Goal: Information Seeking & Learning: Learn about a topic

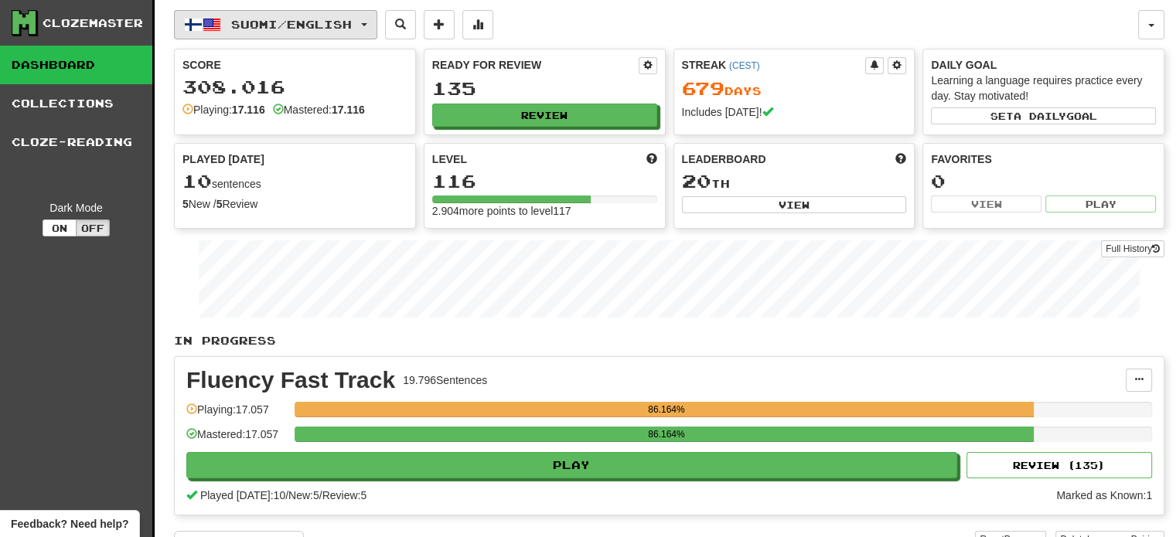
click at [285, 21] on span "Suomi / English" at bounding box center [291, 24] width 121 height 13
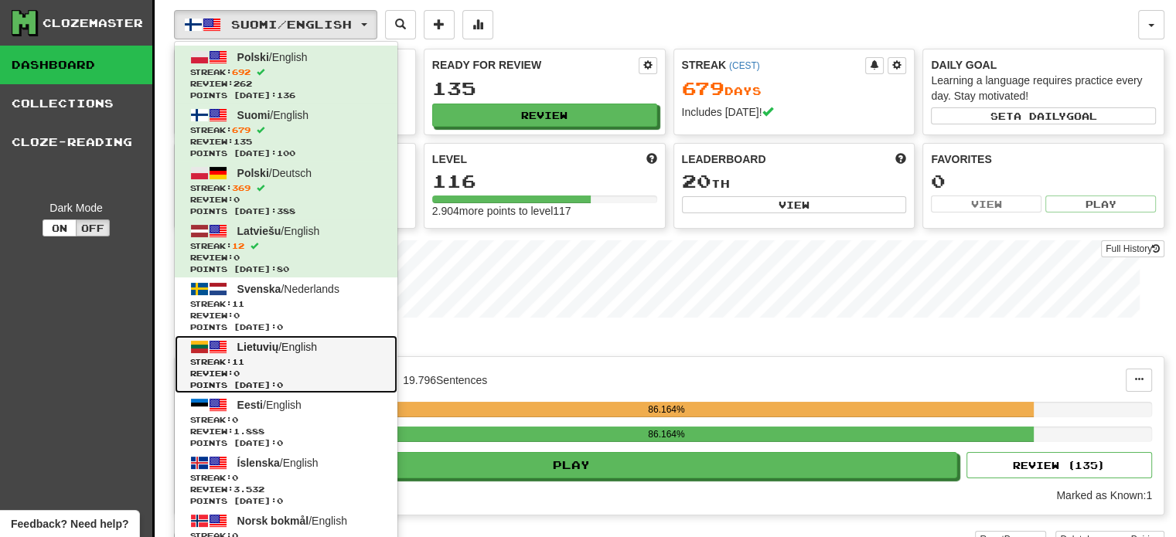
click at [291, 352] on span "Lietuvių / English" at bounding box center [277, 347] width 80 height 12
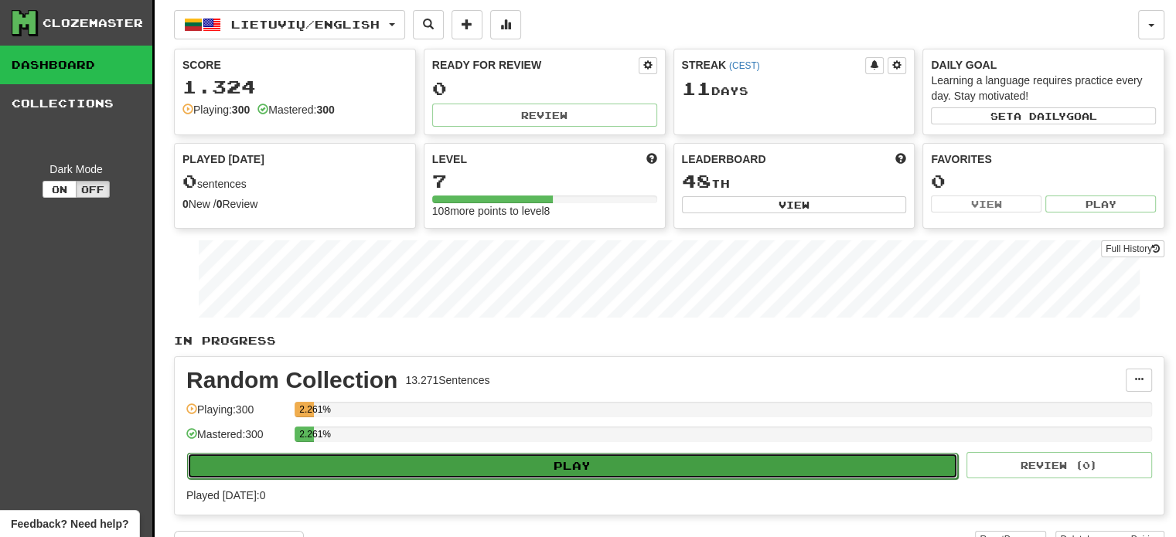
click at [530, 464] on button "Play" at bounding box center [572, 466] width 771 height 26
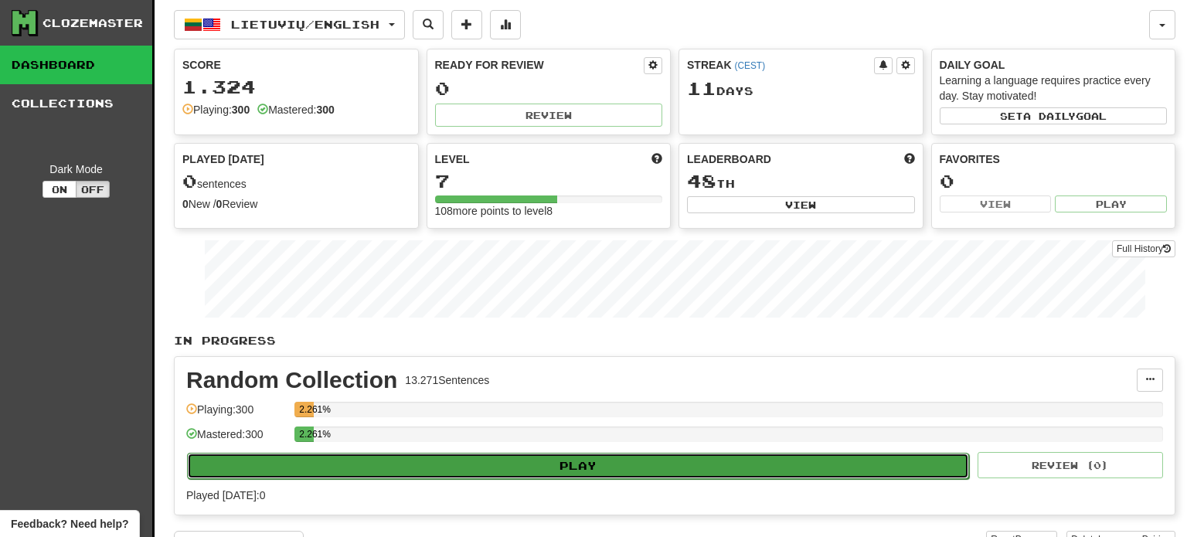
select select "**"
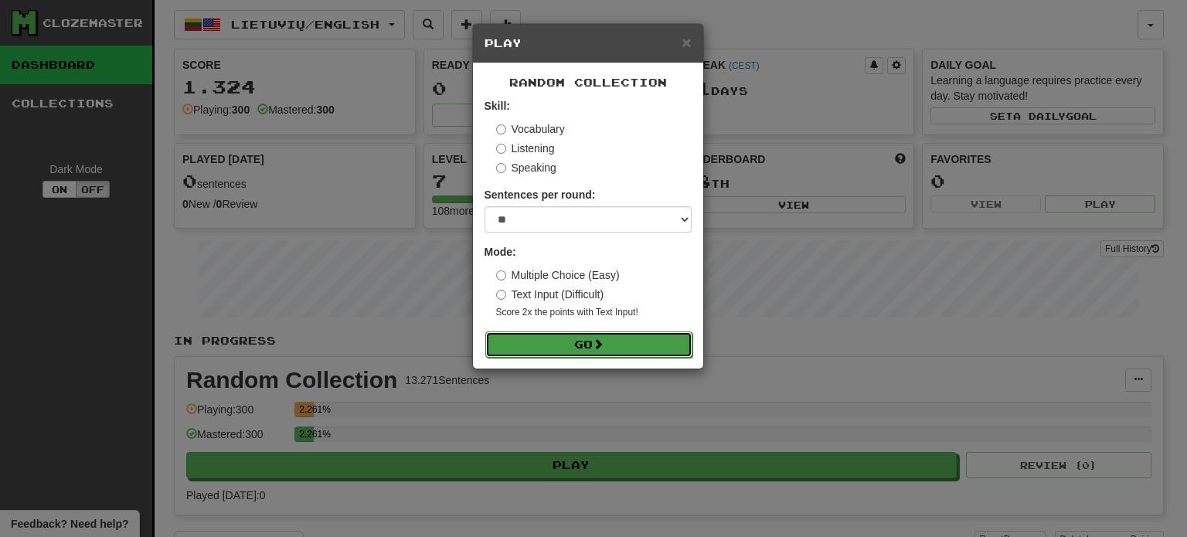
click at [579, 342] on button "Go" at bounding box center [588, 345] width 207 height 26
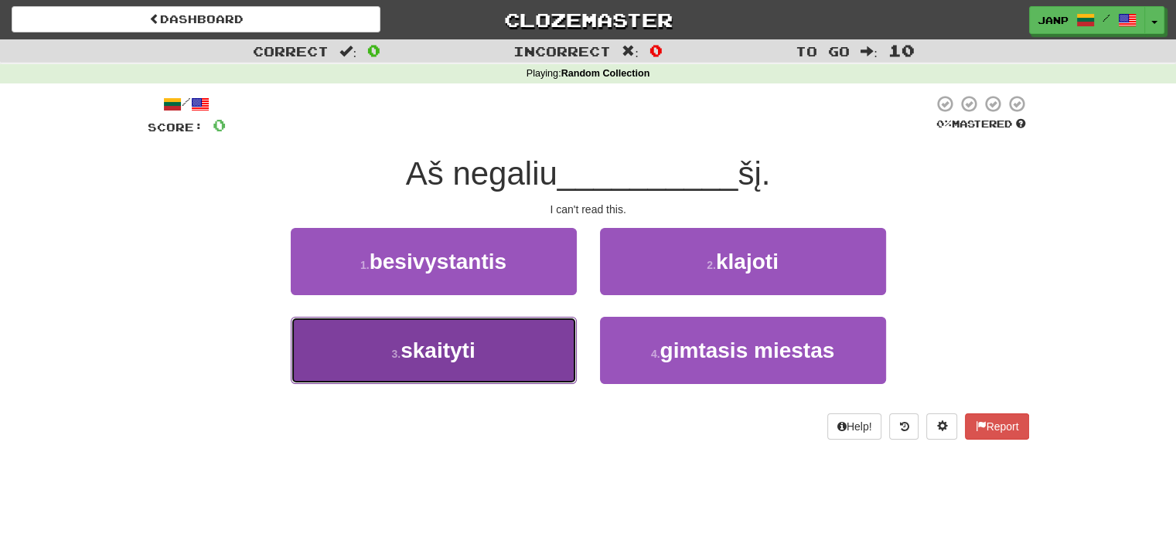
click at [516, 353] on button "3 . skaityti" at bounding box center [434, 350] width 286 height 67
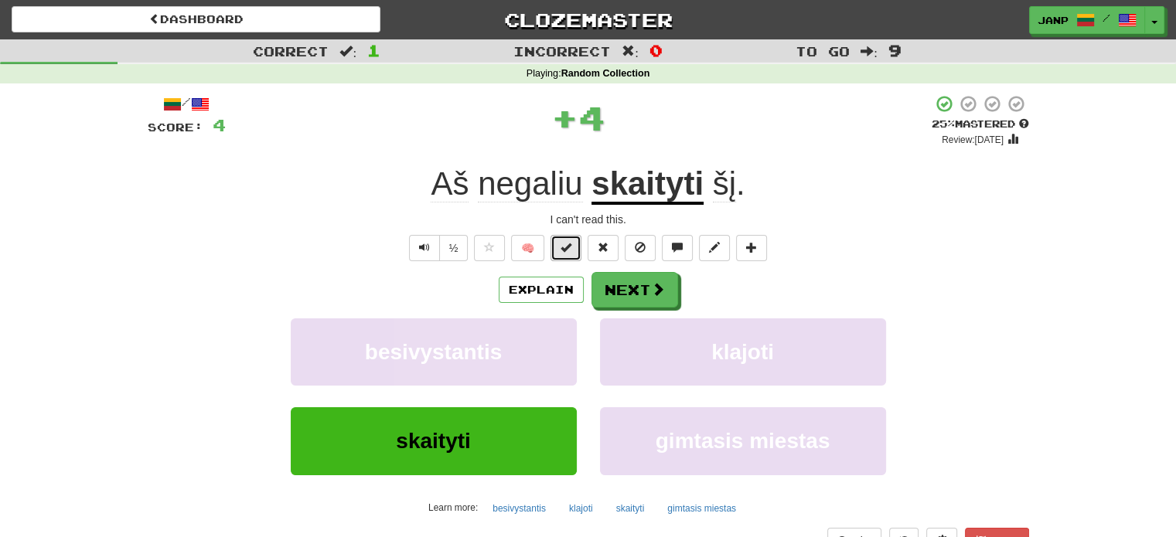
click at [563, 243] on span at bounding box center [565, 247] width 11 height 11
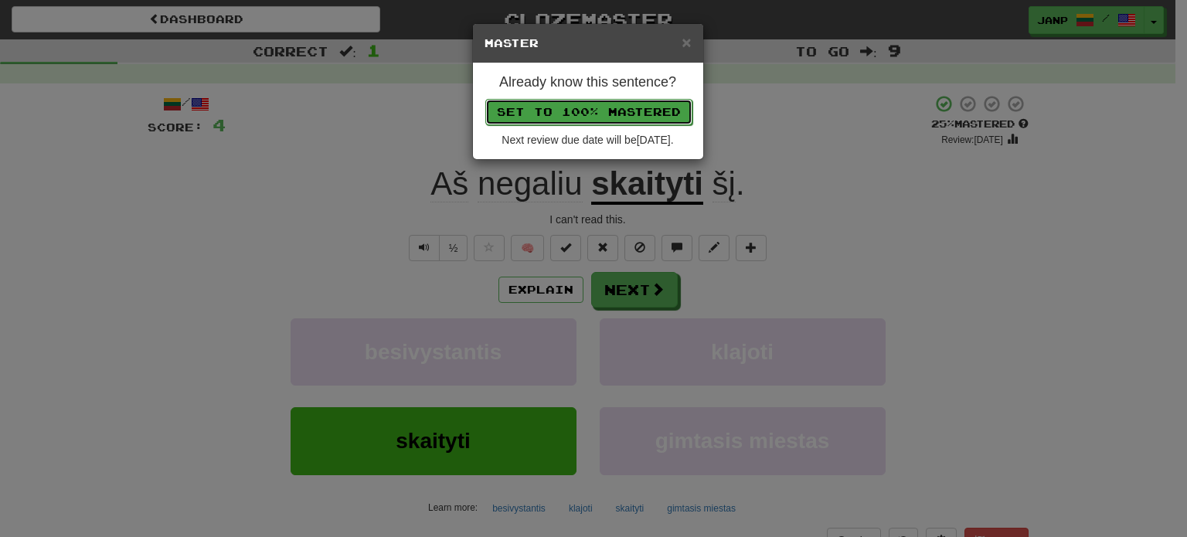
click at [610, 101] on button "Set to 100% Mastered" at bounding box center [588, 112] width 207 height 26
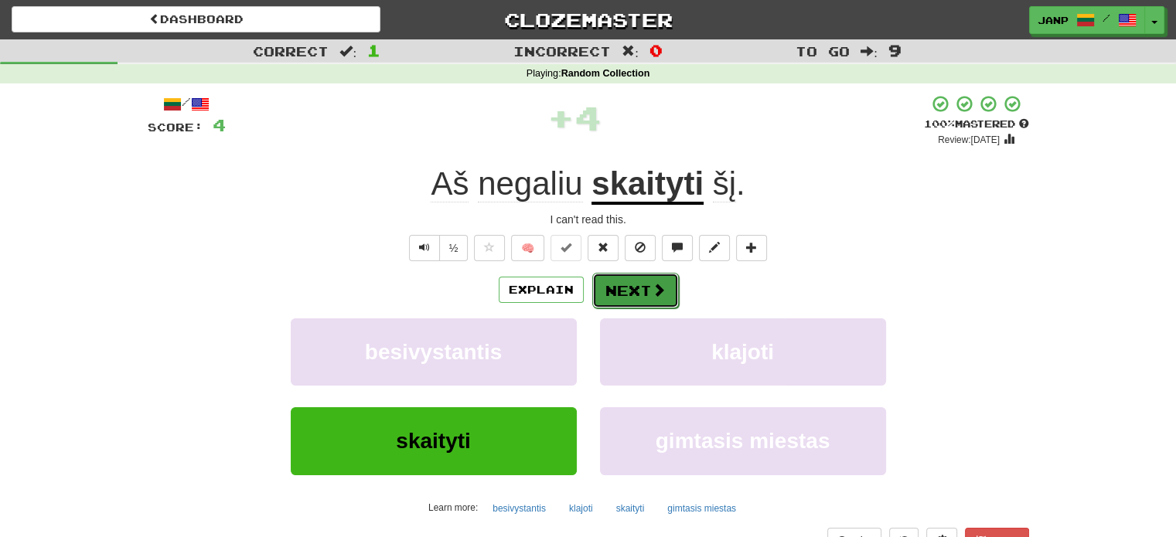
click at [624, 290] on button "Next" at bounding box center [635, 291] width 87 height 36
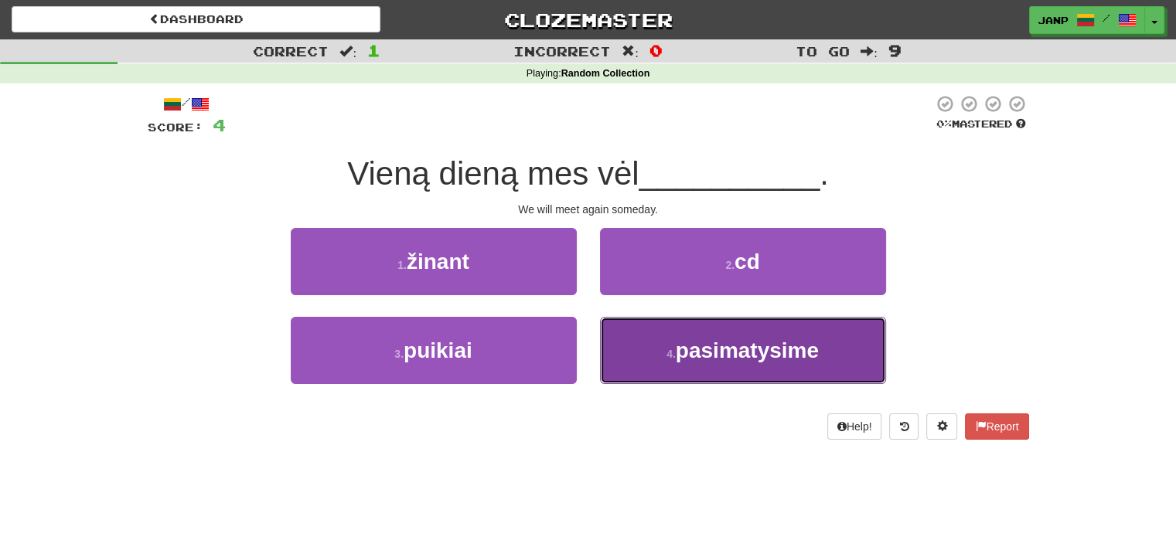
click at [637, 352] on button "4 . pasimatysime" at bounding box center [743, 350] width 286 height 67
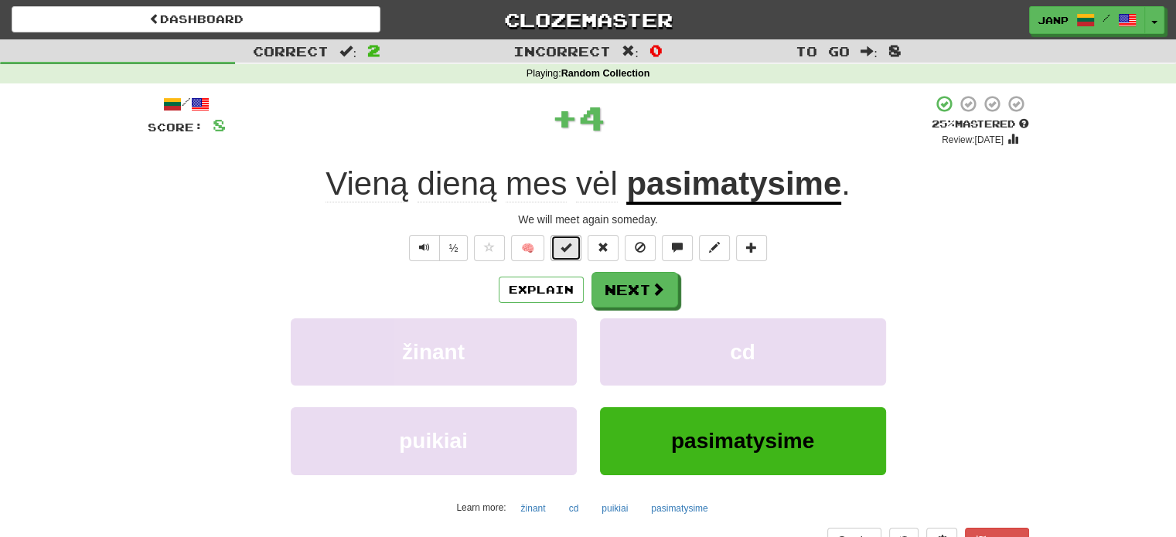
click at [568, 242] on span at bounding box center [565, 247] width 11 height 11
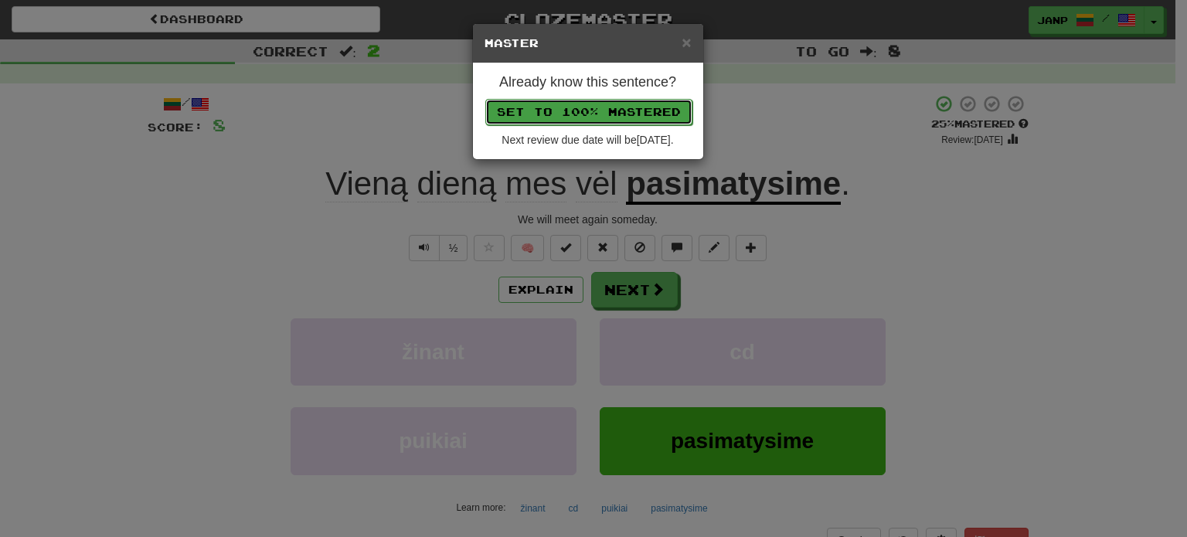
click at [629, 106] on button "Set to 100% Mastered" at bounding box center [588, 112] width 207 height 26
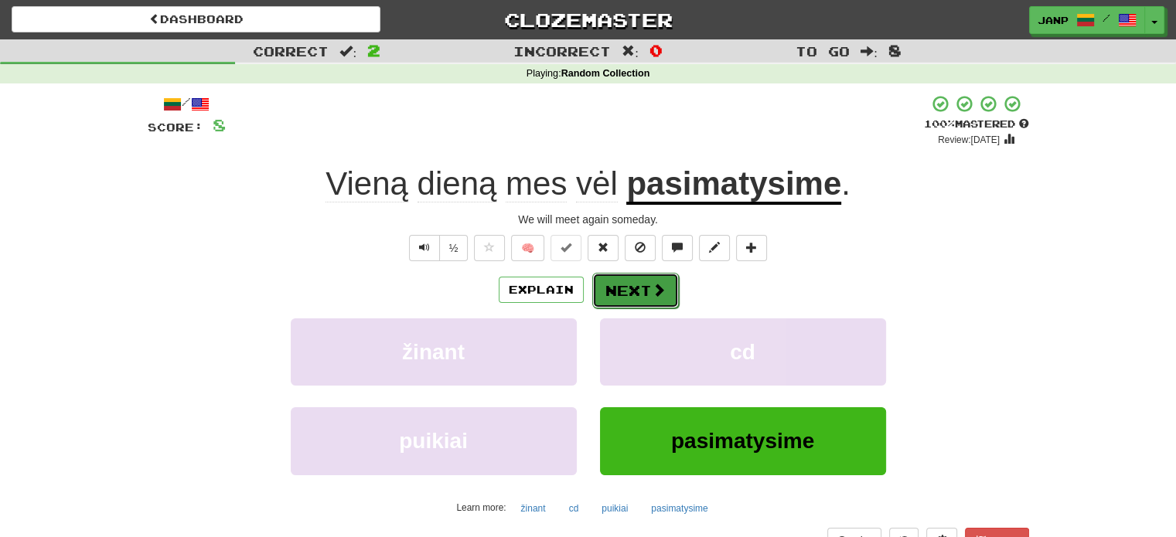
click at [640, 301] on button "Next" at bounding box center [635, 291] width 87 height 36
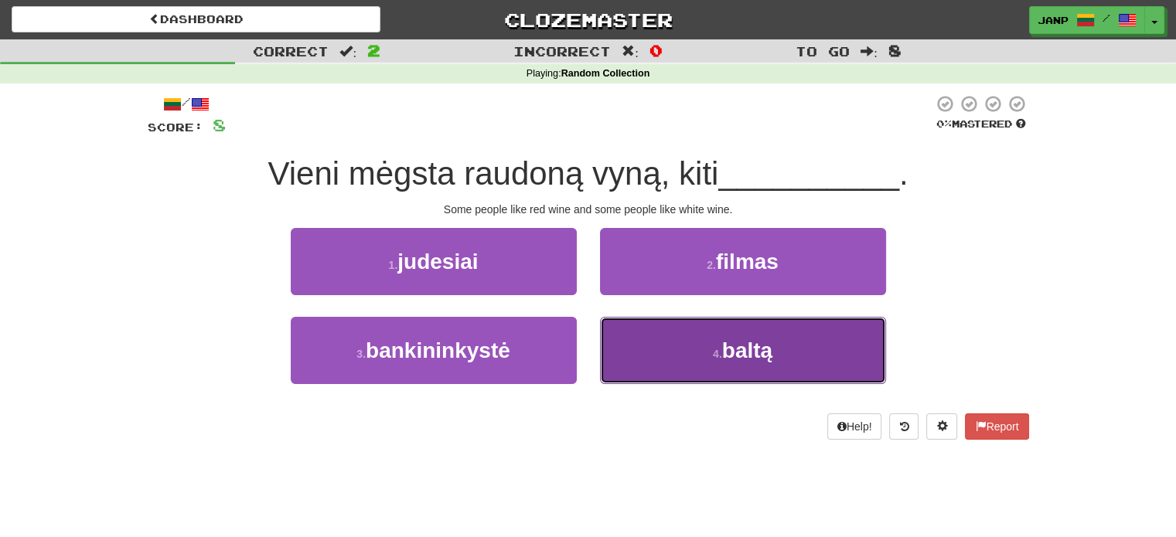
click at [659, 349] on button "4 . baltą" at bounding box center [743, 350] width 286 height 67
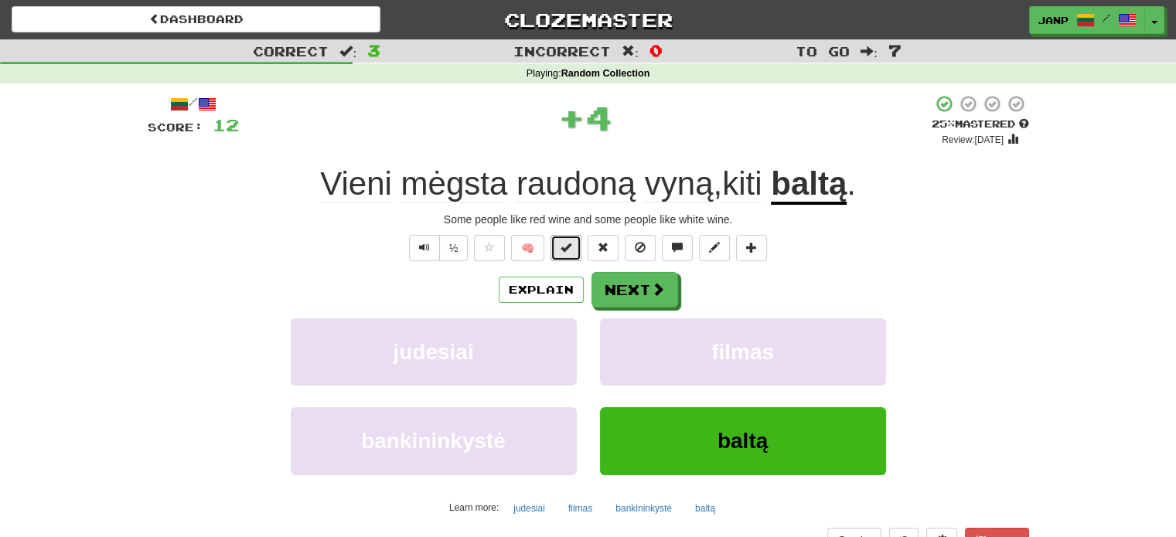
click at [565, 247] on span at bounding box center [565, 247] width 11 height 11
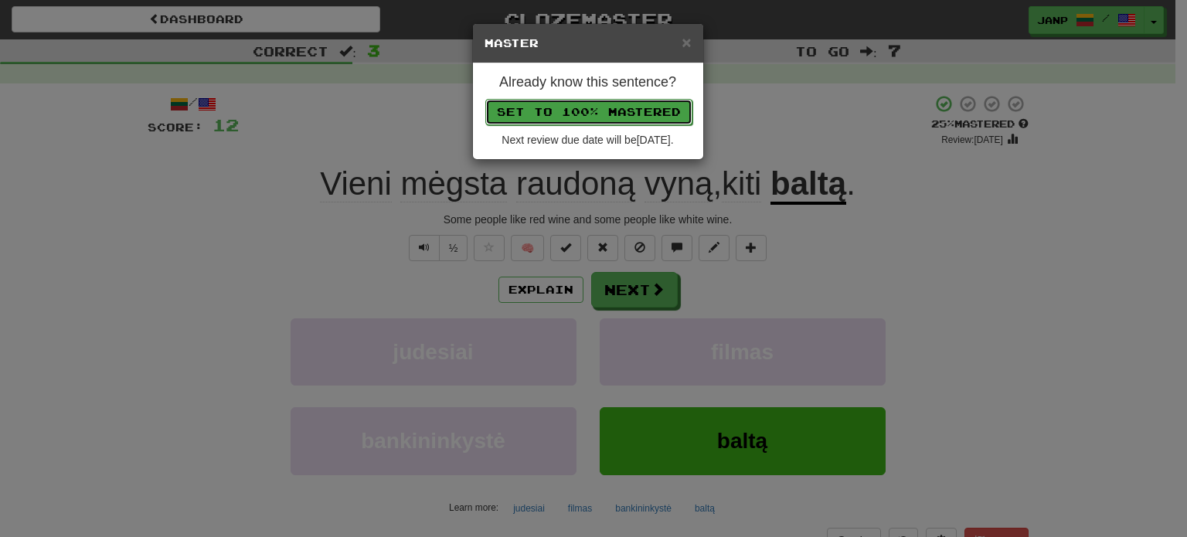
click at [596, 101] on button "Set to 100% Mastered" at bounding box center [588, 112] width 207 height 26
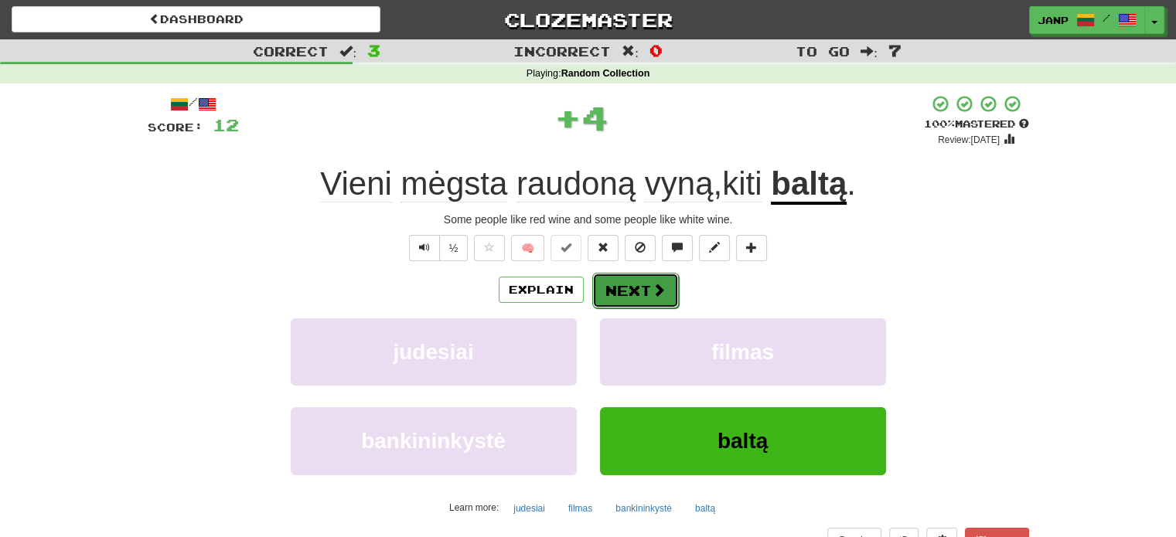
click at [618, 283] on button "Next" at bounding box center [635, 291] width 87 height 36
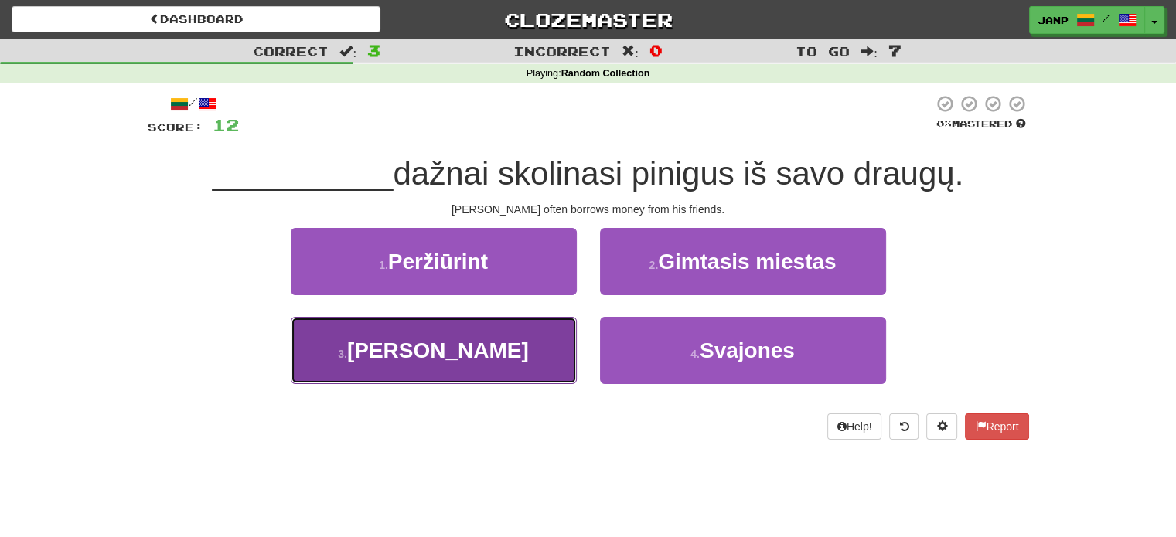
click at [575, 342] on button "3 . Tomas" at bounding box center [434, 350] width 286 height 67
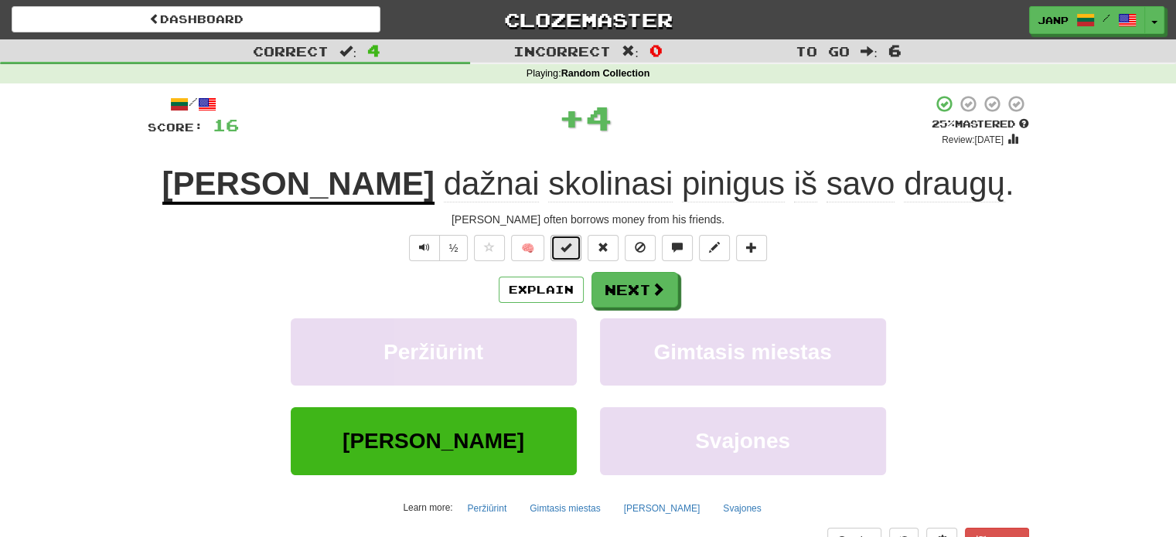
click at [558, 240] on button at bounding box center [565, 248] width 31 height 26
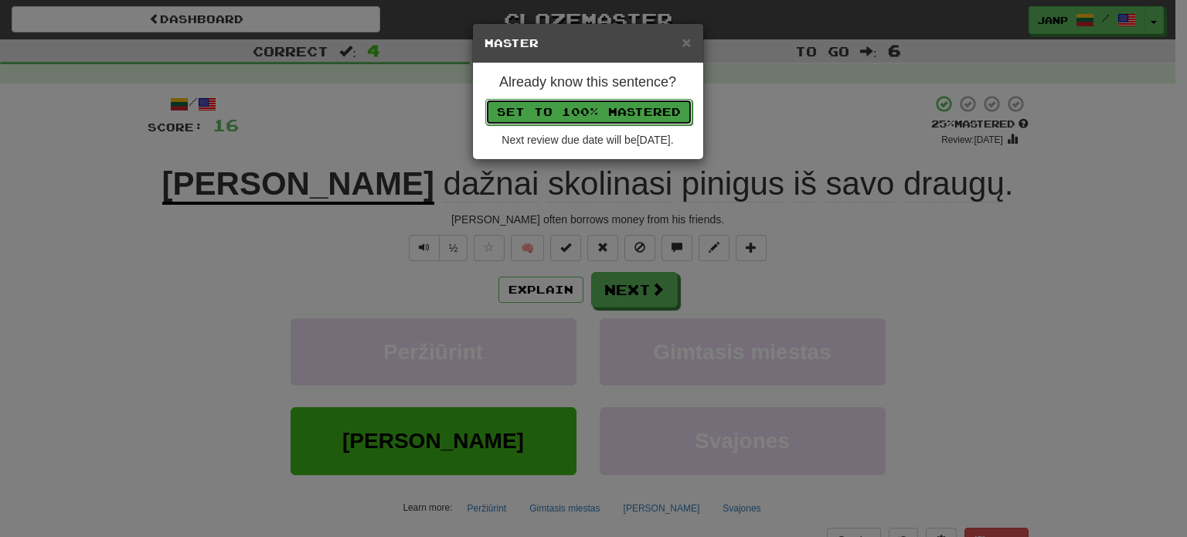
click at [606, 107] on button "Set to 100% Mastered" at bounding box center [588, 112] width 207 height 26
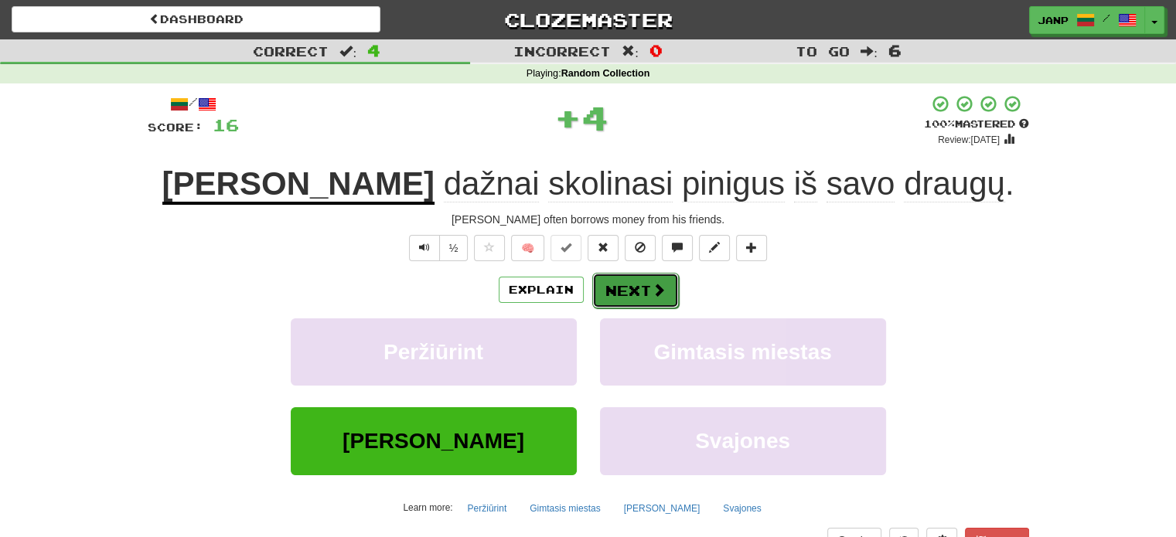
click at [624, 290] on button "Next" at bounding box center [635, 291] width 87 height 36
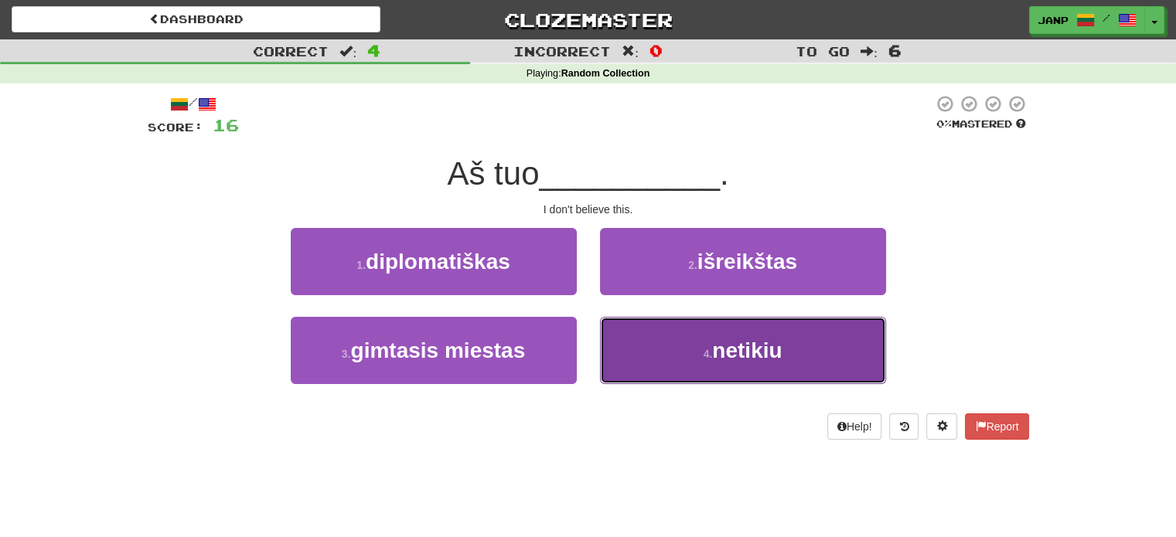
click at [659, 336] on button "4 . netikiu" at bounding box center [743, 350] width 286 height 67
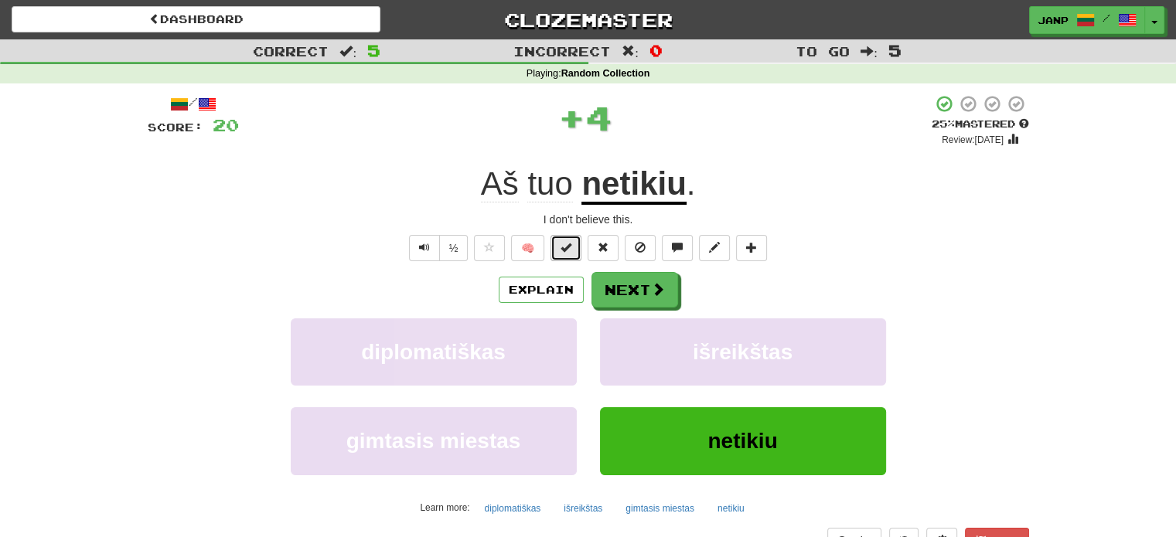
click at [565, 239] on button at bounding box center [565, 248] width 31 height 26
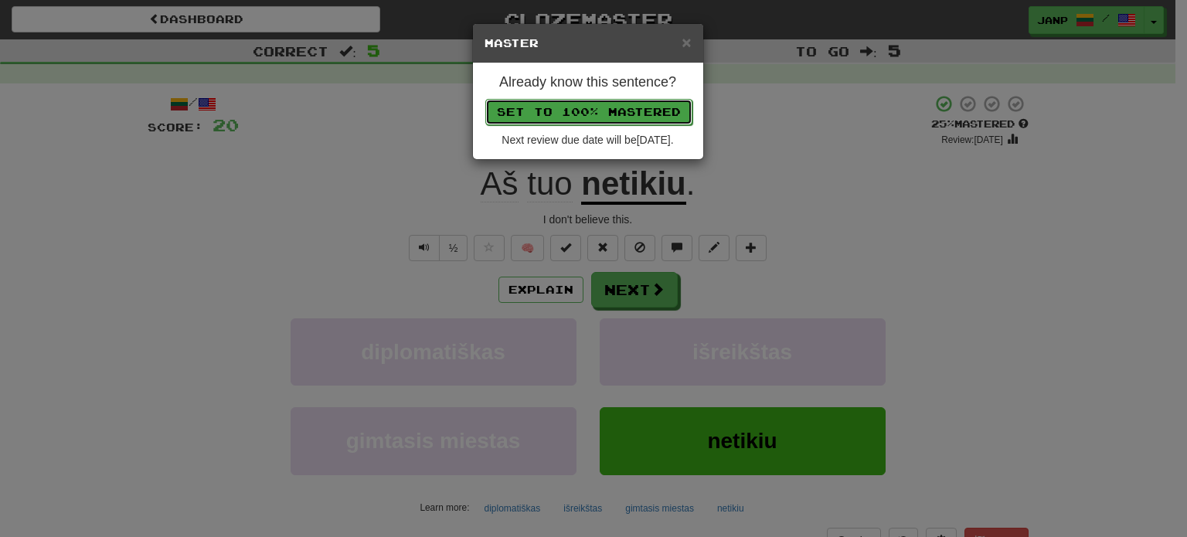
click at [609, 115] on button "Set to 100% Mastered" at bounding box center [588, 112] width 207 height 26
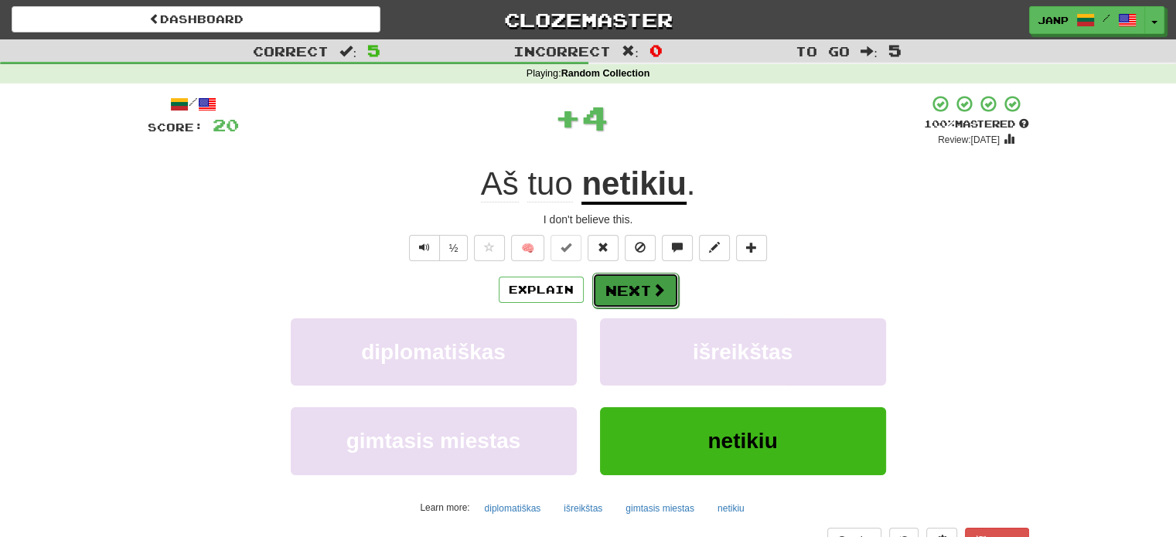
click at [639, 287] on button "Next" at bounding box center [635, 291] width 87 height 36
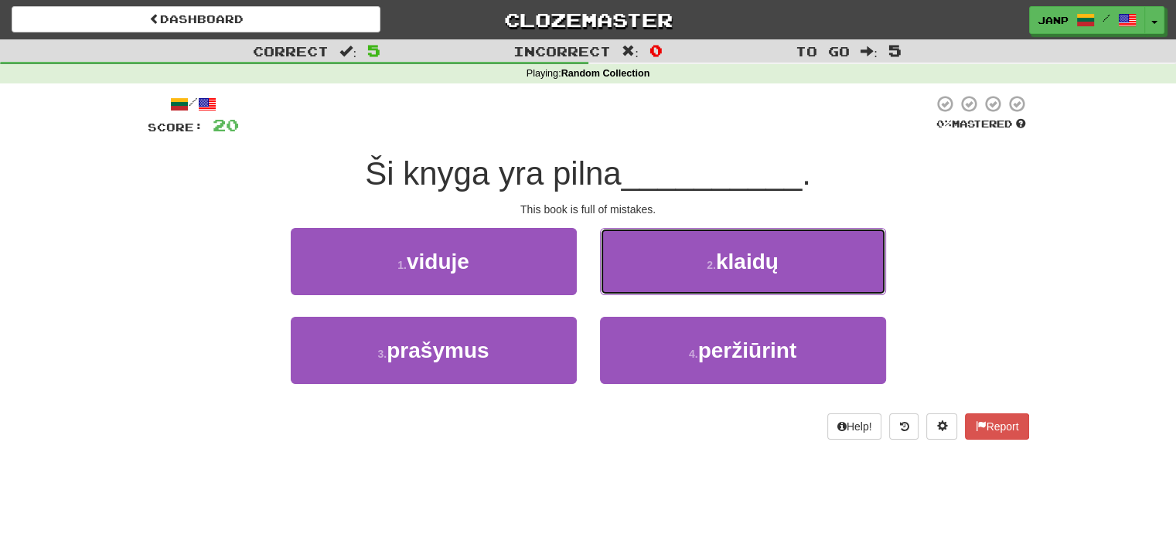
click at [639, 287] on button "2 . klaidų" at bounding box center [743, 261] width 286 height 67
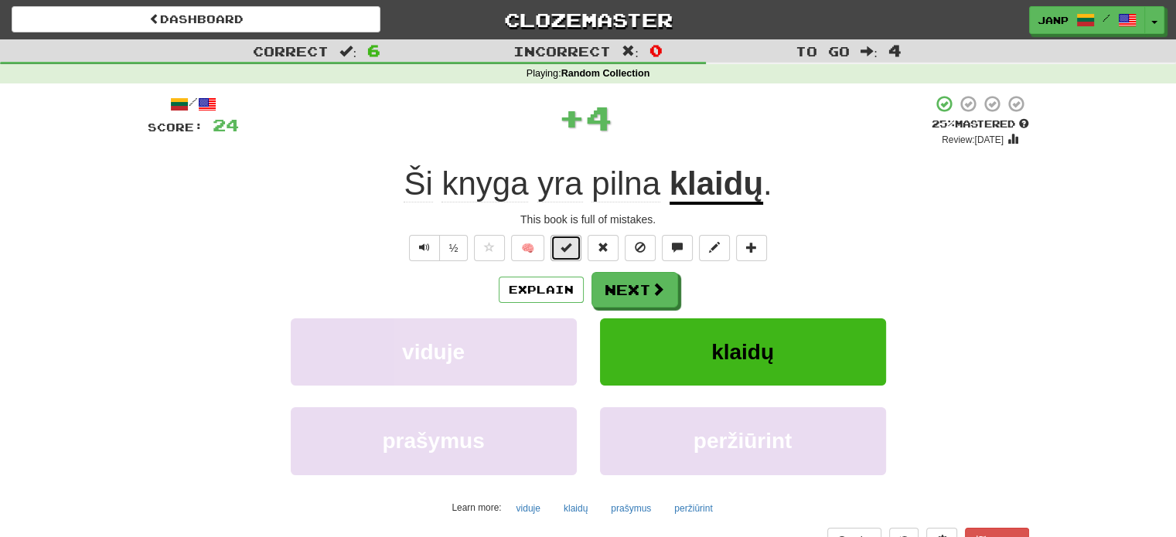
click at [570, 249] on span at bounding box center [565, 247] width 11 height 11
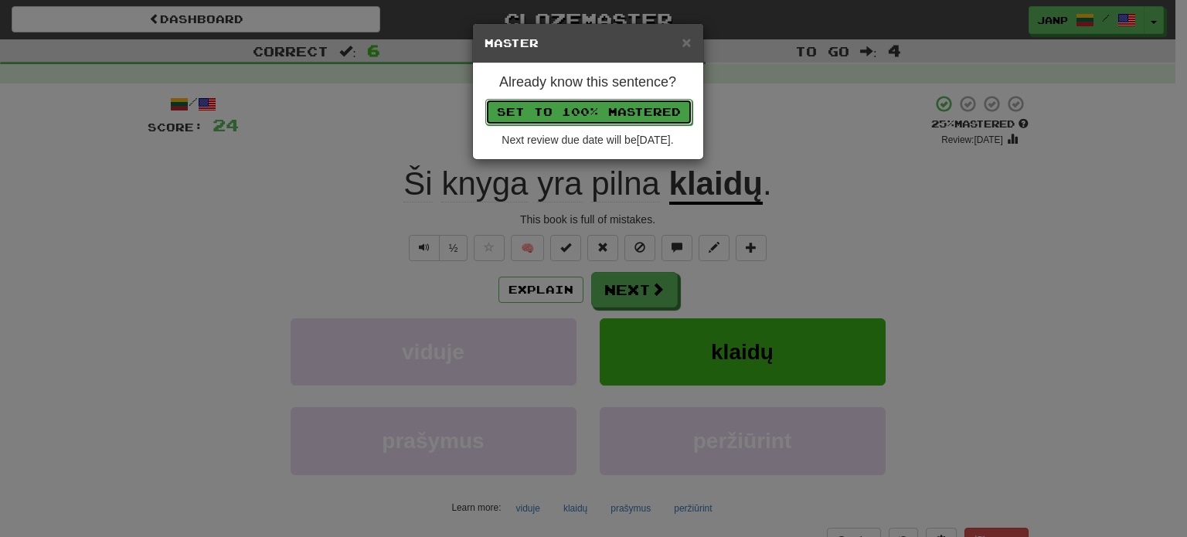
click at [597, 107] on button "Set to 100% Mastered" at bounding box center [588, 112] width 207 height 26
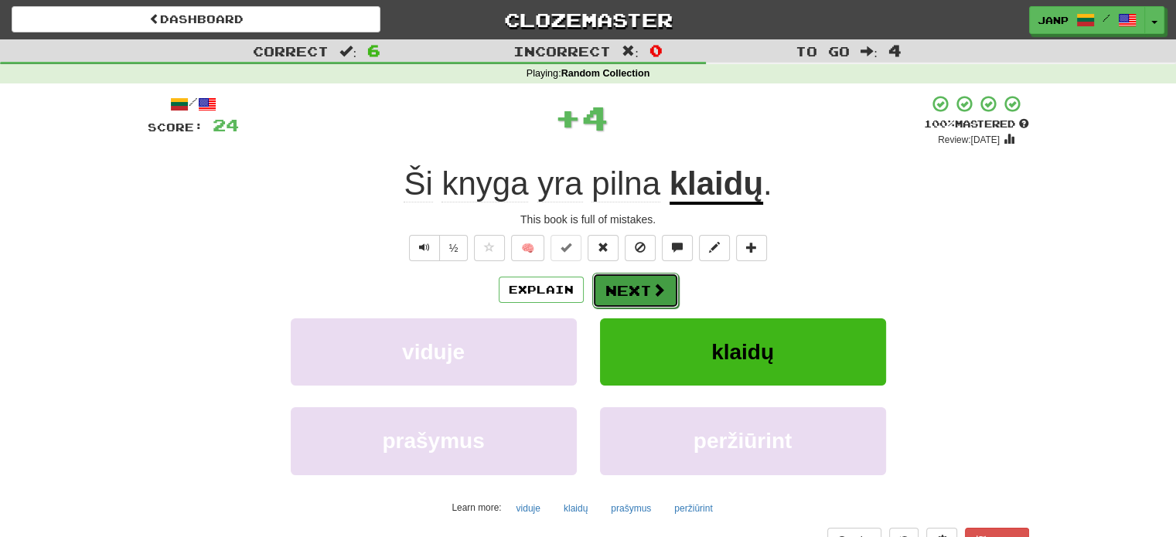
click at [625, 284] on button "Next" at bounding box center [635, 291] width 87 height 36
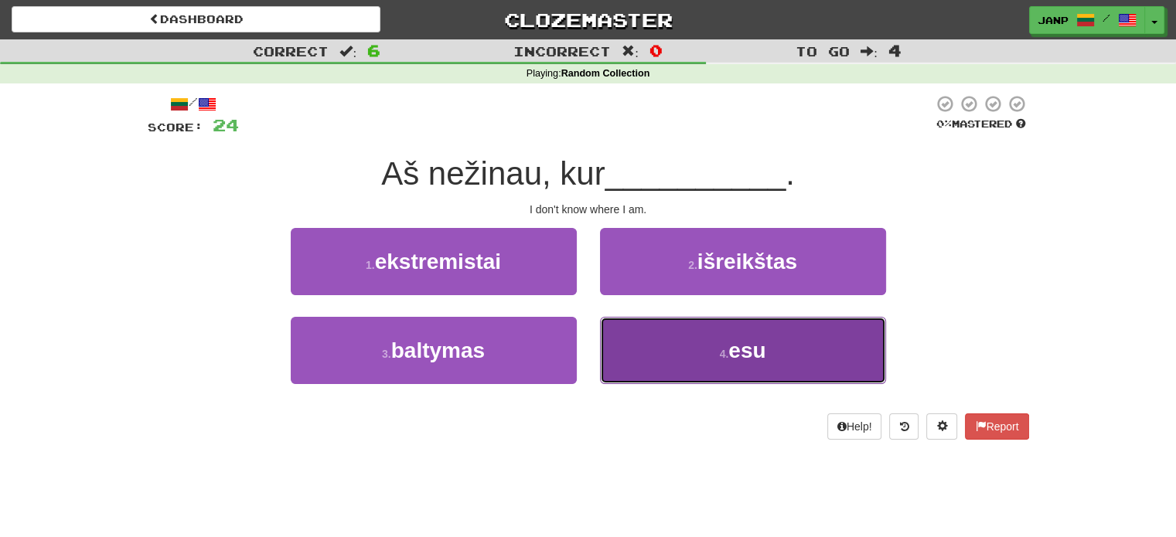
click at [639, 353] on button "4 . esu" at bounding box center [743, 350] width 286 height 67
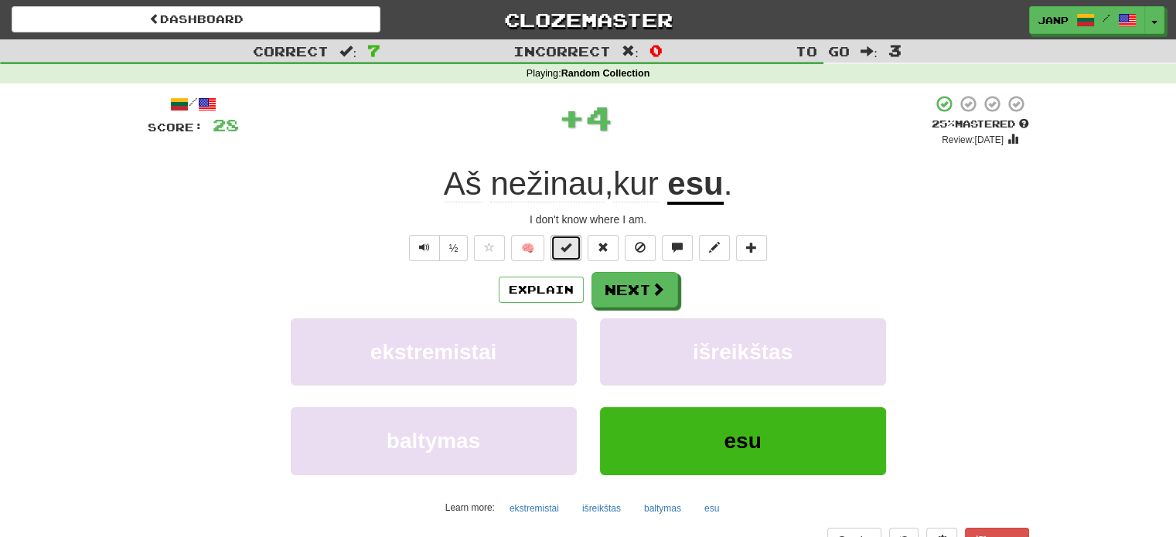
click at [577, 238] on button at bounding box center [565, 248] width 31 height 26
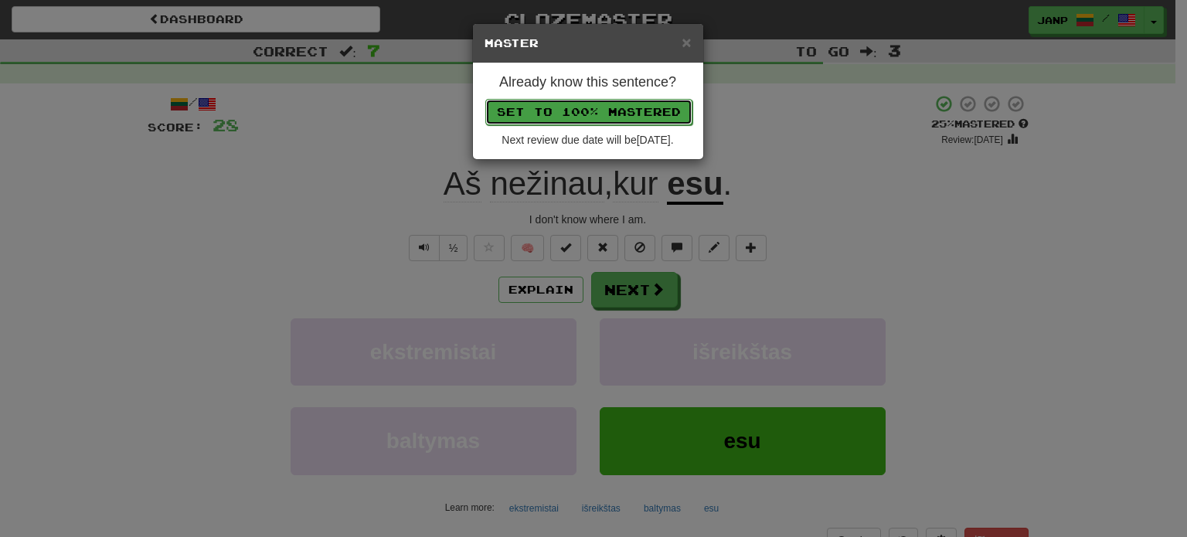
click at [610, 108] on button "Set to 100% Mastered" at bounding box center [588, 112] width 207 height 26
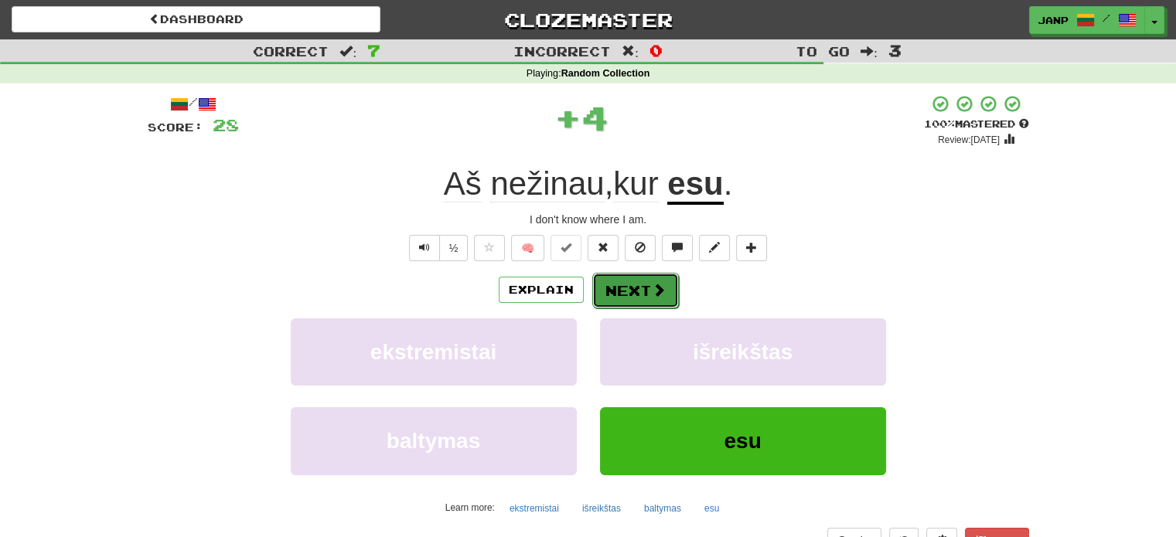
click at [631, 302] on button "Next" at bounding box center [635, 291] width 87 height 36
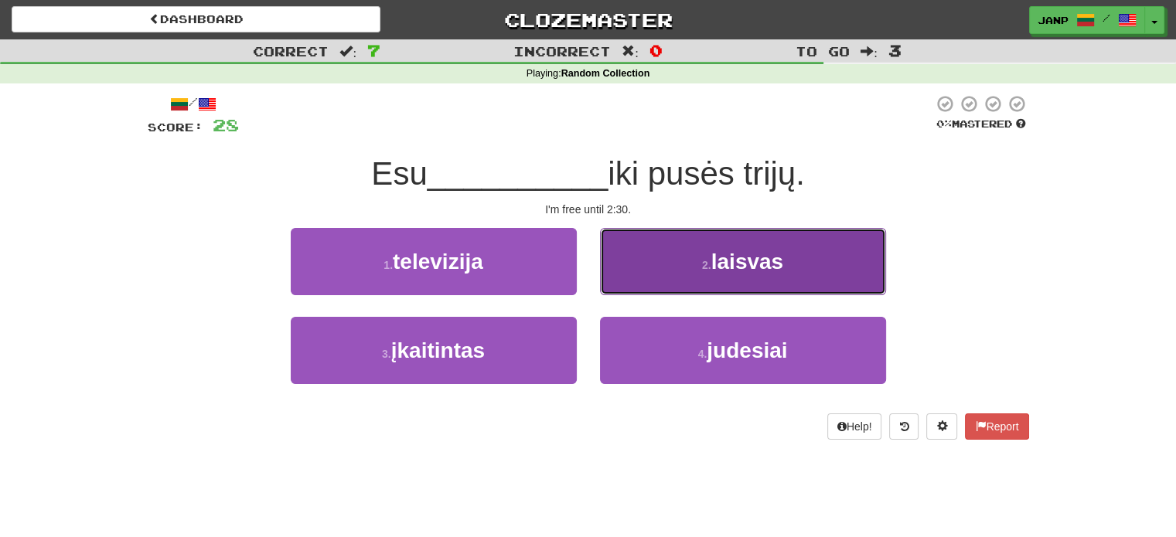
click at [692, 270] on button "2 . laisvas" at bounding box center [743, 261] width 286 height 67
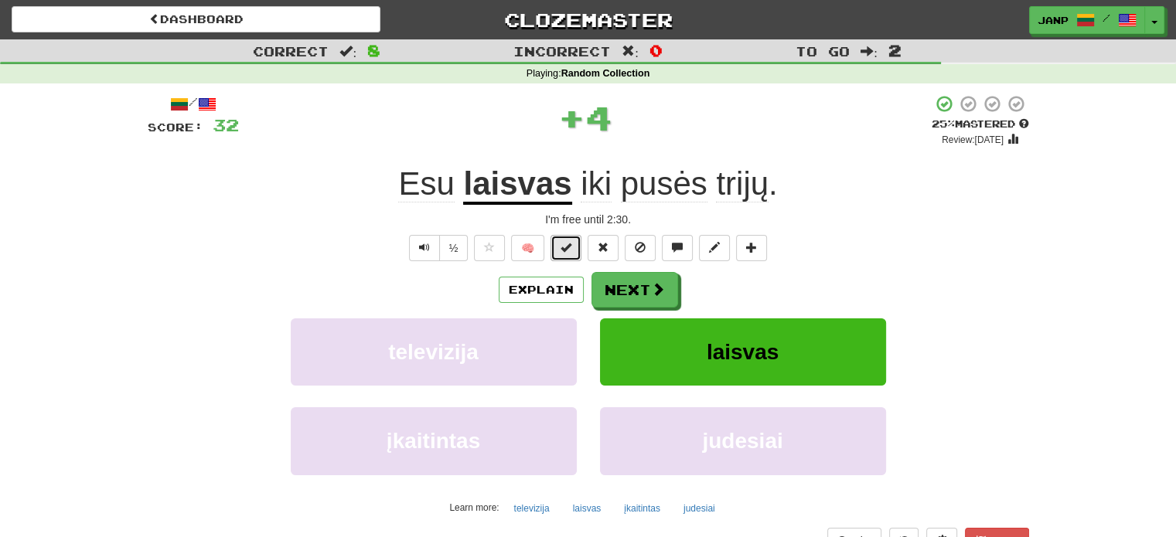
click at [569, 244] on span at bounding box center [565, 247] width 11 height 11
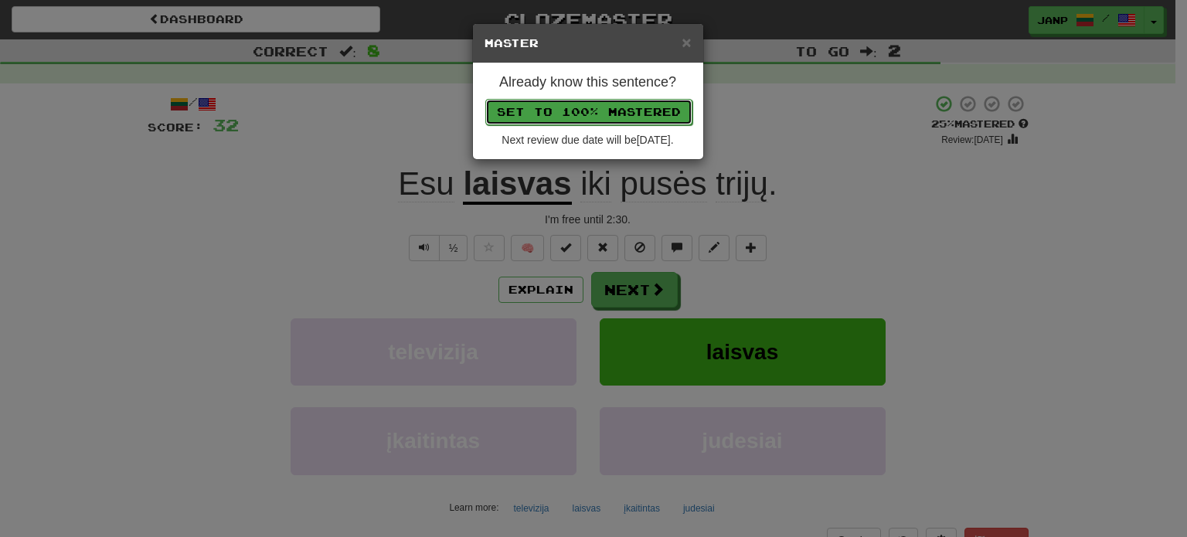
click at [619, 107] on button "Set to 100% Mastered" at bounding box center [588, 112] width 207 height 26
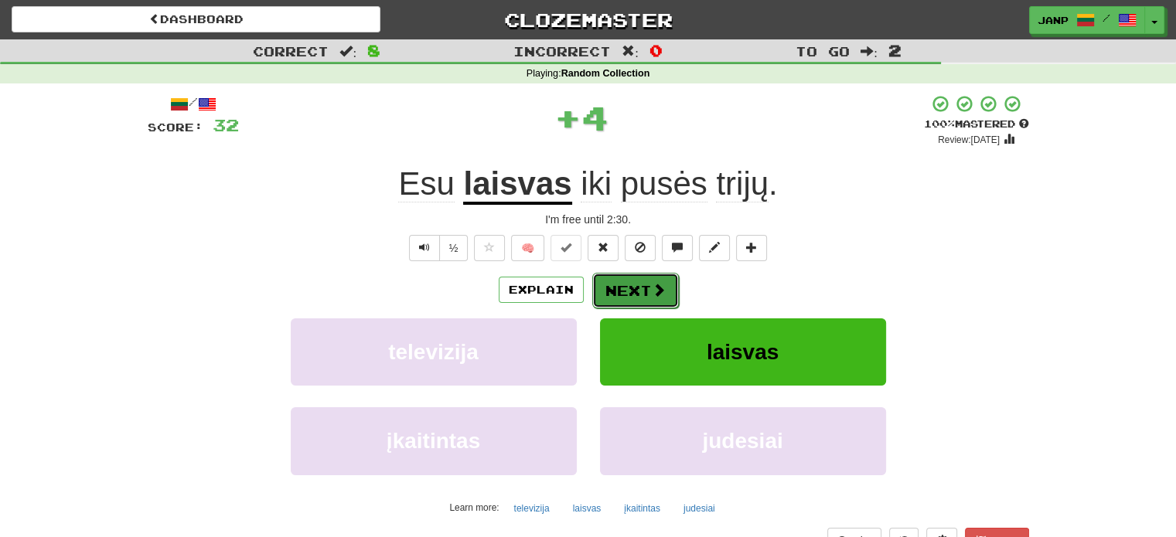
click at [635, 289] on button "Next" at bounding box center [635, 291] width 87 height 36
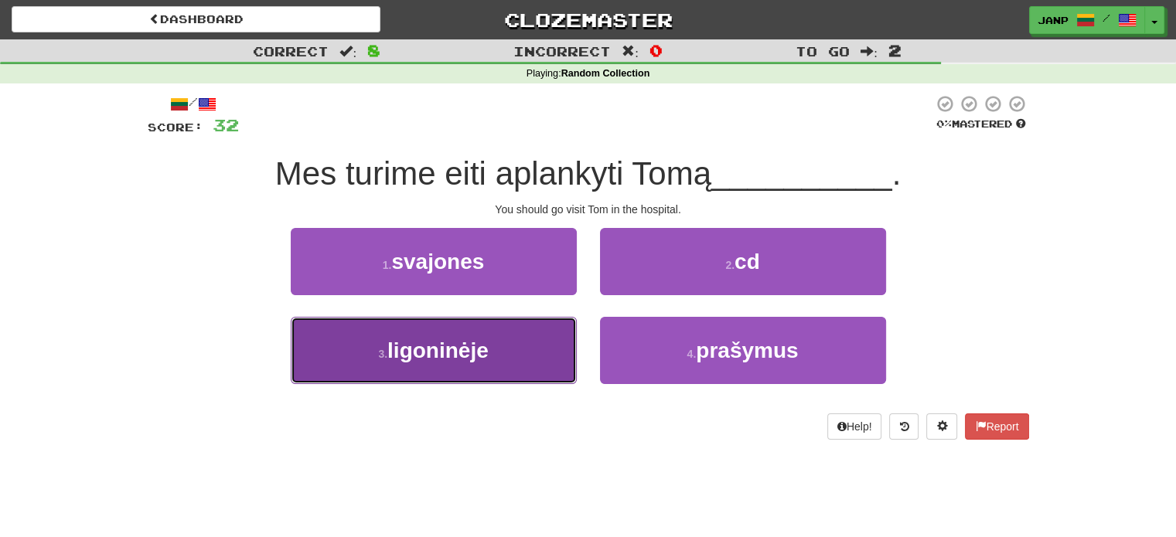
click at [559, 363] on button "3 . ligoninėje" at bounding box center [434, 350] width 286 height 67
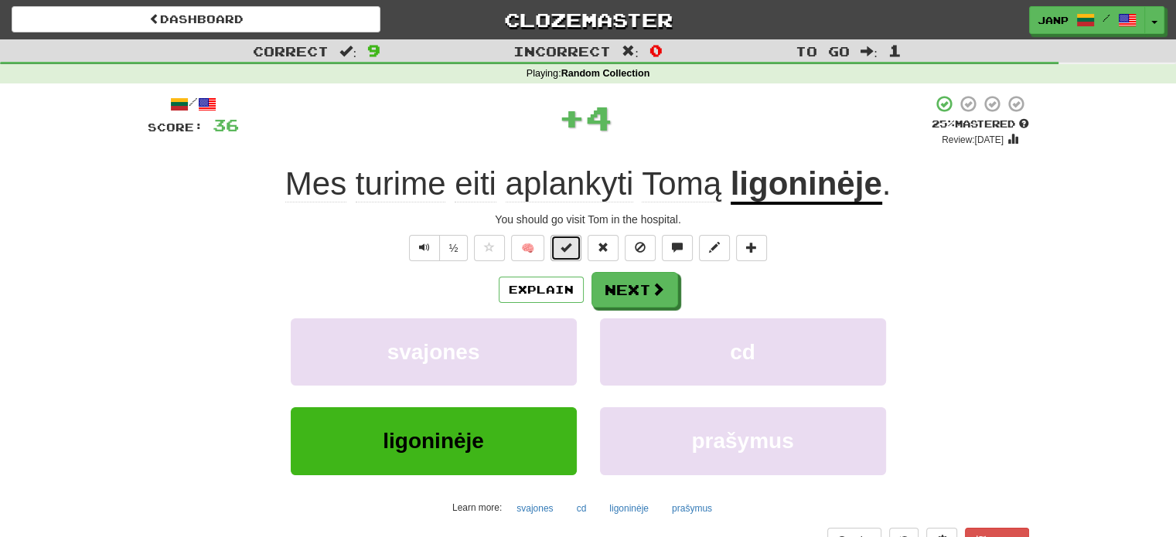
click at [571, 242] on span at bounding box center [565, 247] width 11 height 11
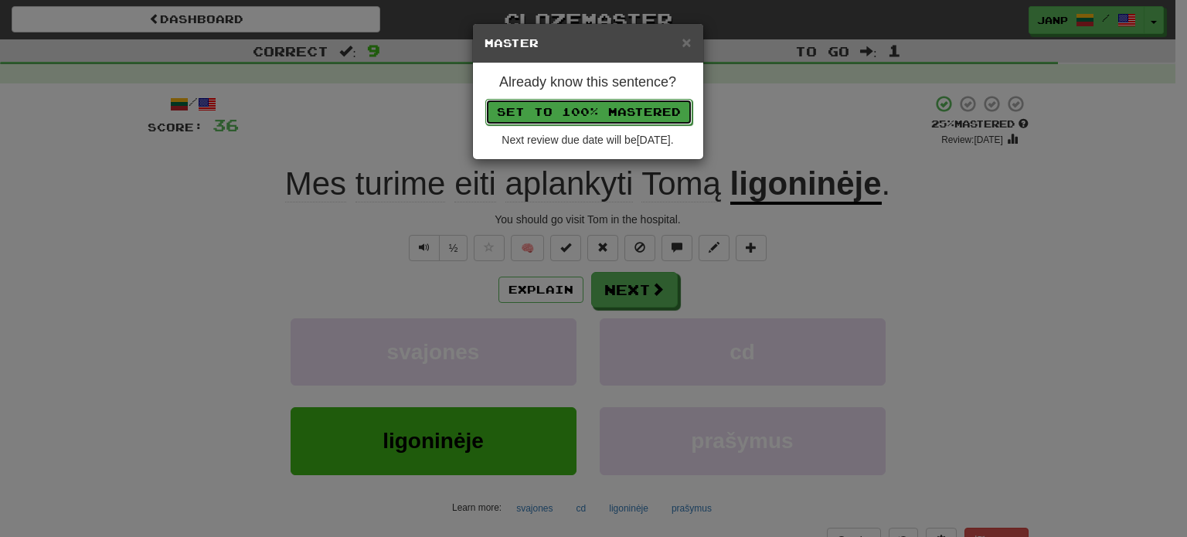
click at [640, 103] on button "Set to 100% Mastered" at bounding box center [588, 112] width 207 height 26
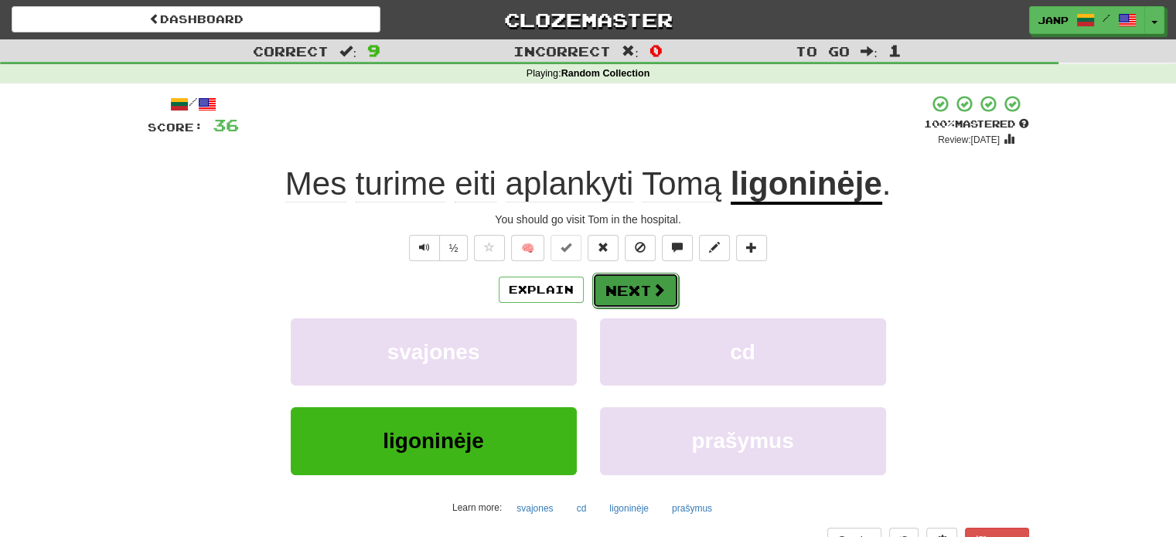
click at [649, 296] on button "Next" at bounding box center [635, 291] width 87 height 36
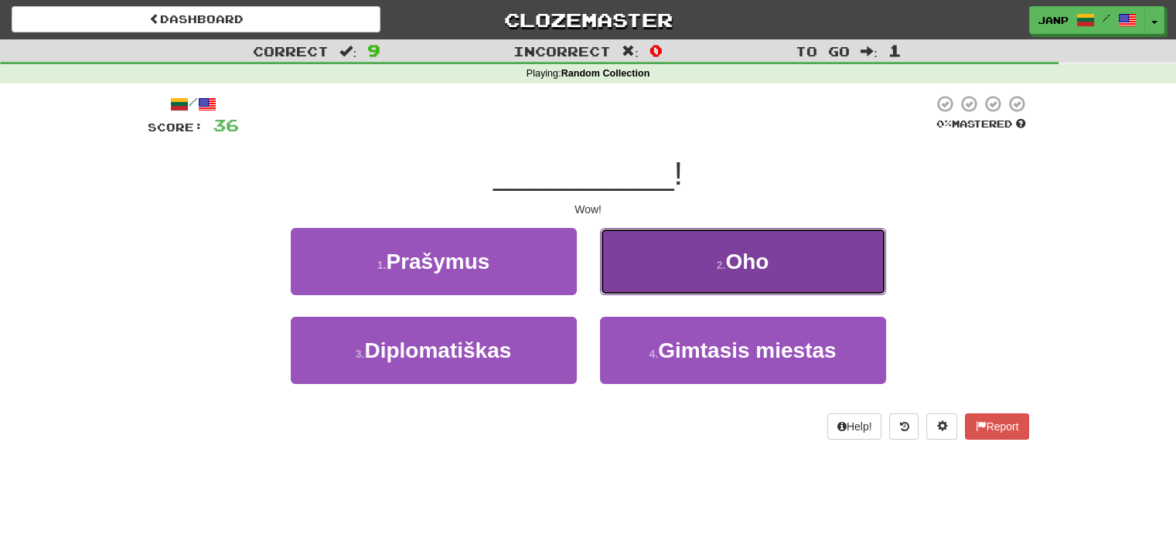
click at [665, 258] on button "2 . Oho" at bounding box center [743, 261] width 286 height 67
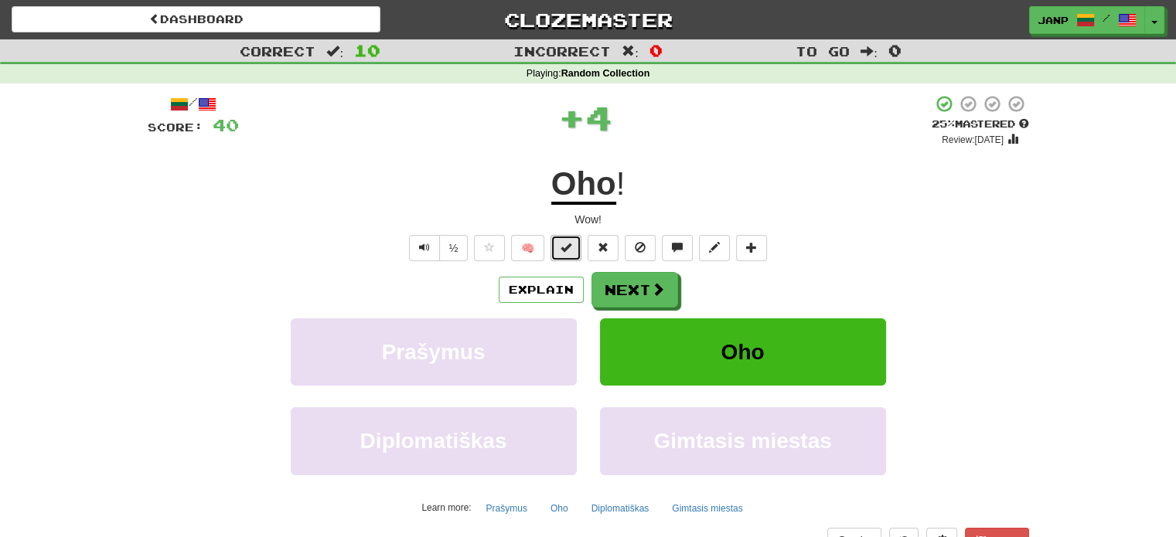
click at [561, 242] on span at bounding box center [565, 247] width 11 height 11
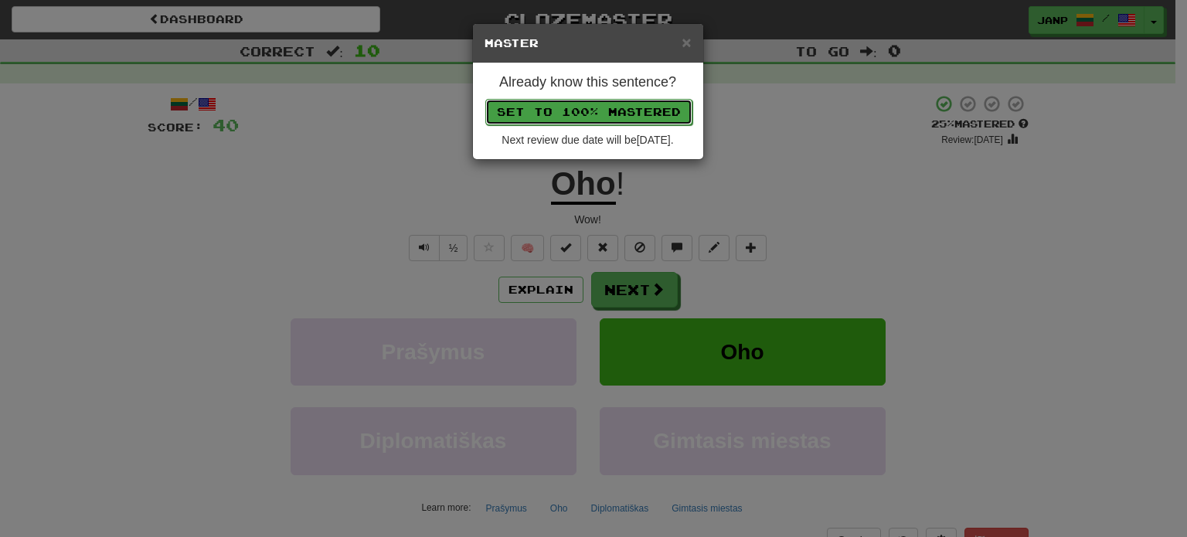
click at [637, 107] on button "Set to 100% Mastered" at bounding box center [588, 112] width 207 height 26
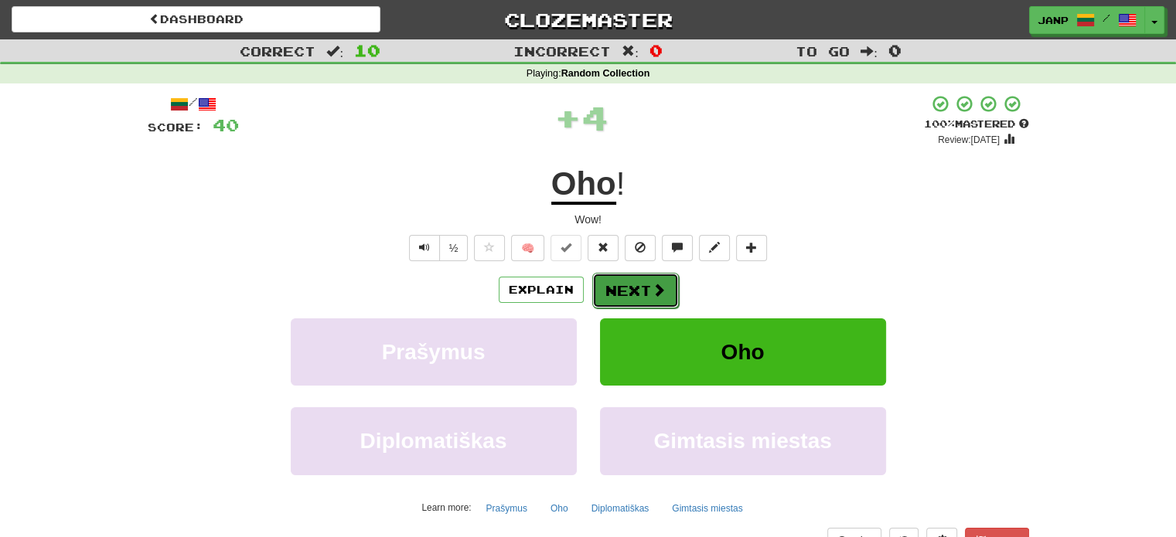
click at [639, 285] on button "Next" at bounding box center [635, 291] width 87 height 36
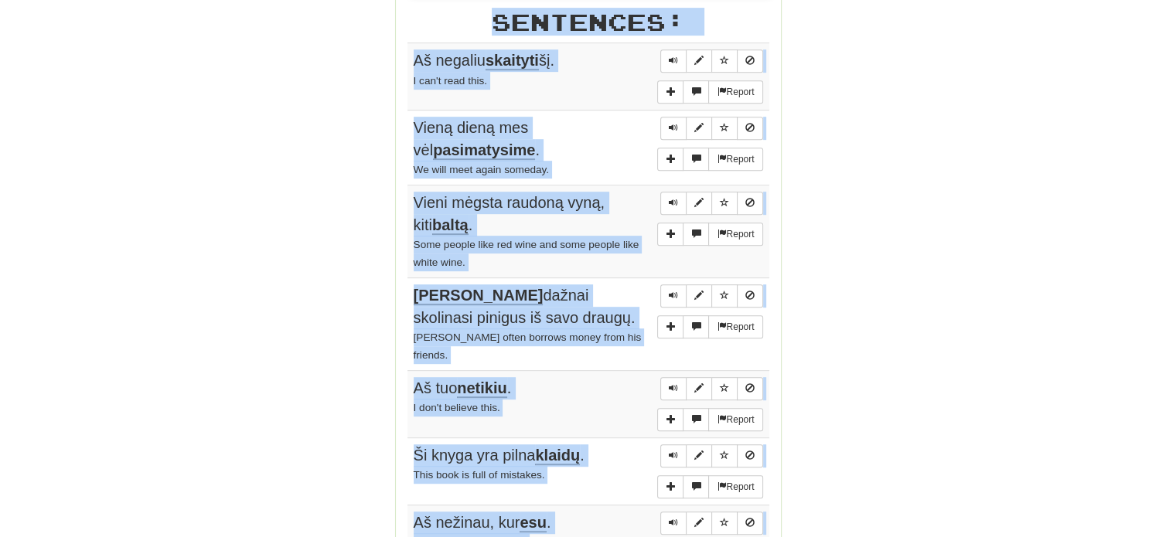
scroll to position [770, 0]
drag, startPoint x: 404, startPoint y: 118, endPoint x: 414, endPoint y: 58, distance: 61.3
click at [414, 58] on div "Stats: Score: + 40 Time: 0 : 47 New: 10 Review: 0 Correct: 10 Incorrect: 0 Prog…" at bounding box center [588, 127] width 385 height 1334
copy body "Aš negaliu skaityti šį. I can't read this. Report Vieną dieną mes vėl pasimatys…"
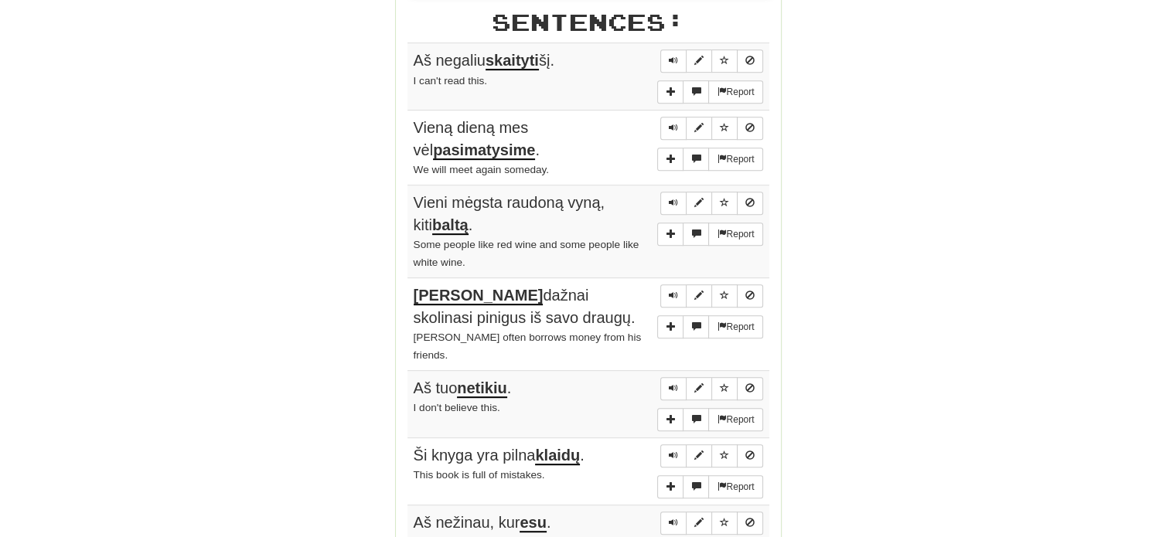
click at [226, 98] on div "Round Results Stats: Score: + 40 Time: 0 : 47 New: 10 Review: 0 Correct: 10 Inc…" at bounding box center [588, 115] width 881 height 1381
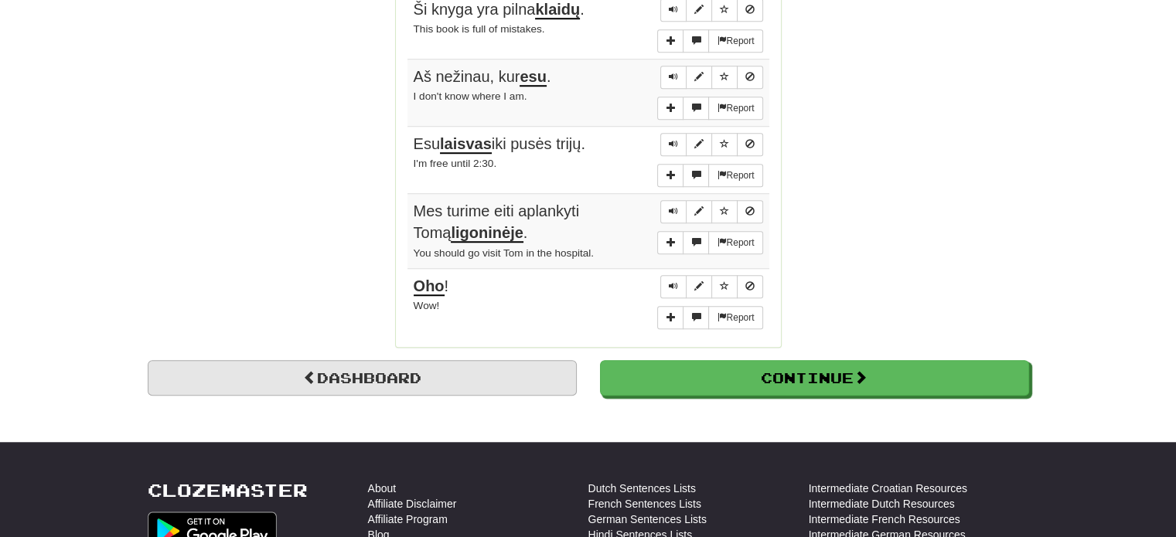
scroll to position [1388, 0]
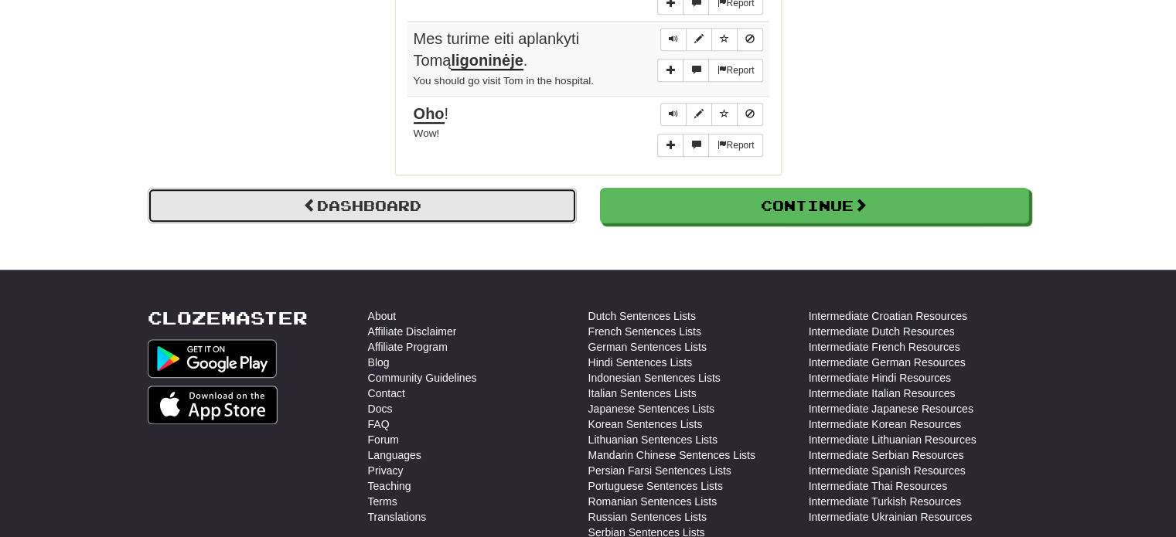
click at [370, 188] on link "Dashboard" at bounding box center [362, 206] width 429 height 36
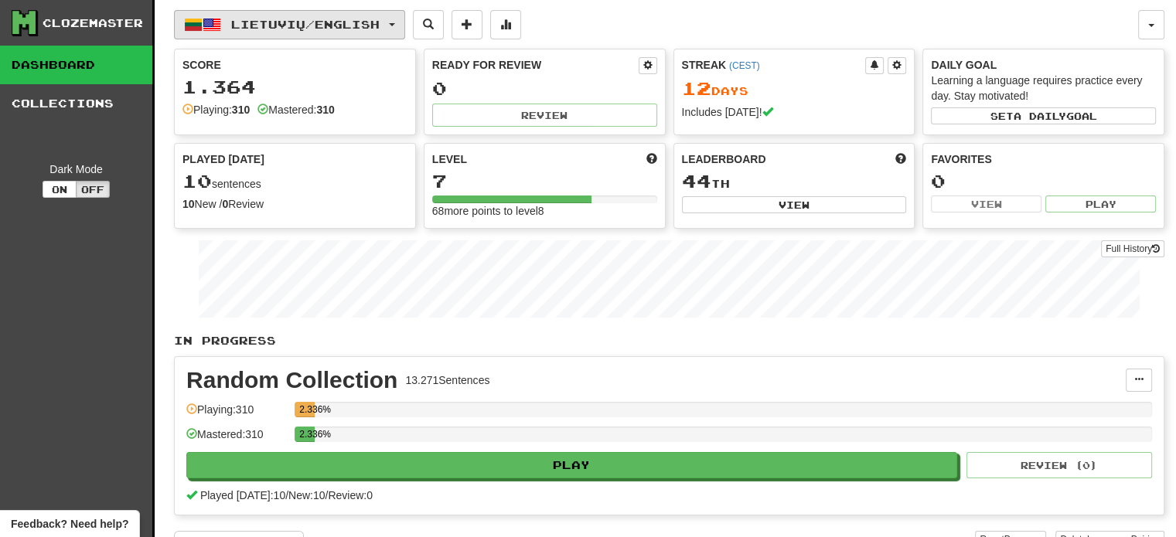
click at [343, 27] on span "Lietuvių / English" at bounding box center [305, 24] width 148 height 13
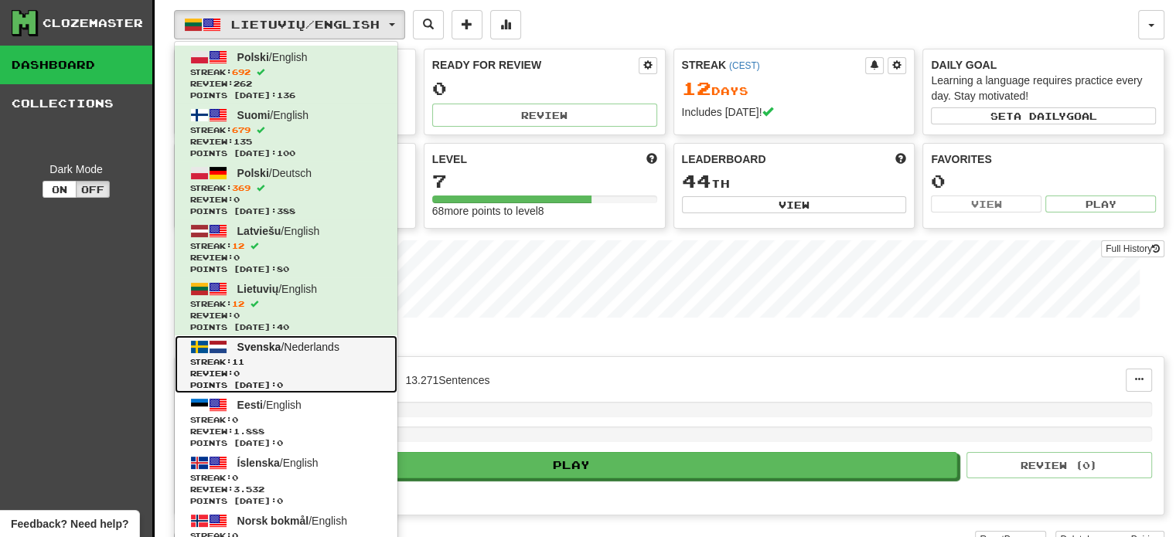
click at [286, 361] on span "Streak: 11" at bounding box center [286, 362] width 192 height 12
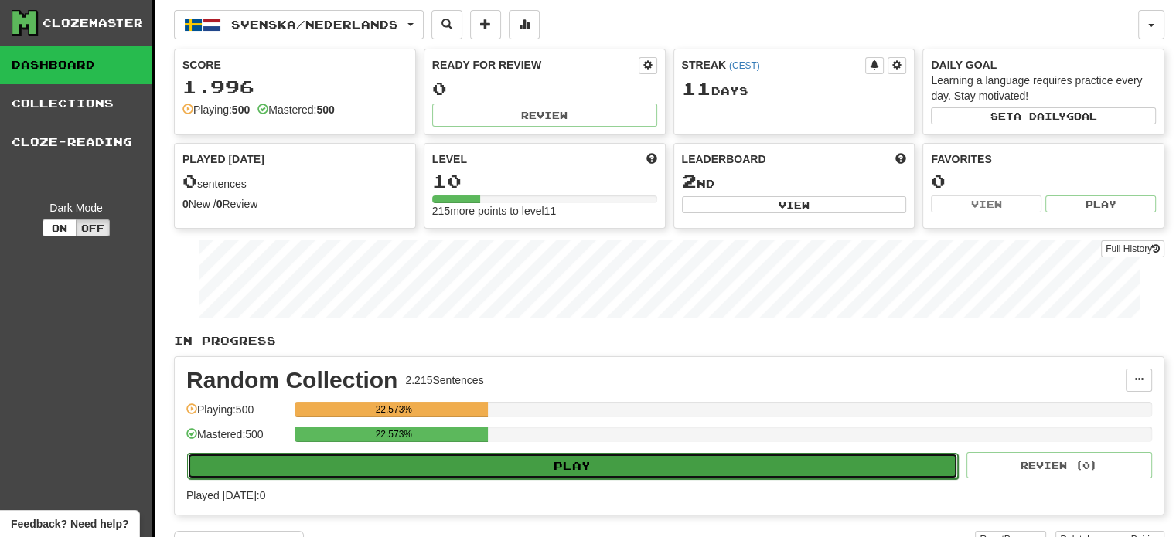
click at [537, 458] on button "Play" at bounding box center [572, 466] width 771 height 26
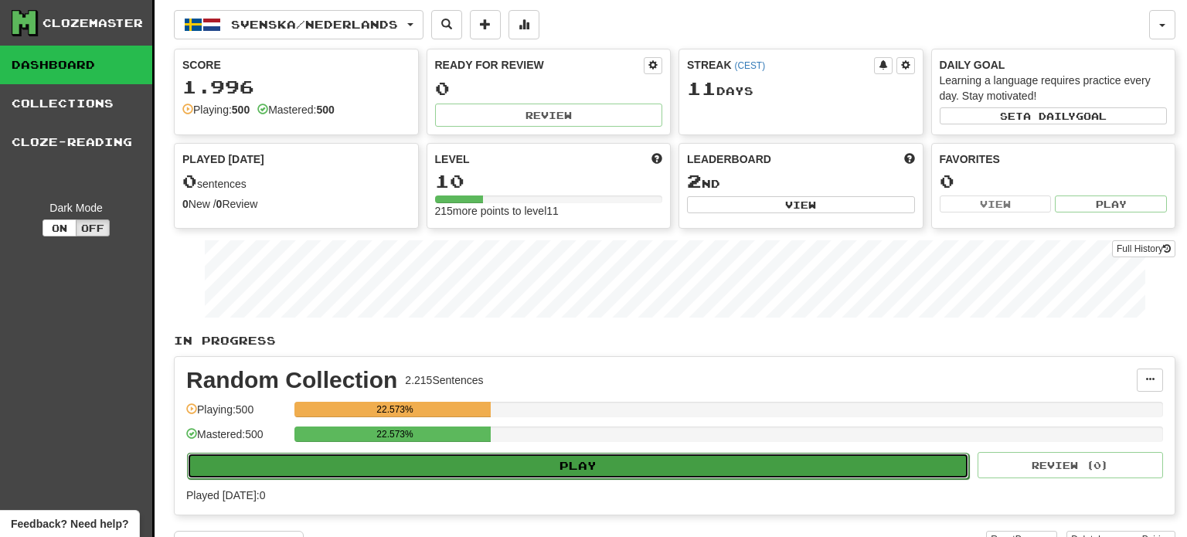
select select "**"
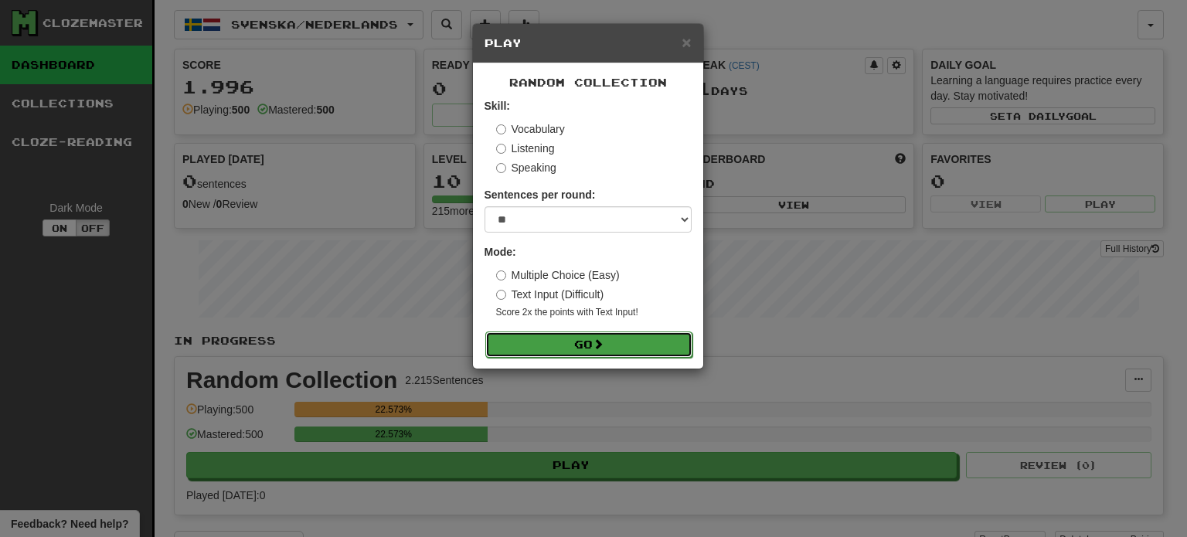
click at [579, 346] on button "Go" at bounding box center [588, 345] width 207 height 26
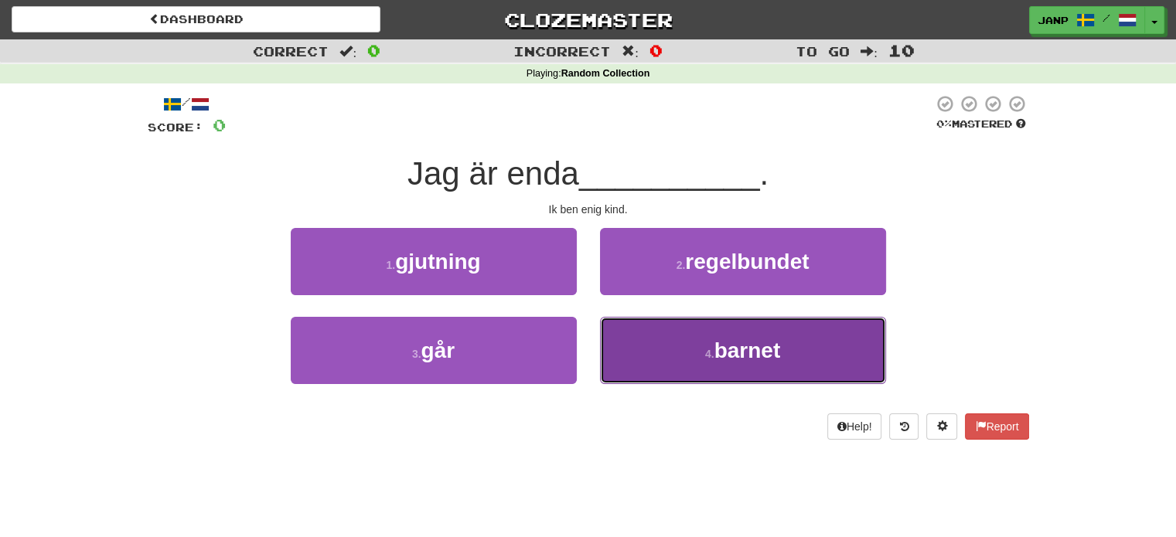
click at [639, 367] on button "4 . barnet" at bounding box center [743, 350] width 286 height 67
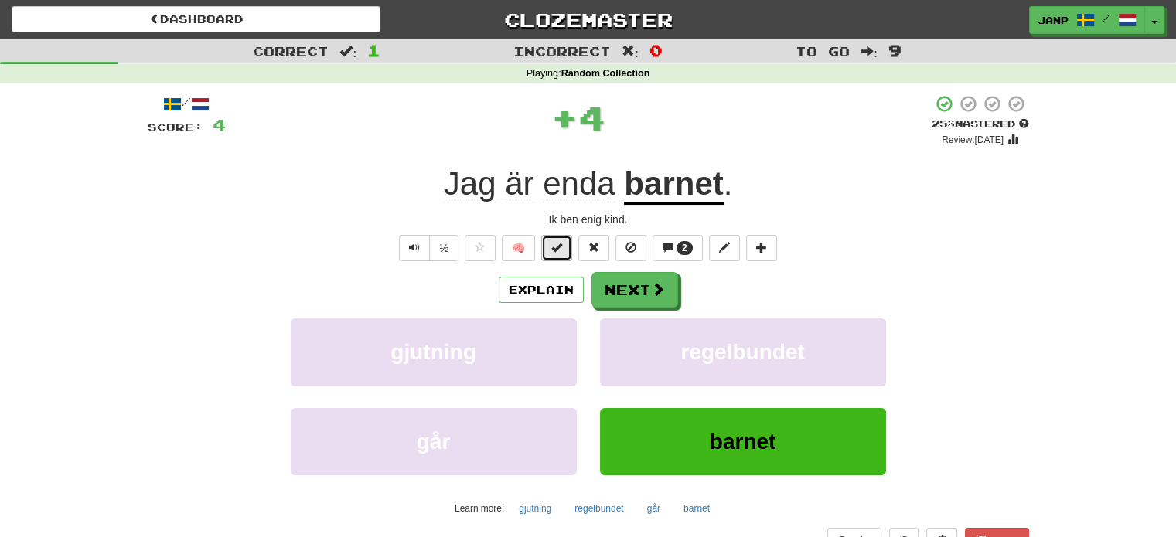
click at [547, 250] on button at bounding box center [556, 248] width 31 height 26
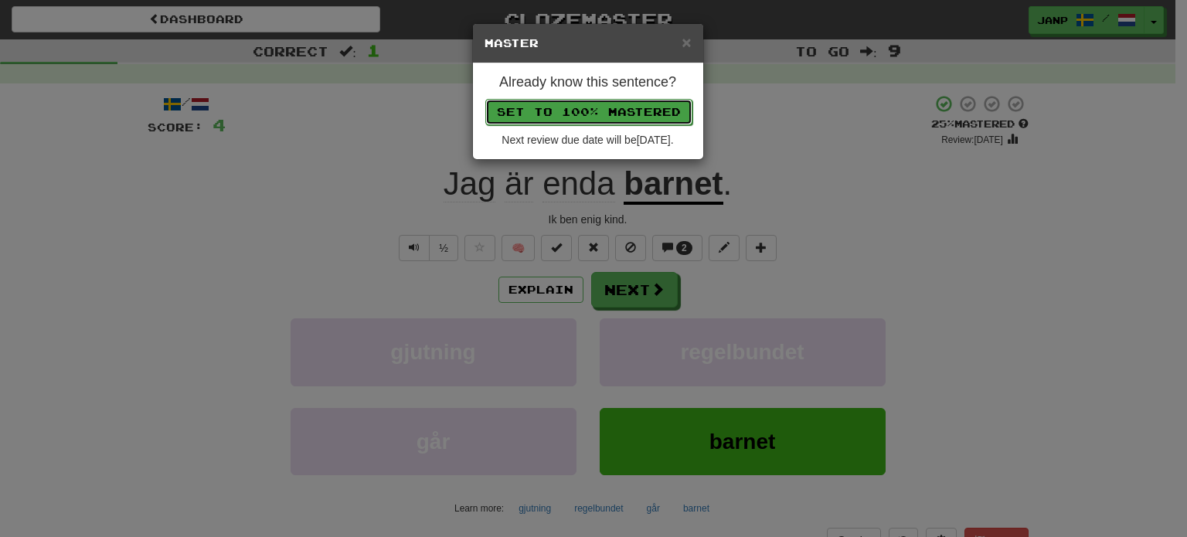
click at [606, 118] on button "Set to 100% Mastered" at bounding box center [588, 112] width 207 height 26
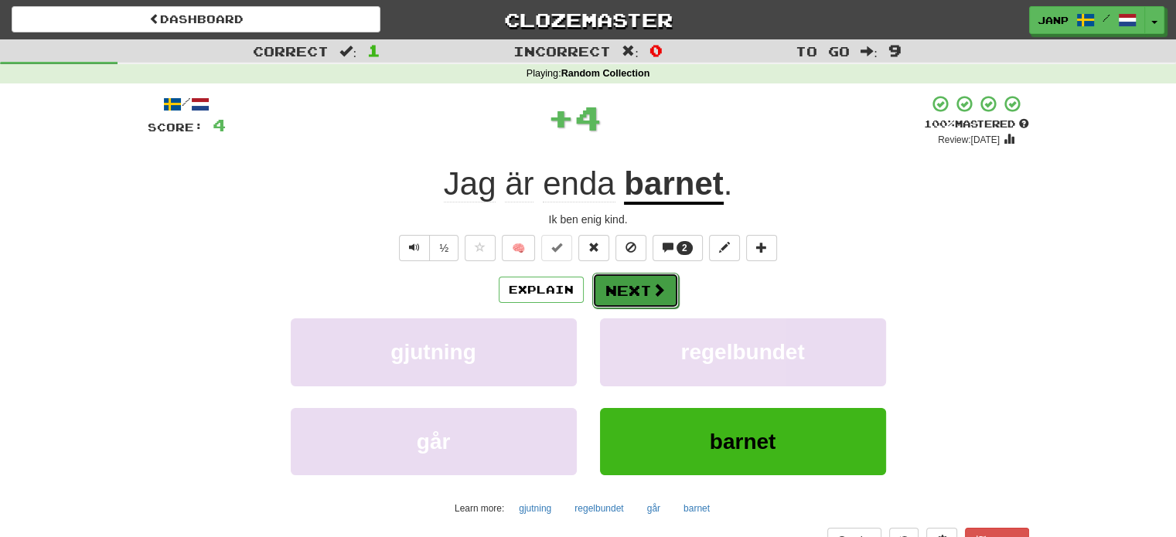
click at [646, 287] on button "Next" at bounding box center [635, 291] width 87 height 36
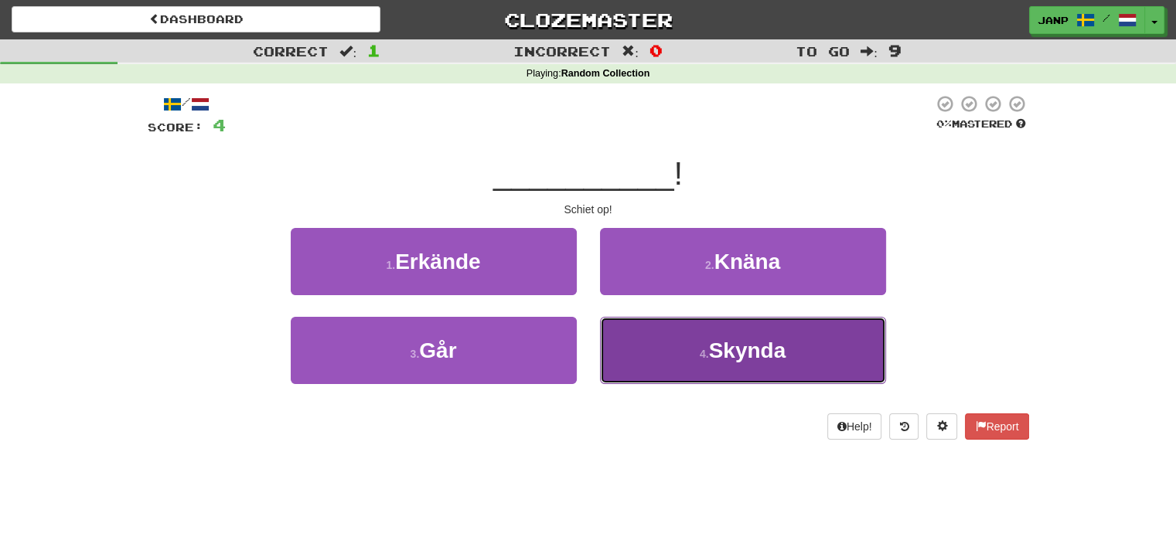
click at [643, 359] on button "4 . Skynda" at bounding box center [743, 350] width 286 height 67
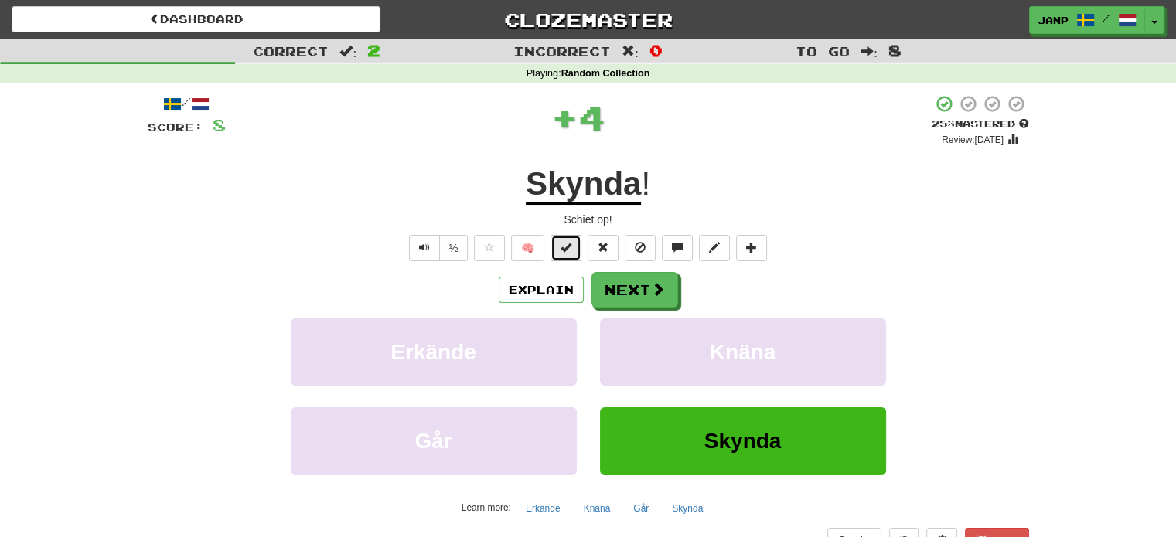
click at [569, 244] on span at bounding box center [565, 247] width 11 height 11
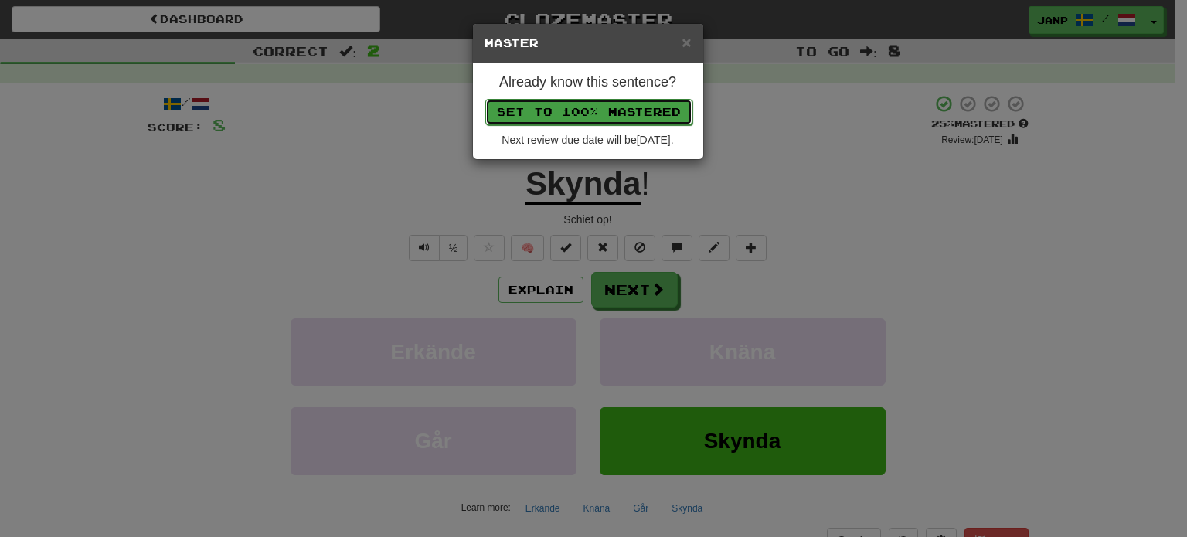
click at [591, 103] on button "Set to 100% Mastered" at bounding box center [588, 112] width 207 height 26
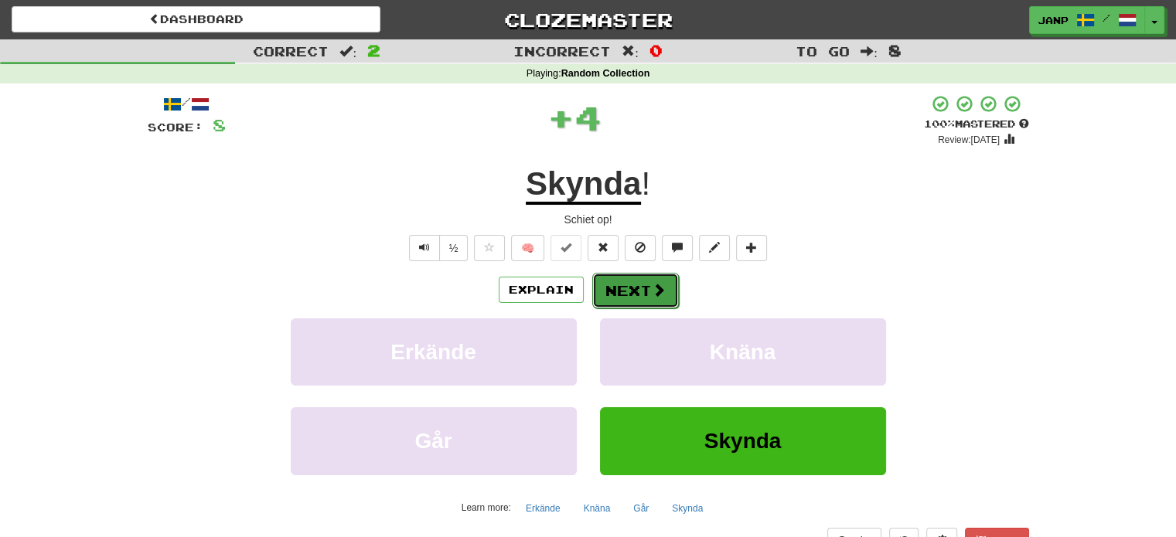
click at [658, 288] on span at bounding box center [659, 290] width 14 height 14
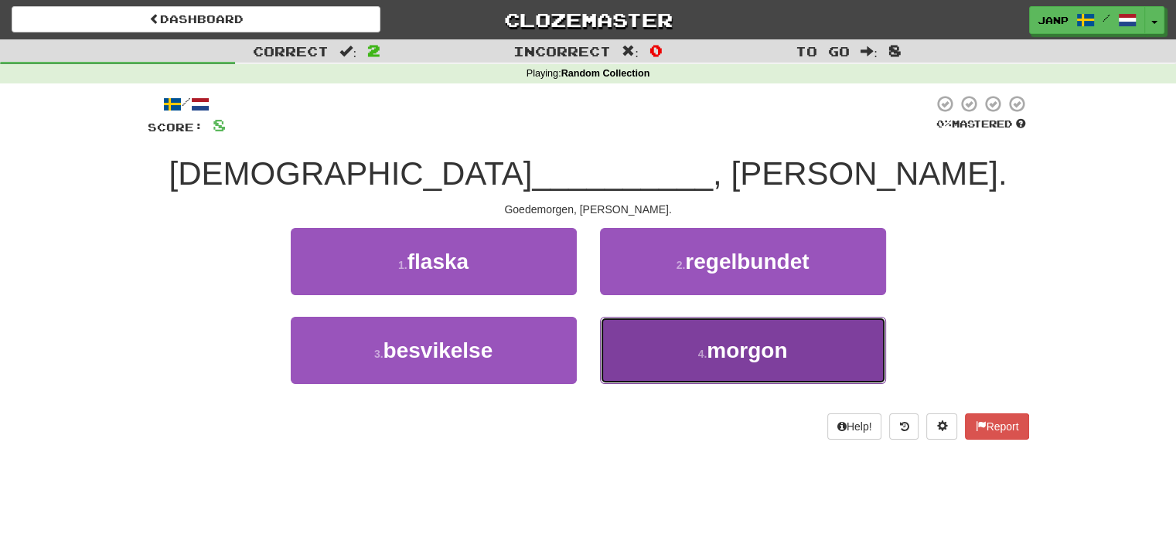
click at [646, 359] on button "4 . morgon" at bounding box center [743, 350] width 286 height 67
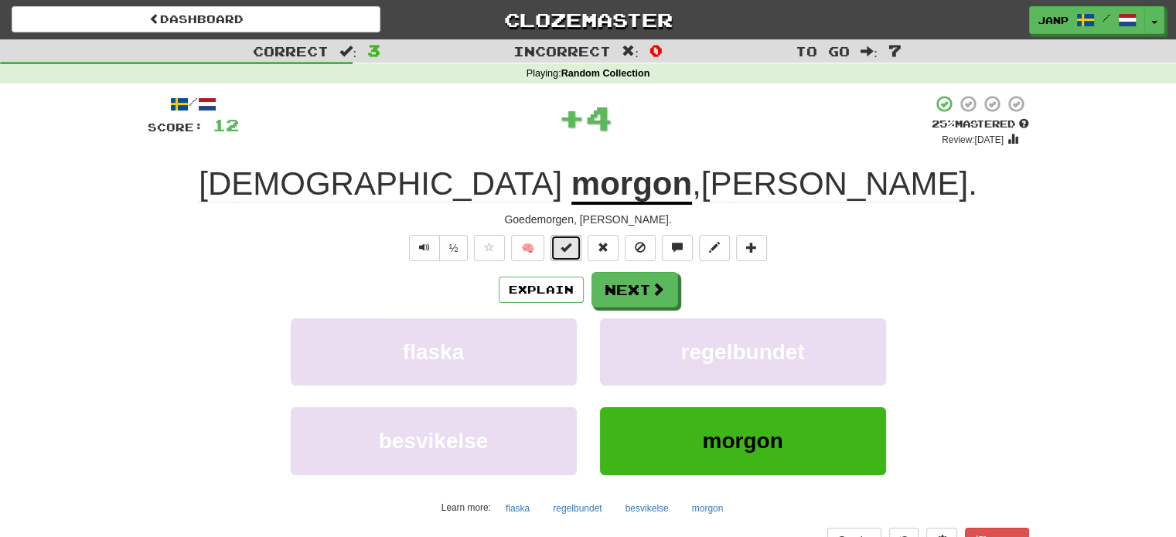
click at [575, 244] on button at bounding box center [565, 248] width 31 height 26
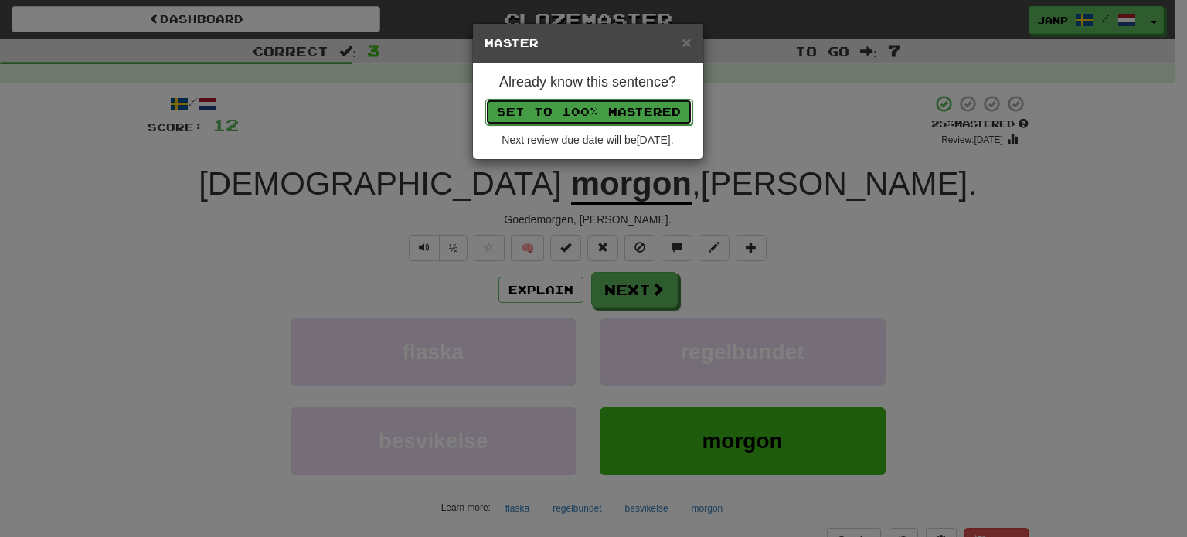
click at [613, 107] on button "Set to 100% Mastered" at bounding box center [588, 112] width 207 height 26
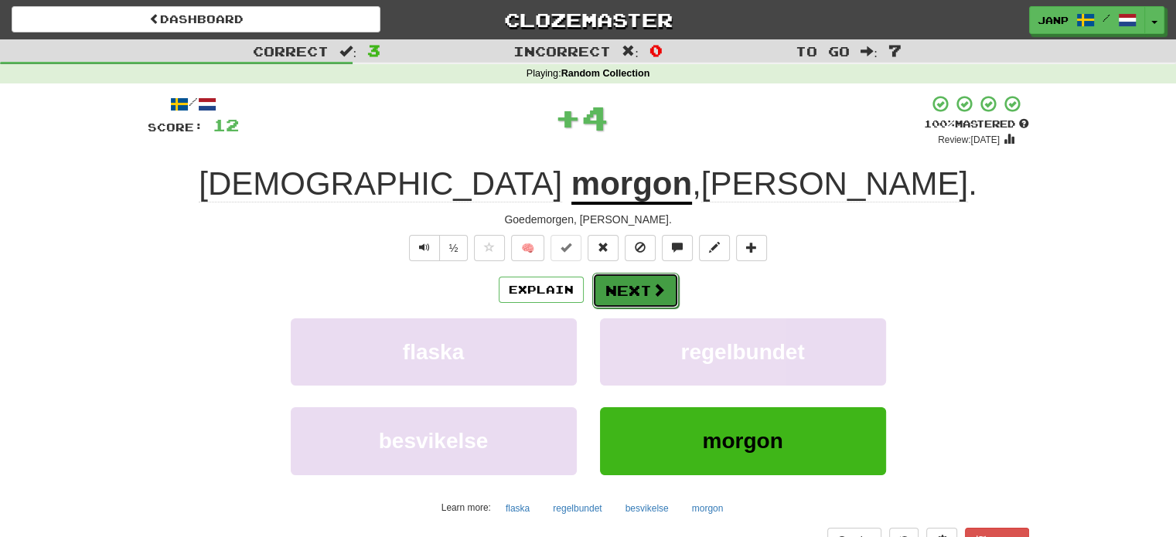
click at [644, 296] on button "Next" at bounding box center [635, 291] width 87 height 36
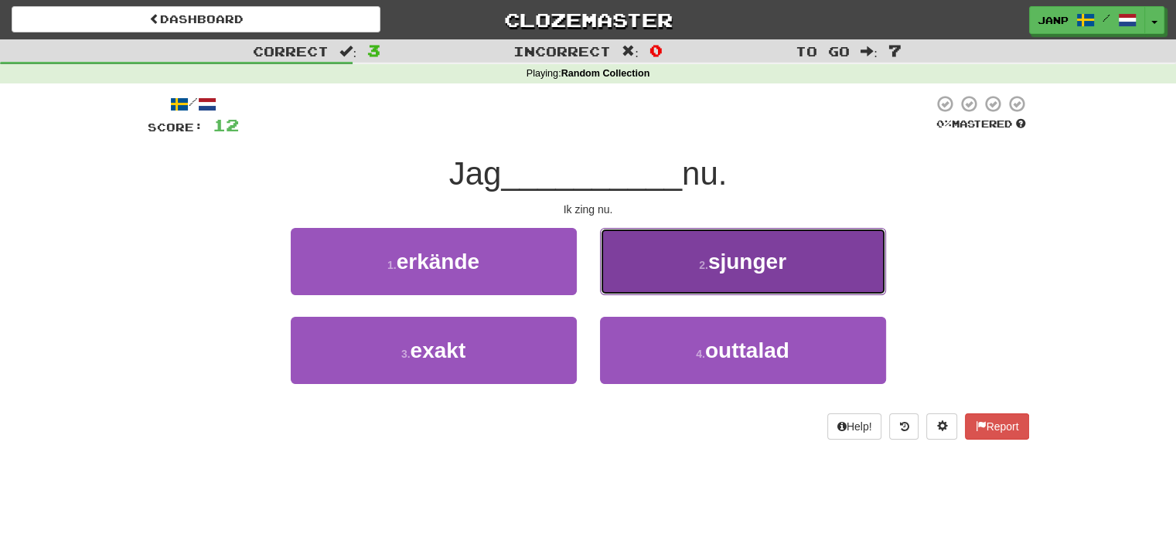
click at [708, 260] on small "2 ." at bounding box center [703, 265] width 9 height 12
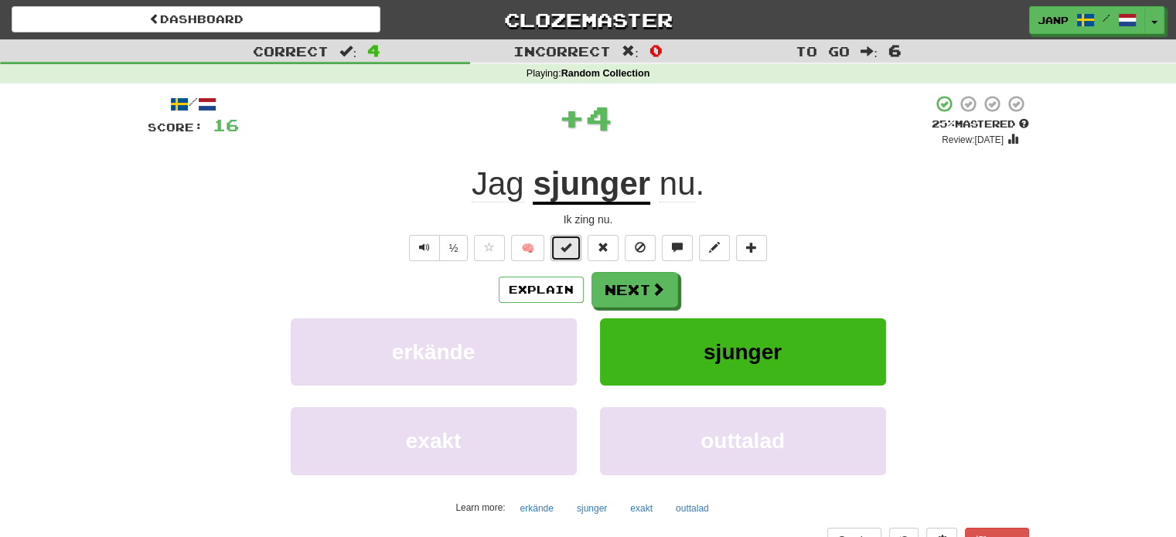
click at [577, 258] on button at bounding box center [565, 248] width 31 height 26
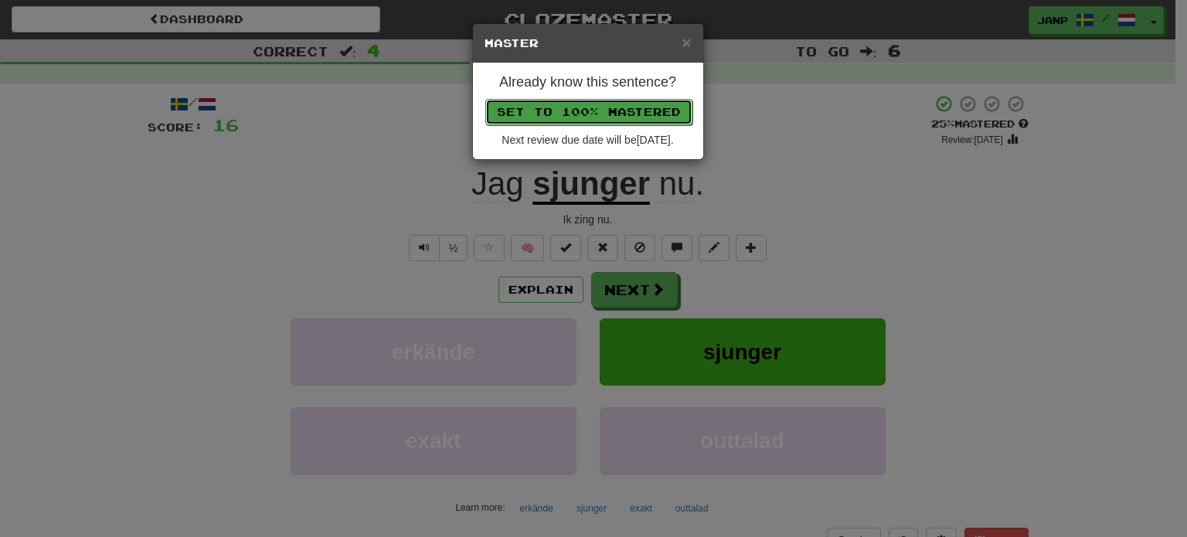
click at [606, 104] on button "Set to 100% Mastered" at bounding box center [588, 112] width 207 height 26
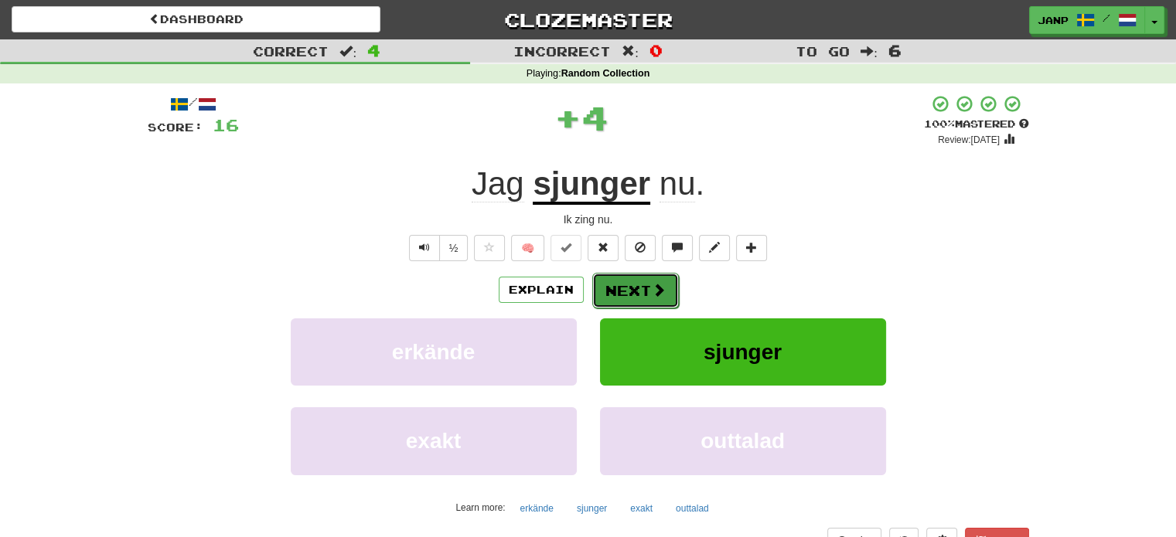
click at [643, 291] on button "Next" at bounding box center [635, 291] width 87 height 36
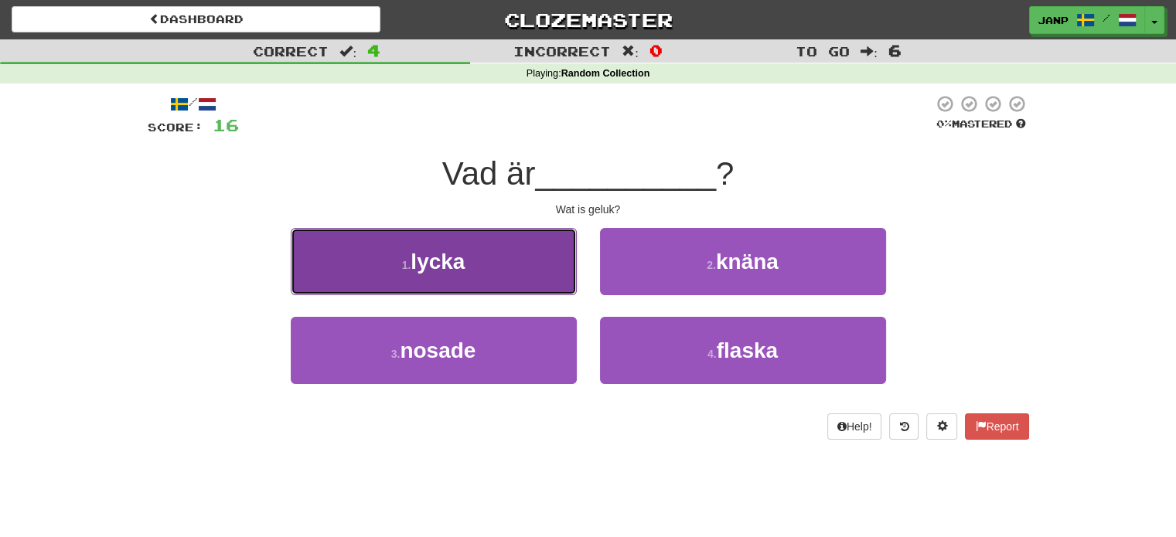
click at [498, 268] on button "1 . lycka" at bounding box center [434, 261] width 286 height 67
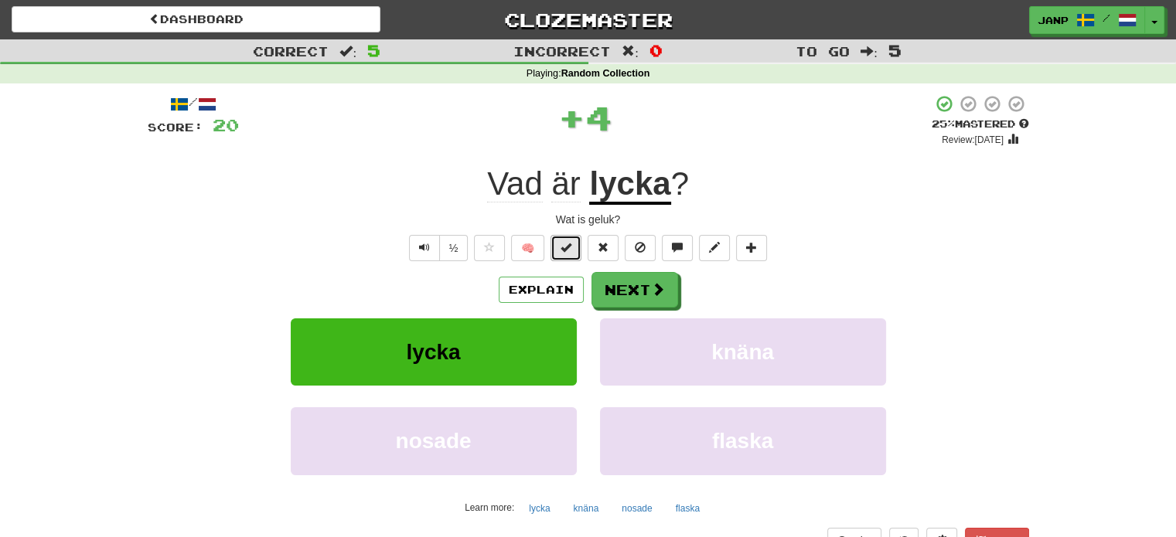
click at [565, 253] on span at bounding box center [565, 247] width 11 height 11
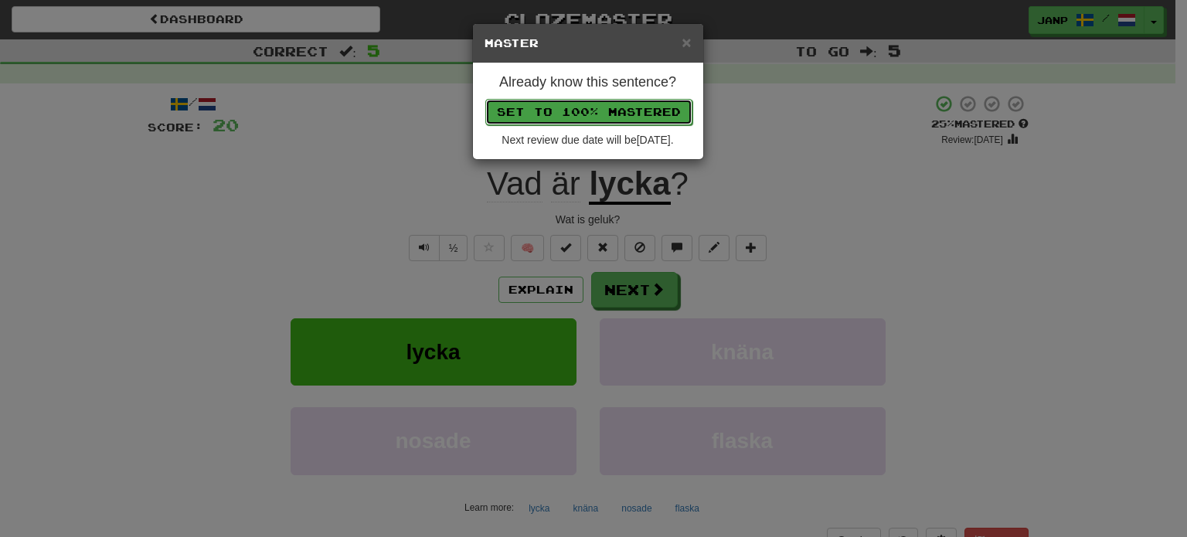
click at [632, 106] on button "Set to 100% Mastered" at bounding box center [588, 112] width 207 height 26
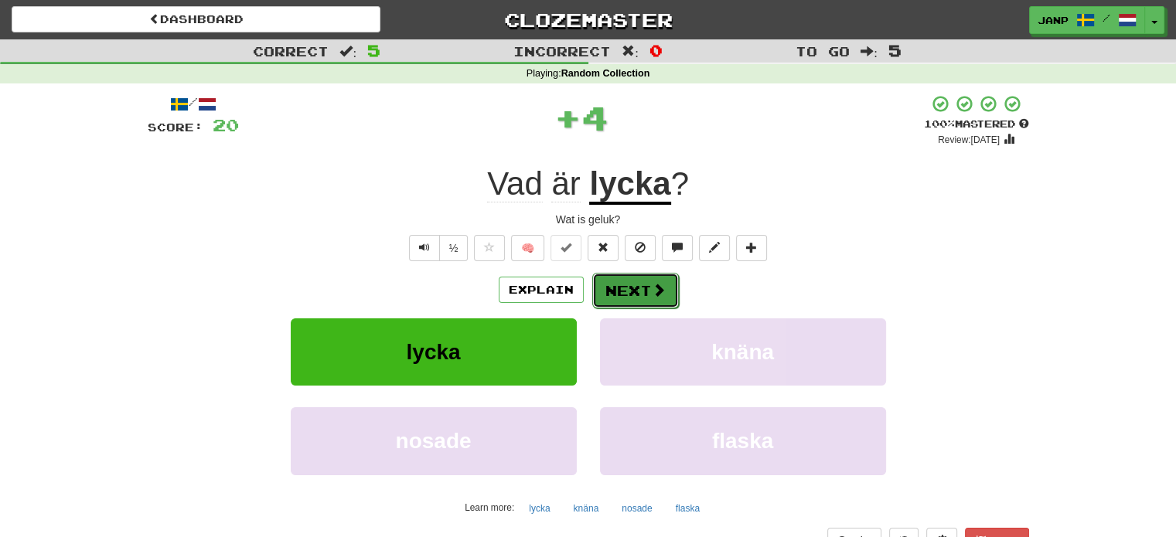
click at [625, 294] on button "Next" at bounding box center [635, 291] width 87 height 36
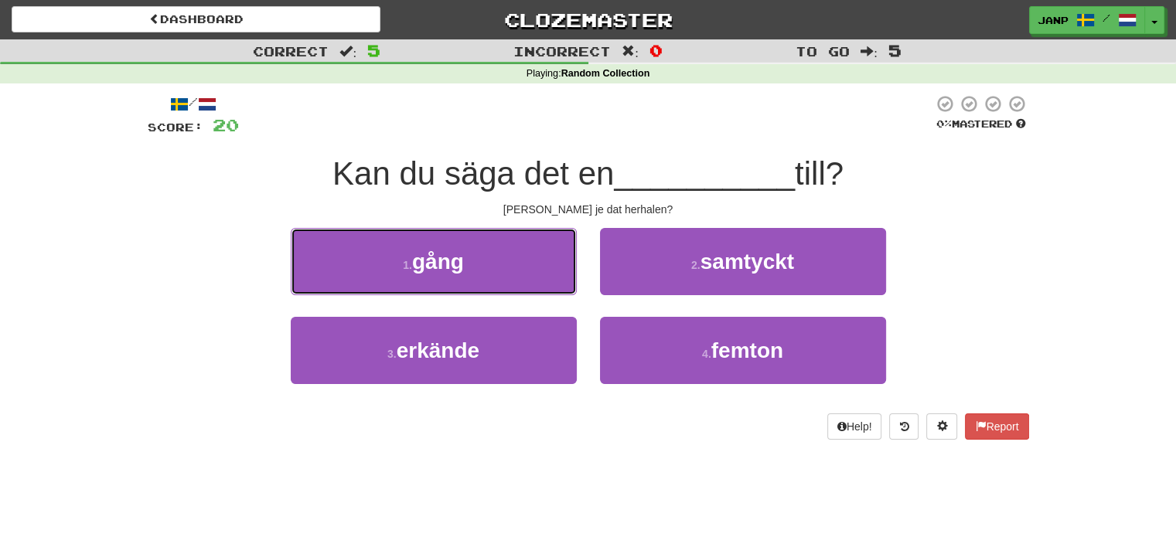
click at [520, 266] on button "1 . gång" at bounding box center [434, 261] width 286 height 67
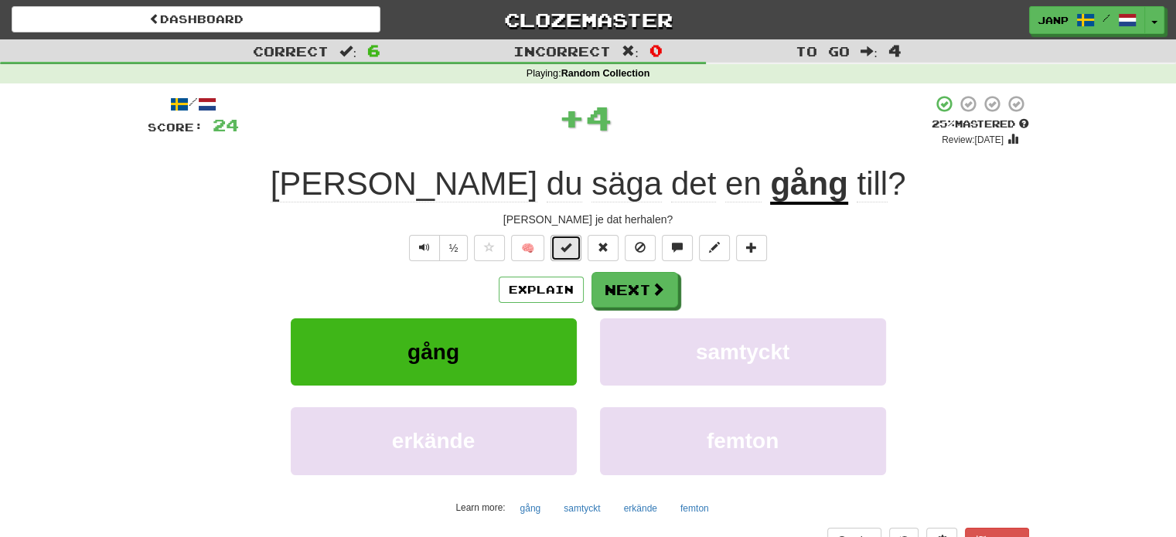
click at [567, 247] on span at bounding box center [565, 247] width 11 height 11
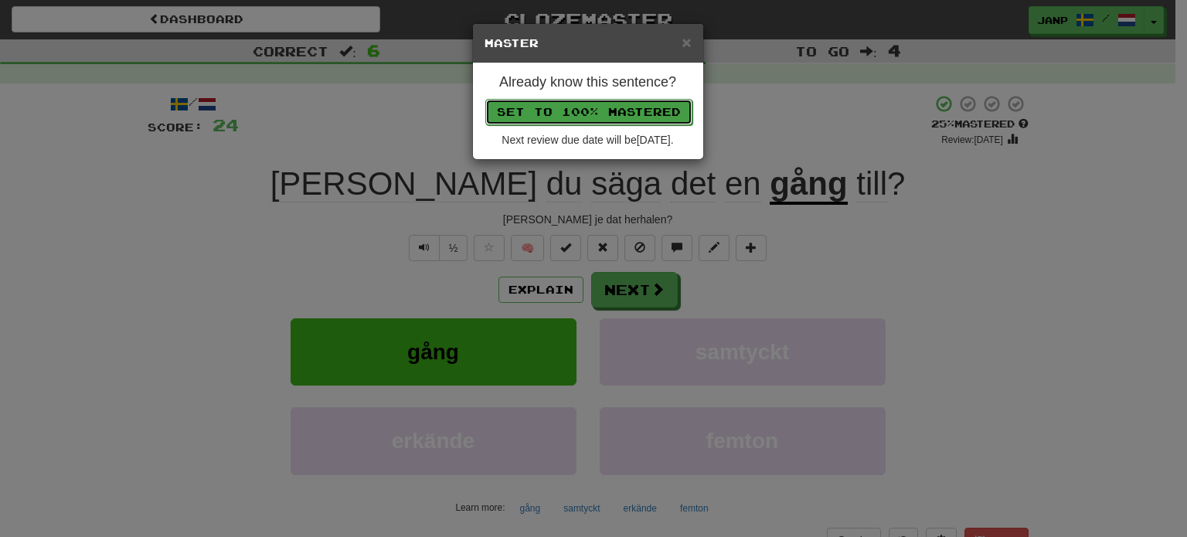
click at [612, 108] on button "Set to 100% Mastered" at bounding box center [588, 112] width 207 height 26
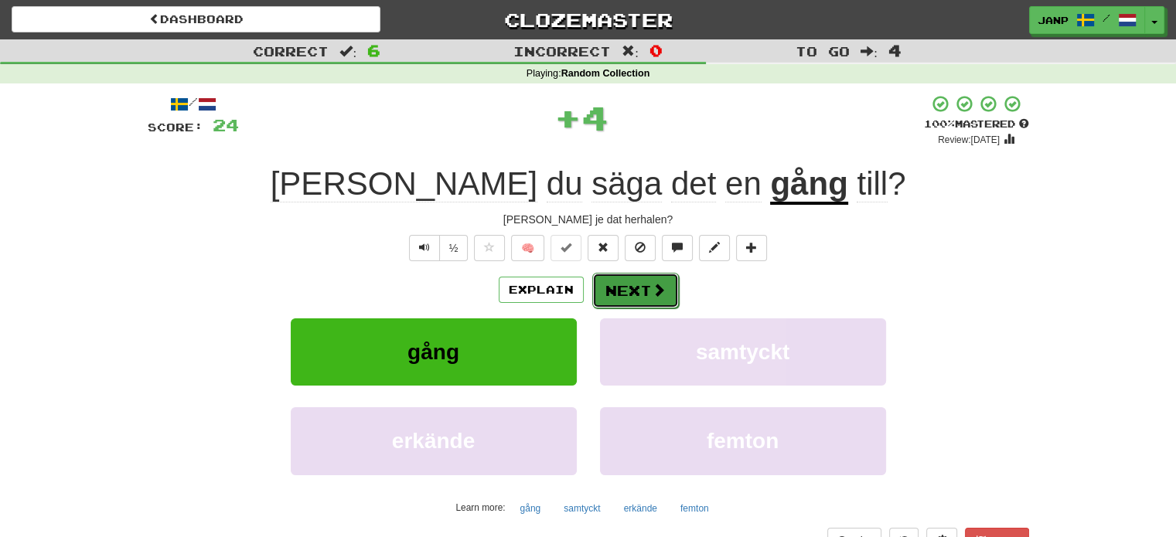
click at [642, 280] on button "Next" at bounding box center [635, 291] width 87 height 36
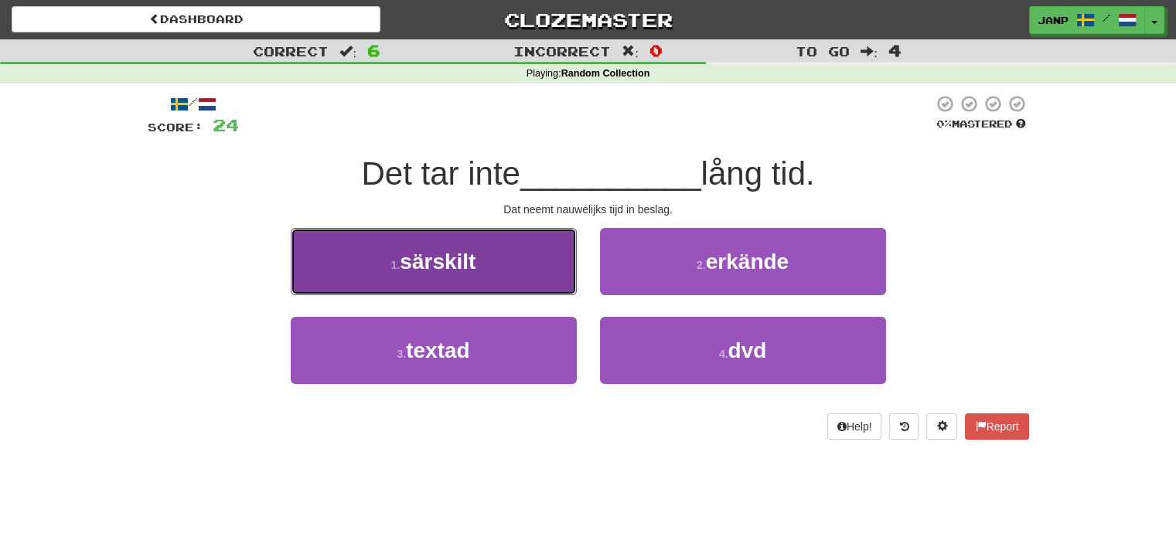
click at [520, 269] on button "1 . särskilt" at bounding box center [434, 261] width 286 height 67
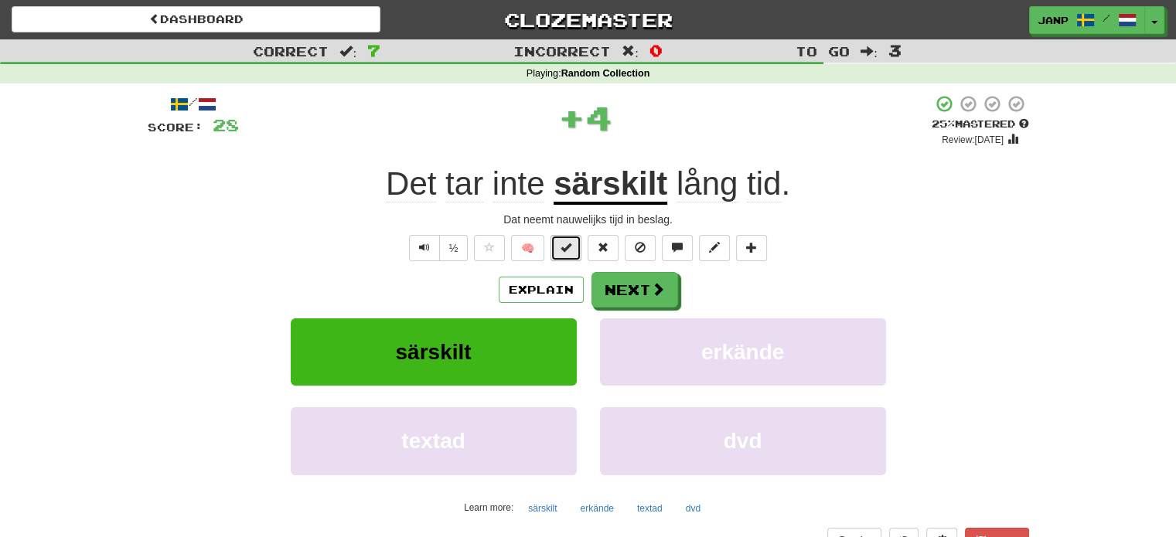
click at [565, 246] on span at bounding box center [565, 247] width 11 height 11
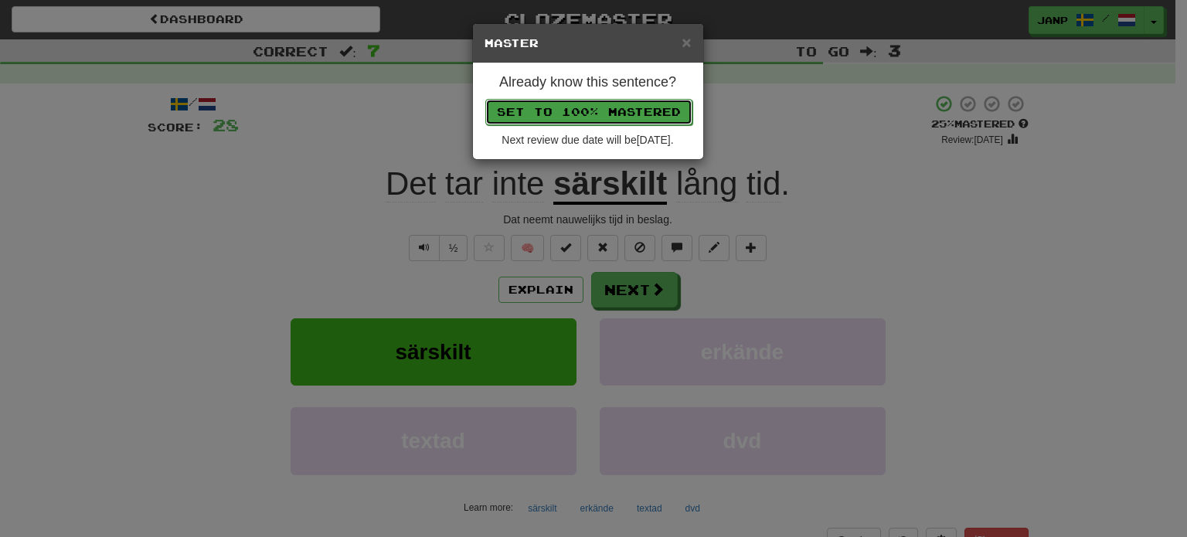
click at [614, 114] on button "Set to 100% Mastered" at bounding box center [588, 112] width 207 height 26
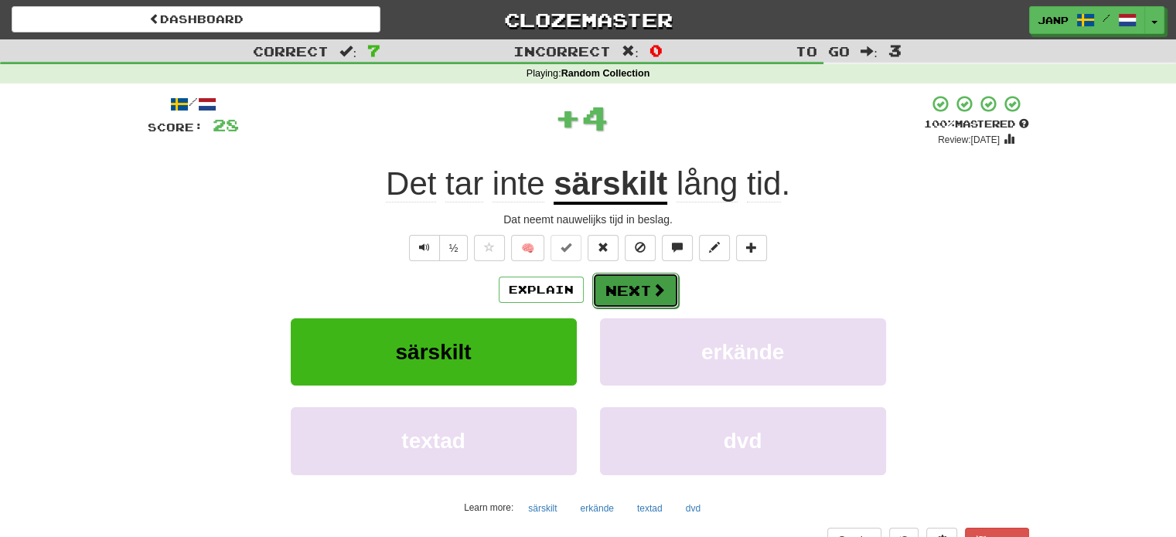
click at [634, 285] on button "Next" at bounding box center [635, 291] width 87 height 36
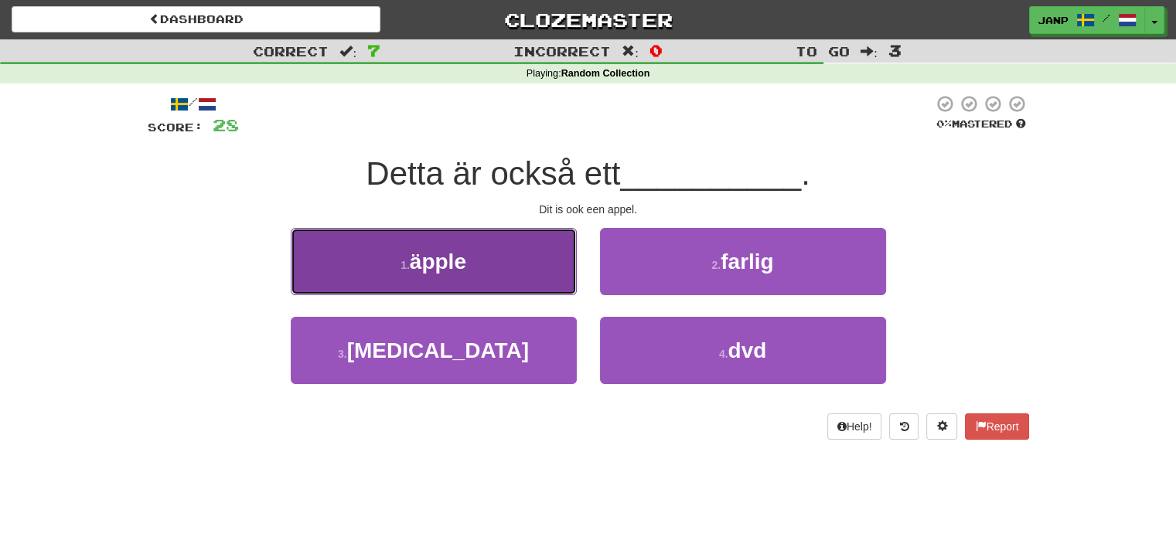
click at [498, 279] on button "1 . äpple" at bounding box center [434, 261] width 286 height 67
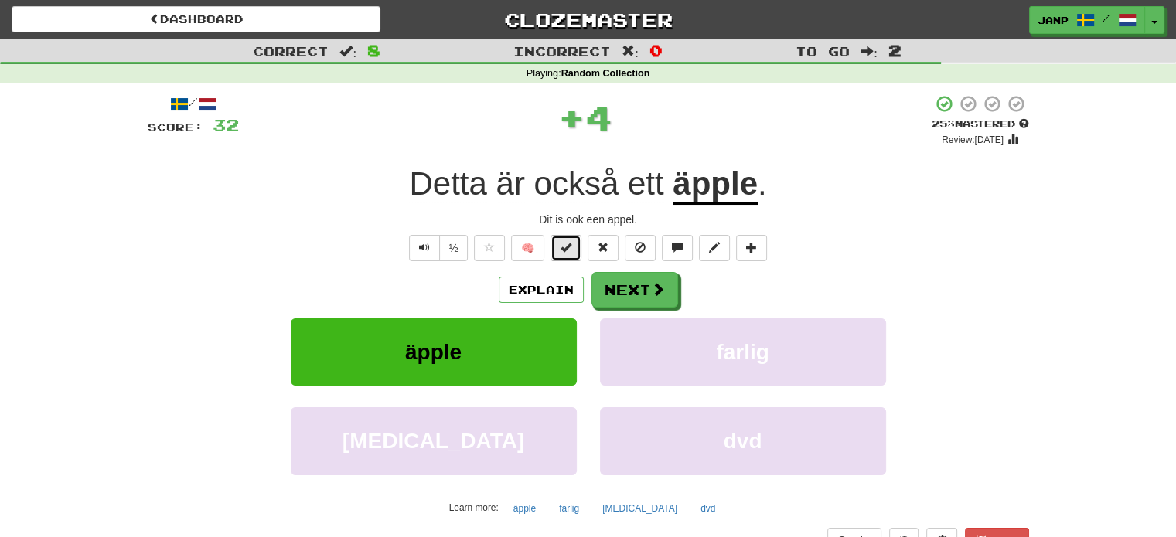
click at [571, 240] on button at bounding box center [565, 248] width 31 height 26
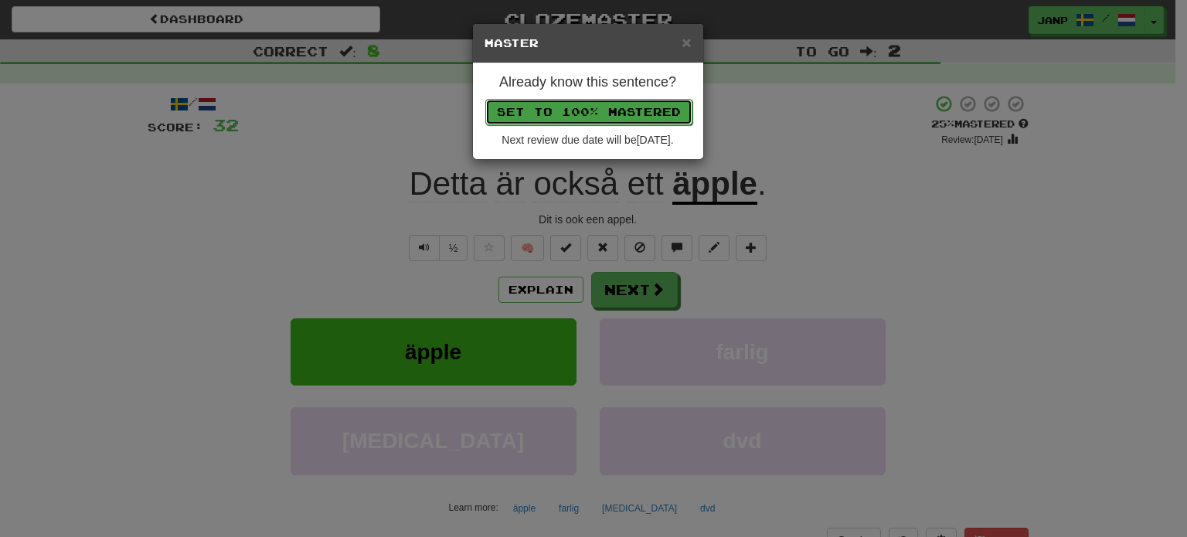
click at [605, 110] on button "Set to 100% Mastered" at bounding box center [588, 112] width 207 height 26
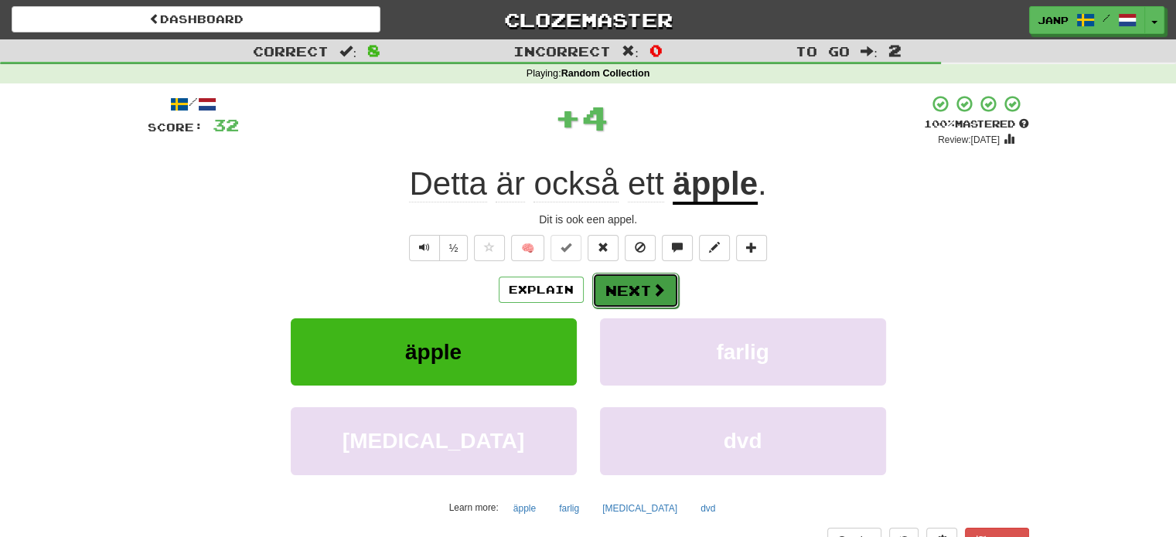
click at [625, 284] on button "Next" at bounding box center [635, 291] width 87 height 36
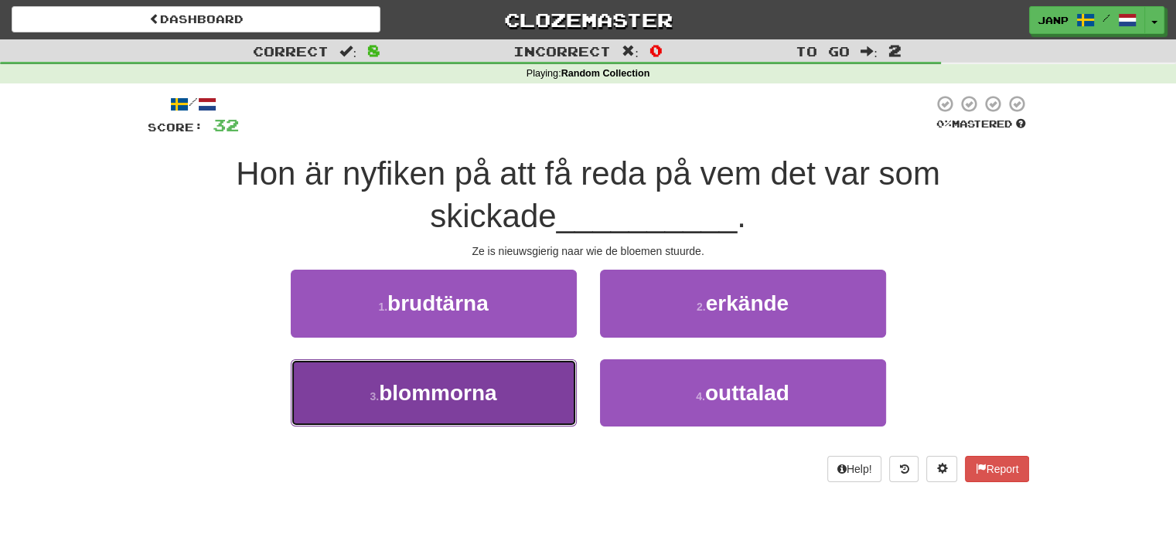
click at [502, 383] on button "3 . blommorna" at bounding box center [434, 392] width 286 height 67
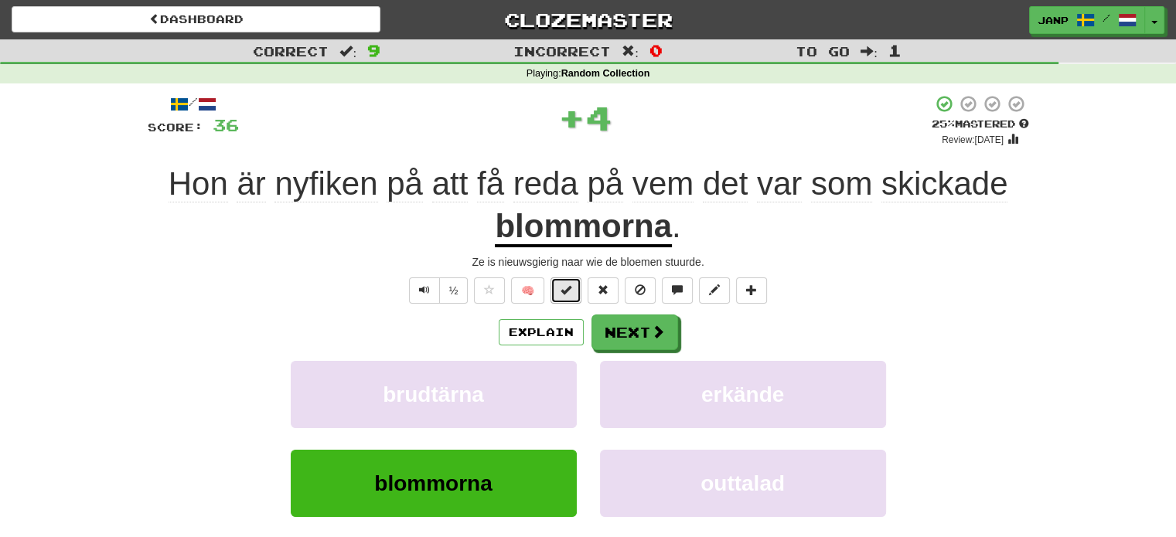
click at [566, 299] on button at bounding box center [565, 291] width 31 height 26
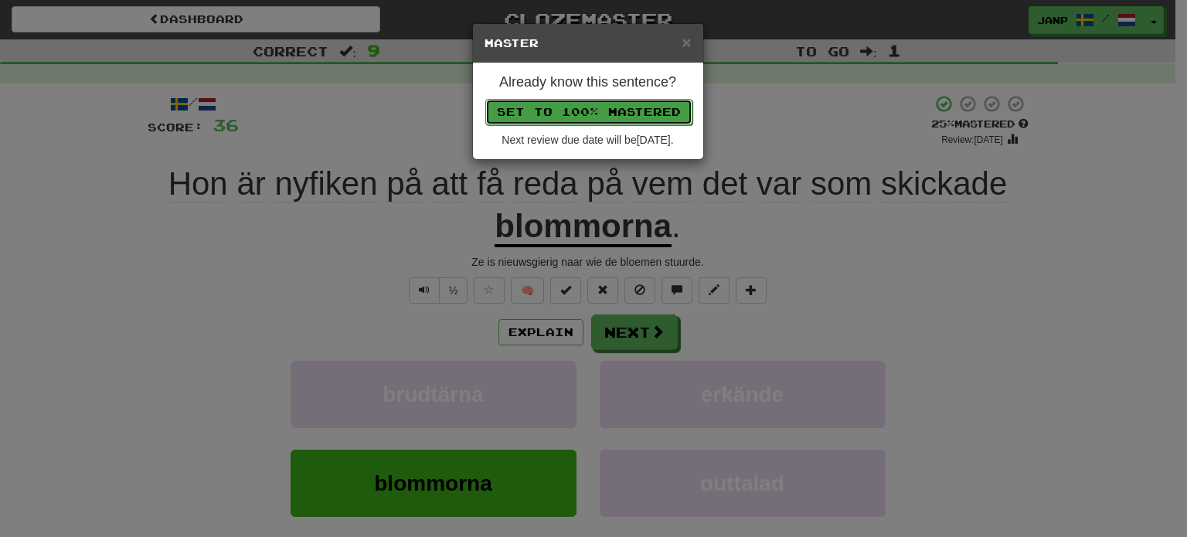
click at [613, 118] on button "Set to 100% Mastered" at bounding box center [588, 112] width 207 height 26
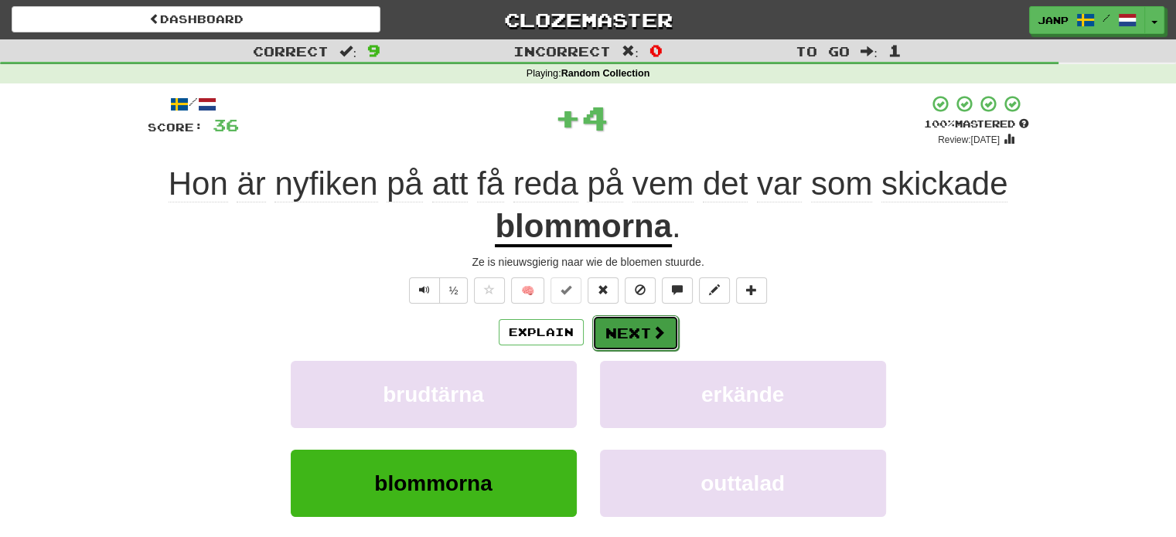
click at [609, 321] on button "Next" at bounding box center [635, 333] width 87 height 36
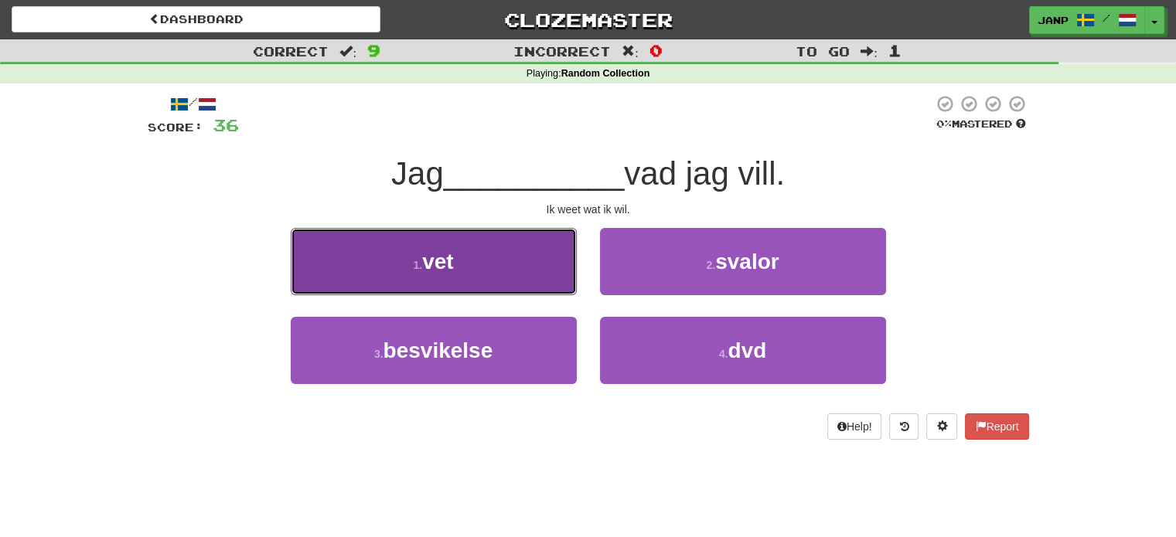
click at [520, 271] on button "1 . vet" at bounding box center [434, 261] width 286 height 67
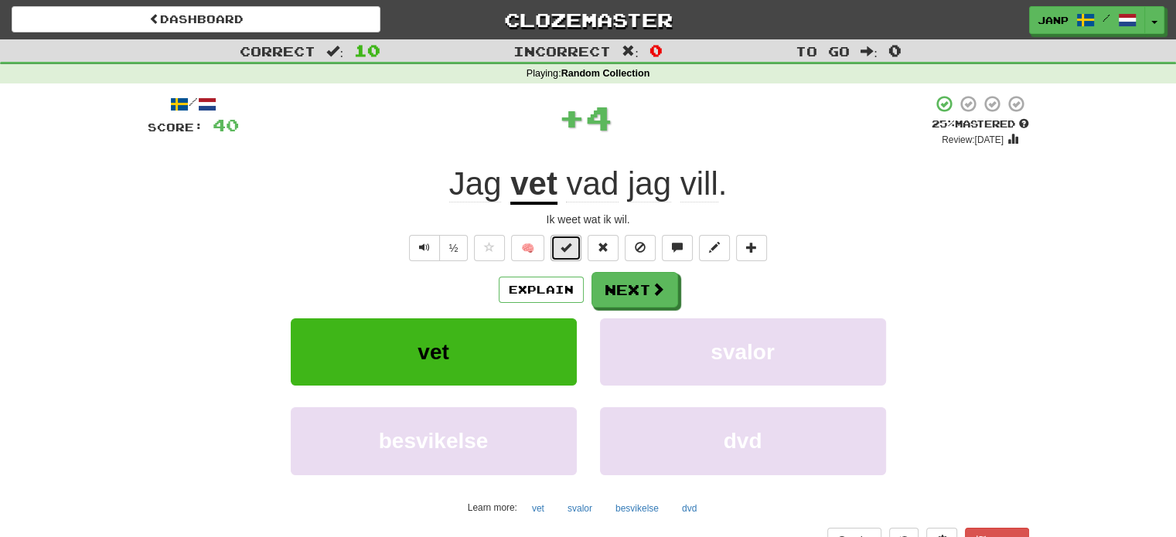
click at [568, 245] on span at bounding box center [565, 247] width 11 height 11
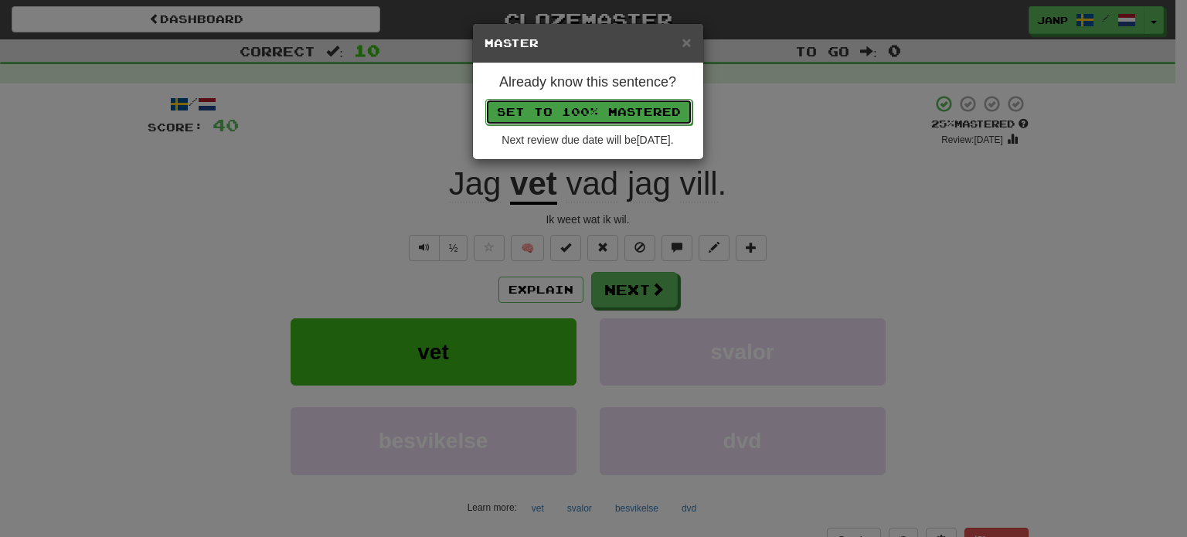
click at [625, 107] on button "Set to 100% Mastered" at bounding box center [588, 112] width 207 height 26
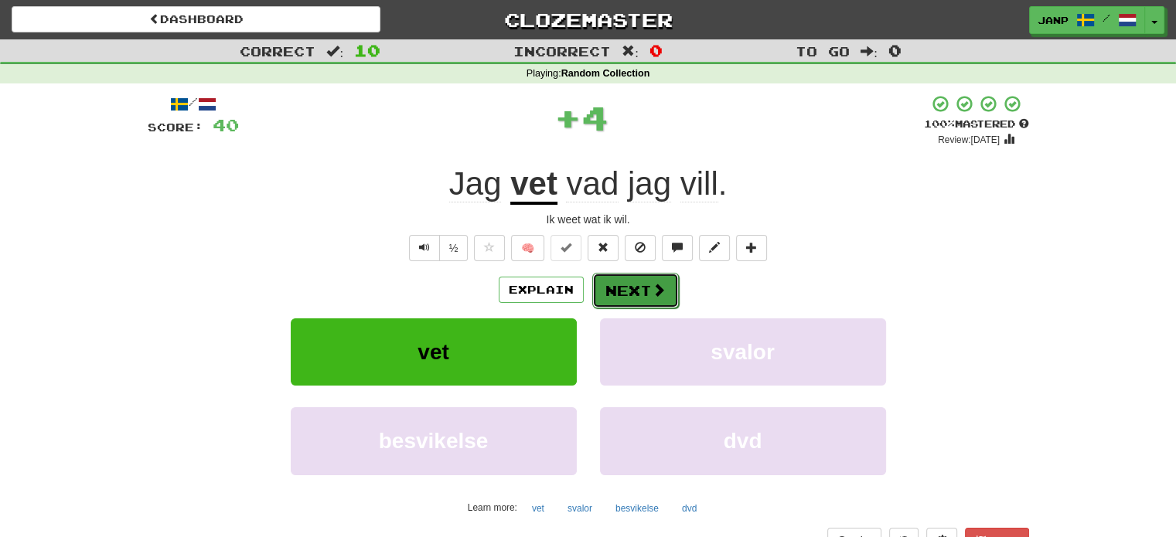
click at [625, 286] on button "Next" at bounding box center [635, 291] width 87 height 36
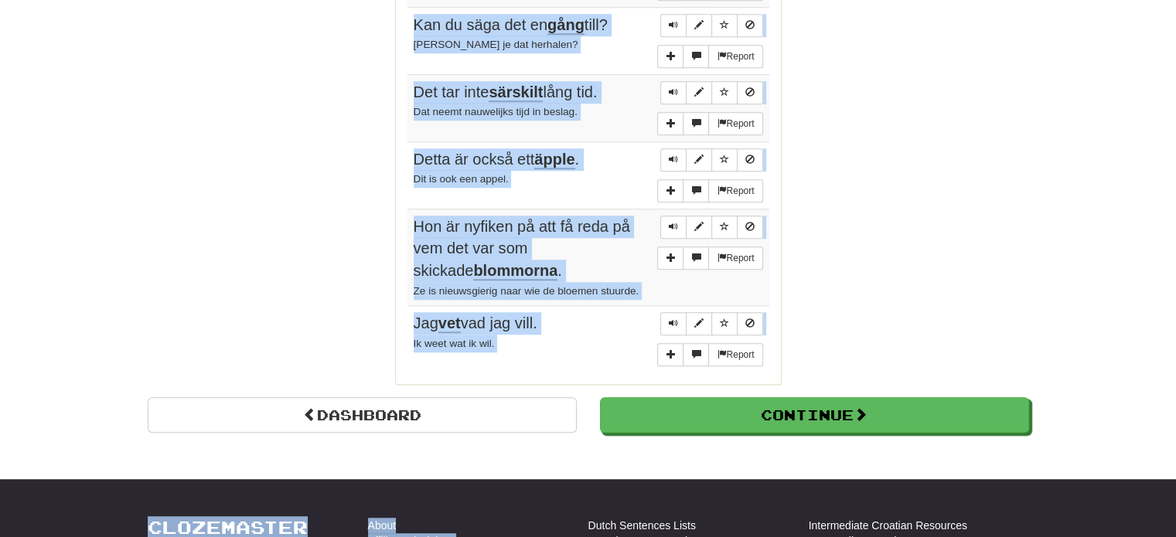
scroll to position [1174, 0]
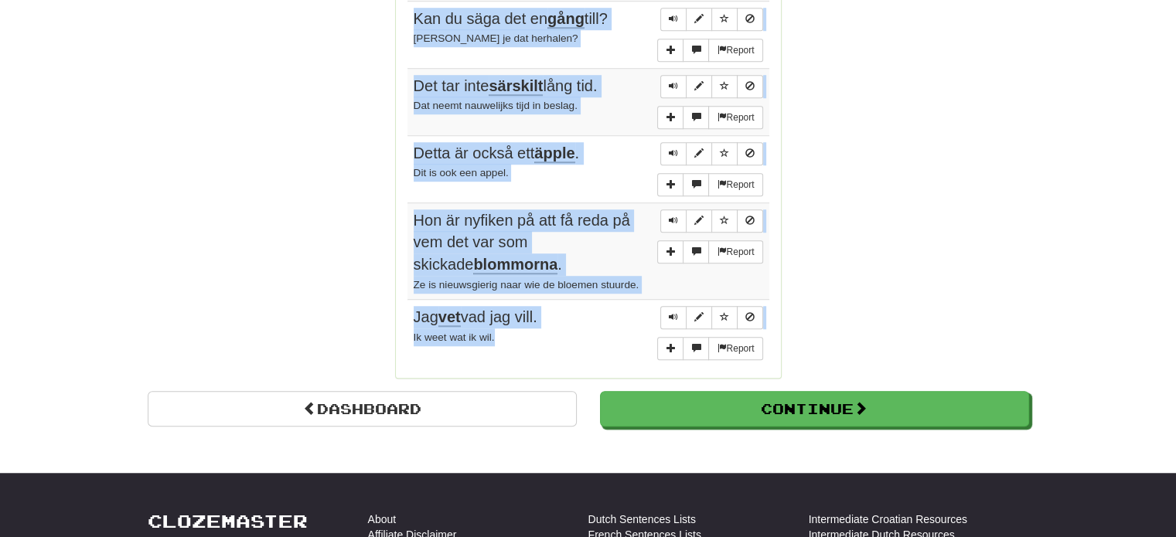
drag, startPoint x: 414, startPoint y: 224, endPoint x: 525, endPoint y: 315, distance: 143.3
click at [525, 315] on tbody "2 Report Jag är enda barnet . Ik ben enig kind. Report Skynda ! Schiet op! Repo…" at bounding box center [588, 12] width 362 height 710
copy tbody "Jag är enda barnet . Ik ben enig kind. Report Skynda ! Schiet op! Report God mo…"
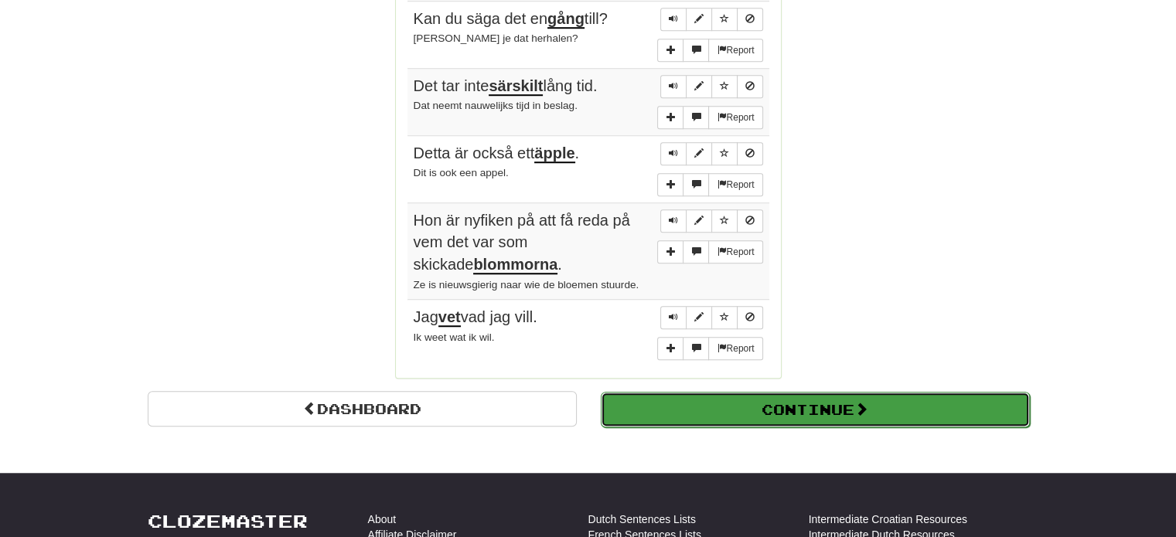
click at [777, 392] on button "Continue" at bounding box center [815, 410] width 429 height 36
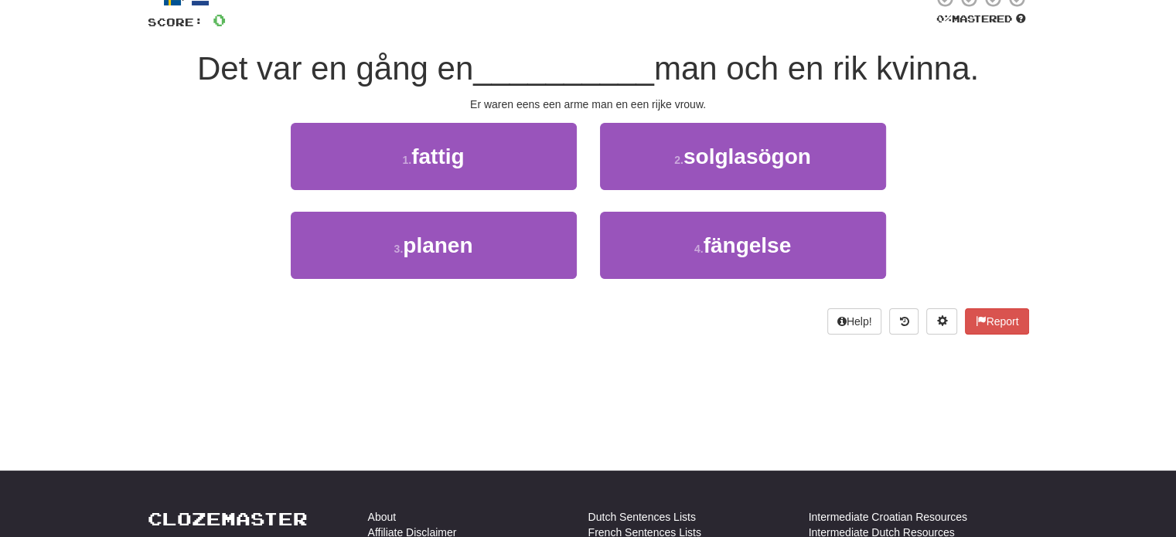
scroll to position [86, 0]
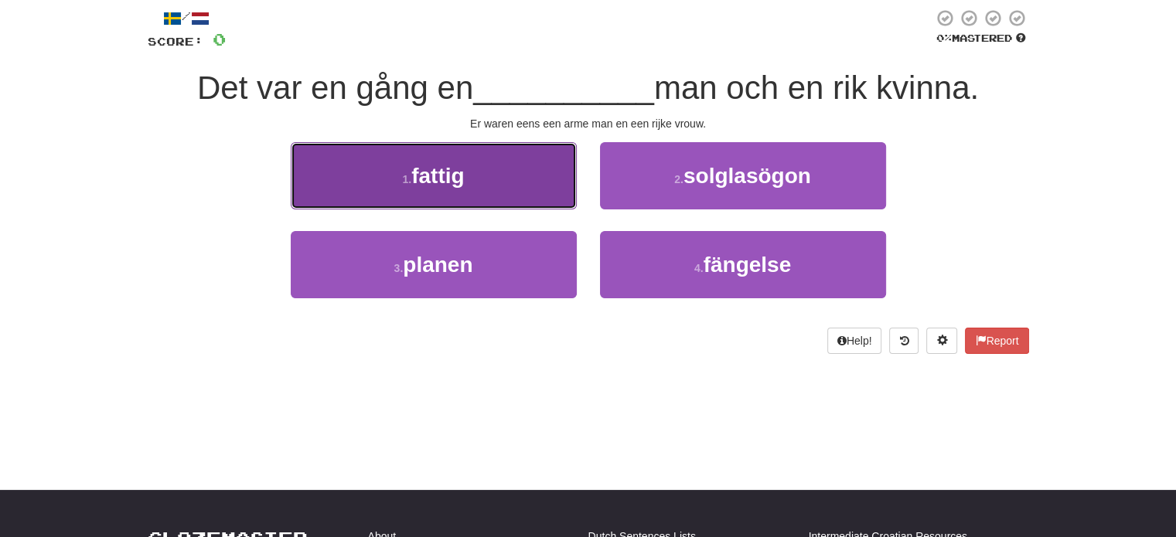
click at [507, 194] on button "1 . fattig" at bounding box center [434, 175] width 286 height 67
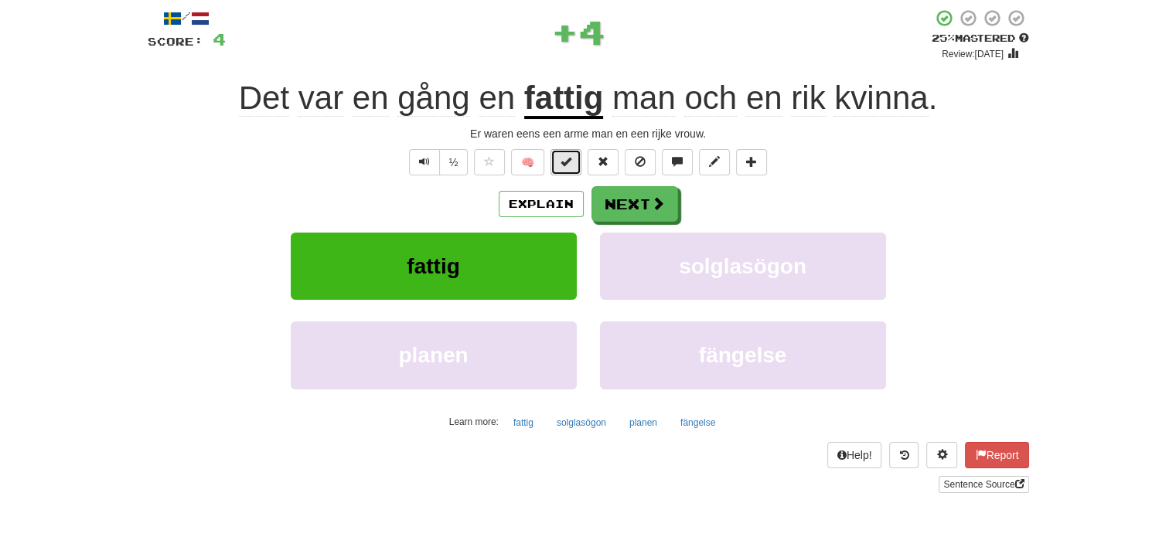
click at [574, 159] on button at bounding box center [565, 162] width 31 height 26
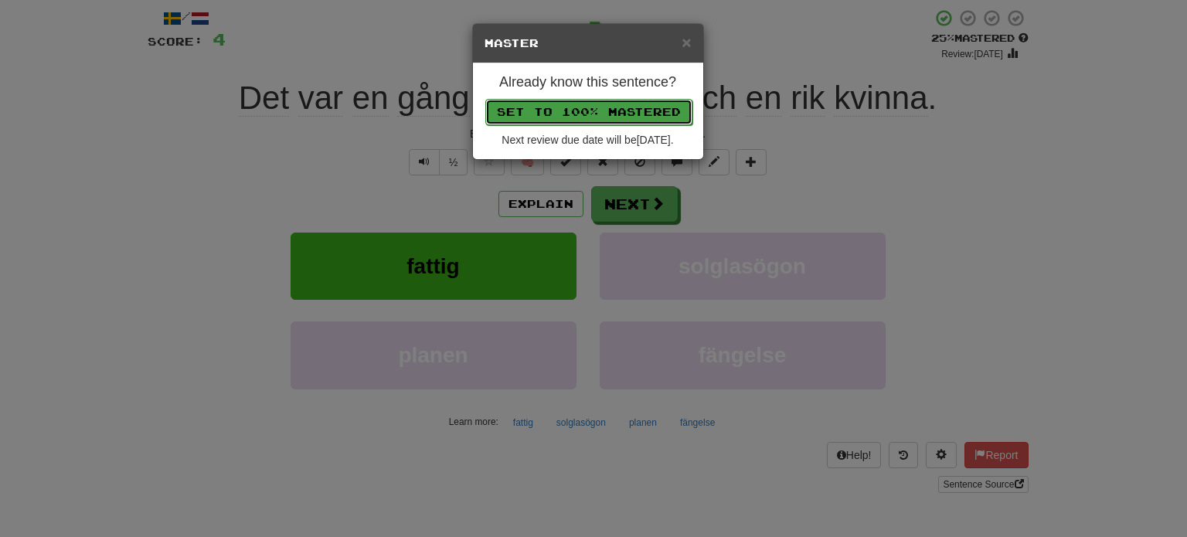
click at [603, 100] on button "Set to 100% Mastered" at bounding box center [588, 112] width 207 height 26
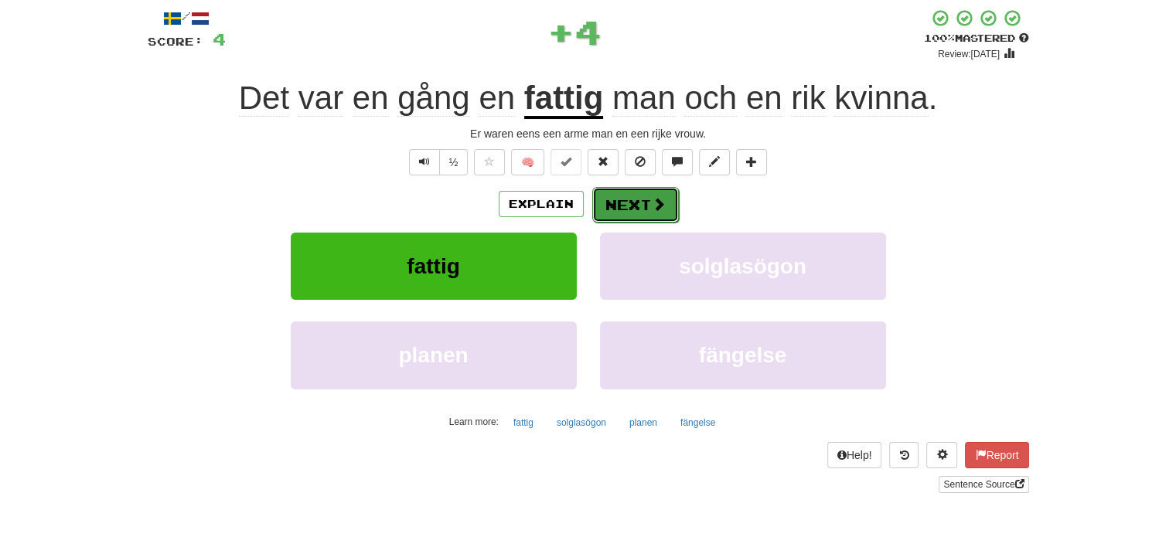
click at [637, 208] on button "Next" at bounding box center [635, 205] width 87 height 36
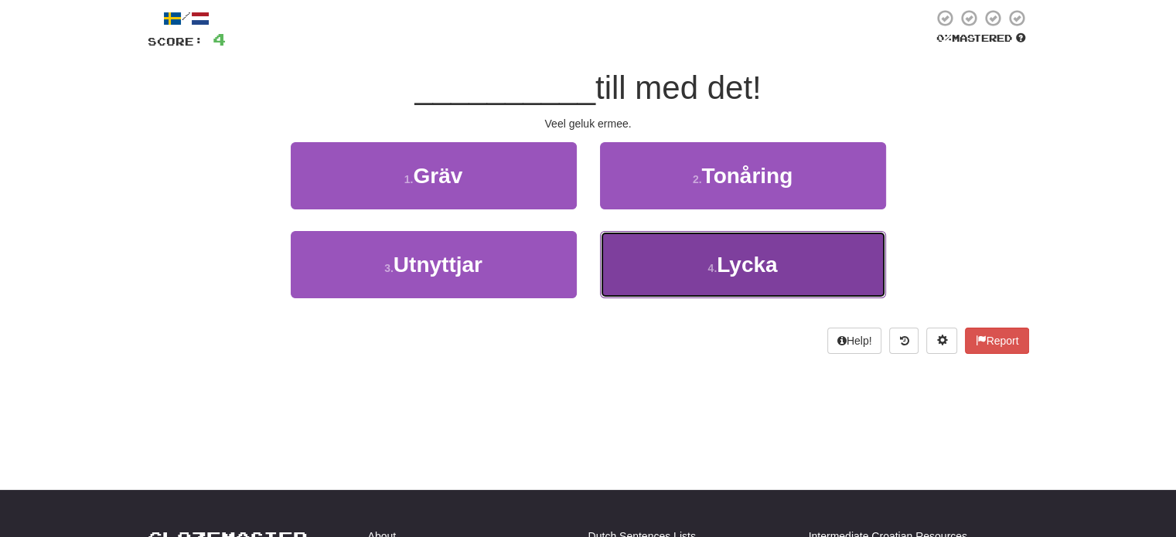
click at [632, 262] on button "4 . Lycka" at bounding box center [743, 264] width 286 height 67
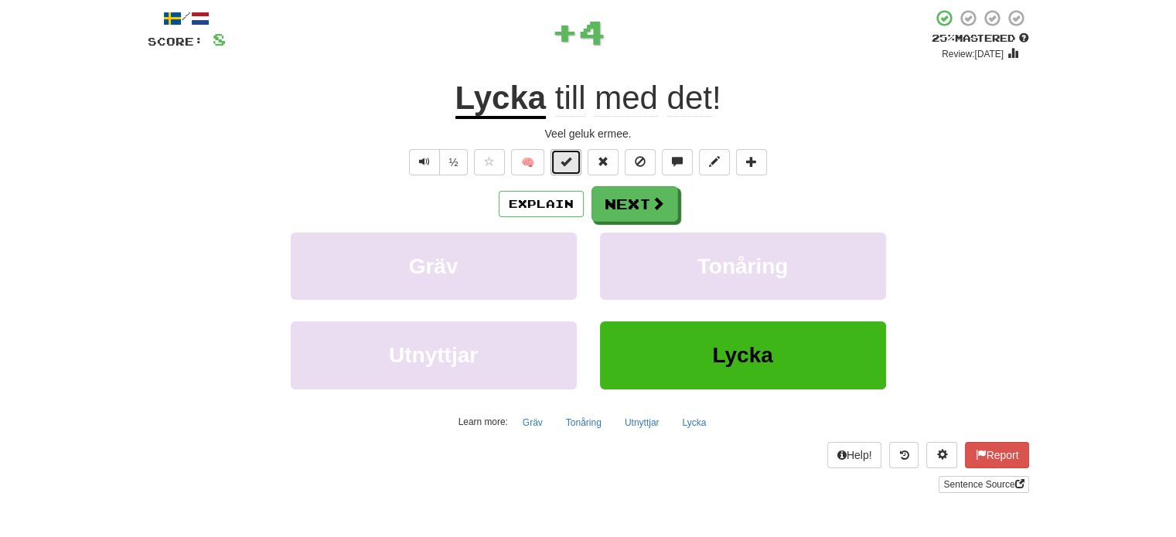
click at [557, 166] on button at bounding box center [565, 162] width 31 height 26
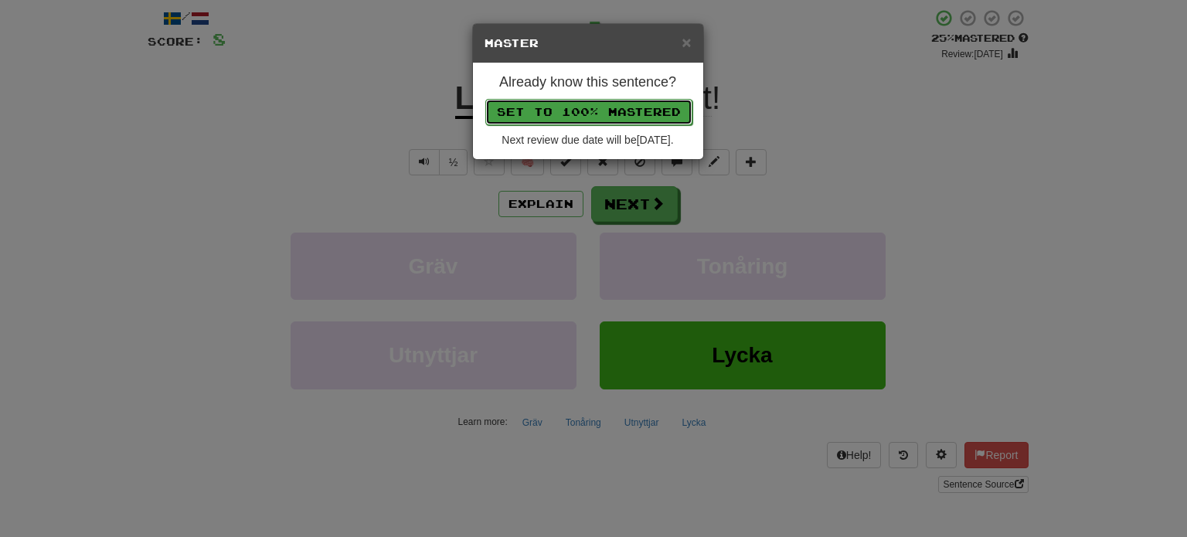
click at [584, 109] on button "Set to 100% Mastered" at bounding box center [588, 112] width 207 height 26
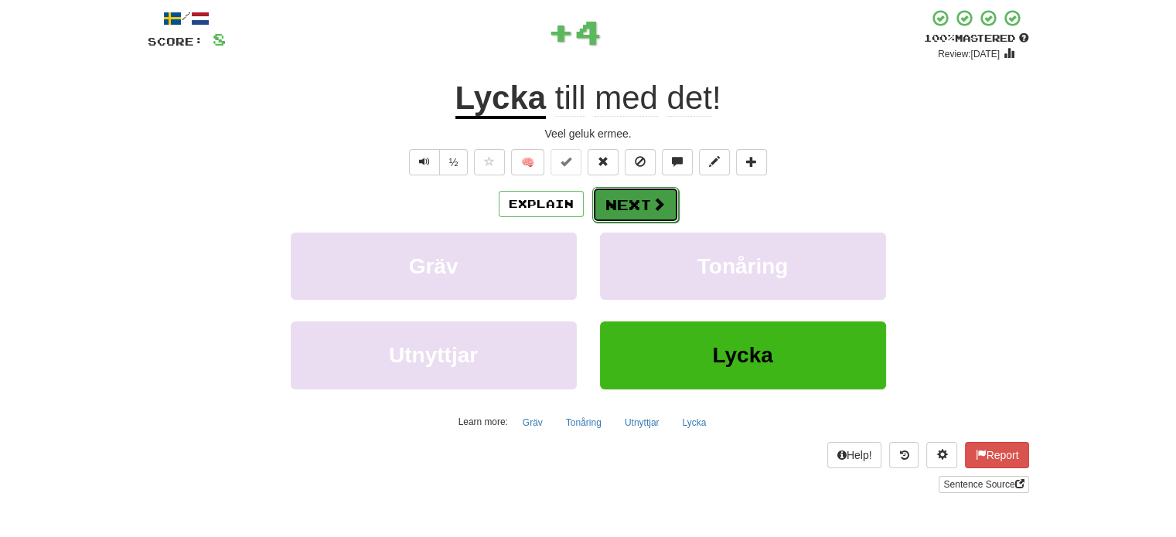
click at [621, 207] on button "Next" at bounding box center [635, 205] width 87 height 36
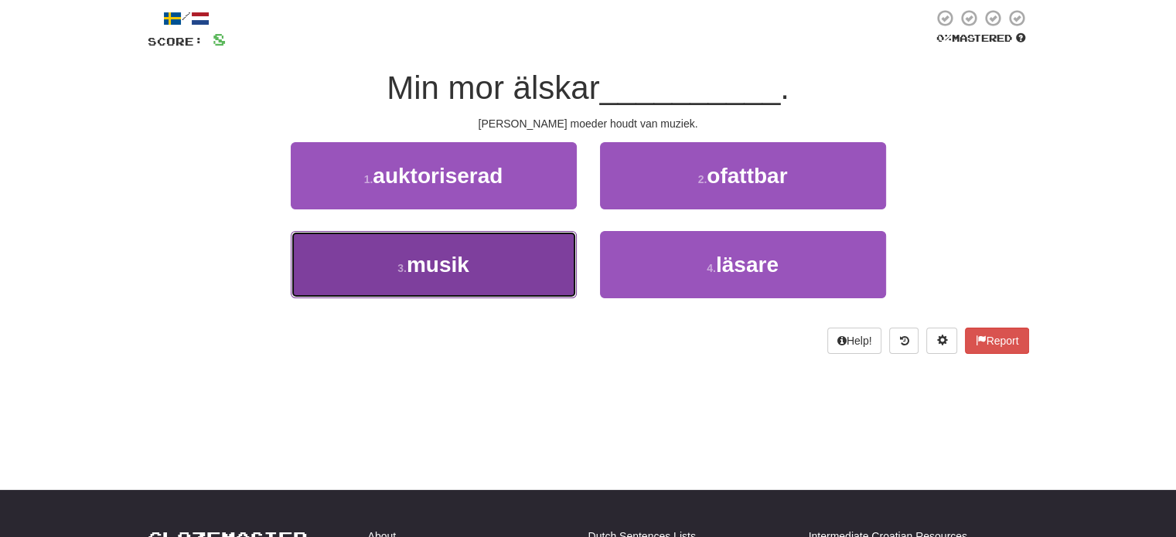
click at [513, 265] on button "3 . musik" at bounding box center [434, 264] width 286 height 67
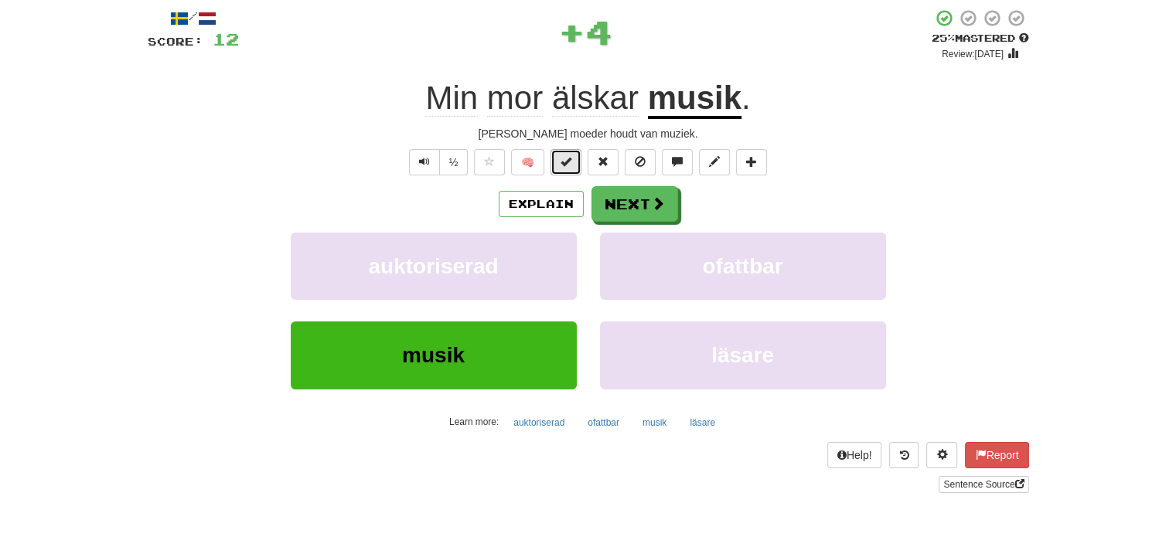
click at [567, 161] on span at bounding box center [565, 161] width 11 height 11
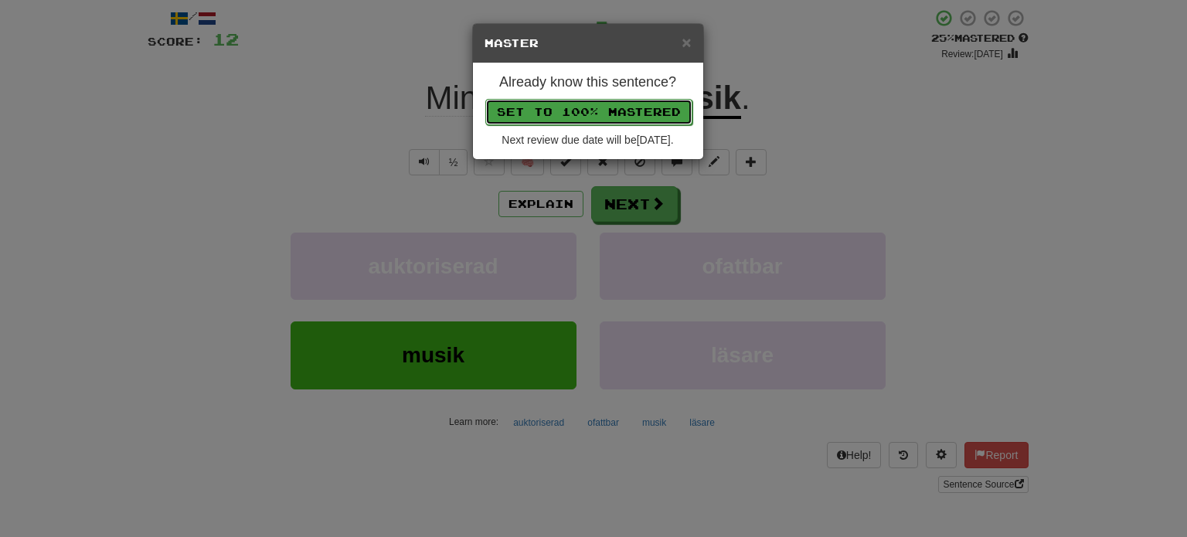
click at [615, 99] on button "Set to 100% Mastered" at bounding box center [588, 112] width 207 height 26
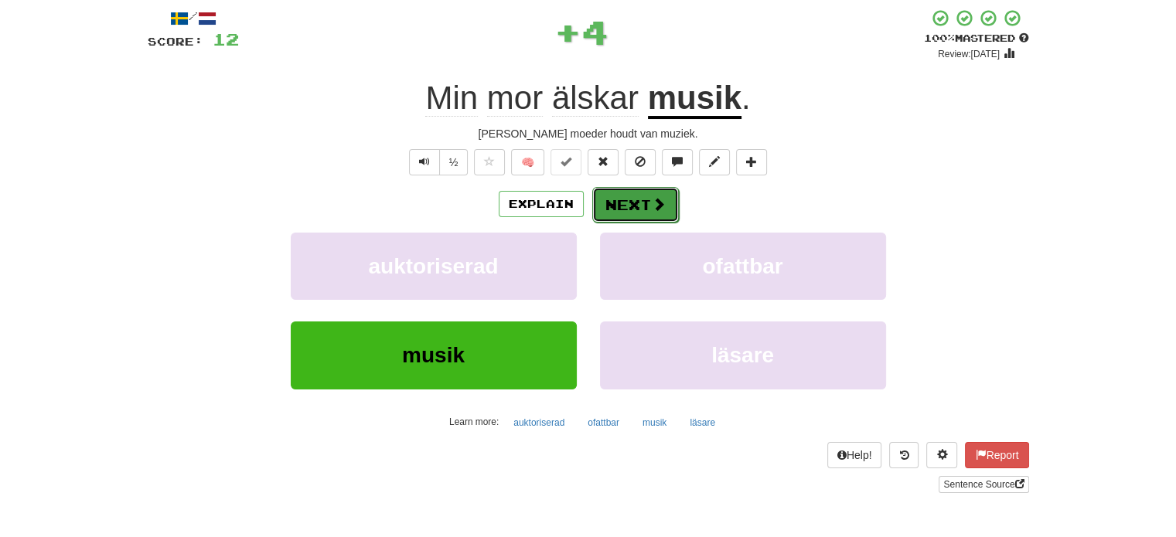
click at [642, 206] on button "Next" at bounding box center [635, 205] width 87 height 36
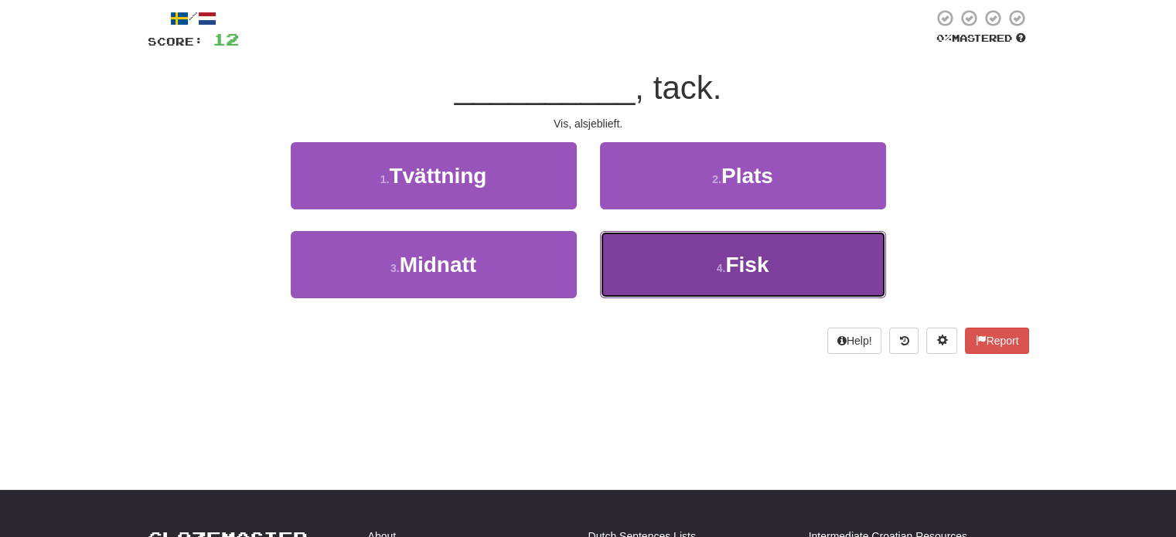
click at [659, 295] on button "4 . Fisk" at bounding box center [743, 264] width 286 height 67
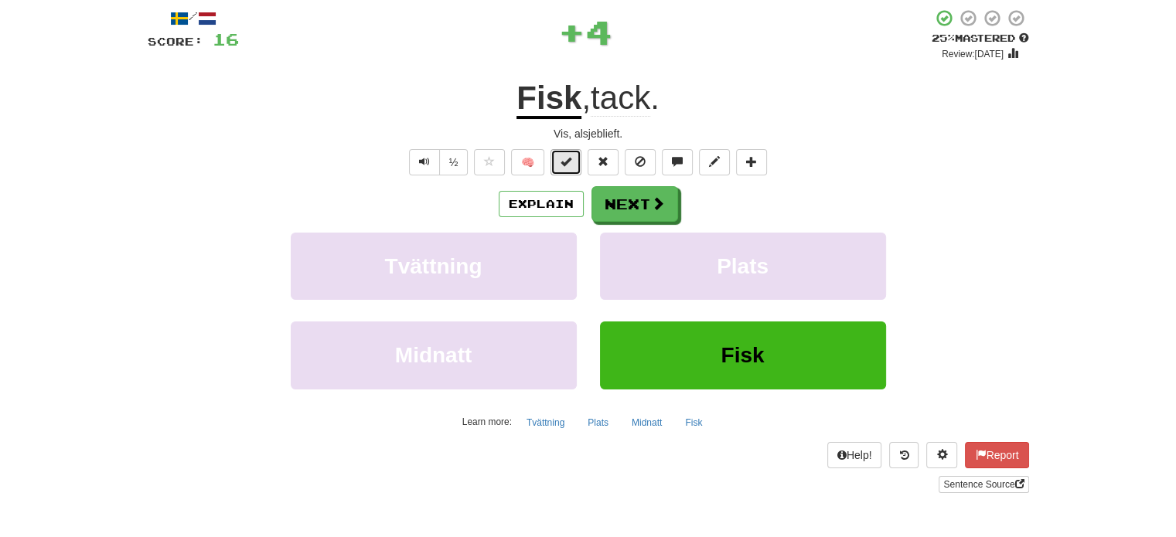
click at [571, 160] on span at bounding box center [565, 161] width 11 height 11
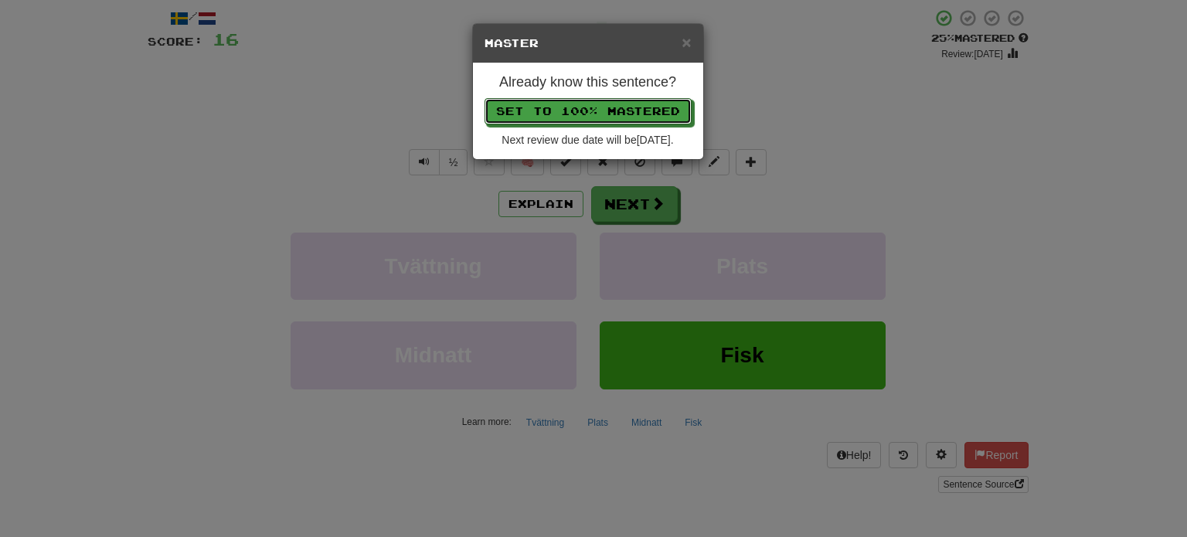
click at [584, 111] on button "Set to 100% Mastered" at bounding box center [588, 111] width 207 height 26
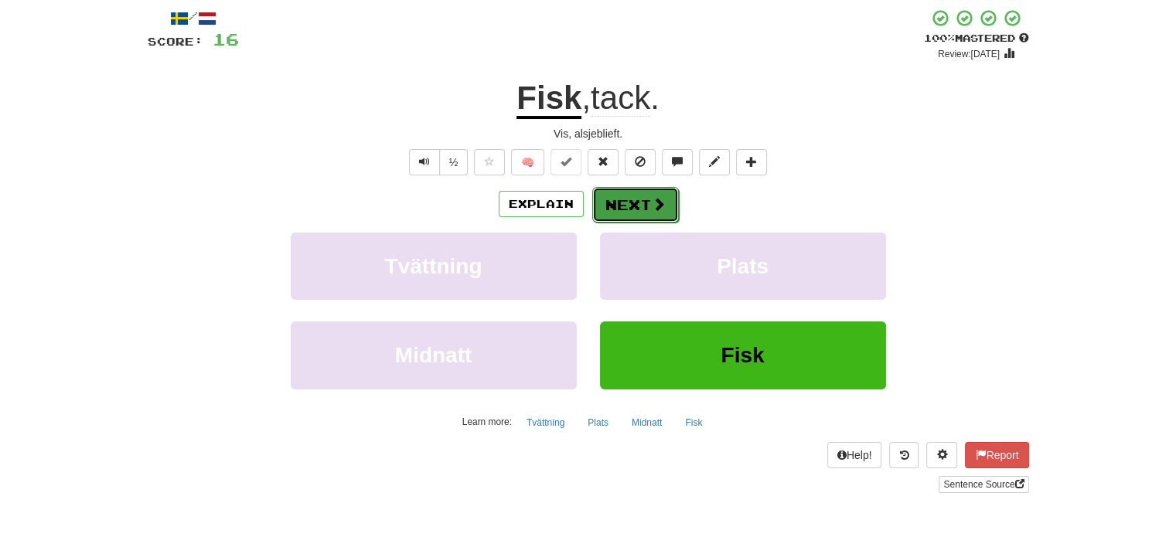
click at [629, 212] on button "Next" at bounding box center [635, 205] width 87 height 36
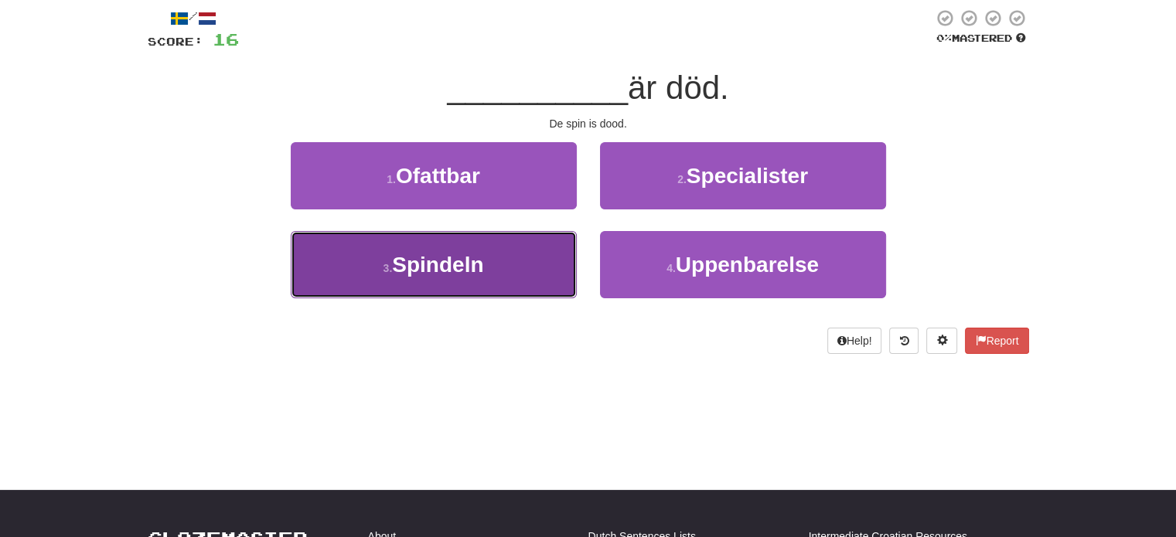
click at [481, 280] on button "3 . Spindeln" at bounding box center [434, 264] width 286 height 67
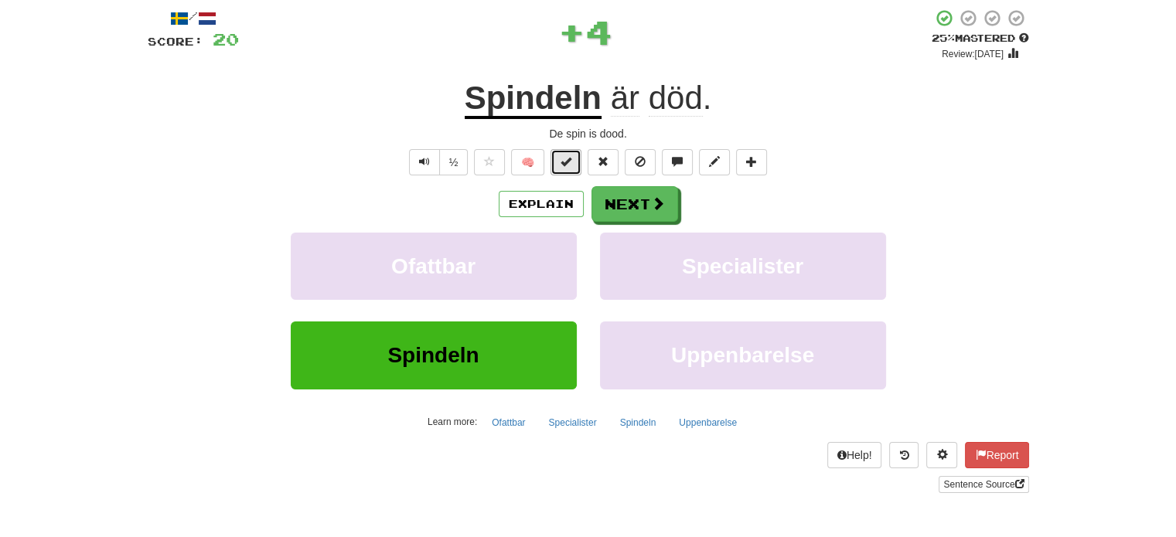
click at [563, 165] on span at bounding box center [565, 161] width 11 height 11
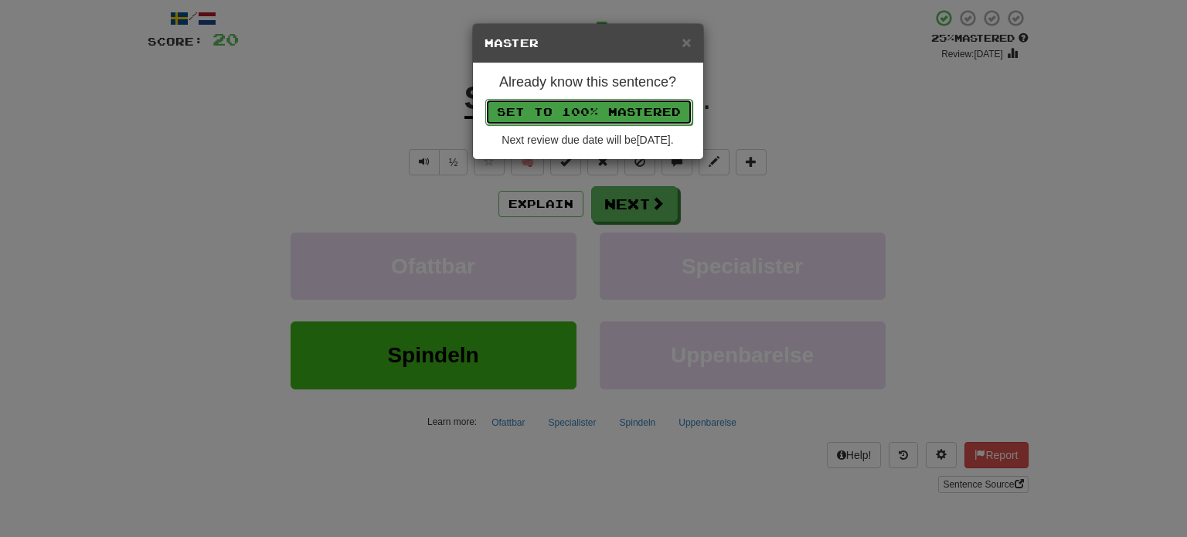
click at [603, 111] on button "Set to 100% Mastered" at bounding box center [588, 112] width 207 height 26
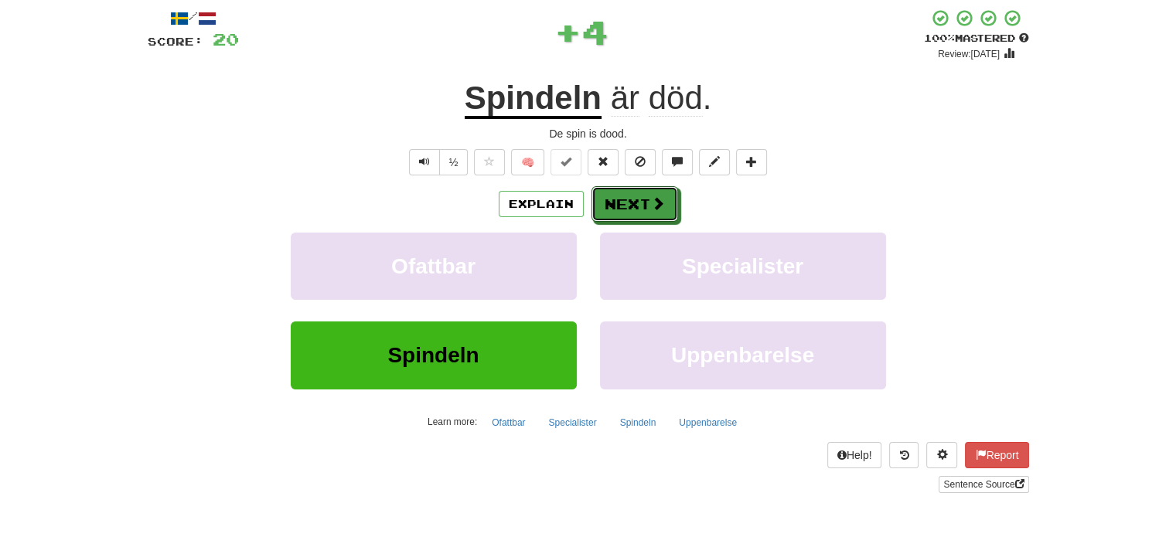
click at [615, 212] on button "Next" at bounding box center [634, 204] width 87 height 36
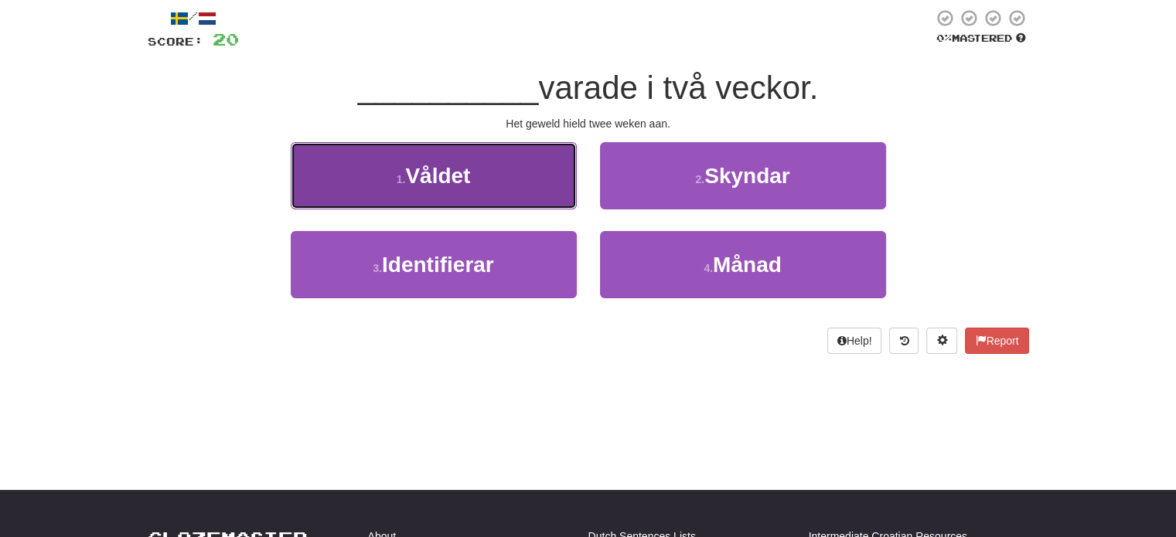
click at [511, 182] on button "1 . Våldet" at bounding box center [434, 175] width 286 height 67
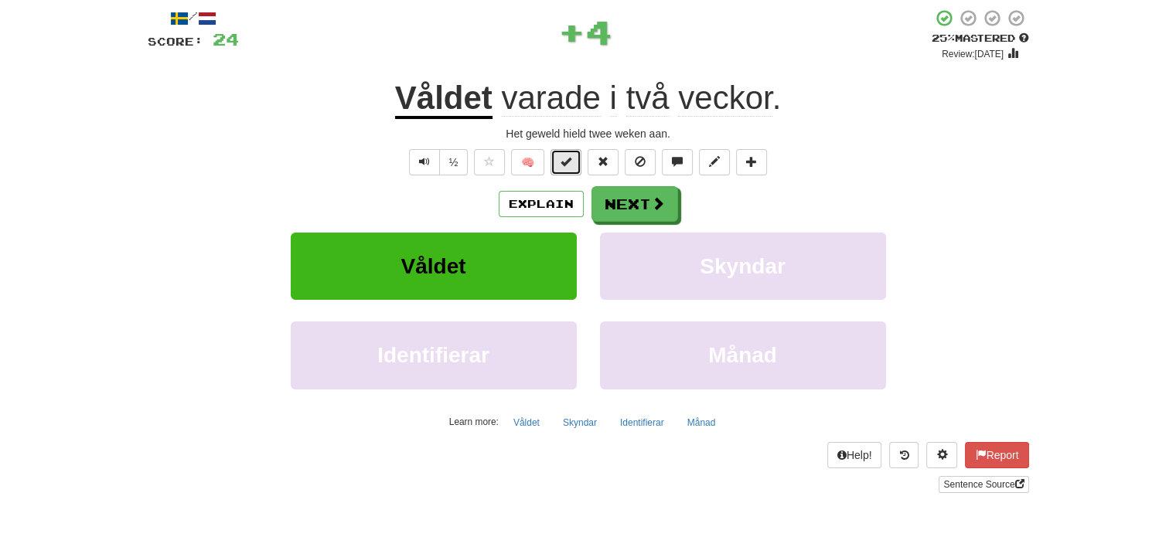
click at [557, 166] on button at bounding box center [565, 162] width 31 height 26
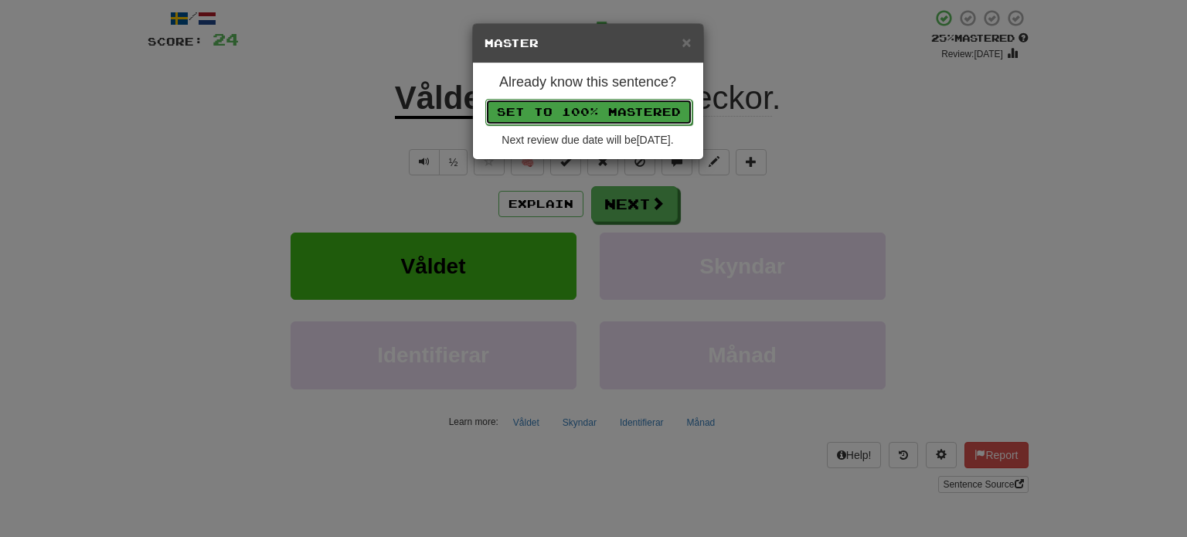
click at [598, 103] on button "Set to 100% Mastered" at bounding box center [588, 112] width 207 height 26
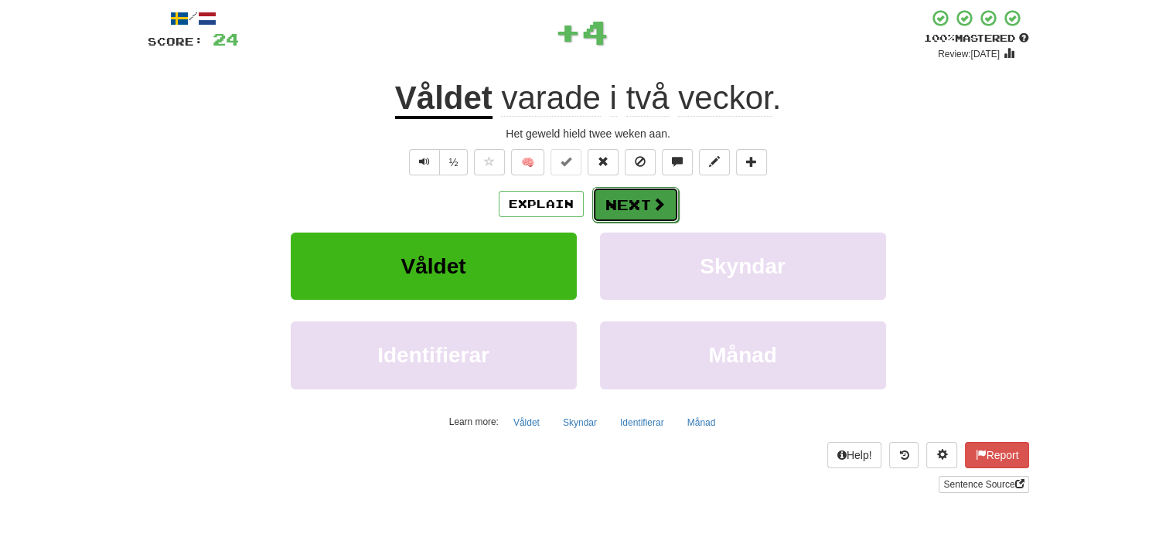
click at [625, 192] on button "Next" at bounding box center [635, 205] width 87 height 36
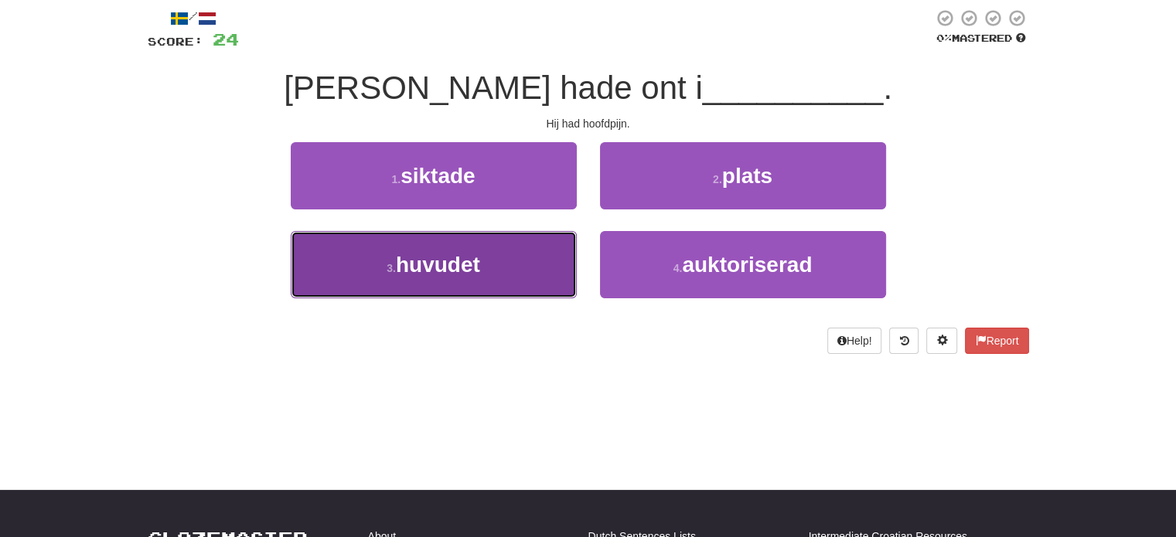
click at [490, 271] on button "3 . huvudet" at bounding box center [434, 264] width 286 height 67
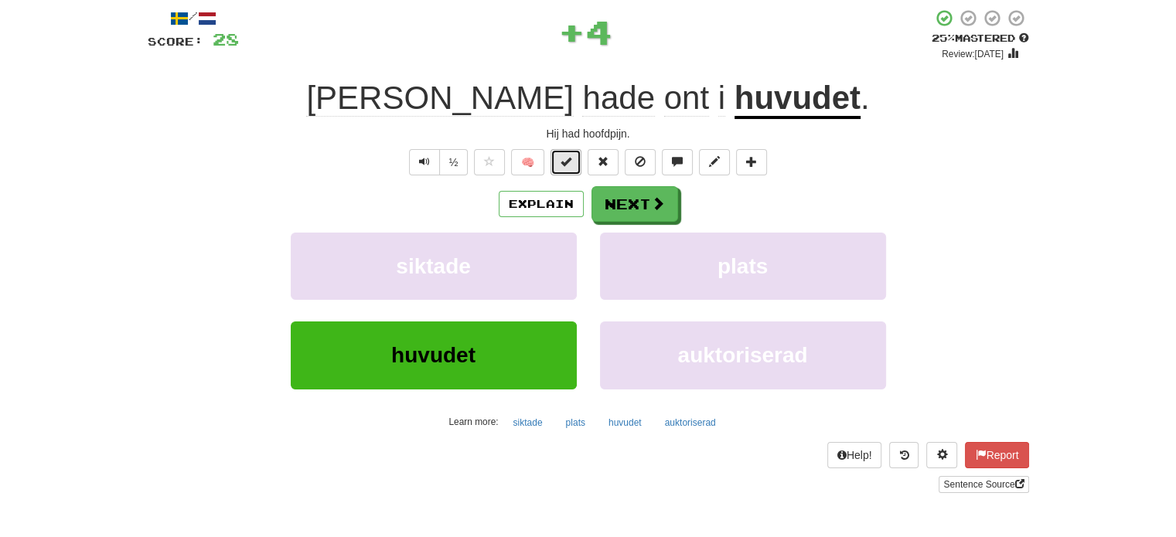
click at [574, 169] on button at bounding box center [565, 162] width 31 height 26
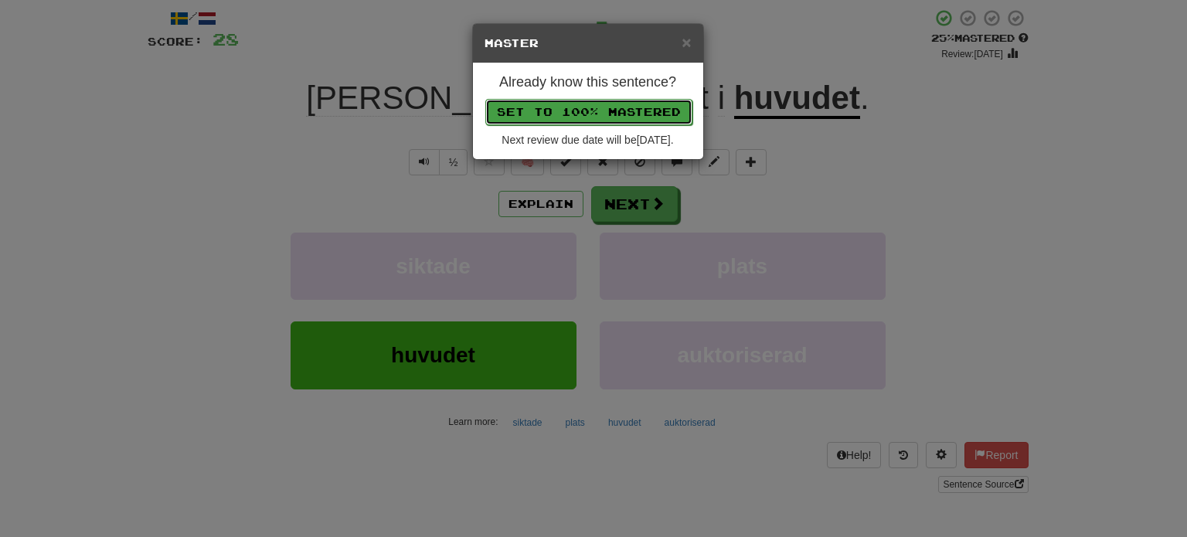
click at [622, 104] on button "Set to 100% Mastered" at bounding box center [588, 112] width 207 height 26
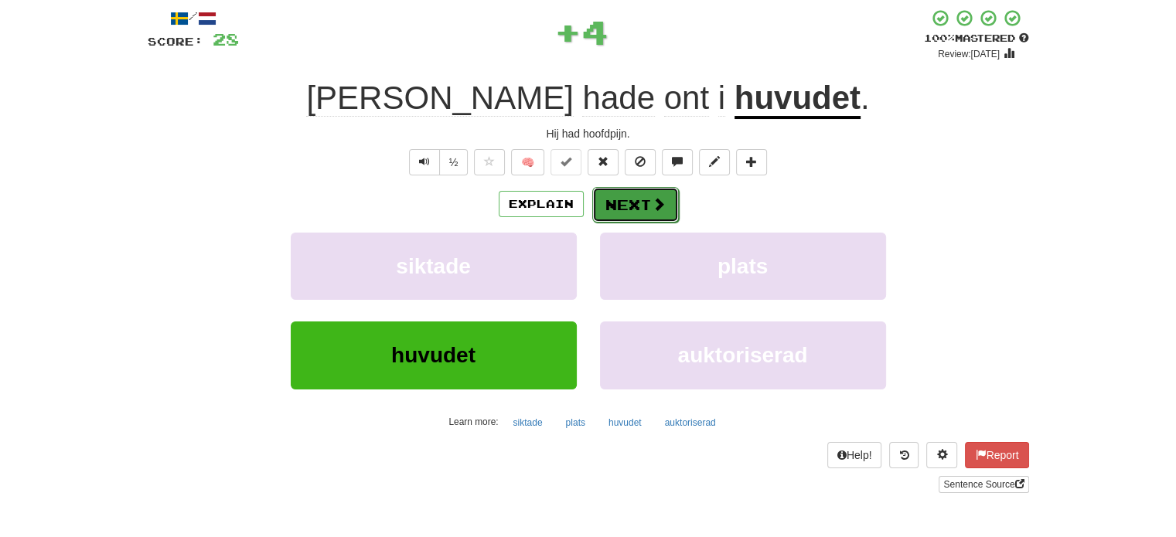
click at [631, 199] on button "Next" at bounding box center [635, 205] width 87 height 36
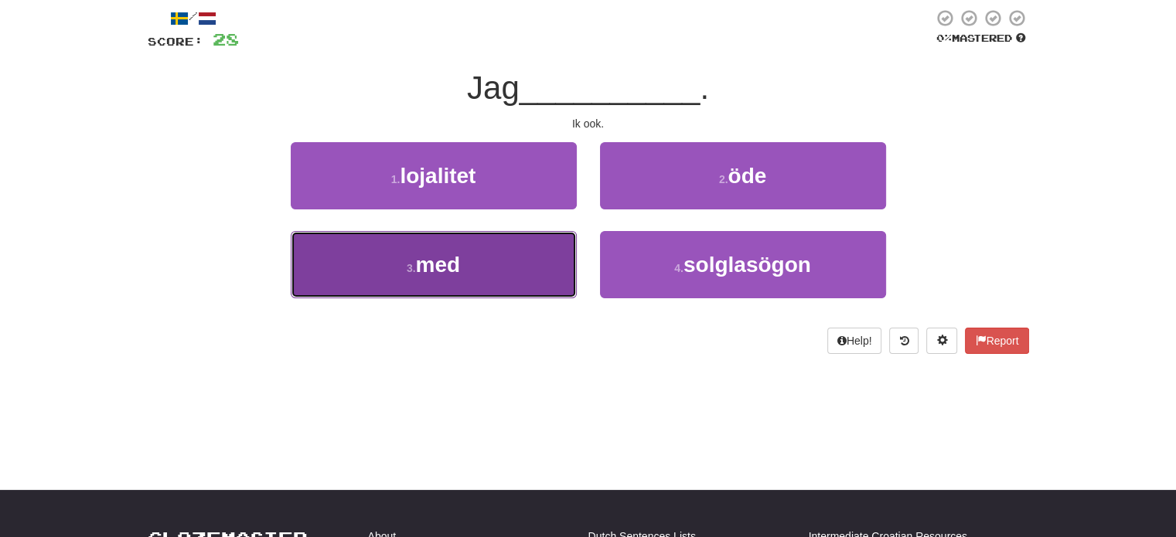
click at [542, 250] on button "3 . med" at bounding box center [434, 264] width 286 height 67
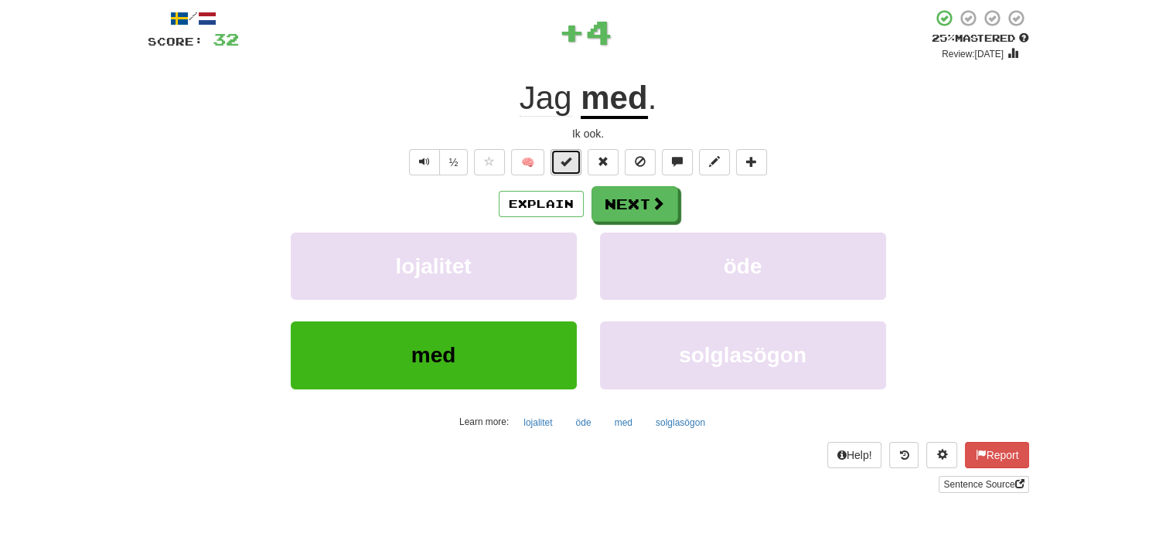
click at [558, 165] on button at bounding box center [565, 162] width 31 height 26
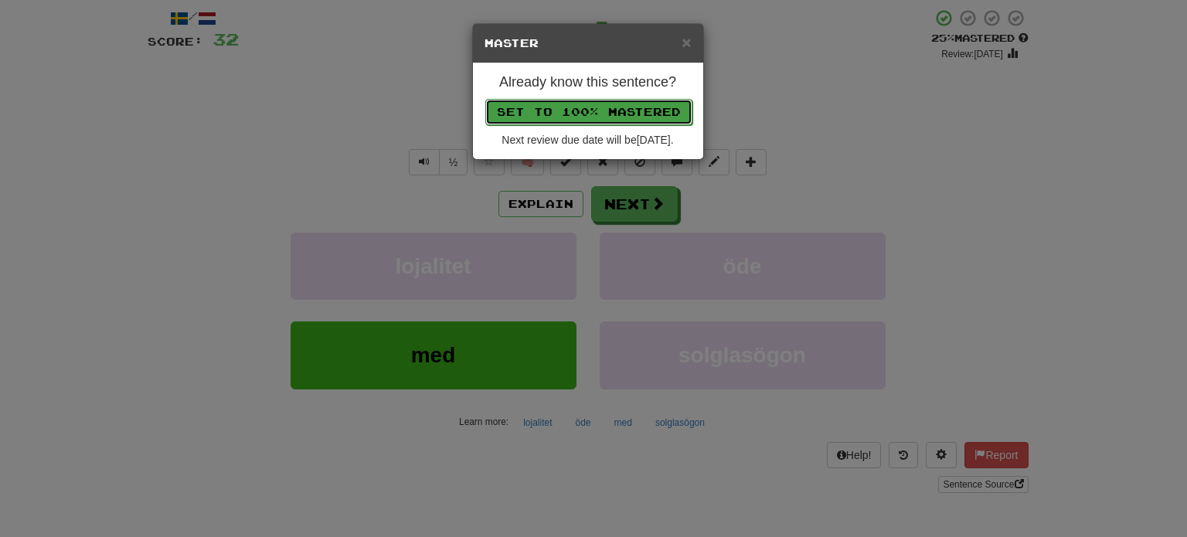
click at [598, 107] on button "Set to 100% Mastered" at bounding box center [588, 112] width 207 height 26
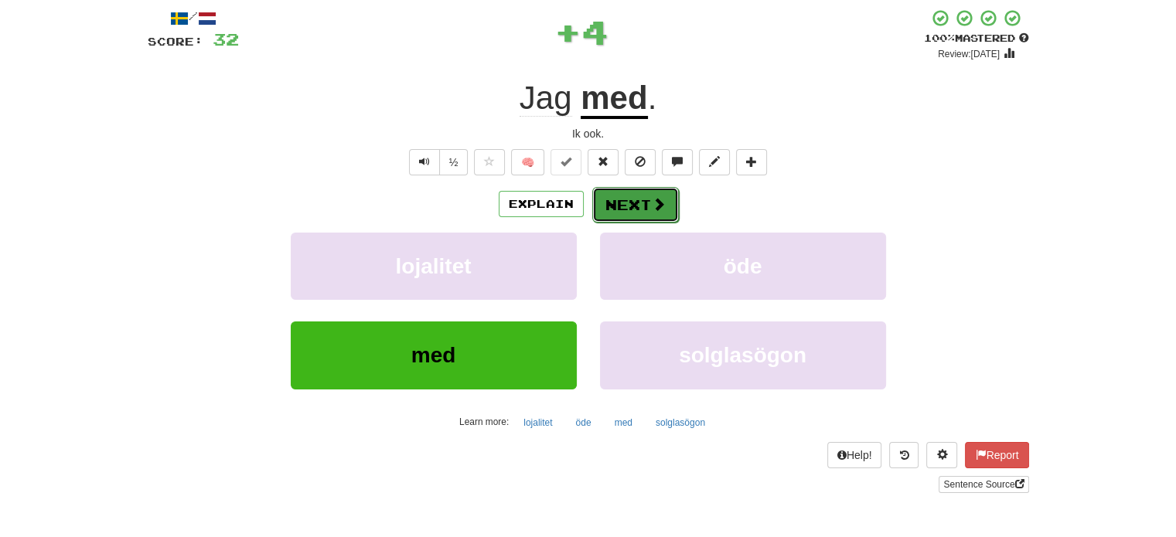
click at [625, 204] on button "Next" at bounding box center [635, 205] width 87 height 36
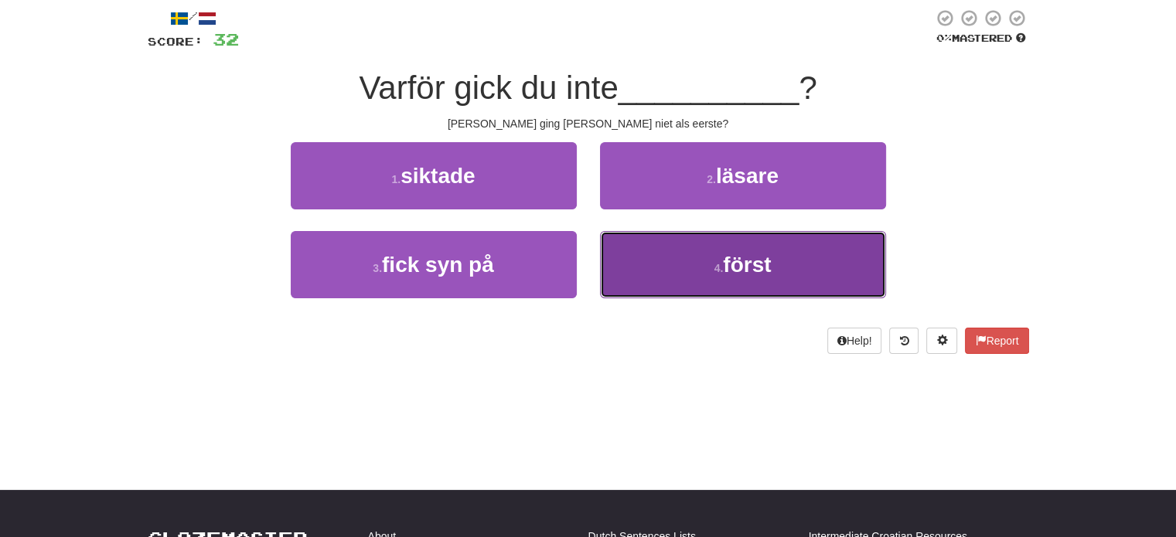
click at [649, 252] on button "4 . först" at bounding box center [743, 264] width 286 height 67
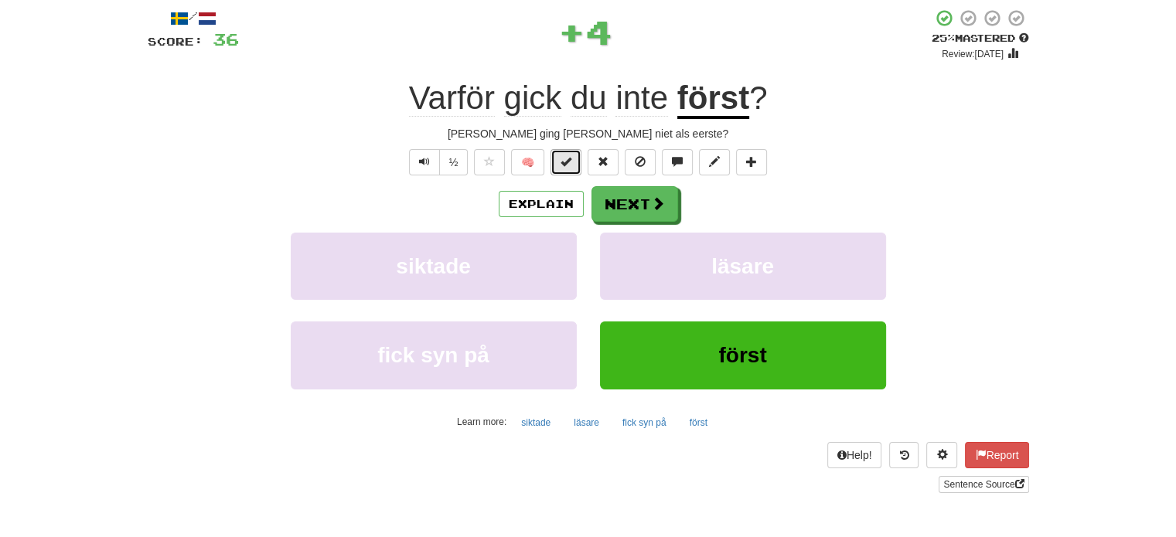
click at [566, 160] on span at bounding box center [565, 161] width 11 height 11
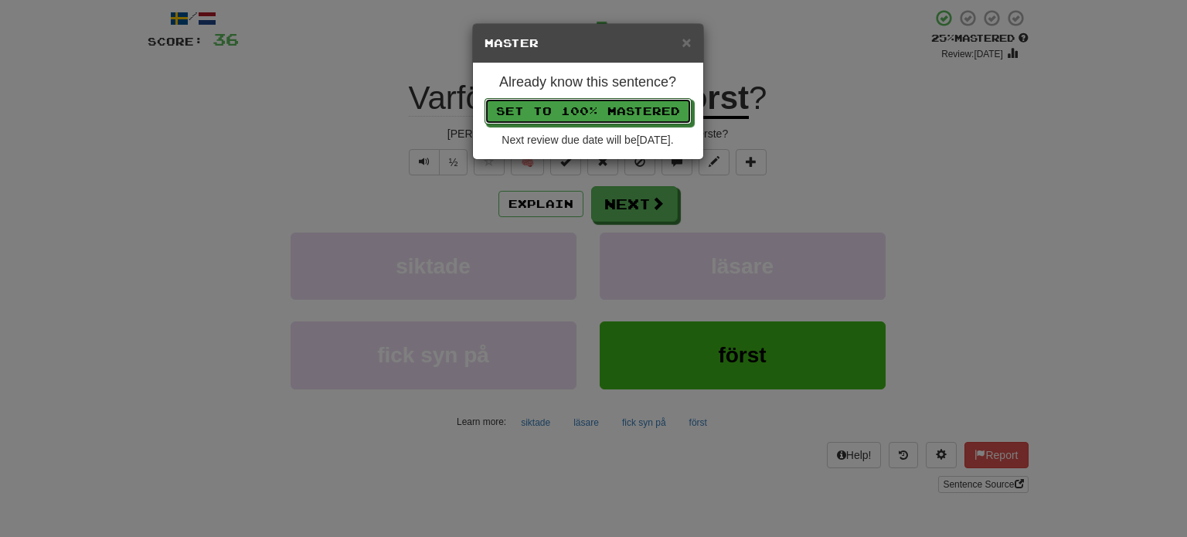
click at [585, 111] on button "Set to 100% Mastered" at bounding box center [588, 111] width 207 height 26
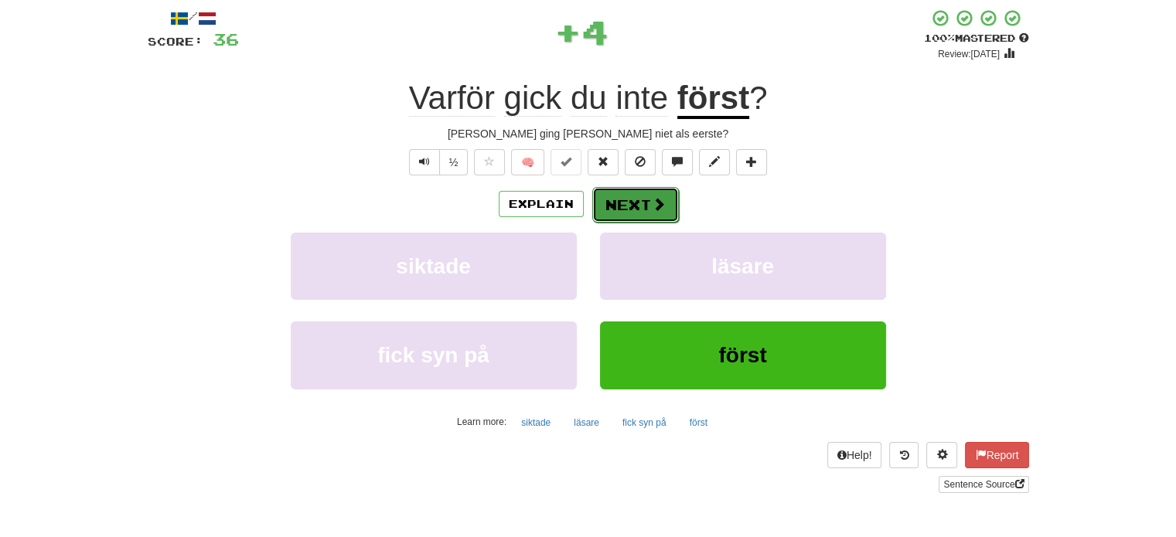
click at [622, 196] on button "Next" at bounding box center [635, 205] width 87 height 36
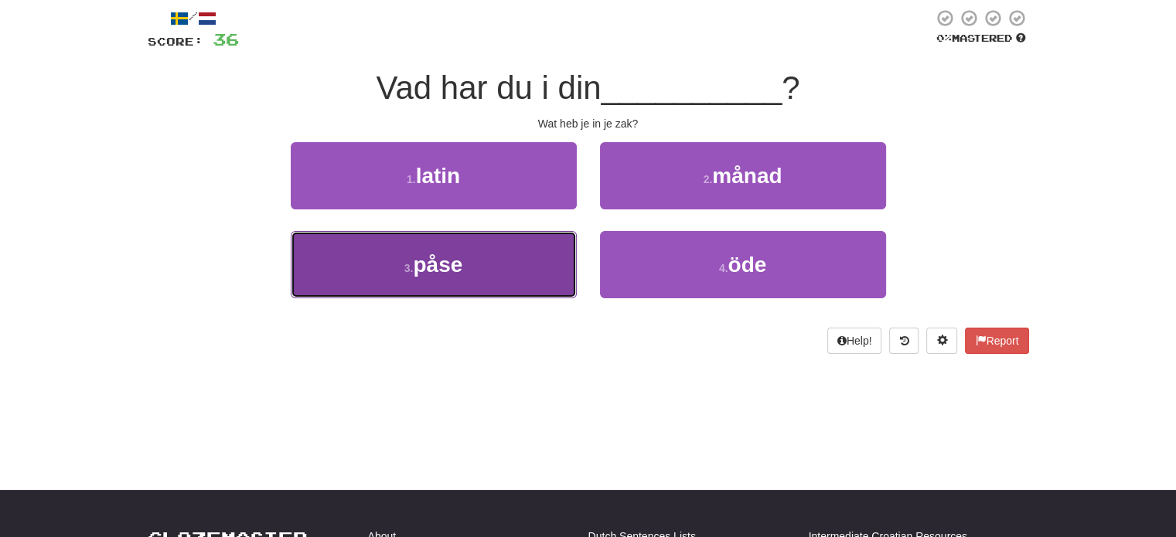
click at [515, 253] on button "3 . påse" at bounding box center [434, 264] width 286 height 67
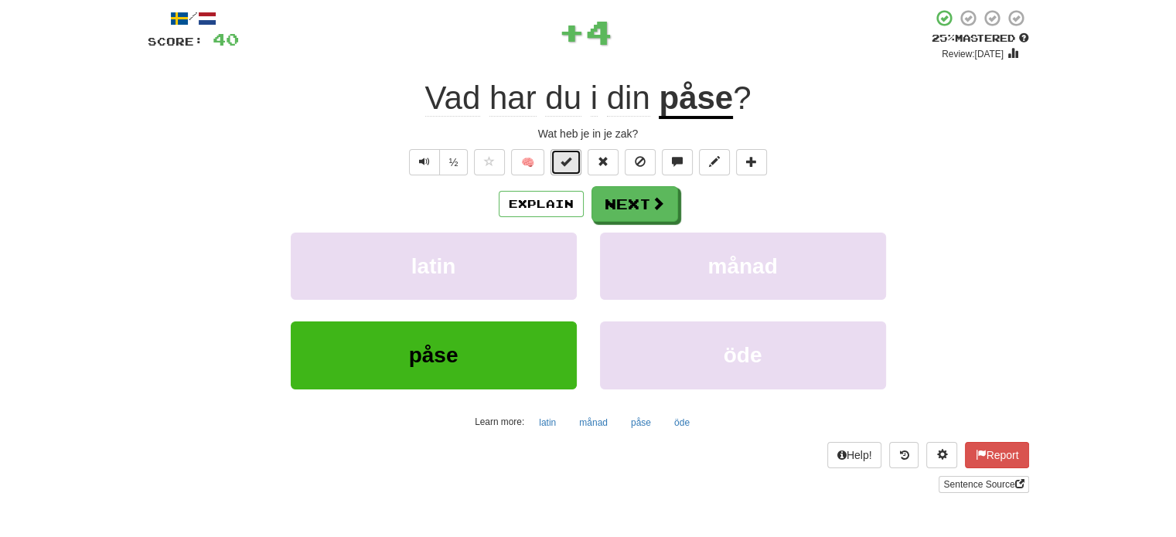
click at [563, 166] on span at bounding box center [565, 161] width 11 height 11
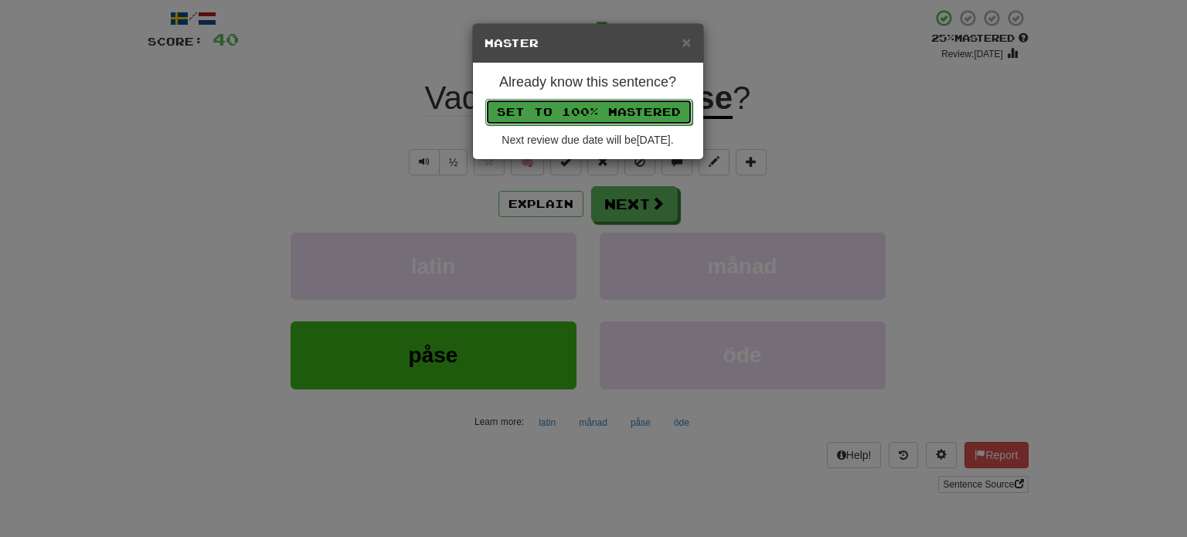
click at [597, 105] on button "Set to 100% Mastered" at bounding box center [588, 112] width 207 height 26
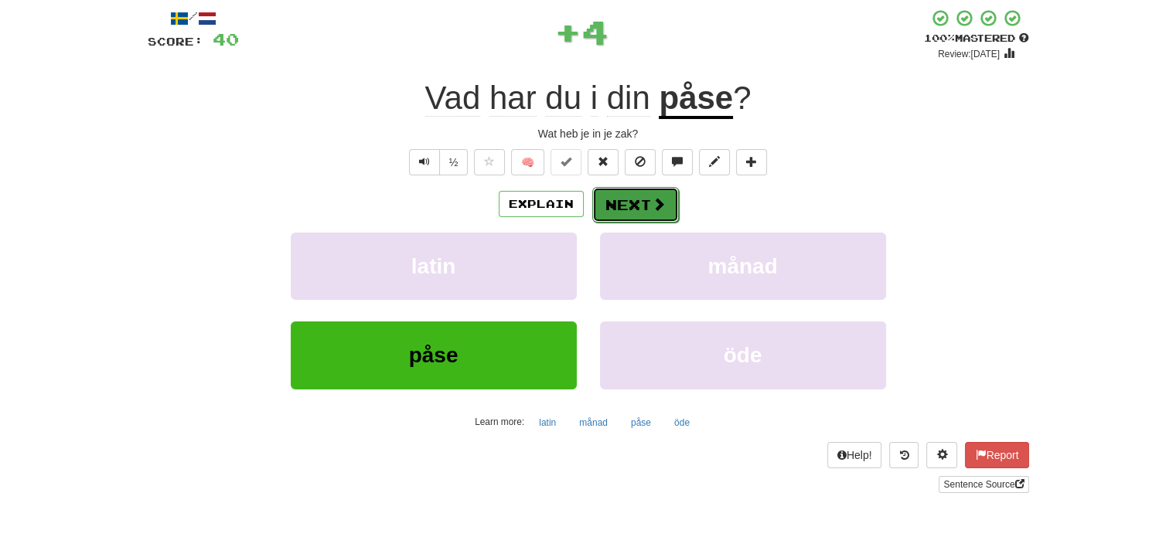
click at [630, 201] on button "Next" at bounding box center [635, 205] width 87 height 36
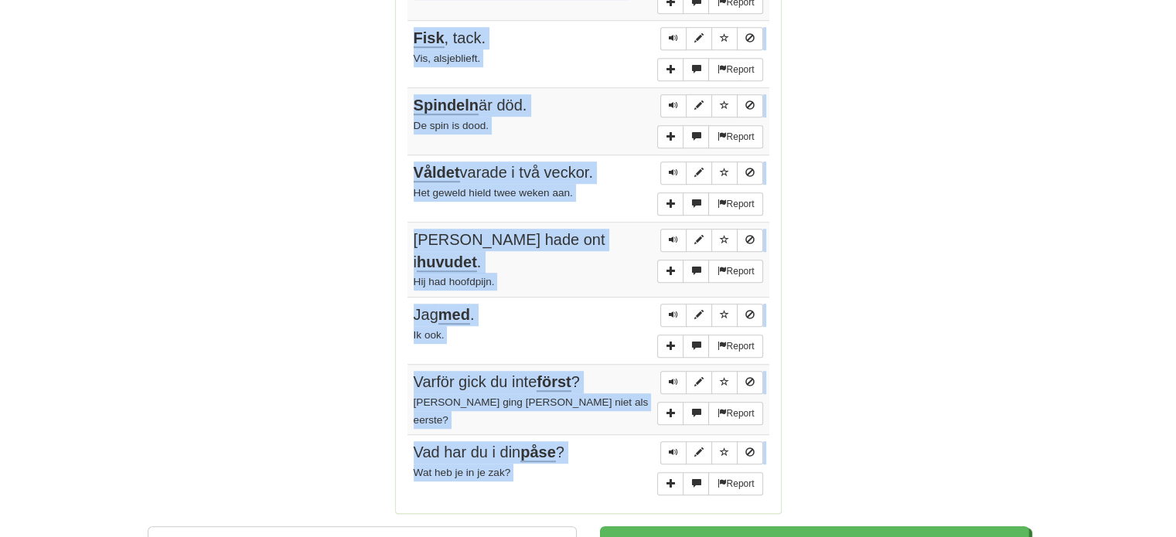
scroll to position [1088, 0]
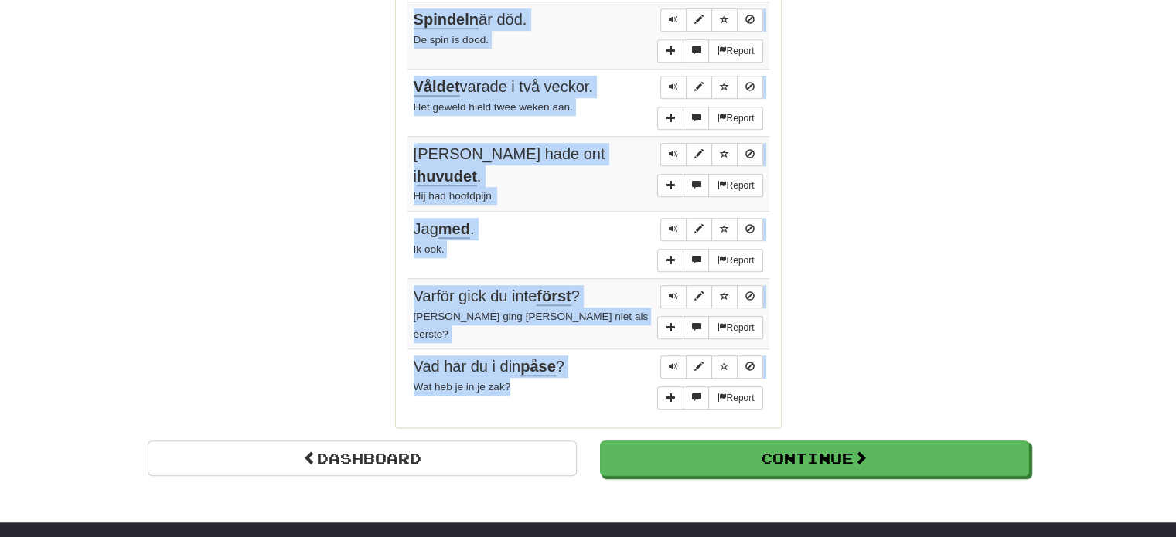
drag, startPoint x: 414, startPoint y: 206, endPoint x: 558, endPoint y: 366, distance: 215.1
click at [558, 366] on tbody "Report Det var en gång en fattig man och en rik kvinna. Er waren eens een arme …" at bounding box center [588, 71] width 362 height 691
copy tbody "Det var en gång en fattig man och en rik kvinna. Er waren eens een arme man en …"
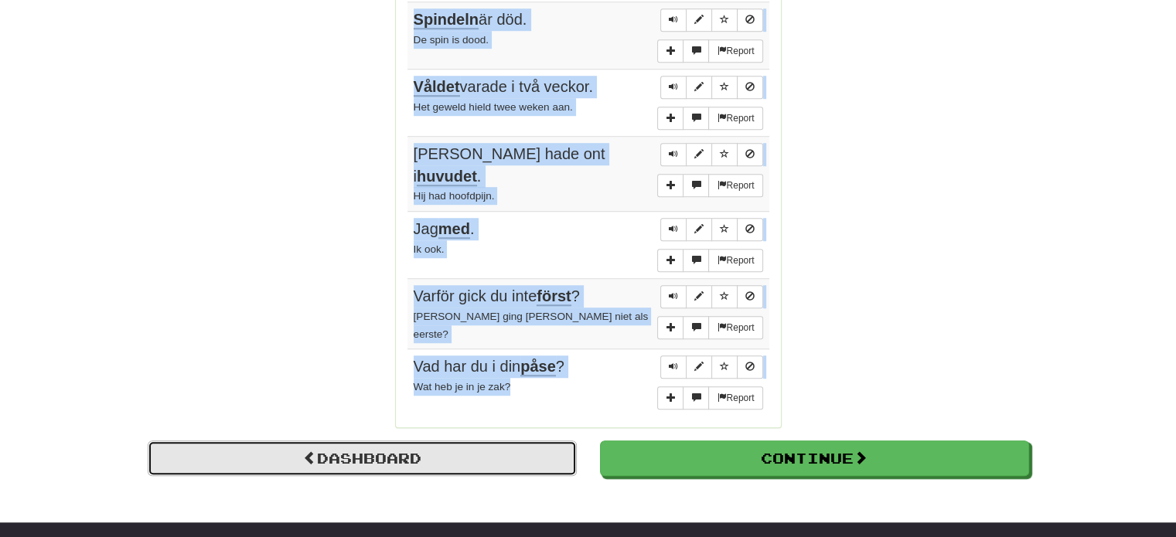
click at [400, 441] on link "Dashboard" at bounding box center [362, 459] width 429 height 36
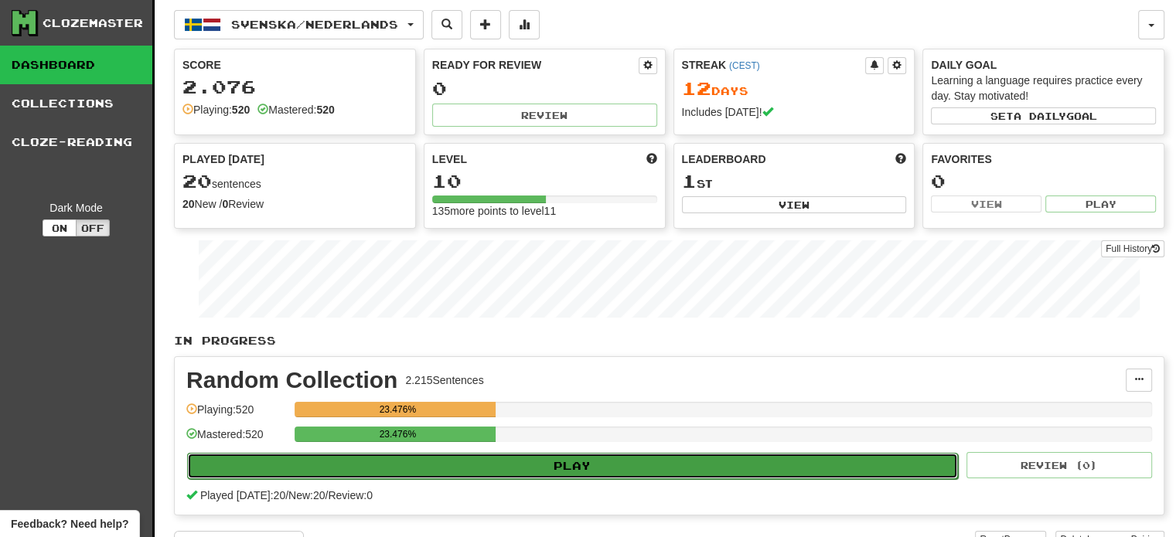
click at [473, 464] on button "Play" at bounding box center [572, 466] width 771 height 26
select select "**"
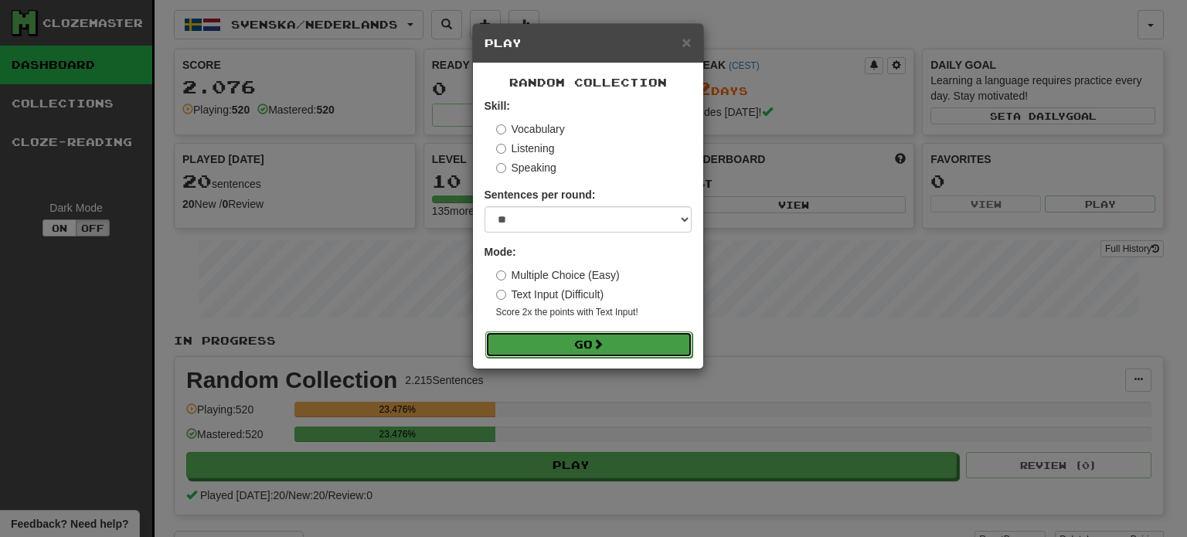
click at [601, 352] on button "Go" at bounding box center [588, 345] width 207 height 26
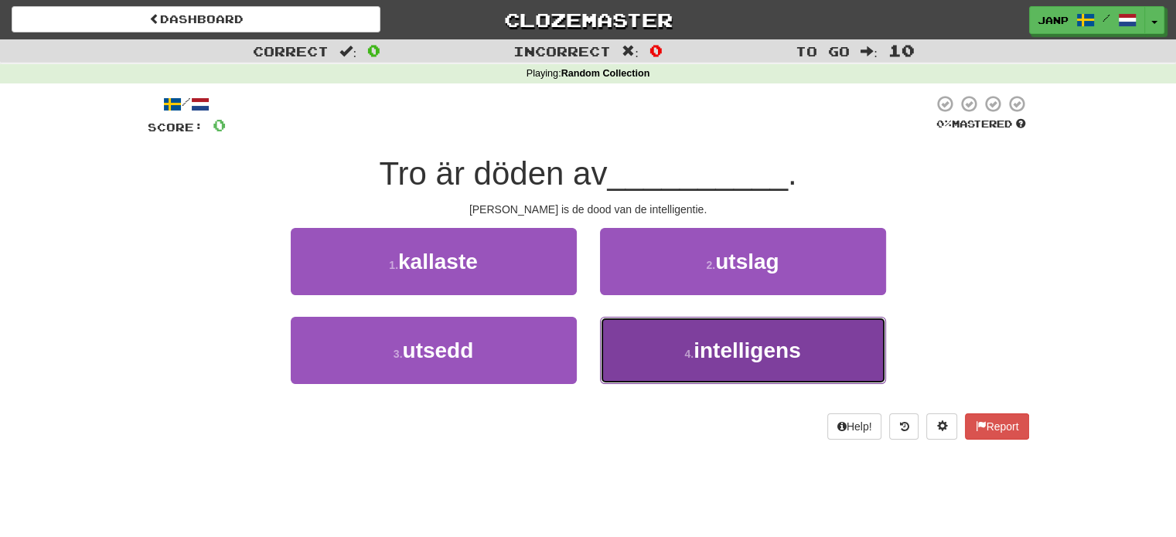
click at [672, 342] on button "4 . intelligens" at bounding box center [743, 350] width 286 height 67
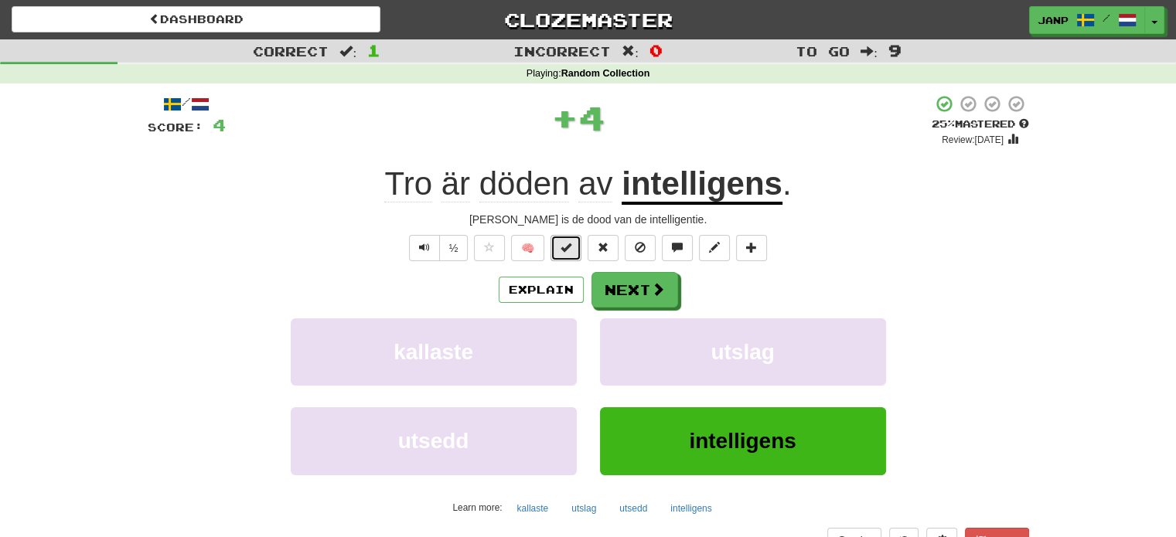
click at [561, 250] on span at bounding box center [565, 247] width 11 height 11
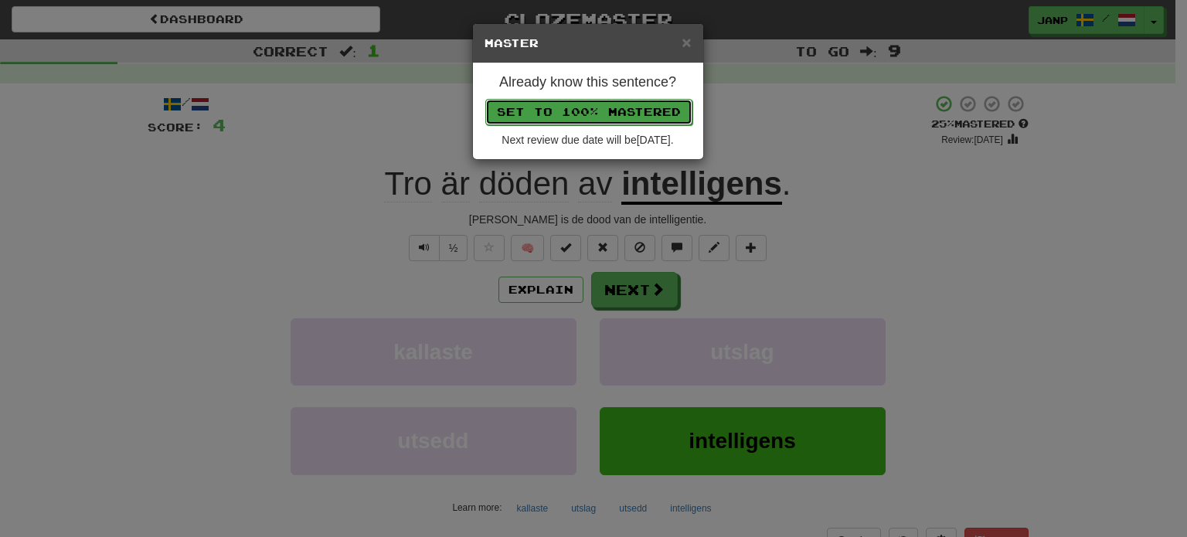
click at [606, 103] on button "Set to 100% Mastered" at bounding box center [588, 112] width 207 height 26
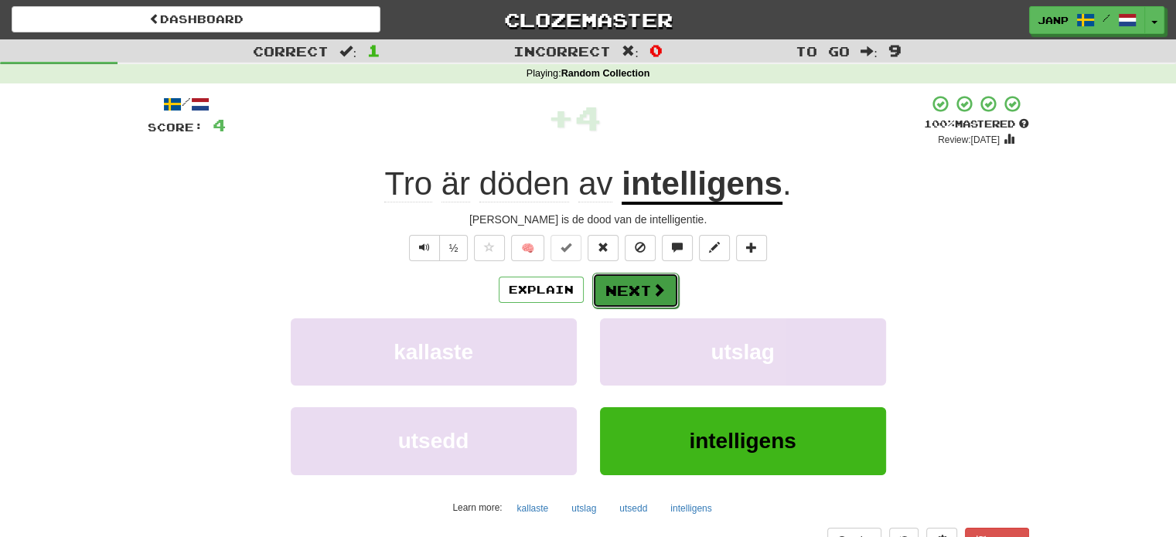
click at [636, 286] on button "Next" at bounding box center [635, 291] width 87 height 36
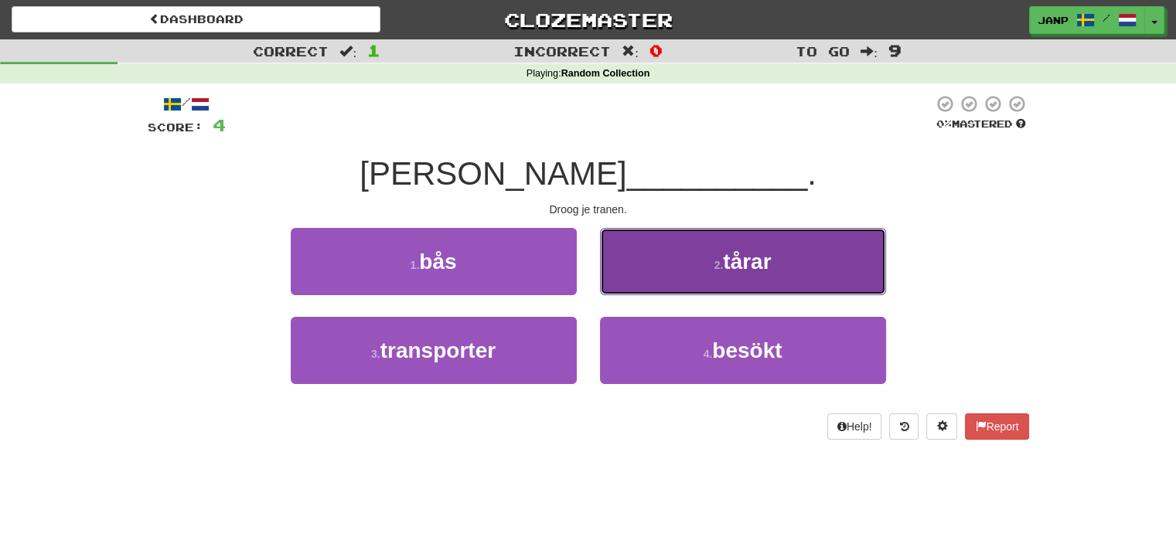
click at [646, 284] on button "2 . tårar" at bounding box center [743, 261] width 286 height 67
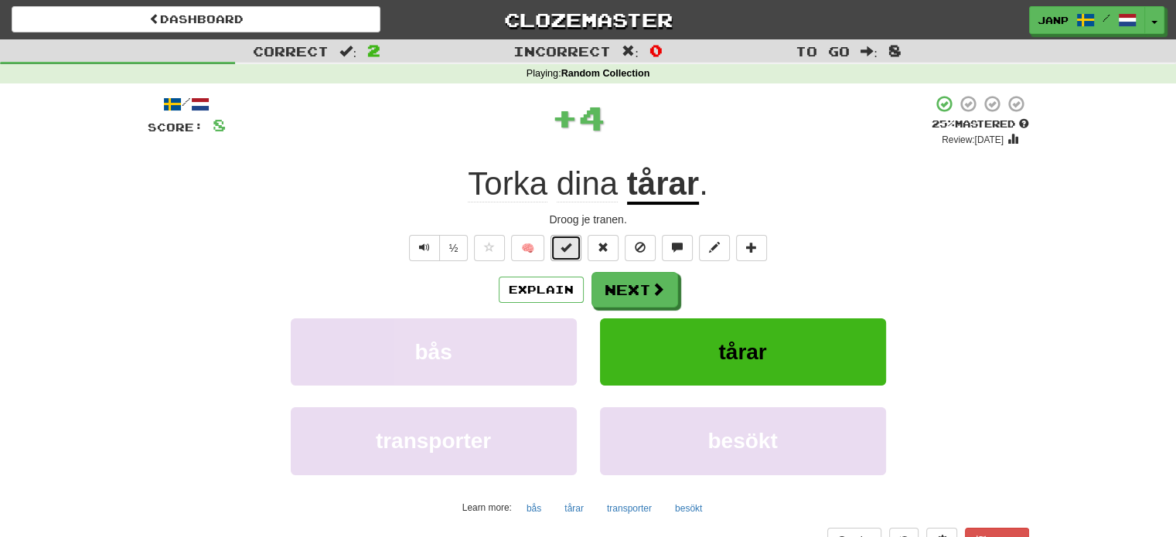
click at [559, 247] on button at bounding box center [565, 248] width 31 height 26
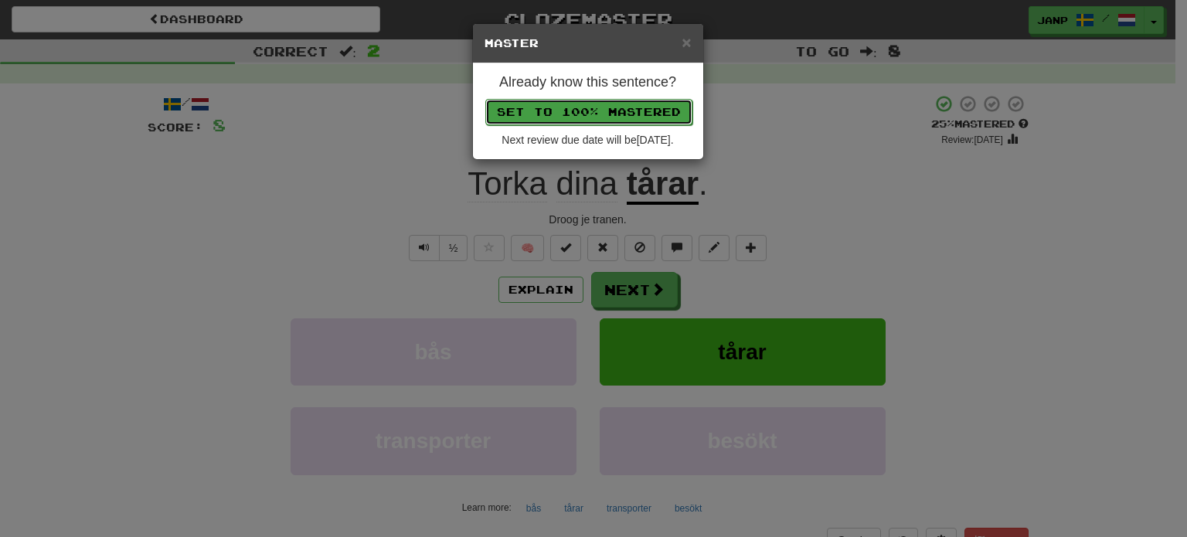
click at [600, 111] on button "Set to 100% Mastered" at bounding box center [588, 112] width 207 height 26
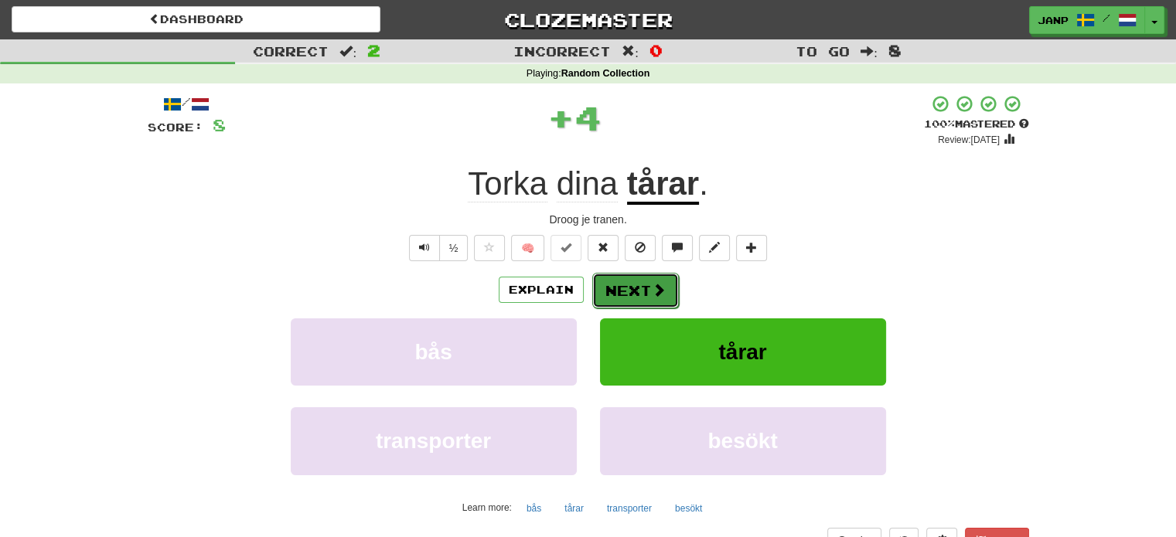
click at [658, 293] on span at bounding box center [659, 290] width 14 height 14
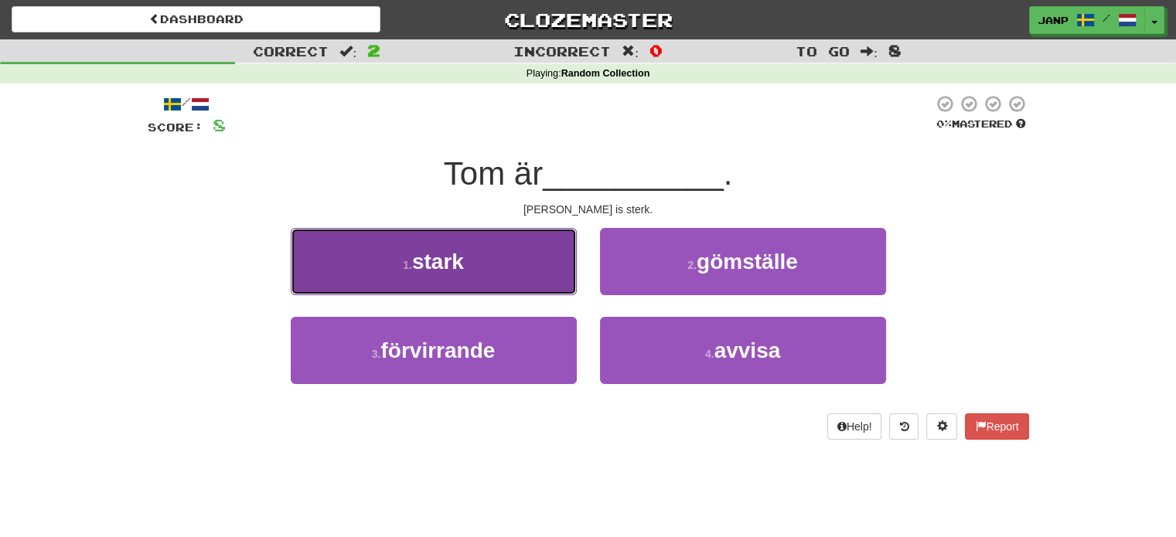
click at [462, 270] on span "stark" at bounding box center [438, 262] width 52 height 24
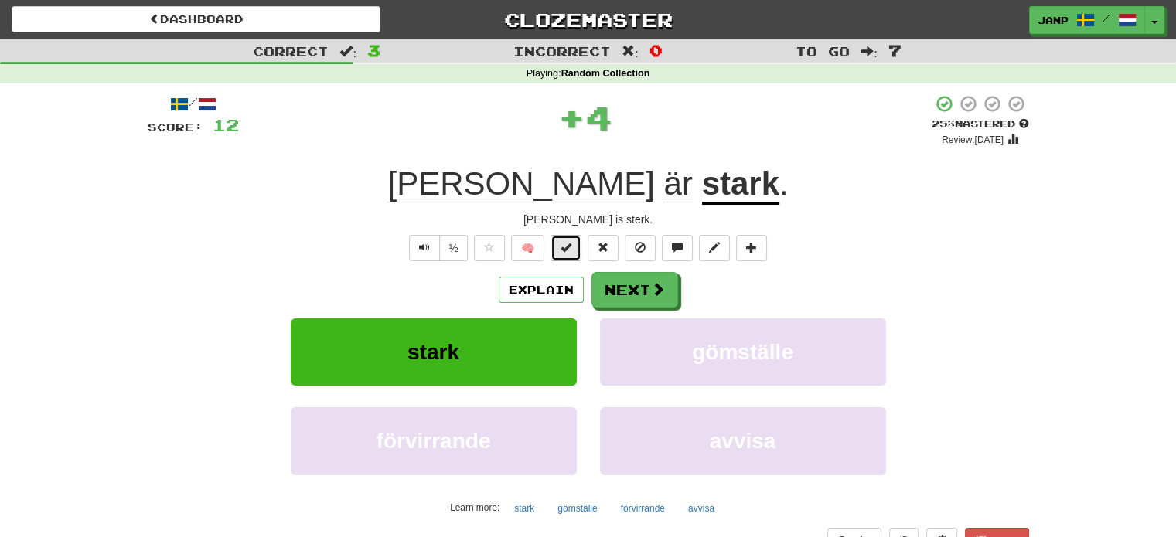
click at [577, 244] on button at bounding box center [565, 248] width 31 height 26
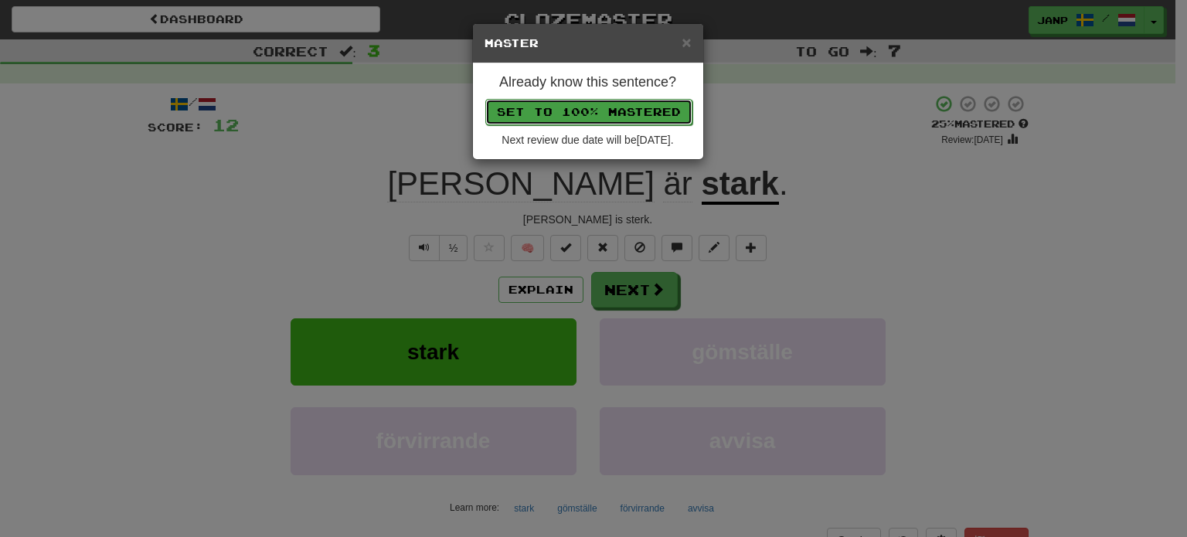
click at [599, 107] on button "Set to 100% Mastered" at bounding box center [588, 112] width 207 height 26
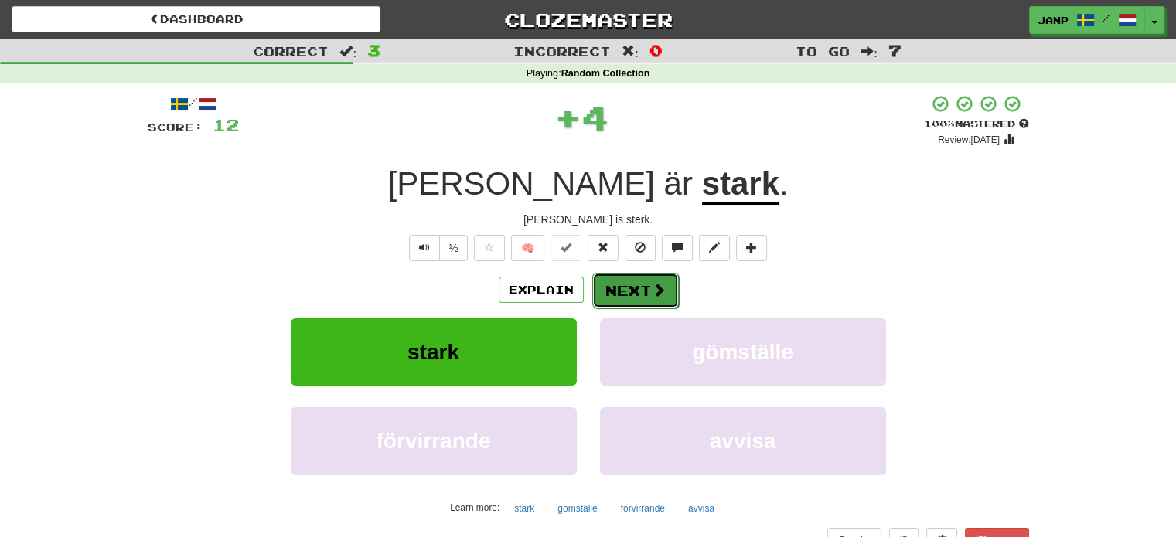
click at [640, 290] on button "Next" at bounding box center [635, 291] width 87 height 36
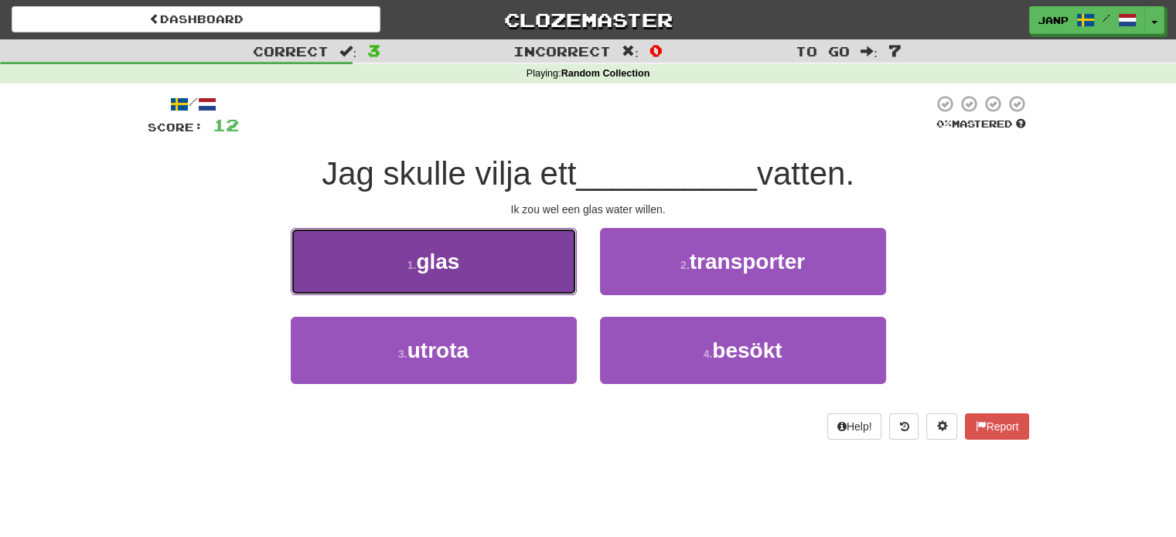
click at [501, 259] on button "1 . glas" at bounding box center [434, 261] width 286 height 67
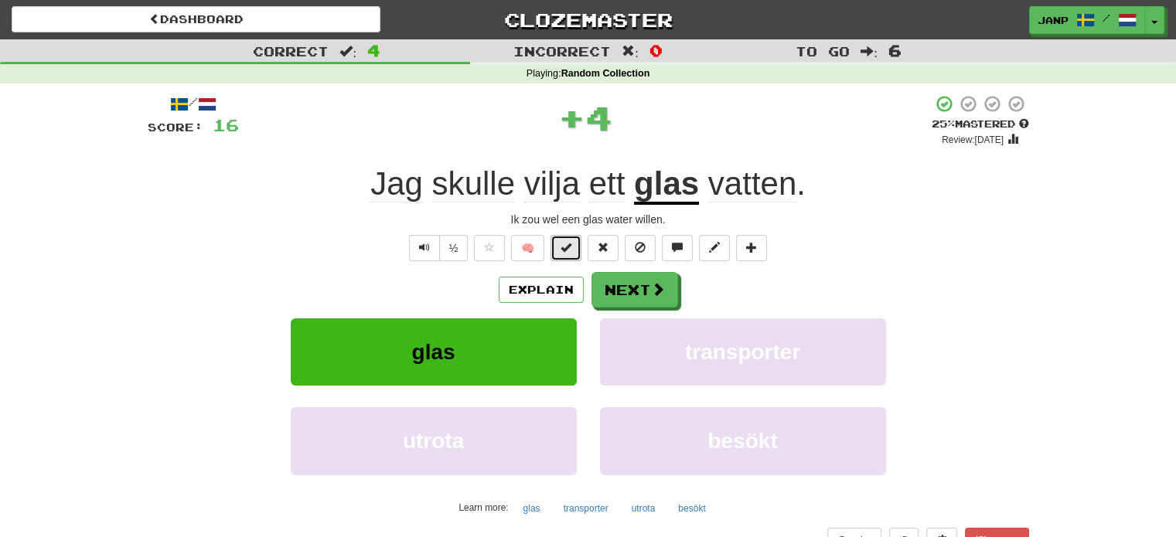
click at [563, 254] on button at bounding box center [565, 248] width 31 height 26
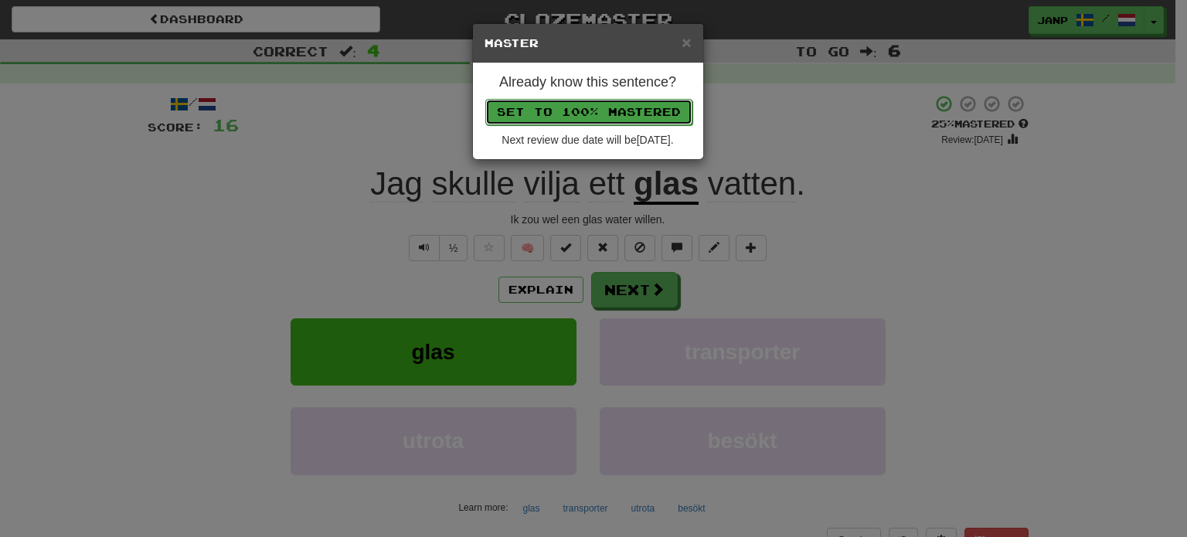
click at [601, 114] on button "Set to 100% Mastered" at bounding box center [588, 112] width 207 height 26
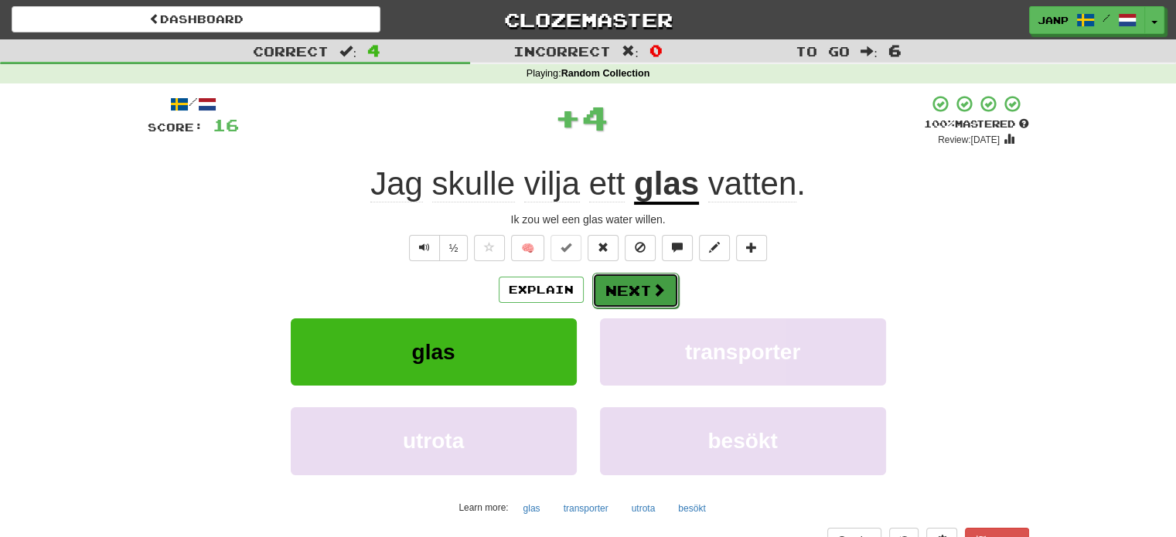
click at [639, 287] on button "Next" at bounding box center [635, 291] width 87 height 36
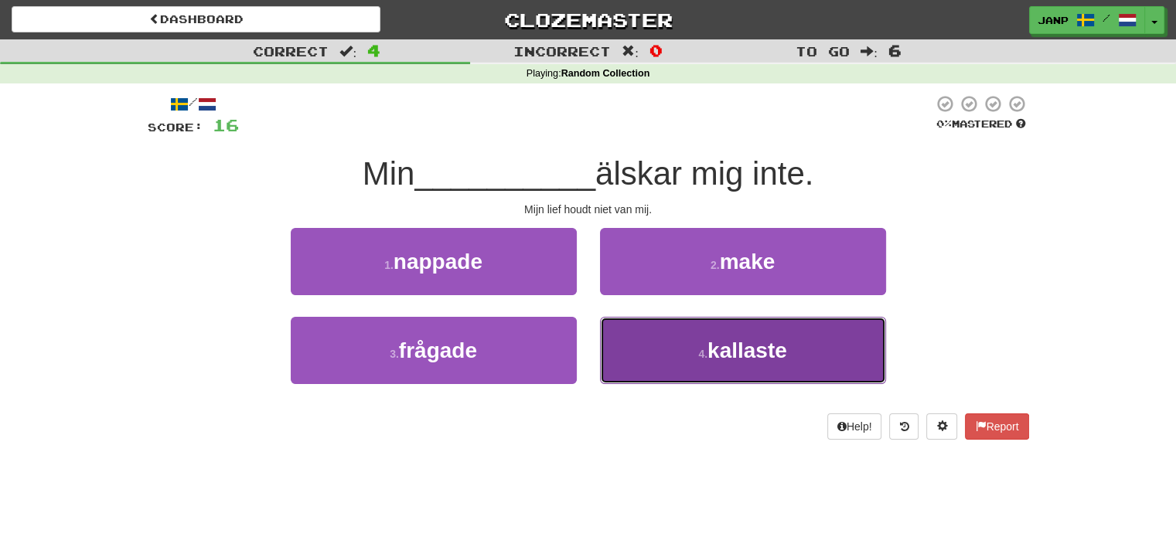
click at [653, 348] on button "4 . kallaste" at bounding box center [743, 350] width 286 height 67
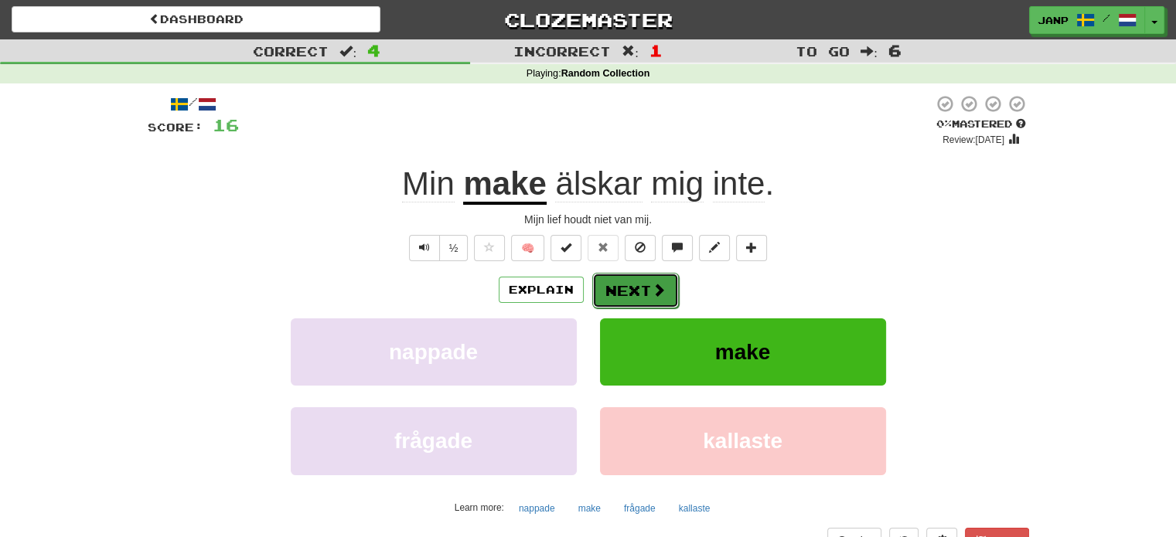
click at [666, 295] on button "Next" at bounding box center [635, 291] width 87 height 36
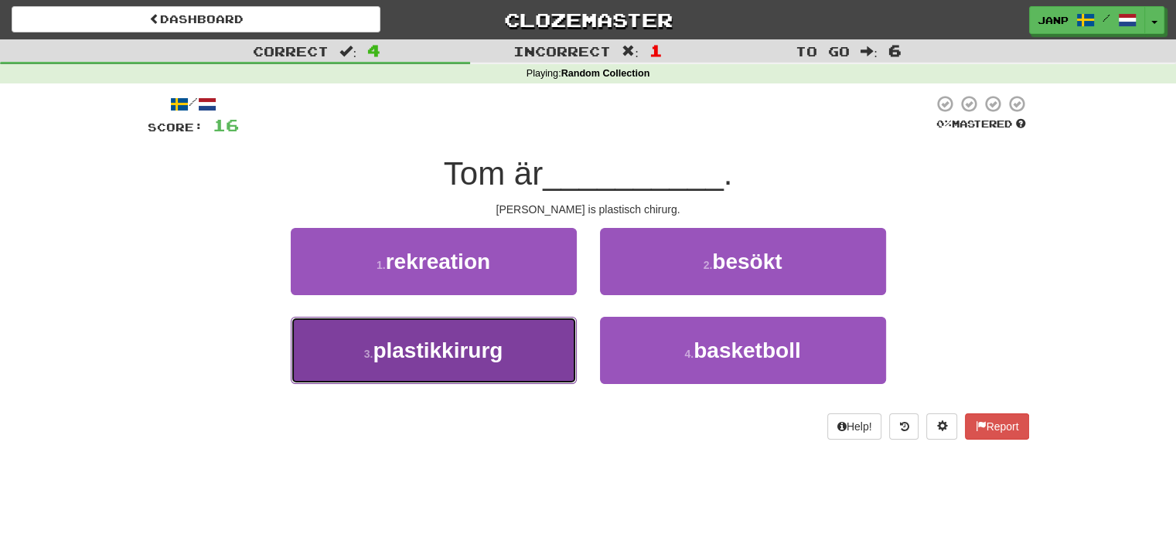
click at [520, 349] on button "3 . plastikkirurg" at bounding box center [434, 350] width 286 height 67
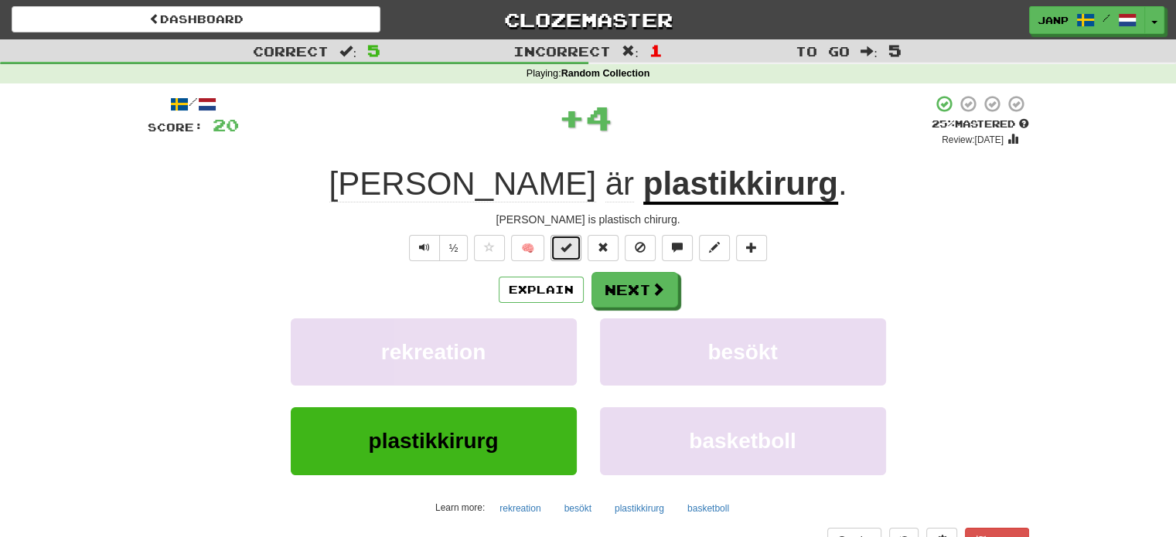
click at [566, 244] on span at bounding box center [565, 247] width 11 height 11
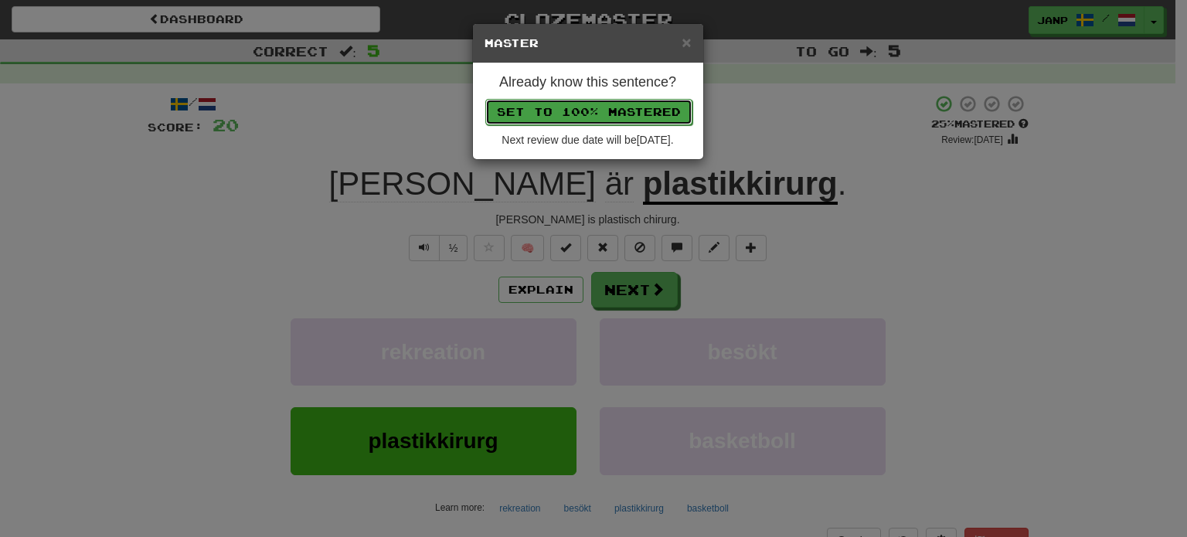
click at [601, 114] on button "Set to 100% Mastered" at bounding box center [588, 112] width 207 height 26
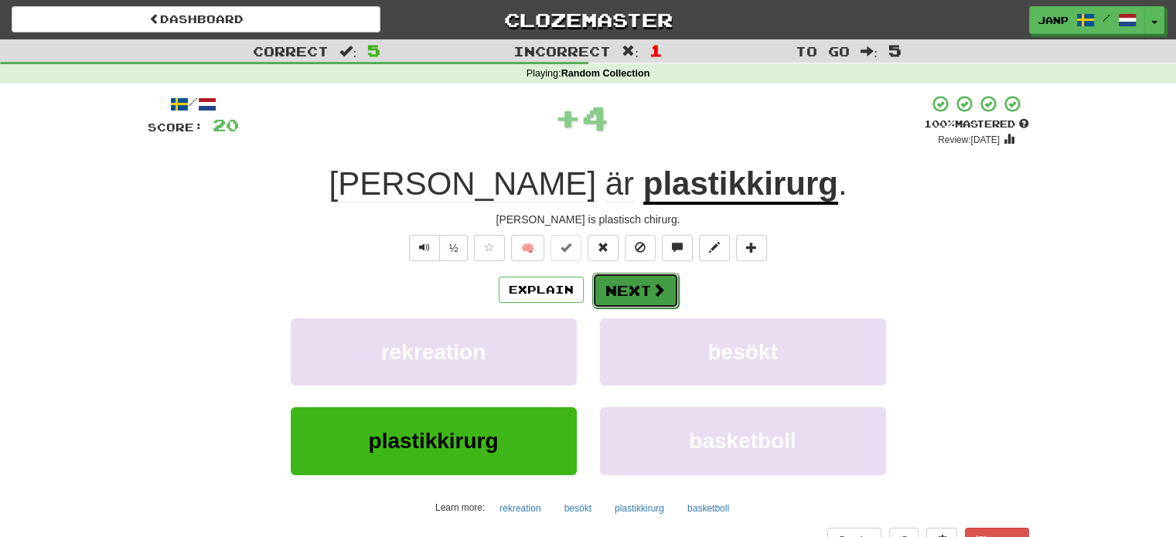
click at [666, 287] on button "Next" at bounding box center [635, 291] width 87 height 36
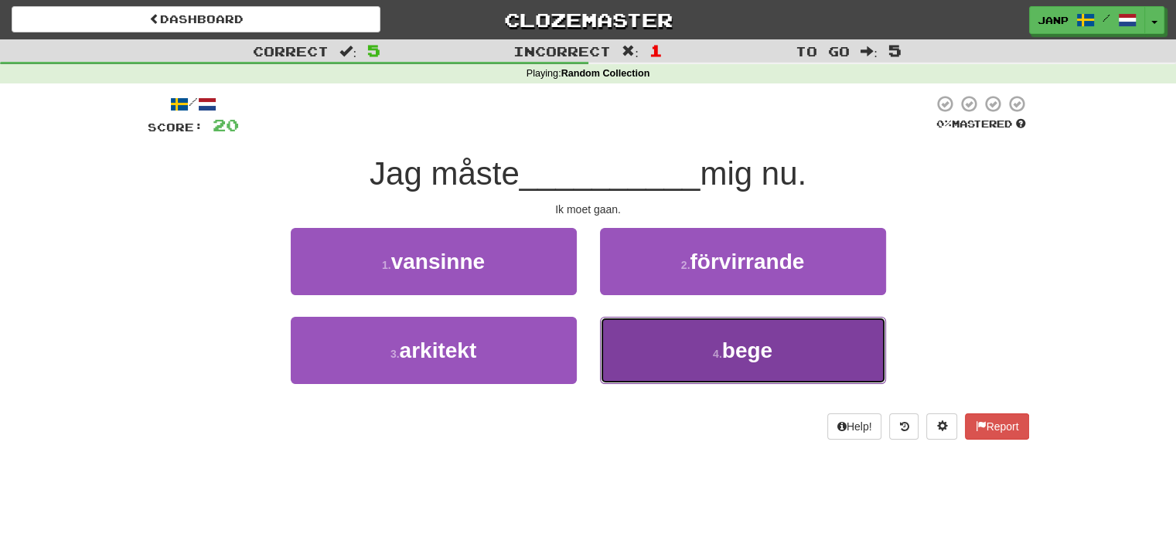
click at [725, 373] on button "4 . bege" at bounding box center [743, 350] width 286 height 67
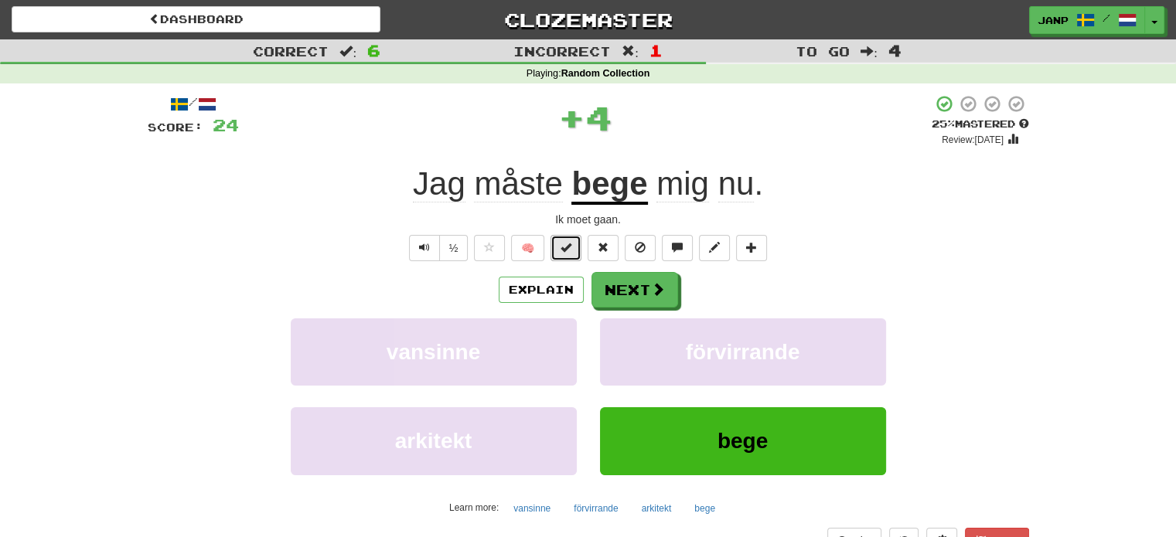
click at [572, 249] on button at bounding box center [565, 248] width 31 height 26
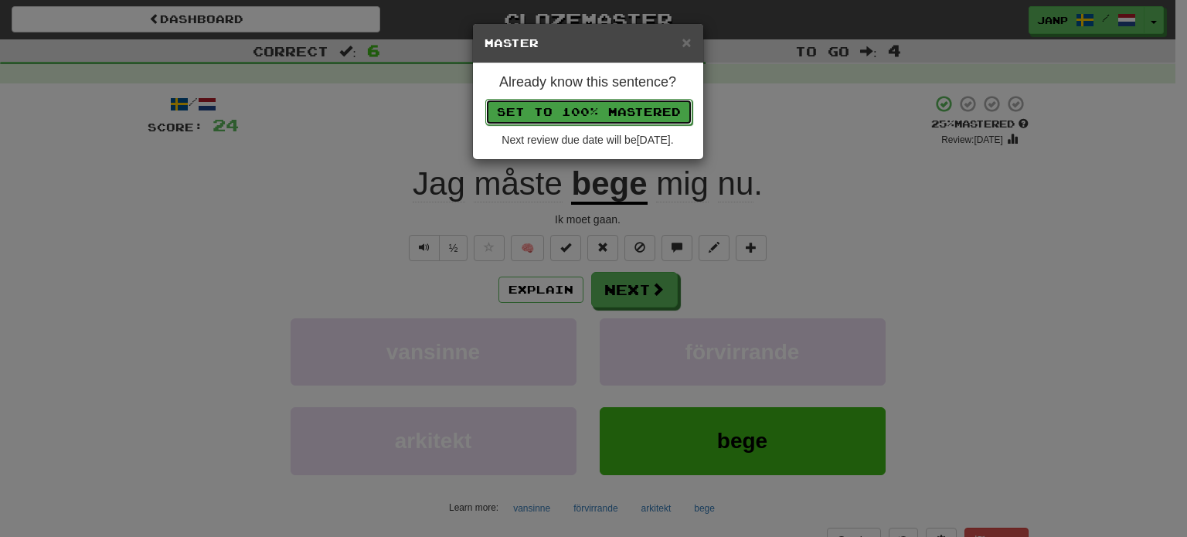
click at [612, 99] on button "Set to 100% Mastered" at bounding box center [588, 112] width 207 height 26
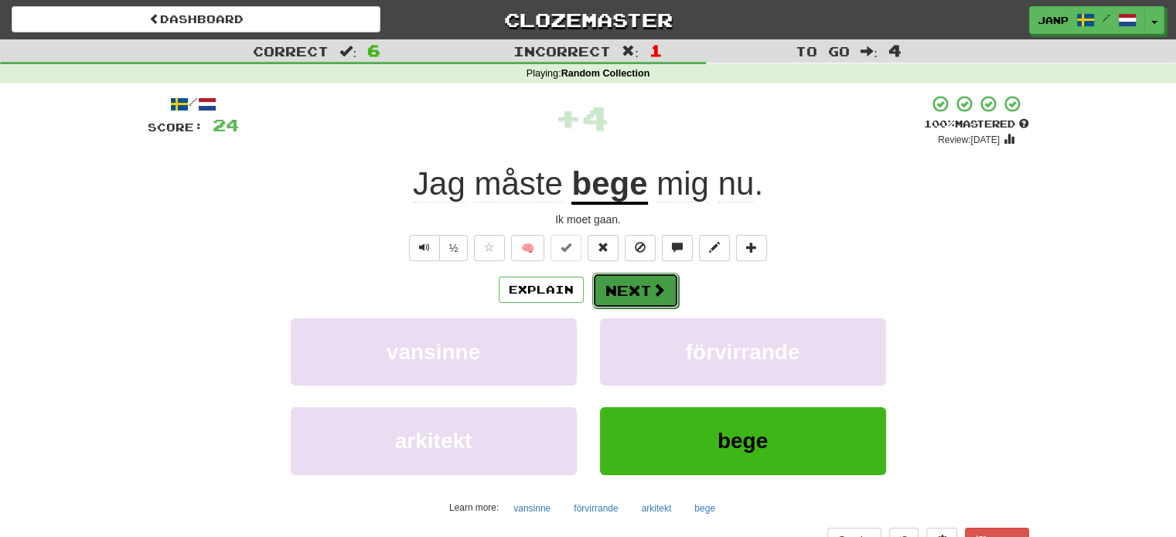
click at [634, 294] on button "Next" at bounding box center [635, 291] width 87 height 36
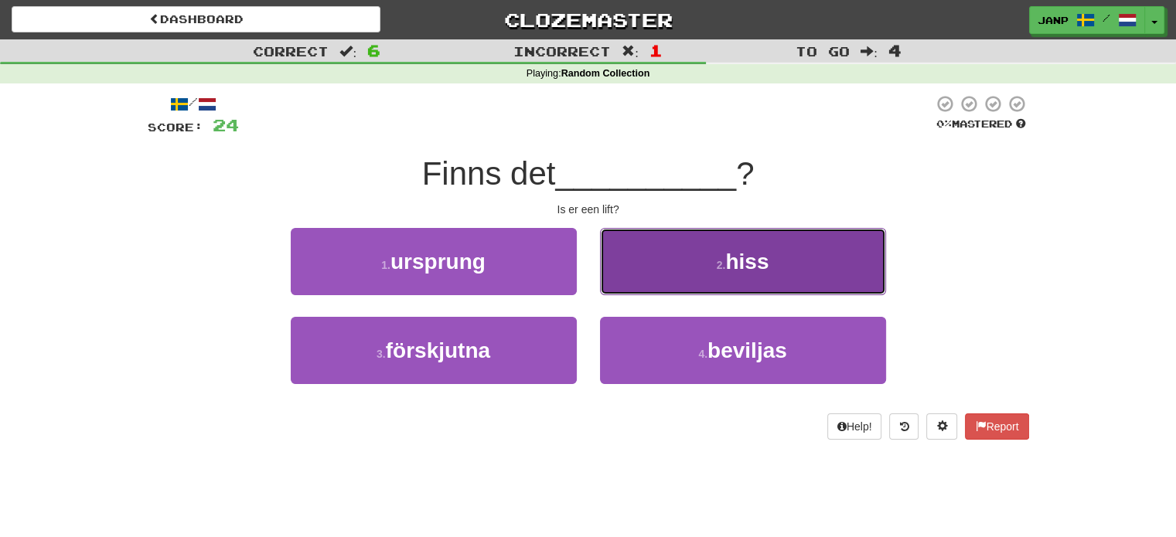
click at [695, 258] on button "2 . hiss" at bounding box center [743, 261] width 286 height 67
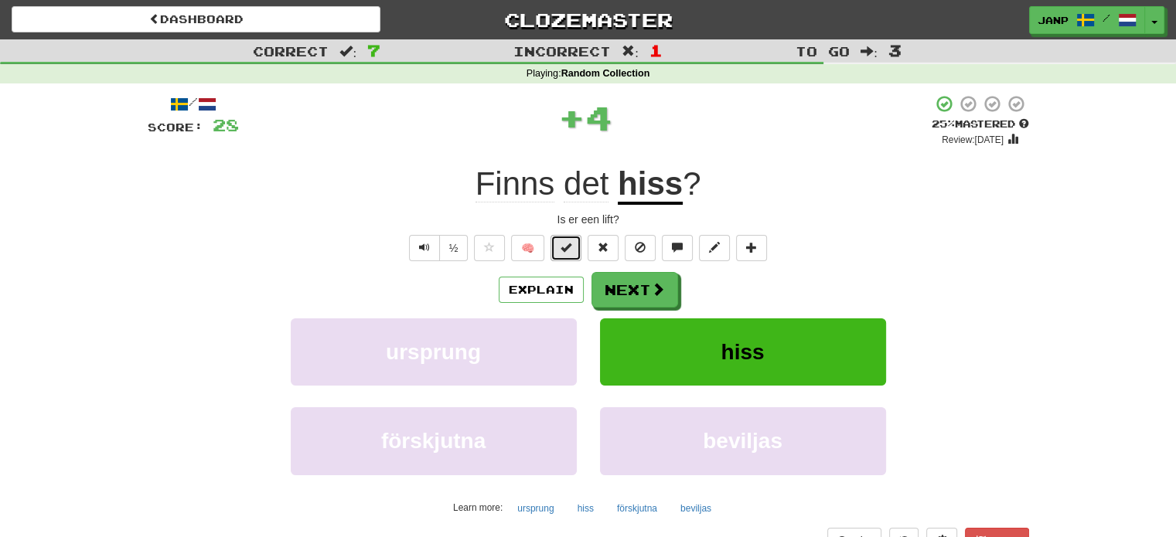
click at [581, 242] on button at bounding box center [565, 248] width 31 height 26
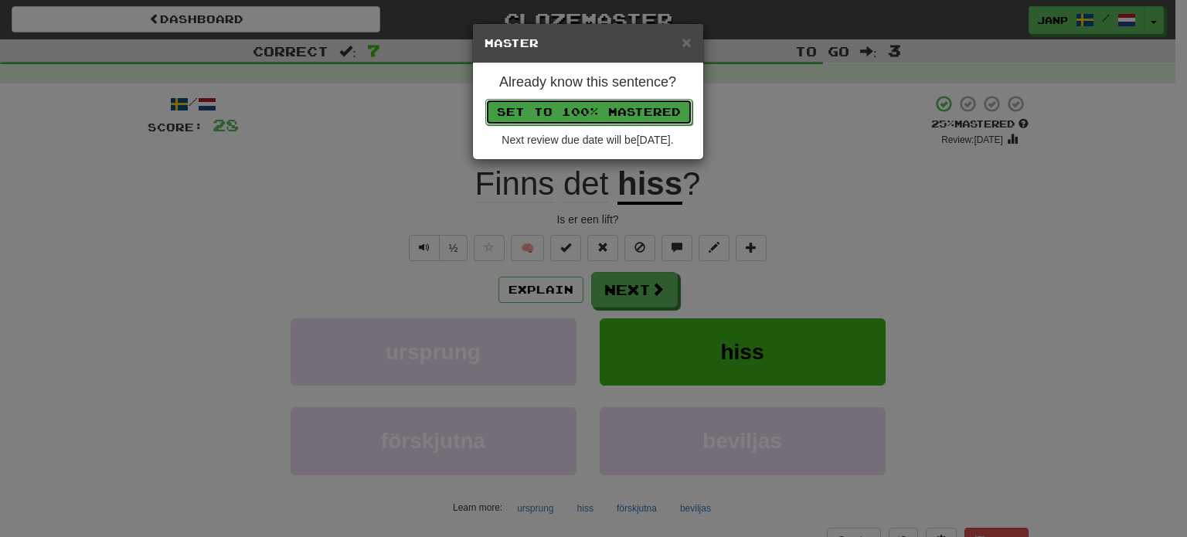
click at [608, 108] on button "Set to 100% Mastered" at bounding box center [588, 112] width 207 height 26
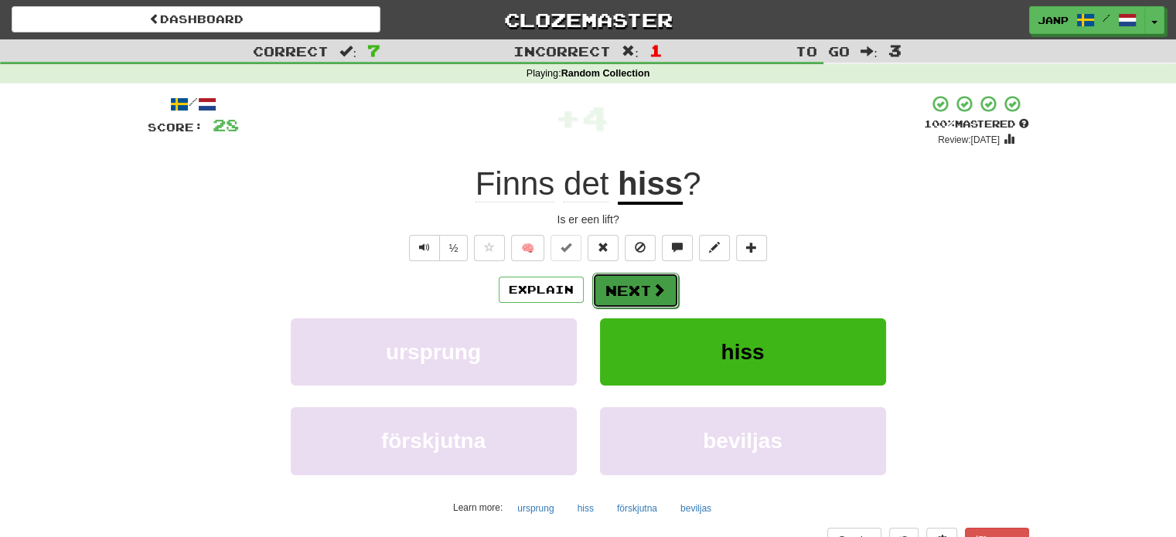
click at [673, 287] on button "Next" at bounding box center [635, 291] width 87 height 36
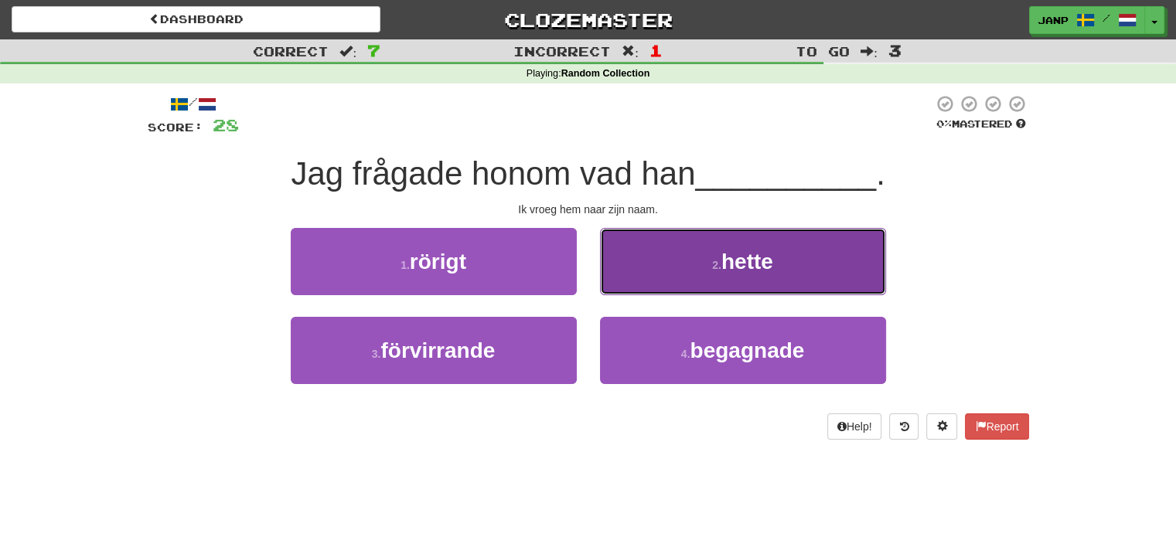
click at [669, 284] on button "2 . hette" at bounding box center [743, 261] width 286 height 67
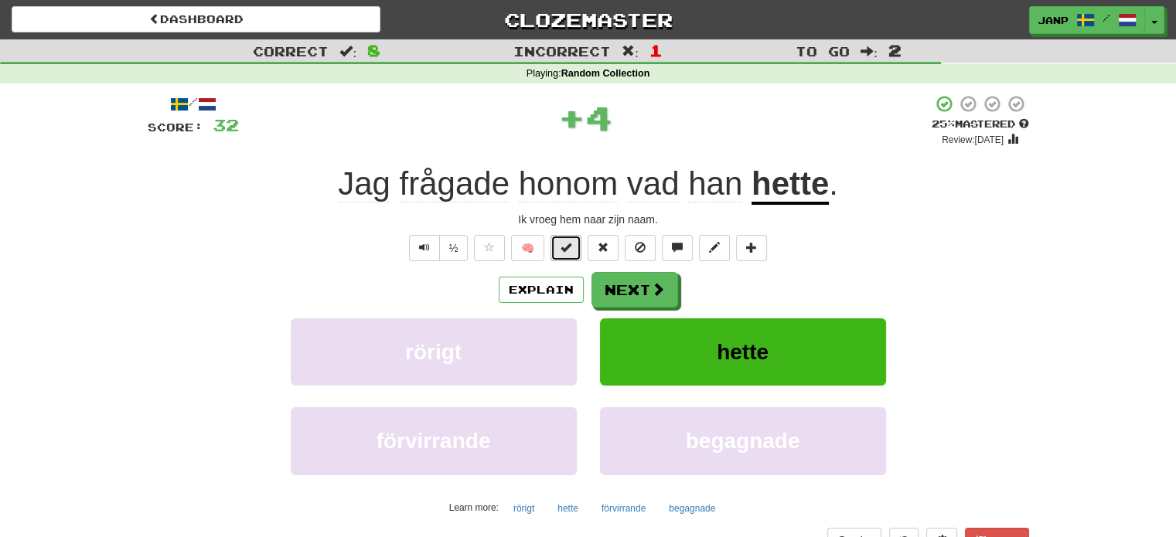
click at [566, 239] on button at bounding box center [565, 248] width 31 height 26
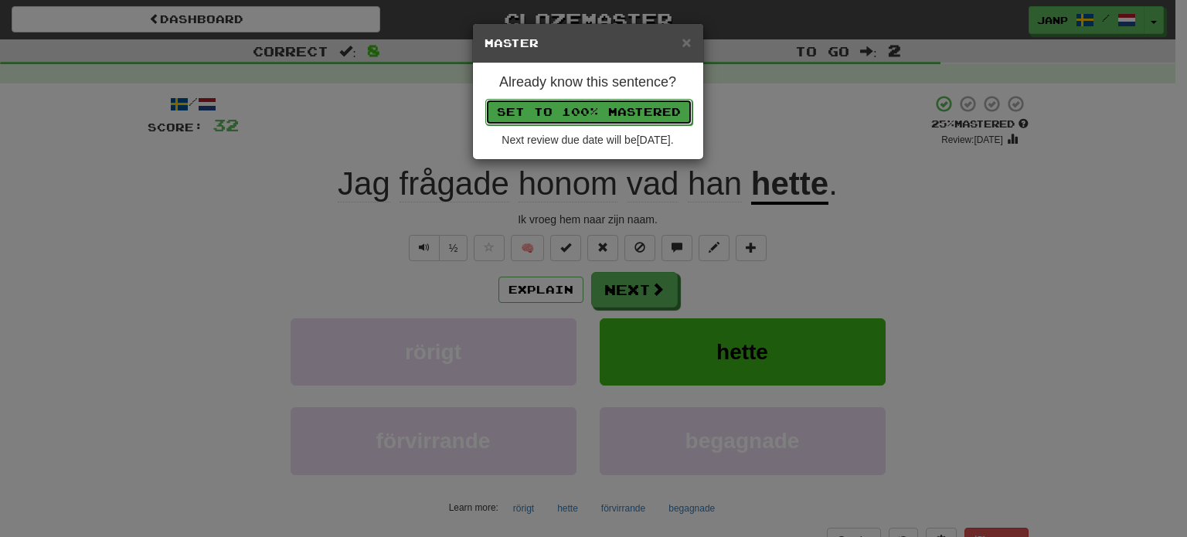
click at [609, 107] on button "Set to 100% Mastered" at bounding box center [588, 112] width 207 height 26
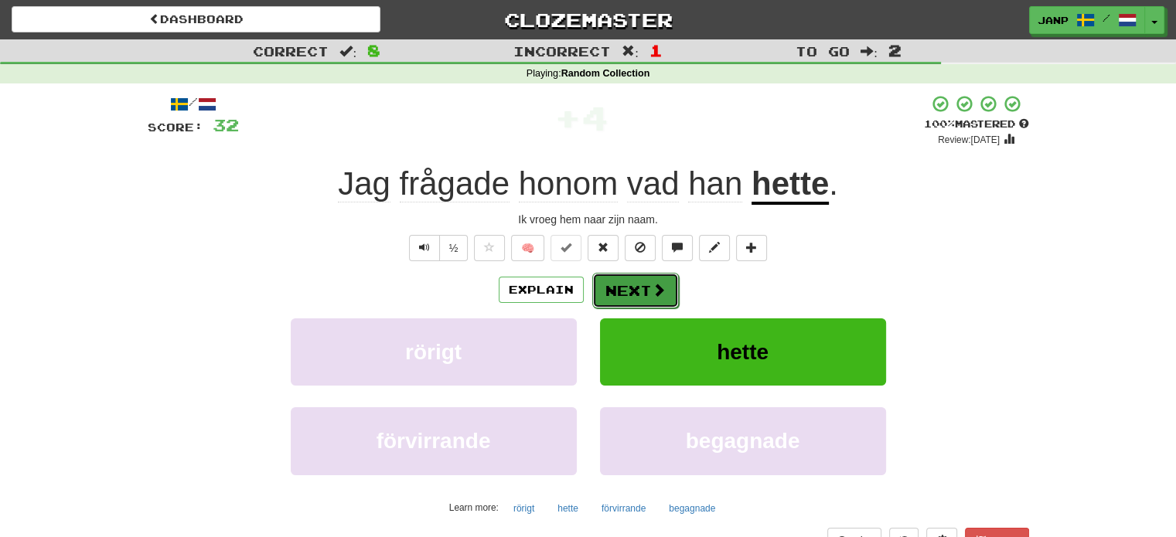
click at [646, 296] on button "Next" at bounding box center [635, 291] width 87 height 36
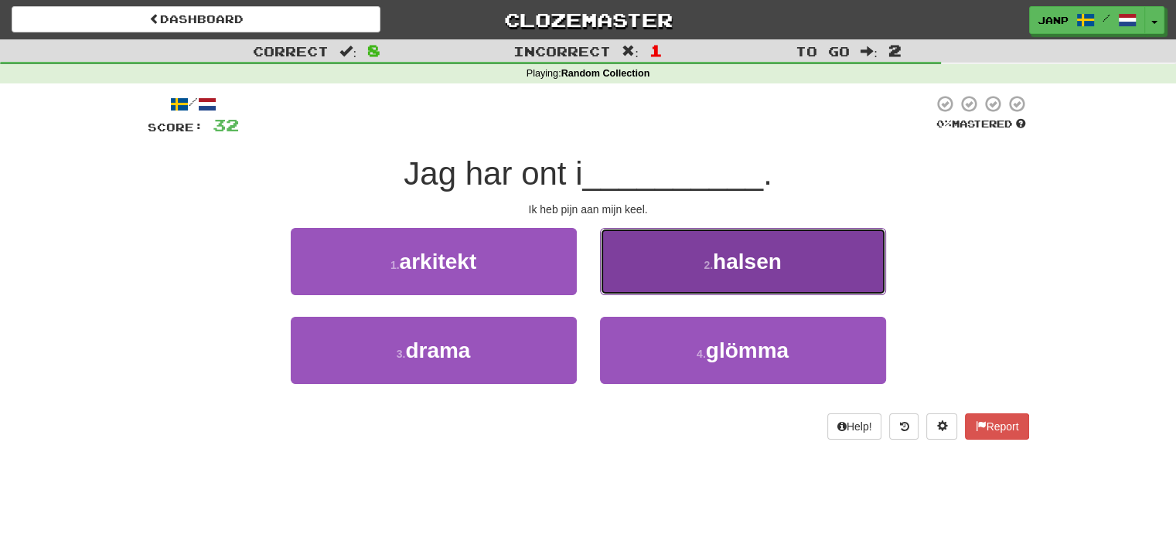
click at [676, 251] on button "2 . halsen" at bounding box center [743, 261] width 286 height 67
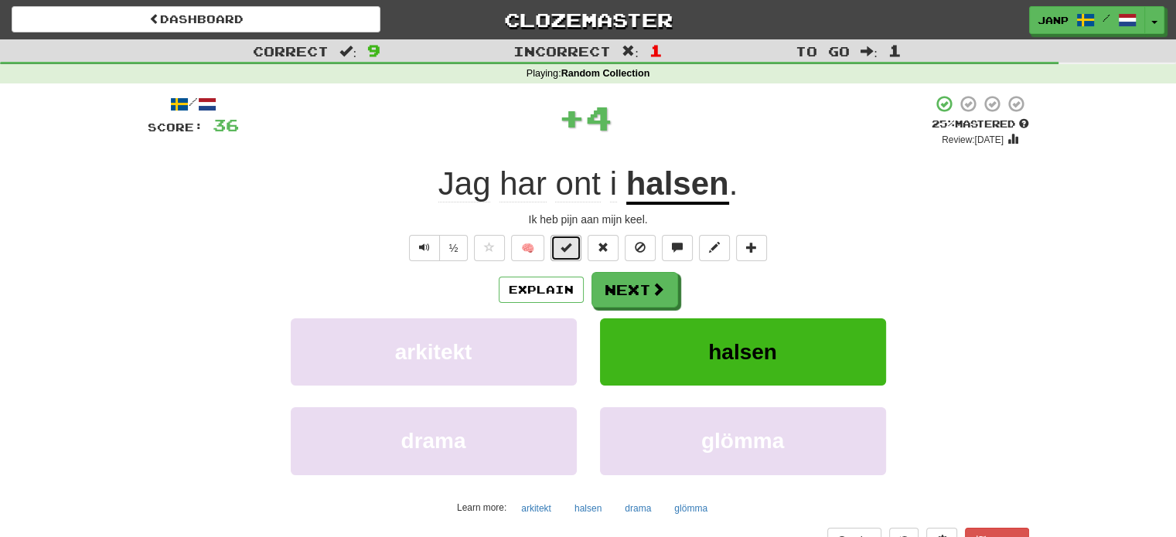
click at [576, 241] on button at bounding box center [565, 248] width 31 height 26
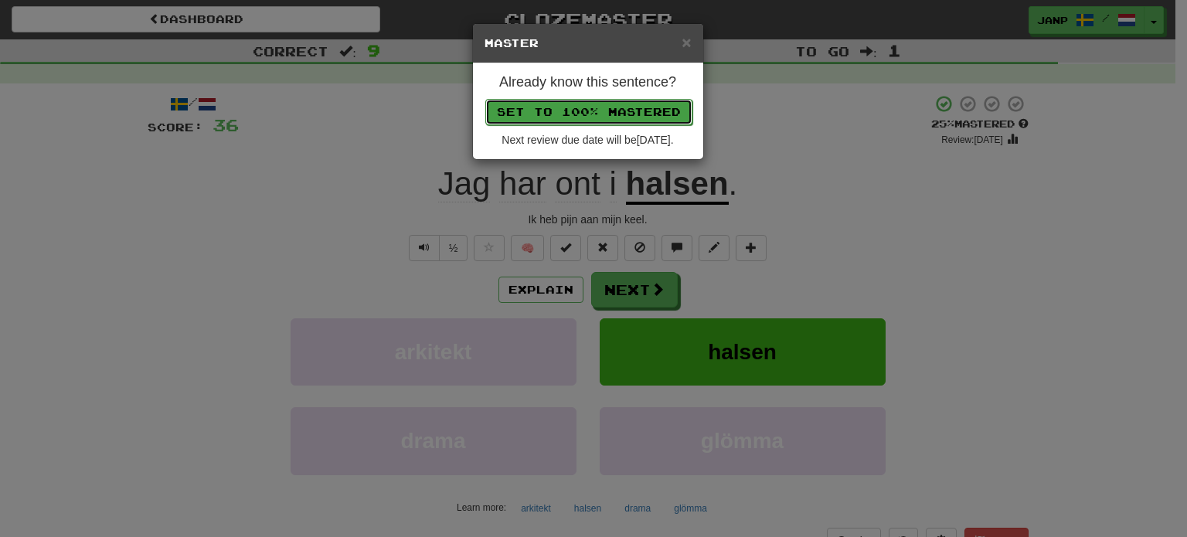
click at [627, 107] on button "Set to 100% Mastered" at bounding box center [588, 112] width 207 height 26
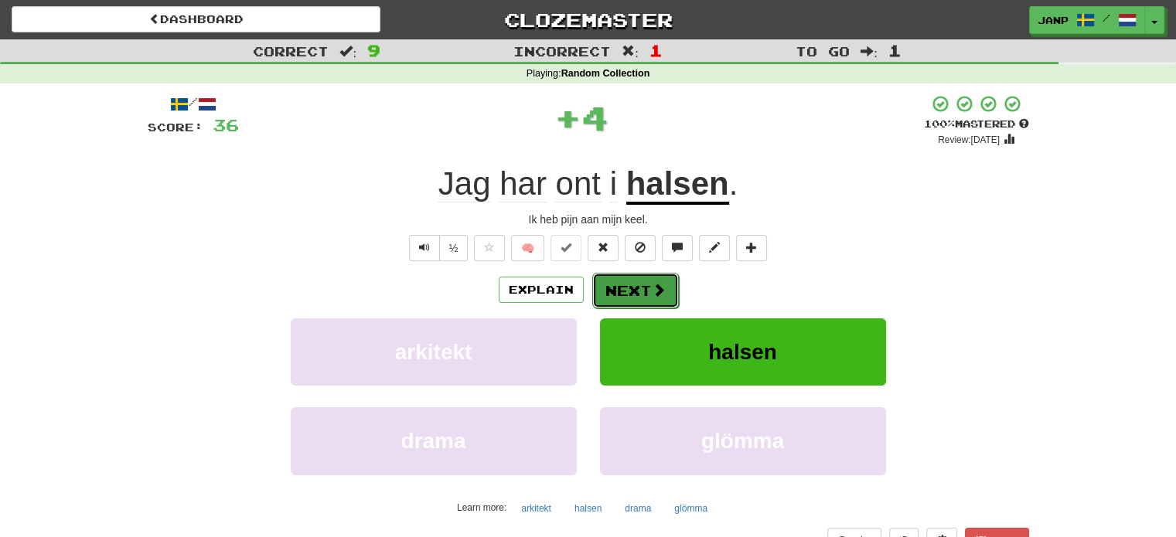
click at [652, 286] on span at bounding box center [659, 290] width 14 height 14
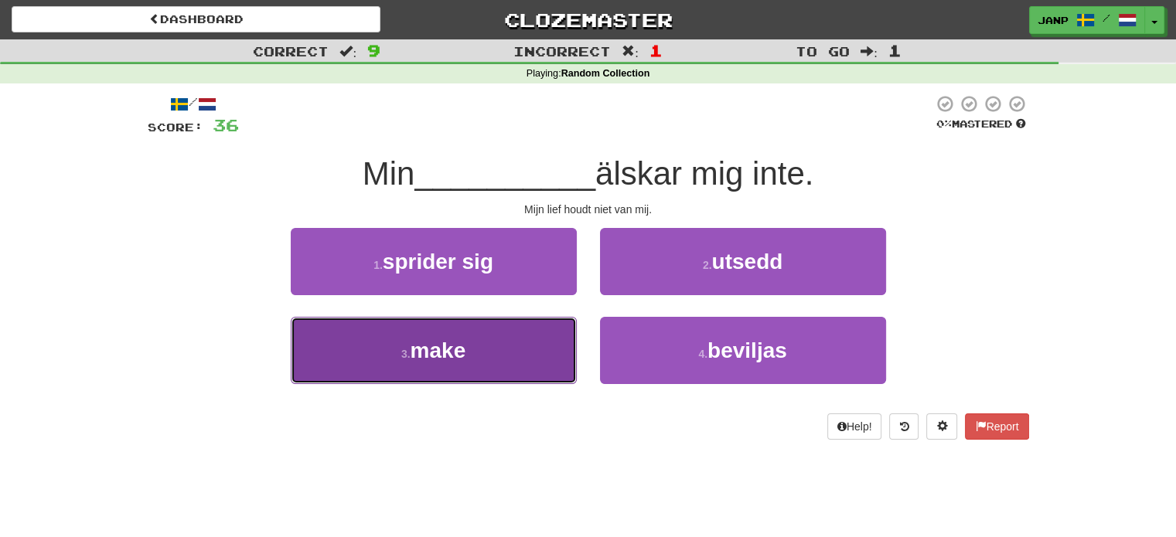
click at [489, 361] on button "3 . make" at bounding box center [434, 350] width 286 height 67
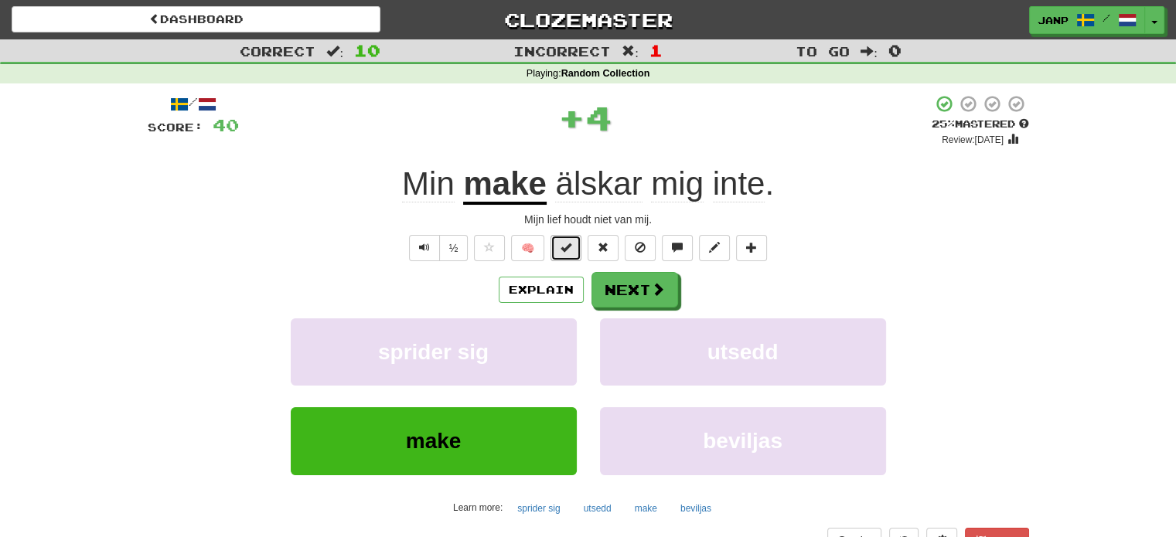
click at [562, 251] on span at bounding box center [565, 247] width 11 height 11
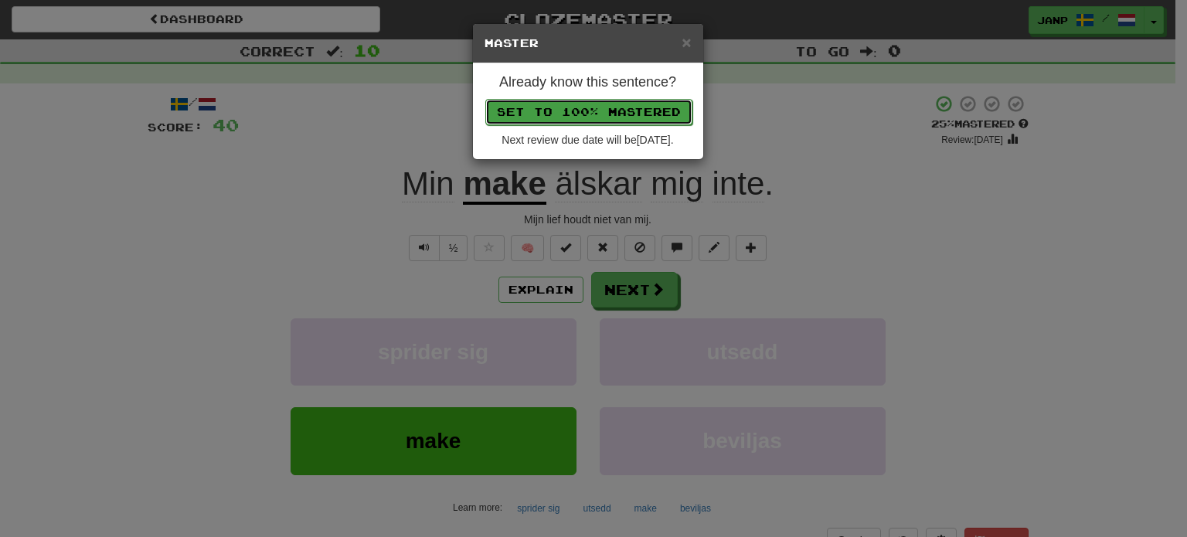
click at [615, 101] on button "Set to 100% Mastered" at bounding box center [588, 112] width 207 height 26
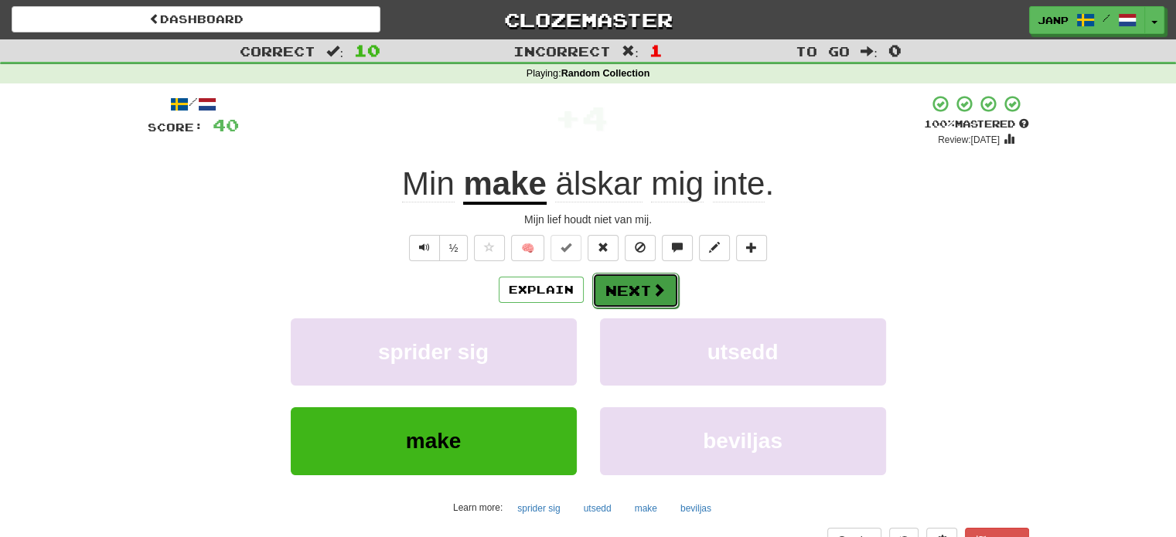
click at [645, 282] on button "Next" at bounding box center [635, 291] width 87 height 36
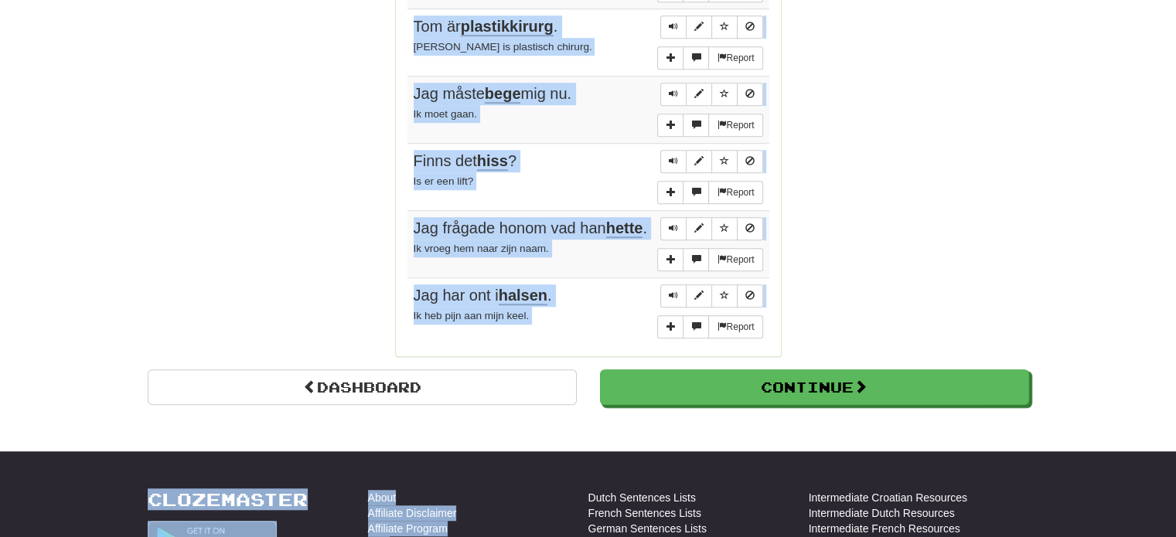
scroll to position [1234, 0]
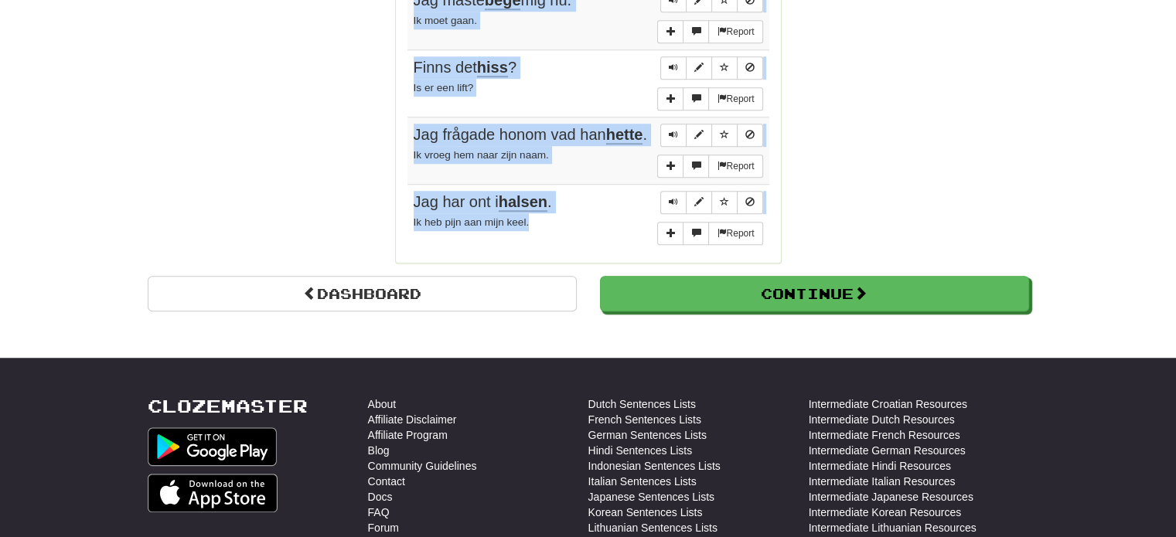
drag, startPoint x: 400, startPoint y: 121, endPoint x: 554, endPoint y: 221, distance: 183.1
copy div "Sentences: Report Tro är döden av intelligens . Geloof is de dood van de intell…"
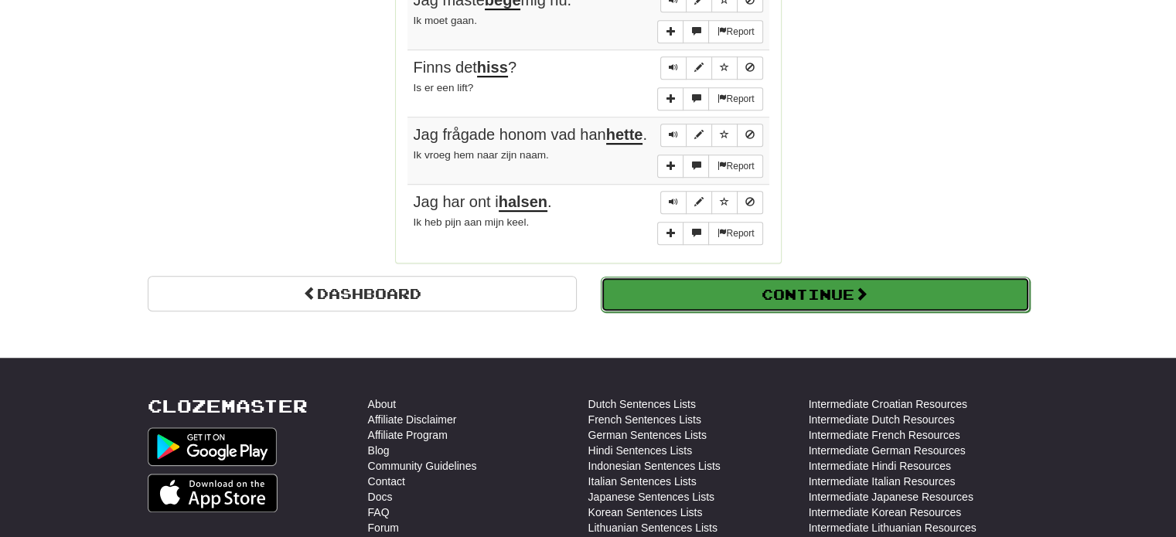
click at [902, 294] on button "Continue" at bounding box center [815, 295] width 429 height 36
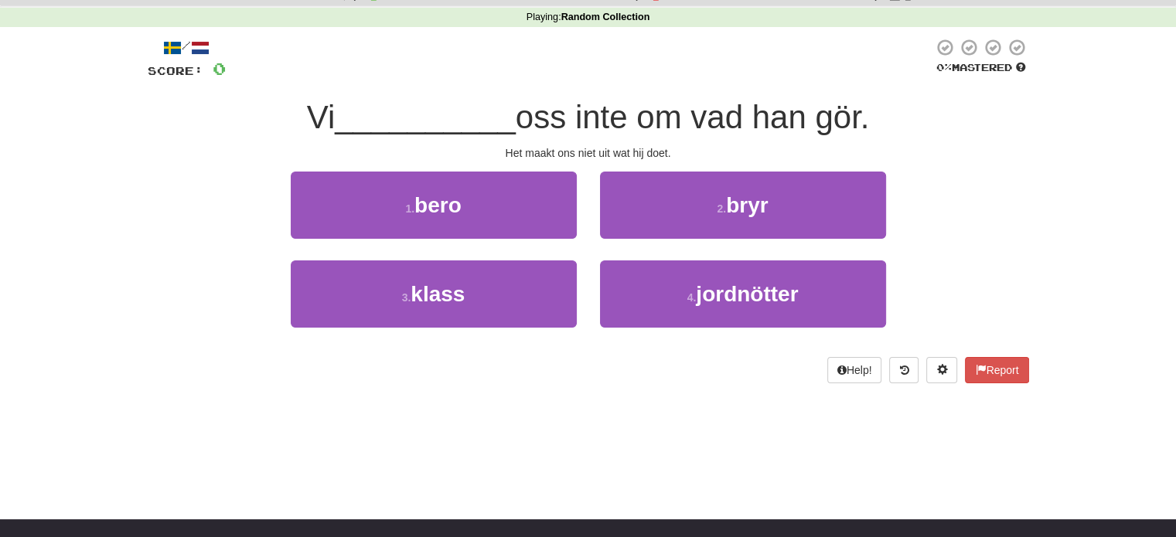
scroll to position [8, 0]
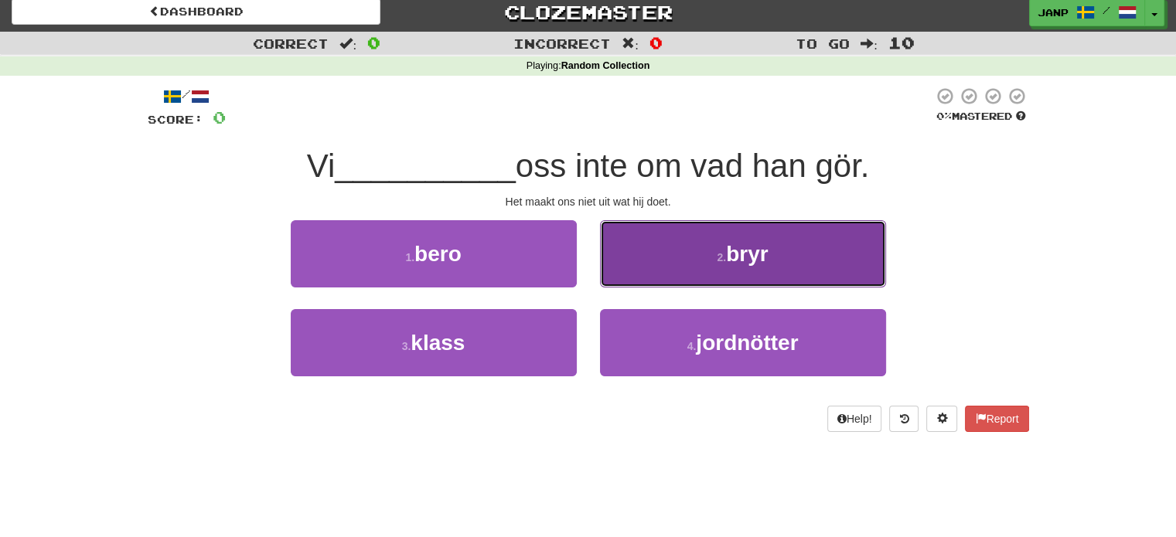
click at [652, 278] on button "2 . bryr" at bounding box center [743, 253] width 286 height 67
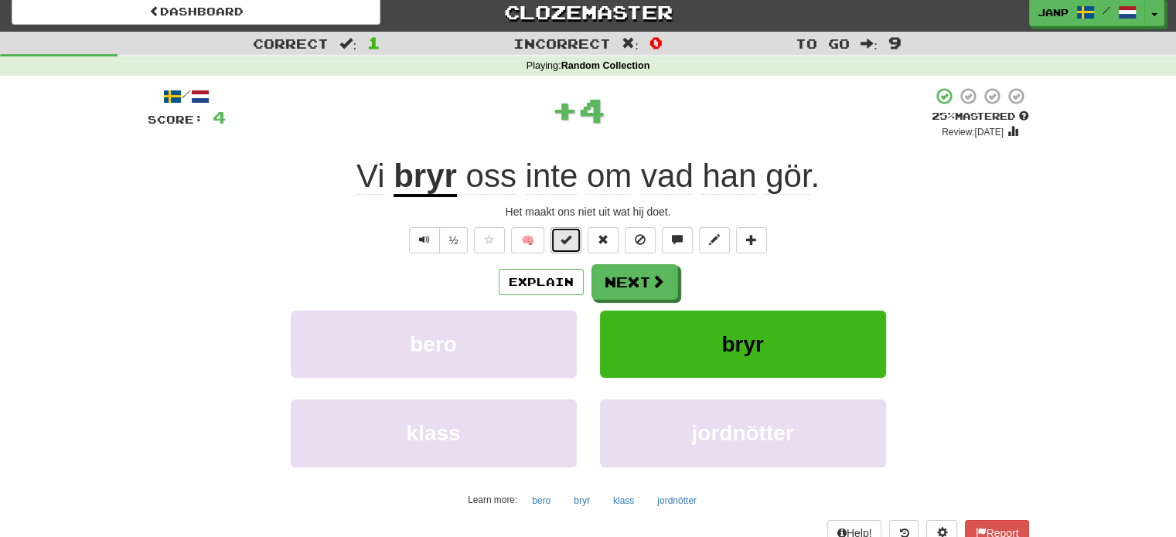
click at [574, 246] on button at bounding box center [565, 240] width 31 height 26
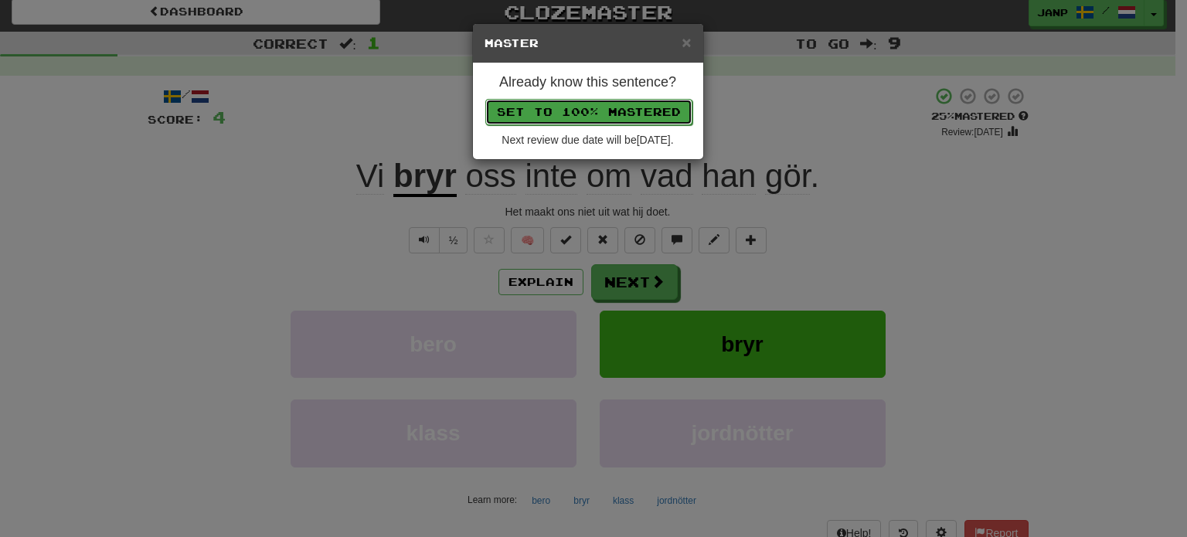
click at [598, 117] on button "Set to 100% Mastered" at bounding box center [588, 112] width 207 height 26
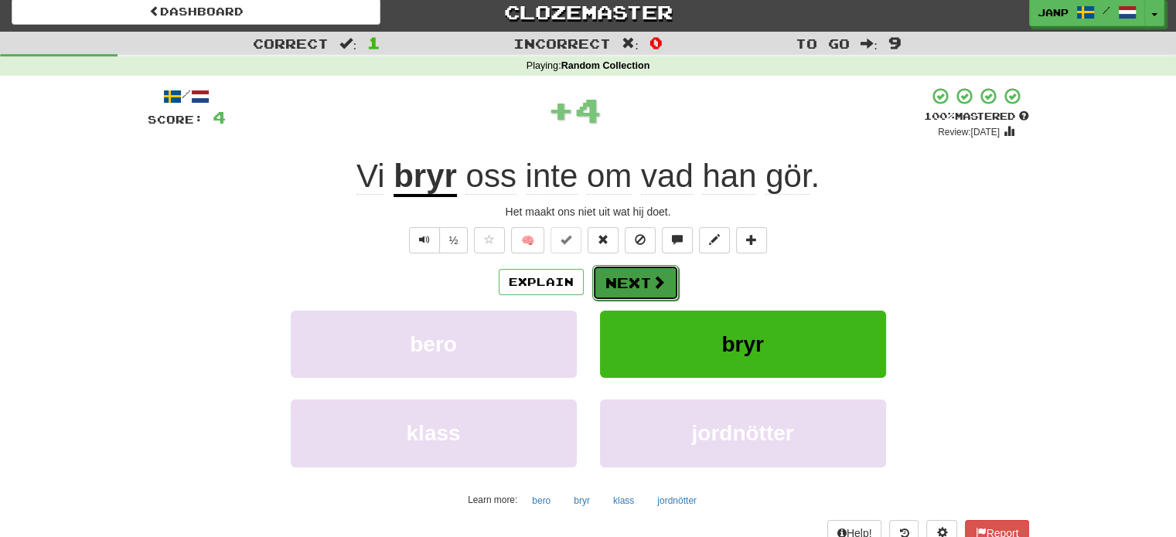
click at [642, 283] on button "Next" at bounding box center [635, 283] width 87 height 36
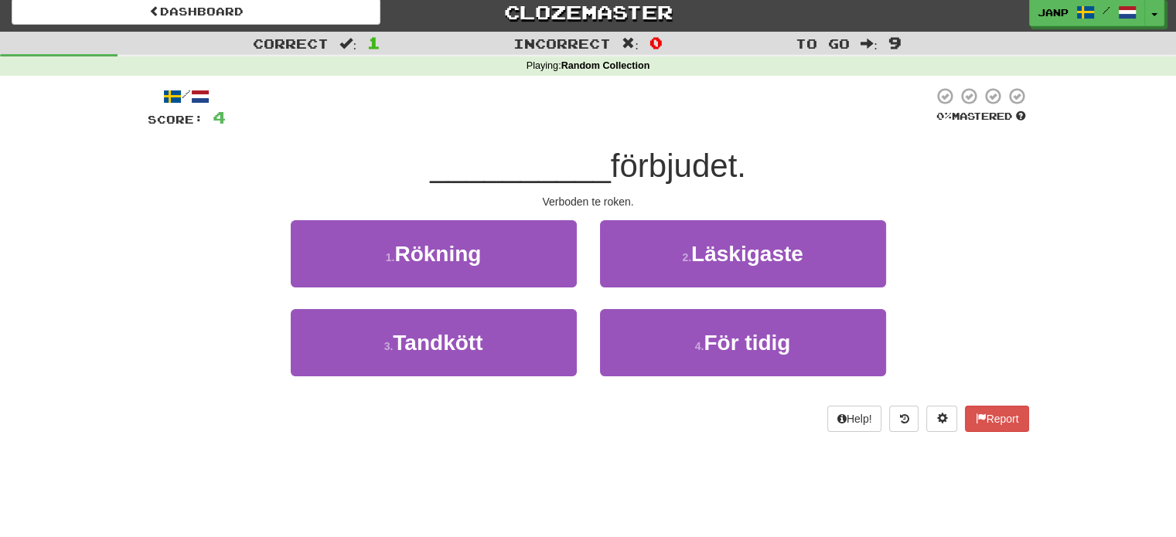
click at [581, 256] on div "1 . Rökning" at bounding box center [433, 264] width 309 height 89
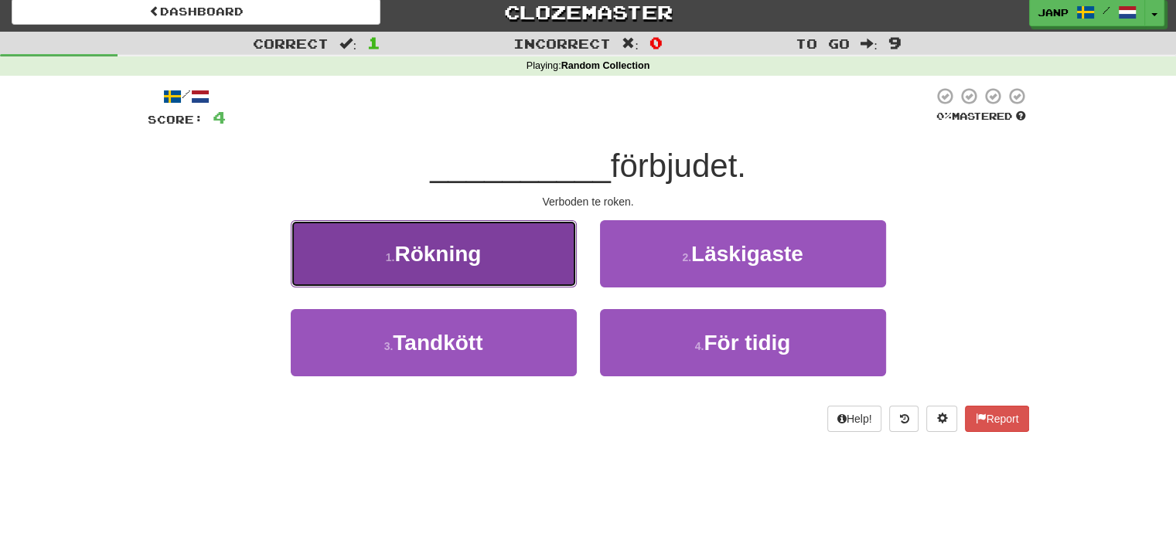
click at [555, 254] on button "1 . Rökning" at bounding box center [434, 253] width 286 height 67
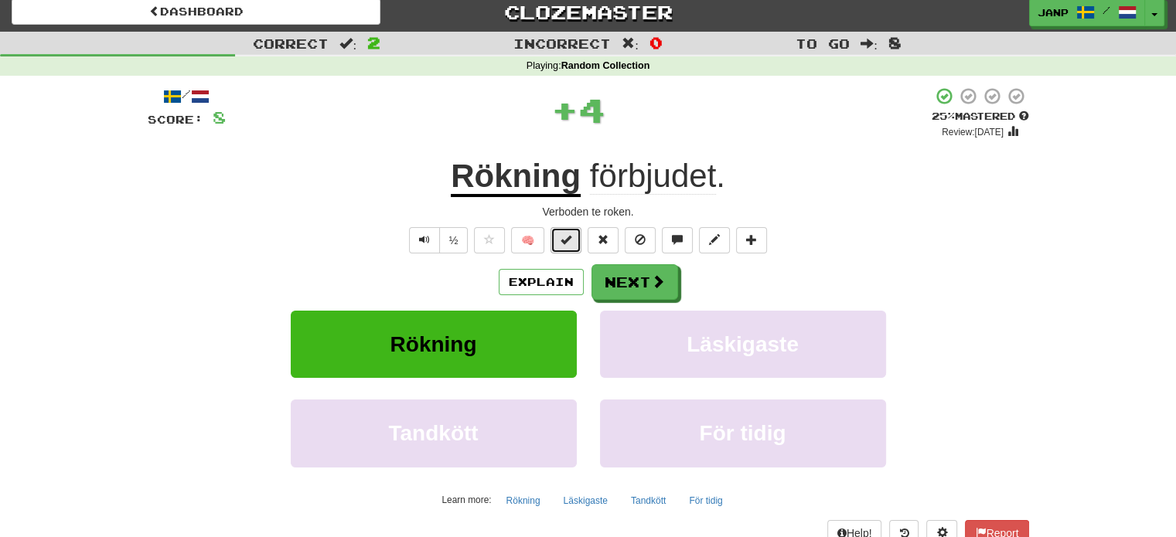
click at [561, 242] on button at bounding box center [565, 240] width 31 height 26
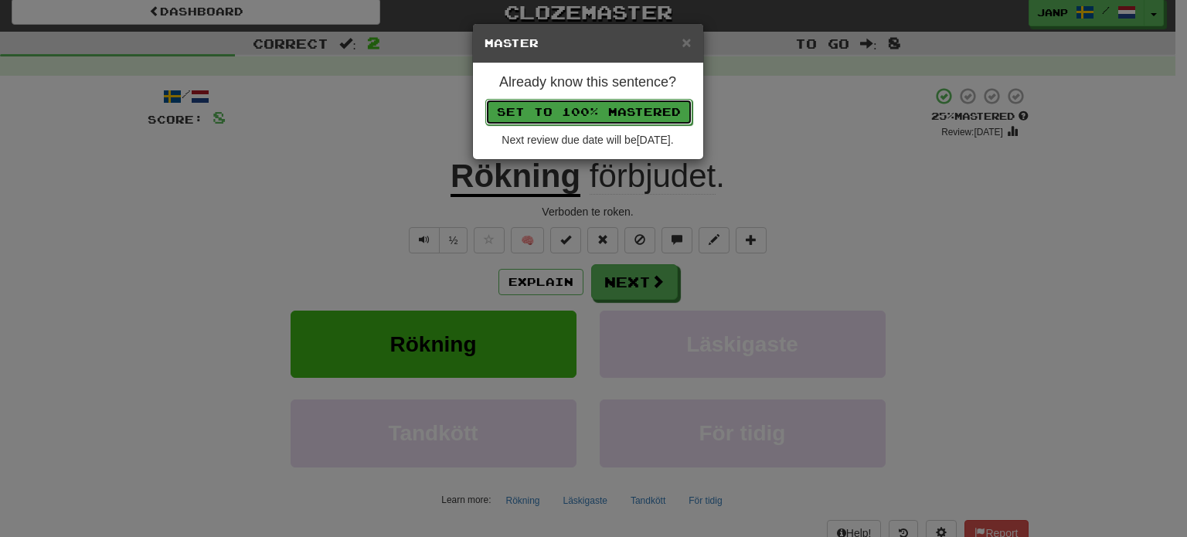
click at [597, 107] on button "Set to 100% Mastered" at bounding box center [588, 112] width 207 height 26
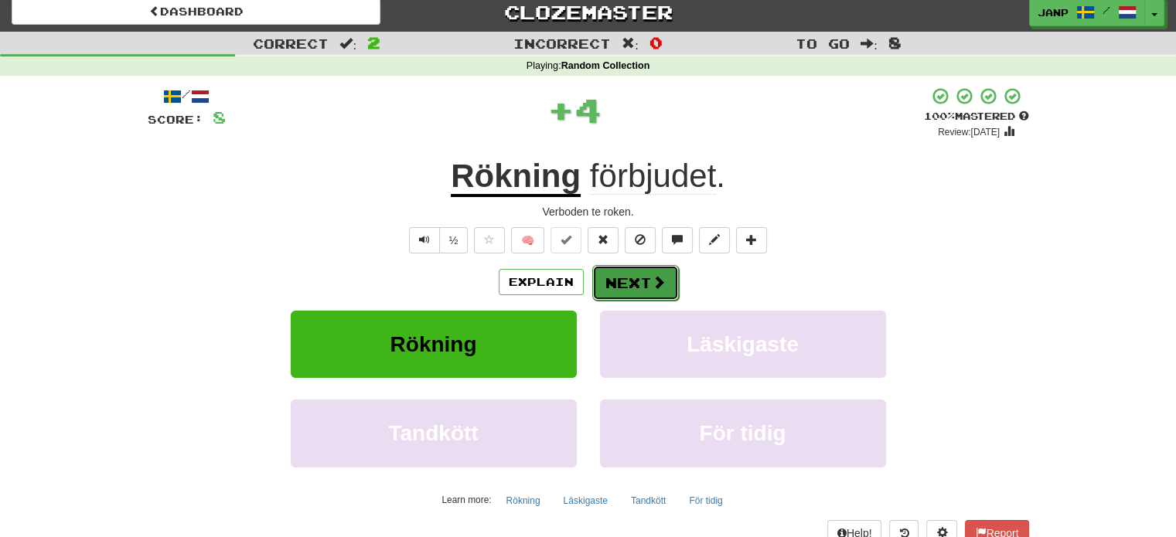
click at [633, 272] on button "Next" at bounding box center [635, 283] width 87 height 36
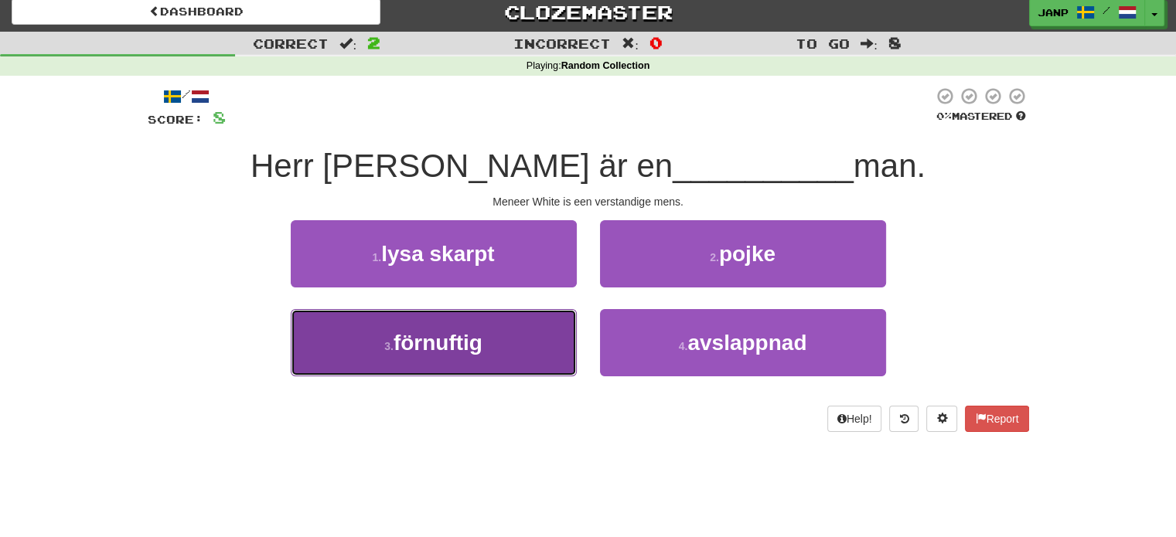
click at [532, 336] on button "3 . förnuftig" at bounding box center [434, 342] width 286 height 67
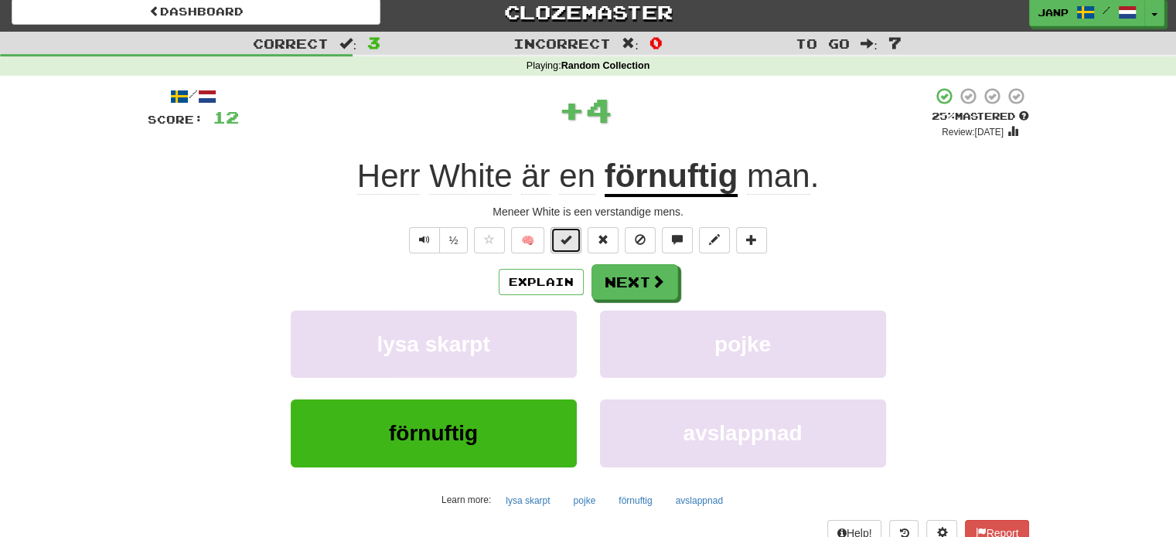
click at [569, 247] on button at bounding box center [565, 240] width 31 height 26
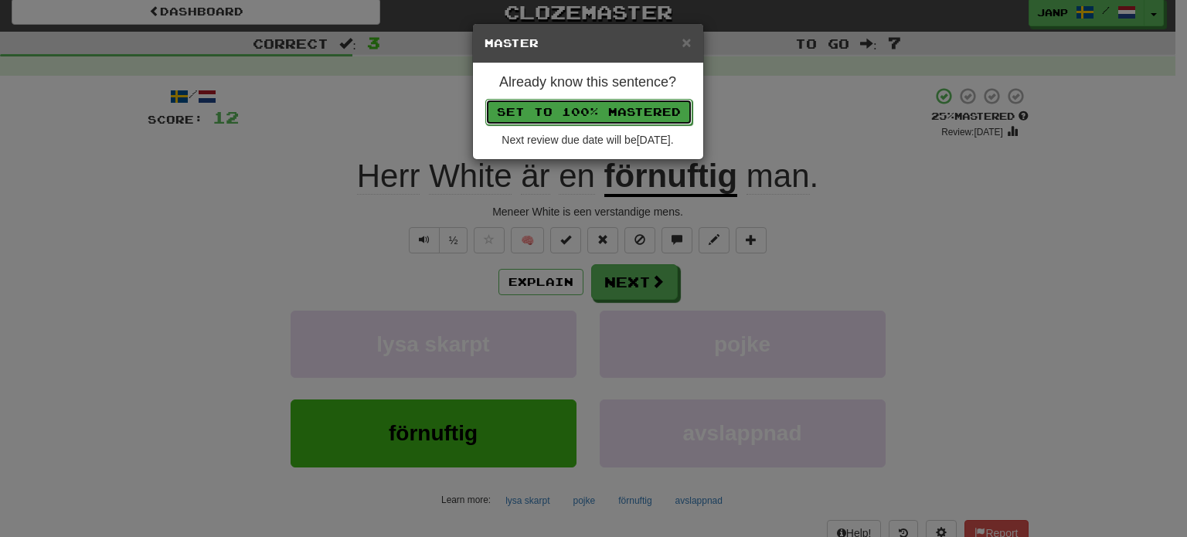
click at [613, 113] on button "Set to 100% Mastered" at bounding box center [588, 112] width 207 height 26
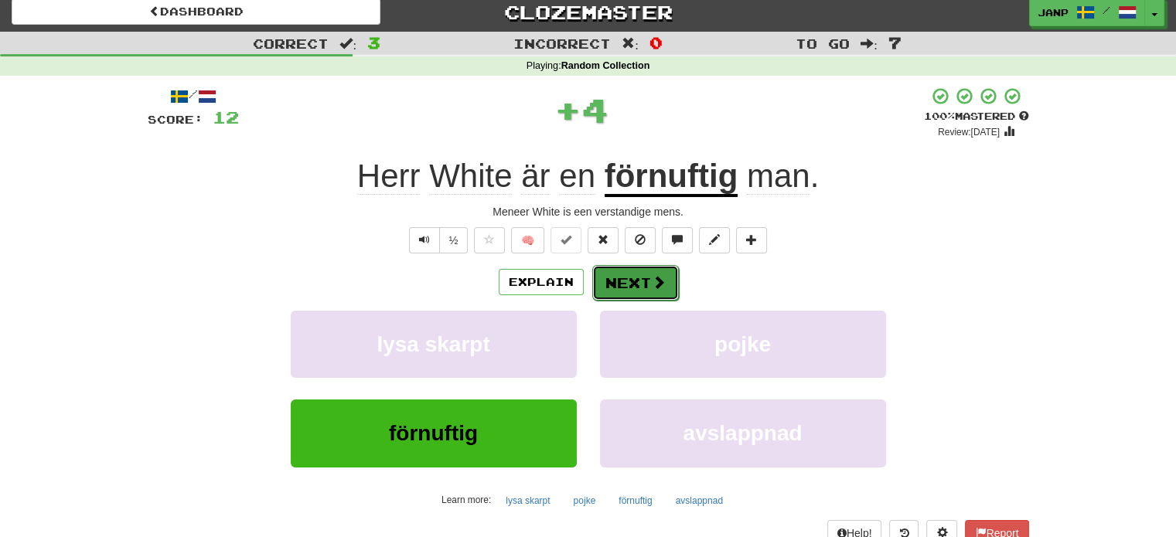
click at [632, 272] on button "Next" at bounding box center [635, 283] width 87 height 36
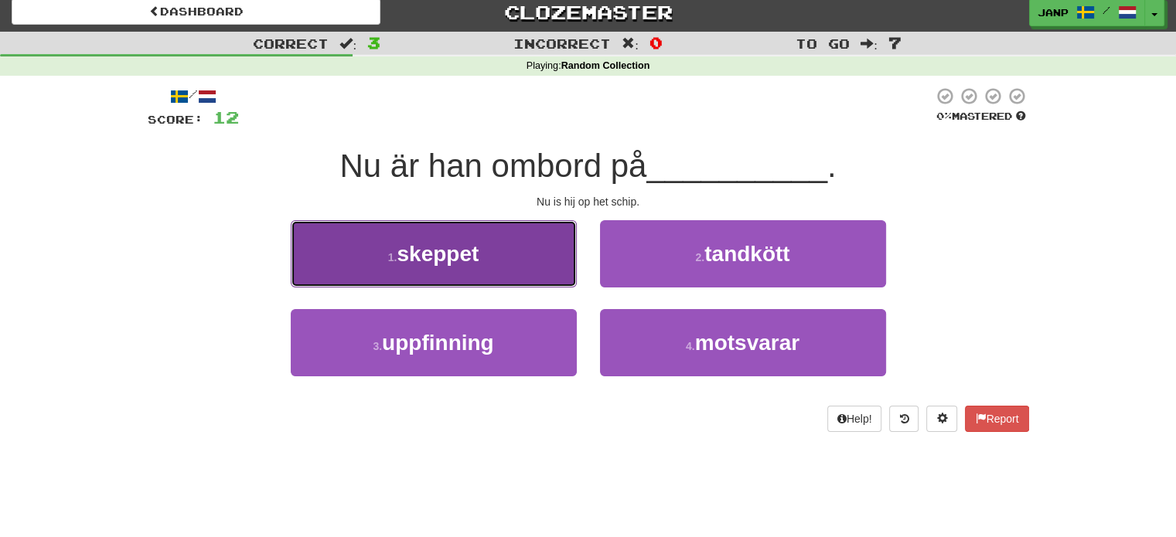
click at [495, 281] on button "1 . skeppet" at bounding box center [434, 253] width 286 height 67
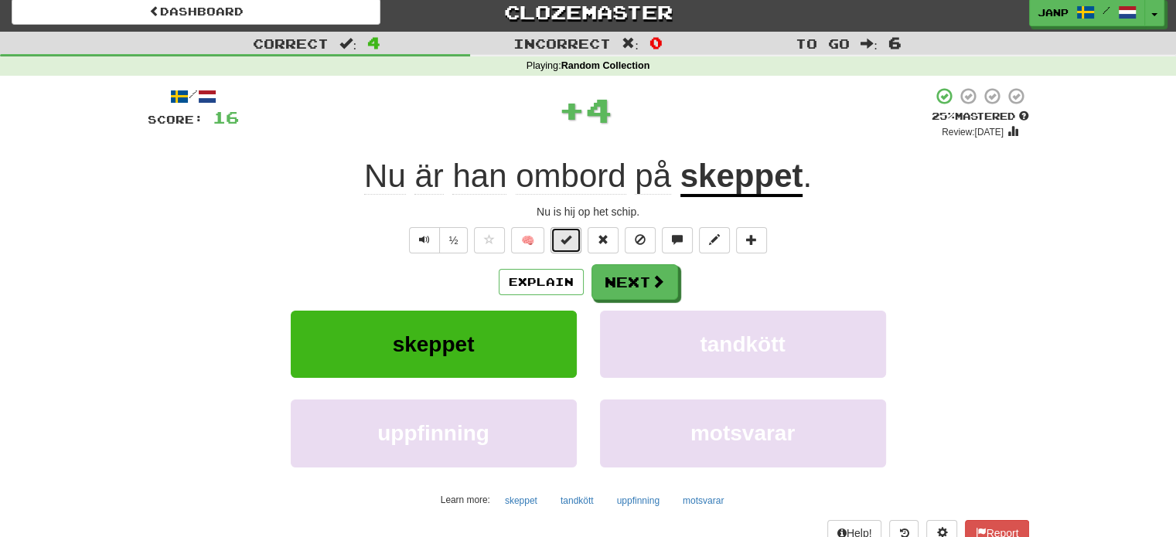
click at [568, 243] on span at bounding box center [565, 239] width 11 height 11
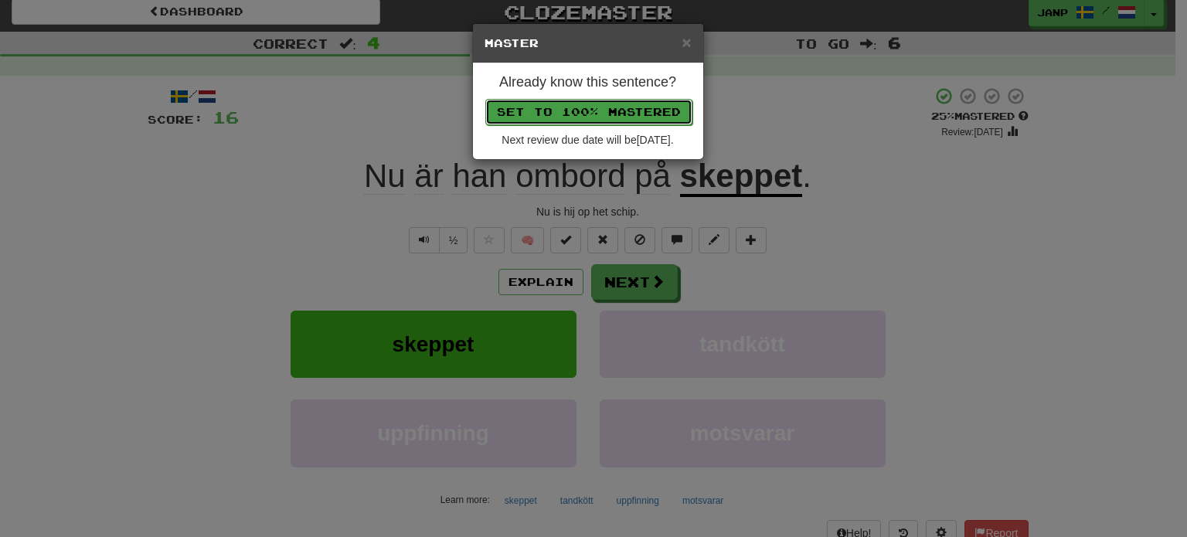
click at [594, 114] on button "Set to 100% Mastered" at bounding box center [588, 112] width 207 height 26
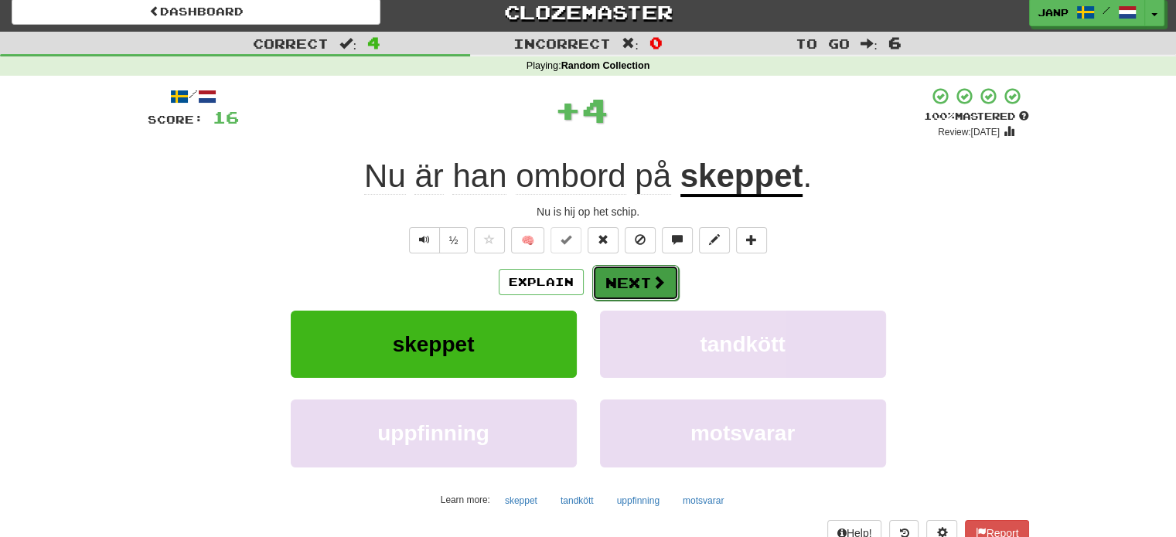
click at [618, 278] on button "Next" at bounding box center [635, 283] width 87 height 36
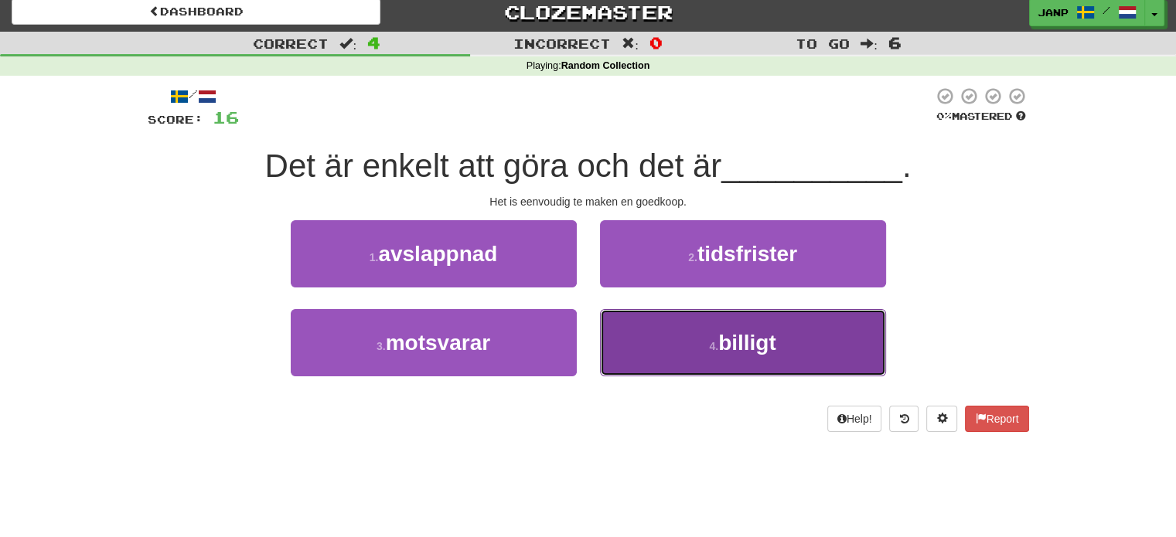
click at [624, 346] on button "4 . billigt" at bounding box center [743, 342] width 286 height 67
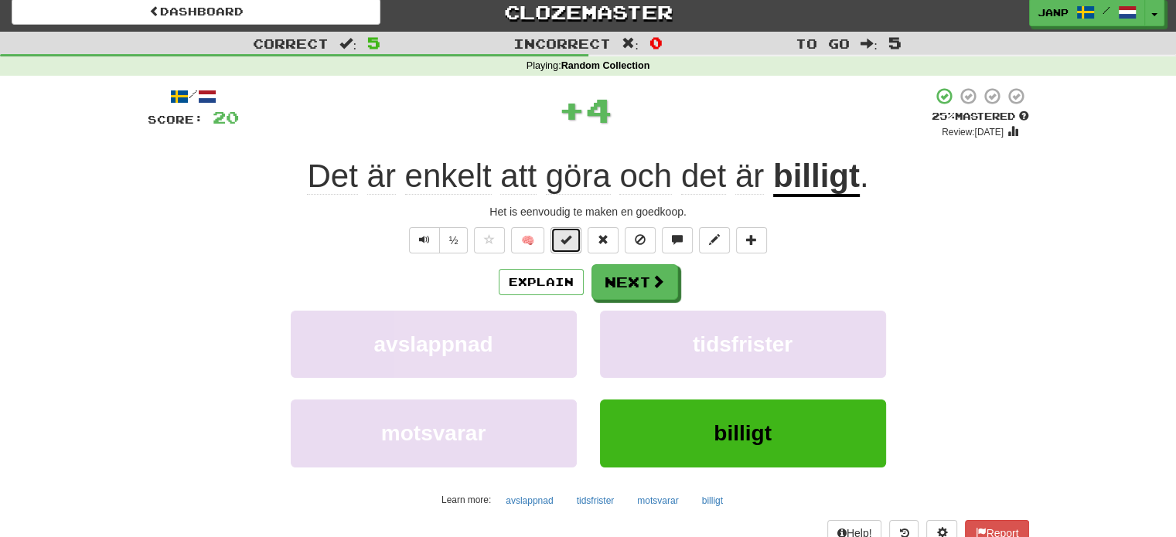
click at [569, 244] on span at bounding box center [565, 239] width 11 height 11
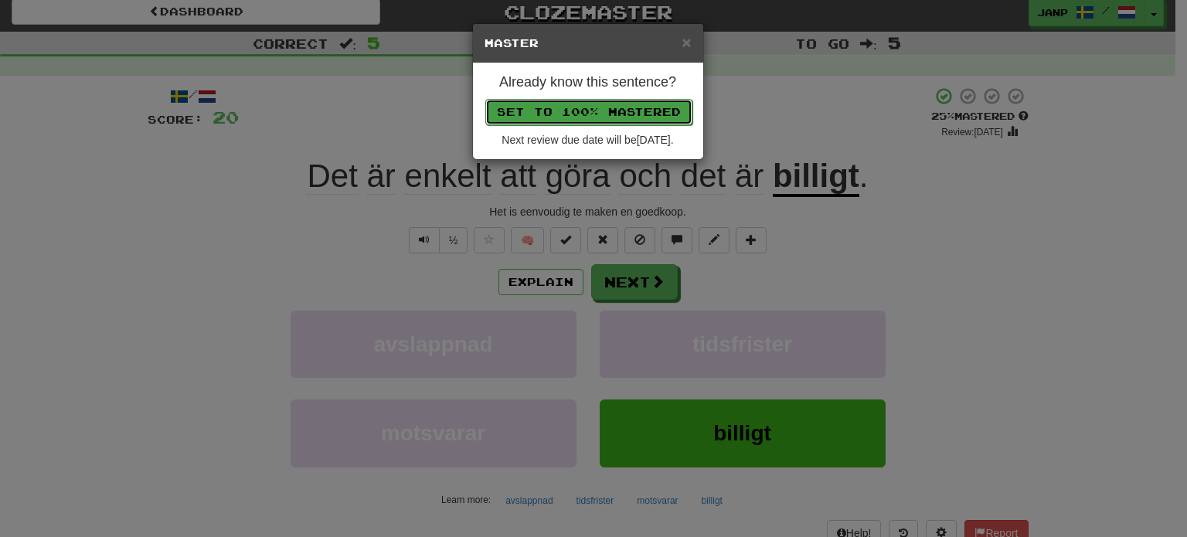
click at [605, 111] on button "Set to 100% Mastered" at bounding box center [588, 112] width 207 height 26
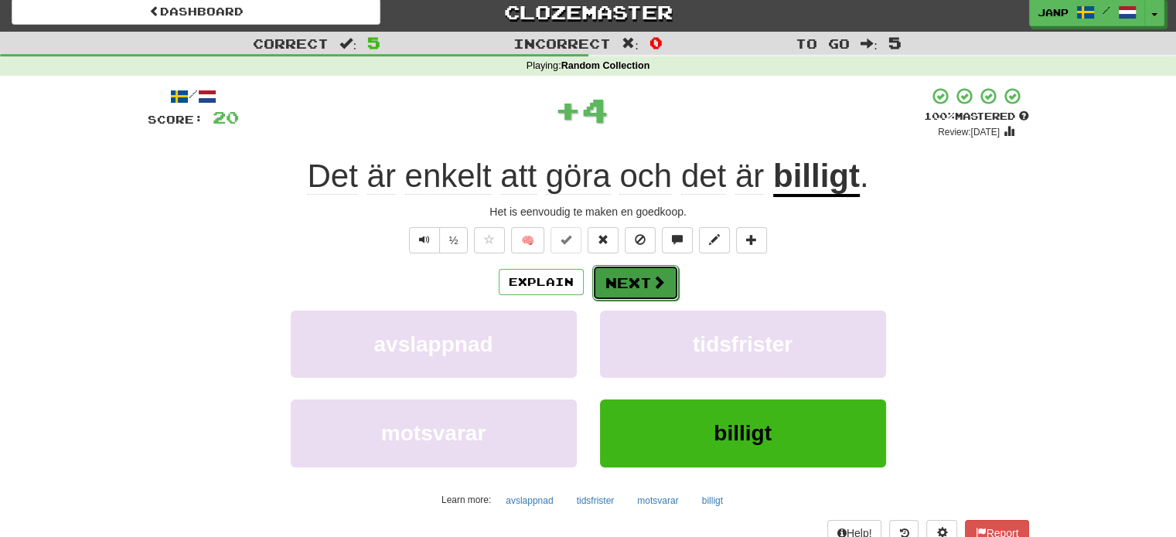
click at [635, 277] on button "Next" at bounding box center [635, 283] width 87 height 36
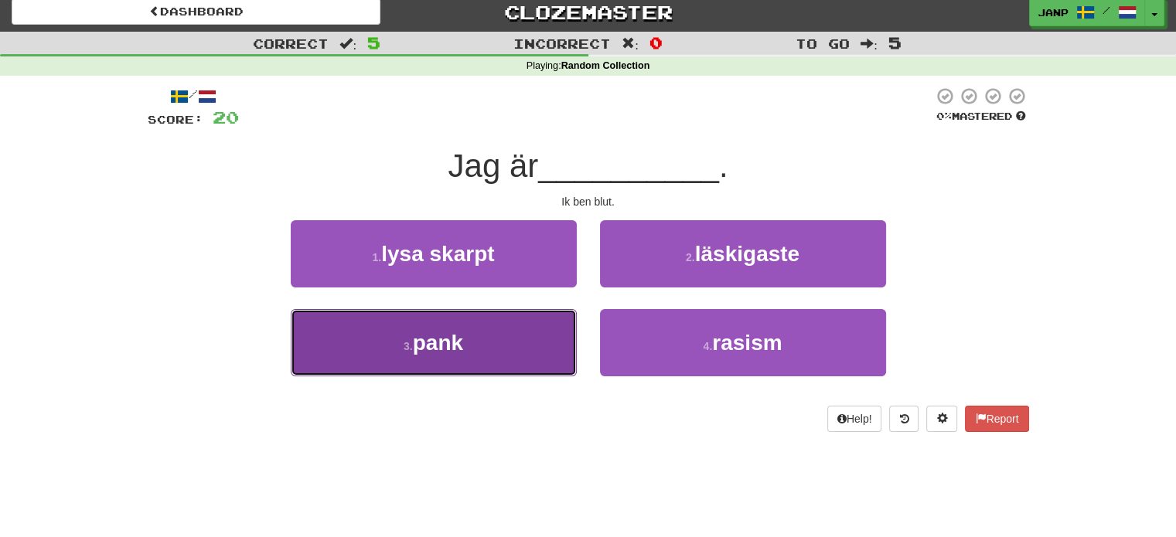
click at [513, 357] on button "3 . pank" at bounding box center [434, 342] width 286 height 67
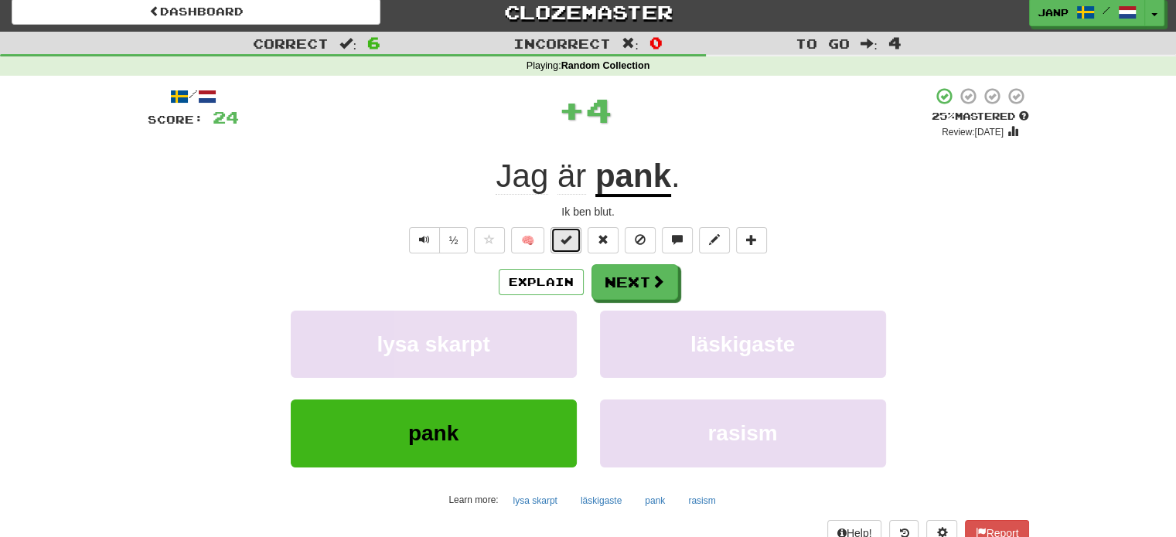
click at [575, 234] on button at bounding box center [565, 240] width 31 height 26
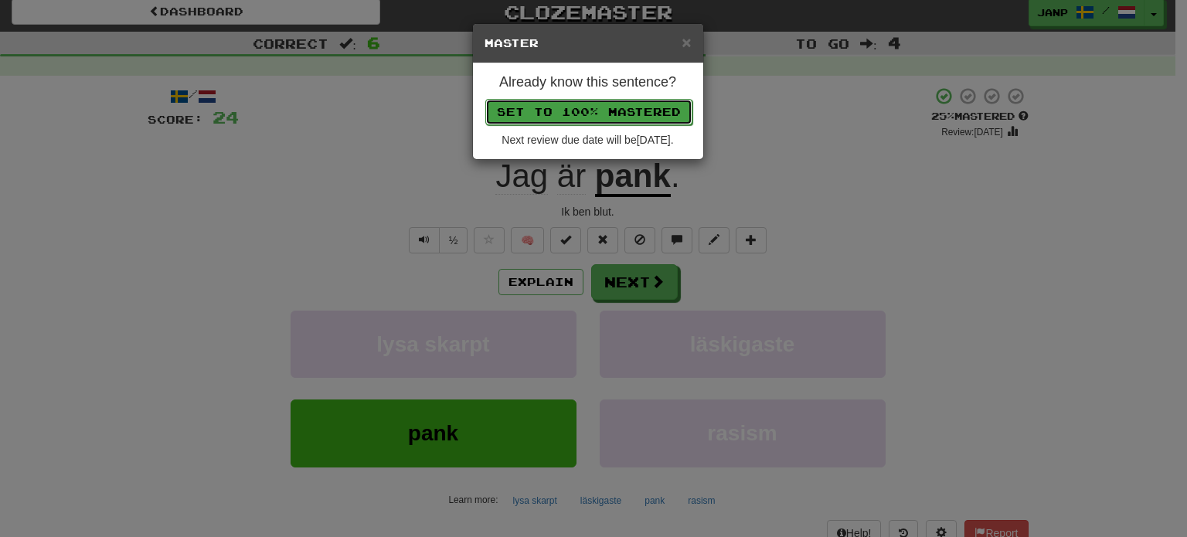
click at [605, 115] on button "Set to 100% Mastered" at bounding box center [588, 112] width 207 height 26
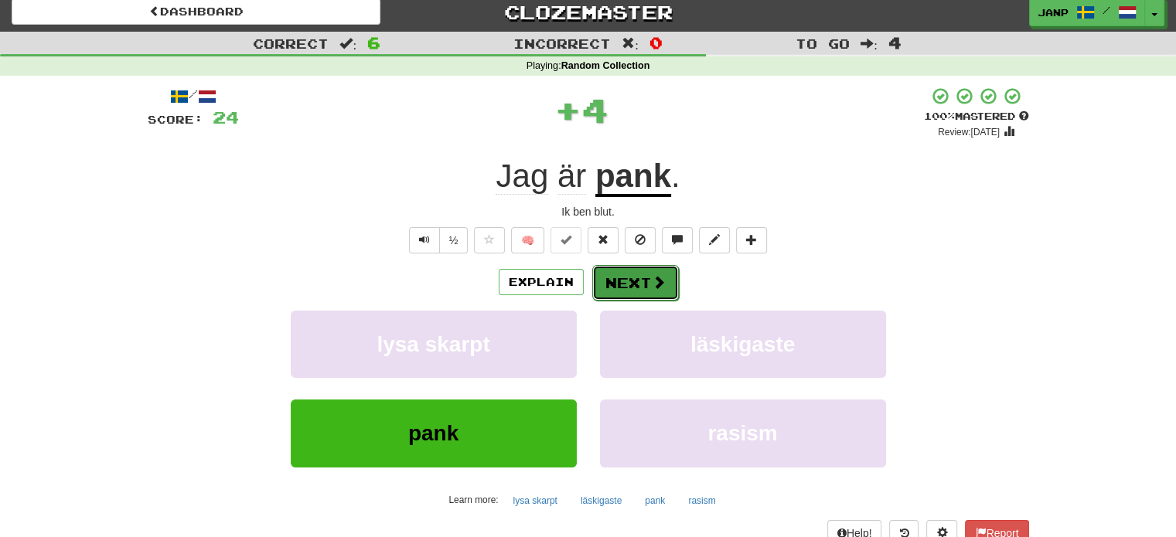
click at [625, 282] on button "Next" at bounding box center [635, 283] width 87 height 36
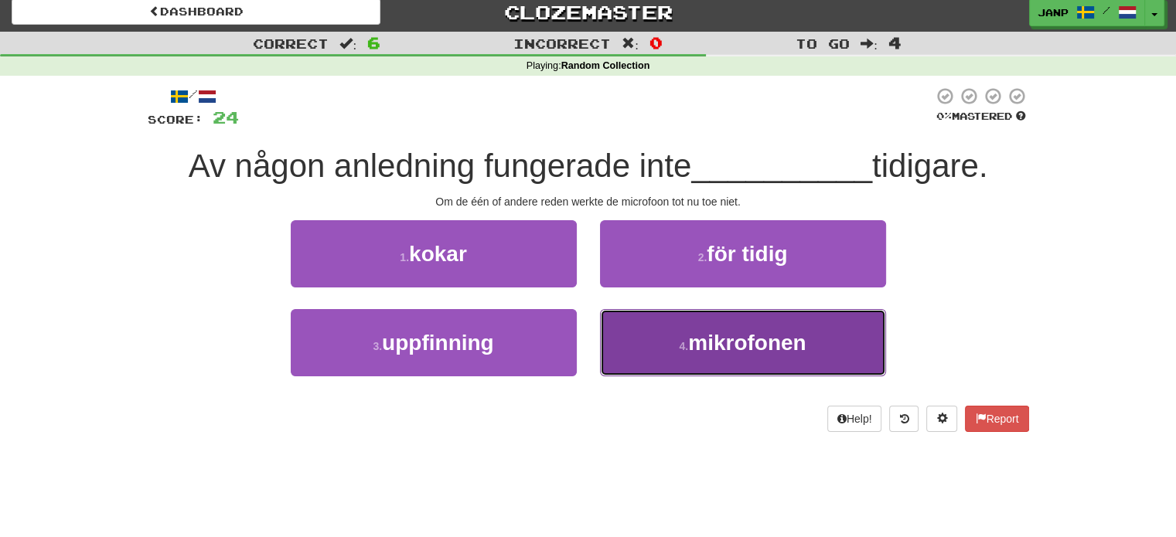
click at [617, 349] on button "4 . mikrofonen" at bounding box center [743, 342] width 286 height 67
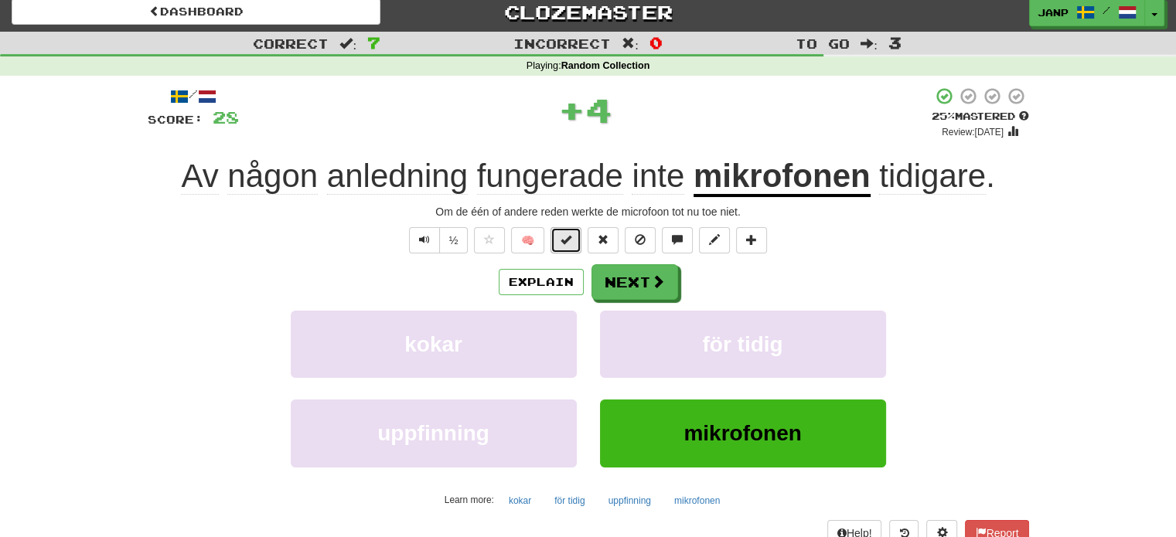
click at [563, 244] on span at bounding box center [565, 239] width 11 height 11
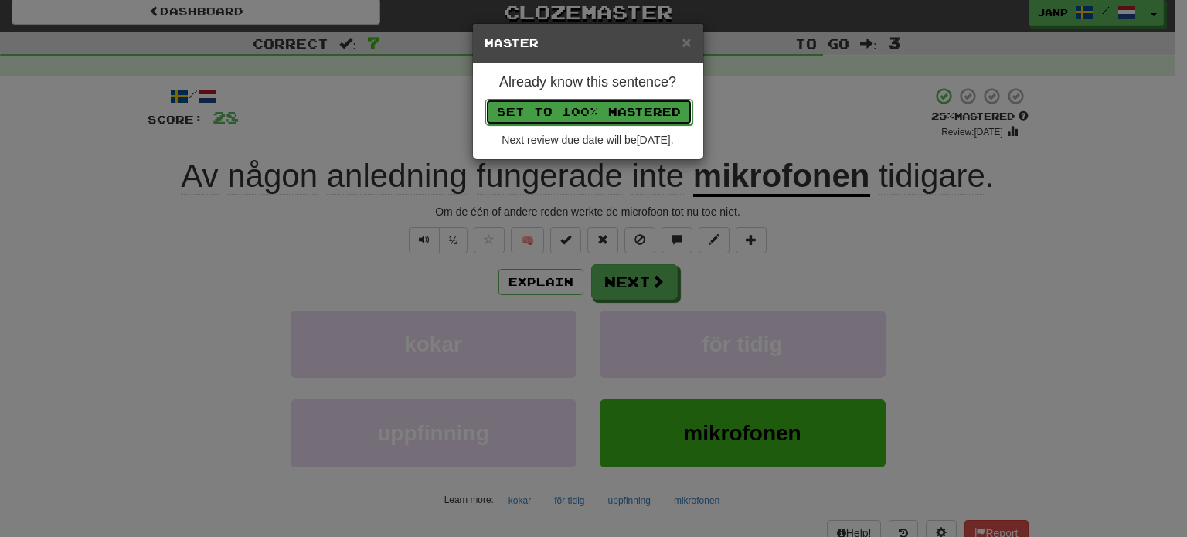
click at [605, 107] on button "Set to 100% Mastered" at bounding box center [588, 112] width 207 height 26
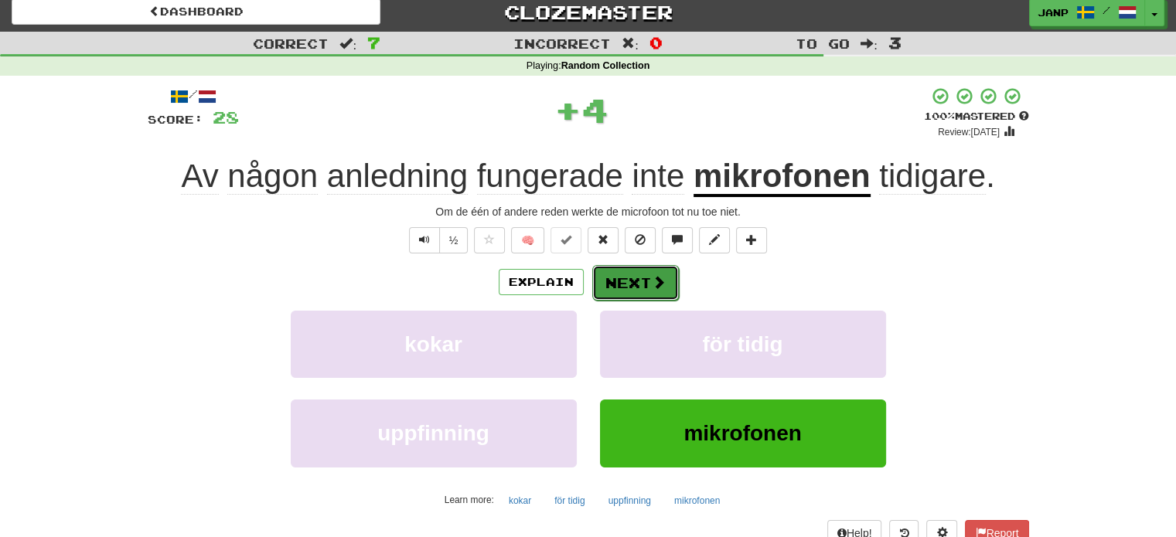
click at [627, 277] on button "Next" at bounding box center [635, 283] width 87 height 36
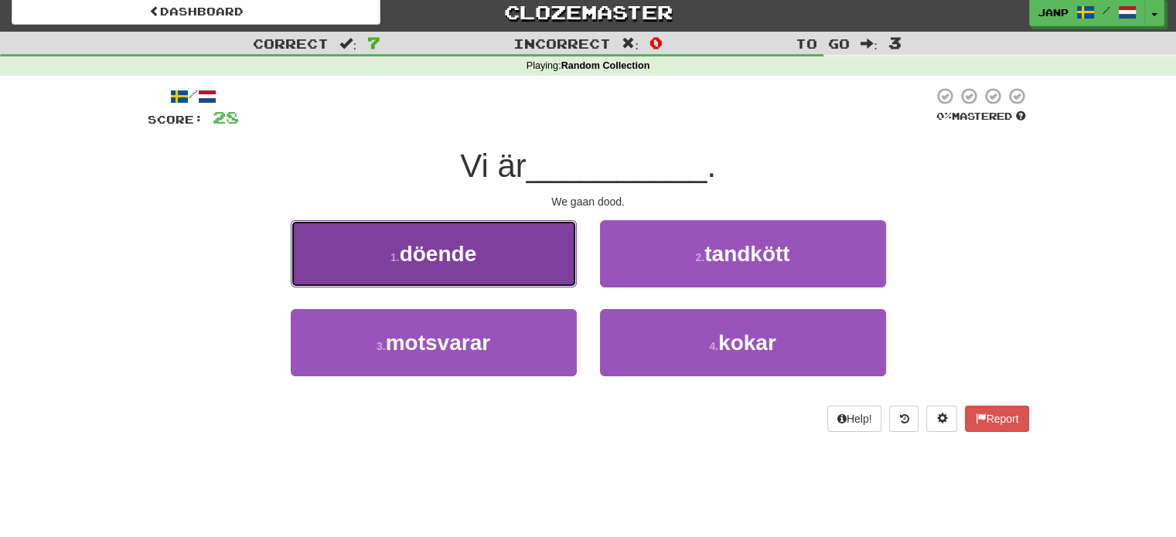
click at [495, 265] on button "1 . döende" at bounding box center [434, 253] width 286 height 67
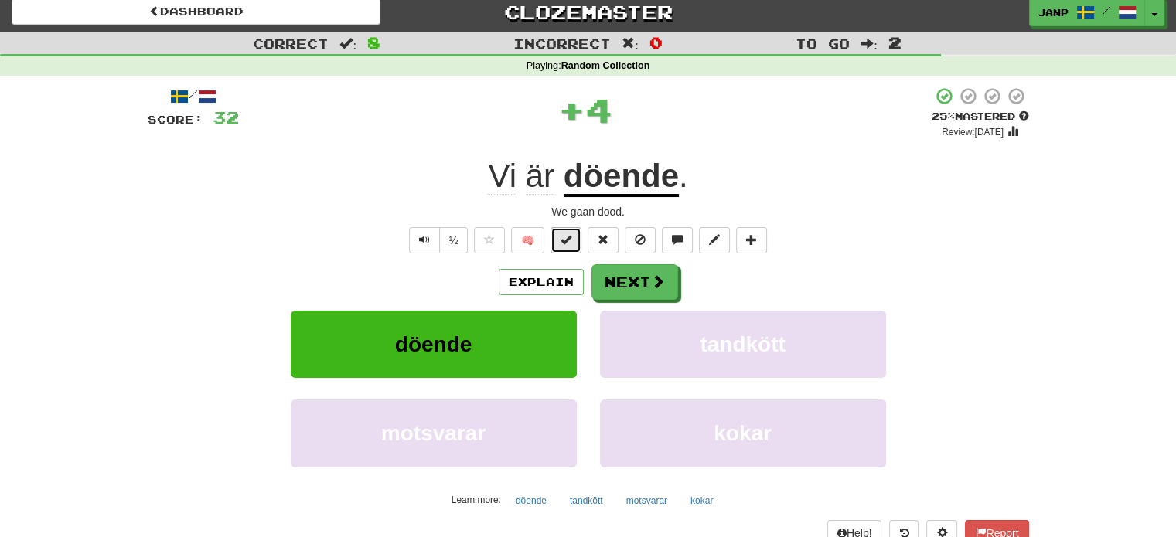
click at [566, 245] on span at bounding box center [565, 239] width 11 height 11
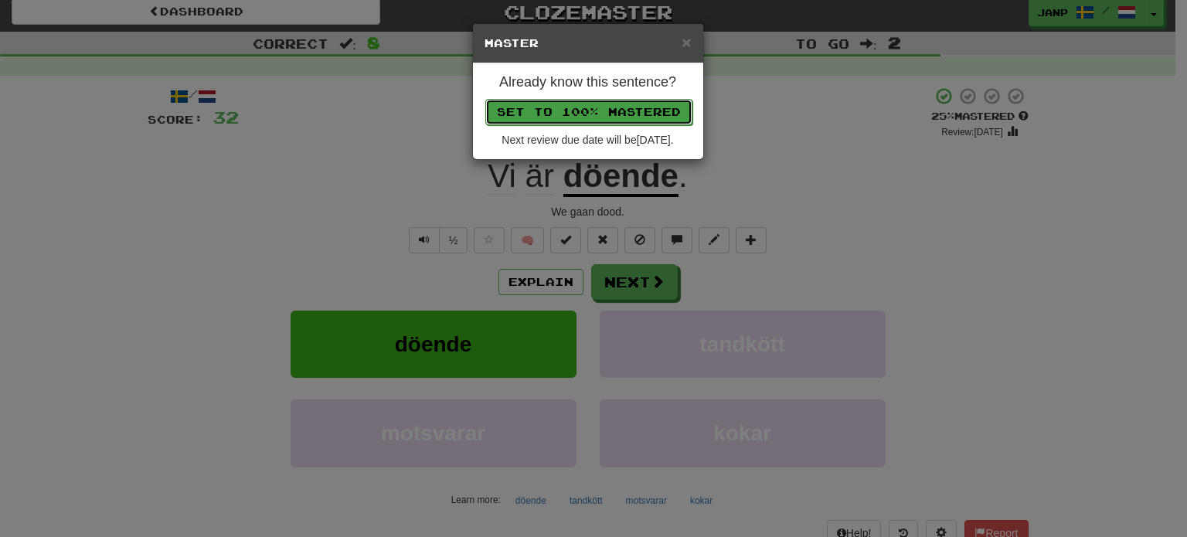
click at [609, 112] on button "Set to 100% Mastered" at bounding box center [588, 112] width 207 height 26
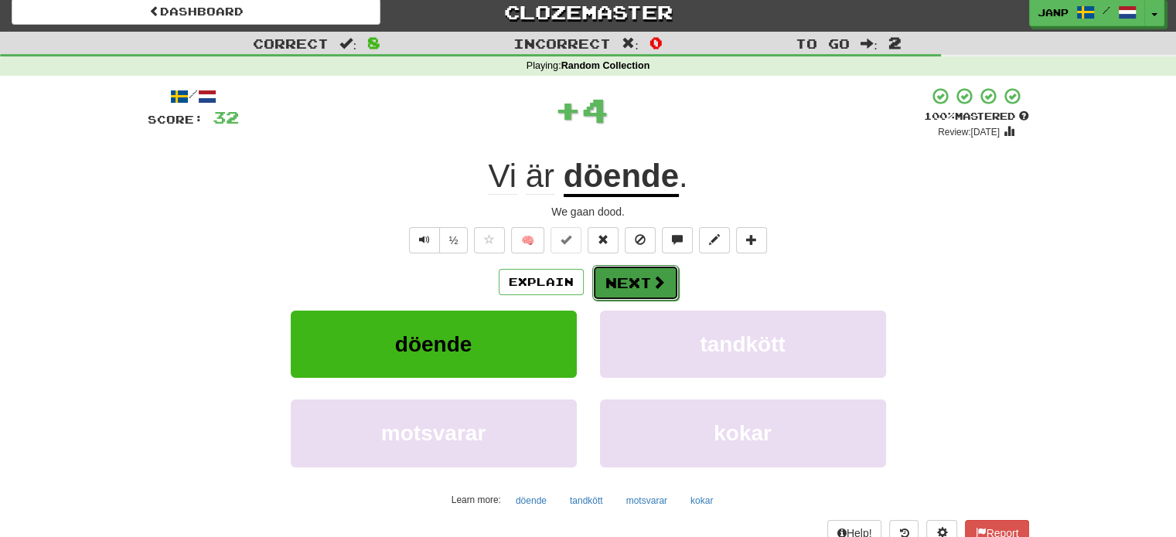
click at [608, 271] on button "Next" at bounding box center [635, 283] width 87 height 36
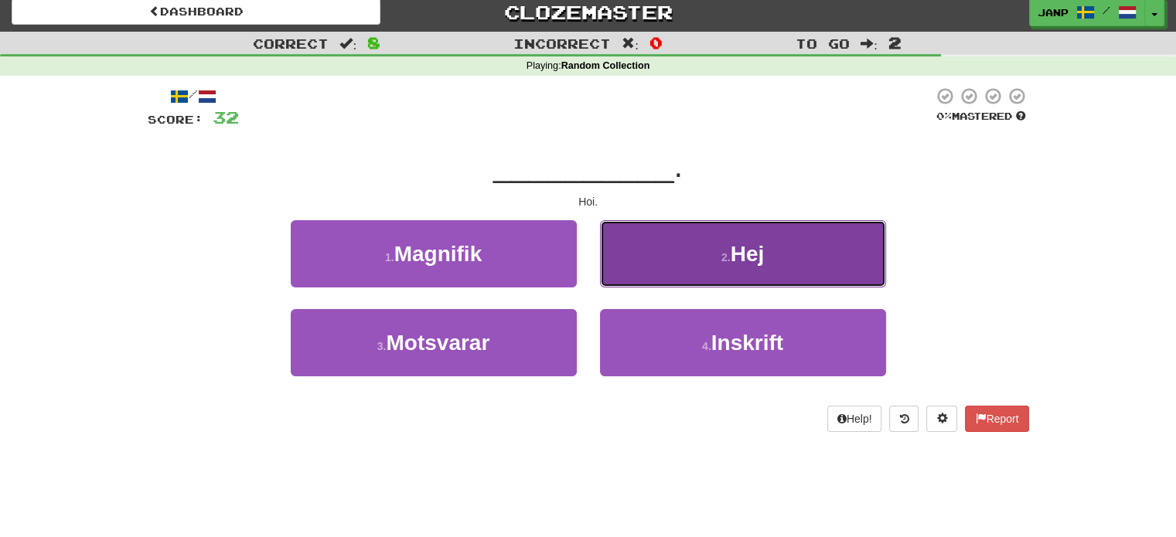
click at [640, 274] on button "2 . Hej" at bounding box center [743, 253] width 286 height 67
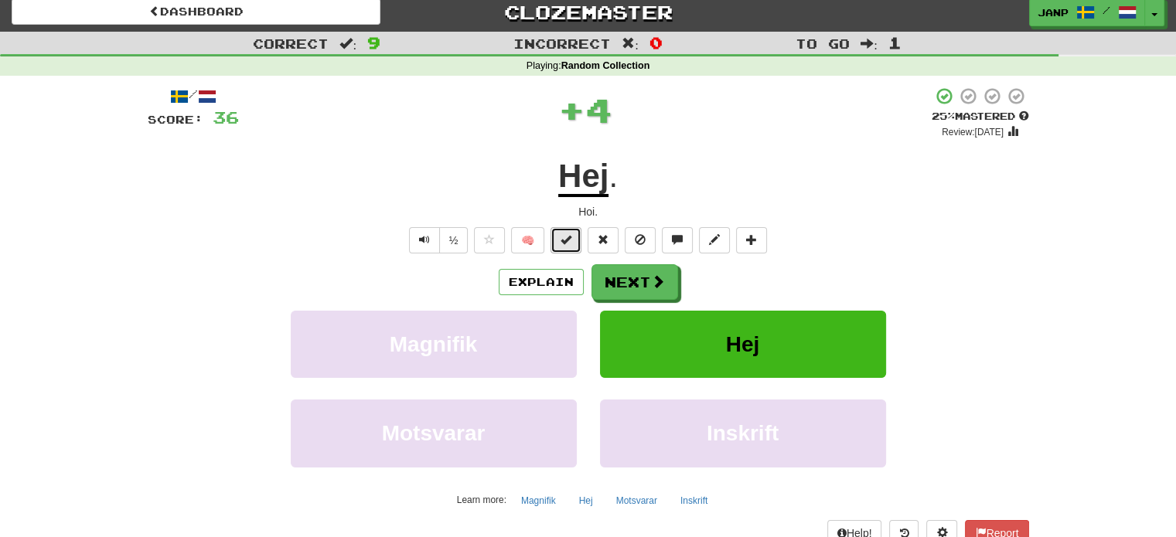
click at [569, 240] on span at bounding box center [565, 239] width 11 height 11
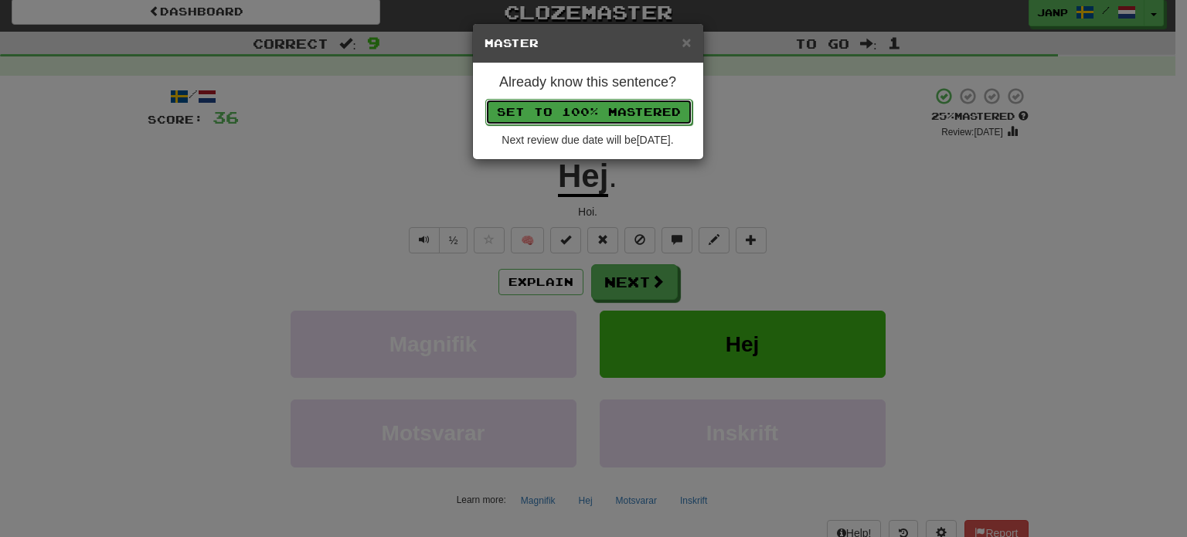
click at [589, 112] on button "Set to 100% Mastered" at bounding box center [588, 112] width 207 height 26
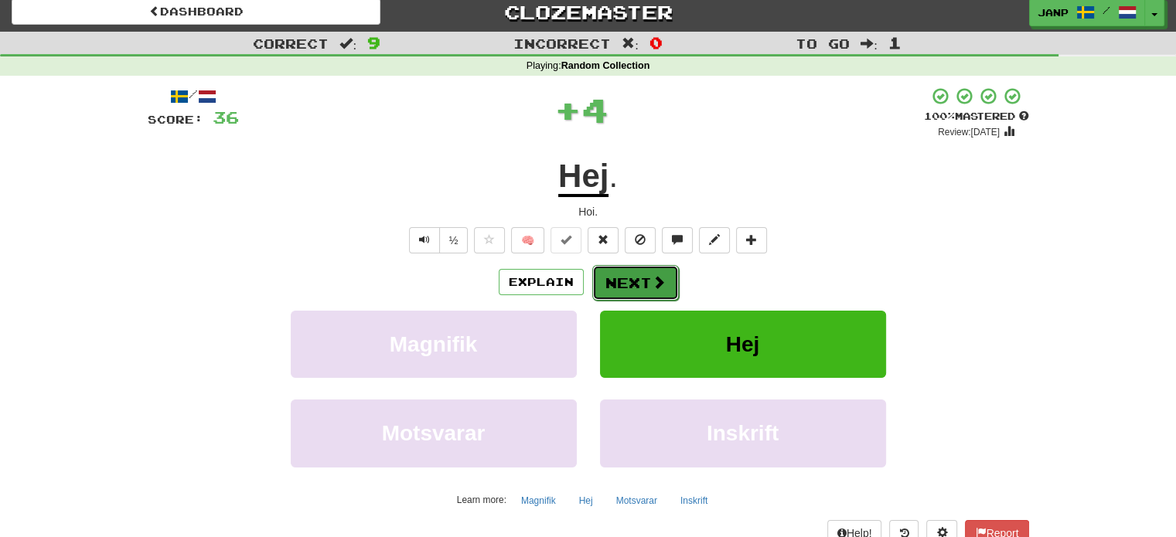
click at [625, 281] on button "Next" at bounding box center [635, 283] width 87 height 36
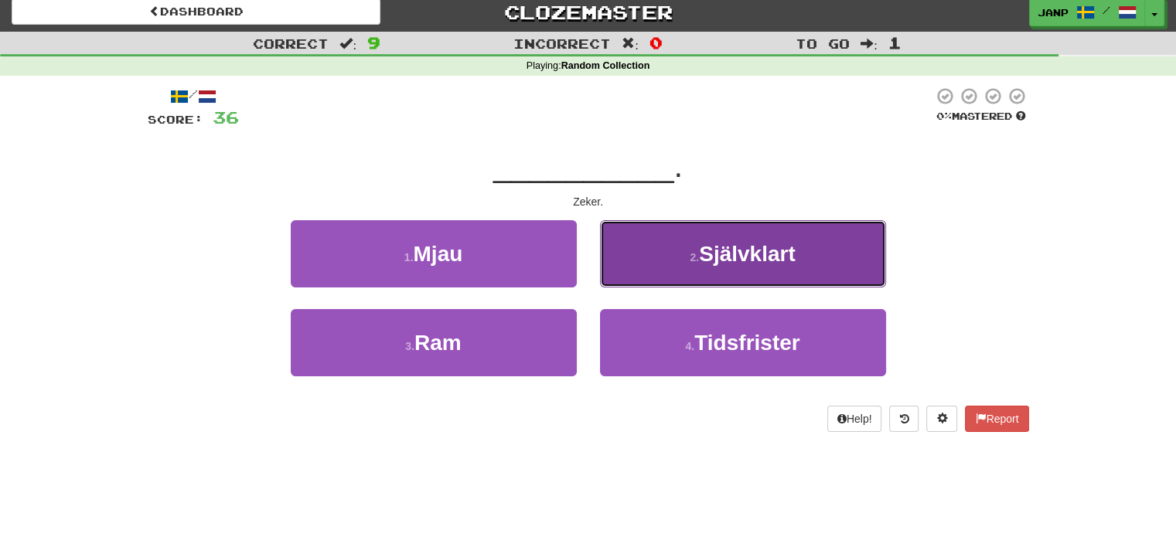
click at [649, 271] on button "2 . Självklart" at bounding box center [743, 253] width 286 height 67
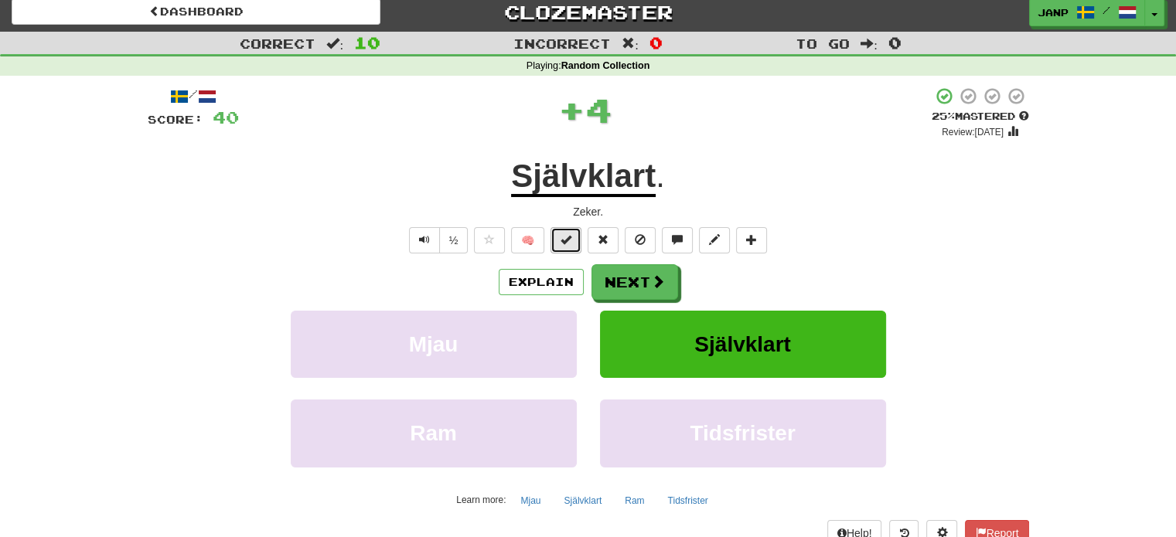
click at [575, 239] on button at bounding box center [565, 240] width 31 height 26
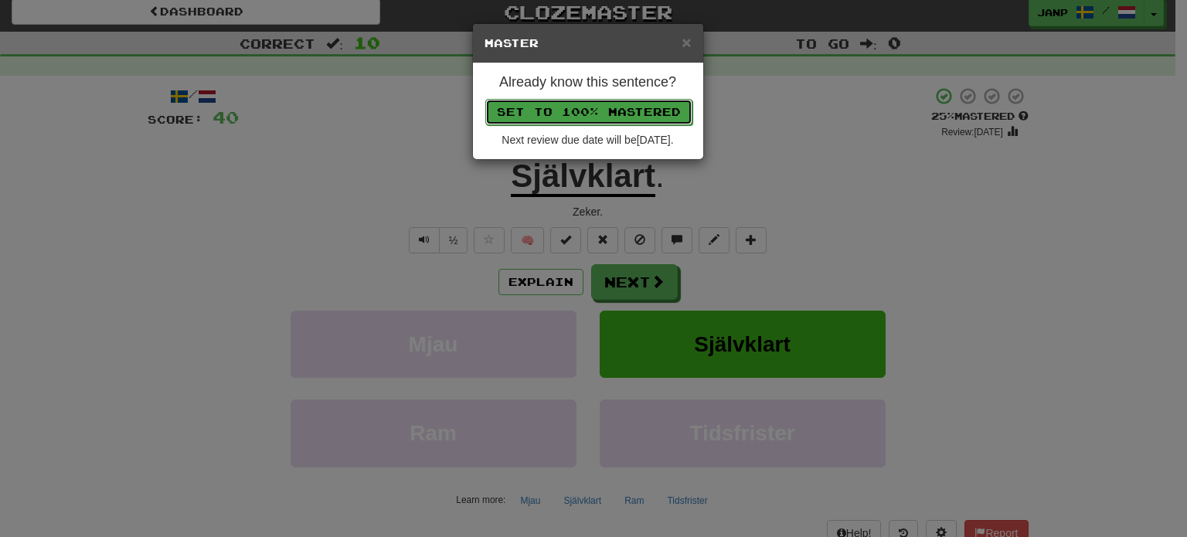
click at [600, 117] on button "Set to 100% Mastered" at bounding box center [588, 112] width 207 height 26
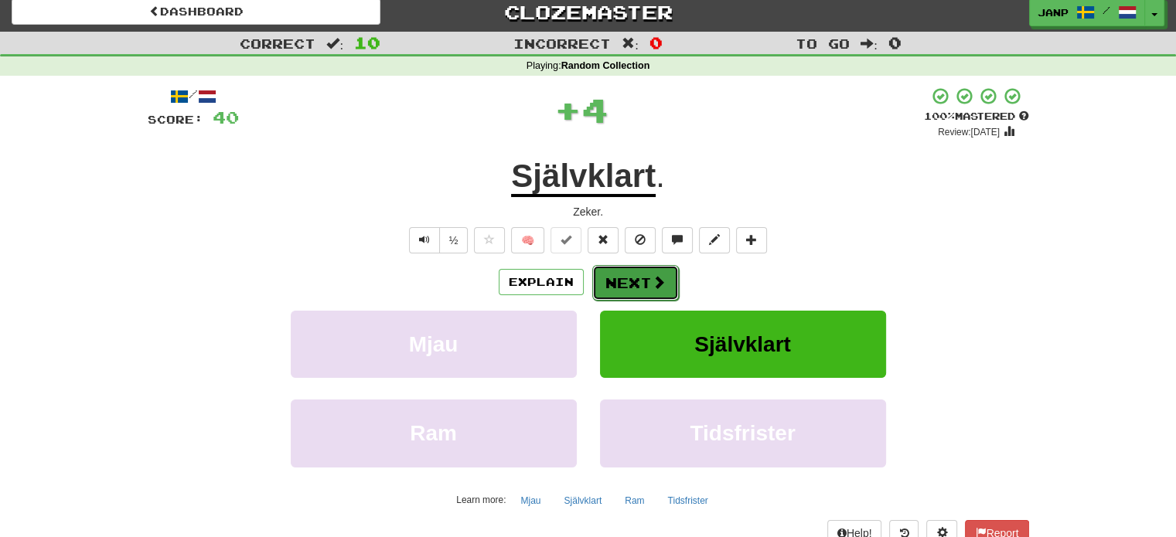
click at [637, 278] on button "Next" at bounding box center [635, 283] width 87 height 36
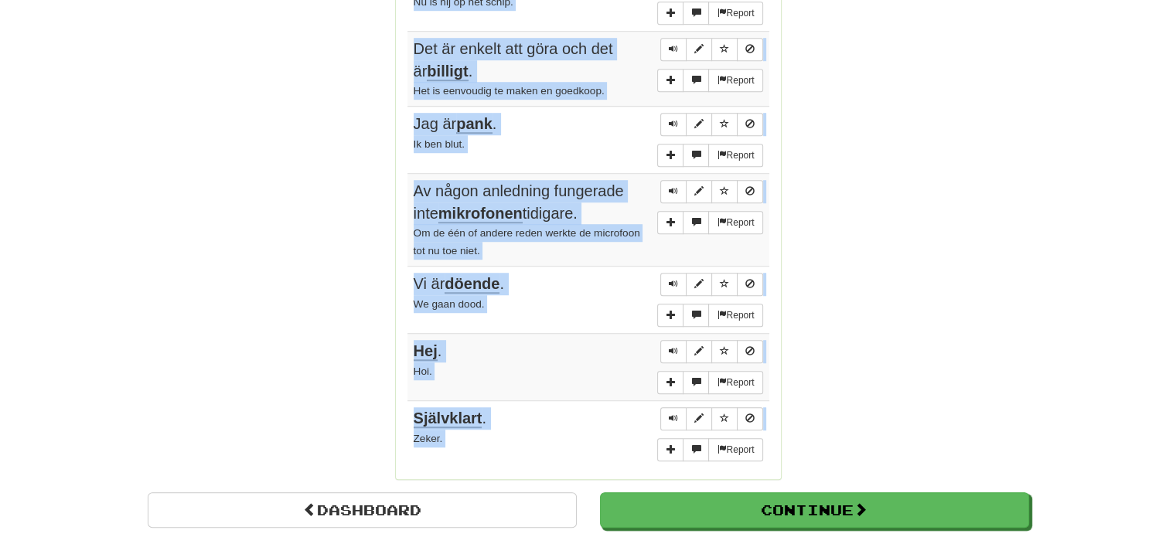
scroll to position [1151, 0]
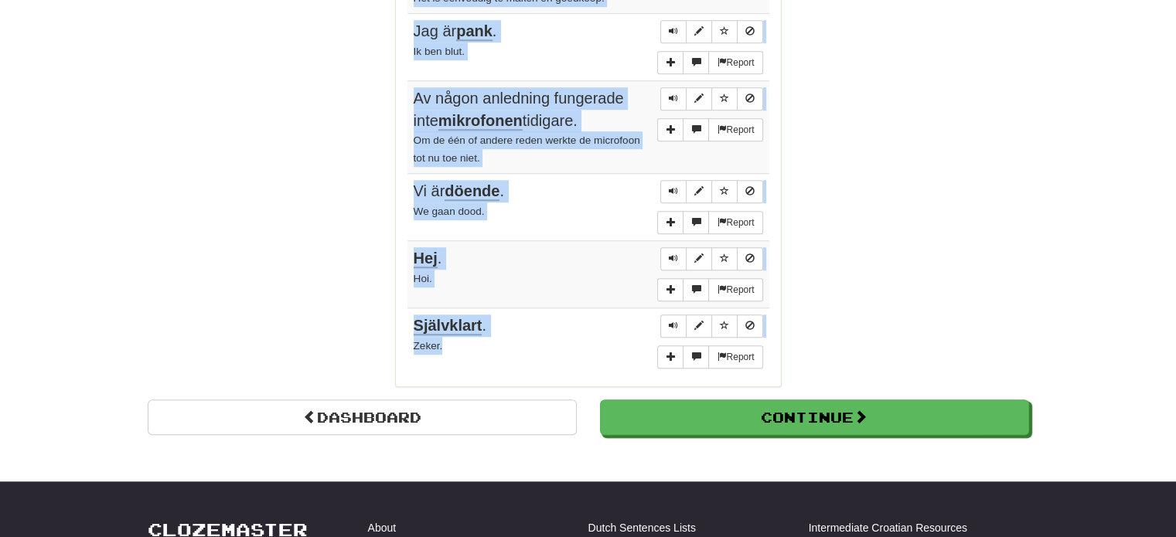
drag, startPoint x: 411, startPoint y: 194, endPoint x: 574, endPoint y: 319, distance: 206.3
click at [574, 319] on tbody "Report Vi bryr oss inte om vad han gör. Het maakt ons niet uit wat hij doet. Re…" at bounding box center [588, 18] width 362 height 713
copy tbody "Vi bryr oss inte om vad han gör. Het maakt ons niet uit wat hij doet. Report Rö…"
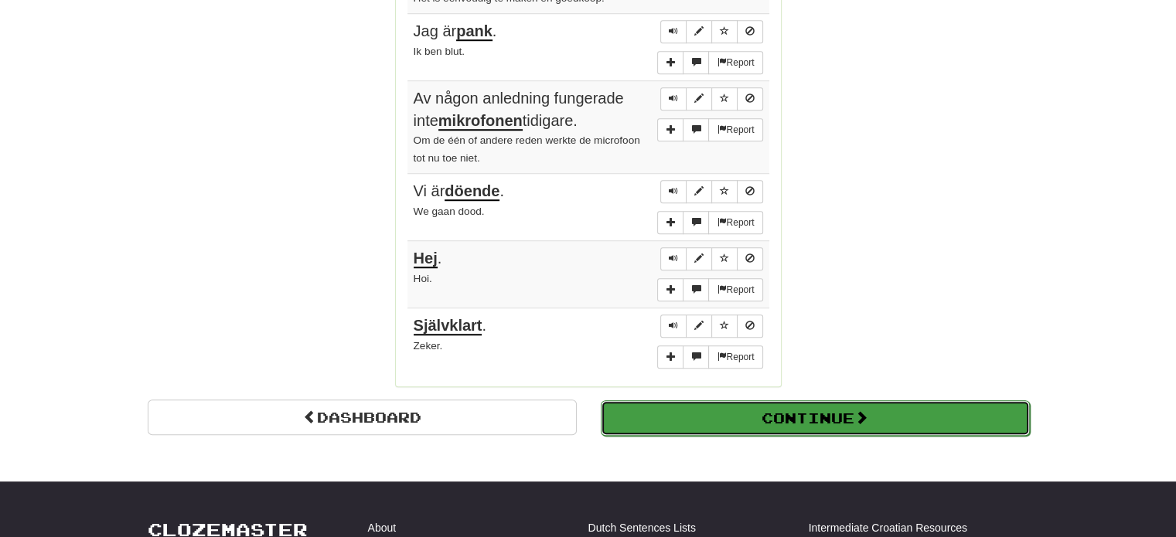
click at [814, 405] on button "Continue" at bounding box center [815, 418] width 429 height 36
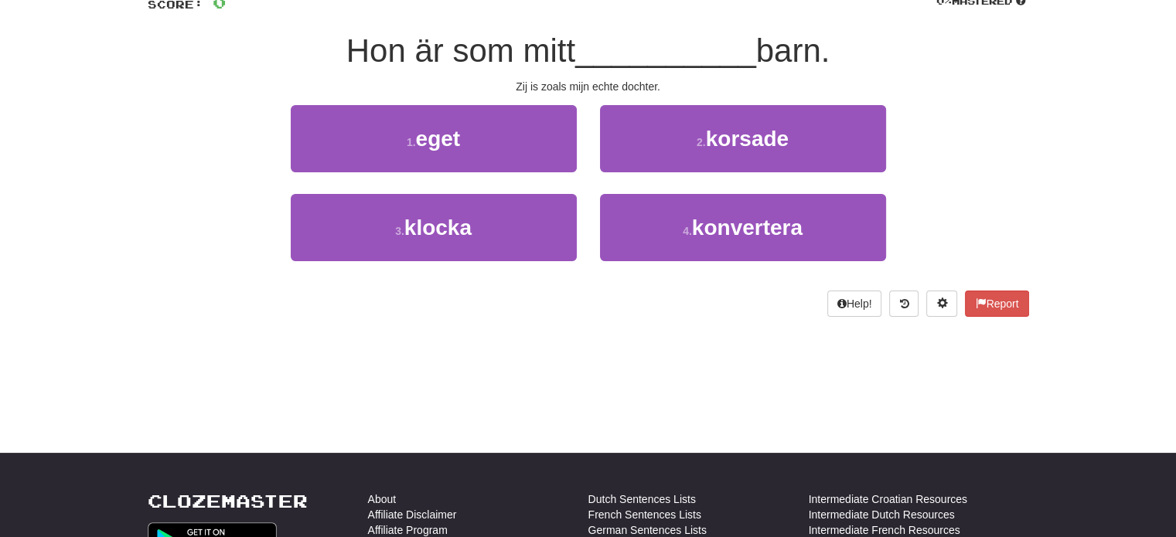
scroll to position [96, 0]
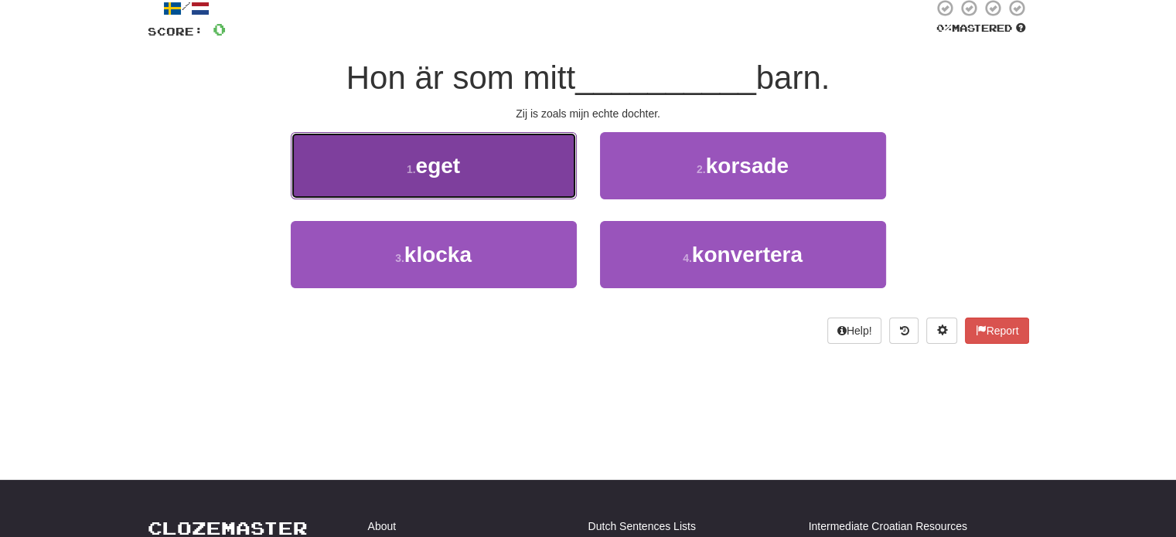
click at [501, 163] on button "1 . eget" at bounding box center [434, 165] width 286 height 67
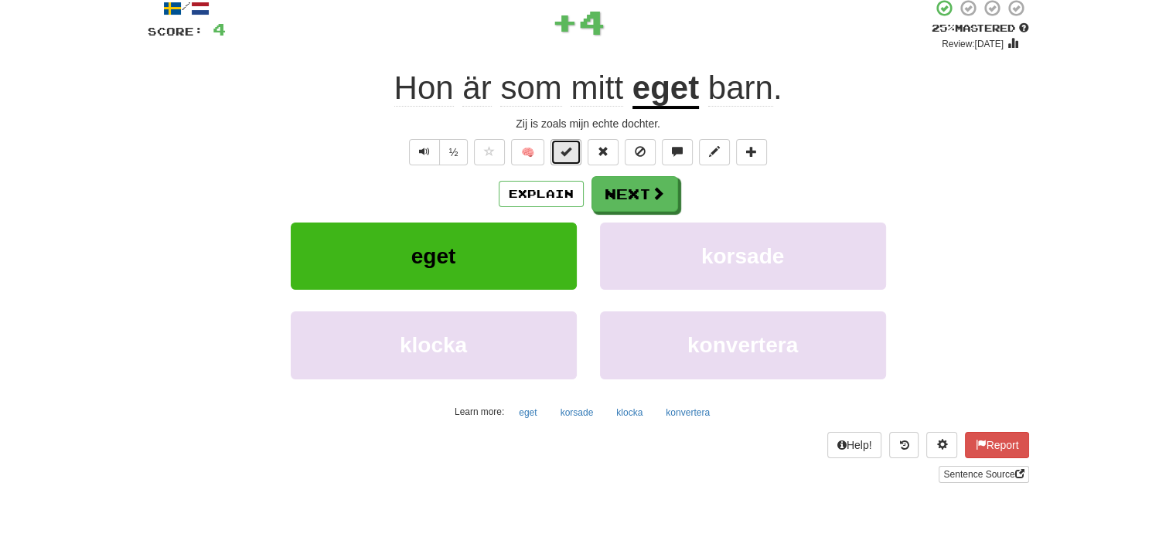
click at [560, 145] on button at bounding box center [565, 152] width 31 height 26
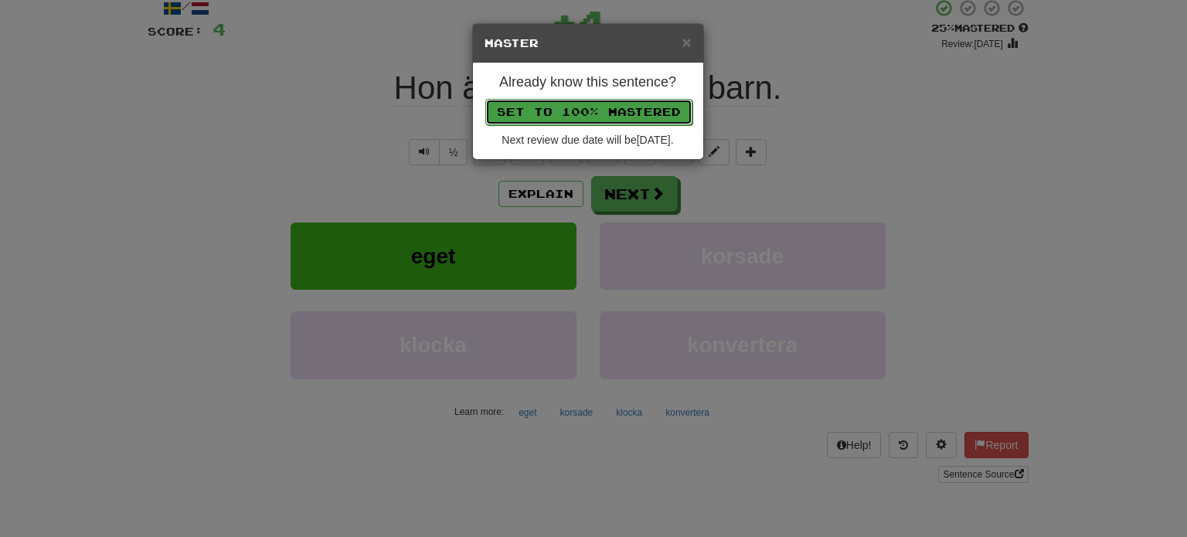
click at [569, 107] on button "Set to 100% Mastered" at bounding box center [588, 112] width 207 height 26
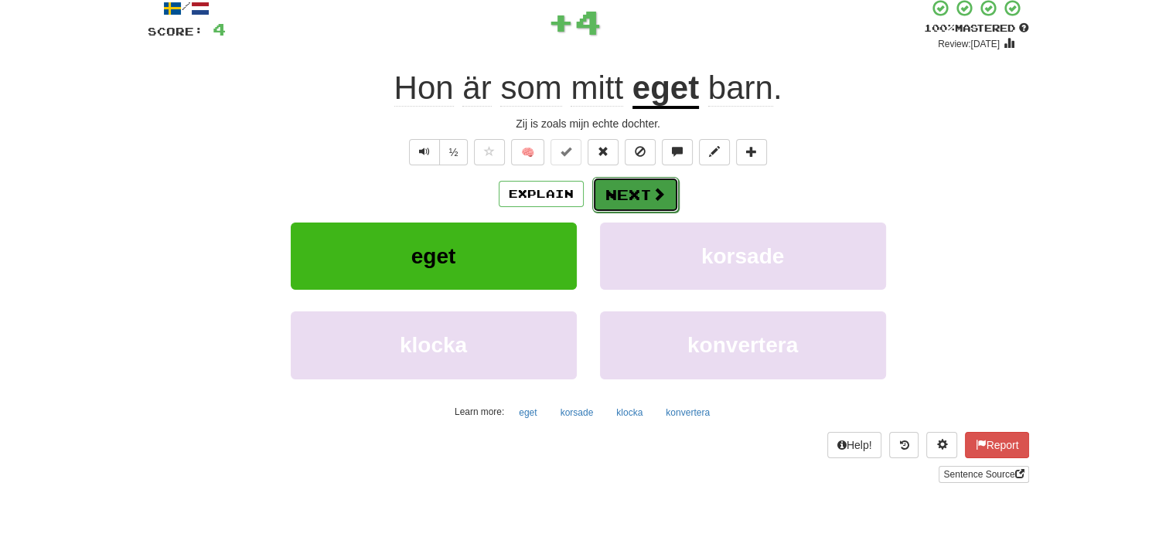
click at [639, 200] on button "Next" at bounding box center [635, 195] width 87 height 36
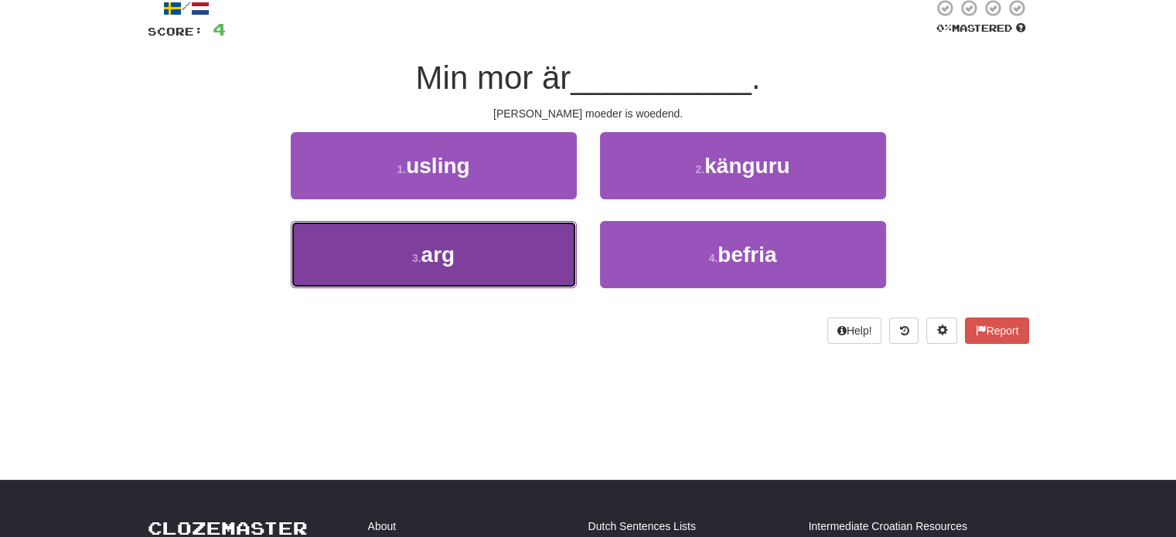
click at [539, 265] on button "3 . arg" at bounding box center [434, 254] width 286 height 67
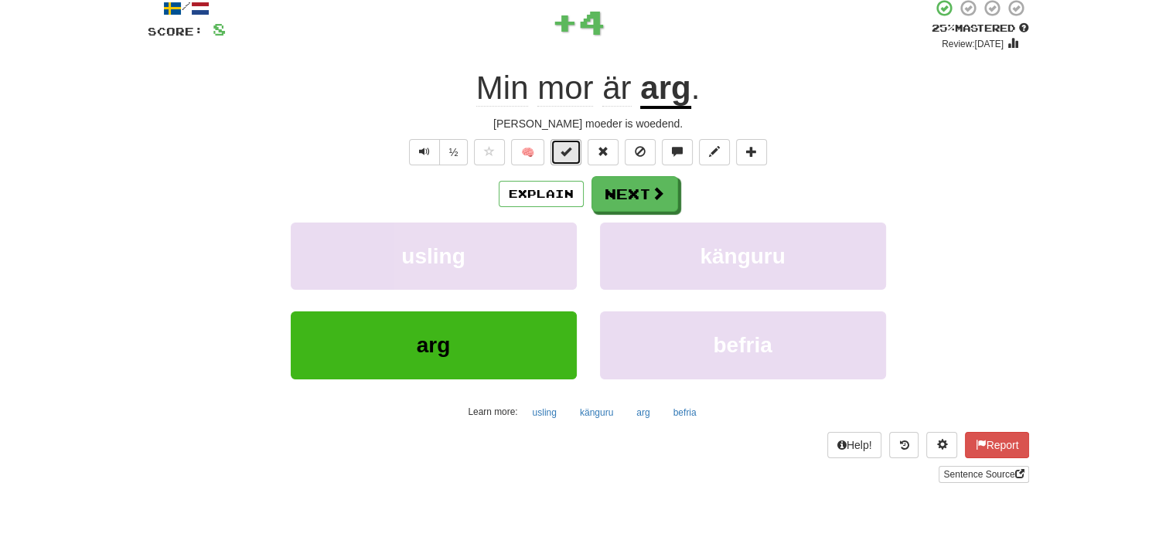
click at [566, 158] on button at bounding box center [565, 152] width 31 height 26
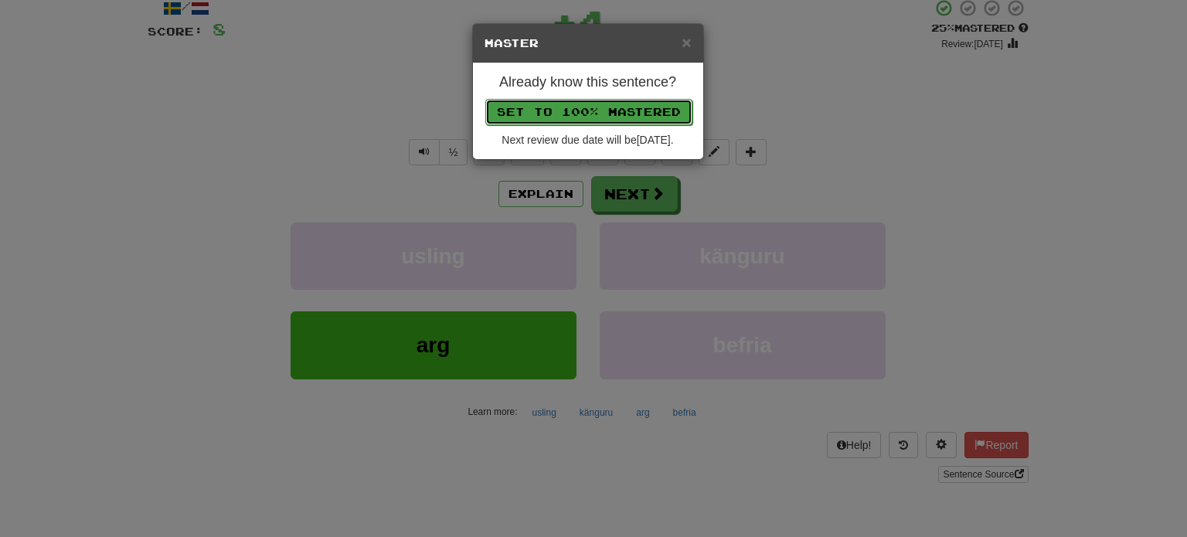
click at [576, 99] on button "Set to 100% Mastered" at bounding box center [588, 112] width 207 height 26
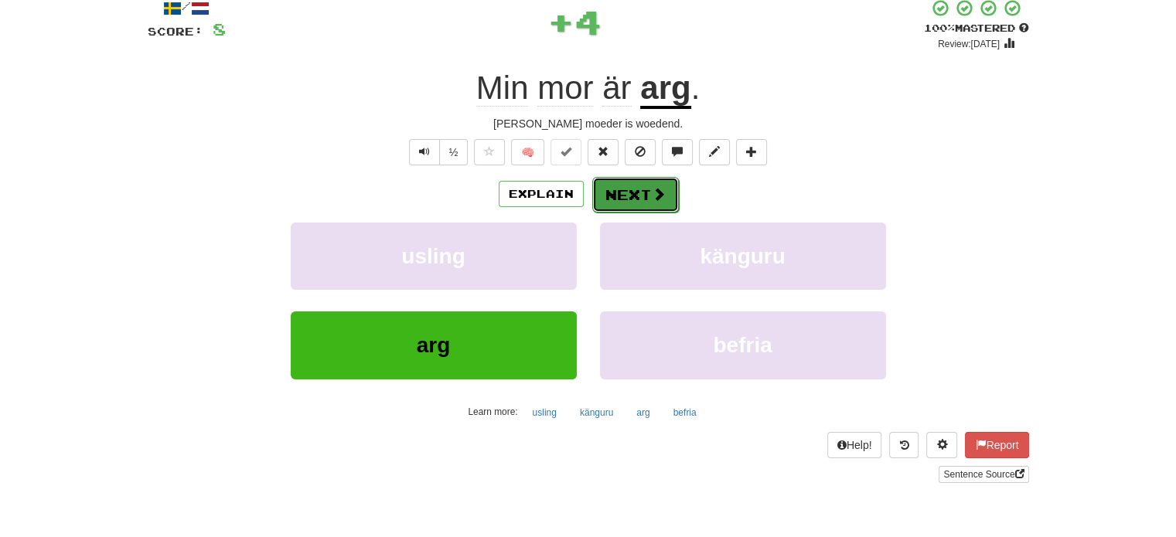
click at [628, 192] on button "Next" at bounding box center [635, 195] width 87 height 36
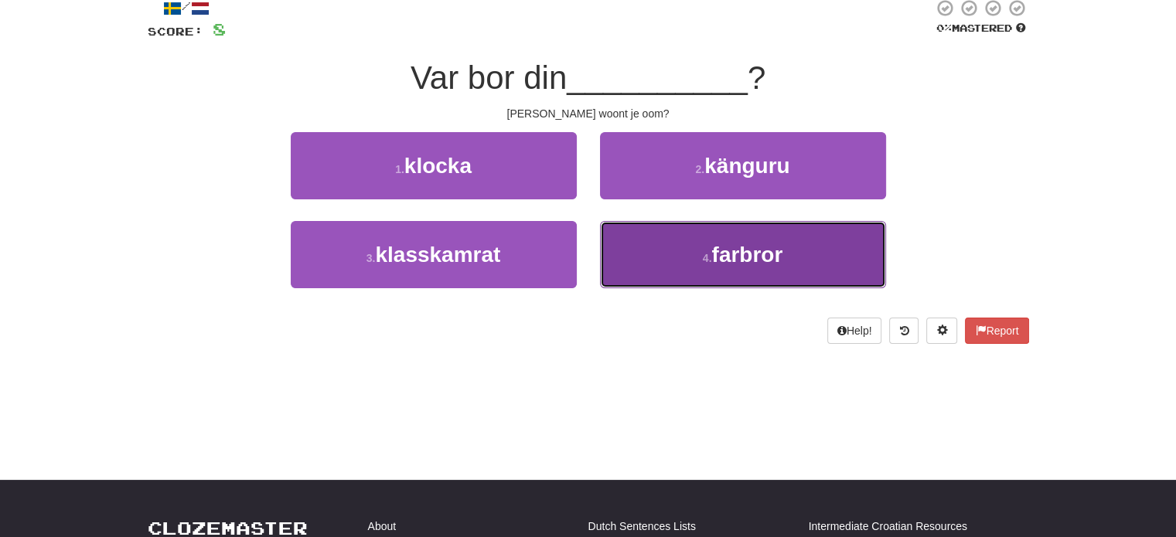
click at [649, 251] on button "4 . farbror" at bounding box center [743, 254] width 286 height 67
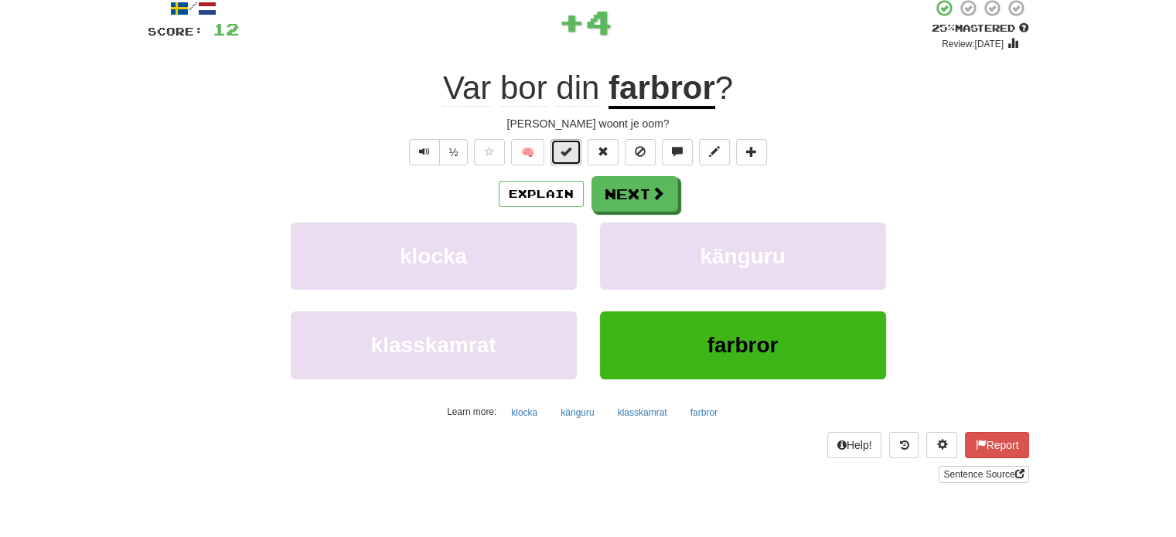
click at [571, 146] on span at bounding box center [565, 151] width 11 height 11
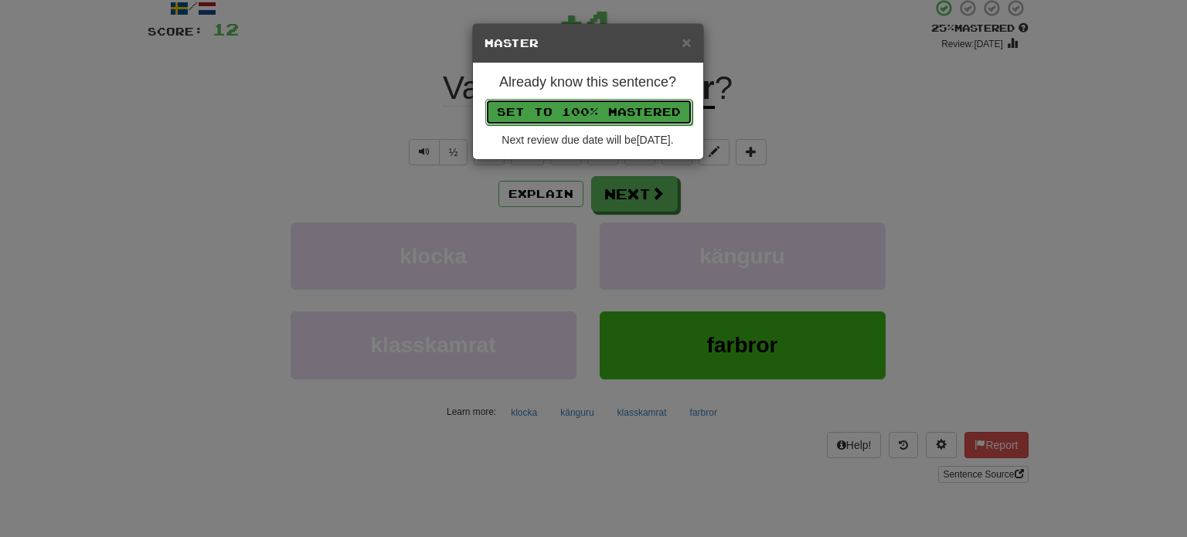
click at [591, 102] on button "Set to 100% Mastered" at bounding box center [588, 112] width 207 height 26
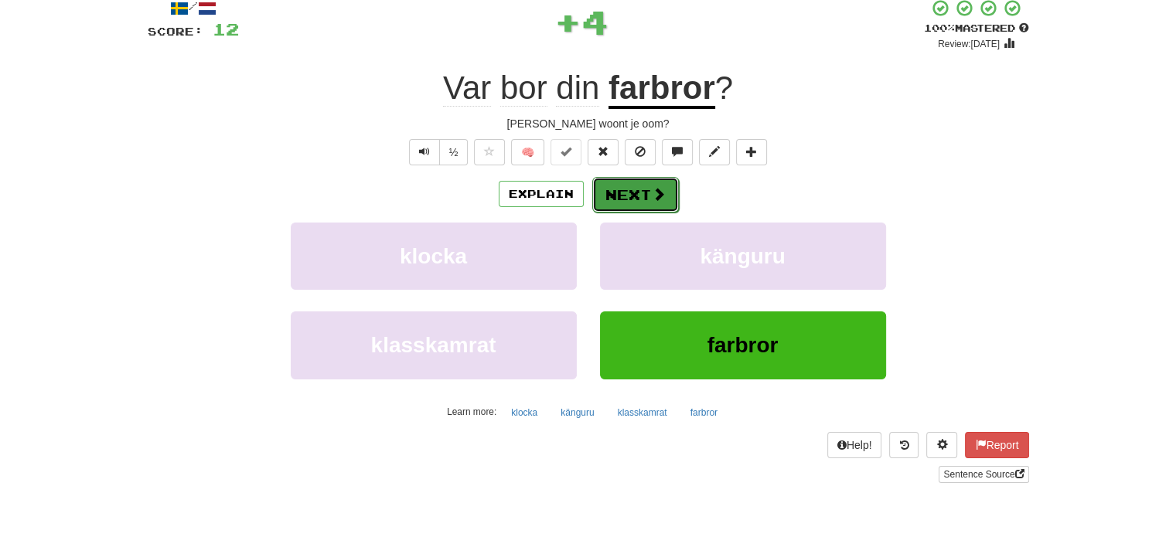
click at [642, 199] on button "Next" at bounding box center [635, 195] width 87 height 36
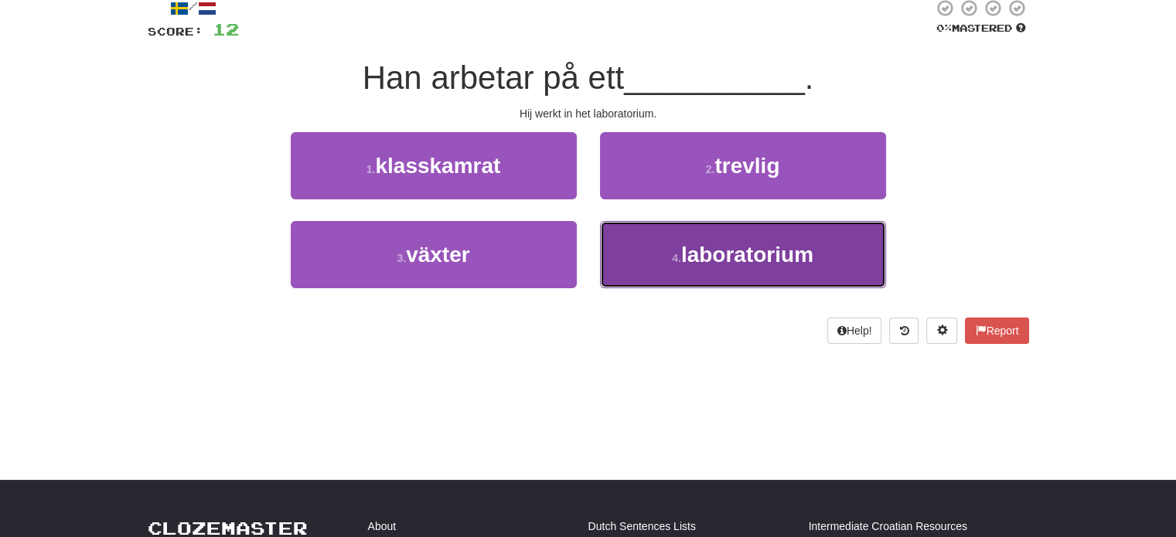
click at [658, 252] on button "4 . laboratorium" at bounding box center [743, 254] width 286 height 67
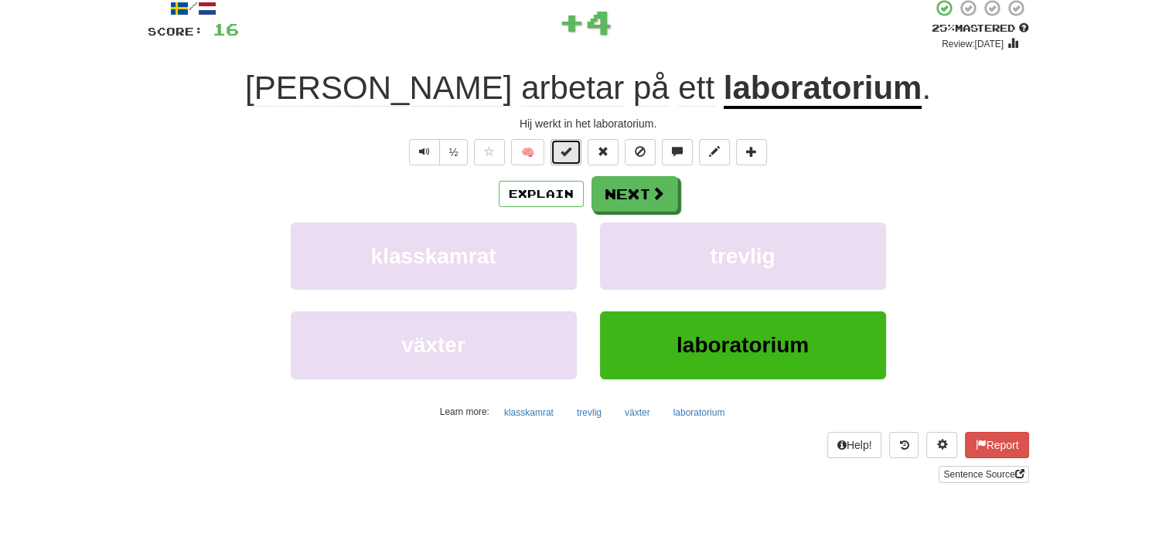
click at [573, 154] on button at bounding box center [565, 152] width 31 height 26
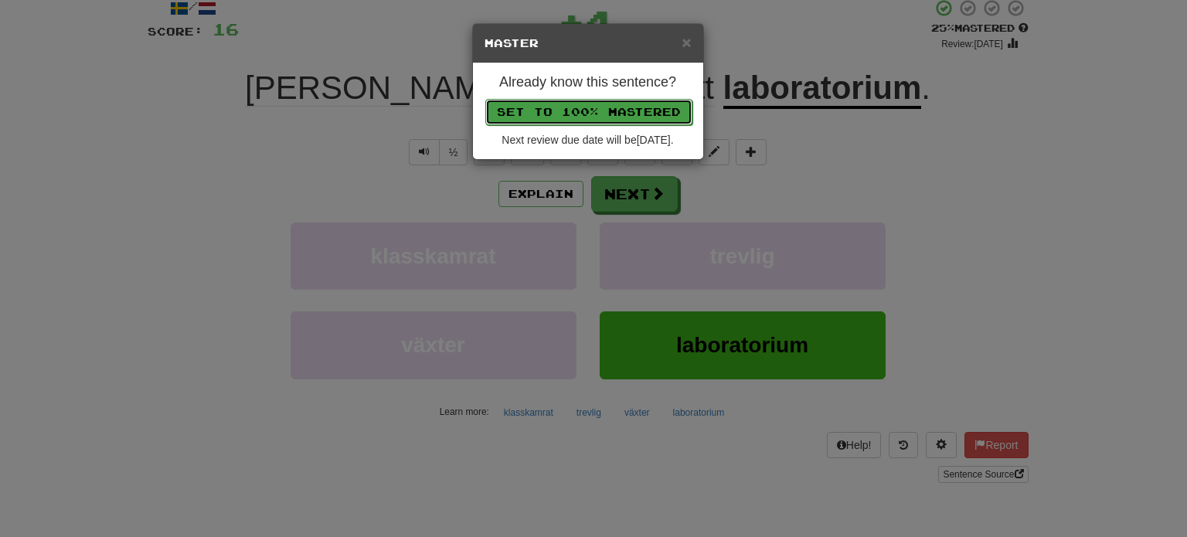
click at [591, 111] on button "Set to 100% Mastered" at bounding box center [588, 112] width 207 height 26
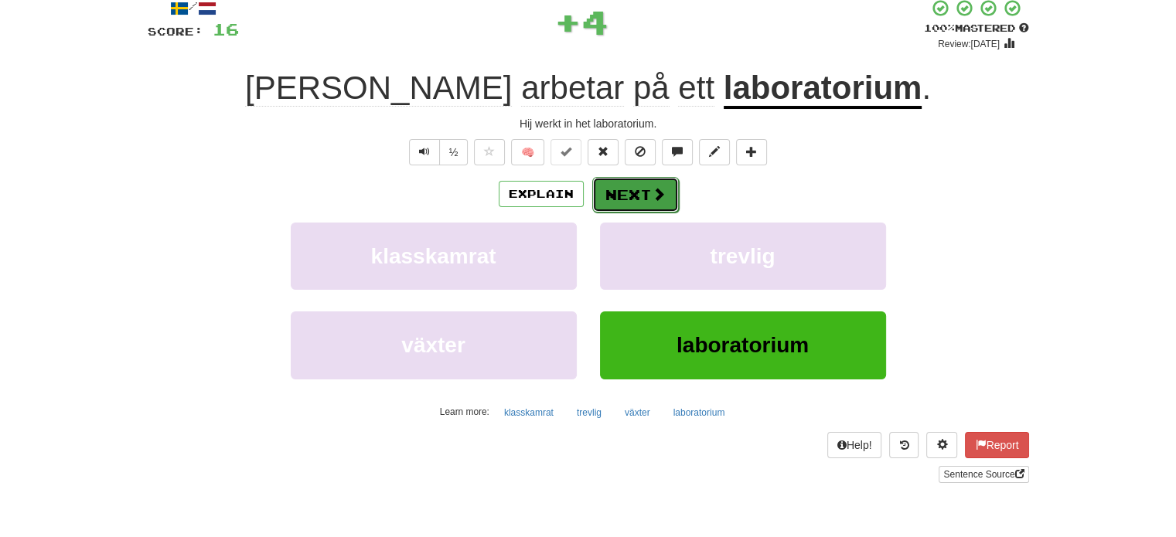
click at [636, 197] on button "Next" at bounding box center [635, 195] width 87 height 36
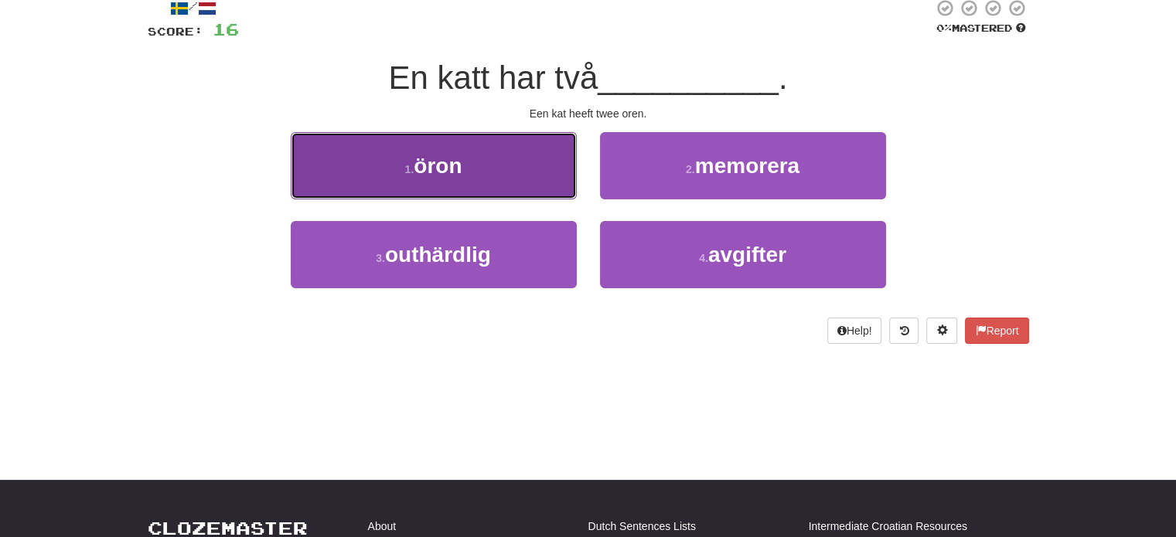
click at [509, 154] on button "1 . öron" at bounding box center [434, 165] width 286 height 67
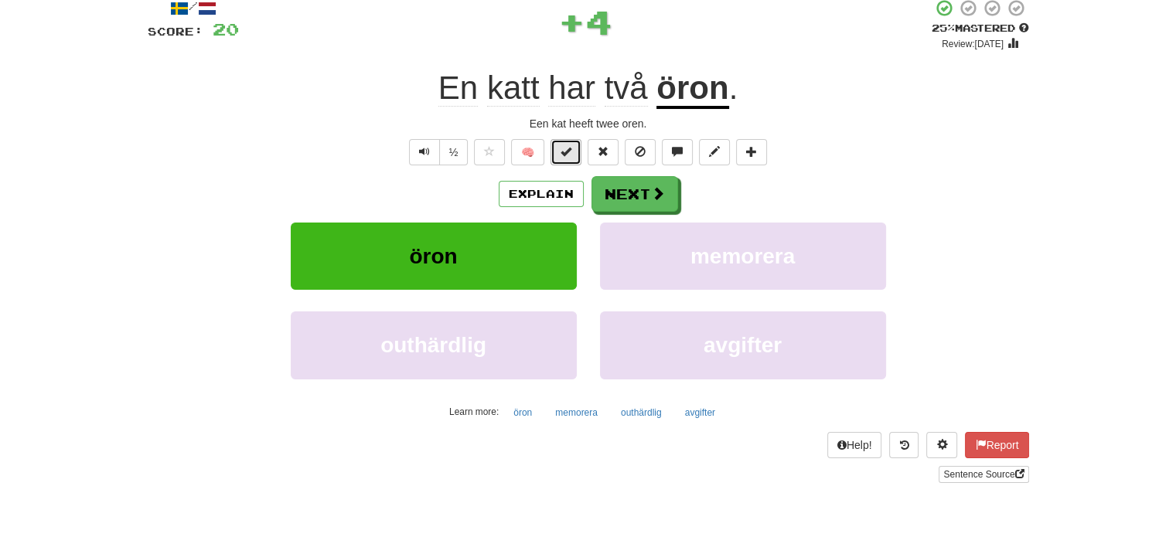
click at [569, 146] on span at bounding box center [565, 151] width 11 height 11
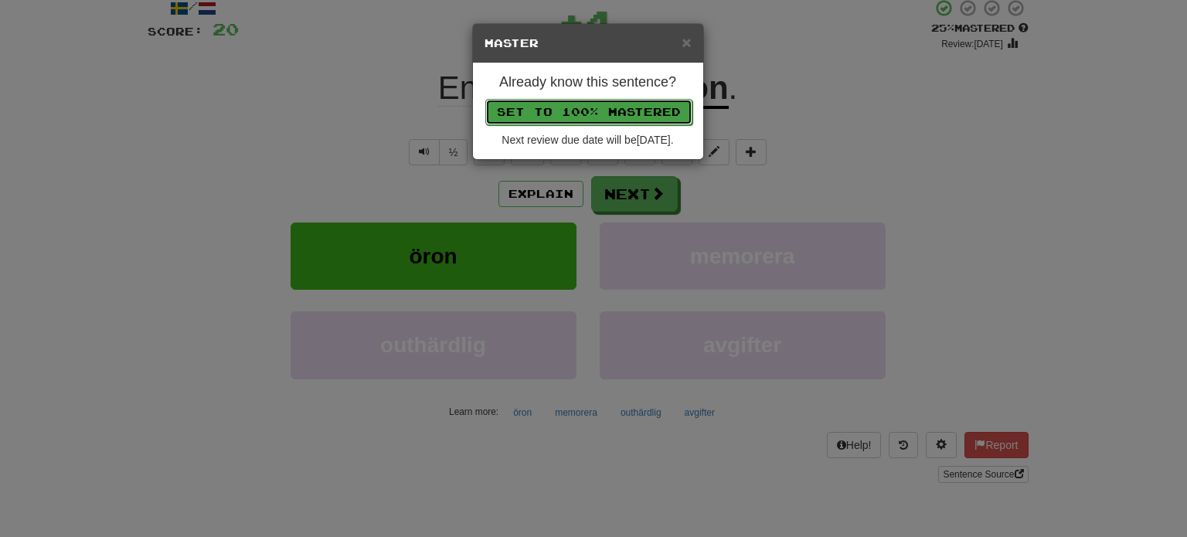
click at [577, 101] on button "Set to 100% Mastered" at bounding box center [588, 112] width 207 height 26
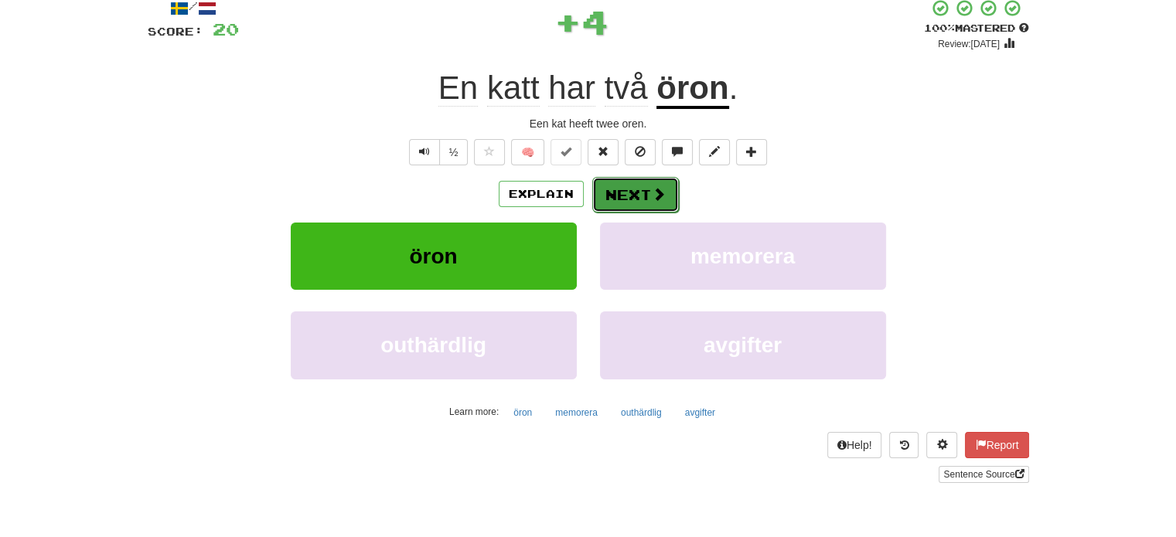
click at [629, 189] on button "Next" at bounding box center [635, 195] width 87 height 36
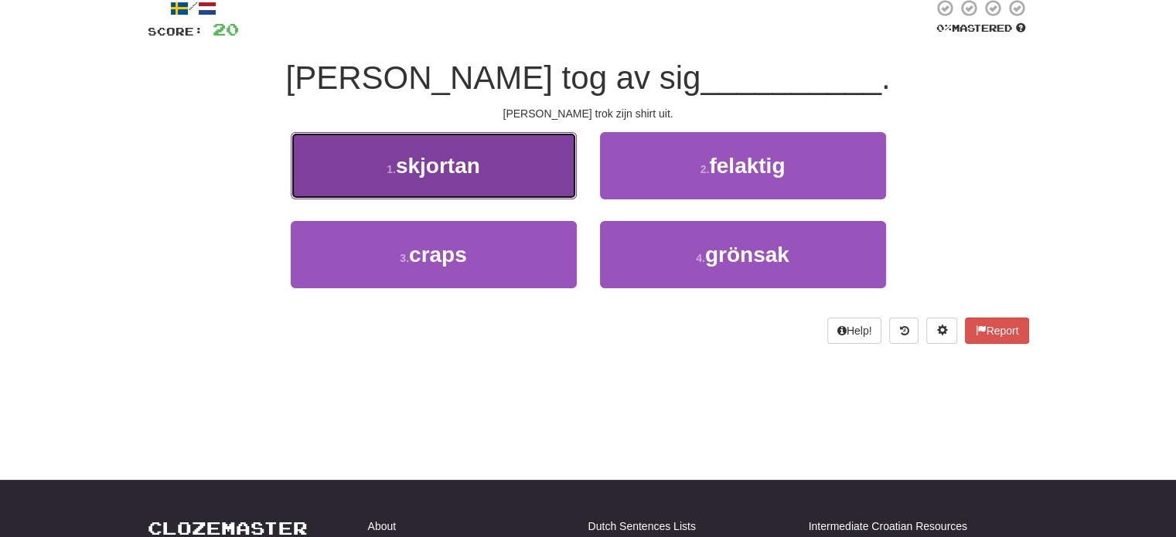
click at [530, 163] on button "1 . skjortan" at bounding box center [434, 165] width 286 height 67
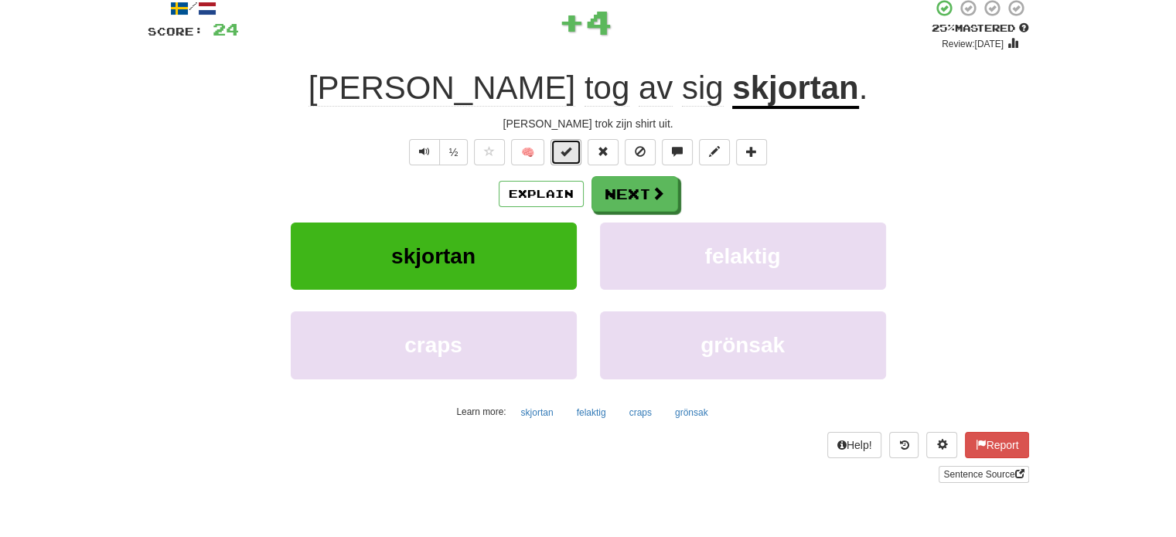
click at [557, 152] on button at bounding box center [565, 152] width 31 height 26
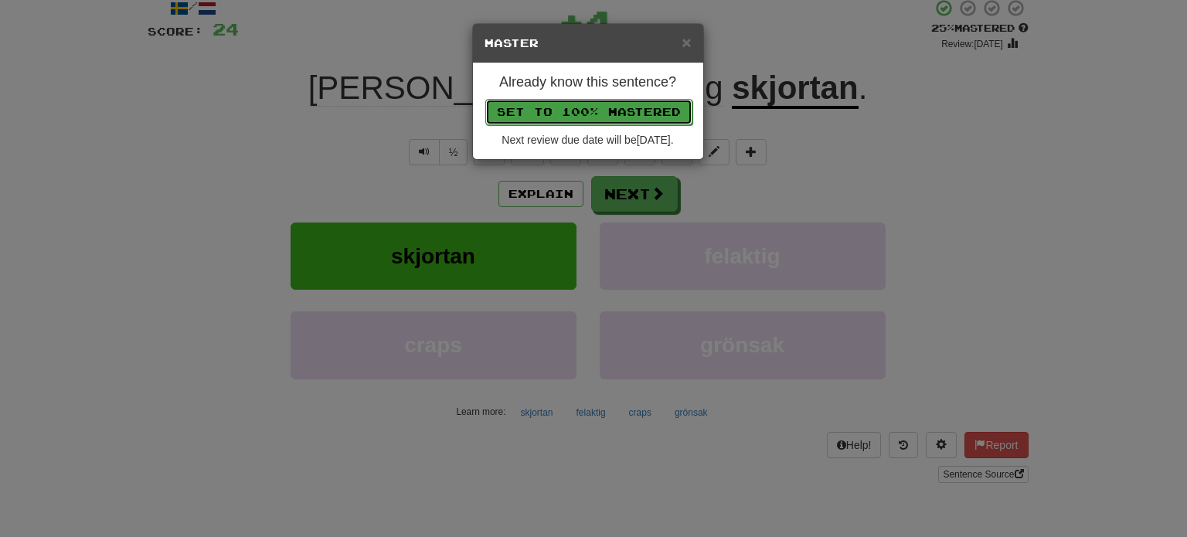
click at [588, 108] on button "Set to 100% Mastered" at bounding box center [588, 112] width 207 height 26
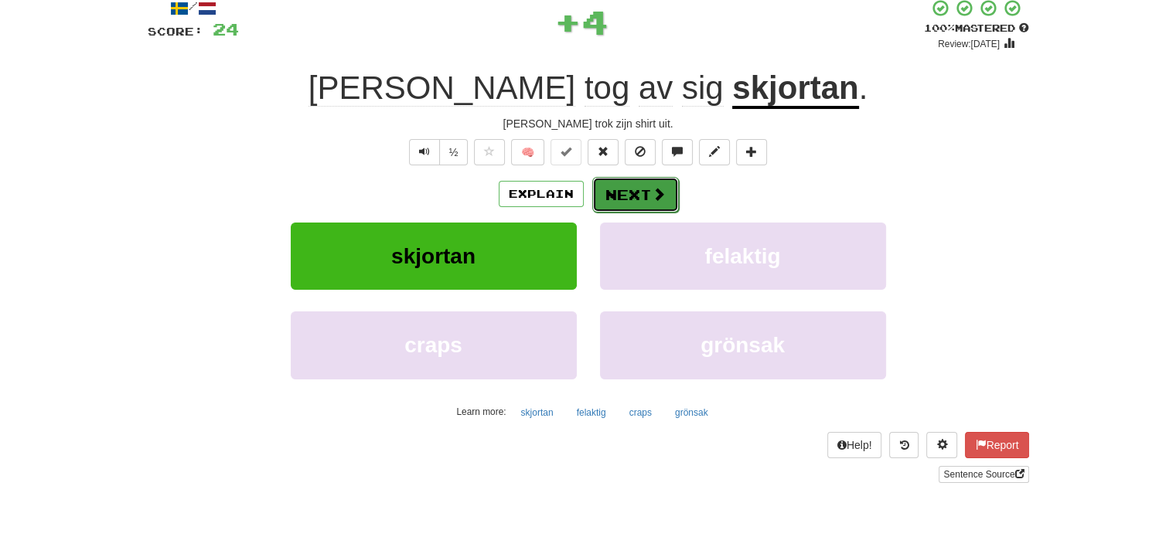
click at [637, 188] on button "Next" at bounding box center [635, 195] width 87 height 36
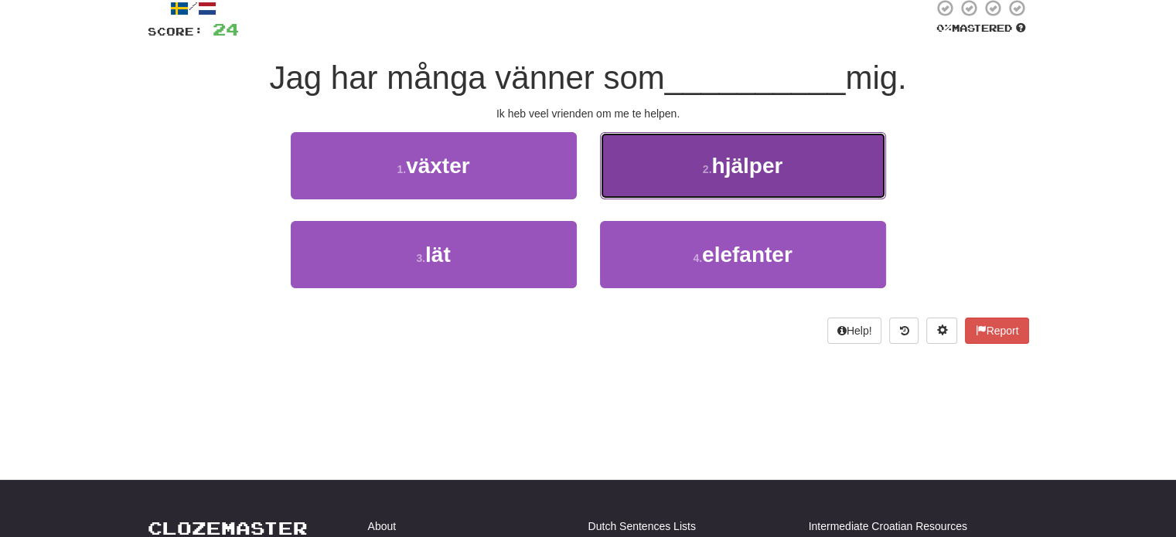
click at [637, 189] on button "2 . hjälper" at bounding box center [743, 165] width 286 height 67
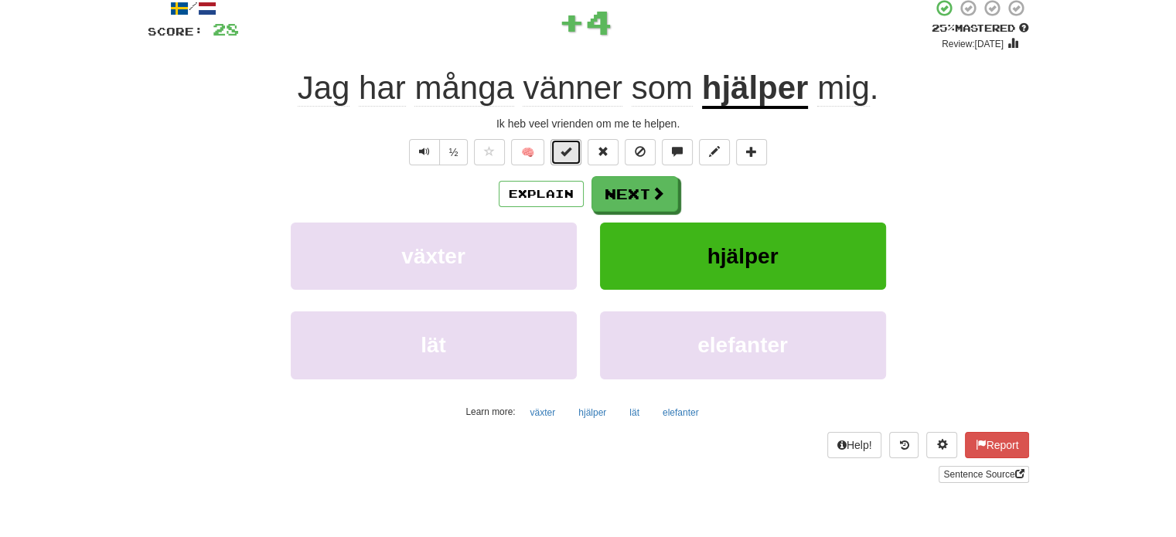
click at [565, 156] on span at bounding box center [565, 151] width 11 height 11
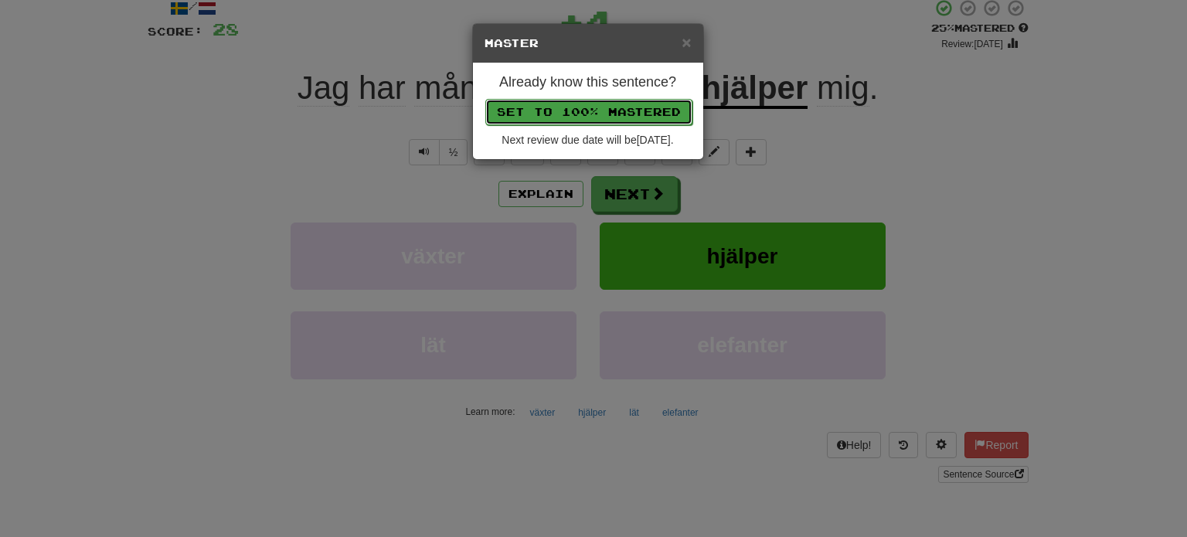
click at [572, 104] on button "Set to 100% Mastered" at bounding box center [588, 112] width 207 height 26
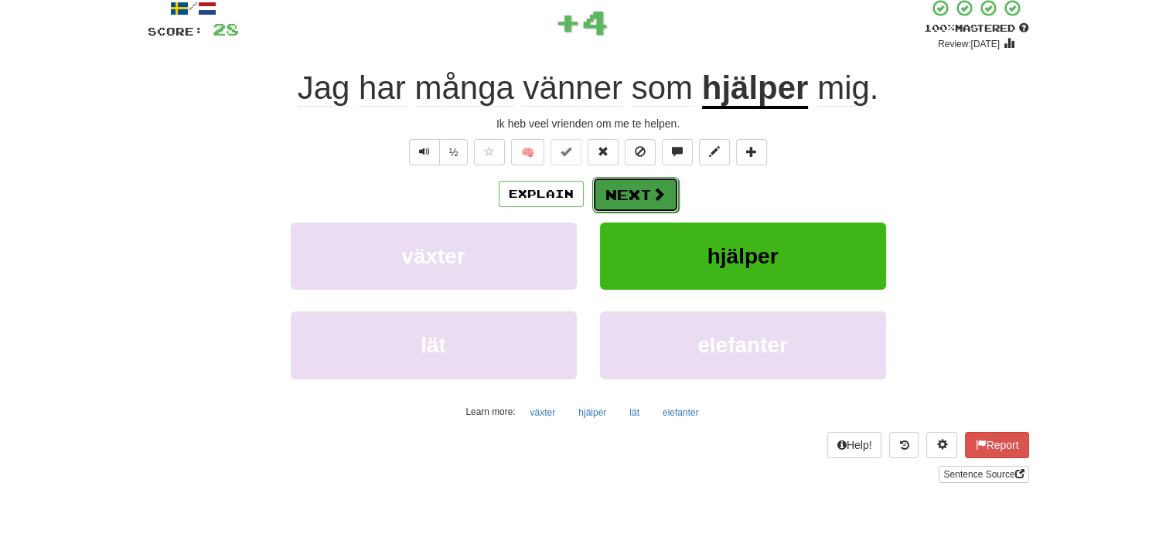
click at [628, 184] on button "Next" at bounding box center [635, 195] width 87 height 36
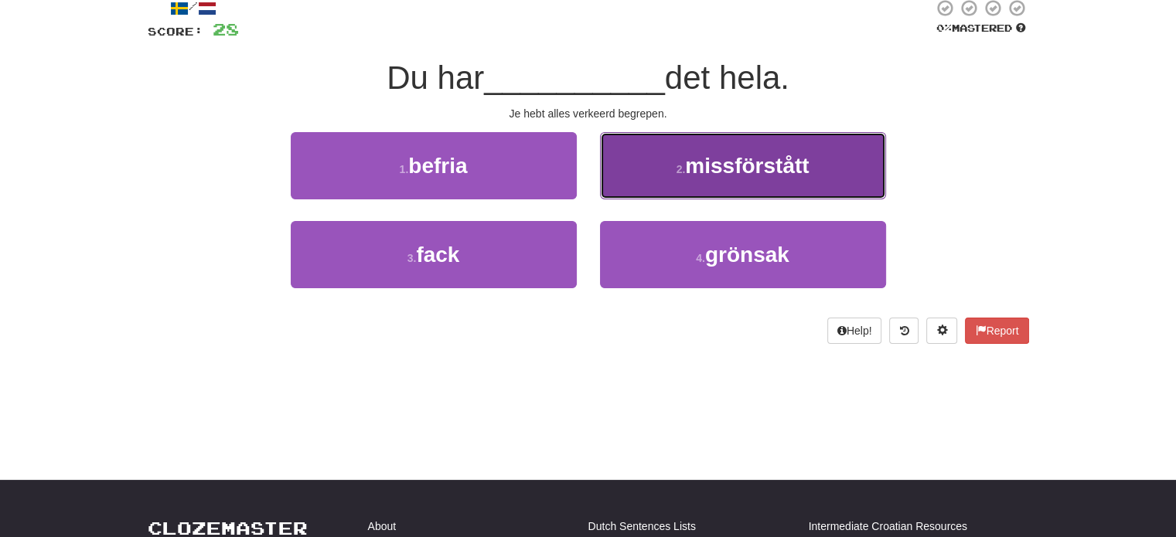
click at [648, 179] on button "2 . missförstått" at bounding box center [743, 165] width 286 height 67
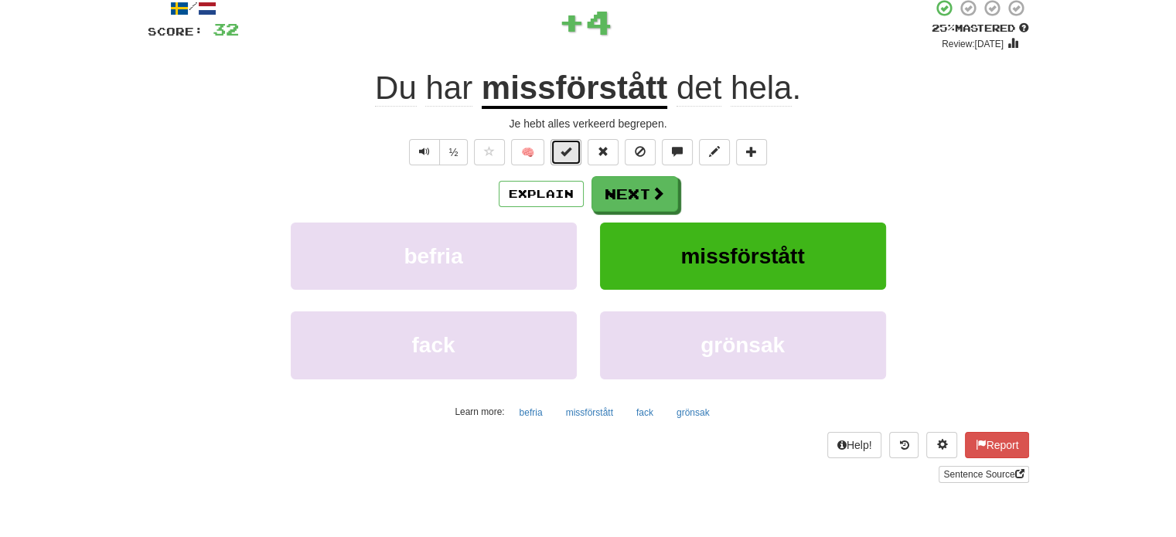
click at [571, 157] on span at bounding box center [565, 151] width 11 height 11
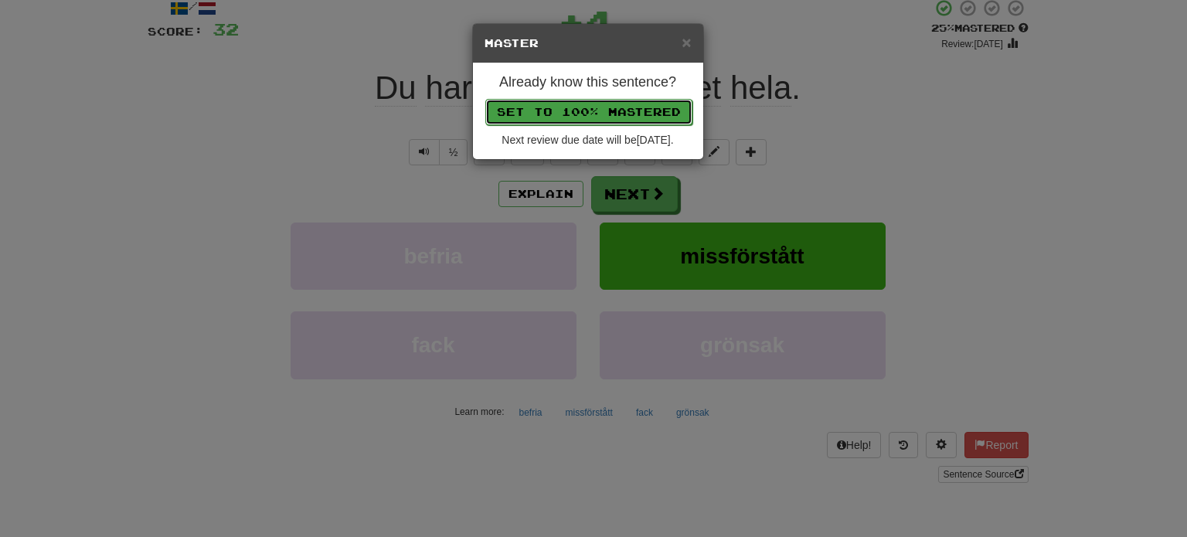
click at [588, 102] on button "Set to 100% Mastered" at bounding box center [588, 112] width 207 height 26
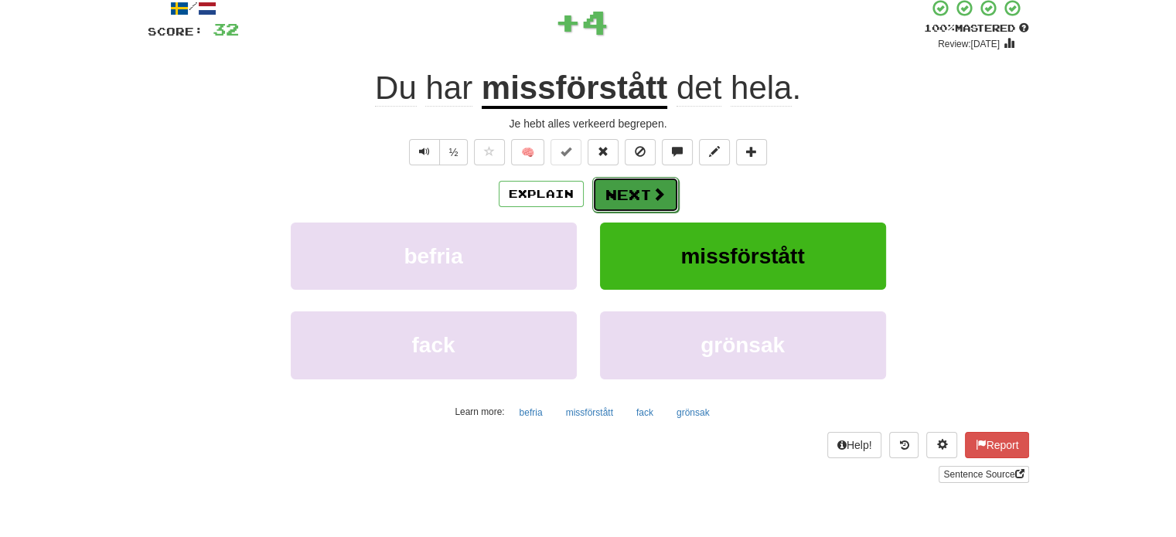
click at [631, 185] on button "Next" at bounding box center [635, 195] width 87 height 36
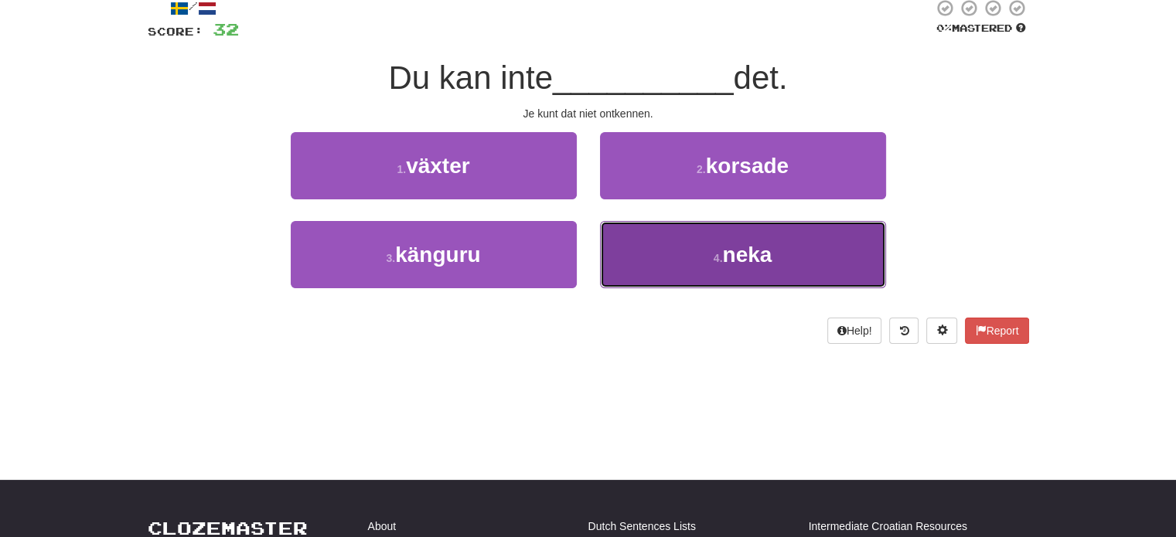
click at [661, 239] on button "4 . neka" at bounding box center [743, 254] width 286 height 67
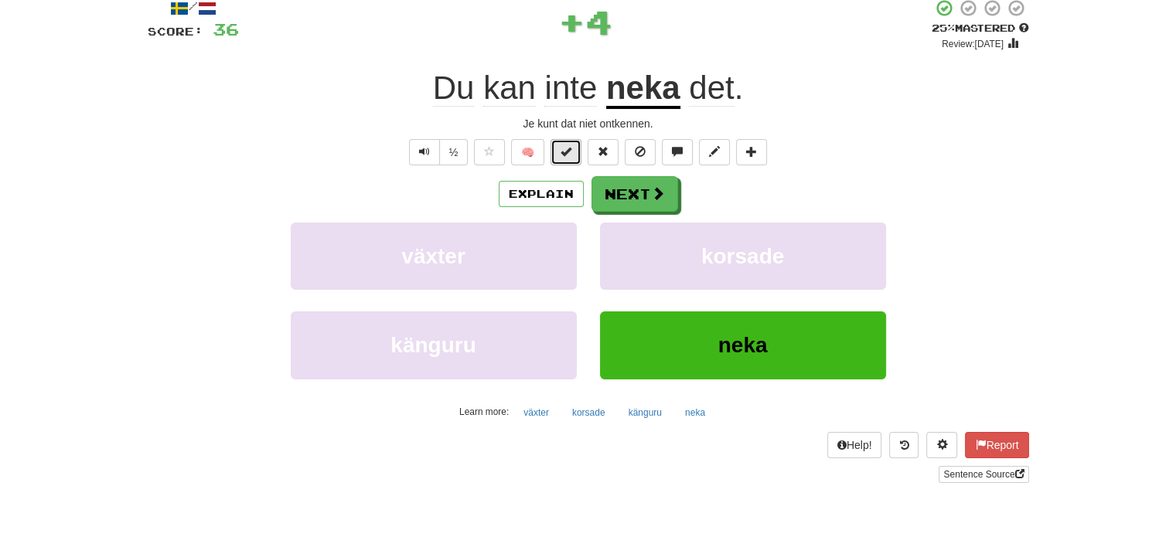
click at [573, 159] on button at bounding box center [565, 152] width 31 height 26
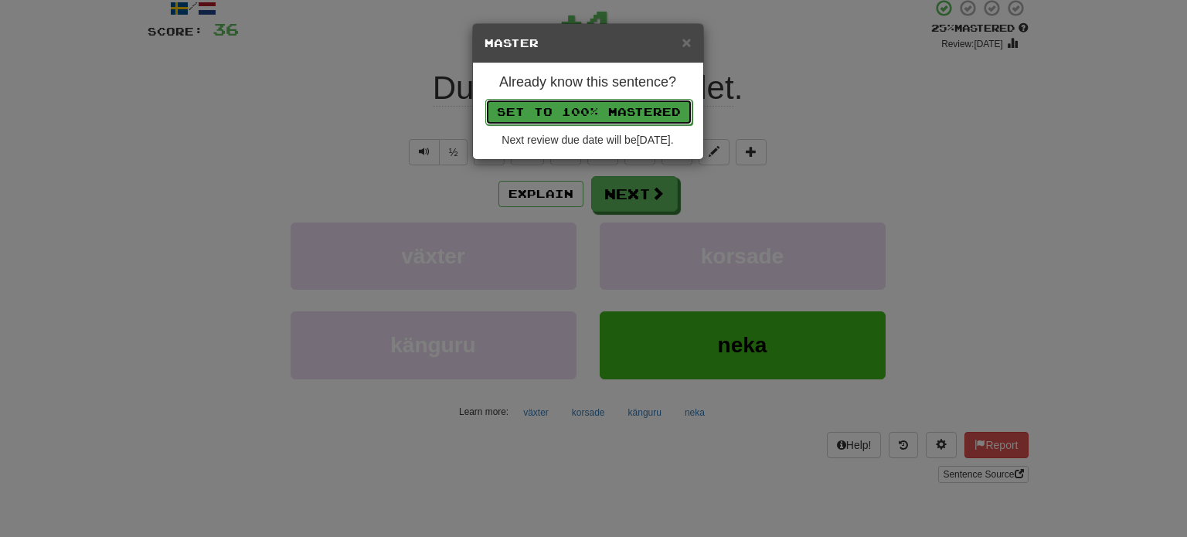
click at [573, 107] on button "Set to 100% Mastered" at bounding box center [588, 112] width 207 height 26
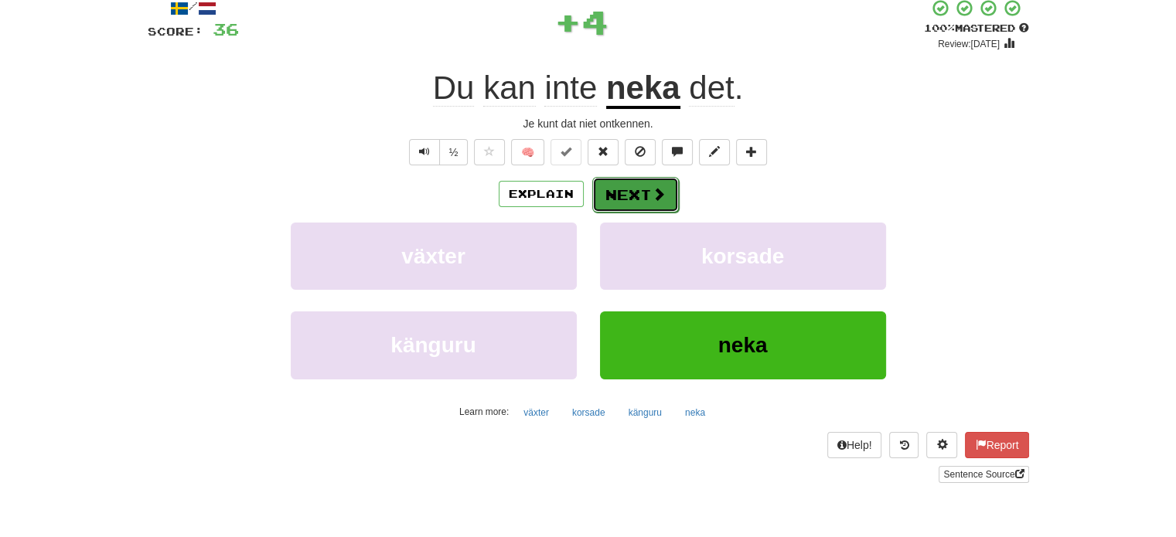
click at [621, 191] on button "Next" at bounding box center [635, 195] width 87 height 36
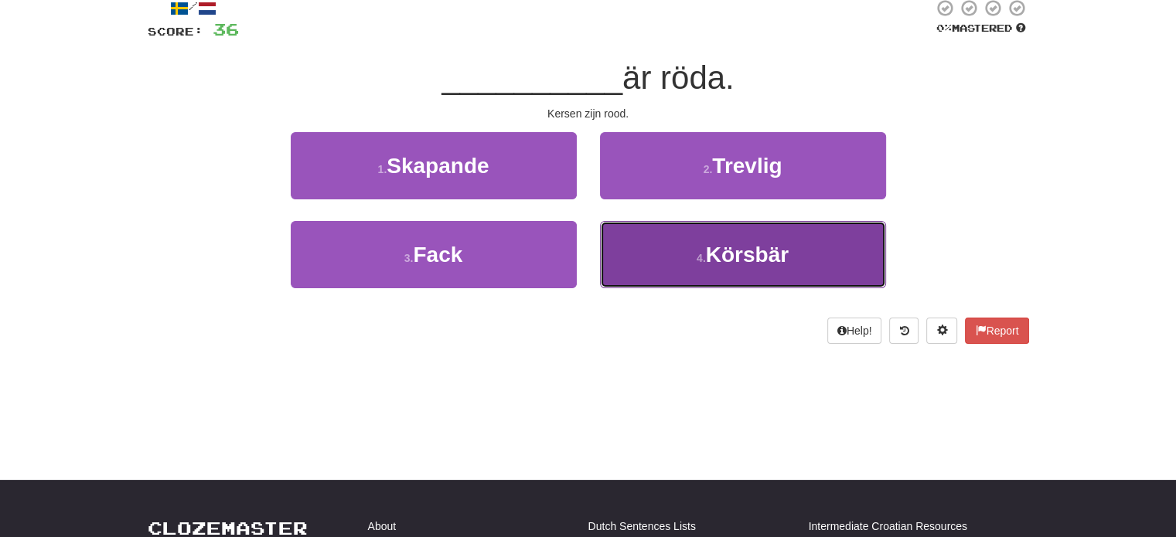
click at [659, 251] on button "4 . Körsbär" at bounding box center [743, 254] width 286 height 67
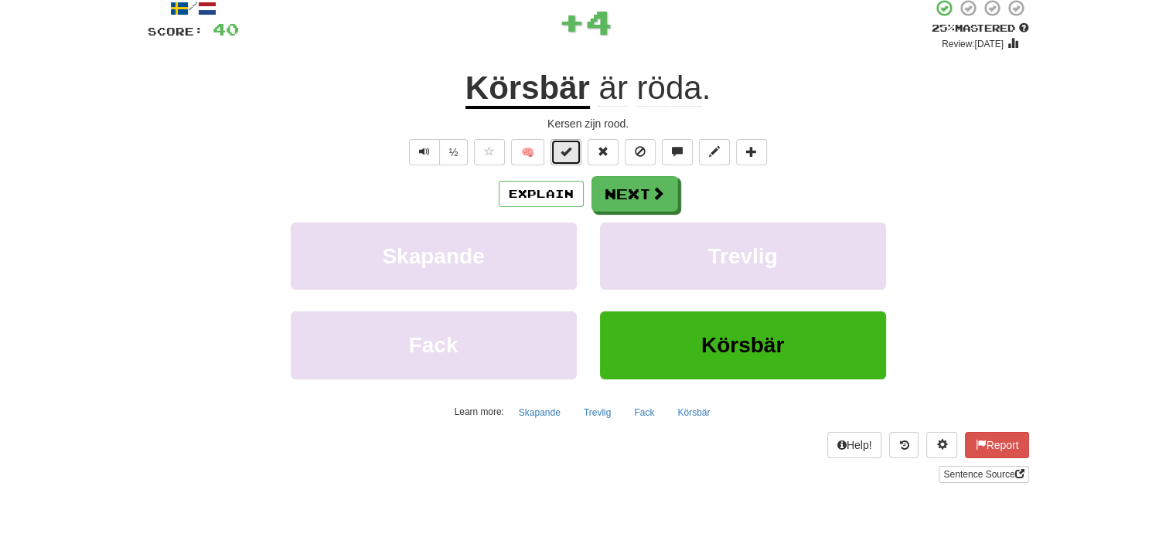
click at [570, 159] on button at bounding box center [565, 152] width 31 height 26
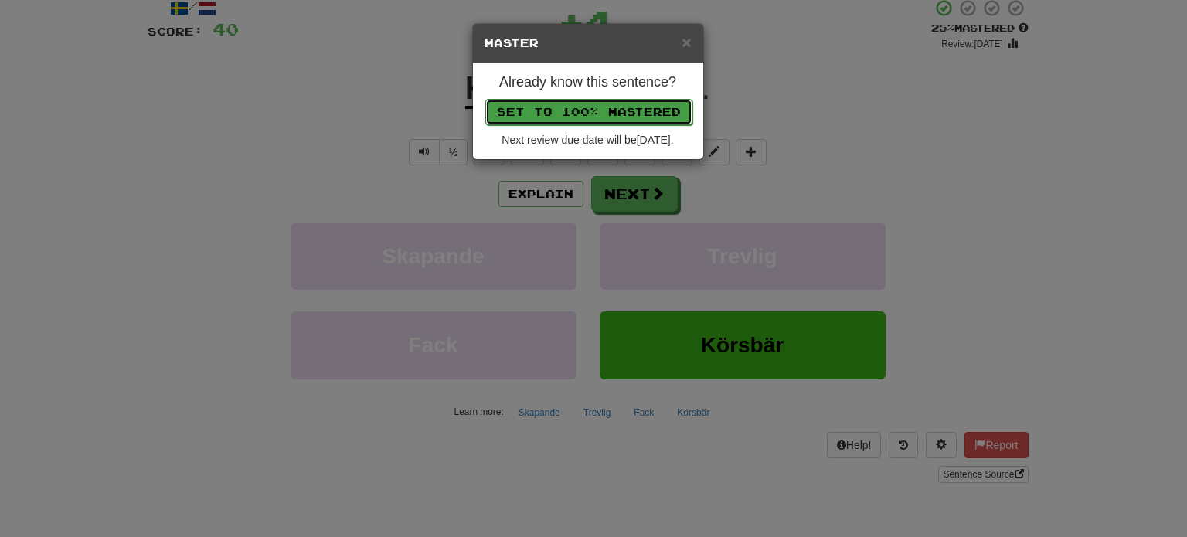
click at [588, 104] on button "Set to 100% Mastered" at bounding box center [588, 112] width 207 height 26
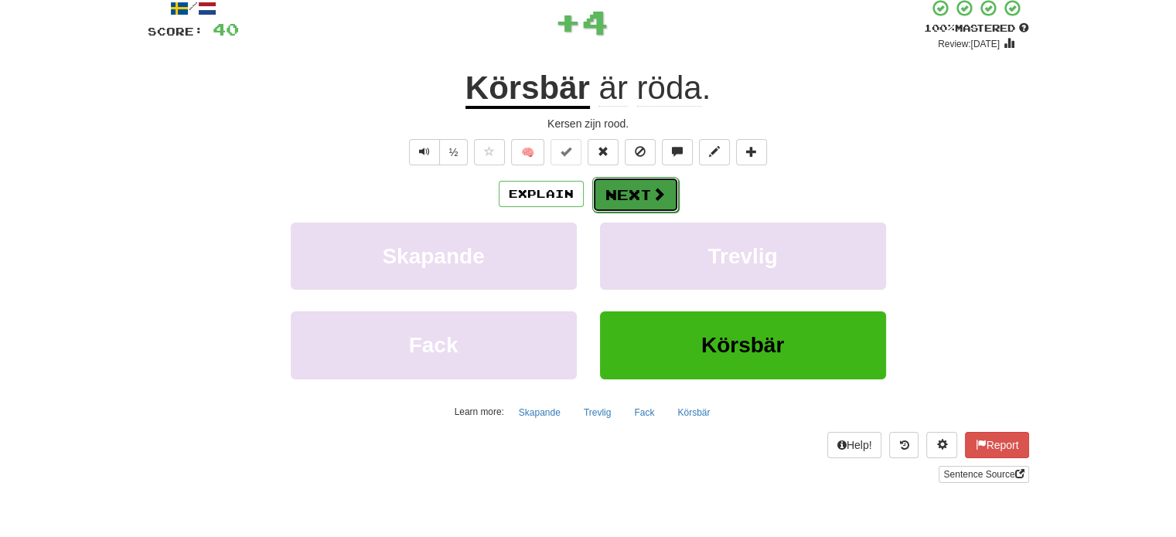
click at [634, 191] on button "Next" at bounding box center [635, 195] width 87 height 36
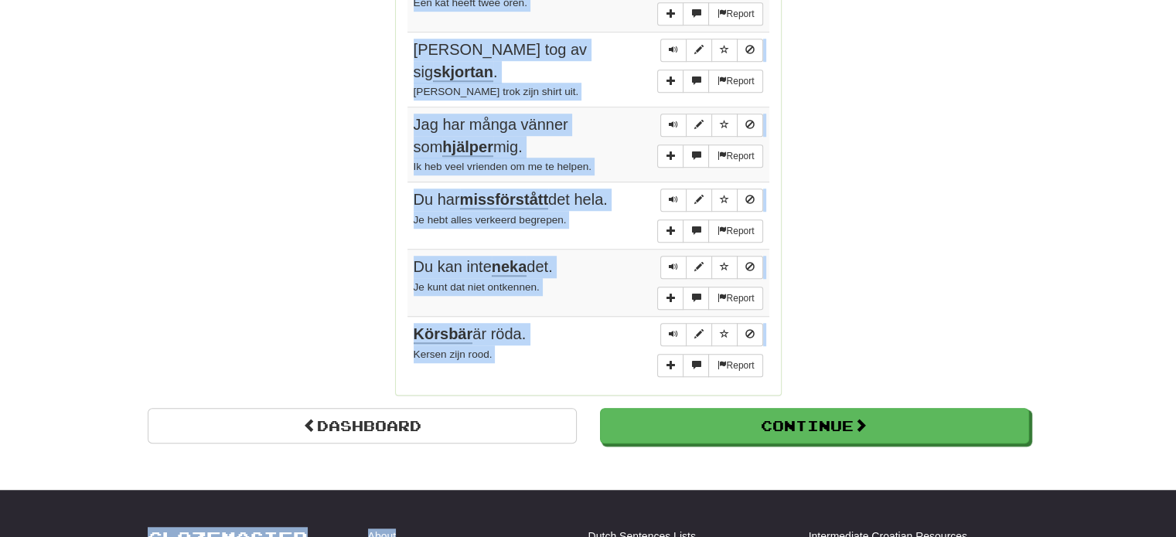
scroll to position [1171, 0]
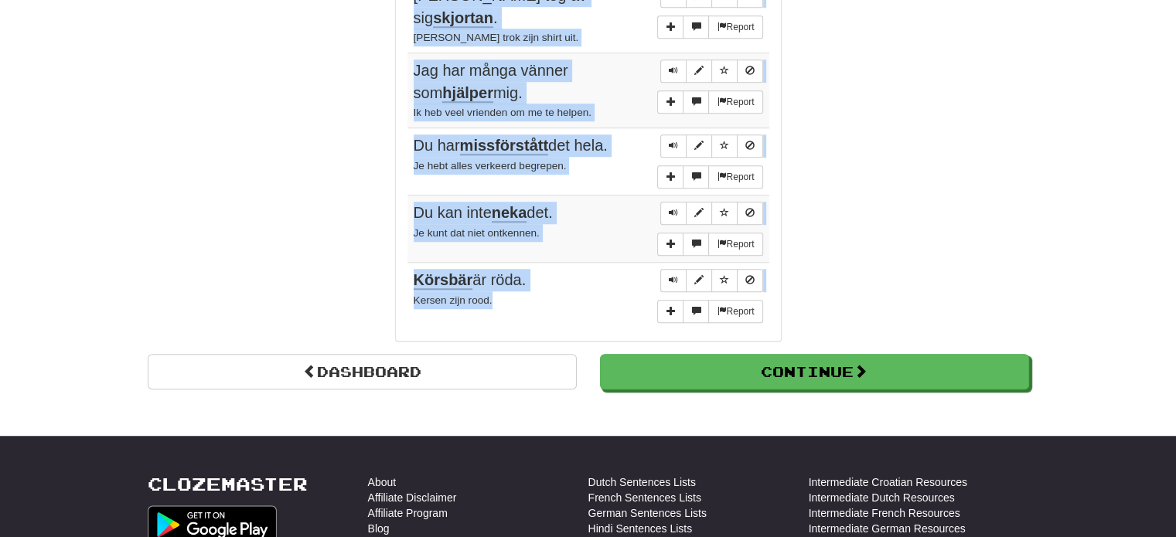
drag, startPoint x: 411, startPoint y: 123, endPoint x: 545, endPoint y: 298, distance: 220.0
copy tbody "Hon är som mitt eget barn. Zij is zoals mijn echte dochter. Report Min mor är a…"
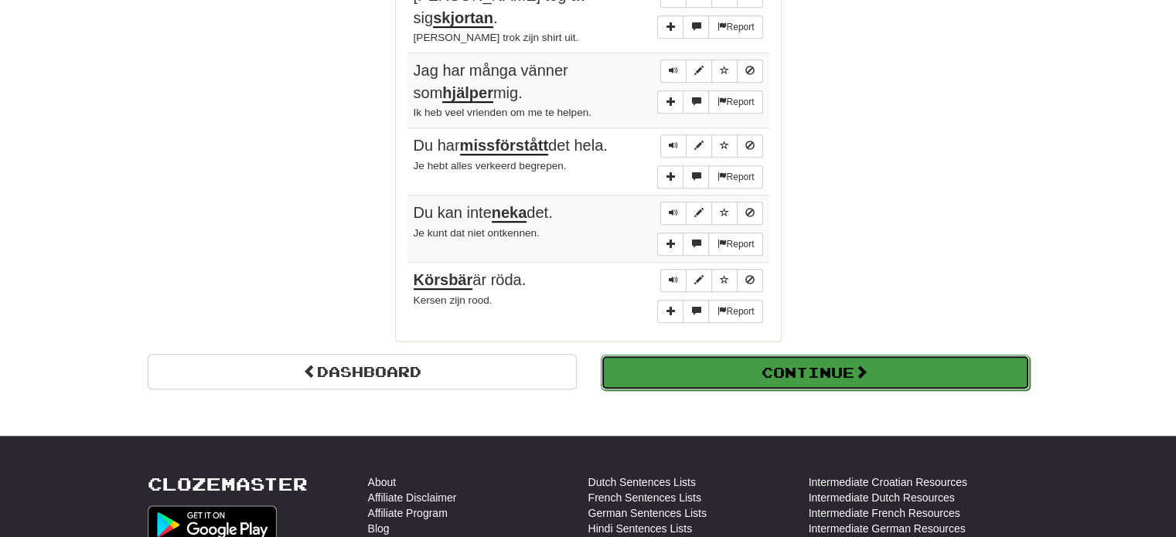
click at [845, 355] on button "Continue" at bounding box center [815, 373] width 429 height 36
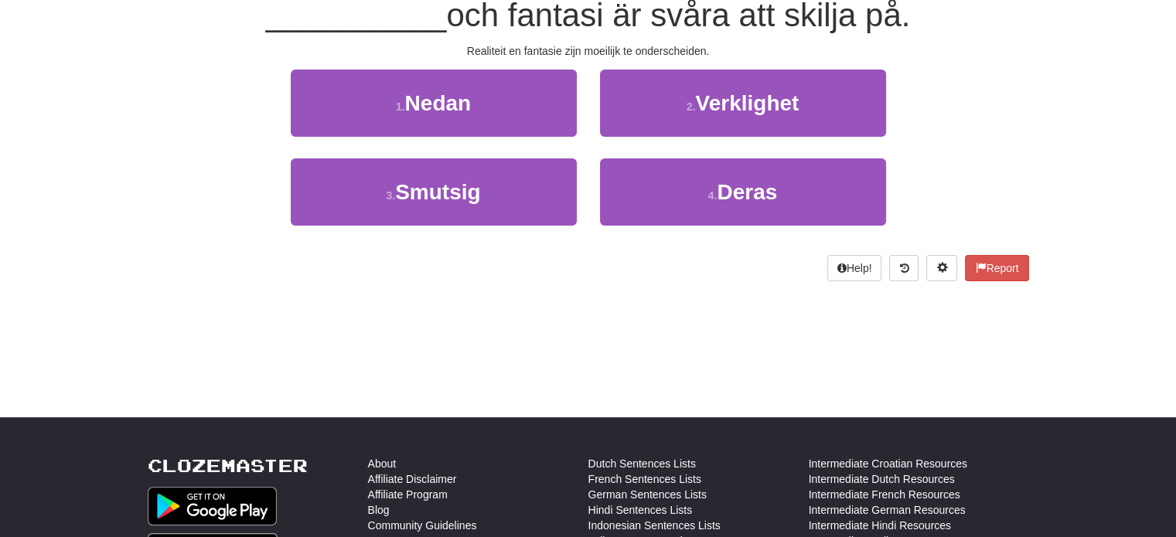
scroll to position [12, 0]
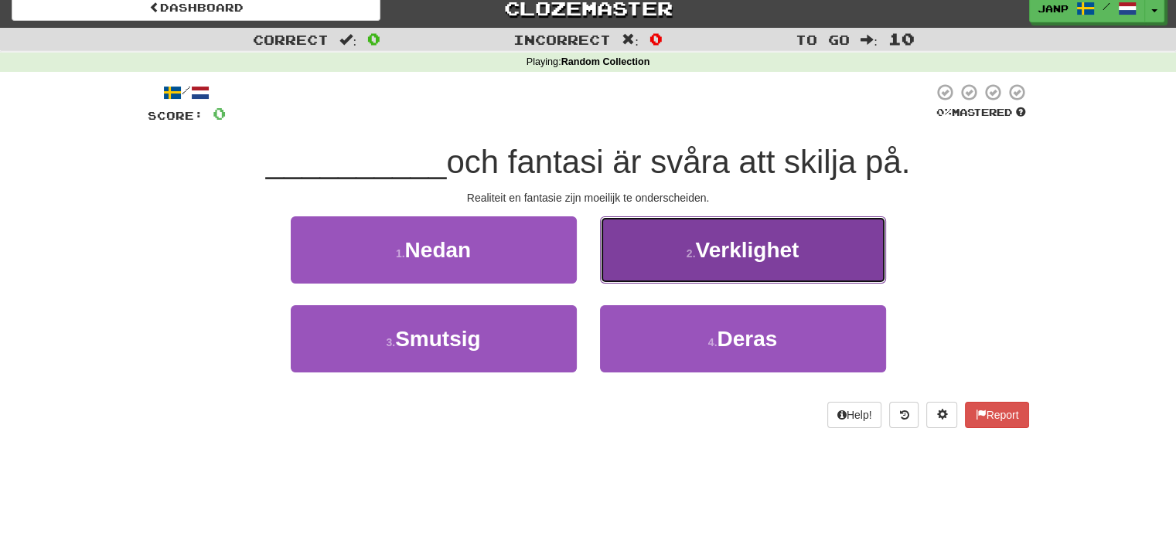
click at [708, 264] on button "2 . Verklighet" at bounding box center [743, 249] width 286 height 67
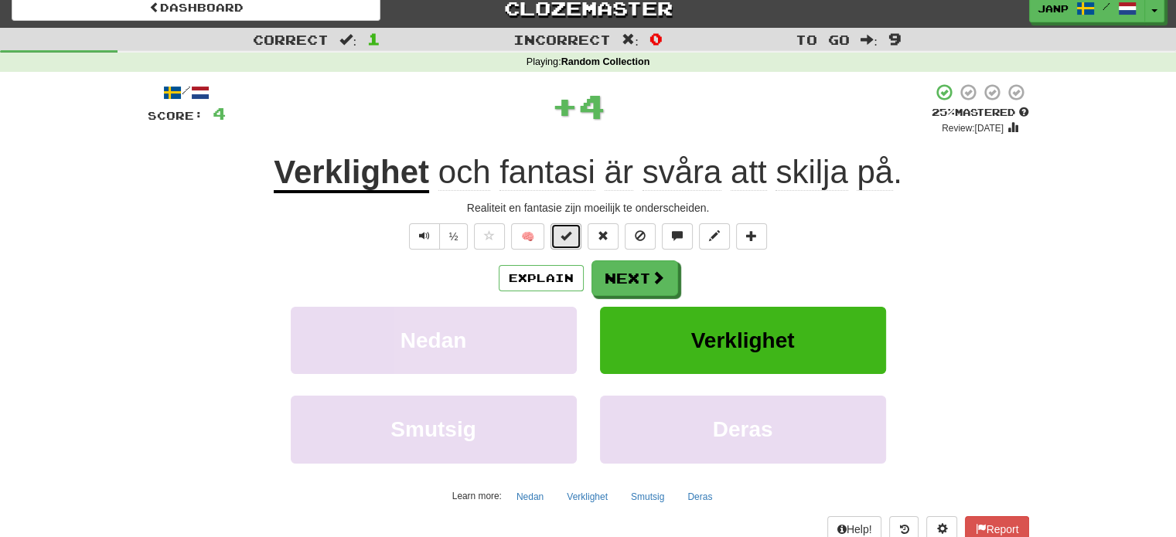
click at [562, 242] on button at bounding box center [565, 236] width 31 height 26
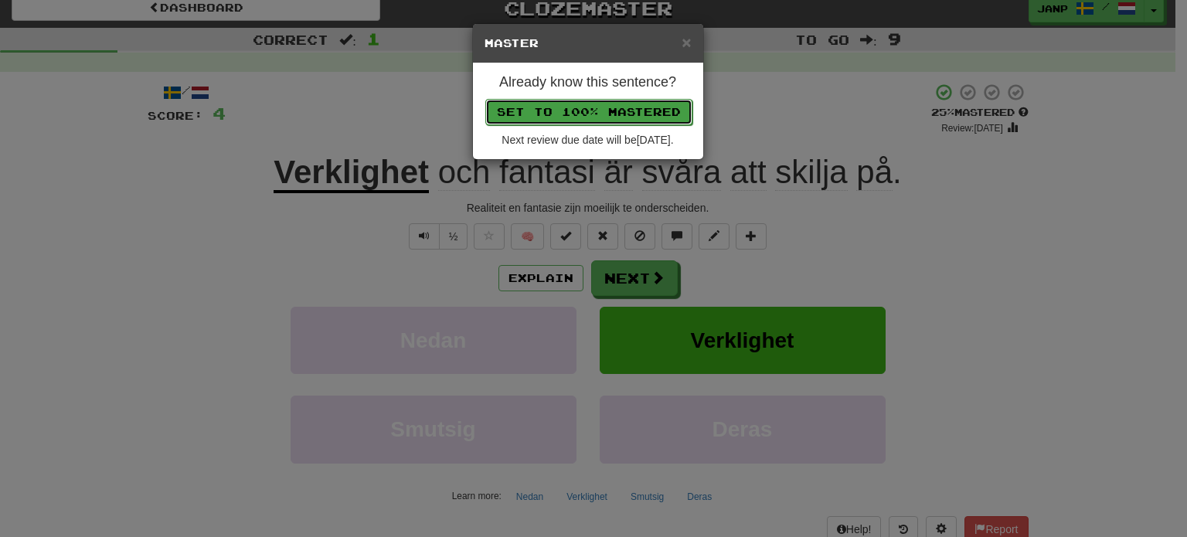
click at [592, 104] on button "Set to 100% Mastered" at bounding box center [588, 112] width 207 height 26
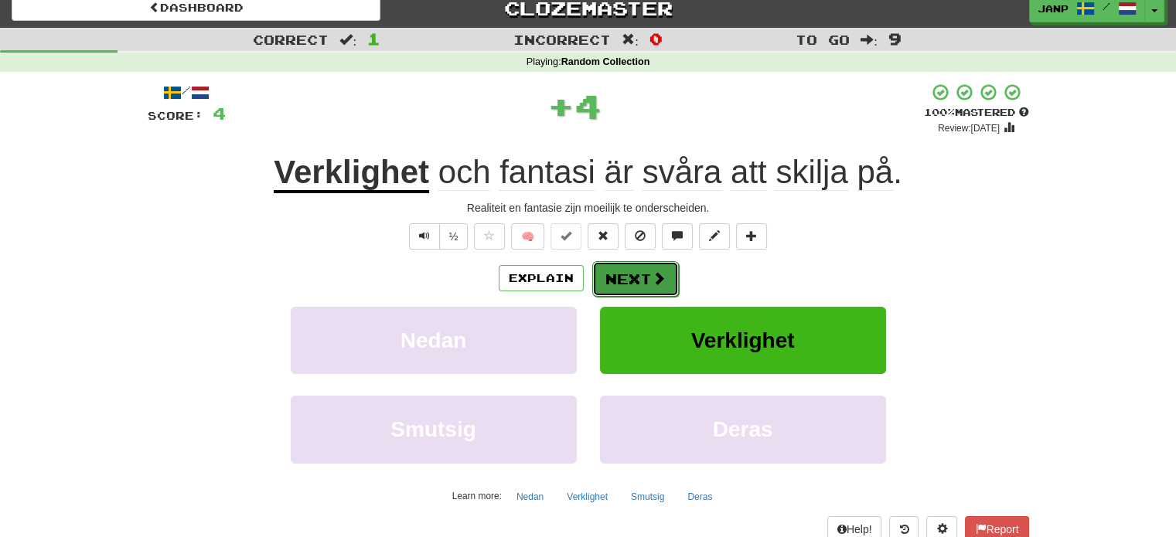
click at [662, 281] on span at bounding box center [659, 278] width 14 height 14
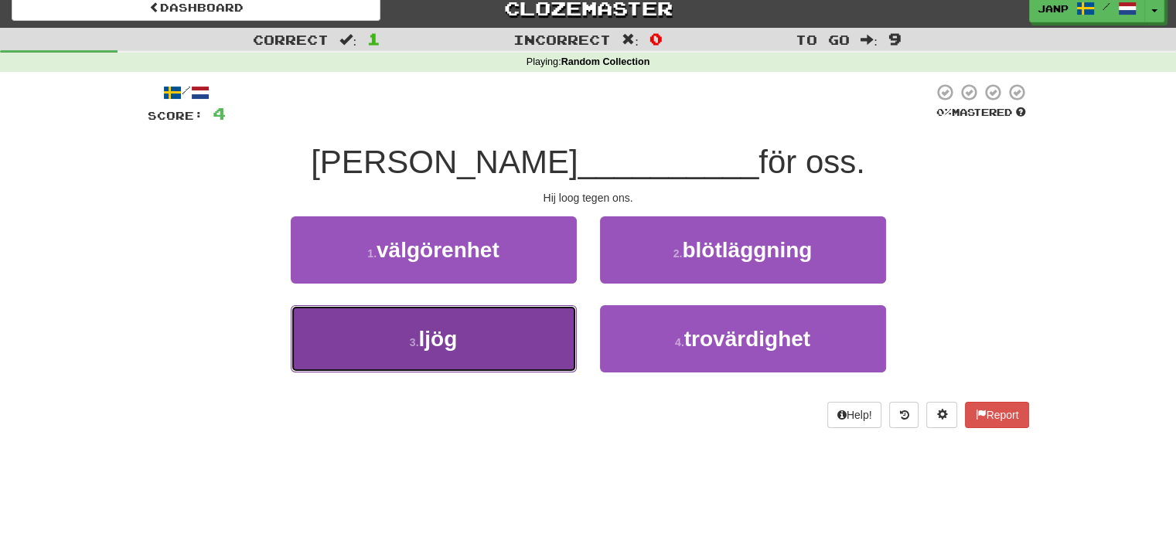
click at [557, 342] on button "3 . ljög" at bounding box center [434, 338] width 286 height 67
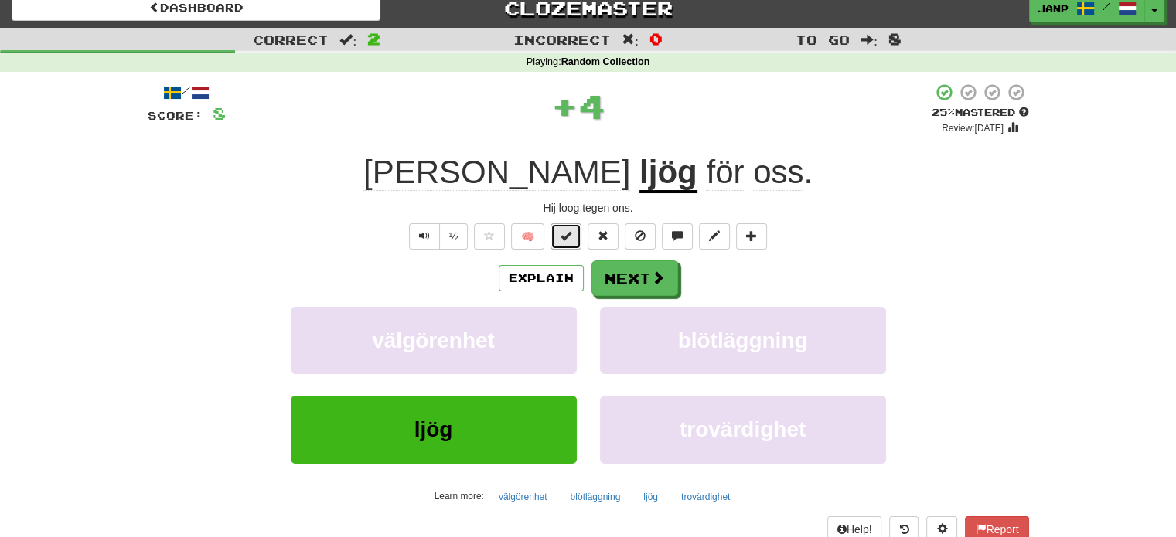
click at [575, 234] on button at bounding box center [565, 236] width 31 height 26
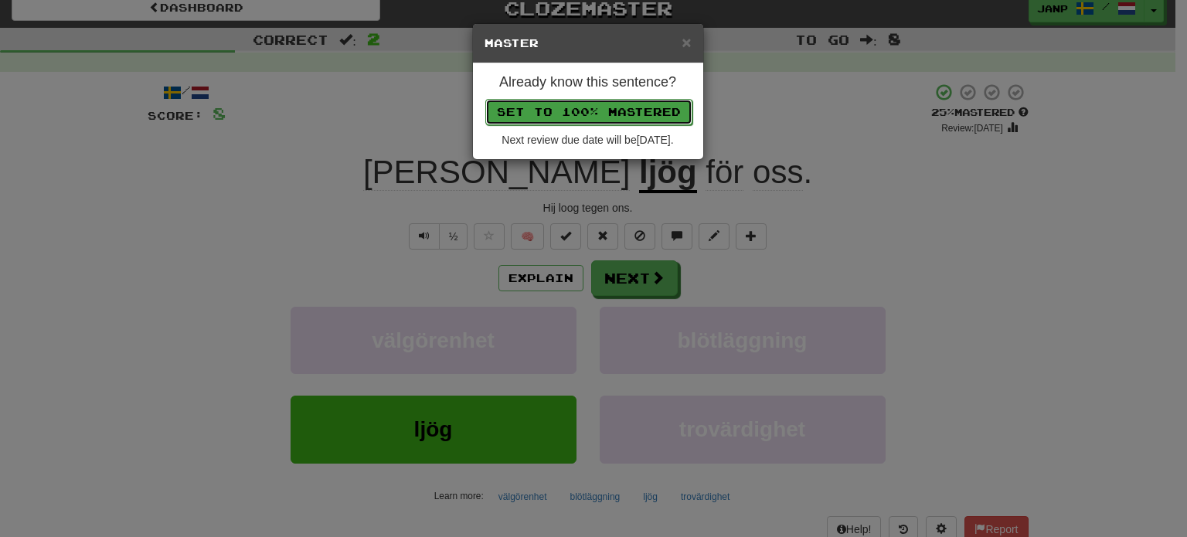
click at [622, 115] on button "Set to 100% Mastered" at bounding box center [588, 112] width 207 height 26
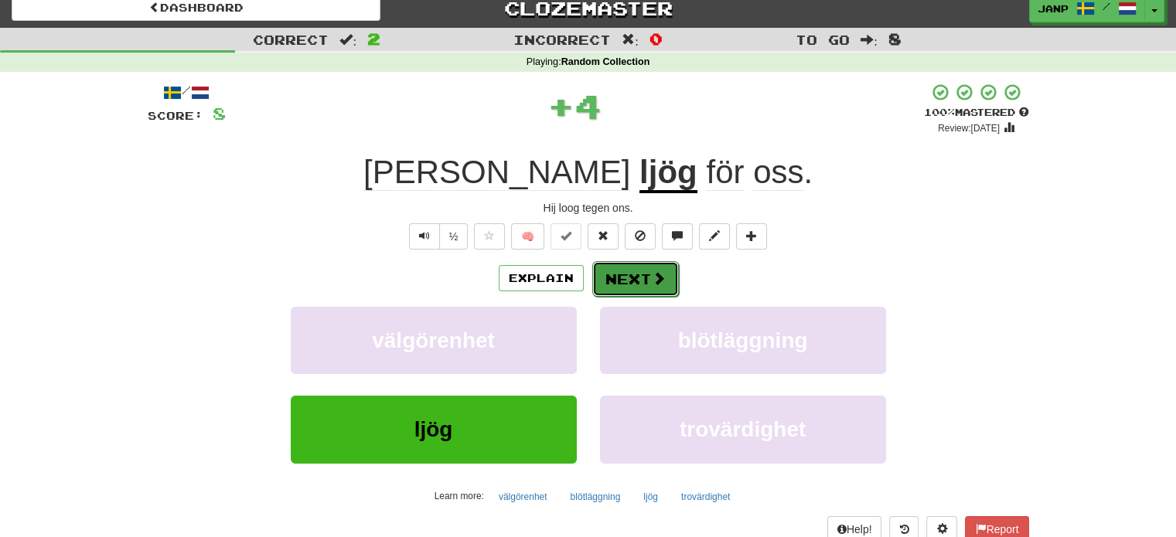
click at [638, 277] on button "Next" at bounding box center [635, 279] width 87 height 36
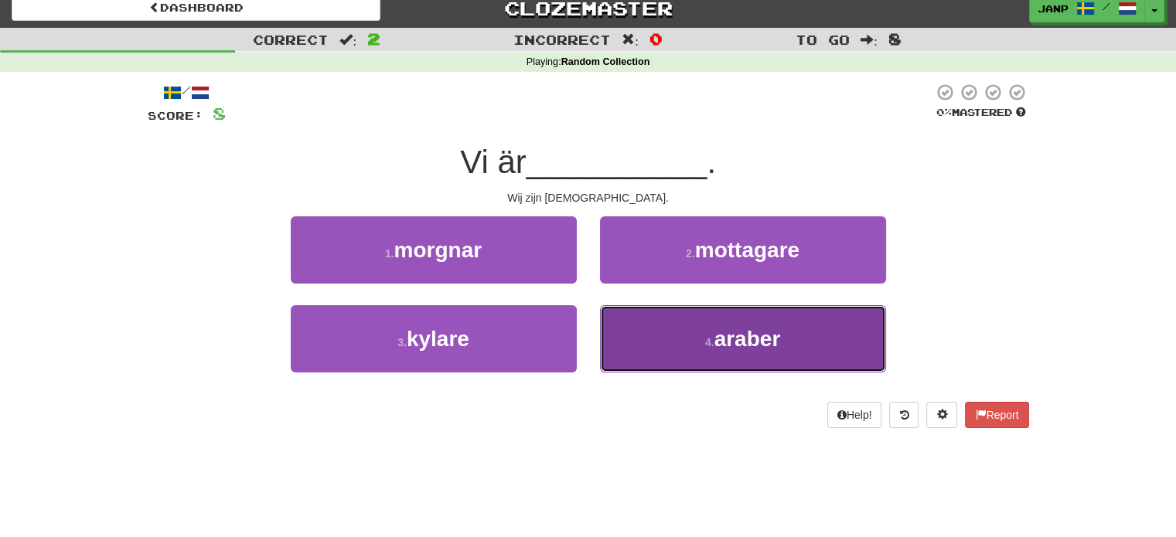
click at [669, 370] on button "4 . araber" at bounding box center [743, 338] width 286 height 67
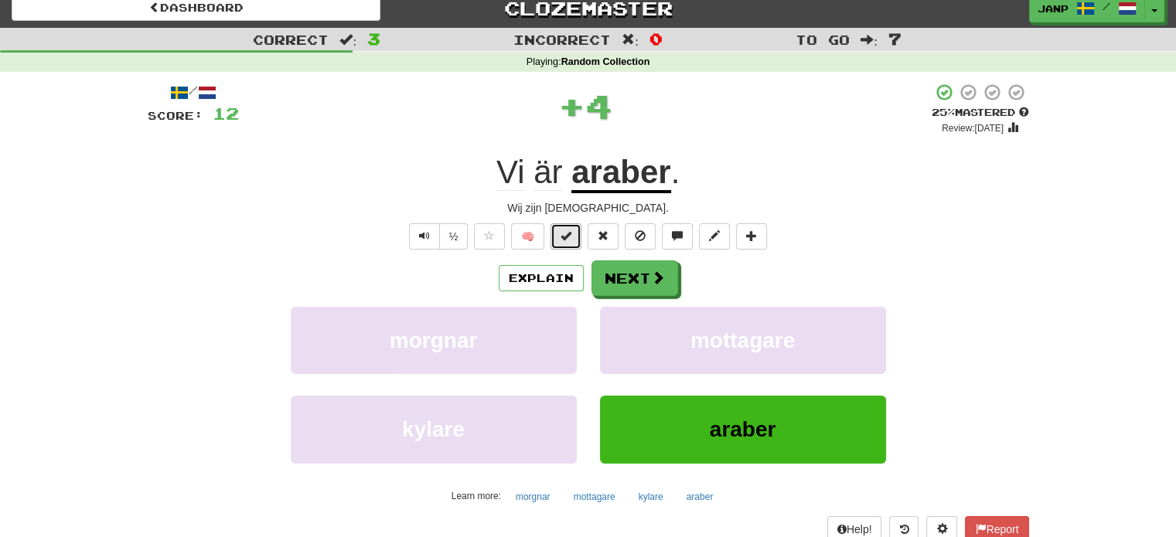
click at [560, 236] on button at bounding box center [565, 236] width 31 height 26
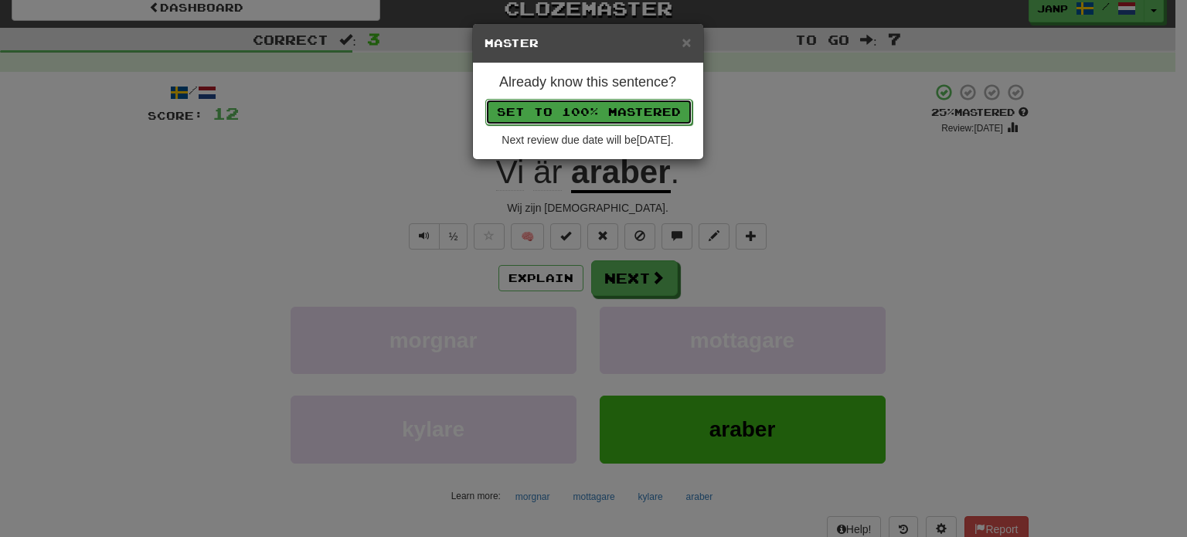
click at [589, 105] on button "Set to 100% Mastered" at bounding box center [588, 112] width 207 height 26
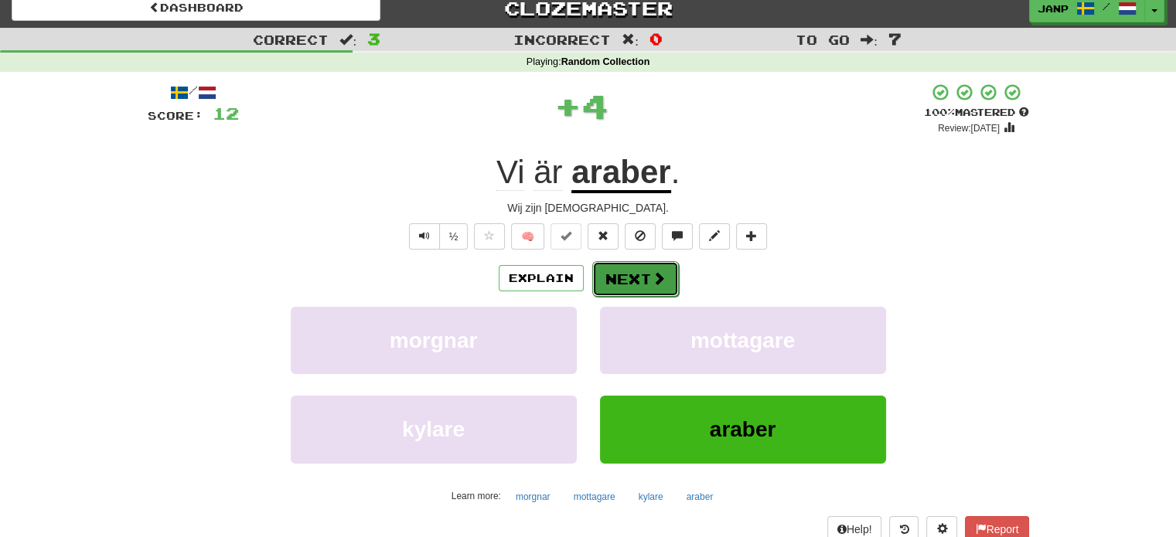
click at [646, 273] on button "Next" at bounding box center [635, 279] width 87 height 36
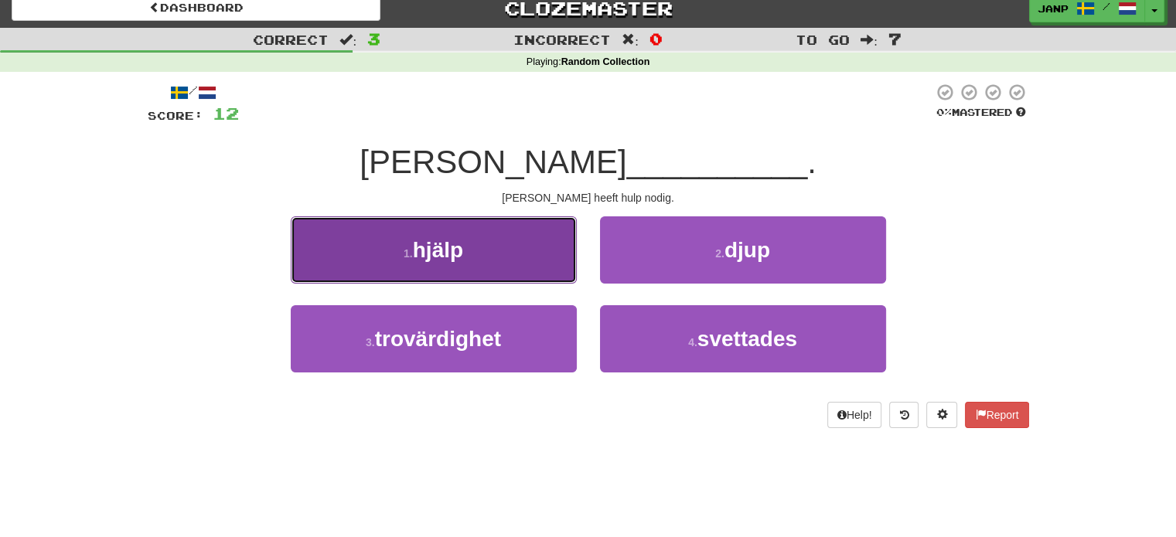
click at [425, 258] on span "hjälp" at bounding box center [438, 250] width 50 height 24
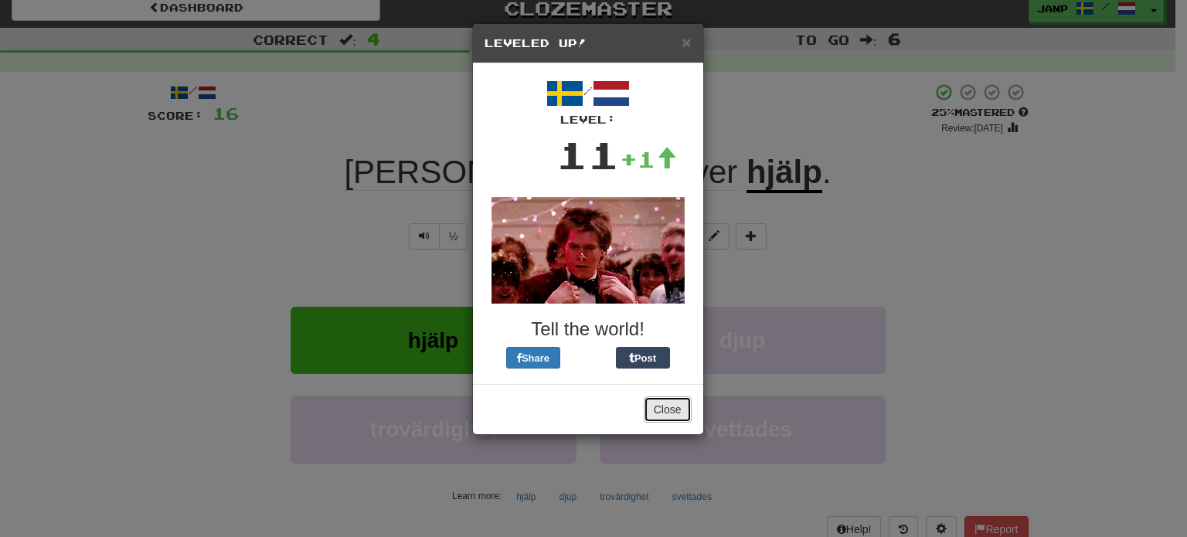
click at [676, 411] on button "Close" at bounding box center [668, 410] width 48 height 26
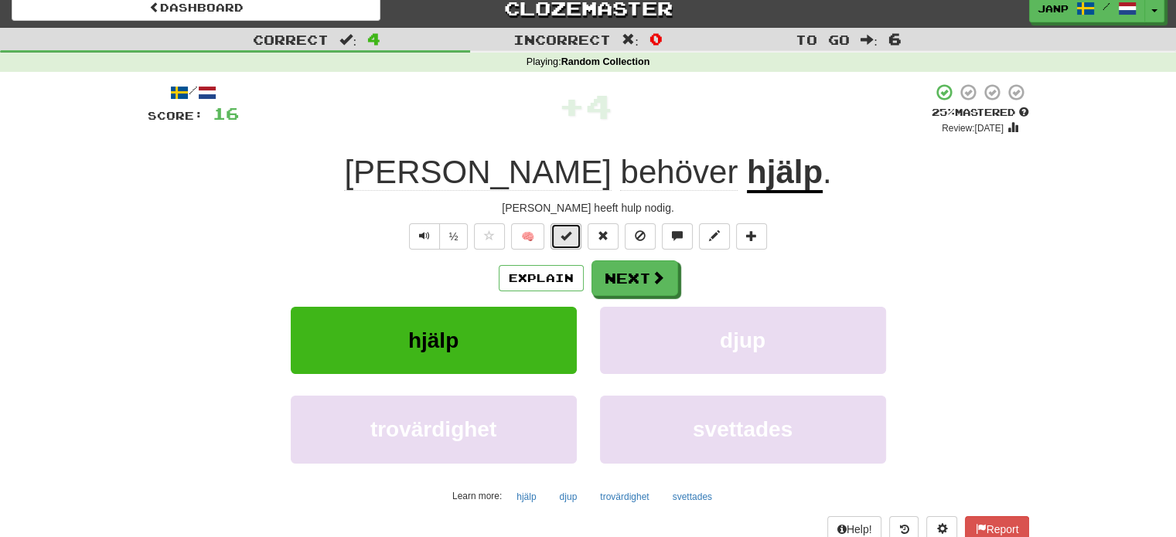
click at [563, 237] on span at bounding box center [565, 235] width 11 height 11
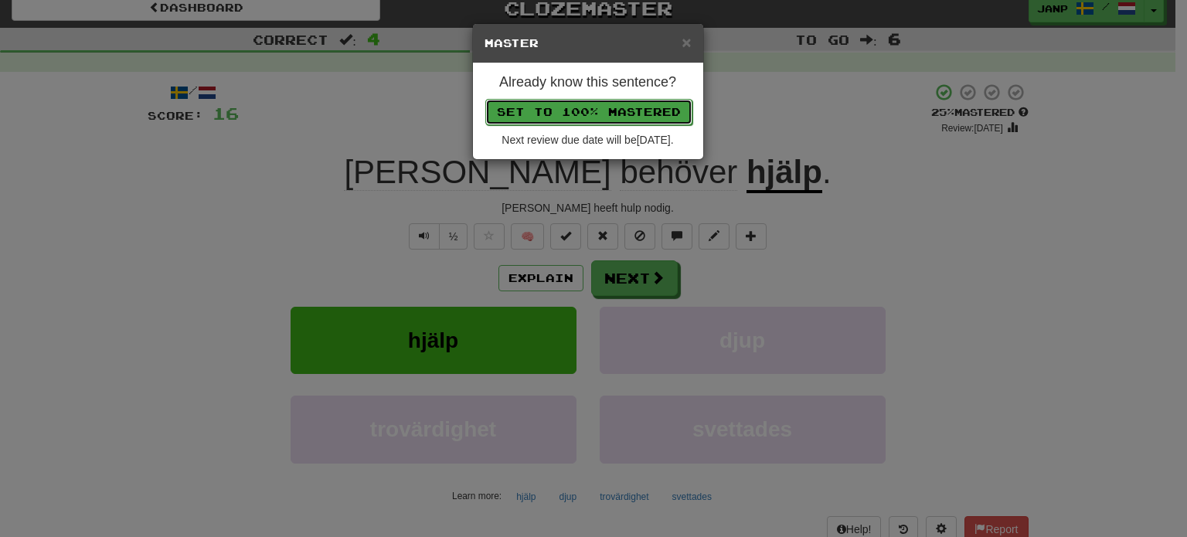
click at [586, 111] on button "Set to 100% Mastered" at bounding box center [588, 112] width 207 height 26
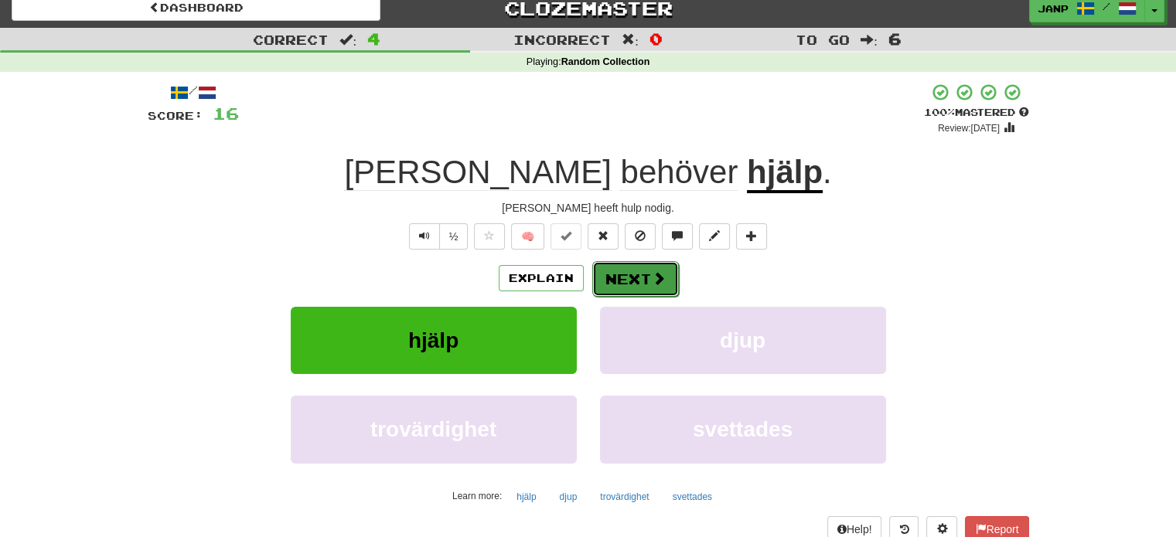
click at [645, 266] on button "Next" at bounding box center [635, 279] width 87 height 36
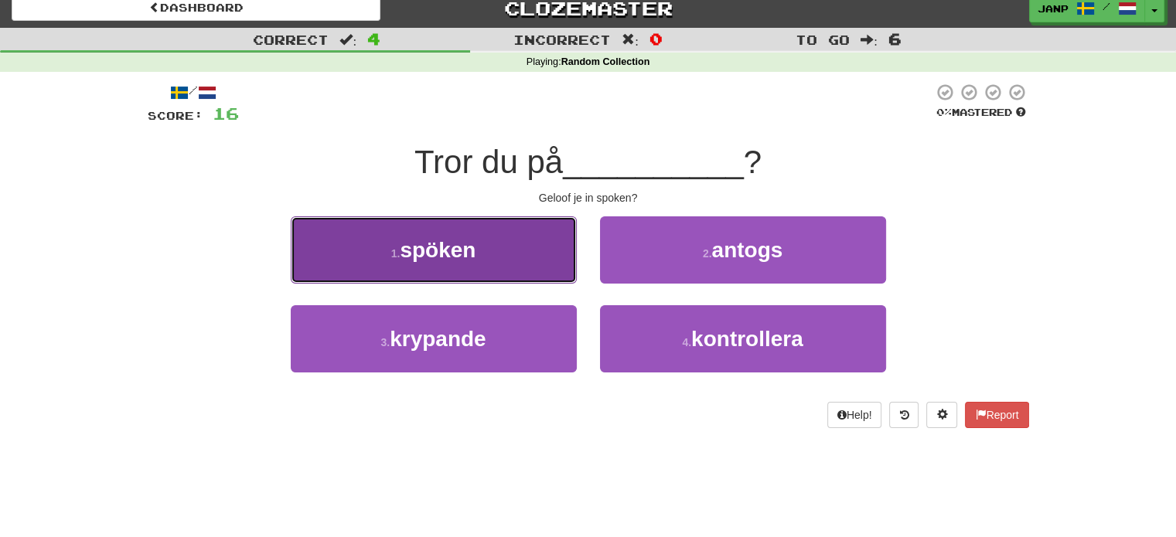
click at [510, 253] on button "1 . spöken" at bounding box center [434, 249] width 286 height 67
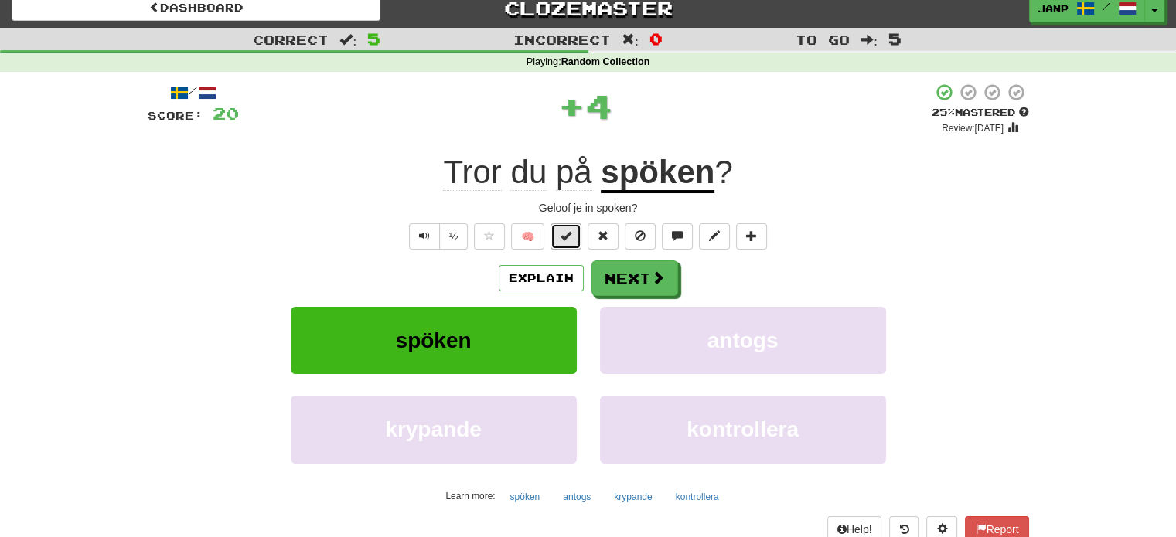
click at [566, 235] on span at bounding box center [565, 235] width 11 height 11
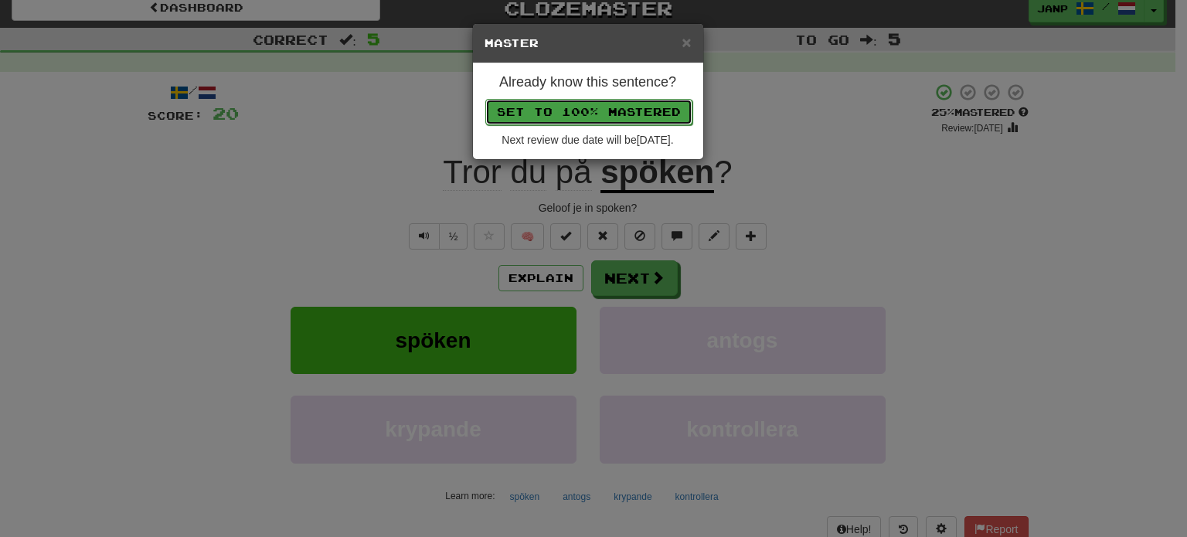
click at [605, 104] on button "Set to 100% Mastered" at bounding box center [588, 112] width 207 height 26
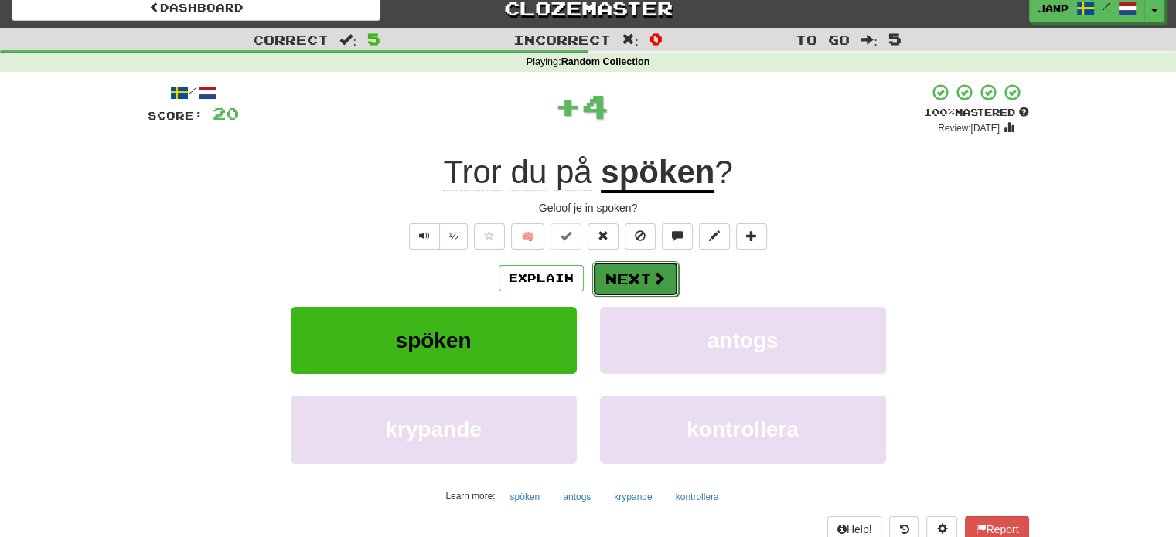
click at [637, 269] on button "Next" at bounding box center [635, 279] width 87 height 36
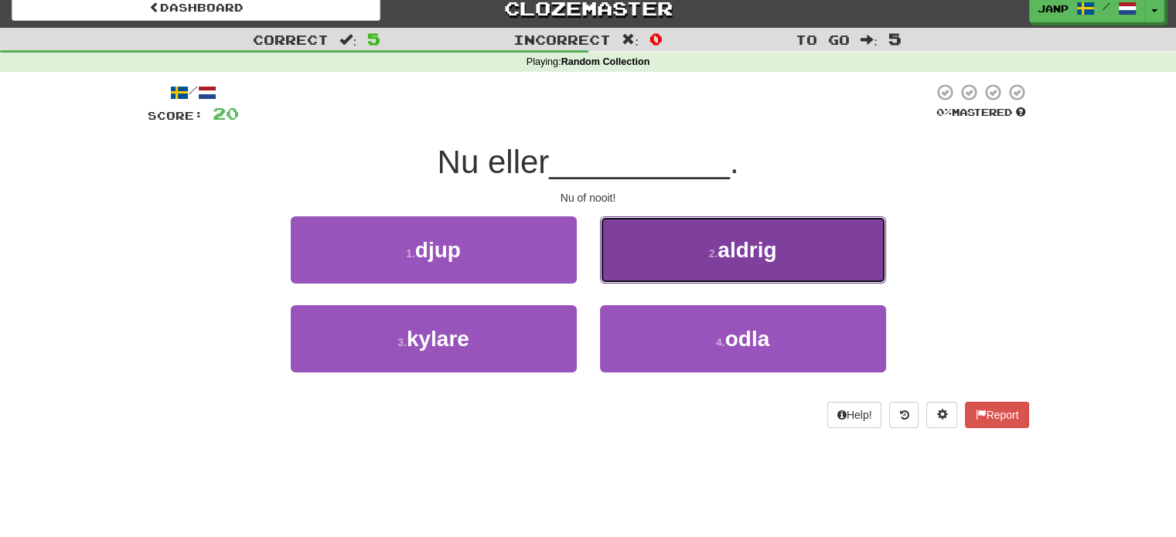
click at [684, 257] on button "2 . aldrig" at bounding box center [743, 249] width 286 height 67
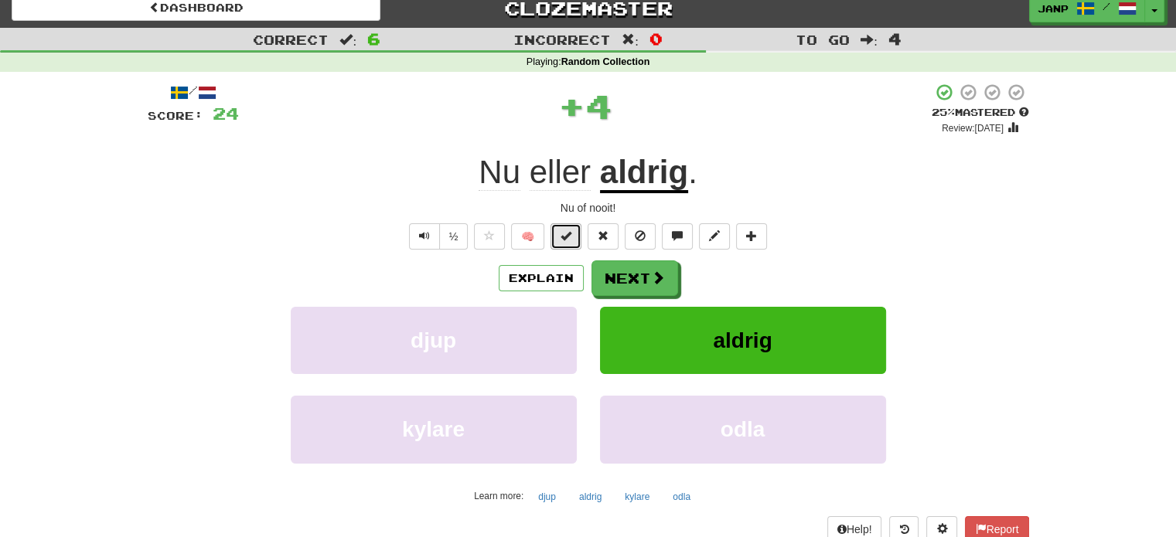
click at [571, 237] on span at bounding box center [565, 235] width 11 height 11
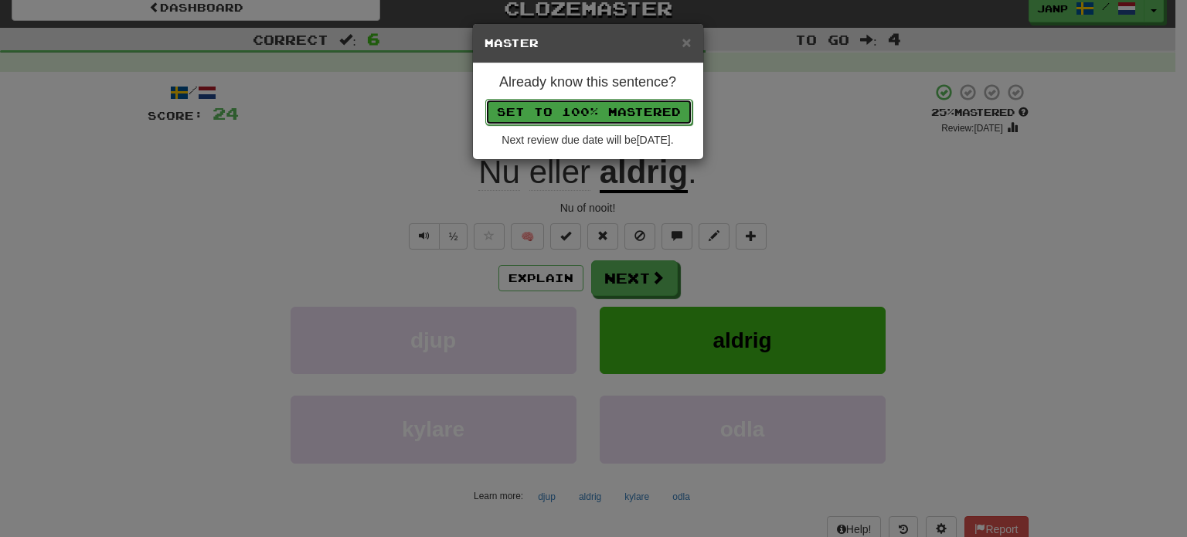
click at [606, 104] on button "Set to 100% Mastered" at bounding box center [588, 112] width 207 height 26
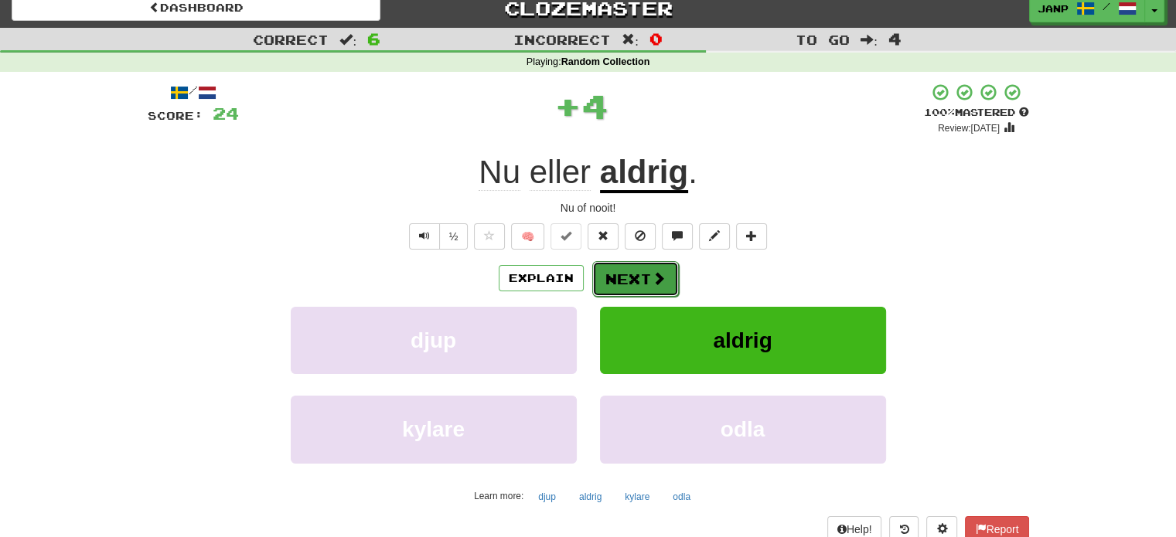
click at [652, 271] on span at bounding box center [659, 278] width 14 height 14
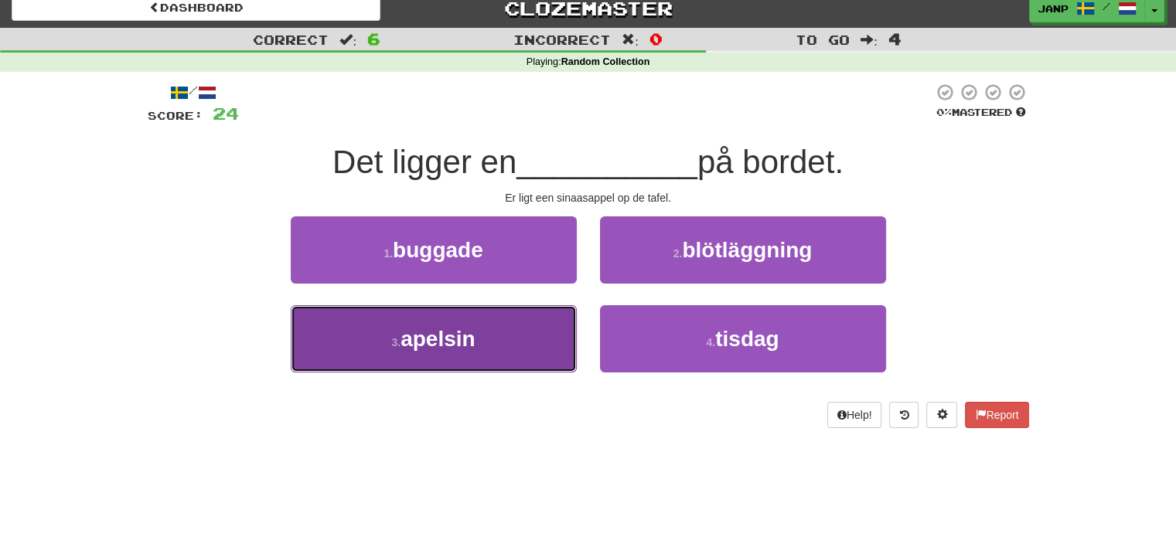
click at [507, 339] on button "3 . apelsin" at bounding box center [434, 338] width 286 height 67
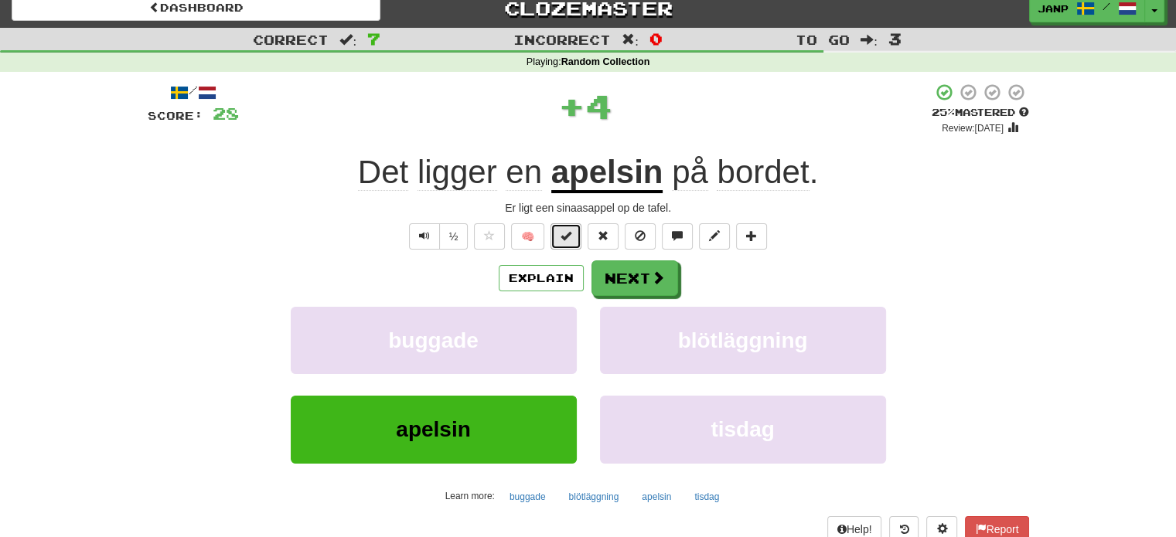
click at [564, 234] on span at bounding box center [565, 235] width 11 height 11
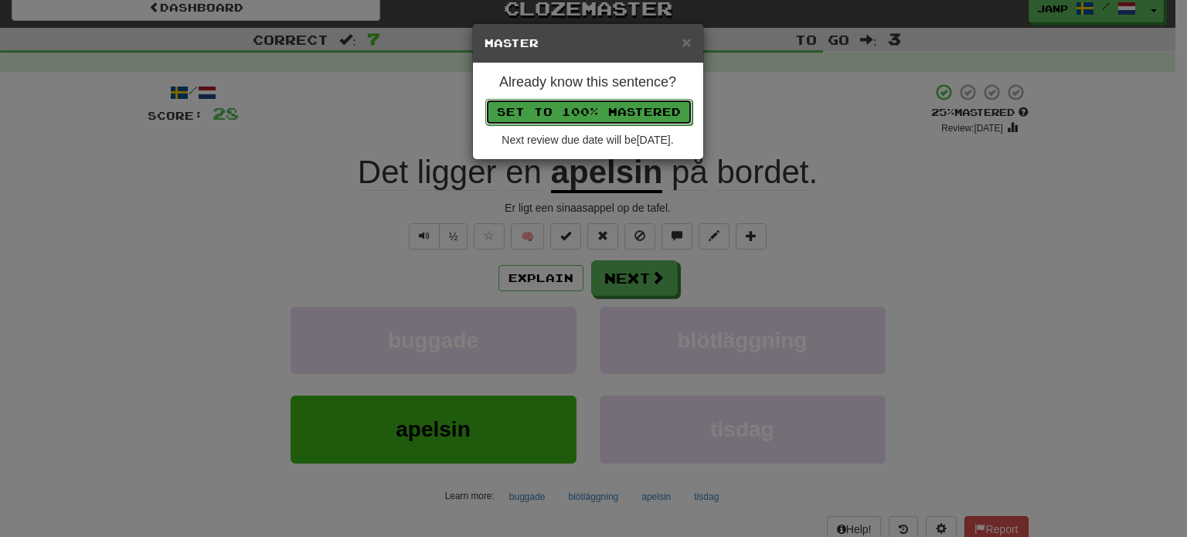
click at [613, 107] on button "Set to 100% Mastered" at bounding box center [588, 112] width 207 height 26
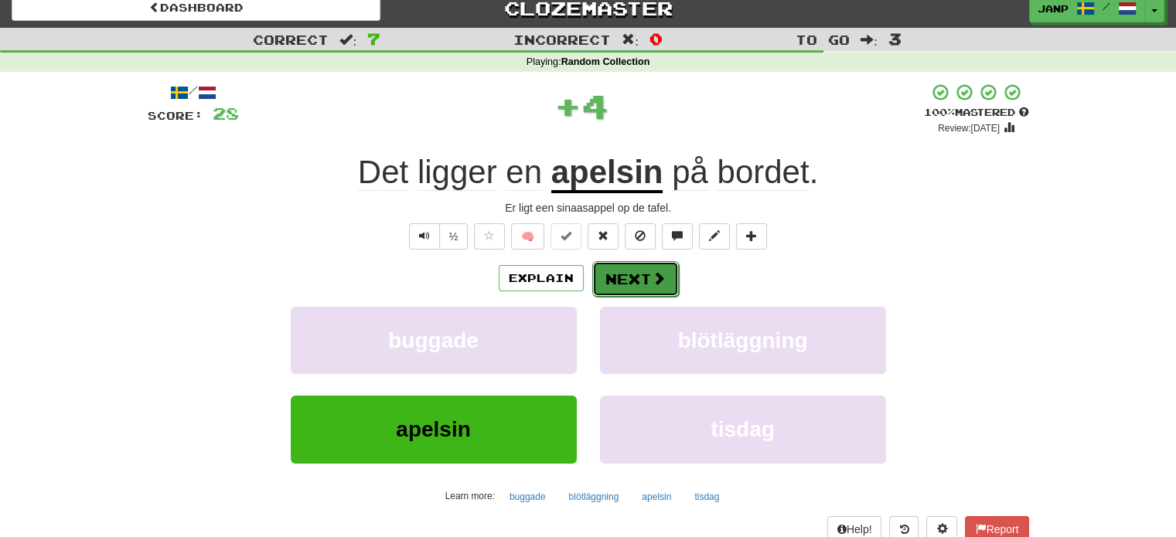
click at [632, 276] on button "Next" at bounding box center [635, 279] width 87 height 36
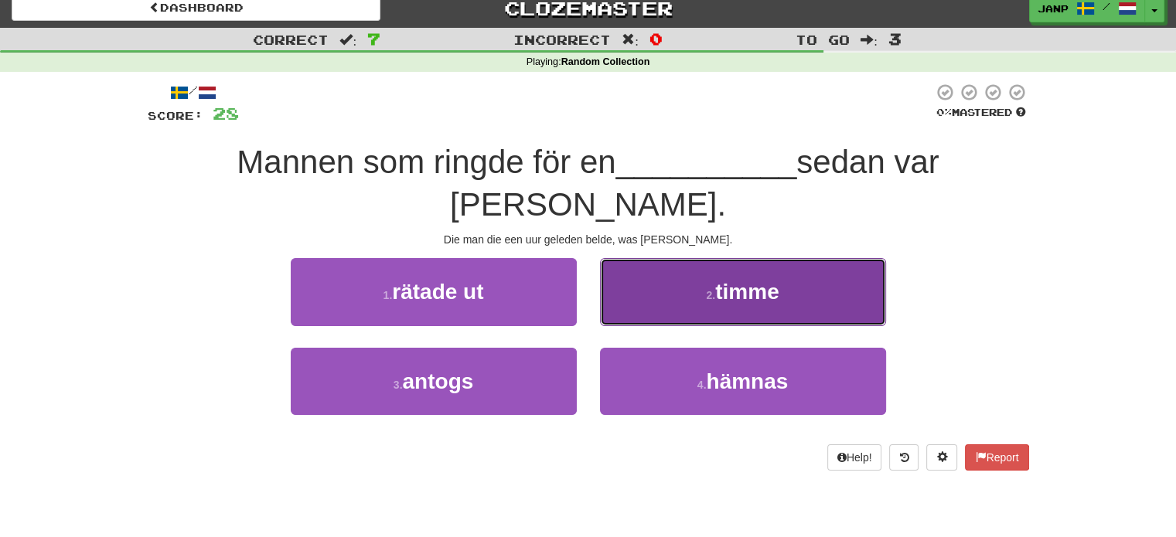
click at [652, 274] on button "2 . timme" at bounding box center [743, 291] width 286 height 67
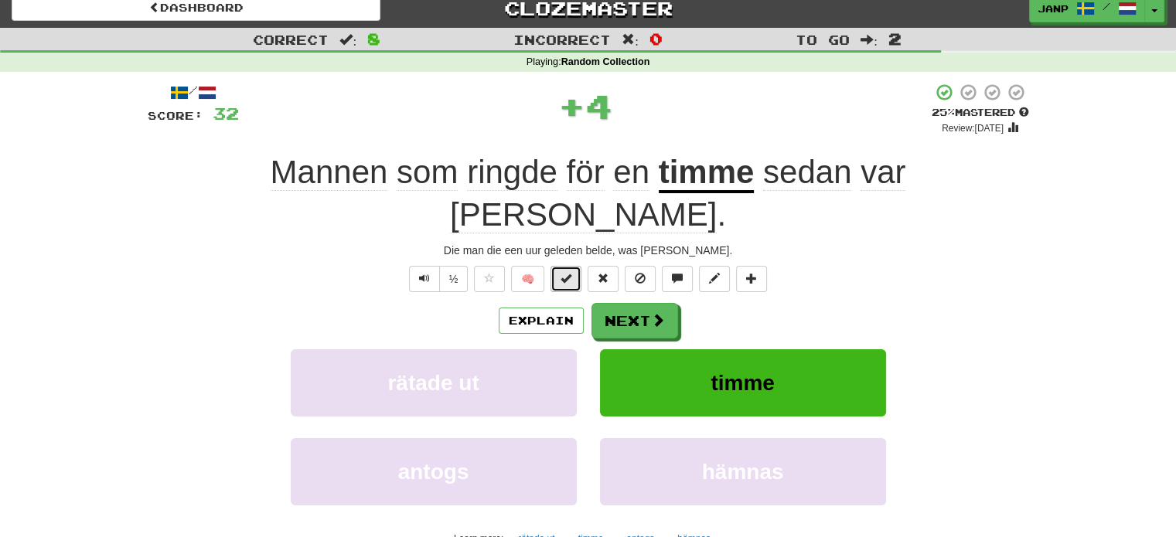
click at [564, 273] on span at bounding box center [565, 278] width 11 height 11
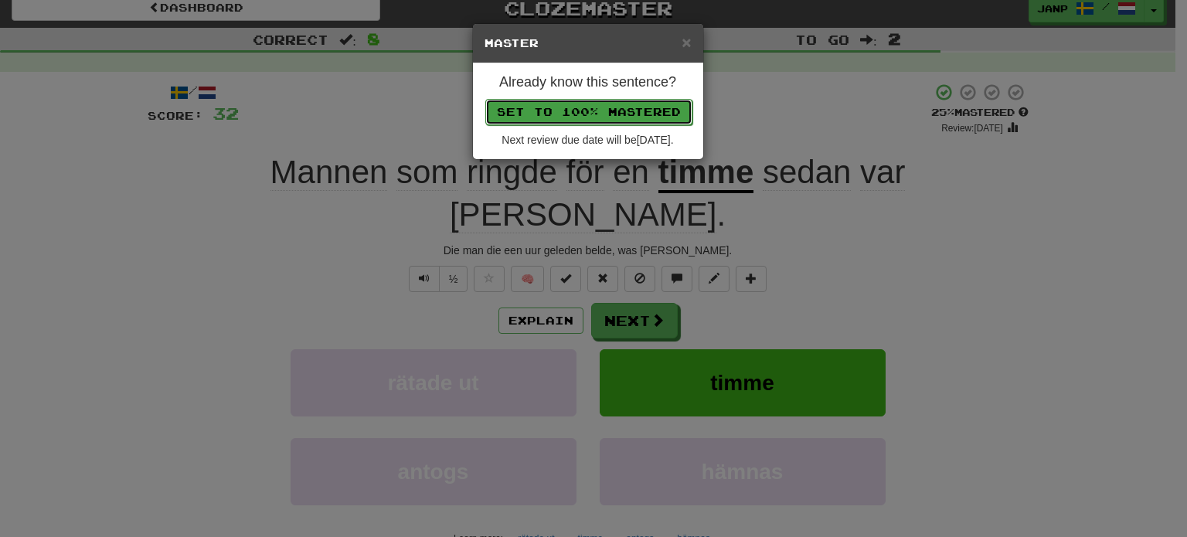
click at [594, 111] on button "Set to 100% Mastered" at bounding box center [588, 112] width 207 height 26
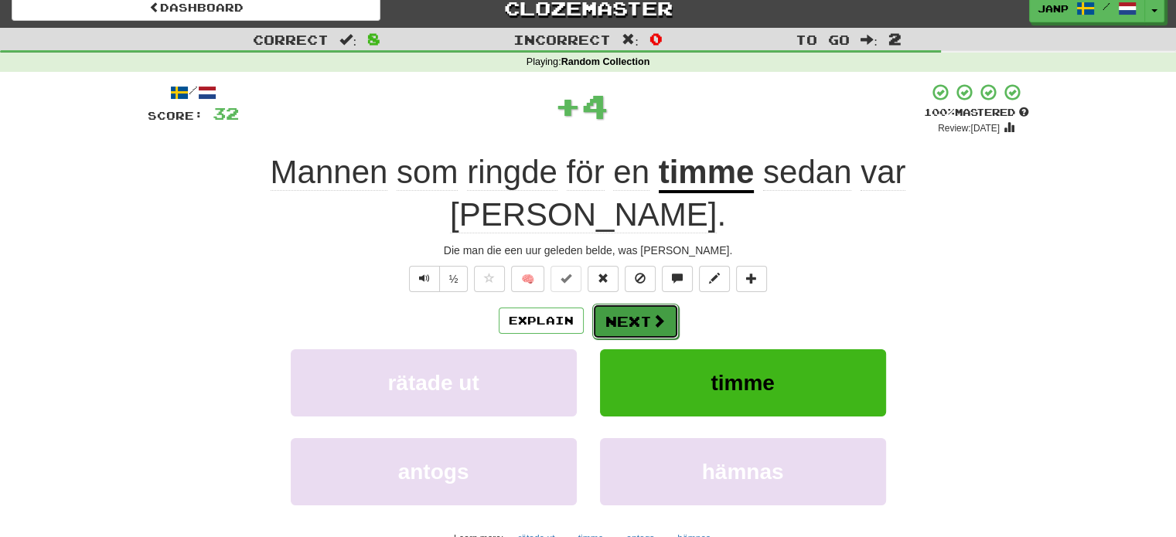
click at [620, 304] on button "Next" at bounding box center [635, 322] width 87 height 36
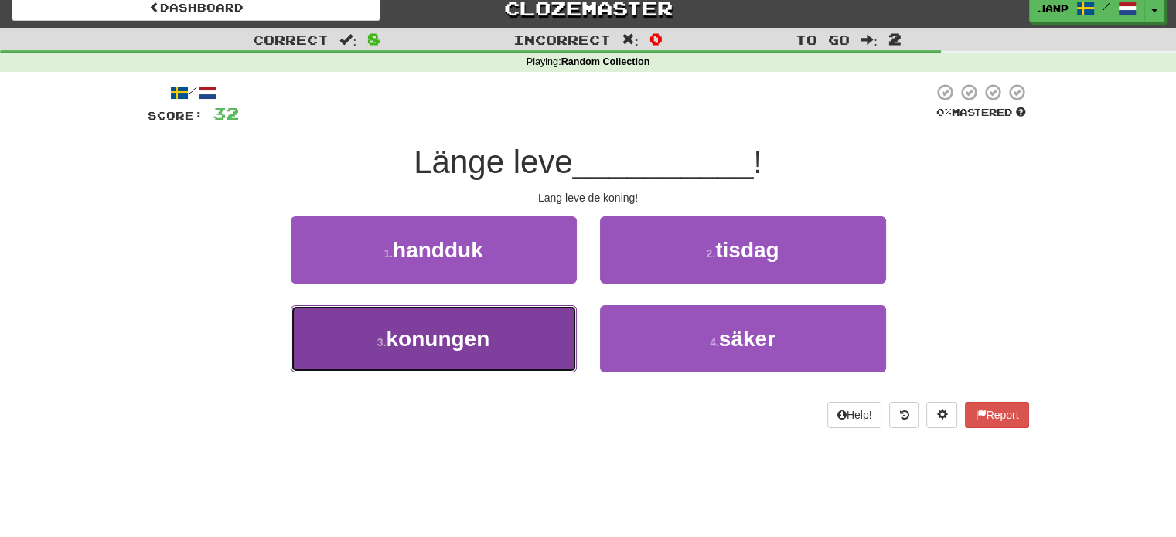
click at [486, 336] on span "konungen" at bounding box center [438, 339] width 104 height 24
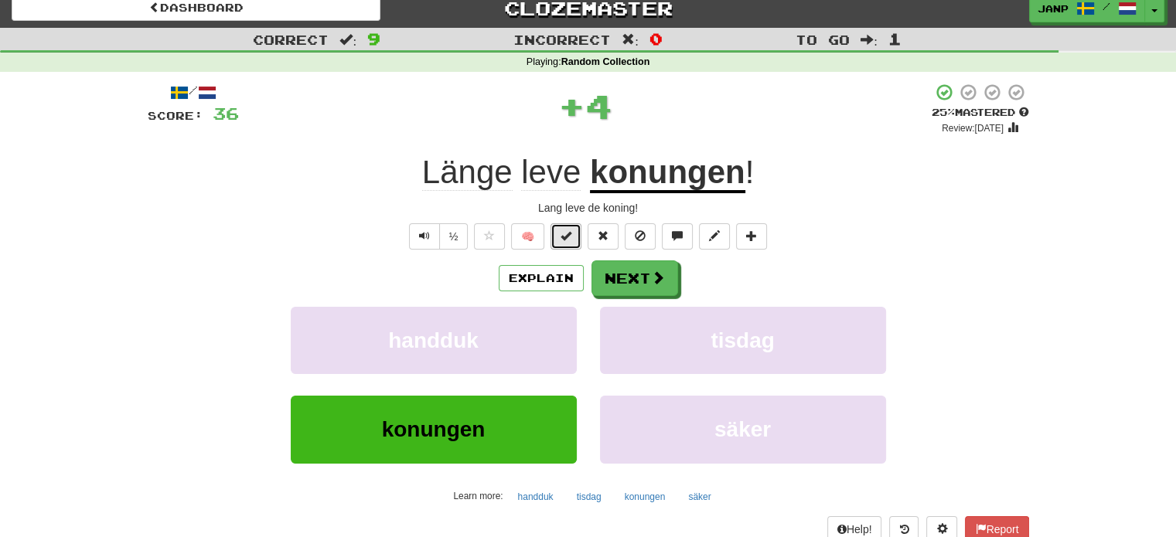
click at [564, 233] on span at bounding box center [565, 235] width 11 height 11
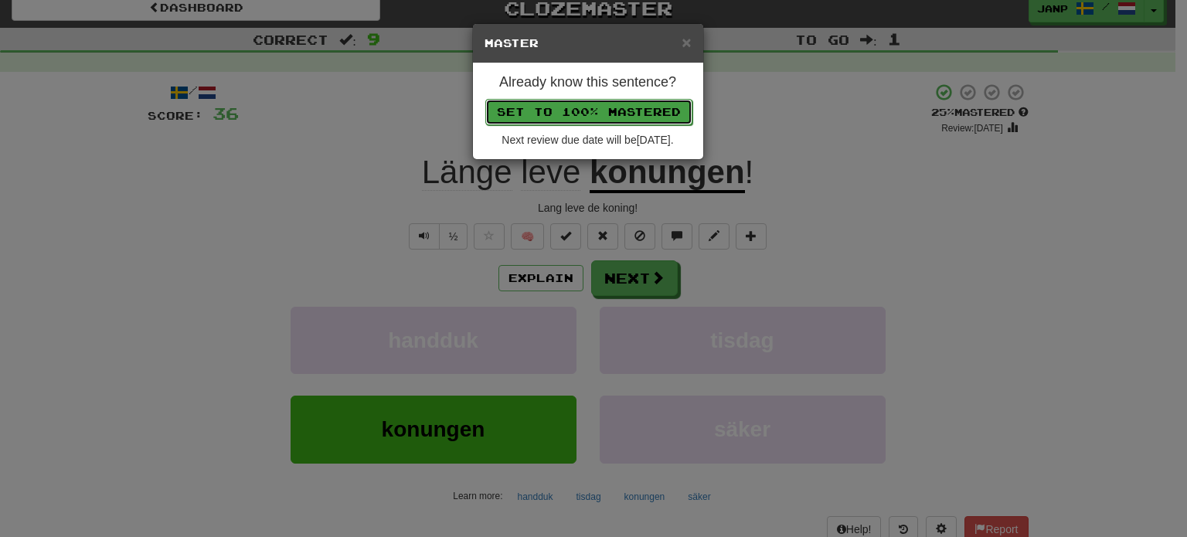
click at [622, 121] on button "Set to 100% Mastered" at bounding box center [588, 112] width 207 height 26
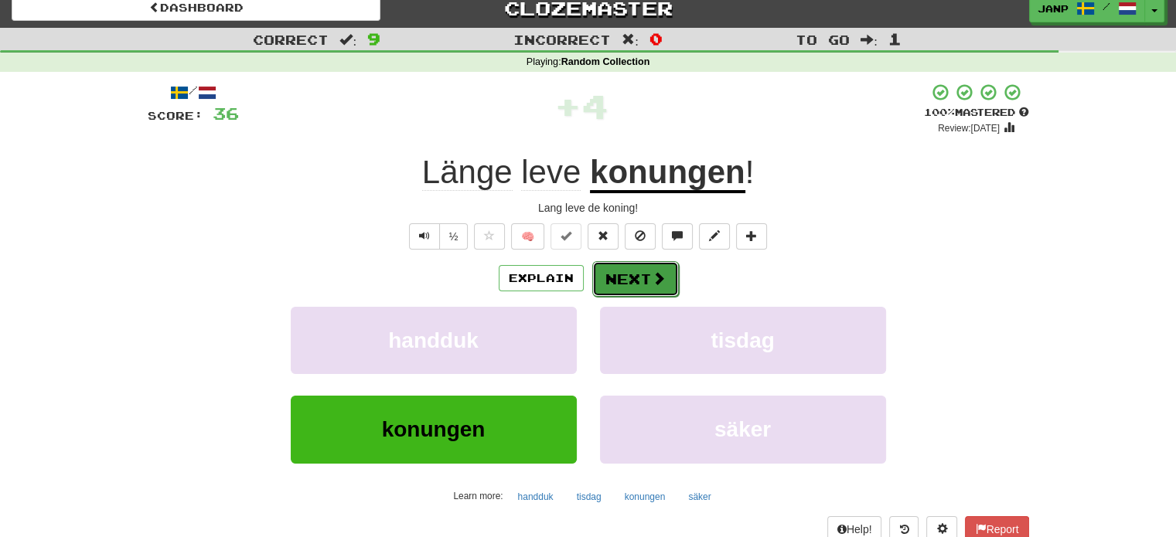
click at [639, 282] on button "Next" at bounding box center [635, 279] width 87 height 36
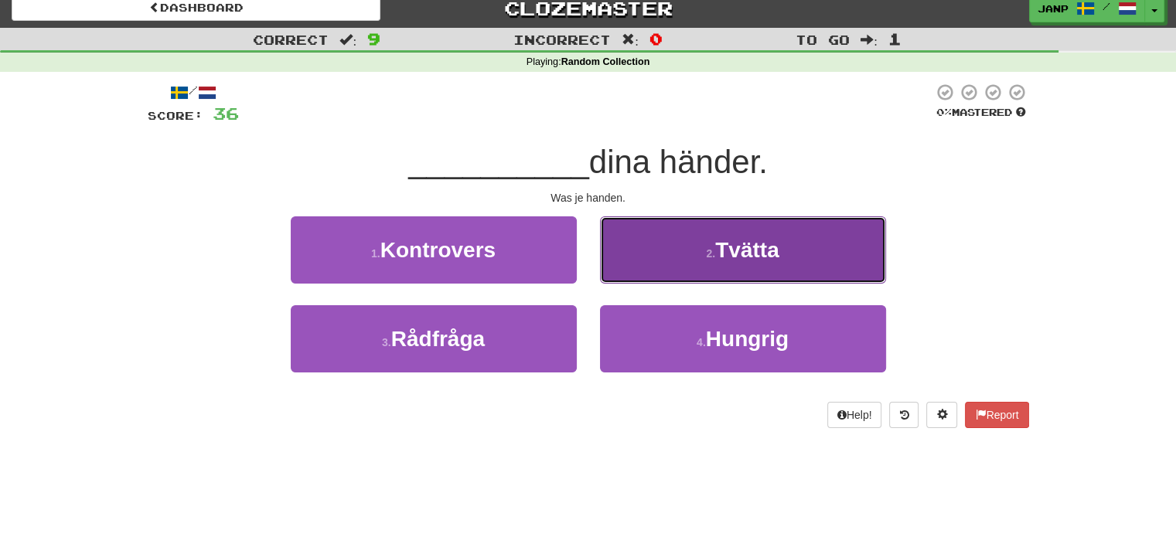
click at [661, 257] on button "2 . Tvätta" at bounding box center [743, 249] width 286 height 67
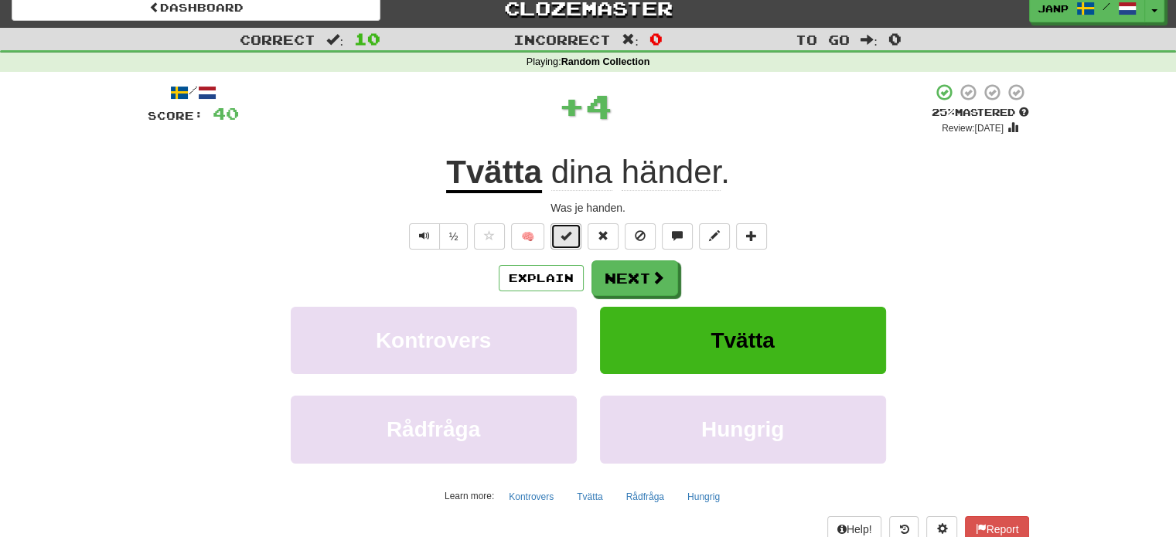
click at [563, 233] on span at bounding box center [565, 235] width 11 height 11
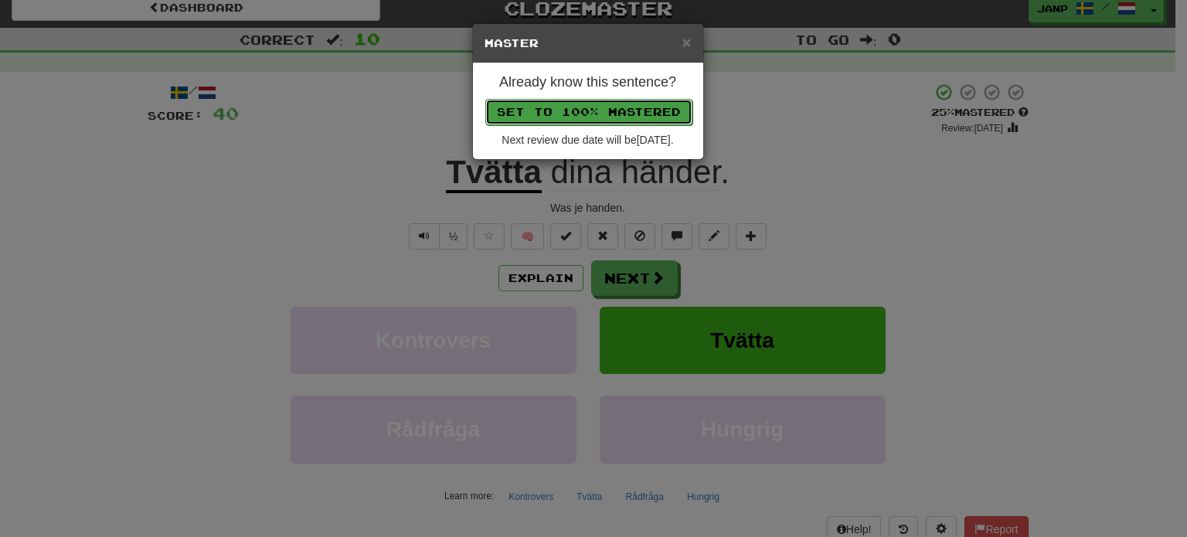
click at [594, 104] on button "Set to 100% Mastered" at bounding box center [588, 112] width 207 height 26
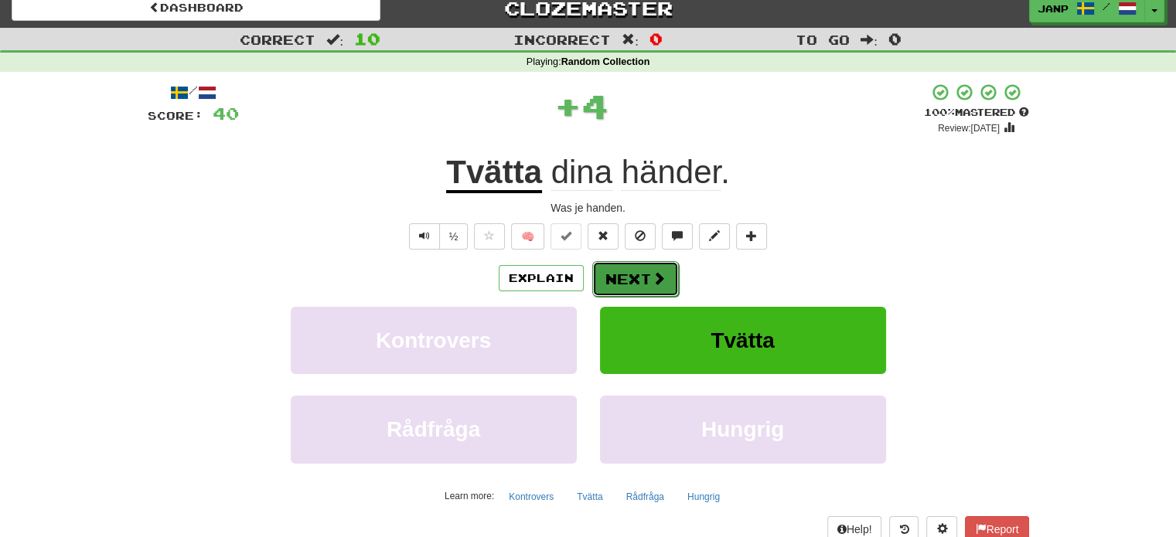
click at [636, 275] on button "Next" at bounding box center [635, 279] width 87 height 36
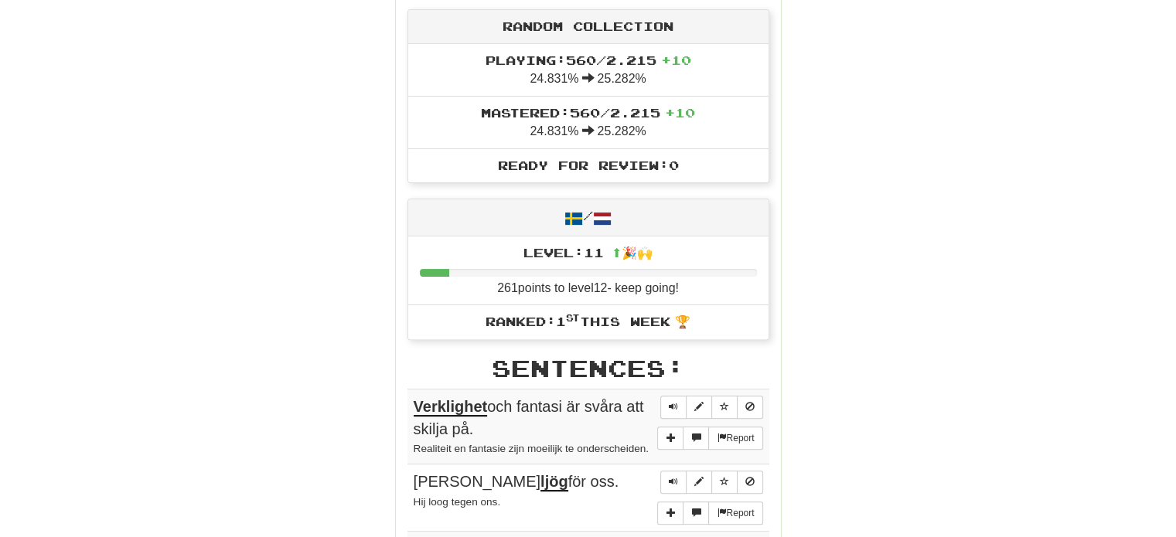
scroll to position [707, 0]
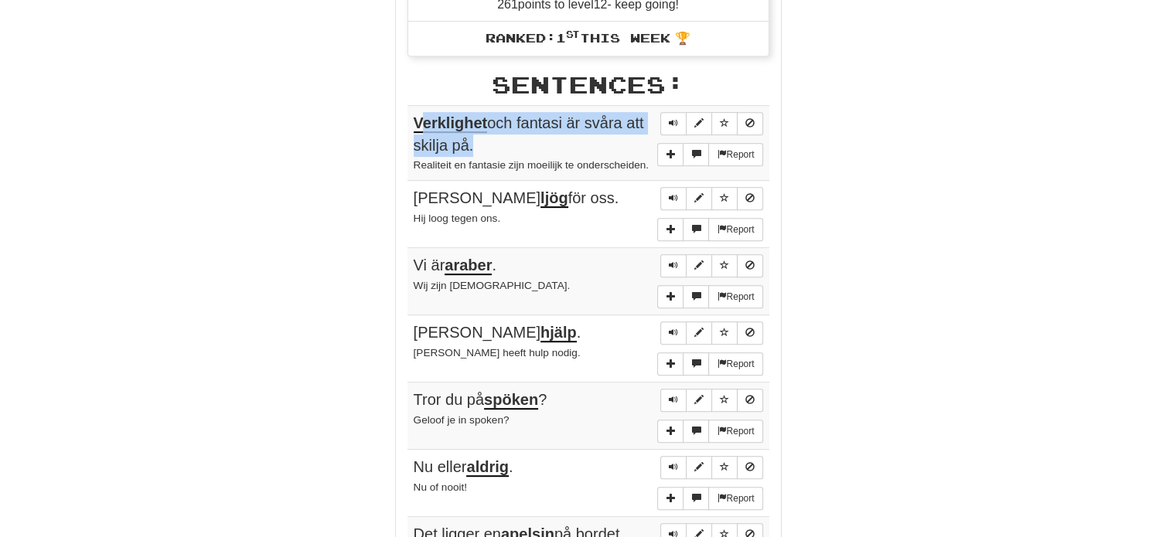
drag, startPoint x: 417, startPoint y: 118, endPoint x: 468, endPoint y: 144, distance: 57.0
click at [468, 144] on span "Verklighet och fantasi är svåra att skilja på." at bounding box center [529, 133] width 230 height 39
click at [337, 114] on div "Round Results Stats: Score: + 40 Time: 0 : 23 New: 10 Review: 0 Correct: 10 Inc…" at bounding box center [588, 163] width 881 height 1353
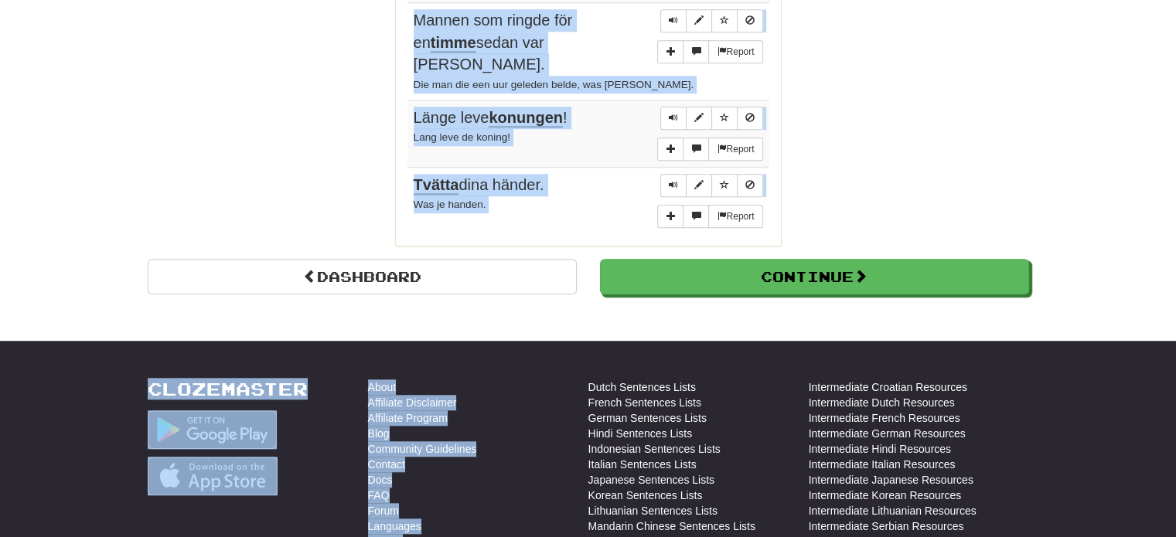
scroll to position [1301, 0]
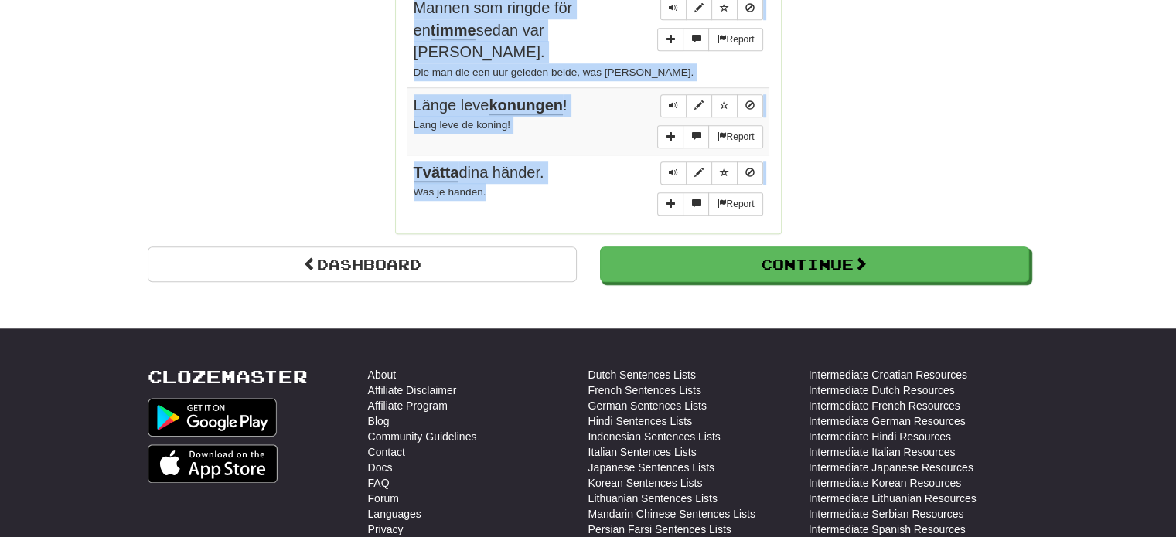
drag, startPoint x: 410, startPoint y: 120, endPoint x: 526, endPoint y: 175, distance: 128.6
copy tbody "Verklighet och fantasi är svåra att skilja på. Realiteit en fantasie zijn moeil…"
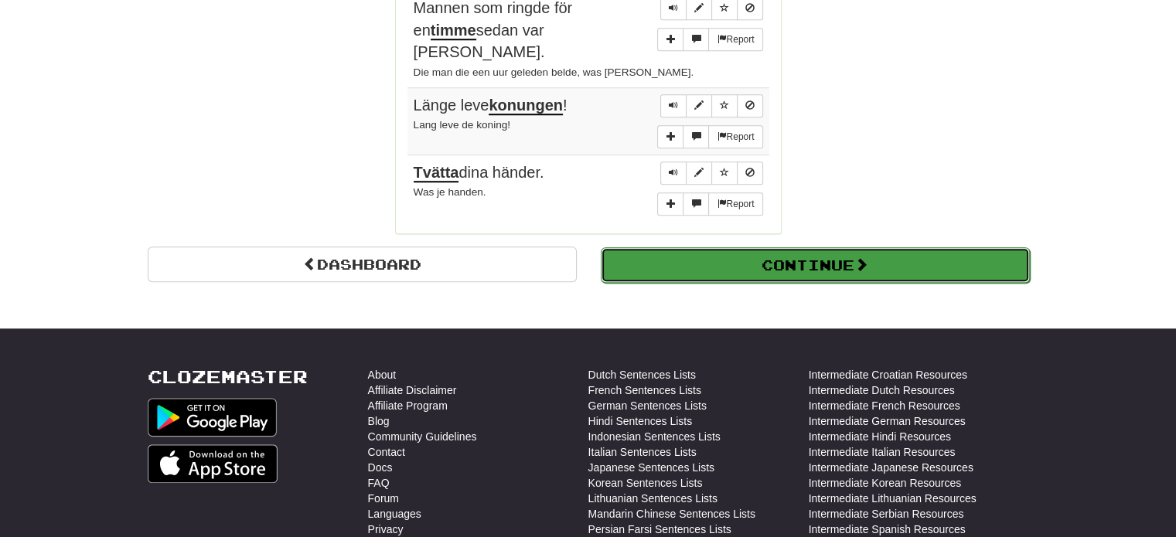
click at [831, 247] on button "Continue" at bounding box center [815, 265] width 429 height 36
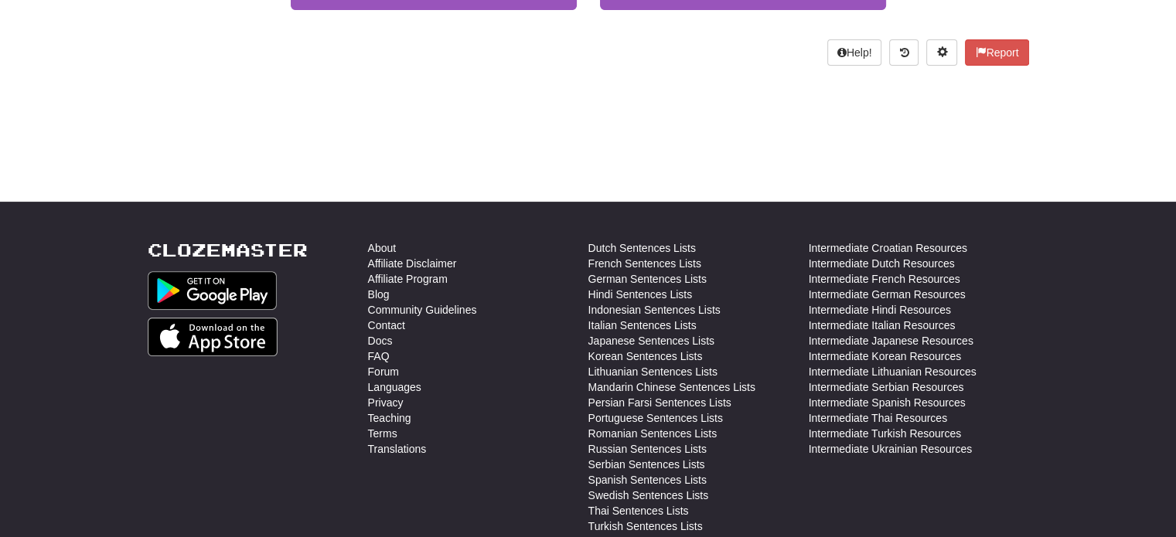
scroll to position [87, 0]
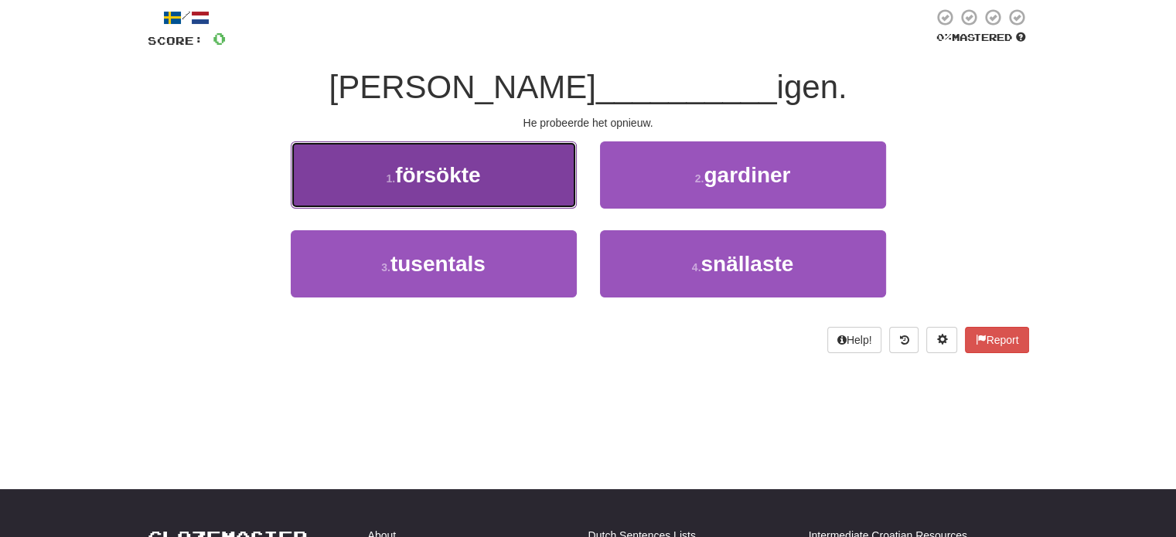
click at [530, 184] on button "1 . försökte" at bounding box center [434, 174] width 286 height 67
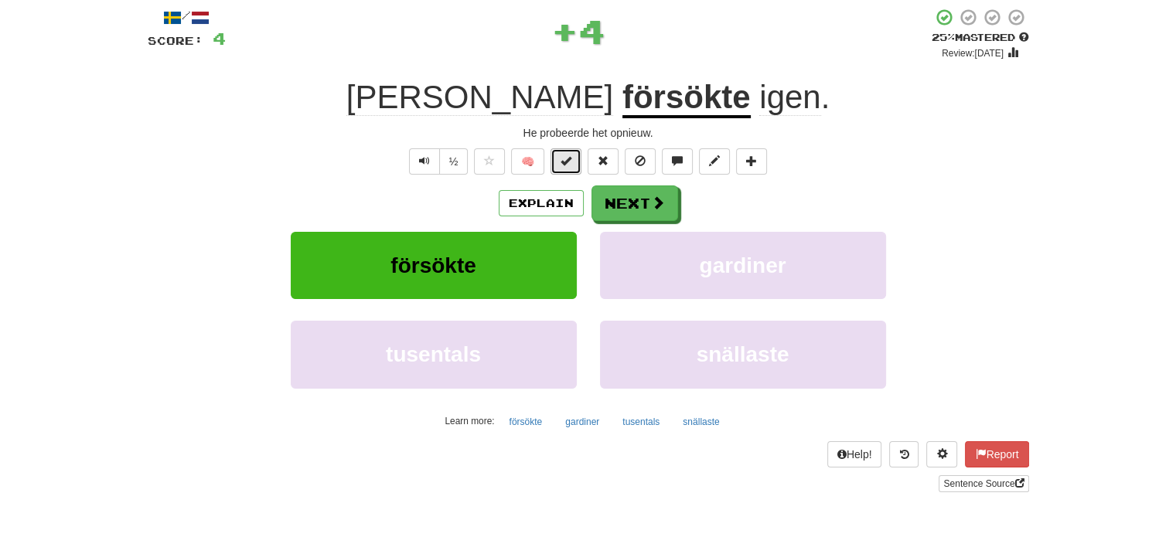
click at [566, 165] on span at bounding box center [565, 160] width 11 height 11
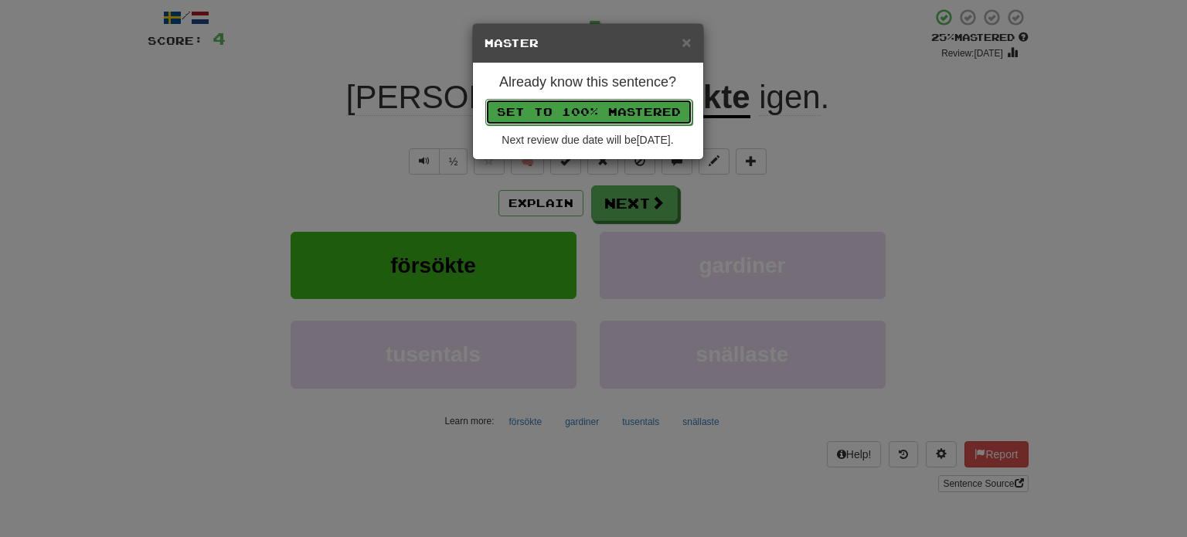
click at [601, 106] on button "Set to 100% Mastered" at bounding box center [588, 112] width 207 height 26
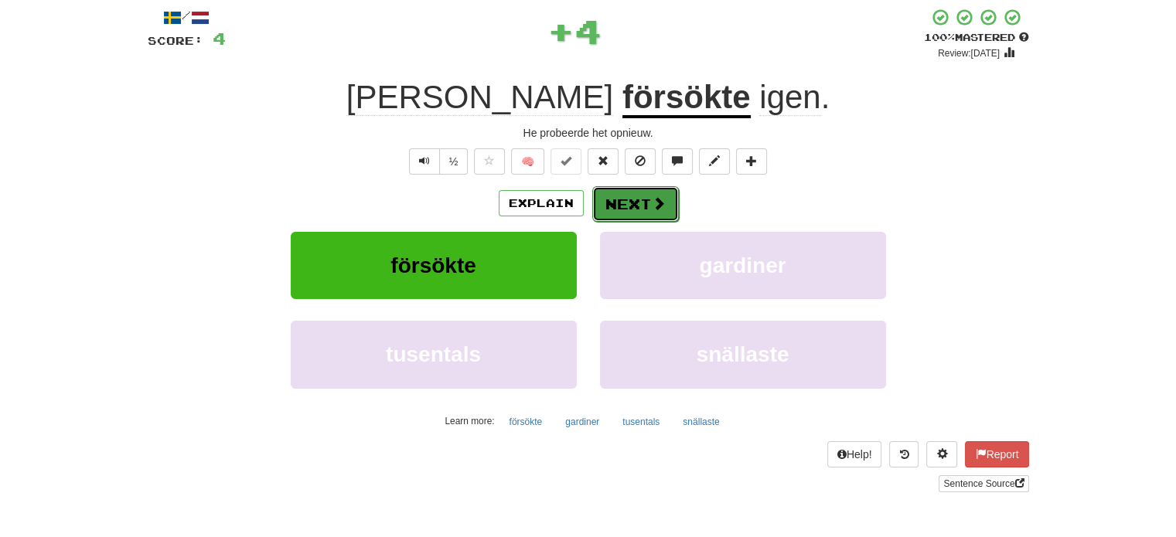
click at [629, 200] on button "Next" at bounding box center [635, 204] width 87 height 36
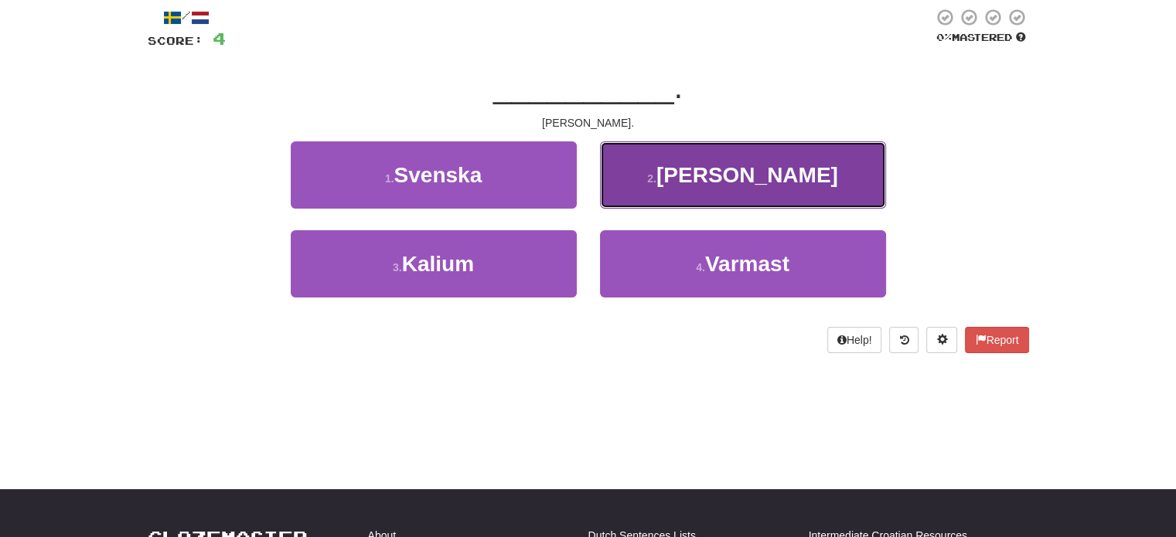
click at [633, 200] on button "2 . Ja" at bounding box center [743, 174] width 286 height 67
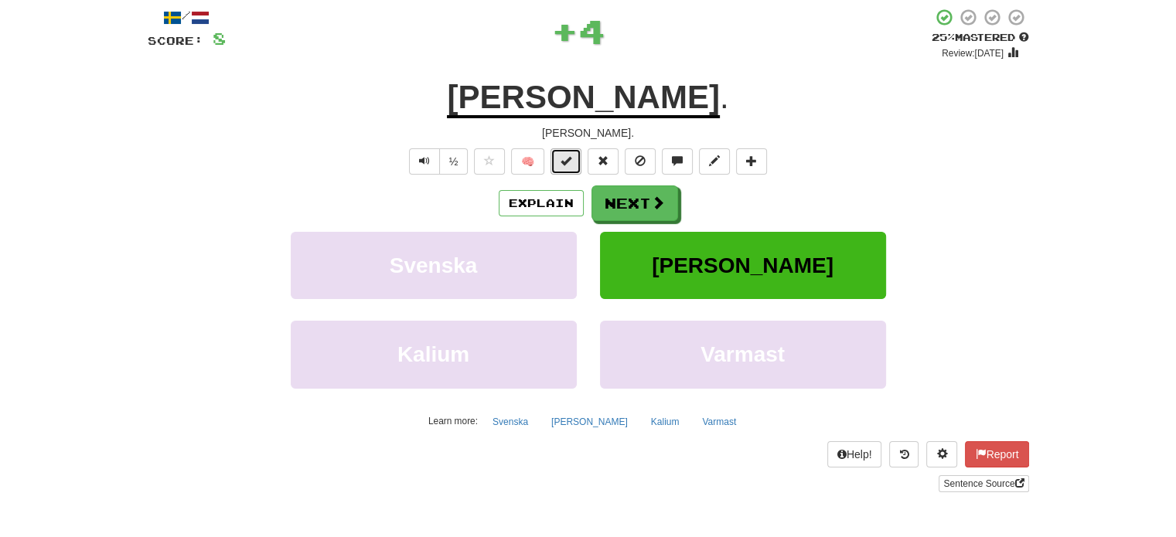
click at [560, 162] on button at bounding box center [565, 161] width 31 height 26
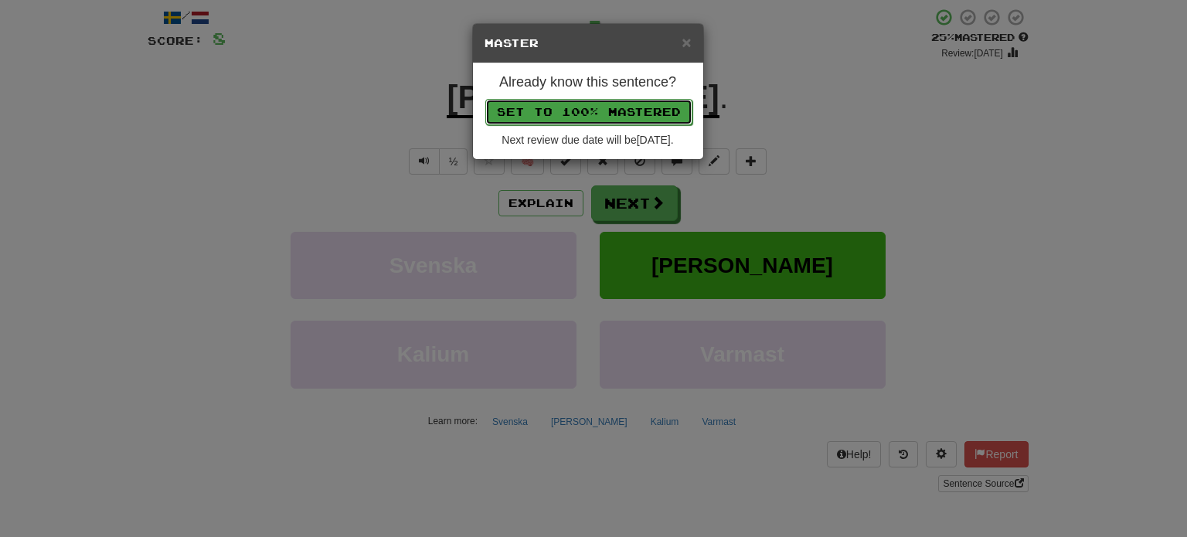
click at [594, 104] on button "Set to 100% Mastered" at bounding box center [588, 112] width 207 height 26
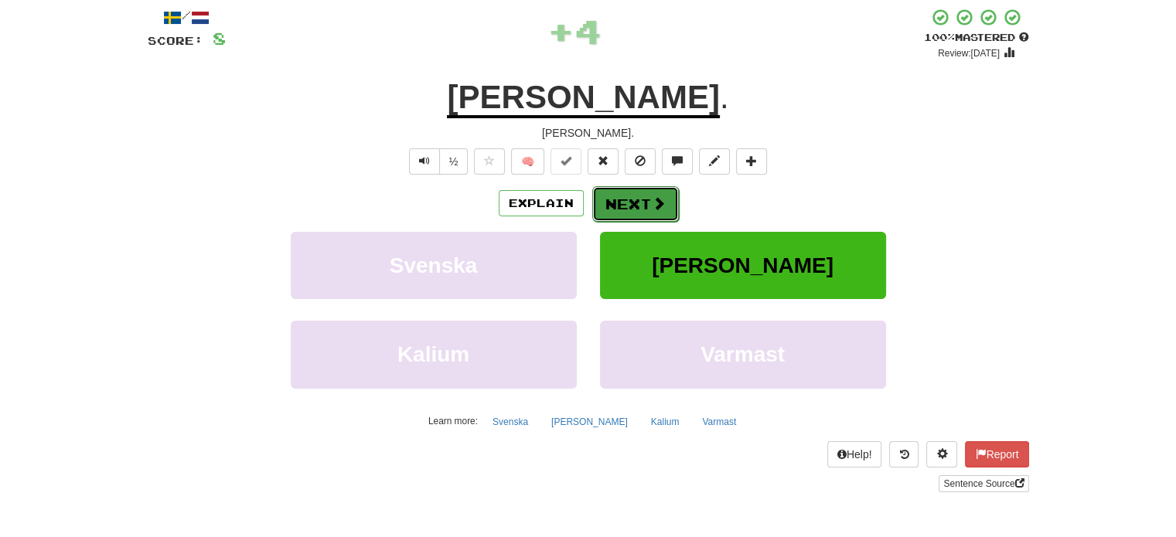
click at [624, 191] on button "Next" at bounding box center [635, 204] width 87 height 36
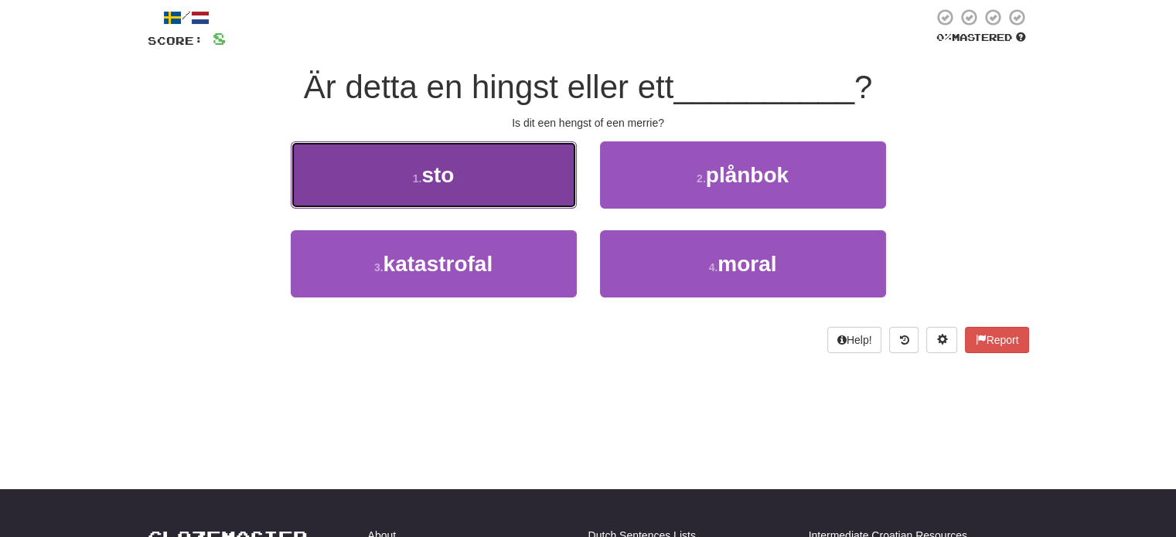
click at [540, 166] on button "1 . sto" at bounding box center [434, 174] width 286 height 67
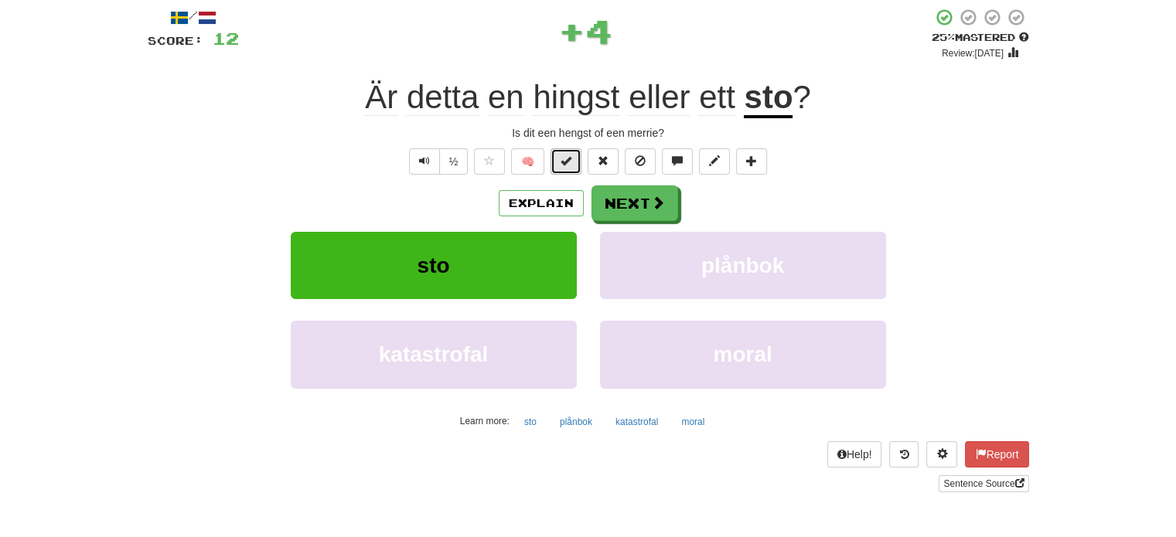
click at [567, 155] on span at bounding box center [565, 160] width 11 height 11
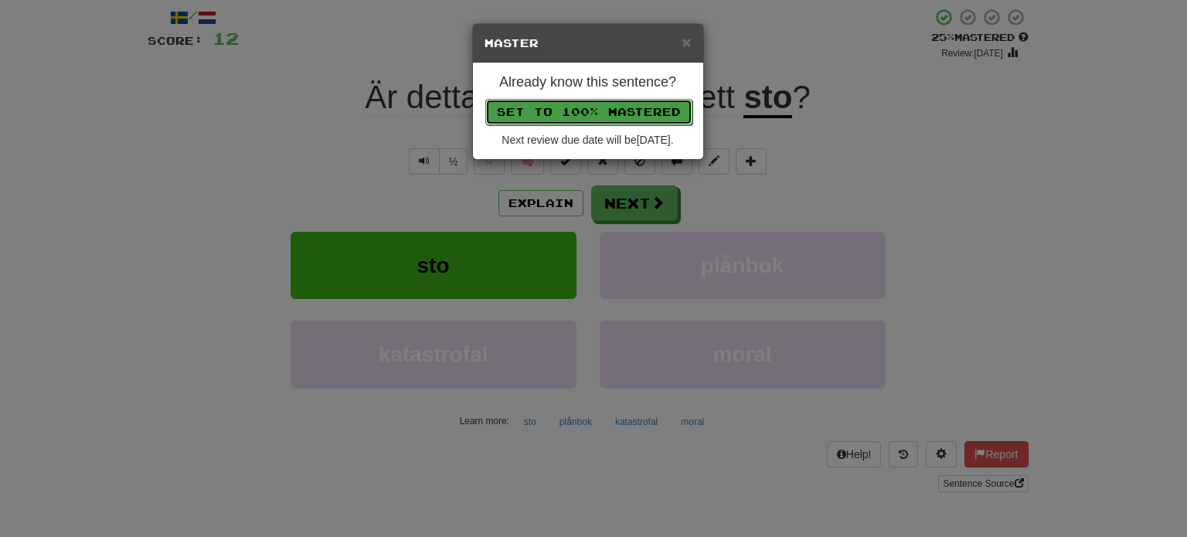
click at [584, 107] on button "Set to 100% Mastered" at bounding box center [588, 112] width 207 height 26
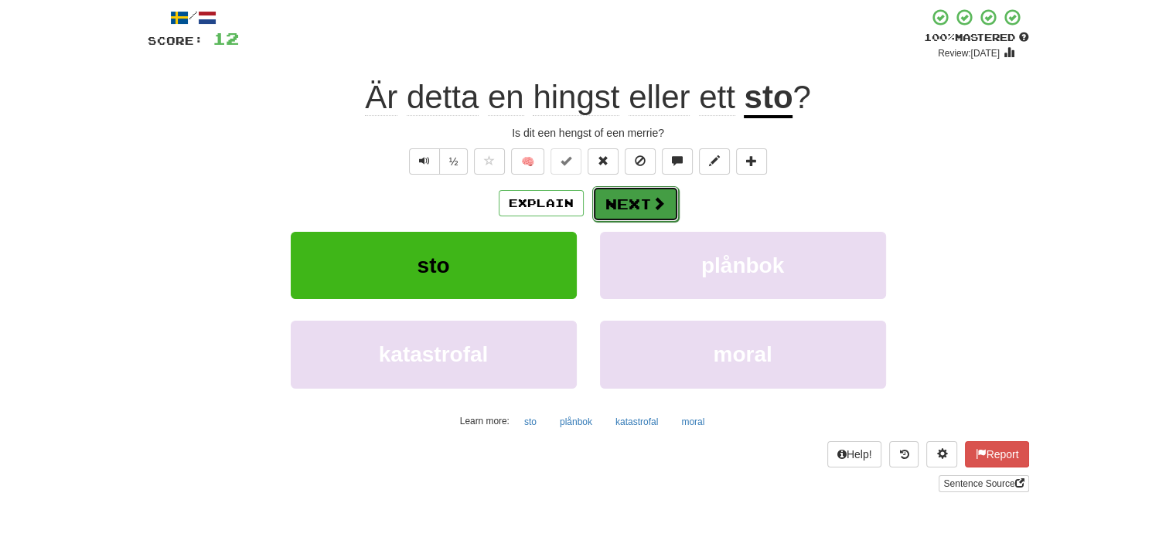
click at [639, 203] on button "Next" at bounding box center [635, 204] width 87 height 36
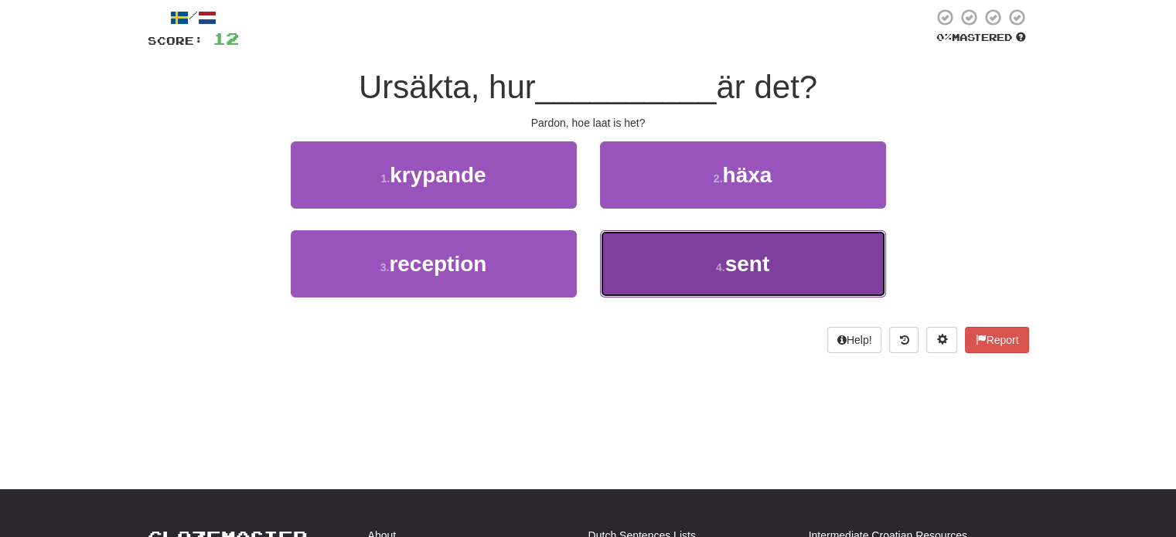
click at [659, 261] on button "4 . sent" at bounding box center [743, 263] width 286 height 67
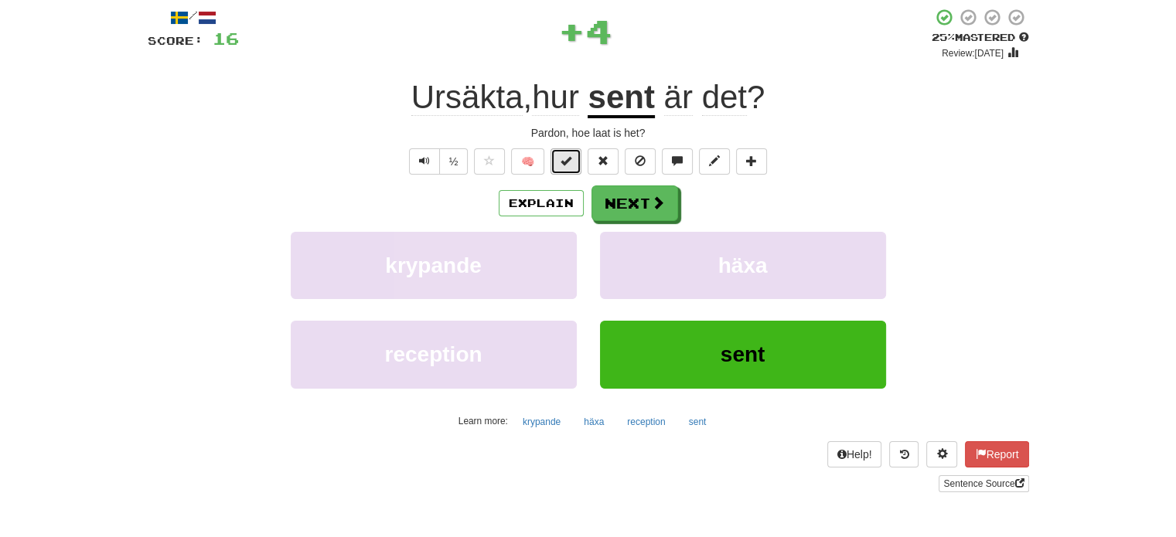
click at [566, 160] on span at bounding box center [565, 160] width 11 height 11
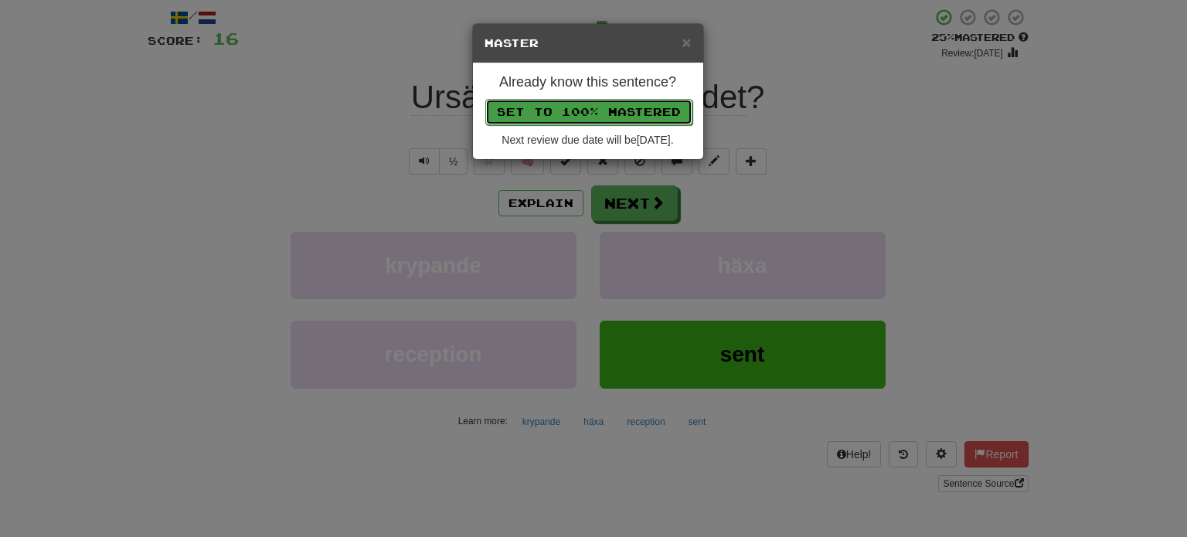
click at [588, 107] on button "Set to 100% Mastered" at bounding box center [588, 112] width 207 height 26
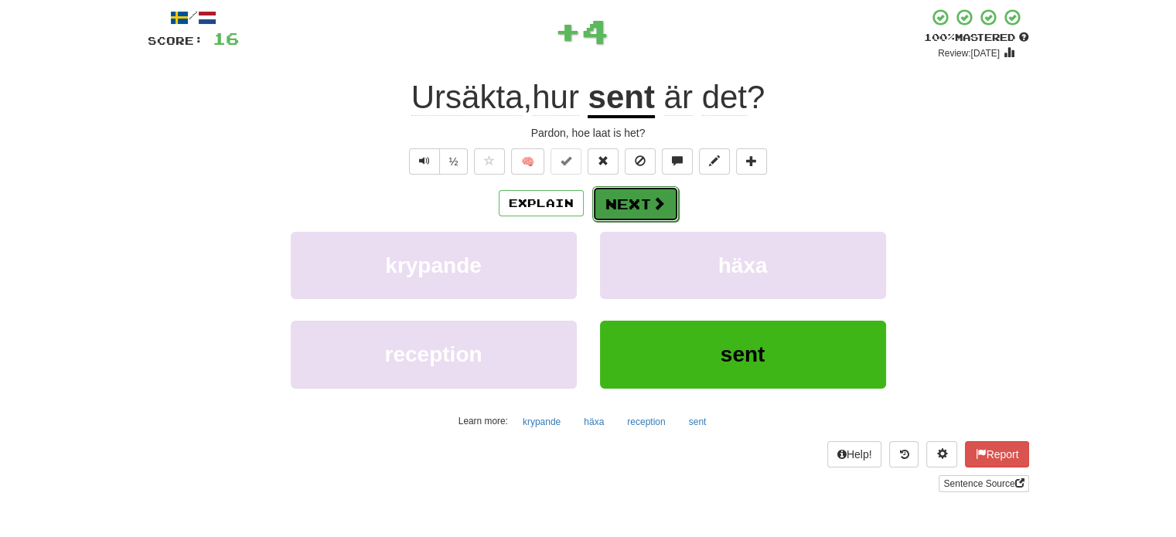
click at [622, 197] on button "Next" at bounding box center [635, 204] width 87 height 36
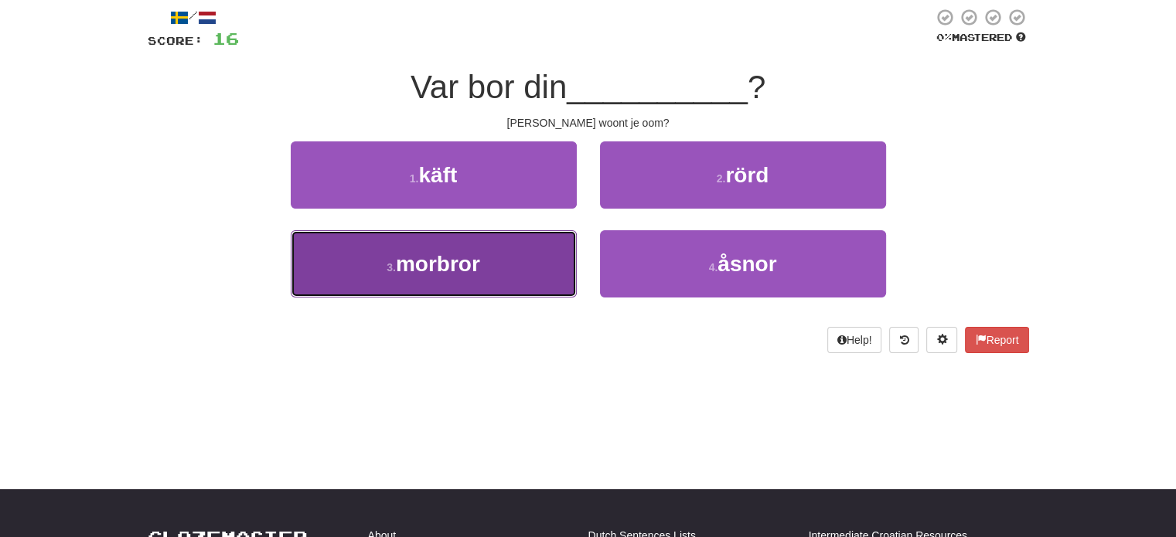
click at [526, 256] on button "3 . morbror" at bounding box center [434, 263] width 286 height 67
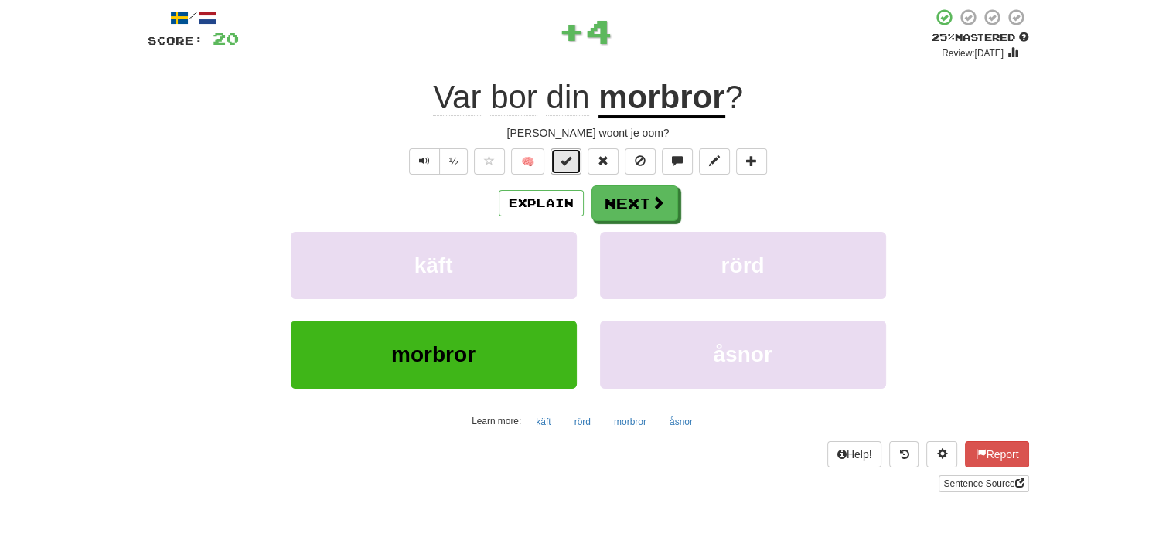
click at [560, 162] on button at bounding box center [565, 161] width 31 height 26
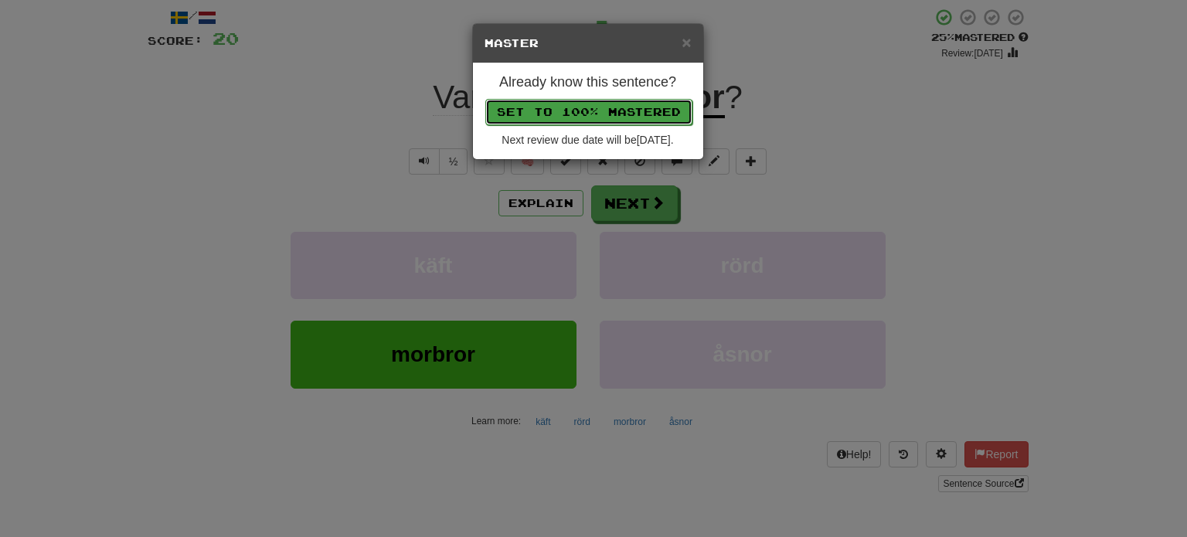
click at [593, 101] on button "Set to 100% Mastered" at bounding box center [588, 112] width 207 height 26
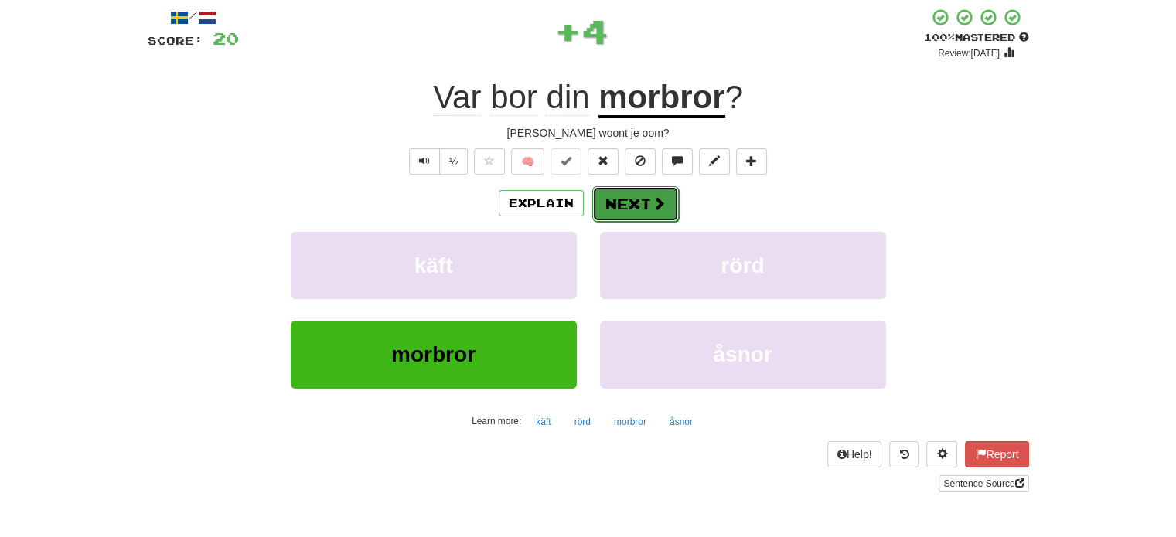
click at [618, 203] on button "Next" at bounding box center [635, 204] width 87 height 36
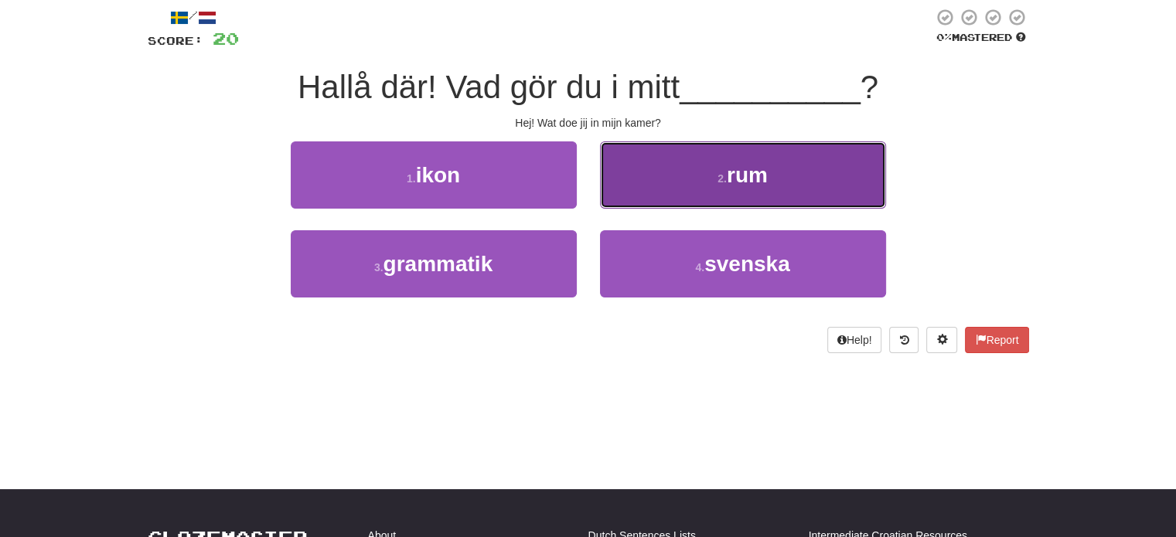
click at [665, 177] on button "2 . rum" at bounding box center [743, 174] width 286 height 67
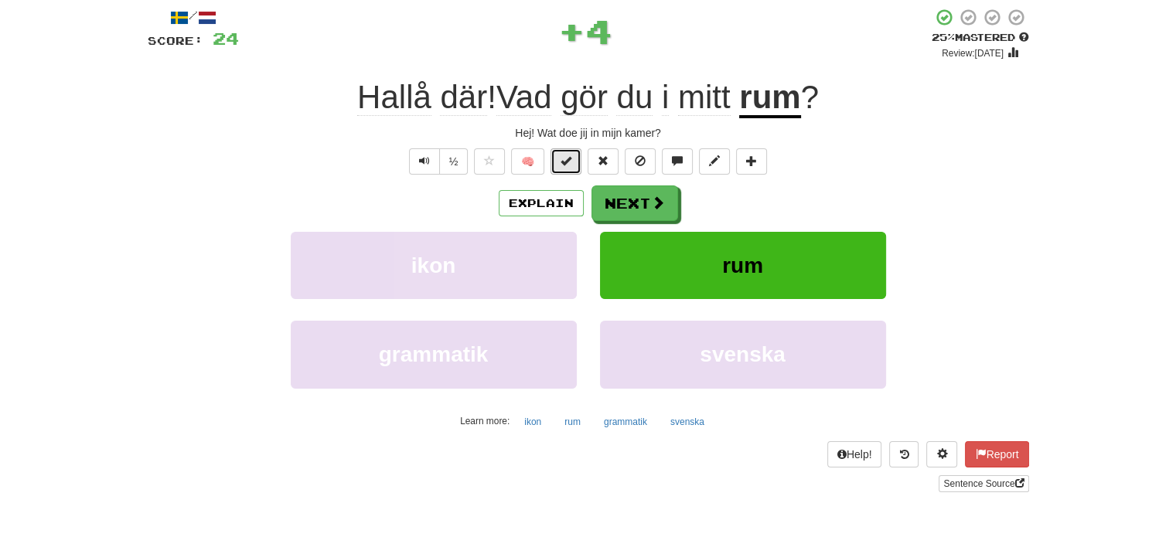
click at [557, 160] on button at bounding box center [565, 161] width 31 height 26
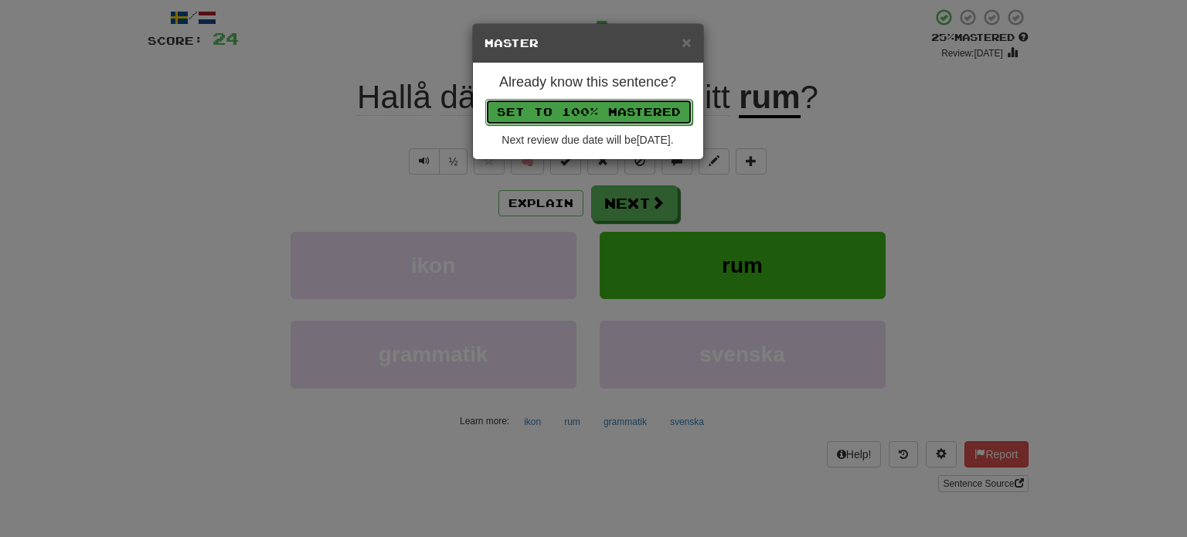
click at [560, 110] on button "Set to 100% Mastered" at bounding box center [588, 112] width 207 height 26
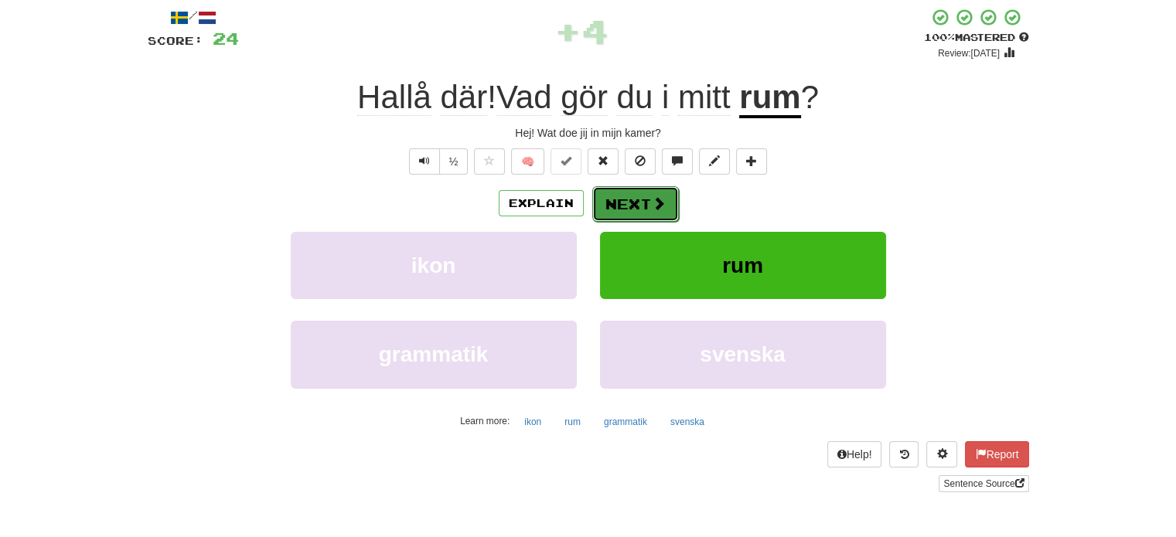
click at [620, 199] on button "Next" at bounding box center [635, 204] width 87 height 36
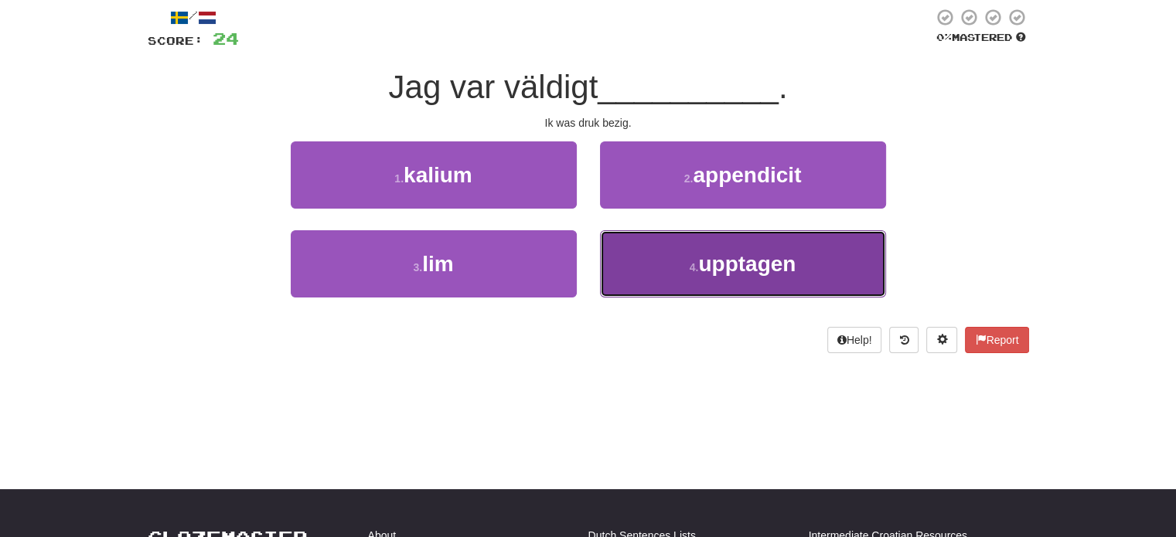
click at [677, 256] on button "4 . upptagen" at bounding box center [743, 263] width 286 height 67
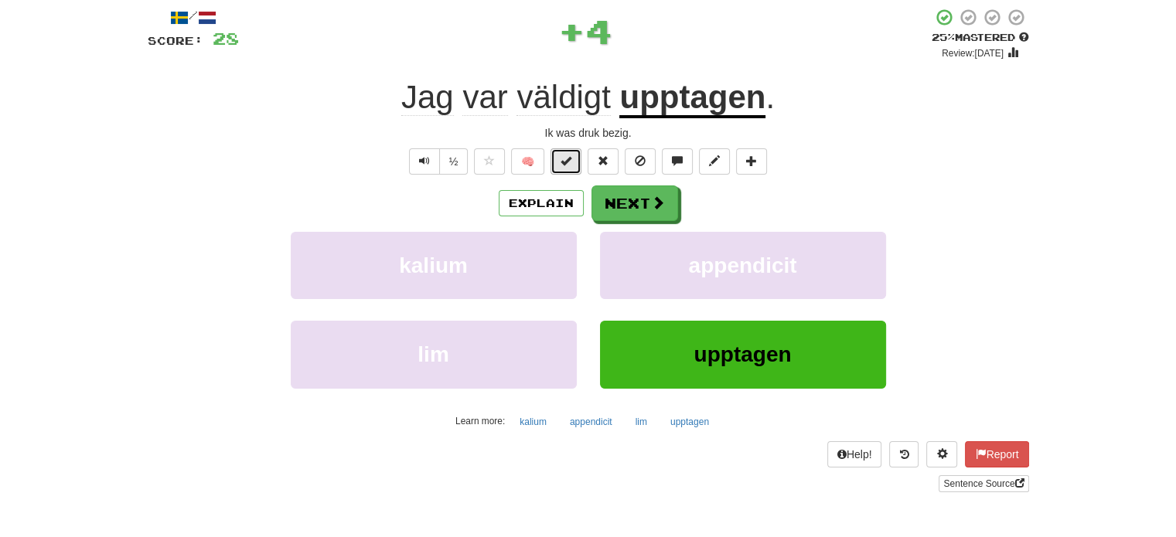
click at [561, 163] on span at bounding box center [565, 160] width 11 height 11
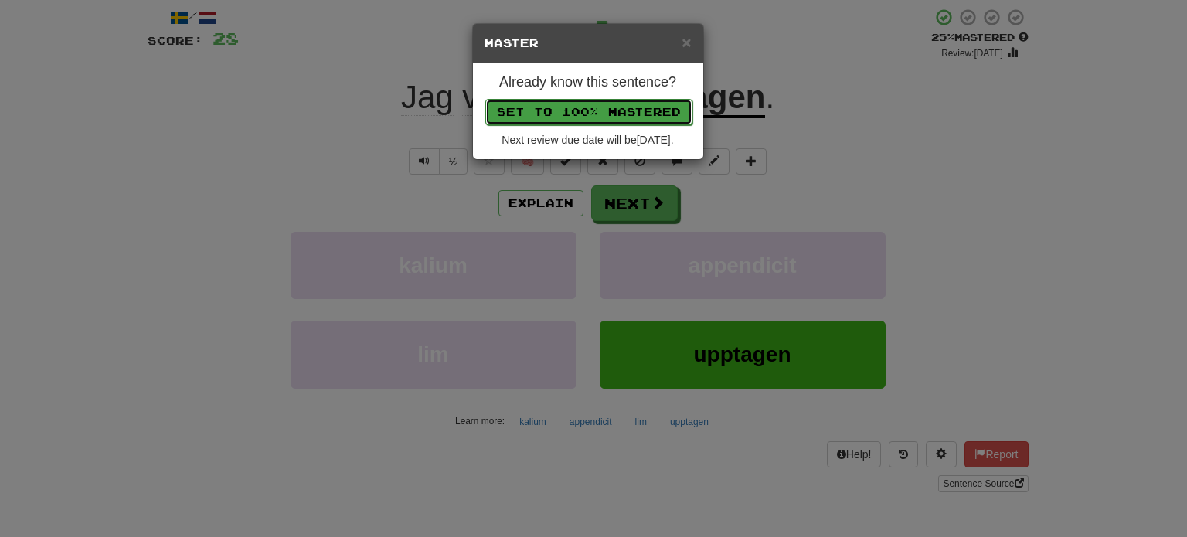
click at [585, 109] on button "Set to 100% Mastered" at bounding box center [588, 112] width 207 height 26
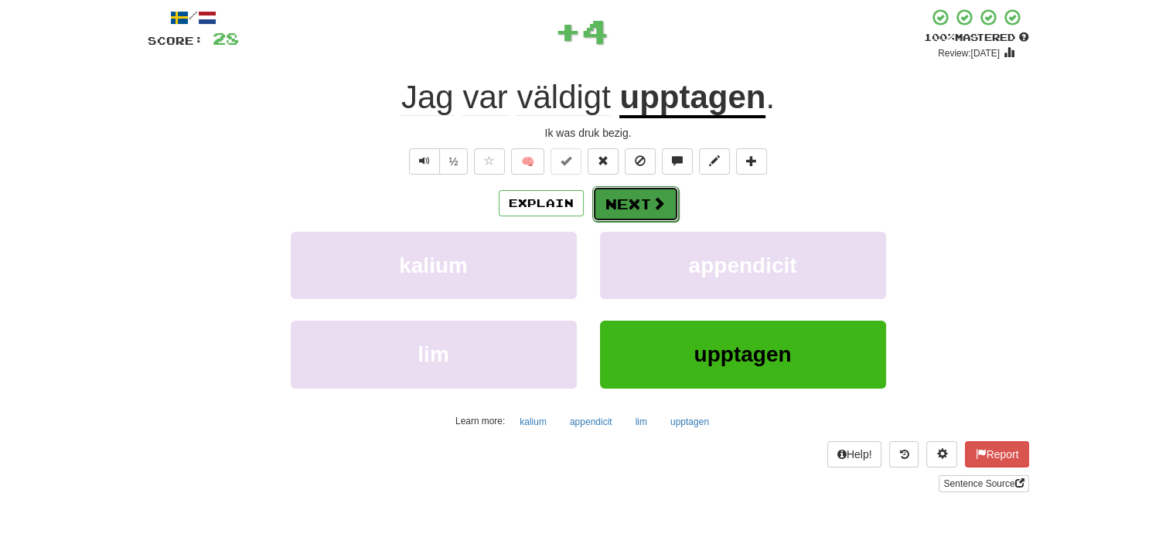
click at [618, 191] on button "Next" at bounding box center [635, 204] width 87 height 36
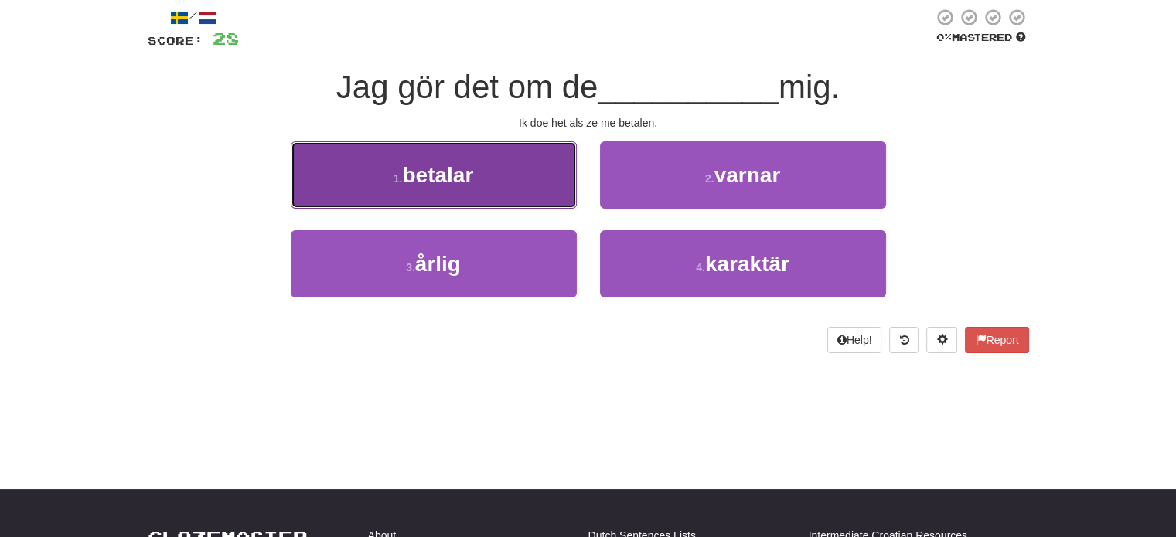
click at [520, 196] on button "1 . betalar" at bounding box center [434, 174] width 286 height 67
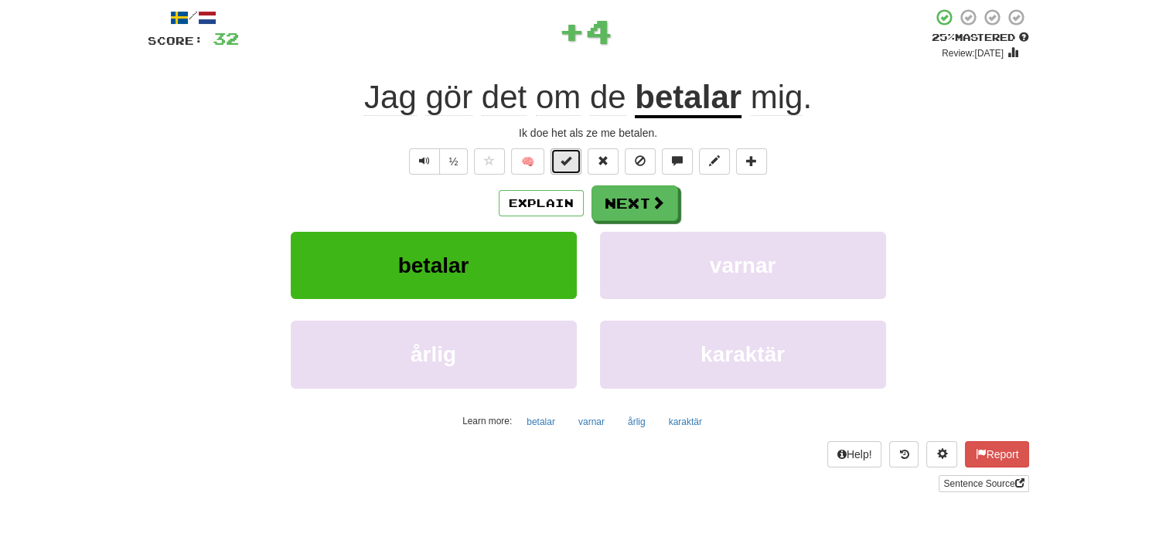
click at [564, 164] on span at bounding box center [565, 160] width 11 height 11
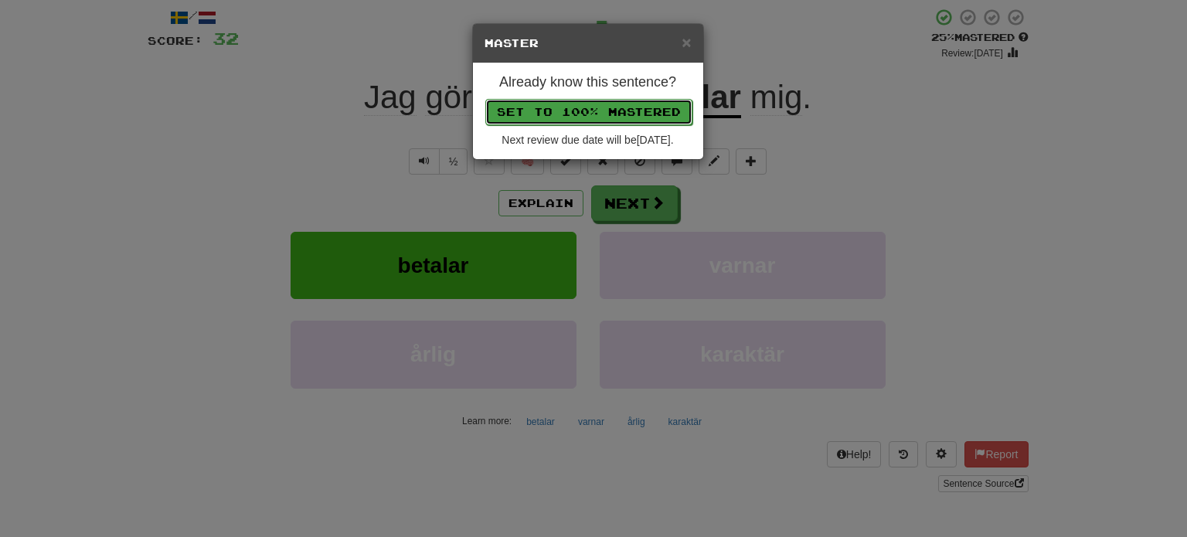
click at [598, 103] on button "Set to 100% Mastered" at bounding box center [588, 112] width 207 height 26
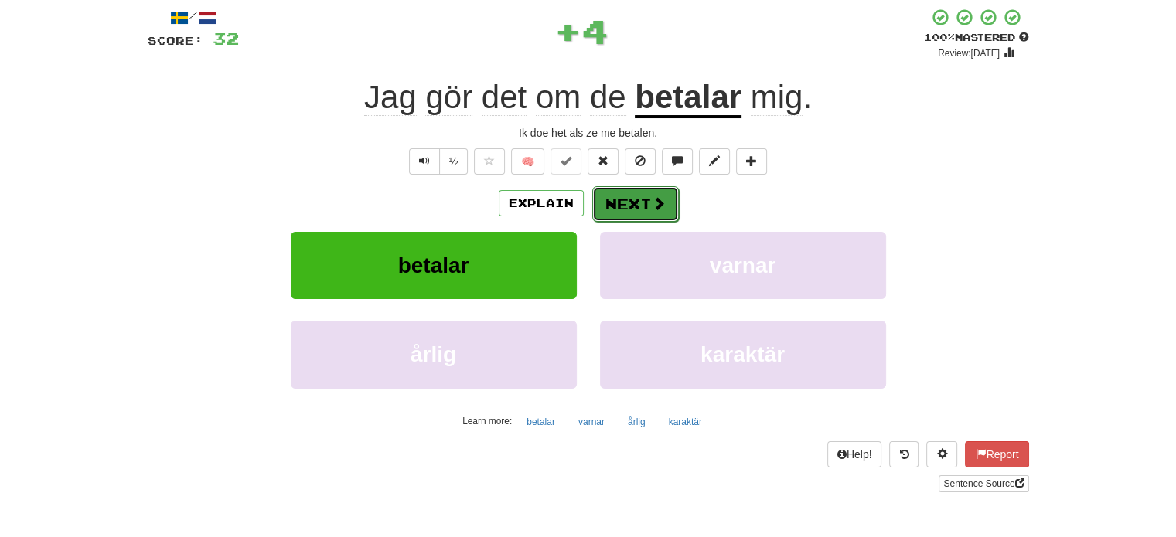
click at [632, 206] on button "Next" at bounding box center [635, 204] width 87 height 36
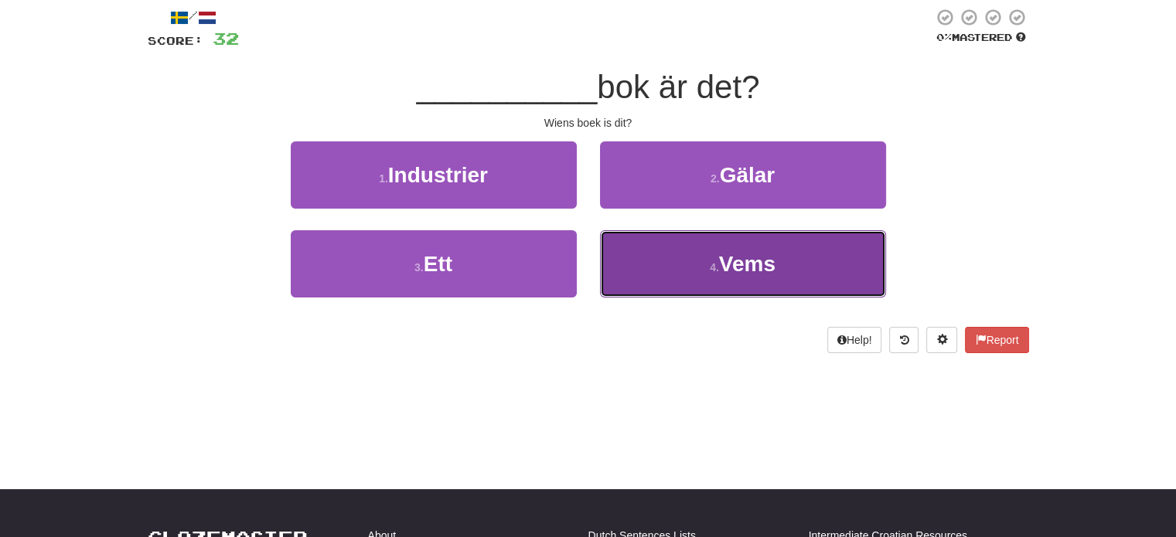
click at [644, 255] on button "4 . Vems" at bounding box center [743, 263] width 286 height 67
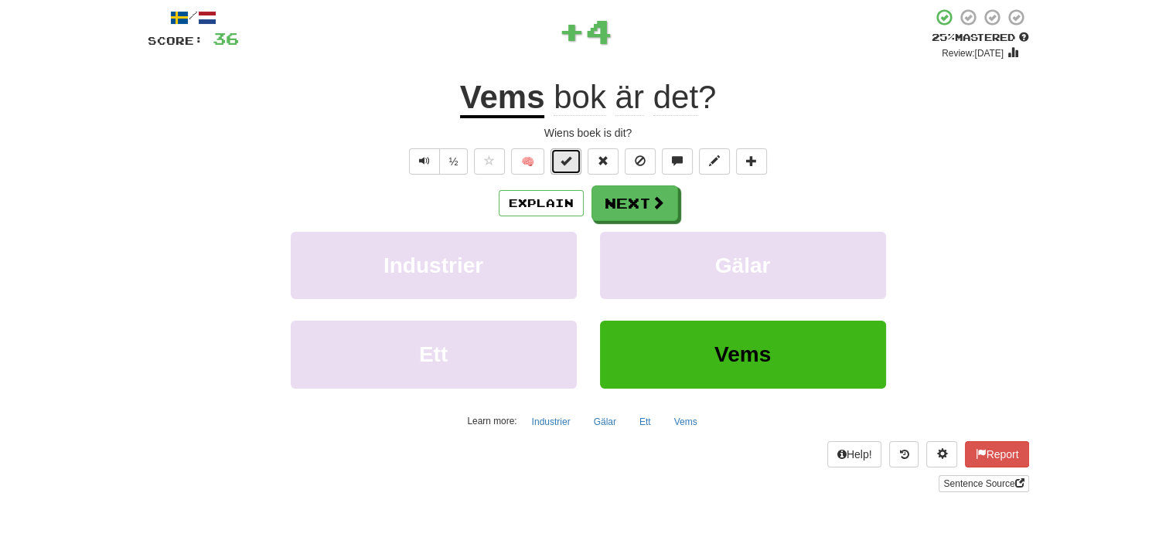
click at [573, 165] on button at bounding box center [565, 161] width 31 height 26
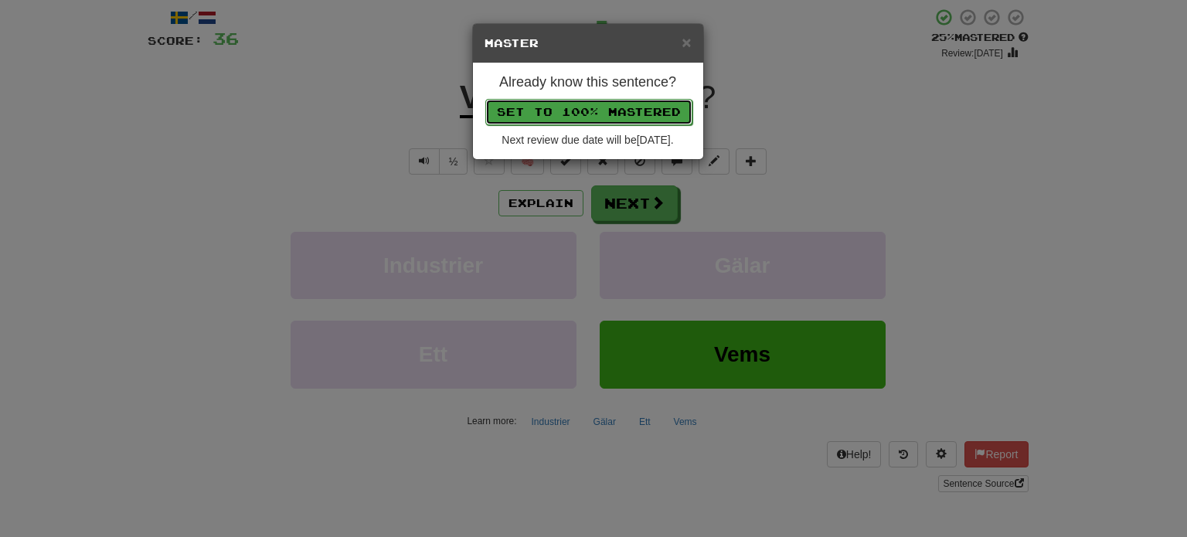
click at [588, 110] on button "Set to 100% Mastered" at bounding box center [588, 112] width 207 height 26
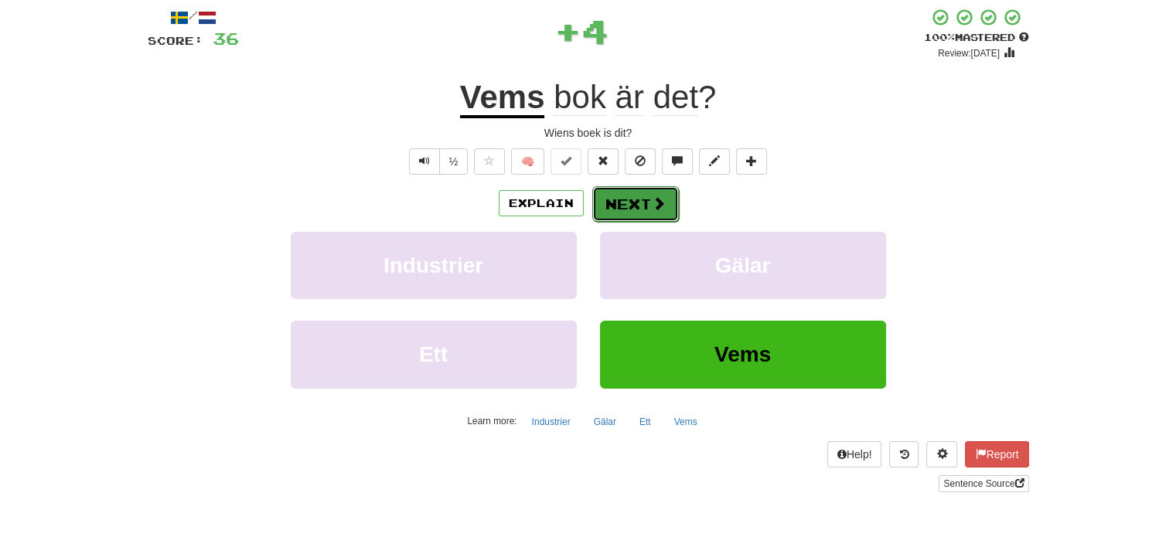
click at [615, 193] on button "Next" at bounding box center [635, 204] width 87 height 36
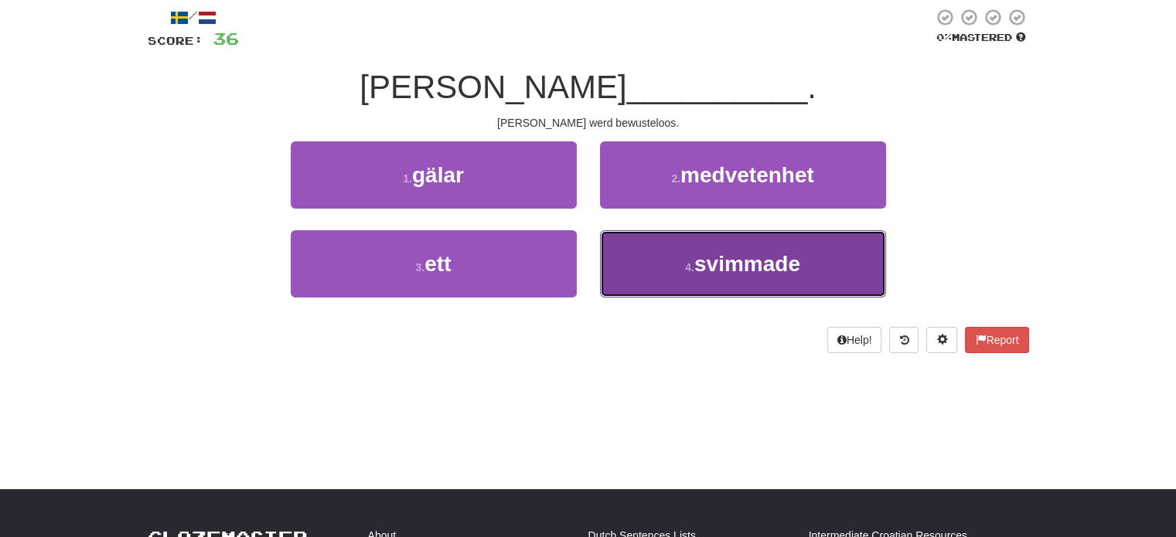
click at [635, 256] on button "4 . svimmade" at bounding box center [743, 263] width 286 height 67
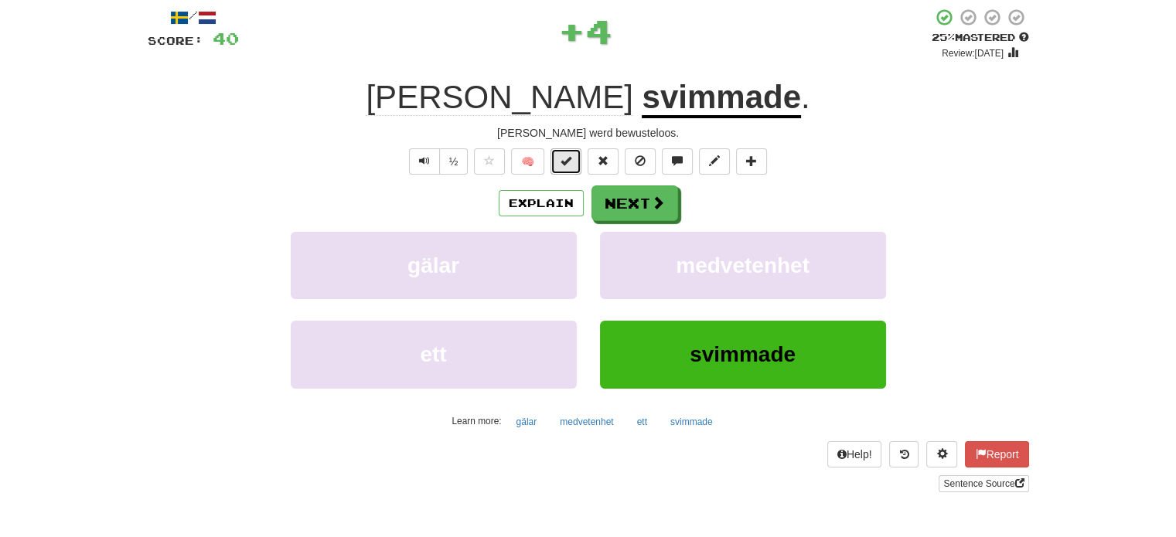
click at [562, 161] on span at bounding box center [565, 160] width 11 height 11
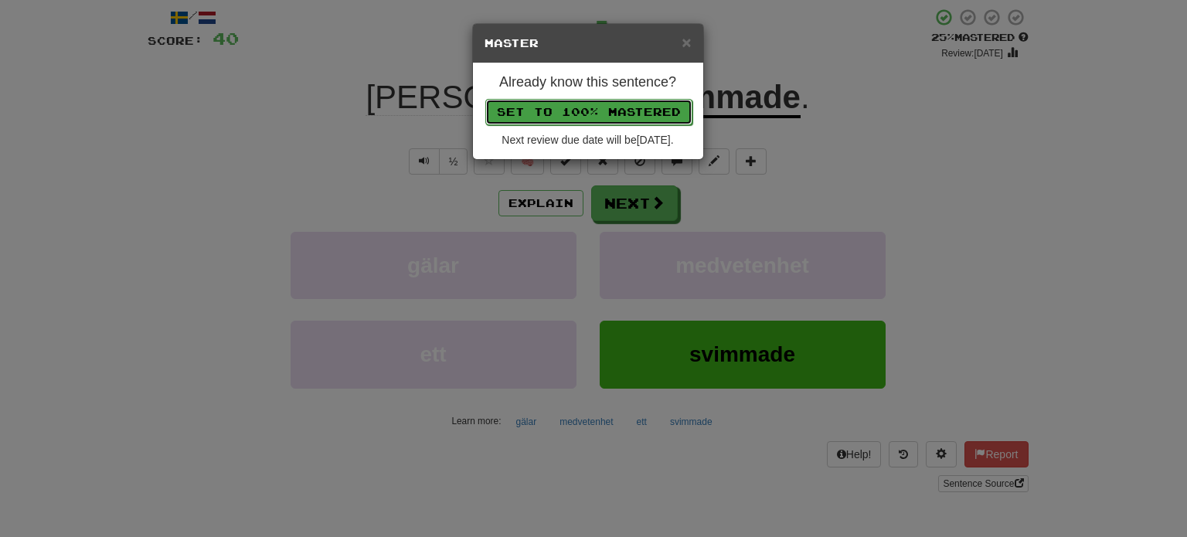
click at [574, 112] on button "Set to 100% Mastered" at bounding box center [588, 112] width 207 height 26
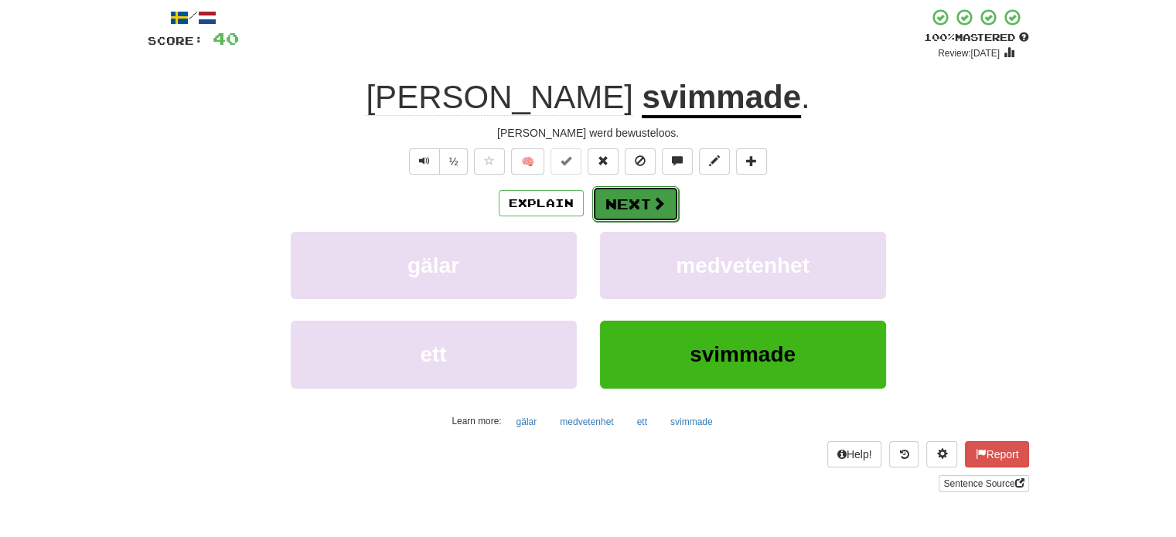
click at [616, 194] on button "Next" at bounding box center [635, 204] width 87 height 36
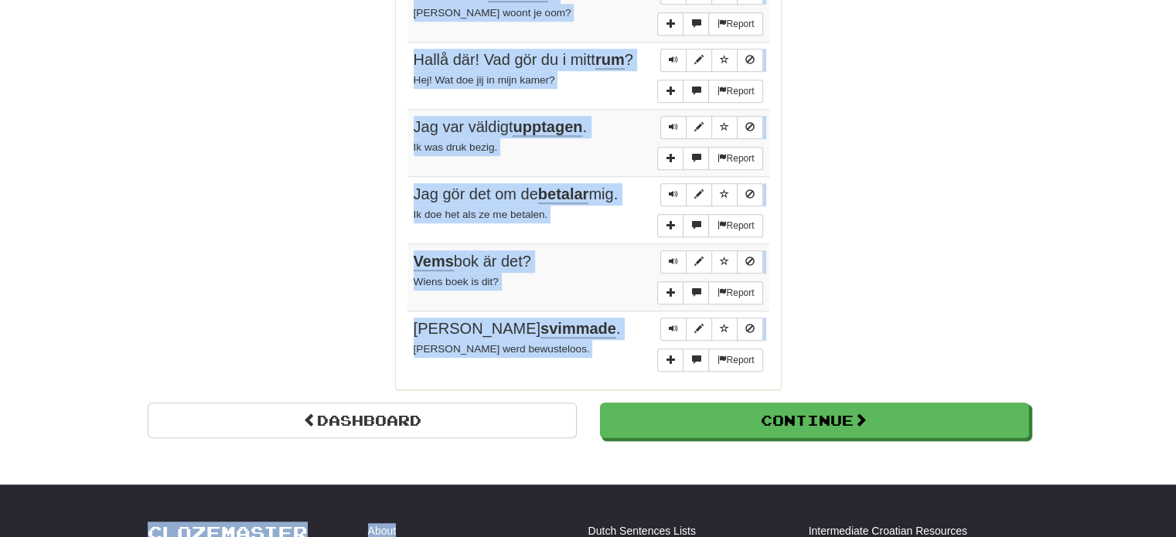
scroll to position [1172, 0]
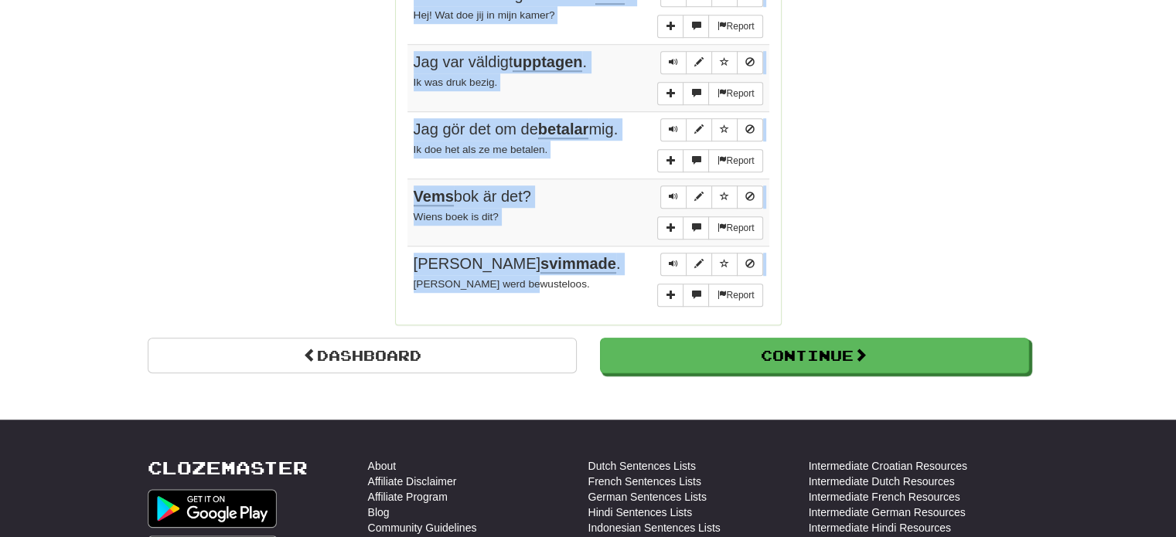
drag, startPoint x: 406, startPoint y: 204, endPoint x: 545, endPoint y: 266, distance: 152.3
copy tbody "Han försökte igen. He probeerde het opnieuw. Report Ja . Ja. Report Är detta en…"
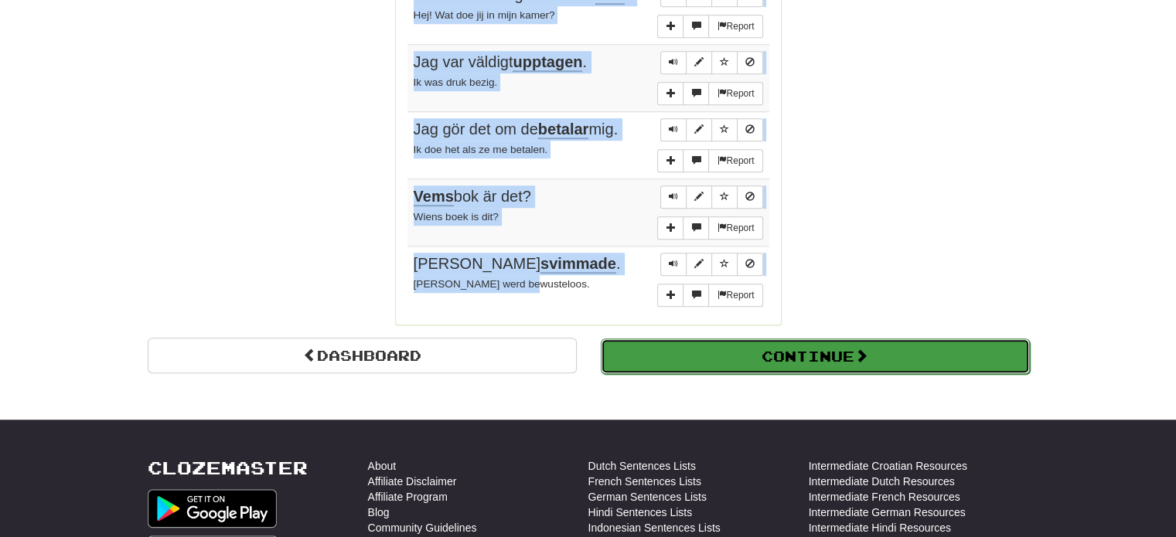
click at [774, 346] on button "Continue" at bounding box center [815, 357] width 429 height 36
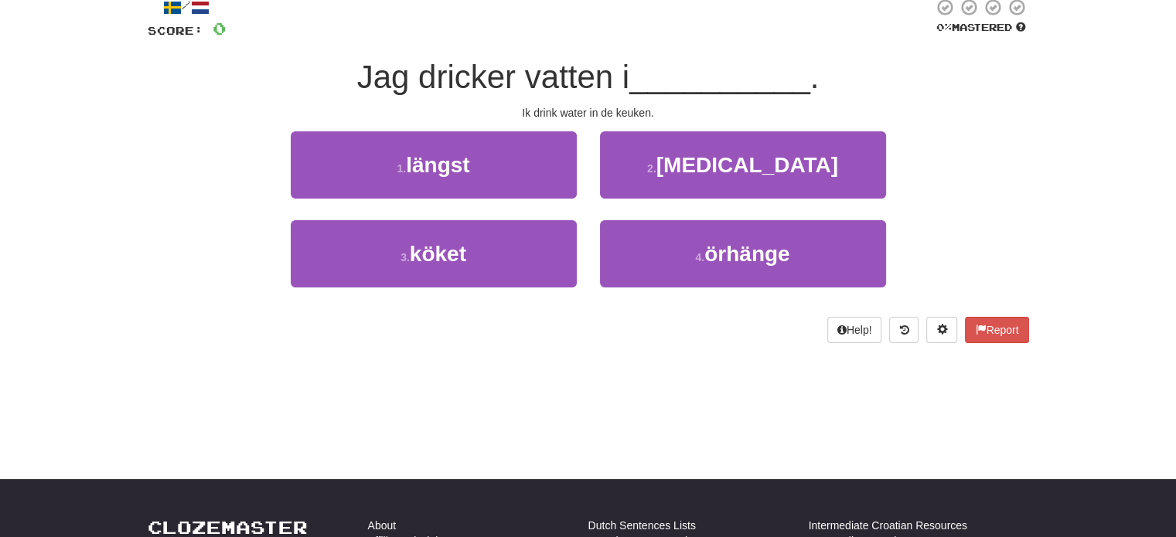
scroll to position [90, 0]
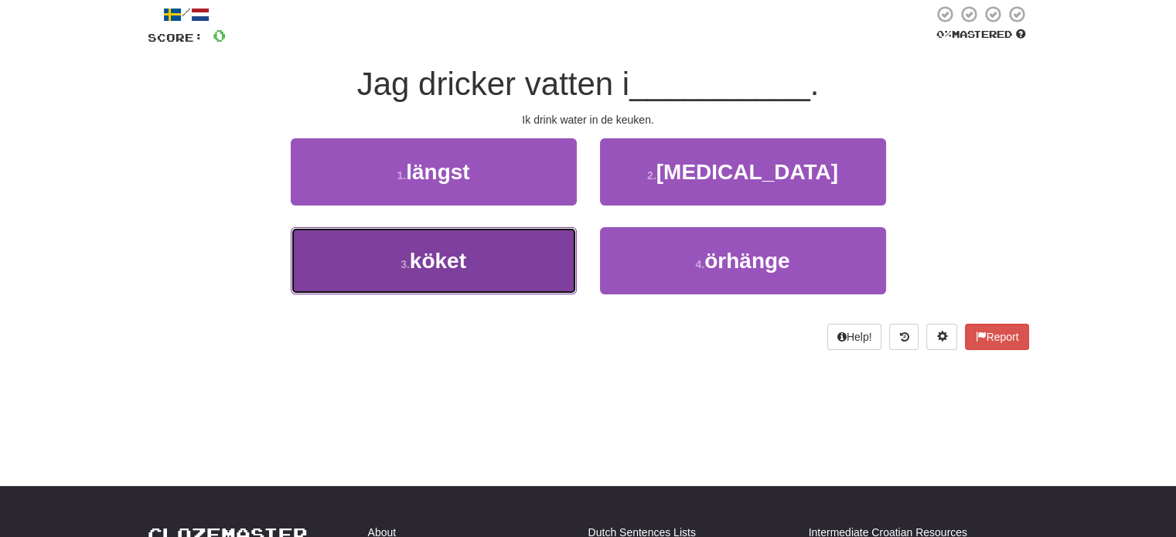
click at [479, 260] on button "3 . köket" at bounding box center [434, 260] width 286 height 67
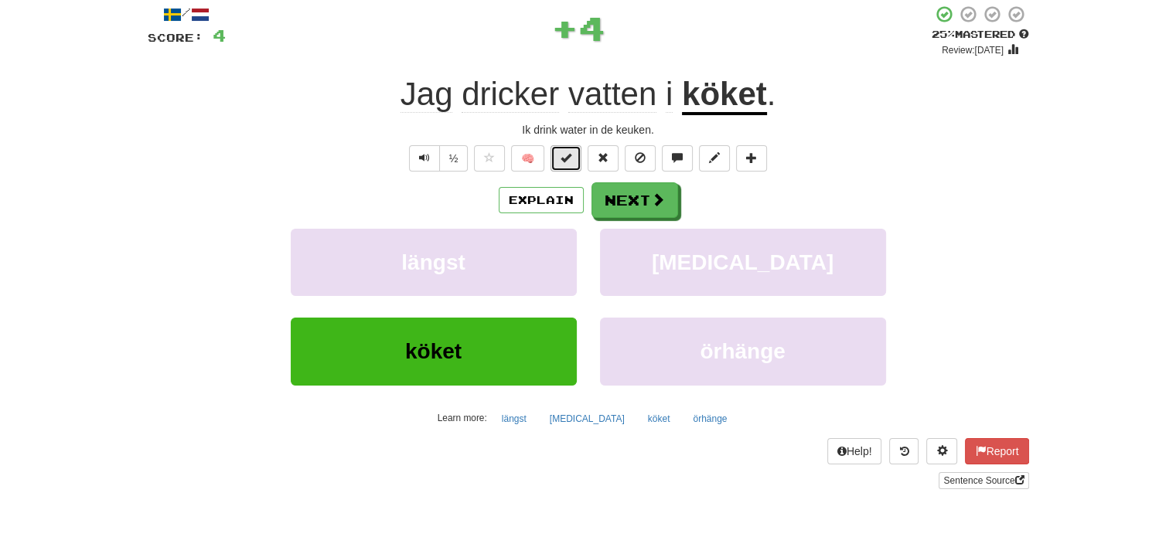
click at [569, 152] on span at bounding box center [565, 157] width 11 height 11
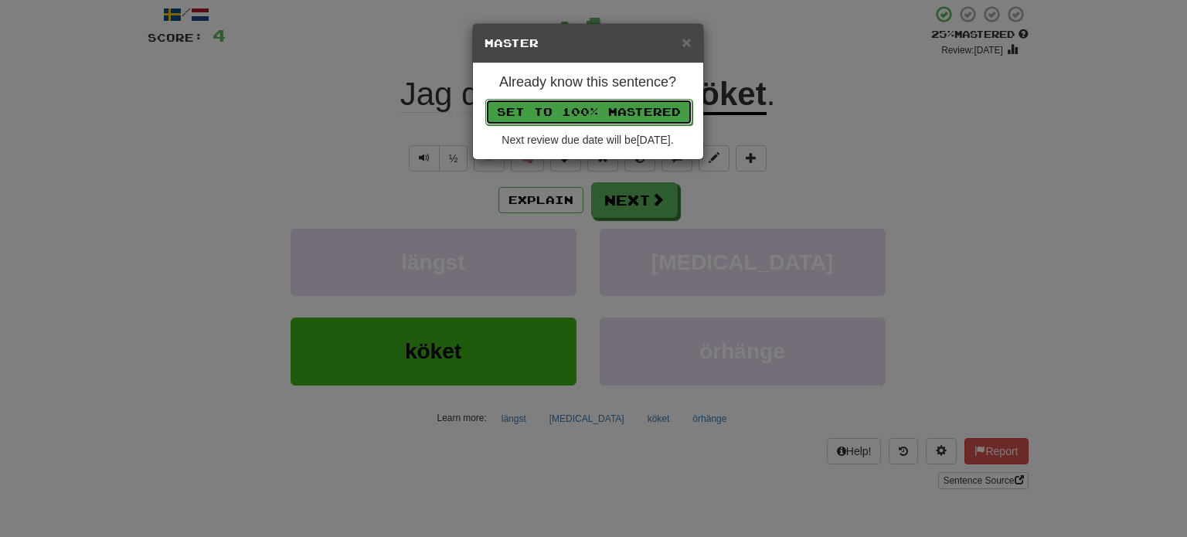
click at [581, 114] on button "Set to 100% Mastered" at bounding box center [588, 112] width 207 height 26
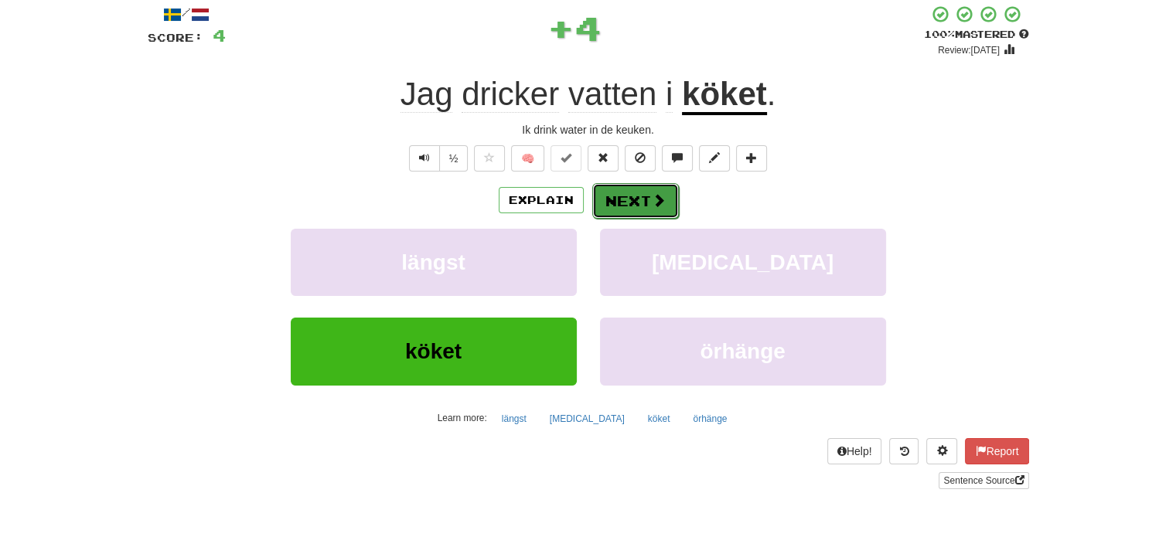
click at [621, 213] on button "Next" at bounding box center [635, 201] width 87 height 36
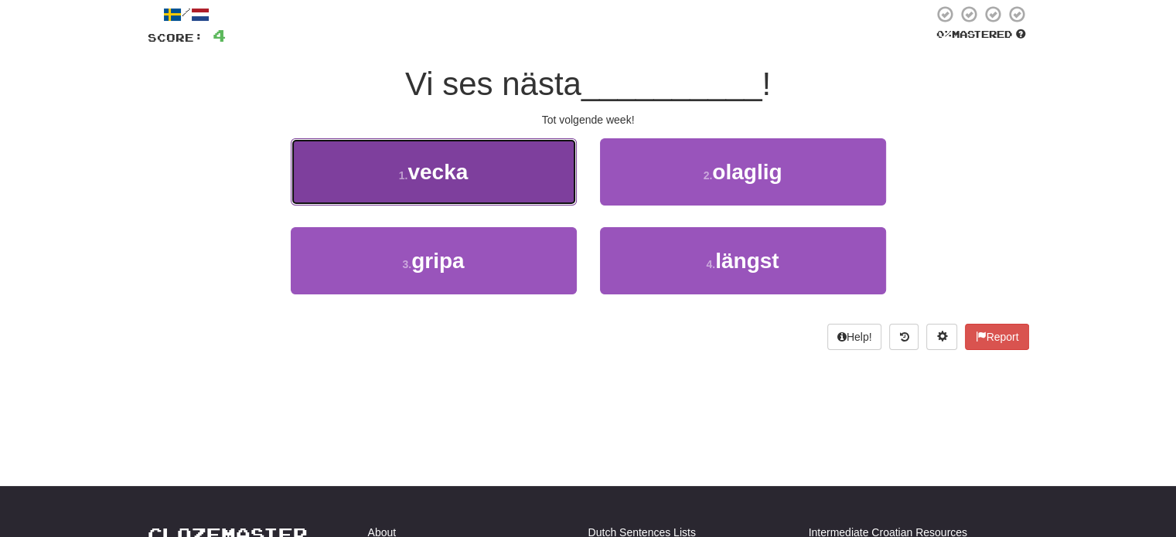
click at [489, 182] on button "1 . vecka" at bounding box center [434, 171] width 286 height 67
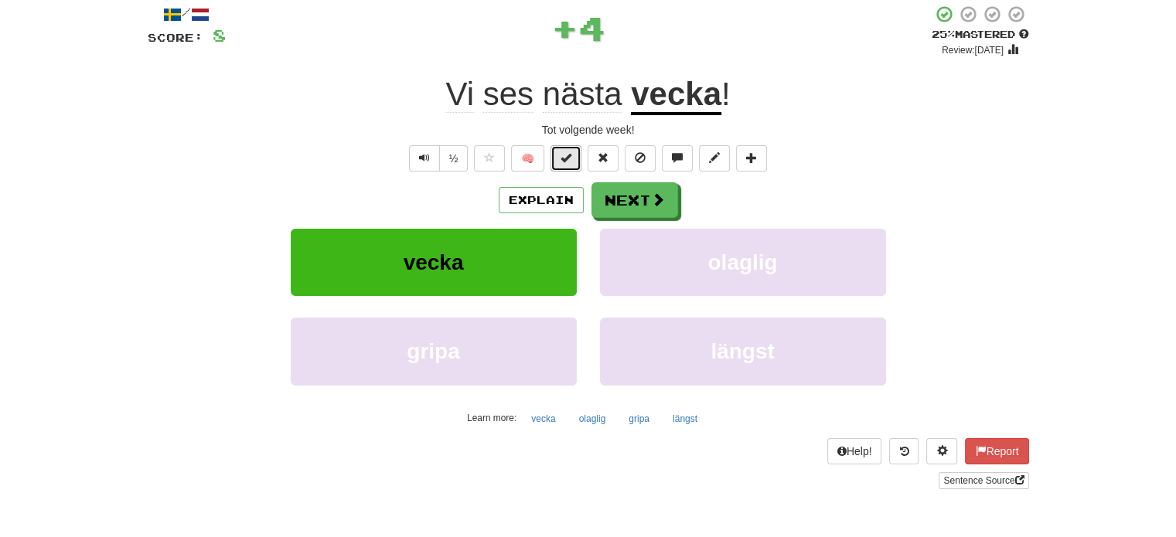
click at [563, 162] on span at bounding box center [565, 157] width 11 height 11
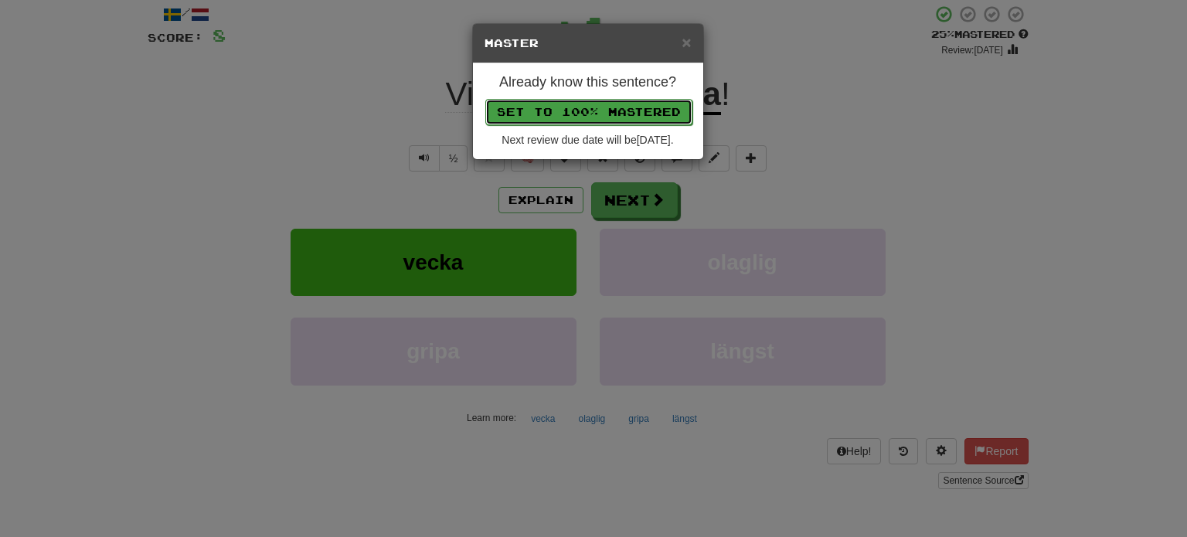
click at [576, 106] on button "Set to 100% Mastered" at bounding box center [588, 112] width 207 height 26
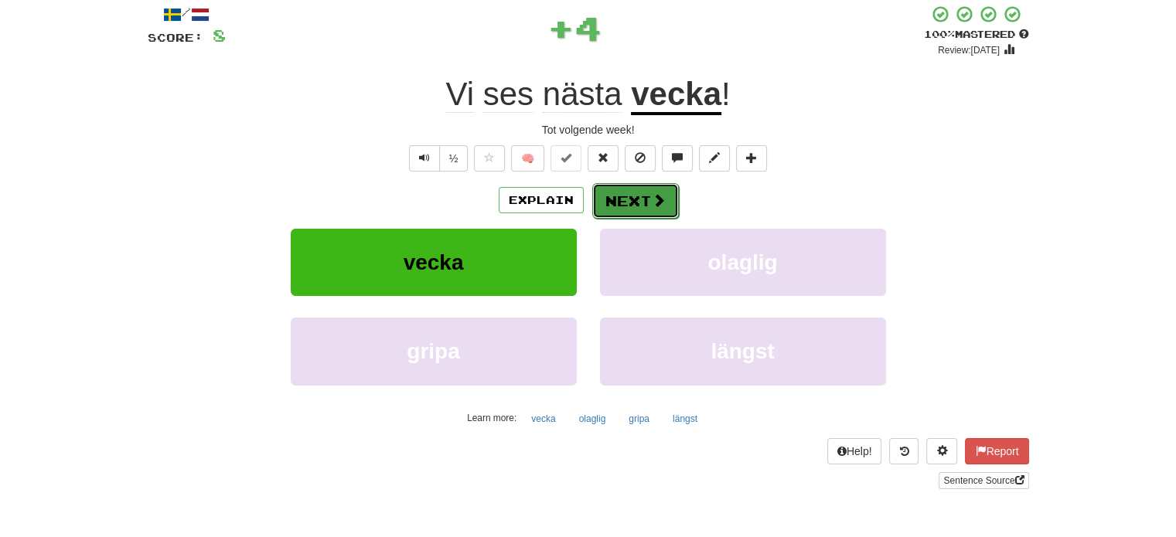
click at [646, 197] on button "Next" at bounding box center [635, 201] width 87 height 36
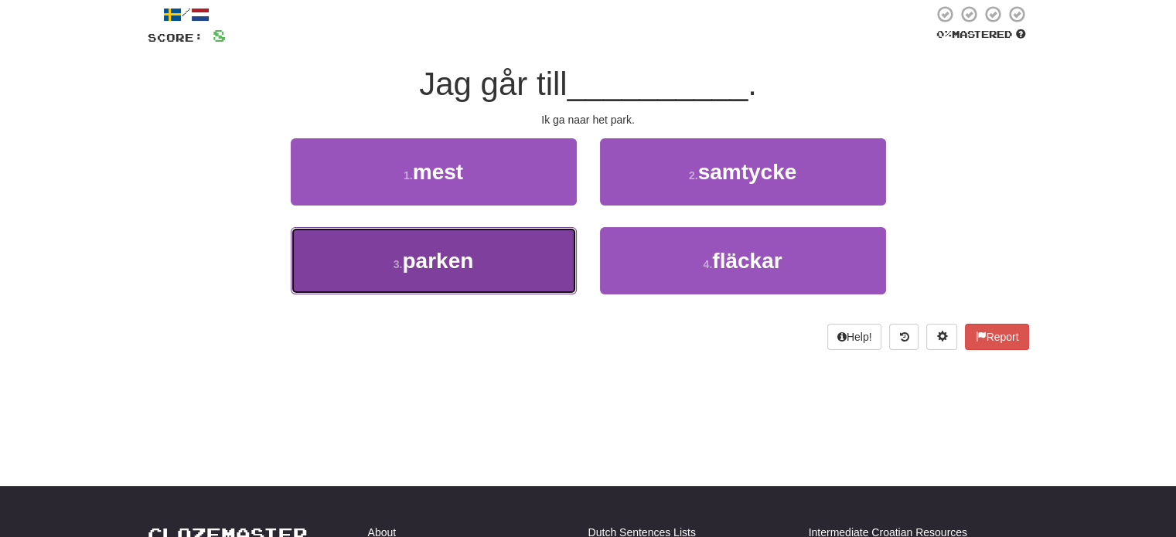
click at [502, 249] on button "3 . parken" at bounding box center [434, 260] width 286 height 67
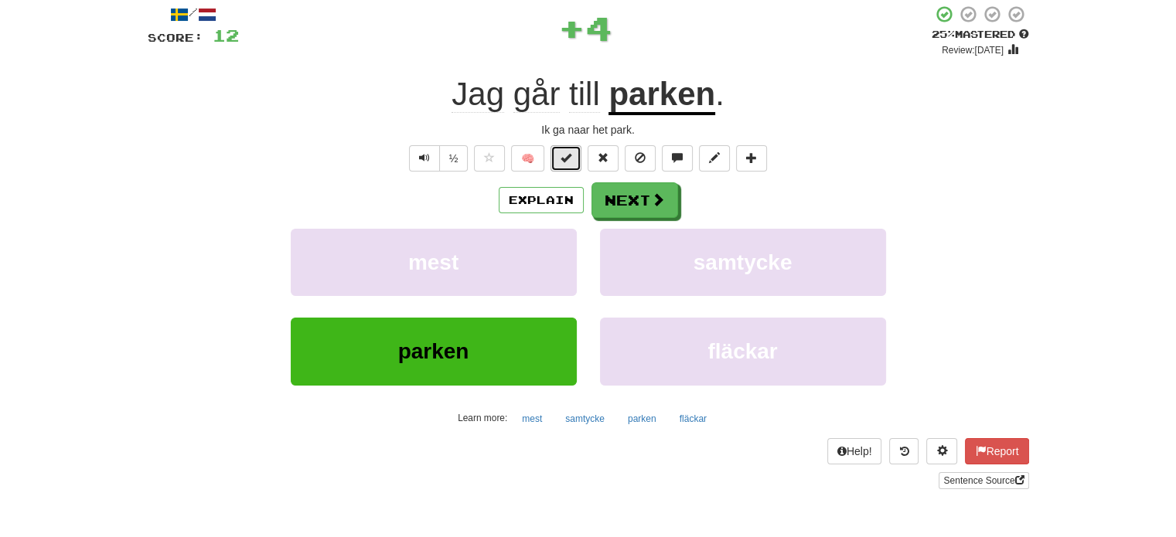
click at [559, 158] on button at bounding box center [565, 158] width 31 height 26
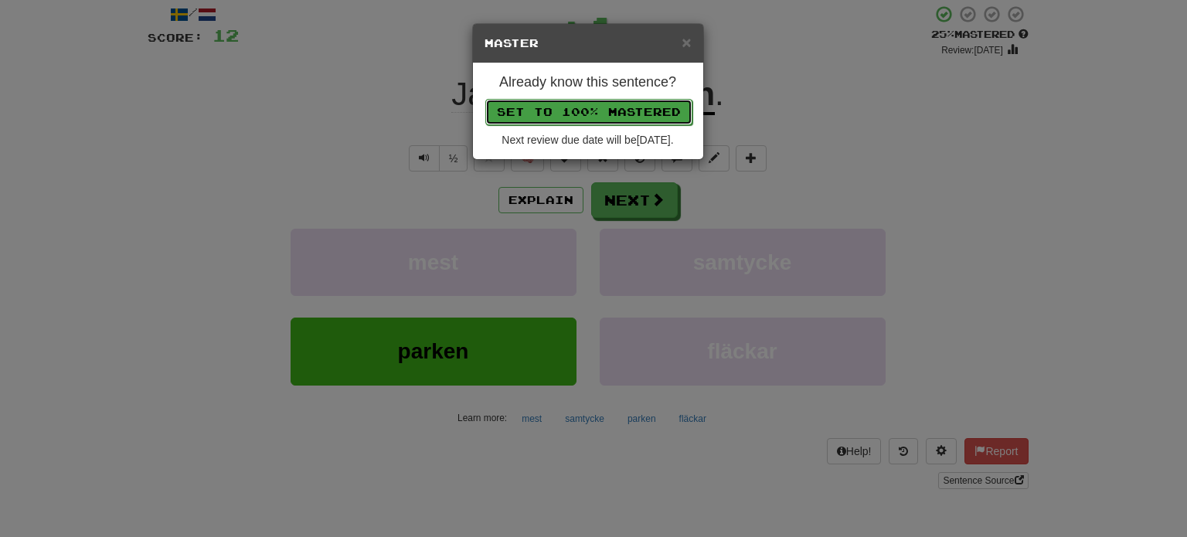
click at [584, 104] on button "Set to 100% Mastered" at bounding box center [588, 112] width 207 height 26
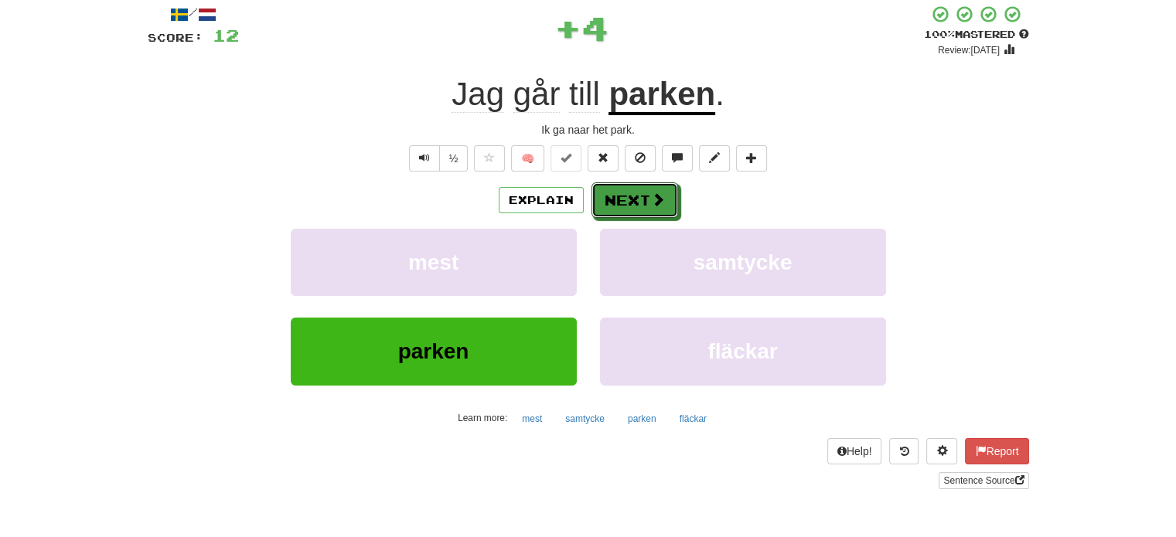
click at [634, 206] on button "Next" at bounding box center [634, 200] width 87 height 36
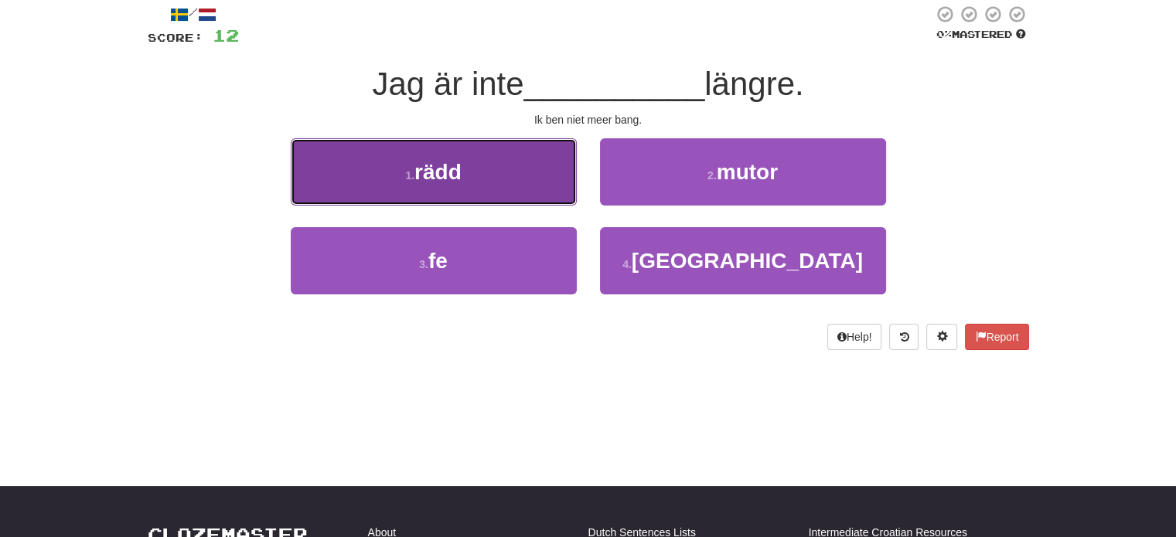
click at [540, 181] on button "1 . rädd" at bounding box center [434, 171] width 286 height 67
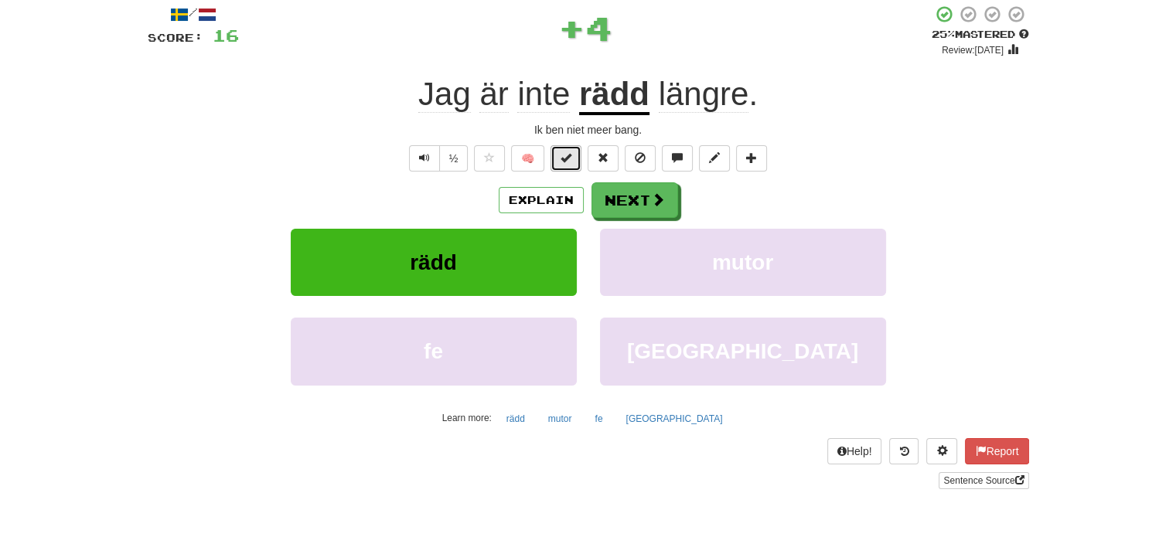
click at [562, 160] on span at bounding box center [565, 157] width 11 height 11
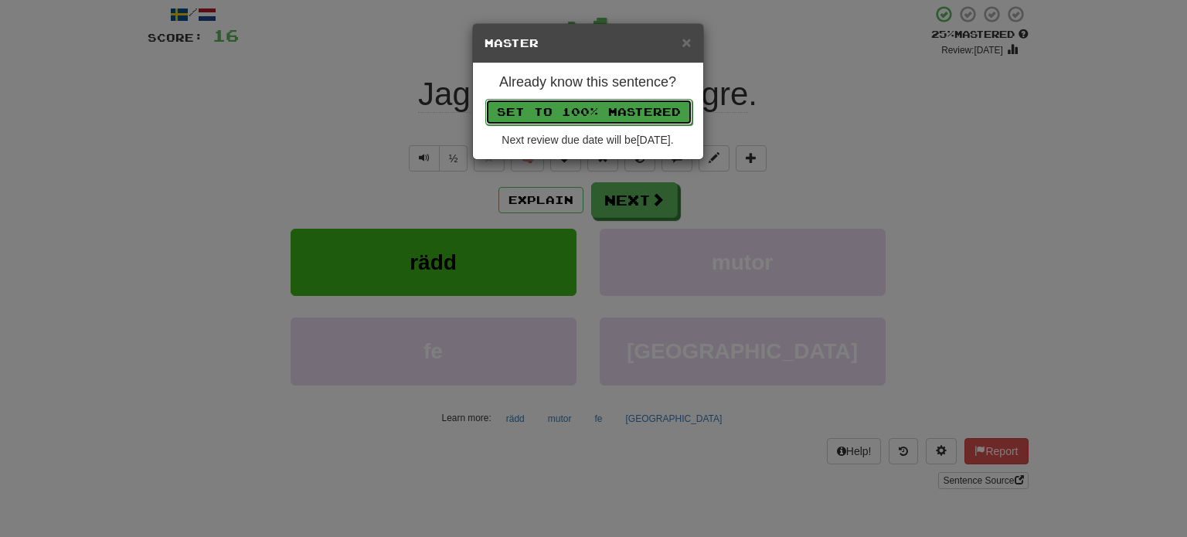
click at [564, 100] on button "Set to 100% Mastered" at bounding box center [588, 112] width 207 height 26
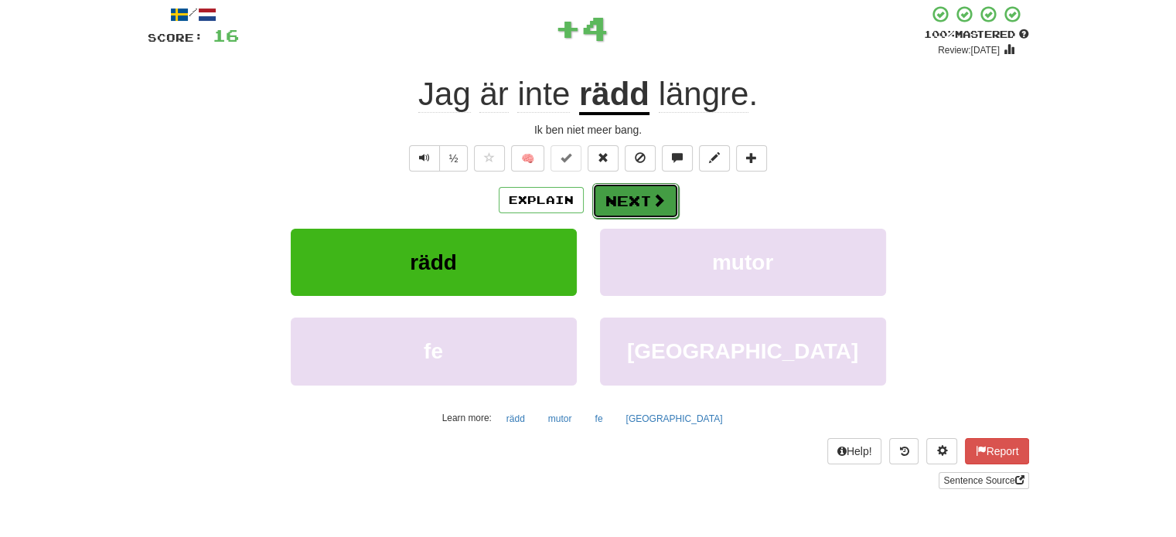
click at [632, 197] on button "Next" at bounding box center [635, 201] width 87 height 36
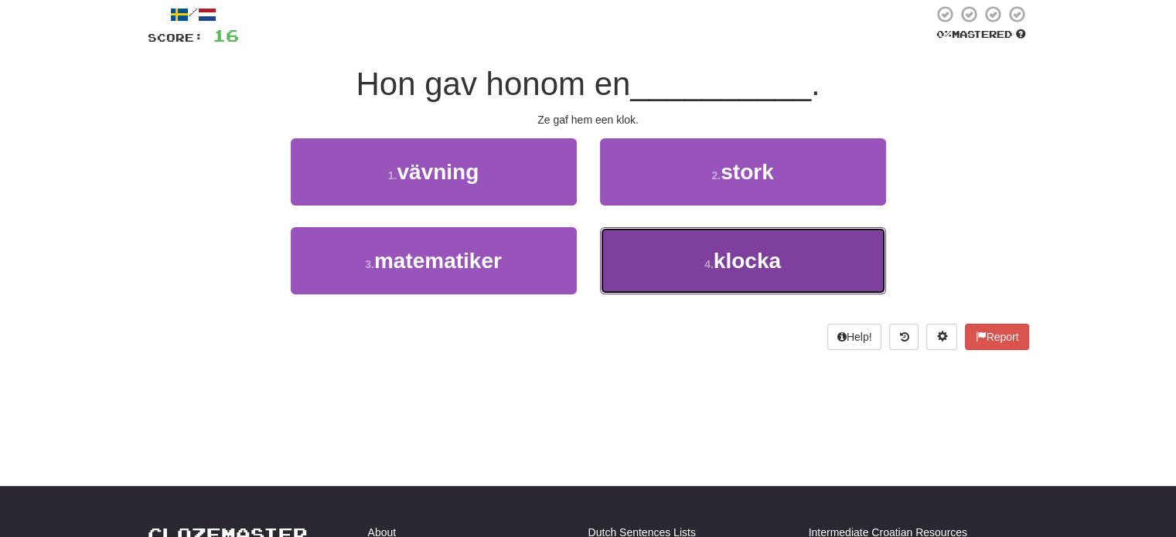
click at [651, 259] on button "4 . klocka" at bounding box center [743, 260] width 286 height 67
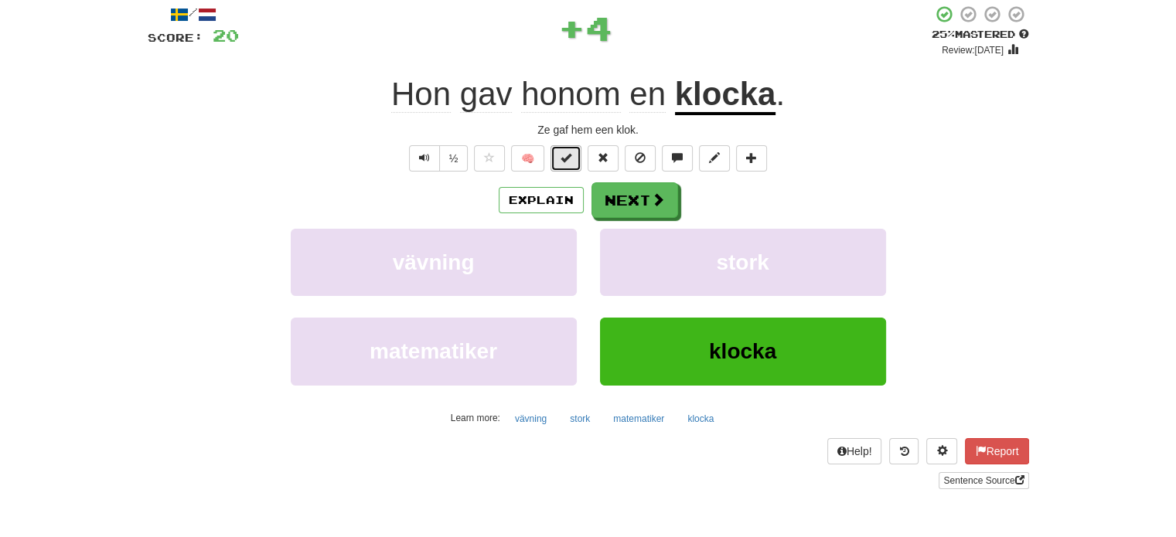
click at [566, 165] on button at bounding box center [565, 158] width 31 height 26
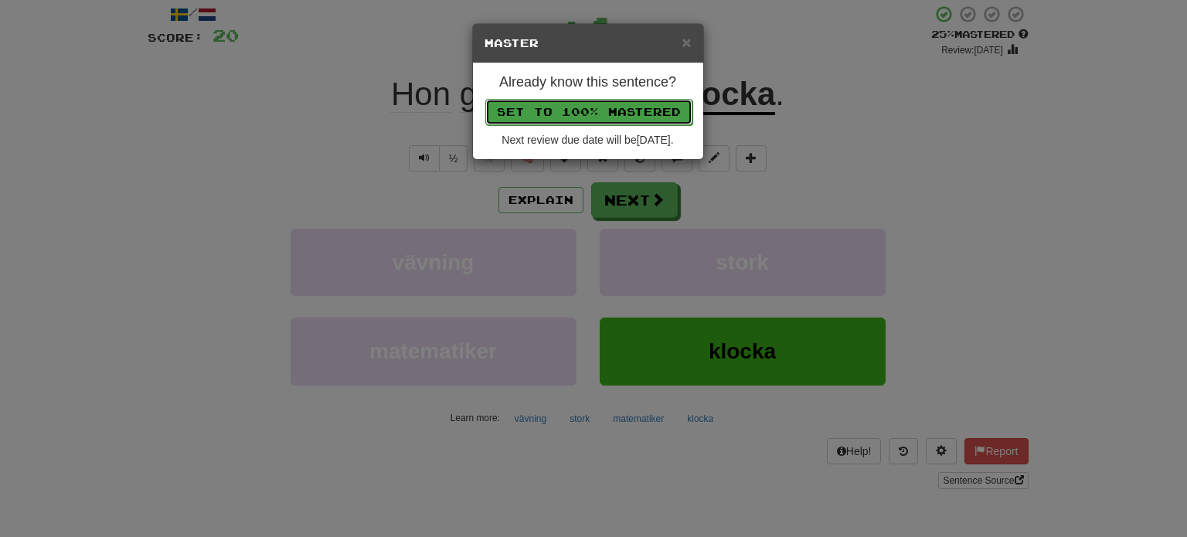
click at [574, 107] on button "Set to 100% Mastered" at bounding box center [588, 112] width 207 height 26
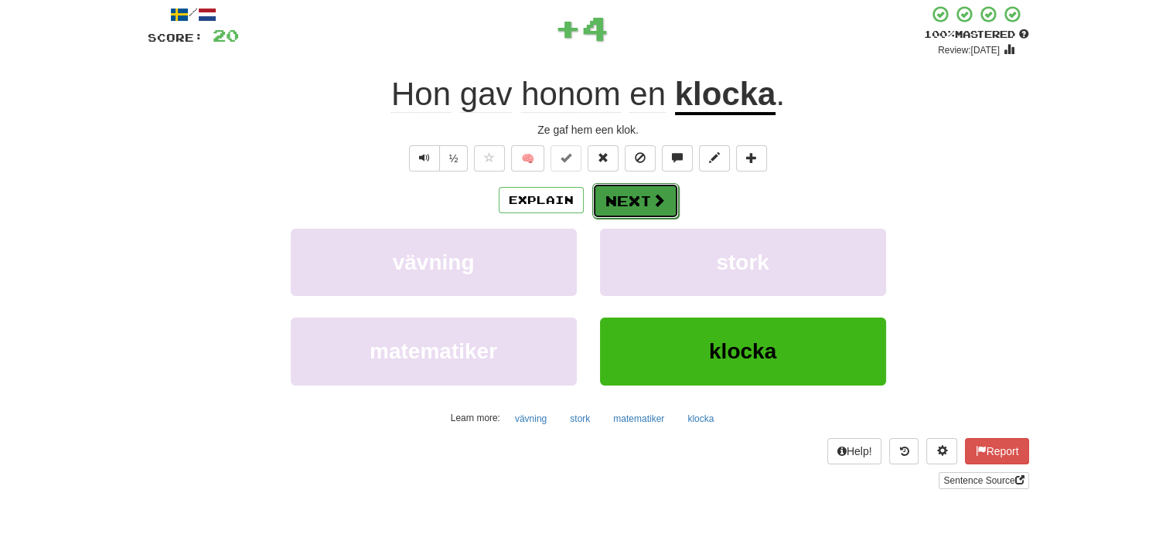
click at [639, 196] on button "Next" at bounding box center [635, 201] width 87 height 36
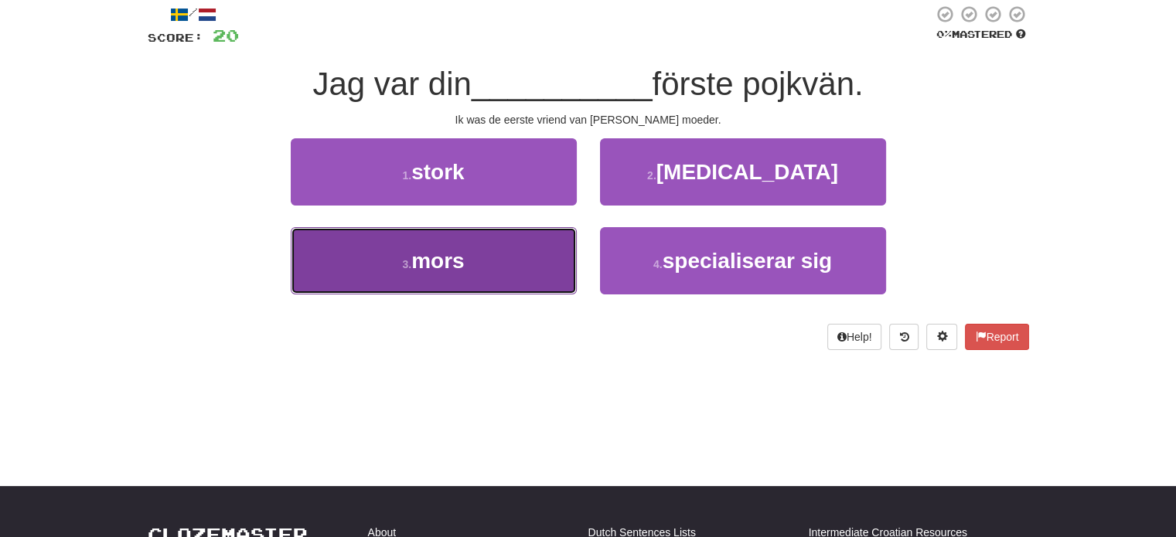
click at [518, 261] on button "3 . mors" at bounding box center [434, 260] width 286 height 67
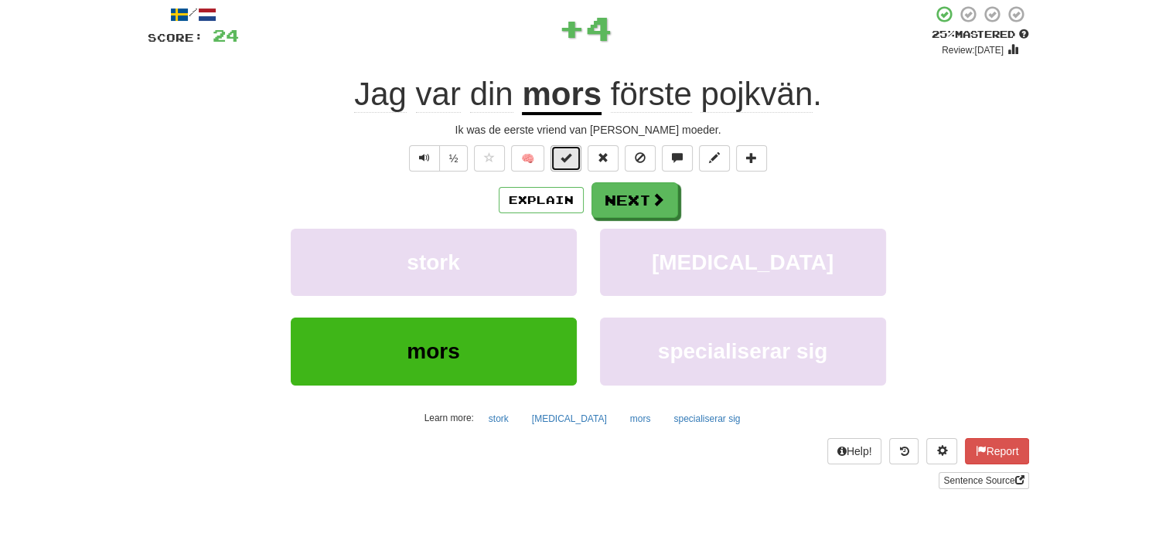
click at [561, 157] on span at bounding box center [565, 157] width 11 height 11
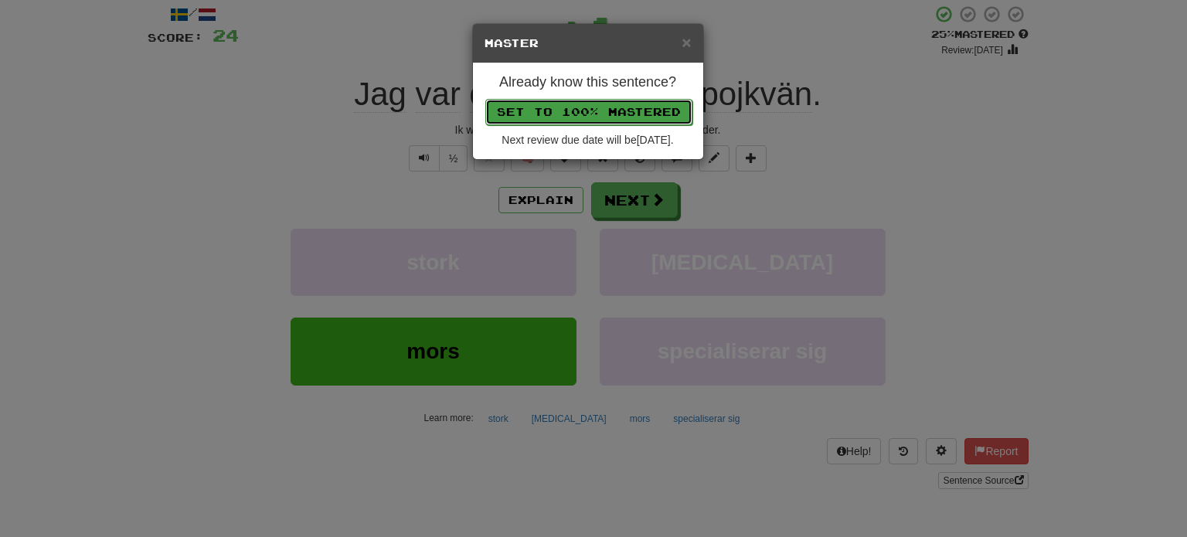
click at [581, 105] on button "Set to 100% Mastered" at bounding box center [588, 112] width 207 height 26
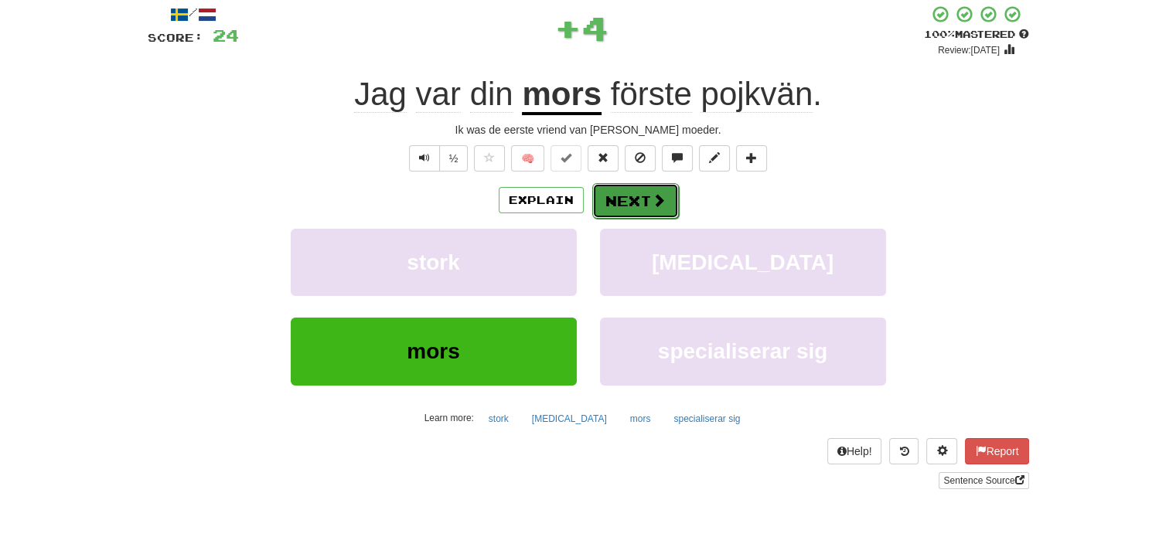
click at [647, 194] on button "Next" at bounding box center [635, 201] width 87 height 36
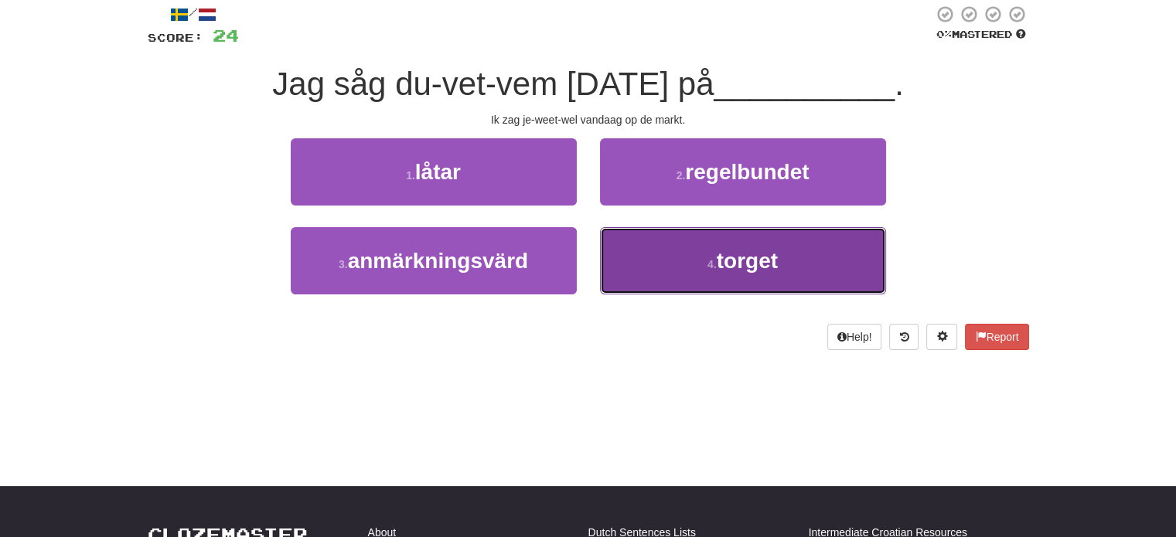
click at [627, 256] on button "4 . torget" at bounding box center [743, 260] width 286 height 67
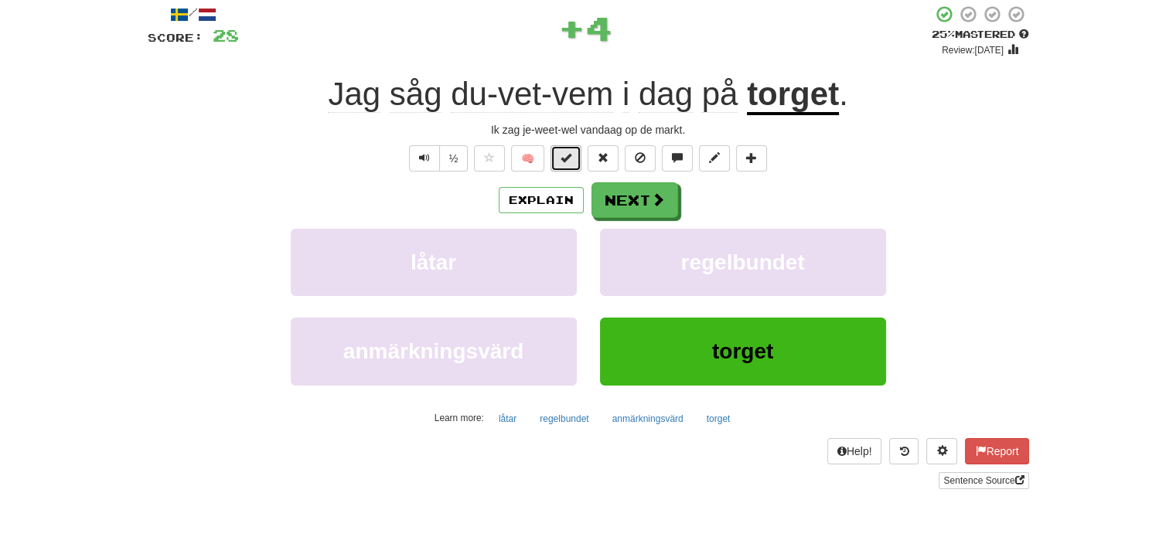
click at [569, 156] on span at bounding box center [565, 157] width 11 height 11
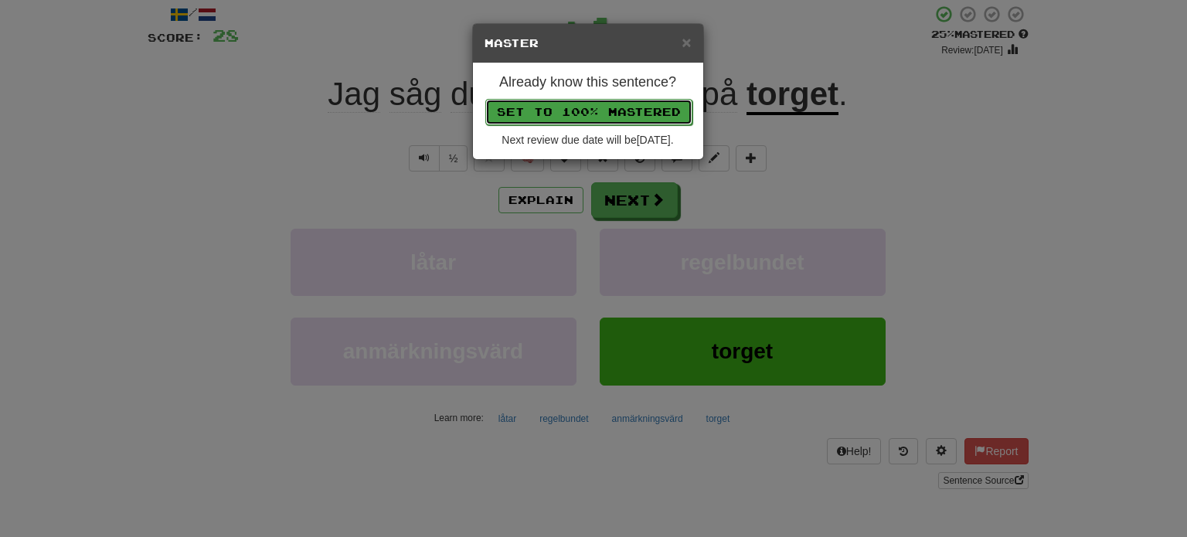
click at [588, 111] on button "Set to 100% Mastered" at bounding box center [588, 112] width 207 height 26
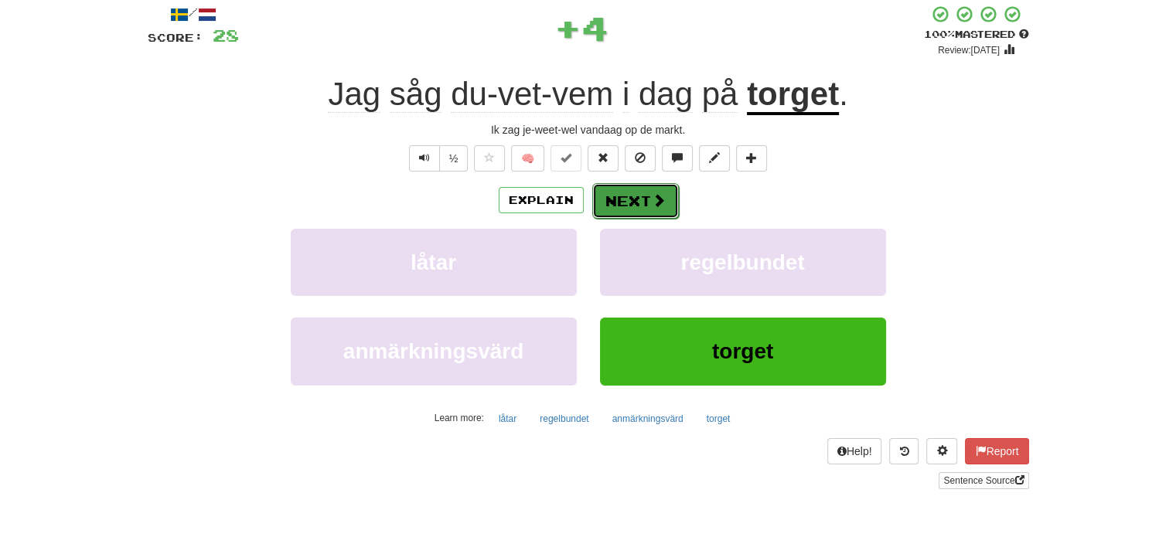
click at [639, 205] on button "Next" at bounding box center [635, 201] width 87 height 36
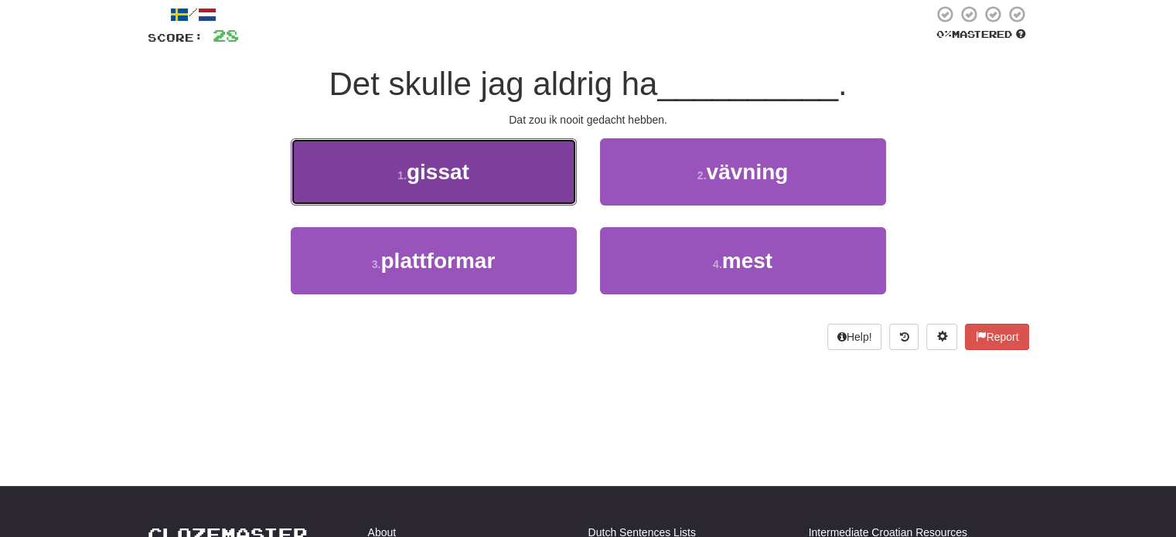
click at [560, 175] on button "1 . gissat" at bounding box center [434, 171] width 286 height 67
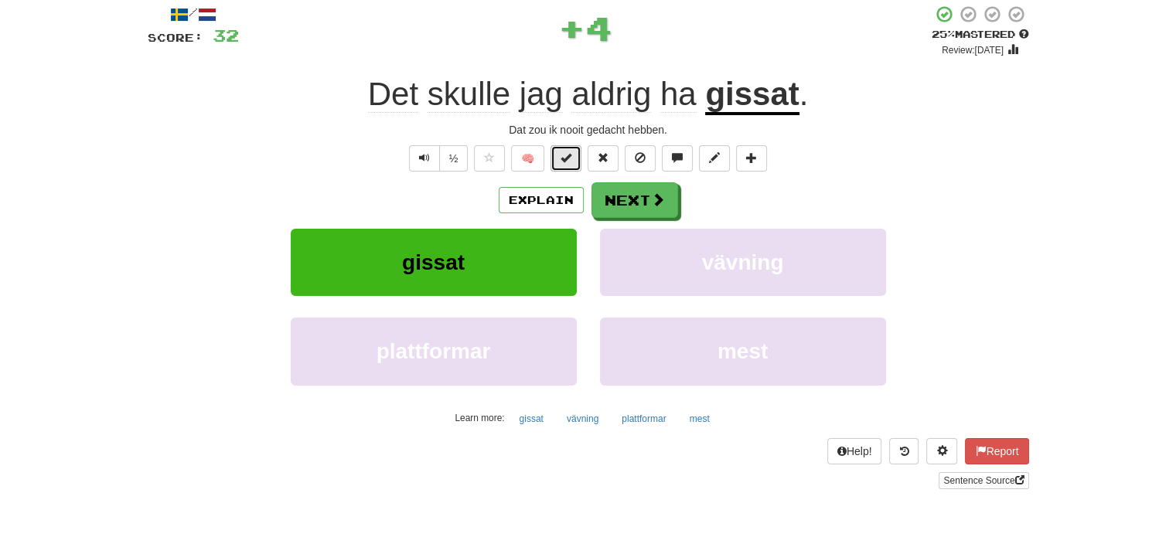
click at [563, 154] on span at bounding box center [565, 157] width 11 height 11
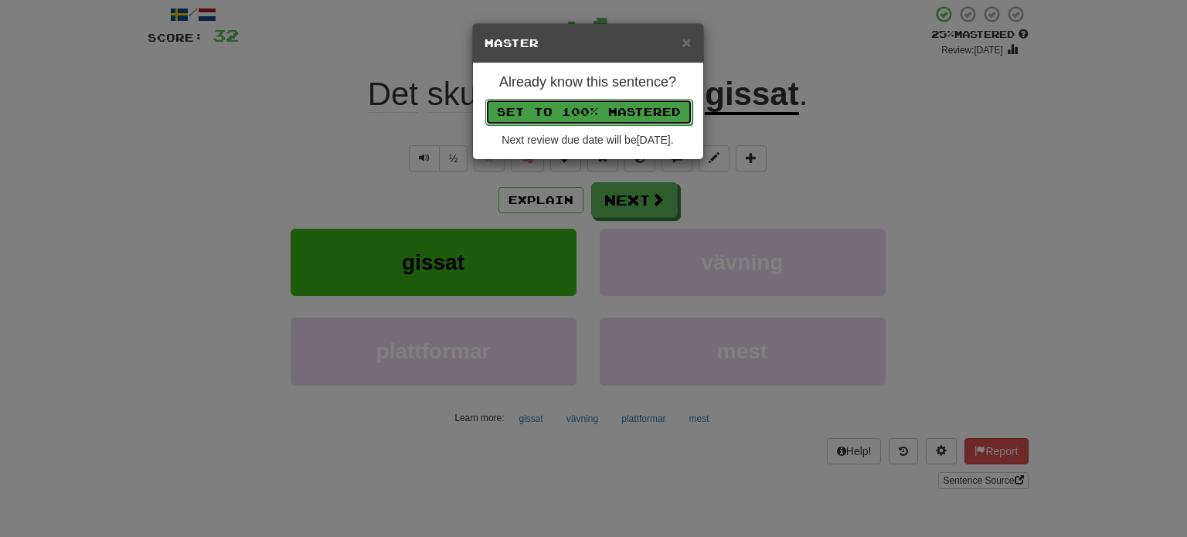
click at [573, 101] on button "Set to 100% Mastered" at bounding box center [588, 112] width 207 height 26
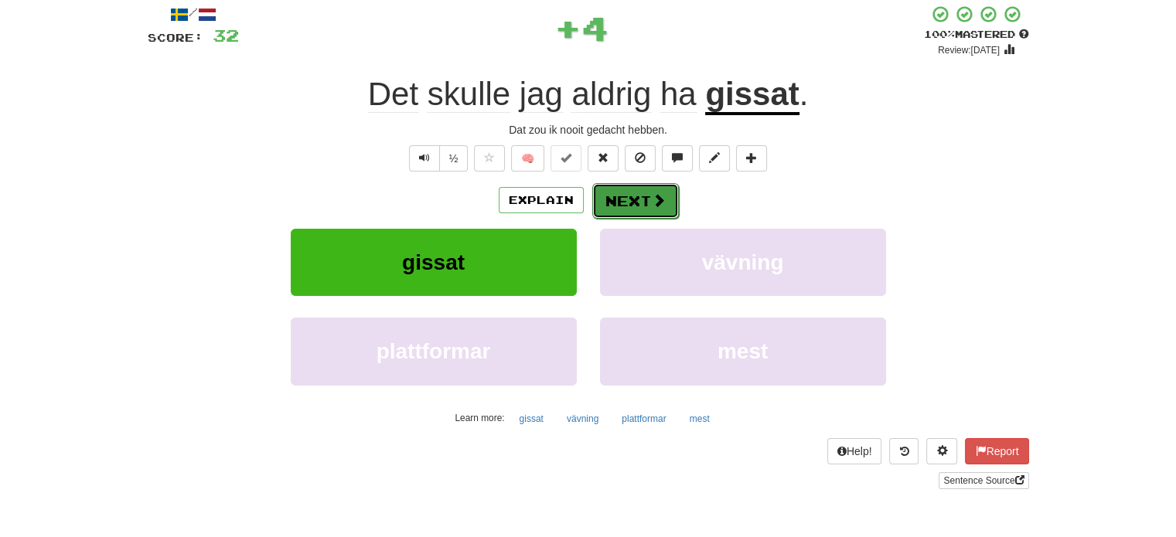
click at [635, 196] on button "Next" at bounding box center [635, 201] width 87 height 36
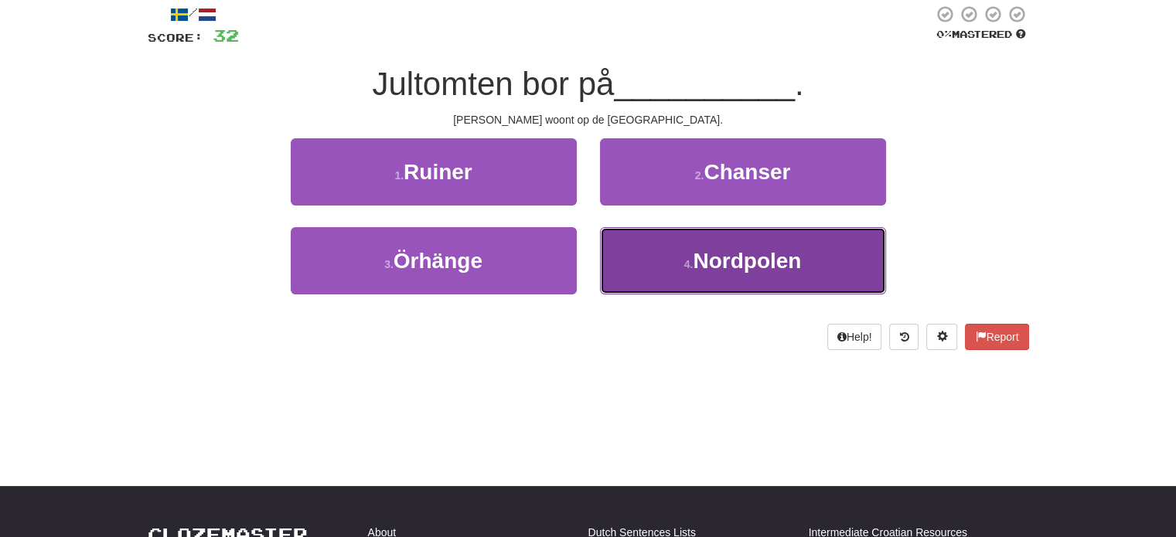
click at [654, 279] on button "4 . Nordpolen" at bounding box center [743, 260] width 286 height 67
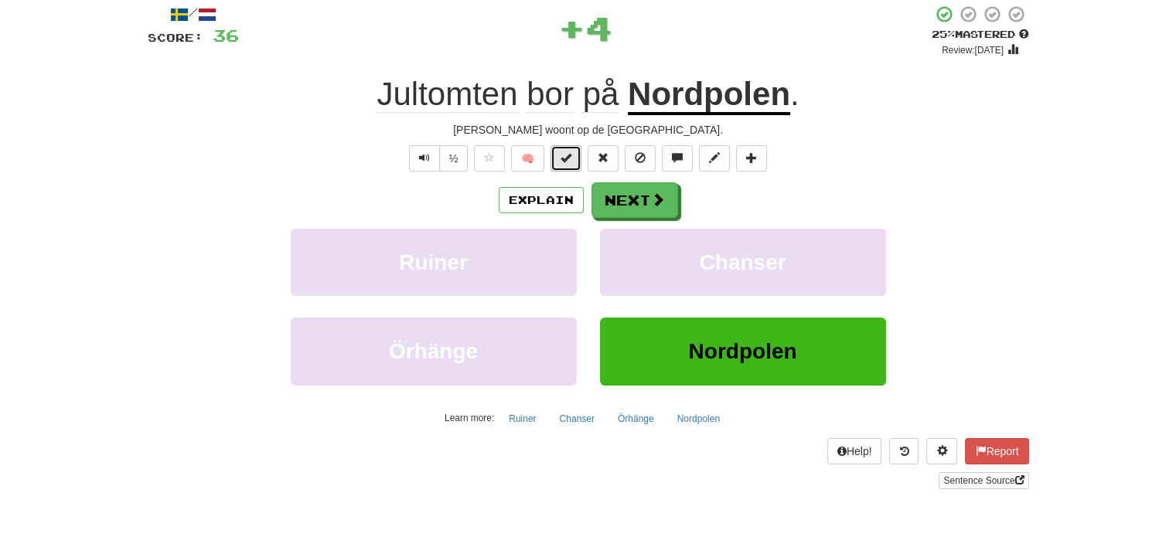
click at [566, 169] on button at bounding box center [565, 158] width 31 height 26
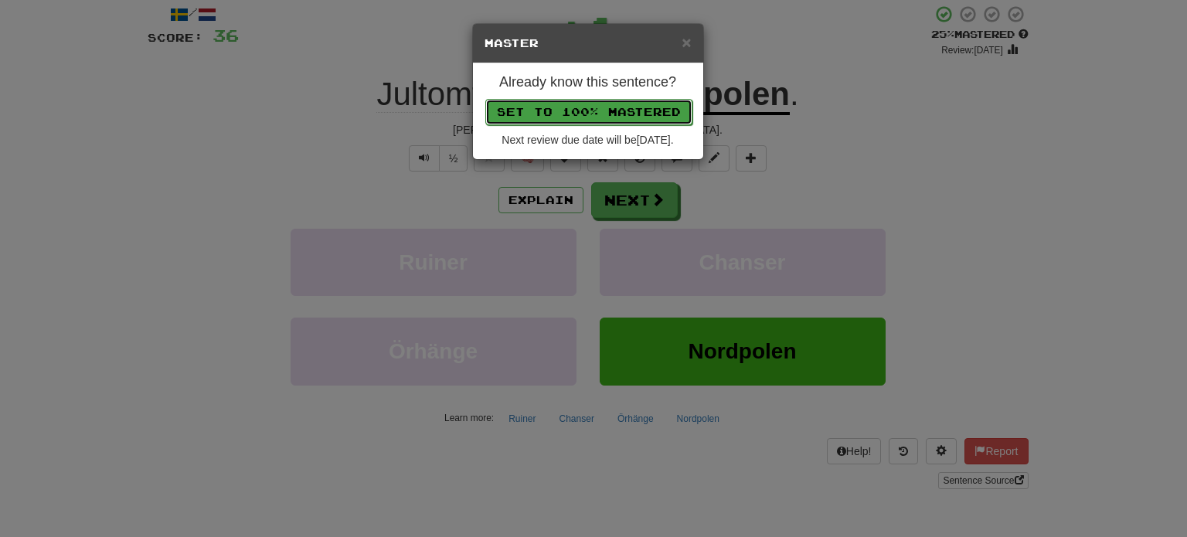
click at [582, 110] on button "Set to 100% Mastered" at bounding box center [588, 112] width 207 height 26
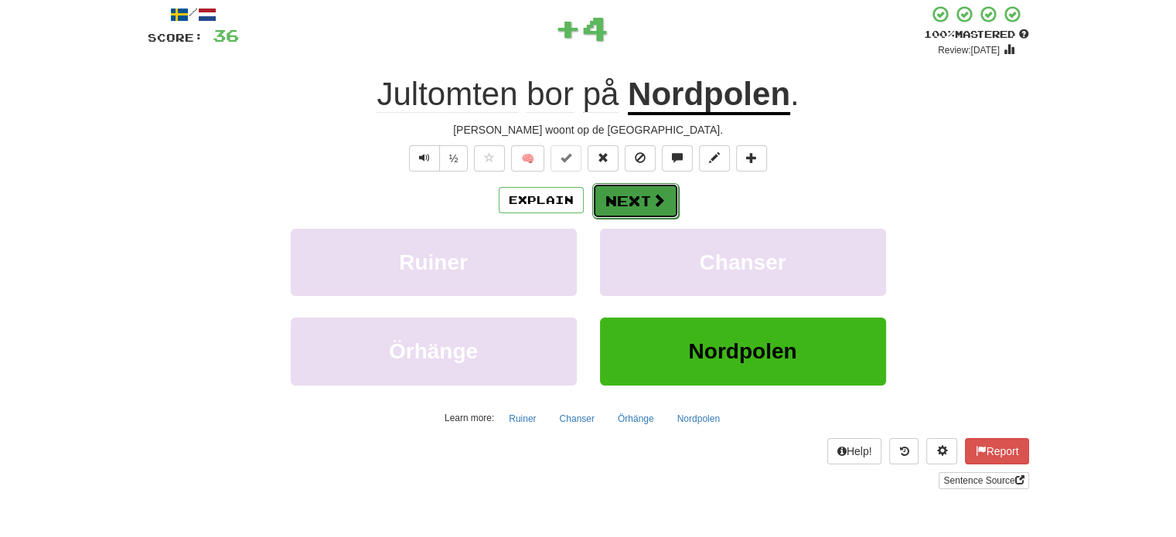
click at [621, 190] on button "Next" at bounding box center [635, 201] width 87 height 36
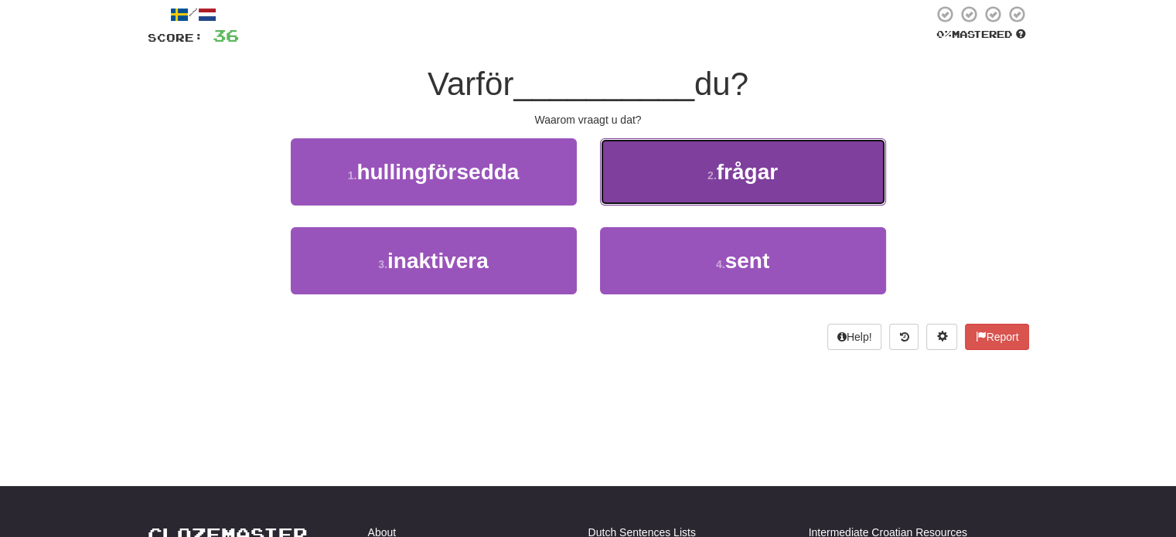
click at [647, 184] on button "2 . frågar" at bounding box center [743, 171] width 286 height 67
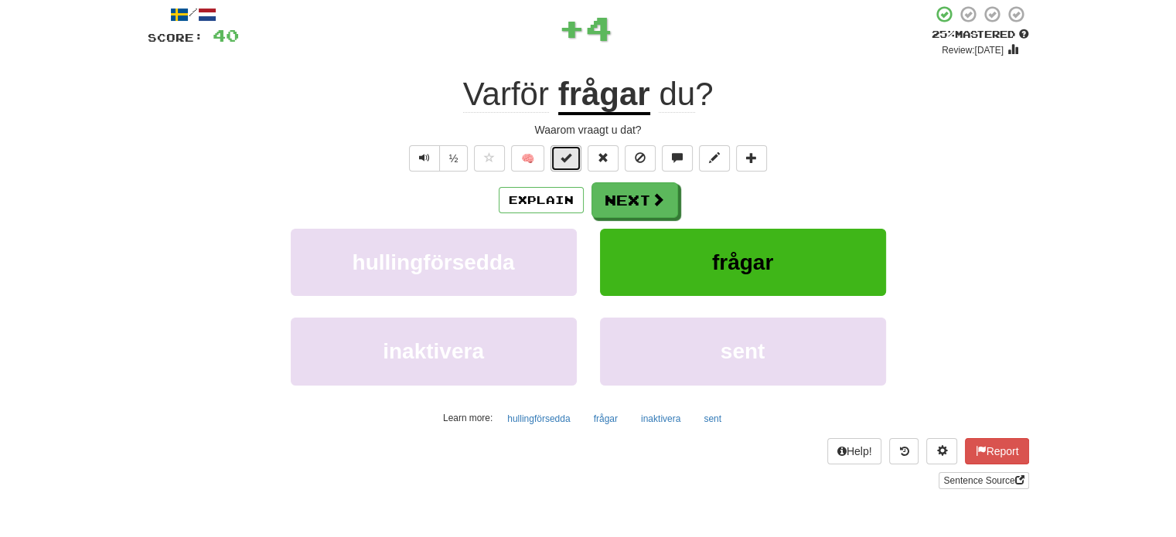
click at [561, 163] on button at bounding box center [565, 158] width 31 height 26
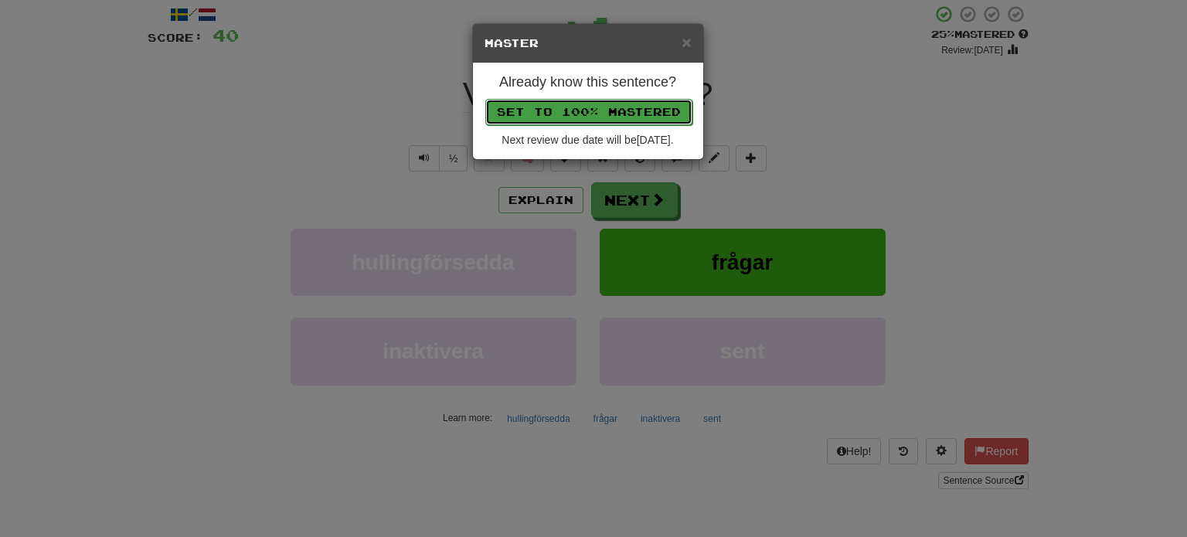
click at [575, 112] on button "Set to 100% Mastered" at bounding box center [588, 112] width 207 height 26
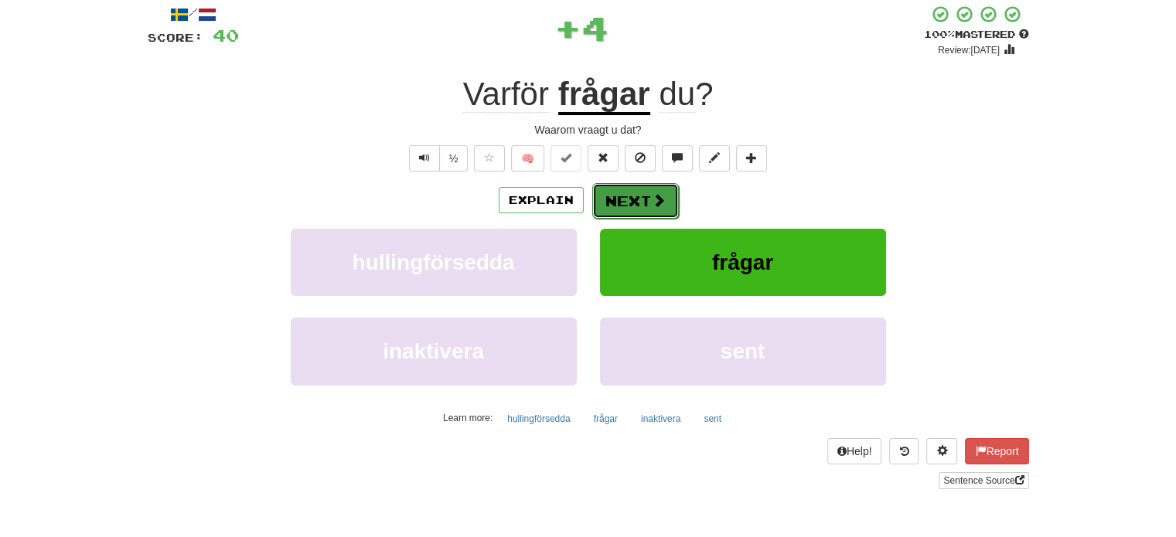
click at [621, 195] on button "Next" at bounding box center [635, 201] width 87 height 36
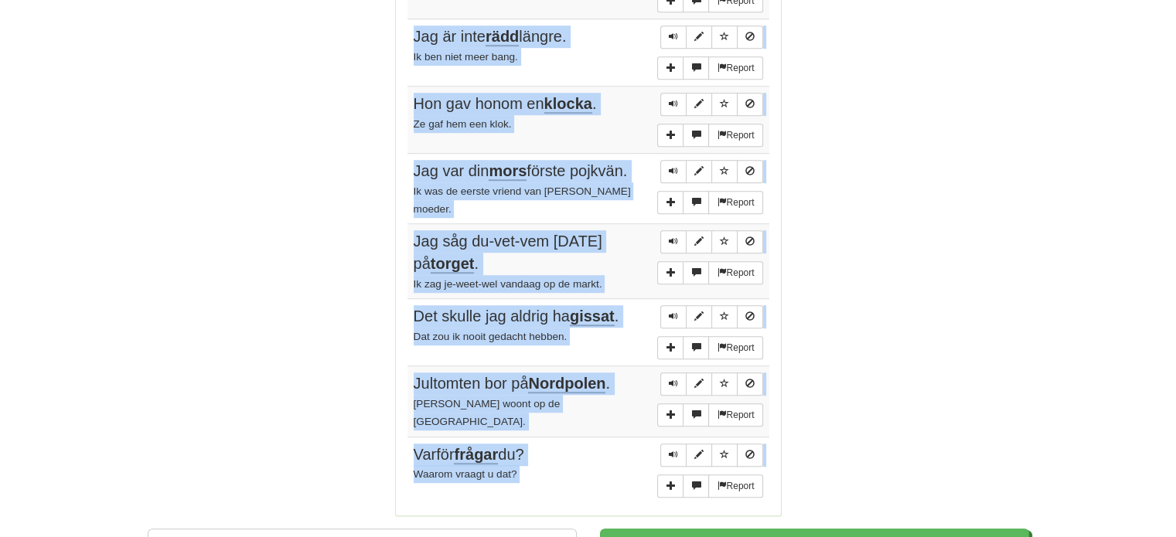
scroll to position [1196, 0]
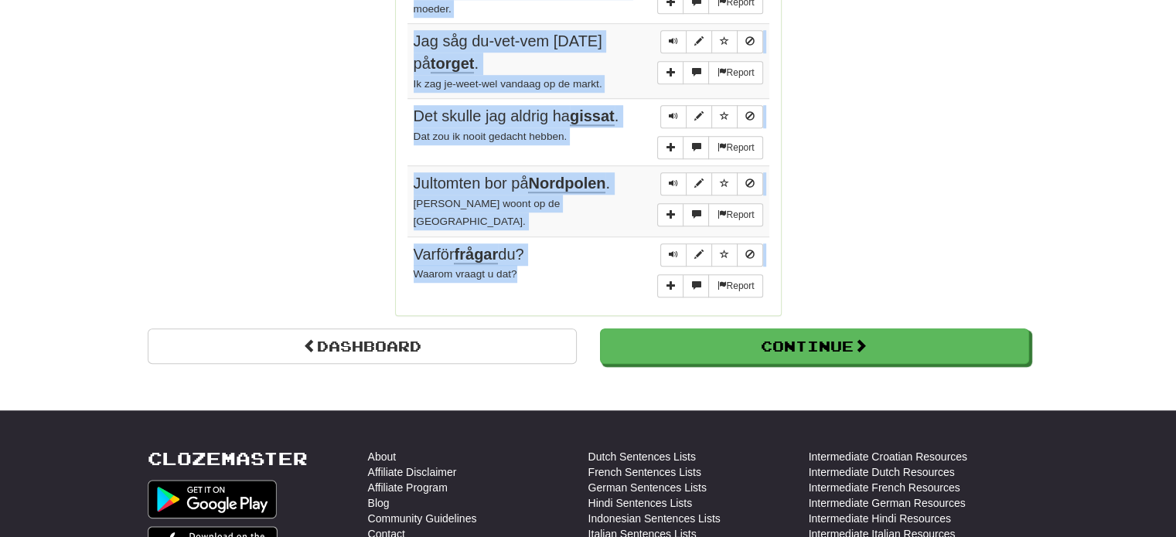
drag, startPoint x: 406, startPoint y: 200, endPoint x: 544, endPoint y: 250, distance: 147.2
copy tbody "Jag dricker vatten i köket . Ik drink water in de keuken. Report Vi ses nästa v…"
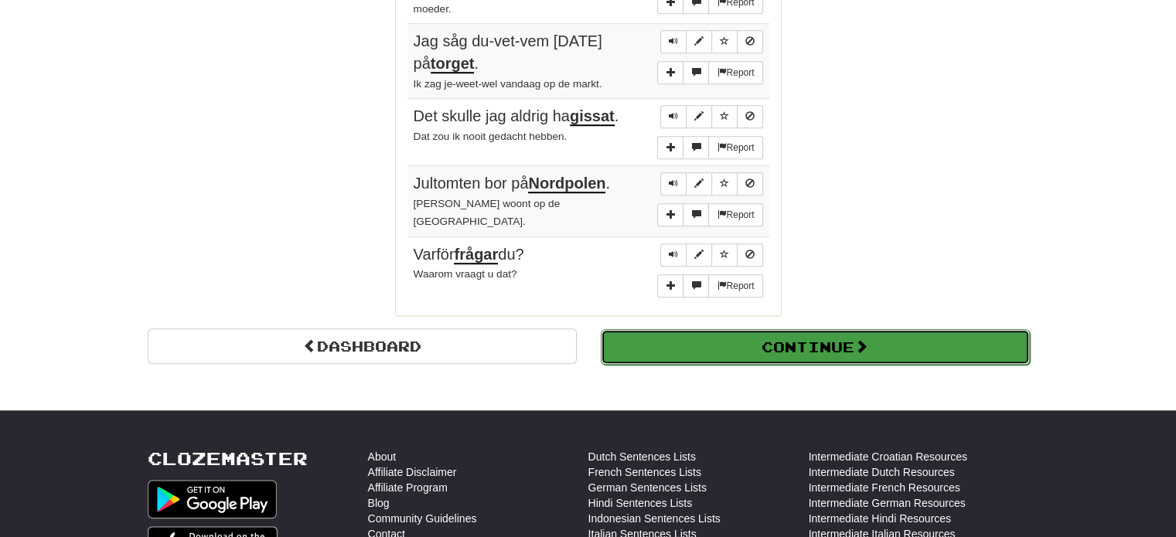
click at [872, 339] on button "Continue" at bounding box center [815, 347] width 429 height 36
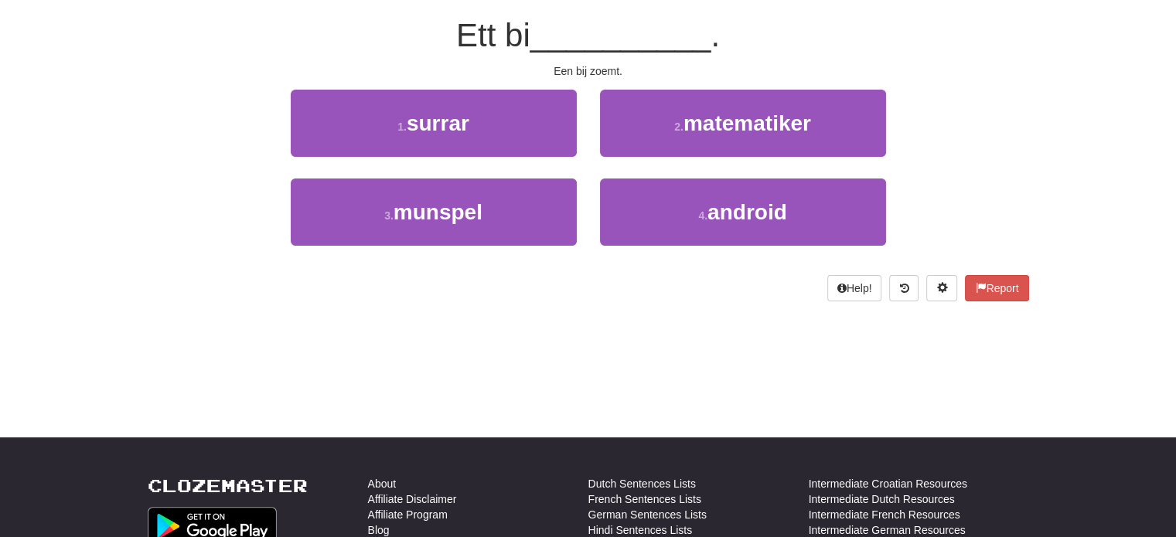
scroll to position [49, 0]
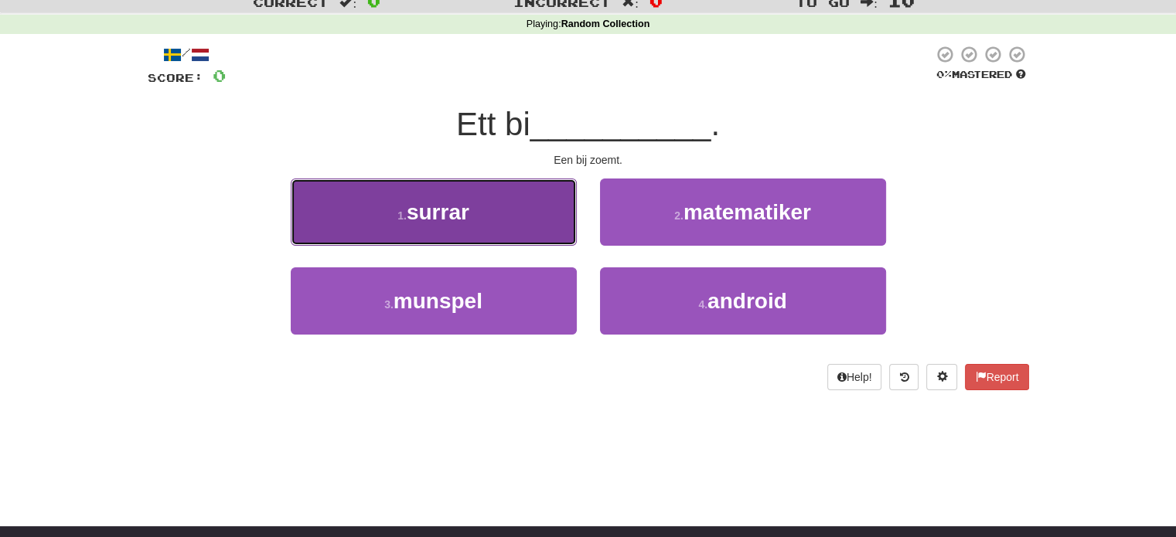
click at [535, 210] on button "1 . surrar" at bounding box center [434, 212] width 286 height 67
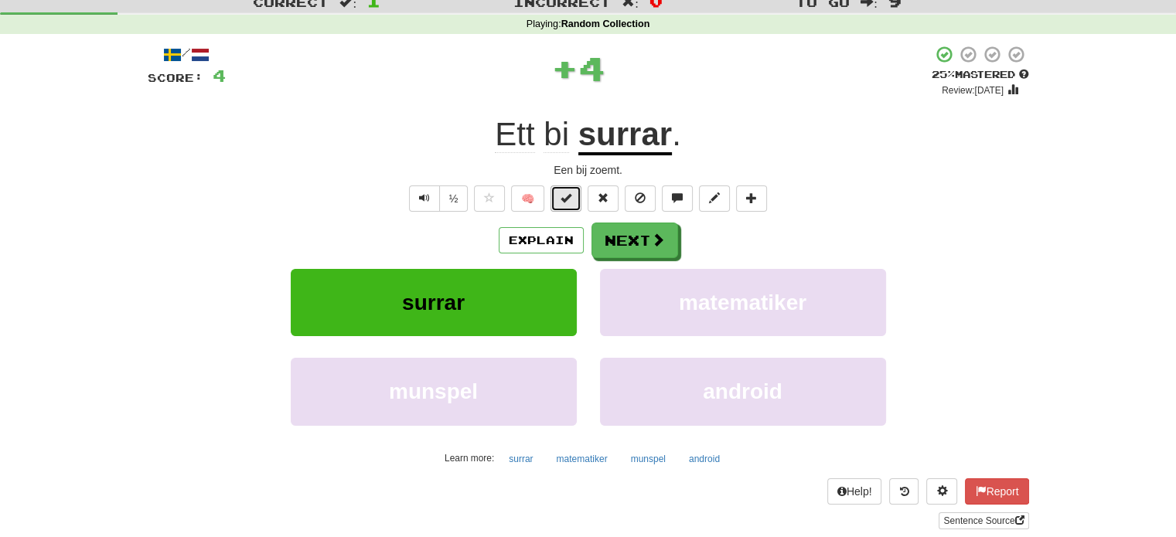
click at [572, 193] on button at bounding box center [565, 199] width 31 height 26
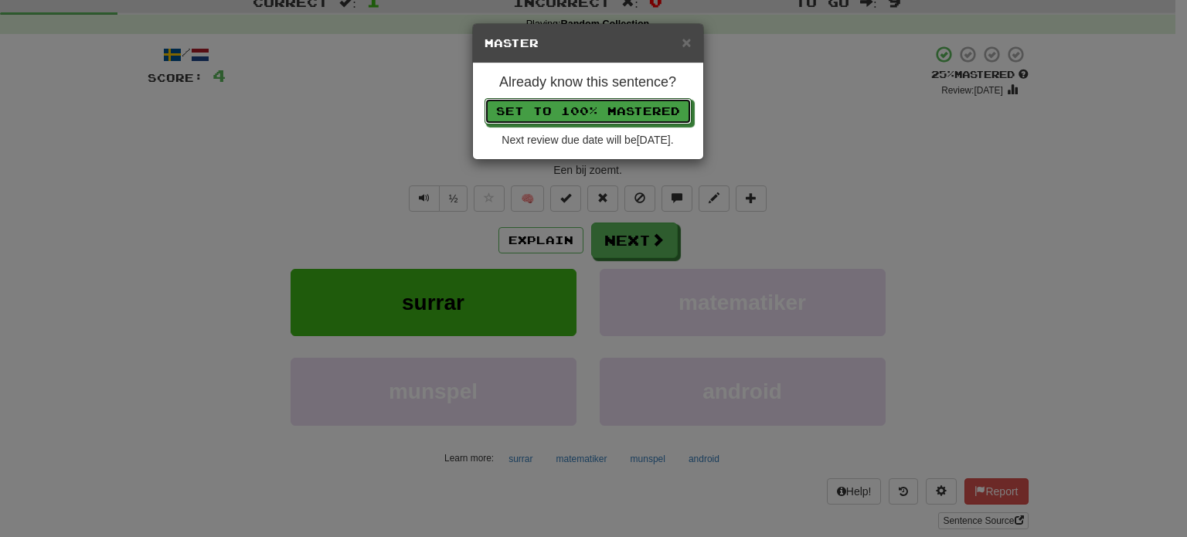
click at [593, 98] on button "Set to 100% Mastered" at bounding box center [588, 111] width 207 height 26
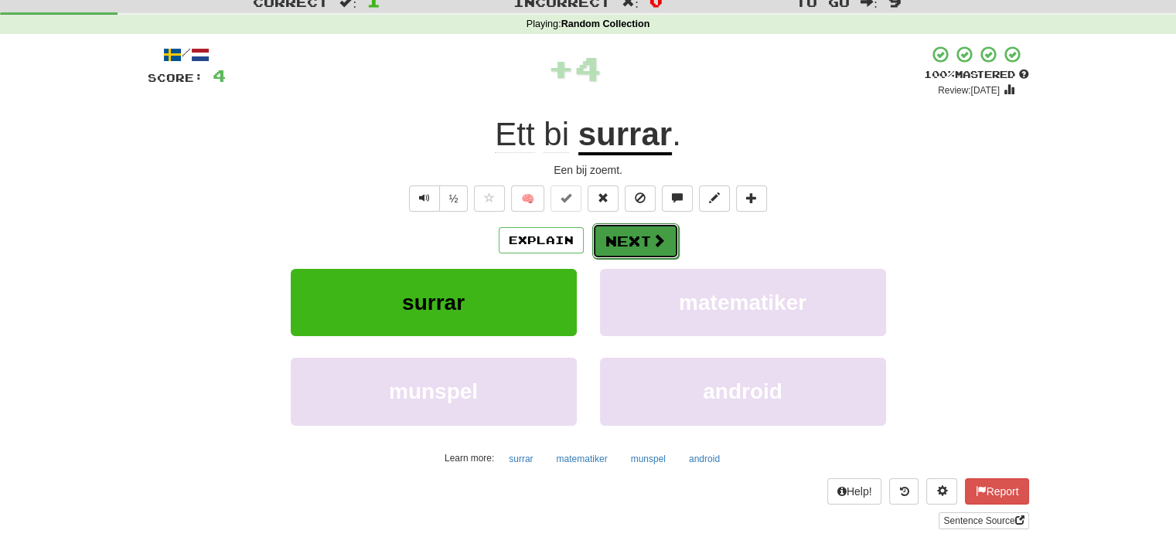
click at [617, 244] on button "Next" at bounding box center [635, 241] width 87 height 36
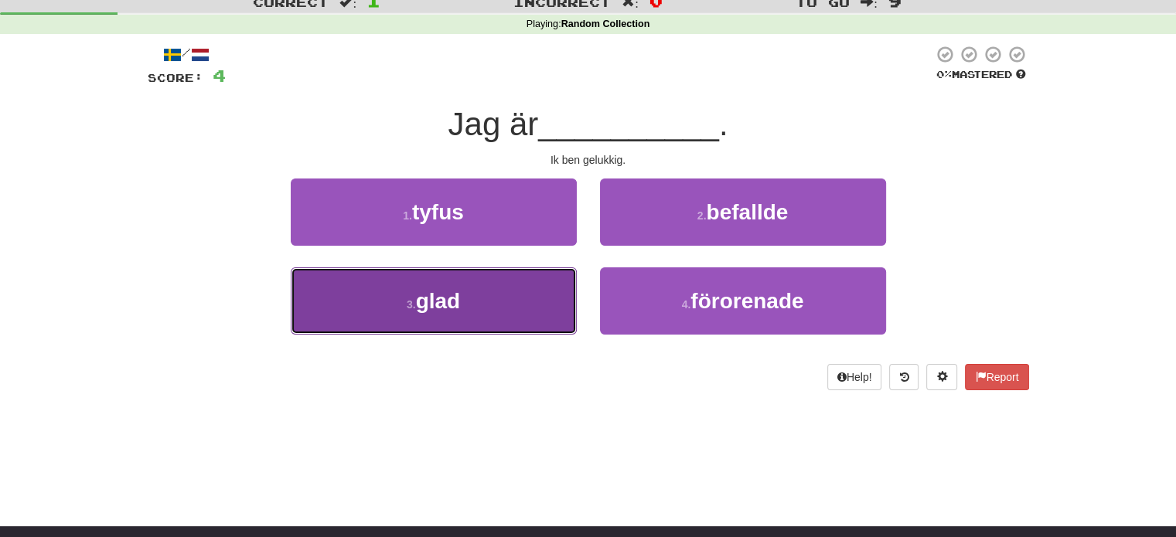
click at [503, 312] on button "3 . glad" at bounding box center [434, 300] width 286 height 67
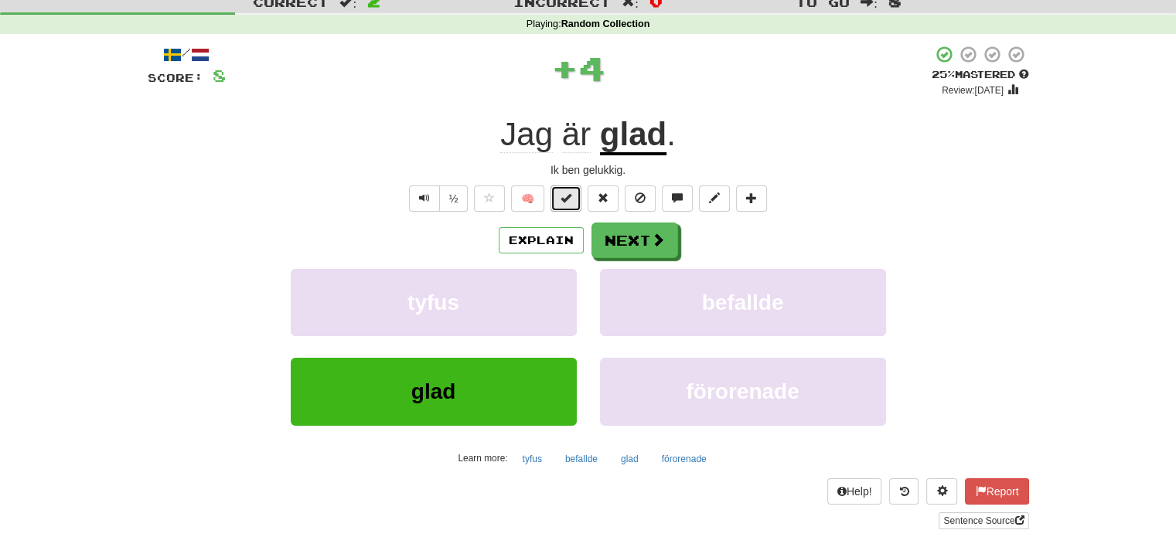
click at [577, 199] on button at bounding box center [565, 199] width 31 height 26
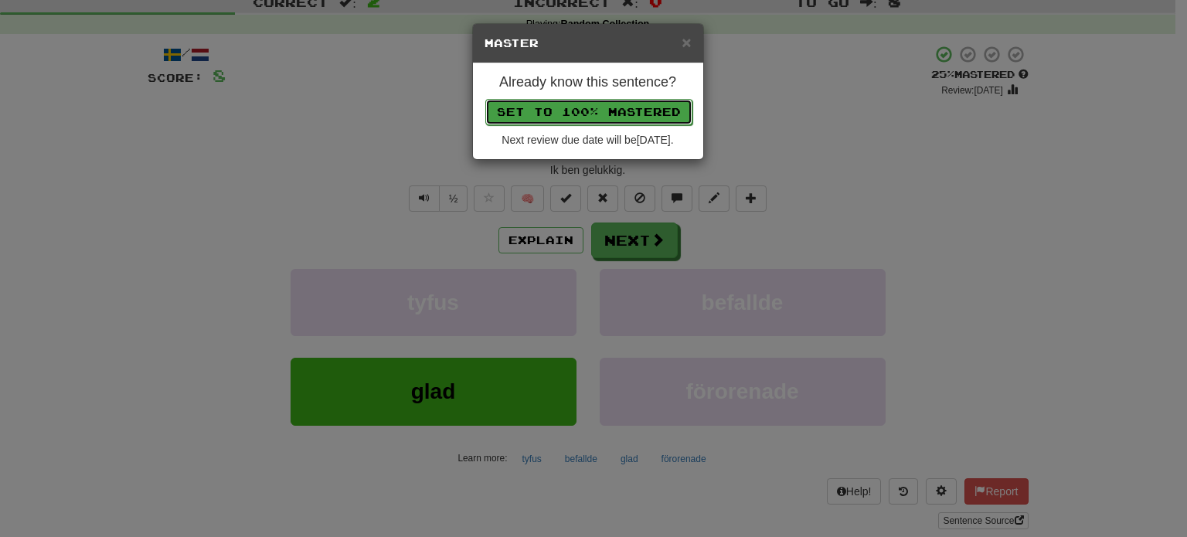
click at [618, 108] on button "Set to 100% Mastered" at bounding box center [588, 112] width 207 height 26
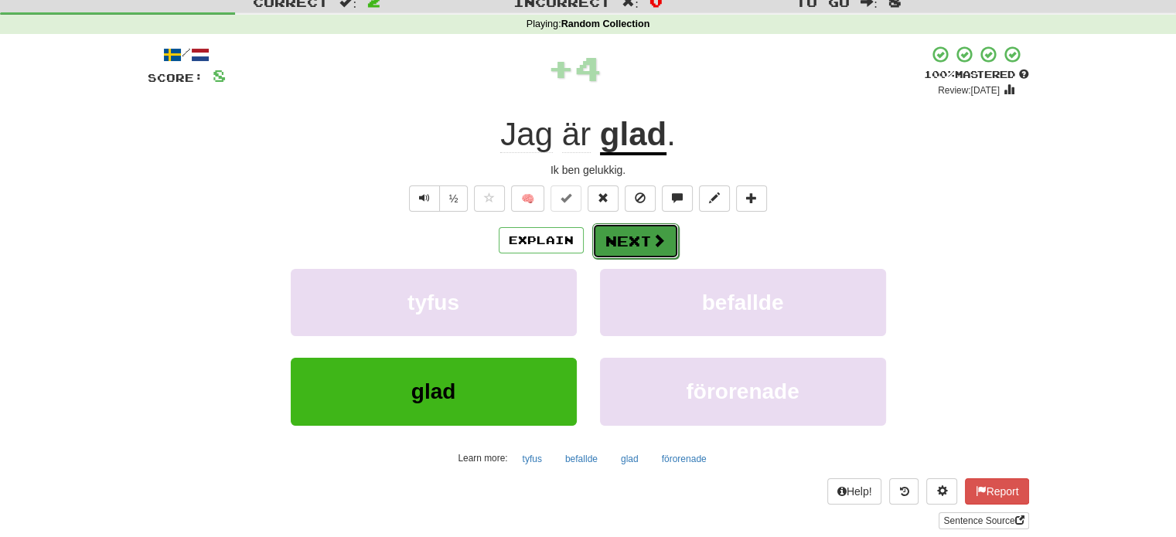
click at [633, 240] on button "Next" at bounding box center [635, 241] width 87 height 36
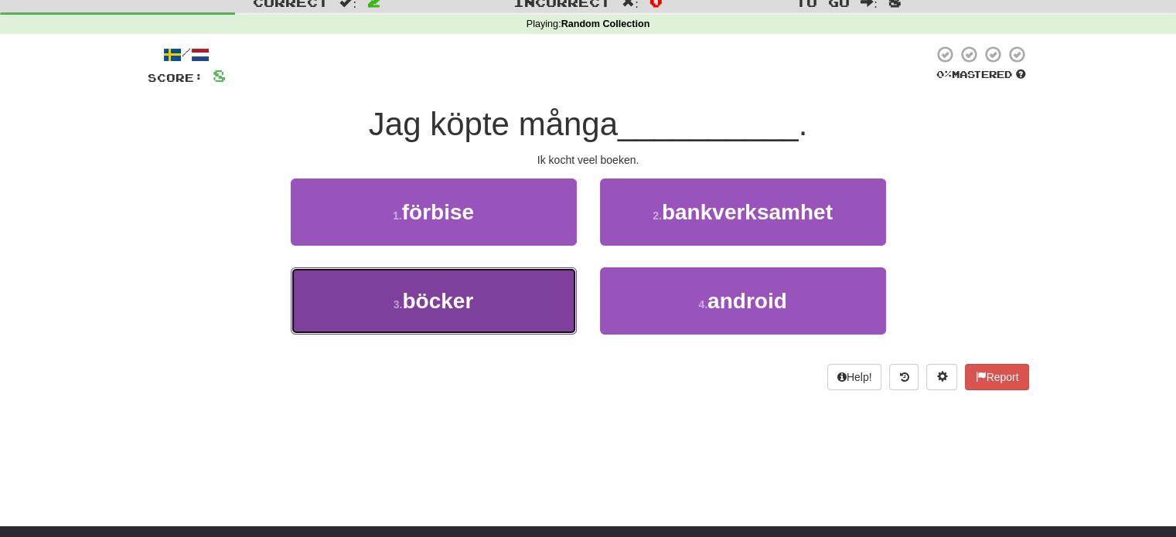
click at [484, 296] on button "3 . böcker" at bounding box center [434, 300] width 286 height 67
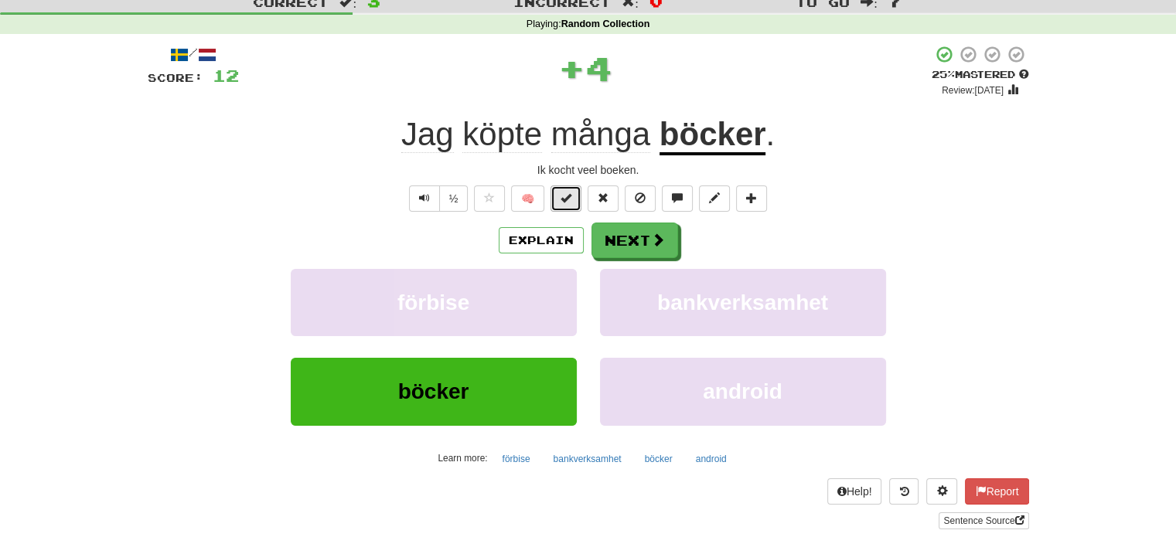
click at [569, 186] on button at bounding box center [565, 199] width 31 height 26
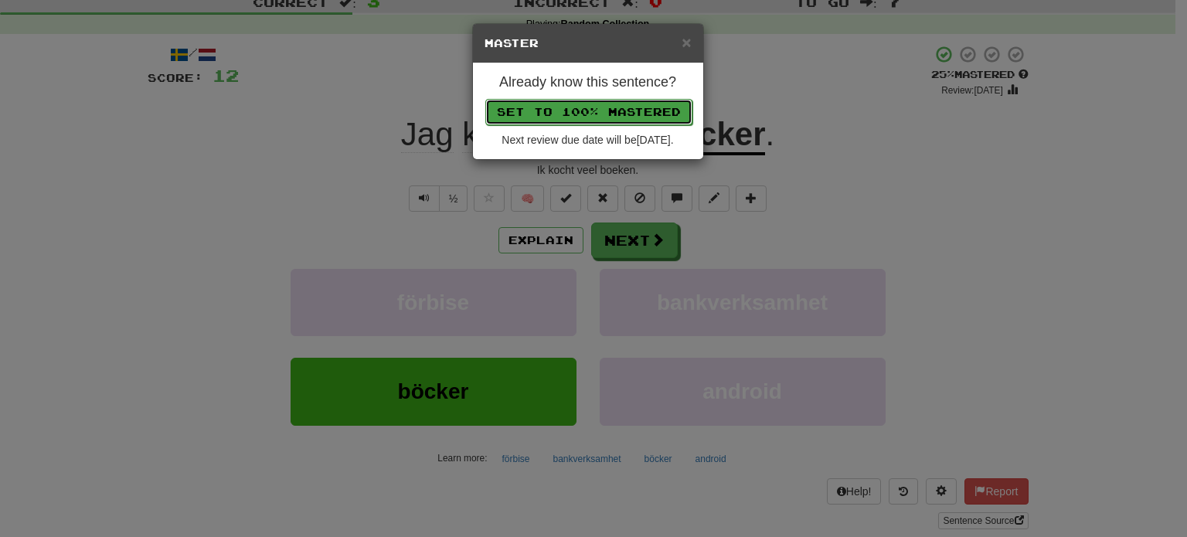
click at [598, 107] on button "Set to 100% Mastered" at bounding box center [588, 112] width 207 height 26
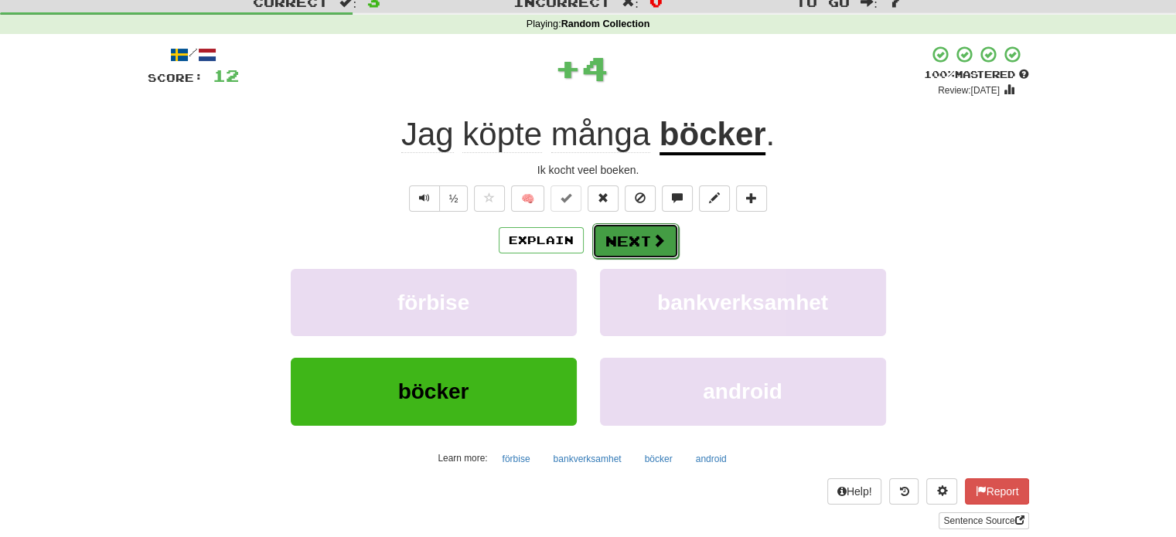
click at [630, 244] on button "Next" at bounding box center [635, 241] width 87 height 36
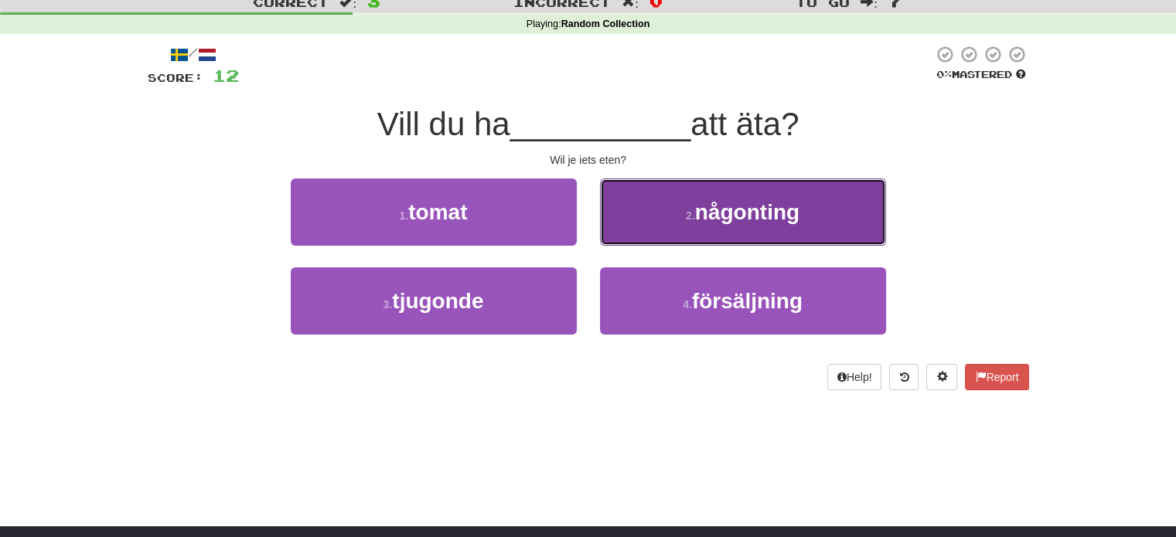
click at [682, 228] on button "2 . någonting" at bounding box center [743, 212] width 286 height 67
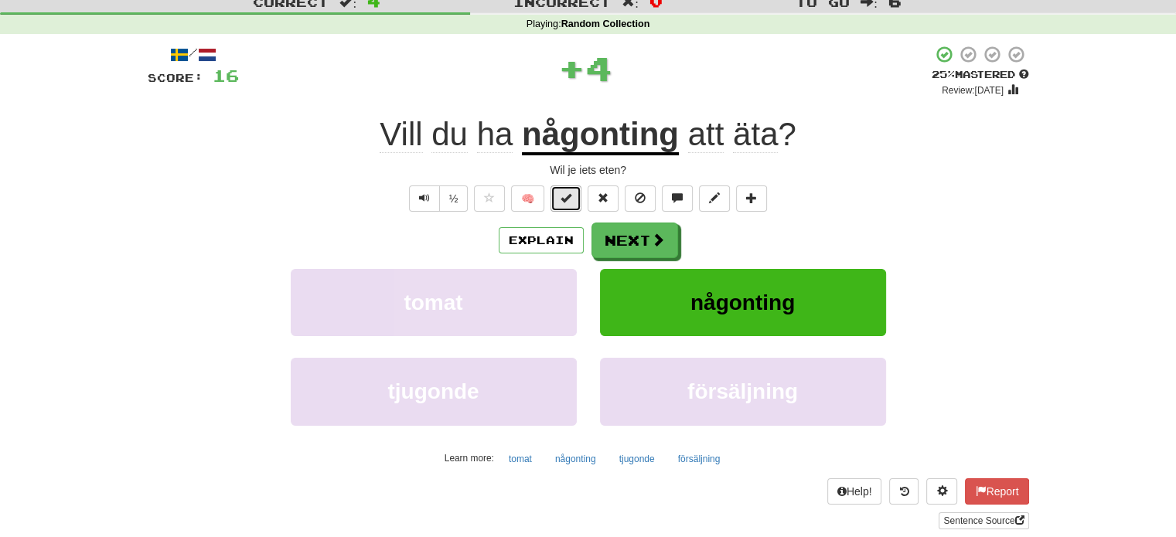
click at [575, 194] on button at bounding box center [565, 199] width 31 height 26
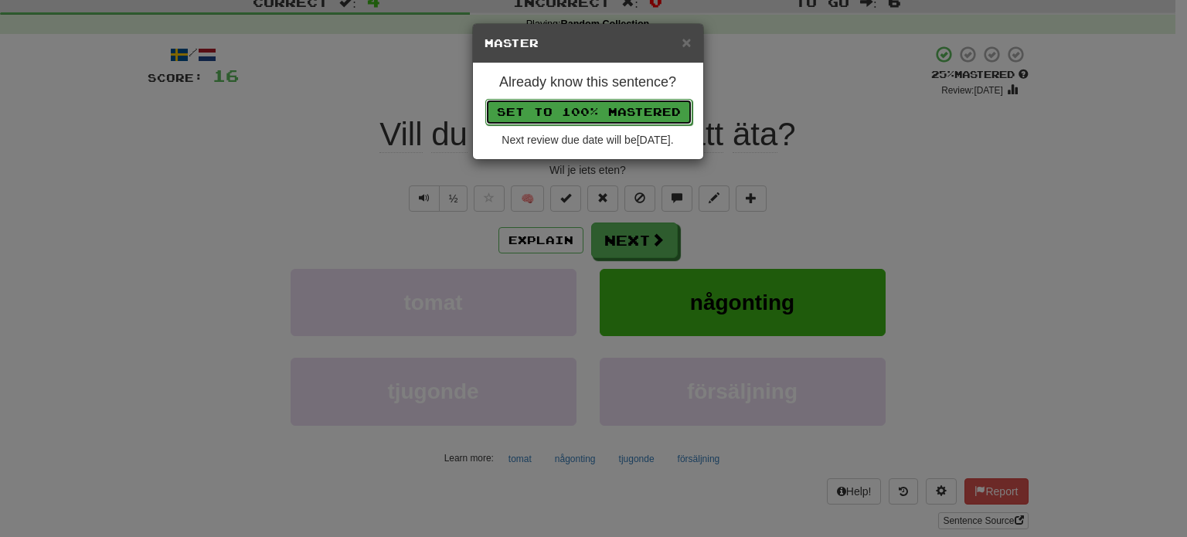
click at [618, 107] on button "Set to 100% Mastered" at bounding box center [588, 112] width 207 height 26
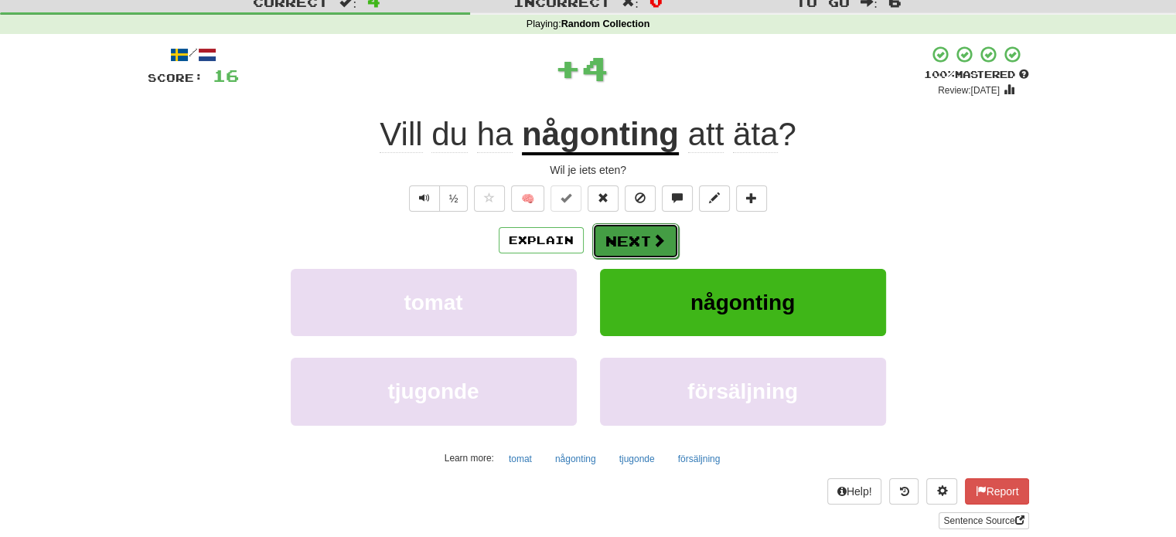
click at [638, 233] on button "Next" at bounding box center [635, 241] width 87 height 36
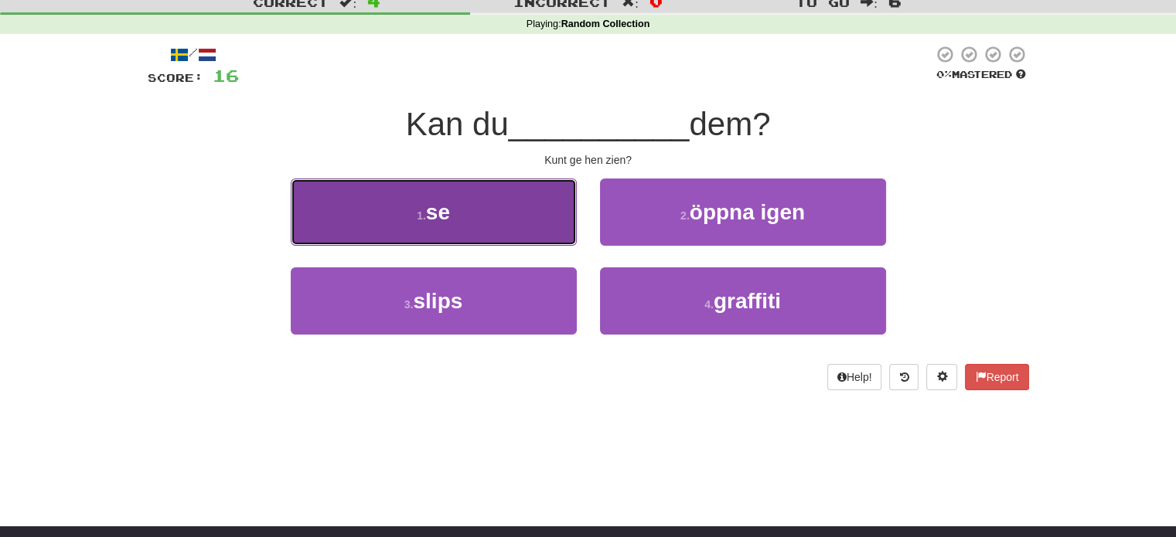
click at [513, 227] on button "1 . se" at bounding box center [434, 212] width 286 height 67
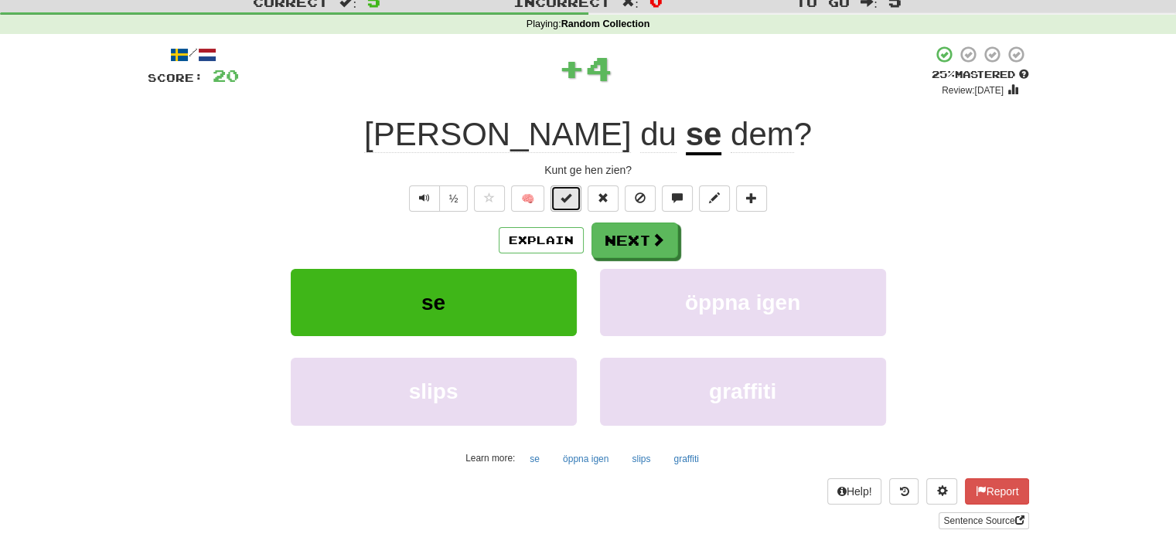
click at [566, 205] on button at bounding box center [565, 199] width 31 height 26
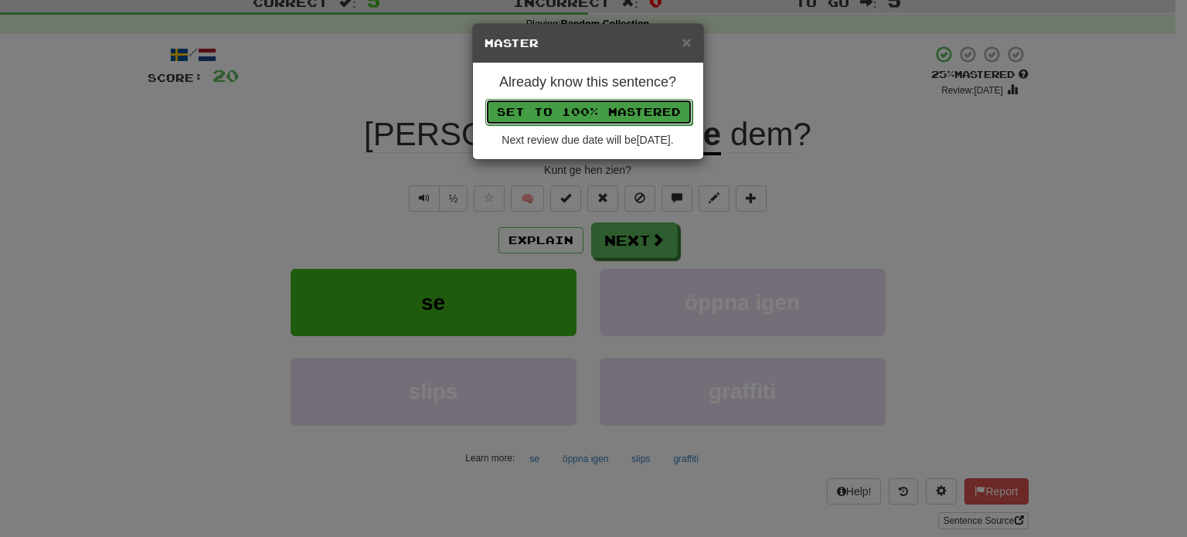
click at [601, 107] on button "Set to 100% Mastered" at bounding box center [588, 112] width 207 height 26
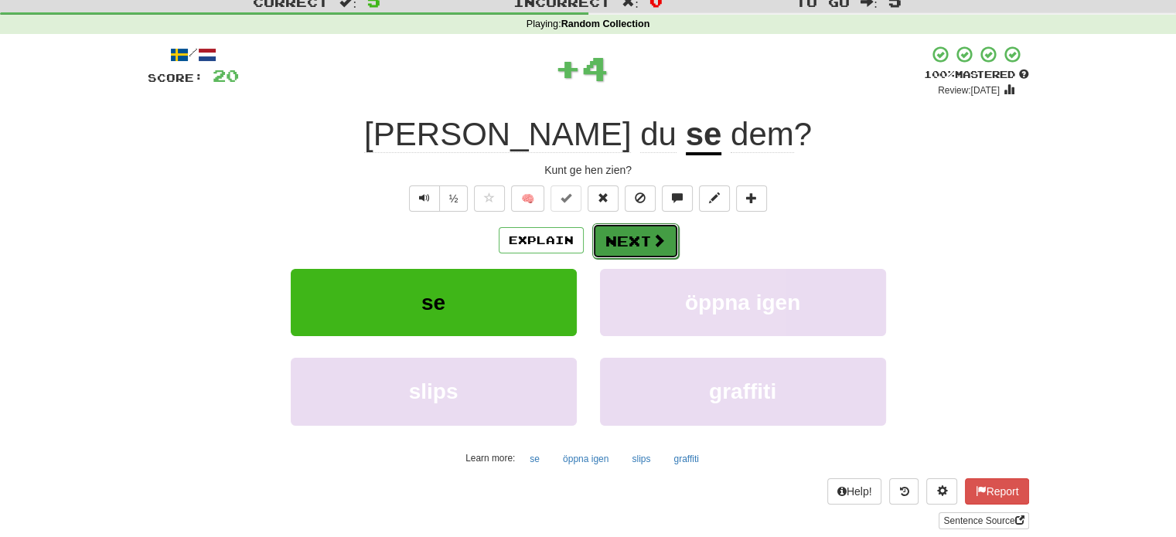
click at [642, 247] on button "Next" at bounding box center [635, 241] width 87 height 36
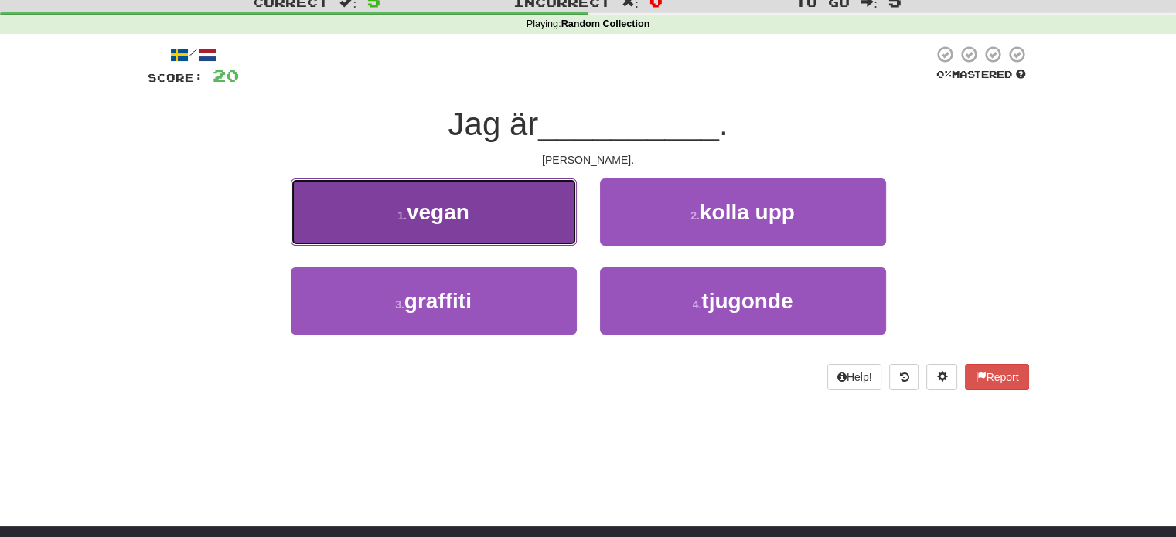
click at [417, 212] on span "vegan" at bounding box center [438, 212] width 63 height 24
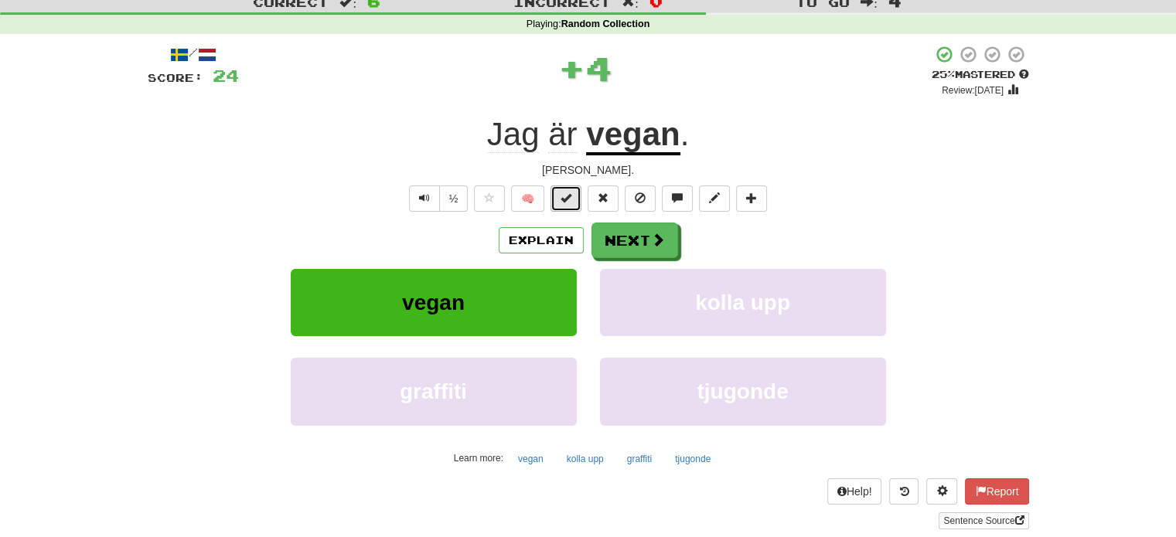
click at [577, 201] on button at bounding box center [565, 199] width 31 height 26
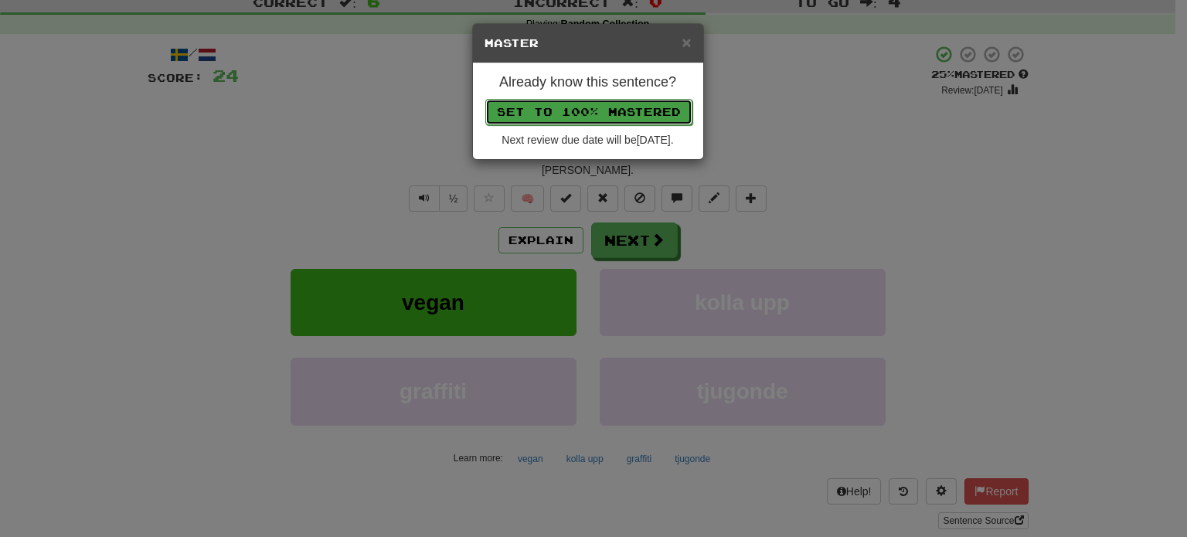
click at [599, 104] on button "Set to 100% Mastered" at bounding box center [588, 112] width 207 height 26
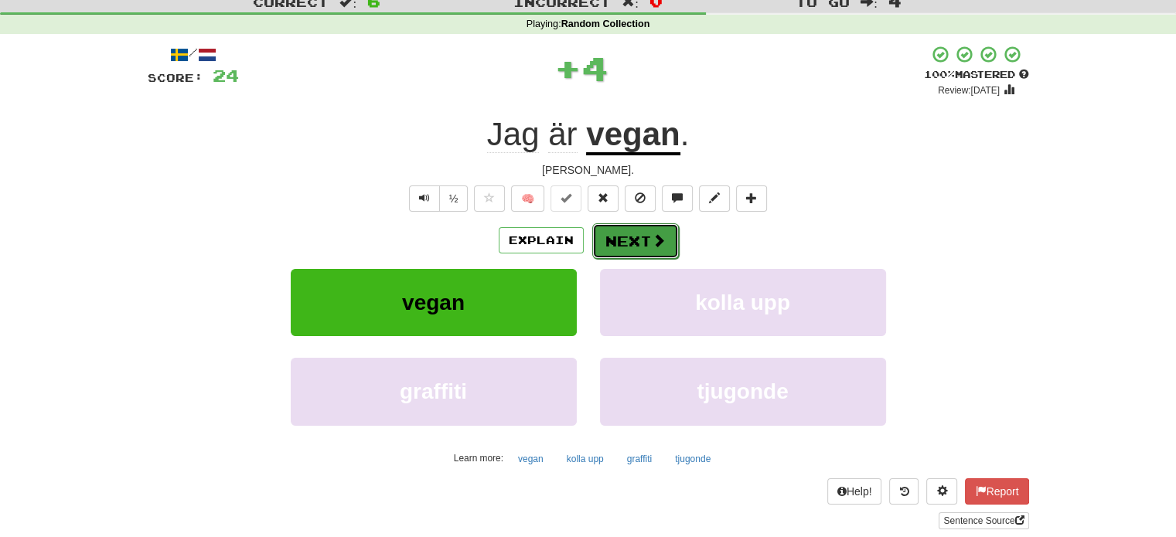
click at [635, 244] on button "Next" at bounding box center [635, 241] width 87 height 36
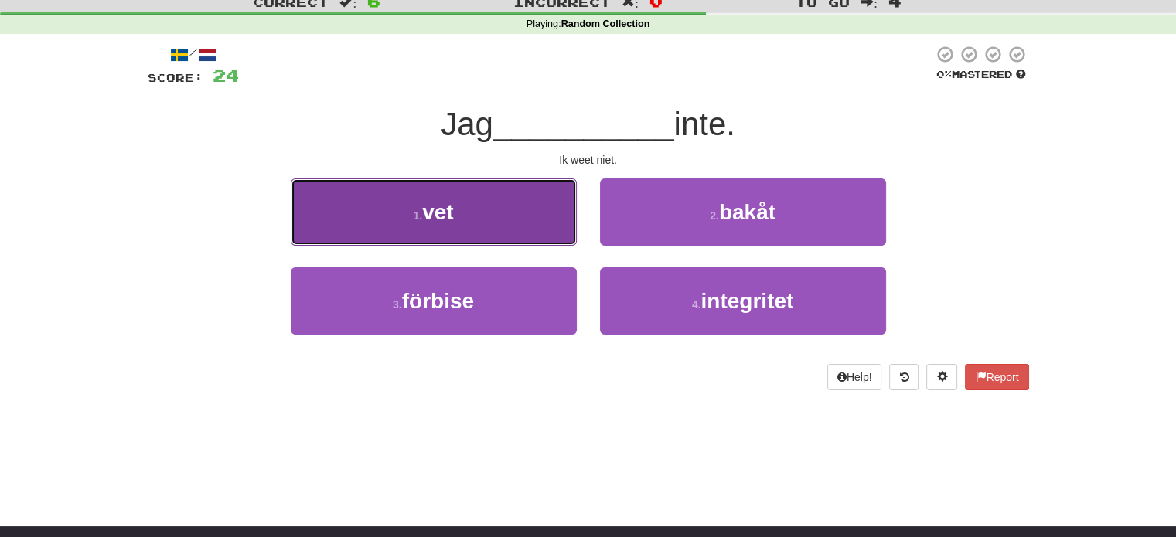
click at [523, 212] on button "1 . vet" at bounding box center [434, 212] width 286 height 67
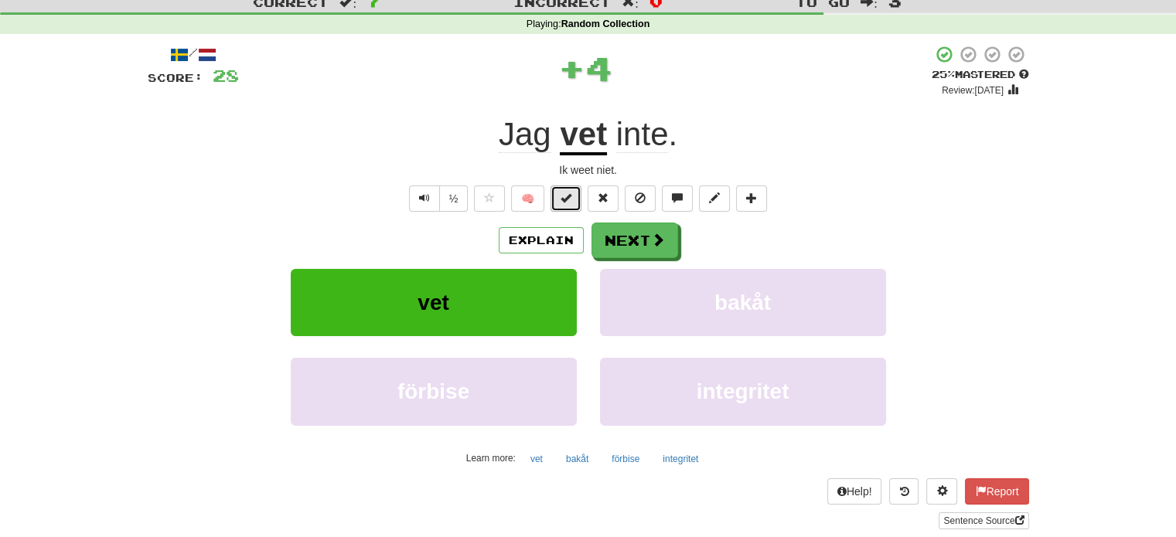
click at [564, 196] on span at bounding box center [565, 197] width 11 height 11
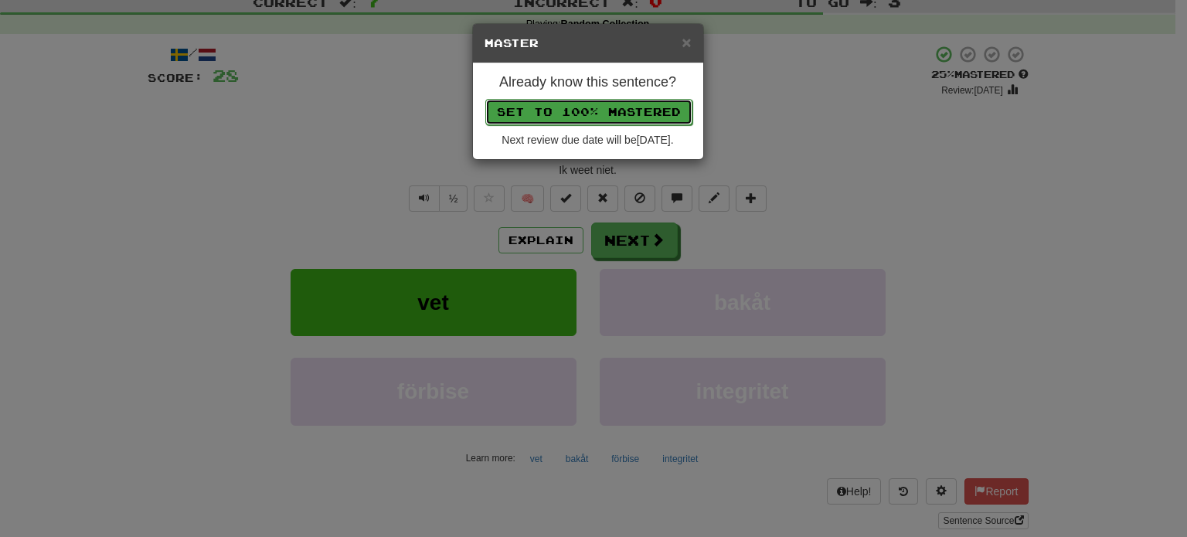
click at [598, 110] on button "Set to 100% Mastered" at bounding box center [588, 112] width 207 height 26
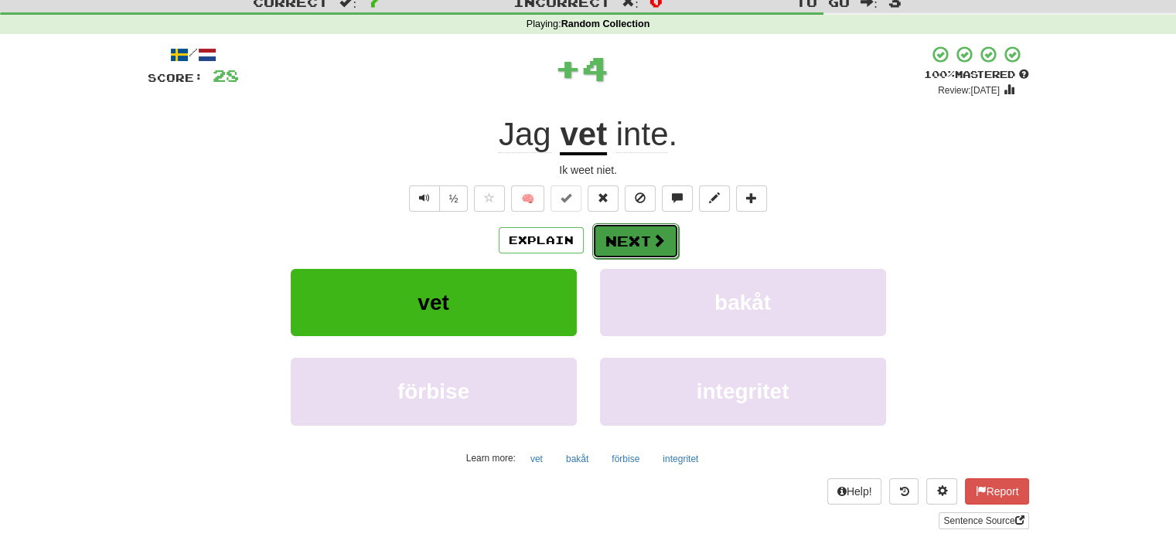
click at [644, 240] on button "Next" at bounding box center [635, 241] width 87 height 36
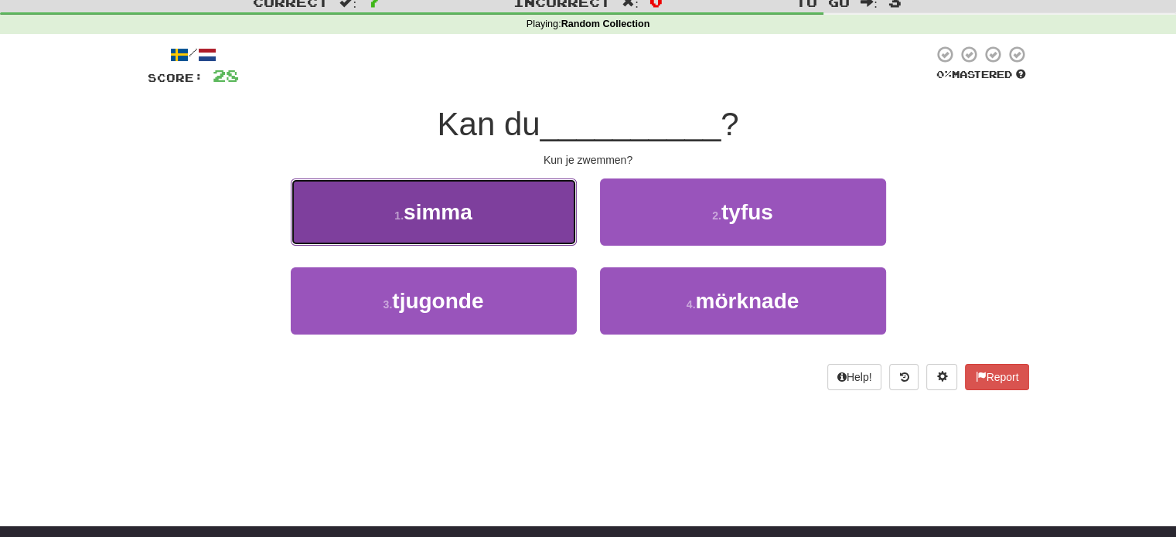
click at [483, 222] on button "1 . simma" at bounding box center [434, 212] width 286 height 67
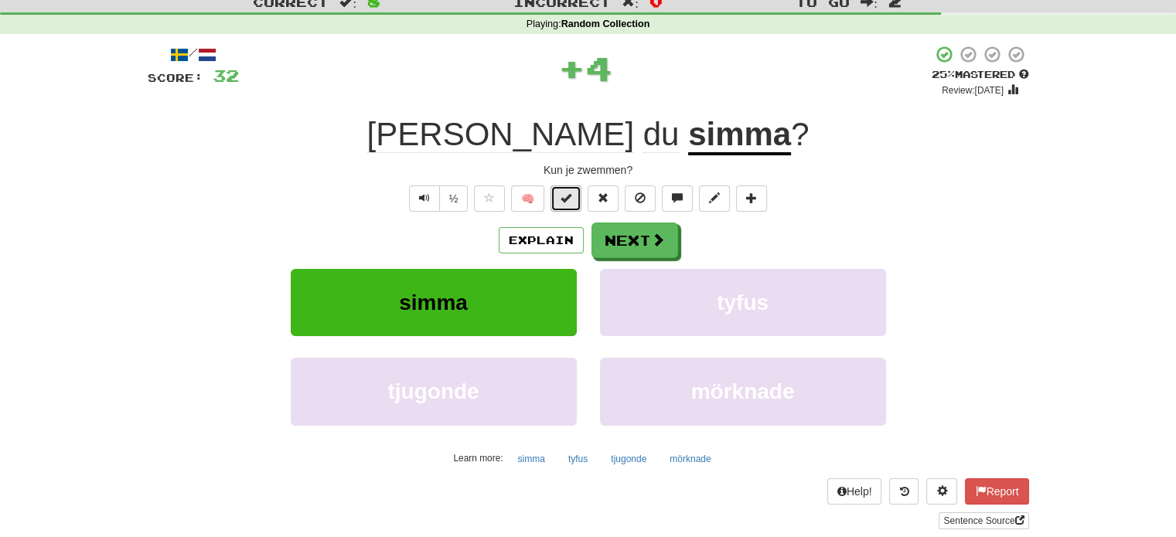
click at [564, 206] on button at bounding box center [565, 199] width 31 height 26
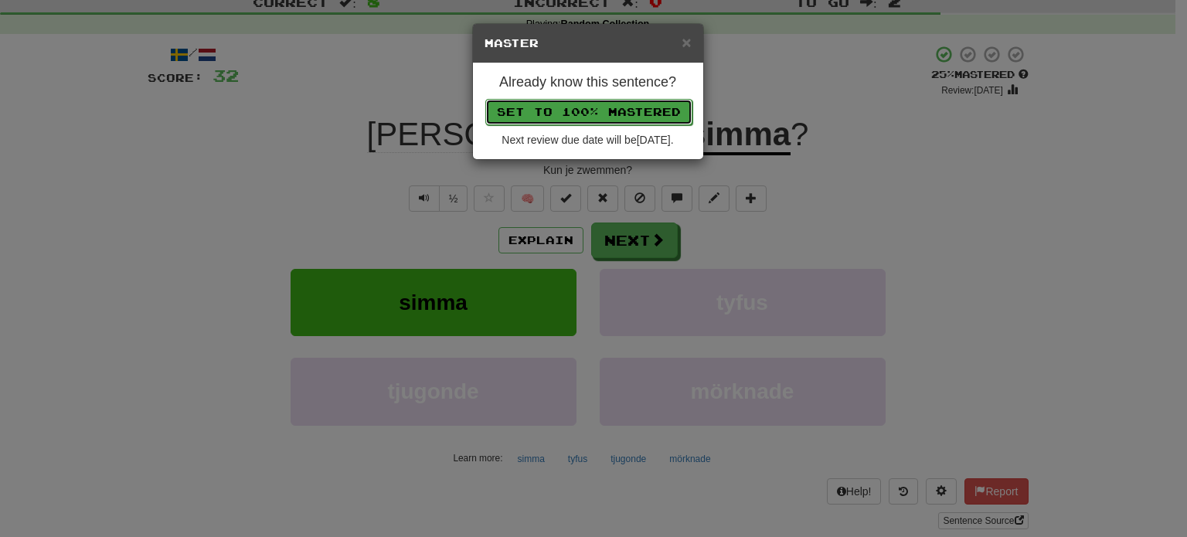
click at [584, 107] on button "Set to 100% Mastered" at bounding box center [588, 112] width 207 height 26
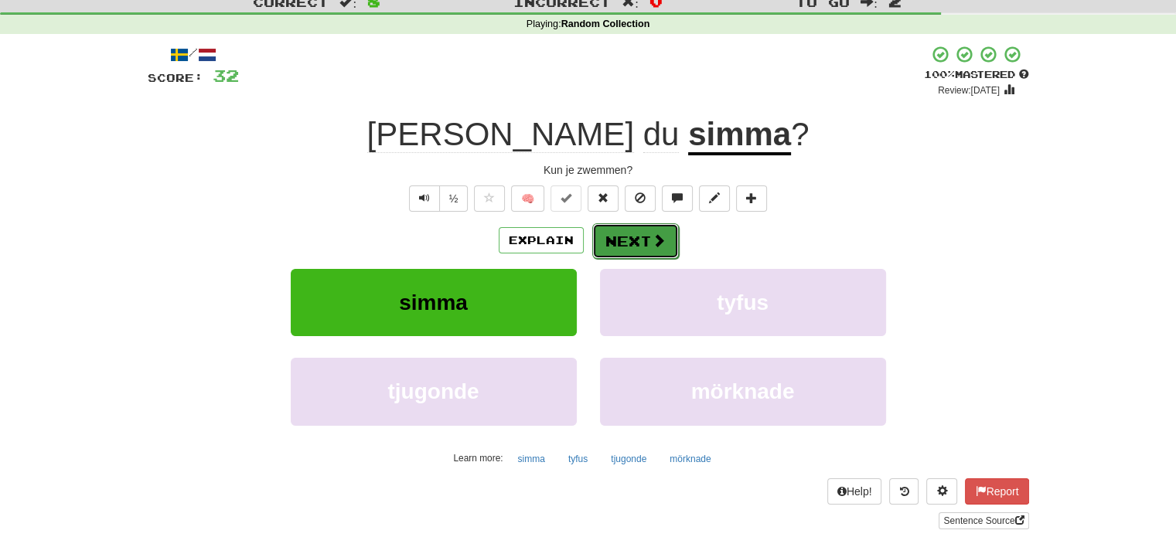
click at [642, 235] on button "Next" at bounding box center [635, 241] width 87 height 36
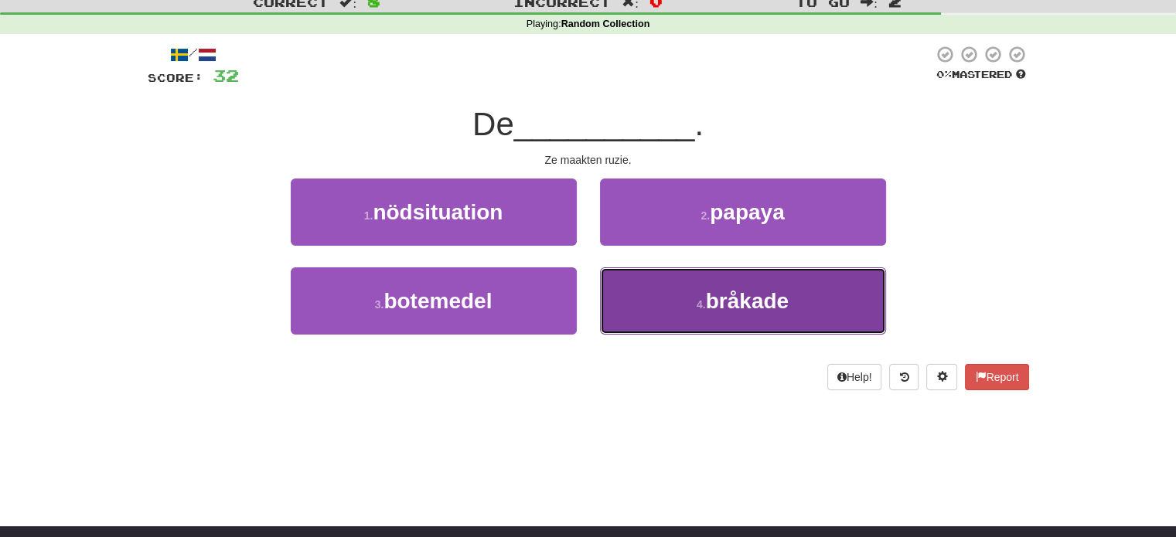
click at [655, 304] on button "4 . bråkade" at bounding box center [743, 300] width 286 height 67
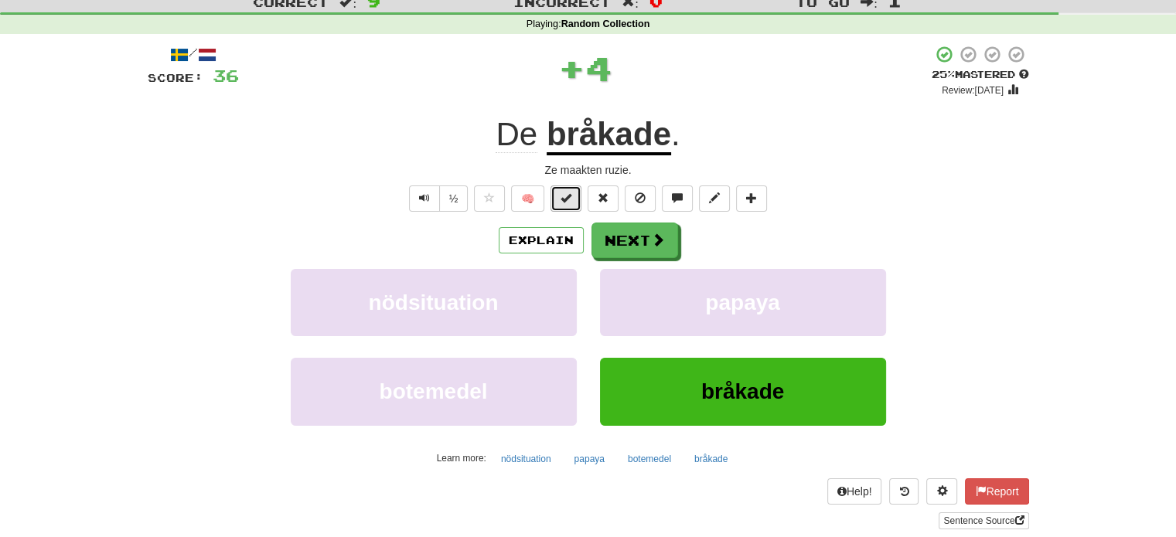
click at [566, 195] on span at bounding box center [565, 197] width 11 height 11
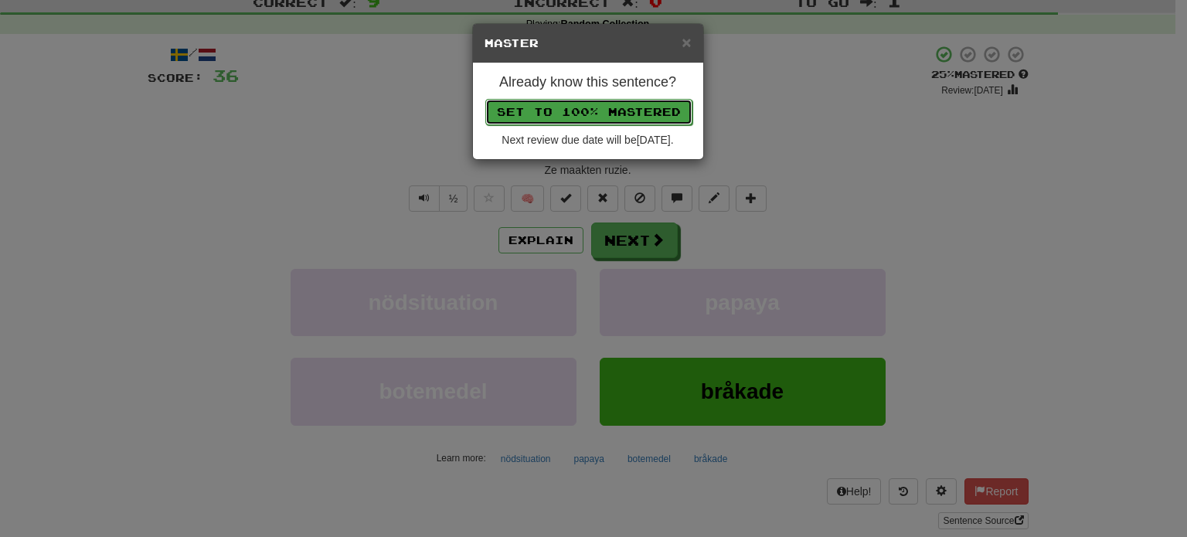
click at [591, 111] on button "Set to 100% Mastered" at bounding box center [588, 112] width 207 height 26
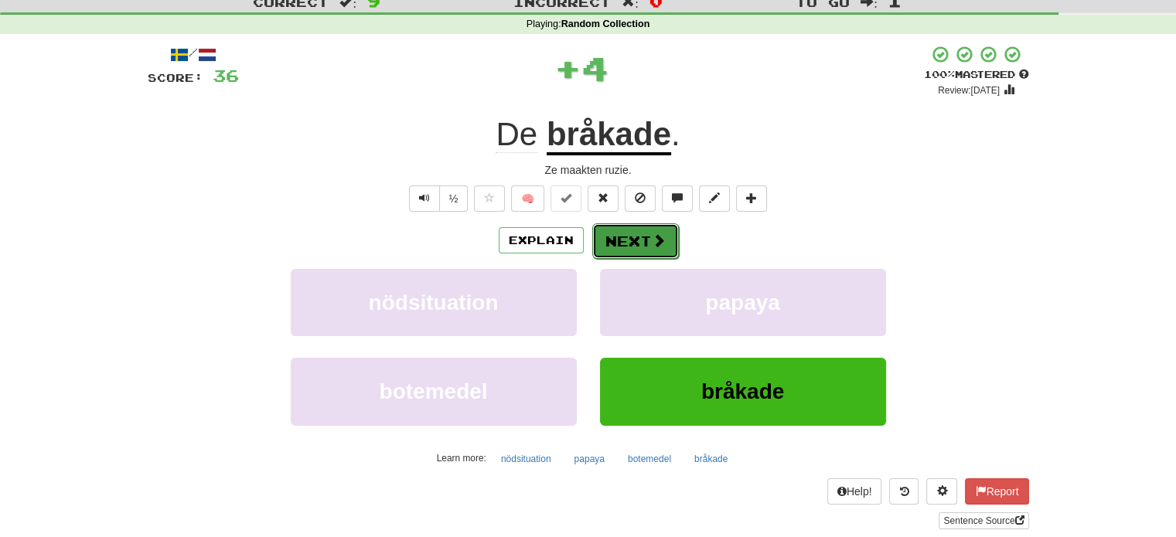
click at [639, 232] on button "Next" at bounding box center [635, 241] width 87 height 36
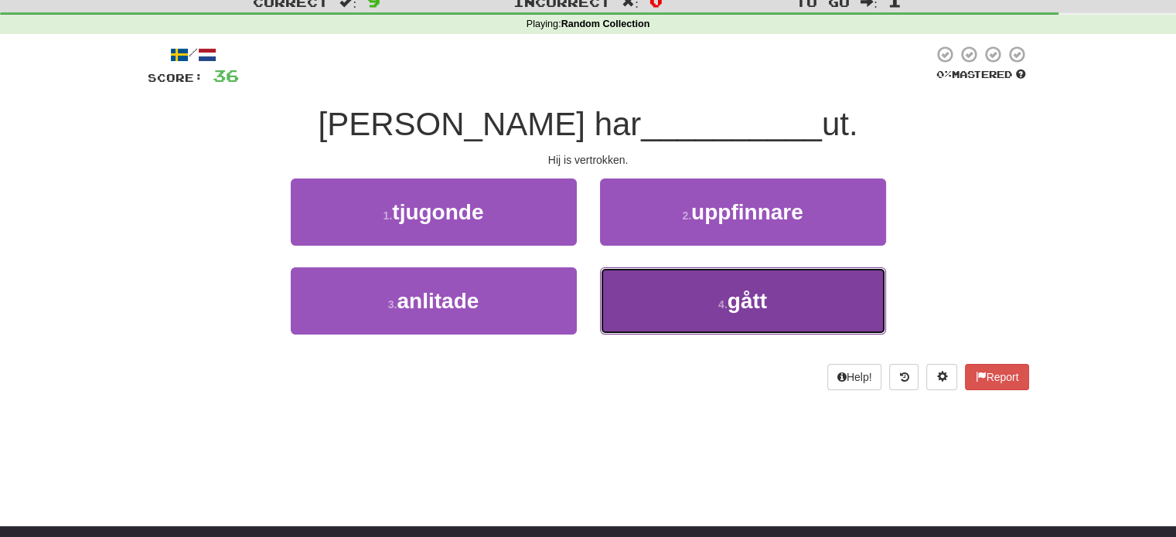
click at [661, 299] on button "4 . gått" at bounding box center [743, 300] width 286 height 67
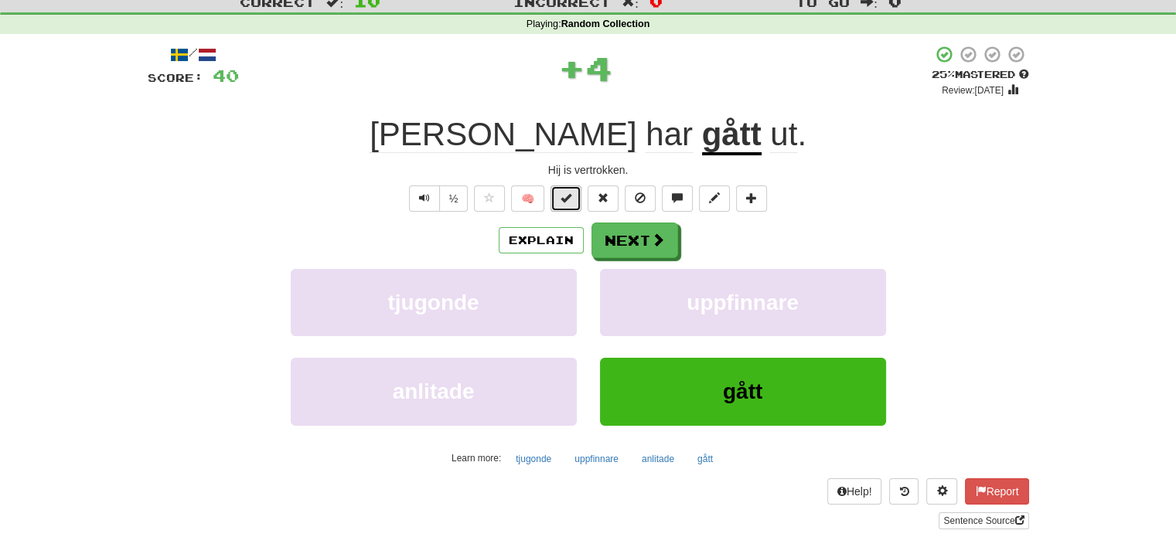
click at [581, 201] on button at bounding box center [565, 199] width 31 height 26
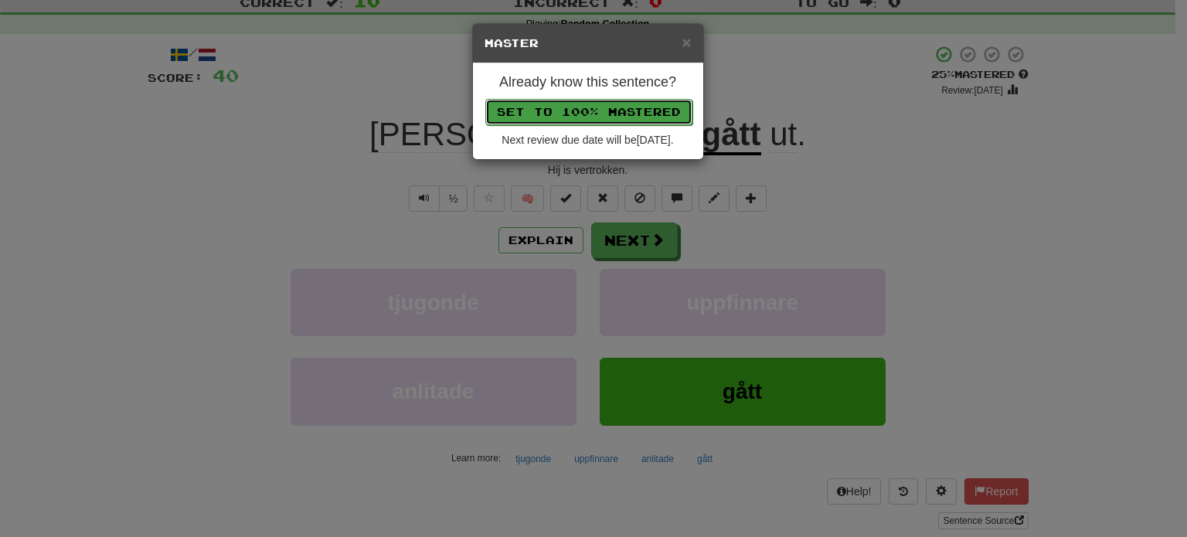
click at [594, 111] on button "Set to 100% Mastered" at bounding box center [588, 112] width 207 height 26
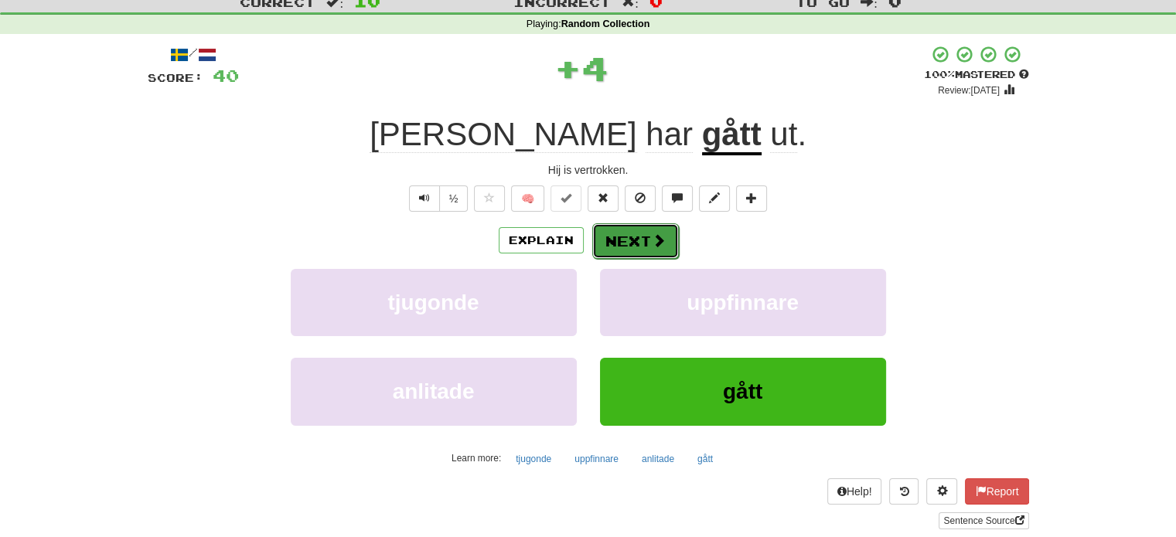
click at [641, 243] on button "Next" at bounding box center [635, 241] width 87 height 36
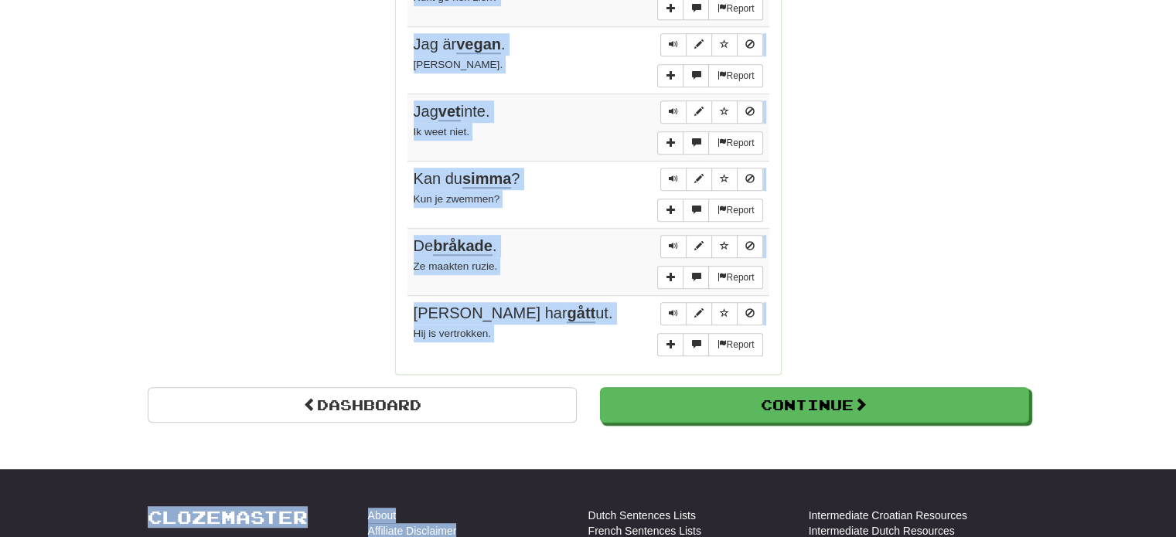
scroll to position [1138, 0]
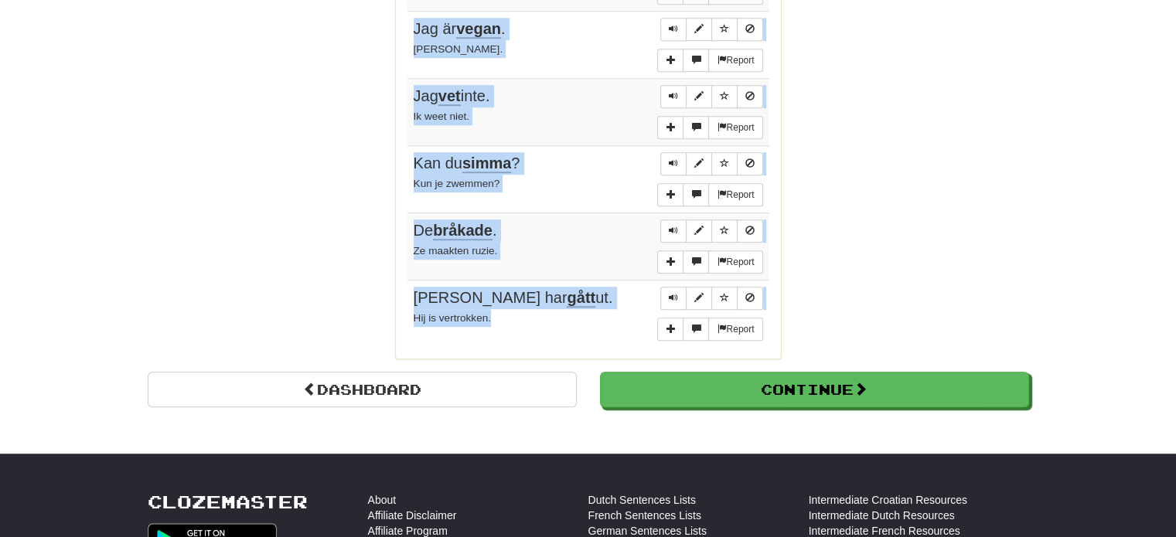
drag, startPoint x: 414, startPoint y: 155, endPoint x: 532, endPoint y: 311, distance: 195.3
click at [532, 311] on tbody "Report Ett bi surrar . Een bij zoemt. Report Jag är glad . Ik ben gelukkig. Rep…" at bounding box center [588, 11] width 362 height 673
copy tbody "Ett bi surrar . Een bij zoemt. Report Jag är glad . Ik ben gelukkig. Report Jag…"
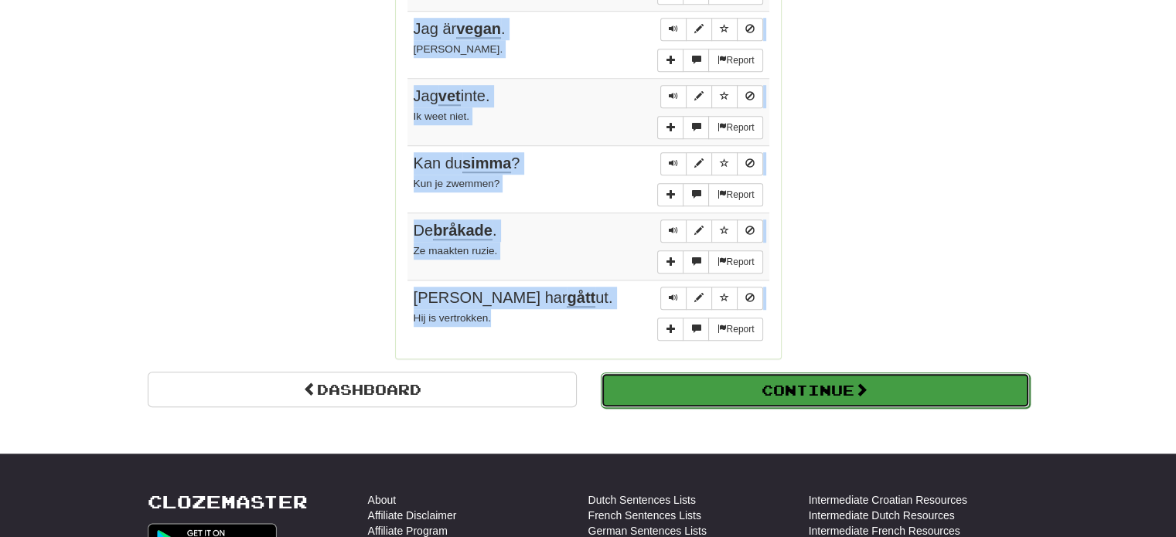
click at [664, 375] on button "Continue" at bounding box center [815, 391] width 429 height 36
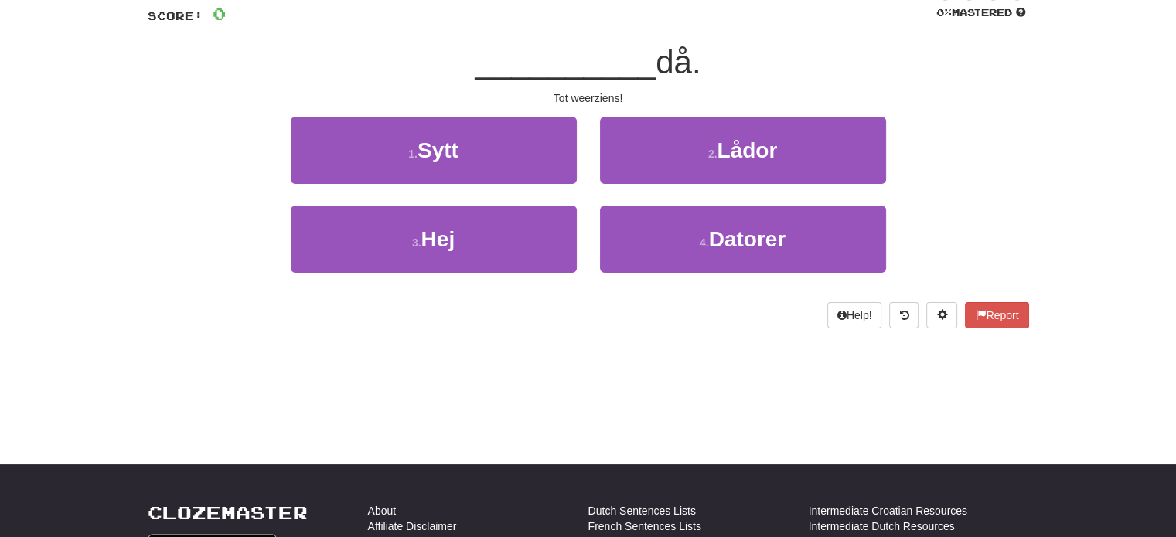
scroll to position [85, 0]
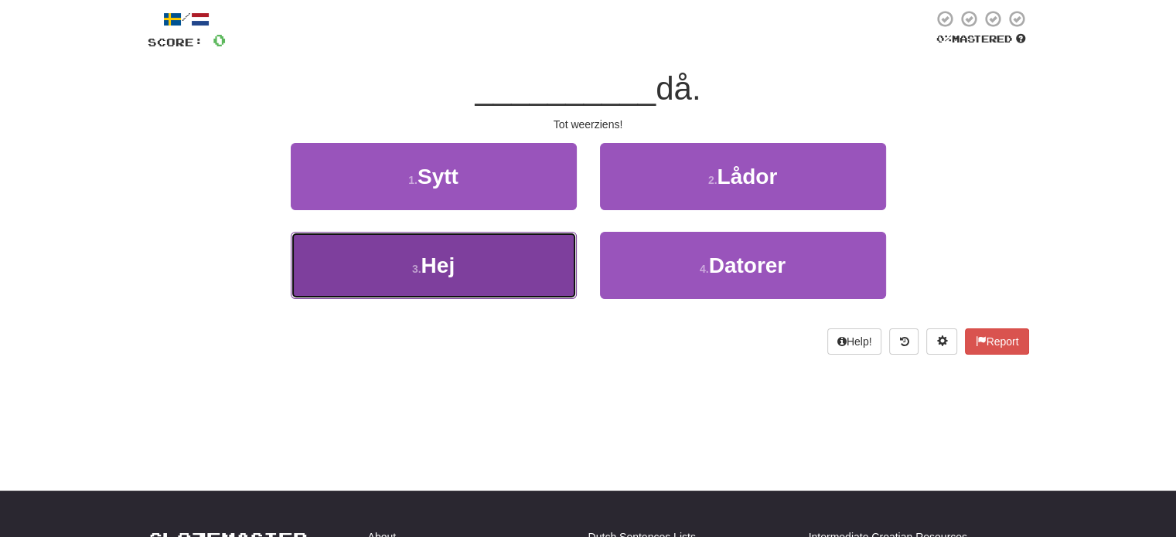
click at [421, 278] on button "3 . Hej" at bounding box center [434, 265] width 286 height 67
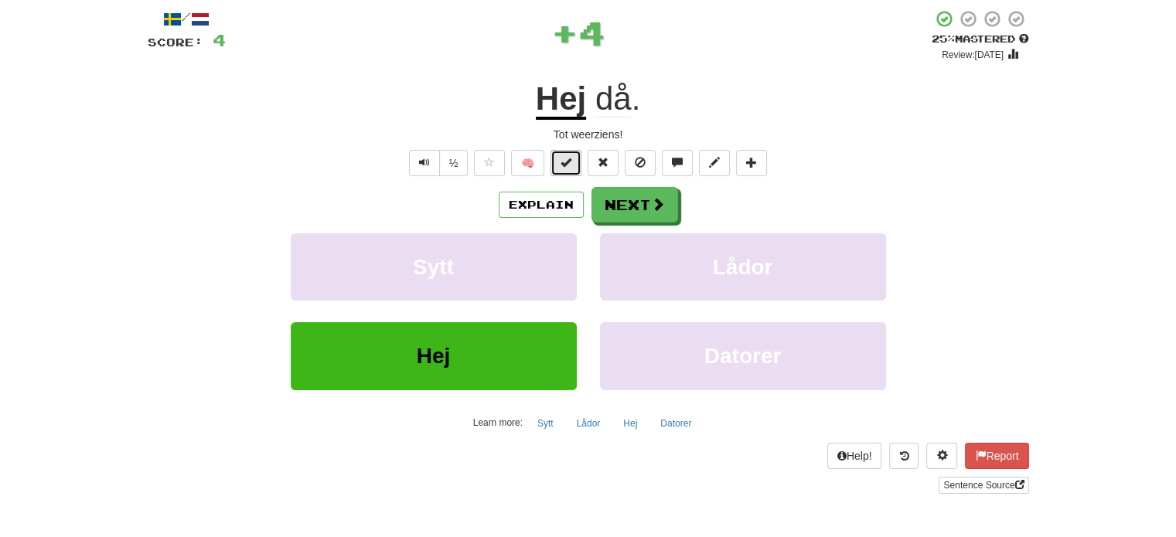
click at [567, 162] on span at bounding box center [565, 162] width 11 height 11
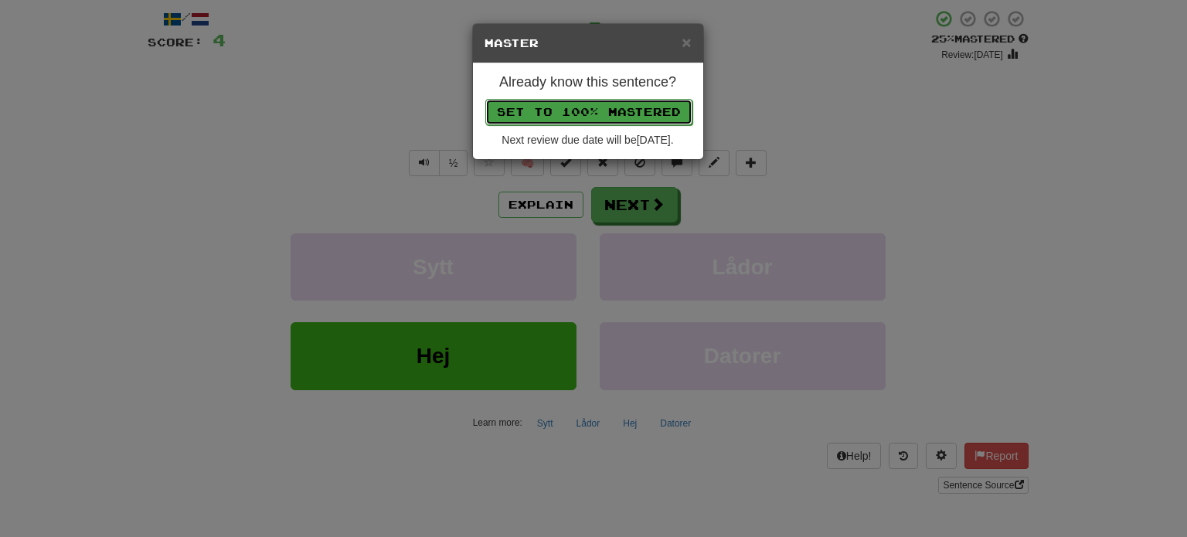
click at [574, 107] on button "Set to 100% Mastered" at bounding box center [588, 112] width 207 height 26
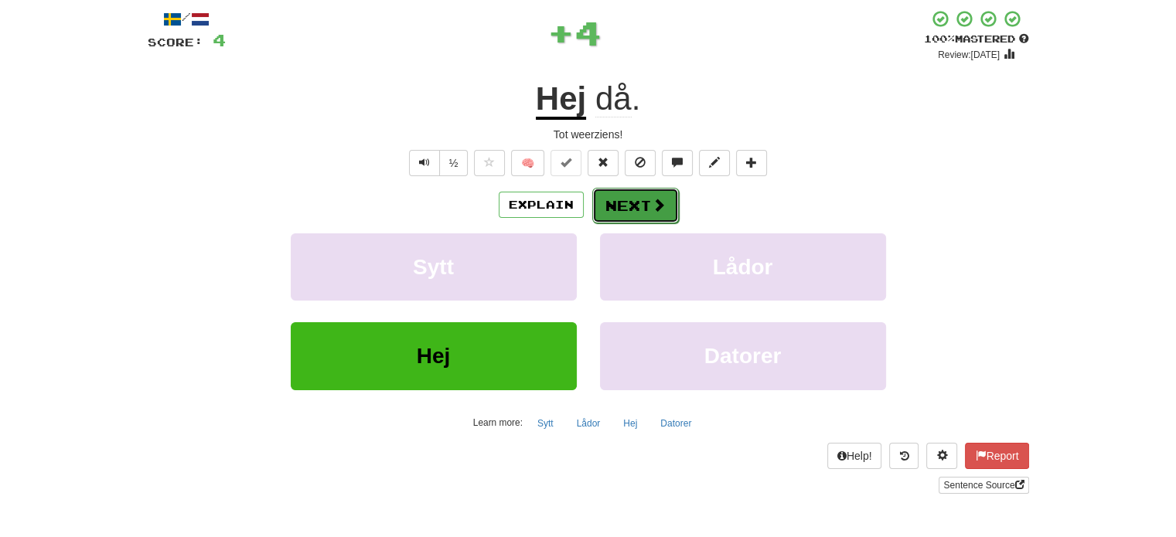
click at [618, 195] on button "Next" at bounding box center [635, 206] width 87 height 36
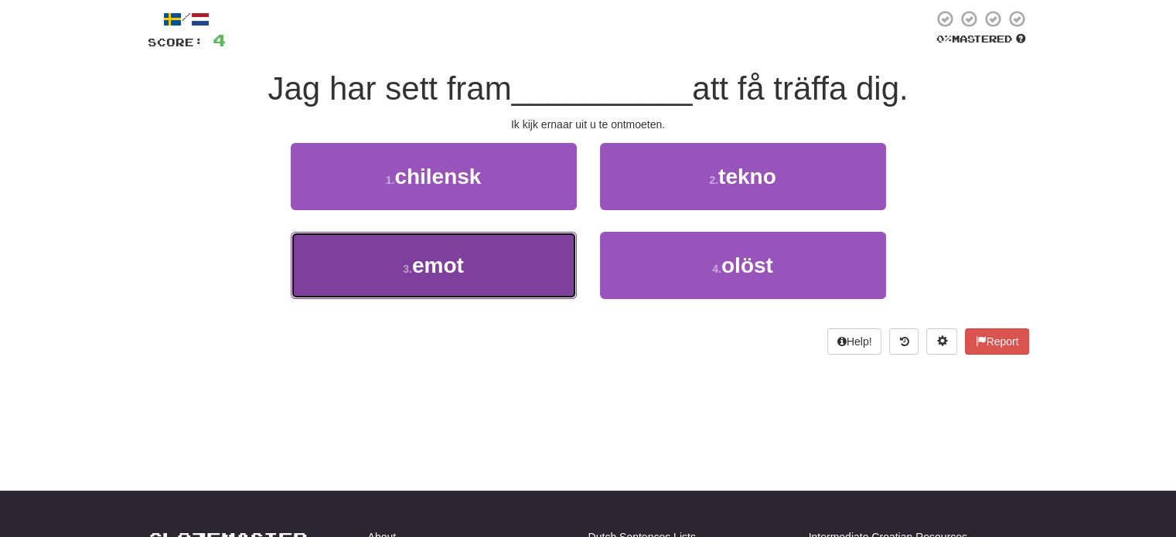
click at [550, 252] on button "3 . emot" at bounding box center [434, 265] width 286 height 67
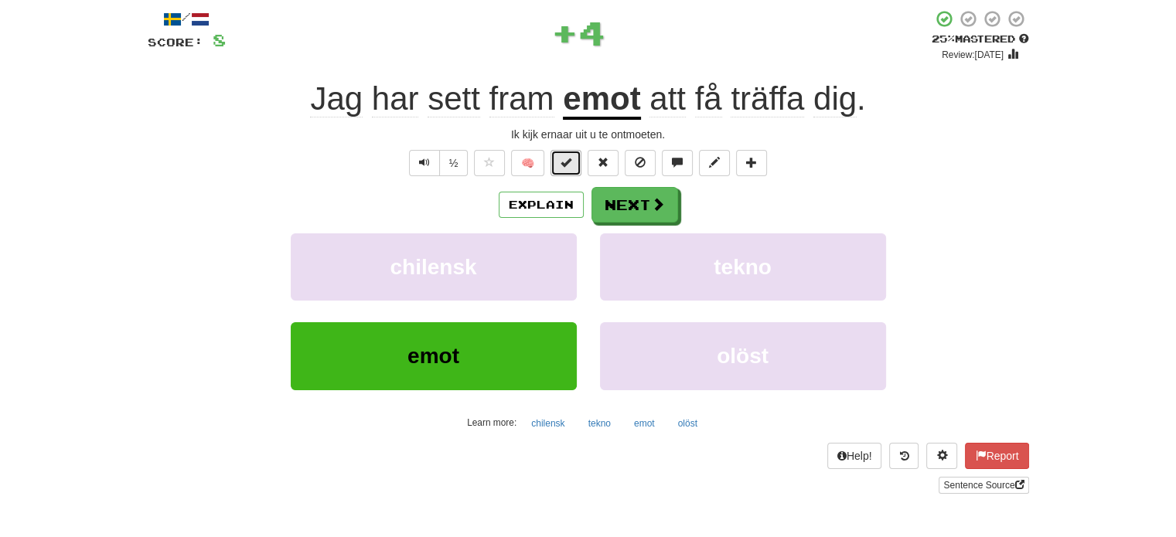
click at [562, 163] on span at bounding box center [565, 162] width 11 height 11
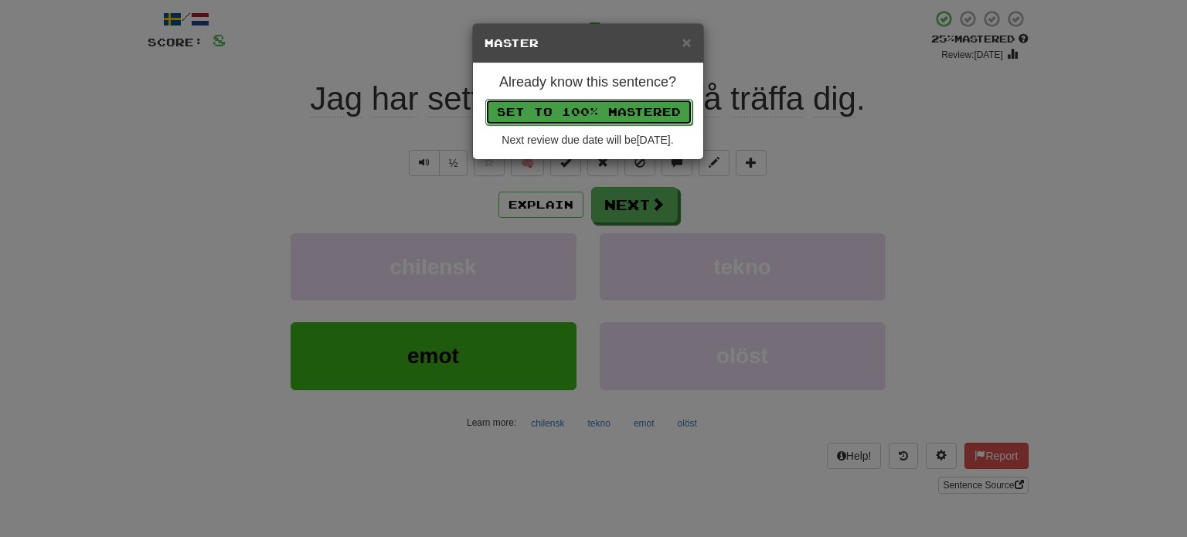
click at [575, 108] on button "Set to 100% Mastered" at bounding box center [588, 112] width 207 height 26
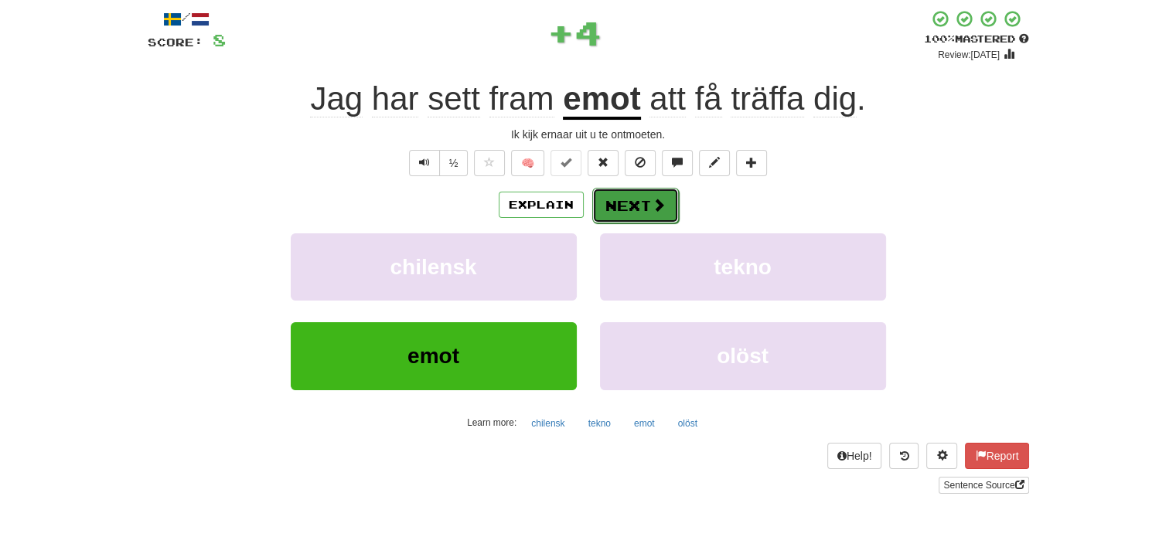
click at [627, 196] on button "Next" at bounding box center [635, 206] width 87 height 36
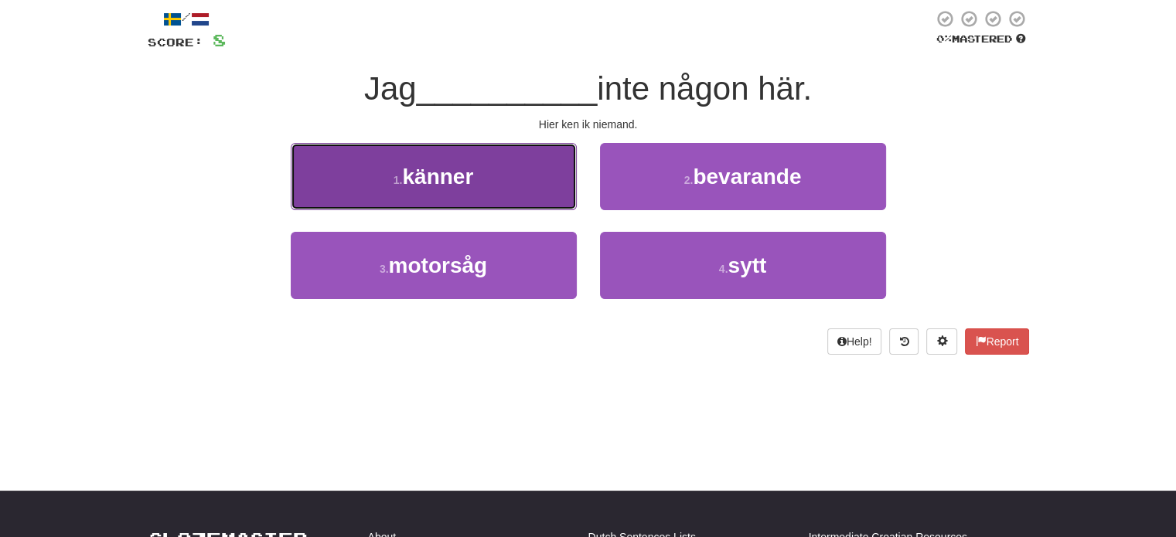
click at [541, 191] on button "1 . känner" at bounding box center [434, 176] width 286 height 67
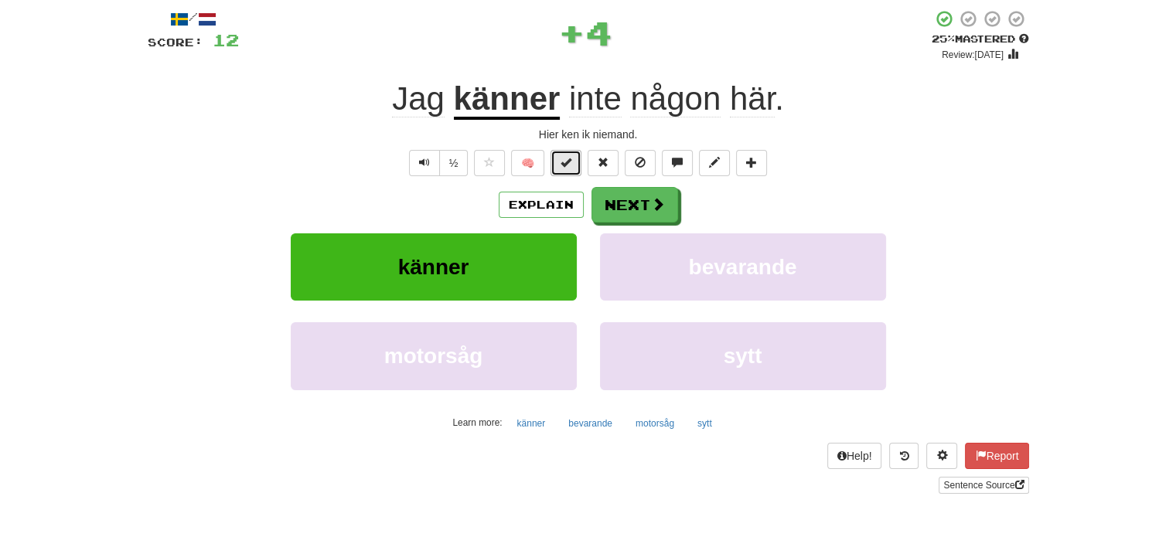
click at [569, 172] on button at bounding box center [565, 163] width 31 height 26
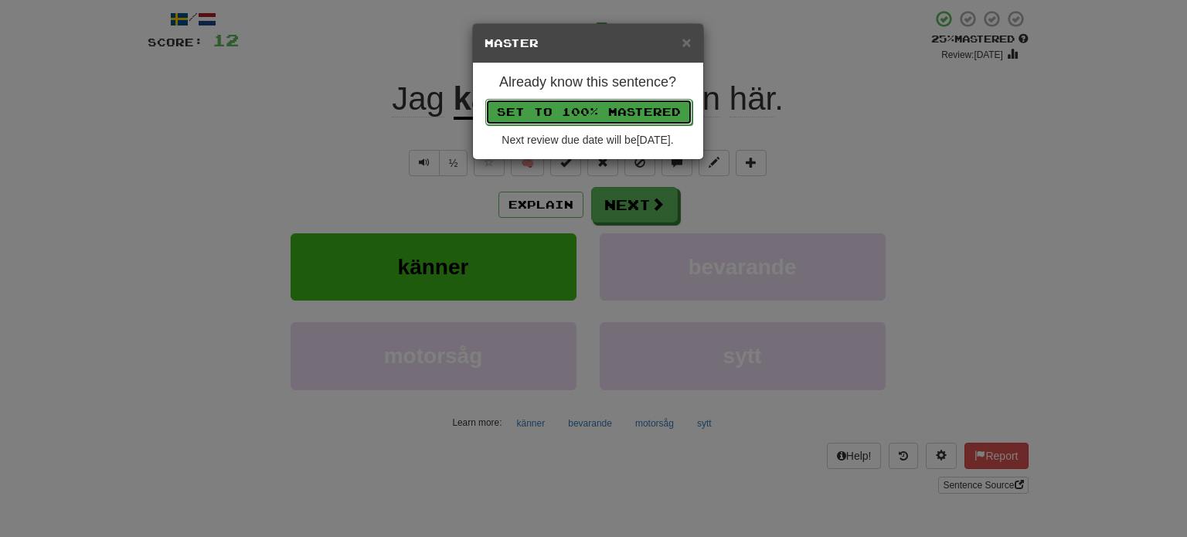
click at [566, 112] on button "Set to 100% Mastered" at bounding box center [588, 112] width 207 height 26
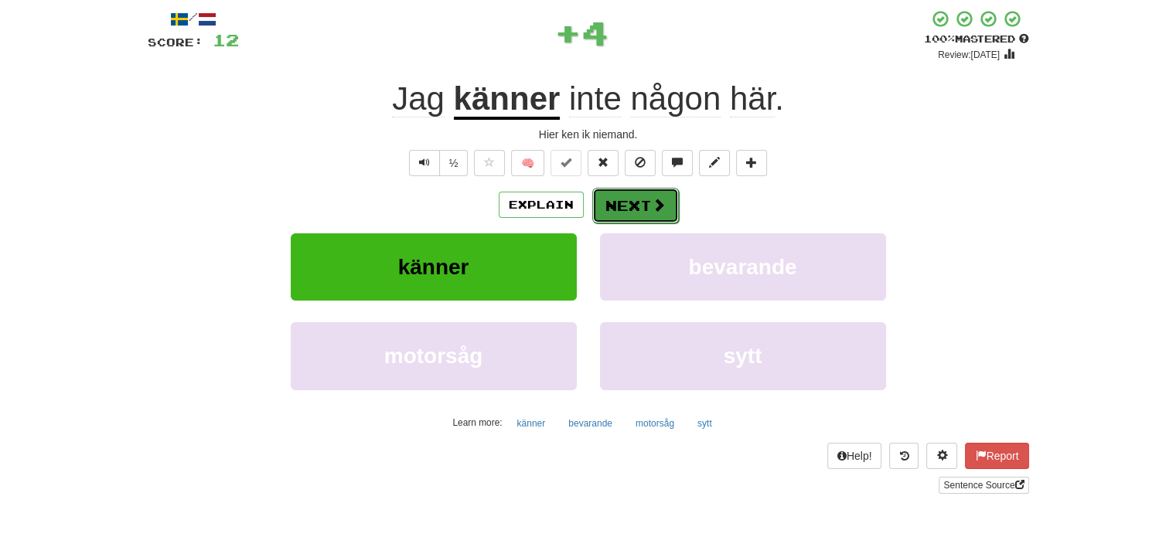
click at [632, 206] on button "Next" at bounding box center [635, 206] width 87 height 36
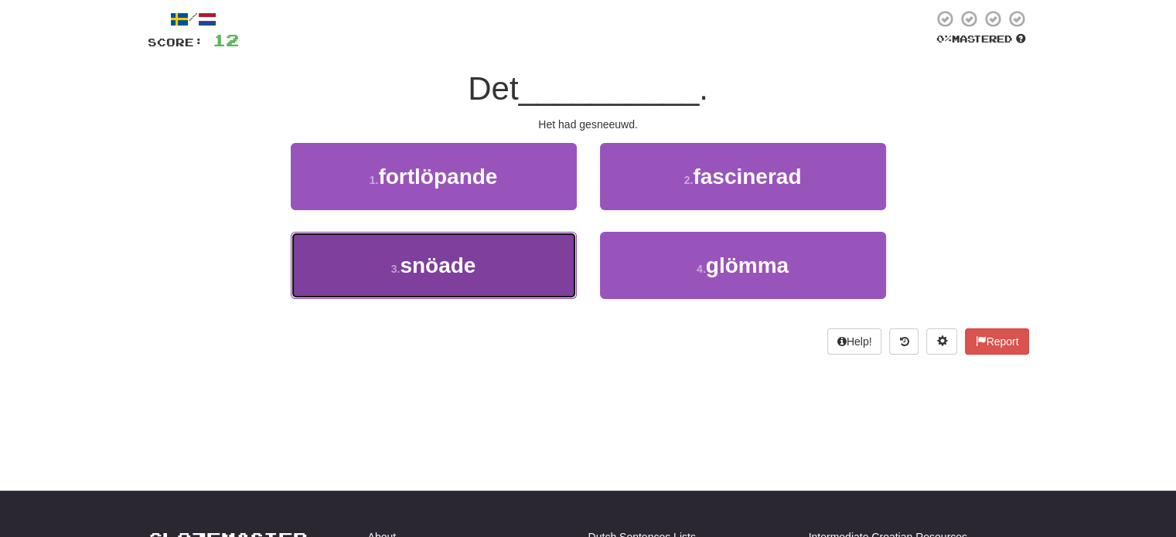
click at [555, 258] on button "3 . snöade" at bounding box center [434, 265] width 286 height 67
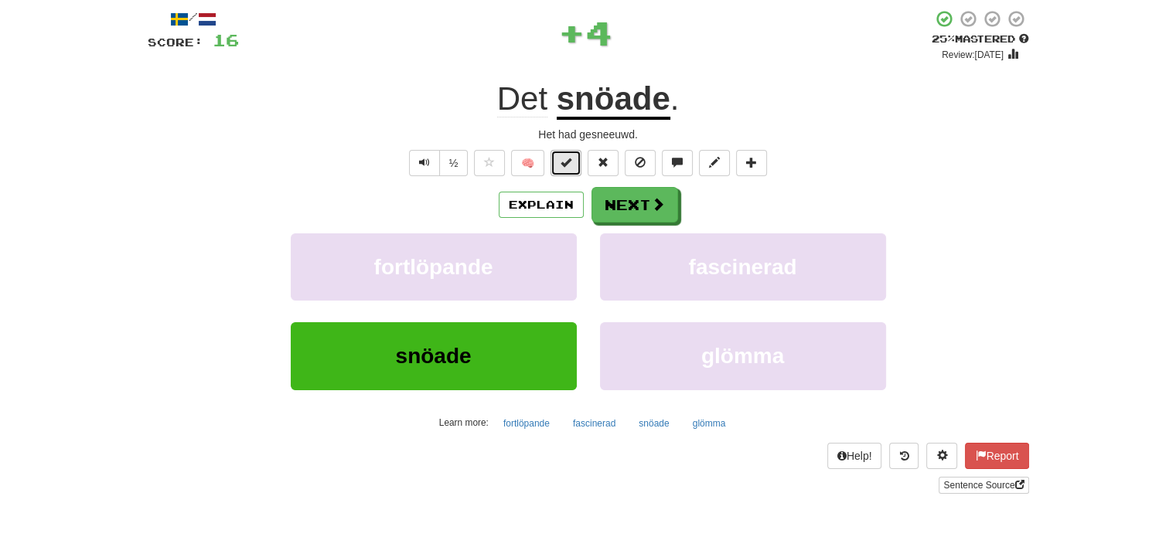
click at [570, 163] on span at bounding box center [565, 162] width 11 height 11
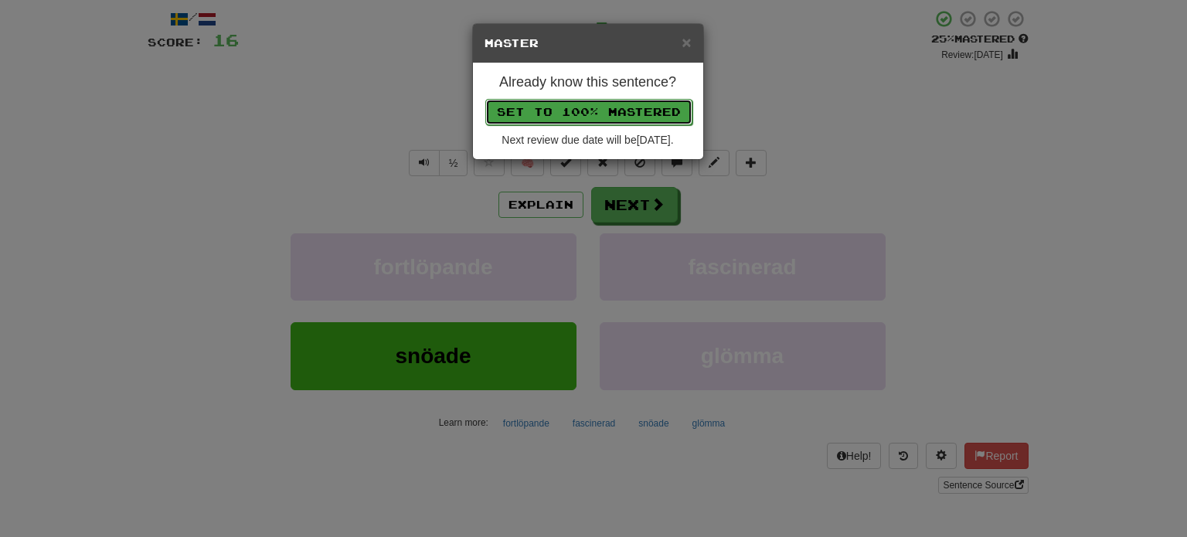
click at [580, 113] on button "Set to 100% Mastered" at bounding box center [588, 112] width 207 height 26
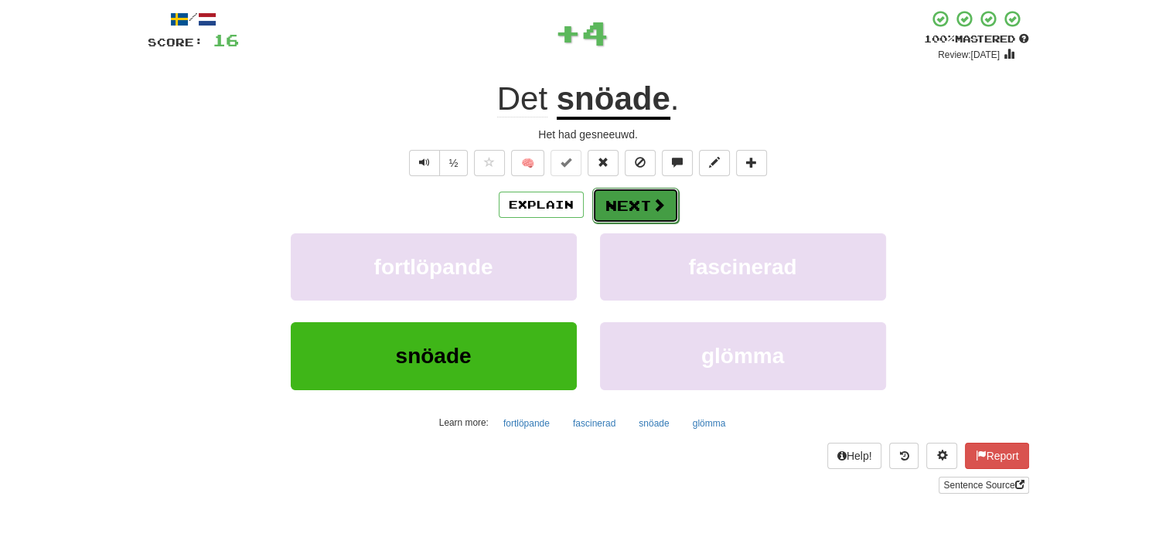
click at [637, 203] on button "Next" at bounding box center [635, 206] width 87 height 36
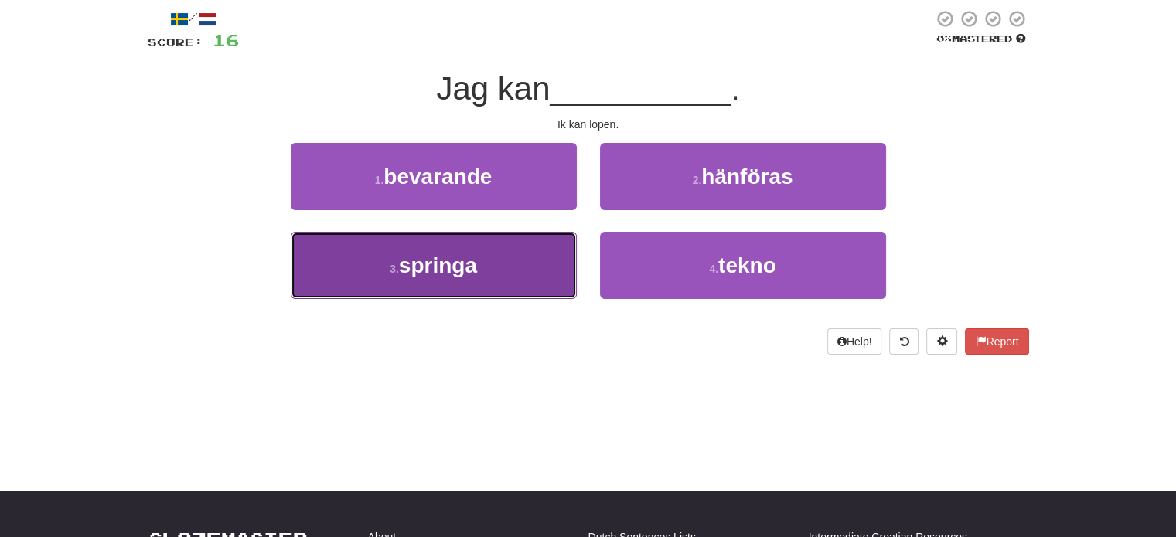
click at [523, 266] on button "3 . springa" at bounding box center [434, 265] width 286 height 67
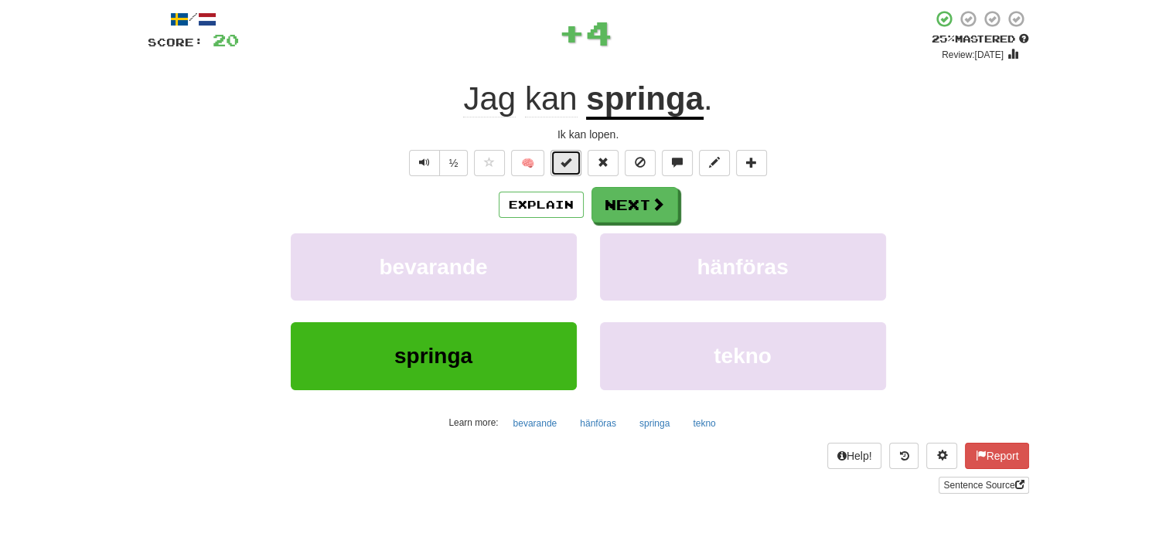
click at [566, 169] on button at bounding box center [565, 163] width 31 height 26
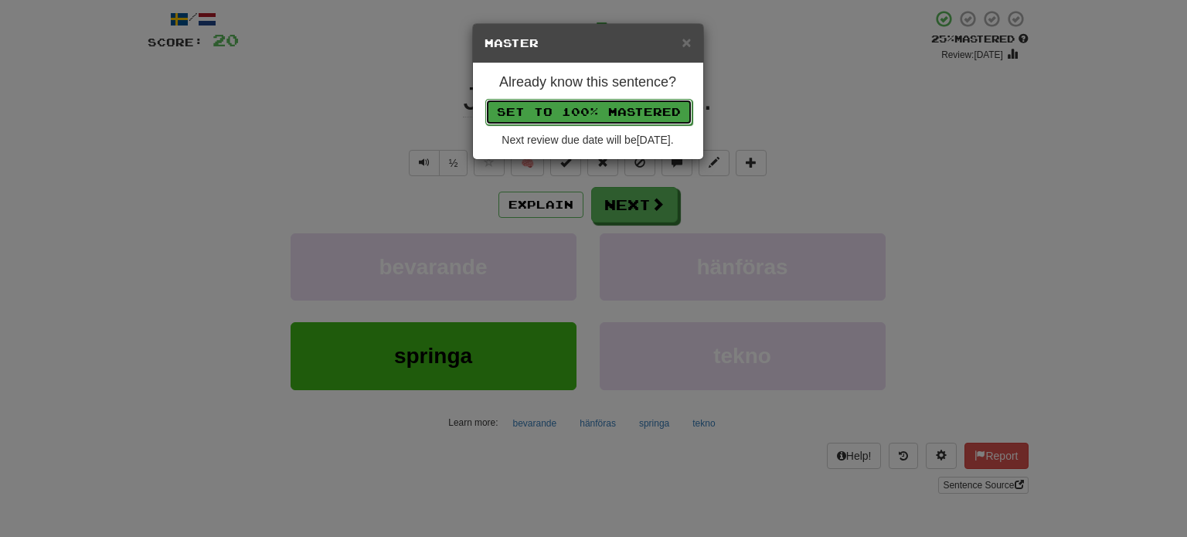
click at [596, 104] on button "Set to 100% Mastered" at bounding box center [588, 112] width 207 height 26
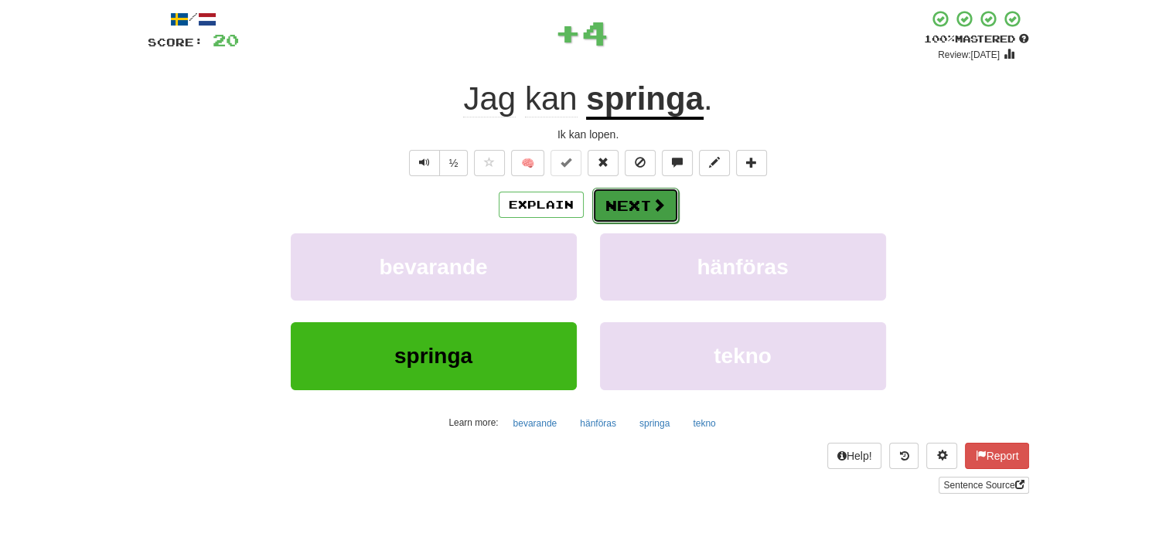
click at [635, 199] on button "Next" at bounding box center [635, 206] width 87 height 36
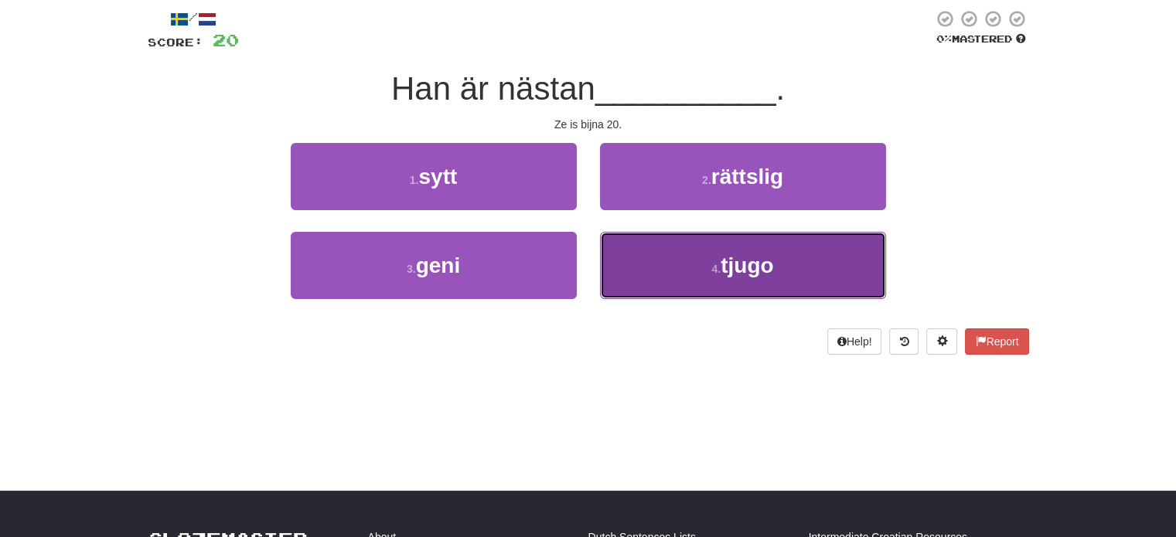
click at [665, 282] on button "4 . tjugo" at bounding box center [743, 265] width 286 height 67
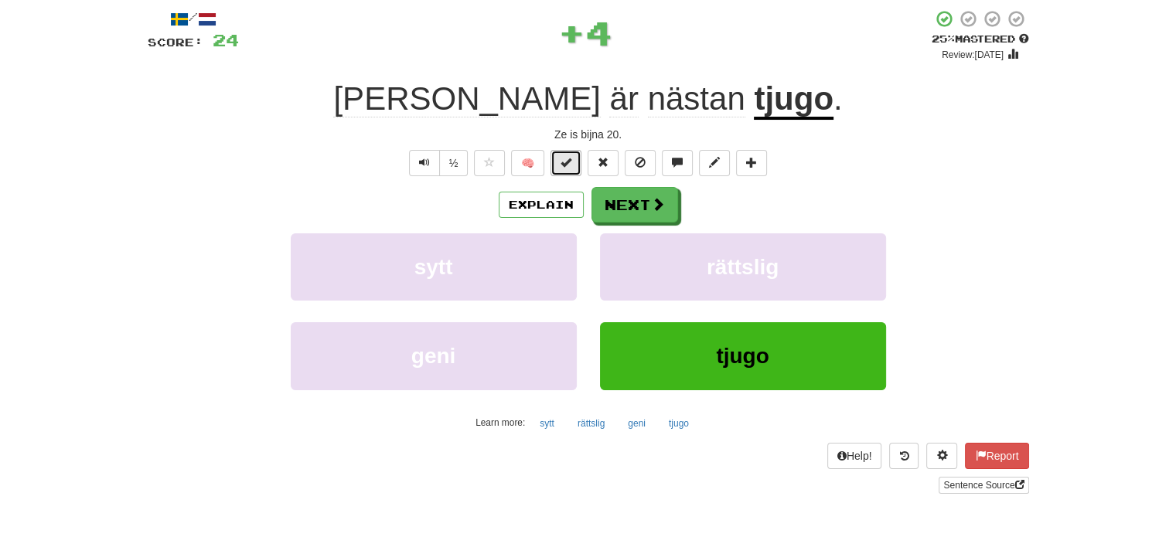
click at [571, 164] on span at bounding box center [565, 162] width 11 height 11
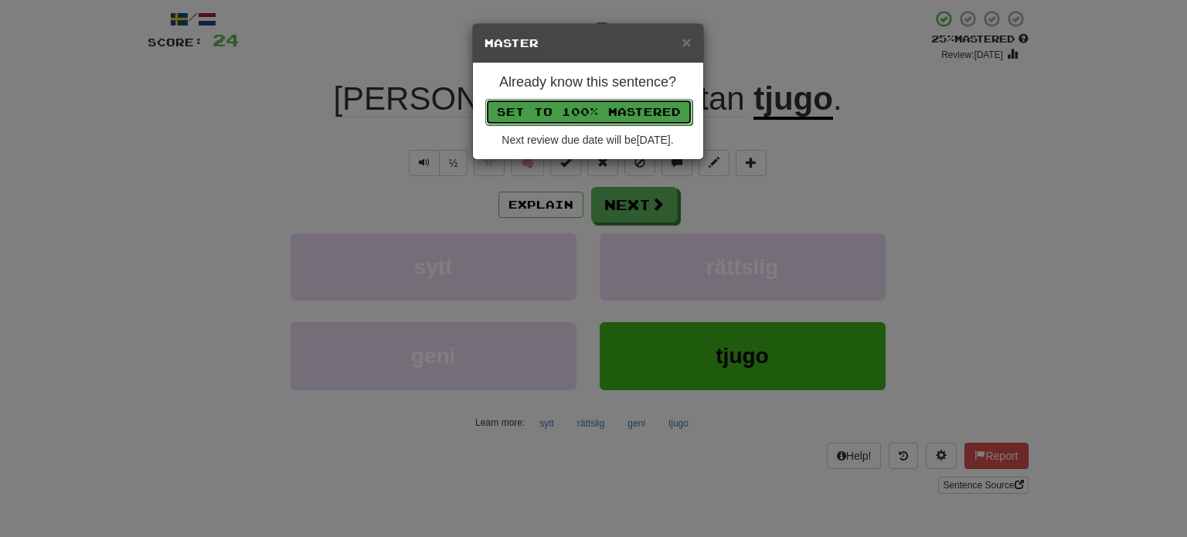
click at [590, 111] on button "Set to 100% Mastered" at bounding box center [588, 112] width 207 height 26
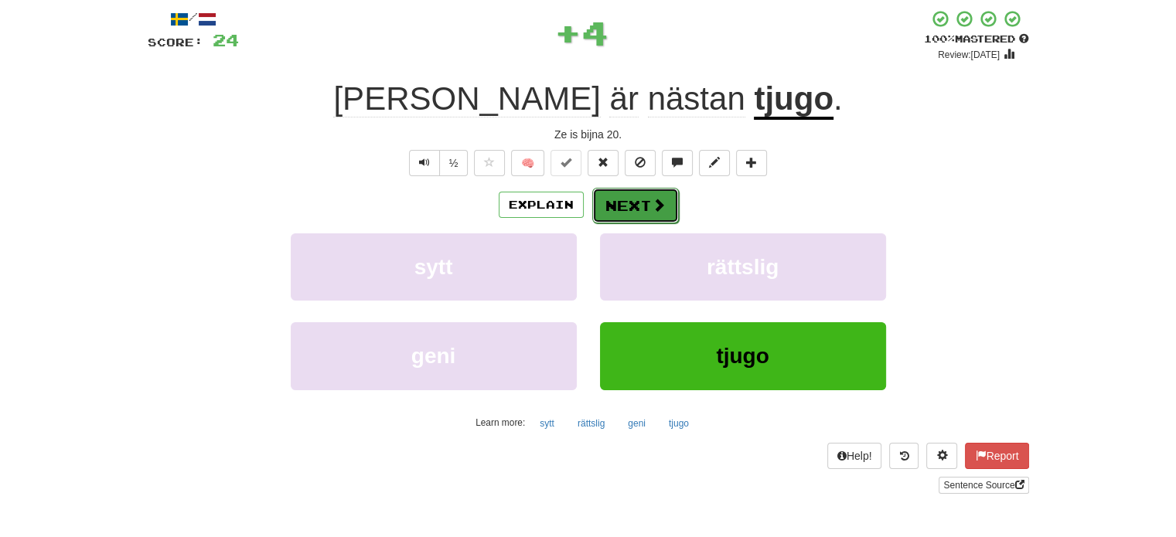
click at [631, 208] on button "Next" at bounding box center [635, 206] width 87 height 36
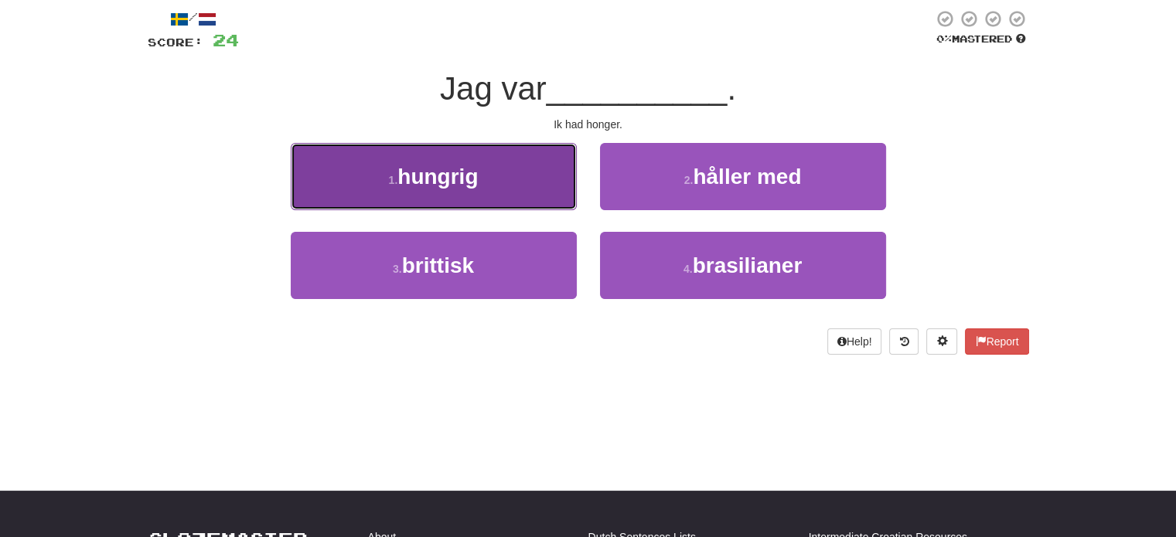
click at [513, 189] on button "1 . hungrig" at bounding box center [434, 176] width 286 height 67
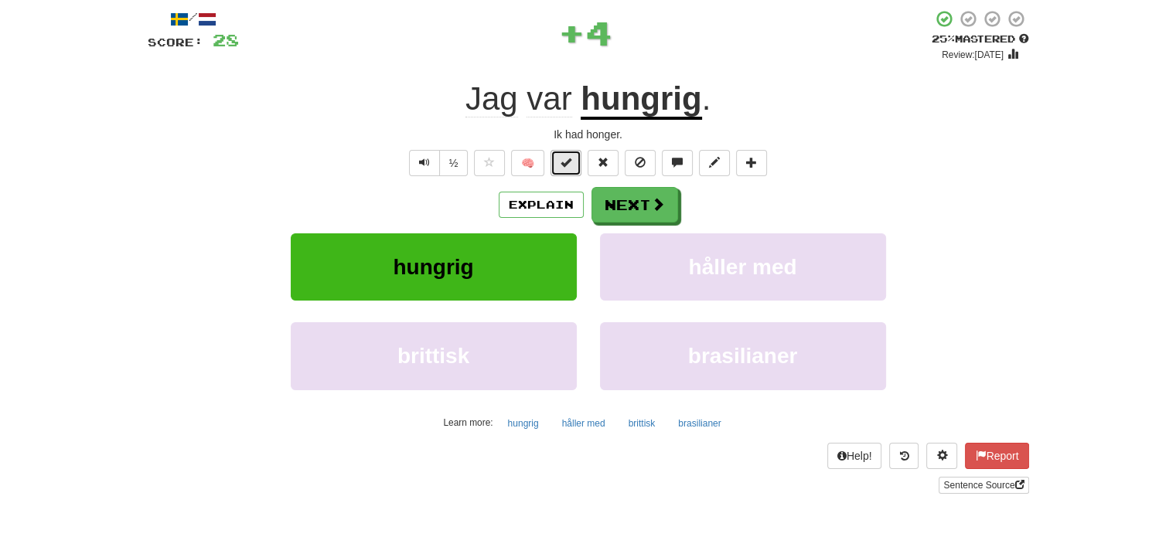
click at [566, 158] on span at bounding box center [565, 162] width 11 height 11
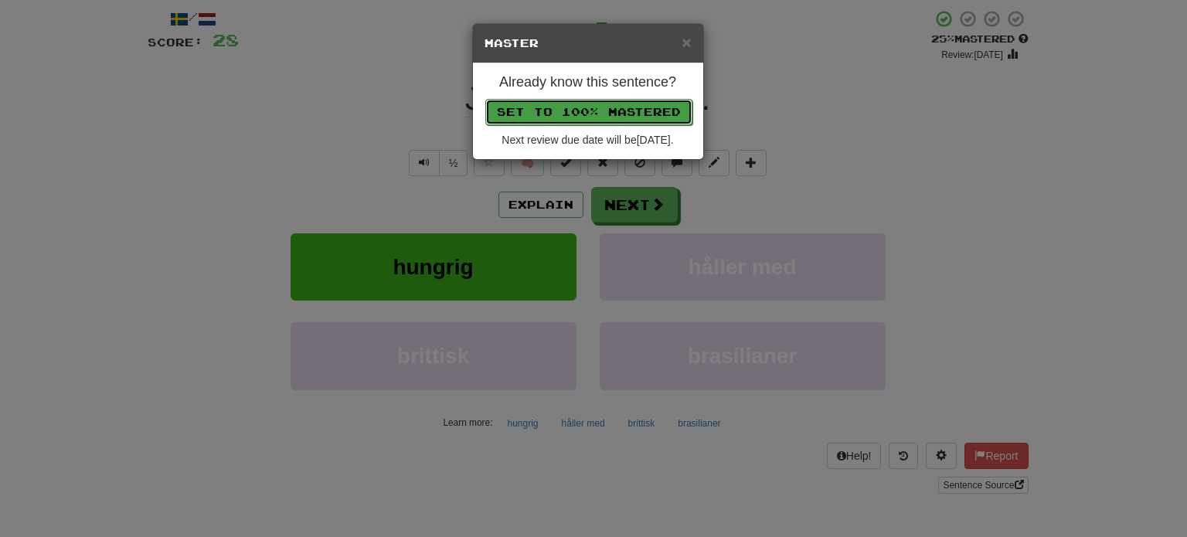
click at [569, 106] on button "Set to 100% Mastered" at bounding box center [588, 112] width 207 height 26
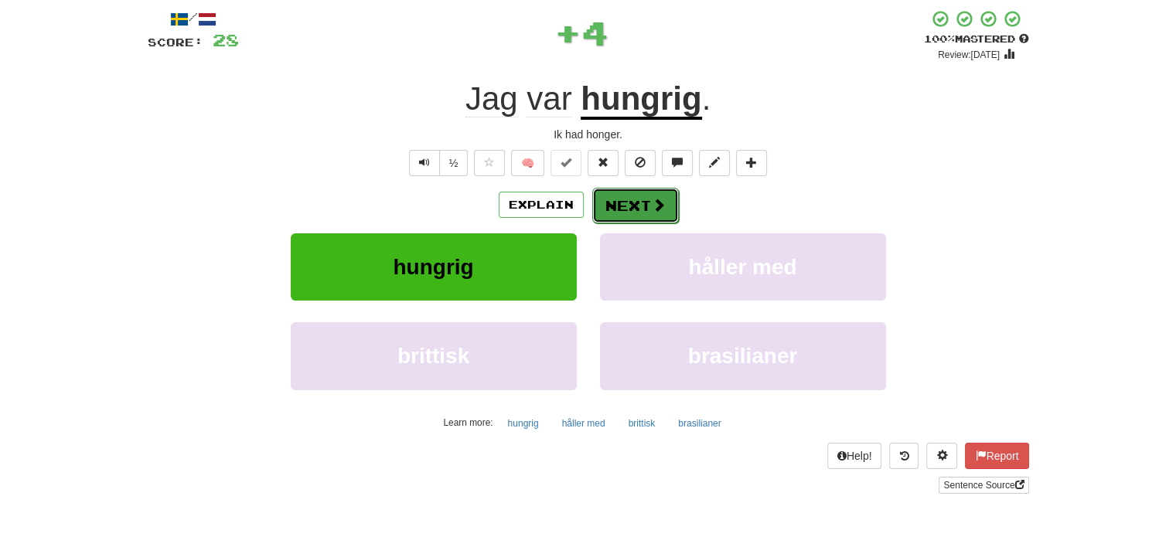
click at [629, 200] on button "Next" at bounding box center [635, 206] width 87 height 36
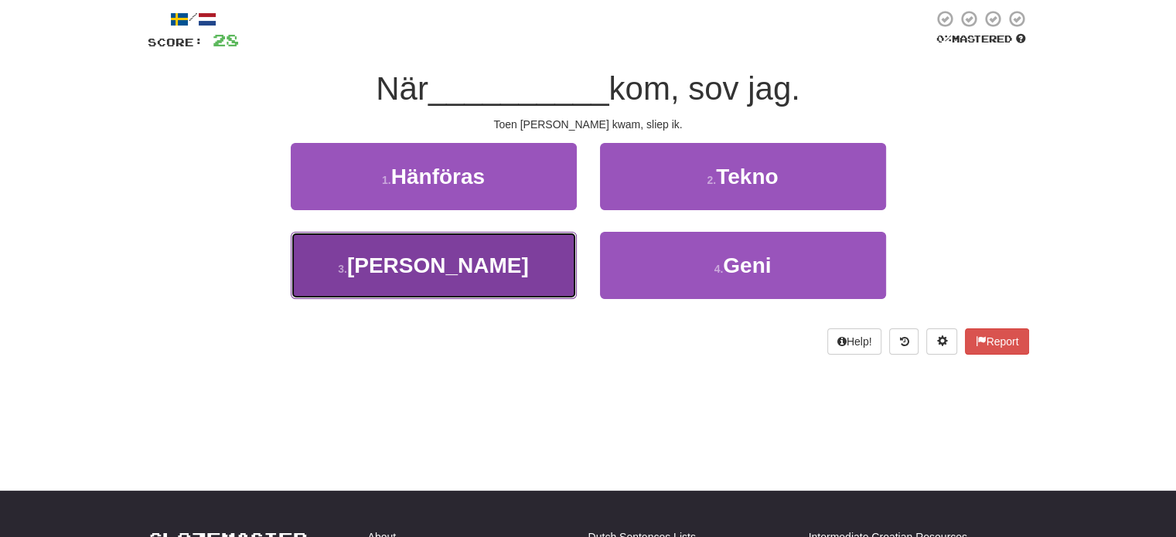
click at [557, 271] on button "3 . Marko" at bounding box center [434, 265] width 286 height 67
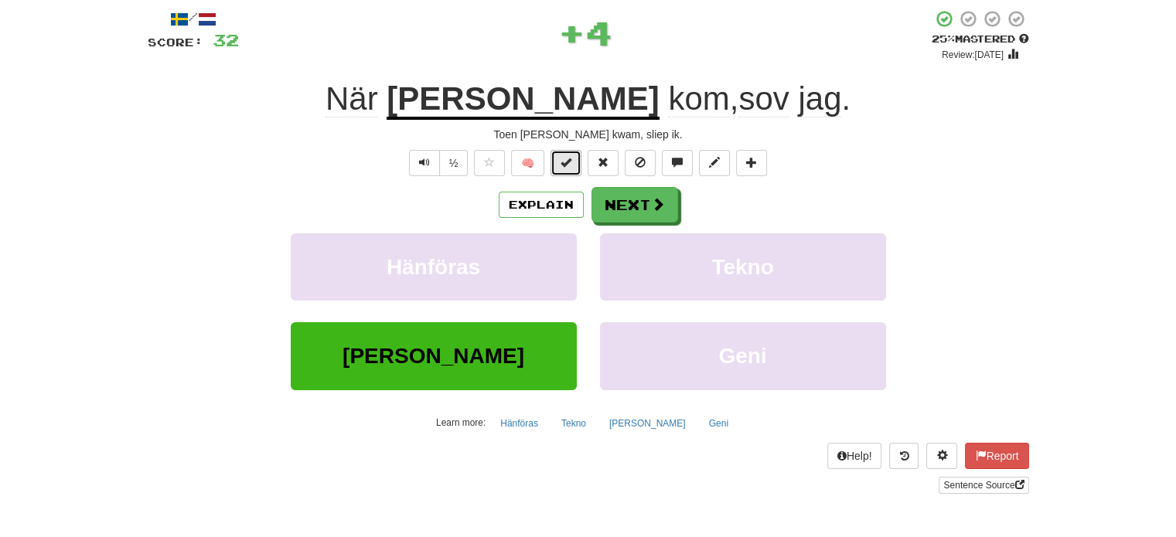
click at [574, 165] on button at bounding box center [565, 163] width 31 height 26
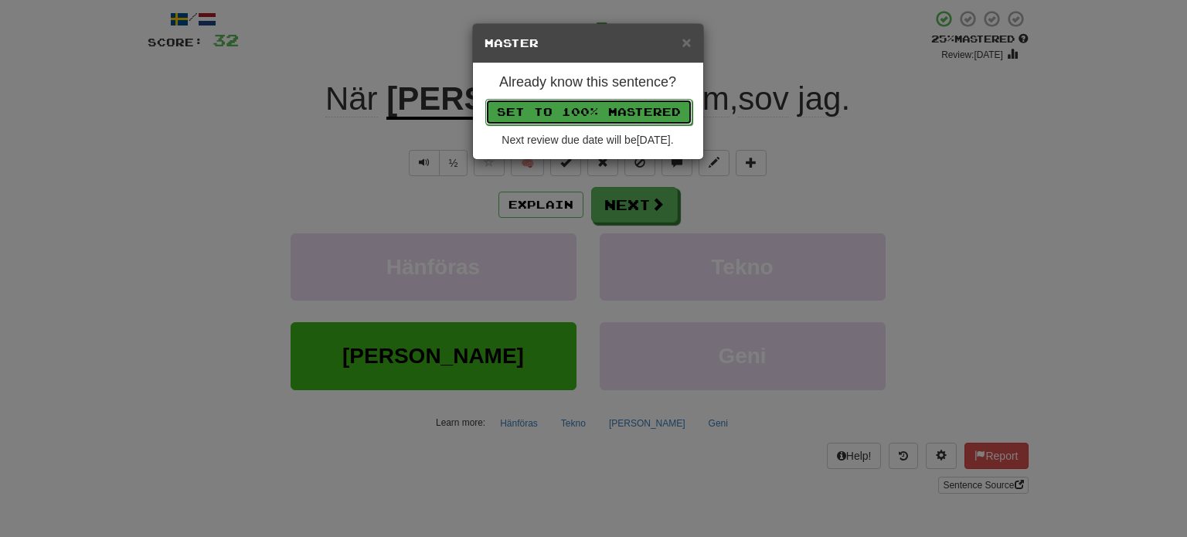
click at [597, 100] on button "Set to 100% Mastered" at bounding box center [588, 112] width 207 height 26
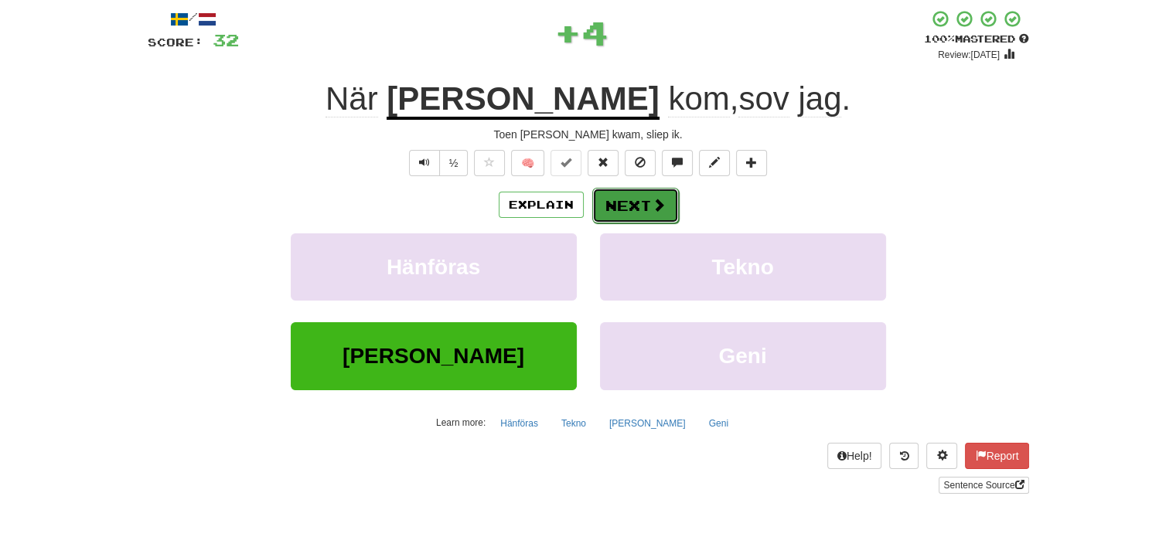
click at [639, 200] on button "Next" at bounding box center [635, 206] width 87 height 36
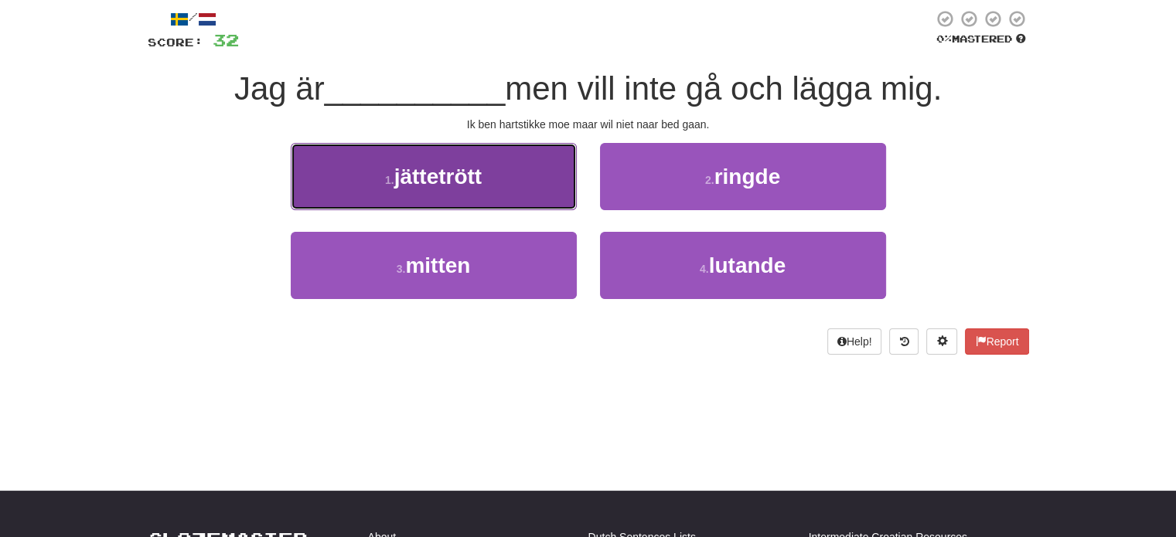
click at [537, 192] on button "1 . jättetrött" at bounding box center [434, 176] width 286 height 67
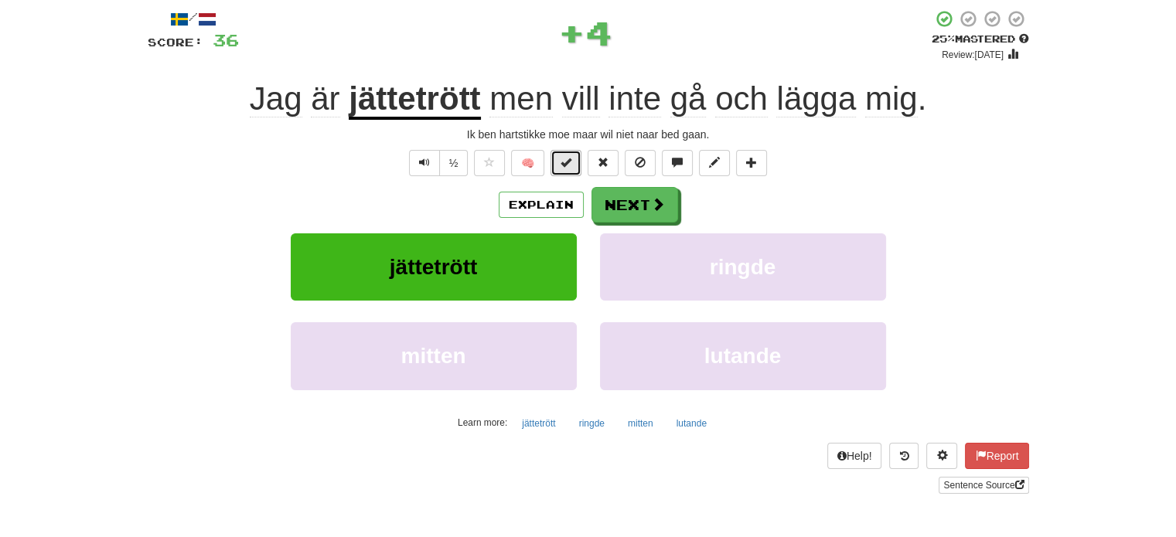
click at [568, 169] on button at bounding box center [565, 163] width 31 height 26
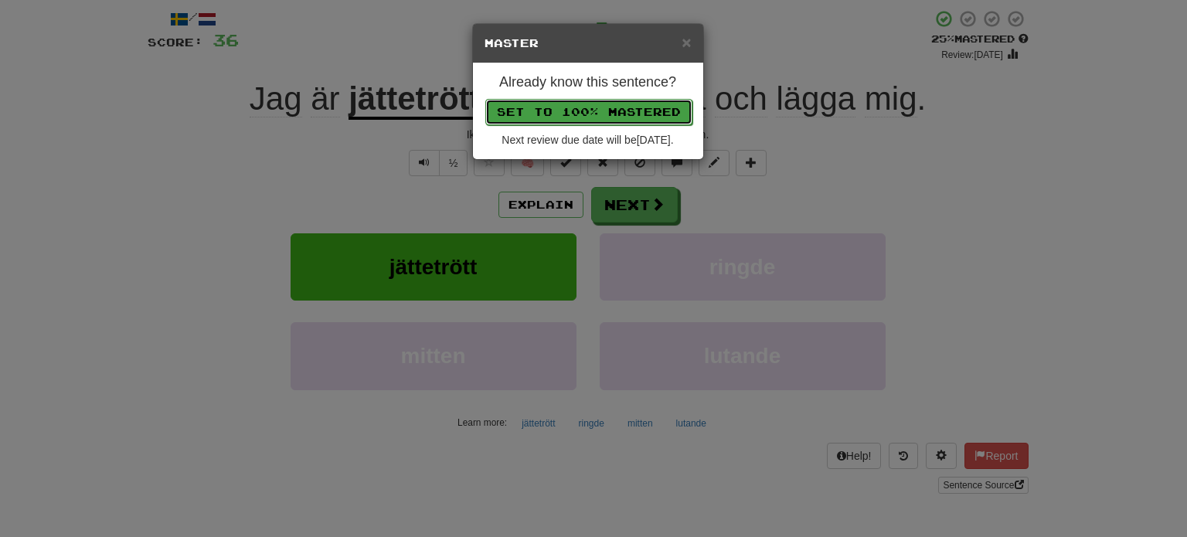
click at [582, 102] on button "Set to 100% Mastered" at bounding box center [588, 112] width 207 height 26
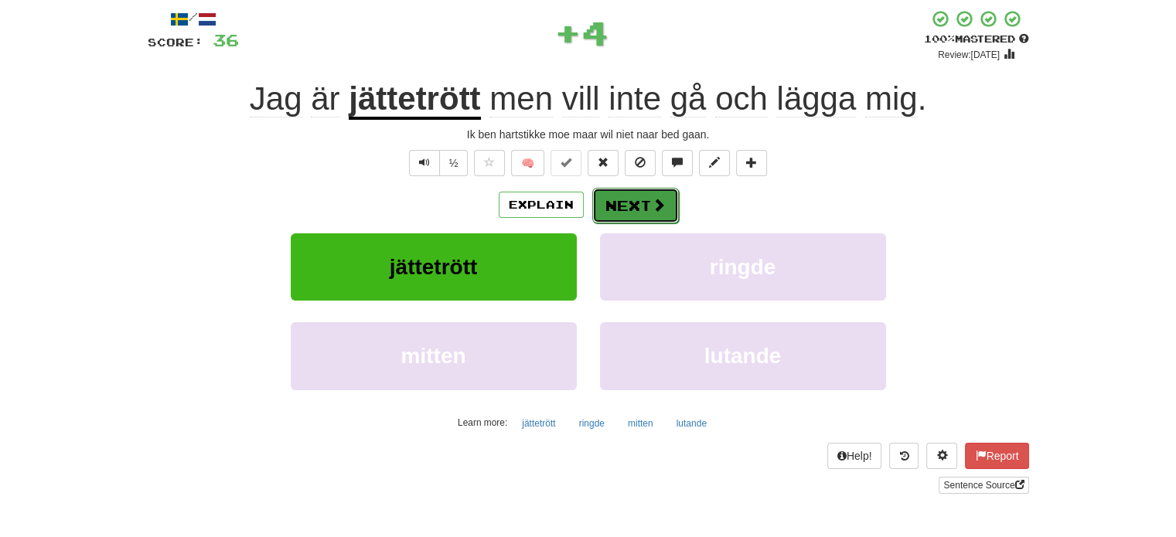
click at [634, 198] on button "Next" at bounding box center [635, 206] width 87 height 36
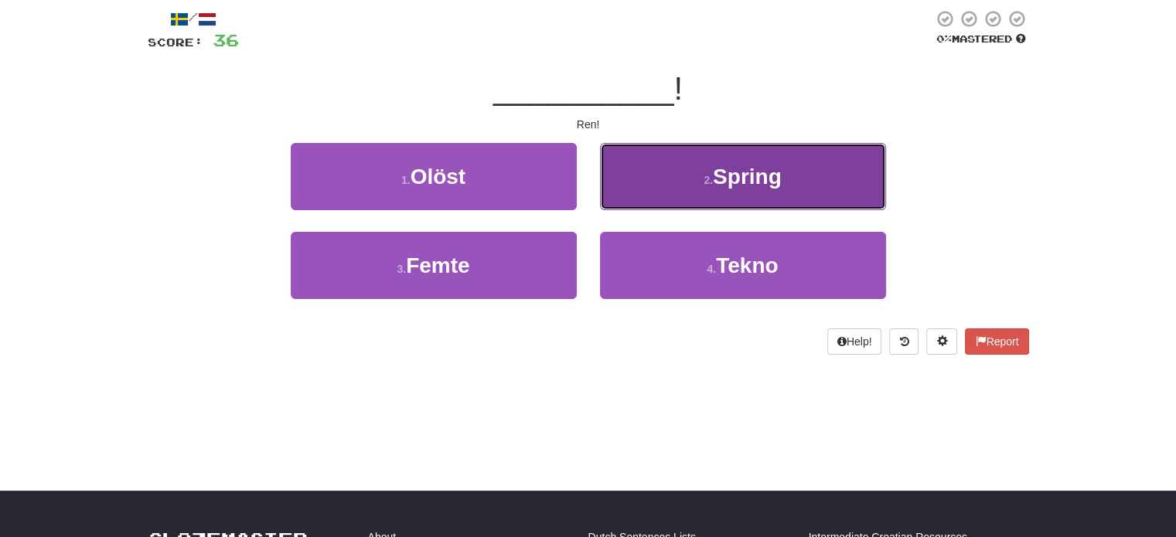
click at [653, 194] on button "2 . Spring" at bounding box center [743, 176] width 286 height 67
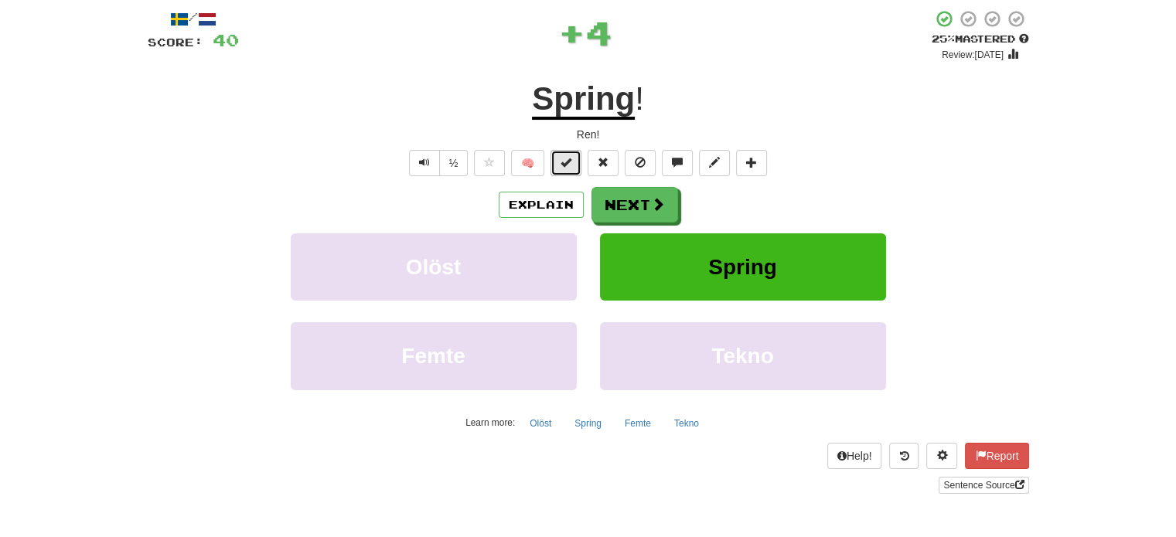
click at [570, 163] on span at bounding box center [565, 162] width 11 height 11
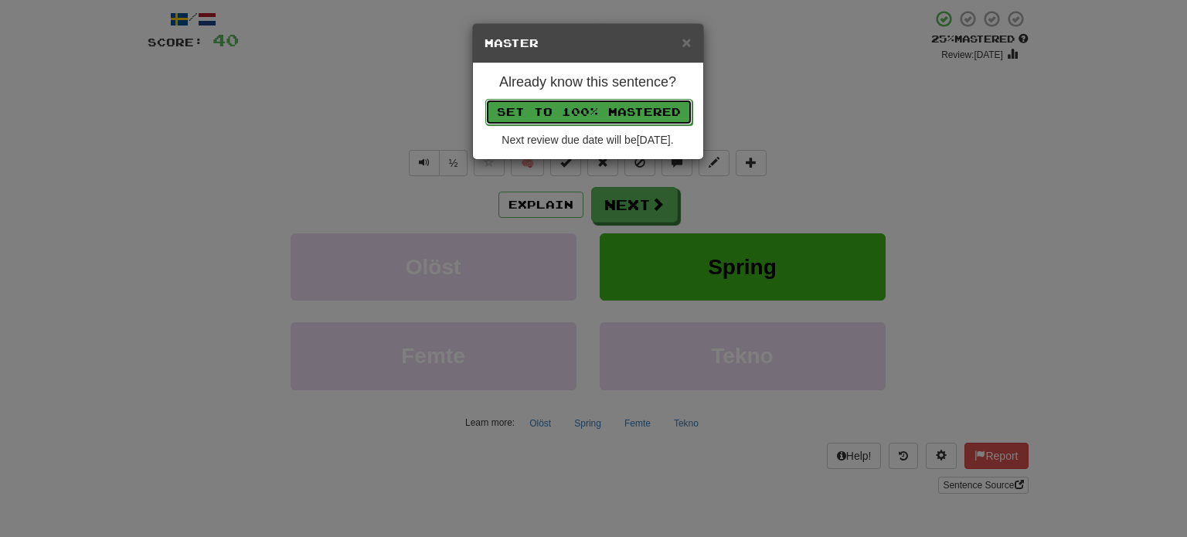
click at [614, 101] on button "Set to 100% Mastered" at bounding box center [588, 112] width 207 height 26
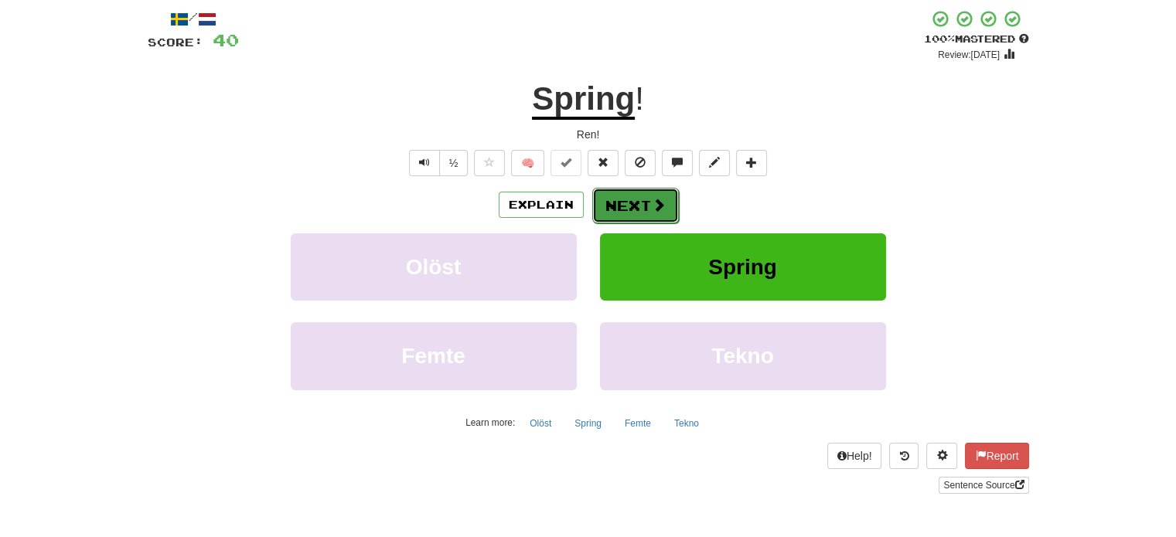
click at [652, 194] on button "Next" at bounding box center [635, 206] width 87 height 36
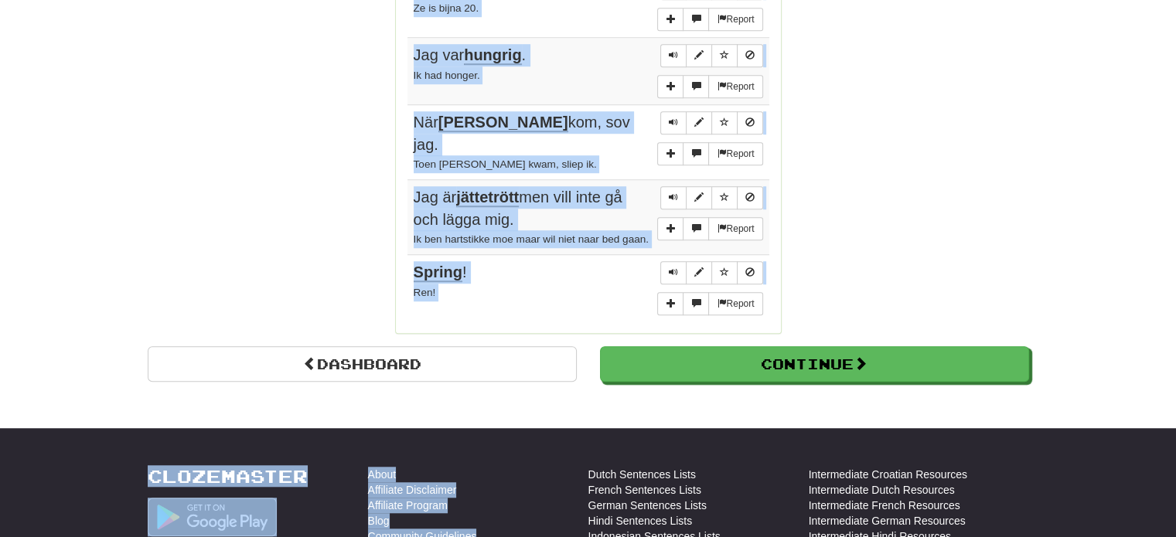
scroll to position [1211, 0]
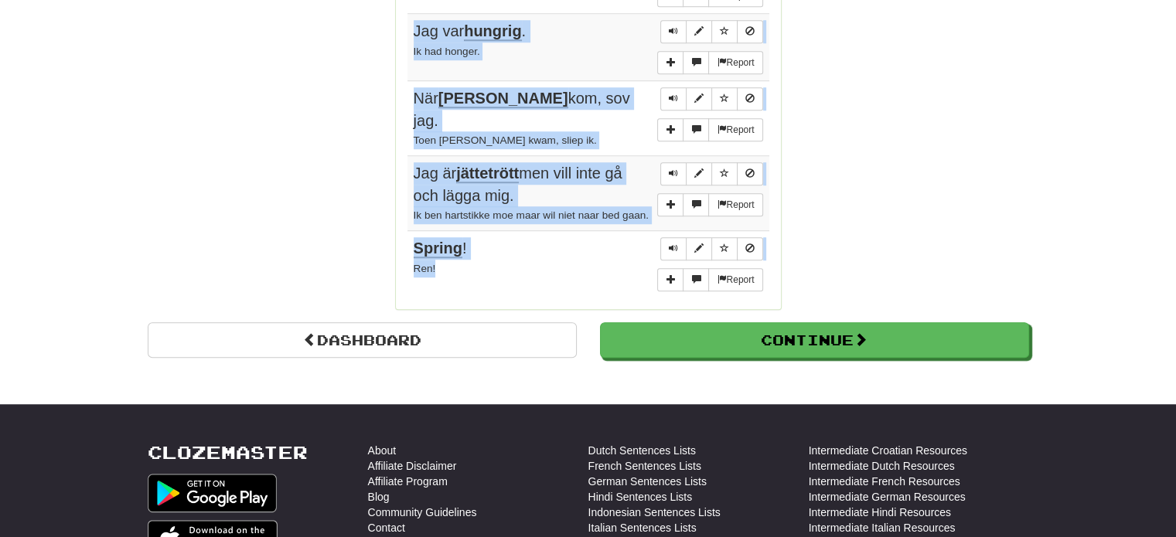
drag, startPoint x: 411, startPoint y: 53, endPoint x: 491, endPoint y: 271, distance: 231.6
copy tbody "Hej då. Tot weerziens! Report Jag har sett fram emot att få träffa dig. Ik kijk…"
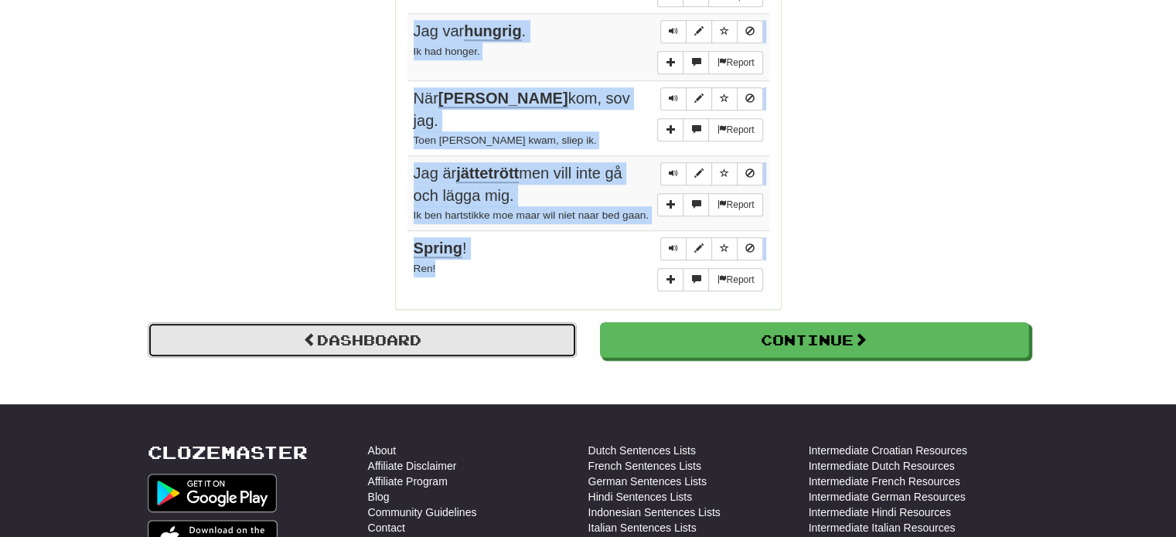
click at [378, 337] on link "Dashboard" at bounding box center [362, 340] width 429 height 36
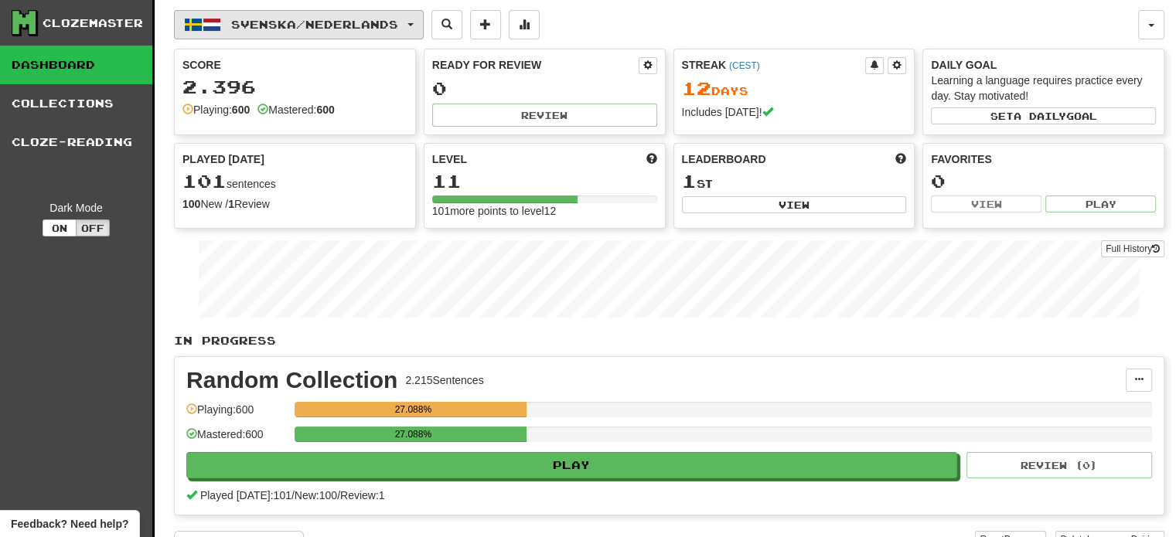
click at [240, 22] on span "Svenska / Nederlands" at bounding box center [314, 24] width 167 height 13
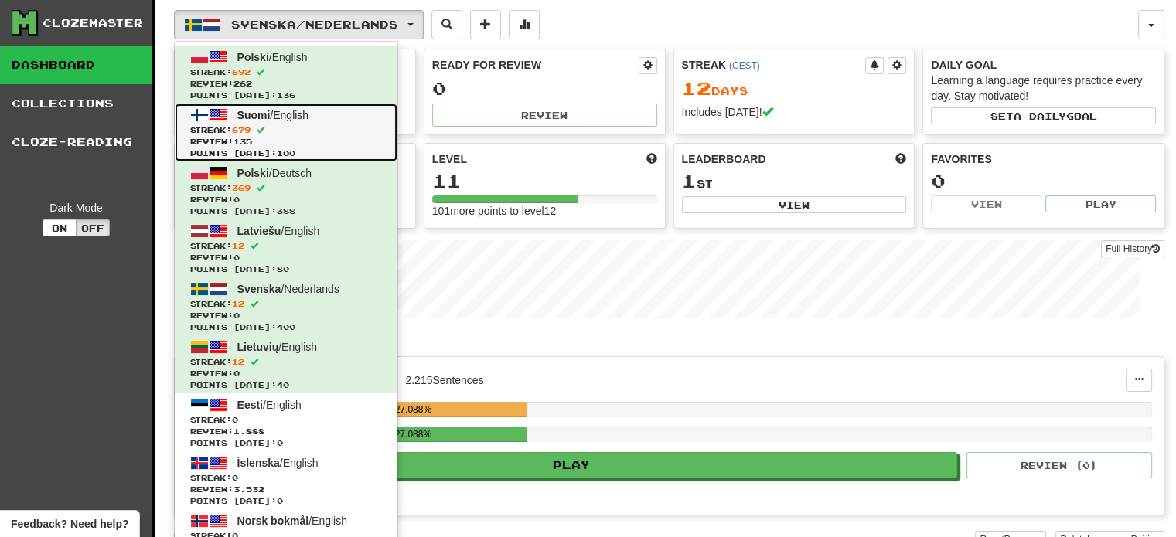
click at [275, 136] on span "Review: 135" at bounding box center [286, 142] width 192 height 12
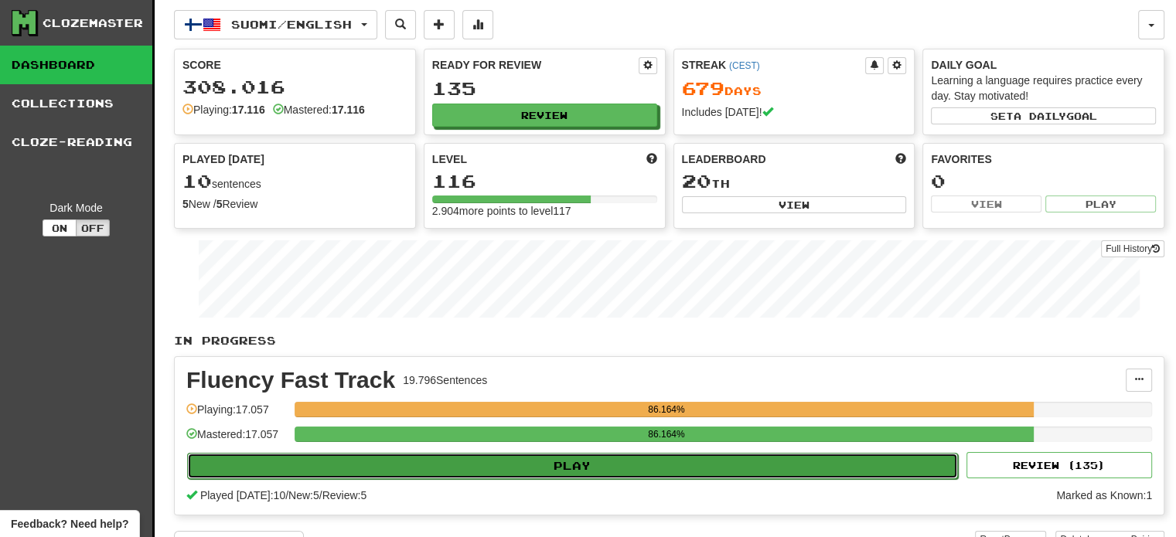
click at [411, 468] on button "Play" at bounding box center [572, 466] width 771 height 26
select select "**"
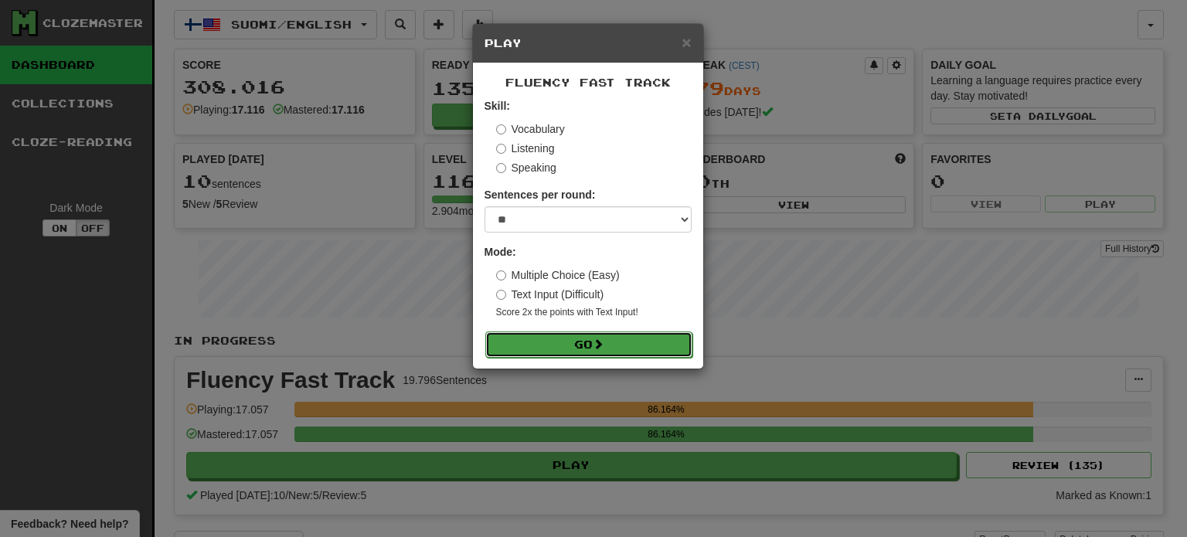
click at [603, 352] on button "Go" at bounding box center [588, 345] width 207 height 26
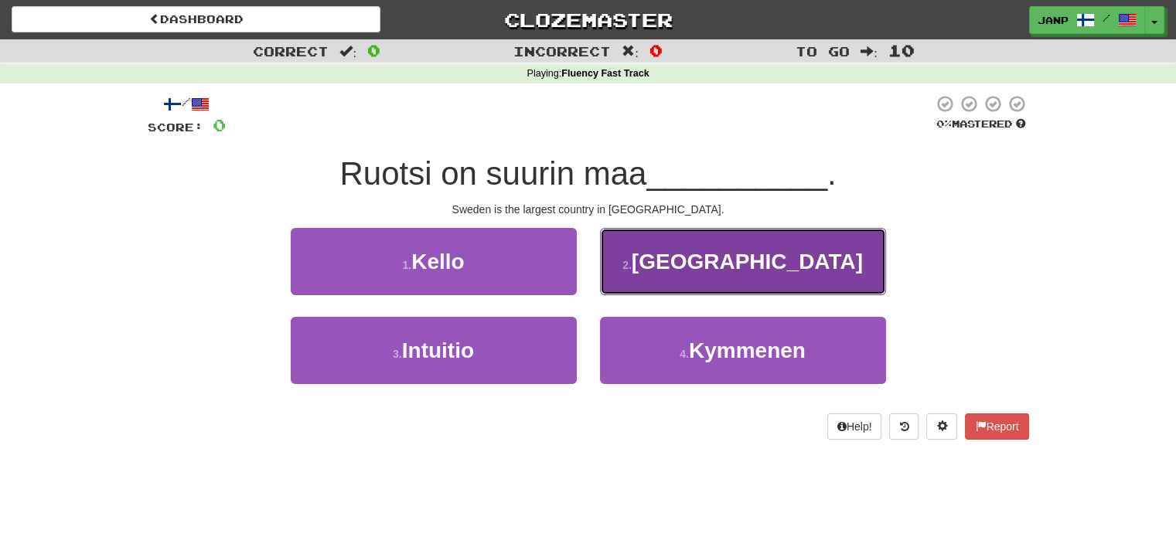
click at [663, 276] on button "2 . [GEOGRAPHIC_DATA]" at bounding box center [743, 261] width 286 height 67
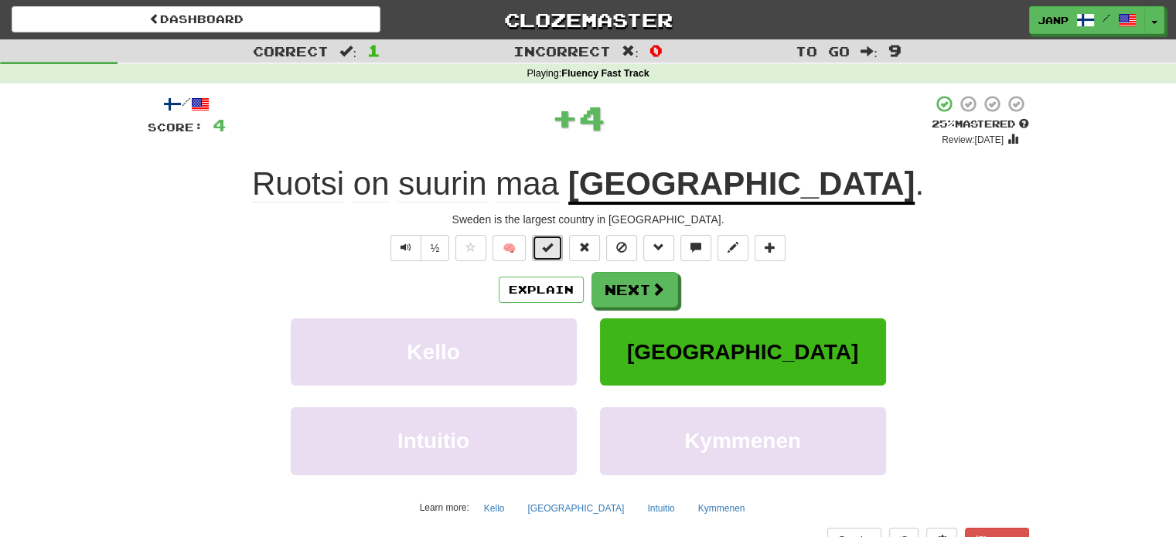
click at [560, 254] on button at bounding box center [547, 248] width 31 height 26
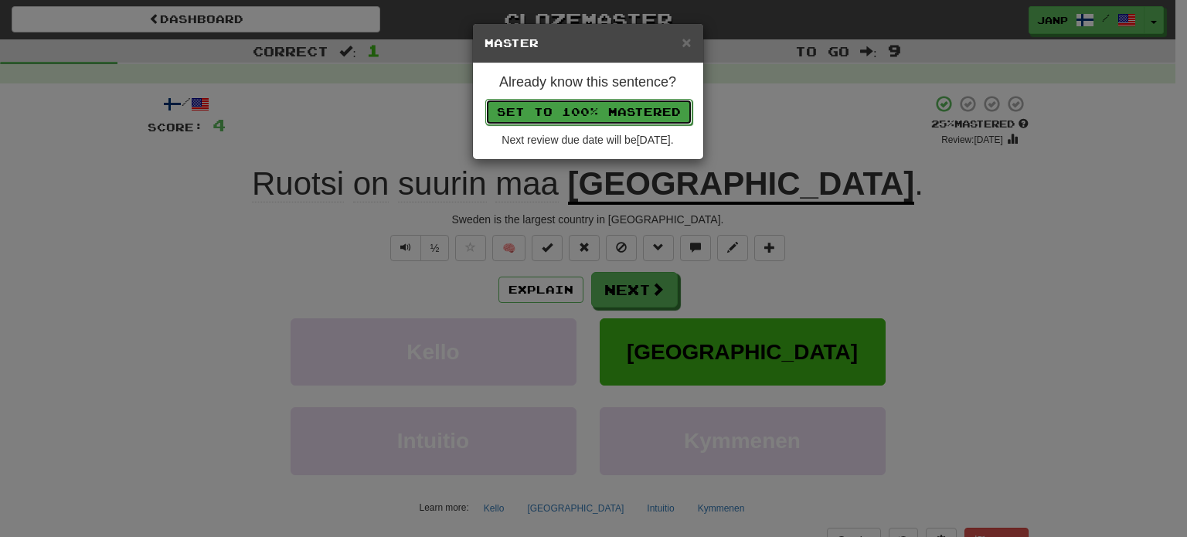
click at [588, 114] on button "Set to 100% Mastered" at bounding box center [588, 112] width 207 height 26
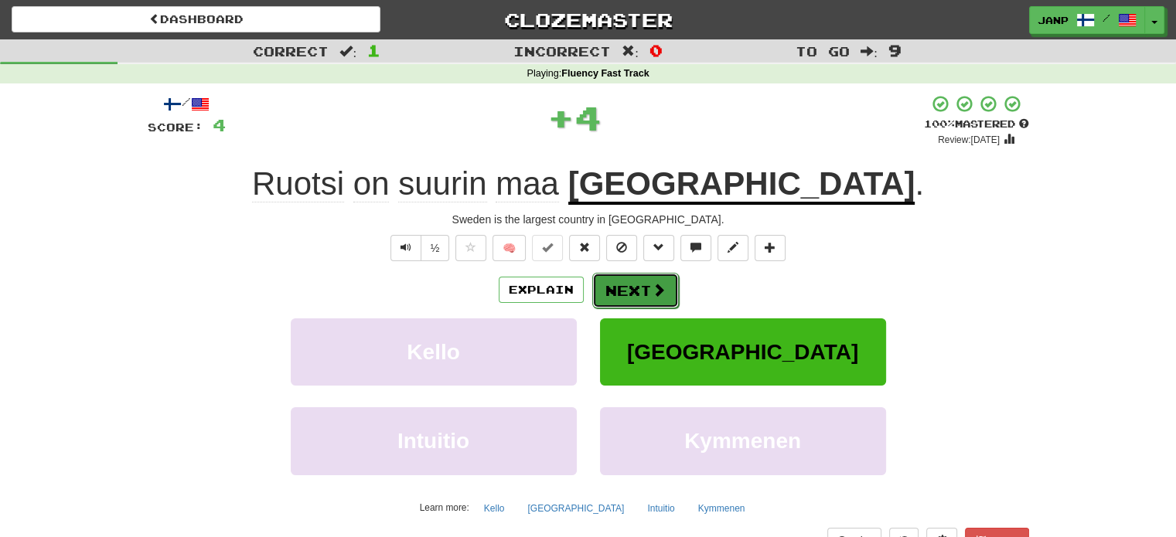
click at [628, 290] on button "Next" at bounding box center [635, 291] width 87 height 36
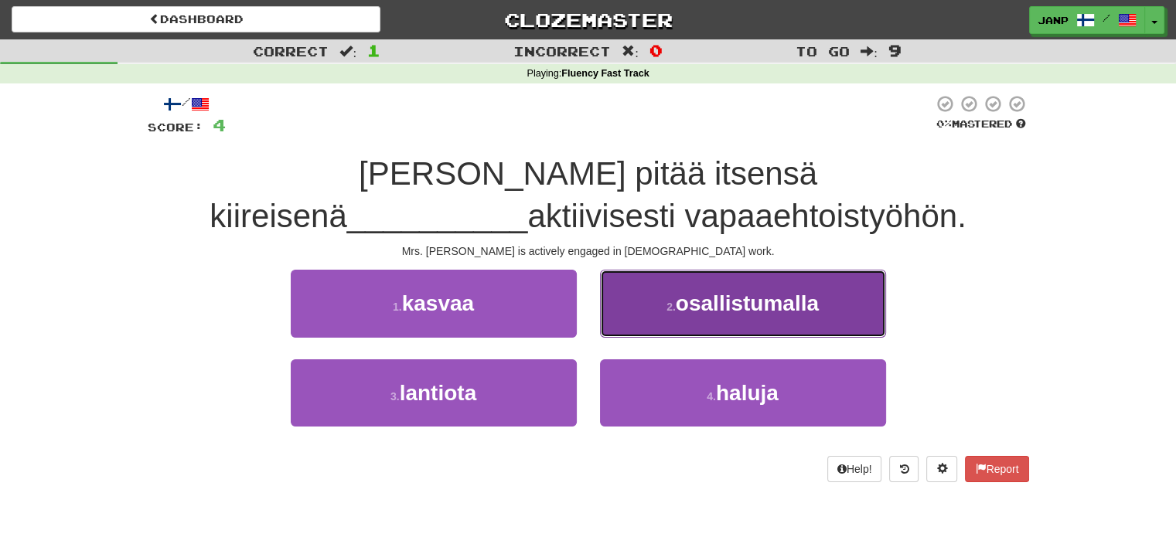
click at [628, 294] on button "2 . osallistumalla" at bounding box center [743, 303] width 286 height 67
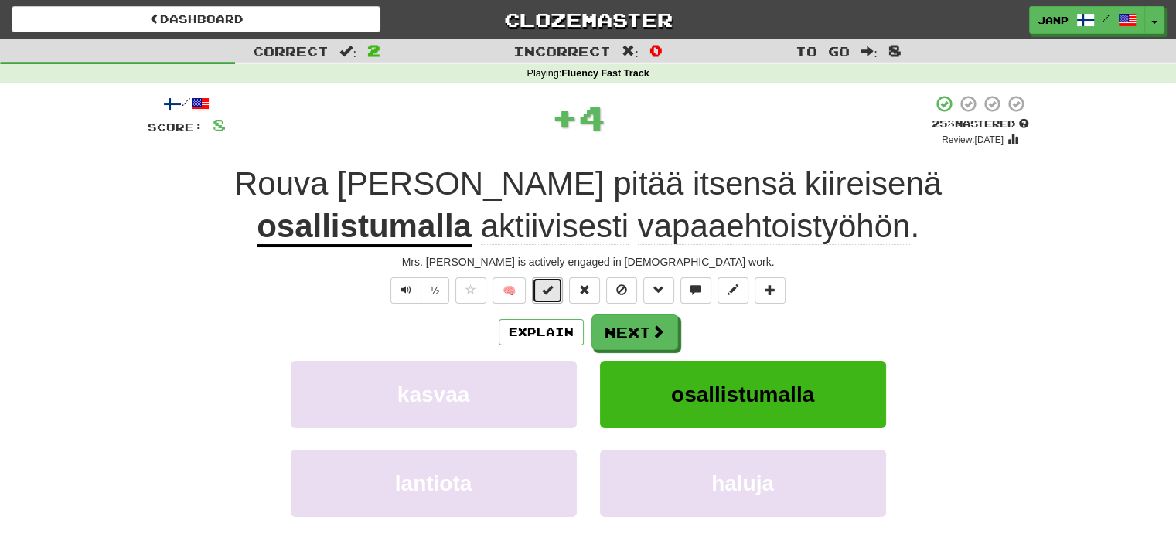
click at [541, 281] on button at bounding box center [547, 291] width 31 height 26
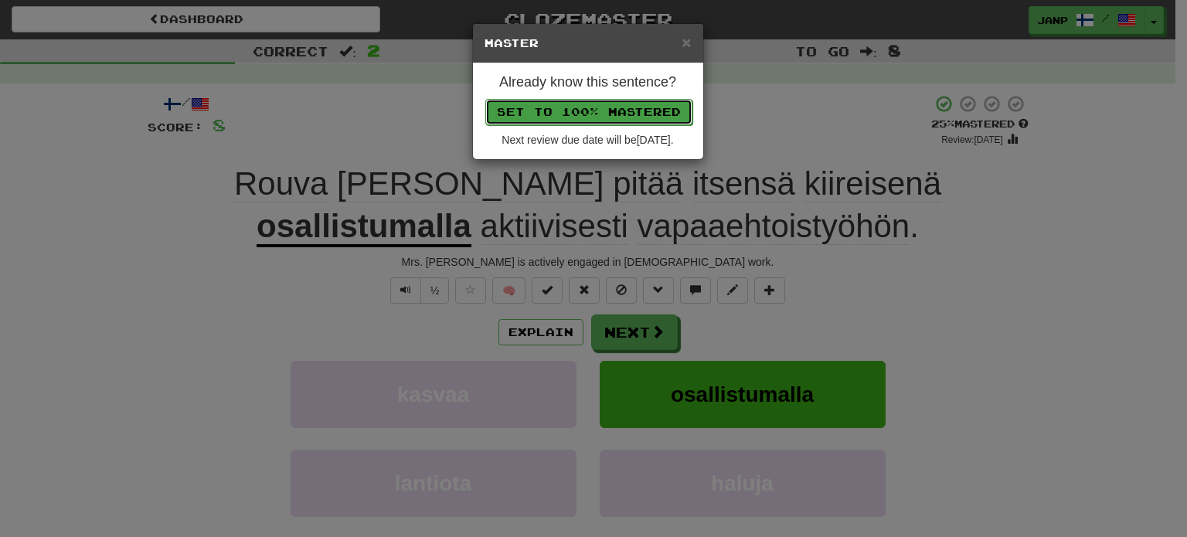
click at [570, 111] on button "Set to 100% Mastered" at bounding box center [588, 112] width 207 height 26
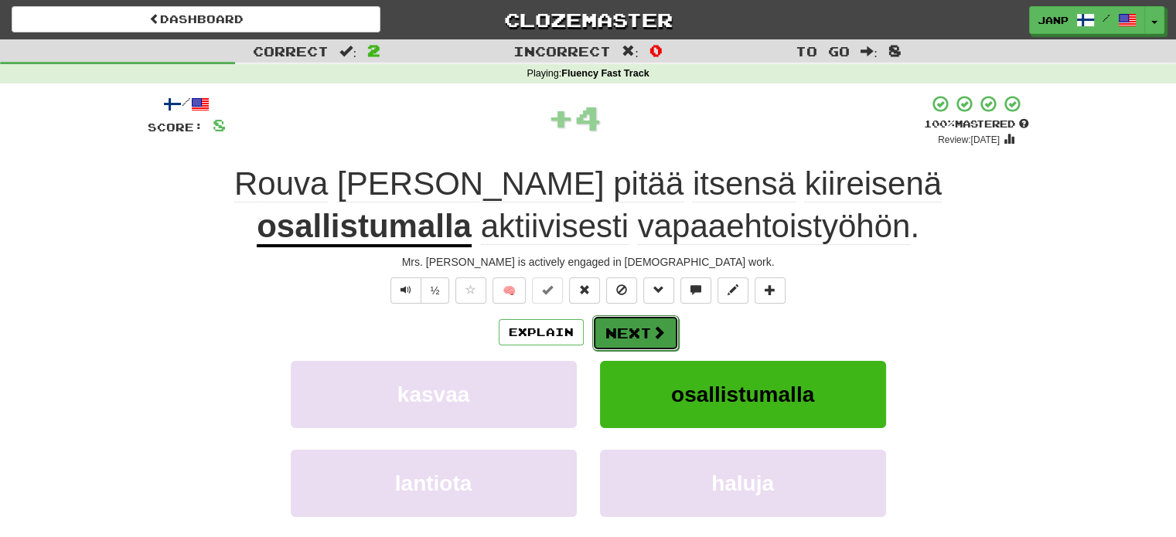
click at [635, 330] on button "Next" at bounding box center [635, 333] width 87 height 36
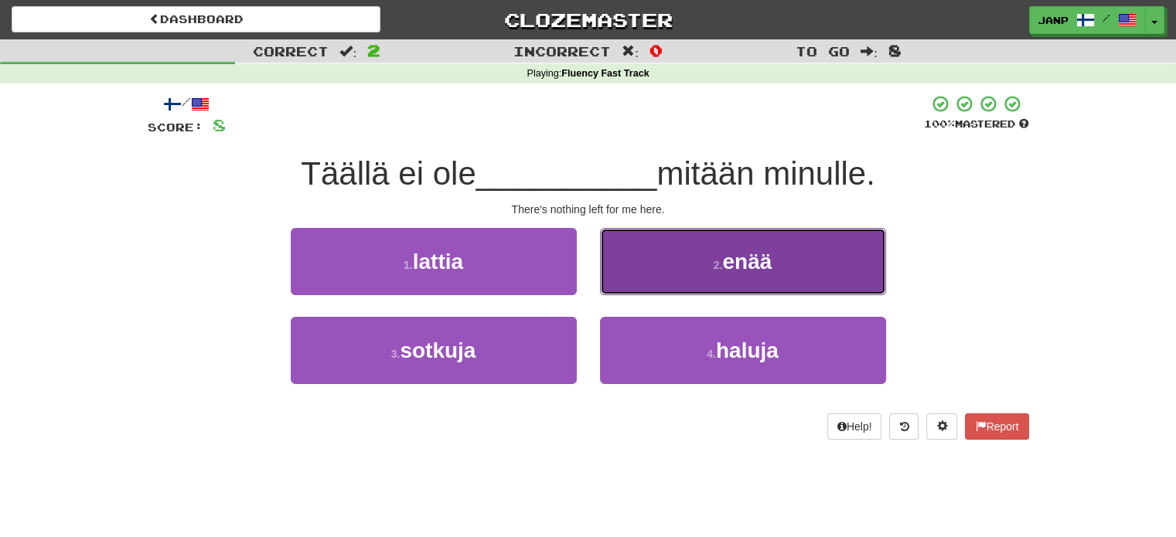
click at [644, 291] on button "2 . enää" at bounding box center [743, 261] width 286 height 67
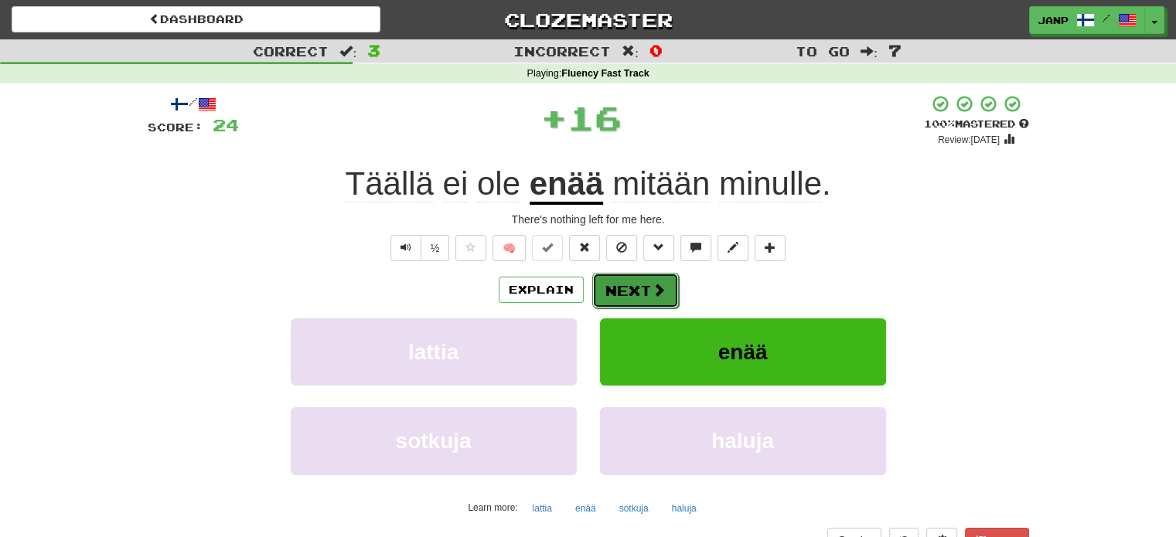
click at [622, 284] on button "Next" at bounding box center [635, 291] width 87 height 36
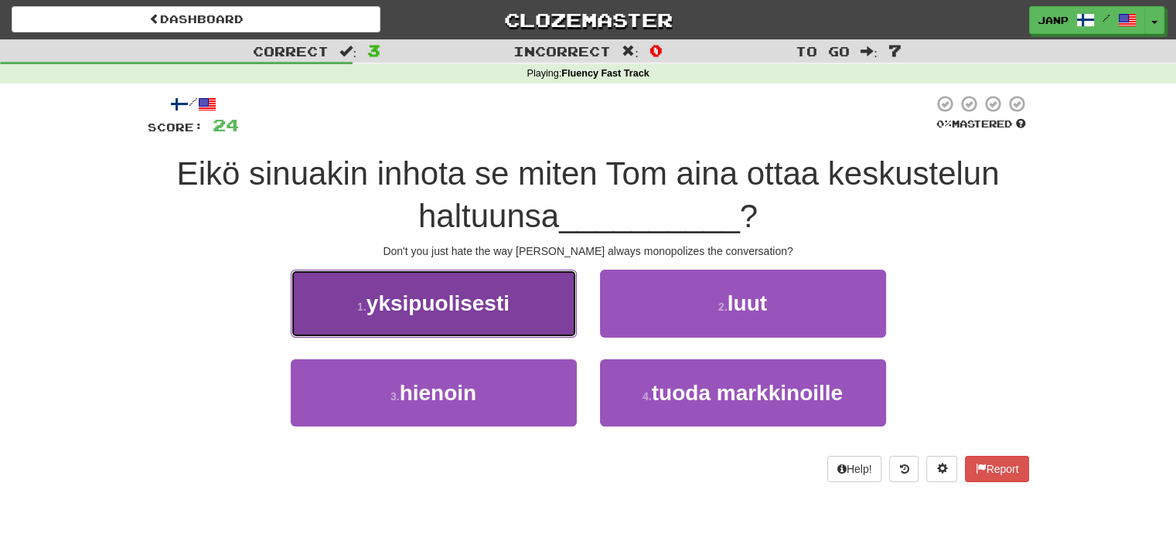
click at [514, 308] on button "1 . yksipuolisesti" at bounding box center [434, 303] width 286 height 67
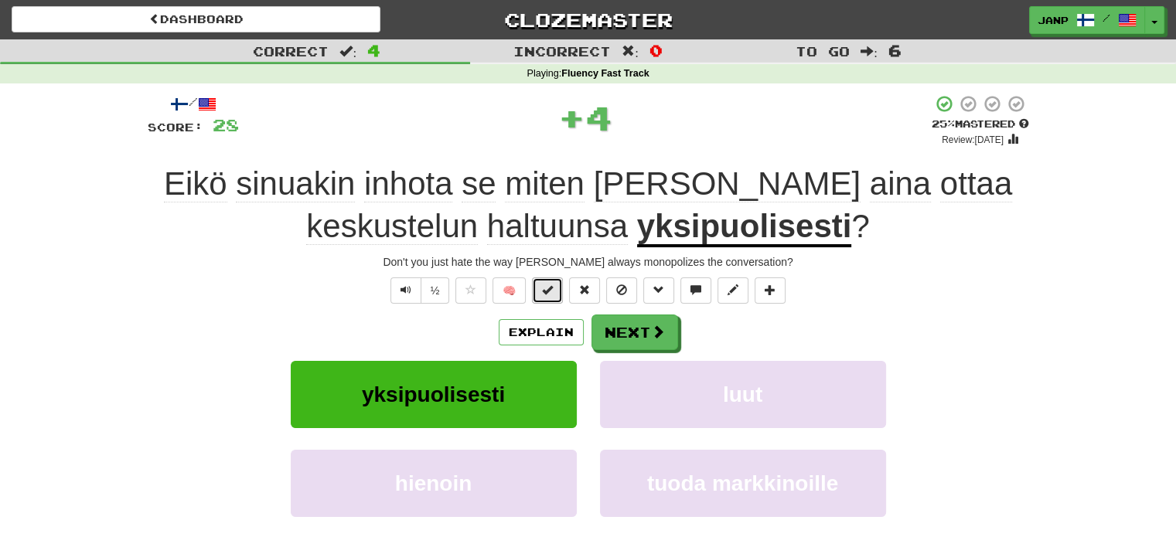
click at [541, 290] on button at bounding box center [547, 291] width 31 height 26
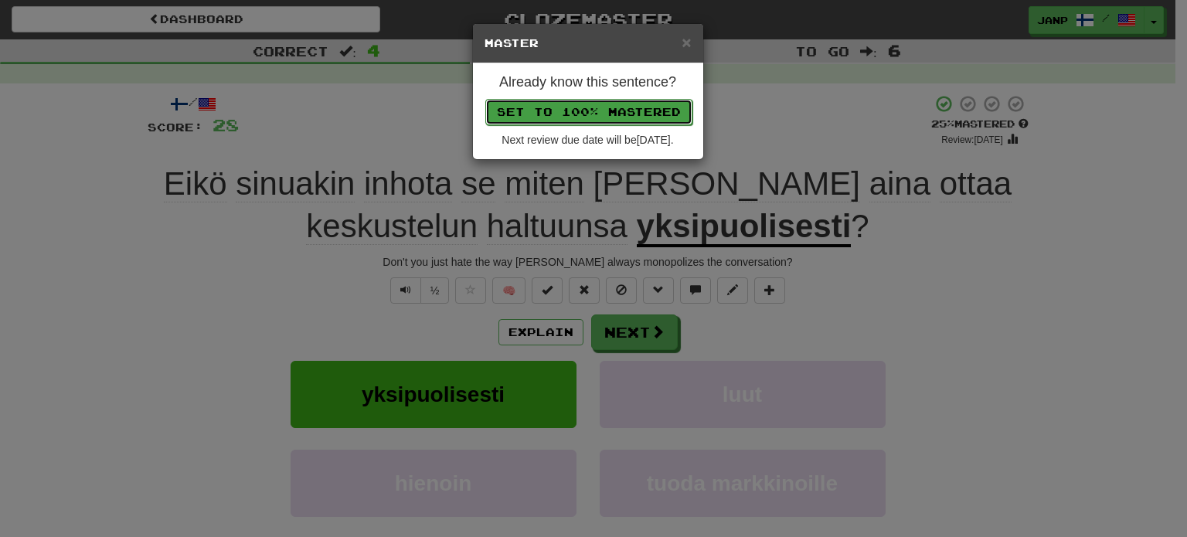
click at [595, 117] on button "Set to 100% Mastered" at bounding box center [588, 112] width 207 height 26
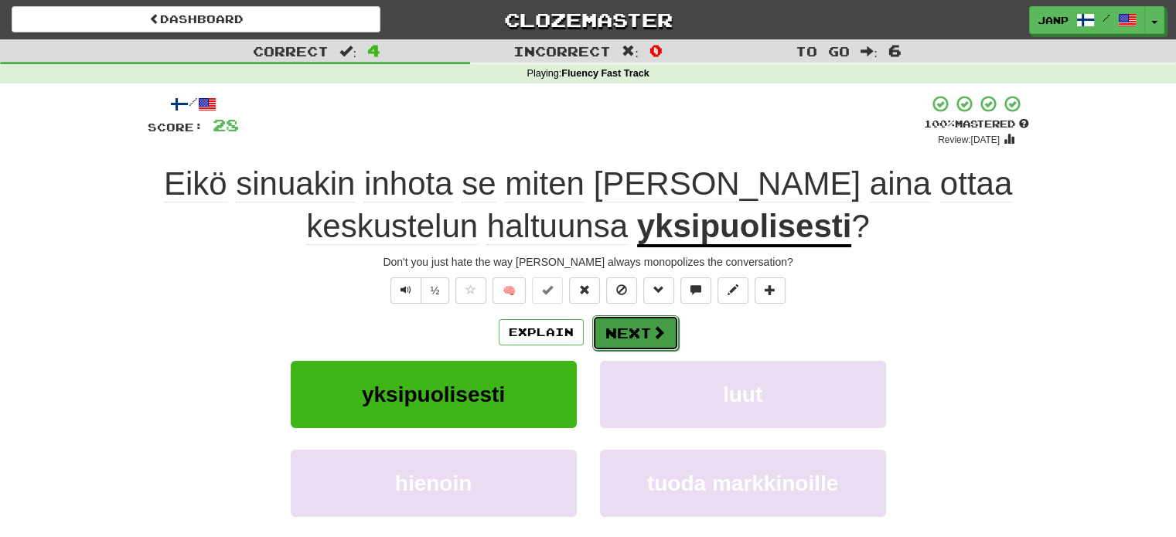
click at [645, 332] on button "Next" at bounding box center [635, 333] width 87 height 36
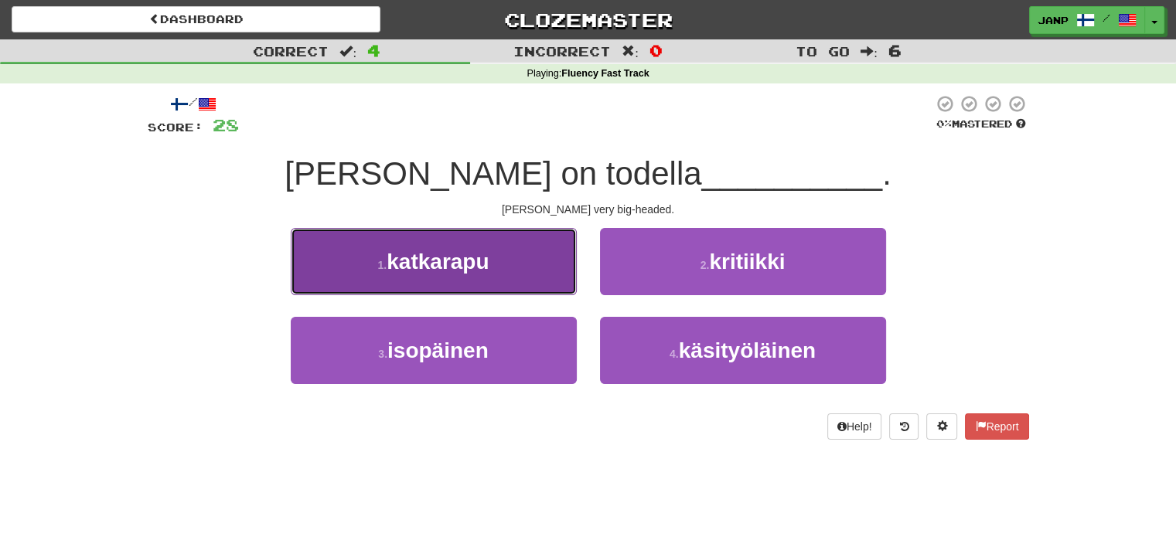
click at [555, 283] on button "1 . katkarapu" at bounding box center [434, 261] width 286 height 67
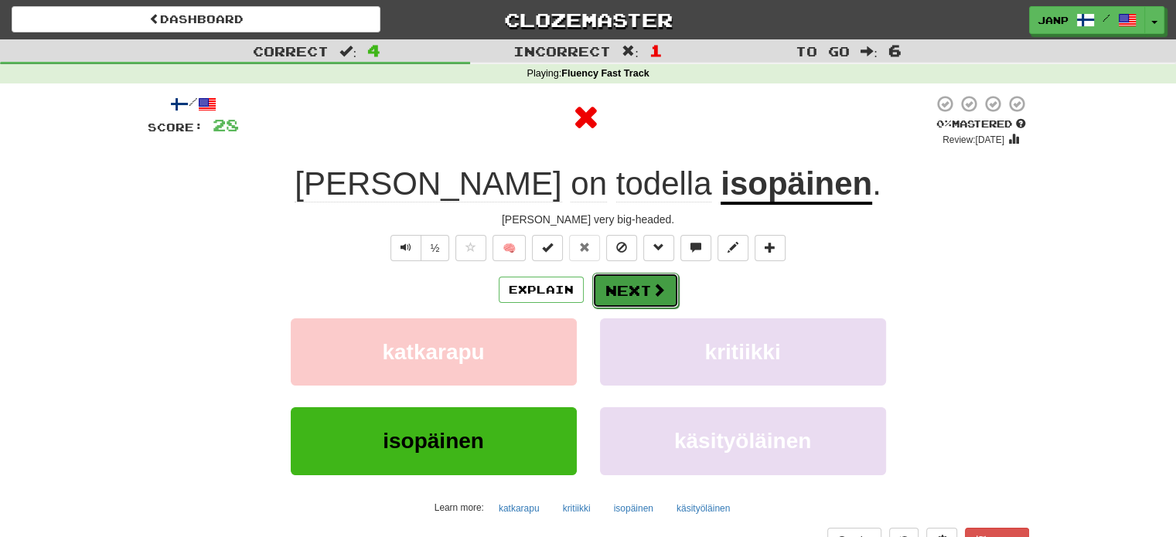
click at [632, 281] on button "Next" at bounding box center [635, 291] width 87 height 36
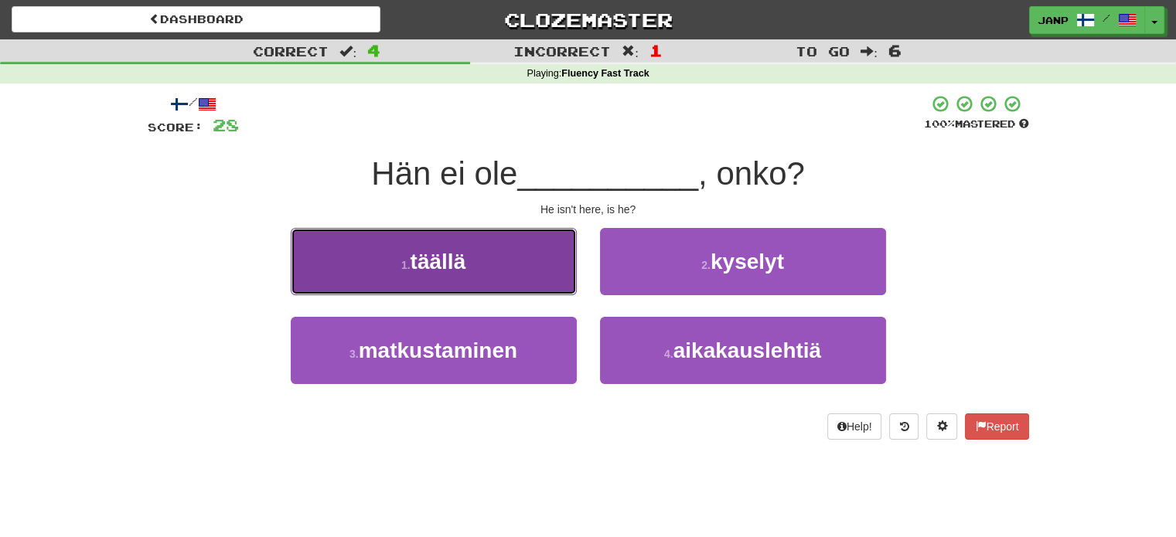
click at [521, 275] on button "1 . täällä" at bounding box center [434, 261] width 286 height 67
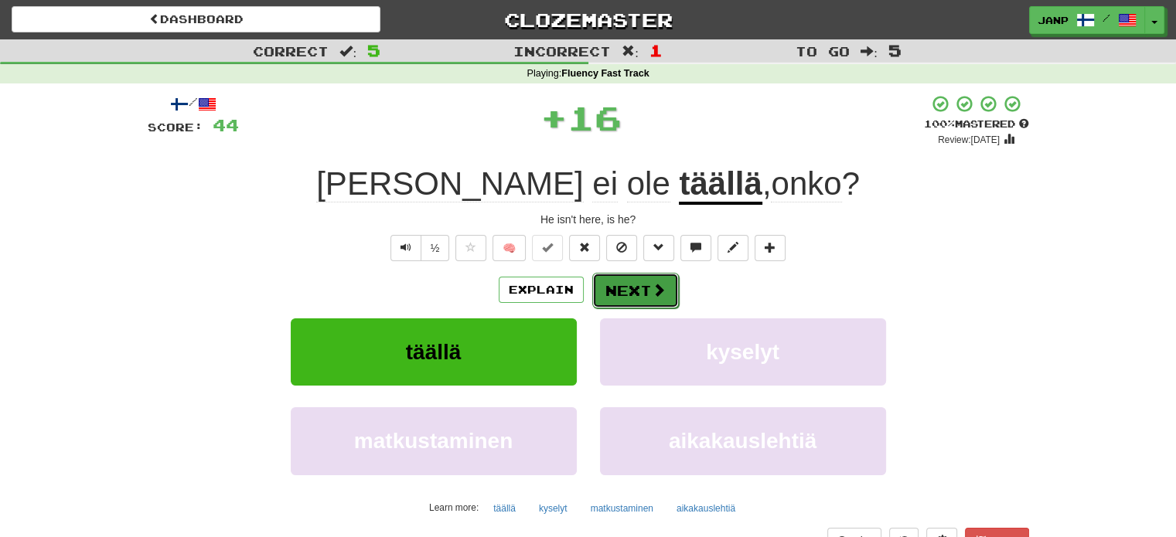
click at [624, 278] on button "Next" at bounding box center [635, 291] width 87 height 36
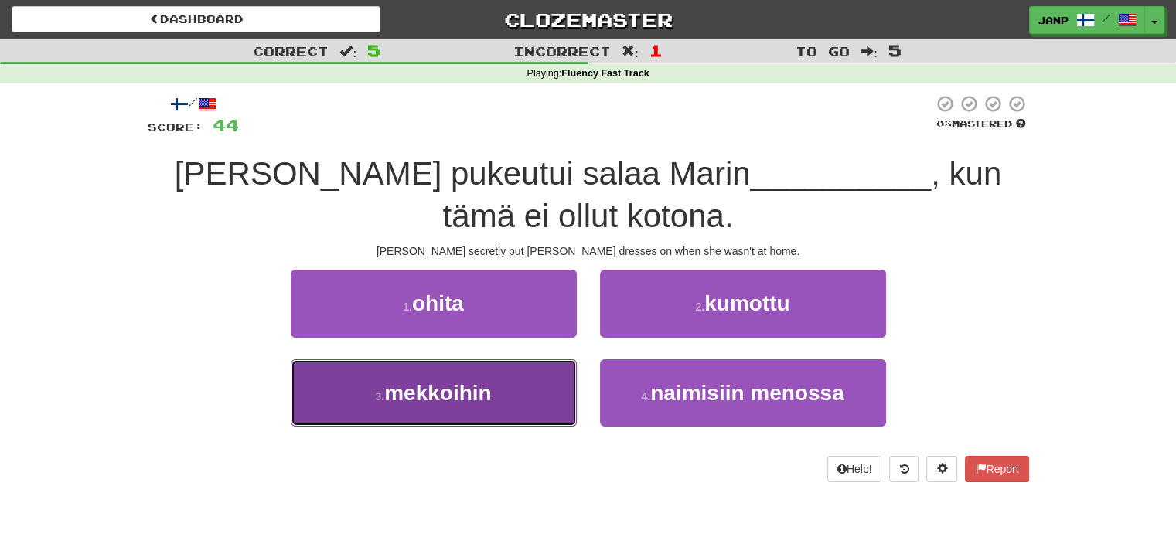
click at [490, 376] on button "3 . mekkoihin" at bounding box center [434, 392] width 286 height 67
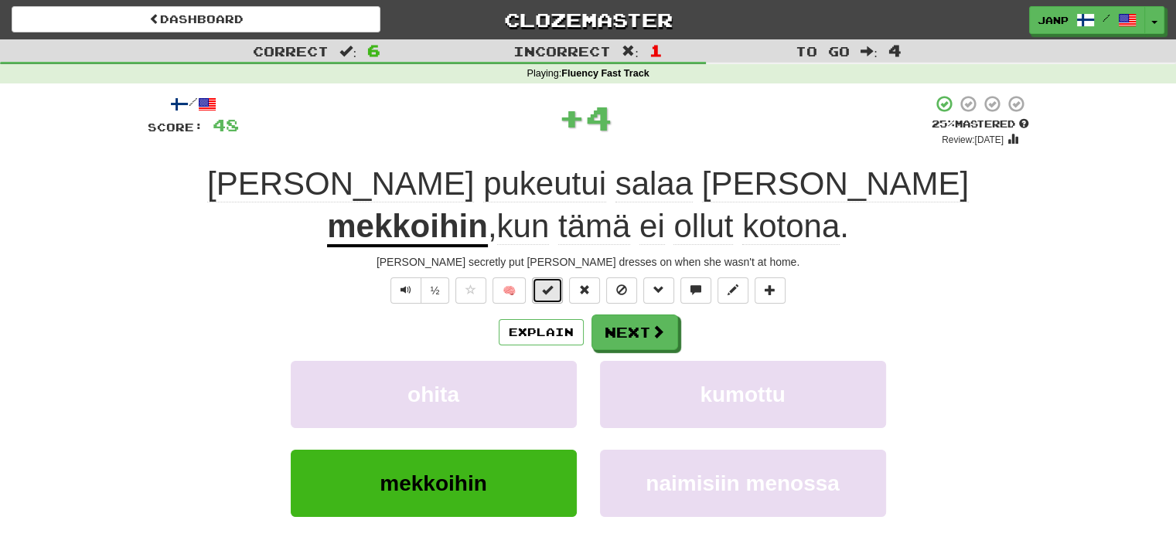
click at [557, 284] on button at bounding box center [547, 291] width 31 height 26
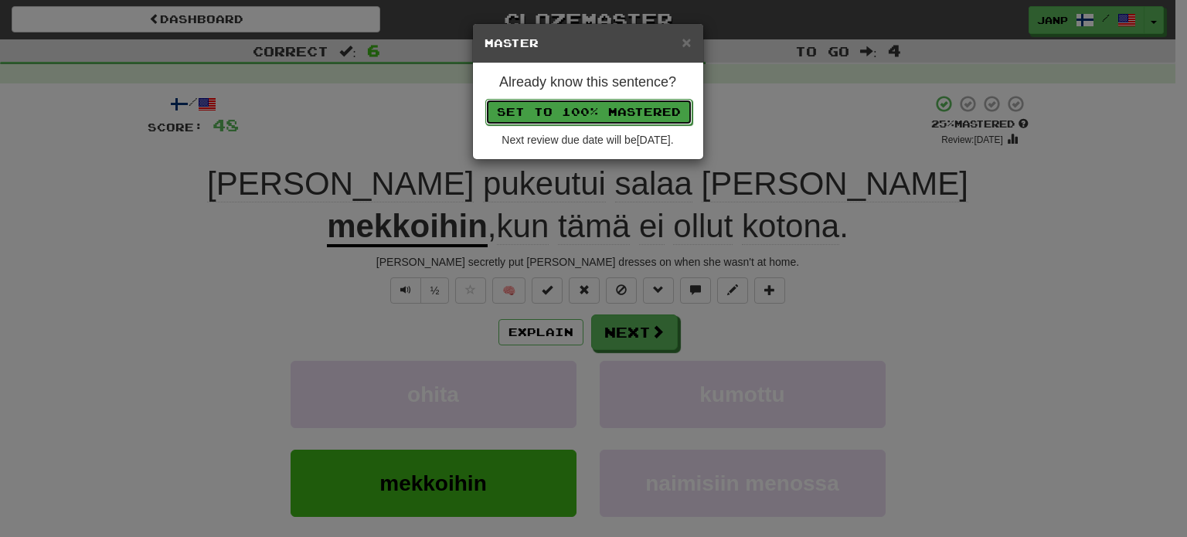
click at [587, 116] on button "Set to 100% Mastered" at bounding box center [588, 112] width 207 height 26
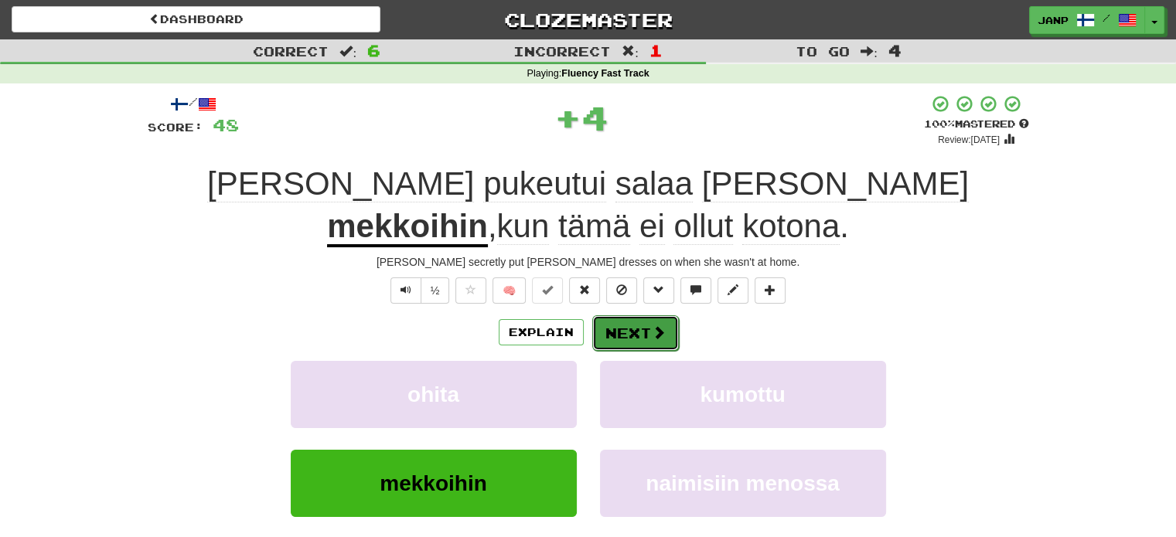
click at [659, 332] on span at bounding box center [659, 332] width 14 height 14
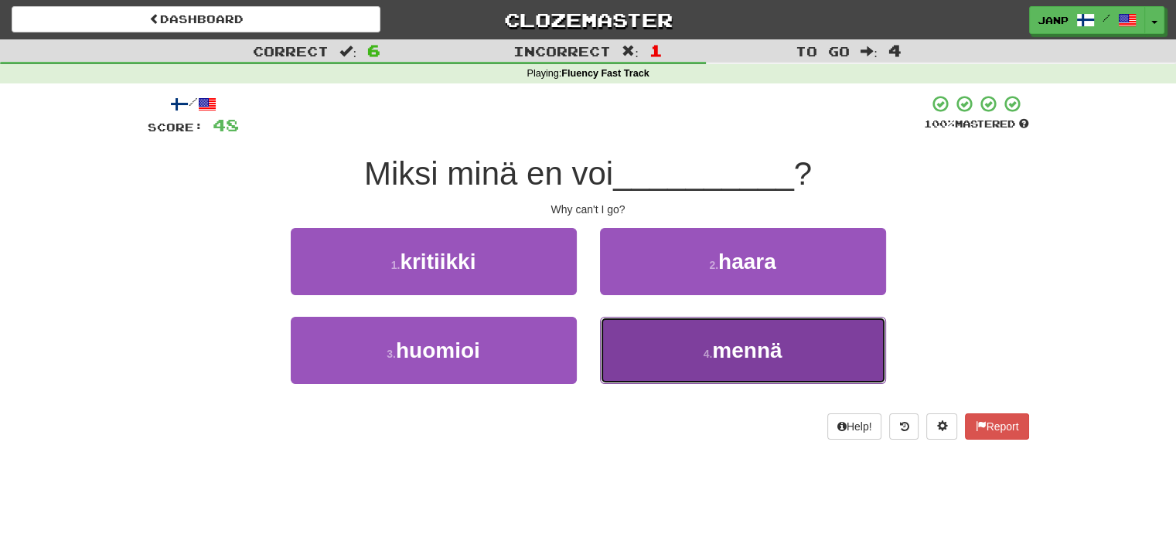
click at [678, 379] on button "4 . mennä" at bounding box center [743, 350] width 286 height 67
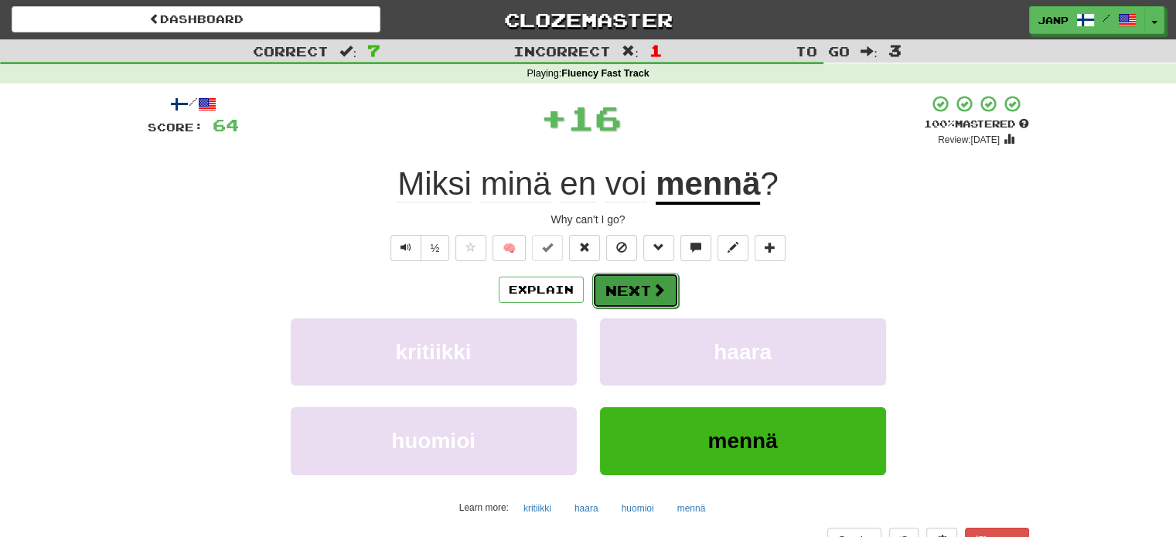
click at [639, 287] on button "Next" at bounding box center [635, 291] width 87 height 36
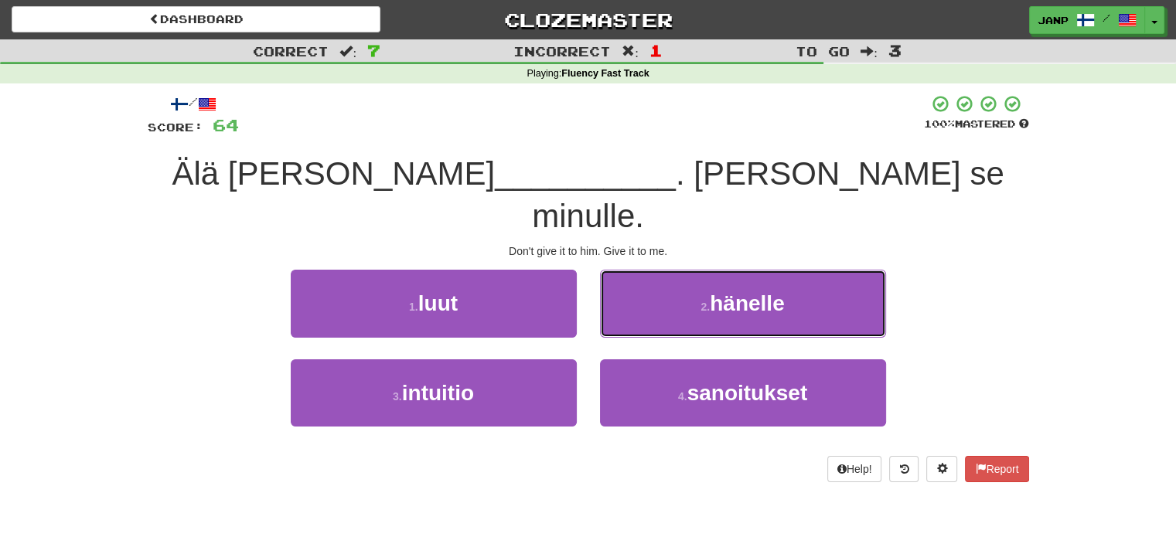
click at [661, 270] on button "2 . hänelle" at bounding box center [743, 303] width 286 height 67
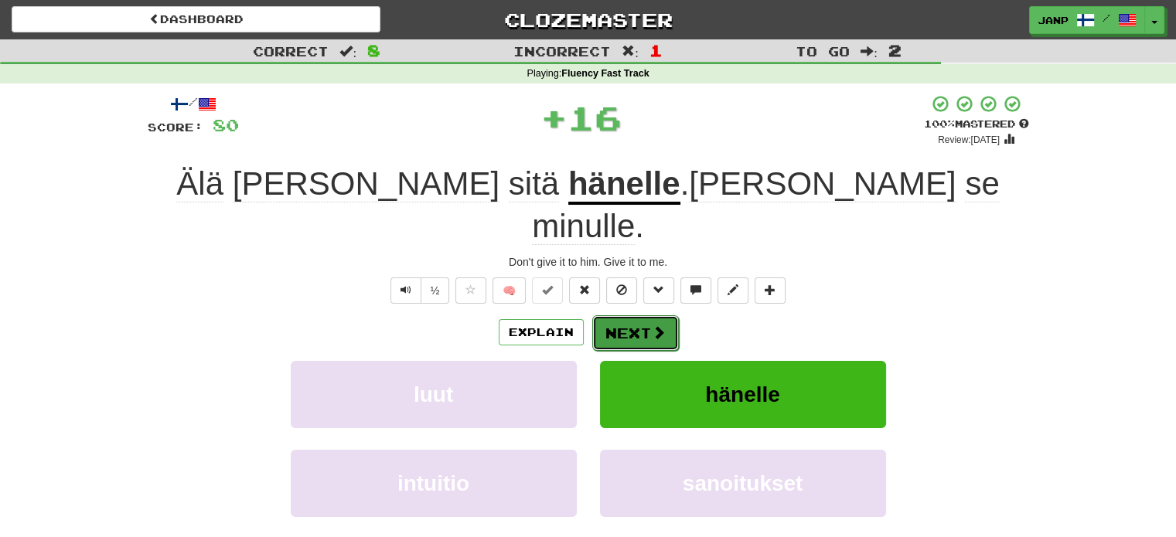
click at [640, 315] on button "Next" at bounding box center [635, 333] width 87 height 36
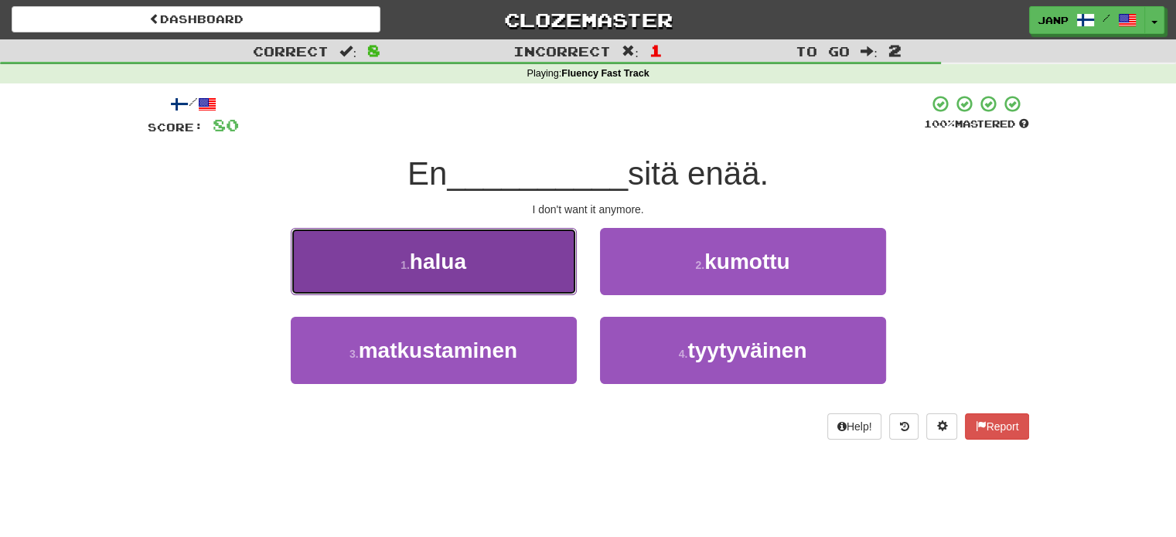
click at [465, 269] on span "halua" at bounding box center [438, 262] width 56 height 24
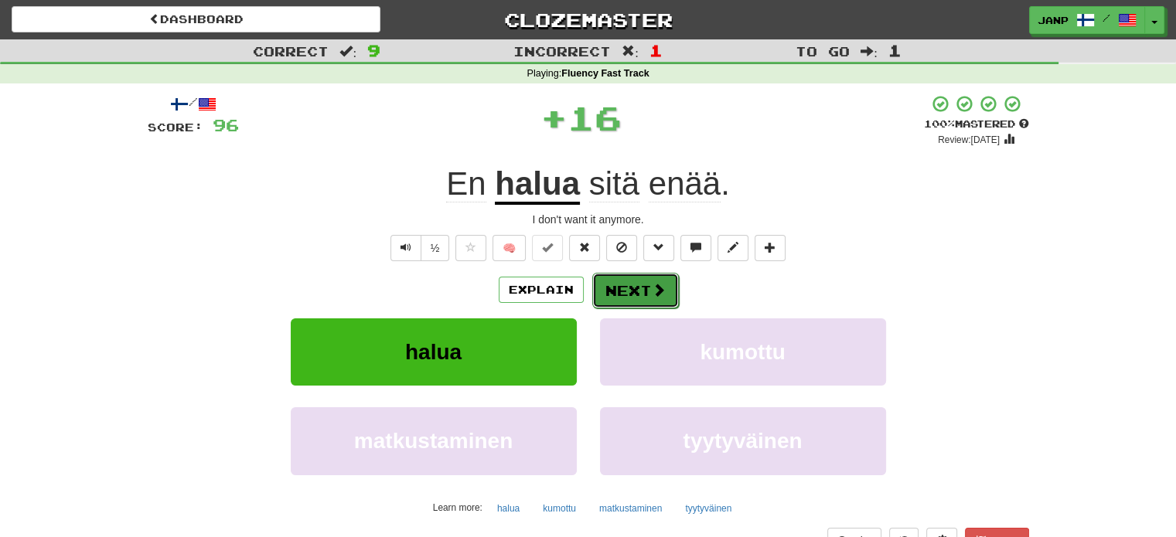
click at [639, 281] on button "Next" at bounding box center [635, 291] width 87 height 36
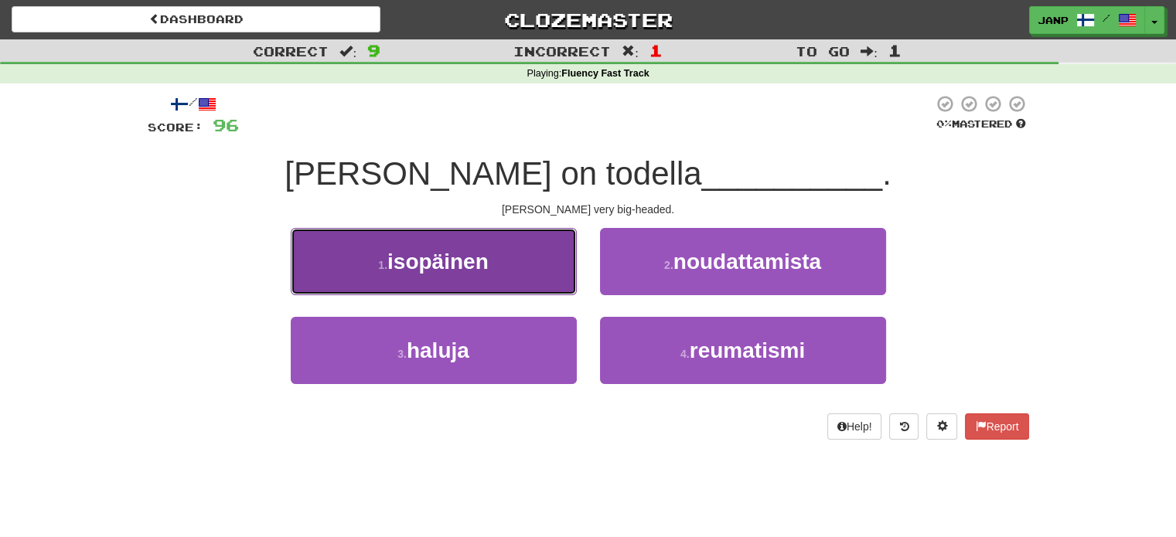
click at [526, 264] on button "1 . isopäinen" at bounding box center [434, 261] width 286 height 67
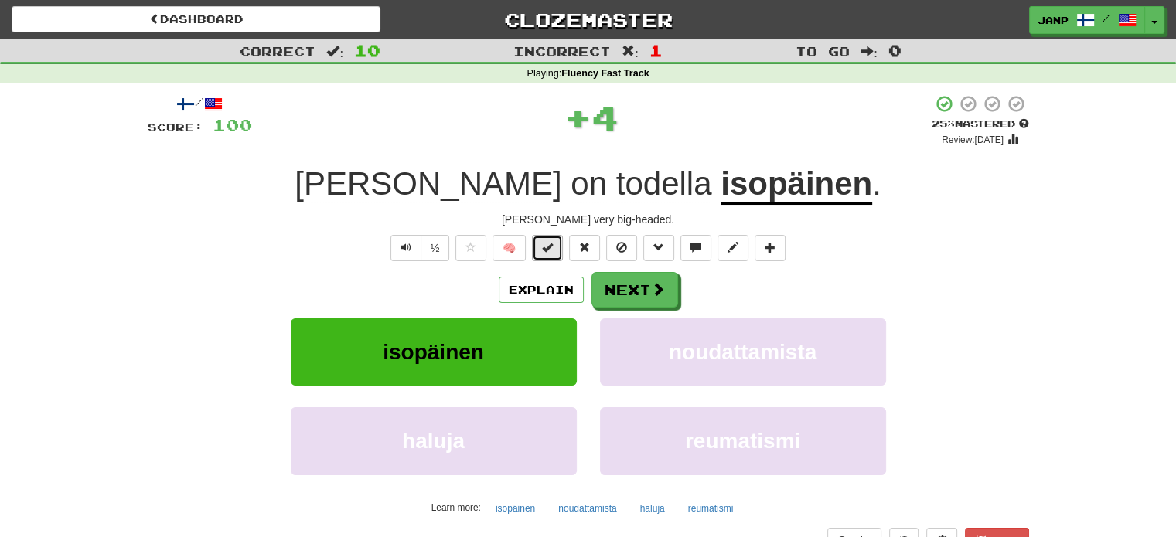
click at [547, 248] on span at bounding box center [547, 247] width 11 height 11
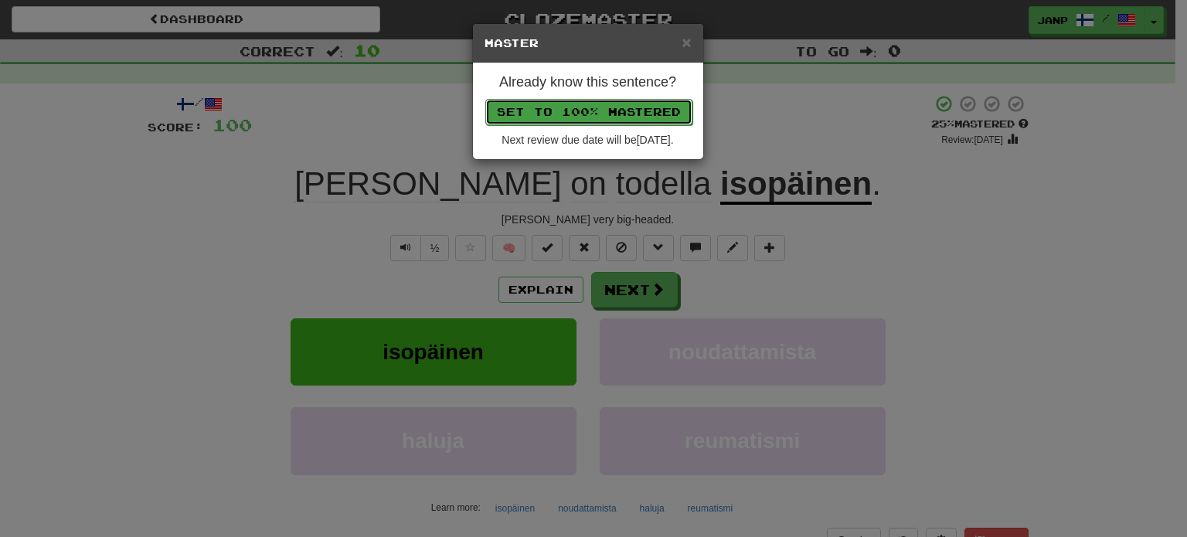
click at [591, 100] on button "Set to 100% Mastered" at bounding box center [588, 112] width 207 height 26
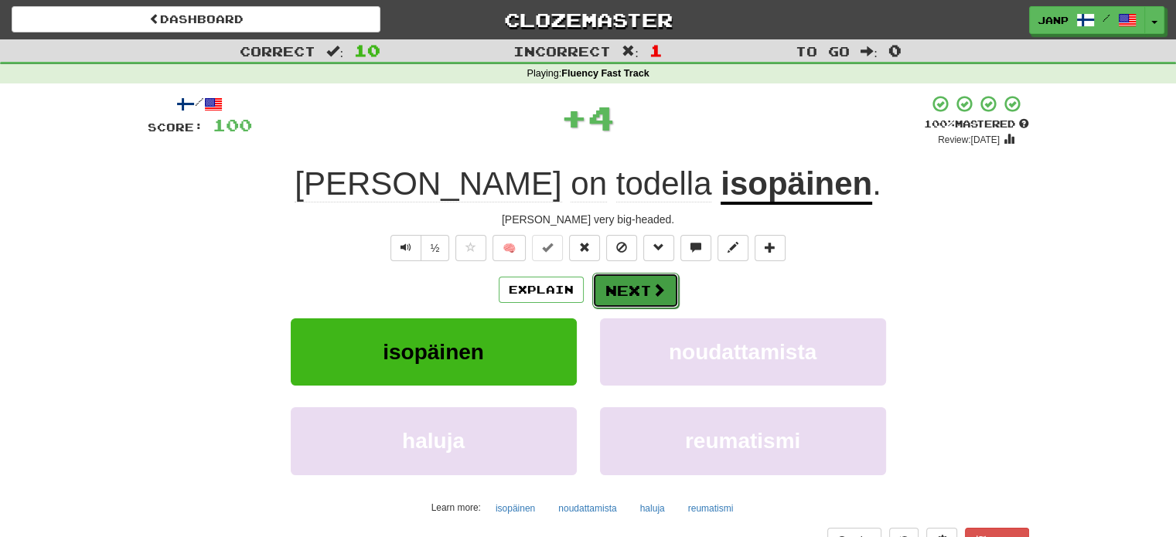
click at [645, 287] on button "Next" at bounding box center [635, 291] width 87 height 36
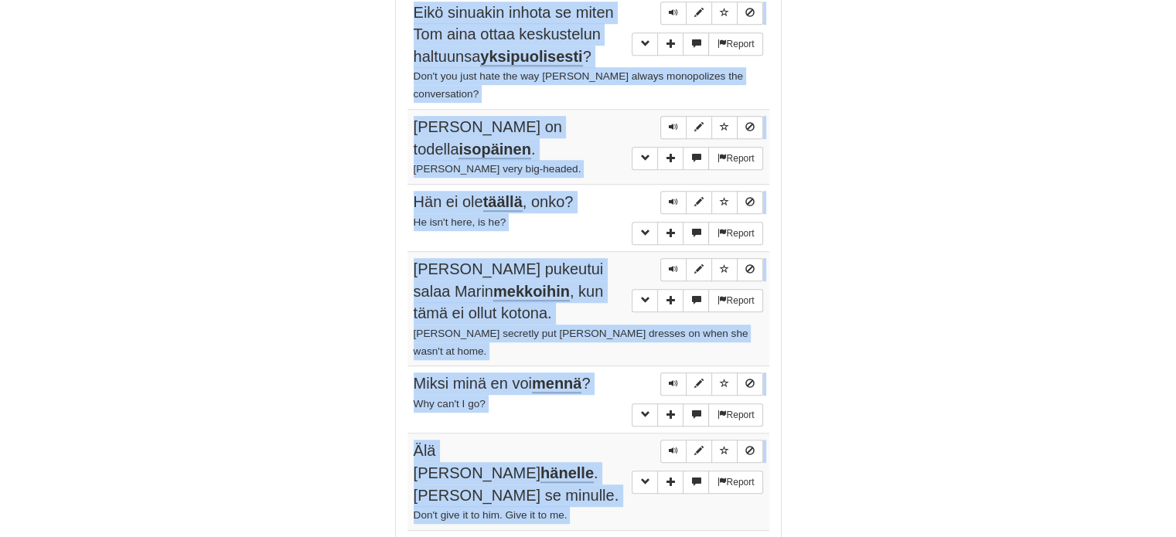
scroll to position [1167, 0]
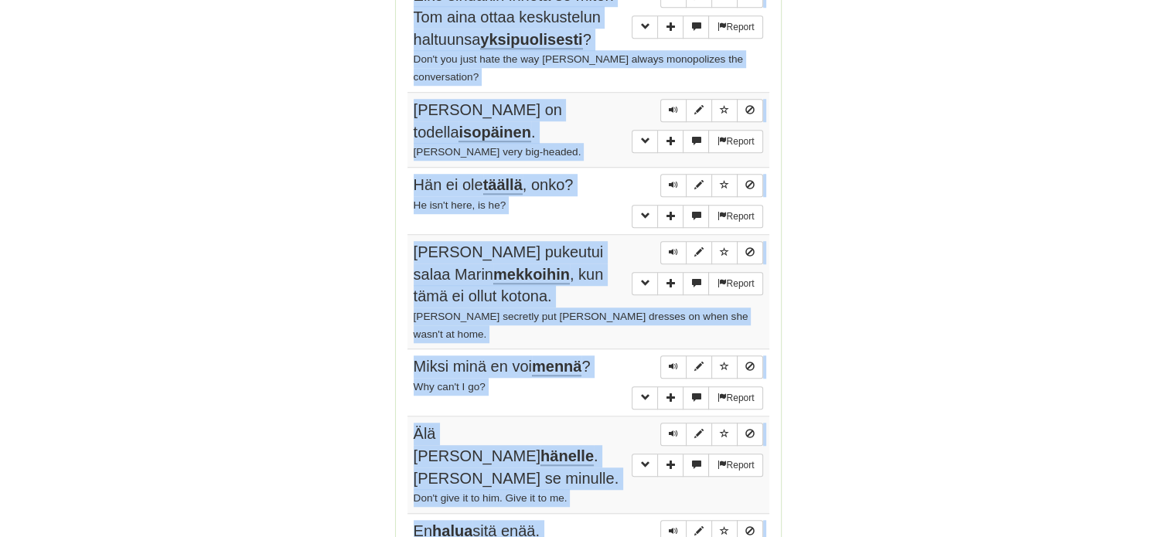
drag, startPoint x: 404, startPoint y: 302, endPoint x: 563, endPoint y: 424, distance: 199.6
copy div "Sentences: Report Ruotsi on suurin maa Skandinaviassa . Sweden is the largest c…"
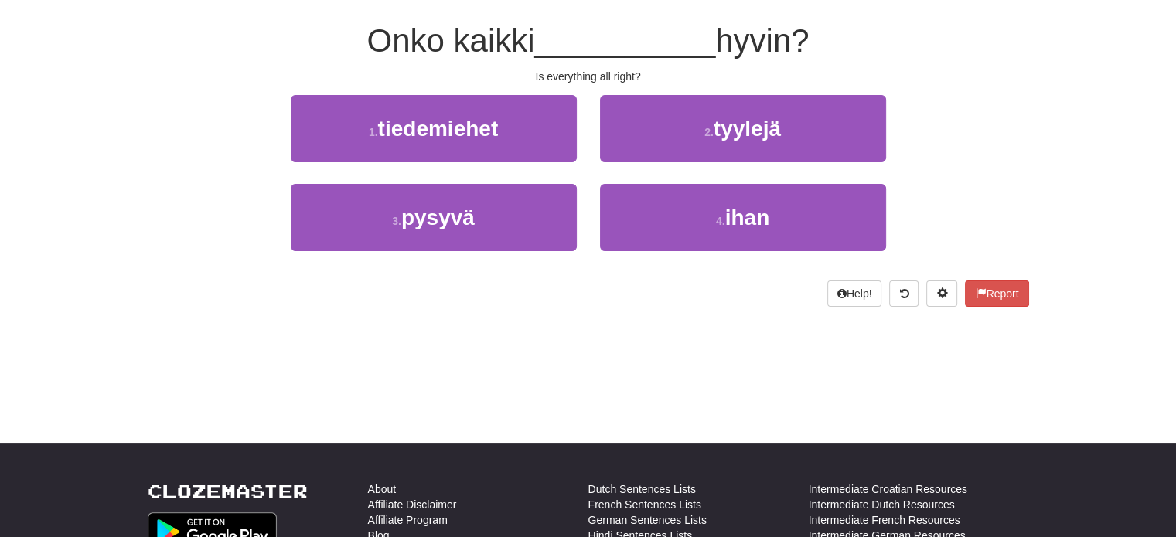
scroll to position [125, 0]
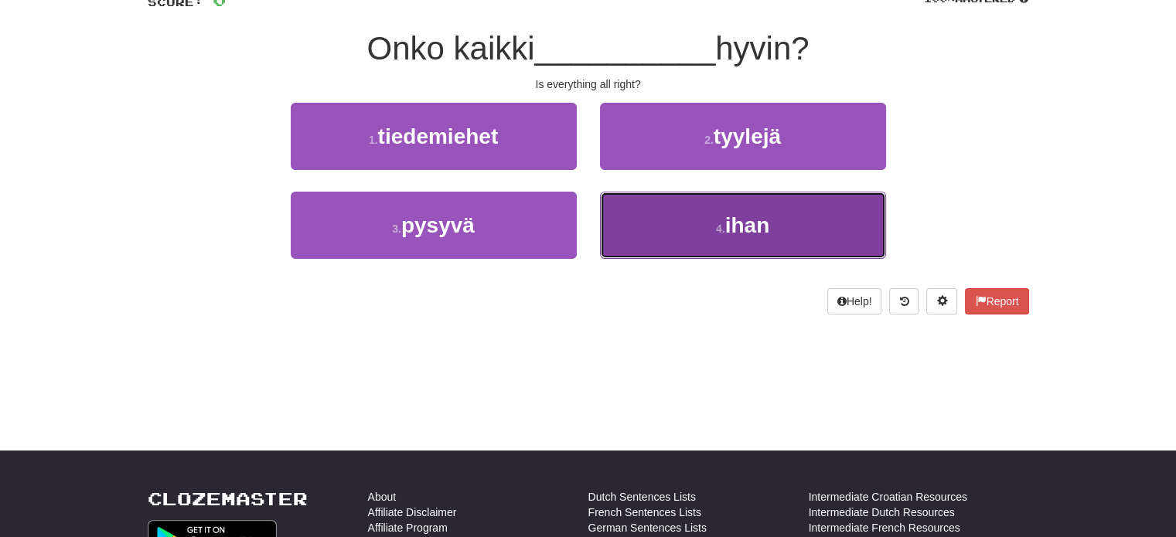
click at [659, 228] on button "4 . ihan" at bounding box center [743, 225] width 286 height 67
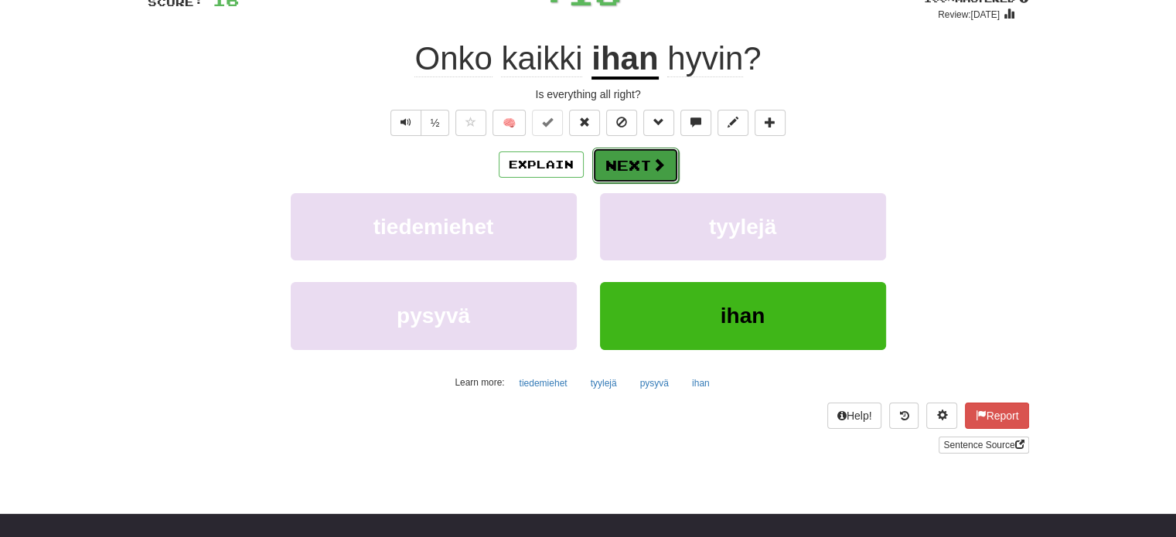
click at [621, 158] on button "Next" at bounding box center [635, 166] width 87 height 36
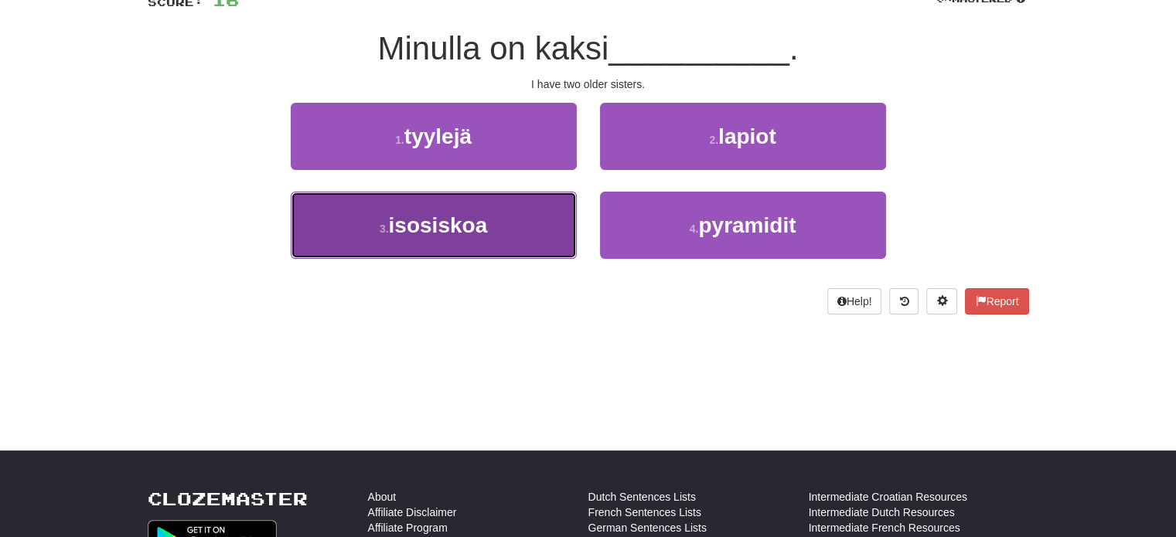
click at [523, 216] on button "3 . isosiskoa" at bounding box center [434, 225] width 286 height 67
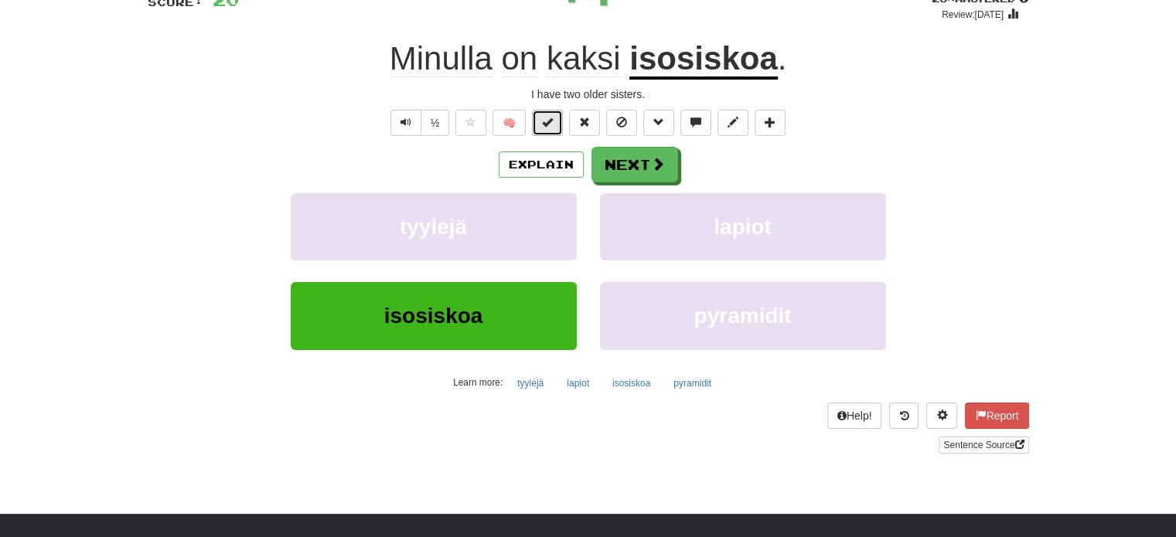
click at [547, 123] on span at bounding box center [547, 122] width 11 height 11
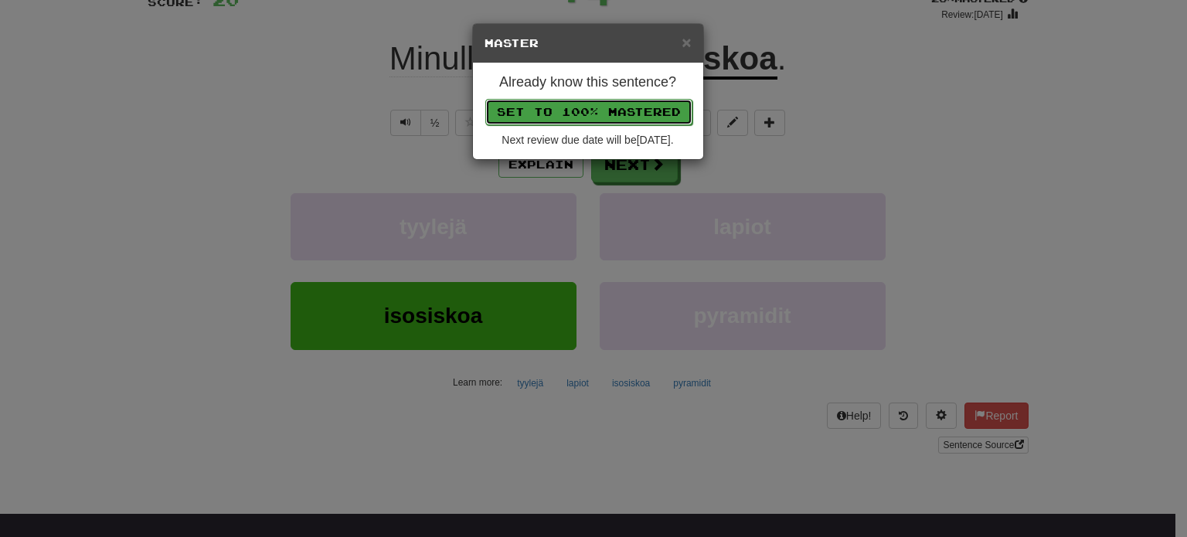
click at [555, 110] on button "Set to 100% Mastered" at bounding box center [588, 112] width 207 height 26
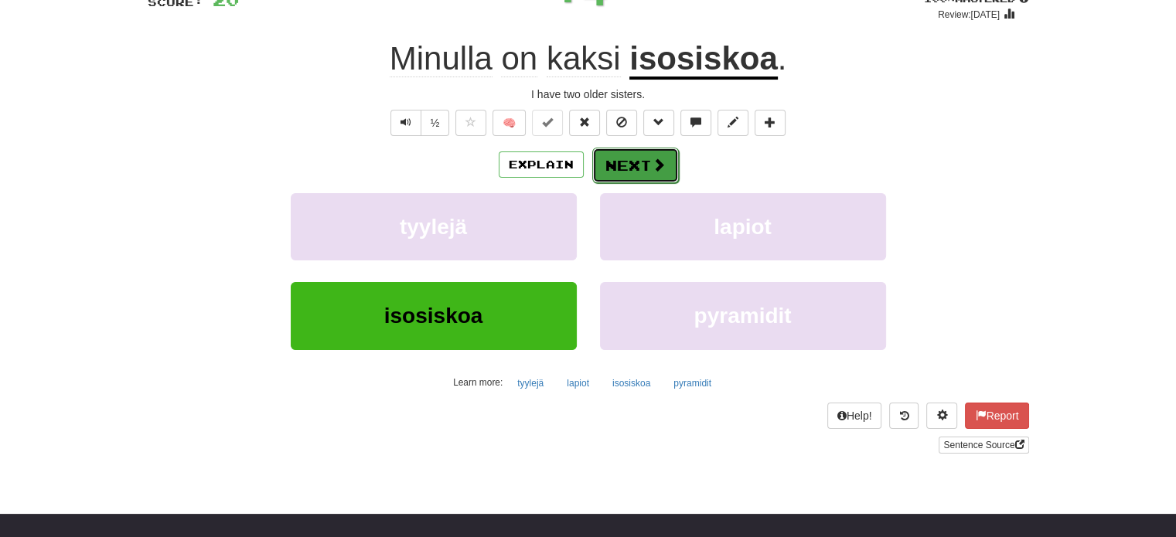
click at [631, 165] on button "Next" at bounding box center [635, 166] width 87 height 36
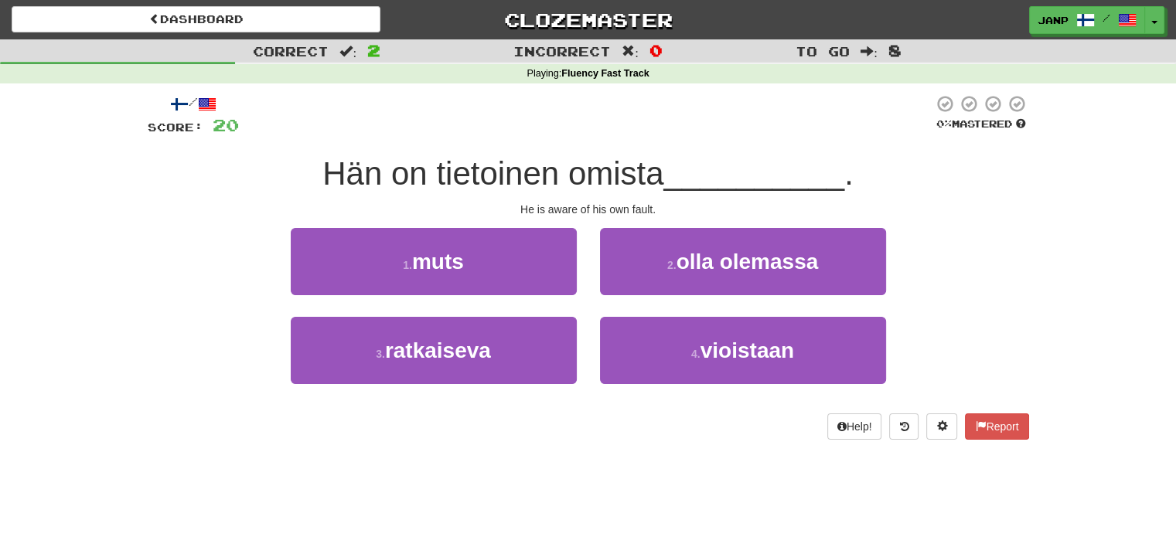
scroll to position [0, 0]
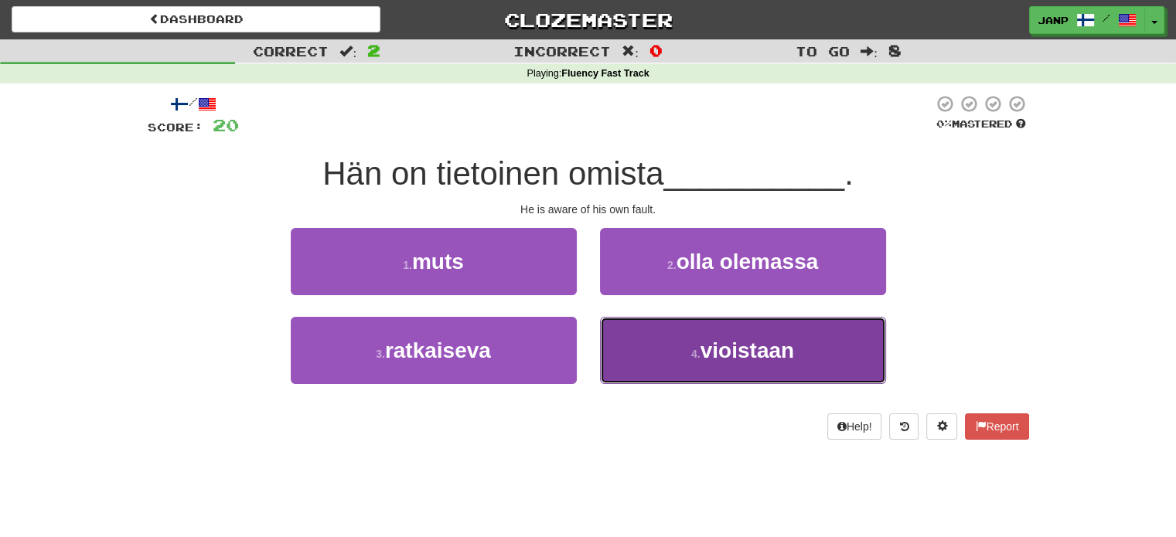
click at [641, 362] on button "4 . vioistaan" at bounding box center [743, 350] width 286 height 67
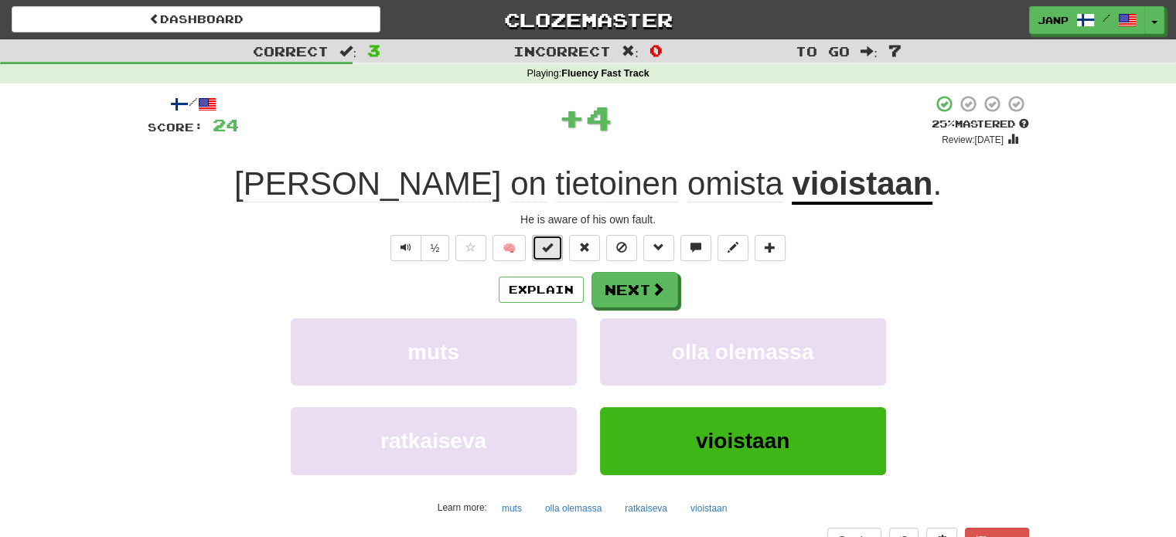
click at [551, 247] on span at bounding box center [547, 247] width 11 height 11
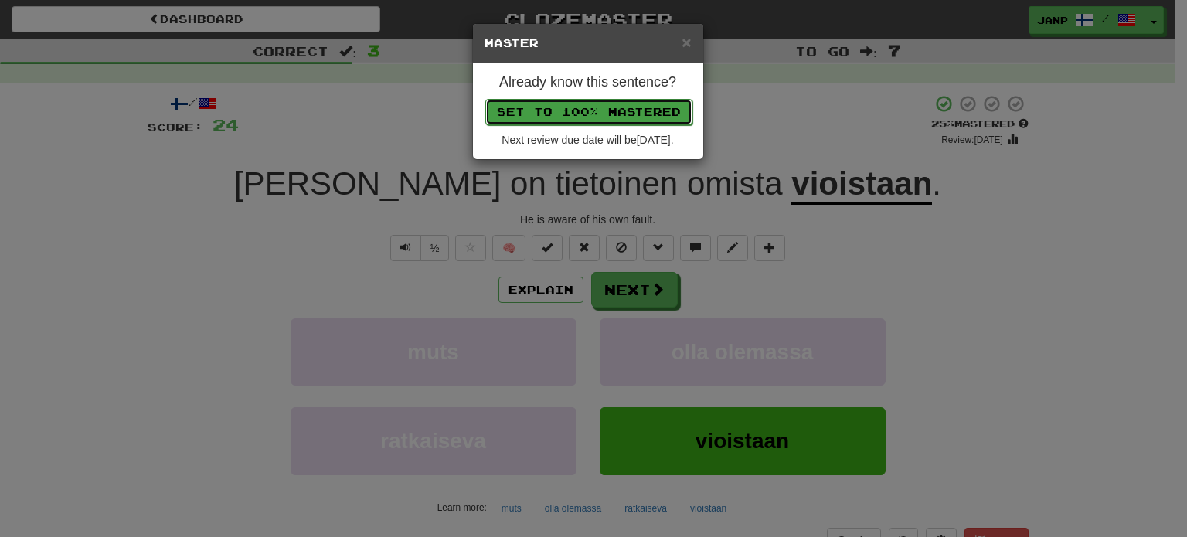
click at [575, 110] on button "Set to 100% Mastered" at bounding box center [588, 112] width 207 height 26
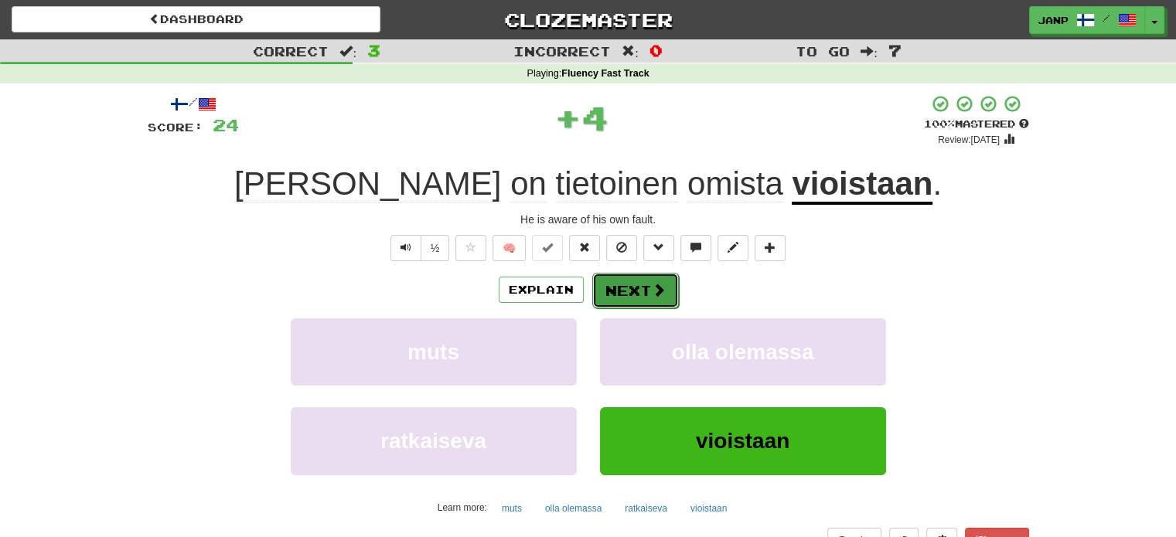
click at [635, 283] on button "Next" at bounding box center [635, 291] width 87 height 36
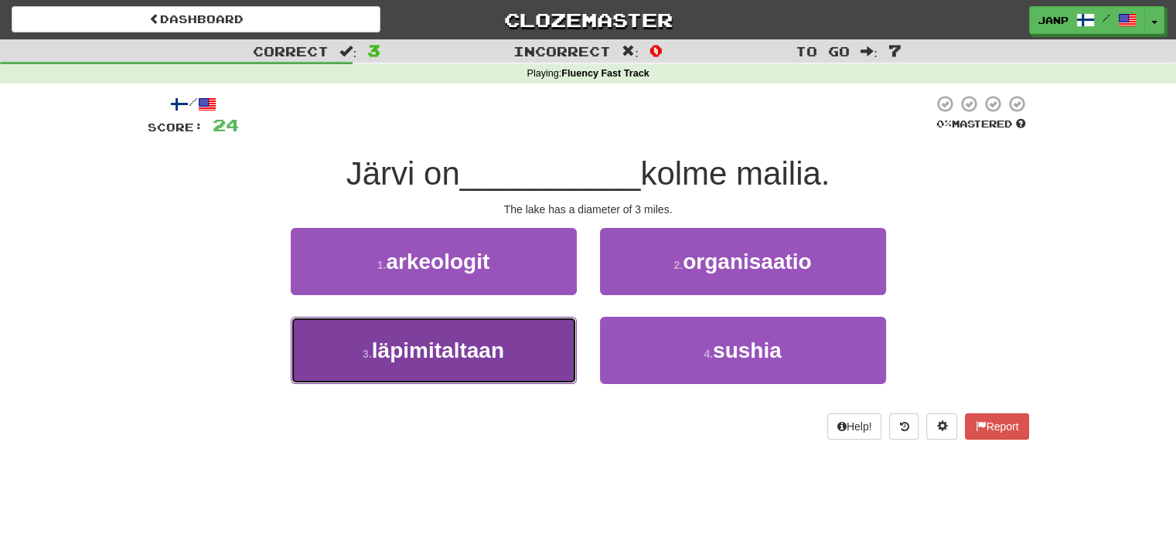
click at [500, 349] on span "läpimitaltaan" at bounding box center [438, 351] width 132 height 24
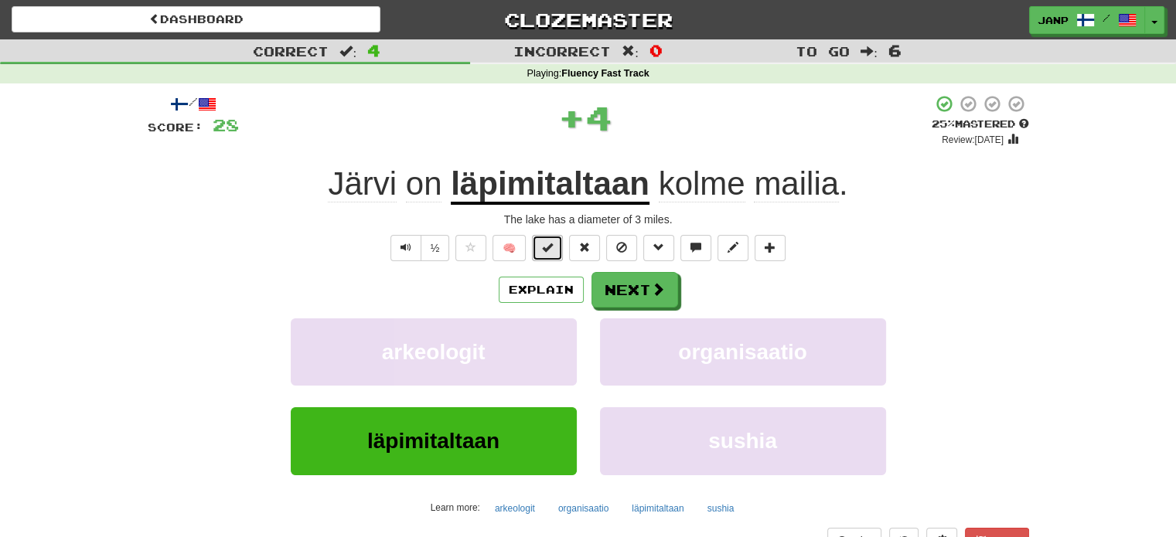
click at [549, 242] on span at bounding box center [547, 247] width 11 height 11
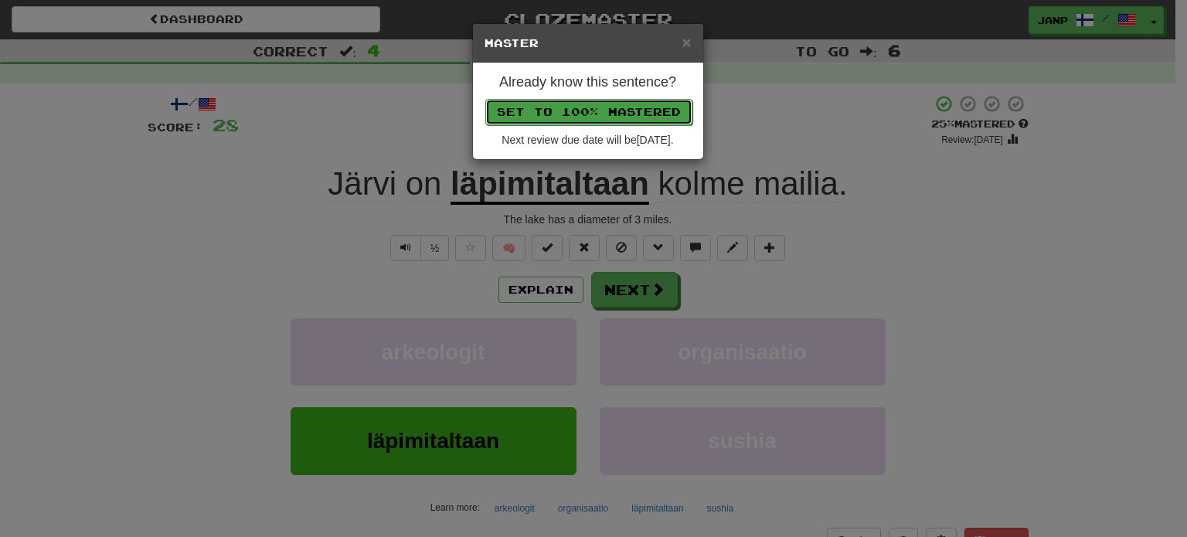
click at [574, 110] on button "Set to 100% Mastered" at bounding box center [588, 112] width 207 height 26
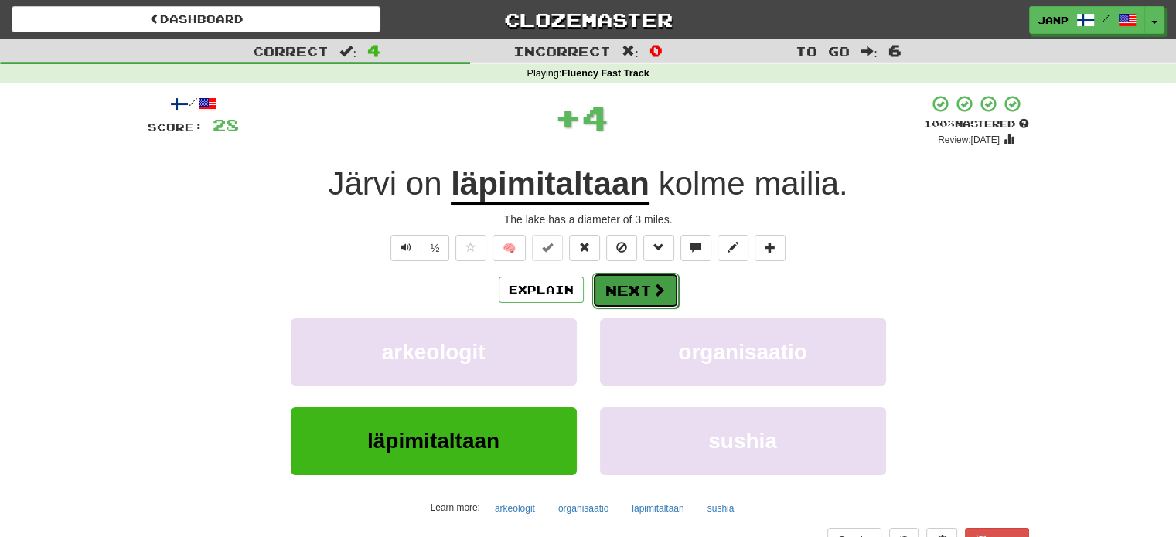
click at [652, 283] on span at bounding box center [659, 290] width 14 height 14
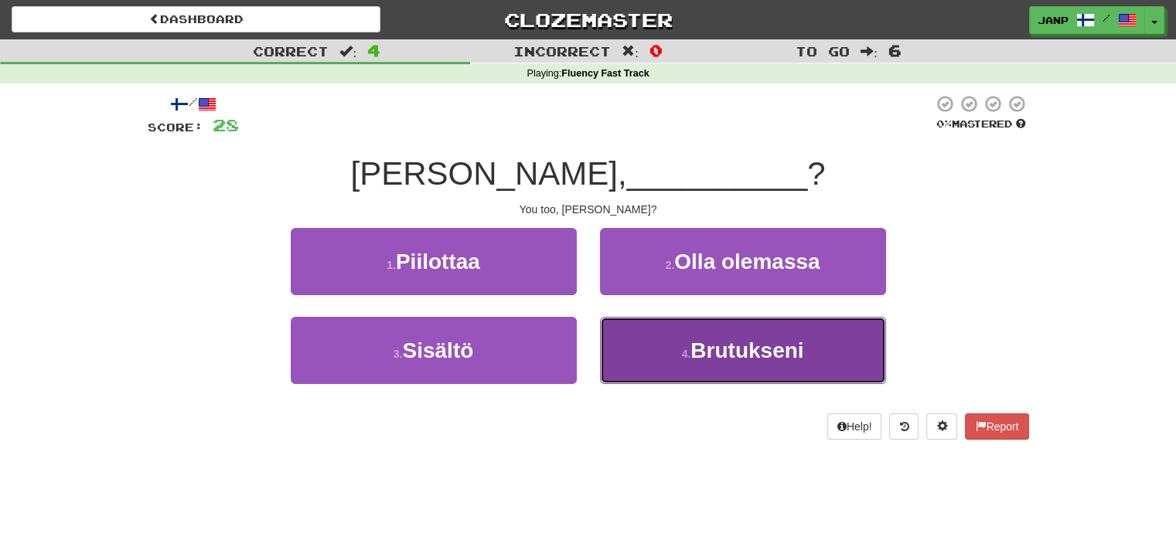
click at [654, 361] on button "4 . Brutukseni" at bounding box center [743, 350] width 286 height 67
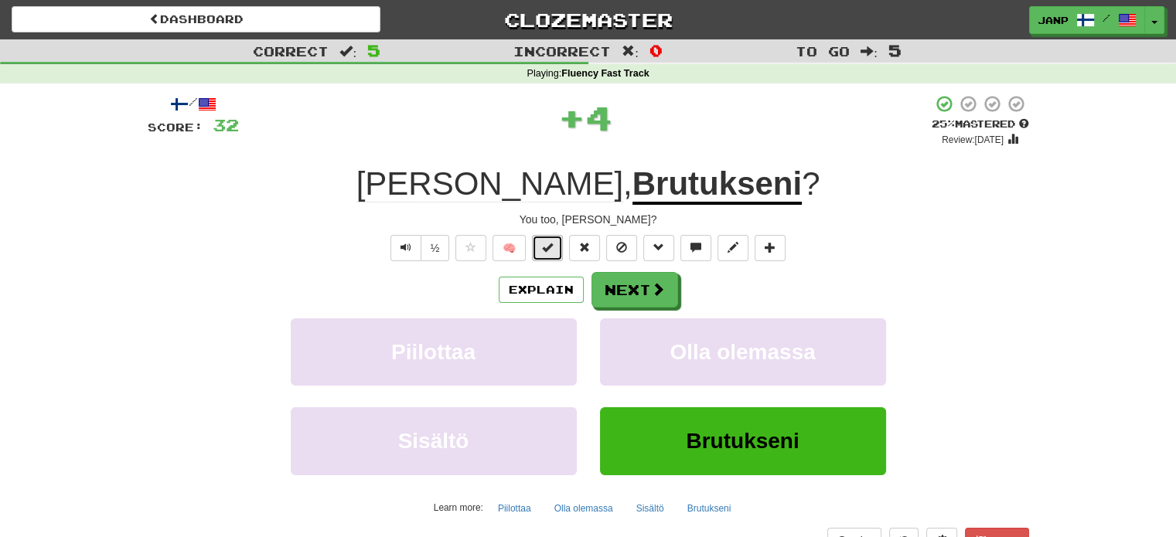
click at [547, 244] on span at bounding box center [547, 247] width 11 height 11
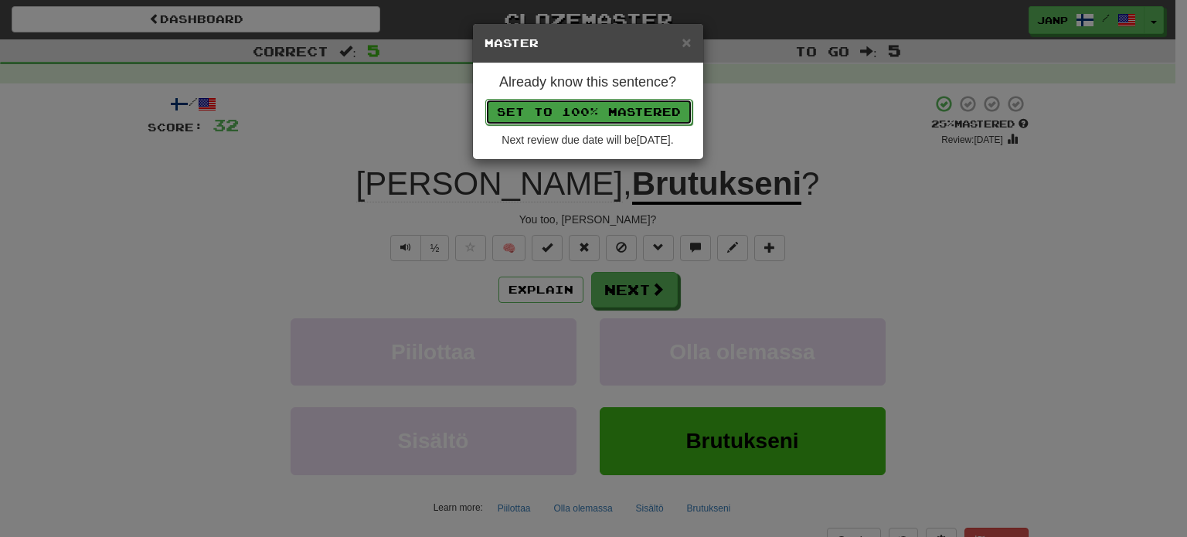
click at [584, 114] on button "Set to 100% Mastered" at bounding box center [588, 112] width 207 height 26
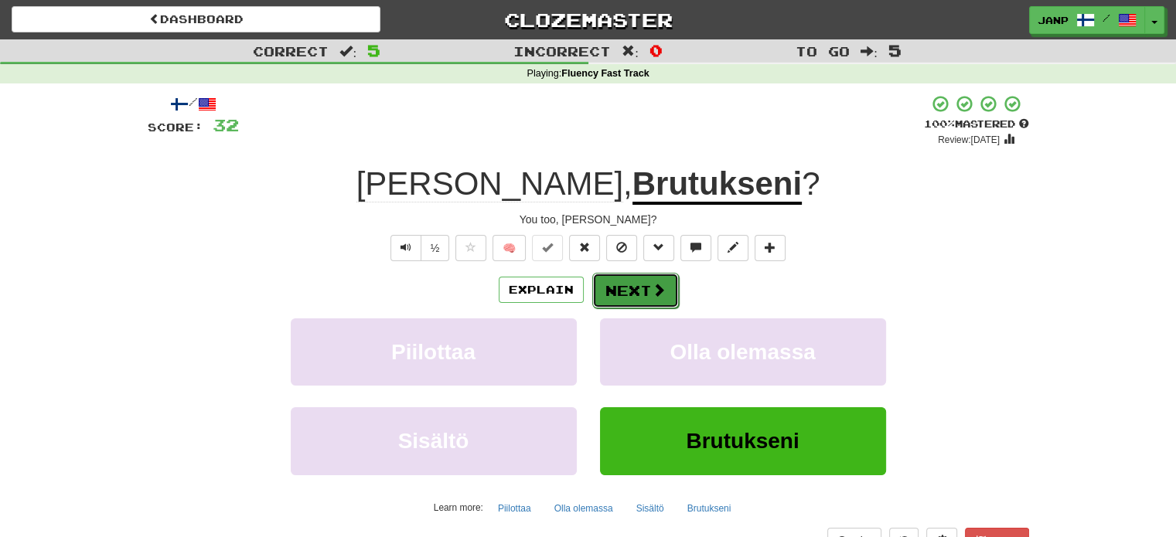
click at [634, 285] on button "Next" at bounding box center [635, 291] width 87 height 36
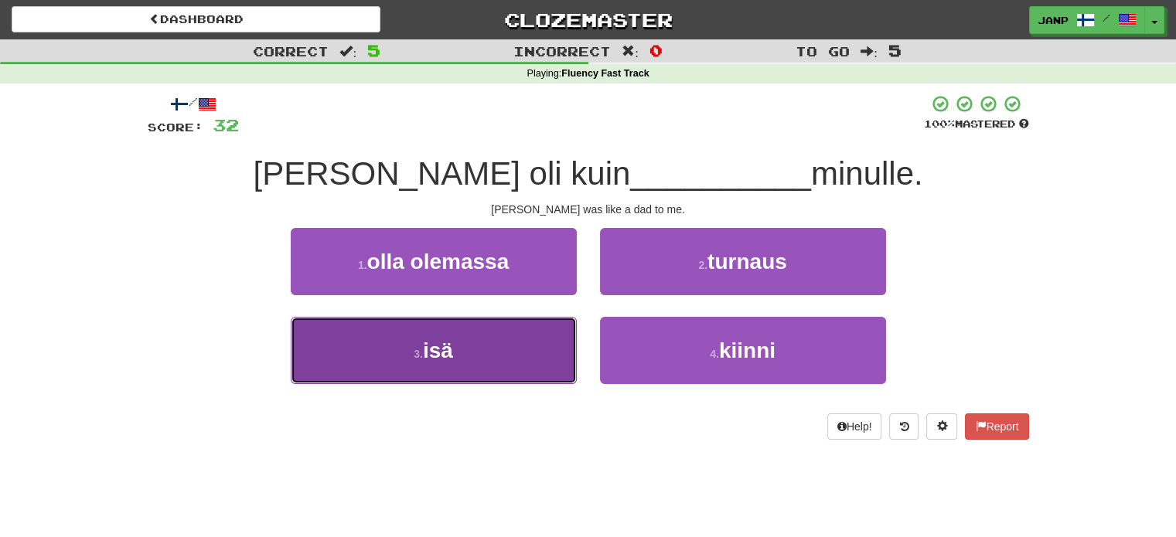
click at [543, 351] on button "3 . isä" at bounding box center [434, 350] width 286 height 67
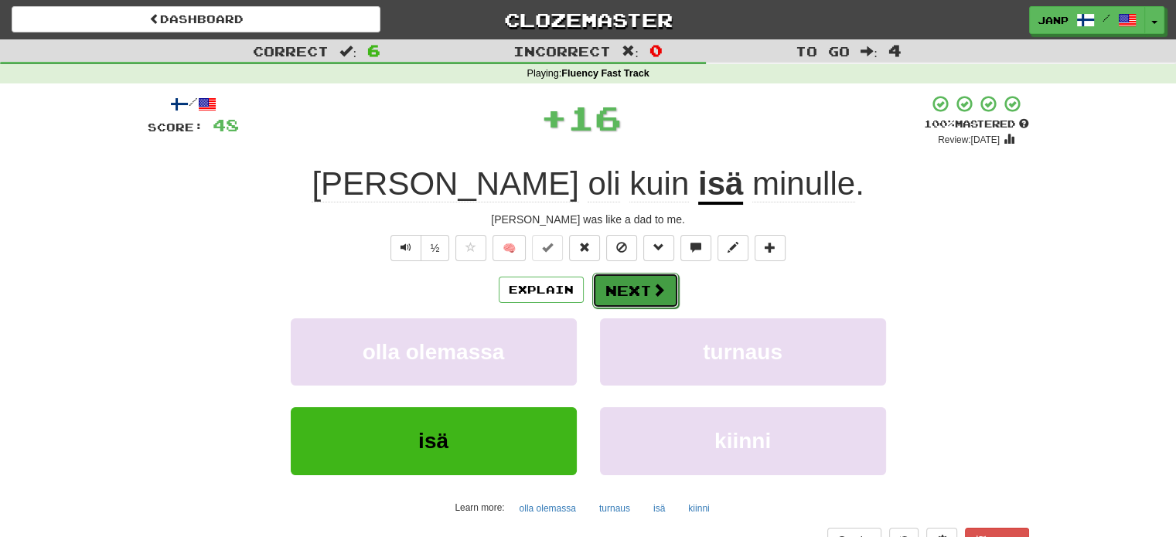
click at [646, 290] on button "Next" at bounding box center [635, 291] width 87 height 36
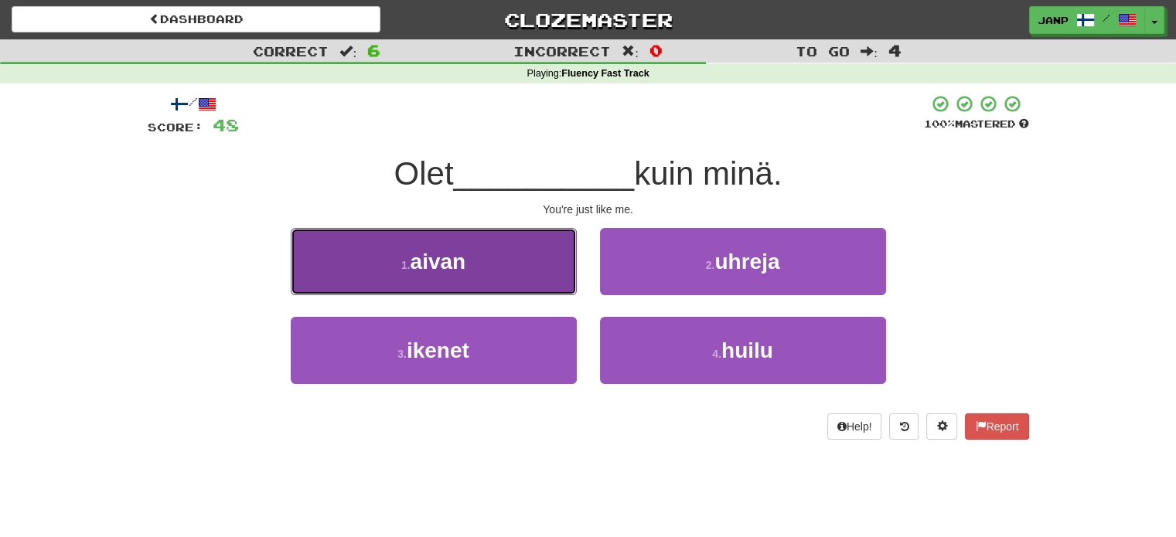
click at [502, 290] on button "1 . aivan" at bounding box center [434, 261] width 286 height 67
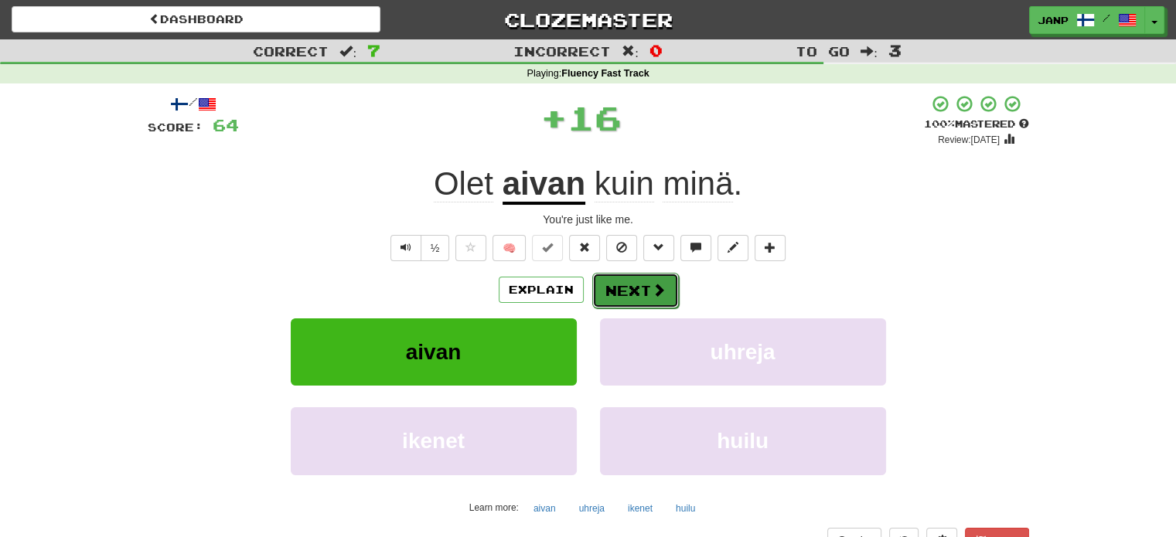
click at [634, 295] on button "Next" at bounding box center [635, 291] width 87 height 36
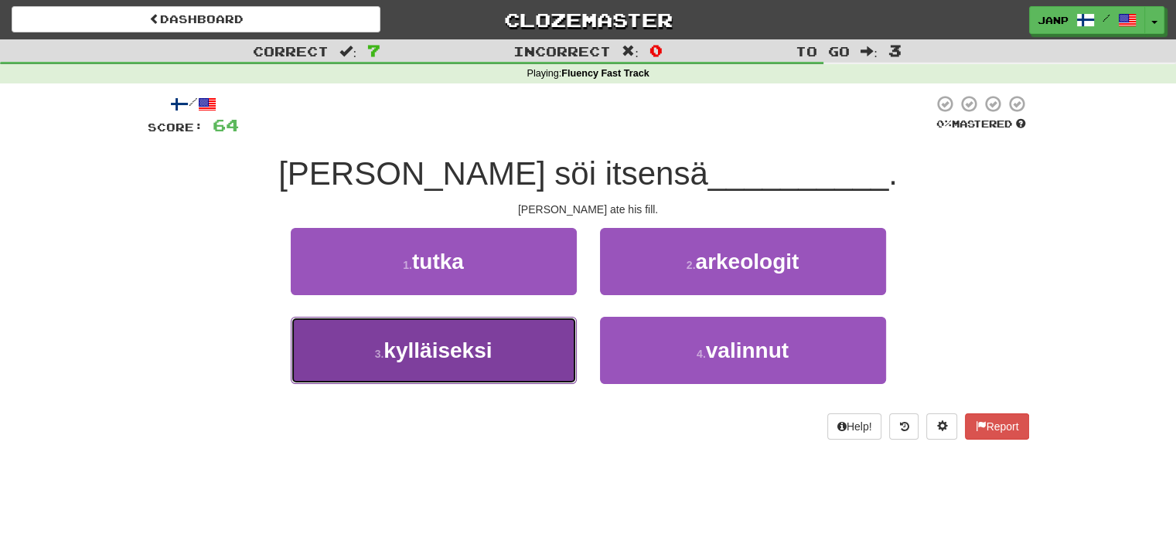
click at [535, 366] on button "3 . kylläiseksi" at bounding box center [434, 350] width 286 height 67
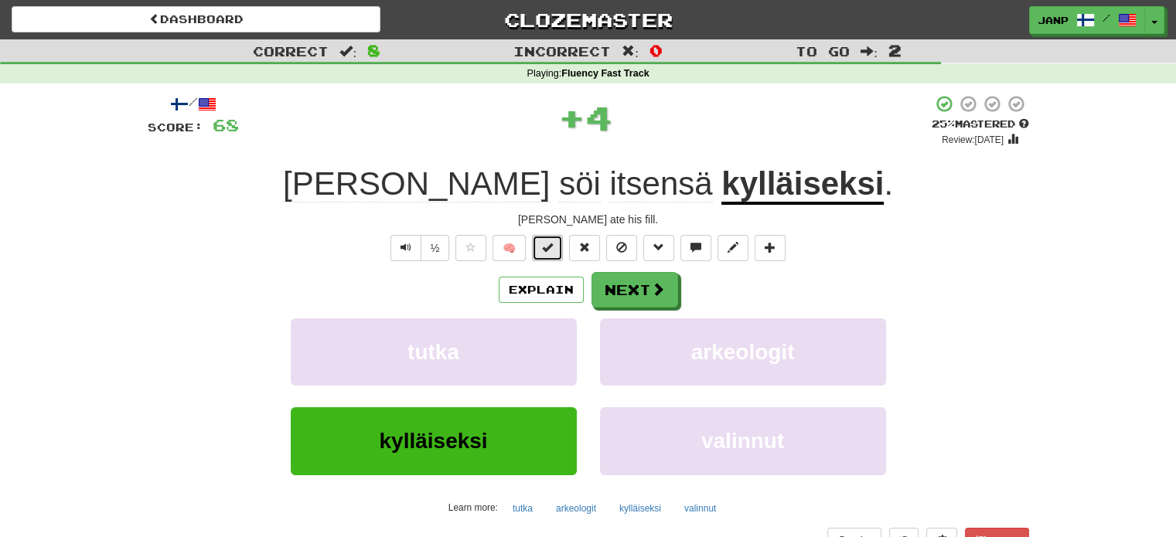
click at [544, 246] on span at bounding box center [547, 247] width 11 height 11
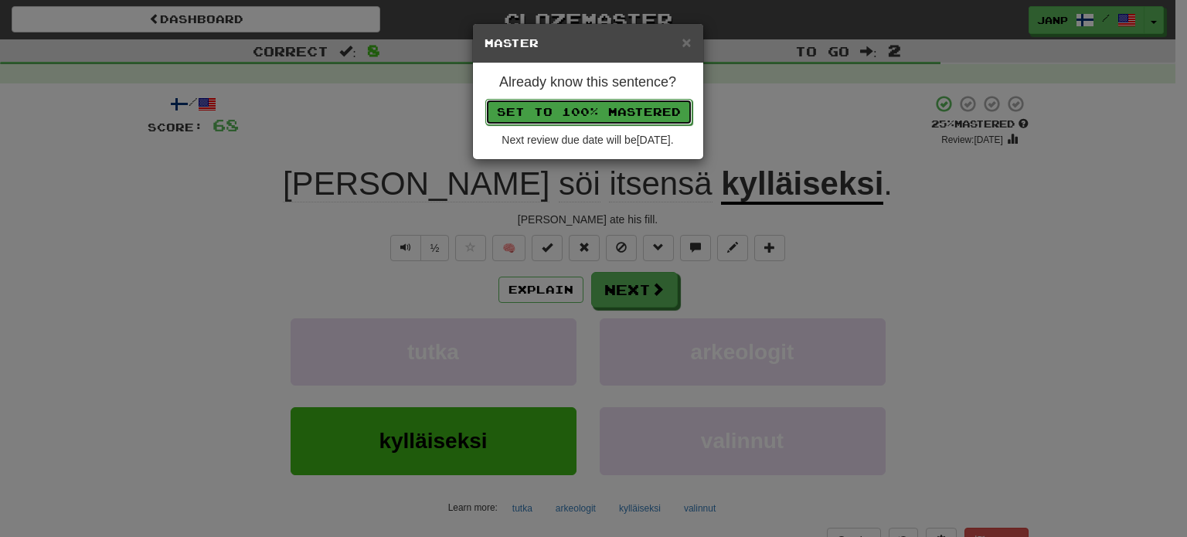
click at [616, 114] on button "Set to 100% Mastered" at bounding box center [588, 112] width 207 height 26
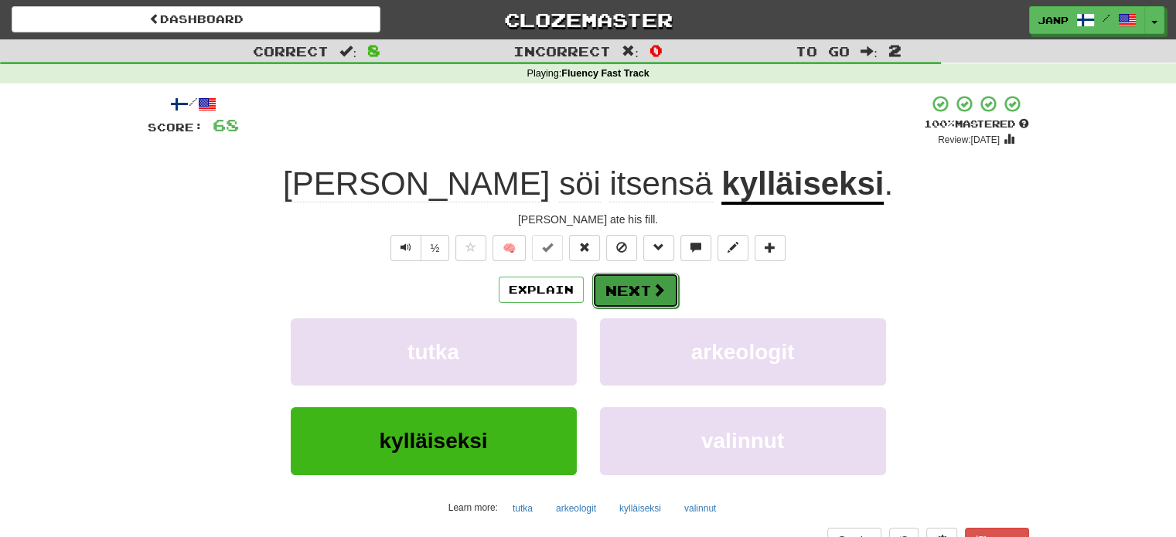
click at [641, 287] on button "Next" at bounding box center [635, 291] width 87 height 36
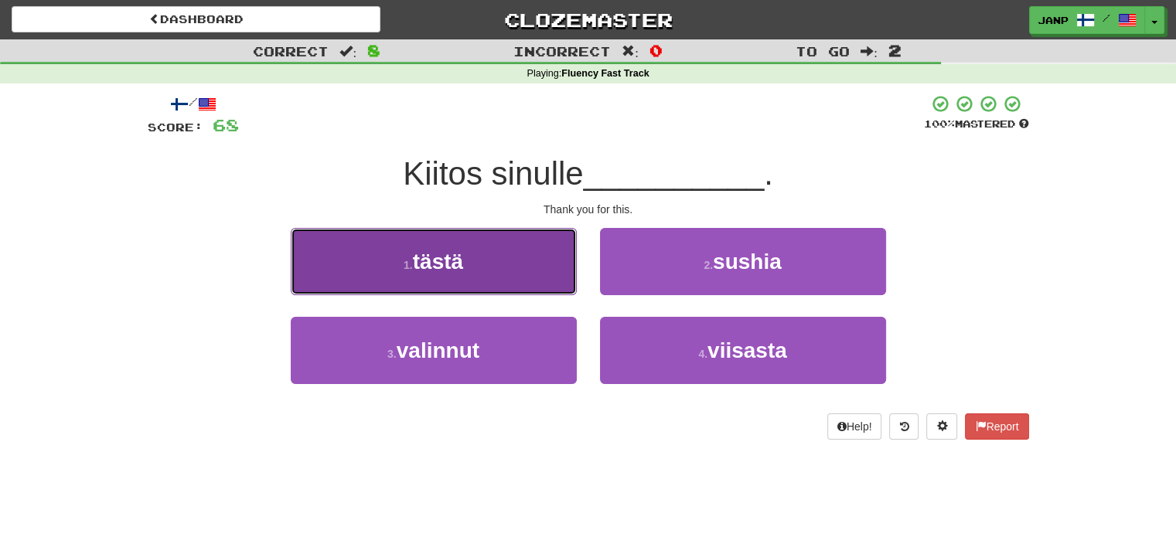
click at [526, 268] on button "1 . tästä" at bounding box center [434, 261] width 286 height 67
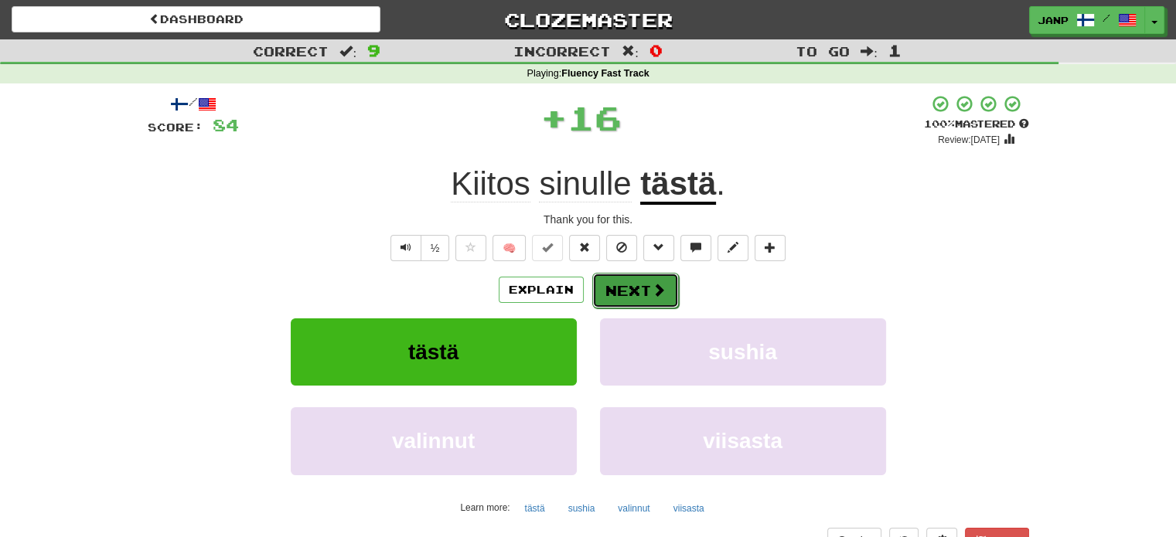
click at [640, 296] on button "Next" at bounding box center [635, 291] width 87 height 36
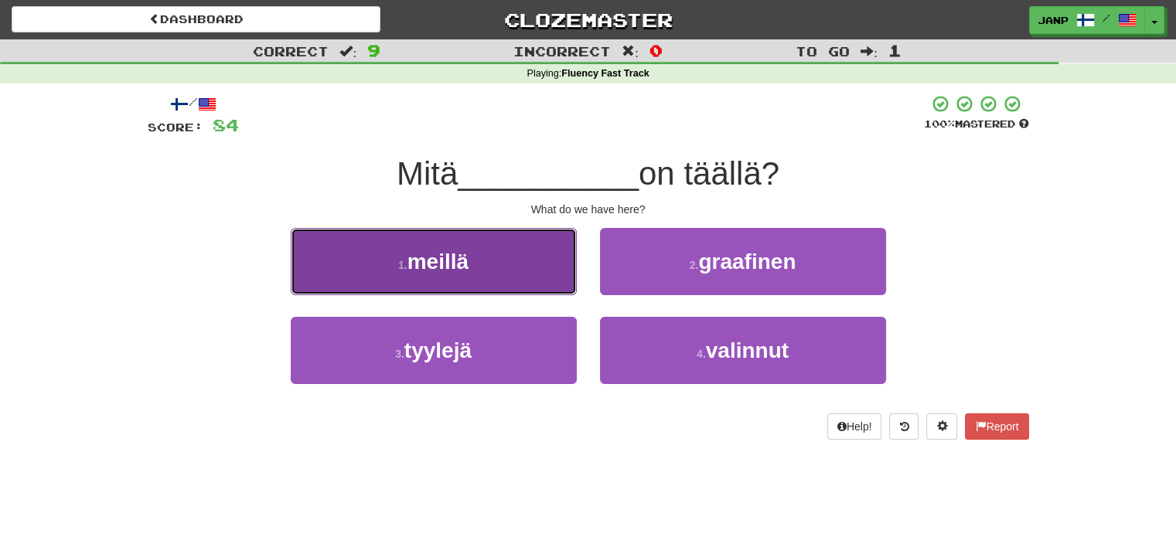
click at [512, 250] on button "1 . meillä" at bounding box center [434, 261] width 286 height 67
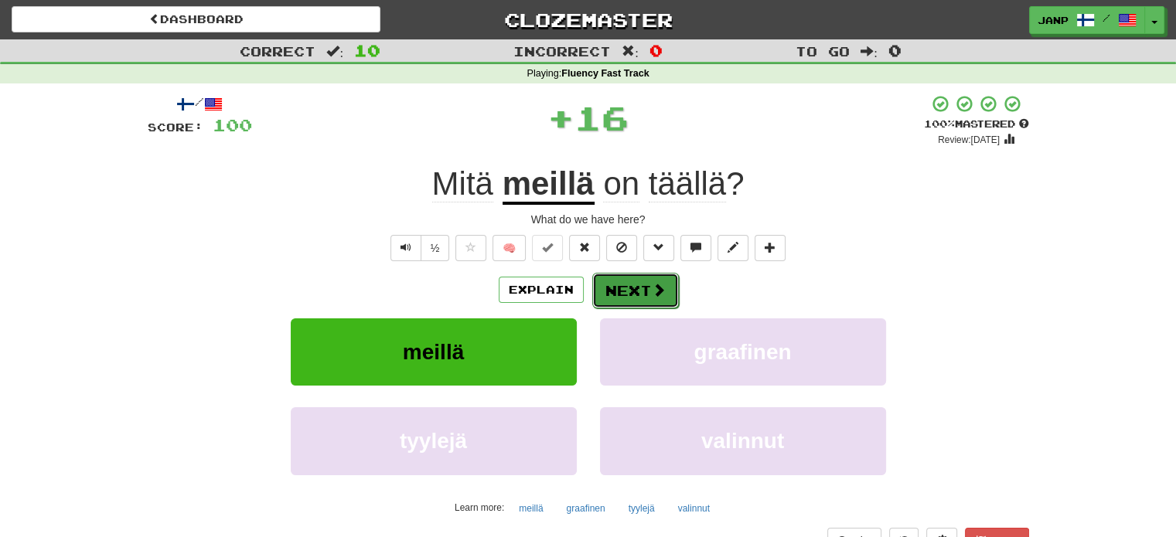
click at [628, 290] on button "Next" at bounding box center [635, 291] width 87 height 36
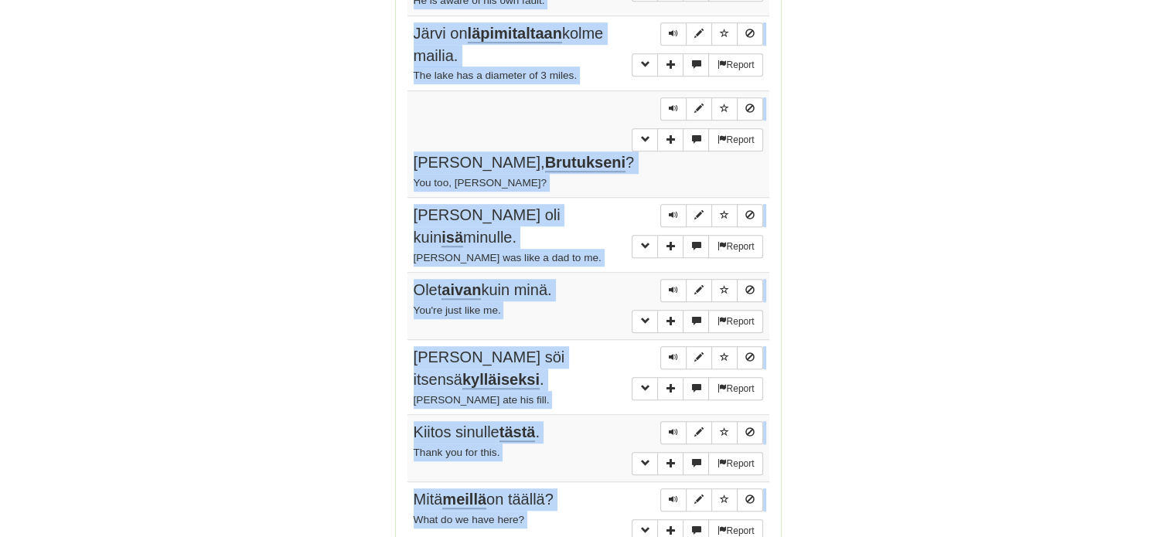
scroll to position [1131, 0]
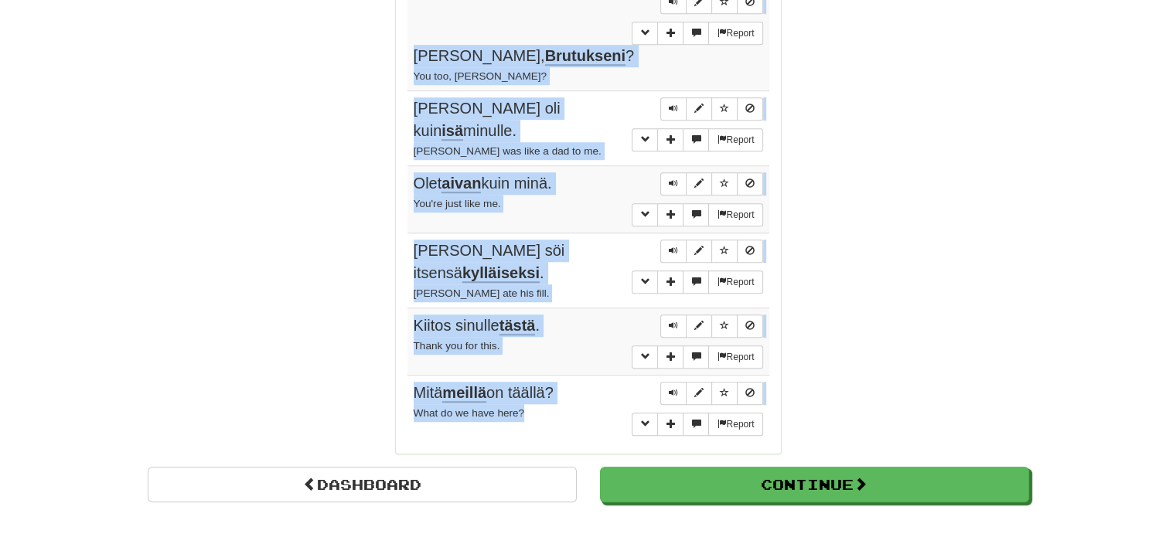
drag, startPoint x: 404, startPoint y: 297, endPoint x: 550, endPoint y: 352, distance: 155.4
copy div "Sentences: Report Onko kaikki ihan hyvin? Is everything all right? Report Minul…"
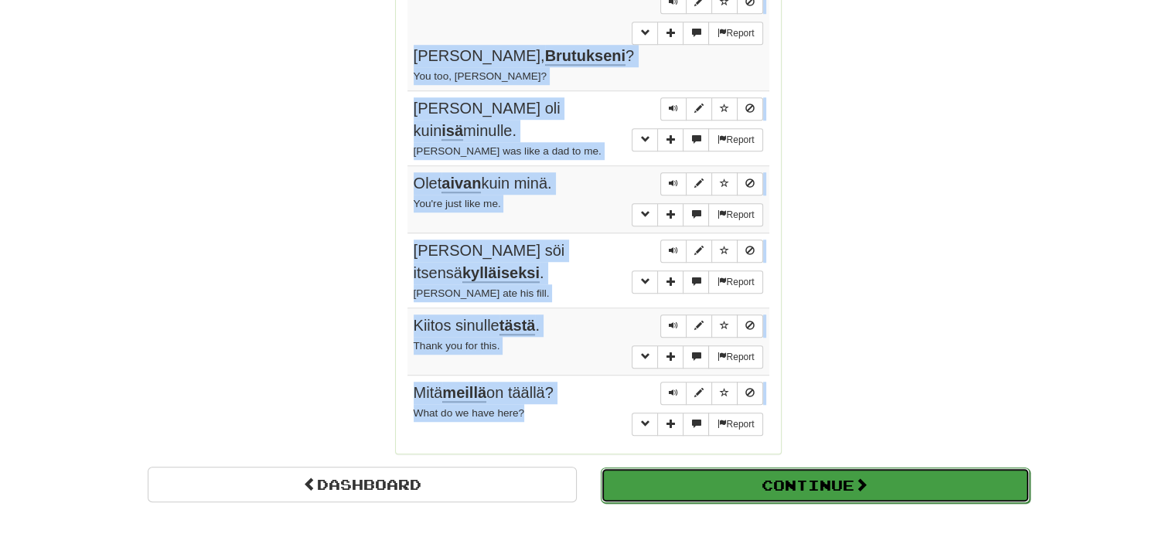
click at [738, 468] on button "Continue" at bounding box center [815, 486] width 429 height 36
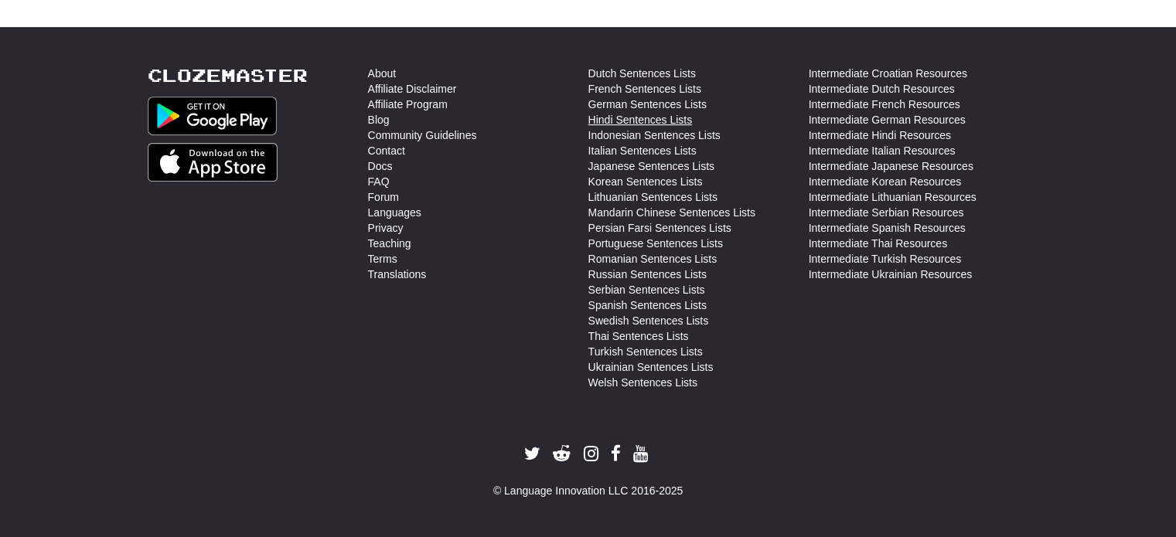
scroll to position [162, 0]
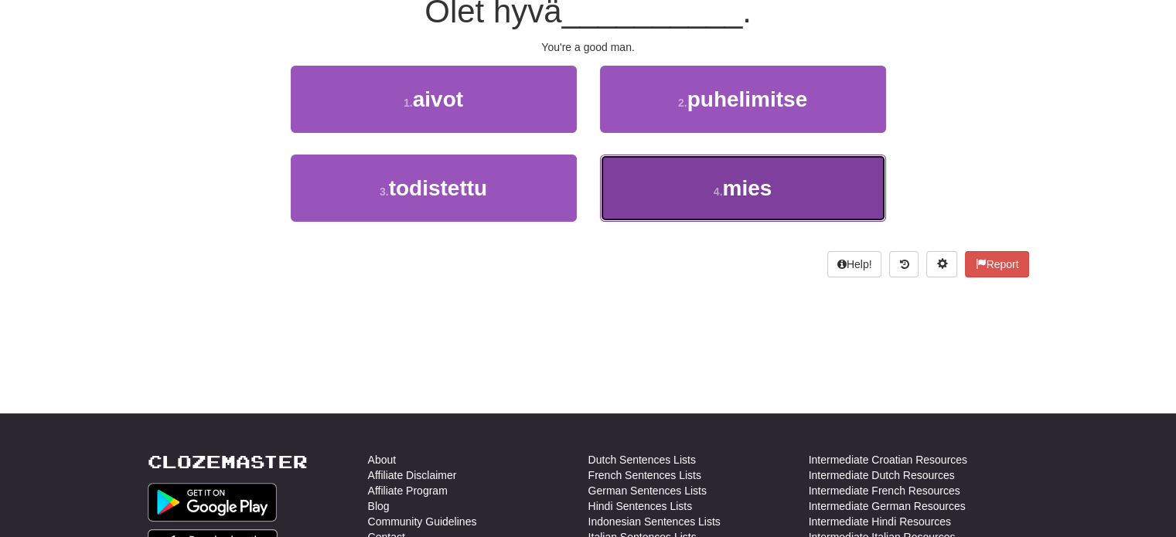
click at [702, 199] on button "4 . mies" at bounding box center [743, 188] width 286 height 67
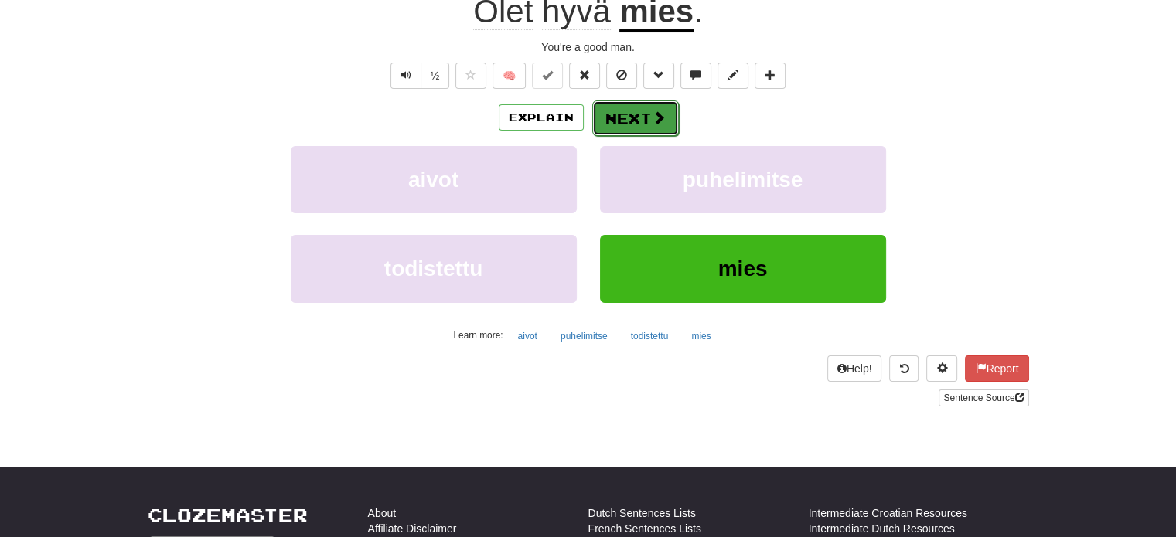
click at [606, 109] on button "Next" at bounding box center [635, 118] width 87 height 36
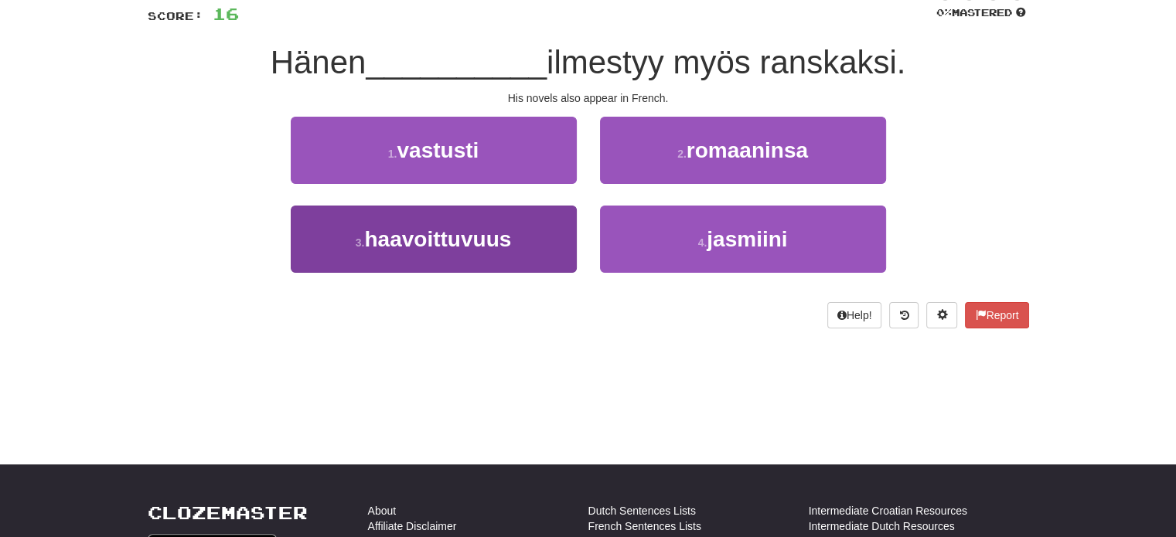
scroll to position [8, 0]
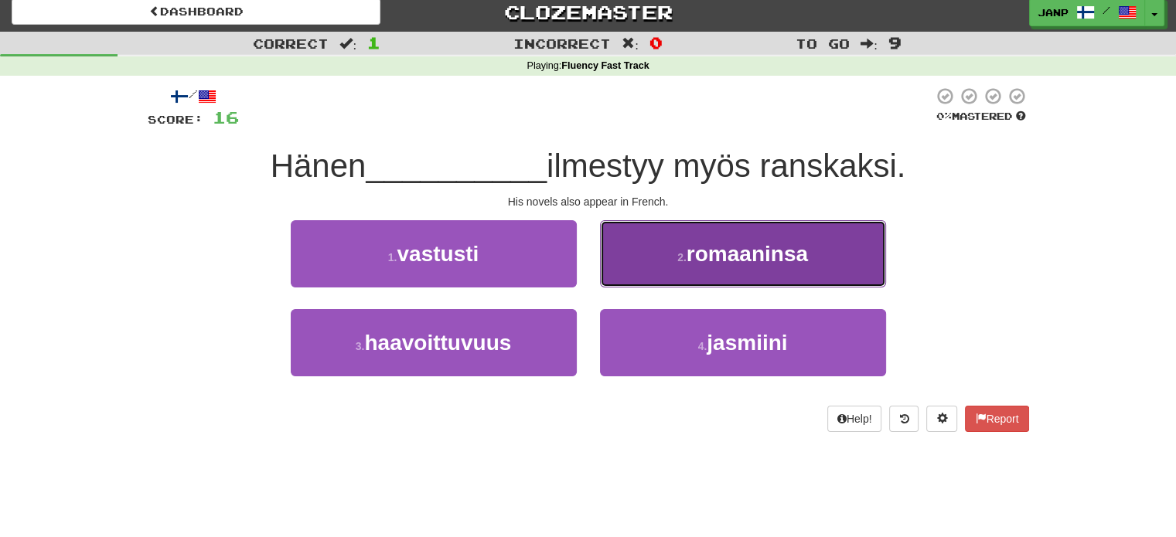
click at [669, 261] on button "2 . romaaninsa" at bounding box center [743, 253] width 286 height 67
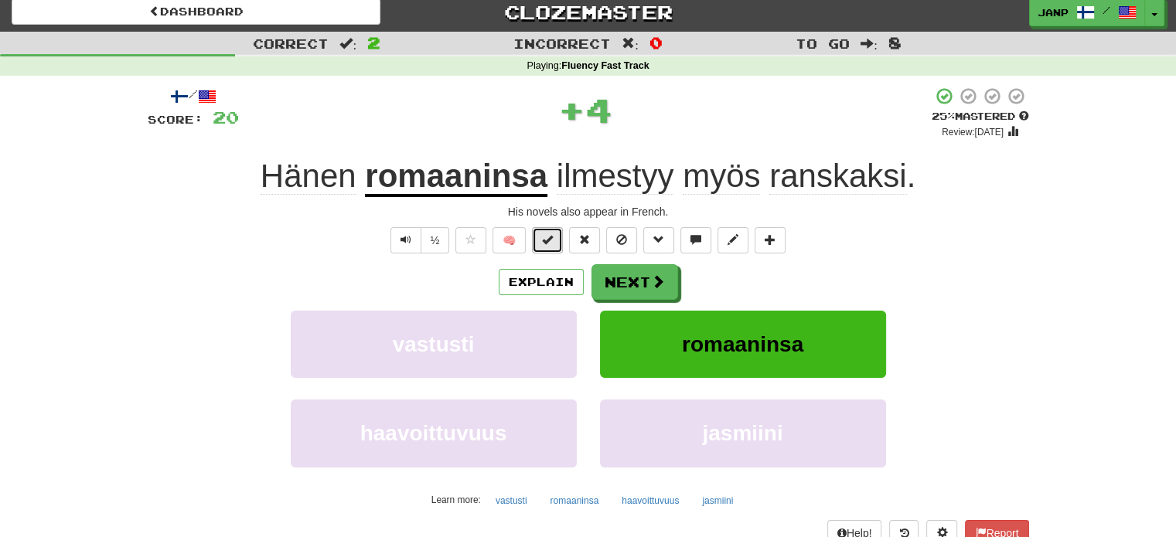
click at [549, 237] on span at bounding box center [547, 239] width 11 height 11
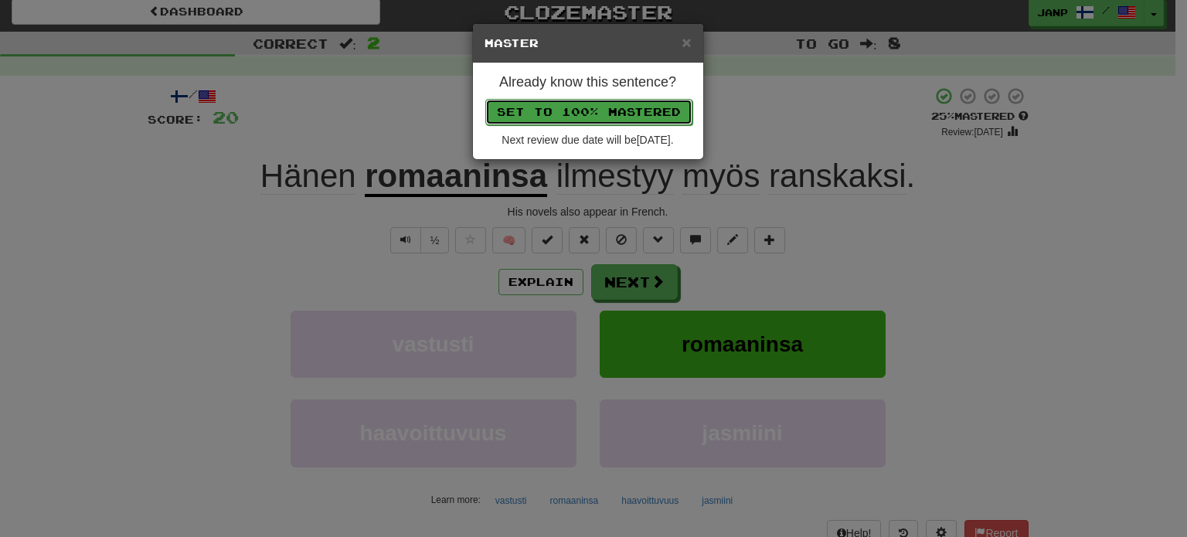
click at [581, 109] on button "Set to 100% Mastered" at bounding box center [588, 112] width 207 height 26
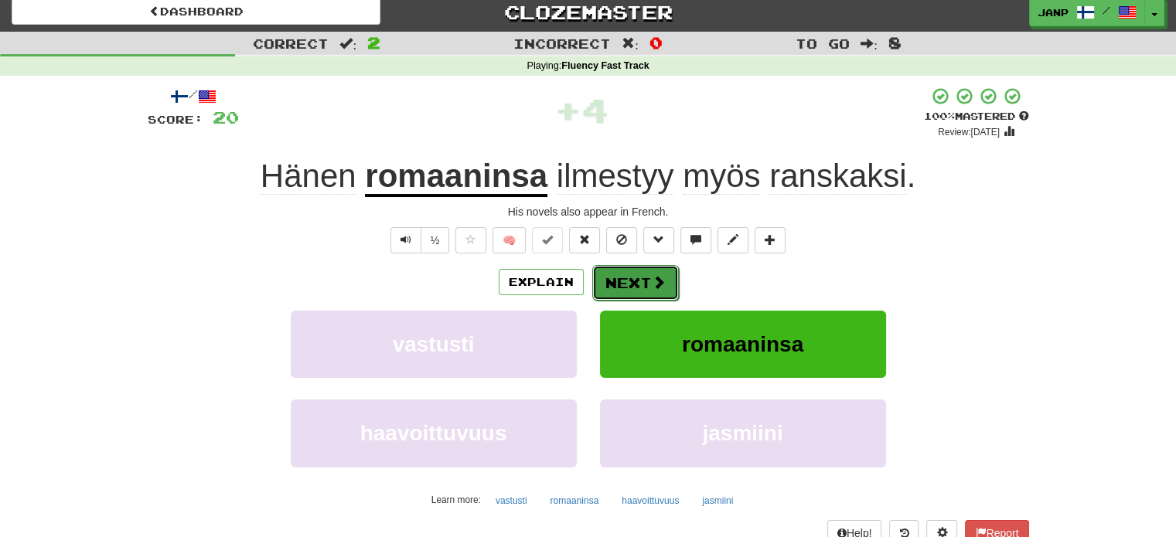
click at [656, 283] on span at bounding box center [659, 282] width 14 height 14
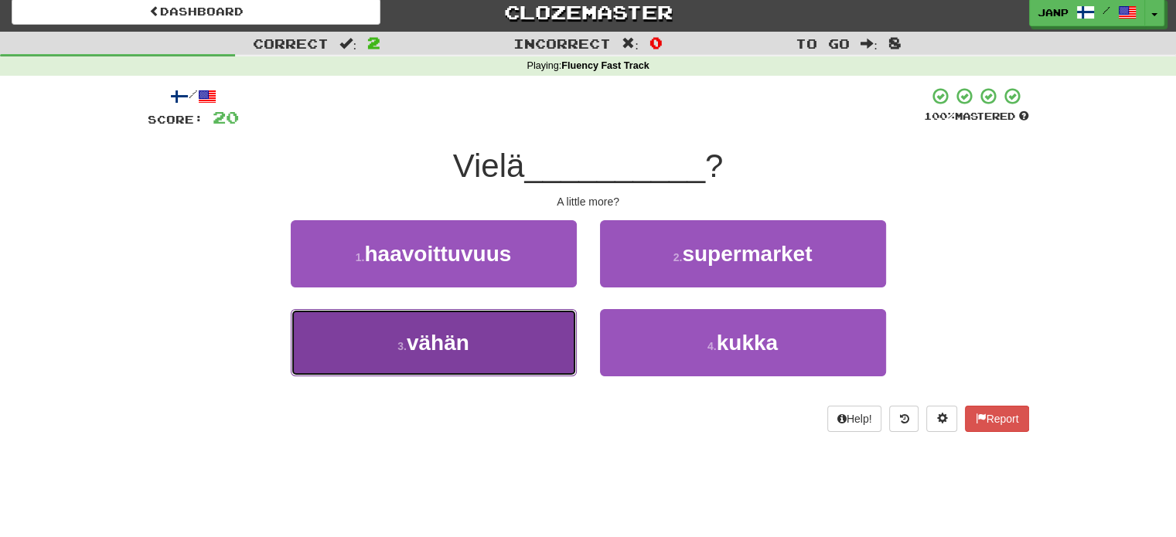
click at [536, 363] on button "3 . vähän" at bounding box center [434, 342] width 286 height 67
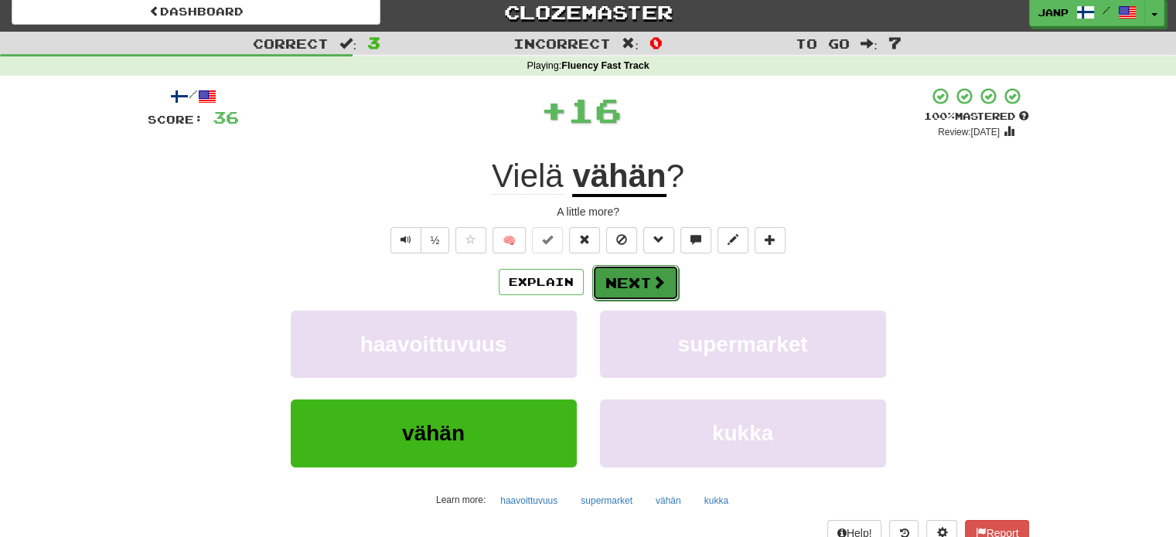
click at [637, 287] on button "Next" at bounding box center [635, 283] width 87 height 36
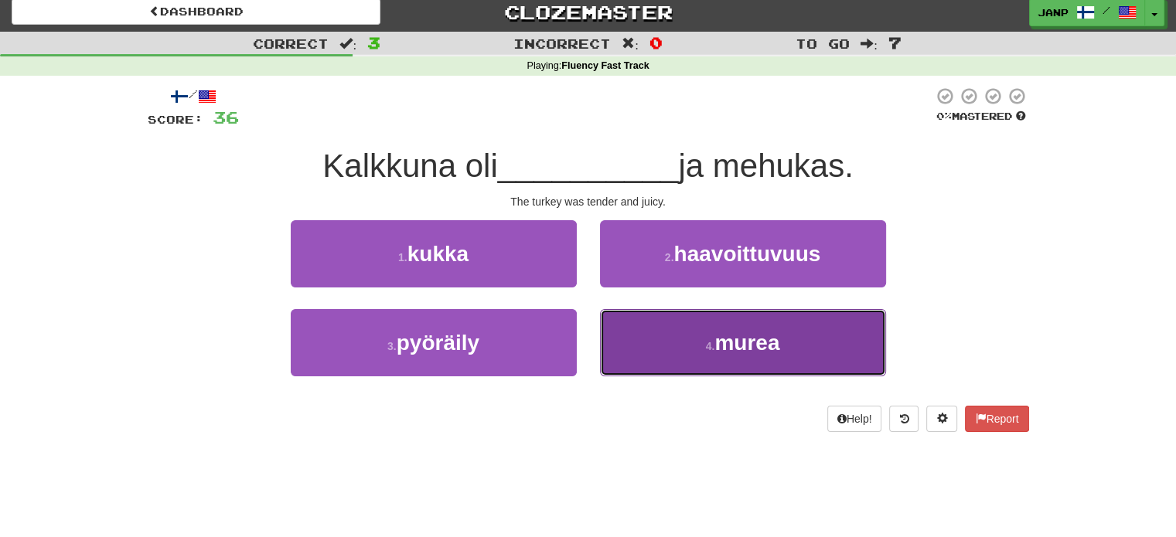
click at [662, 344] on button "4 . murea" at bounding box center [743, 342] width 286 height 67
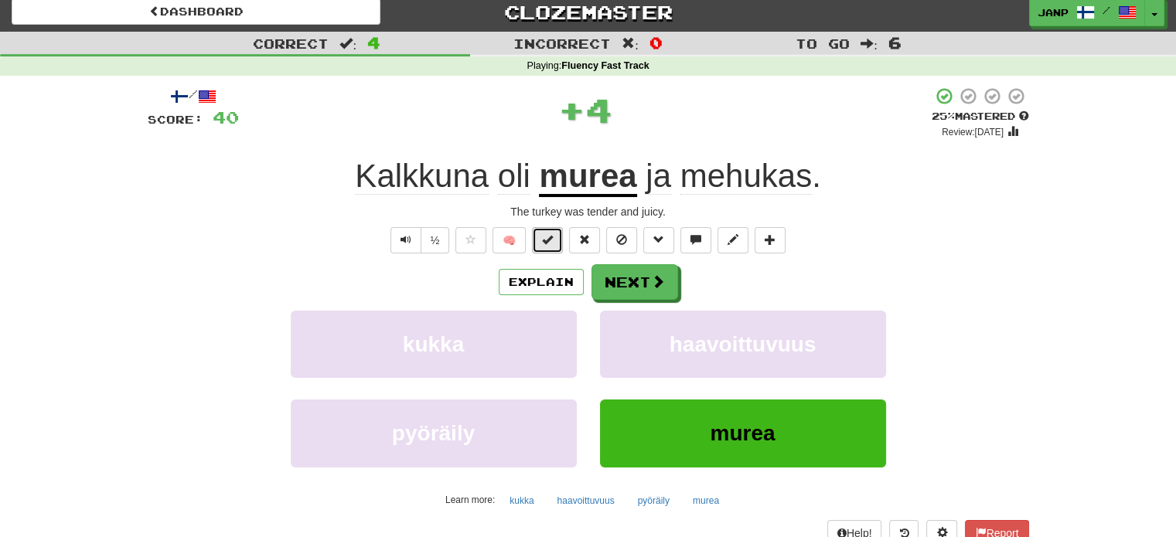
click at [547, 239] on span at bounding box center [547, 239] width 11 height 11
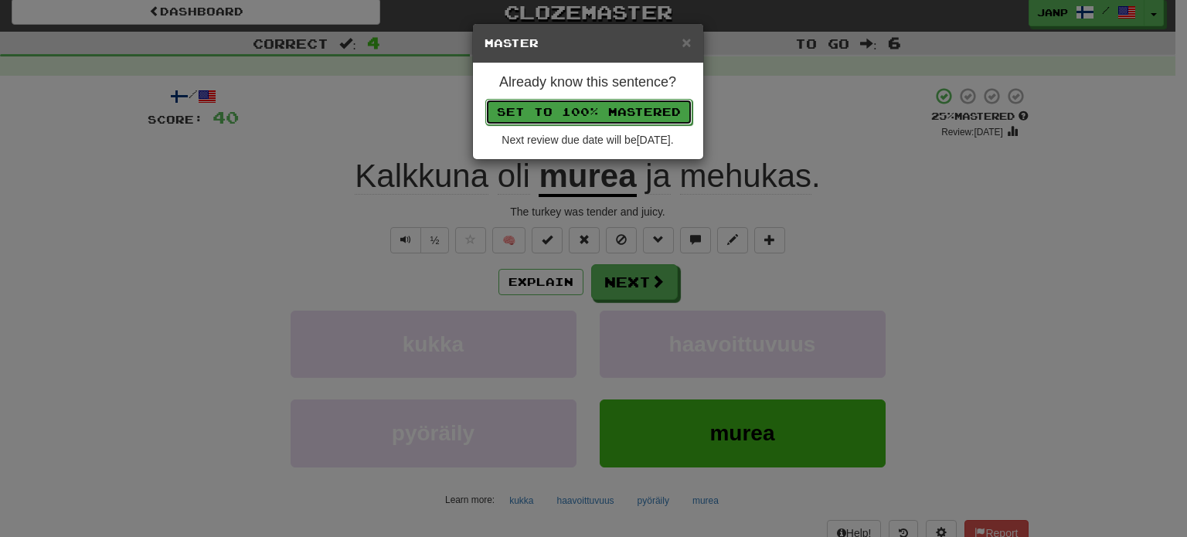
click at [605, 110] on button "Set to 100% Mastered" at bounding box center [588, 112] width 207 height 26
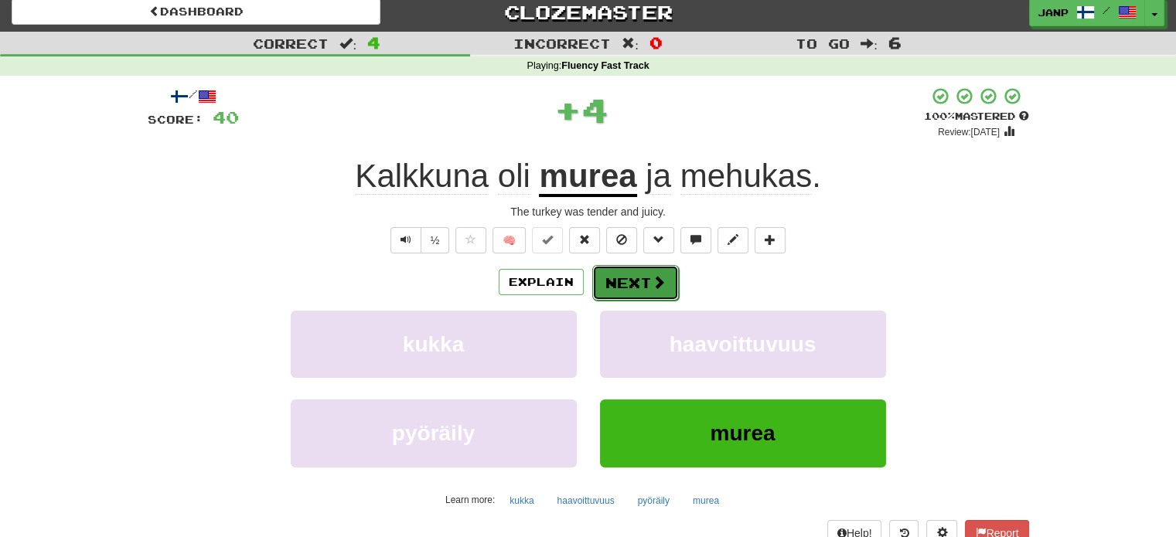
click at [648, 271] on button "Next" at bounding box center [635, 283] width 87 height 36
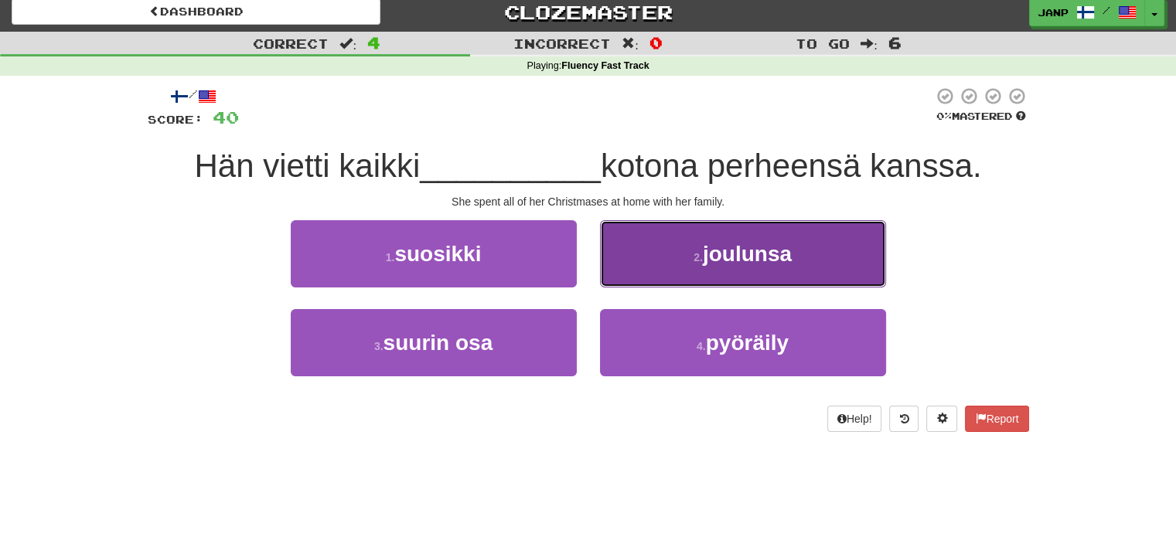
click at [649, 272] on button "2 . joulunsa" at bounding box center [743, 253] width 286 height 67
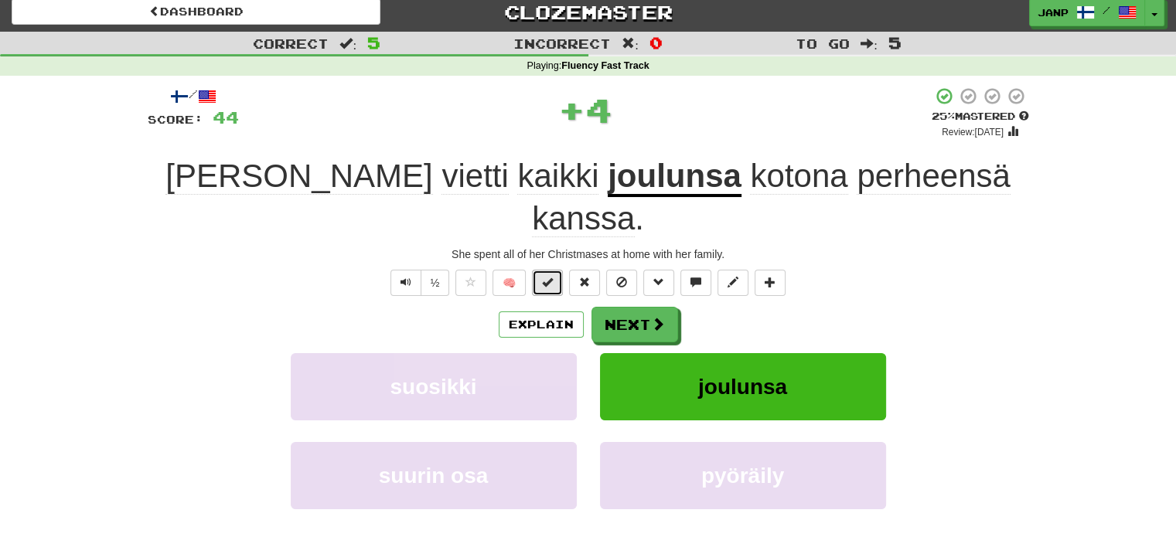
click at [545, 277] on span at bounding box center [547, 282] width 11 height 11
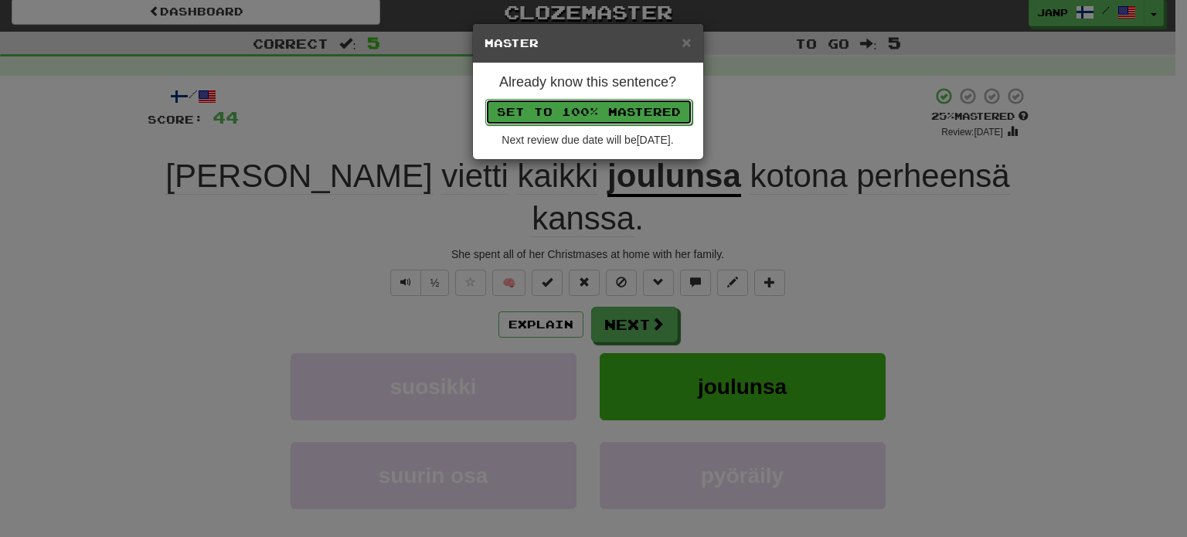
click at [589, 104] on button "Set to 100% Mastered" at bounding box center [588, 112] width 207 height 26
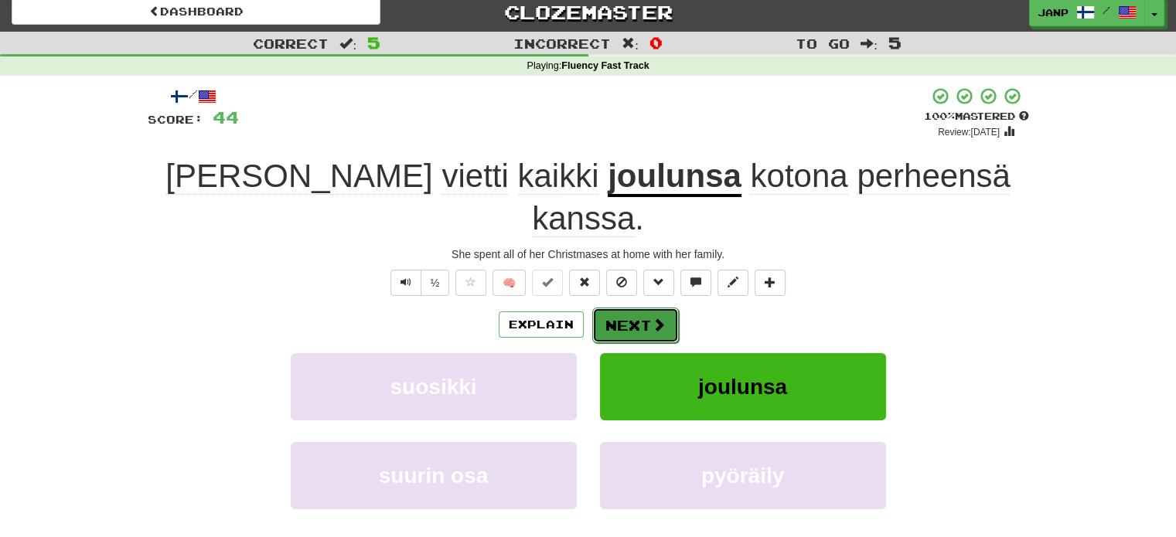
click at [661, 318] on span at bounding box center [659, 325] width 14 height 14
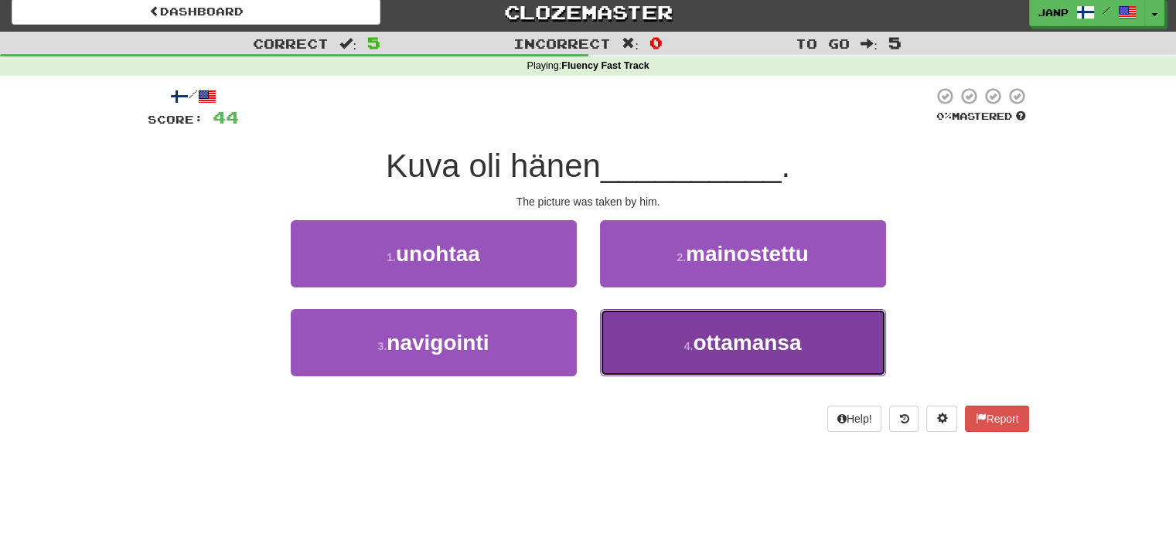
click at [663, 334] on button "4 . ottamansa" at bounding box center [743, 342] width 286 height 67
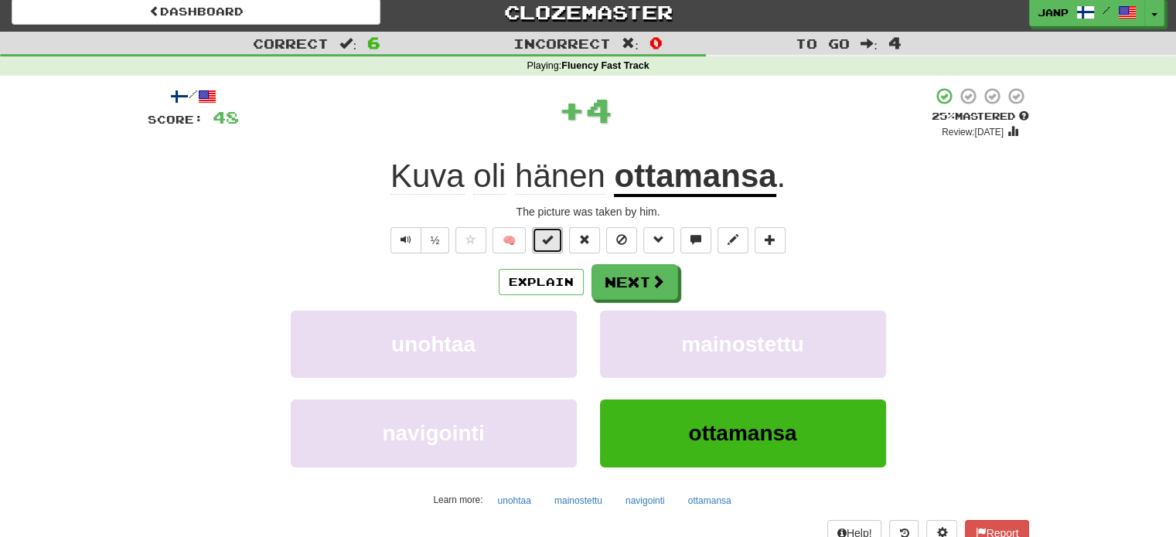
click at [544, 236] on span at bounding box center [547, 239] width 11 height 11
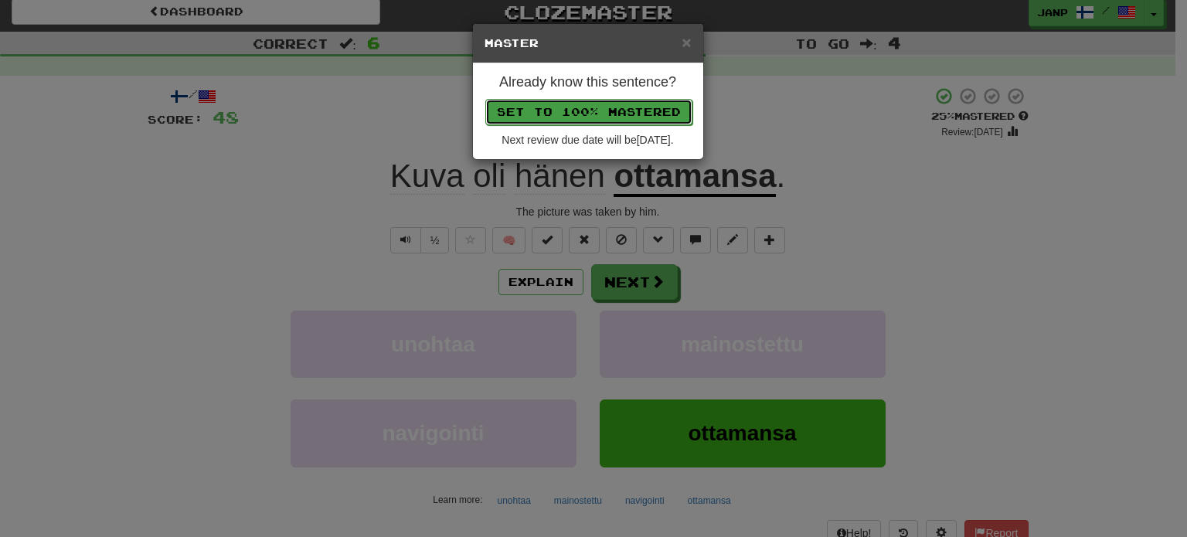
click at [599, 100] on button "Set to 100% Mastered" at bounding box center [588, 112] width 207 height 26
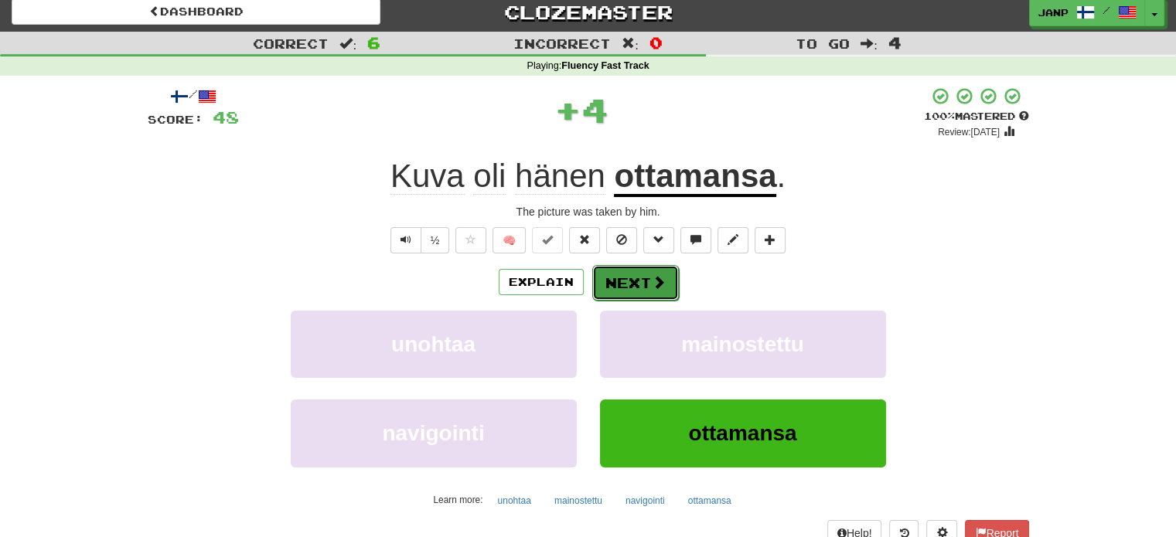
click at [654, 287] on span at bounding box center [659, 282] width 14 height 14
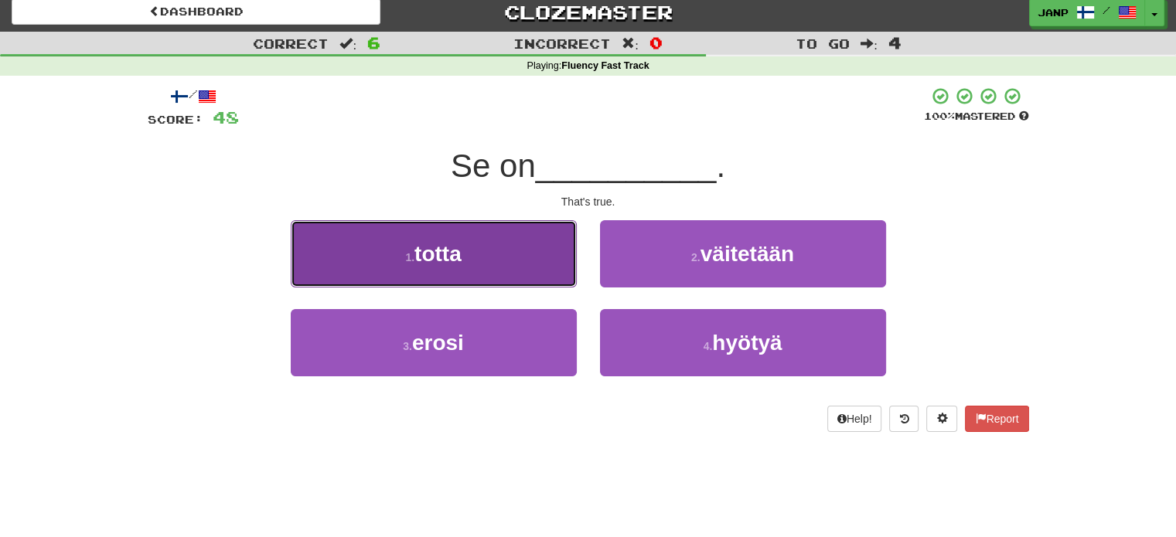
click at [535, 274] on button "1 . totta" at bounding box center [434, 253] width 286 height 67
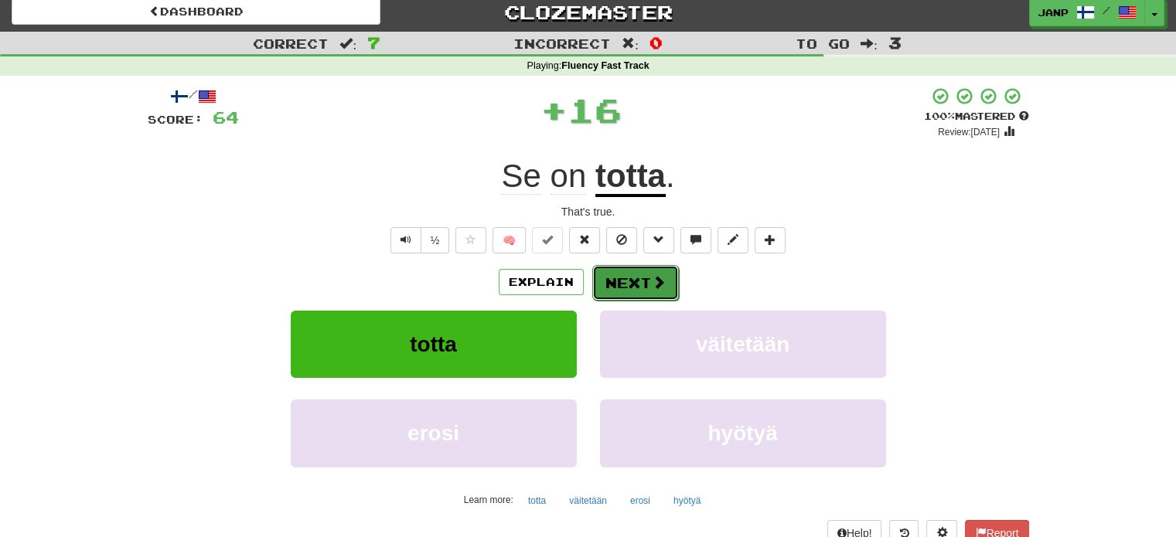
click at [629, 279] on button "Next" at bounding box center [635, 283] width 87 height 36
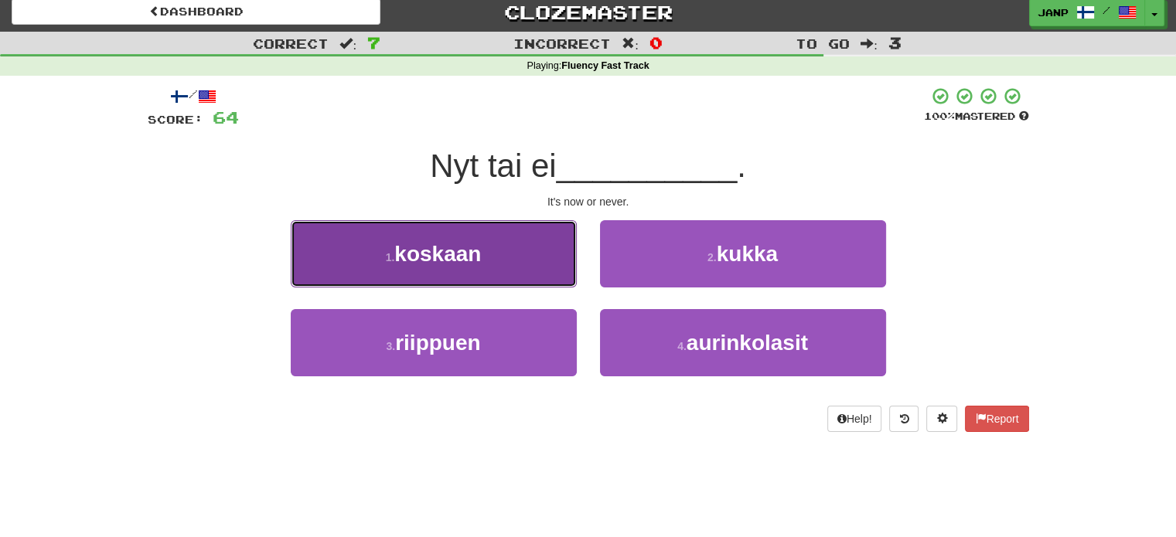
click at [554, 256] on button "1 . koskaan" at bounding box center [434, 253] width 286 height 67
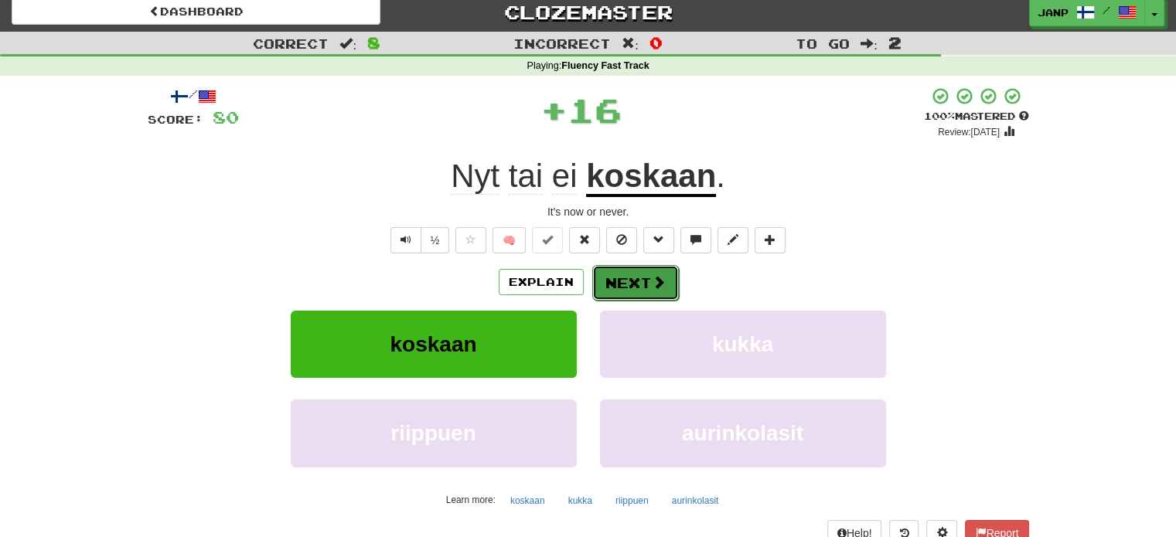
click at [628, 275] on button "Next" at bounding box center [635, 283] width 87 height 36
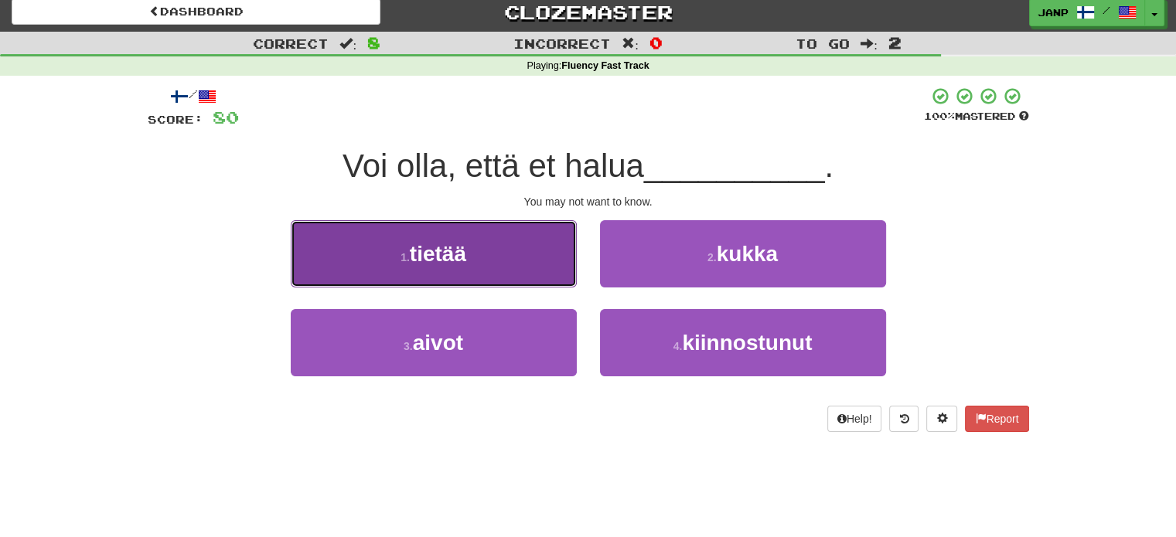
click at [550, 277] on button "1 . tietää" at bounding box center [434, 253] width 286 height 67
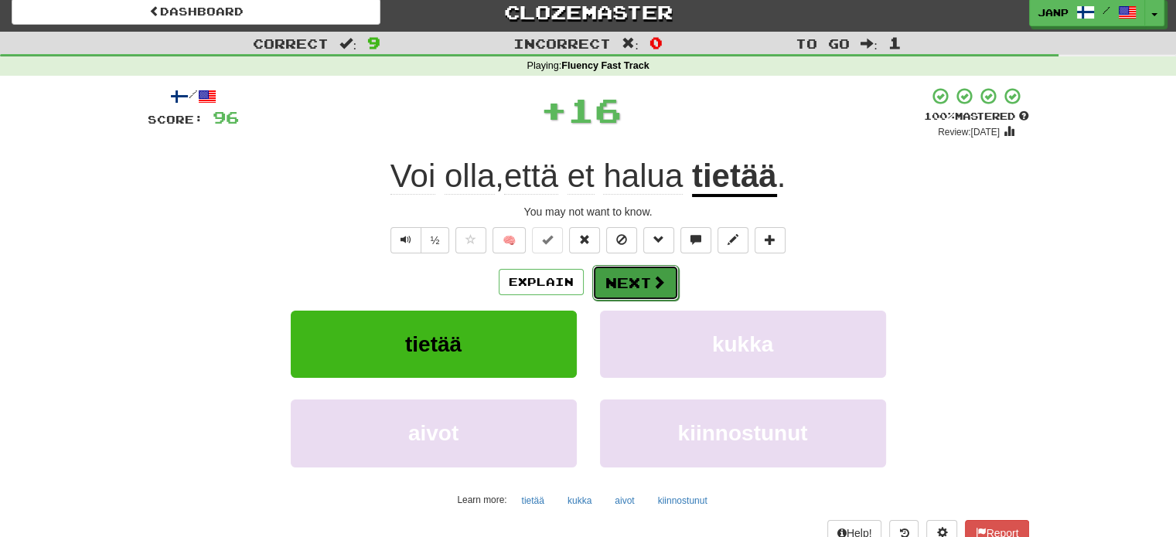
click at [622, 281] on button "Next" at bounding box center [635, 283] width 87 height 36
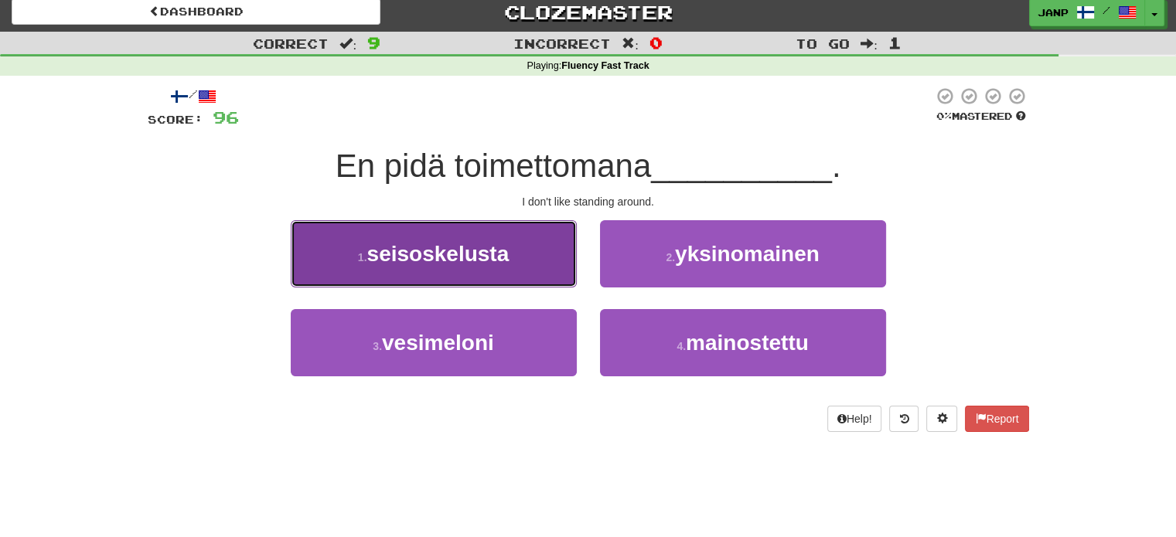
click at [516, 254] on button "1 . seisoskelusta" at bounding box center [434, 253] width 286 height 67
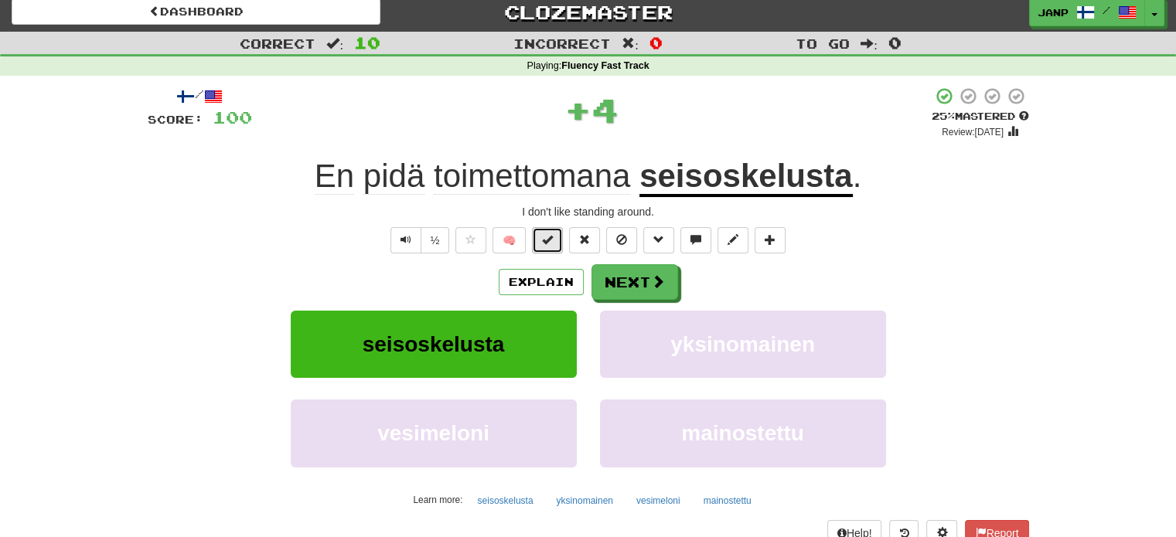
click at [544, 240] on span at bounding box center [547, 239] width 11 height 11
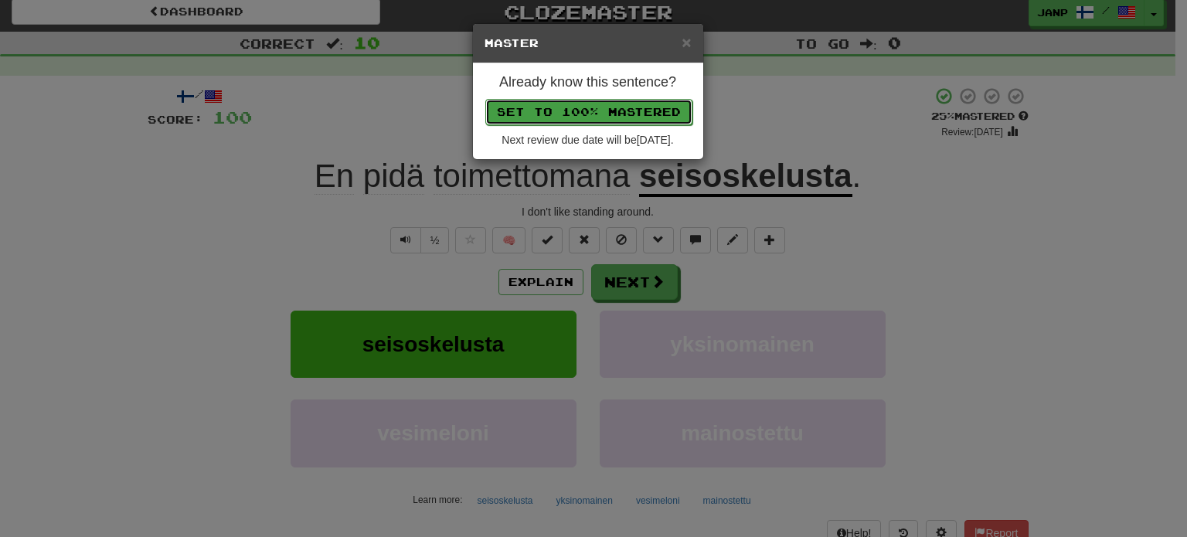
click at [594, 109] on button "Set to 100% Mastered" at bounding box center [588, 112] width 207 height 26
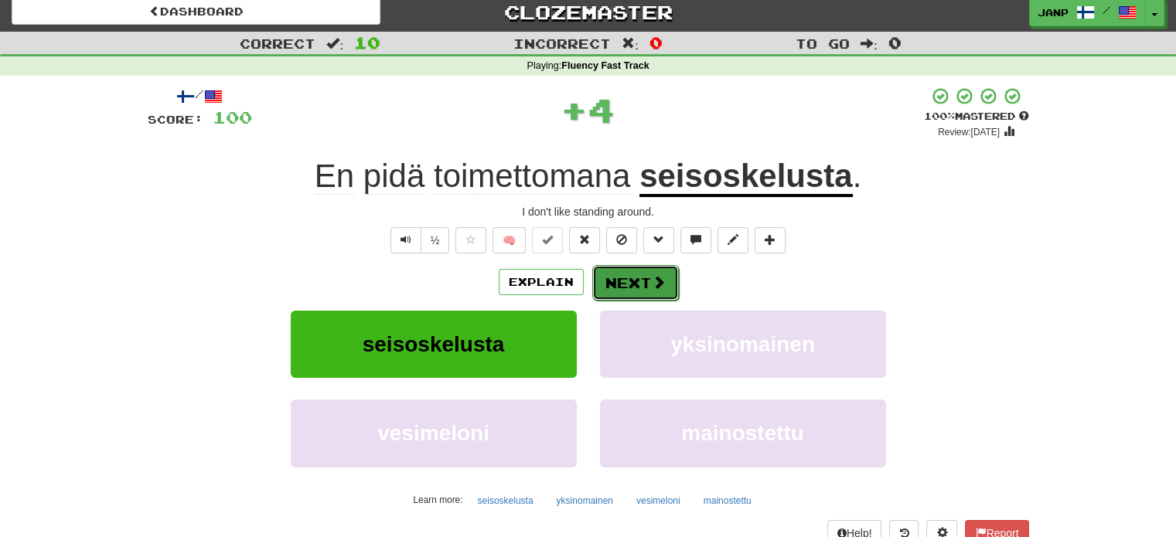
click at [652, 275] on span at bounding box center [659, 282] width 14 height 14
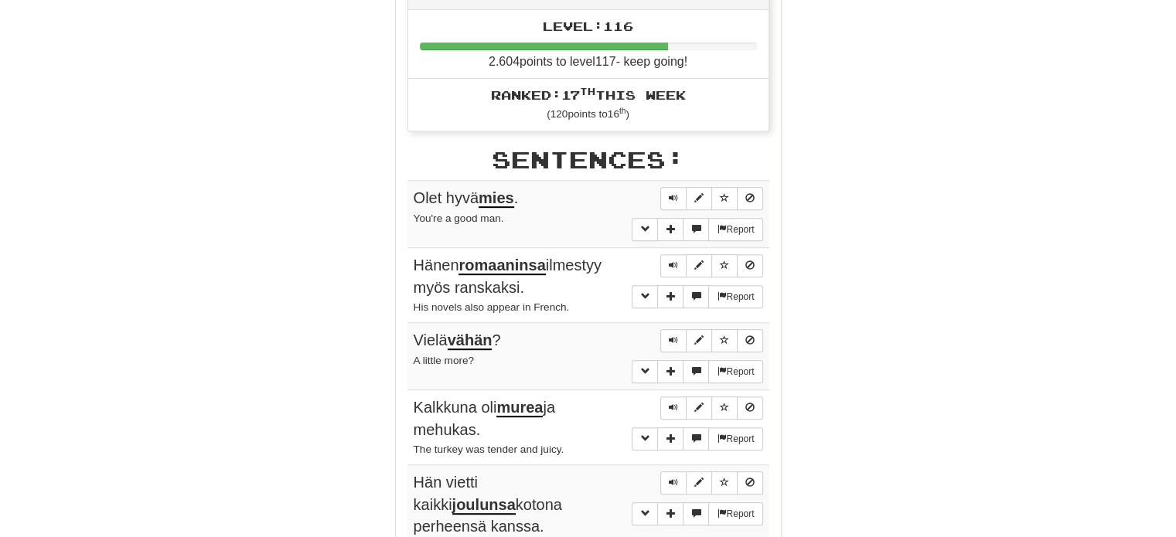
scroll to position [626, 0]
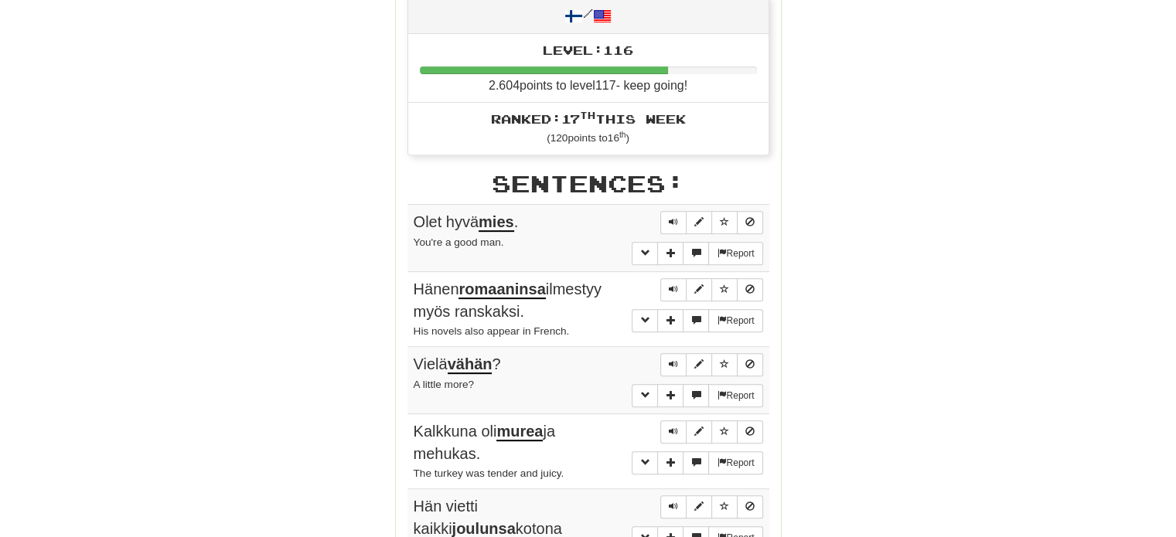
click at [424, 216] on span "Olet hyvä mies ." at bounding box center [466, 222] width 105 height 19
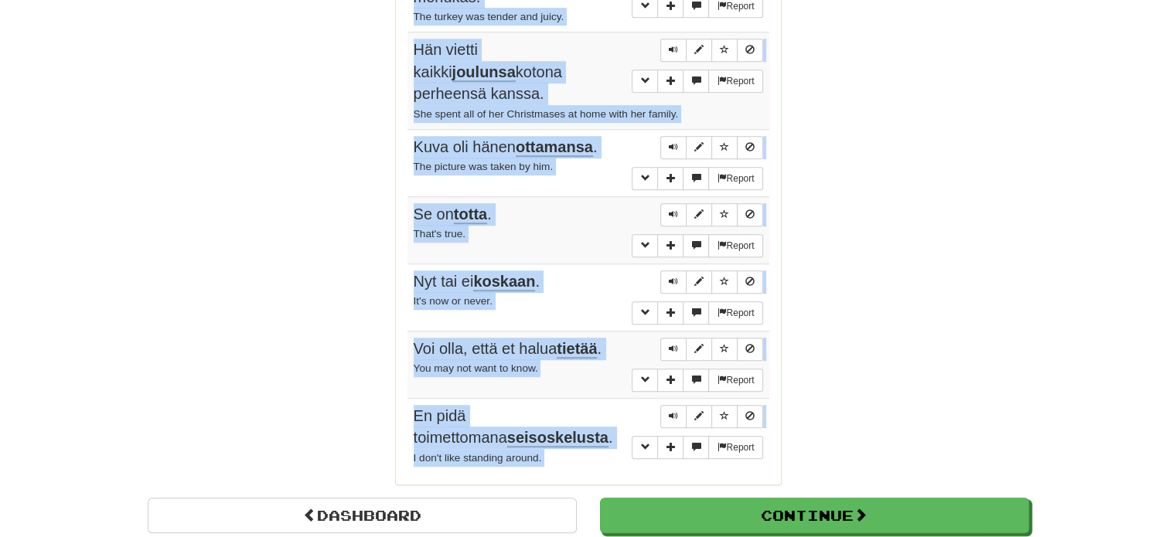
scroll to position [1089, 0]
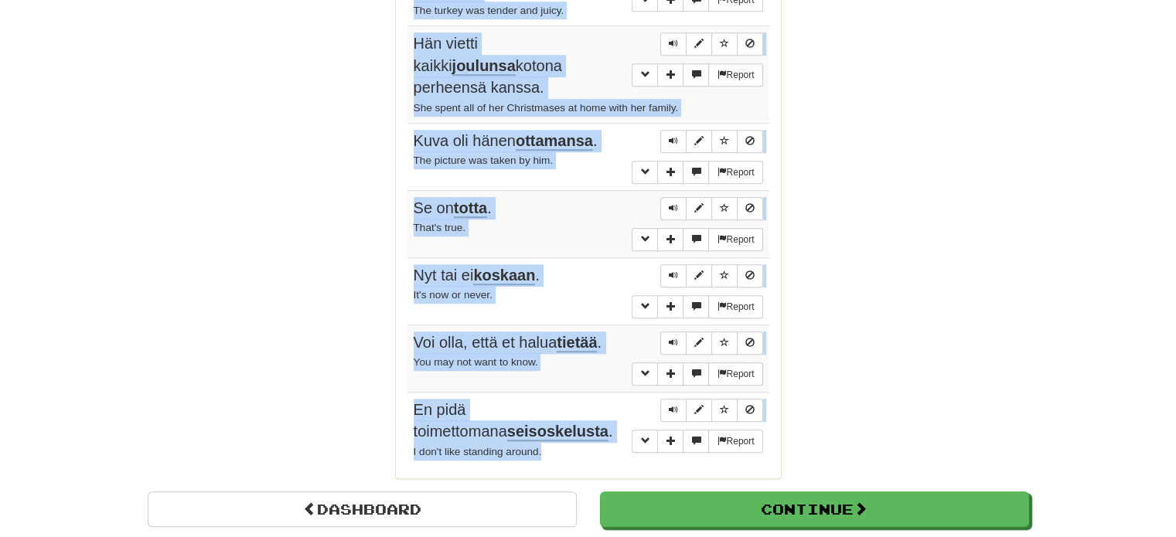
drag, startPoint x: 414, startPoint y: 212, endPoint x: 598, endPoint y: 438, distance: 292.3
click at [598, 438] on tbody "Report Olet hyvä mies . You're a good man. Report Hänen romaaninsa ilmestyy myö…" at bounding box center [588, 104] width 362 height 725
copy tbody "Olet hyvä mies . You're a good man. Report Hänen romaaninsa ilmestyy myös ransk…"
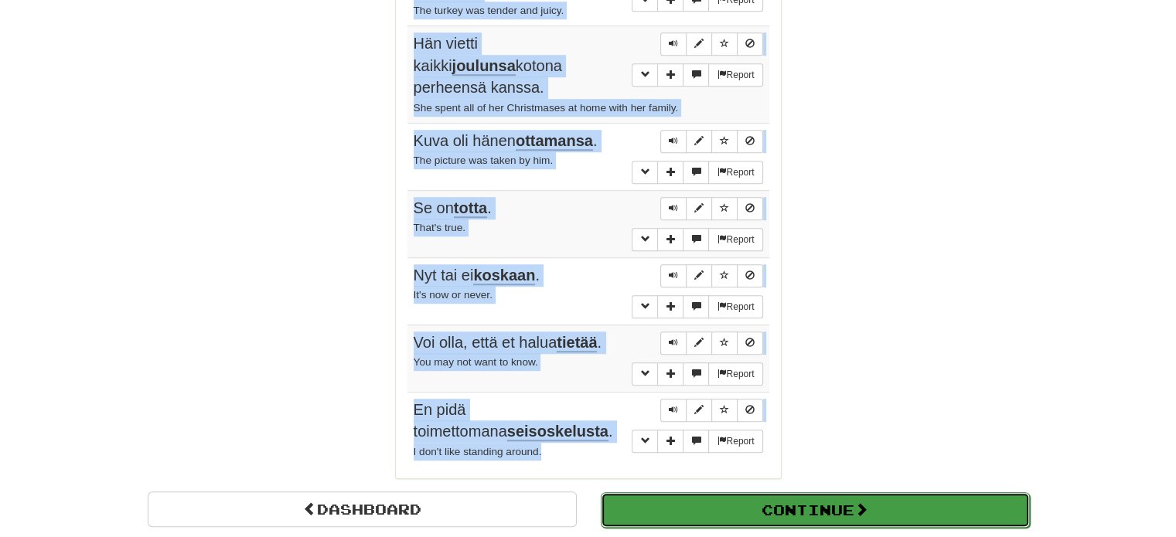
click at [835, 492] on button "Continue" at bounding box center [815, 510] width 429 height 36
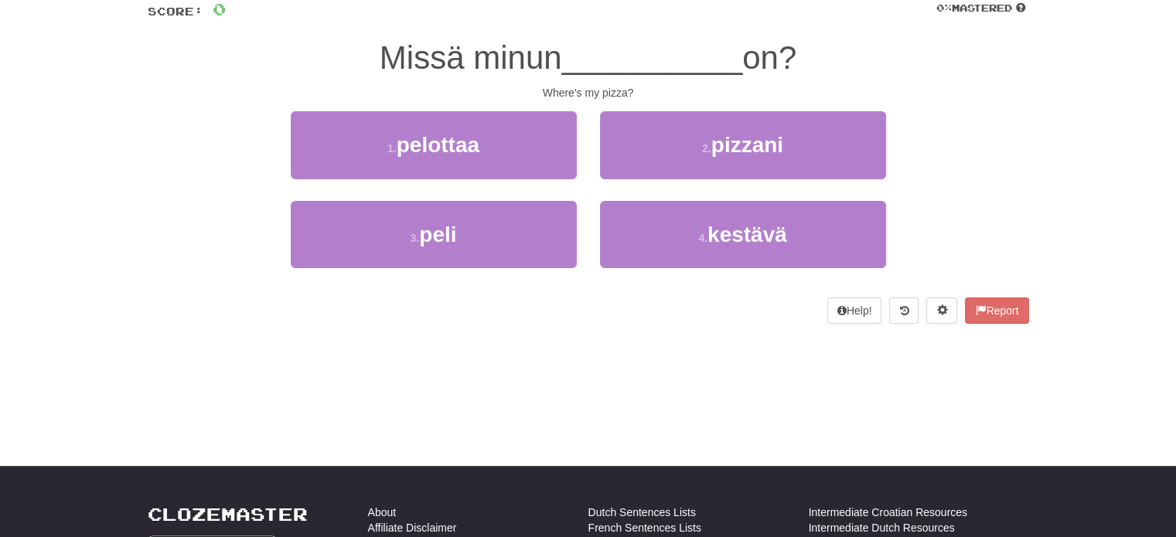
scroll to position [118, 0]
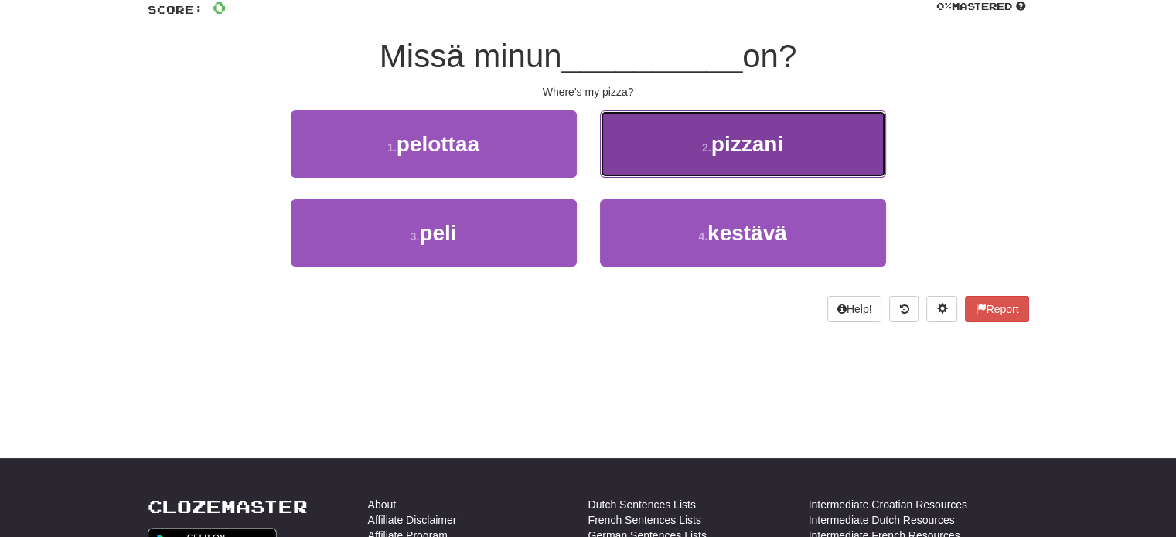
click at [744, 141] on span "pizzani" at bounding box center [747, 144] width 72 height 24
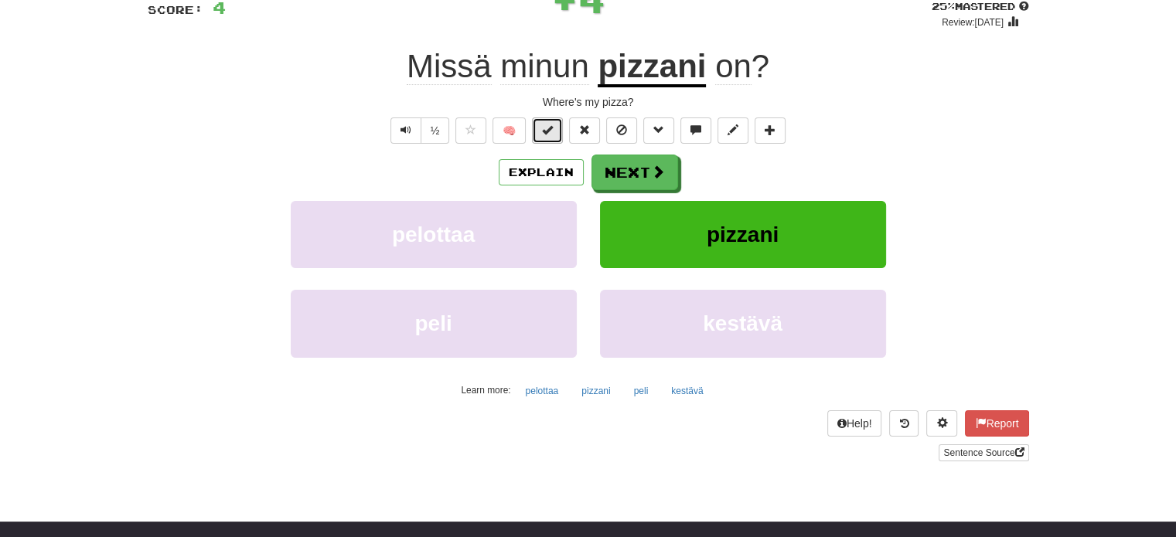
click at [538, 128] on button at bounding box center [547, 131] width 31 height 26
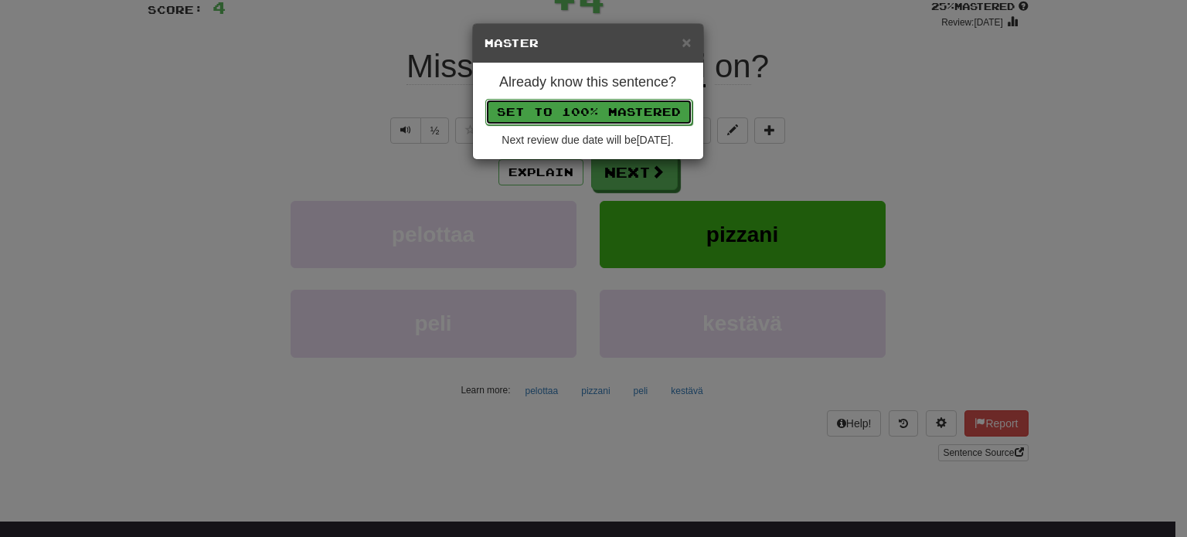
click at [563, 99] on button "Set to 100% Mastered" at bounding box center [588, 112] width 207 height 26
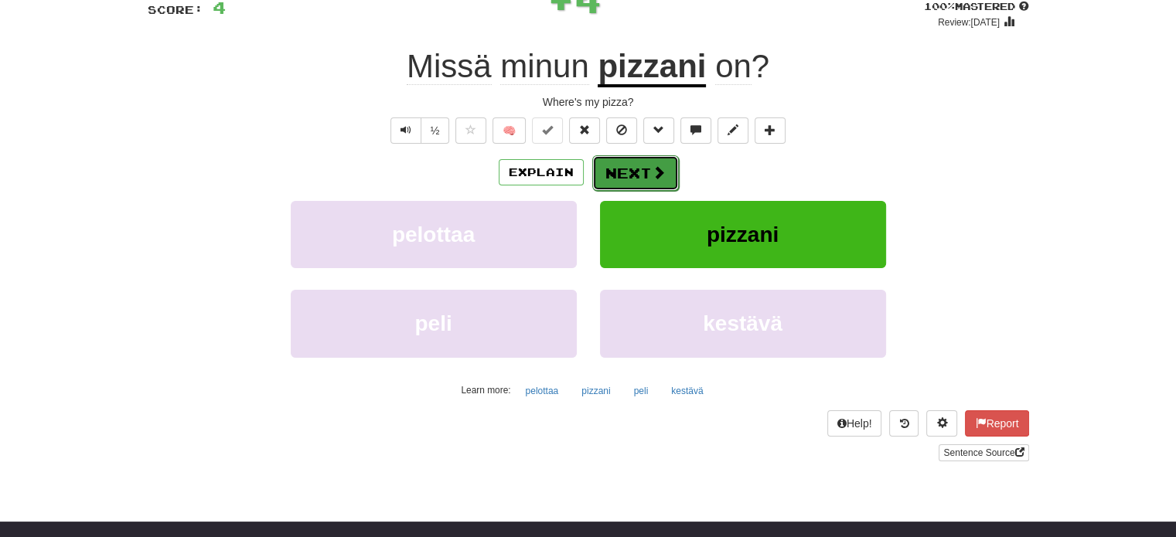
click at [643, 169] on button "Next" at bounding box center [635, 173] width 87 height 36
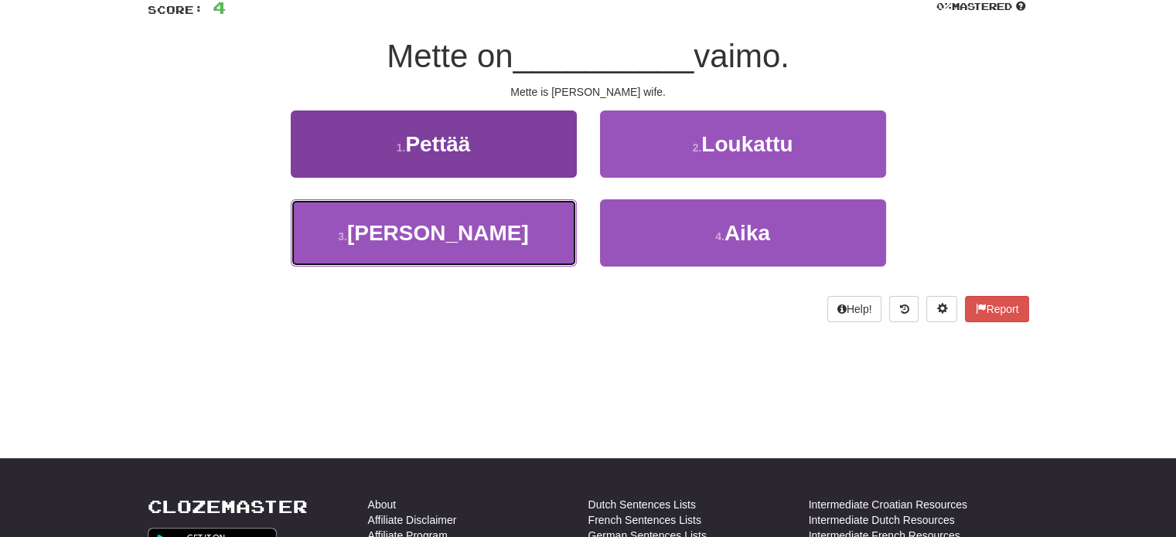
click at [481, 225] on span "Jörgenin" at bounding box center [438, 233] width 182 height 24
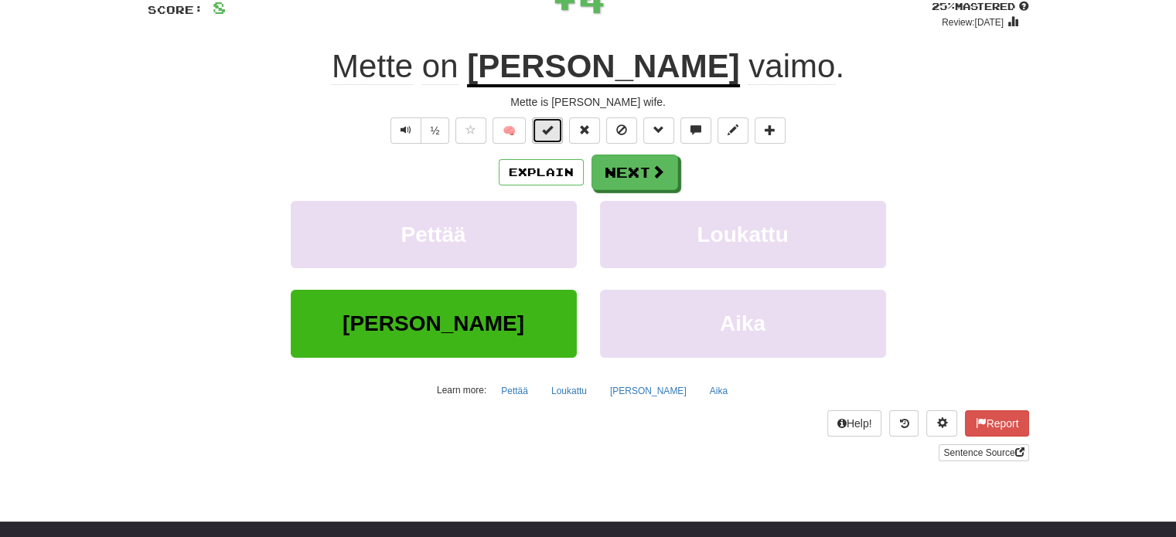
click at [551, 132] on span at bounding box center [547, 129] width 11 height 11
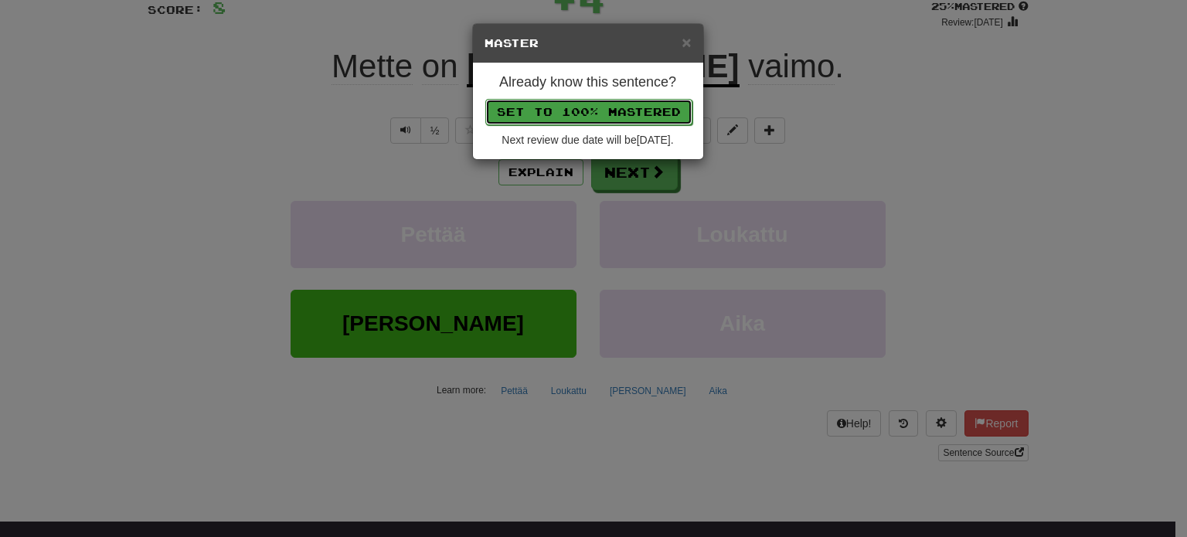
click at [578, 100] on button "Set to 100% Mastered" at bounding box center [588, 112] width 207 height 26
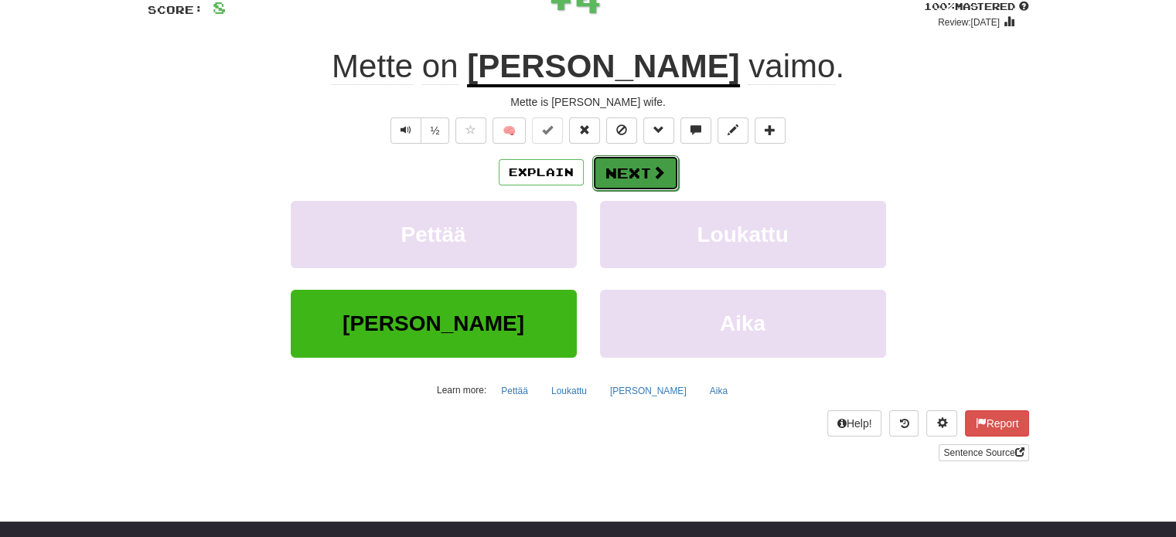
click at [625, 157] on button "Next" at bounding box center [635, 173] width 87 height 36
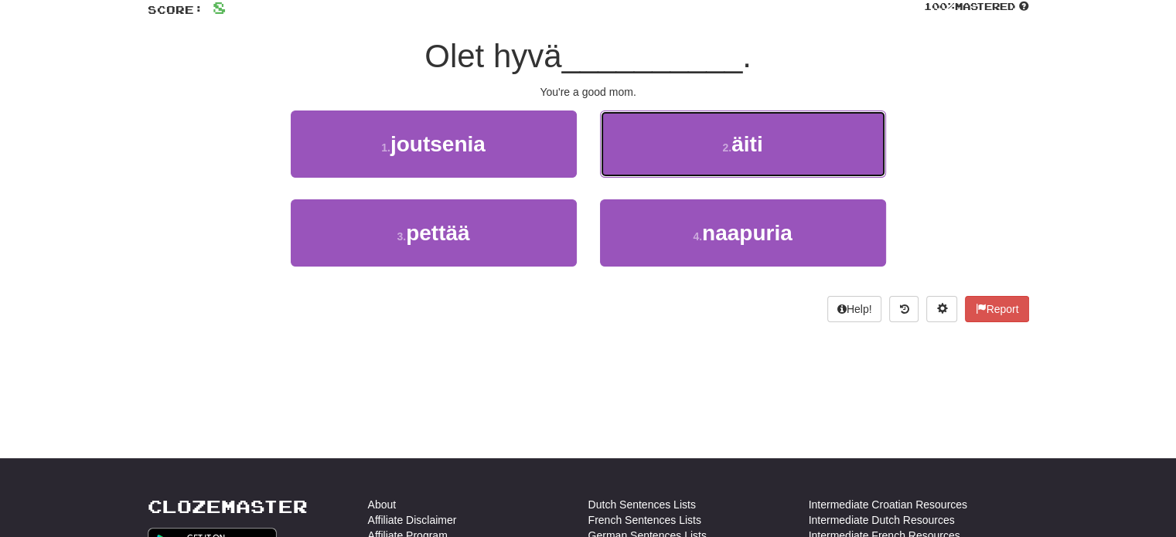
click at [625, 158] on button "2 . äiti" at bounding box center [743, 144] width 286 height 67
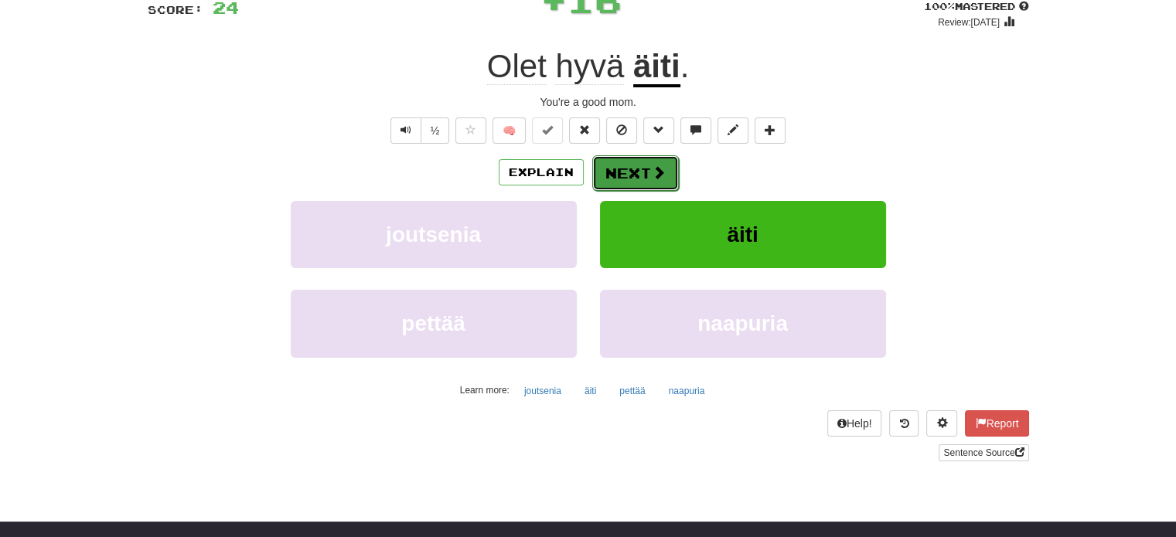
click at [631, 175] on button "Next" at bounding box center [635, 173] width 87 height 36
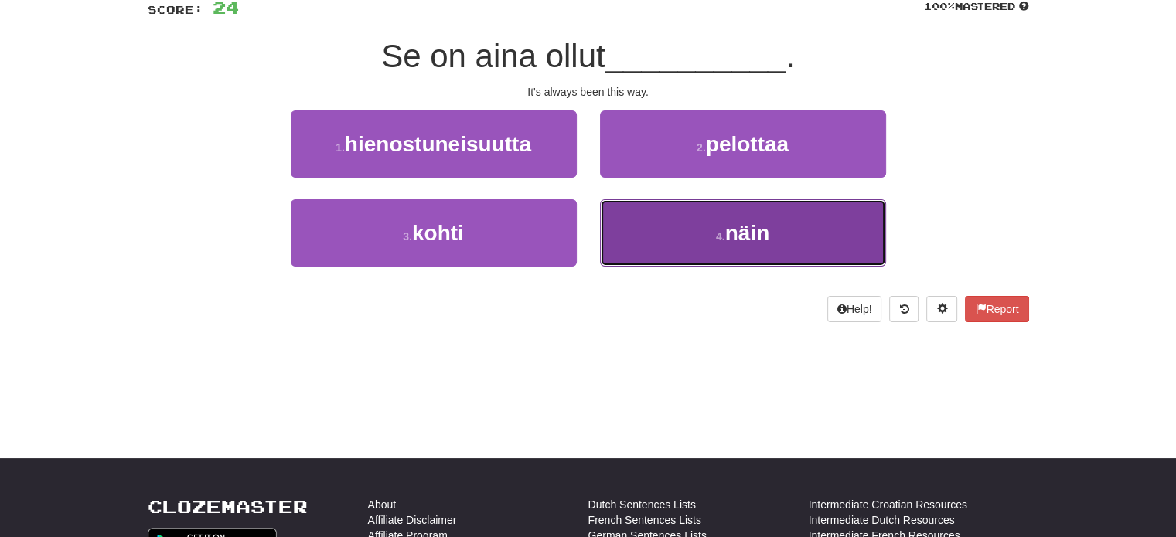
click at [647, 207] on button "4 . näin" at bounding box center [743, 232] width 286 height 67
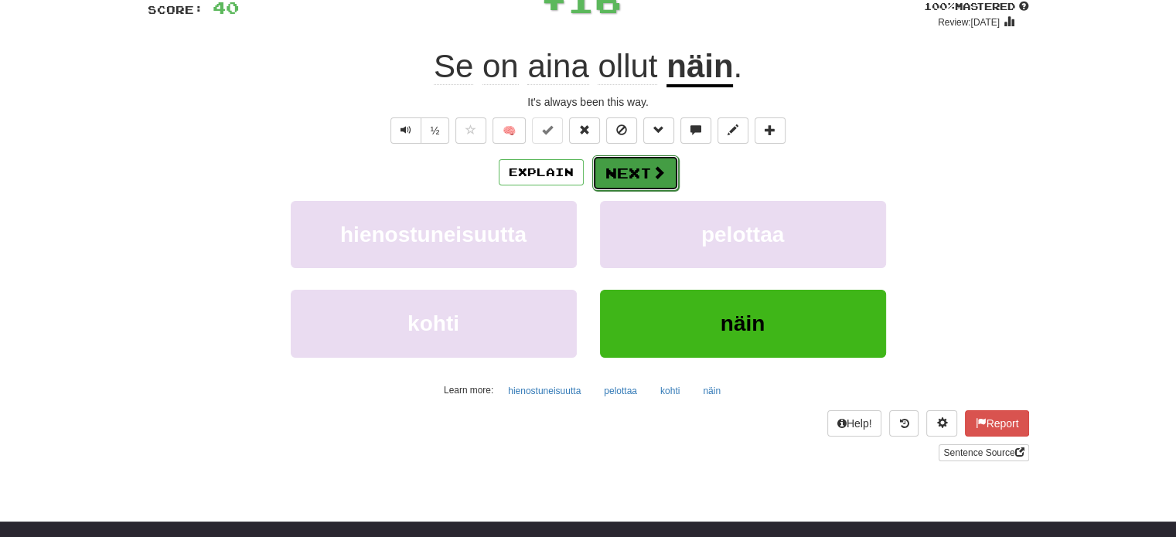
click at [625, 173] on button "Next" at bounding box center [635, 173] width 87 height 36
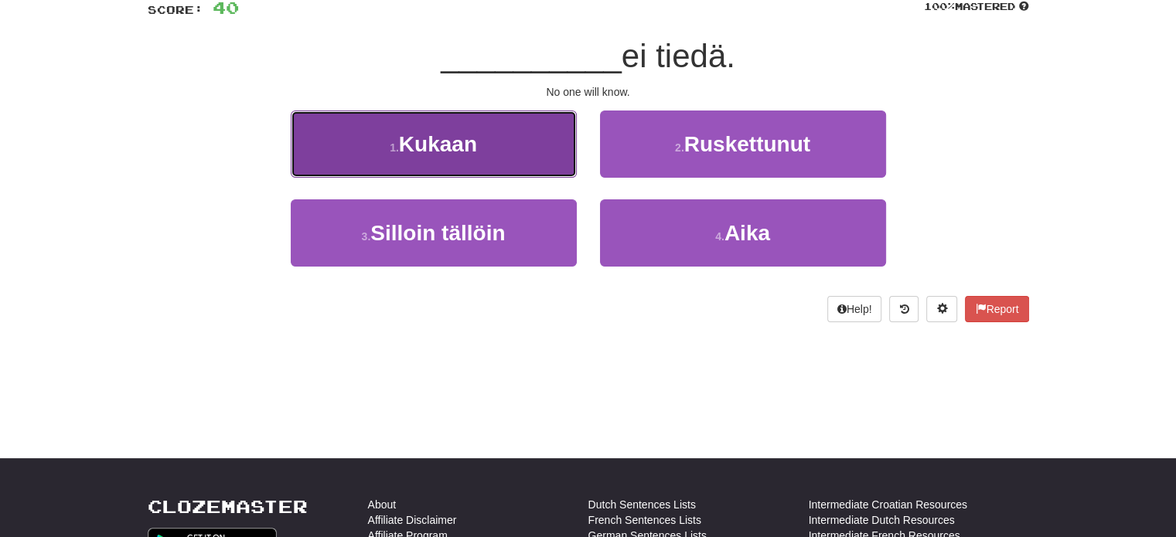
click at [540, 155] on button "1 . Kukaan" at bounding box center [434, 144] width 286 height 67
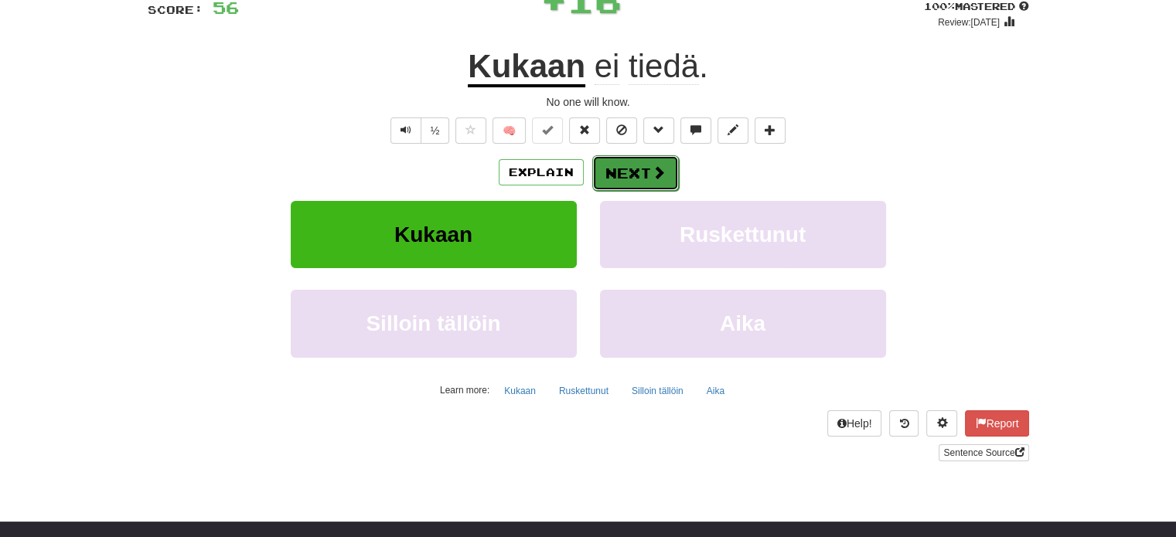
click at [634, 167] on button "Next" at bounding box center [635, 173] width 87 height 36
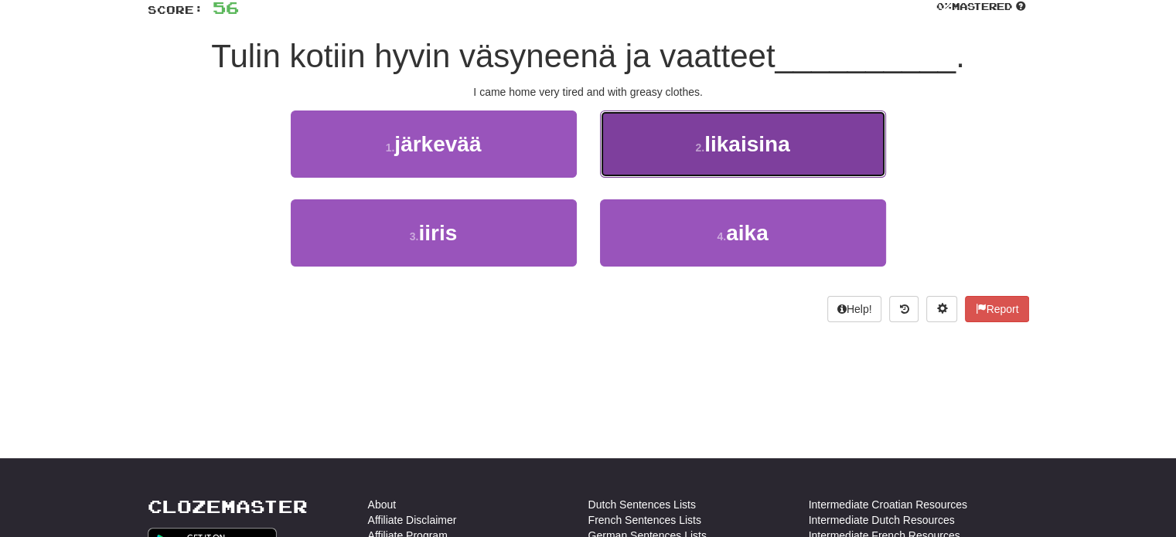
click at [640, 158] on button "2 . likaisina" at bounding box center [743, 144] width 286 height 67
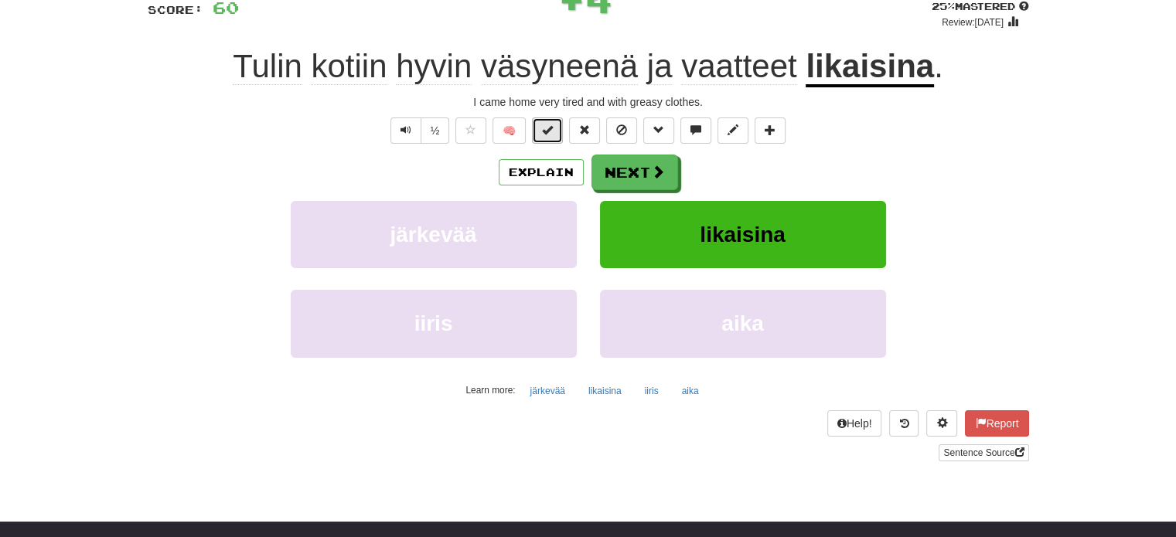
click at [550, 135] on span at bounding box center [547, 129] width 11 height 11
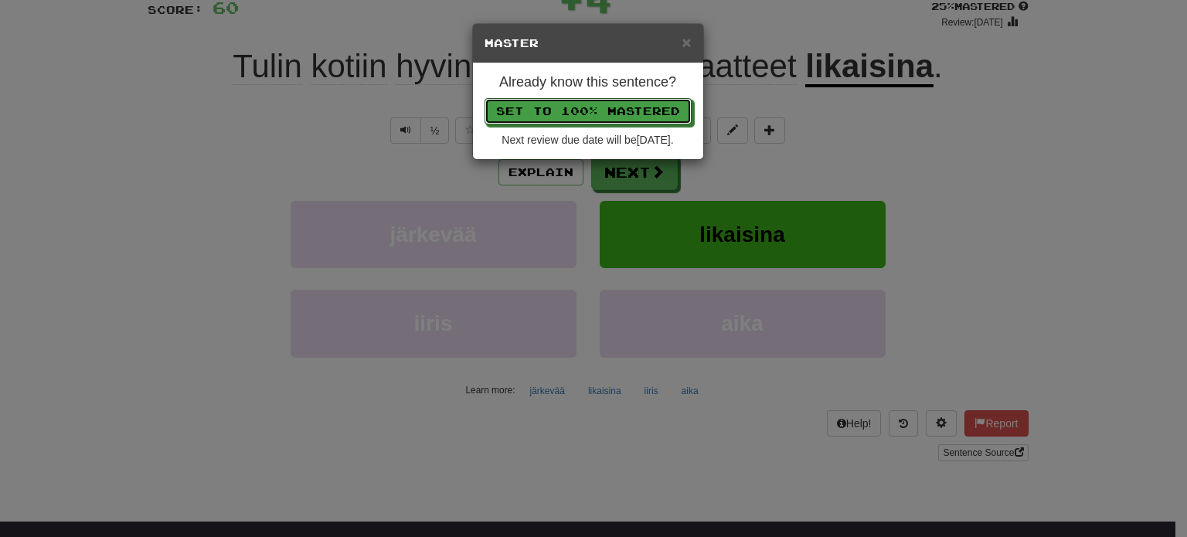
drag, startPoint x: 570, startPoint y: 107, endPoint x: 588, endPoint y: 114, distance: 19.4
click at [571, 107] on button "Set to 100% Mastered" at bounding box center [588, 111] width 207 height 26
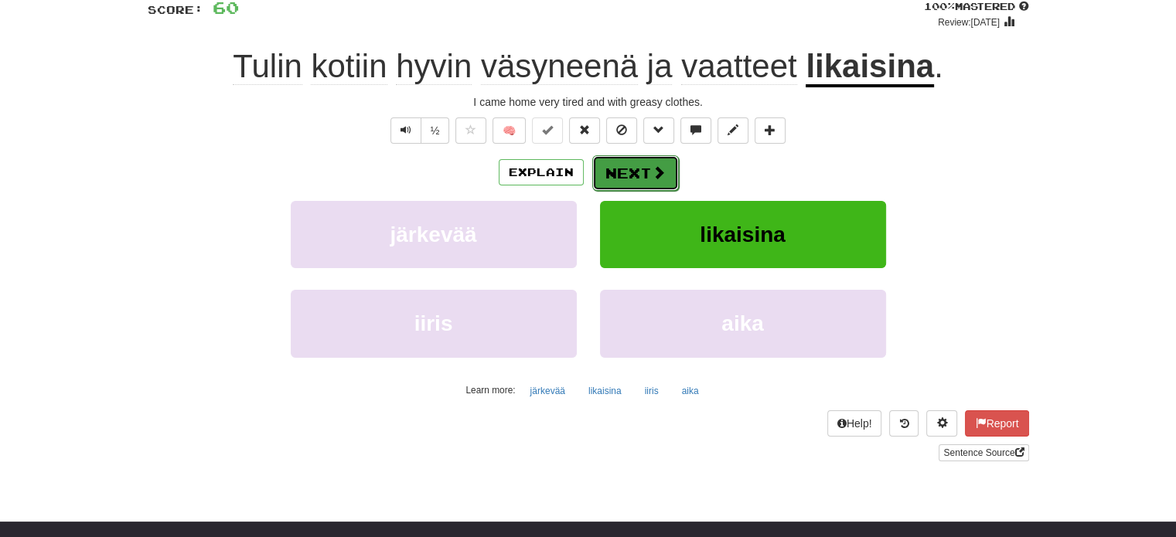
click at [634, 163] on button "Next" at bounding box center [635, 173] width 87 height 36
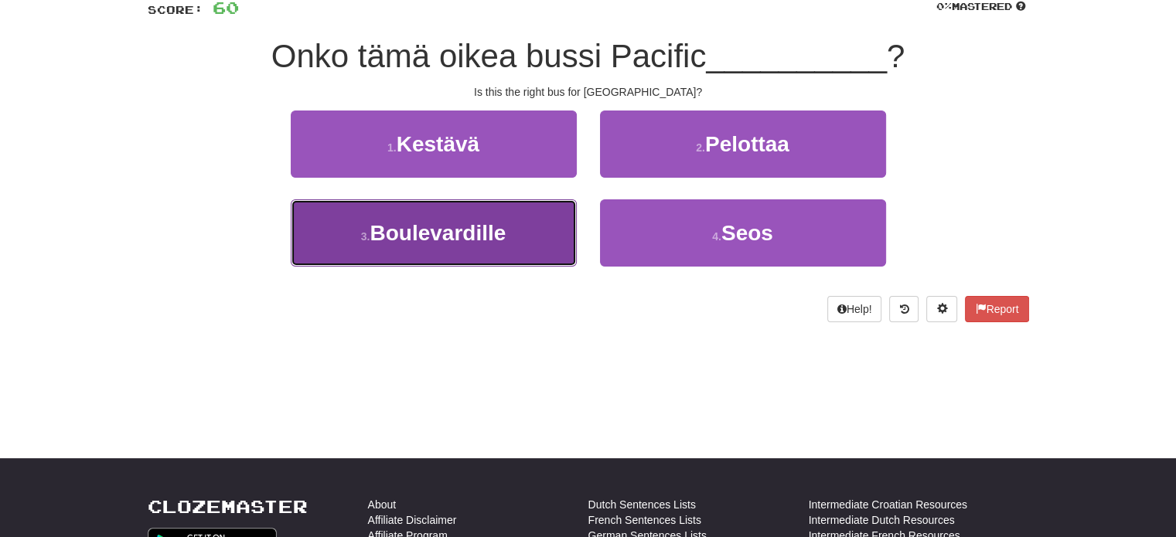
click at [547, 207] on button "3 . Boulevardille" at bounding box center [434, 232] width 286 height 67
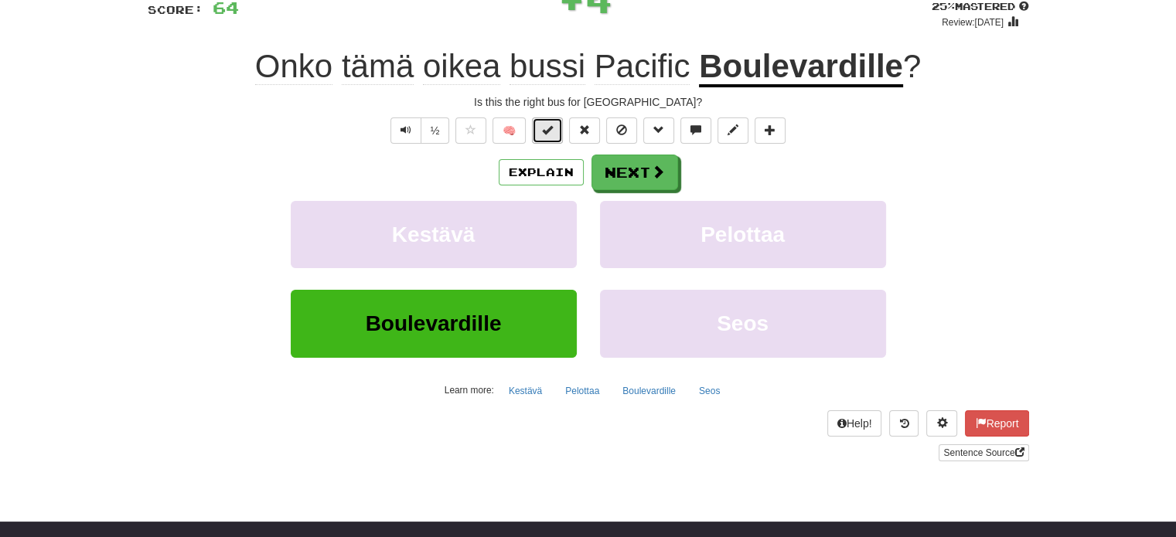
click at [560, 129] on button at bounding box center [547, 131] width 31 height 26
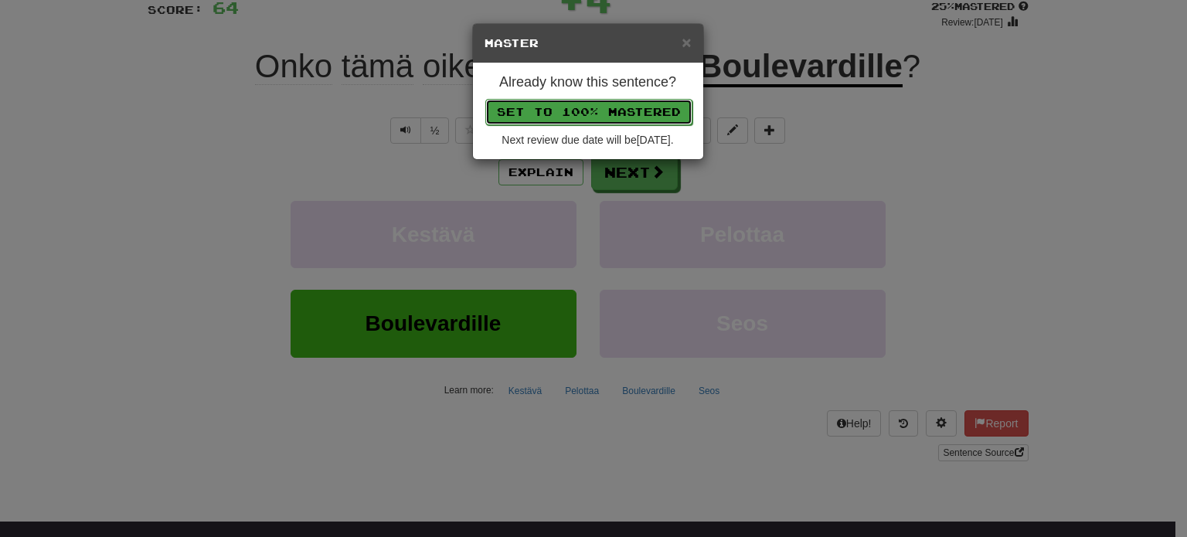
click at [577, 104] on button "Set to 100% Mastered" at bounding box center [588, 112] width 207 height 26
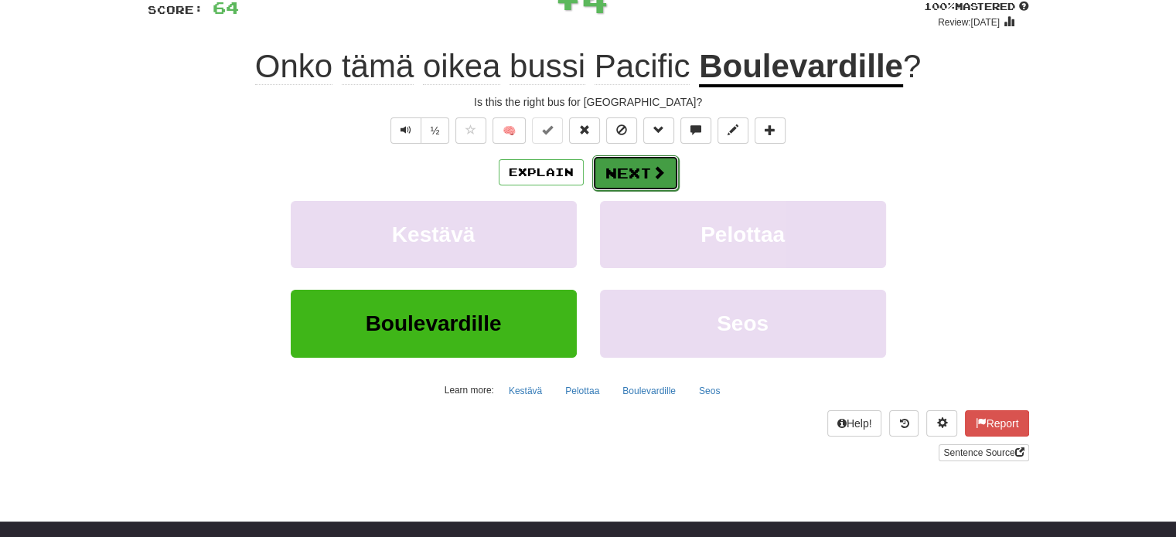
click at [627, 163] on button "Next" at bounding box center [635, 173] width 87 height 36
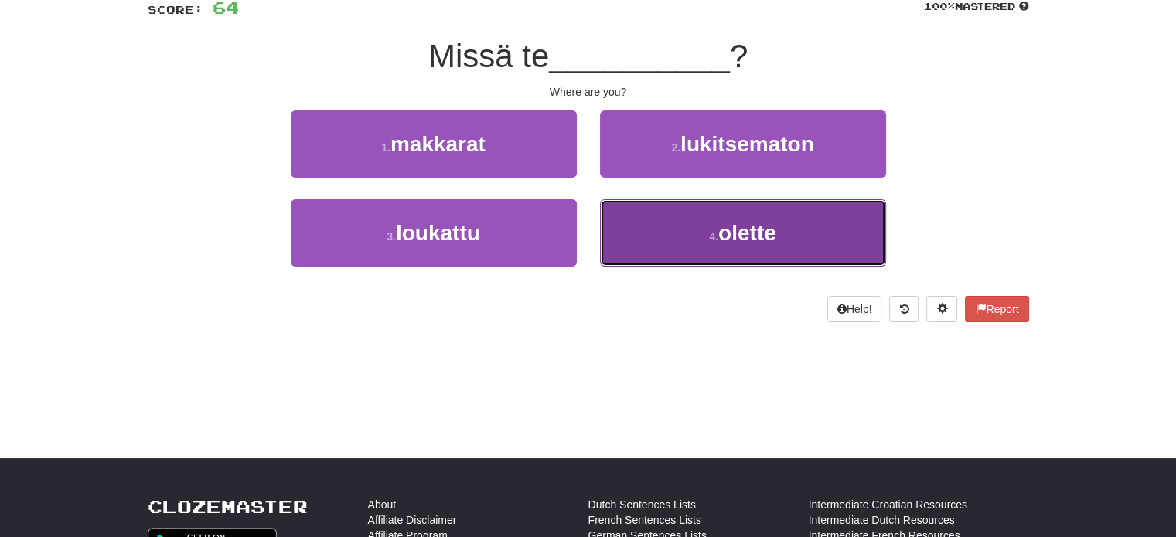
click at [652, 216] on button "4 . olette" at bounding box center [743, 232] width 286 height 67
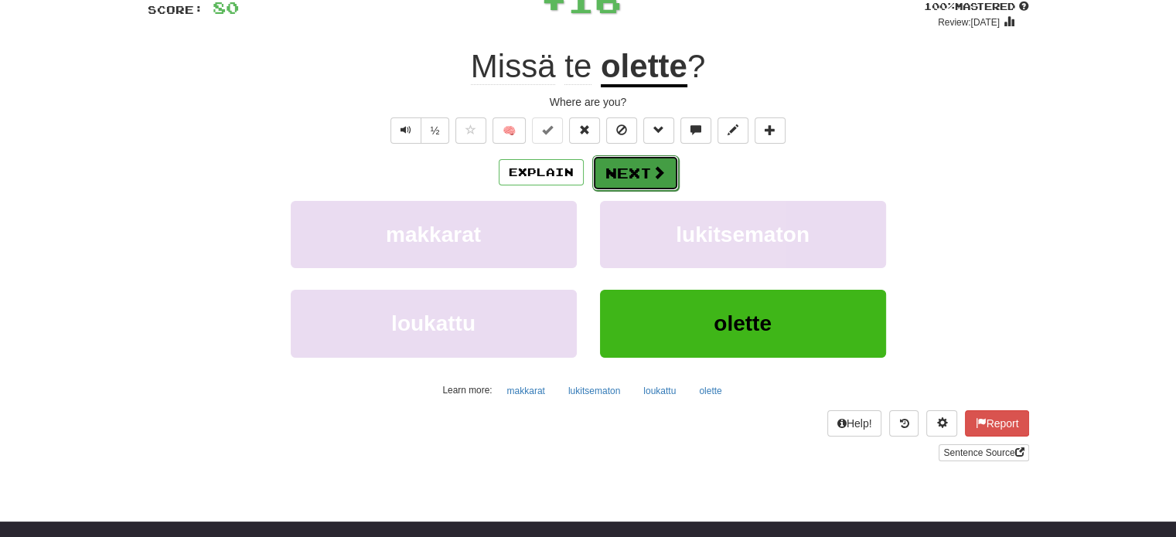
click at [622, 170] on button "Next" at bounding box center [635, 173] width 87 height 36
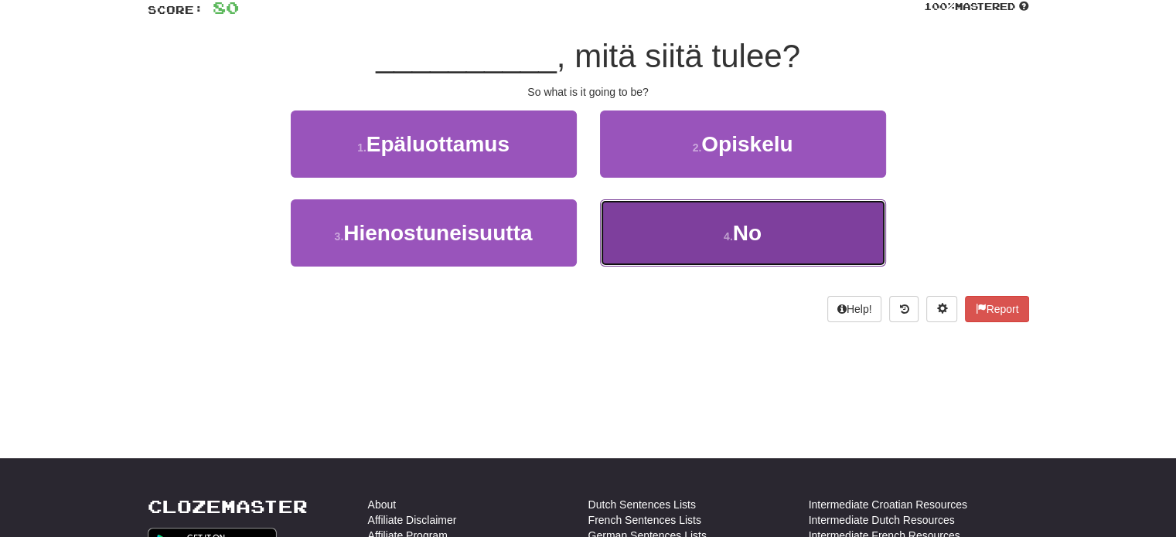
click at [648, 219] on button "4 . No" at bounding box center [743, 232] width 286 height 67
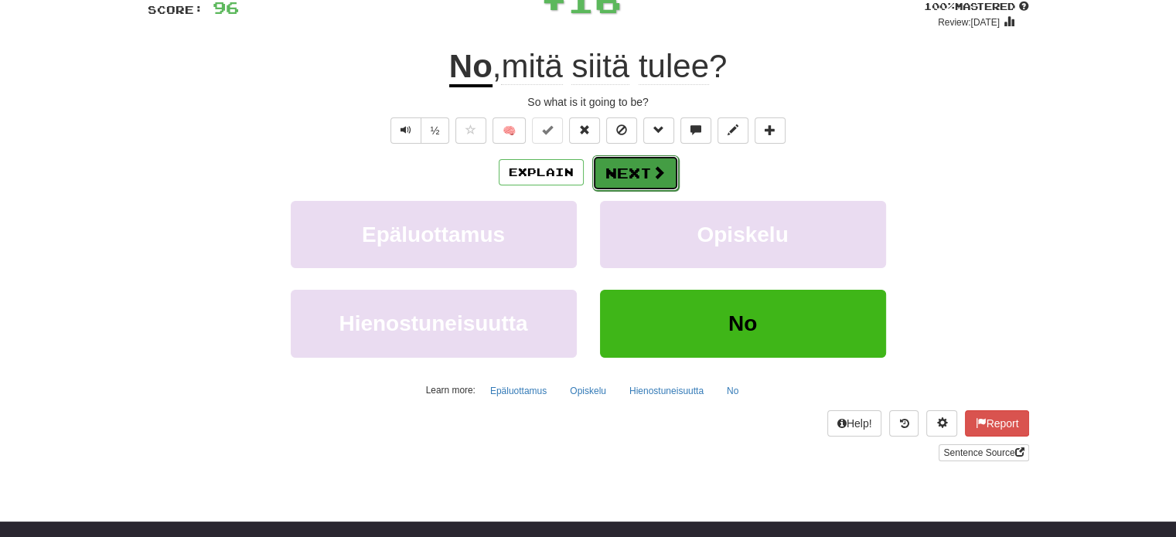
click at [622, 167] on button "Next" at bounding box center [635, 173] width 87 height 36
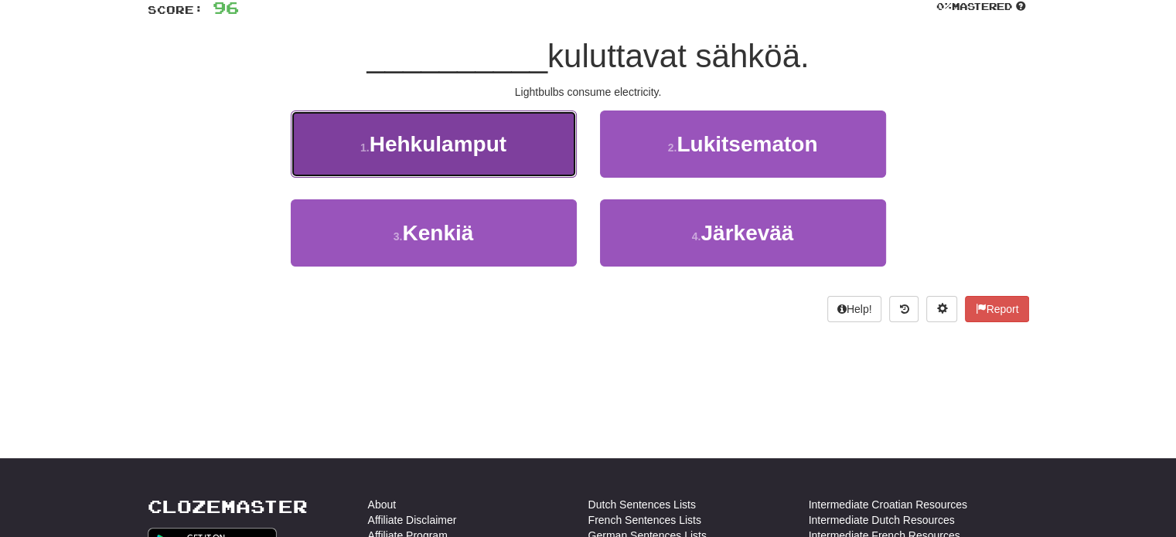
click at [544, 147] on button "1 . Hehkulamput" at bounding box center [434, 144] width 286 height 67
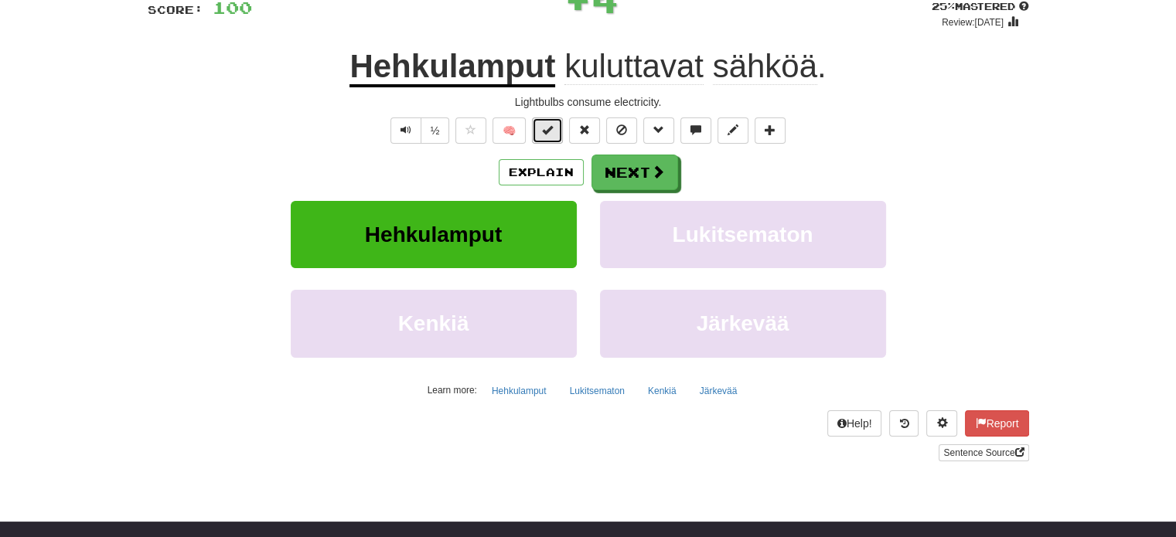
click at [553, 133] on span at bounding box center [547, 129] width 11 height 11
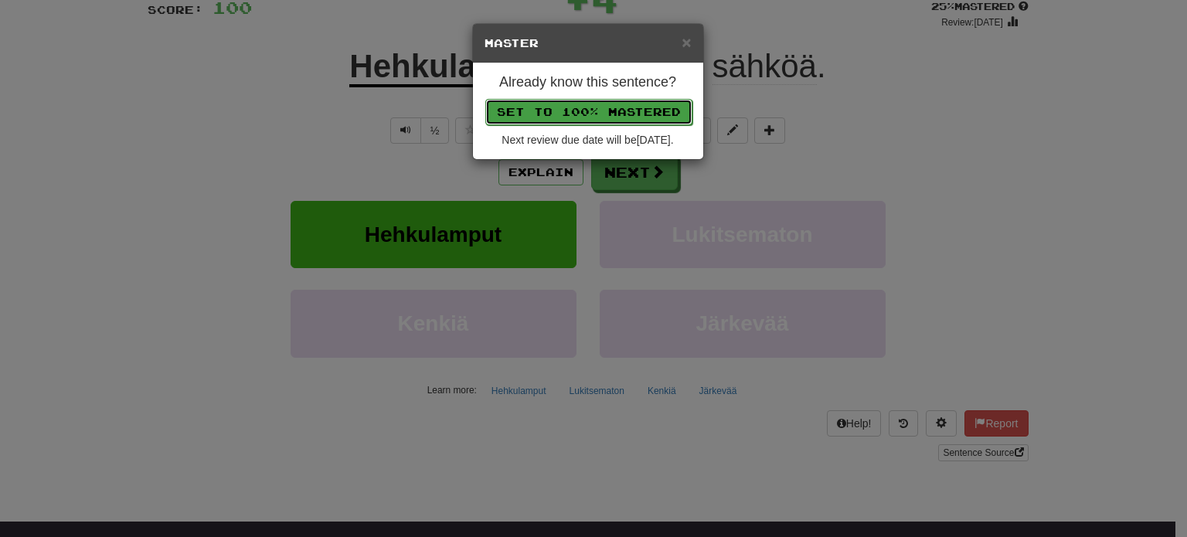
click at [567, 107] on button "Set to 100% Mastered" at bounding box center [588, 112] width 207 height 26
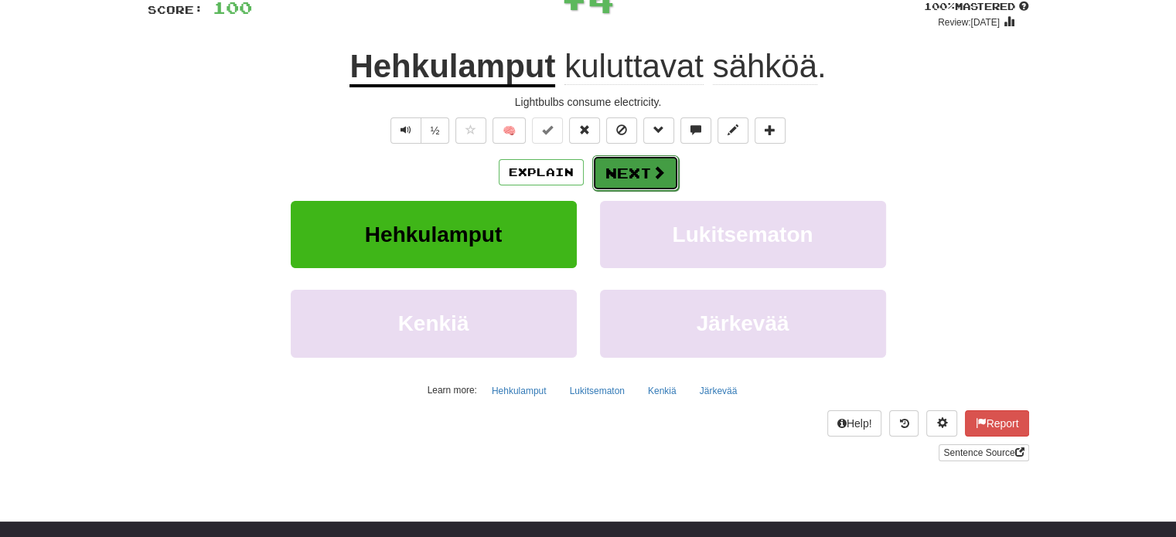
click at [622, 166] on button "Next" at bounding box center [635, 173] width 87 height 36
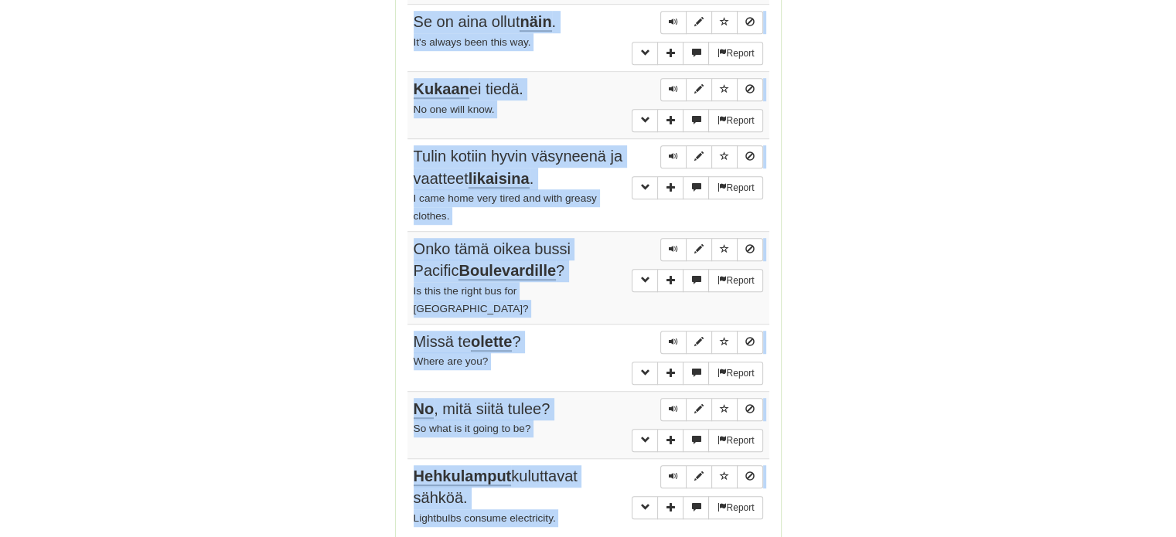
scroll to position [1140, 0]
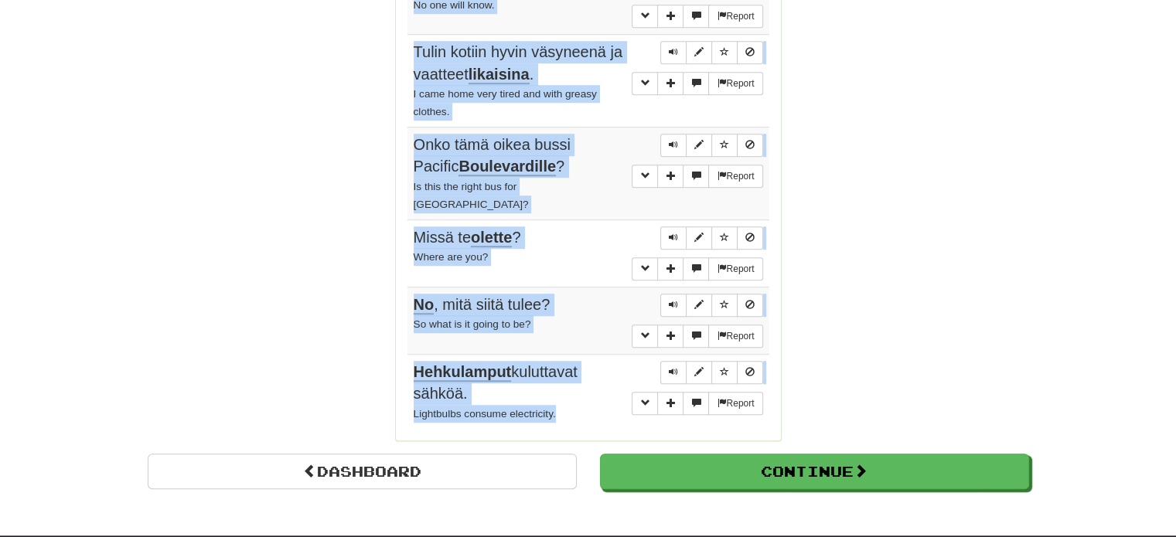
drag, startPoint x: 416, startPoint y: 197, endPoint x: 568, endPoint y: 383, distance: 240.0
click at [568, 383] on tbody "Report Missä minun pizzani on? Where's my pizza? Report Mette on Jörgenin vaimo…" at bounding box center [588, 60] width 362 height 738
copy tbody "Missä minun pizzani on? Where's my pizza? Report Mette on Jörgenin vaimo. Mette…"
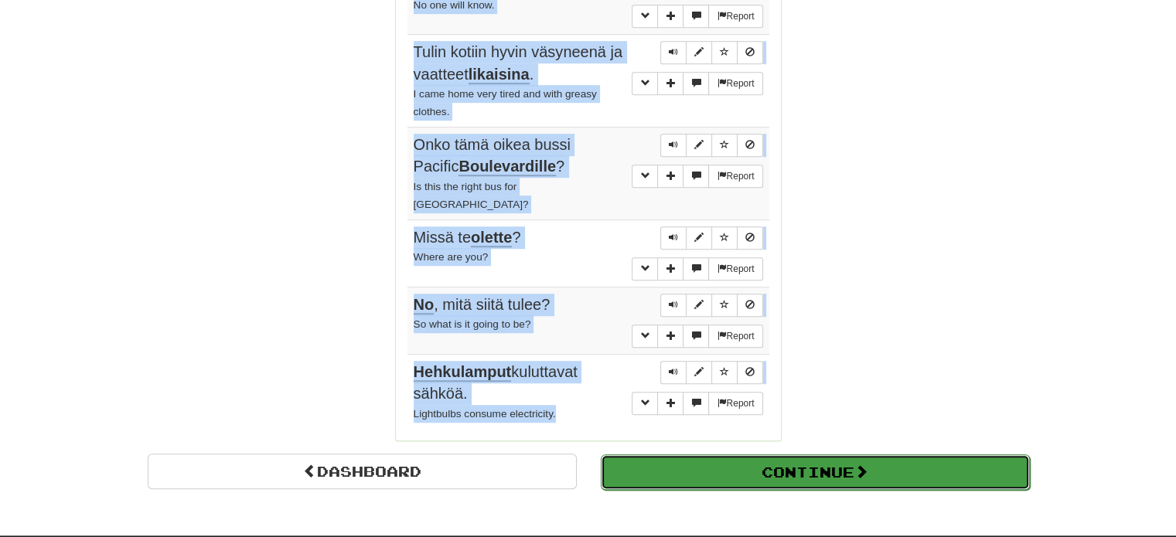
click at [769, 455] on button "Continue" at bounding box center [815, 473] width 429 height 36
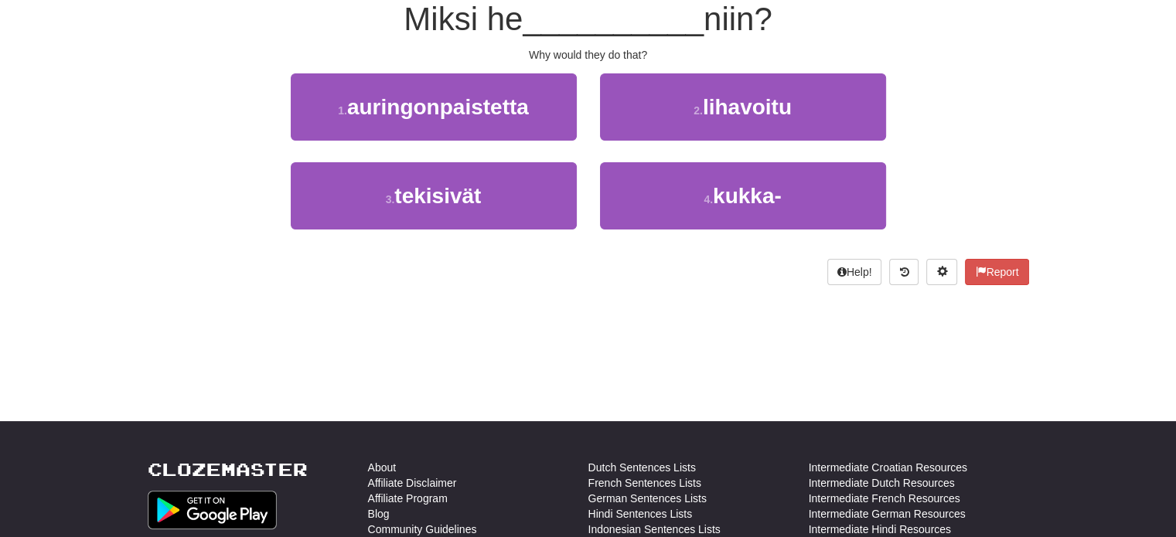
scroll to position [128, 0]
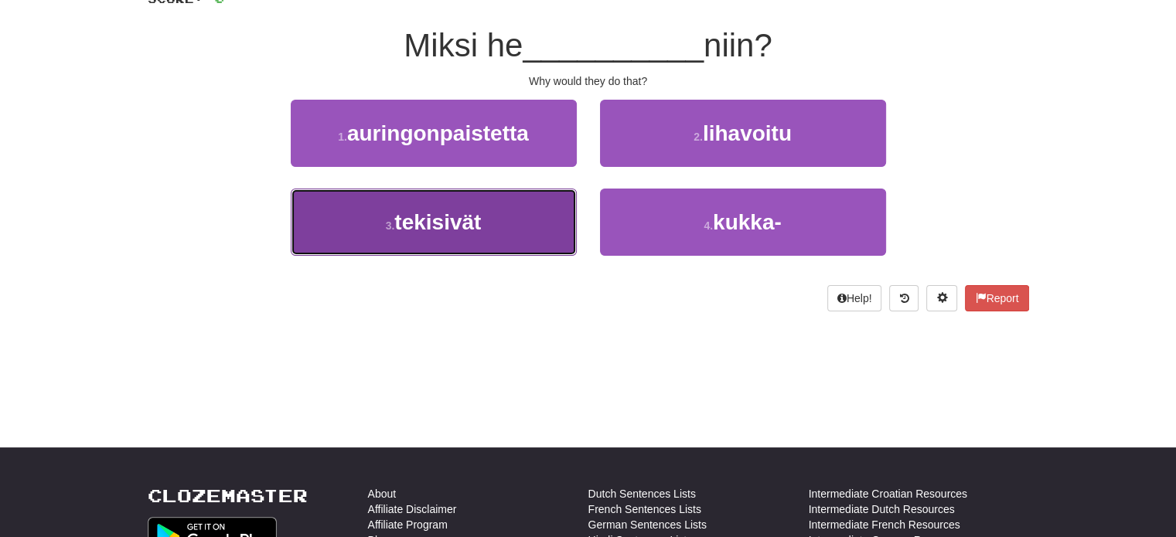
click at [514, 241] on button "3 . tekisivät" at bounding box center [434, 222] width 286 height 67
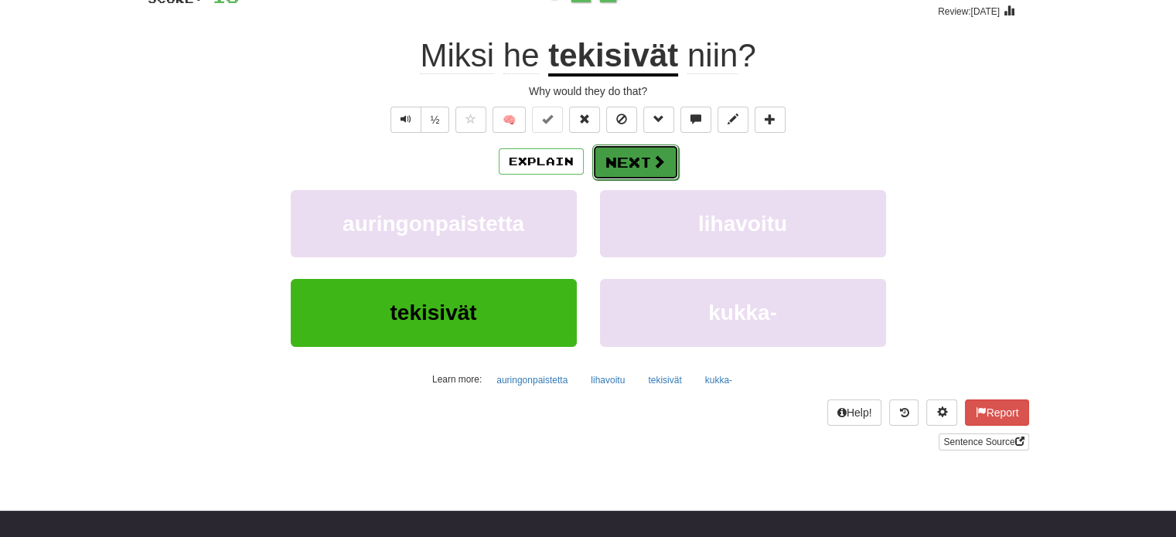
click at [620, 149] on button "Next" at bounding box center [635, 163] width 87 height 36
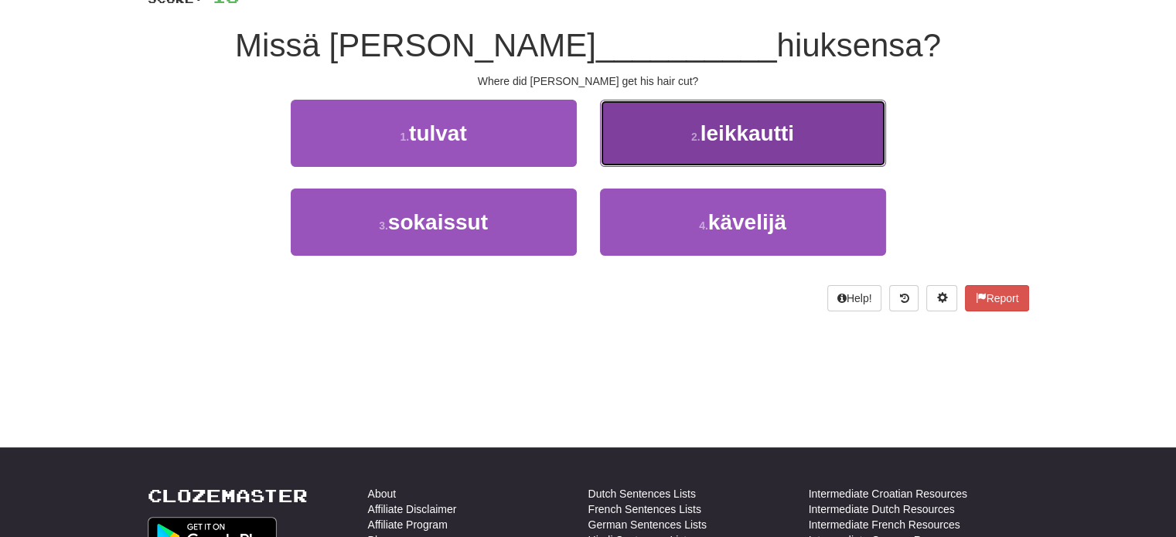
click at [642, 151] on button "2 . leikkautti" at bounding box center [743, 133] width 286 height 67
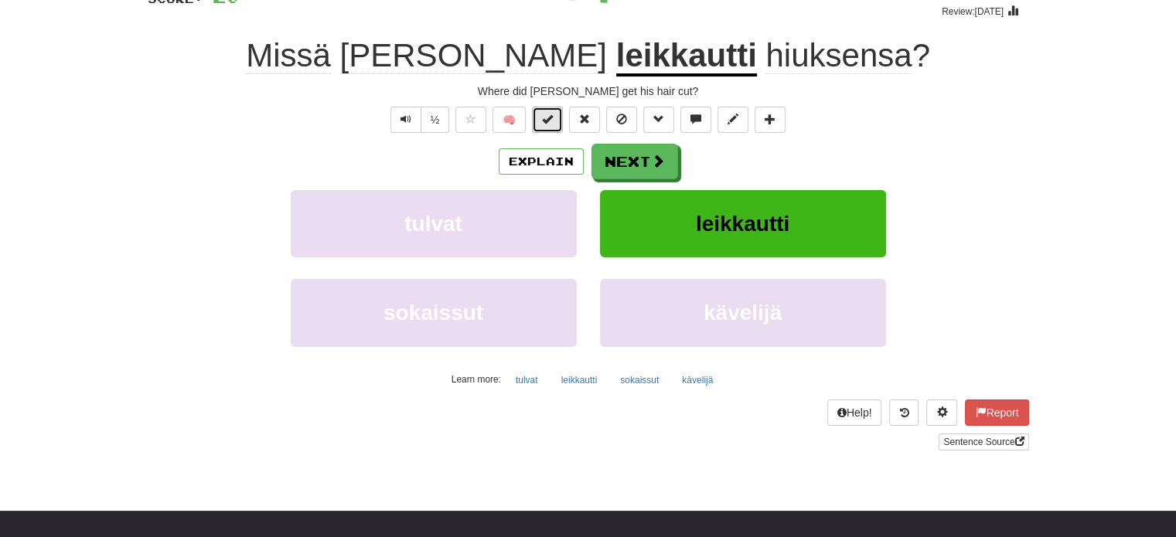
click at [554, 123] on button at bounding box center [547, 120] width 31 height 26
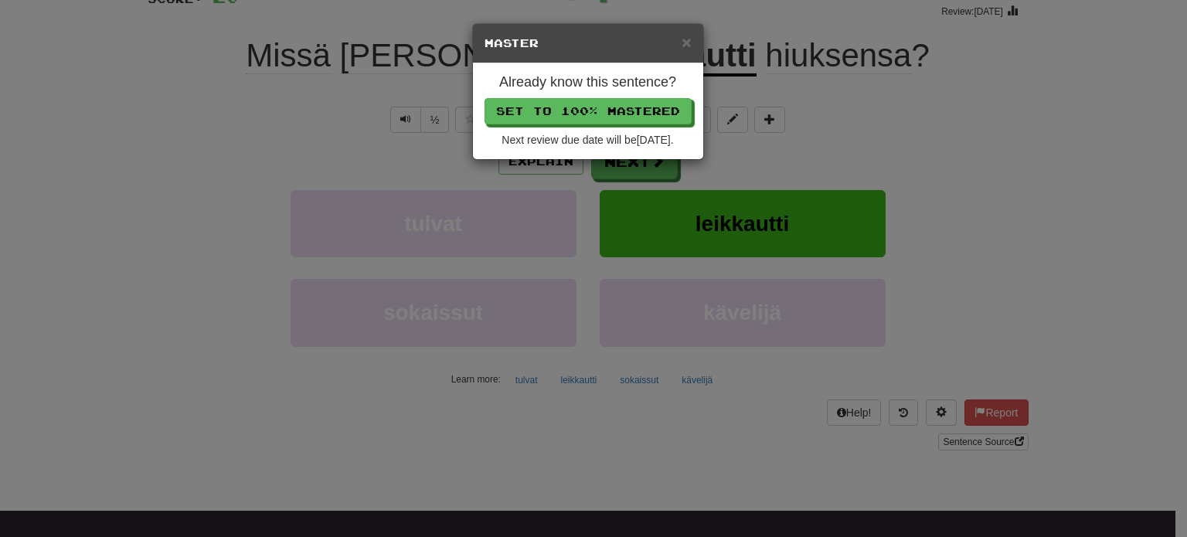
click at [575, 96] on div "Already know this sentence? Set to 100% Mastered Next review due date will be 2…" at bounding box center [588, 111] width 230 height 96
click at [576, 107] on button "Set to 100% Mastered" at bounding box center [588, 112] width 207 height 26
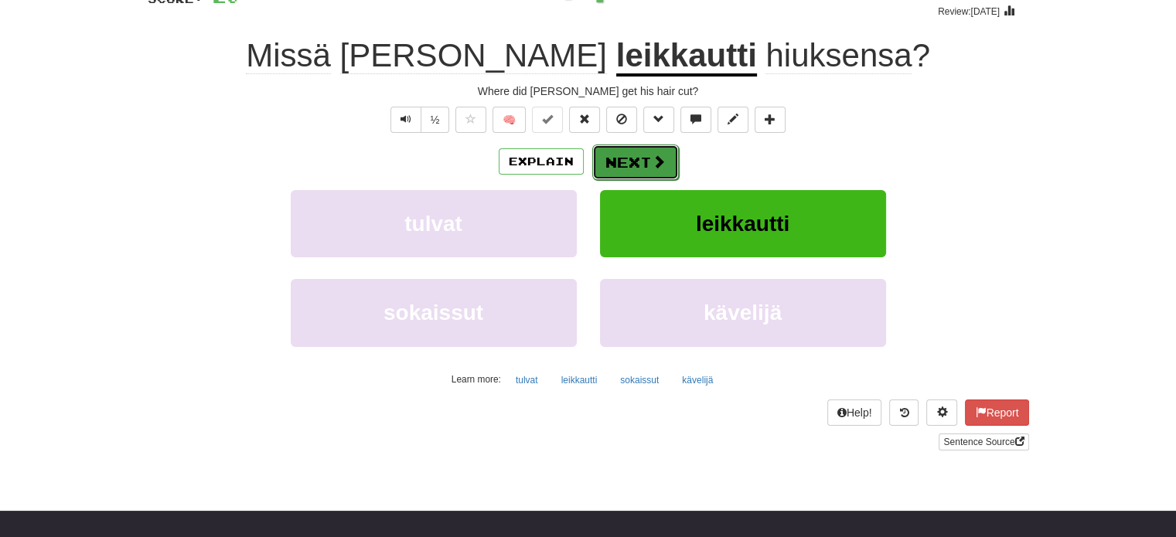
click at [642, 164] on button "Next" at bounding box center [635, 163] width 87 height 36
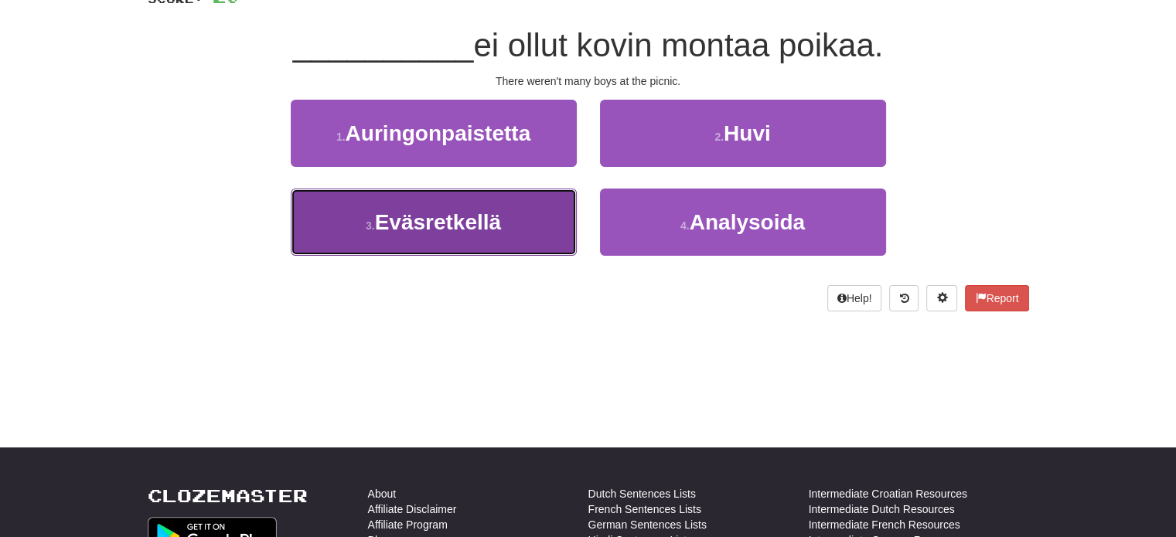
click at [555, 216] on button "3 . Eväsretkellä" at bounding box center [434, 222] width 286 height 67
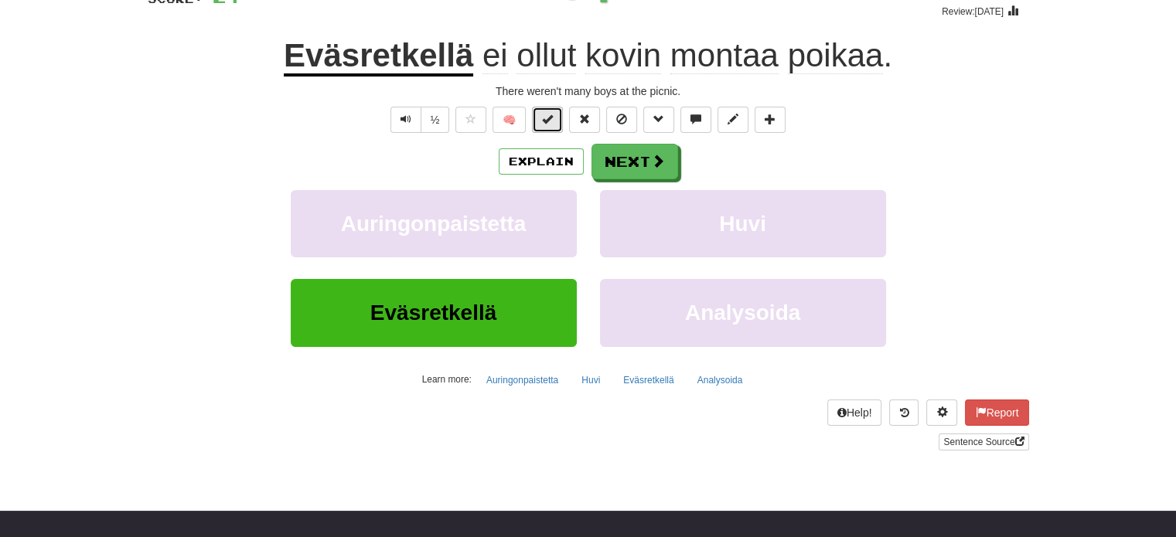
click at [554, 121] on button at bounding box center [547, 120] width 31 height 26
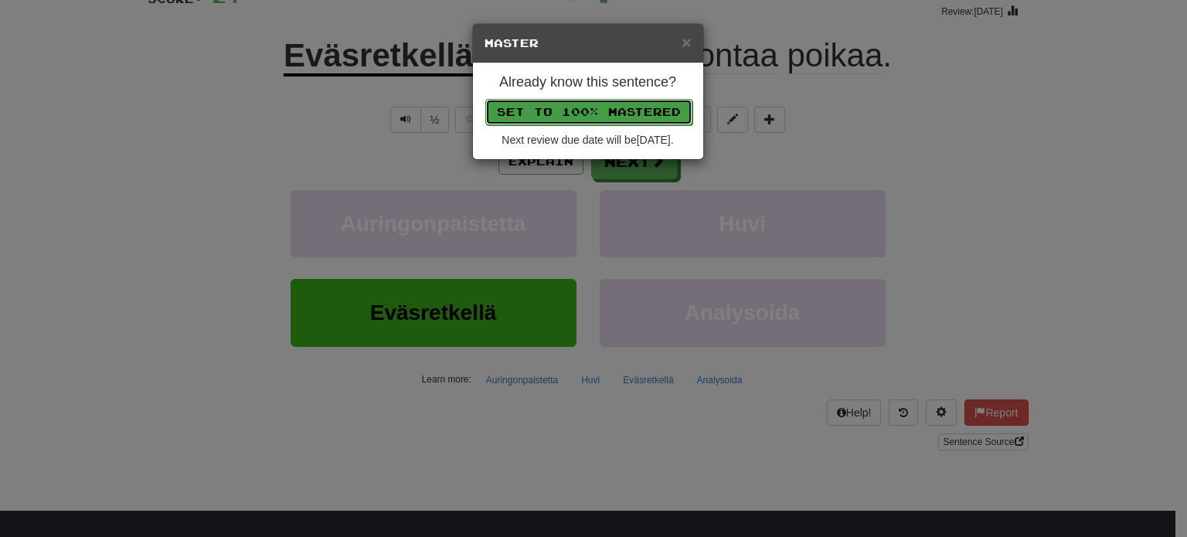
click at [571, 99] on button "Set to 100% Mastered" at bounding box center [588, 112] width 207 height 26
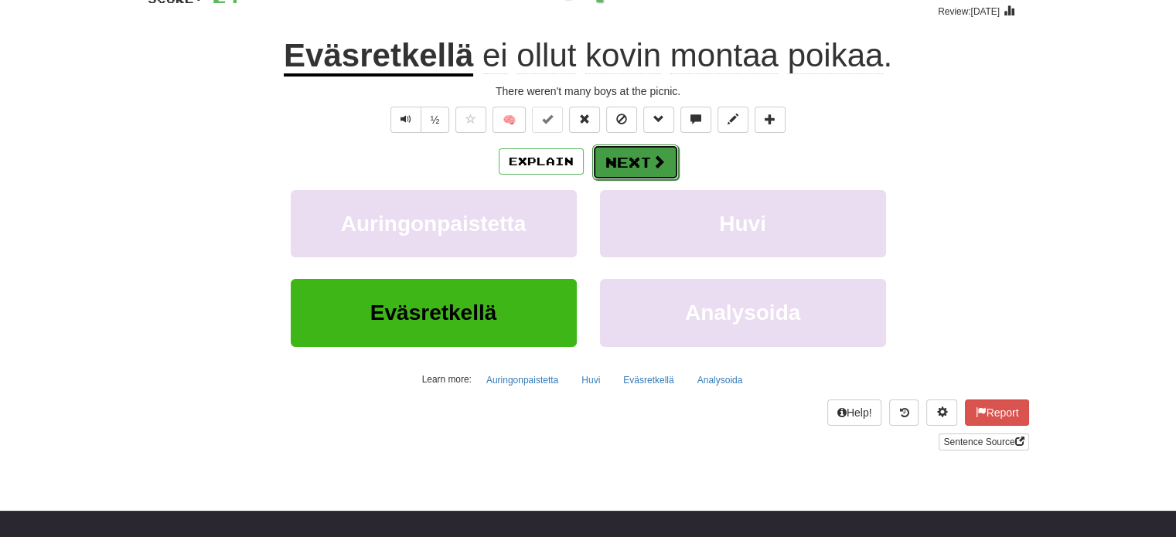
click at [613, 152] on button "Next" at bounding box center [635, 163] width 87 height 36
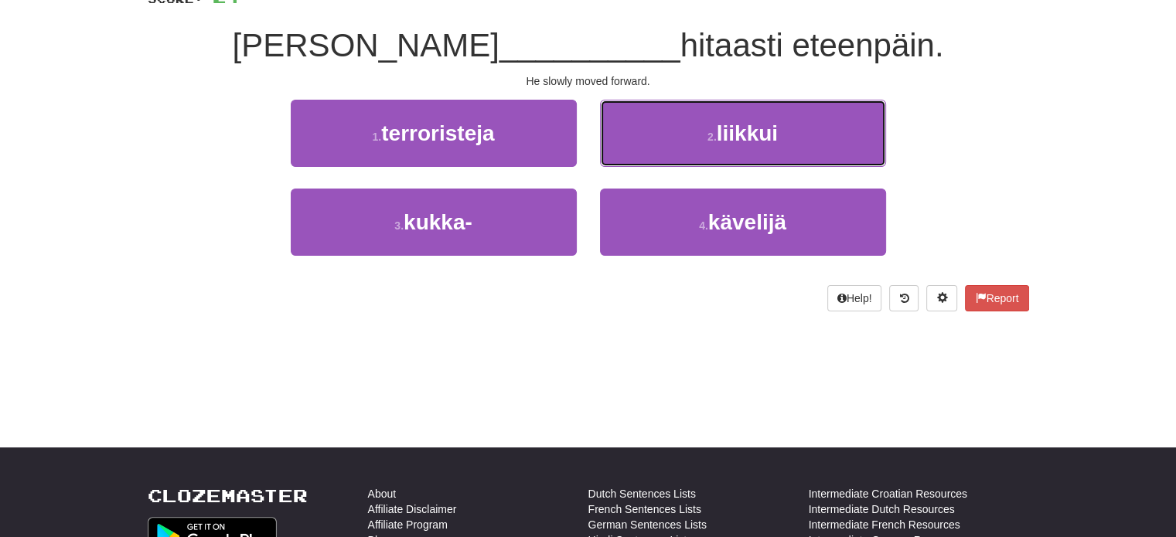
click at [615, 152] on button "2 . liikkui" at bounding box center [743, 133] width 286 height 67
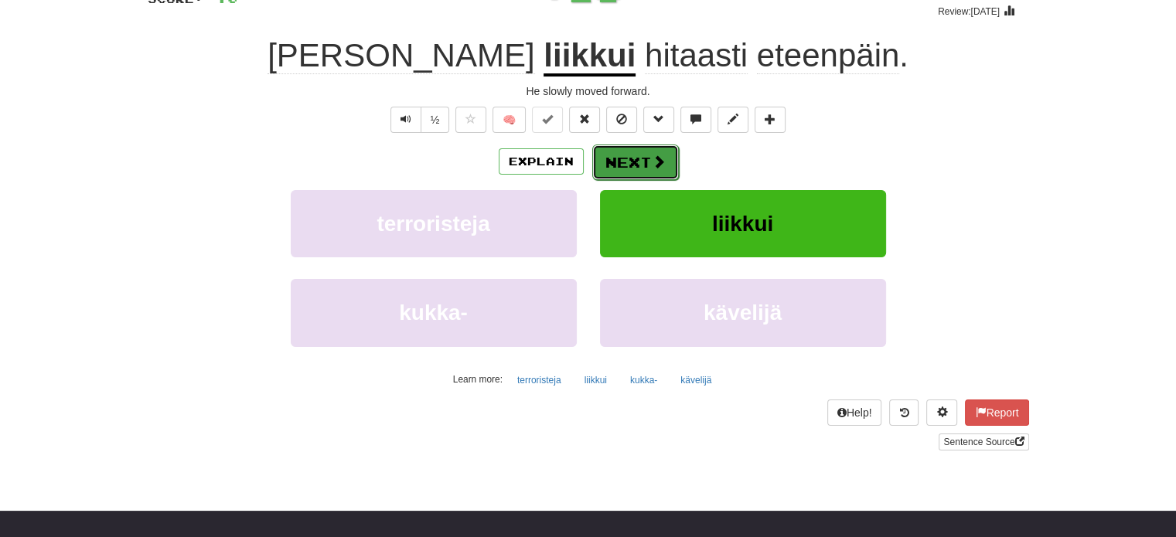
click at [621, 158] on button "Next" at bounding box center [635, 163] width 87 height 36
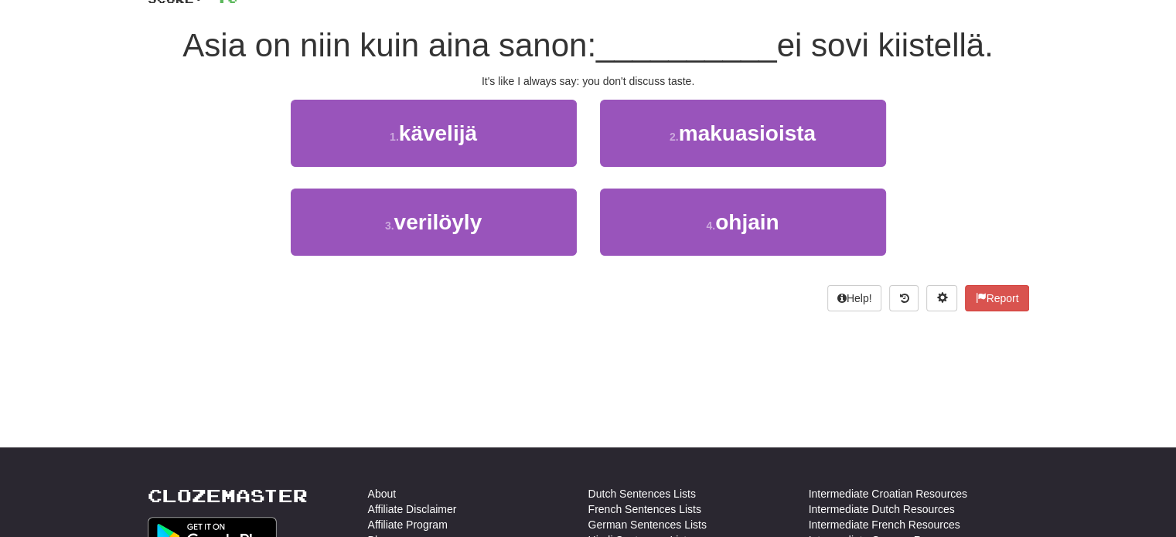
scroll to position [0, 0]
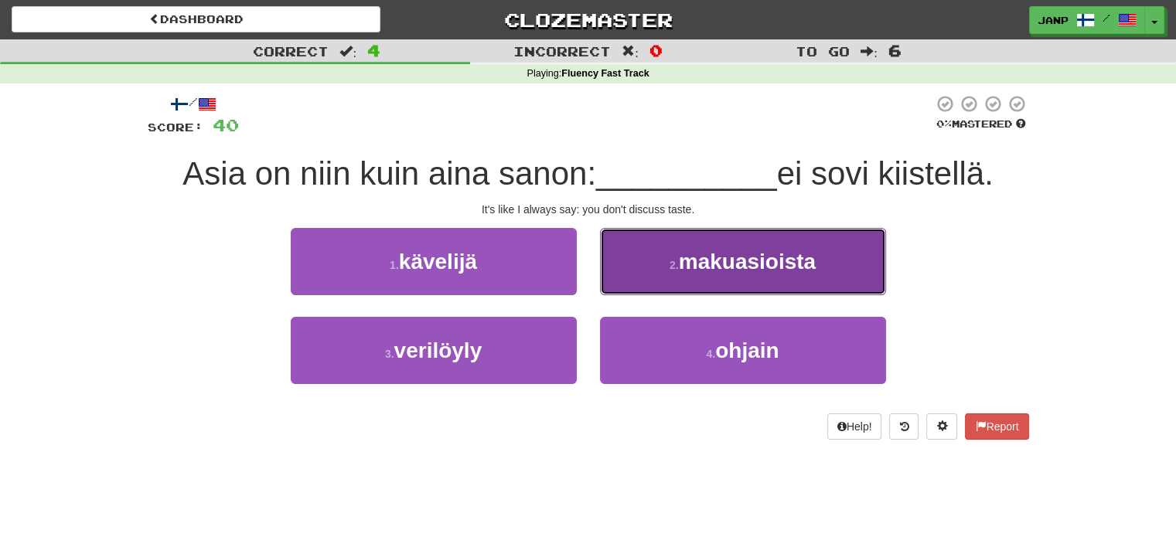
click at [680, 262] on span "makuasioista" at bounding box center [747, 262] width 137 height 24
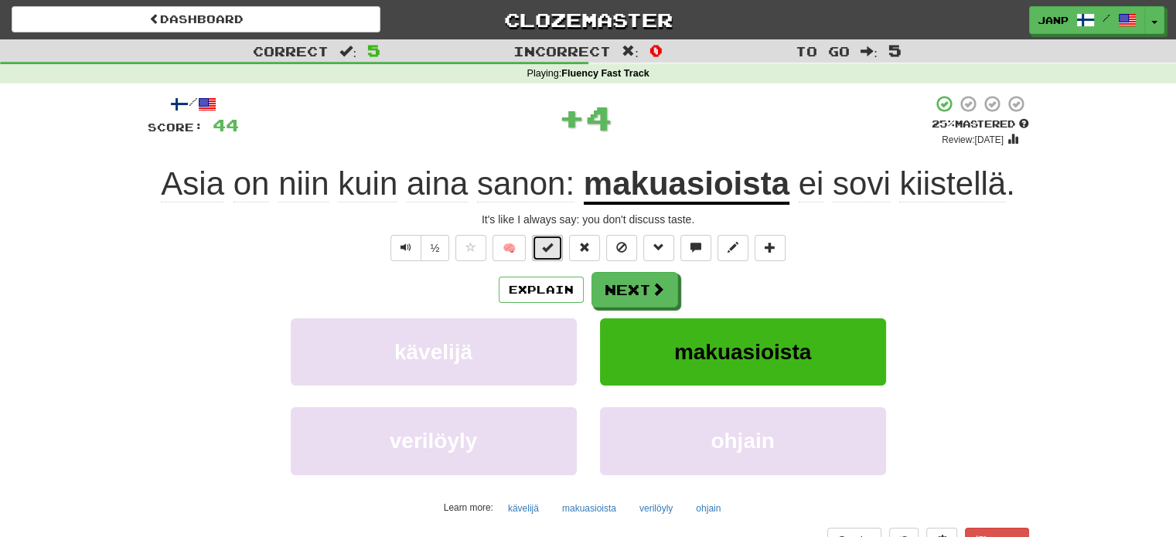
click at [556, 247] on button at bounding box center [547, 248] width 31 height 26
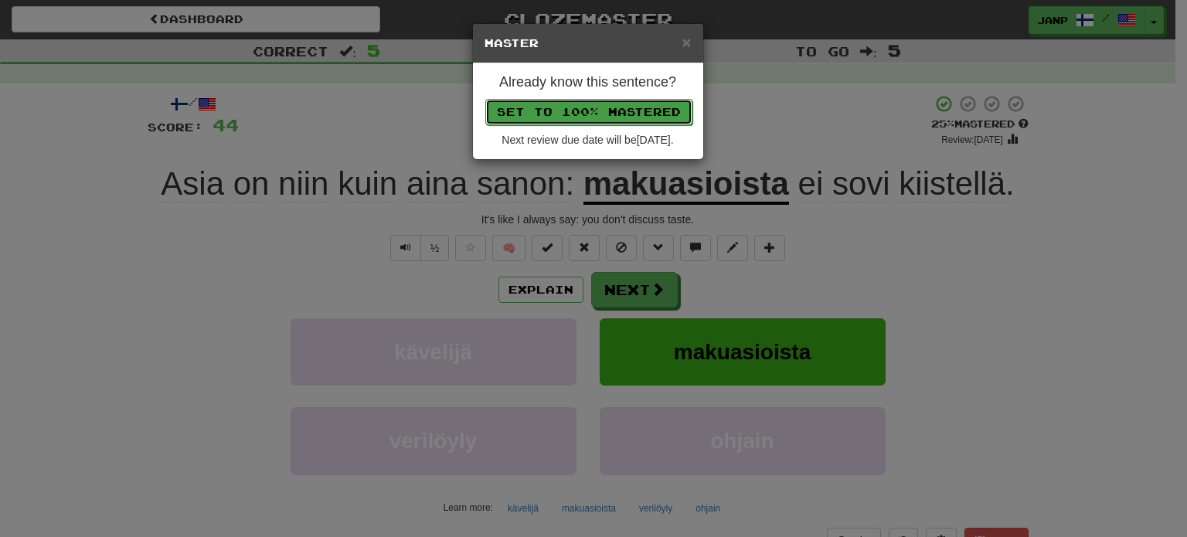
click at [591, 111] on button "Set to 100% Mastered" at bounding box center [588, 112] width 207 height 26
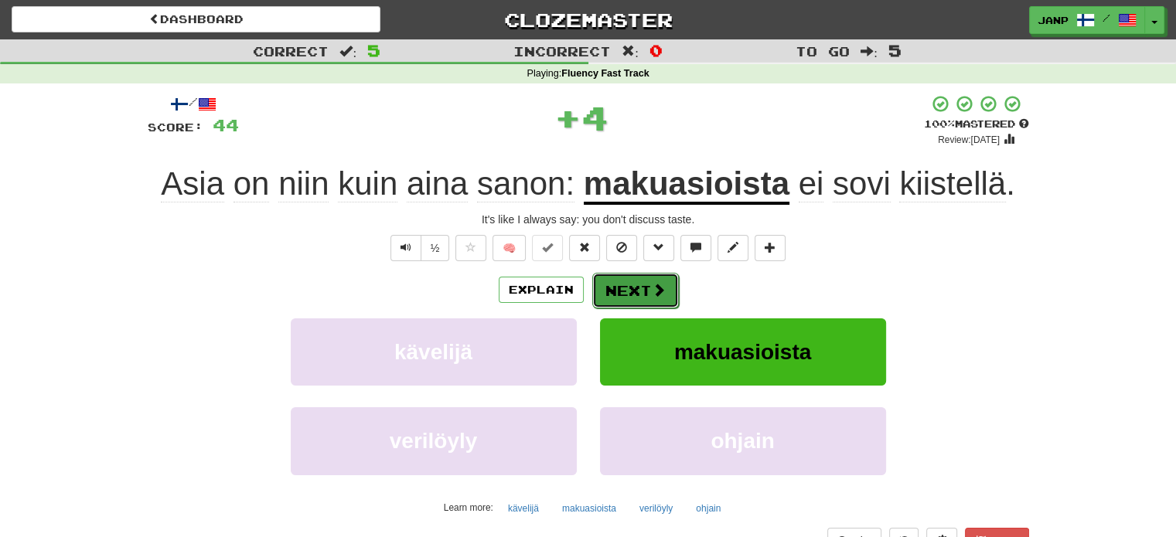
click at [648, 293] on button "Next" at bounding box center [635, 291] width 87 height 36
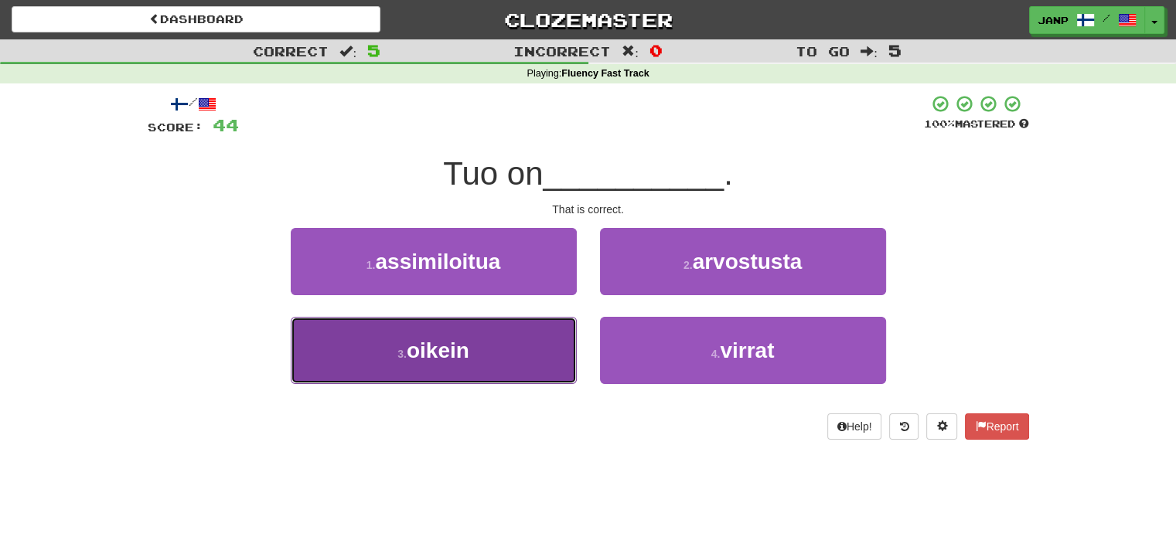
click at [520, 358] on button "3 . oikein" at bounding box center [434, 350] width 286 height 67
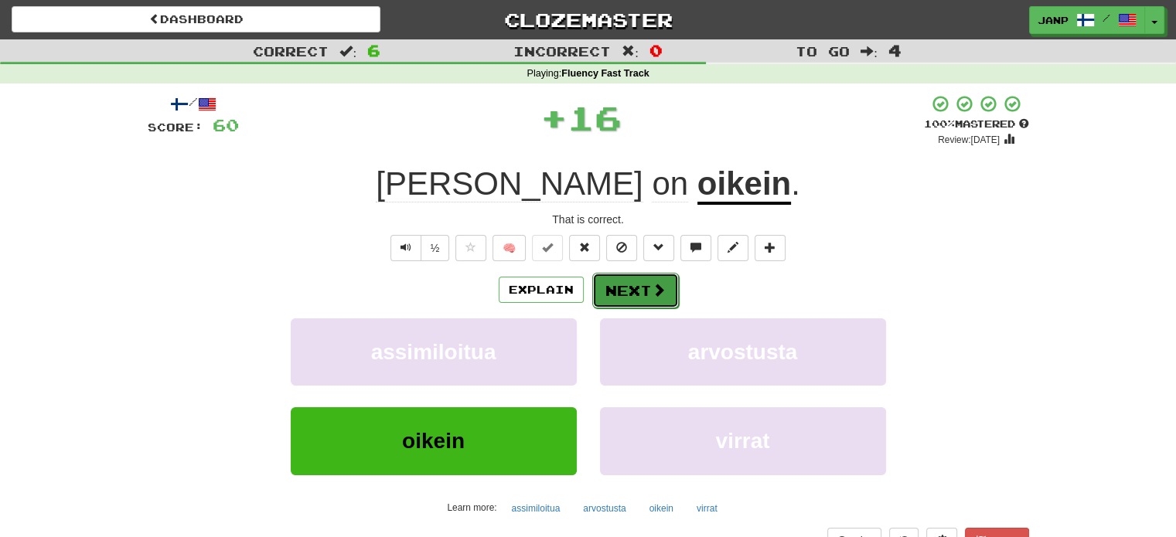
click at [598, 280] on button "Next" at bounding box center [635, 291] width 87 height 36
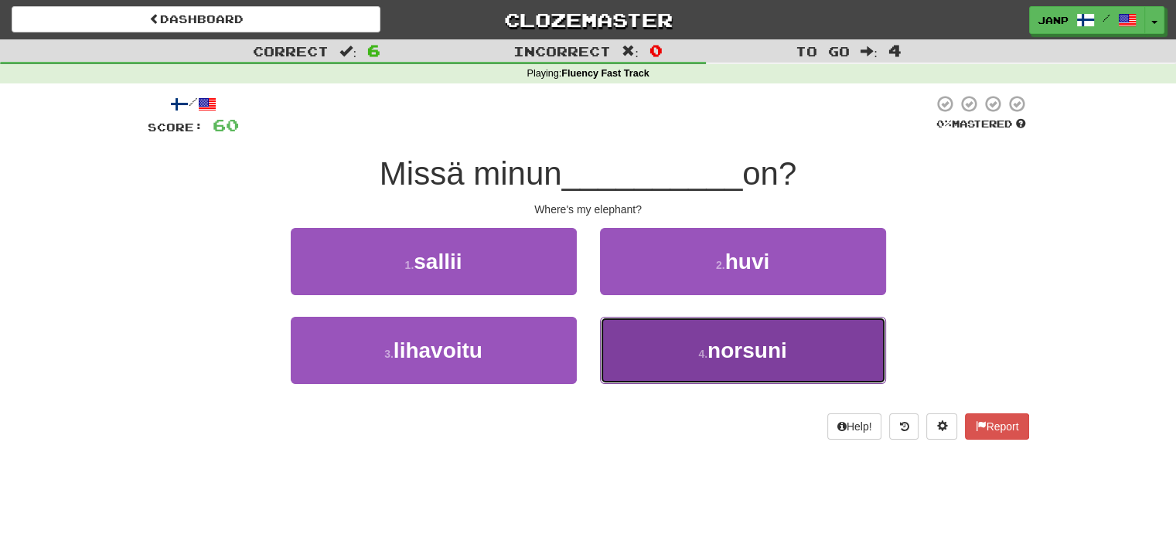
click at [637, 355] on button "4 . norsuni" at bounding box center [743, 350] width 286 height 67
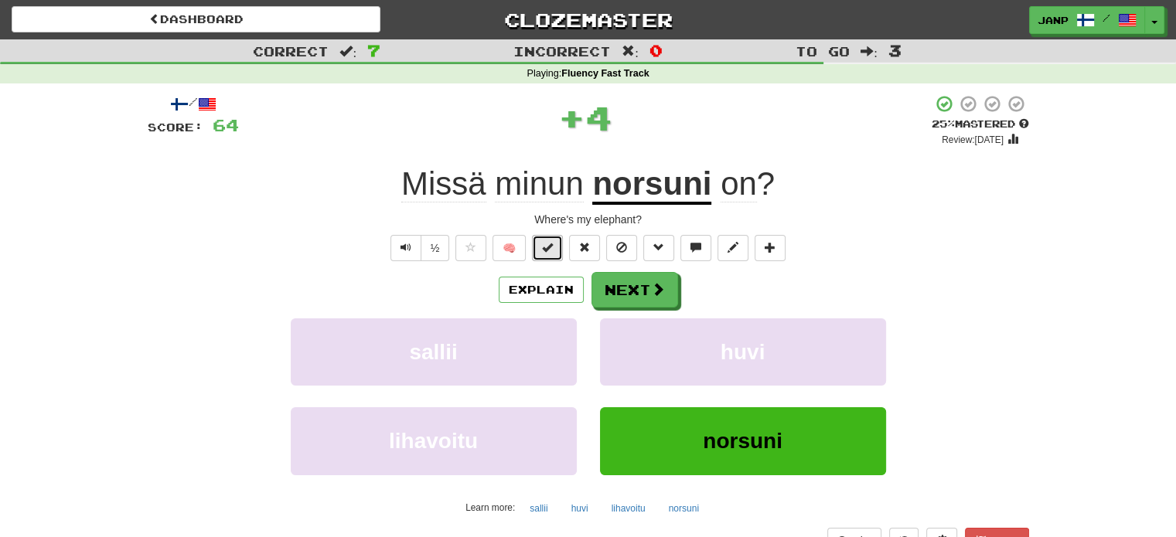
click at [563, 244] on button at bounding box center [547, 248] width 31 height 26
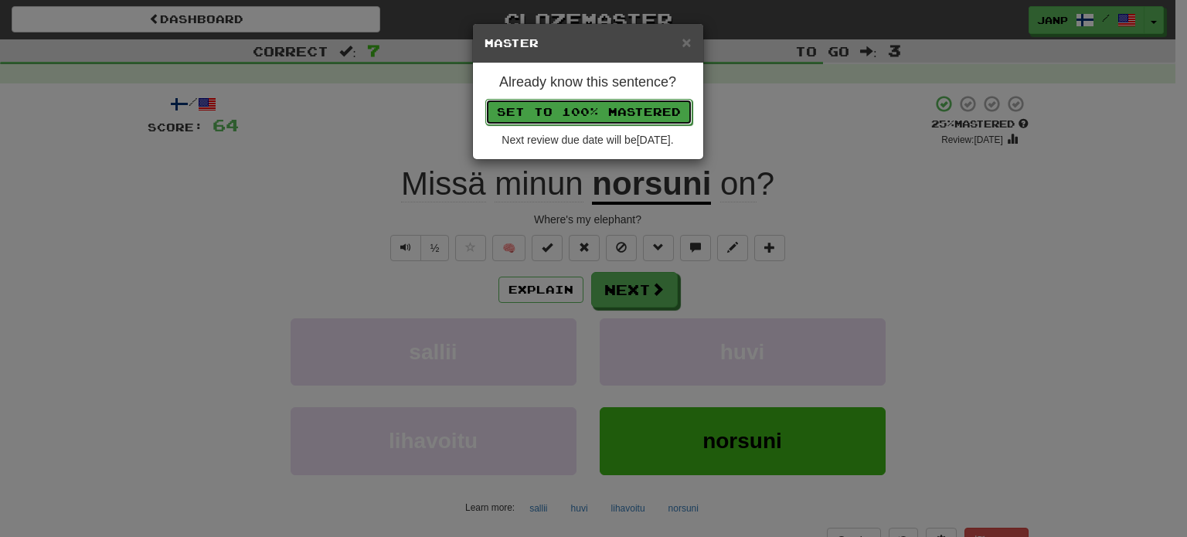
click at [591, 114] on button "Set to 100% Mastered" at bounding box center [588, 112] width 207 height 26
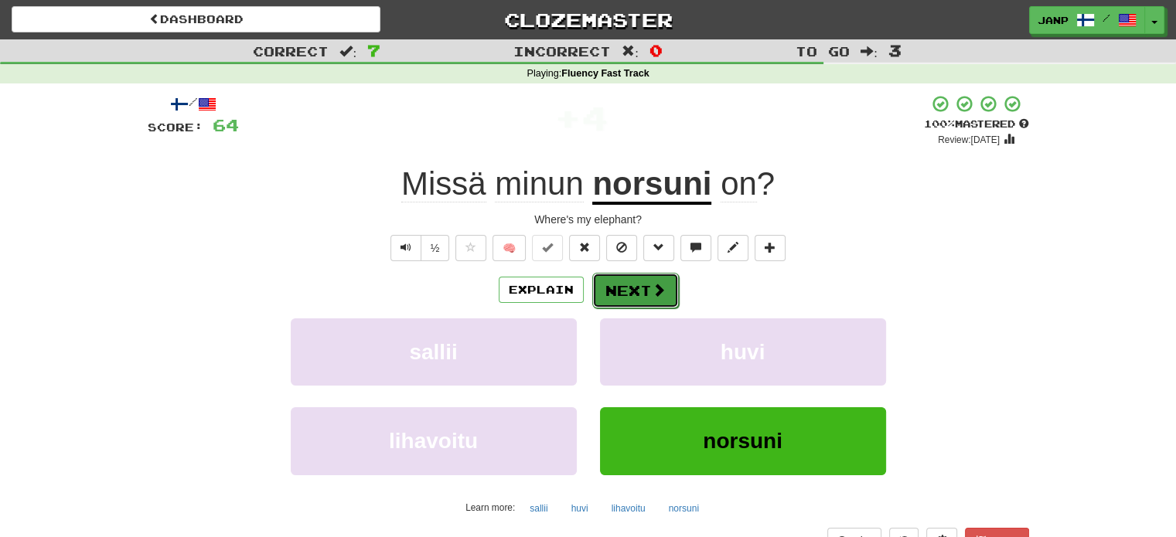
click at [649, 294] on button "Next" at bounding box center [635, 291] width 87 height 36
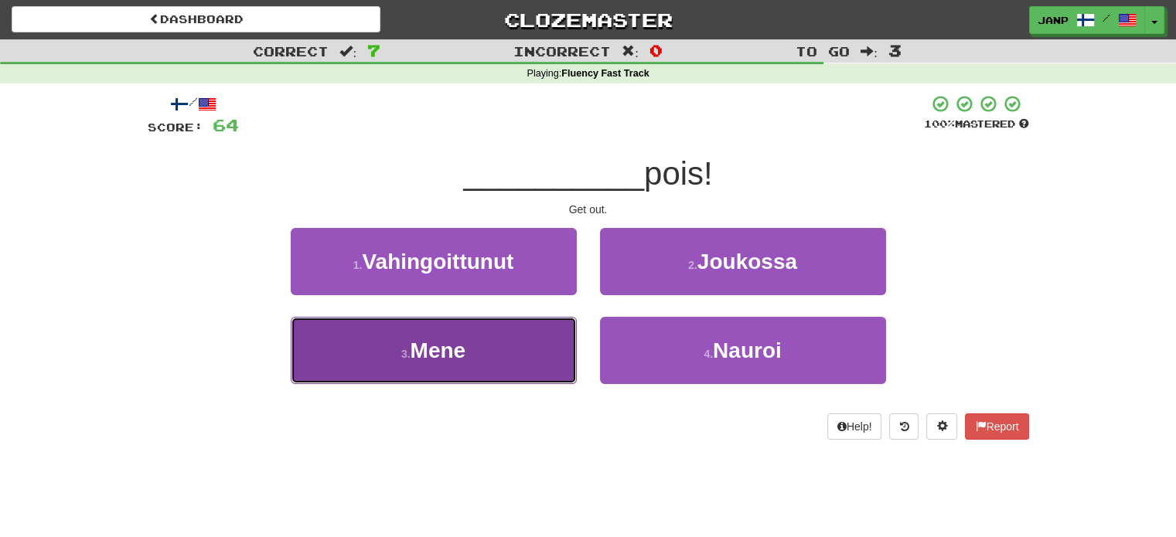
click at [536, 342] on button "3 . Mene" at bounding box center [434, 350] width 286 height 67
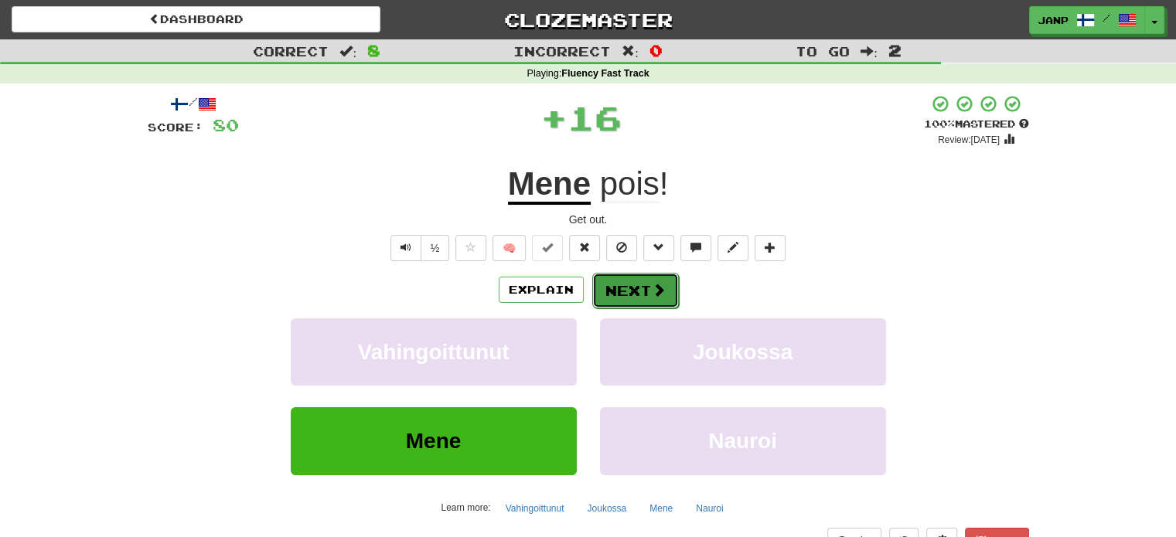
click at [623, 296] on button "Next" at bounding box center [635, 291] width 87 height 36
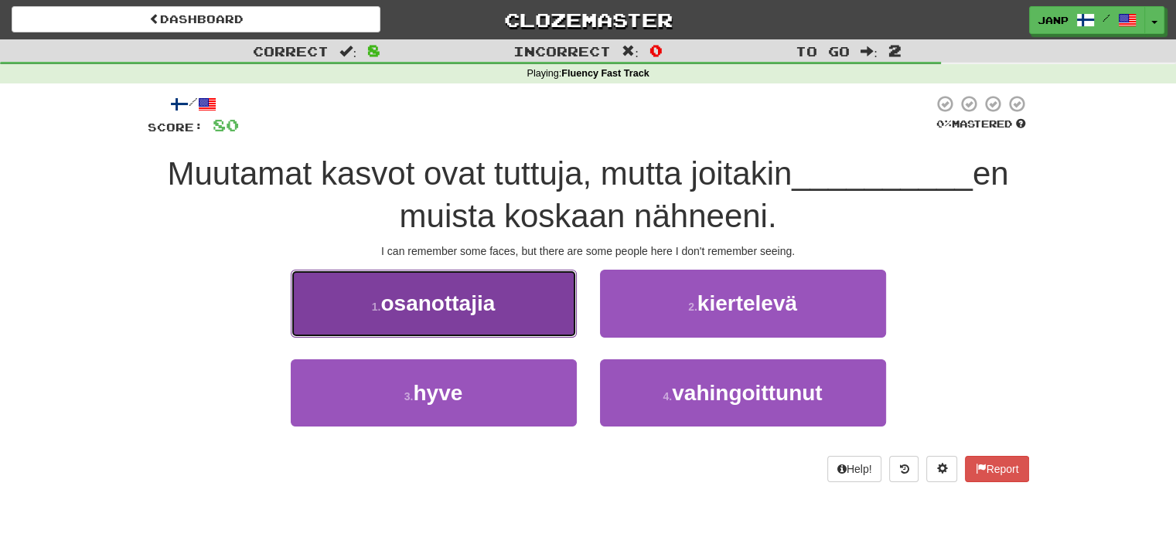
click at [535, 319] on button "1 . osanottajia" at bounding box center [434, 303] width 286 height 67
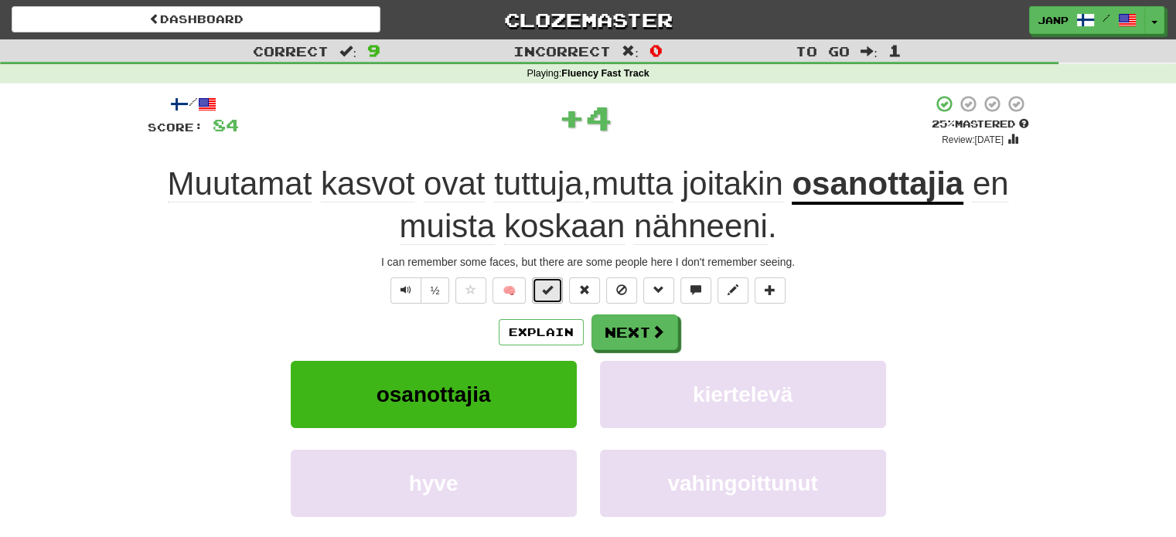
click at [544, 287] on span at bounding box center [547, 289] width 11 height 11
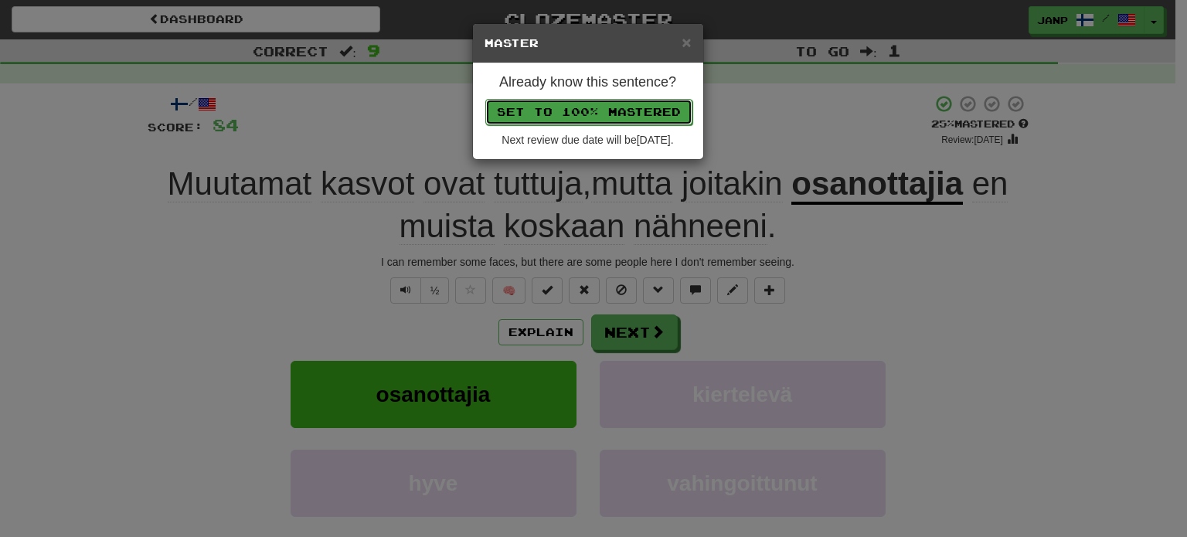
click at [567, 117] on button "Set to 100% Mastered" at bounding box center [588, 112] width 207 height 26
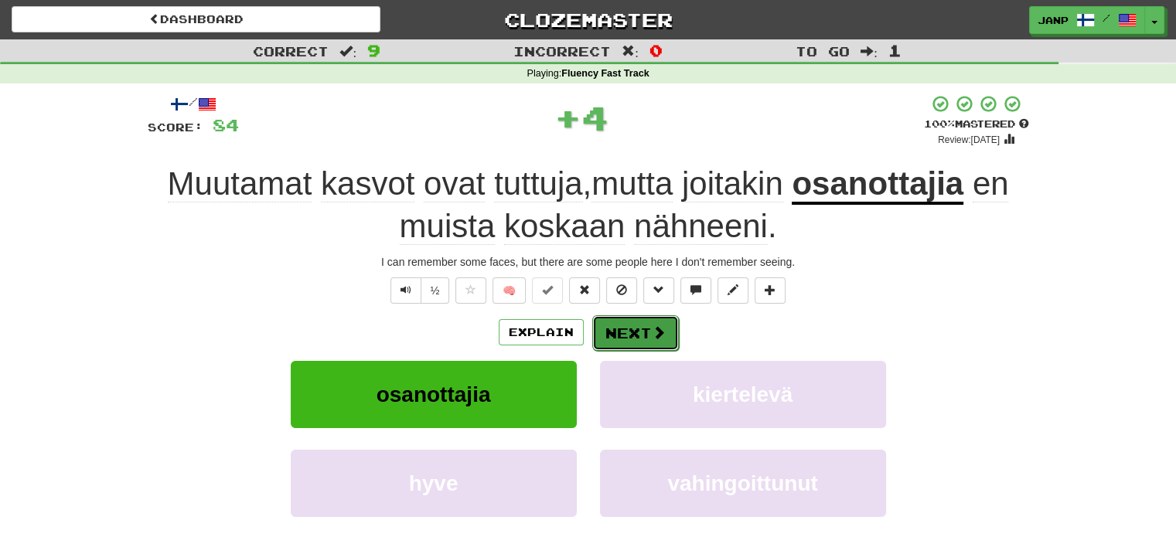
click at [642, 328] on button "Next" at bounding box center [635, 333] width 87 height 36
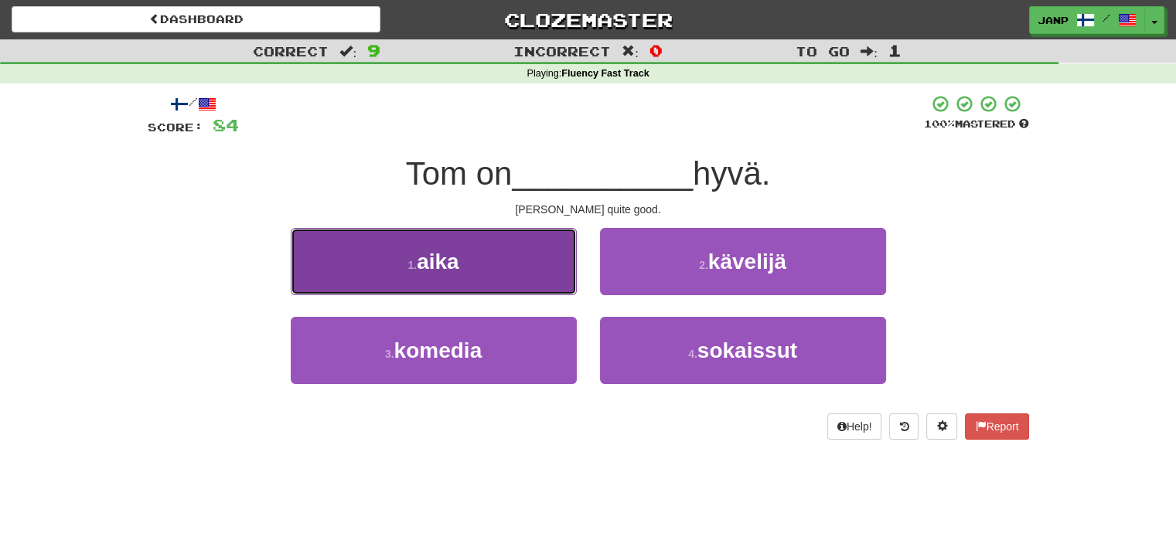
click at [516, 284] on button "1 . aika" at bounding box center [434, 261] width 286 height 67
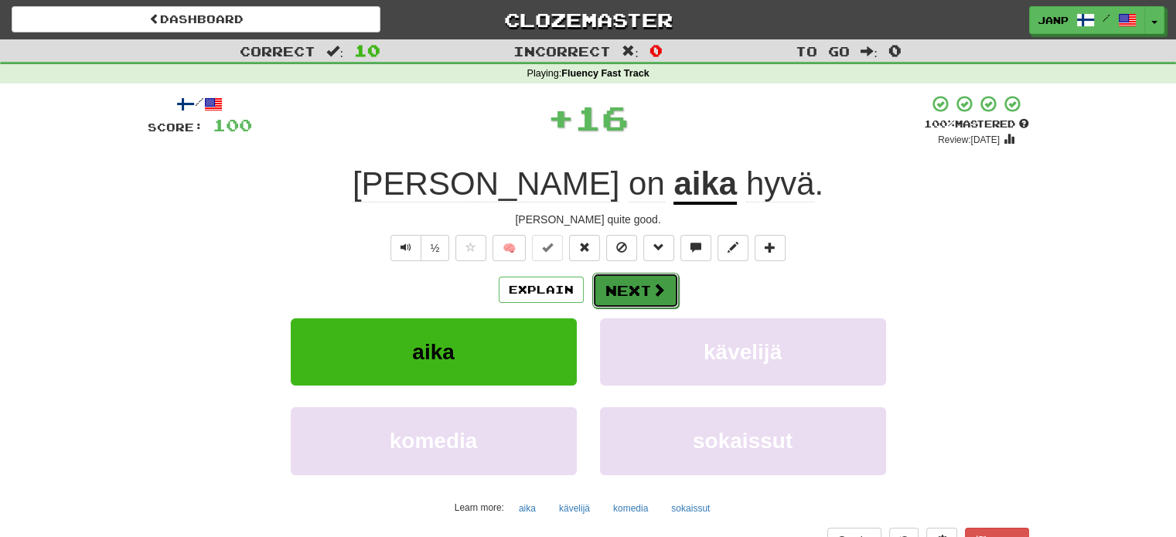
click at [638, 299] on button "Next" at bounding box center [635, 291] width 87 height 36
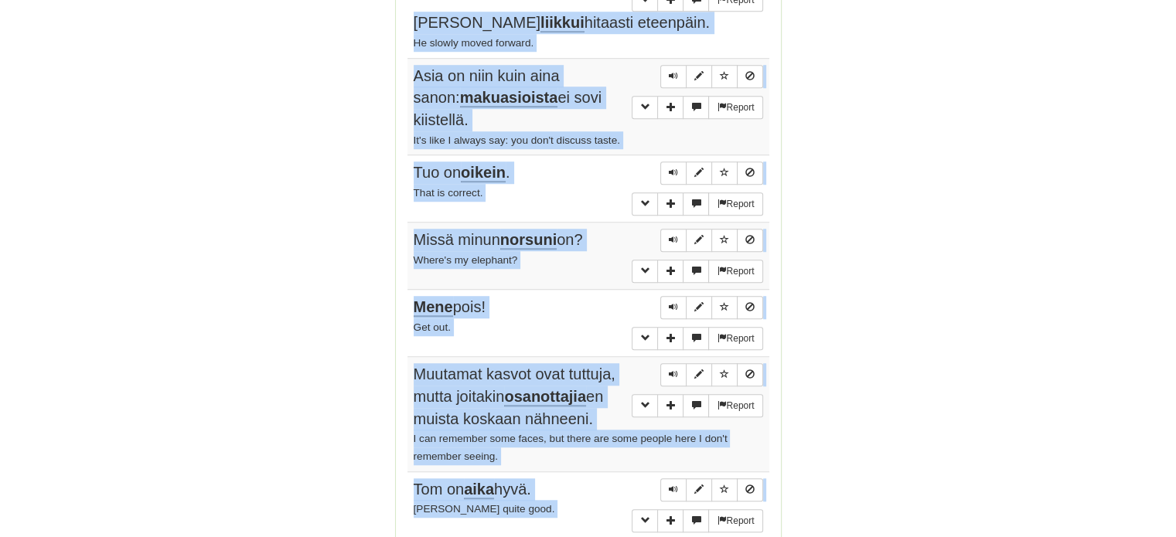
scroll to position [1180, 0]
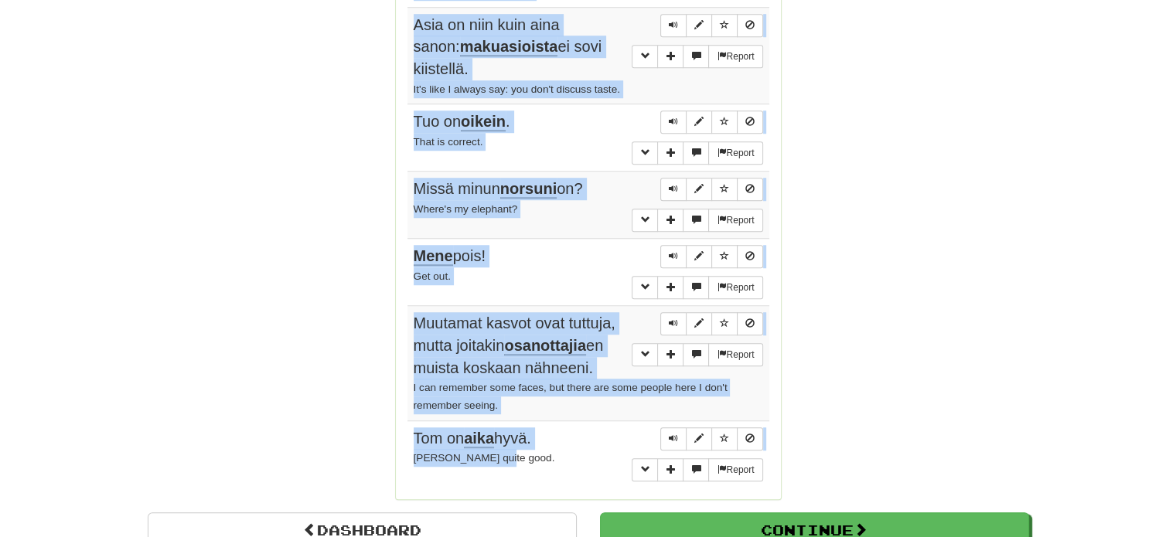
drag, startPoint x: 409, startPoint y: 228, endPoint x: 587, endPoint y: 356, distance: 219.3
click at [587, 356] on tbody "Report Miksi he tekisivät niin? Why would they do that? Report Missä Tom leikka…" at bounding box center [588, 69] width 362 height 836
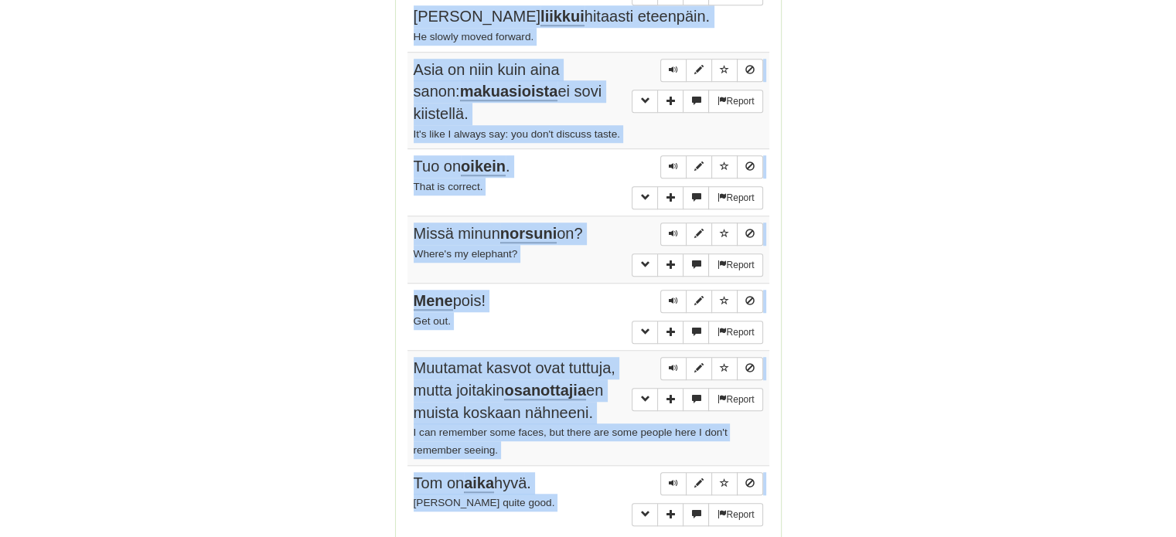
scroll to position [1177, 0]
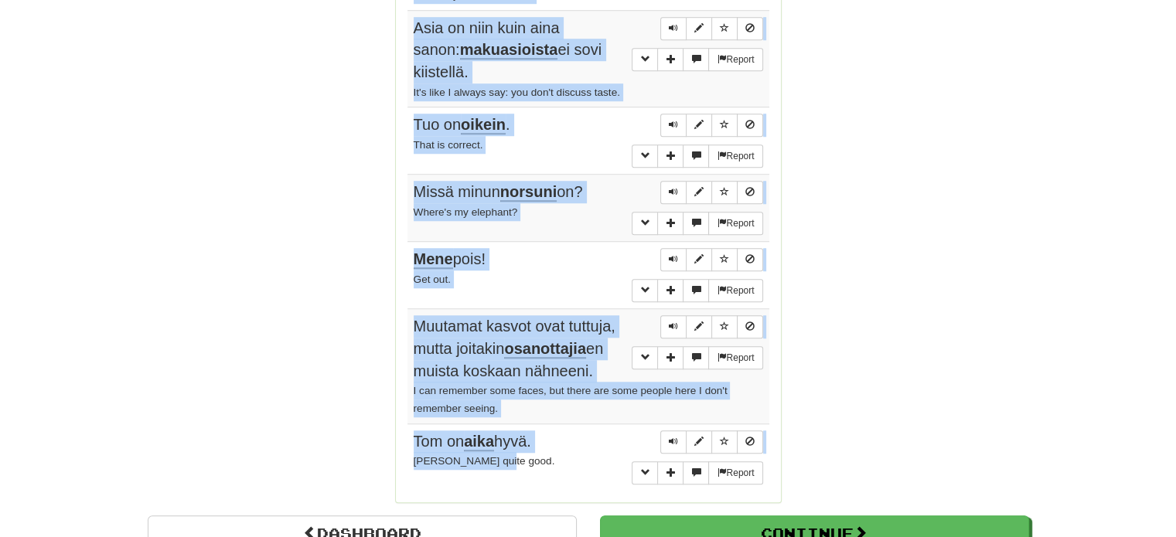
drag, startPoint x: 410, startPoint y: 209, endPoint x: 533, endPoint y: 364, distance: 198.6
click at [533, 364] on tbody "Report Miksi he tekisivät niin? Why would they do that? Report Missä Tom leikka…" at bounding box center [588, 72] width 362 height 836
copy tbody "Miksi he tekisivät niin? Why would they do that? Report Missä Tom leikkautti hi…"
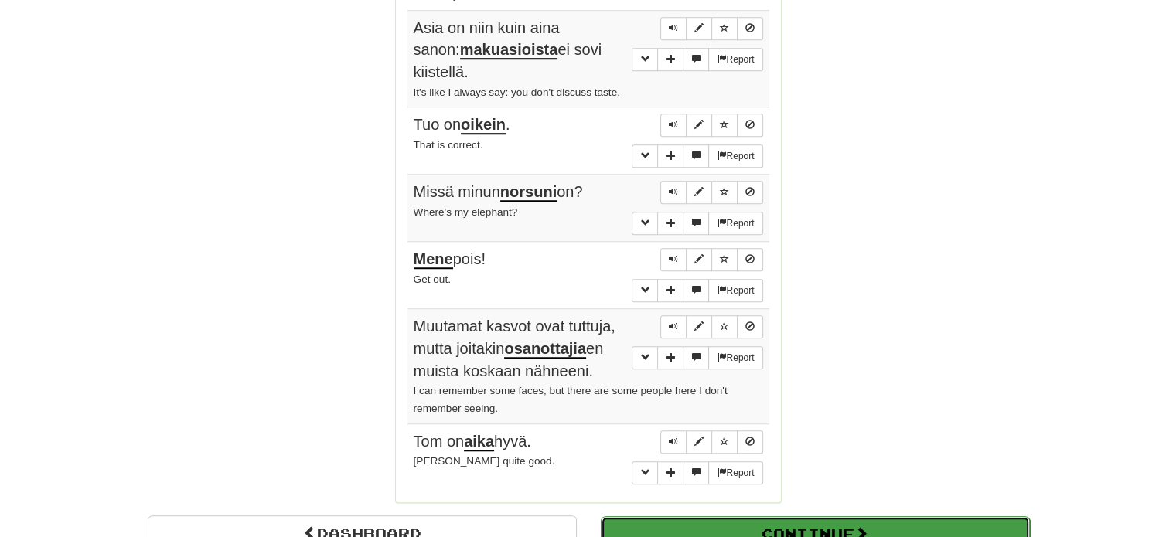
click at [846, 516] on button "Continue" at bounding box center [815, 534] width 429 height 36
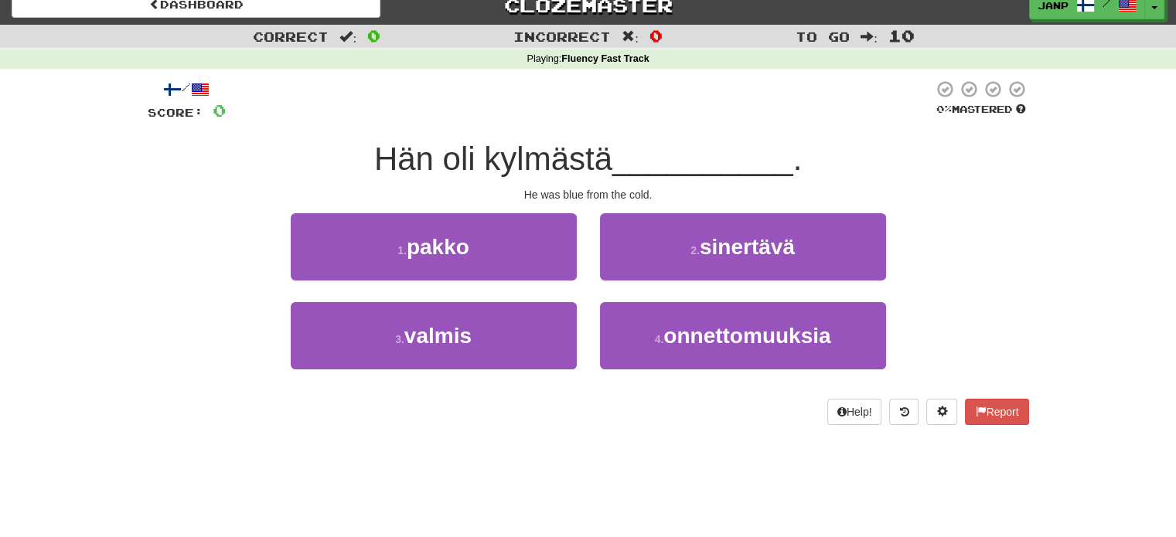
scroll to position [0, 0]
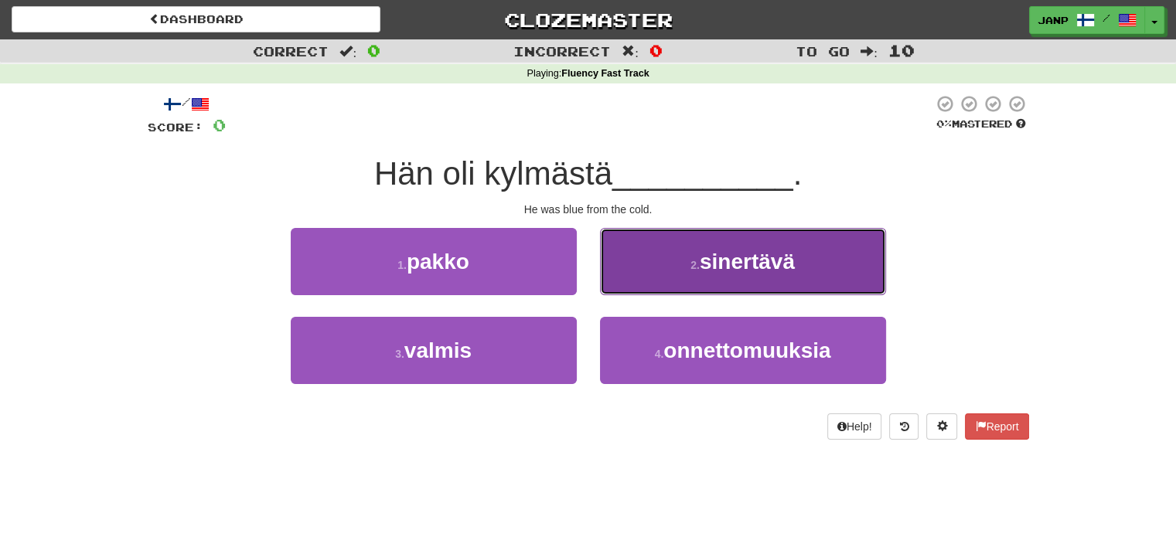
click at [831, 271] on button "2 . sinertävä" at bounding box center [743, 261] width 286 height 67
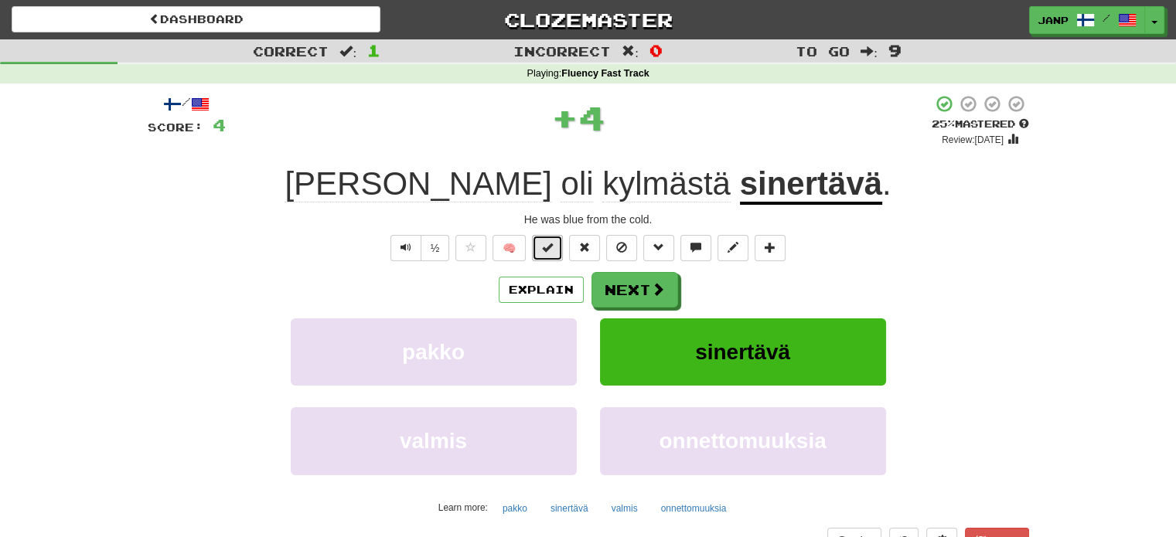
click at [557, 246] on button at bounding box center [547, 248] width 31 height 26
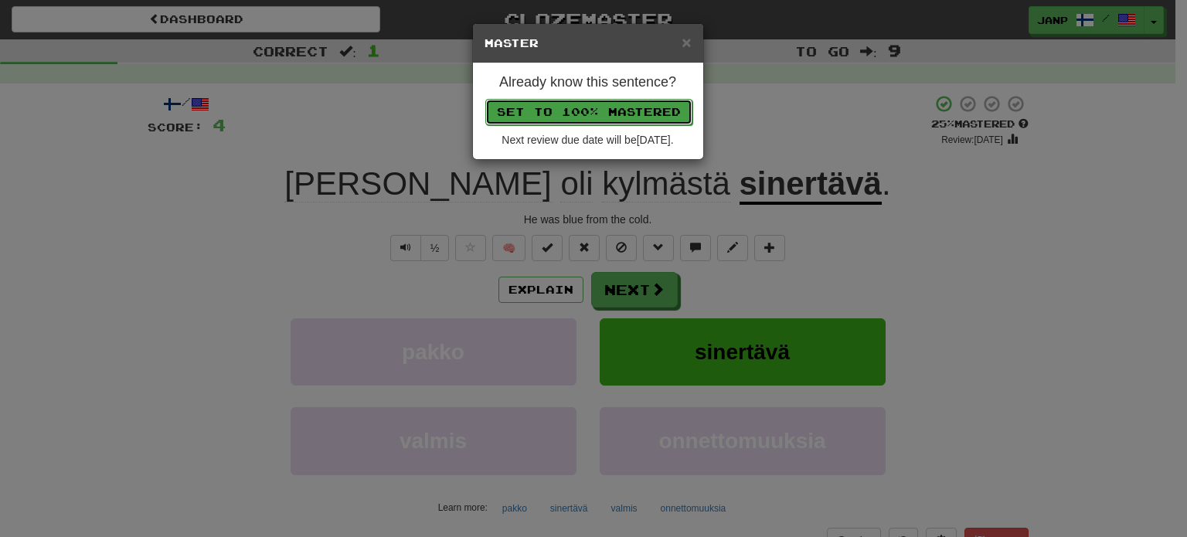
click at [603, 121] on button "Set to 100% Mastered" at bounding box center [588, 112] width 207 height 26
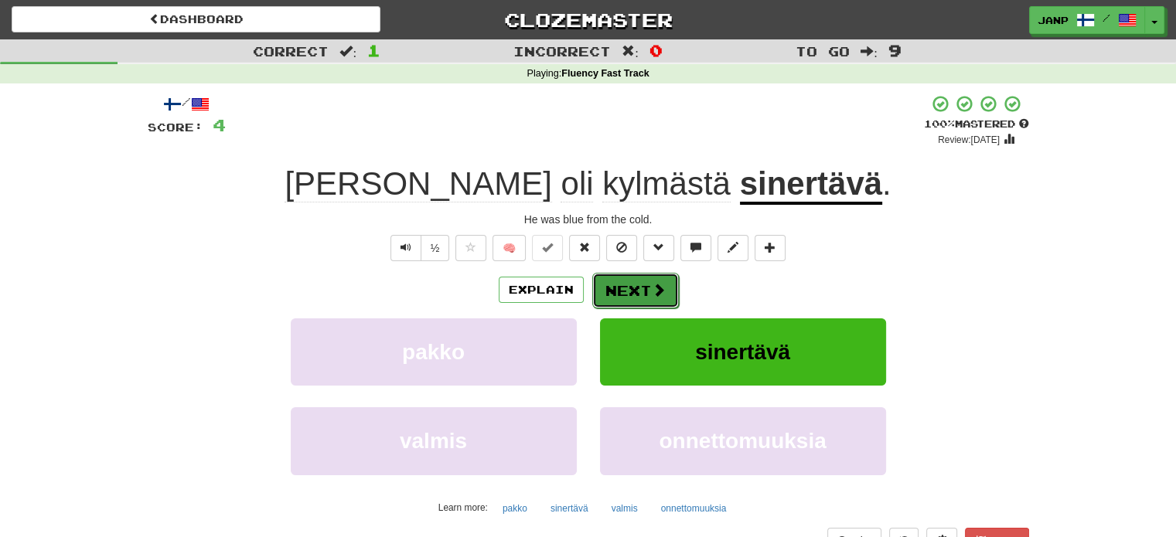
click at [632, 288] on button "Next" at bounding box center [635, 291] width 87 height 36
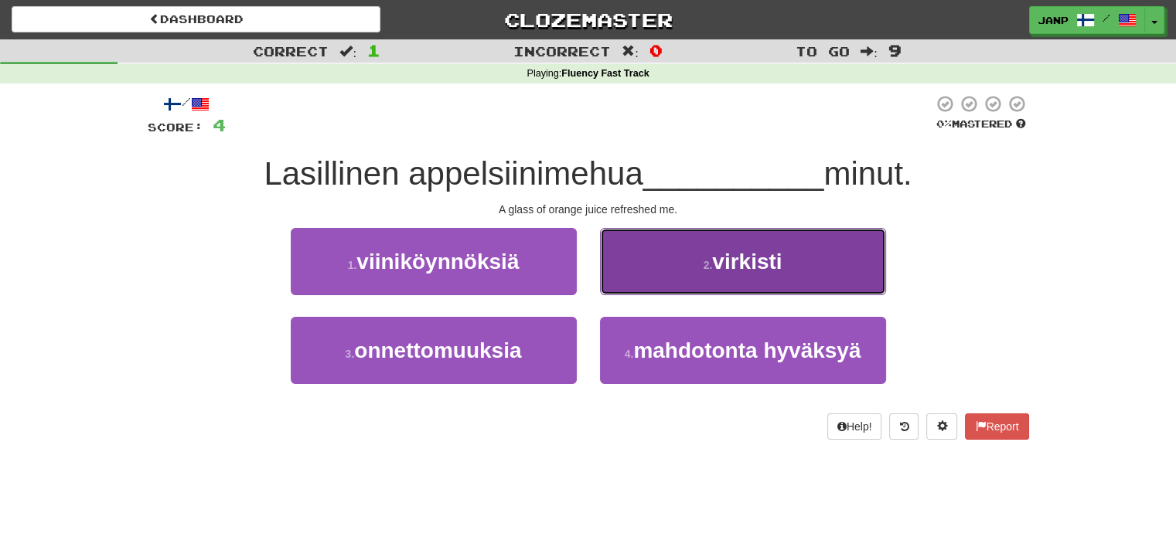
click at [687, 249] on button "2 . virkisti" at bounding box center [743, 261] width 286 height 67
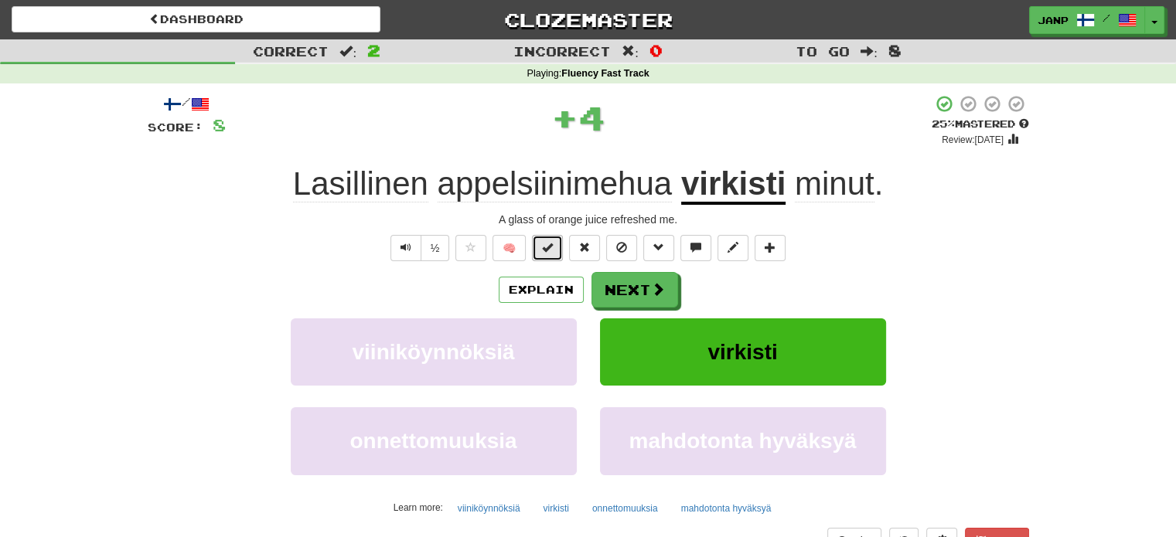
click at [549, 247] on span at bounding box center [547, 247] width 11 height 11
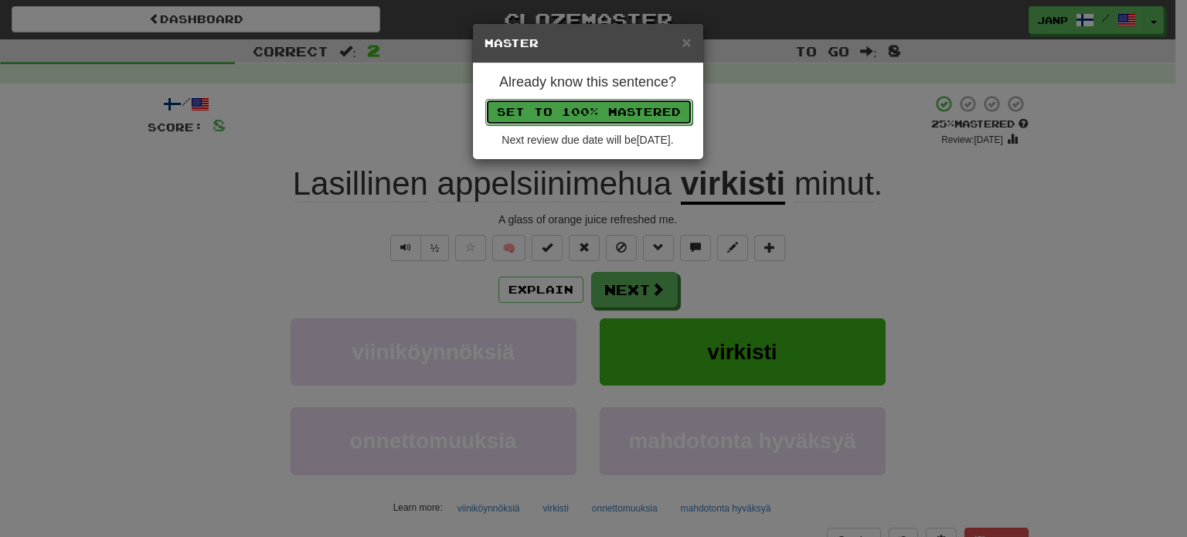
click at [571, 112] on button "Set to 100% Mastered" at bounding box center [588, 112] width 207 height 26
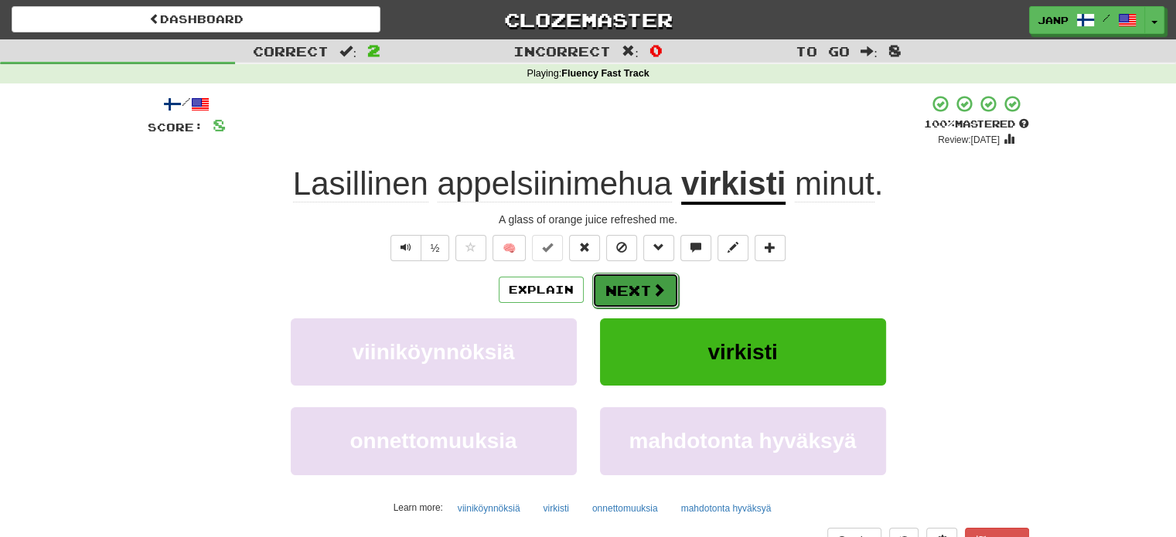
click at [637, 292] on button "Next" at bounding box center [635, 291] width 87 height 36
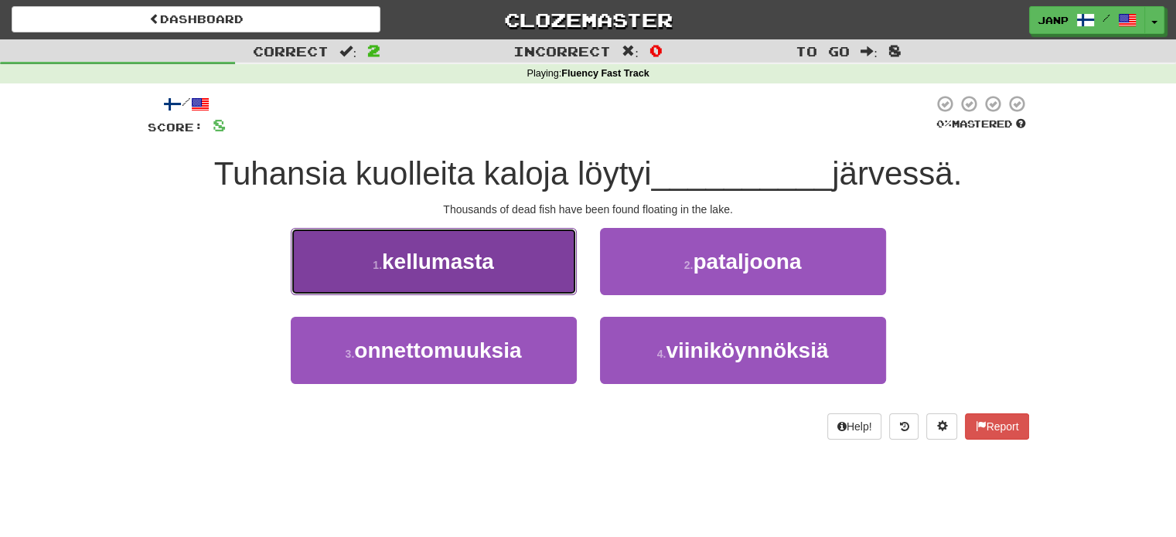
click at [524, 267] on button "1 . kellumasta" at bounding box center [434, 261] width 286 height 67
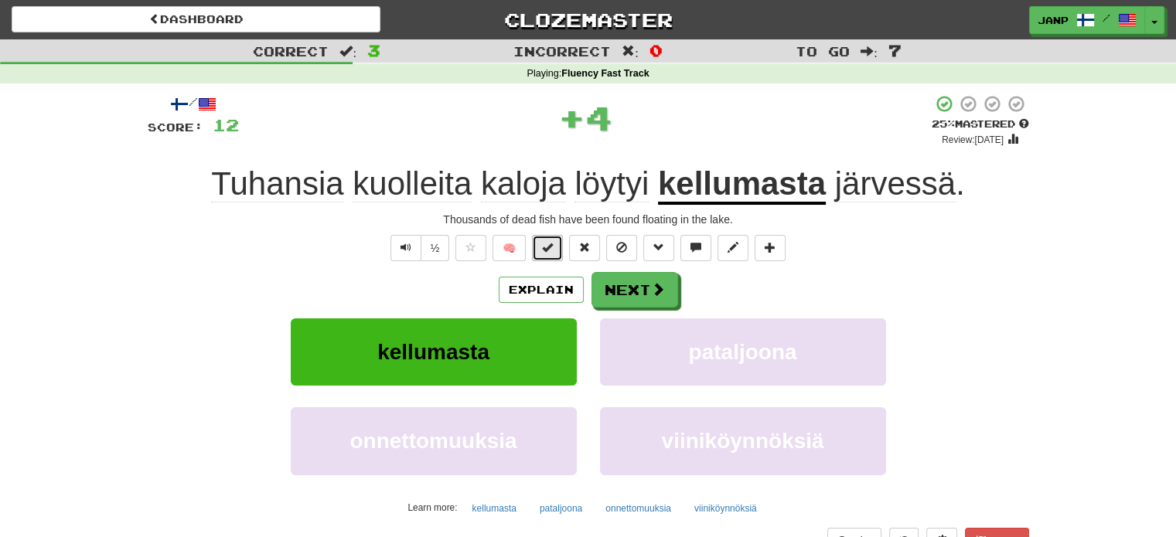
click at [546, 256] on button at bounding box center [547, 248] width 31 height 26
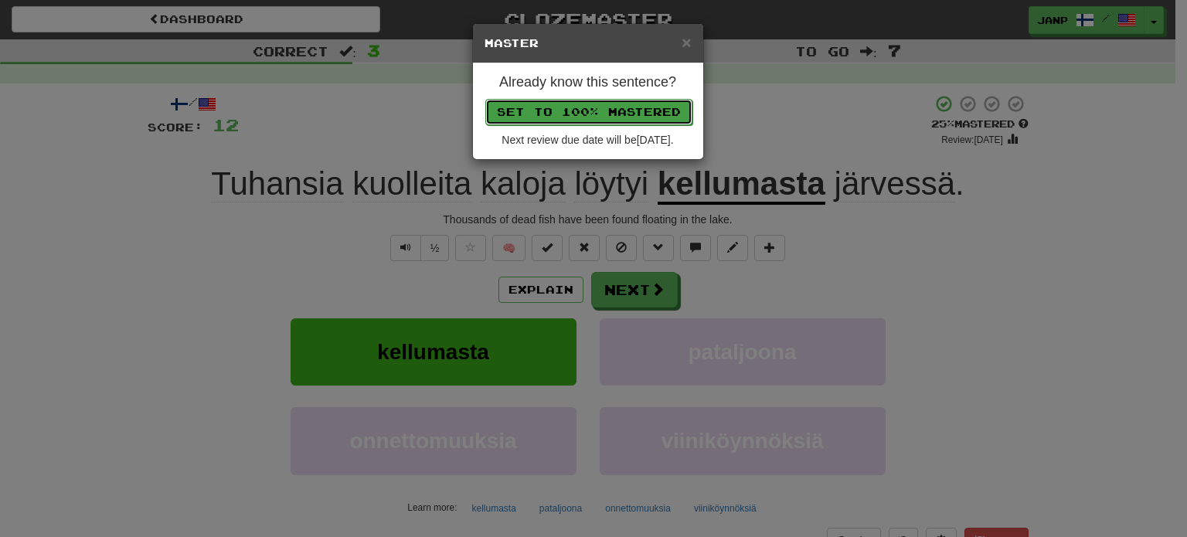
click at [581, 117] on button "Set to 100% Mastered" at bounding box center [588, 112] width 207 height 26
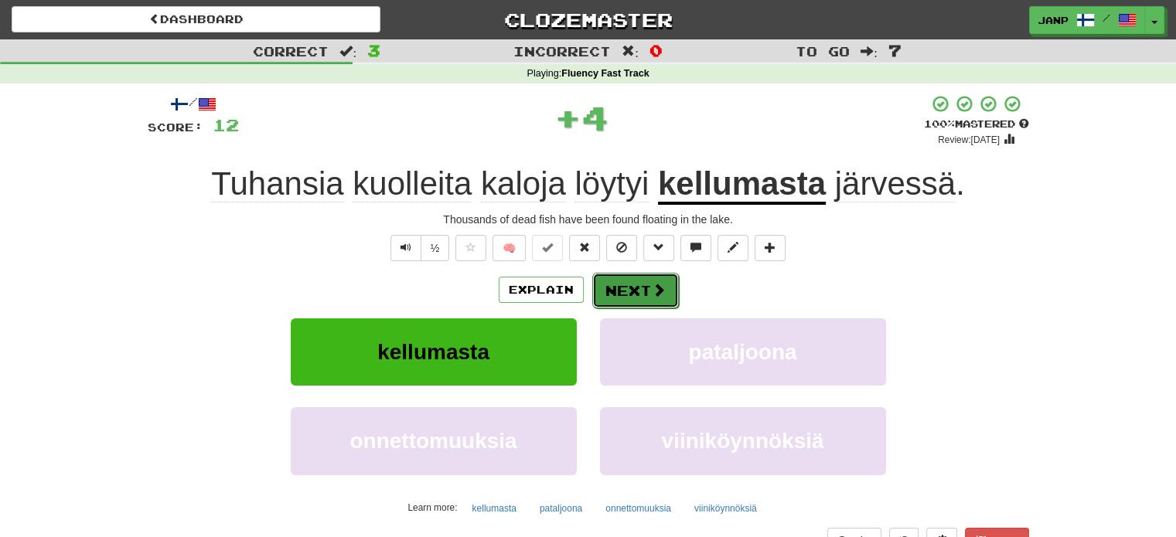
click at [631, 284] on button "Next" at bounding box center [635, 291] width 87 height 36
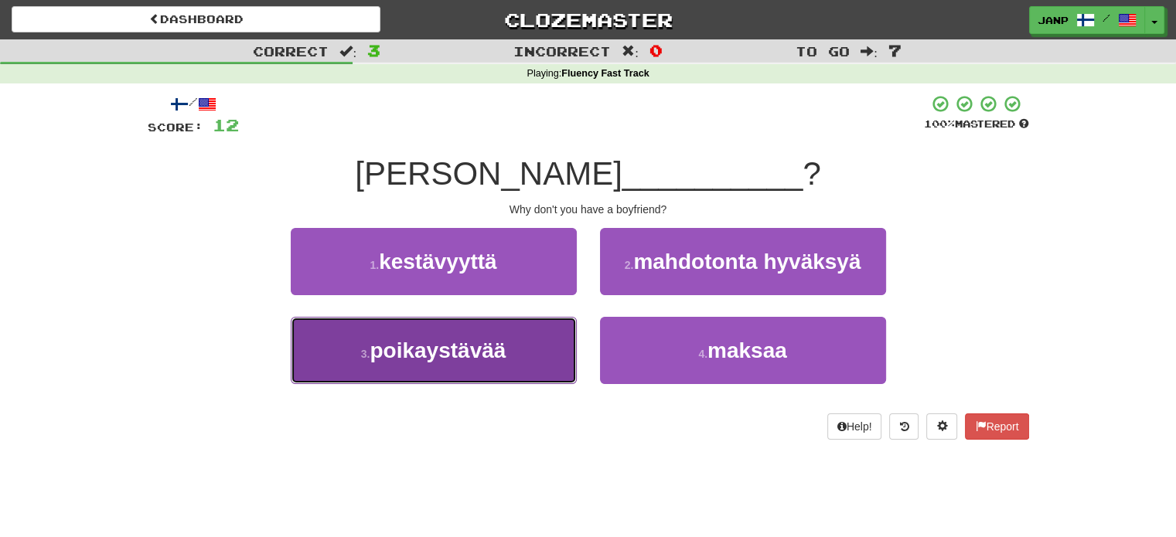
click at [545, 352] on button "3 . poikaystävää" at bounding box center [434, 350] width 286 height 67
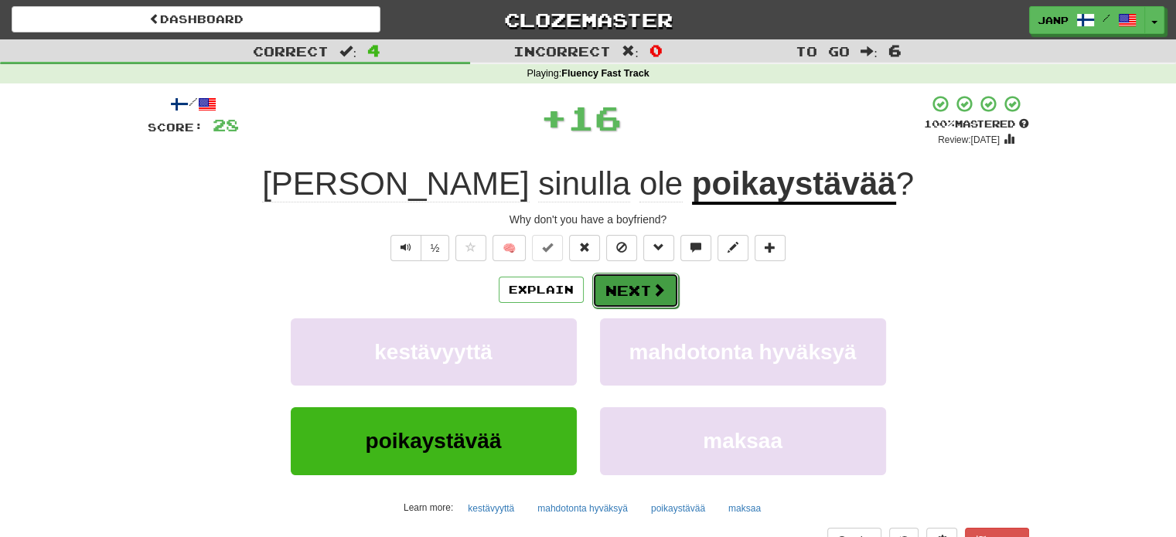
click at [626, 275] on button "Next" at bounding box center [635, 291] width 87 height 36
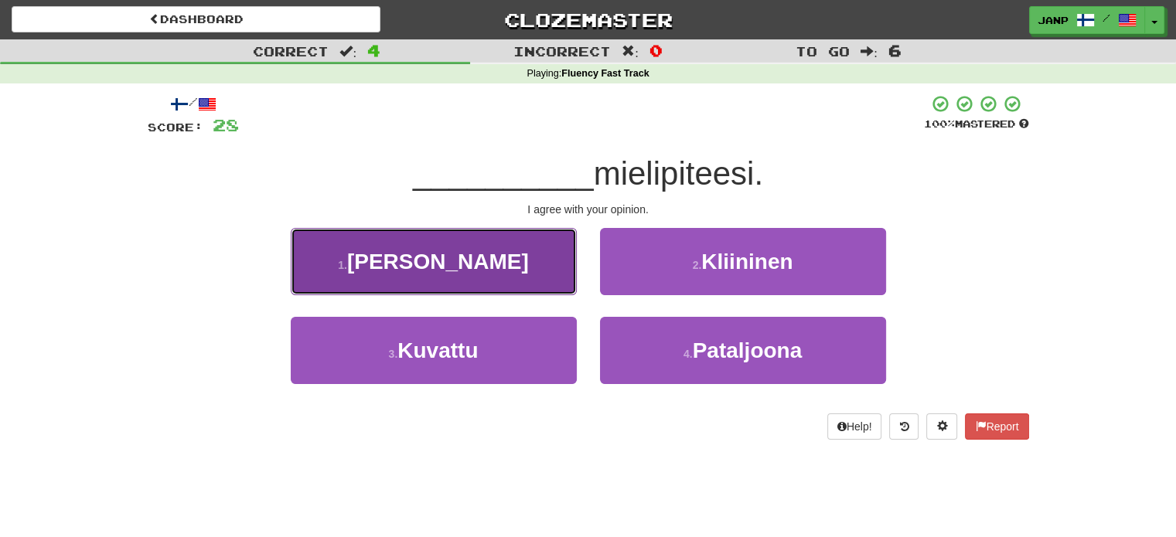
click at [538, 278] on button "1 . Jaan" at bounding box center [434, 261] width 286 height 67
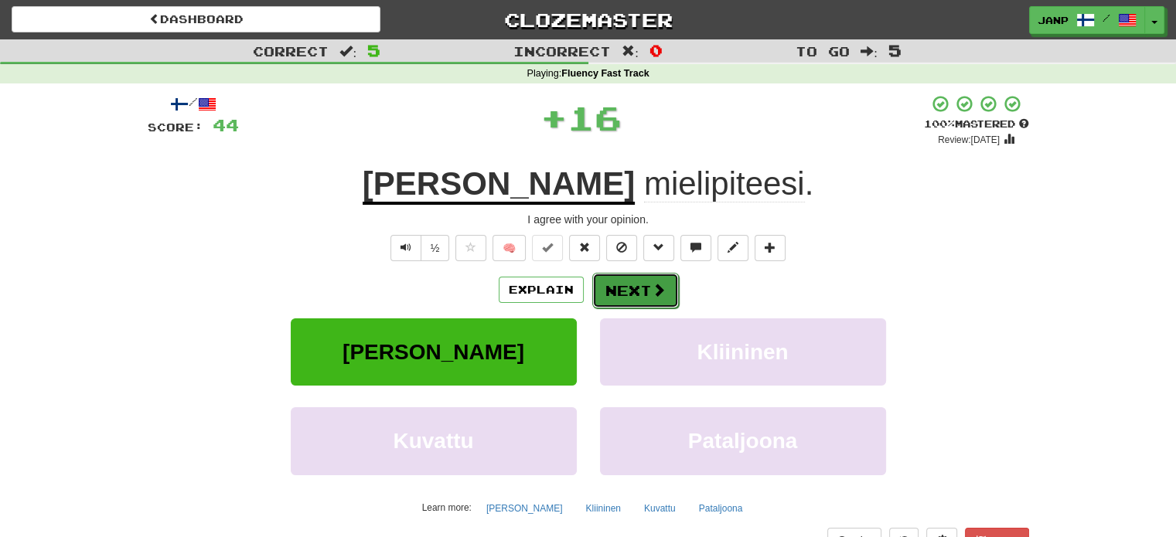
click at [629, 287] on button "Next" at bounding box center [635, 291] width 87 height 36
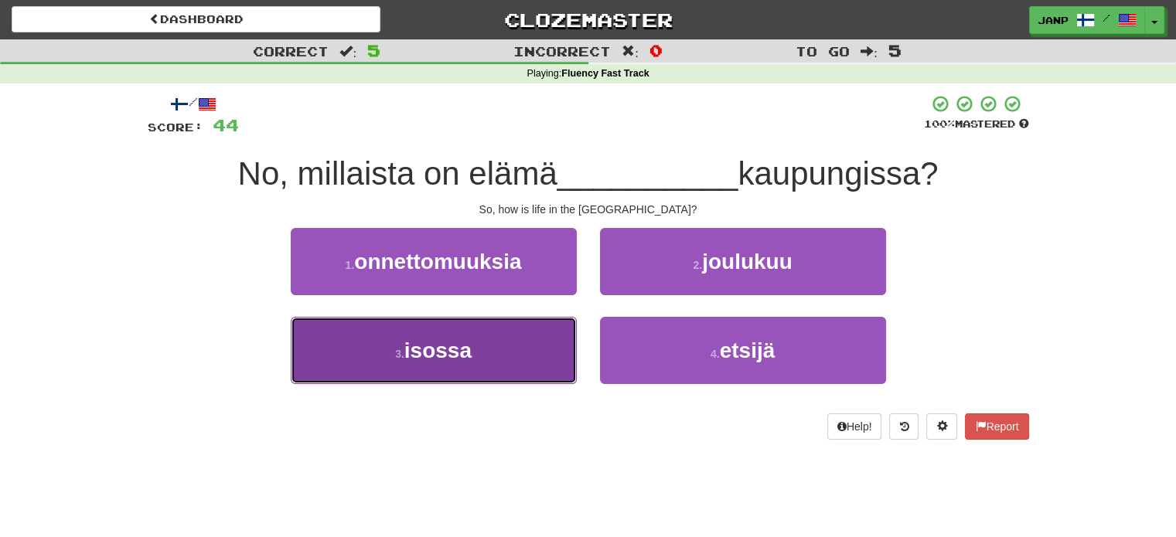
click at [554, 346] on button "3 . isossa" at bounding box center [434, 350] width 286 height 67
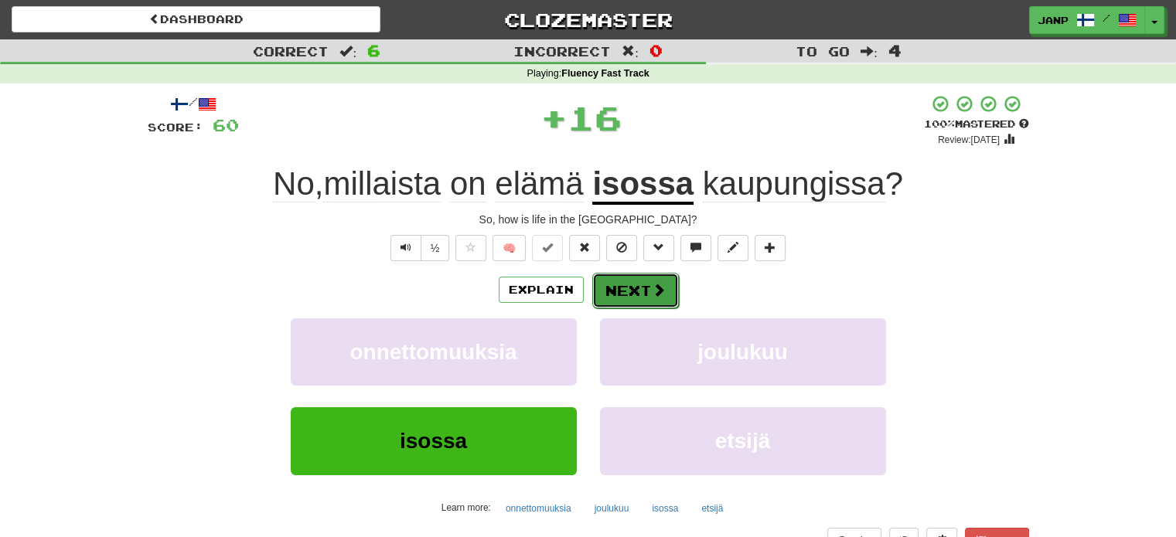
click at [615, 284] on button "Next" at bounding box center [635, 291] width 87 height 36
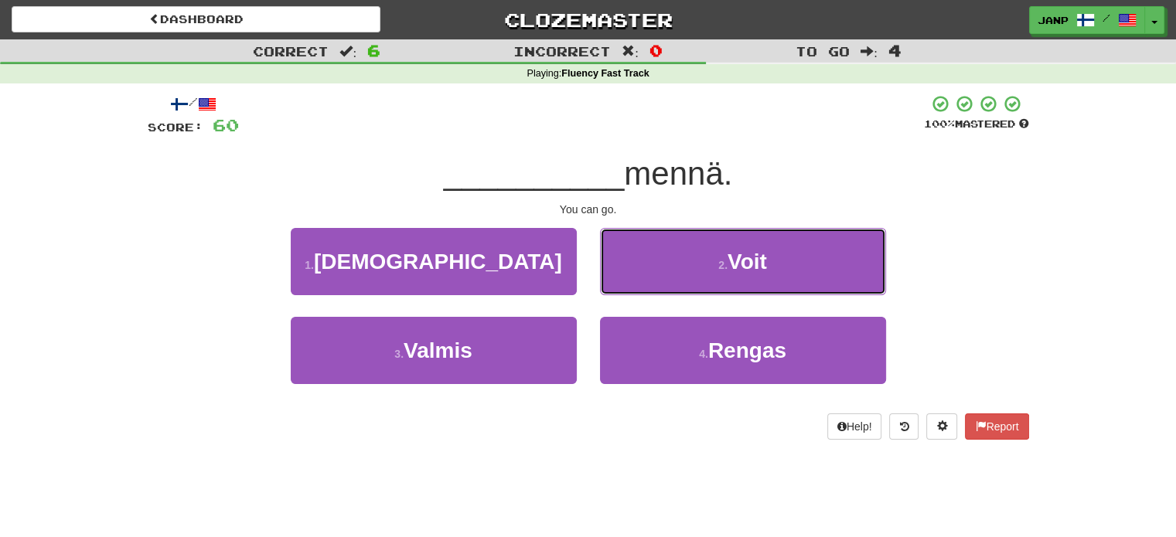
click at [615, 284] on button "2 . Voit" at bounding box center [743, 261] width 286 height 67
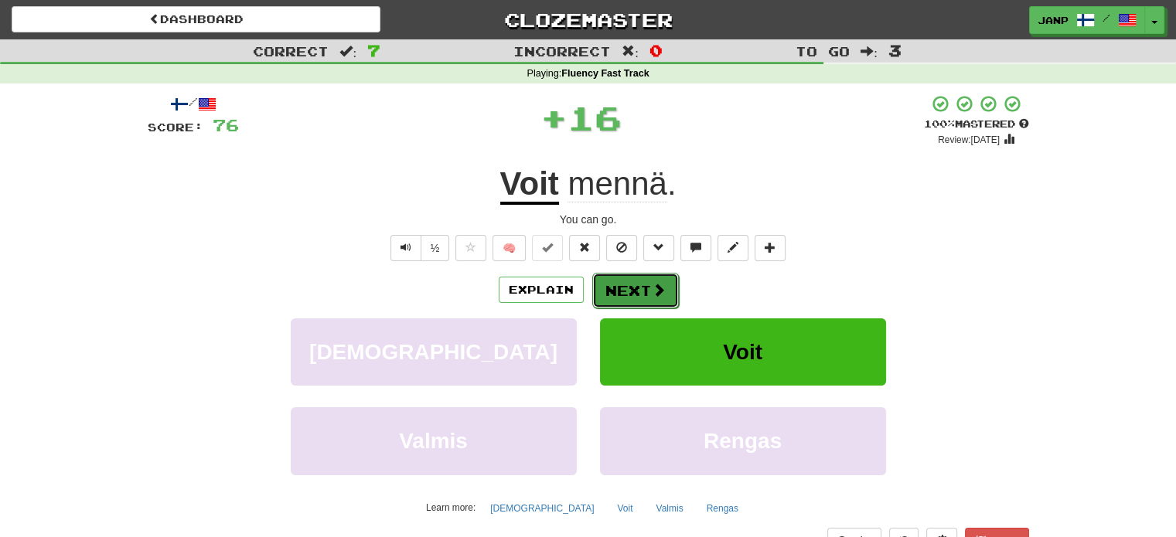
click at [614, 278] on button "Next" at bounding box center [635, 291] width 87 height 36
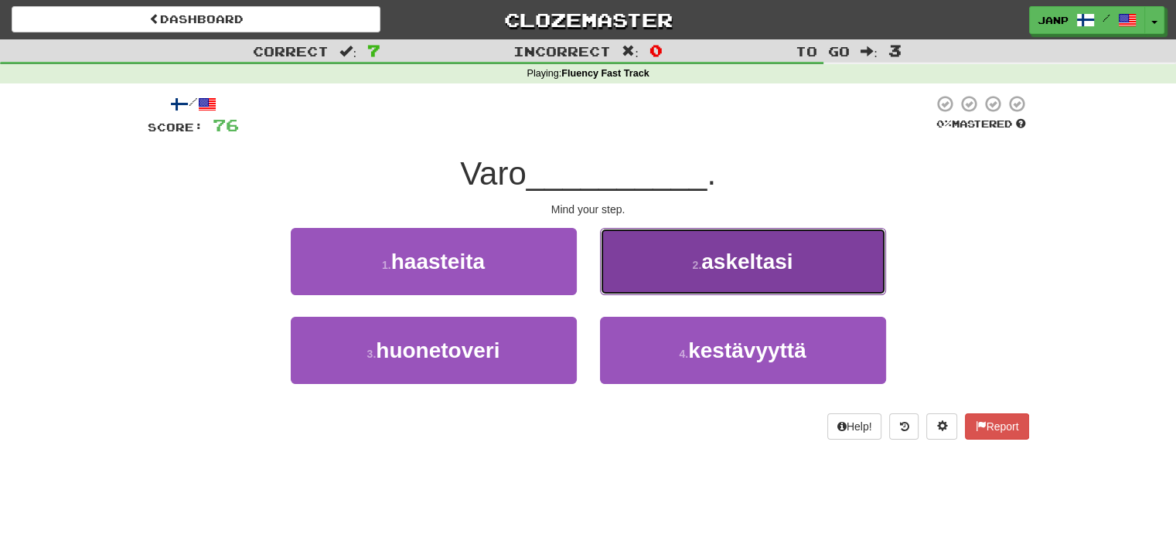
click at [625, 271] on button "2 . askeltasi" at bounding box center [743, 261] width 286 height 67
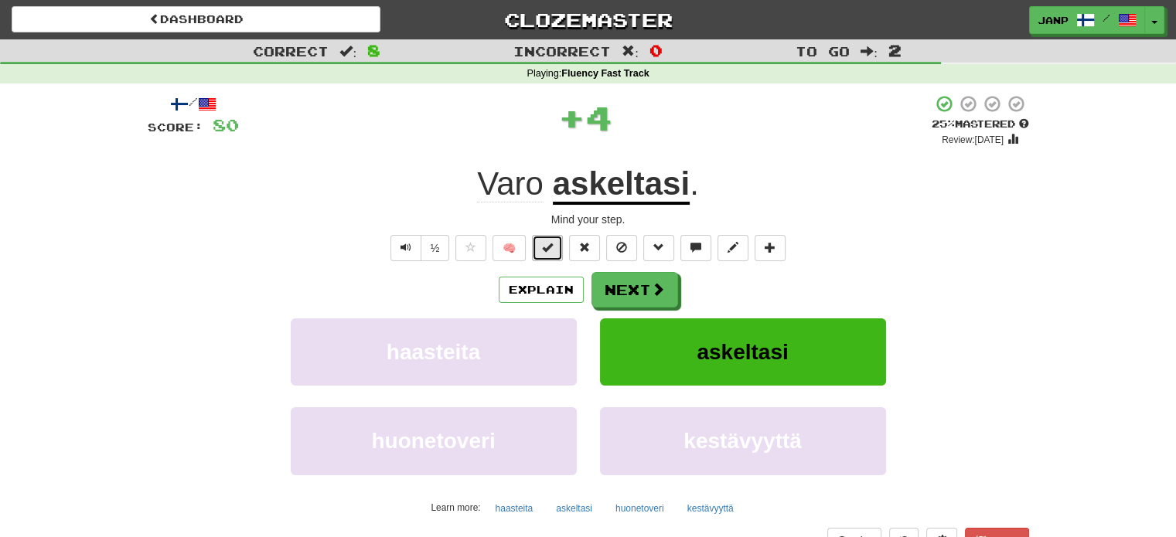
click at [553, 248] on span at bounding box center [547, 247] width 11 height 11
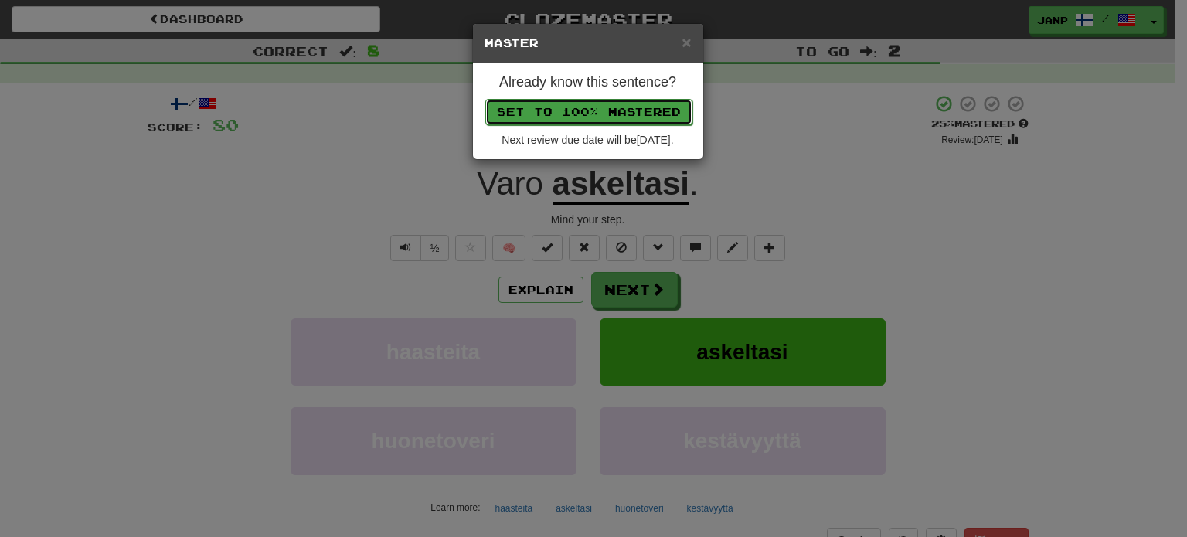
click at [583, 111] on button "Set to 100% Mastered" at bounding box center [588, 112] width 207 height 26
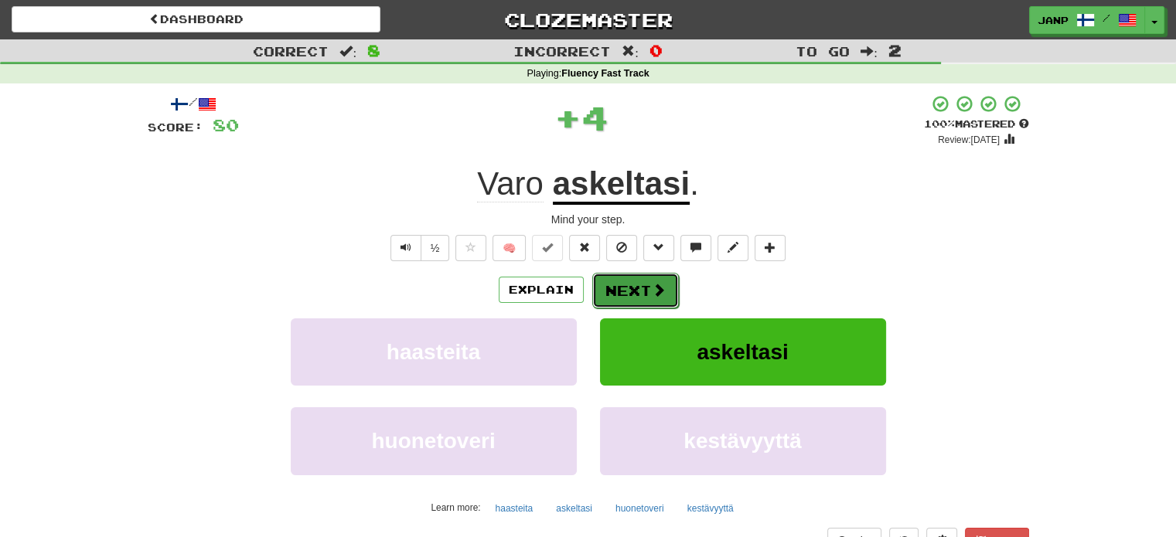
click at [647, 293] on button "Next" at bounding box center [635, 291] width 87 height 36
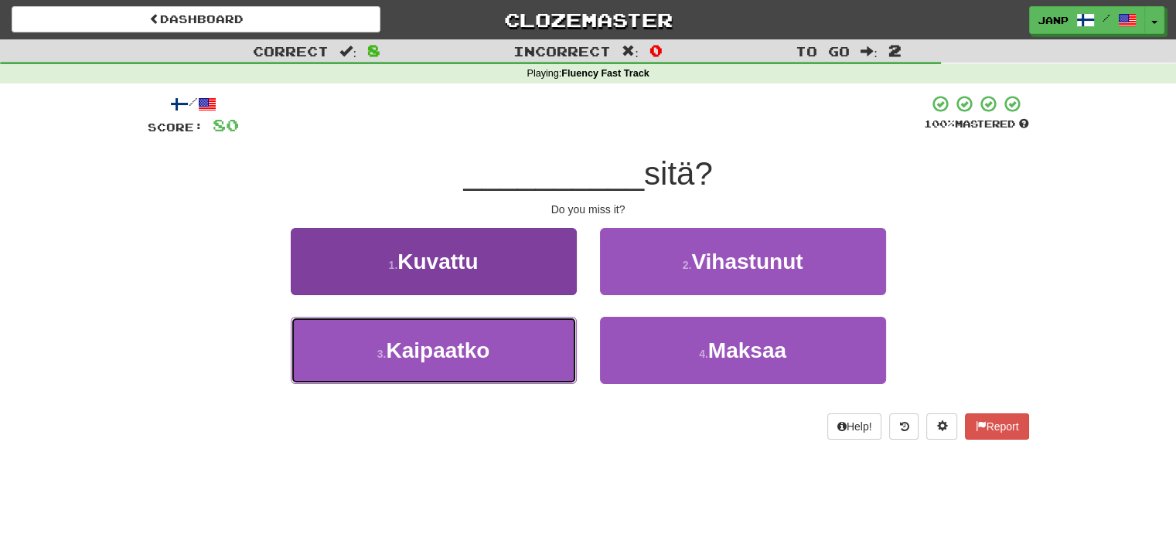
drag, startPoint x: 542, startPoint y: 367, endPoint x: 548, endPoint y: 335, distance: 33.1
click at [542, 366] on button "3 . Kaipaatko" at bounding box center [434, 350] width 286 height 67
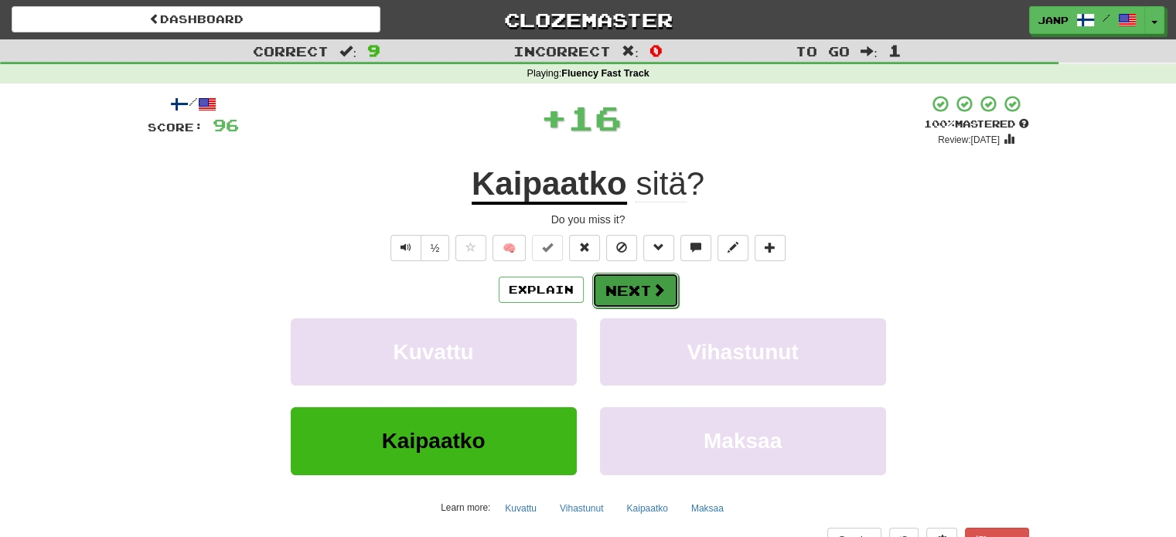
click at [649, 299] on button "Next" at bounding box center [635, 291] width 87 height 36
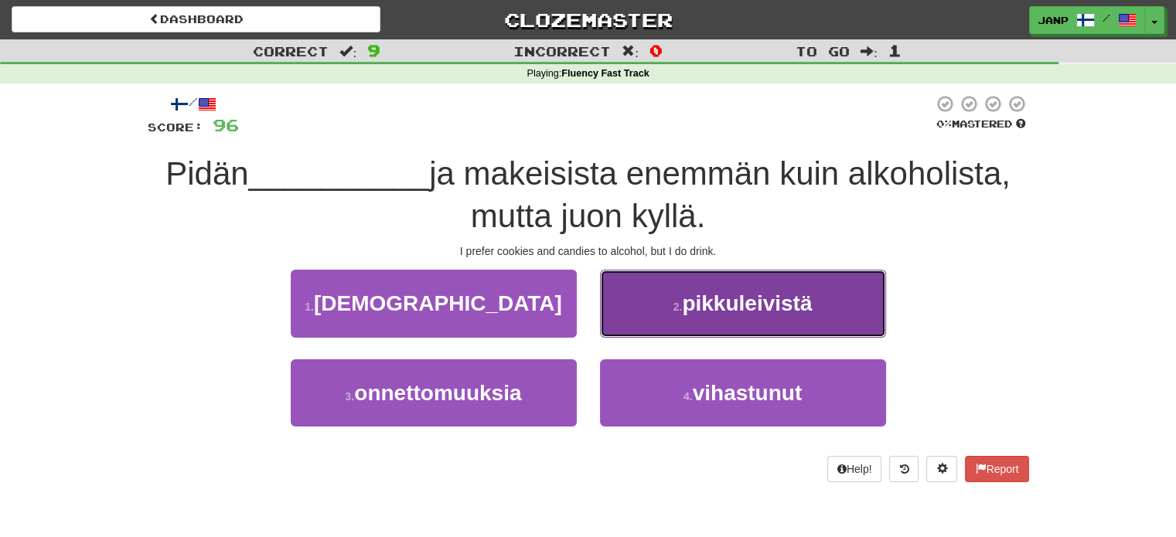
click at [649, 305] on button "2 . pikkuleivistä" at bounding box center [743, 303] width 286 height 67
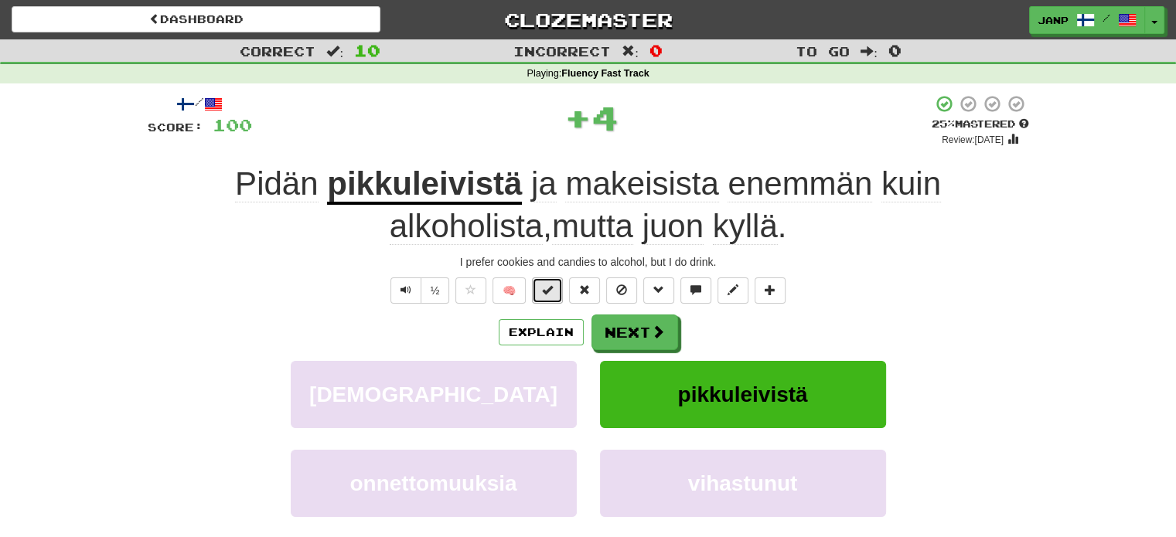
click at [563, 293] on button at bounding box center [547, 291] width 31 height 26
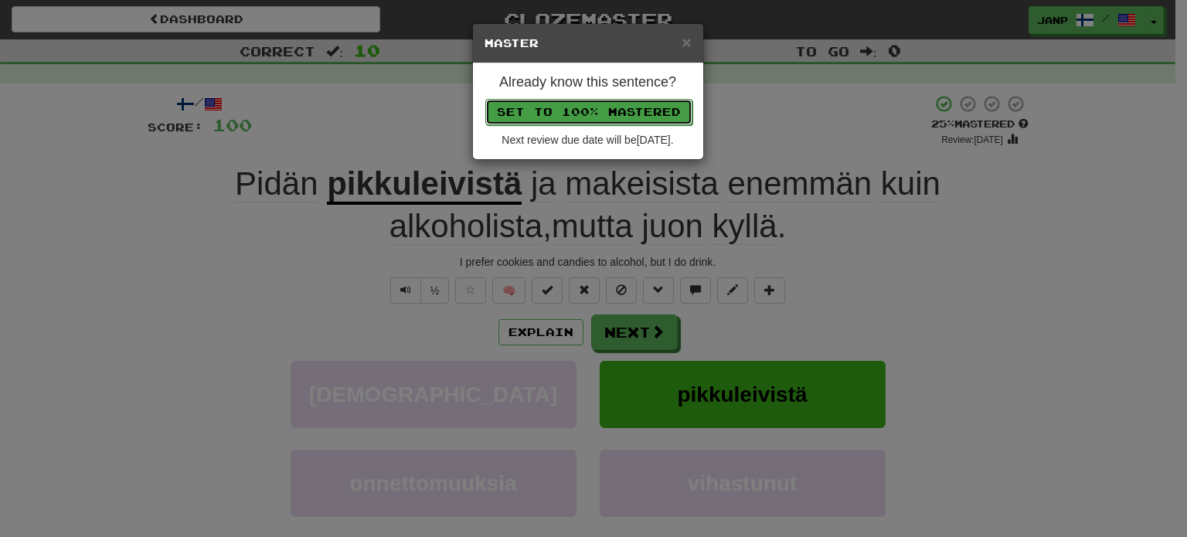
click at [612, 111] on button "Set to 100% Mastered" at bounding box center [588, 112] width 207 height 26
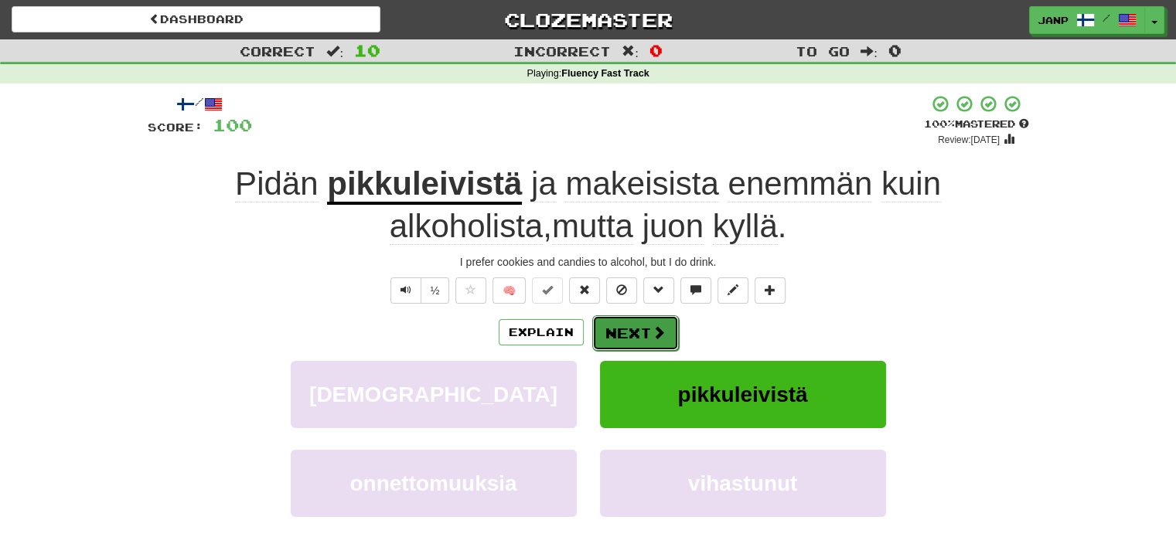
click at [659, 327] on span at bounding box center [659, 332] width 14 height 14
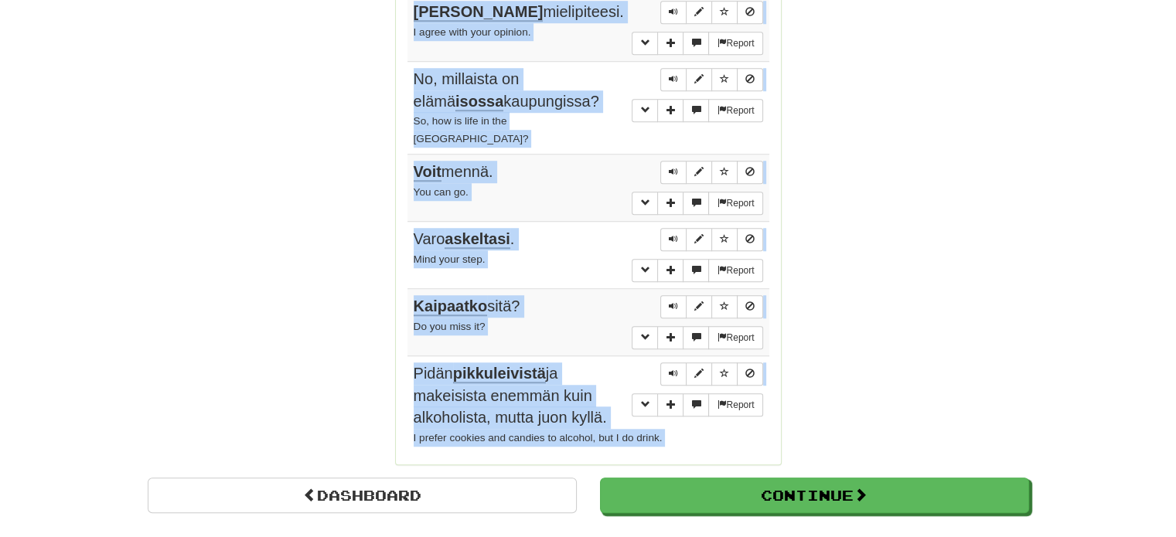
scroll to position [1181, 0]
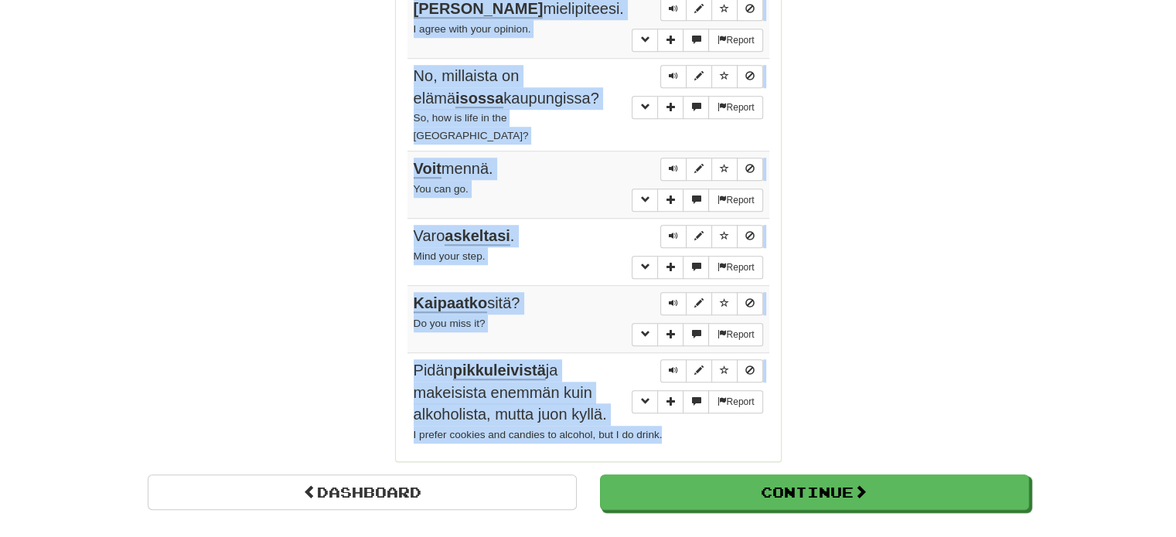
drag, startPoint x: 414, startPoint y: 143, endPoint x: 705, endPoint y: 372, distance: 369.9
click at [705, 372] on tbody "Report Hän oli kylmästä sinertävä . He was blue from the cold. Report Lasilline…" at bounding box center [588, 50] width 362 height 800
copy tbody "Hän oli kylmästä sinertävä . He was blue from the cold. Report Lasillinen appel…"
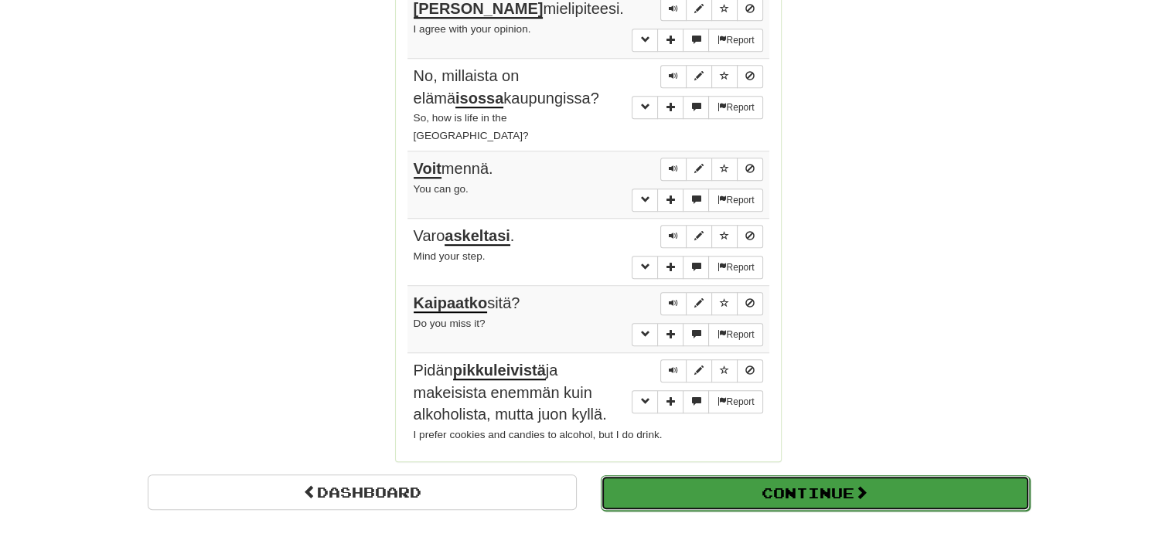
click at [831, 475] on button "Continue" at bounding box center [815, 493] width 429 height 36
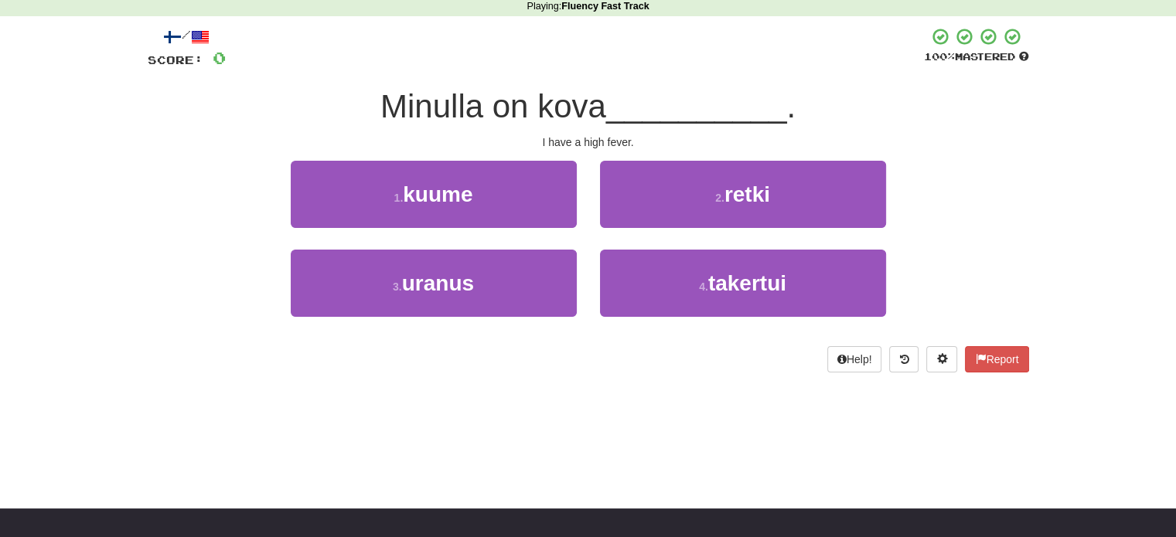
scroll to position [41, 0]
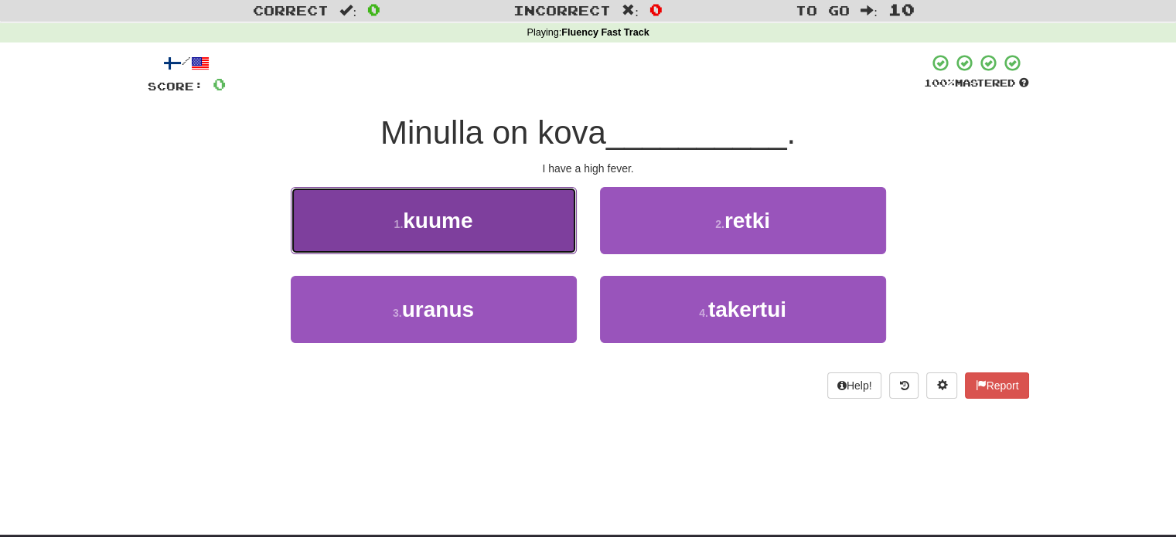
click at [489, 237] on button "1 . kuume" at bounding box center [434, 220] width 286 height 67
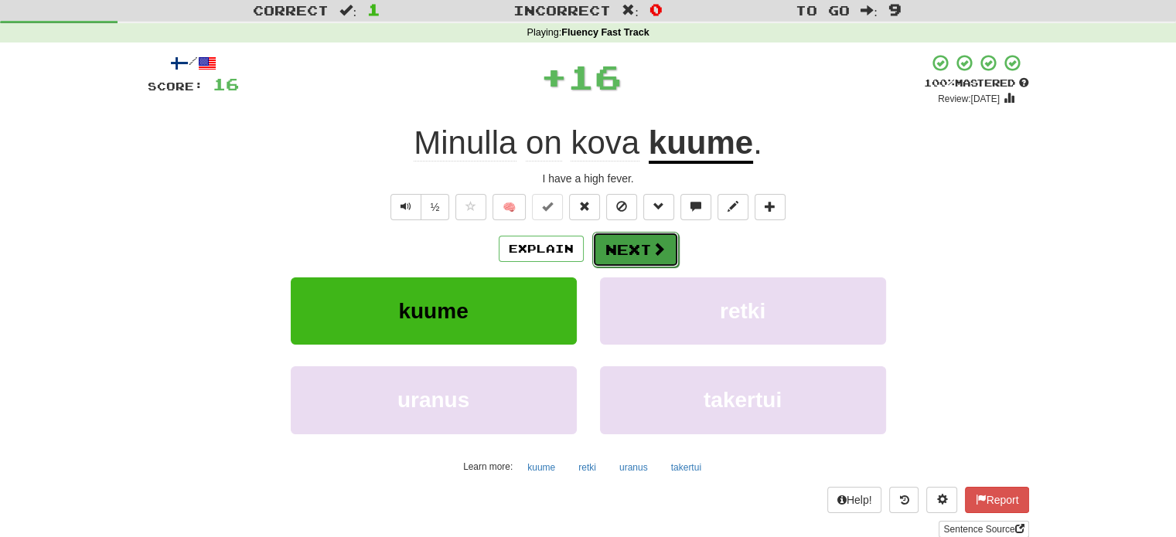
click at [629, 262] on button "Next" at bounding box center [635, 250] width 87 height 36
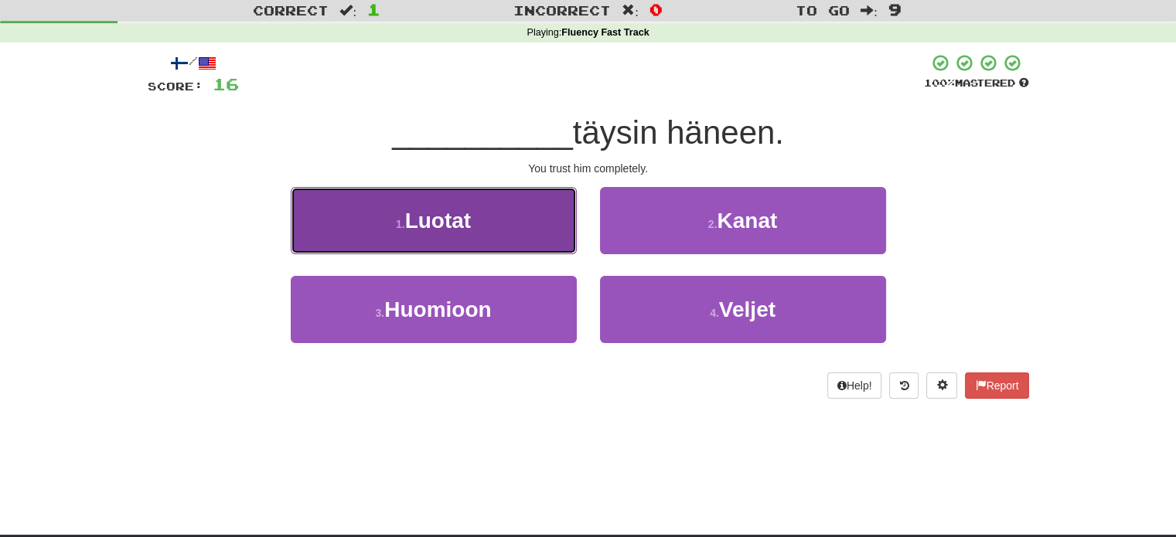
click at [533, 240] on button "1 . Luotat" at bounding box center [434, 220] width 286 height 67
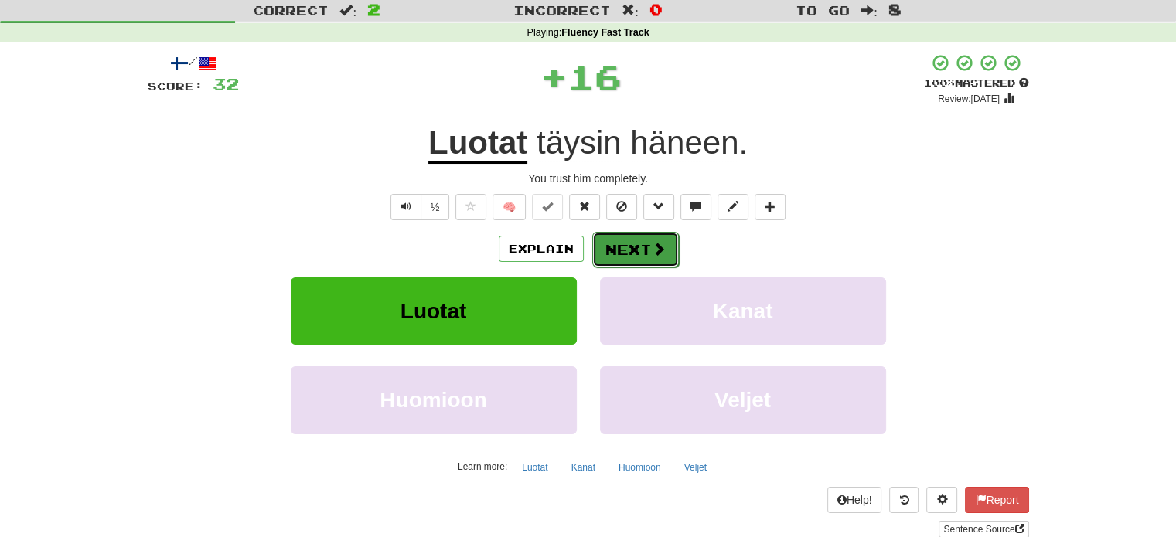
click at [618, 250] on button "Next" at bounding box center [635, 250] width 87 height 36
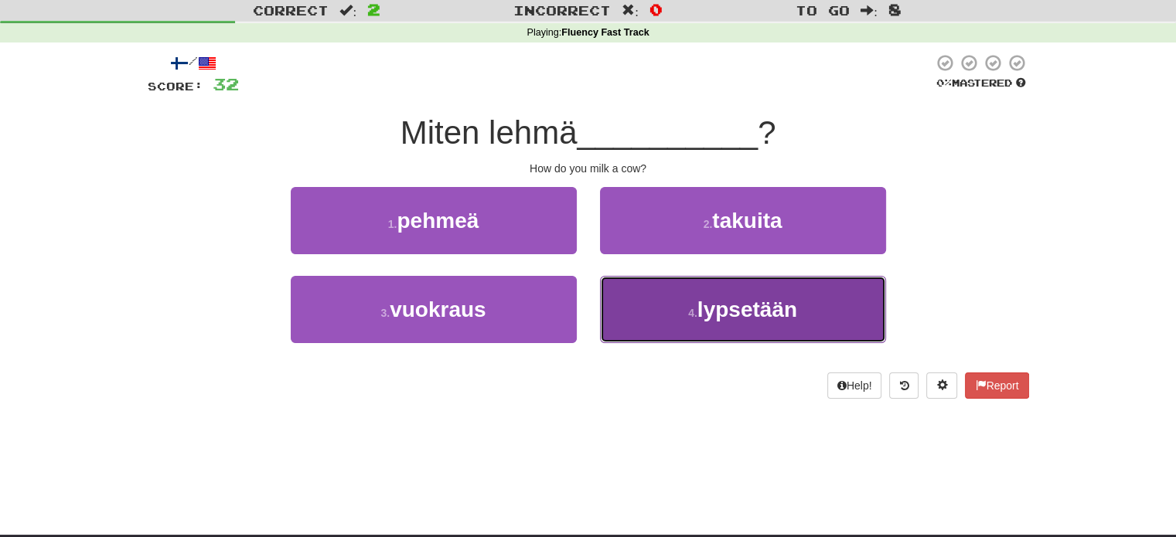
click at [654, 309] on button "4 . lypsetään" at bounding box center [743, 309] width 286 height 67
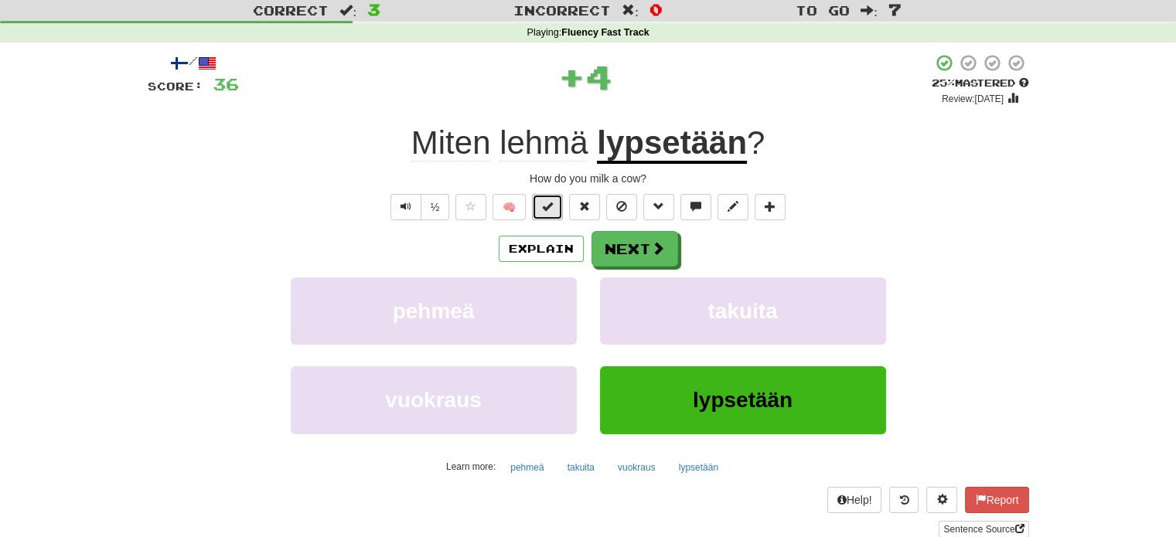
click at [544, 213] on button at bounding box center [547, 207] width 31 height 26
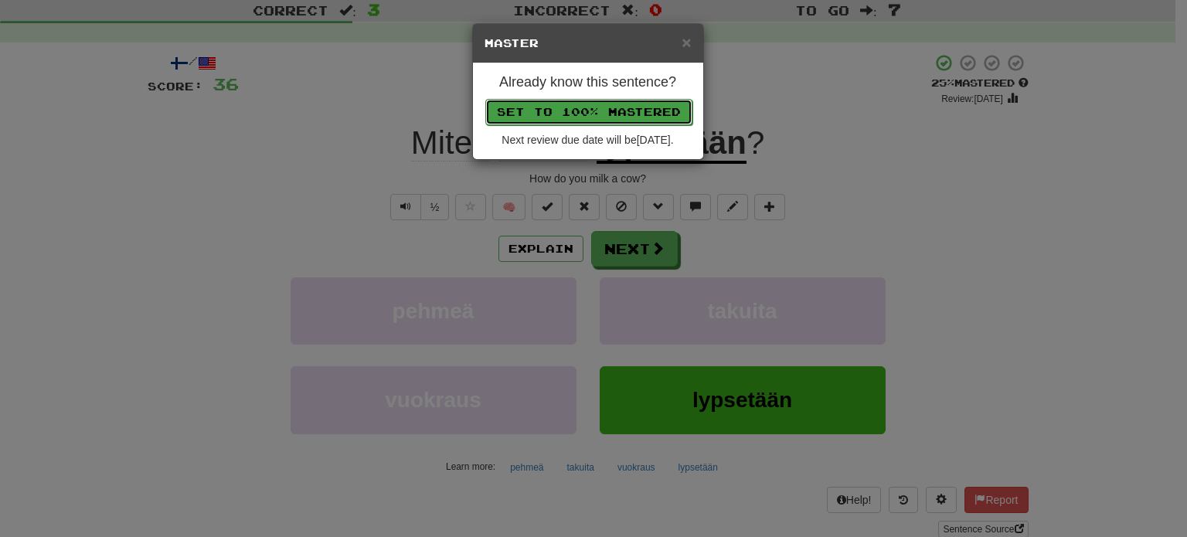
click at [574, 121] on button "Set to 100% Mastered" at bounding box center [588, 112] width 207 height 26
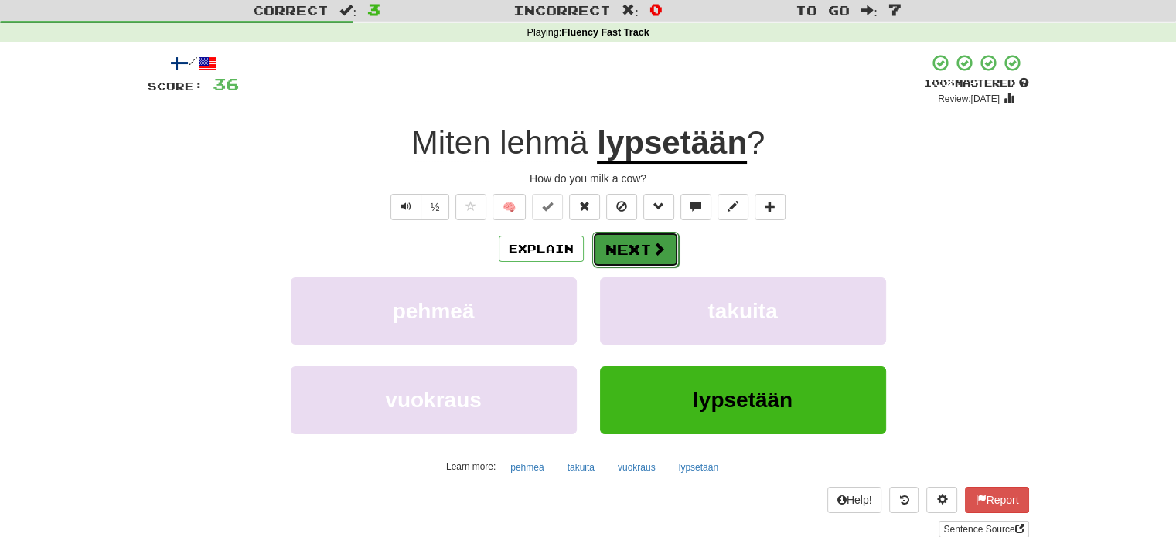
click at [622, 251] on button "Next" at bounding box center [635, 250] width 87 height 36
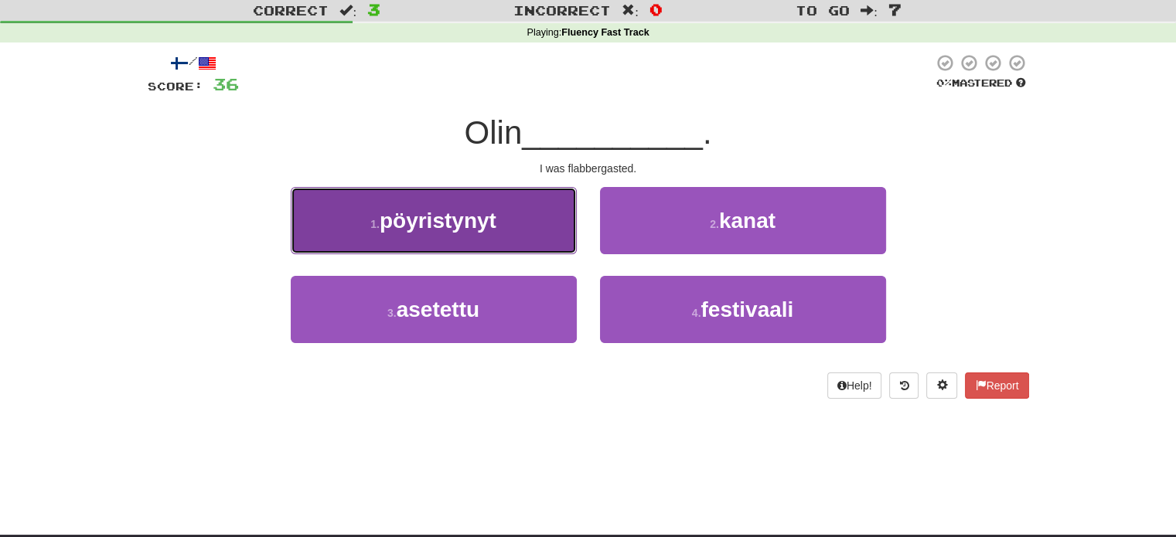
click at [543, 224] on button "1 . pöyristynyt" at bounding box center [434, 220] width 286 height 67
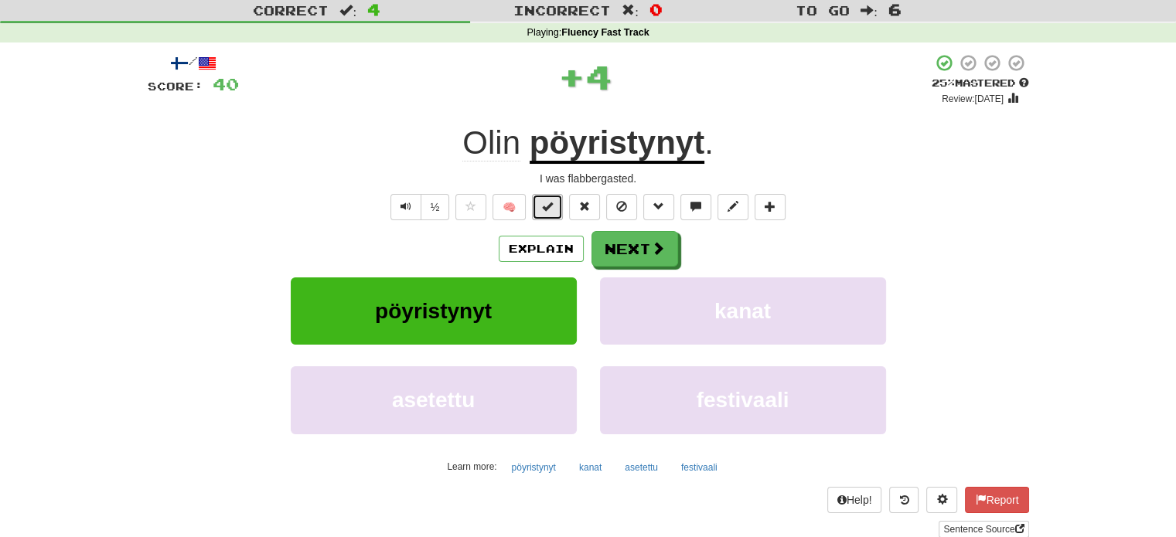
click at [547, 206] on span at bounding box center [547, 206] width 11 height 11
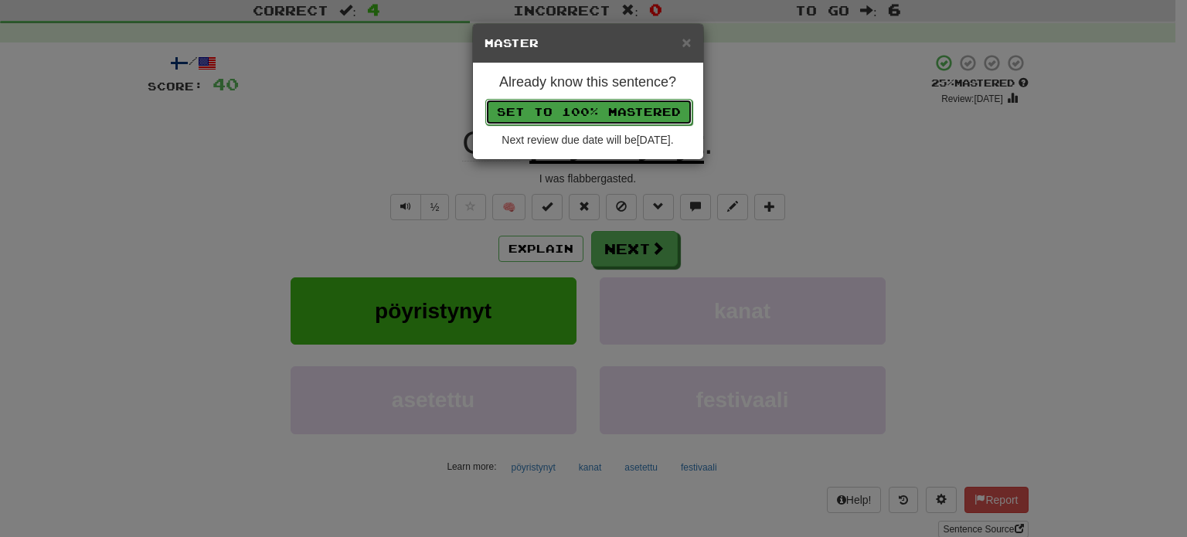
click at [576, 111] on button "Set to 100% Mastered" at bounding box center [588, 112] width 207 height 26
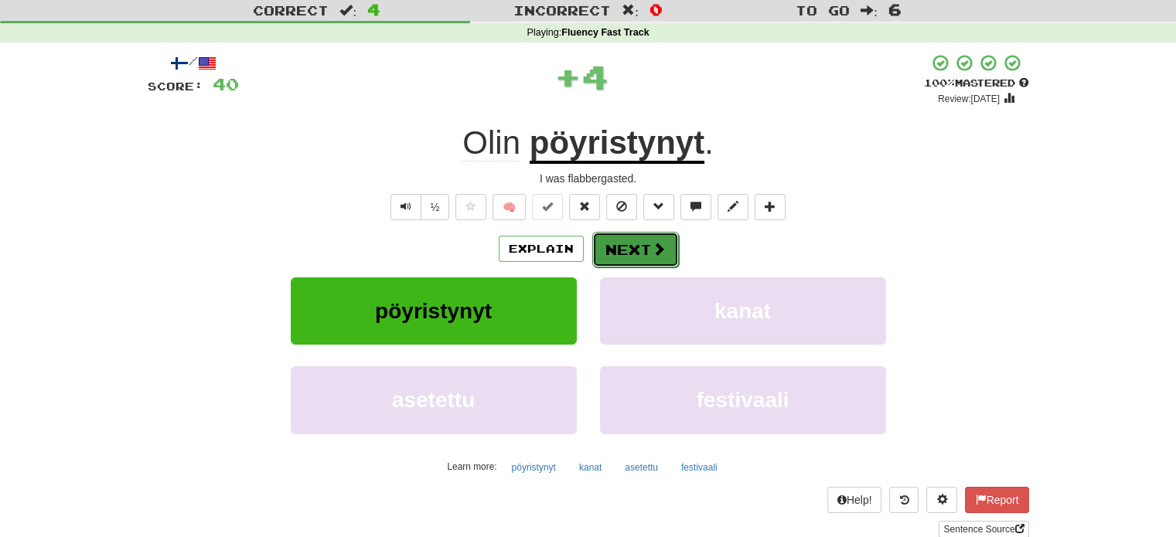
click at [615, 250] on button "Next" at bounding box center [635, 250] width 87 height 36
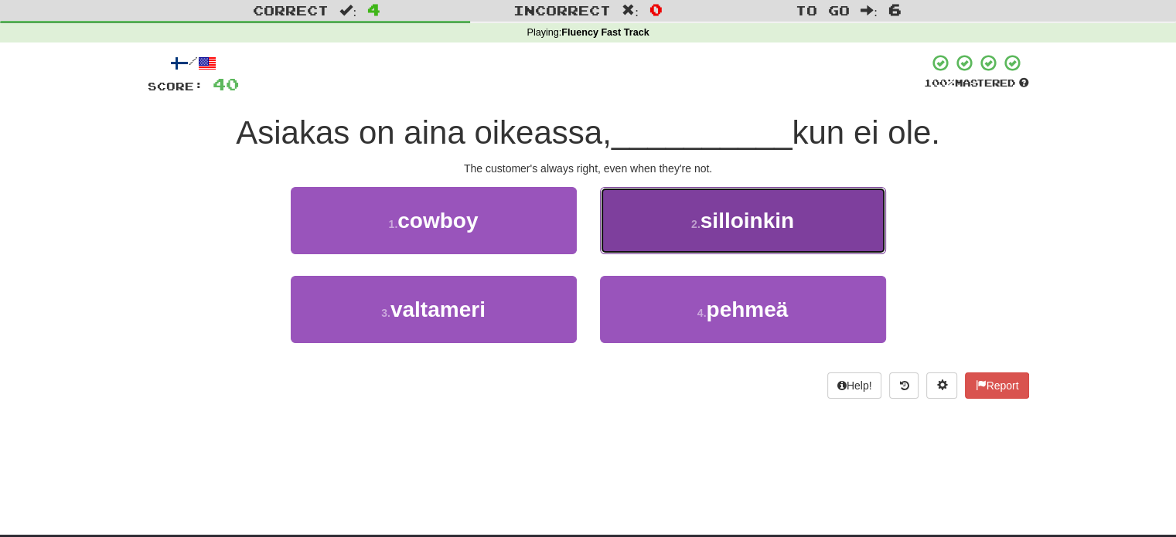
click at [658, 234] on button "2 . silloinkin" at bounding box center [743, 220] width 286 height 67
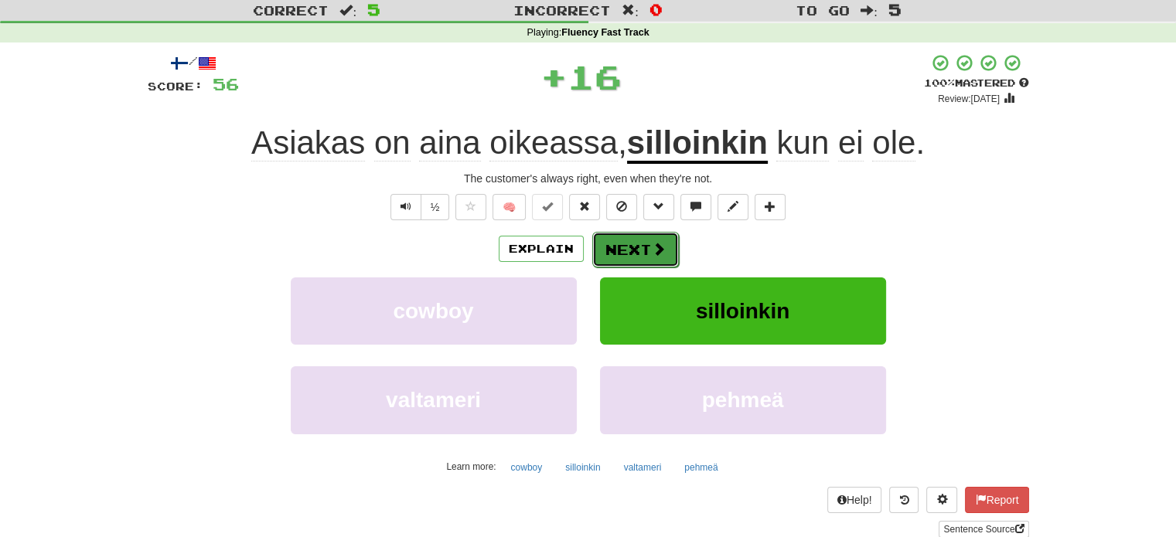
click at [620, 240] on button "Next" at bounding box center [635, 250] width 87 height 36
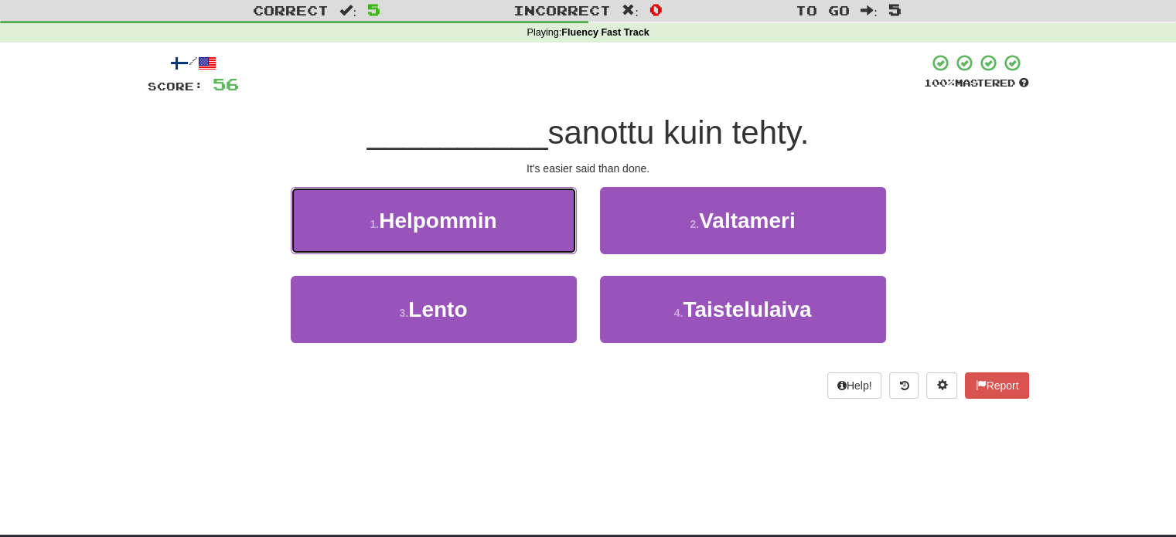
click at [426, 220] on span "Helpommin" at bounding box center [438, 221] width 118 height 24
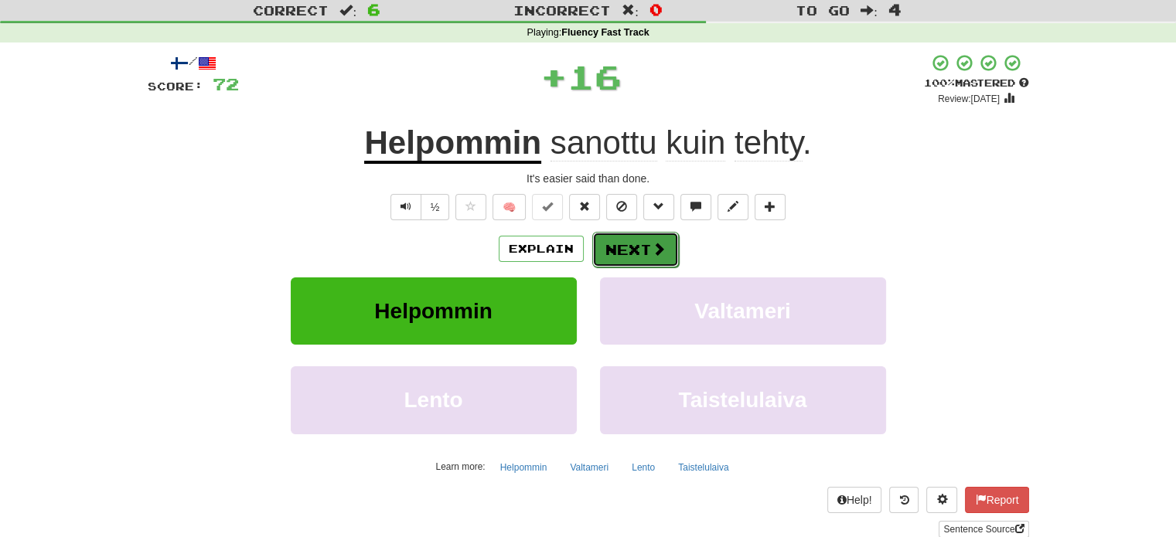
click at [615, 247] on button "Next" at bounding box center [635, 250] width 87 height 36
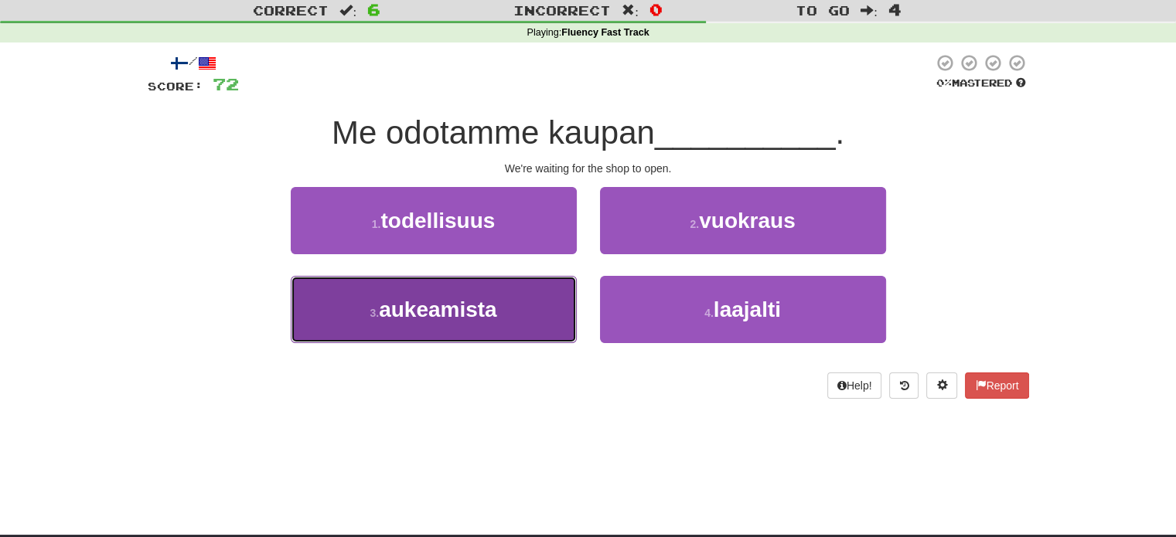
click at [537, 306] on button "3 . aukeamista" at bounding box center [434, 309] width 286 height 67
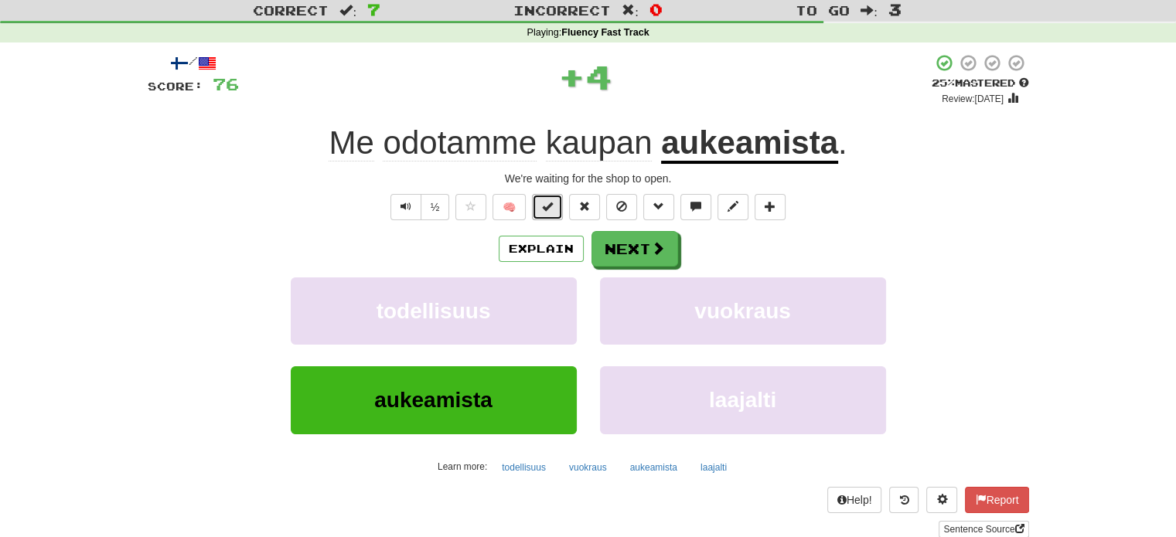
click at [548, 213] on button at bounding box center [547, 207] width 31 height 26
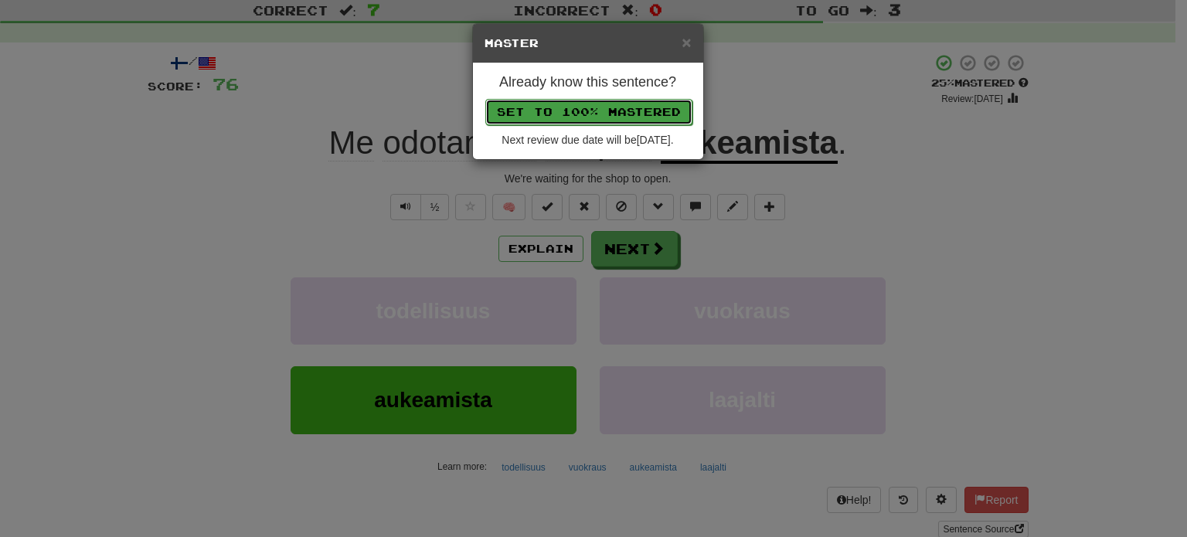
click at [581, 111] on button "Set to 100% Mastered" at bounding box center [588, 112] width 207 height 26
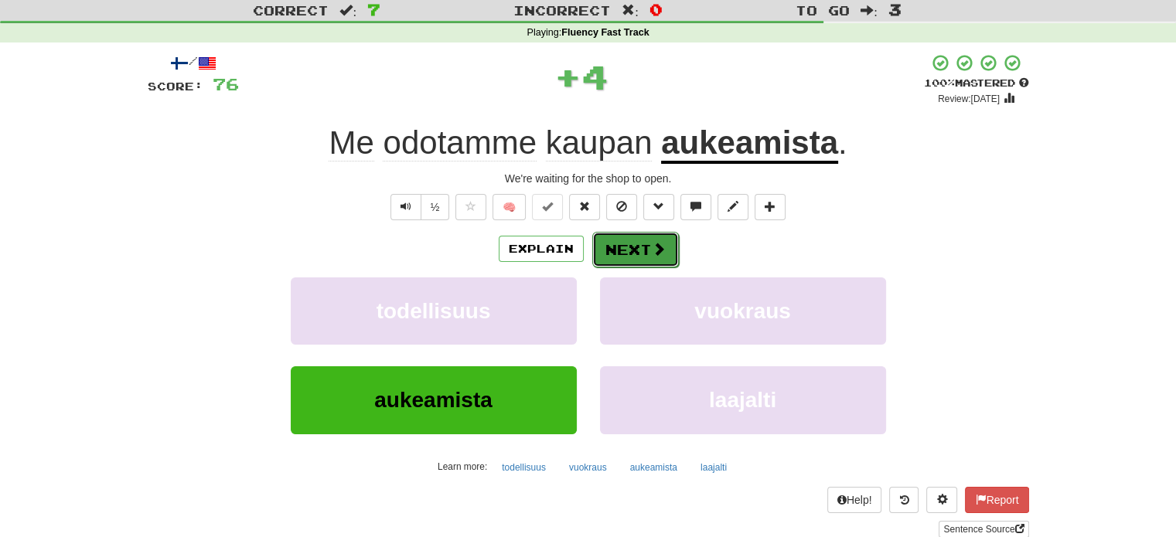
click at [602, 247] on button "Next" at bounding box center [635, 250] width 87 height 36
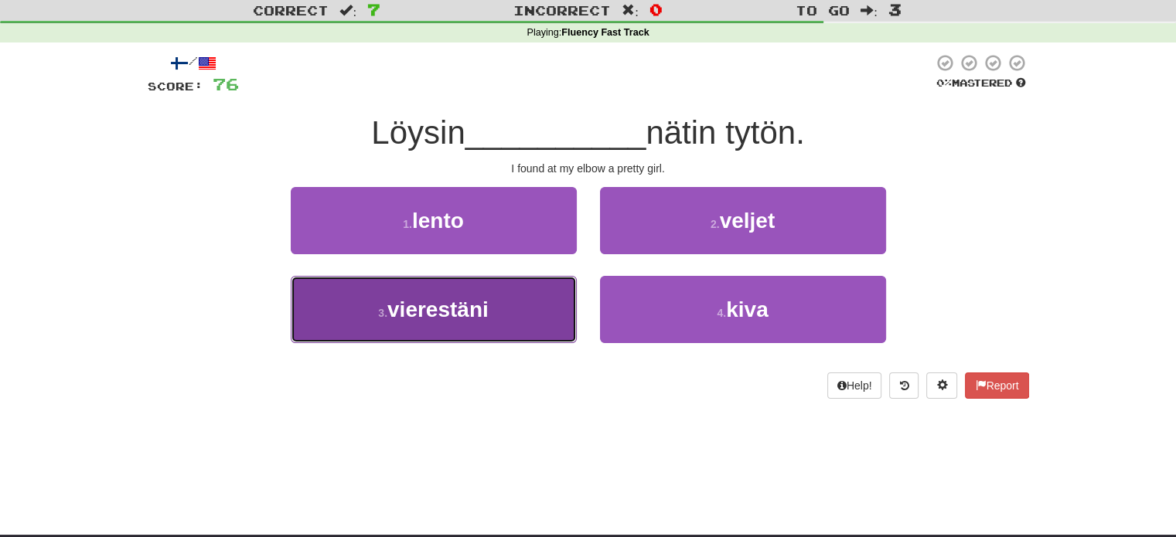
click at [541, 310] on button "3 . vierestäni" at bounding box center [434, 309] width 286 height 67
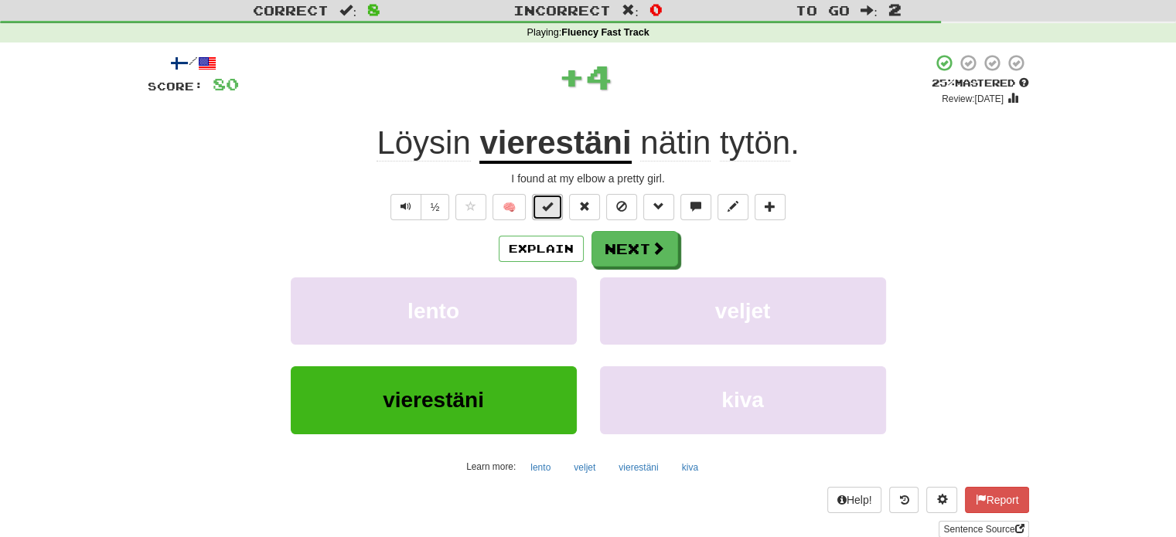
click at [547, 215] on button at bounding box center [547, 207] width 31 height 26
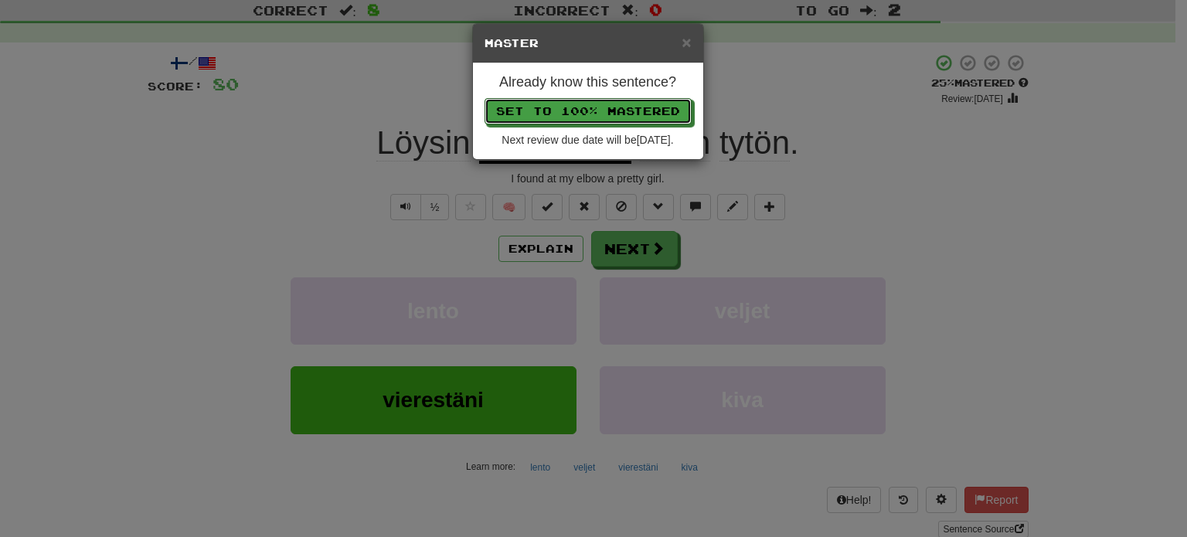
click at [587, 111] on button "Set to 100% Mastered" at bounding box center [588, 111] width 207 height 26
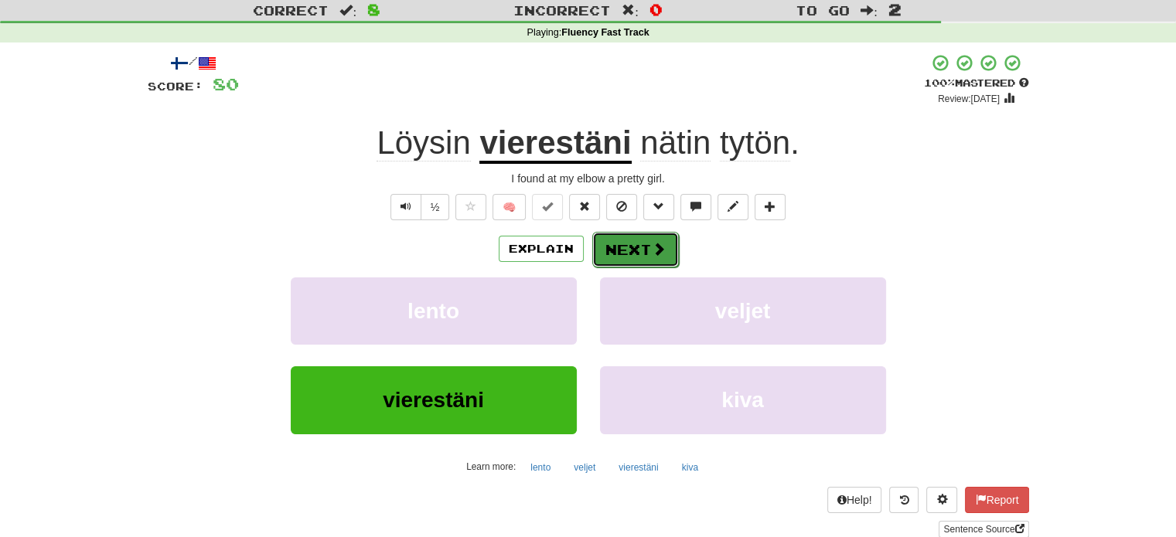
click at [621, 245] on button "Next" at bounding box center [635, 250] width 87 height 36
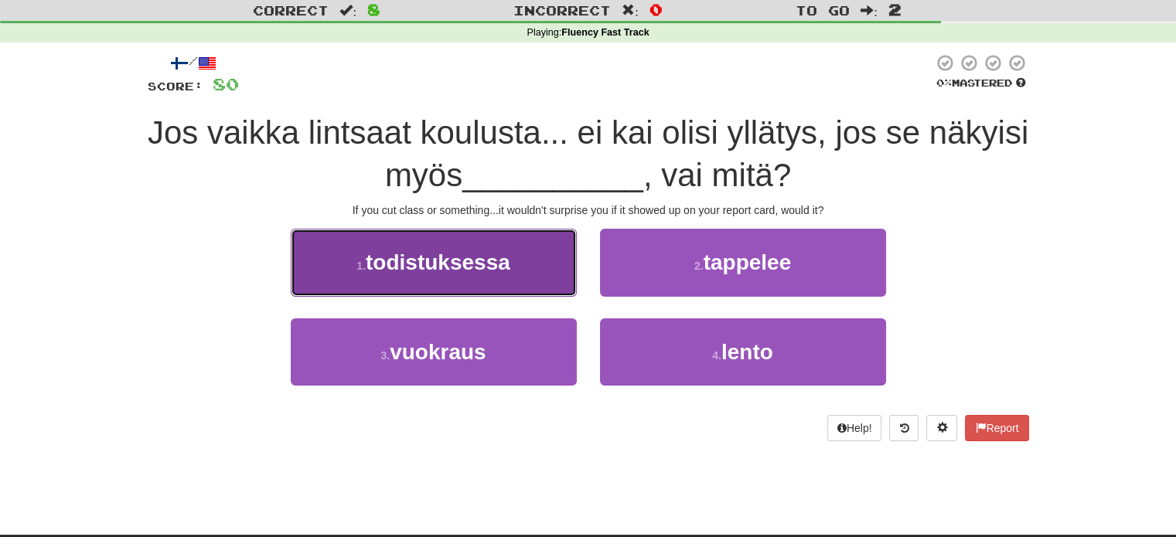
click at [533, 262] on button "1 . todistuksessa" at bounding box center [434, 262] width 286 height 67
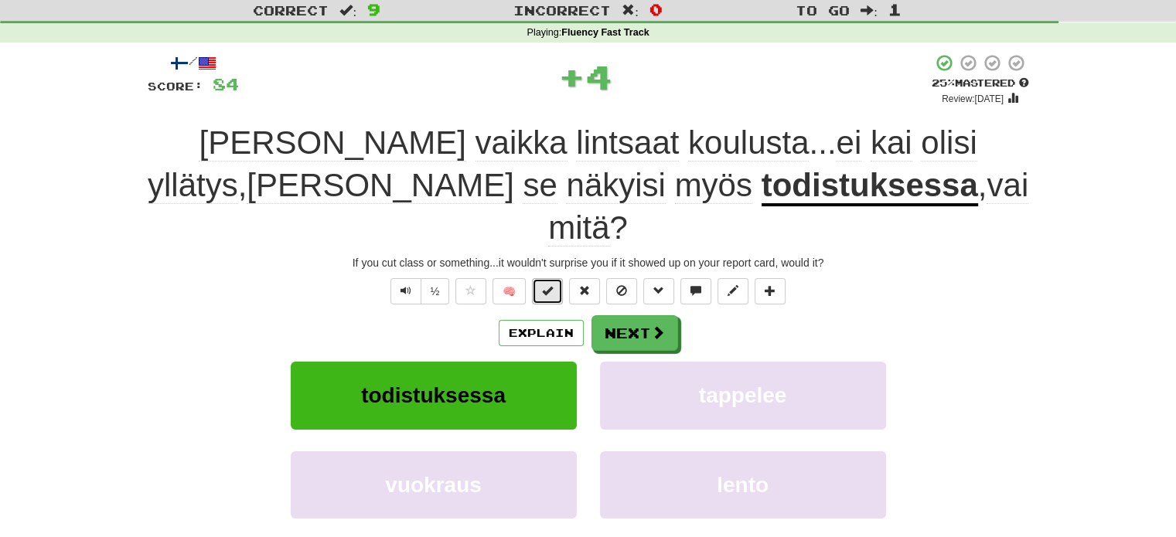
click at [547, 285] on span at bounding box center [547, 290] width 11 height 11
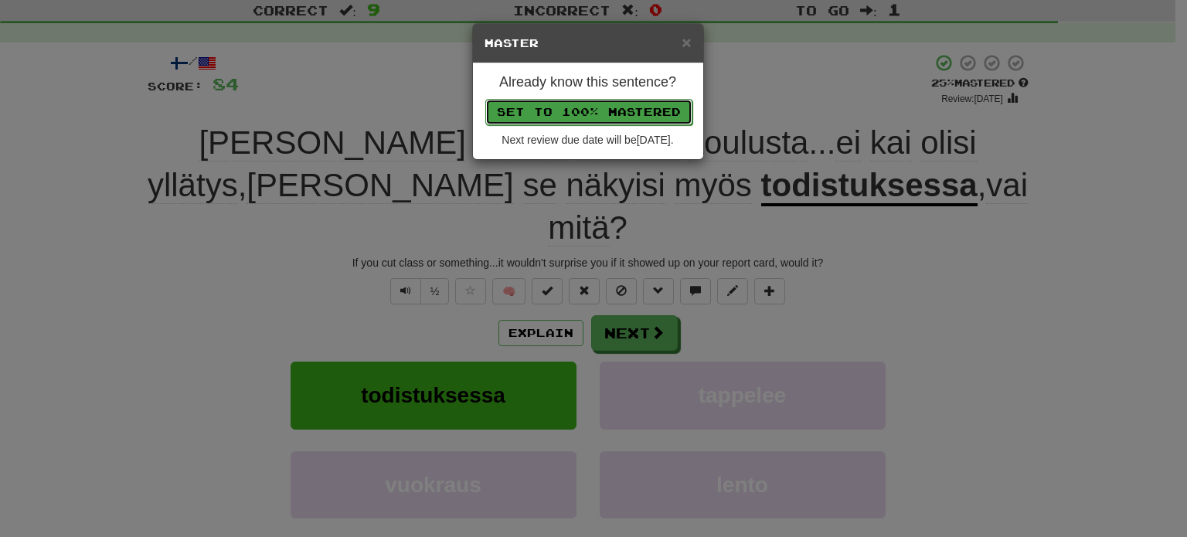
click at [589, 107] on button "Set to 100% Mastered" at bounding box center [588, 112] width 207 height 26
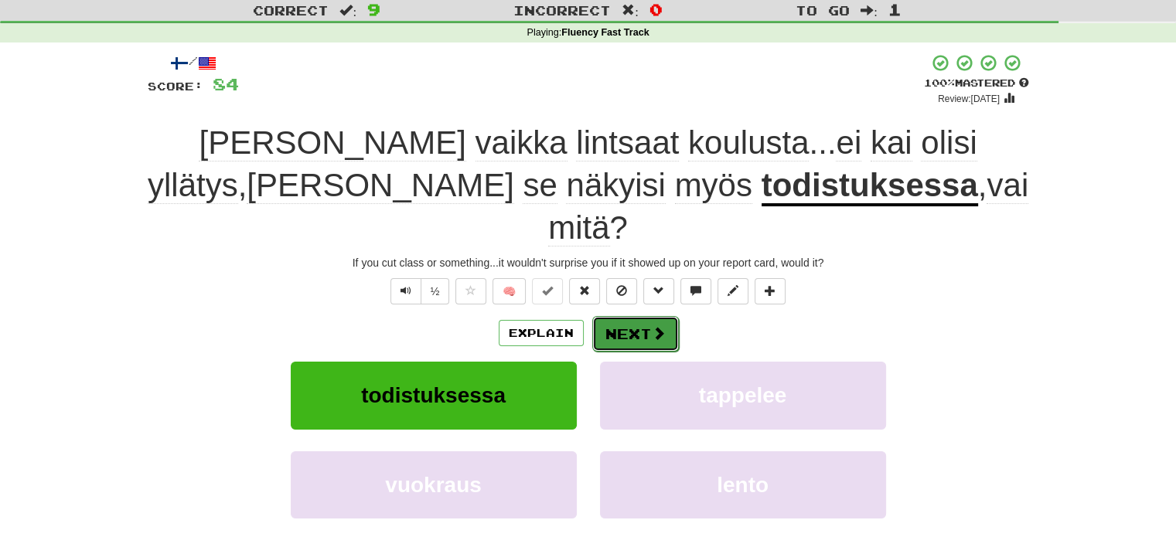
click at [636, 316] on button "Next" at bounding box center [635, 334] width 87 height 36
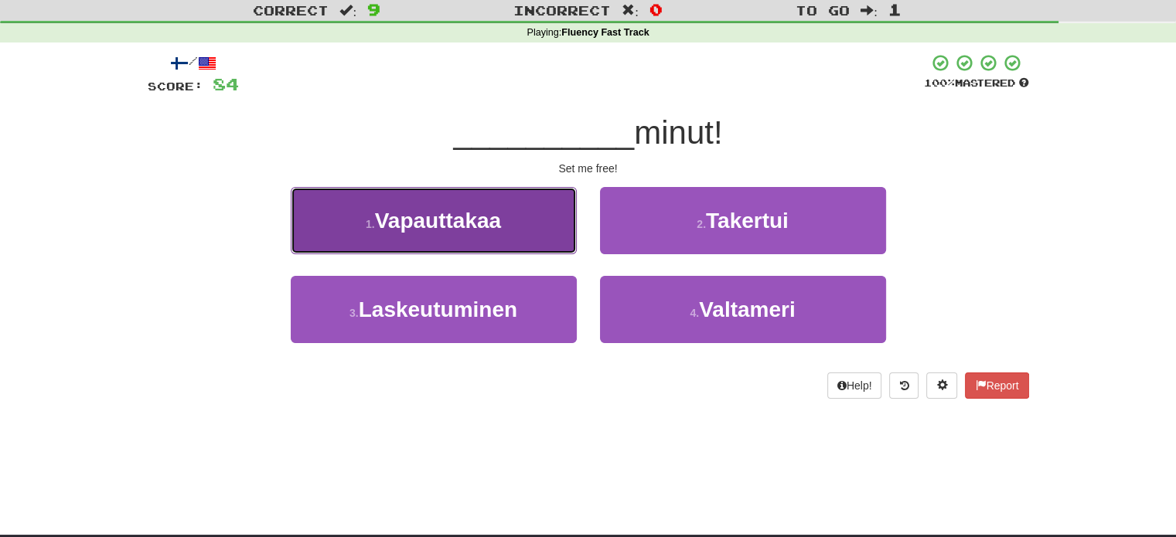
click at [543, 223] on button "1 . Vapauttakaa" at bounding box center [434, 220] width 286 height 67
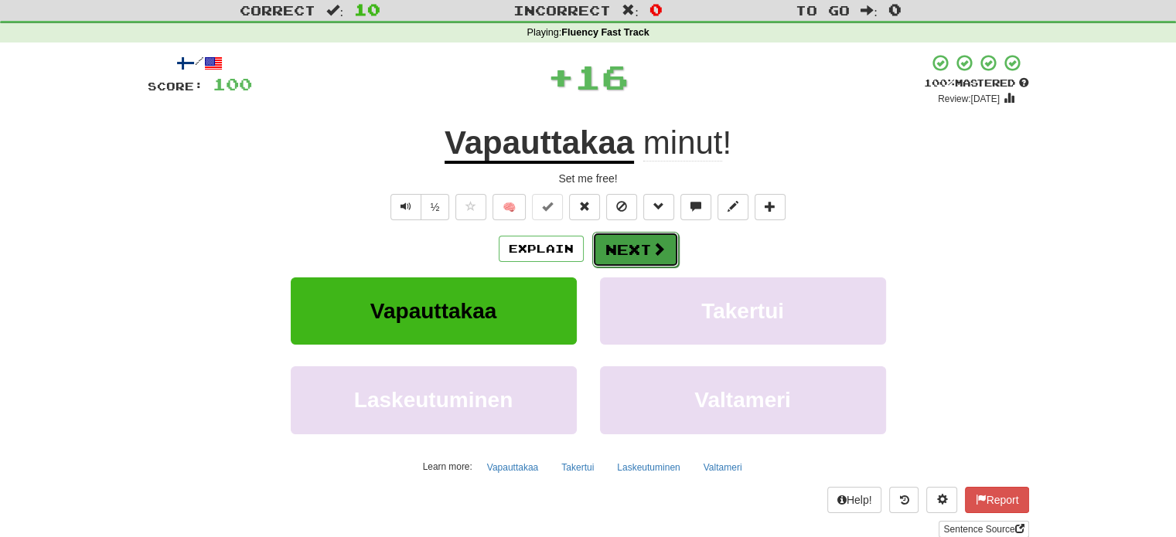
click at [635, 251] on button "Next" at bounding box center [635, 250] width 87 height 36
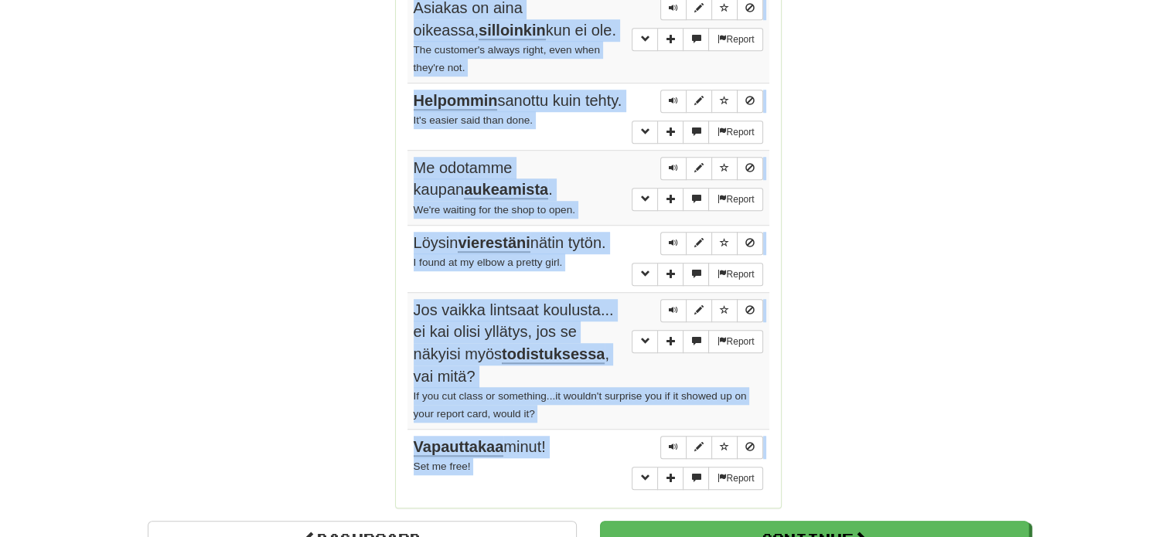
scroll to position [1119, 0]
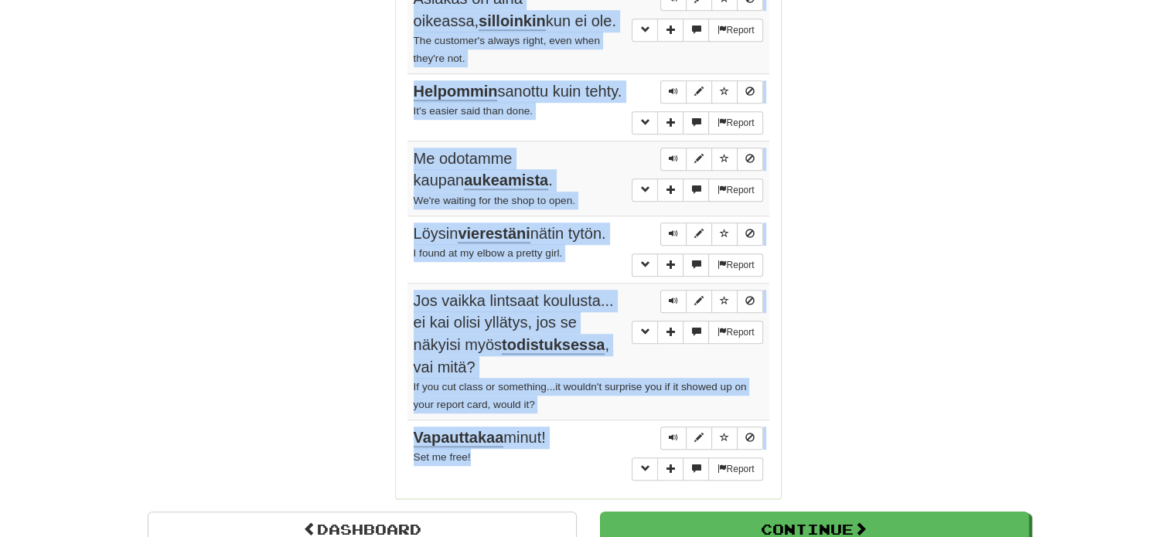
drag, startPoint x: 414, startPoint y: 255, endPoint x: 554, endPoint y: 451, distance: 241.1
click at [554, 451] on tbody "Report Minulla on kova kuume . I have a high fever. Report Luotat täysin häneen…" at bounding box center [588, 99] width 362 height 775
copy tbody "Minulla on kova kuume . I have a high fever. Report Luotat täysin häneen. You t…"
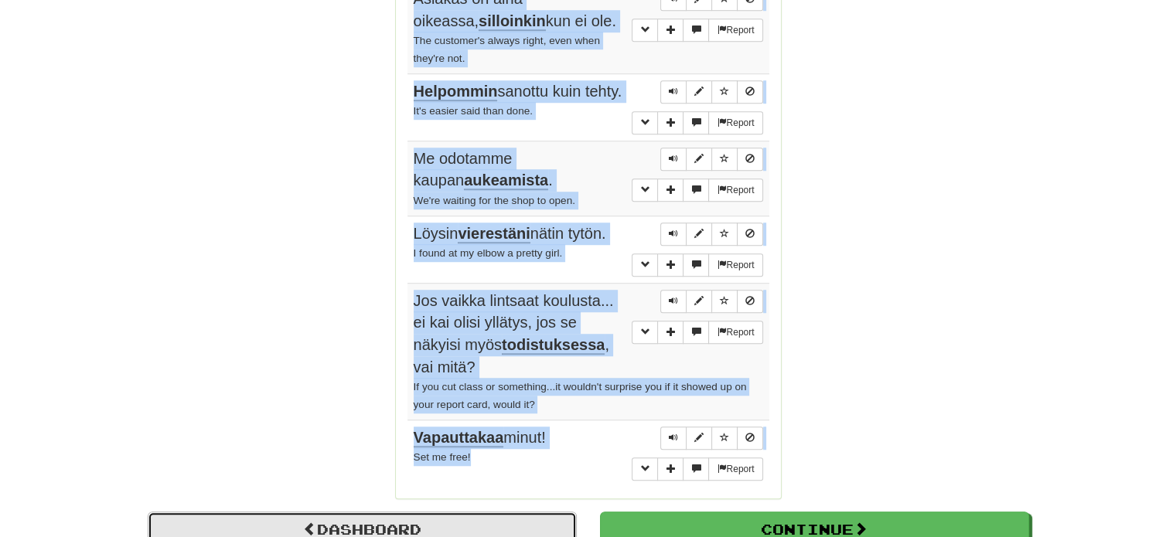
click at [392, 521] on link "Dashboard" at bounding box center [362, 530] width 429 height 36
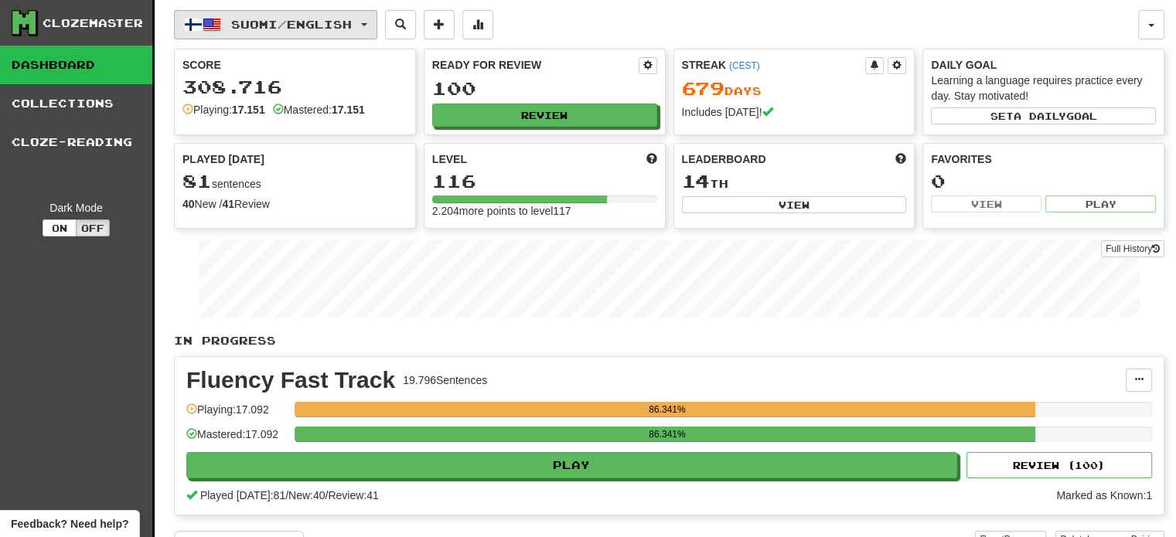
click at [303, 23] on span "Suomi / English" at bounding box center [291, 24] width 121 height 13
click at [292, 18] on span "Suomi / English" at bounding box center [291, 24] width 121 height 13
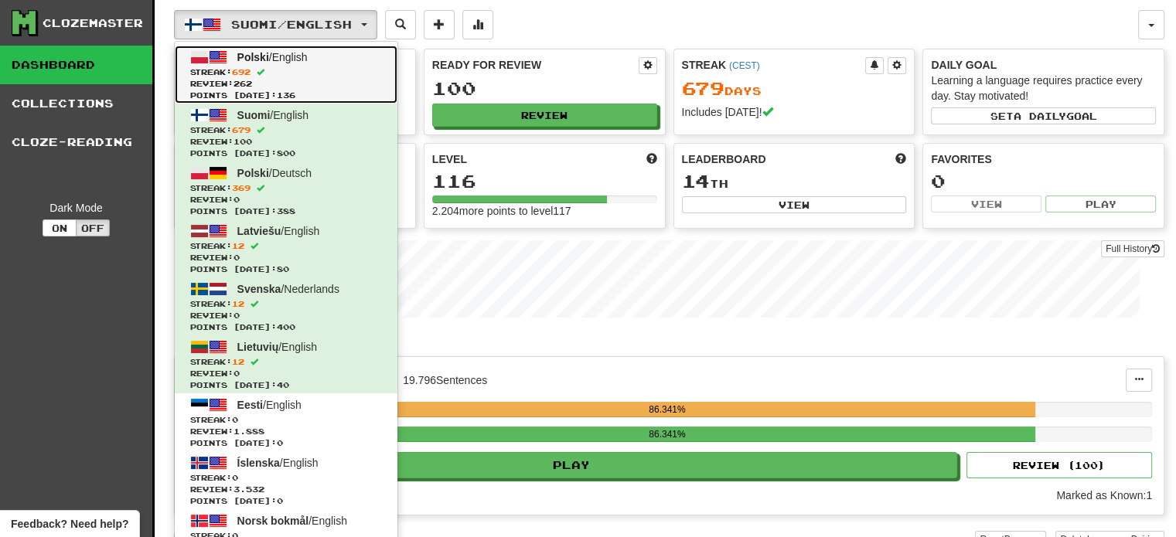
click at [275, 63] on link "Polski / English Streak: 692 Review: 262 Points today: 136" at bounding box center [286, 75] width 223 height 58
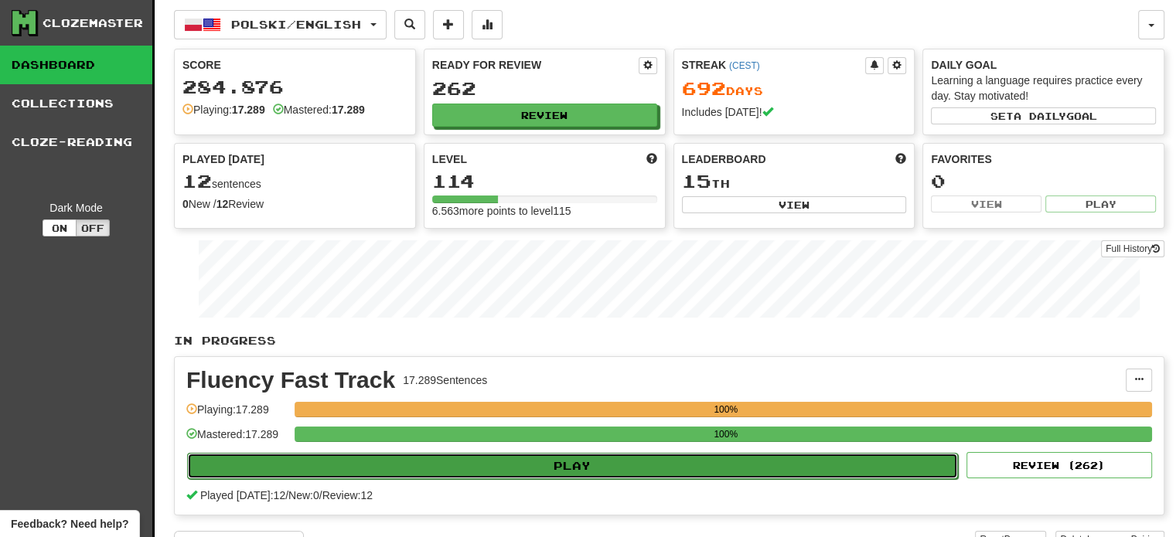
click at [379, 463] on button "Play" at bounding box center [572, 466] width 771 height 26
select select "**"
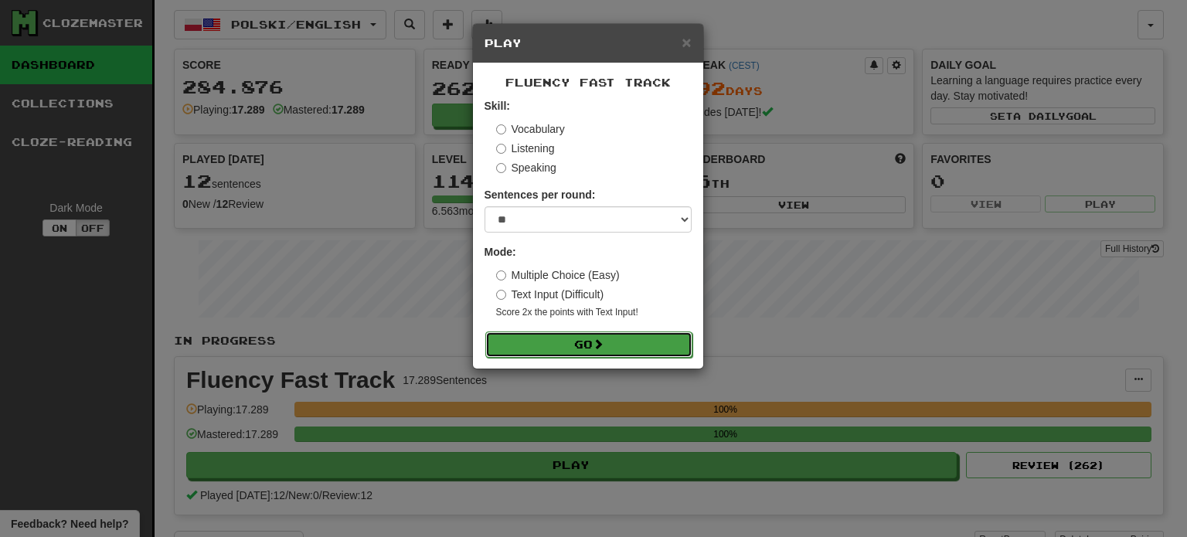
click at [520, 339] on button "Go" at bounding box center [588, 345] width 207 height 26
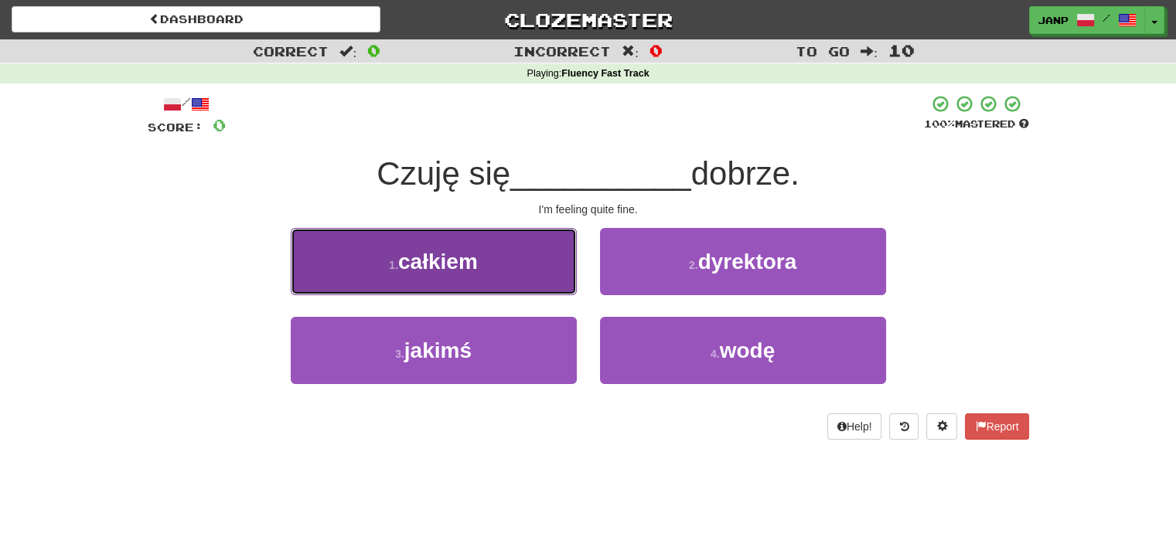
click at [516, 274] on button "1 . całkiem" at bounding box center [434, 261] width 286 height 67
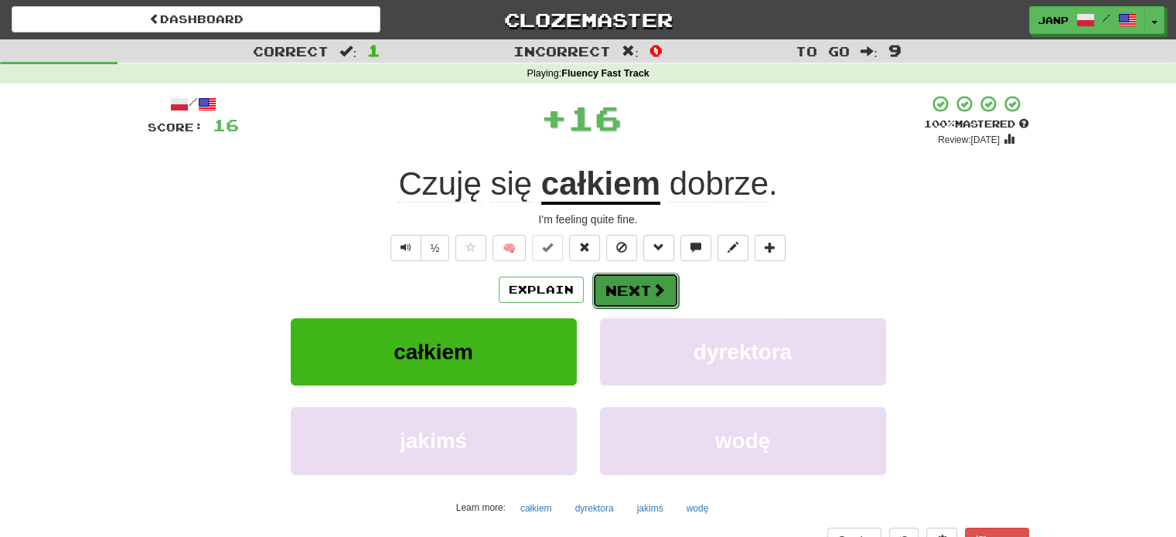
click at [635, 280] on button "Next" at bounding box center [635, 291] width 87 height 36
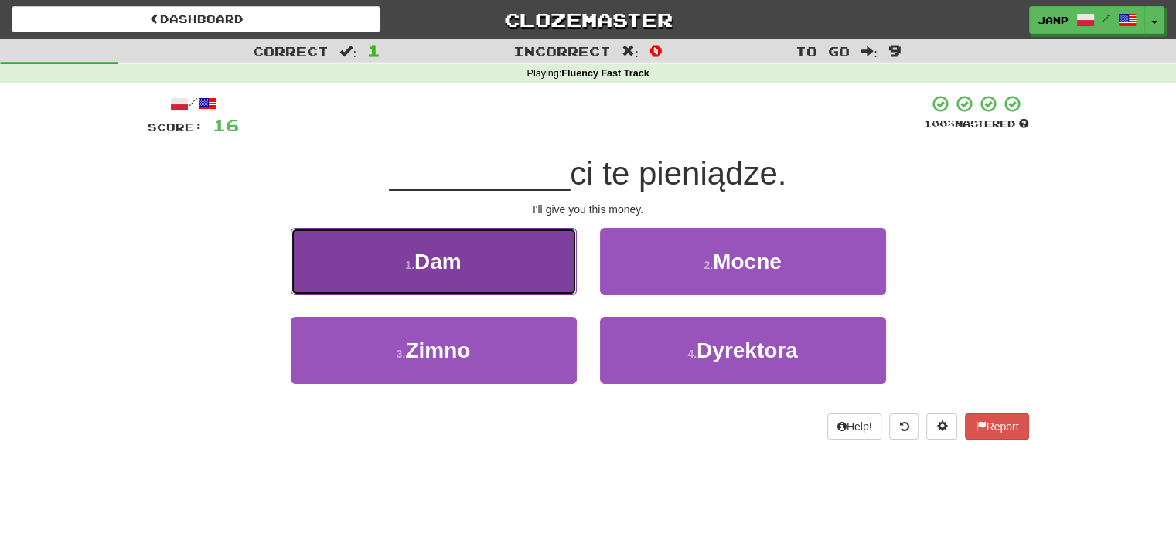
click at [516, 254] on button "1 . Dam" at bounding box center [434, 261] width 286 height 67
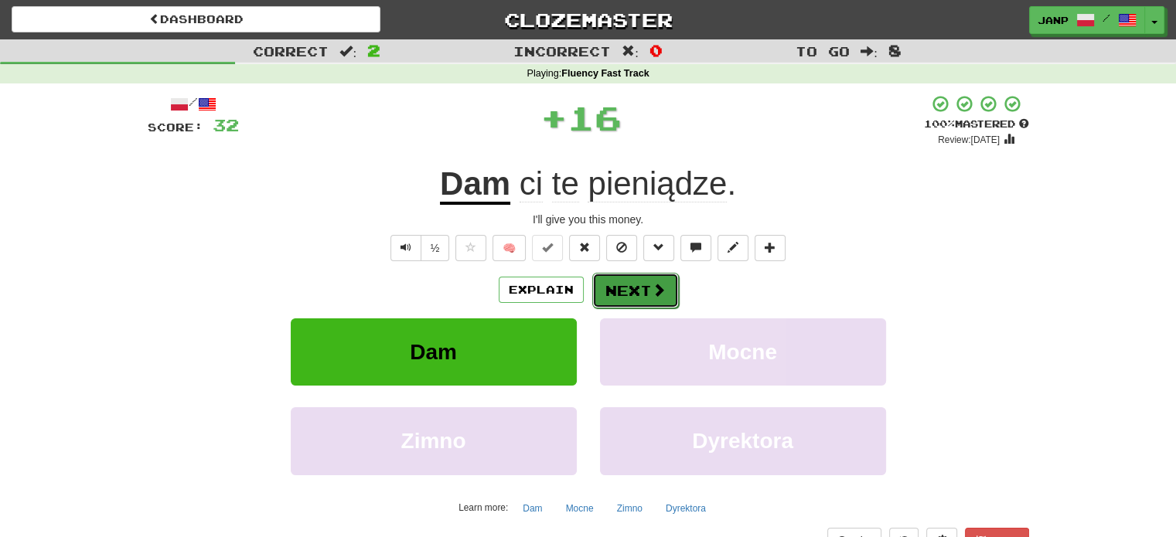
click at [611, 285] on button "Next" at bounding box center [635, 291] width 87 height 36
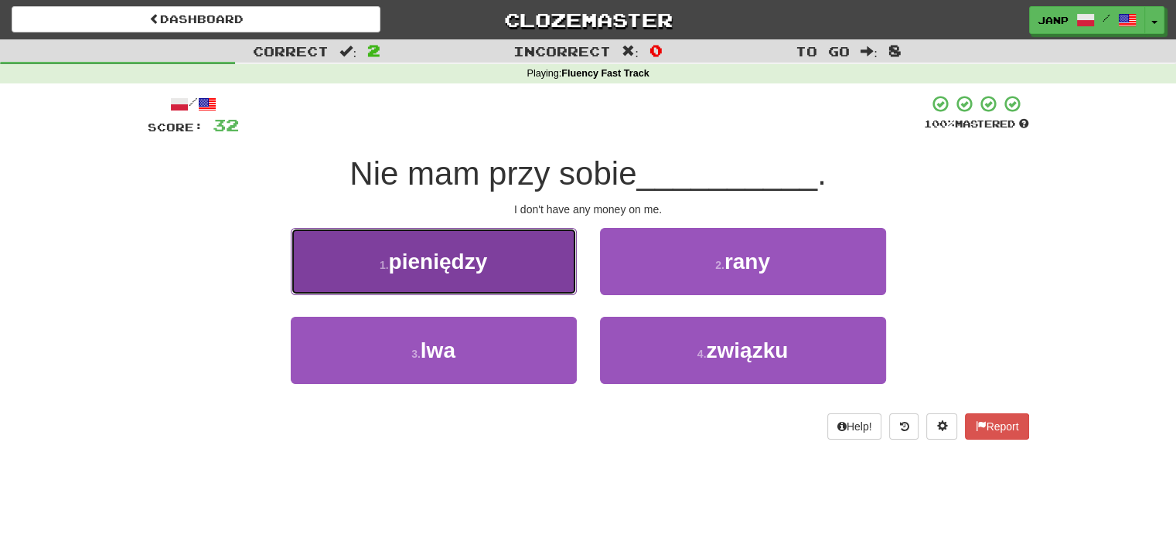
click at [538, 281] on button "1 . pieniędzy" at bounding box center [434, 261] width 286 height 67
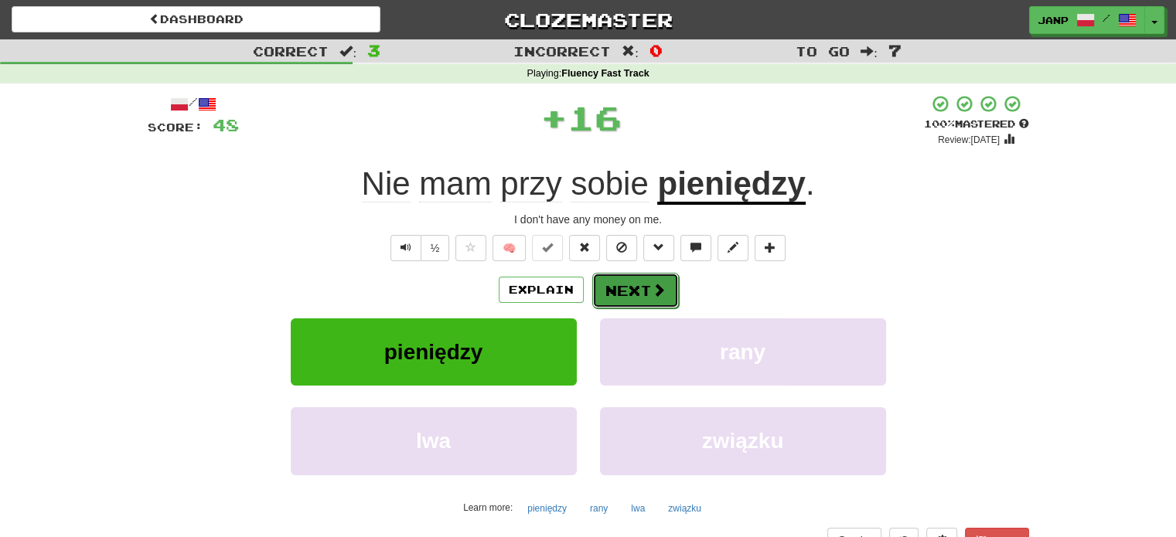
click at [618, 283] on button "Next" at bounding box center [635, 291] width 87 height 36
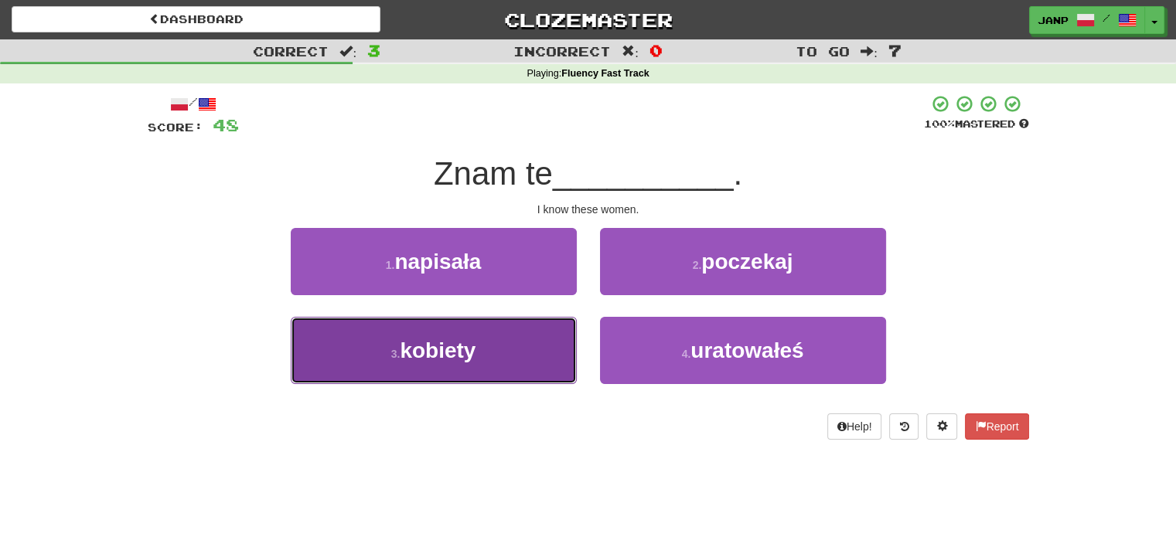
click at [506, 342] on button "3 . kobiety" at bounding box center [434, 350] width 286 height 67
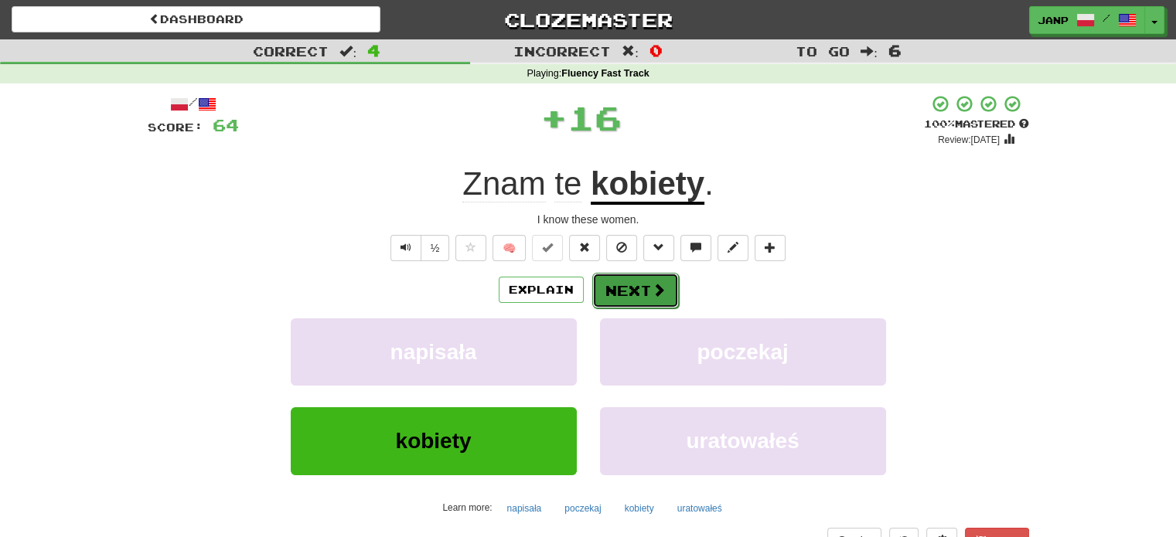
click at [612, 279] on button "Next" at bounding box center [635, 291] width 87 height 36
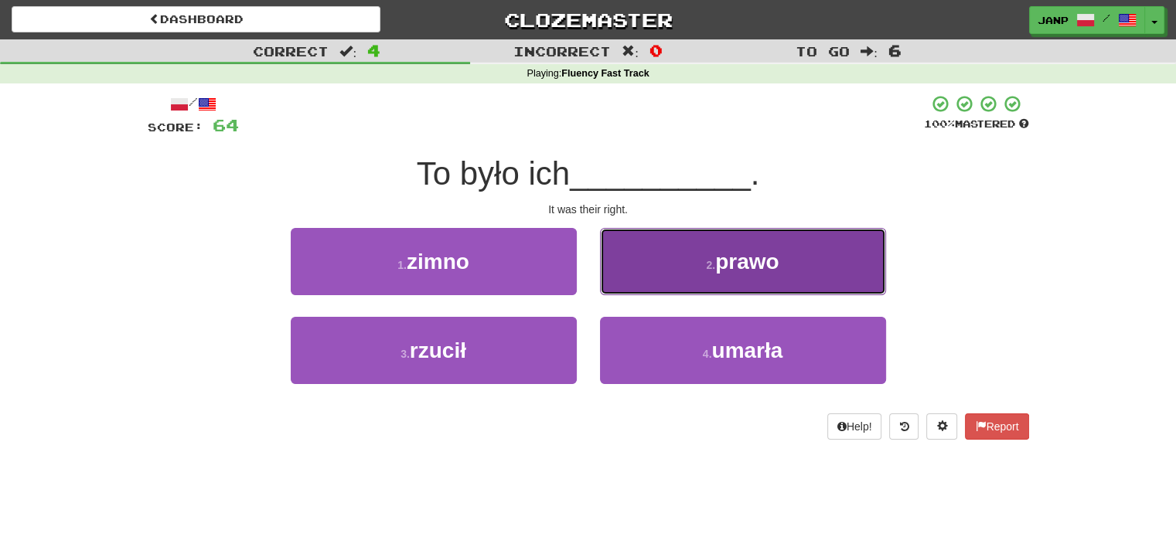
click at [625, 273] on button "2 . prawo" at bounding box center [743, 261] width 286 height 67
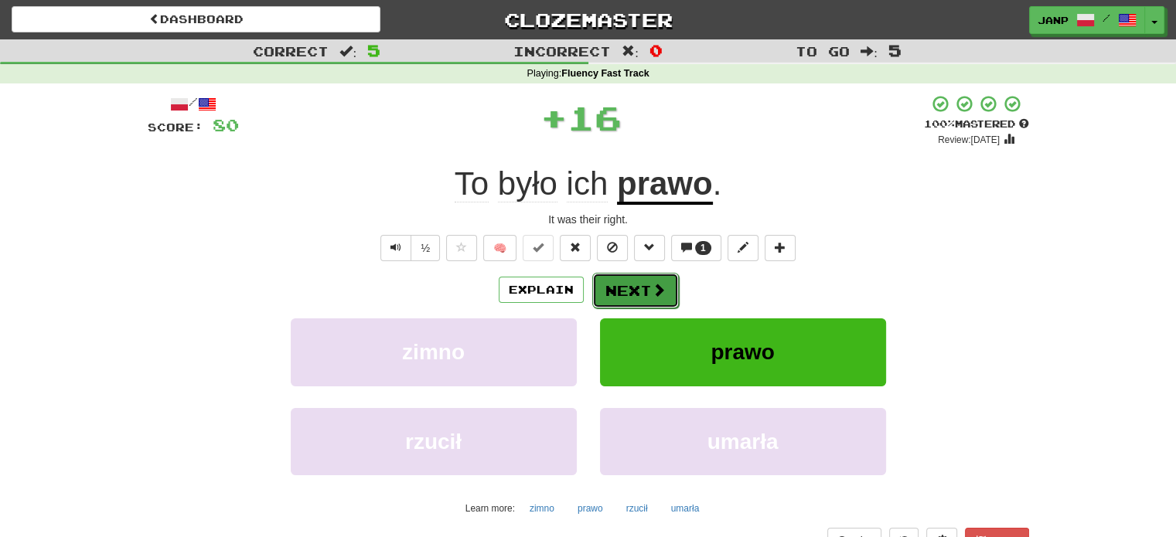
click at [598, 275] on button "Next" at bounding box center [635, 291] width 87 height 36
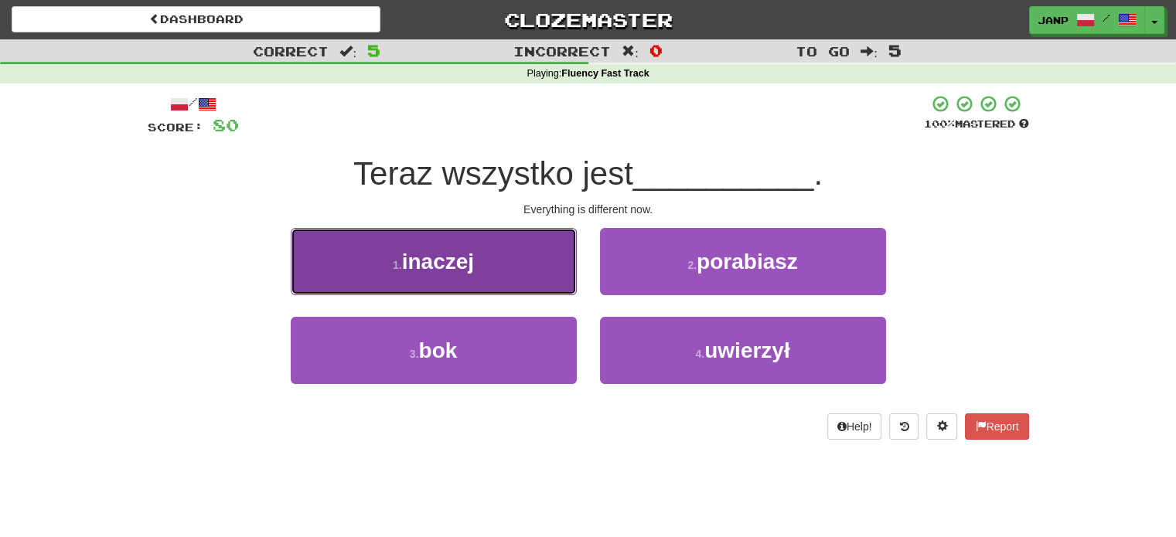
click at [528, 265] on button "1 . inaczej" at bounding box center [434, 261] width 286 height 67
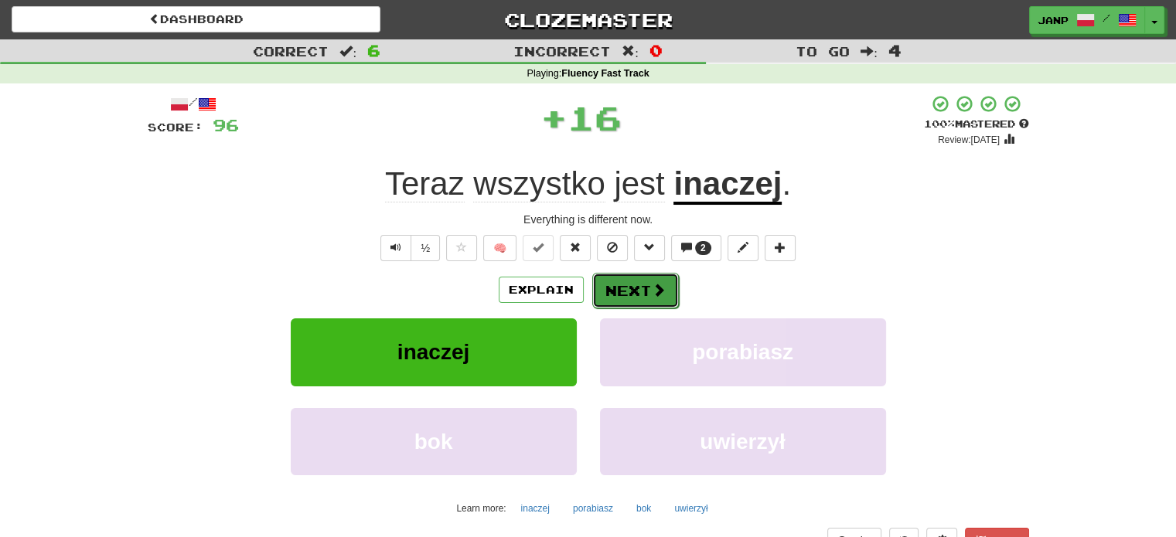
click at [601, 277] on button "Next" at bounding box center [635, 291] width 87 height 36
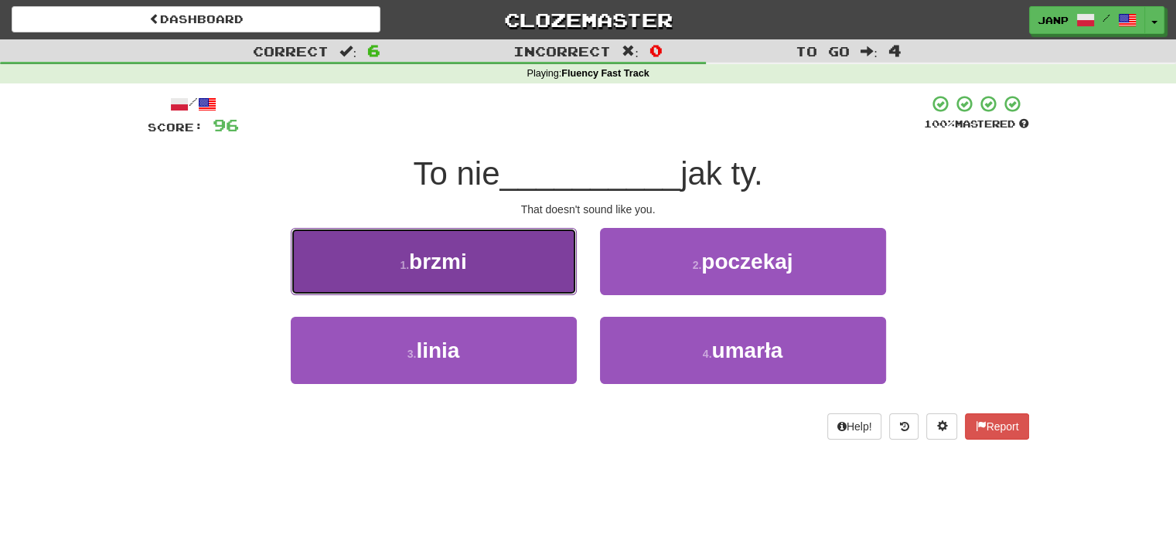
click at [522, 275] on button "1 . brzmi" at bounding box center [434, 261] width 286 height 67
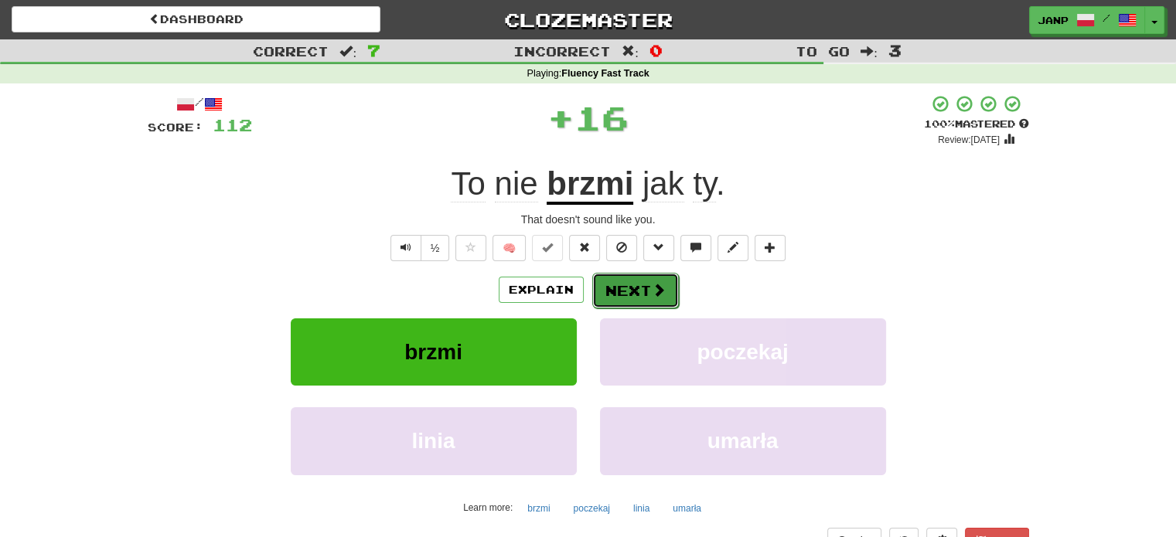
click at [646, 301] on button "Next" at bounding box center [635, 291] width 87 height 36
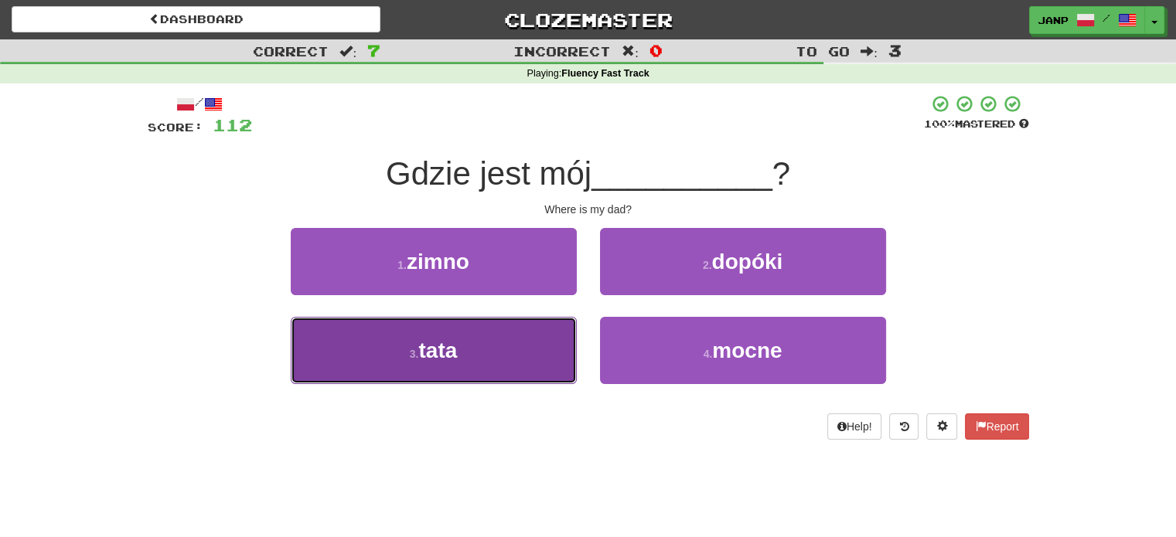
click at [507, 342] on button "3 . tata" at bounding box center [434, 350] width 286 height 67
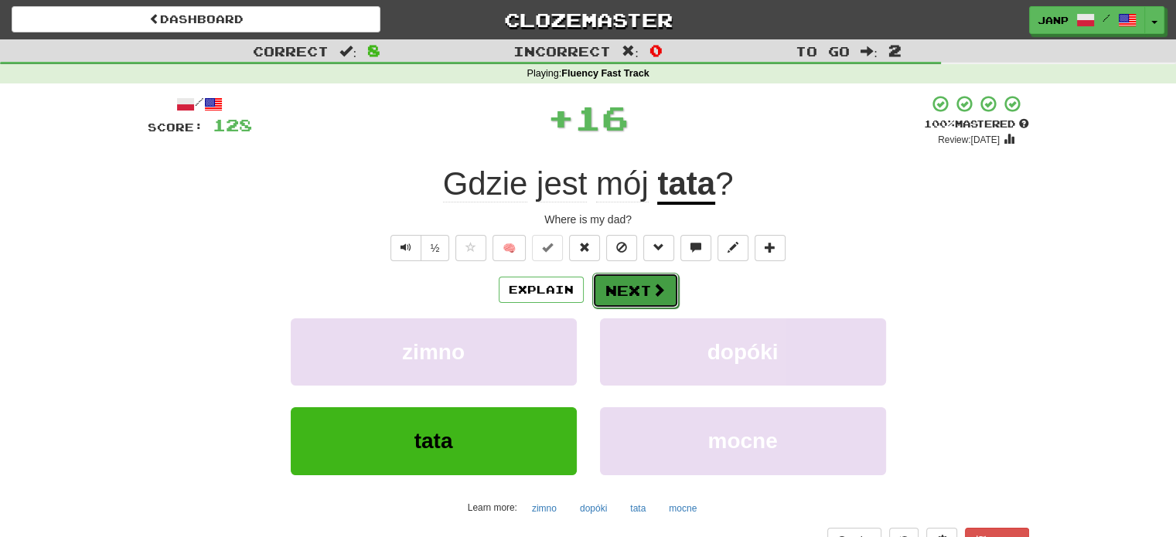
click at [630, 296] on button "Next" at bounding box center [635, 291] width 87 height 36
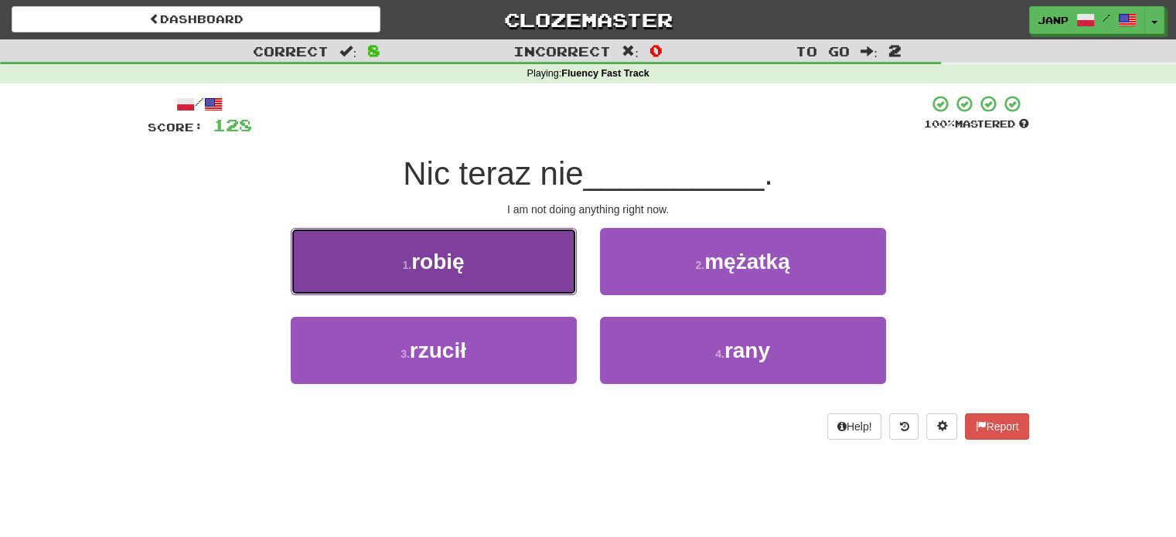
click at [540, 269] on button "1 . robię" at bounding box center [434, 261] width 286 height 67
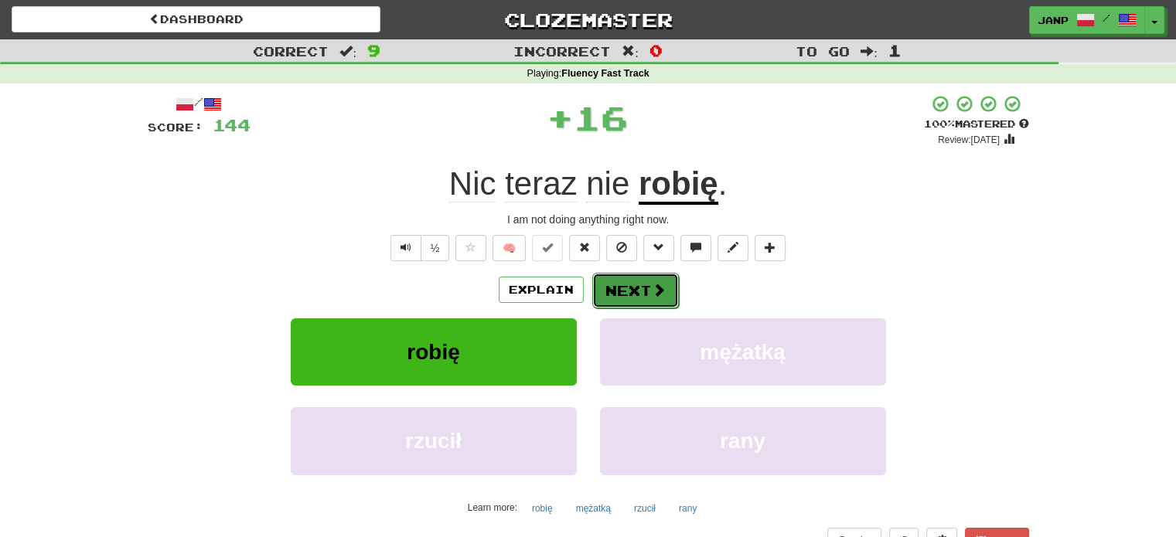
click at [629, 293] on button "Next" at bounding box center [635, 291] width 87 height 36
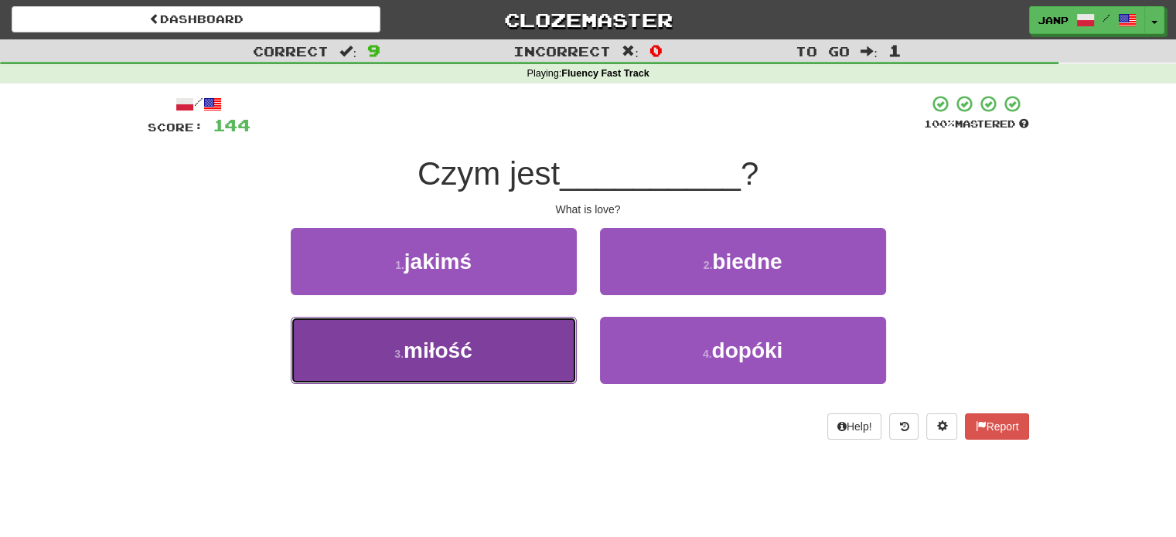
click at [529, 337] on button "3 . miłość" at bounding box center [434, 350] width 286 height 67
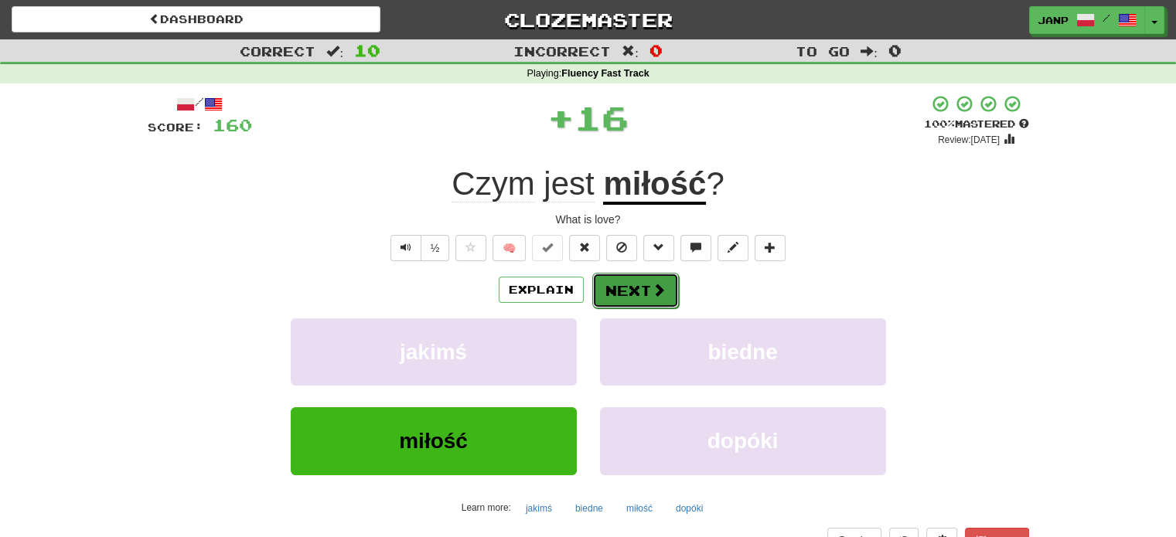
click at [628, 291] on button "Next" at bounding box center [635, 291] width 87 height 36
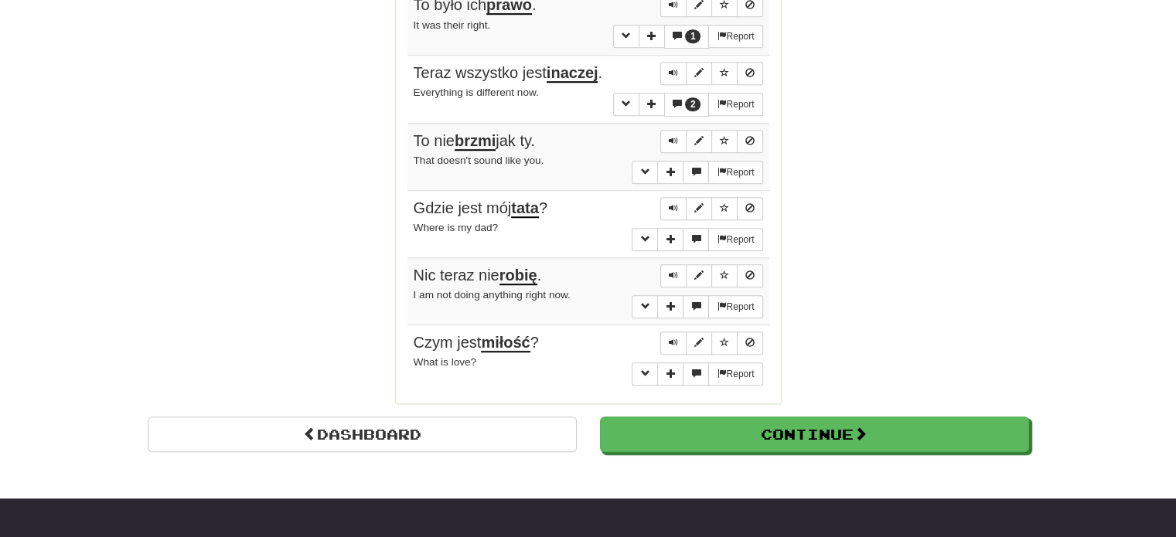
scroll to position [1237, 0]
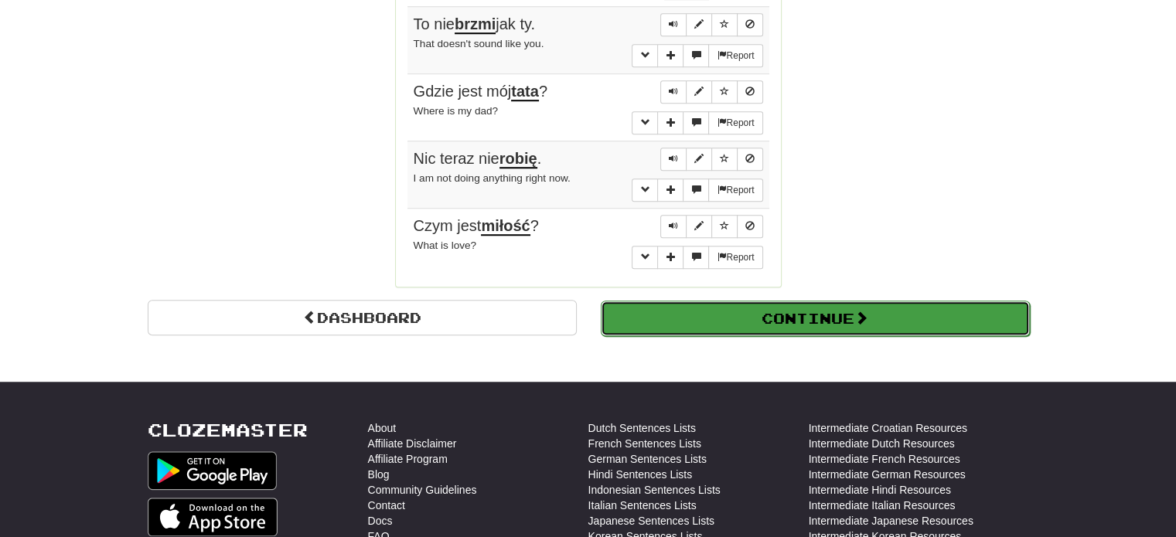
click at [686, 325] on button "Continue" at bounding box center [815, 319] width 429 height 36
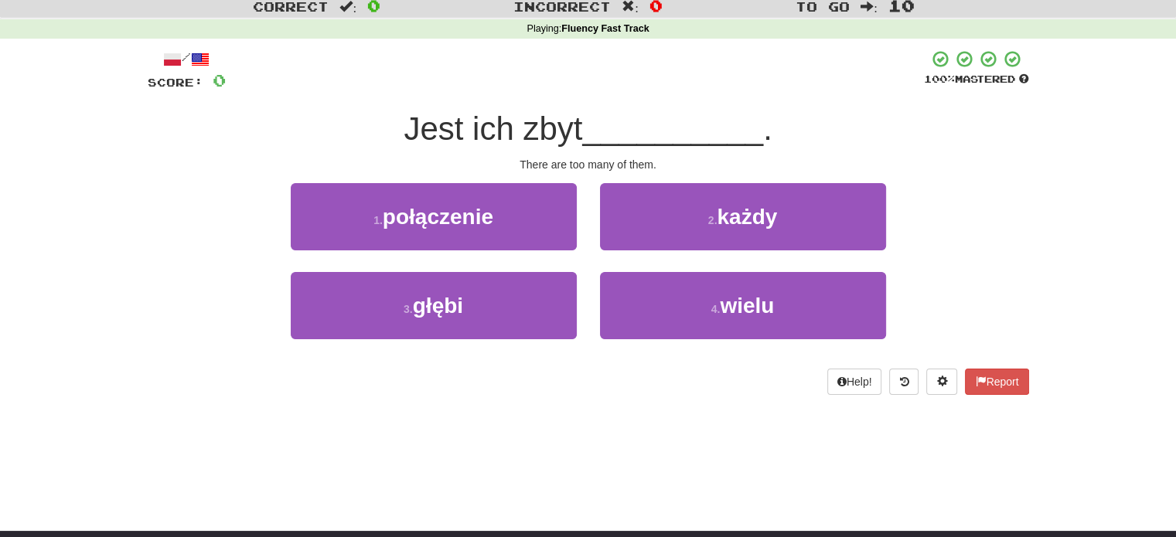
scroll to position [8, 0]
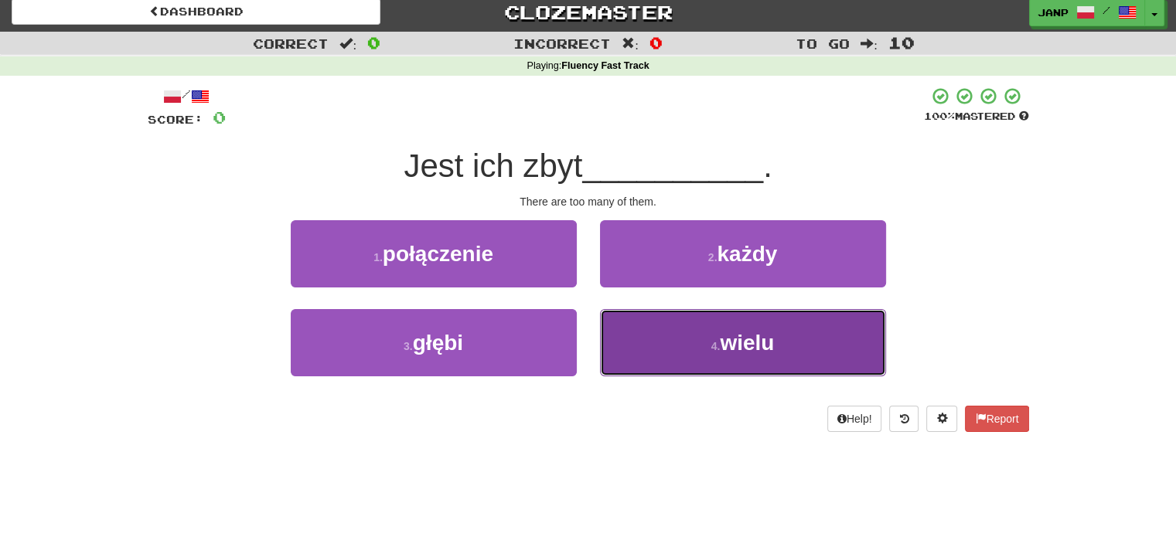
click at [647, 342] on button "4 . wielu" at bounding box center [743, 342] width 286 height 67
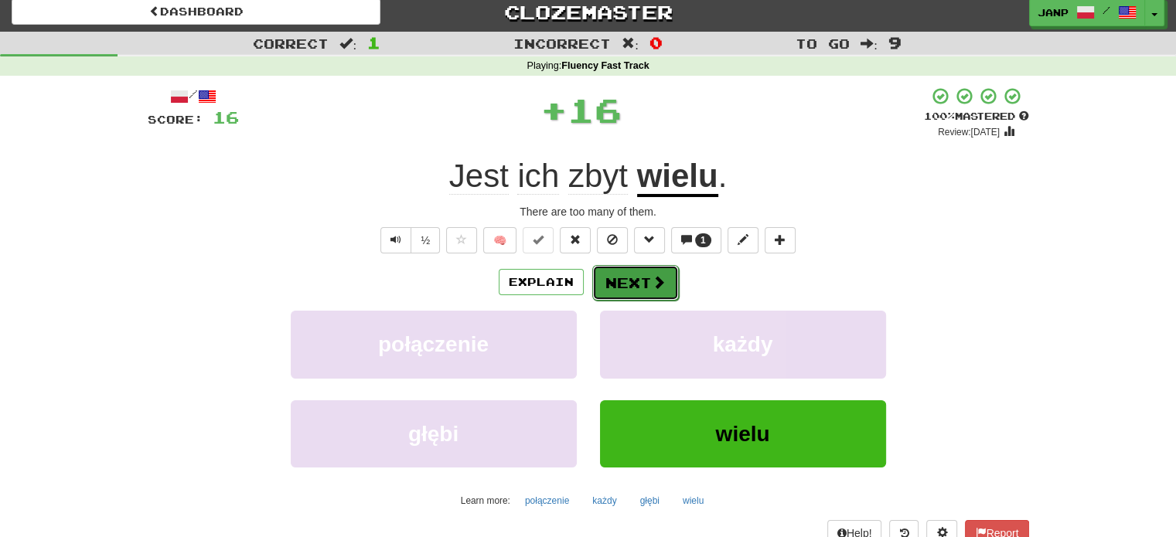
click at [620, 277] on button "Next" at bounding box center [635, 283] width 87 height 36
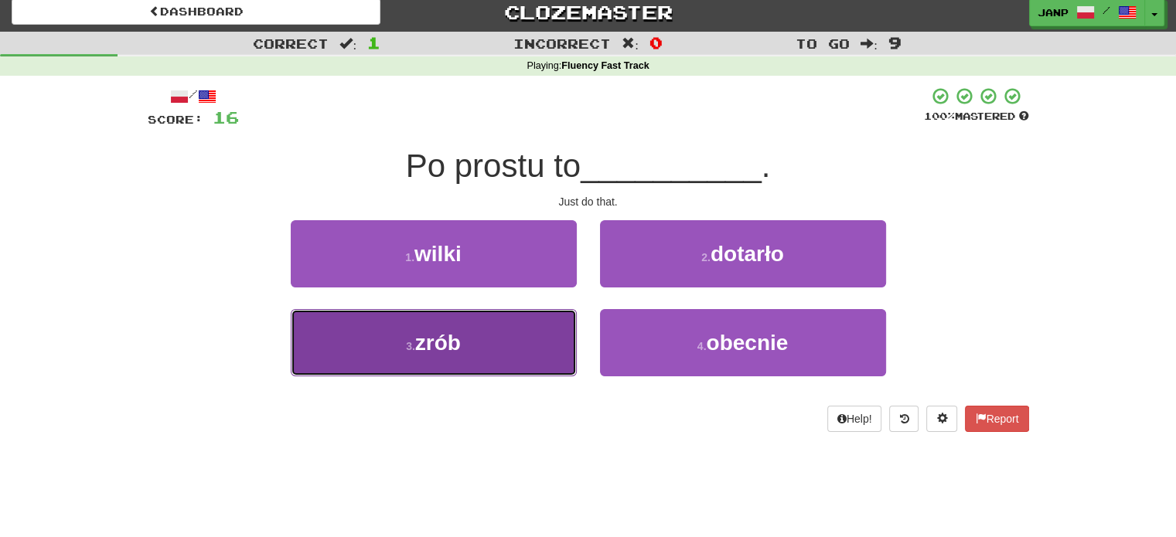
click at [540, 332] on button "3 . zrób" at bounding box center [434, 342] width 286 height 67
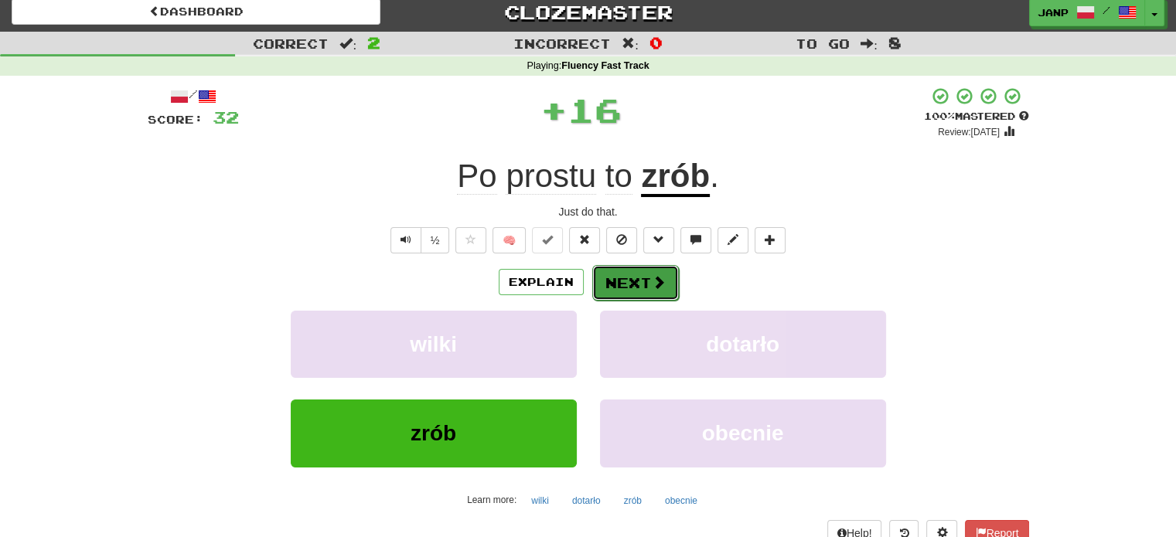
click at [613, 283] on button "Next" at bounding box center [635, 283] width 87 height 36
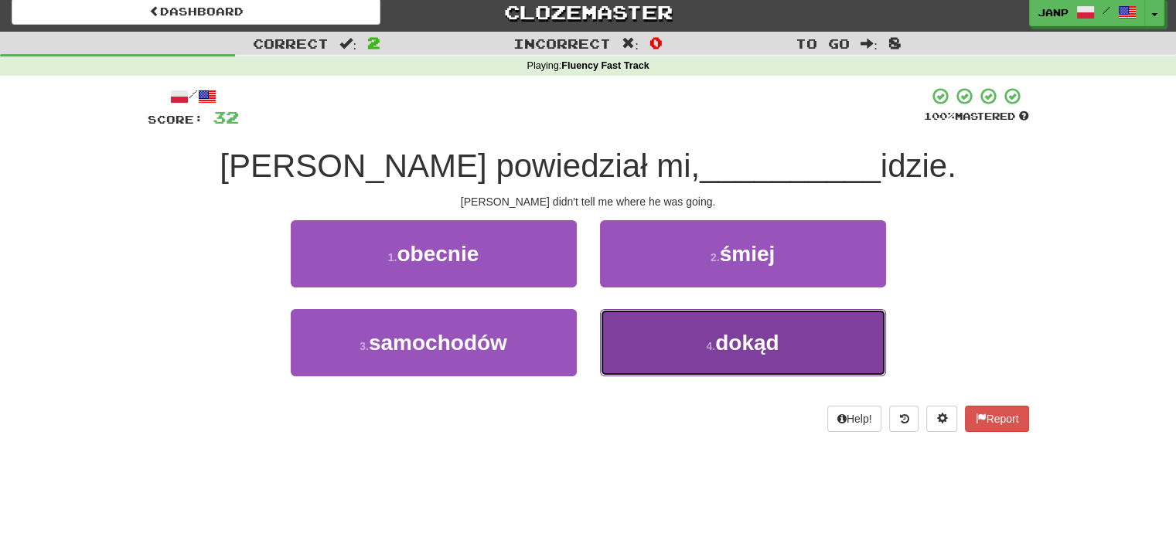
click at [641, 337] on button "4 . dokąd" at bounding box center [743, 342] width 286 height 67
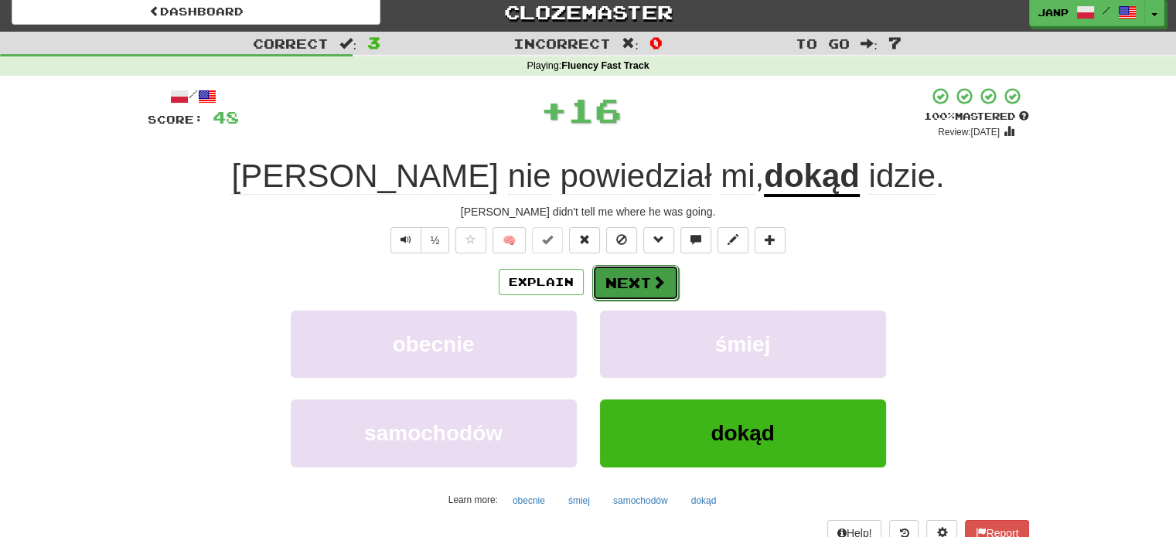
click at [620, 278] on button "Next" at bounding box center [635, 283] width 87 height 36
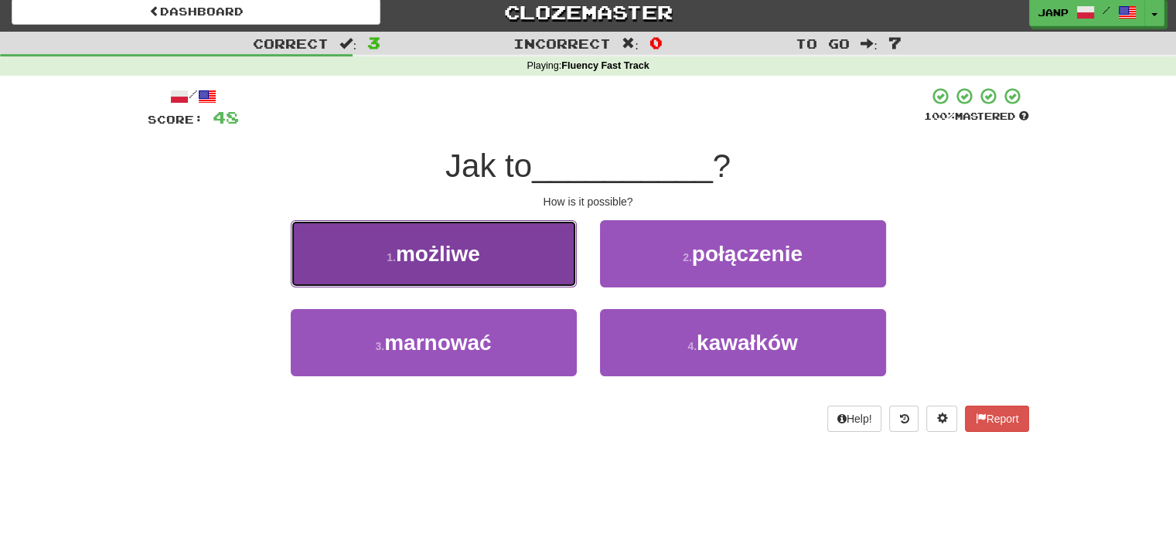
click at [525, 261] on button "1 . możliwe" at bounding box center [434, 253] width 286 height 67
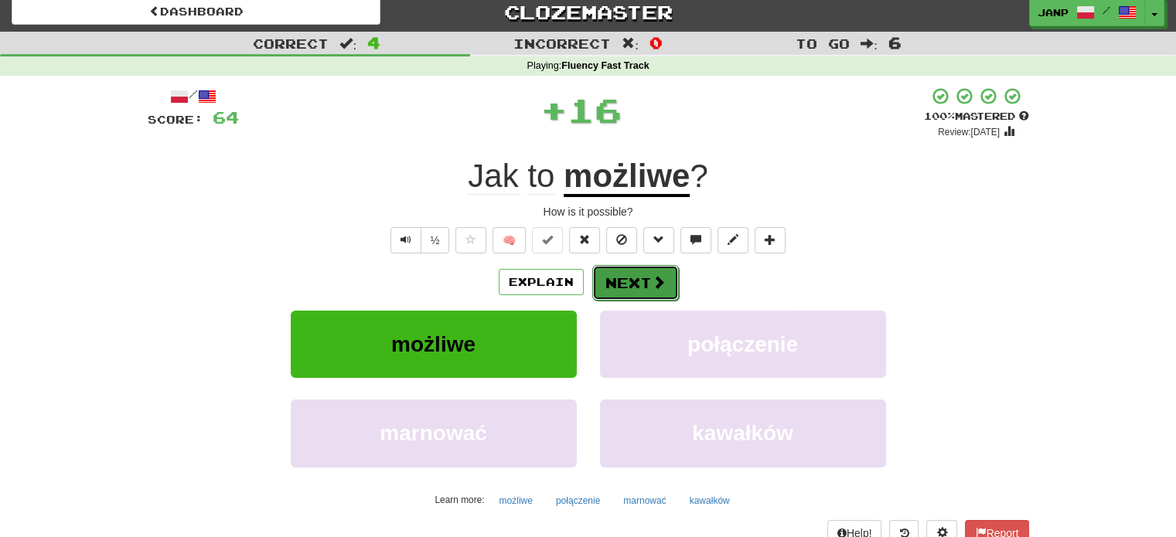
click at [622, 274] on button "Next" at bounding box center [635, 283] width 87 height 36
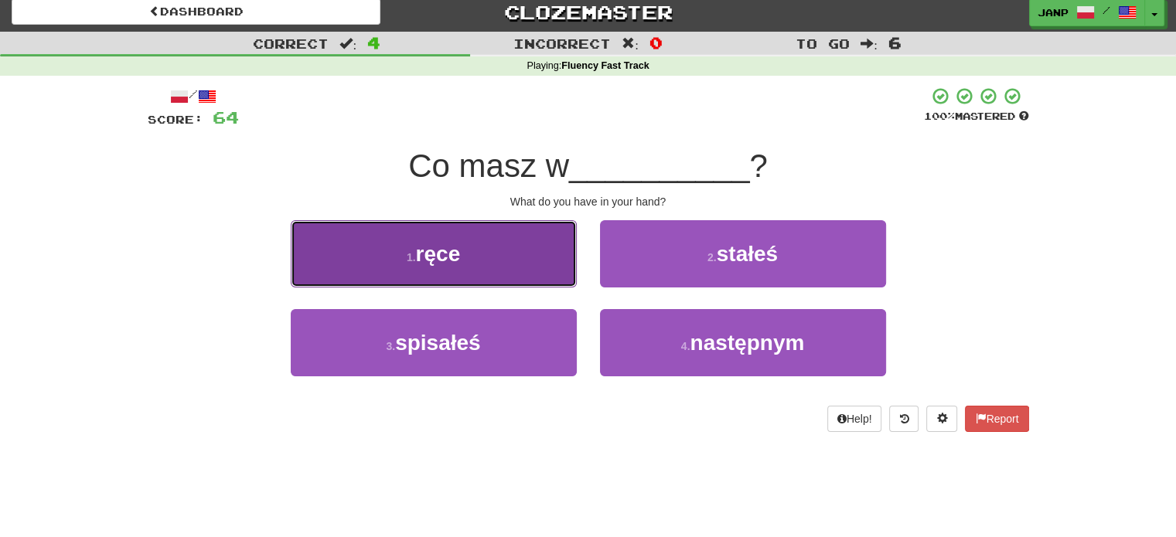
click at [520, 252] on button "1 . ręce" at bounding box center [434, 253] width 286 height 67
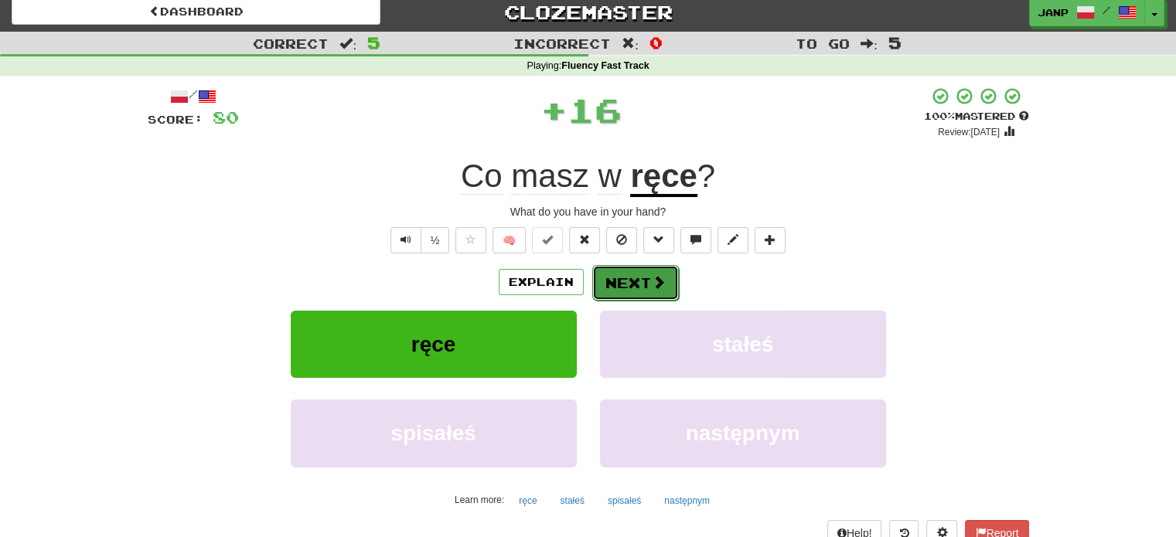
click at [628, 274] on button "Next" at bounding box center [635, 283] width 87 height 36
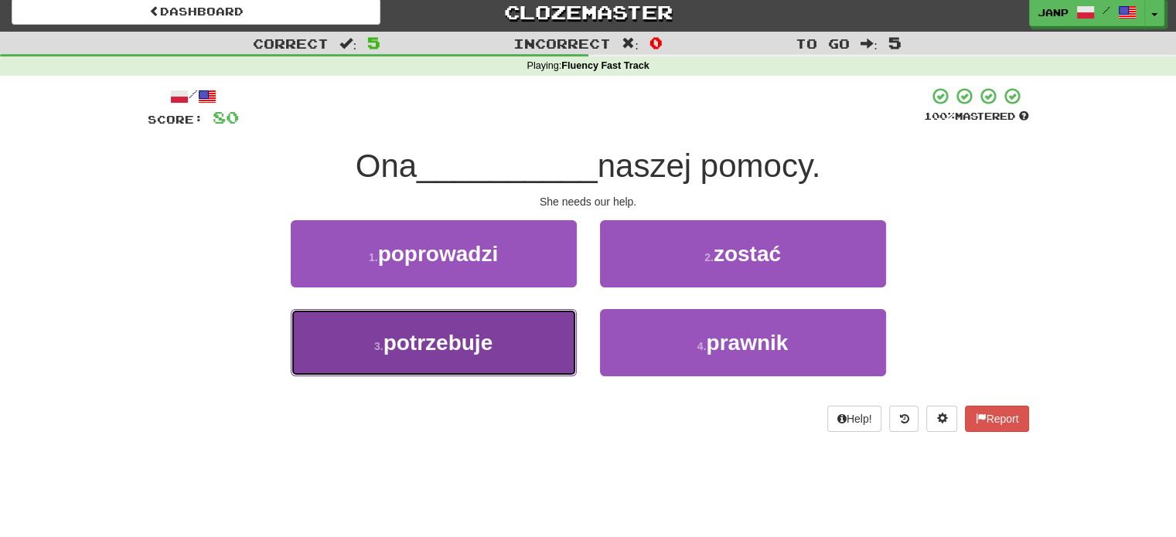
click at [492, 333] on span "potrzebuje" at bounding box center [438, 343] width 110 height 24
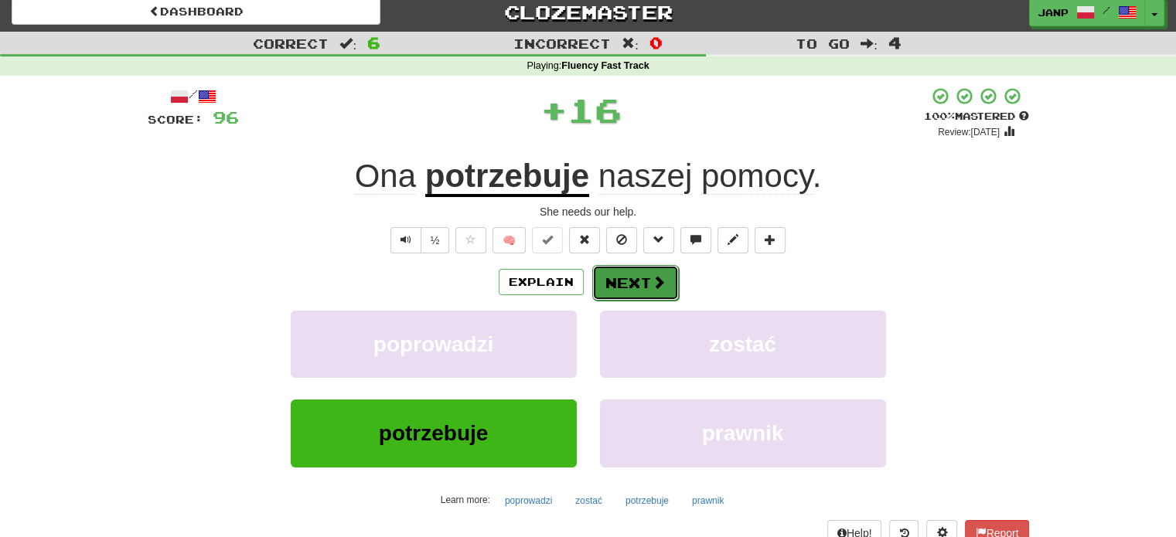
click at [605, 284] on button "Next" at bounding box center [635, 283] width 87 height 36
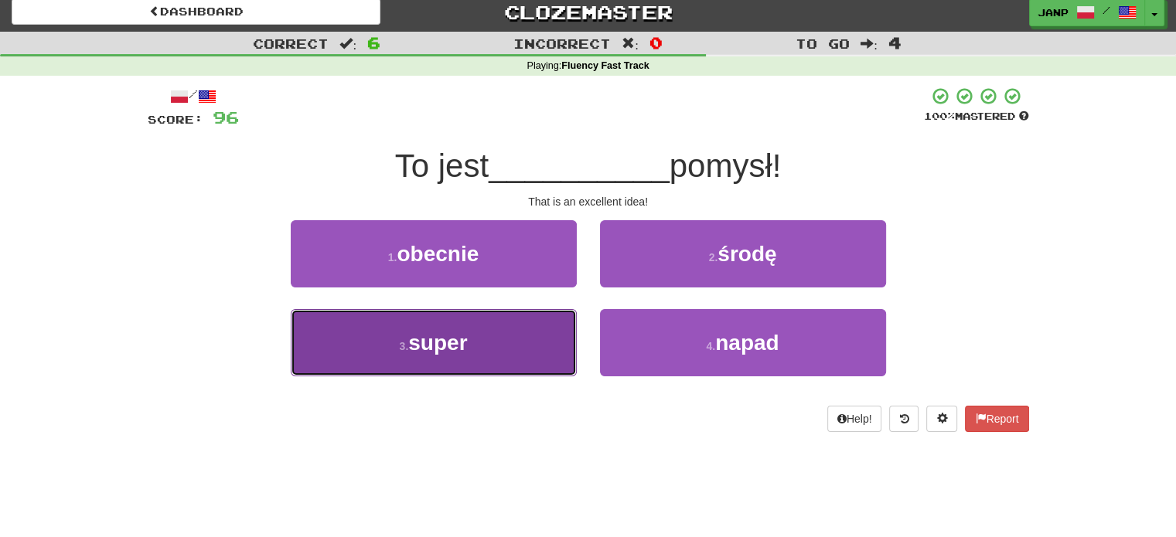
click at [534, 336] on button "3 . super" at bounding box center [434, 342] width 286 height 67
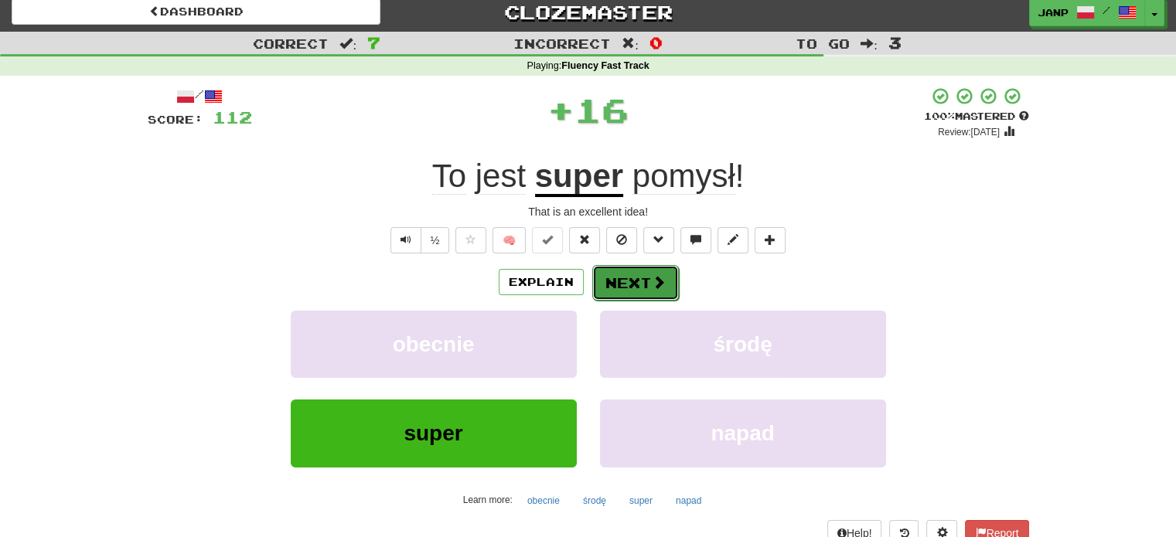
click at [612, 279] on button "Next" at bounding box center [635, 283] width 87 height 36
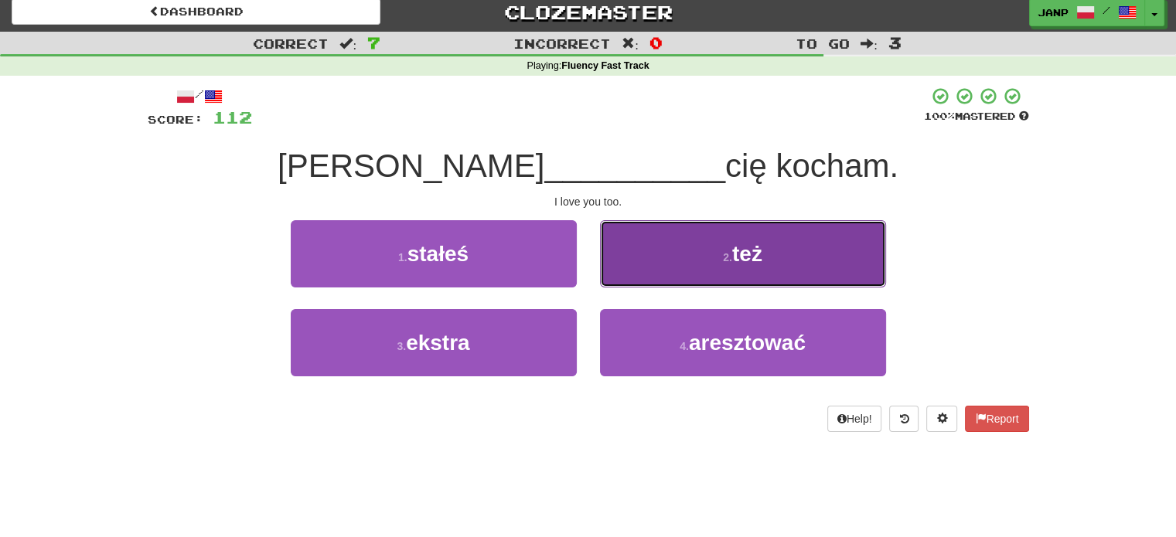
click at [611, 279] on button "2 . też" at bounding box center [743, 253] width 286 height 67
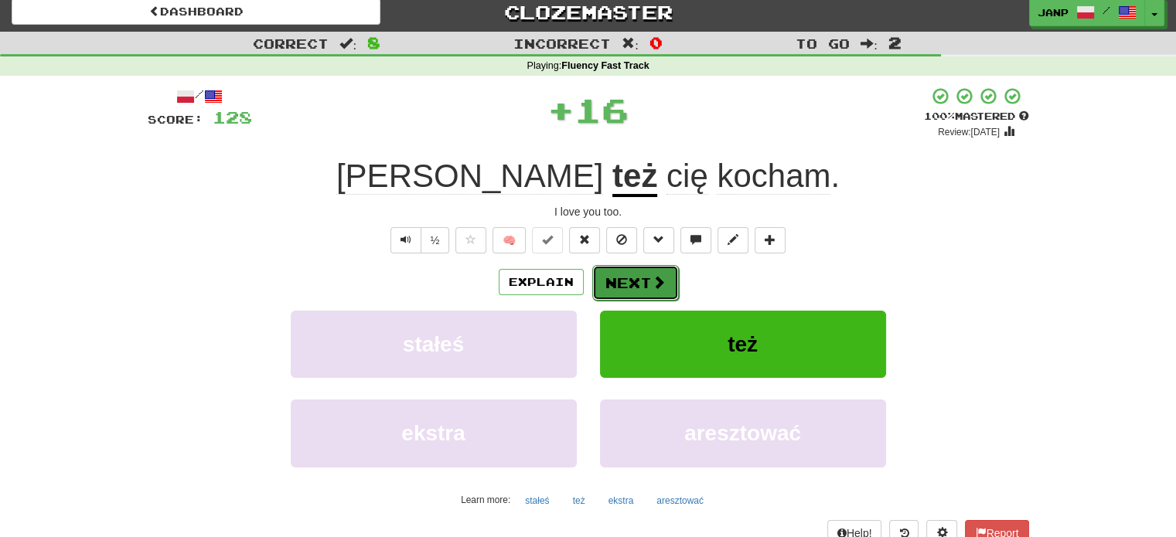
click at [620, 270] on button "Next" at bounding box center [635, 283] width 87 height 36
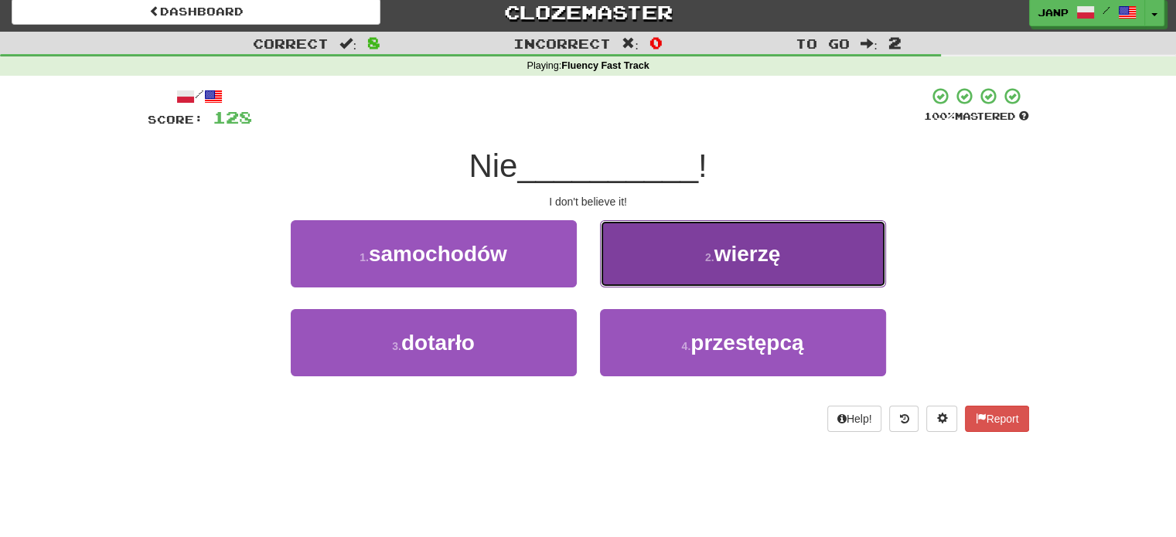
click at [731, 255] on span "wierzę" at bounding box center [747, 254] width 66 height 24
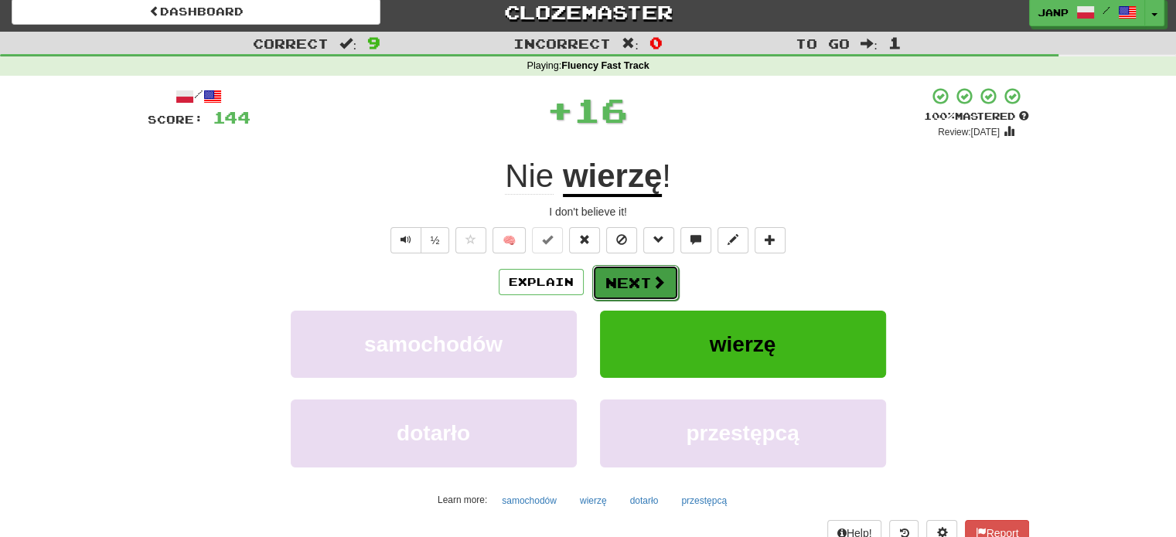
click at [615, 271] on button "Next" at bounding box center [635, 283] width 87 height 36
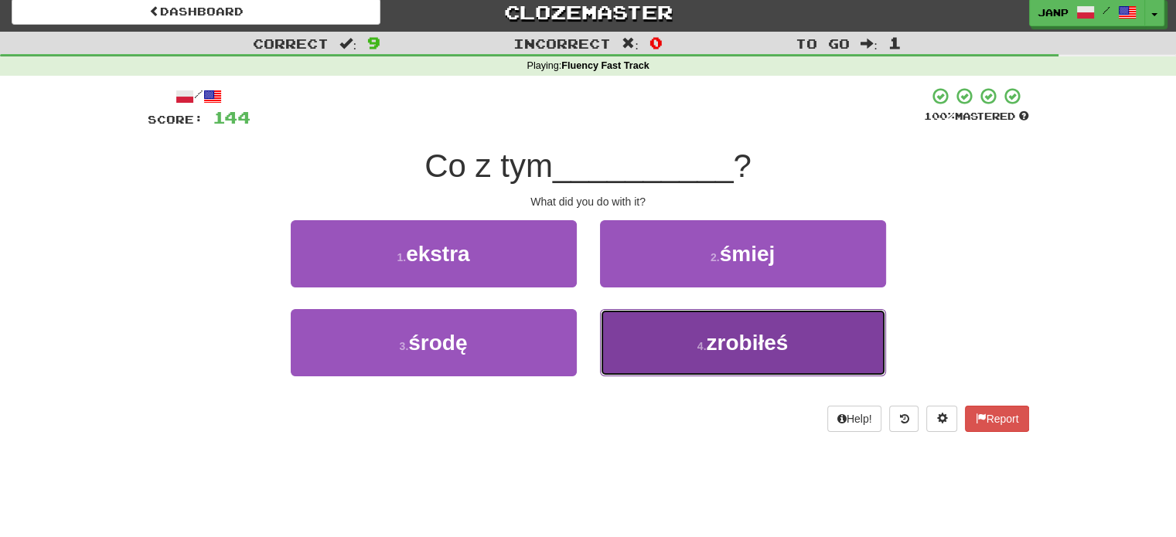
click at [642, 329] on button "4 . zrobiłeś" at bounding box center [743, 342] width 286 height 67
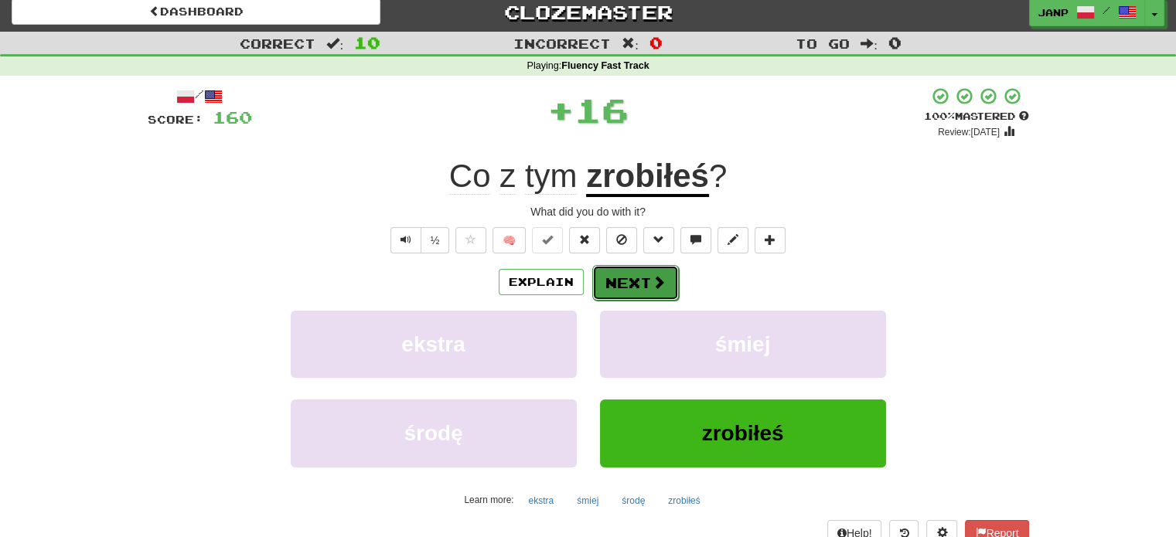
click at [618, 272] on button "Next" at bounding box center [635, 283] width 87 height 36
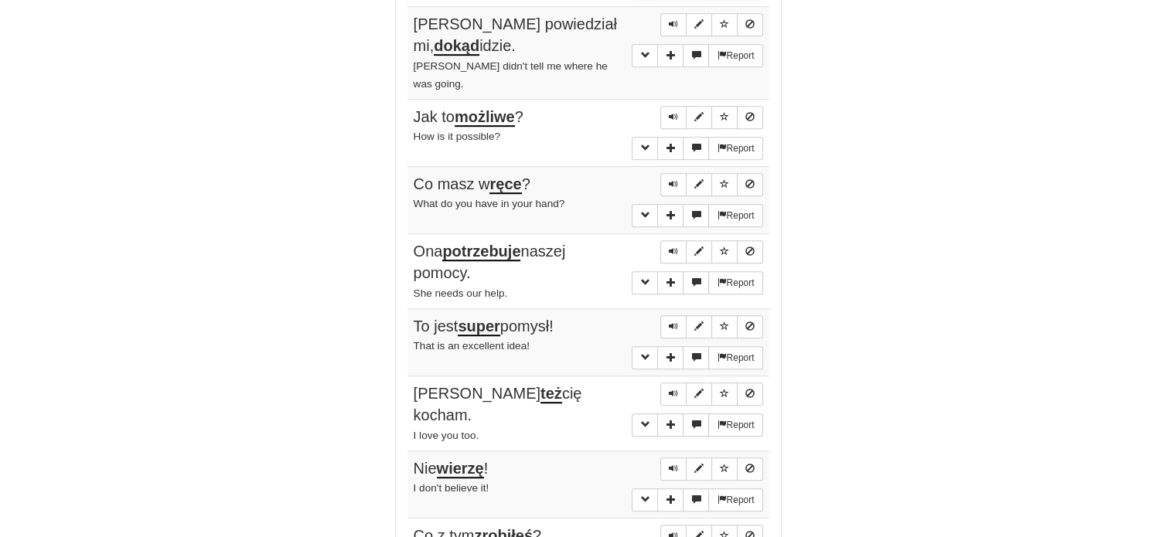
scroll to position [1090, 0]
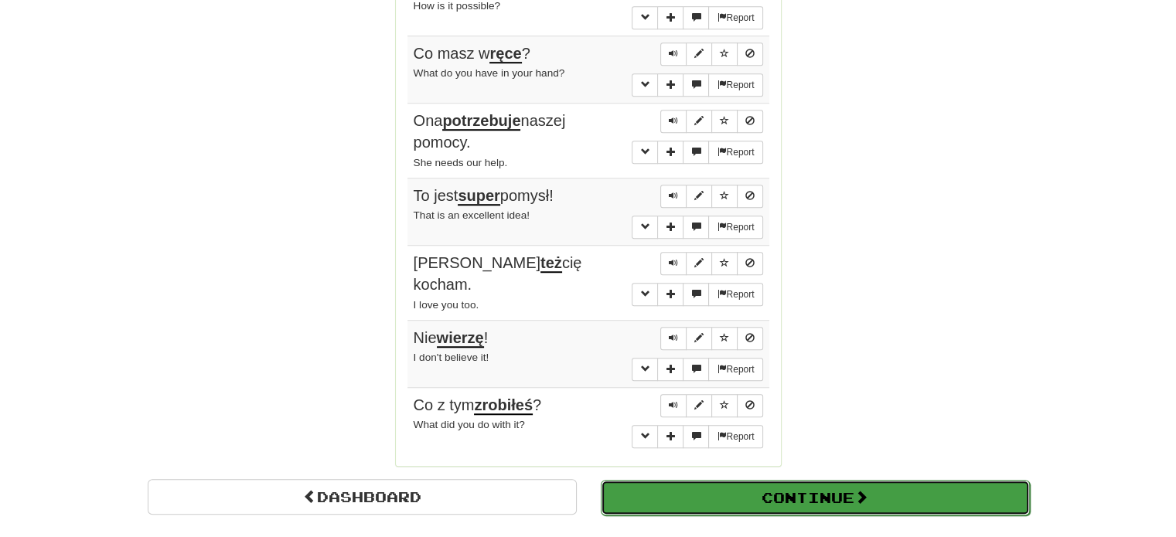
click at [664, 480] on button "Continue" at bounding box center [815, 498] width 429 height 36
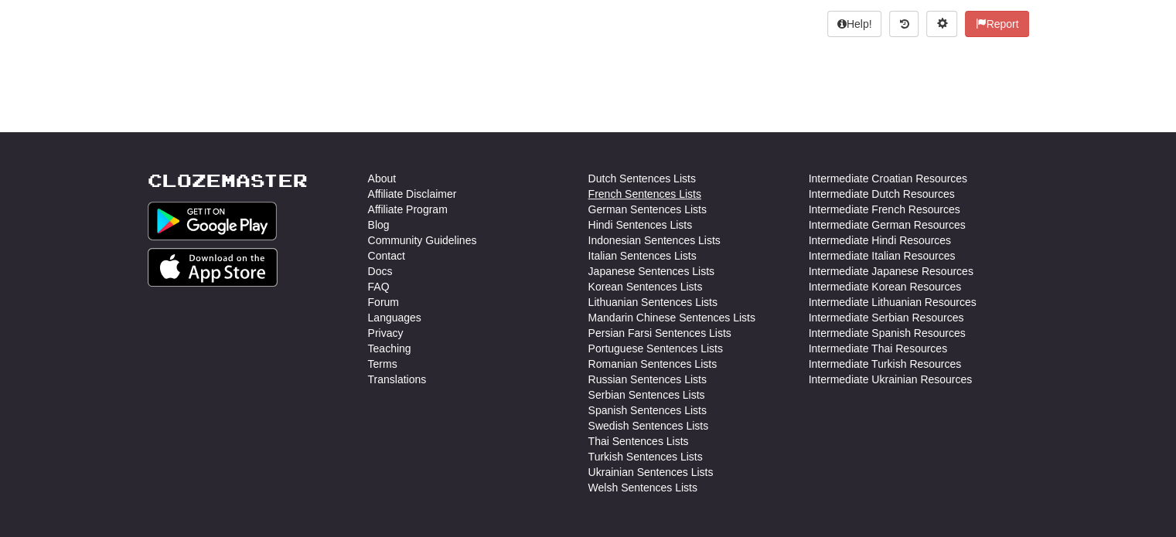
scroll to position [103, 0]
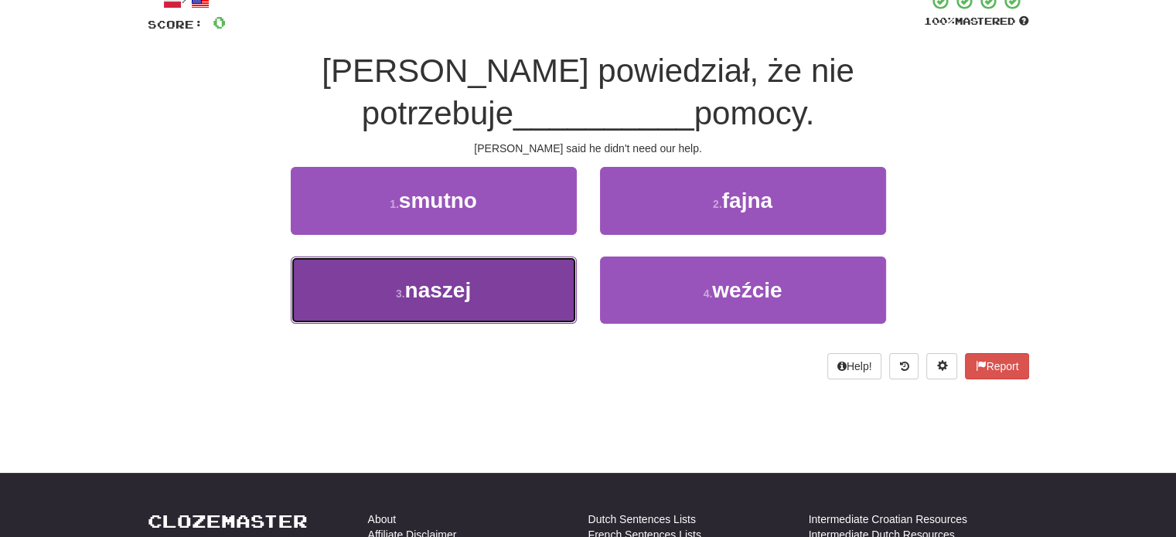
click at [525, 260] on button "3 . naszej" at bounding box center [434, 290] width 286 height 67
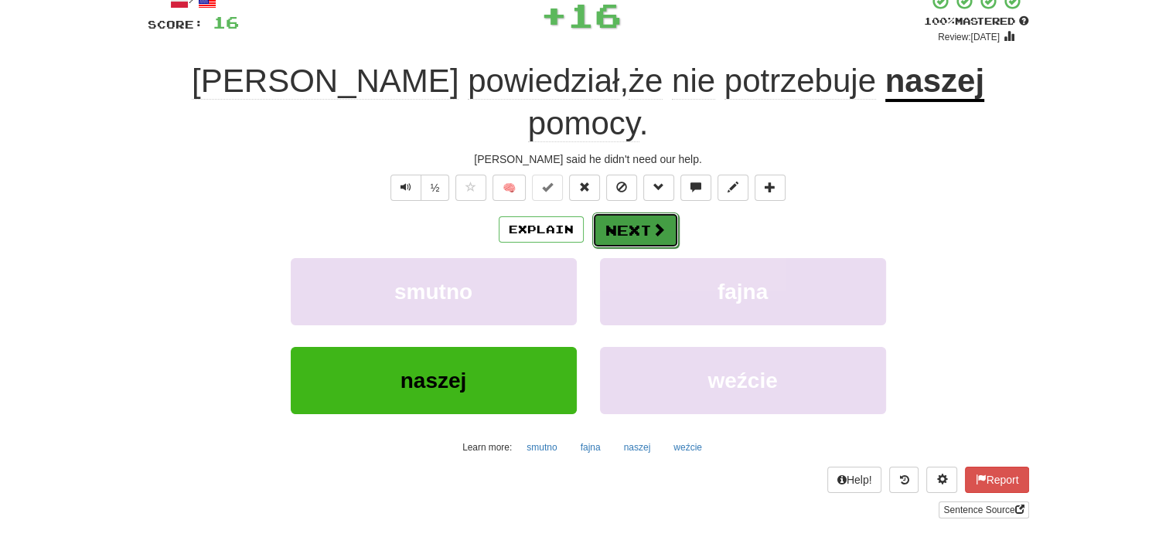
click at [612, 213] on button "Next" at bounding box center [635, 231] width 87 height 36
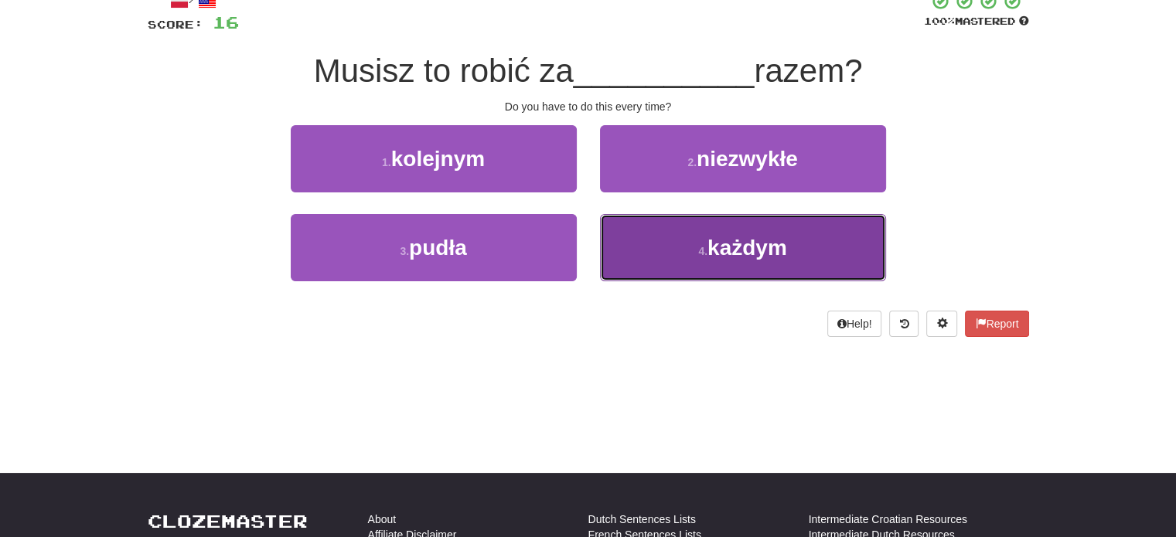
click at [649, 238] on button "4 . każdym" at bounding box center [743, 247] width 286 height 67
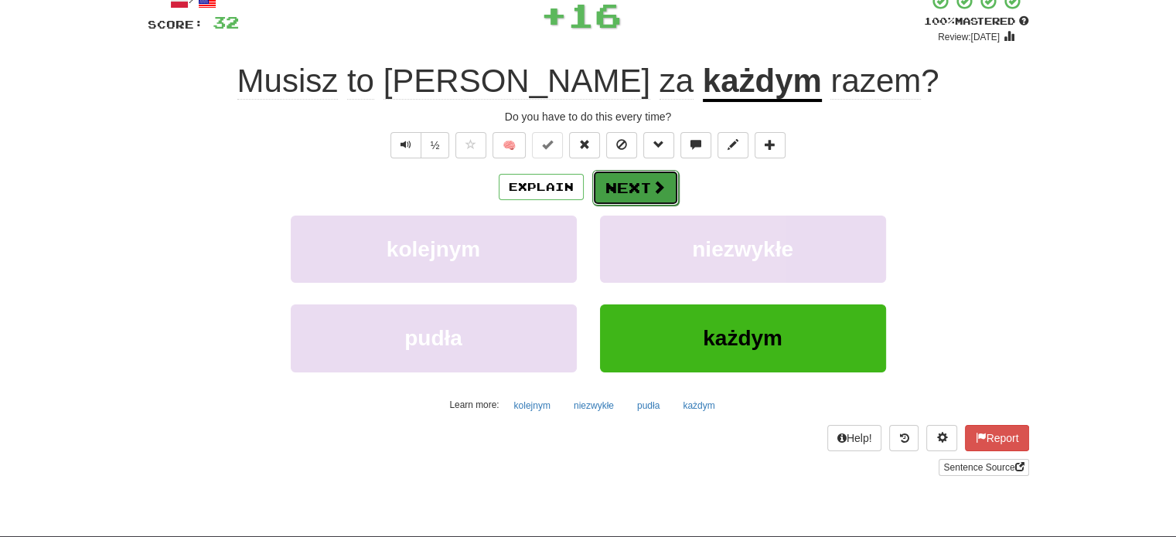
click at [622, 188] on button "Next" at bounding box center [635, 188] width 87 height 36
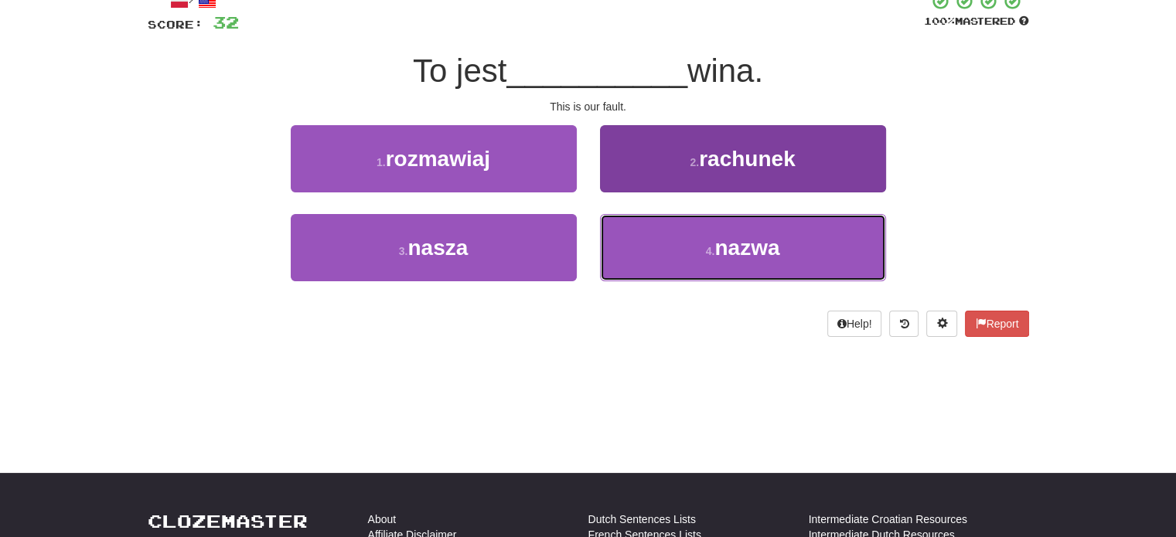
click at [654, 244] on button "4 . nazwa" at bounding box center [743, 247] width 286 height 67
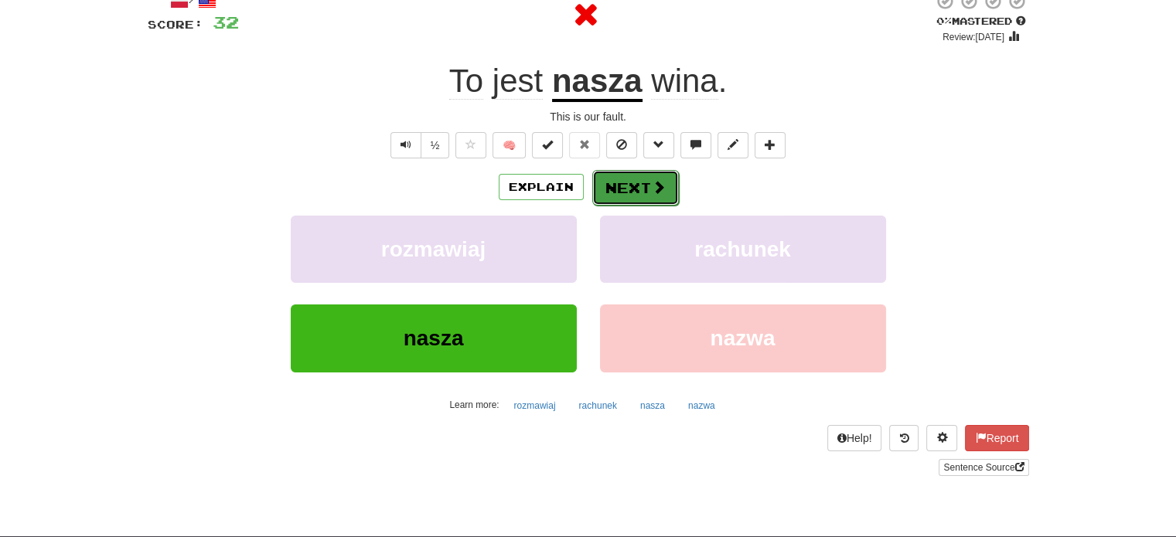
click at [620, 191] on button "Next" at bounding box center [635, 188] width 87 height 36
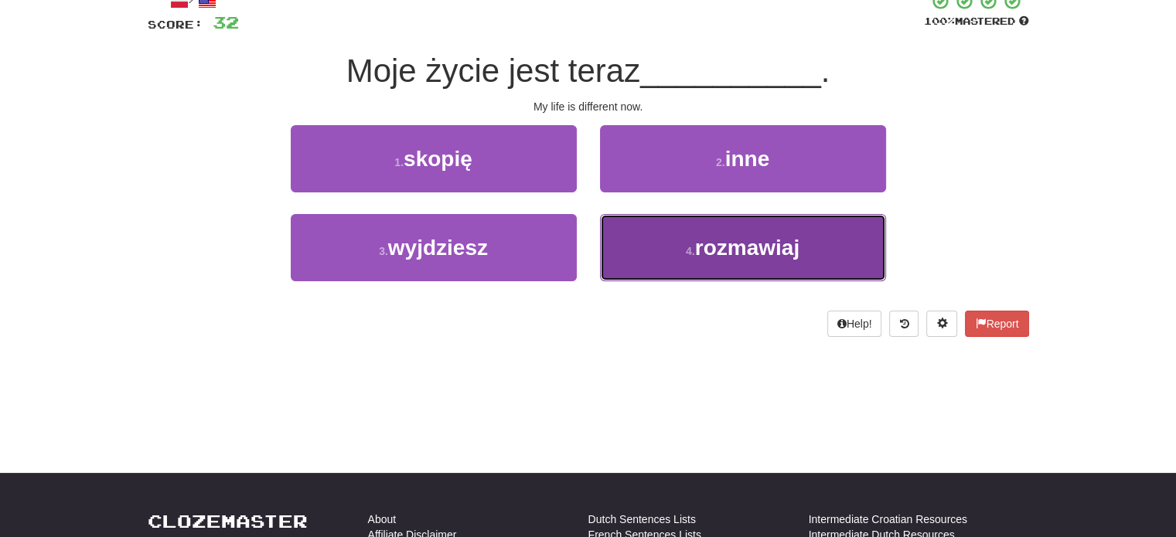
click at [656, 240] on button "4 . rozmawiaj" at bounding box center [743, 247] width 286 height 67
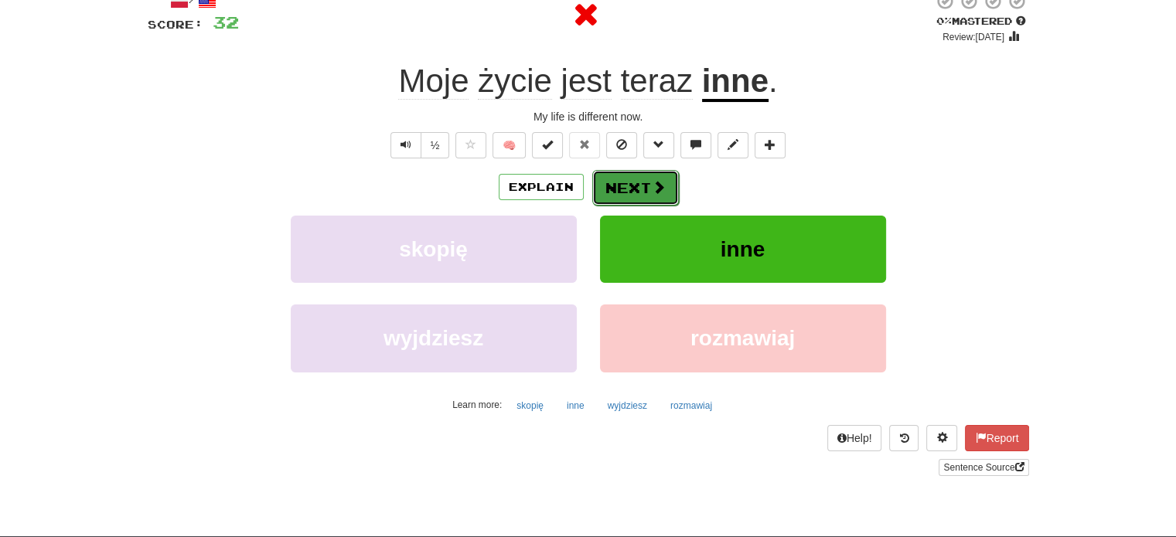
click at [649, 192] on button "Next" at bounding box center [635, 188] width 87 height 36
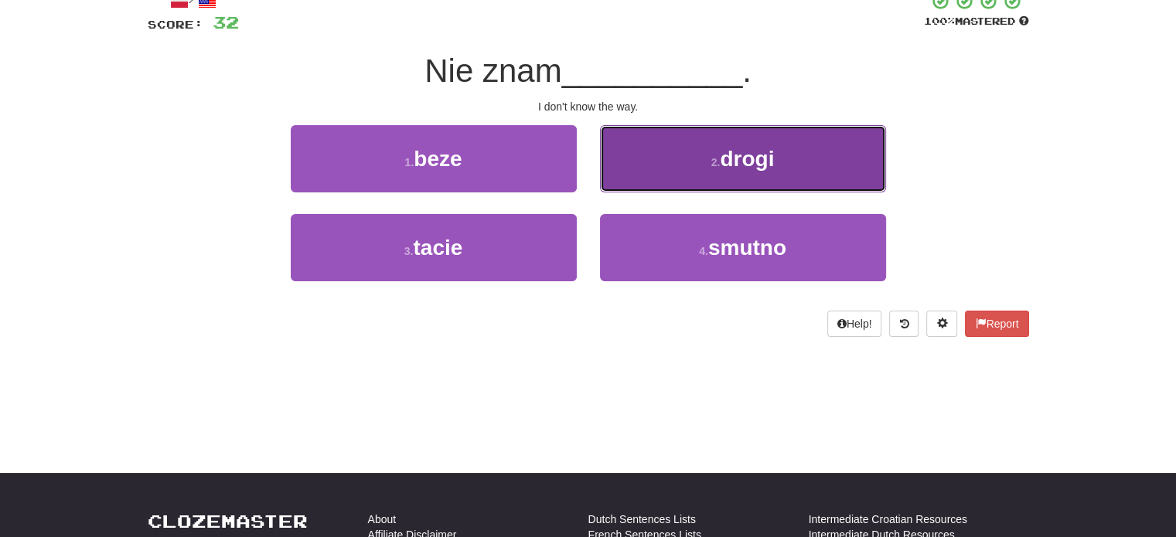
click at [659, 175] on button "2 . drogi" at bounding box center [743, 158] width 286 height 67
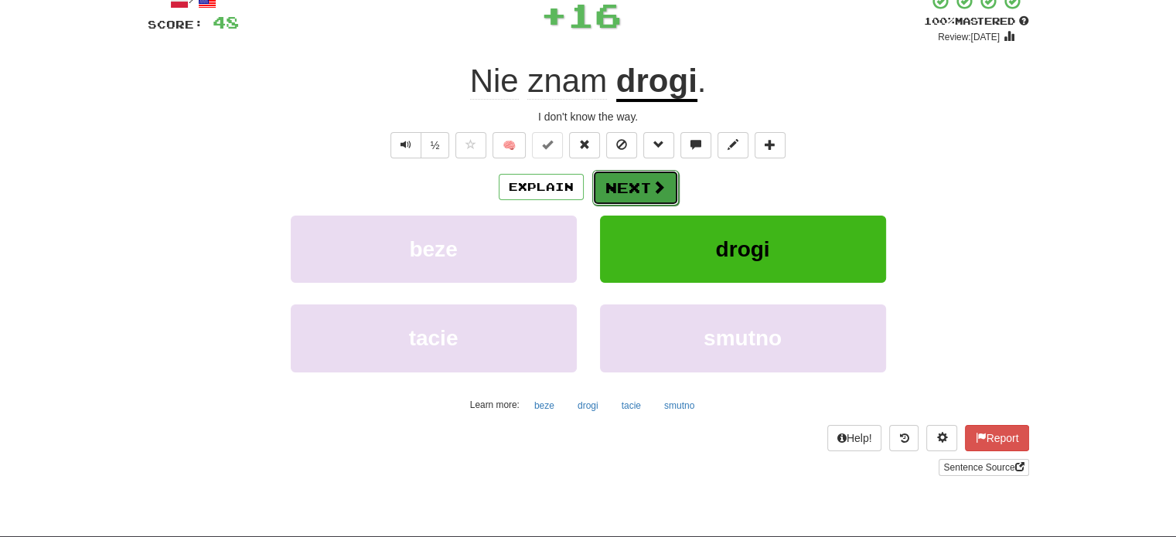
click at [624, 179] on button "Next" at bounding box center [635, 188] width 87 height 36
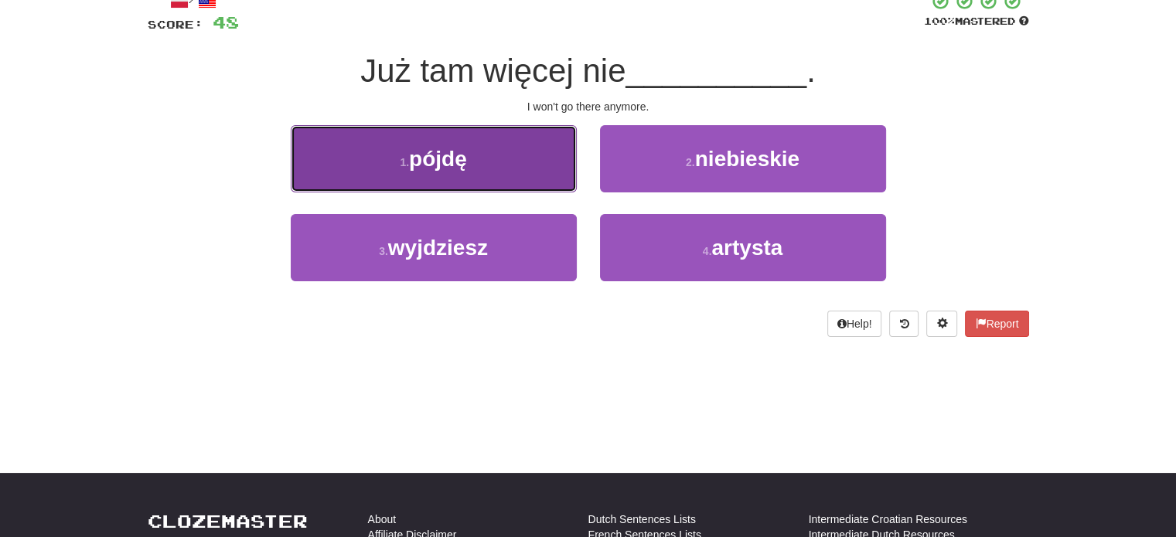
click at [537, 182] on button "1 . pójdę" at bounding box center [434, 158] width 286 height 67
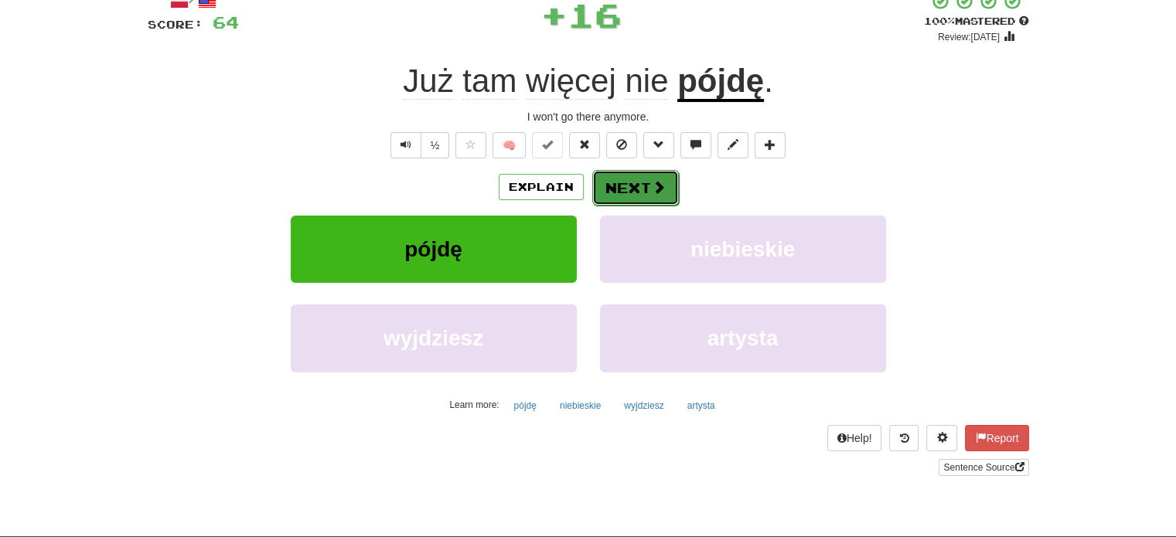
click at [635, 191] on button "Next" at bounding box center [635, 188] width 87 height 36
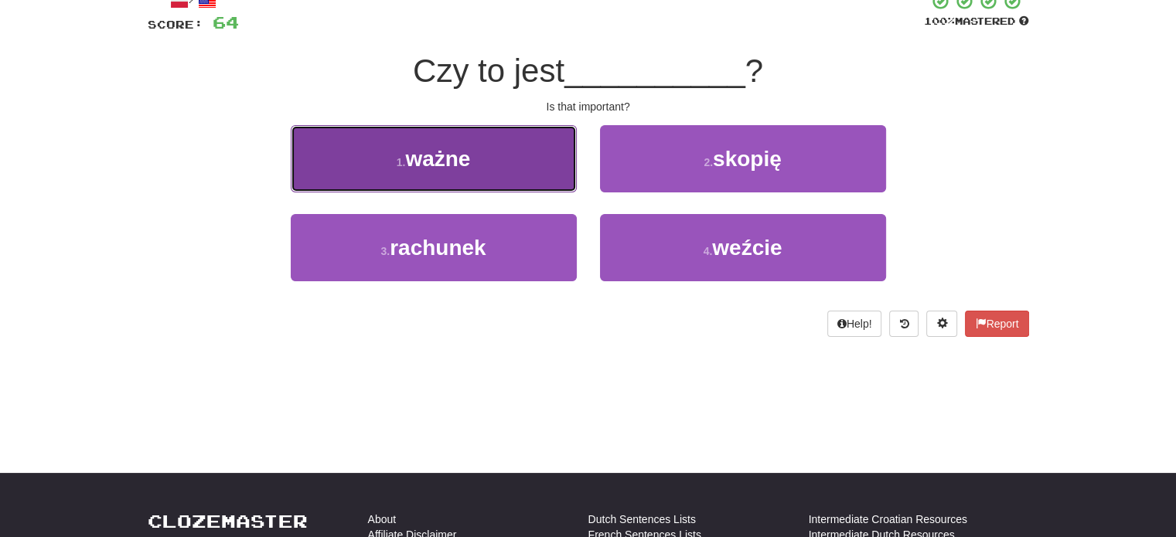
click at [501, 168] on button "1 . ważne" at bounding box center [434, 158] width 286 height 67
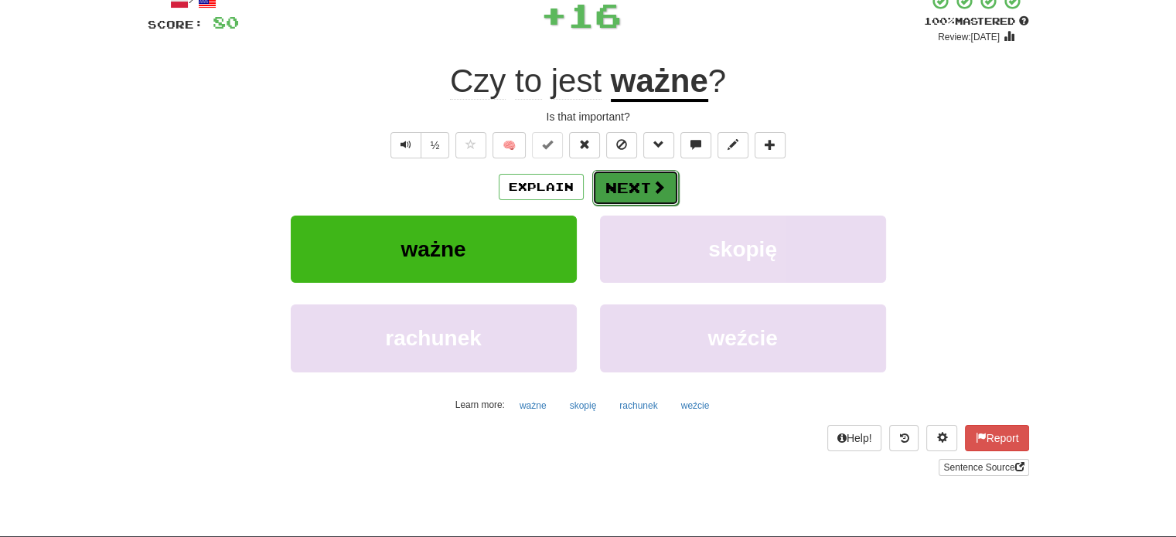
click at [626, 186] on button "Next" at bounding box center [635, 188] width 87 height 36
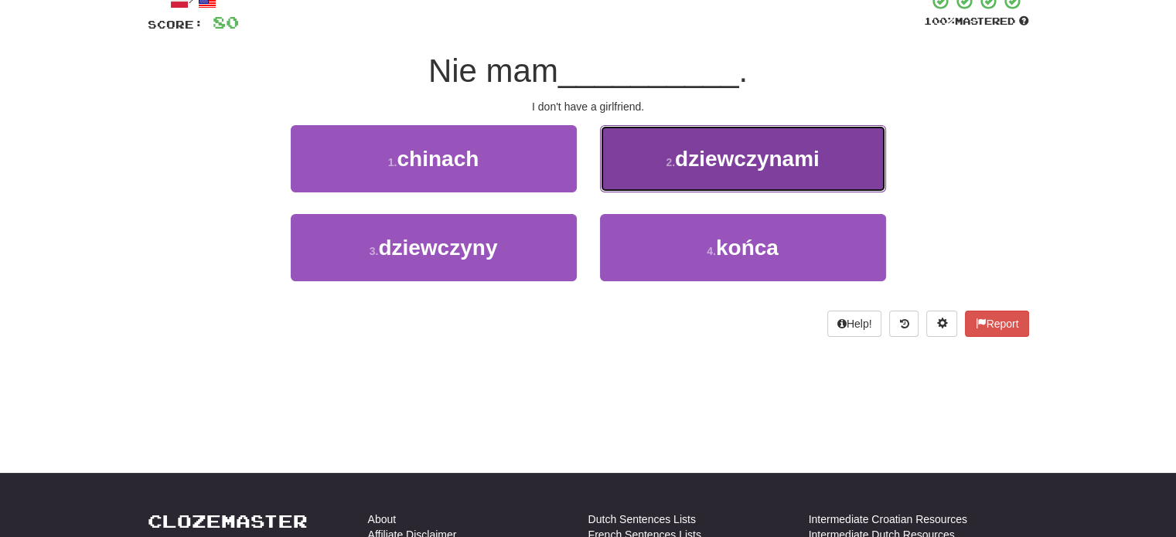
click at [643, 172] on button "2 . dziewczynami" at bounding box center [743, 158] width 286 height 67
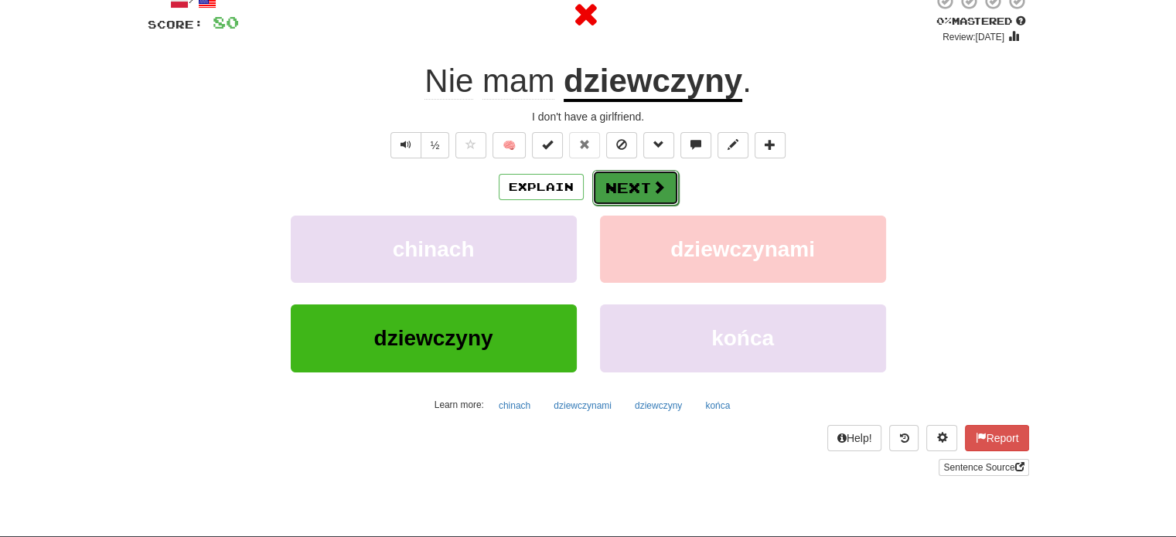
click at [622, 179] on button "Next" at bounding box center [635, 188] width 87 height 36
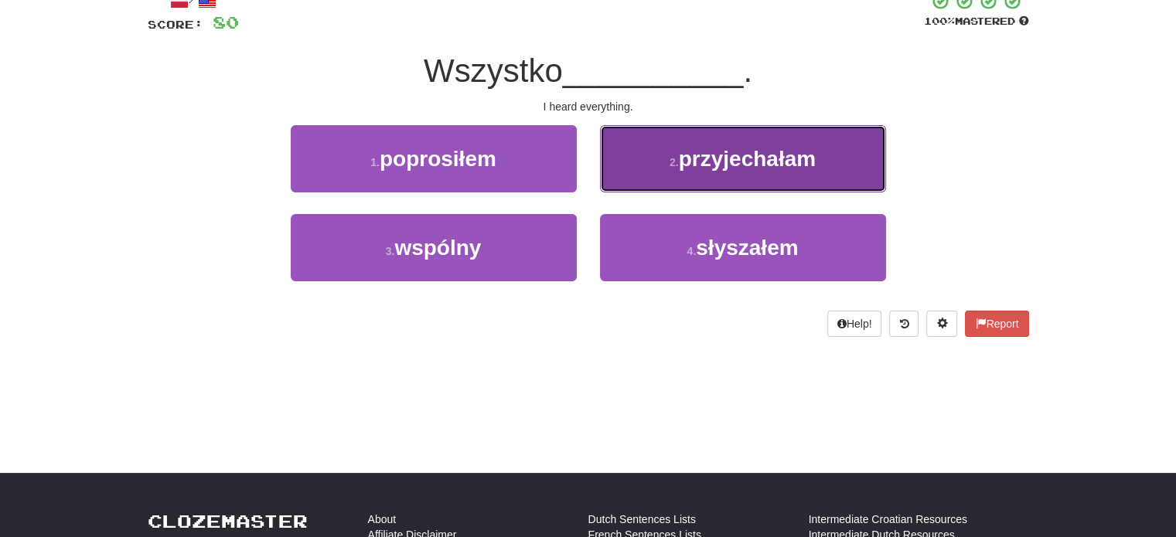
click at [622, 179] on button "2 . przyjechałam" at bounding box center [743, 158] width 286 height 67
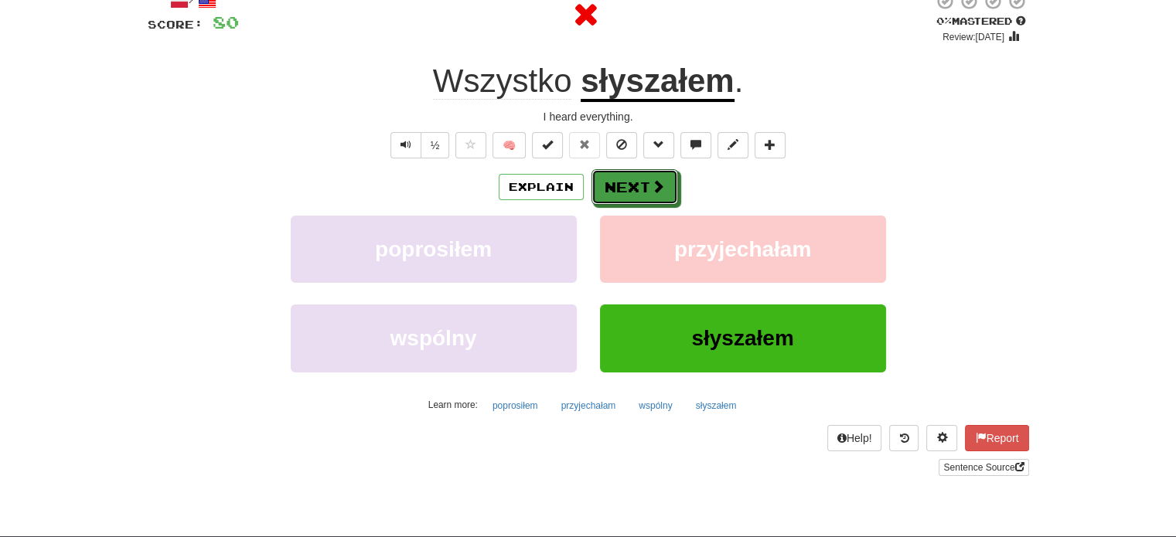
click at [622, 179] on button "Next" at bounding box center [634, 187] width 87 height 36
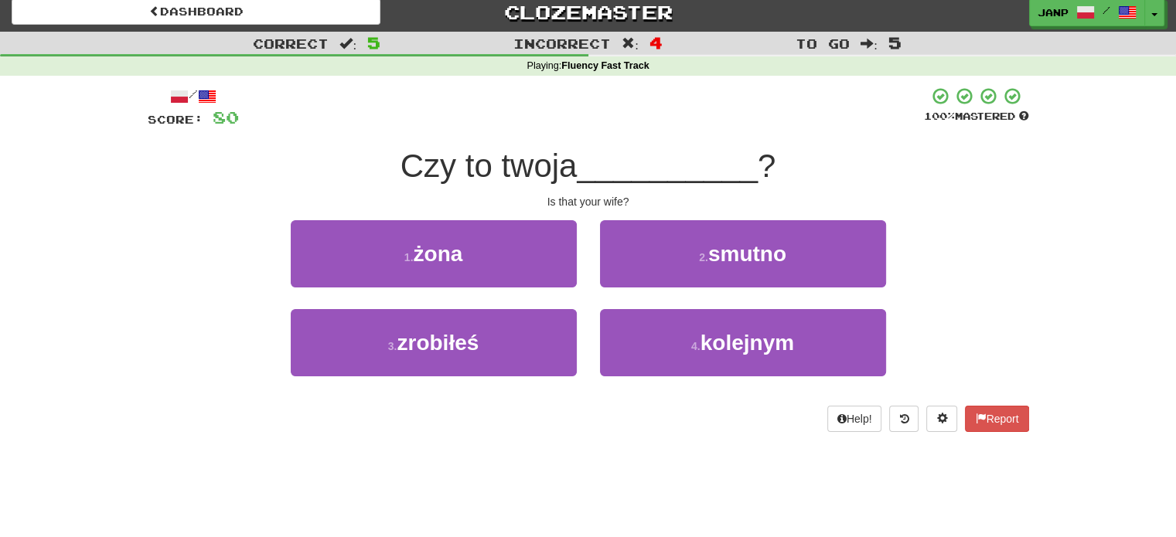
scroll to position [0, 0]
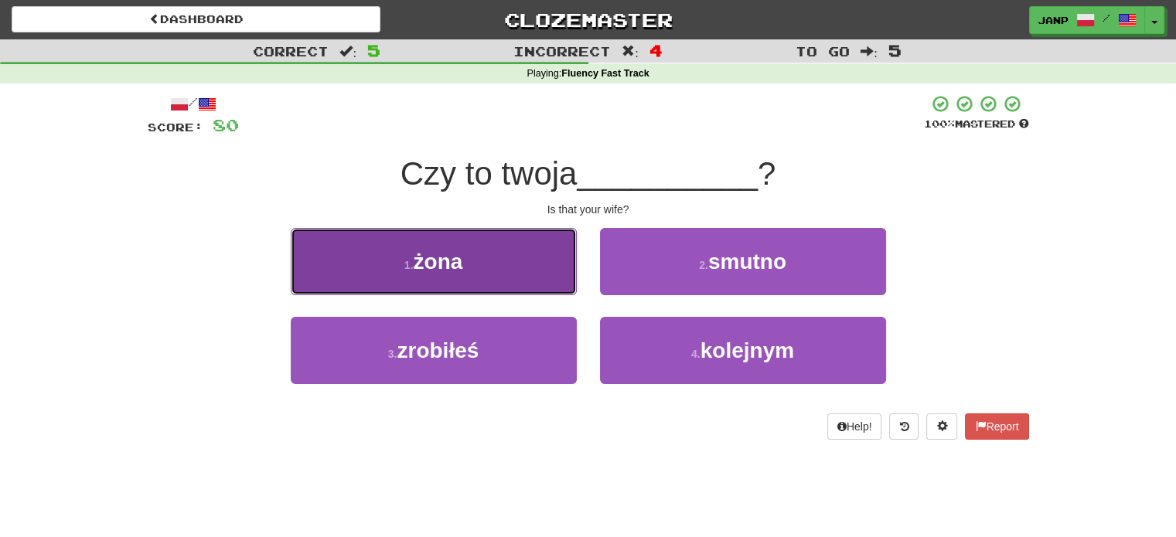
click at [508, 256] on button "1 . żona" at bounding box center [434, 261] width 286 height 67
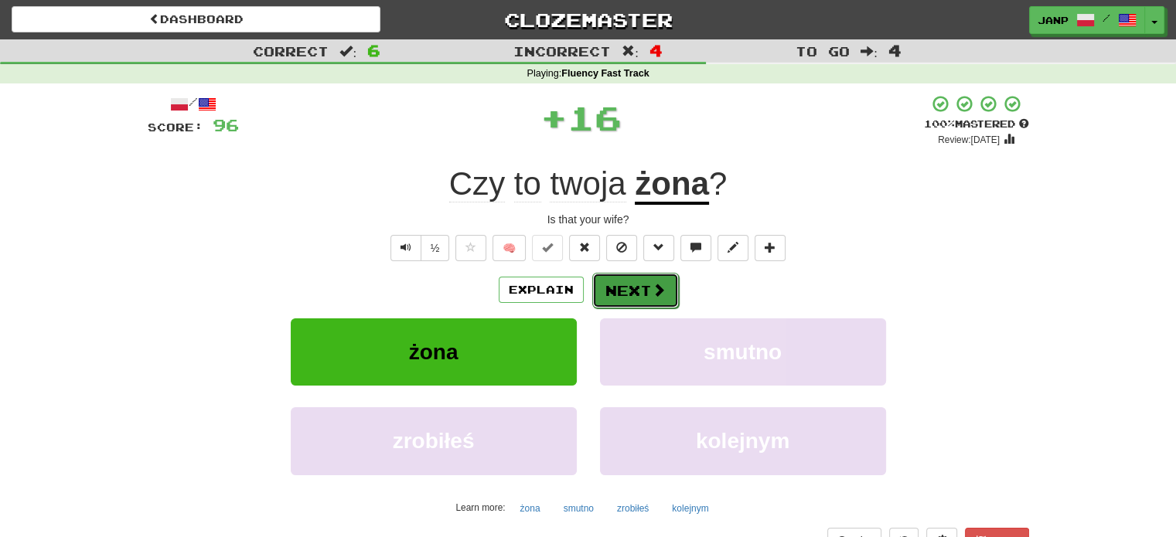
click at [643, 283] on button "Next" at bounding box center [635, 291] width 87 height 36
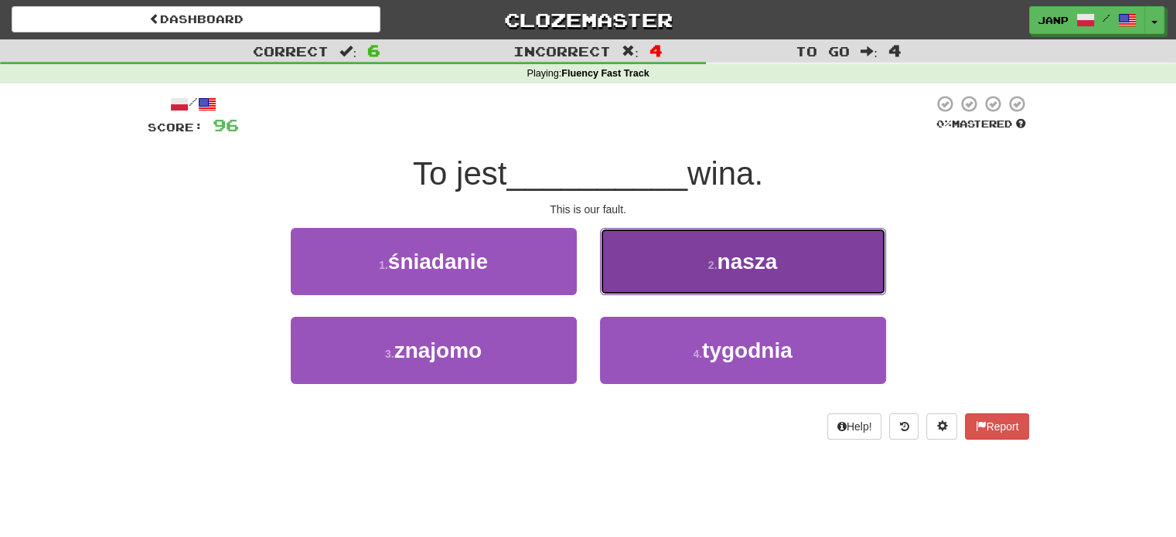
click at [768, 262] on span "nasza" at bounding box center [747, 262] width 60 height 24
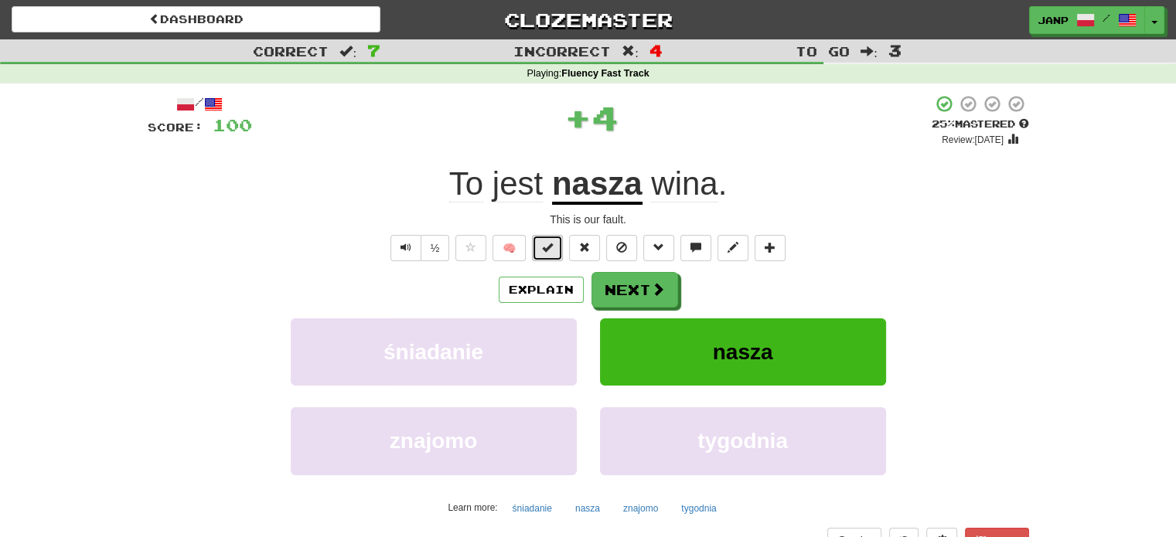
click at [550, 247] on span at bounding box center [547, 247] width 11 height 11
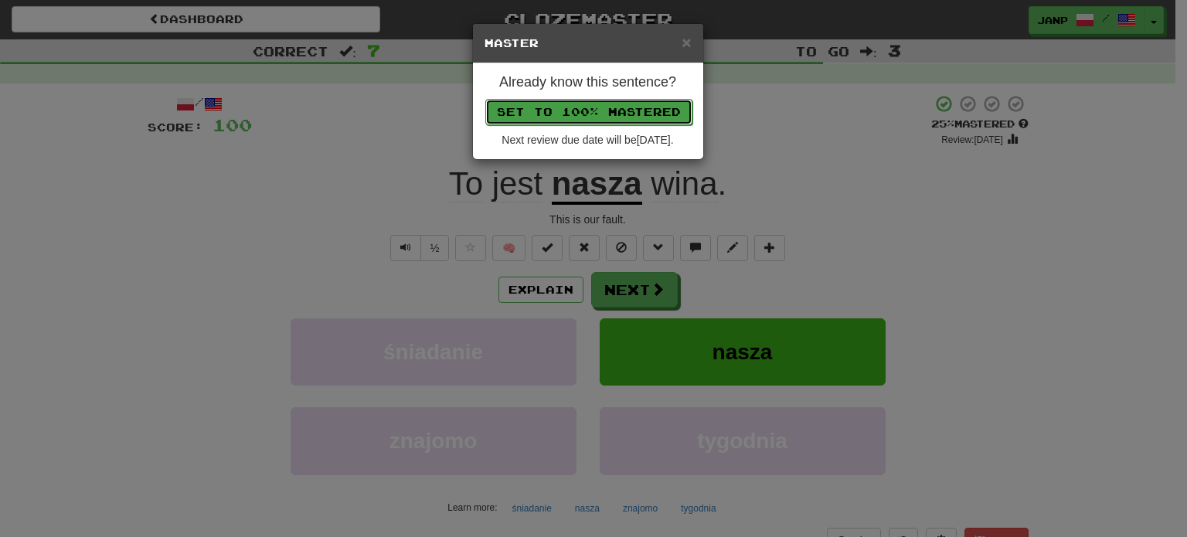
click at [601, 120] on button "Set to 100% Mastered" at bounding box center [588, 112] width 207 height 26
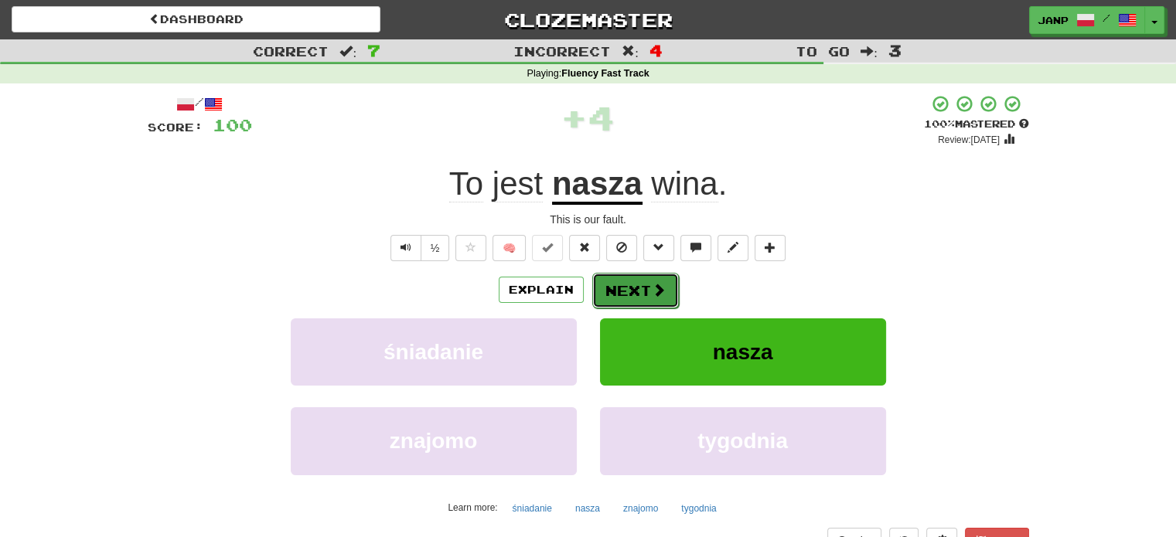
click at [649, 278] on button "Next" at bounding box center [635, 291] width 87 height 36
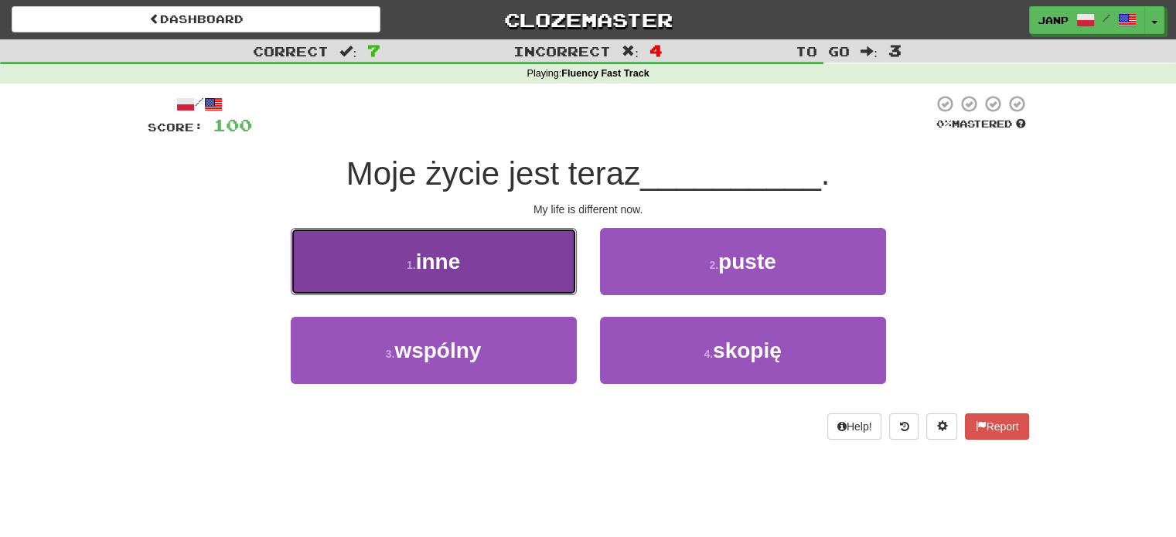
click at [496, 267] on button "1 . inne" at bounding box center [434, 261] width 286 height 67
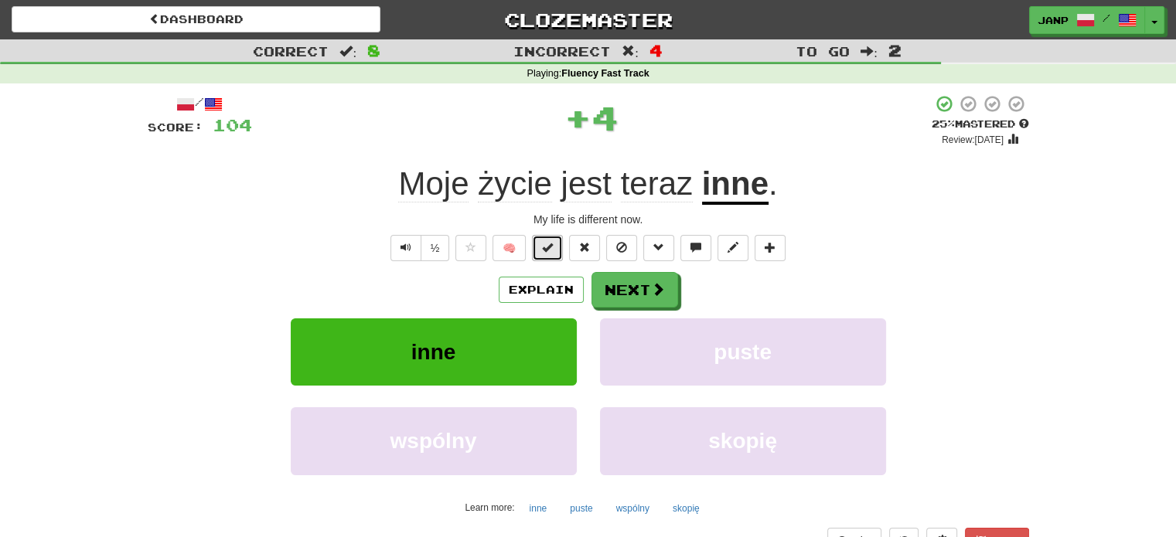
click at [556, 247] on button at bounding box center [547, 248] width 31 height 26
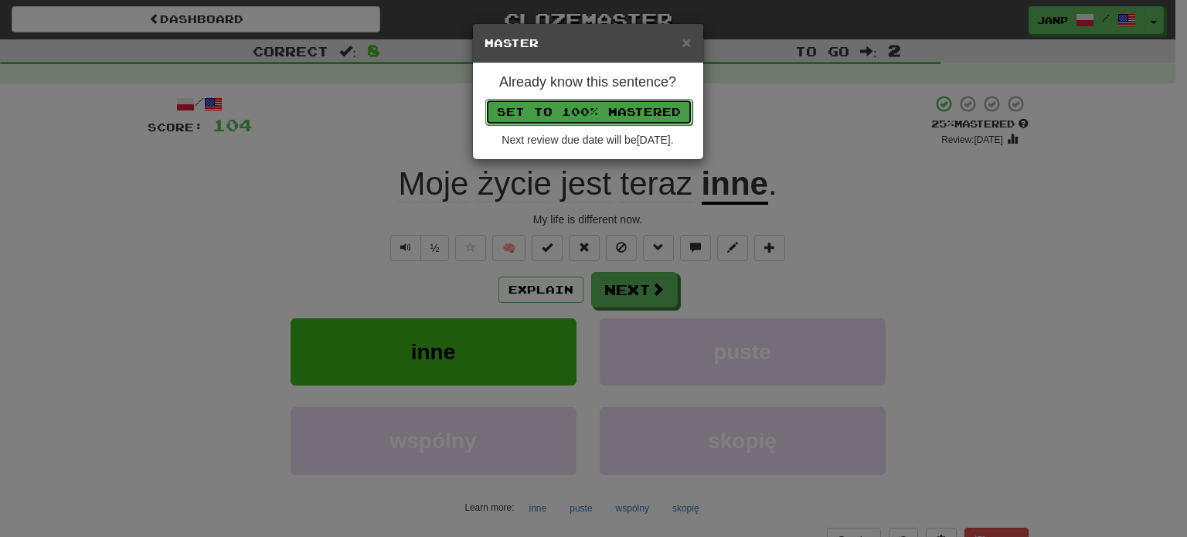
click at [578, 117] on button "Set to 100% Mastered" at bounding box center [588, 112] width 207 height 26
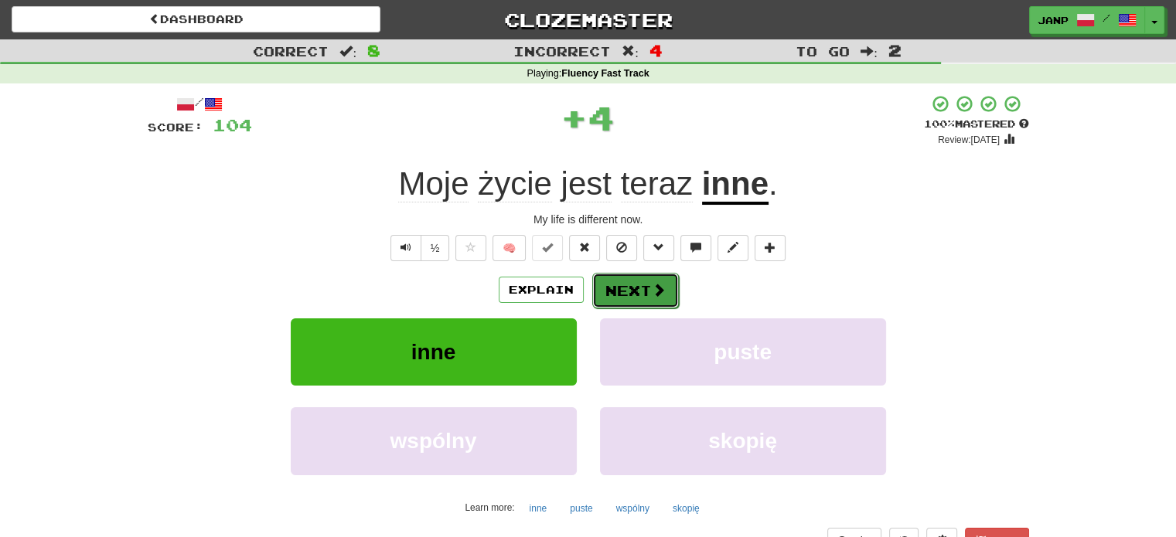
click at [641, 284] on button "Next" at bounding box center [635, 291] width 87 height 36
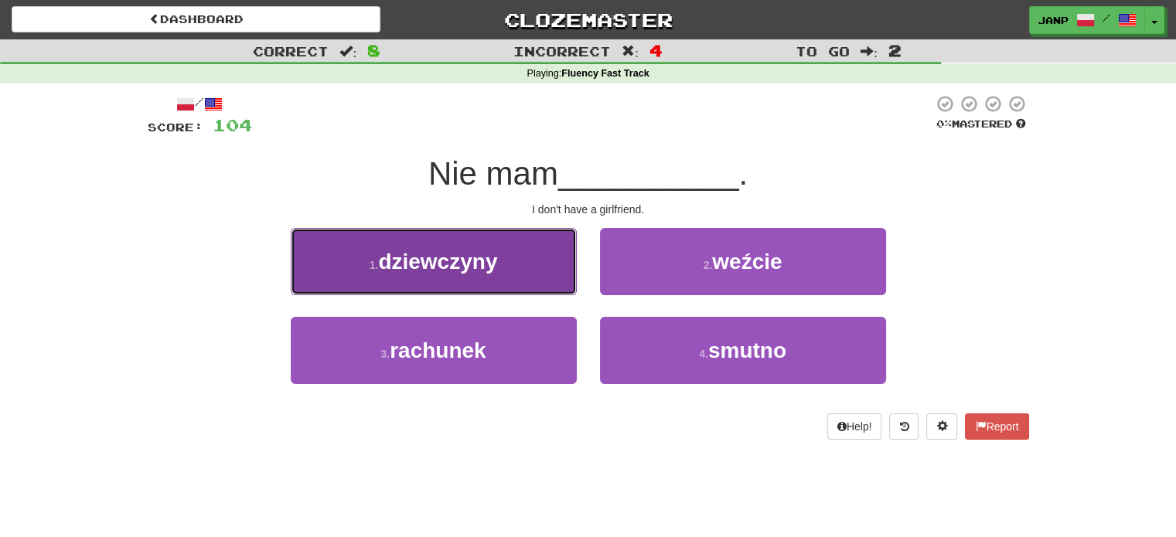
click at [544, 288] on button "1 . dziewczyny" at bounding box center [434, 261] width 286 height 67
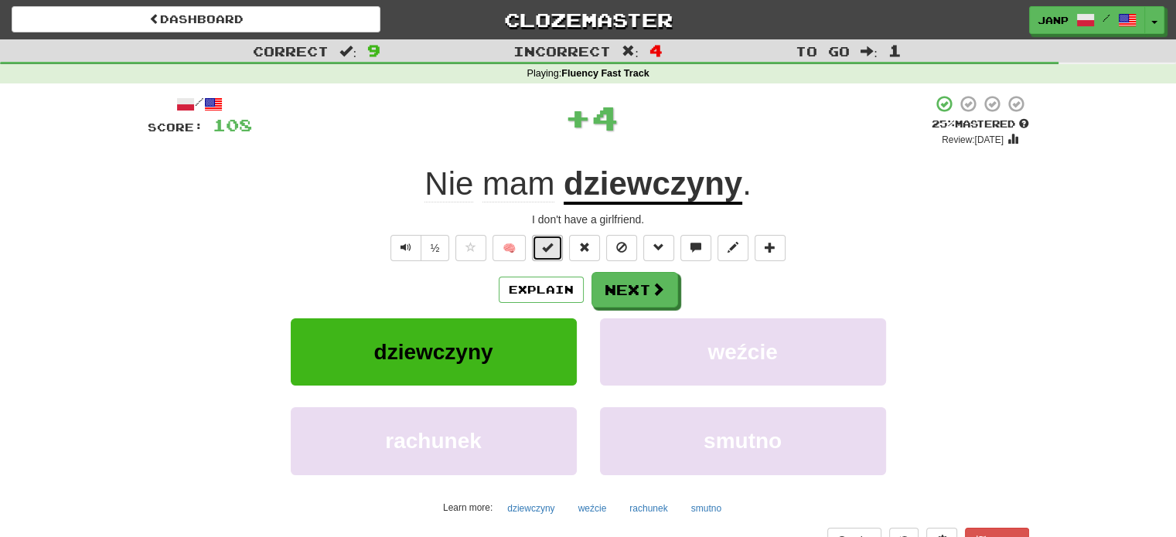
click at [553, 250] on span at bounding box center [547, 247] width 11 height 11
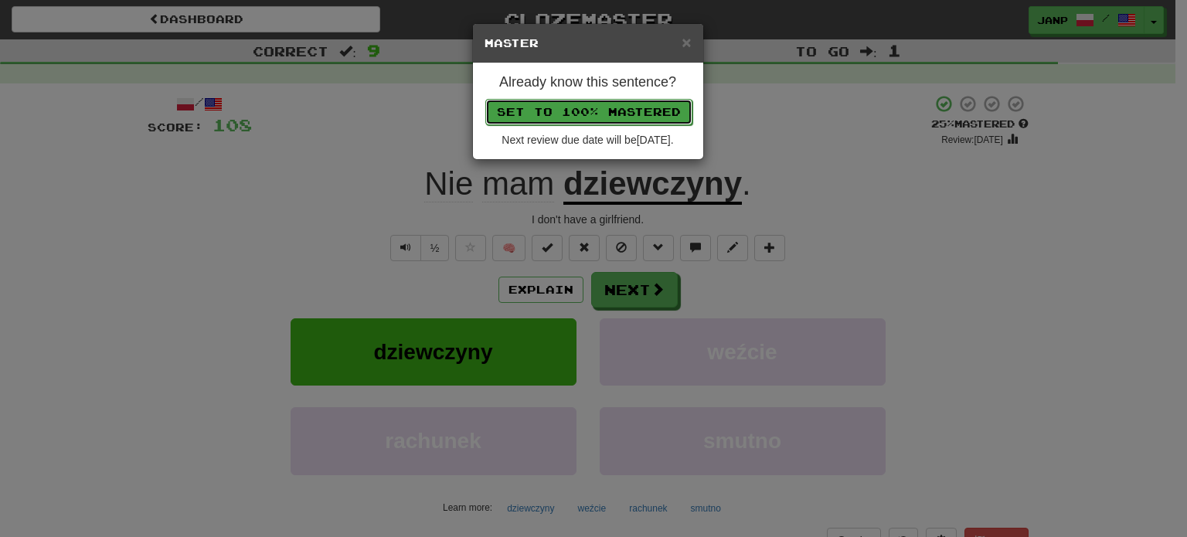
click at [594, 112] on button "Set to 100% Mastered" at bounding box center [588, 112] width 207 height 26
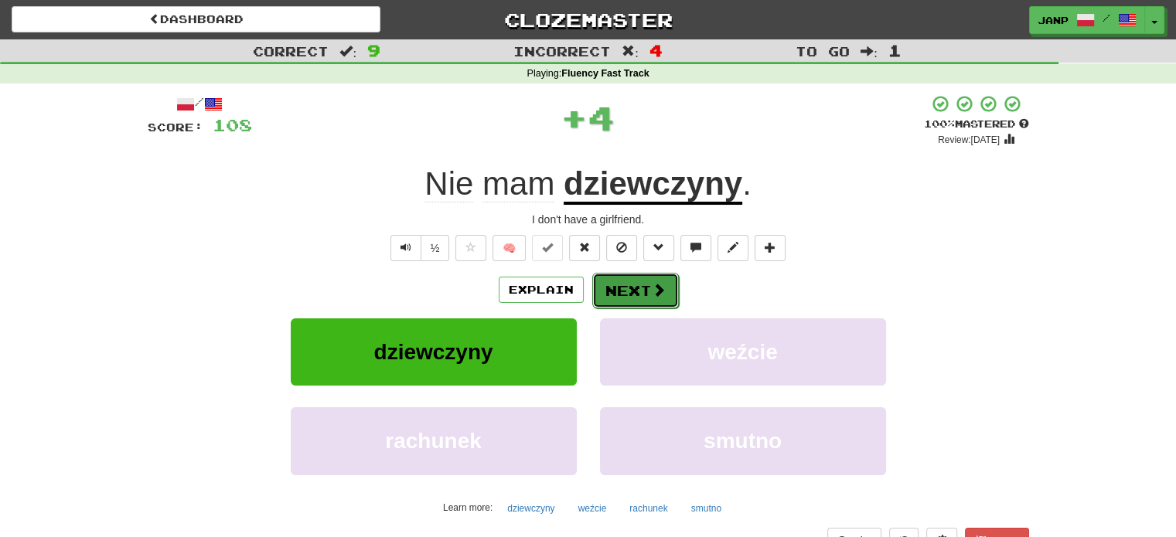
click at [639, 280] on button "Next" at bounding box center [635, 291] width 87 height 36
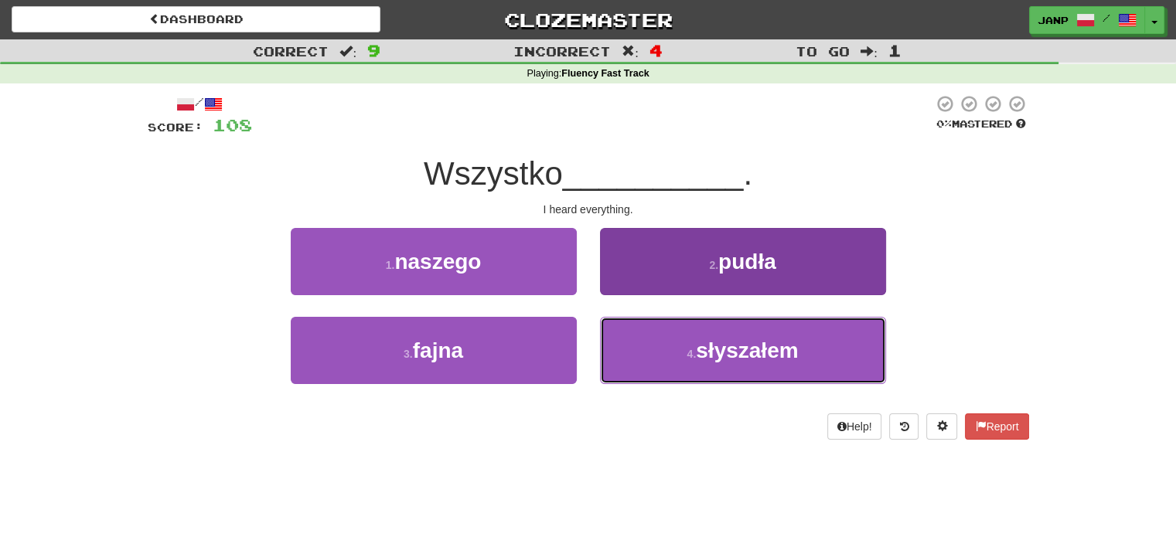
drag, startPoint x: 660, startPoint y: 355, endPoint x: 663, endPoint y: 335, distance: 20.2
click at [662, 353] on button "4 . słyszałem" at bounding box center [743, 350] width 286 height 67
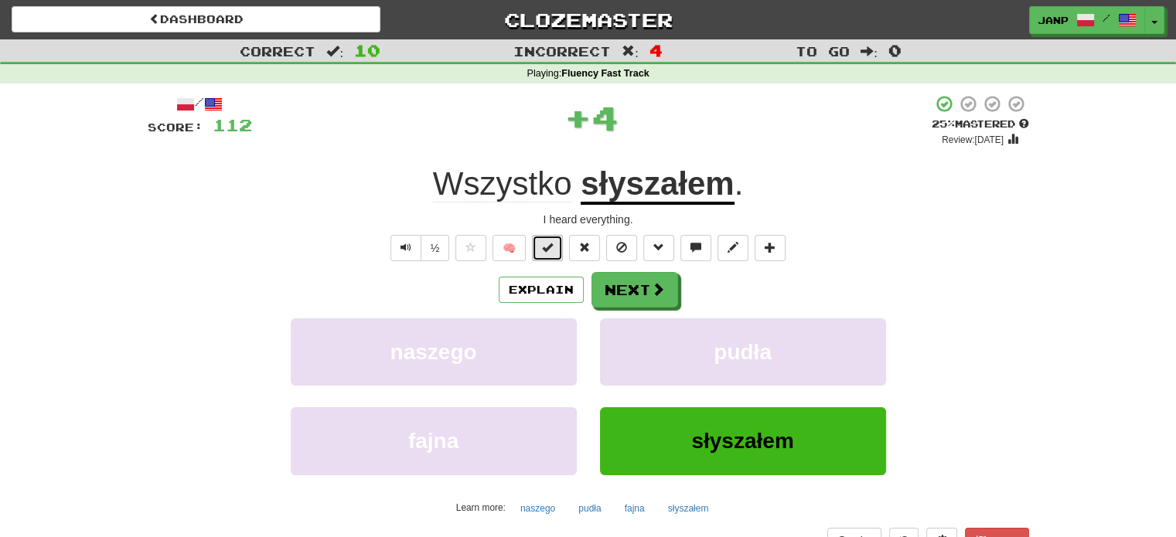
click at [557, 253] on button at bounding box center [547, 248] width 31 height 26
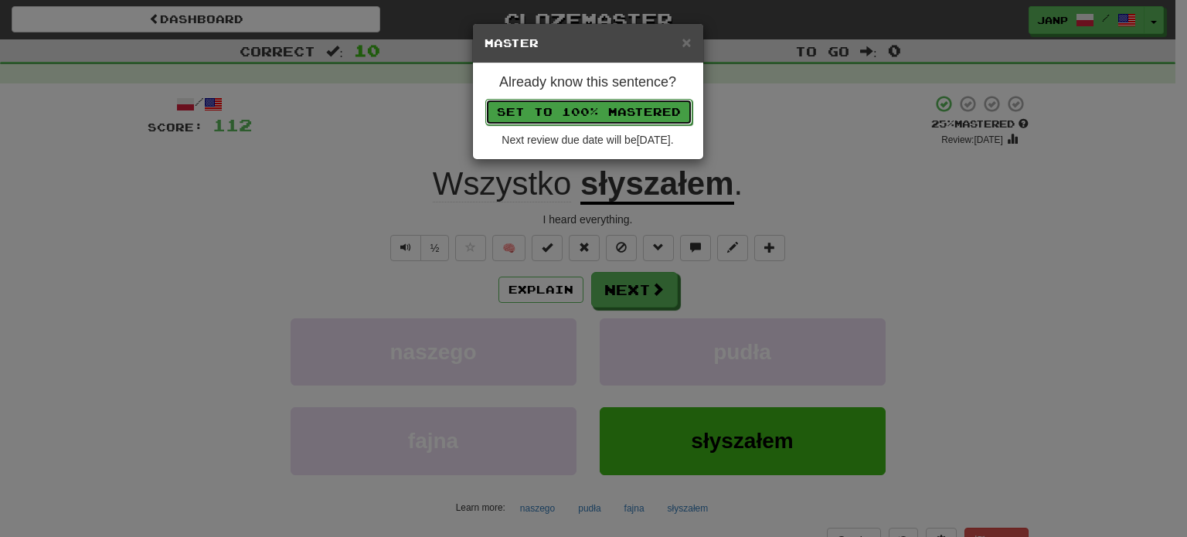
click at [597, 107] on button "Set to 100% Mastered" at bounding box center [588, 112] width 207 height 26
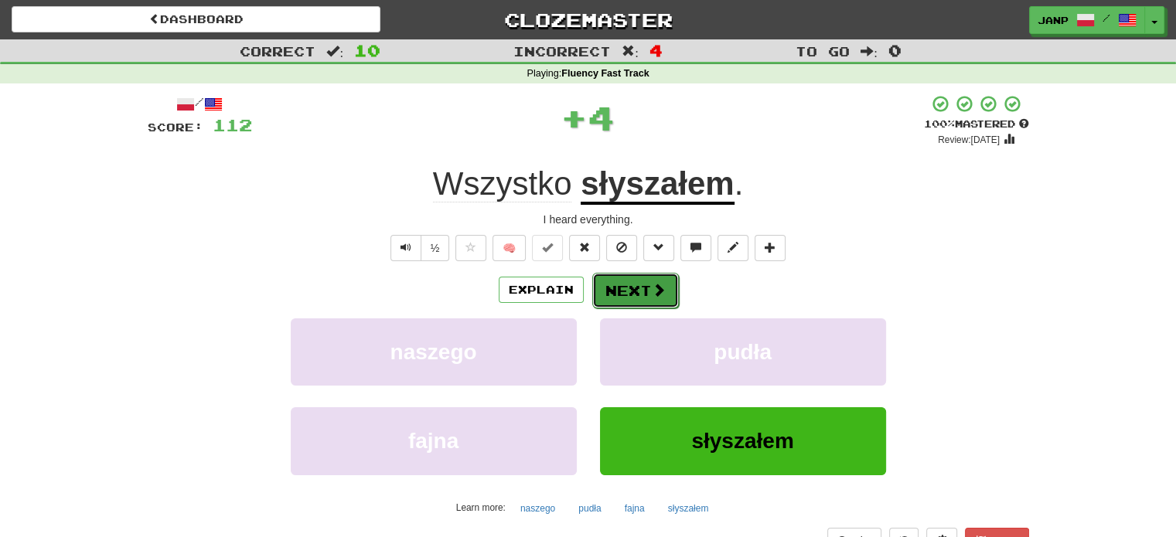
click at [662, 293] on span at bounding box center [659, 290] width 14 height 14
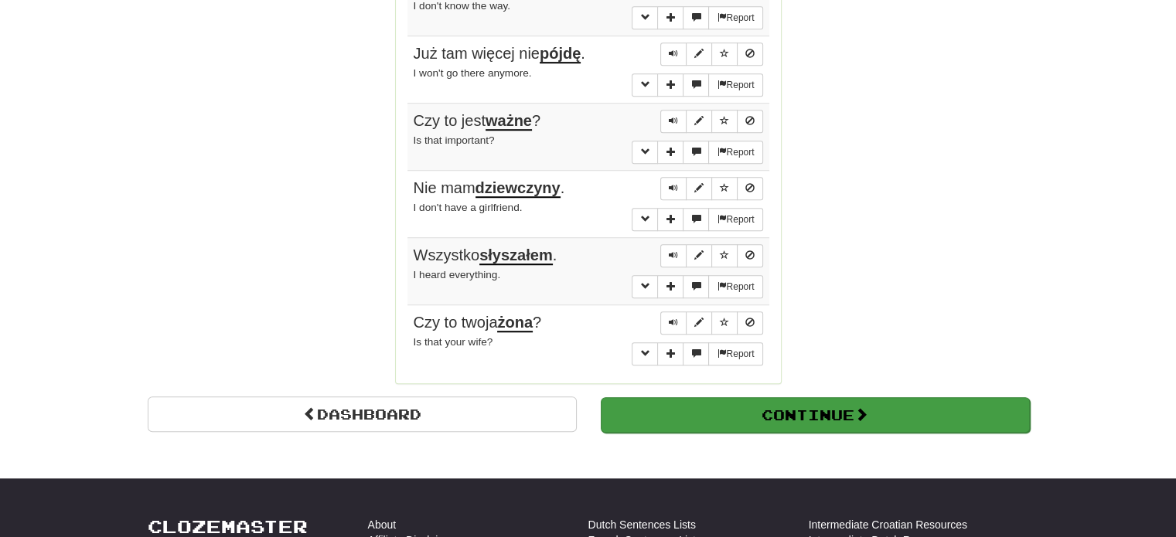
scroll to position [1237, 0]
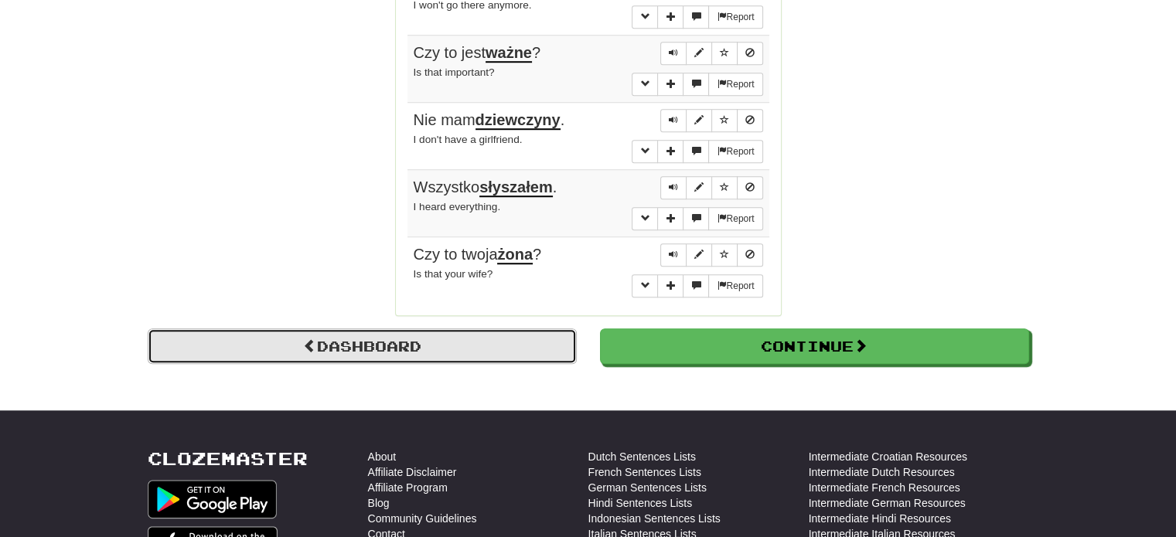
click at [380, 329] on link "Dashboard" at bounding box center [362, 347] width 429 height 36
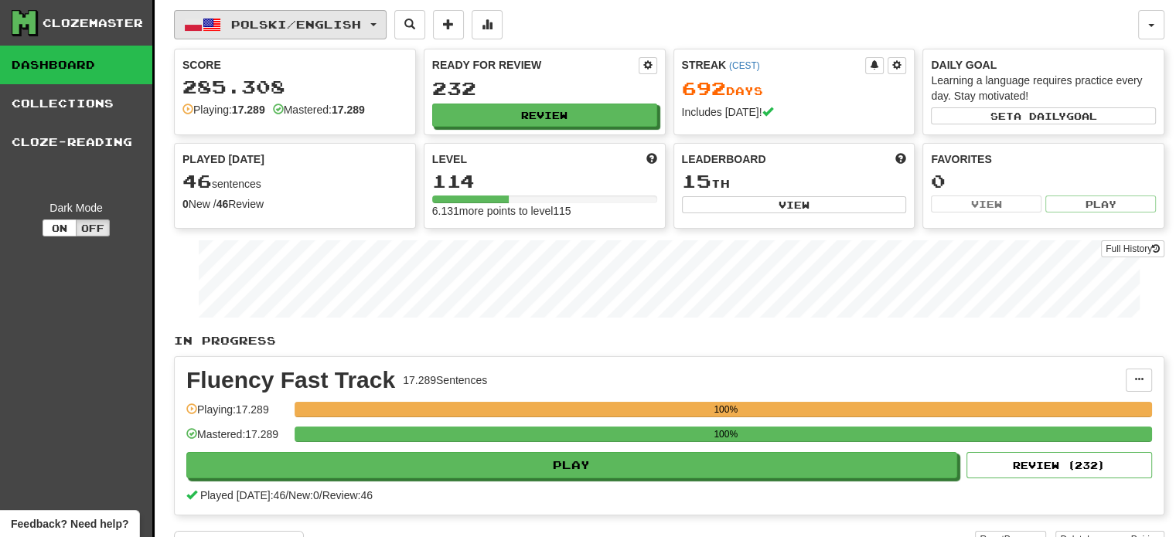
click at [269, 22] on span "Polski / English" at bounding box center [296, 24] width 130 height 13
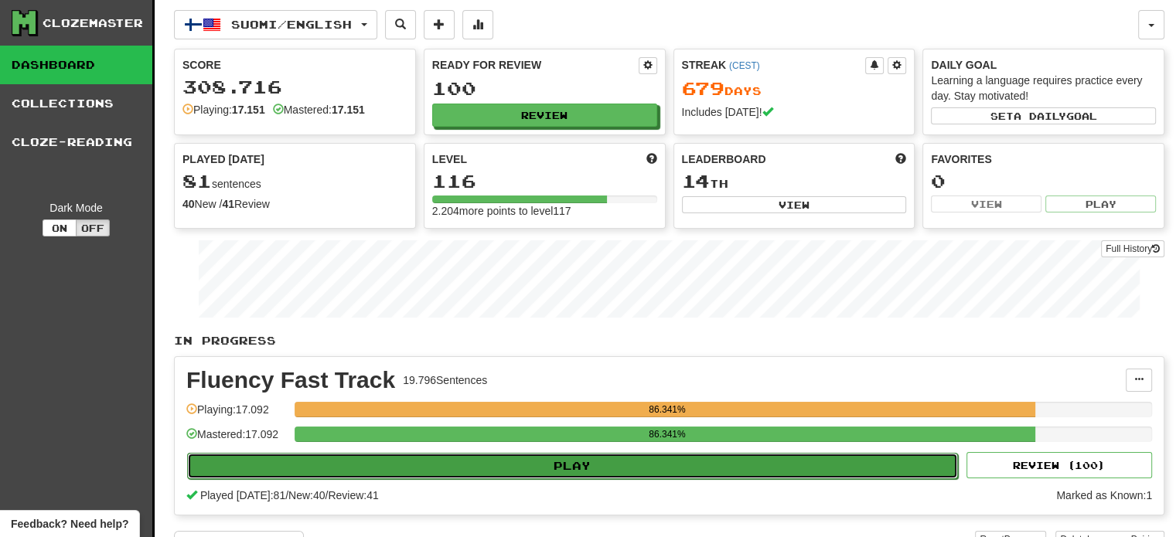
click at [619, 466] on button "Play" at bounding box center [572, 466] width 771 height 26
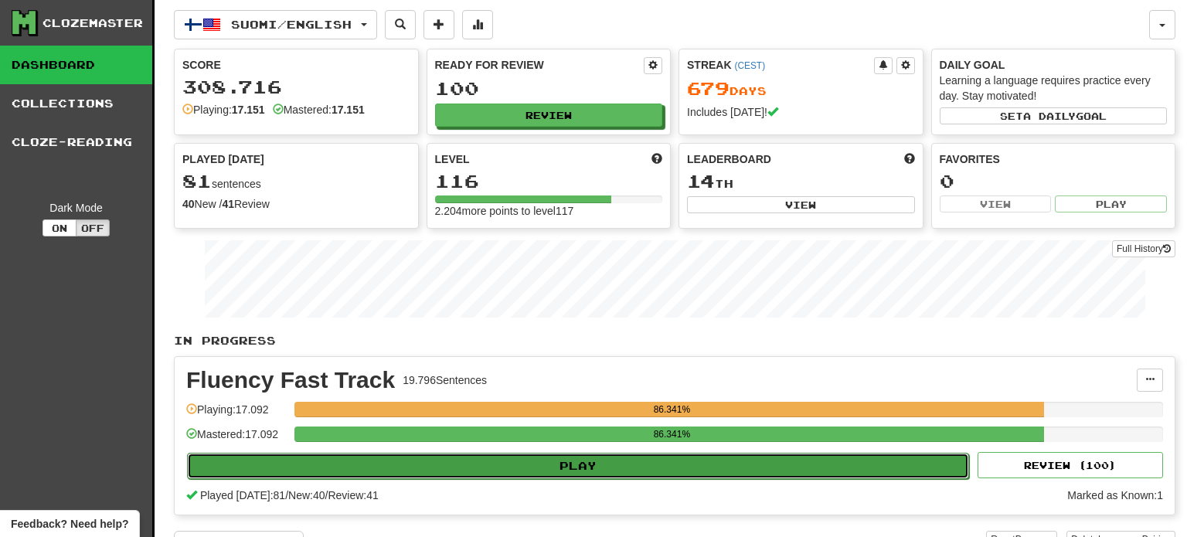
select select "**"
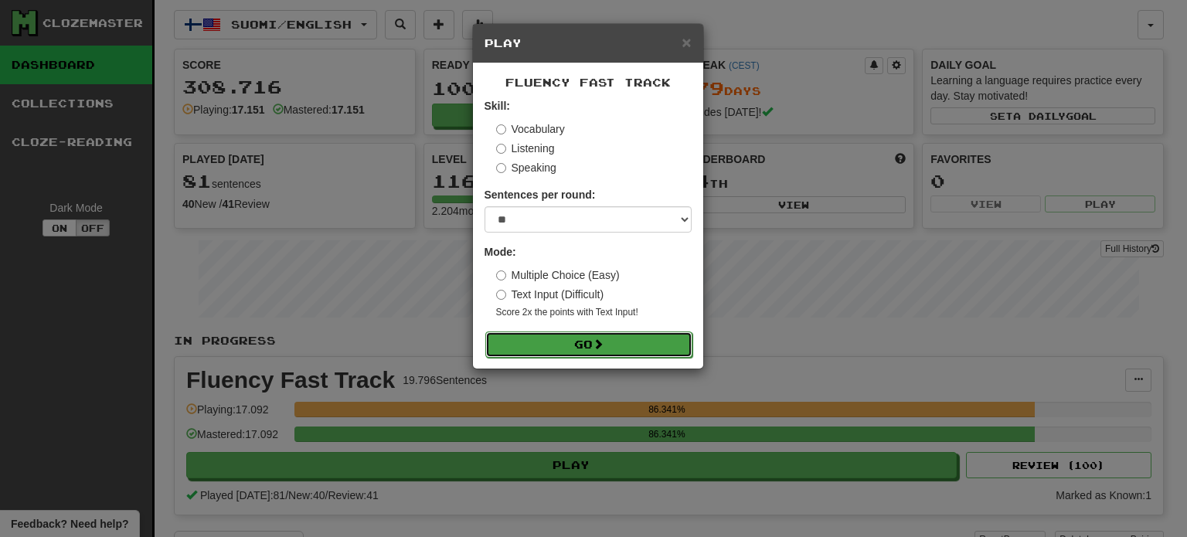
click at [635, 342] on button "Go" at bounding box center [588, 345] width 207 height 26
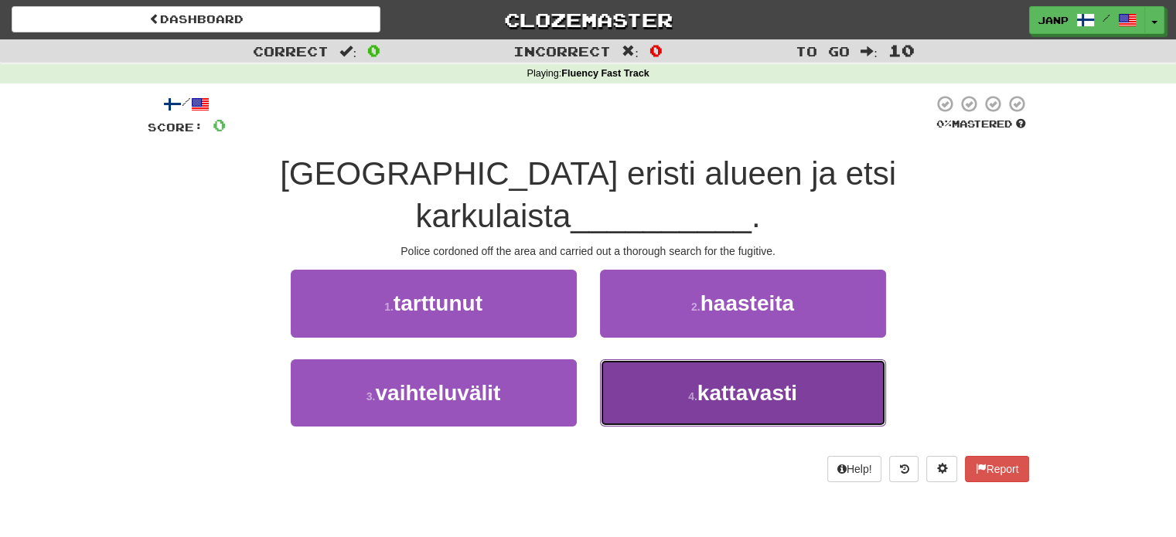
click at [638, 359] on button "4 . kattavasti" at bounding box center [743, 392] width 286 height 67
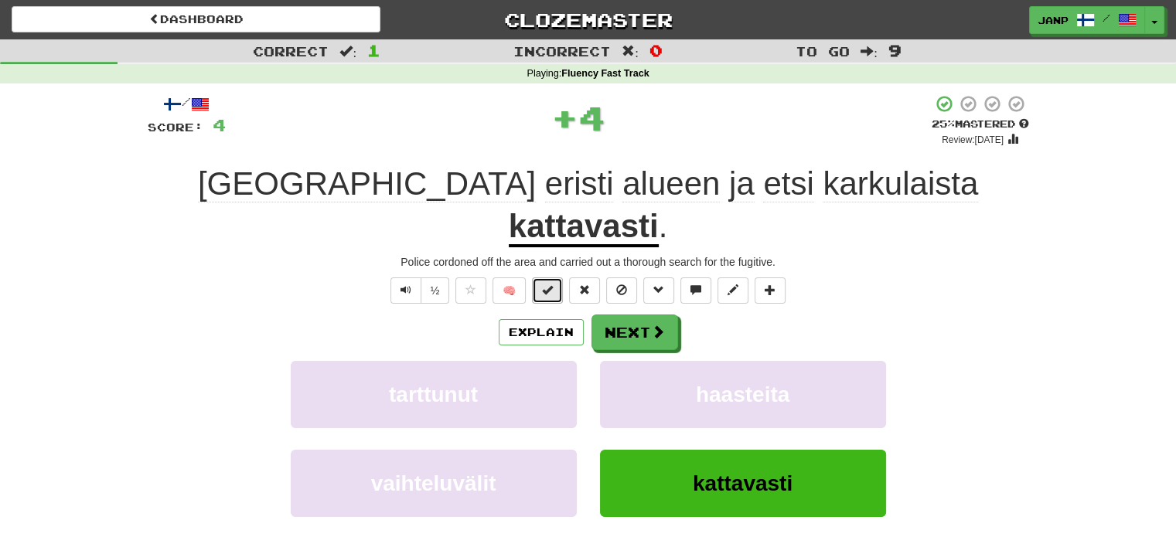
click at [542, 278] on button at bounding box center [547, 291] width 31 height 26
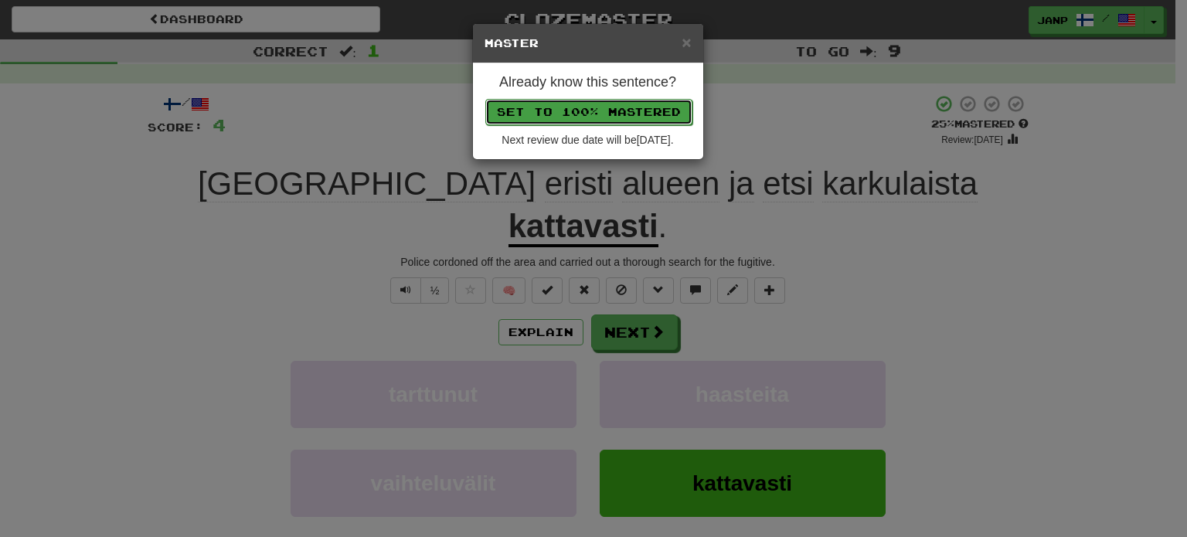
click at [625, 111] on button "Set to 100% Mastered" at bounding box center [588, 112] width 207 height 26
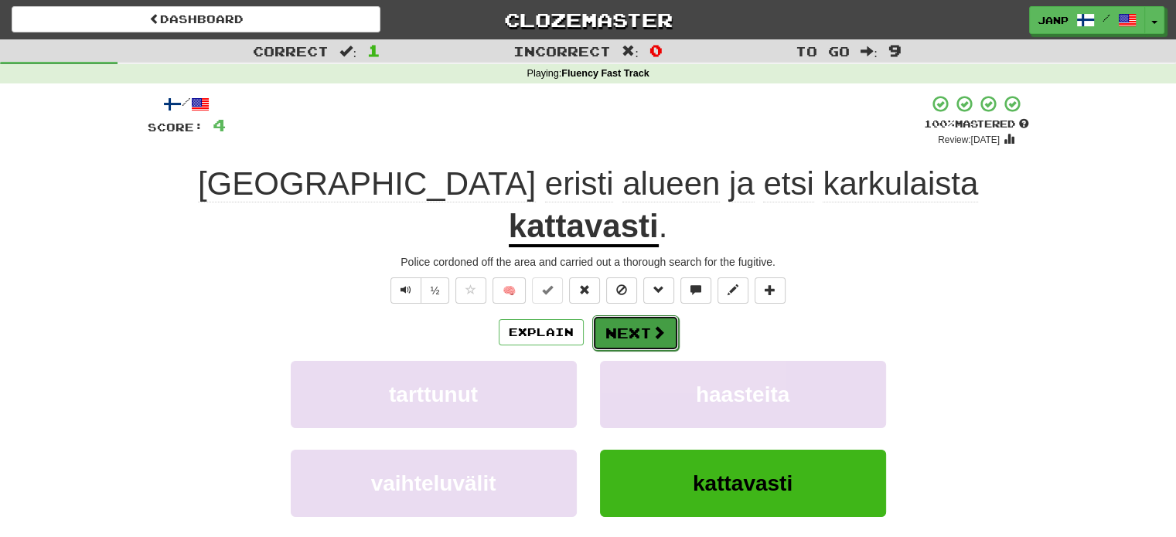
click at [622, 315] on button "Next" at bounding box center [635, 333] width 87 height 36
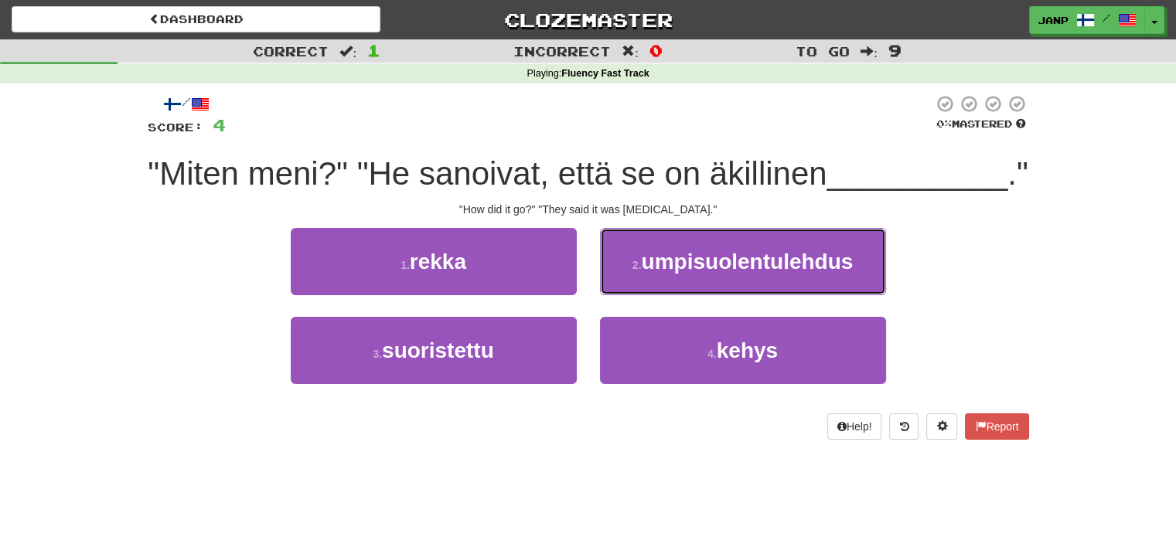
click at [622, 295] on button "2 . umpisuolentulehdus" at bounding box center [743, 261] width 286 height 67
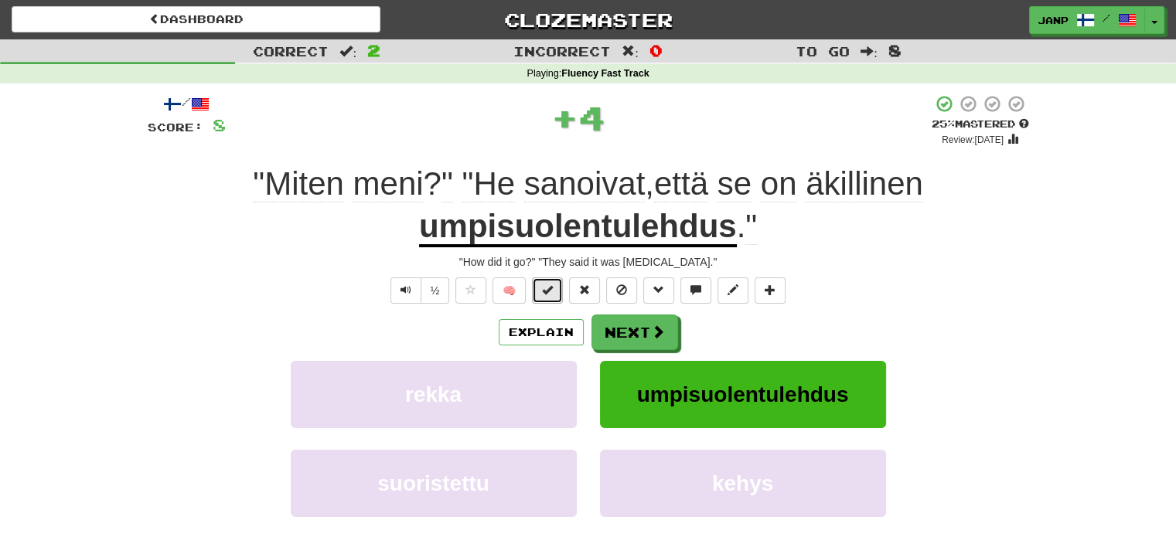
click at [552, 279] on button at bounding box center [547, 291] width 31 height 26
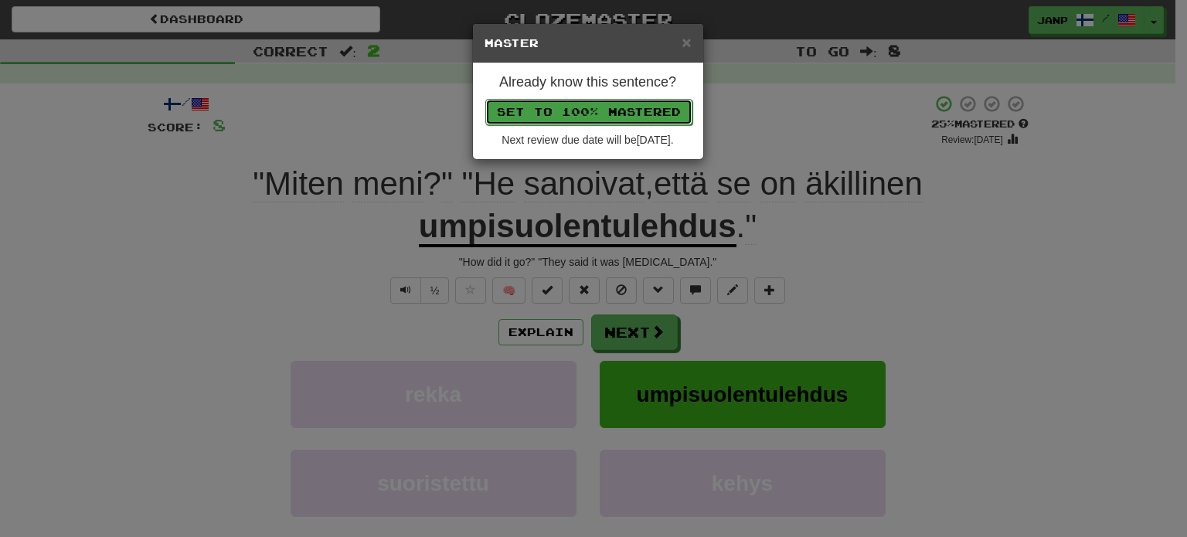
click at [609, 115] on button "Set to 100% Mastered" at bounding box center [588, 112] width 207 height 26
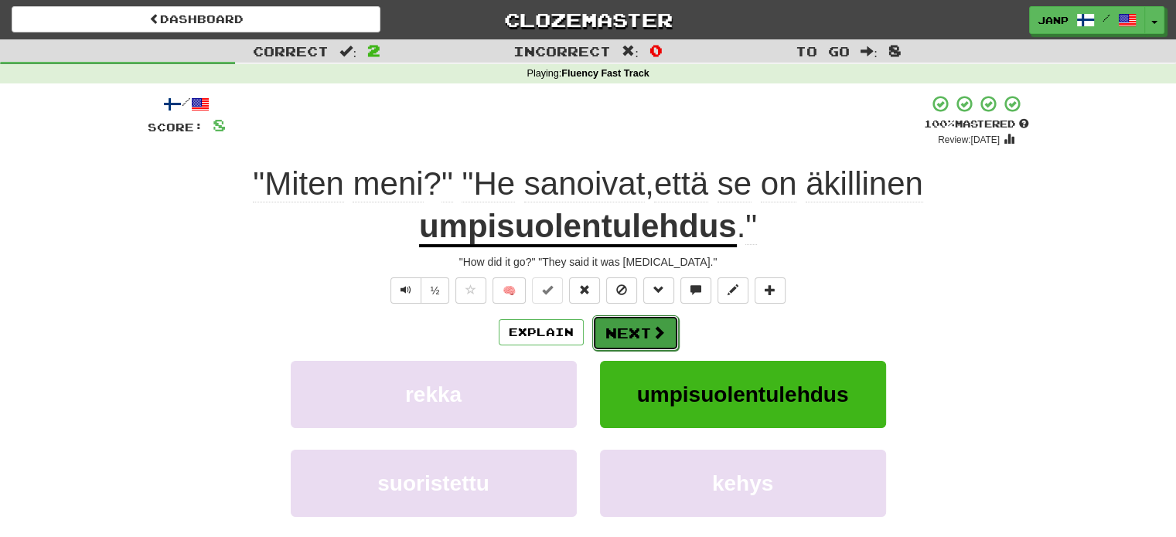
click at [629, 339] on button "Next" at bounding box center [635, 333] width 87 height 36
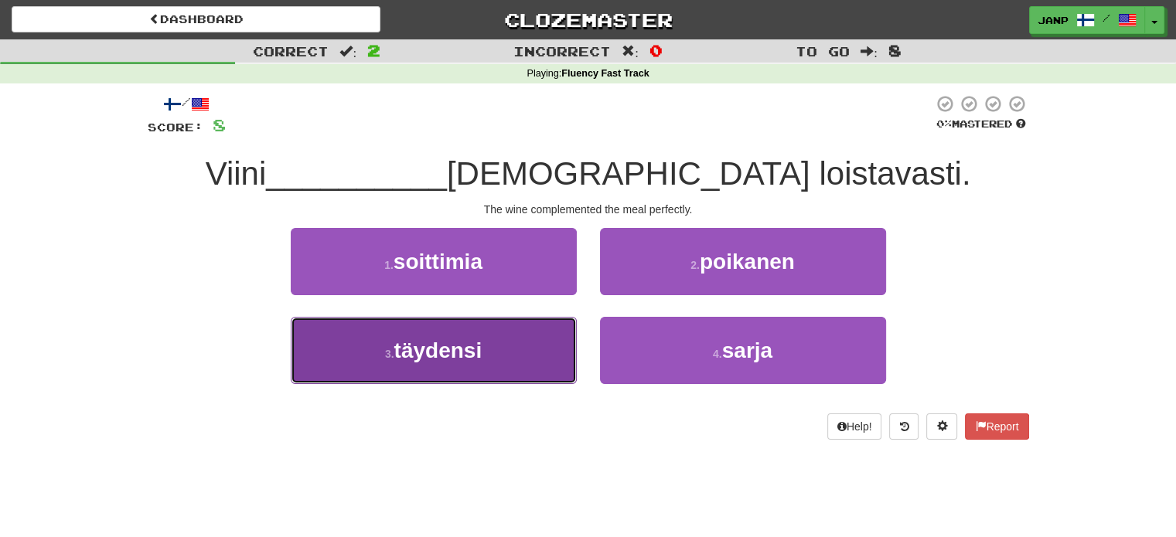
click at [522, 356] on button "3 . täydensi" at bounding box center [434, 350] width 286 height 67
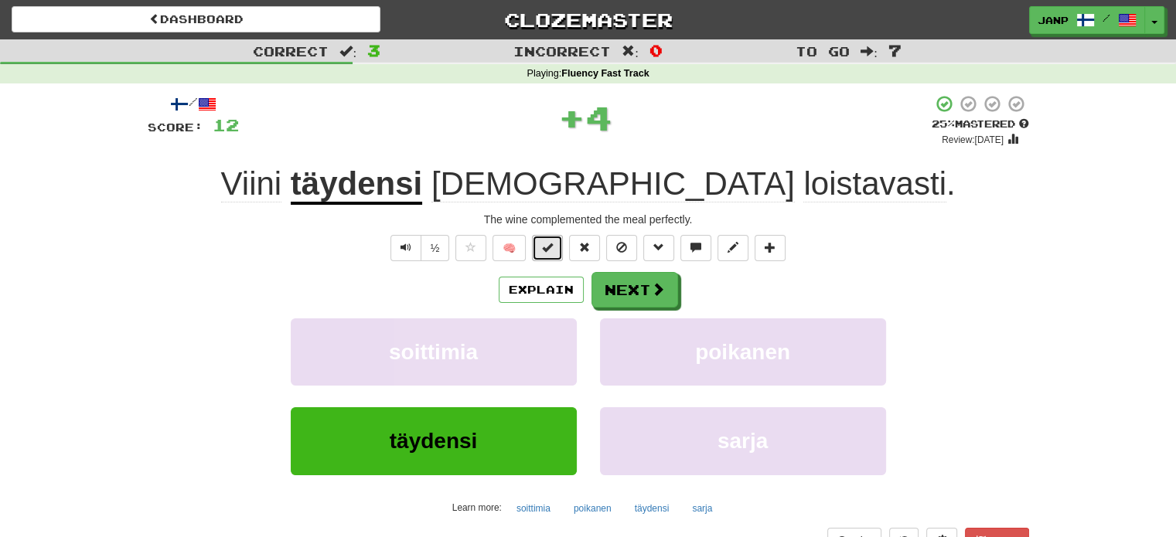
click at [547, 247] on span at bounding box center [547, 247] width 11 height 11
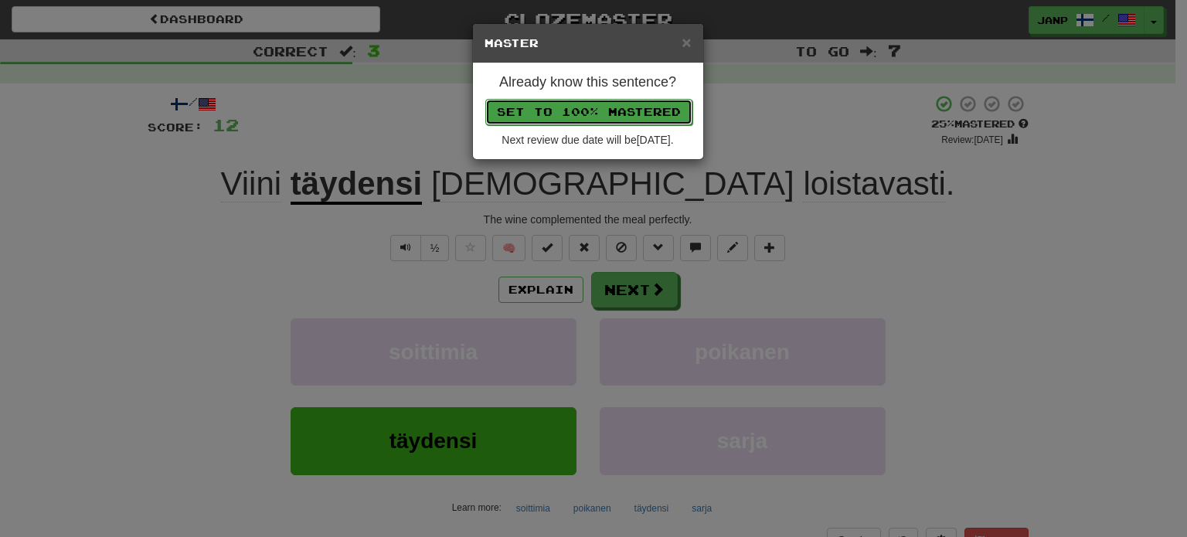
click at [581, 101] on button "Set to 100% Mastered" at bounding box center [588, 112] width 207 height 26
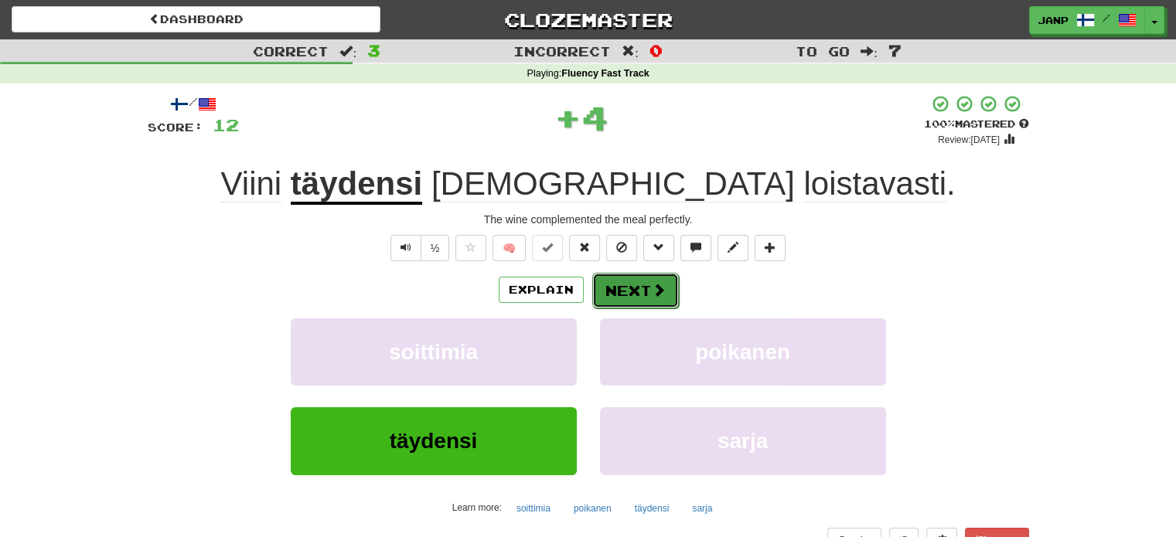
click at [628, 289] on button "Next" at bounding box center [635, 291] width 87 height 36
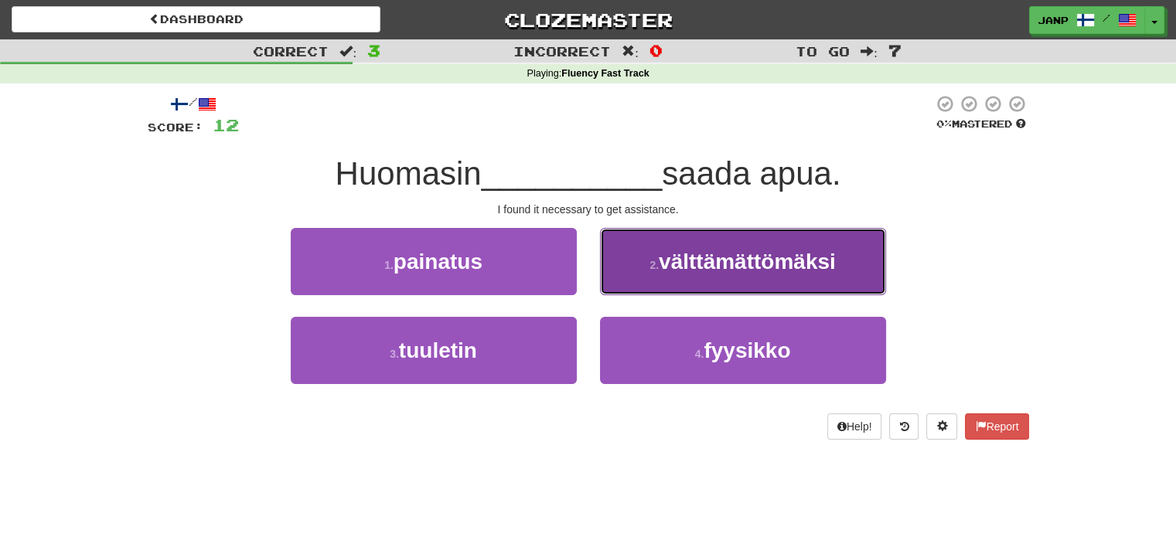
click at [640, 276] on button "2 . välttämättömäksi" at bounding box center [743, 261] width 286 height 67
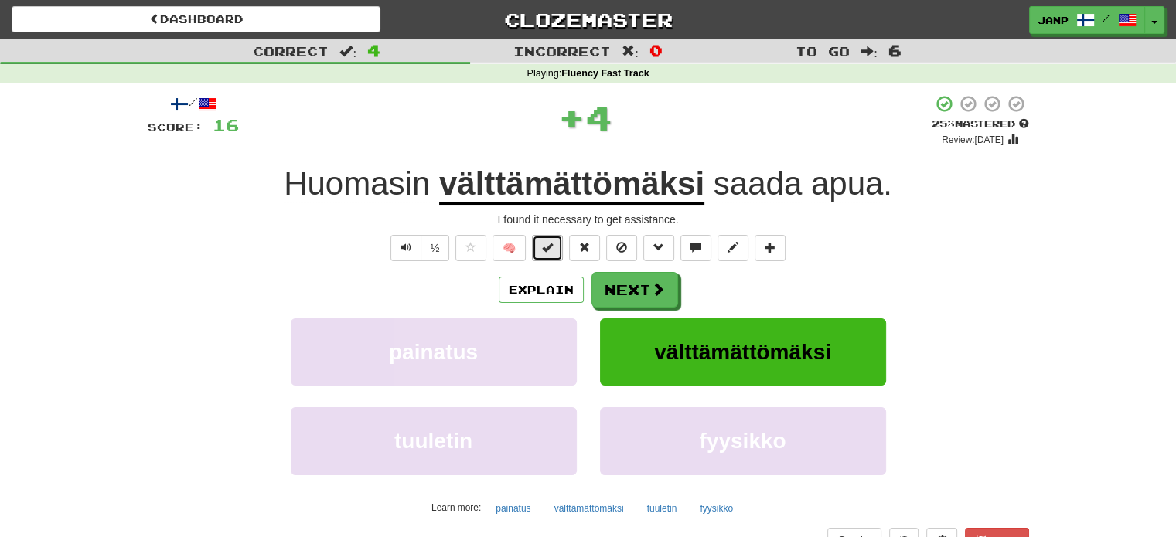
click at [550, 242] on span at bounding box center [547, 247] width 11 height 11
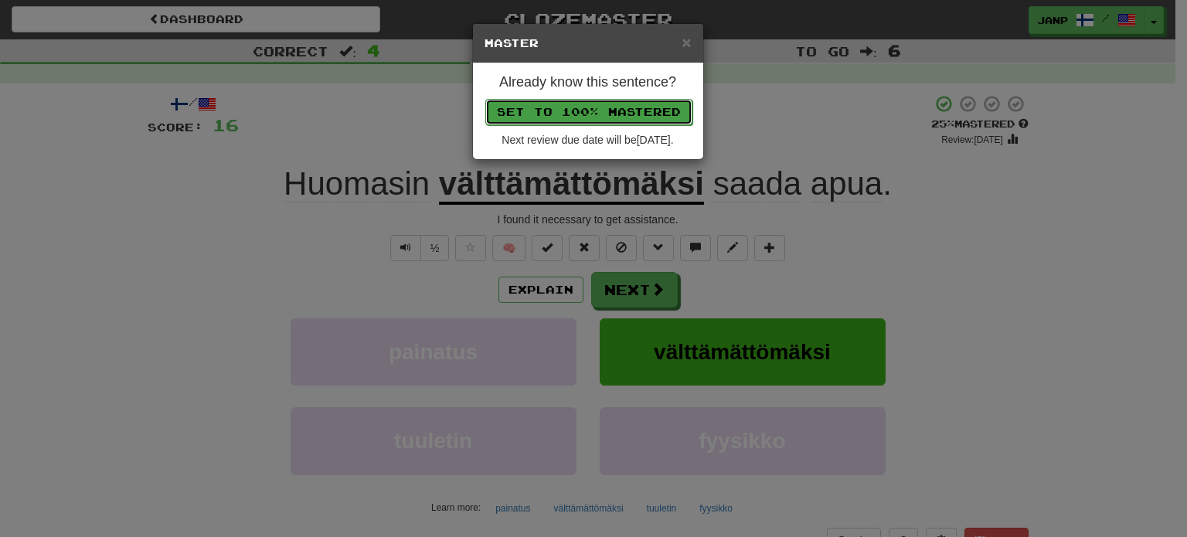
click at [599, 111] on button "Set to 100% Mastered" at bounding box center [588, 112] width 207 height 26
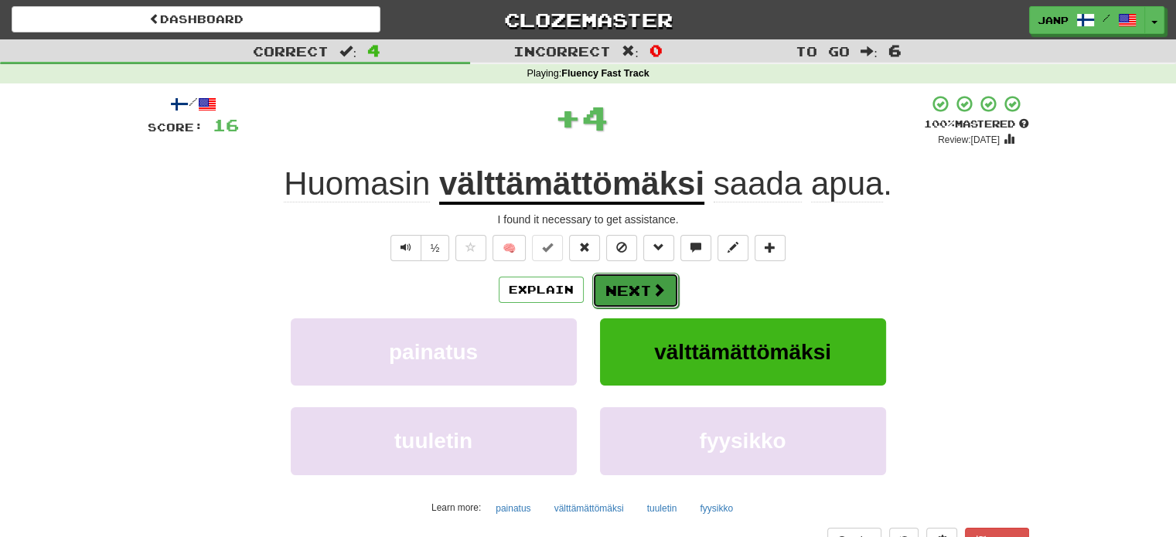
click at [645, 302] on button "Next" at bounding box center [635, 291] width 87 height 36
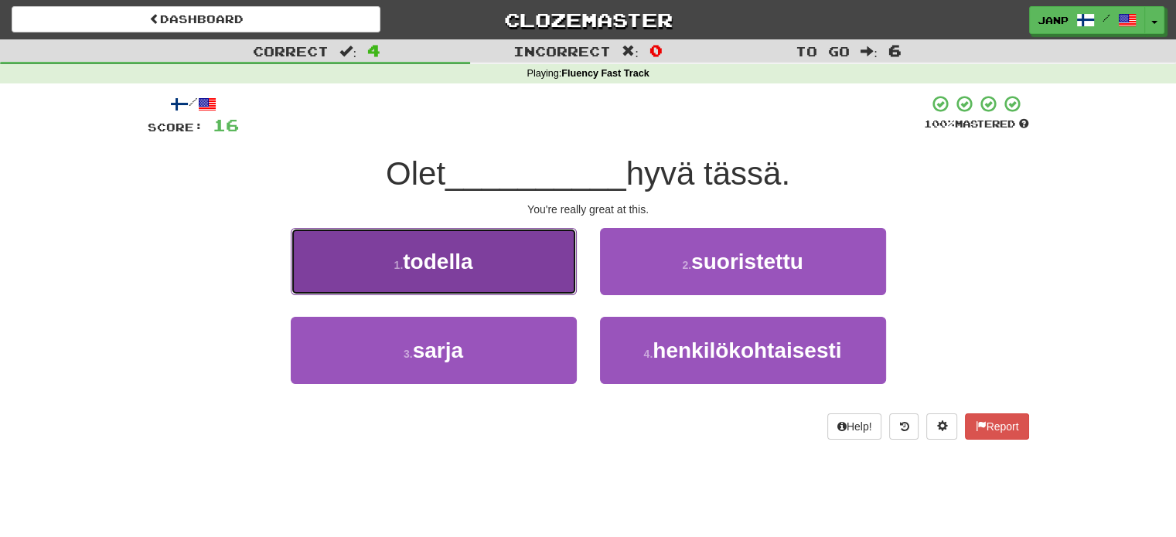
click at [532, 248] on button "1 . todella" at bounding box center [434, 261] width 286 height 67
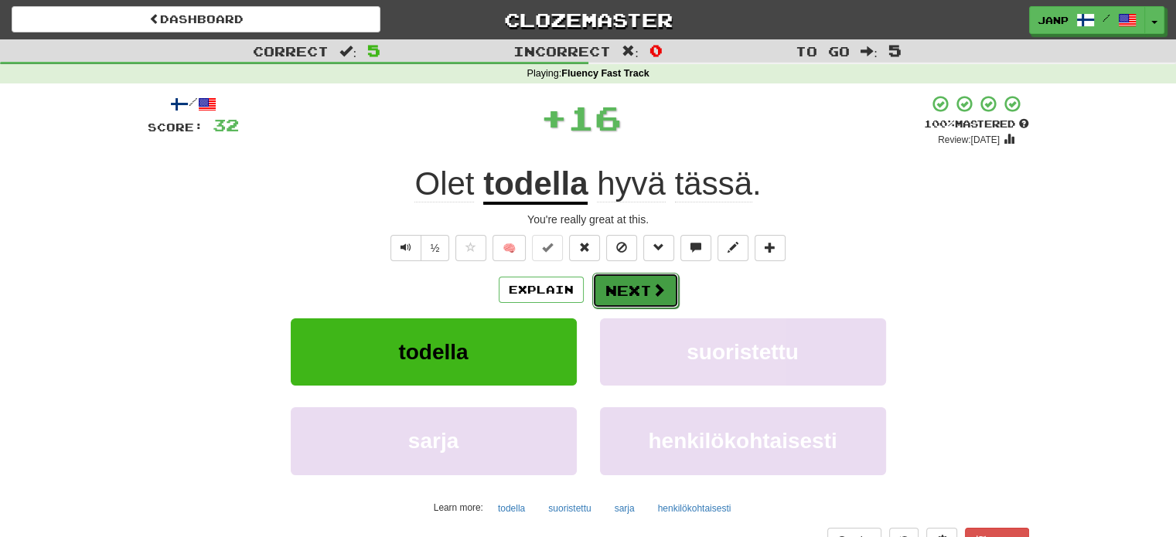
click at [606, 280] on button "Next" at bounding box center [635, 291] width 87 height 36
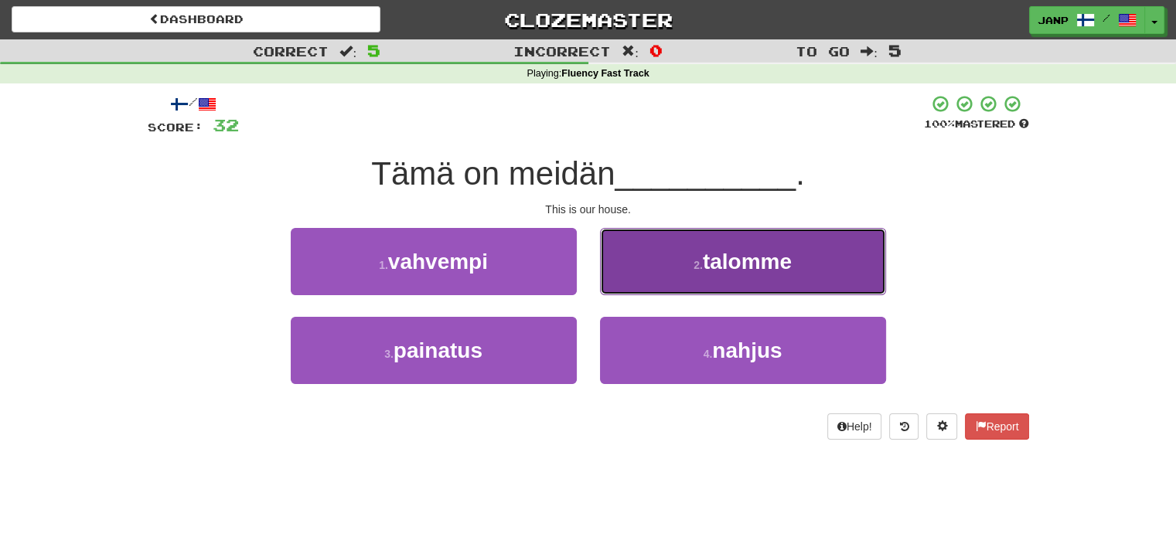
click at [653, 278] on button "2 . talomme" at bounding box center [743, 261] width 286 height 67
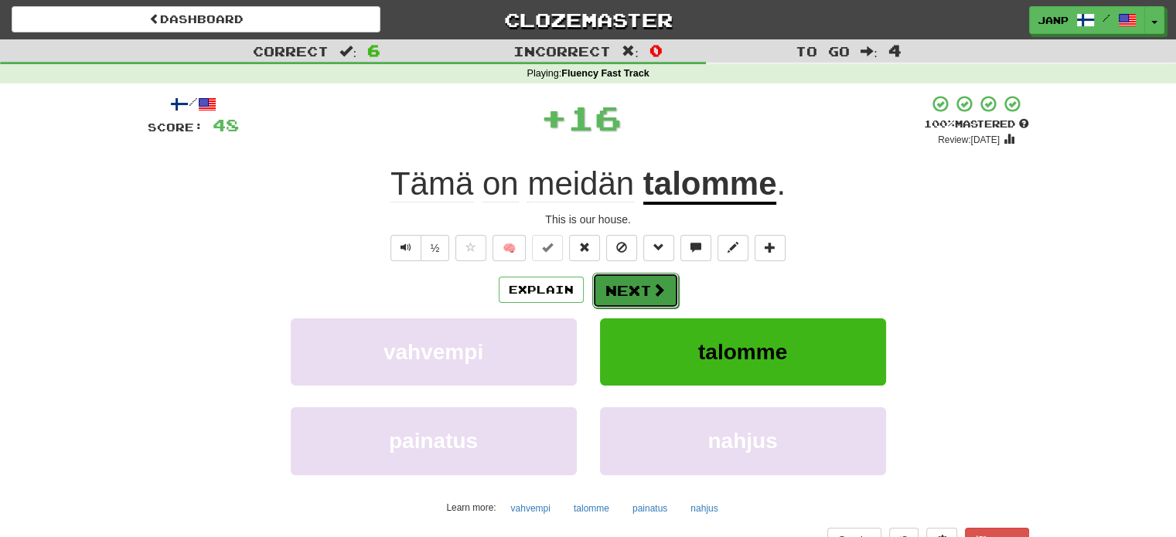
click at [623, 284] on button "Next" at bounding box center [635, 291] width 87 height 36
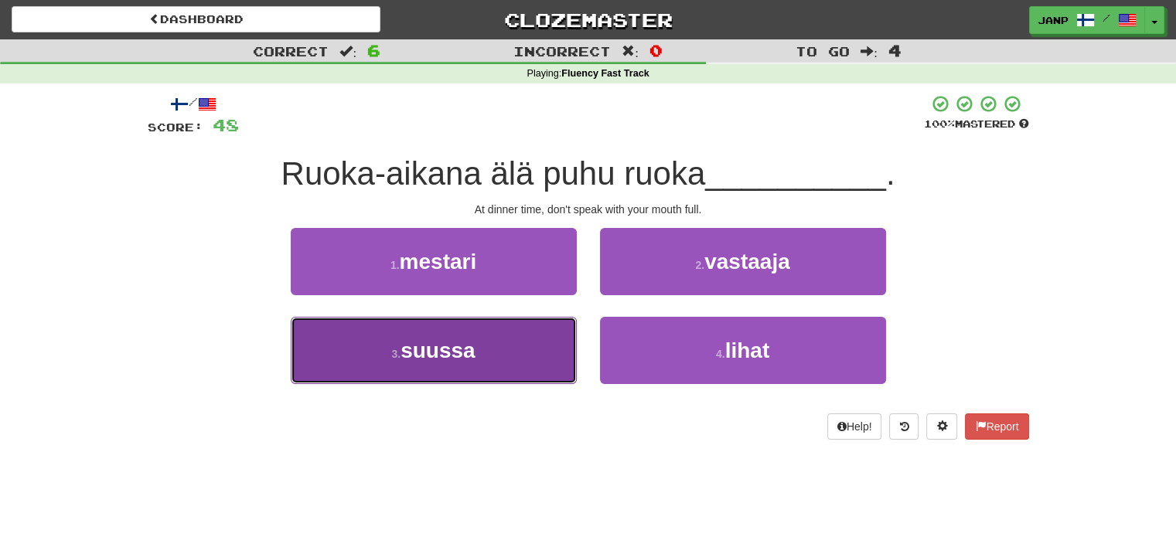
click at [465, 373] on button "3 . suussa" at bounding box center [434, 350] width 286 height 67
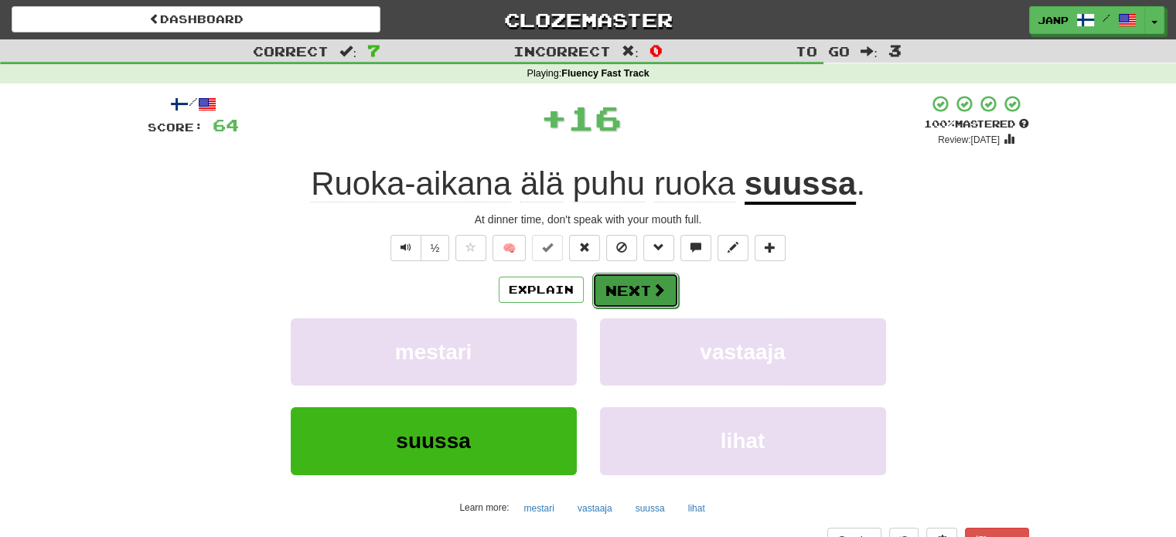
click at [635, 298] on button "Next" at bounding box center [635, 291] width 87 height 36
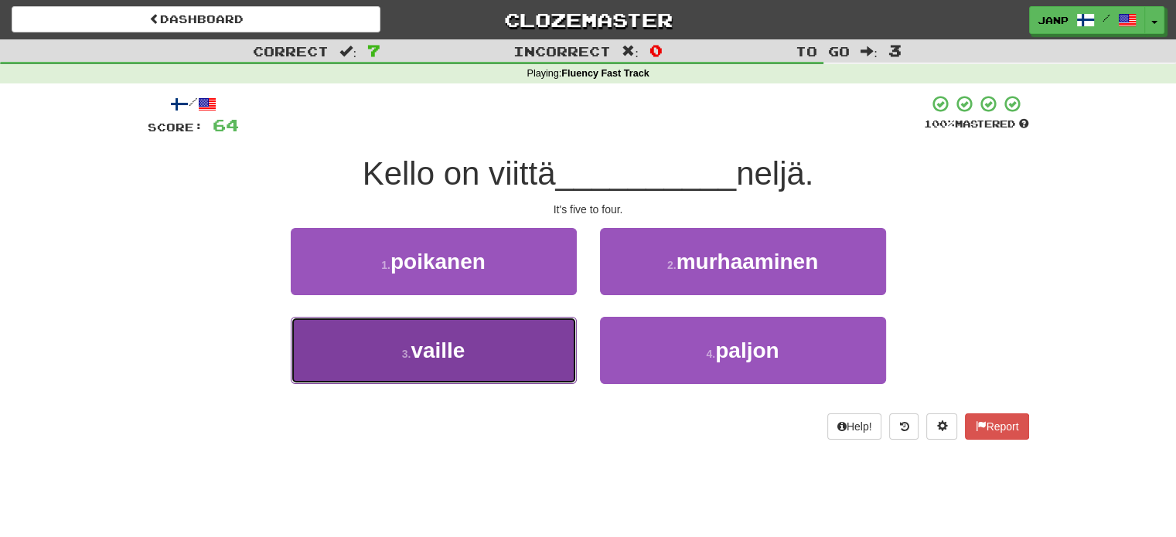
click at [464, 354] on span "vaille" at bounding box center [438, 351] width 54 height 24
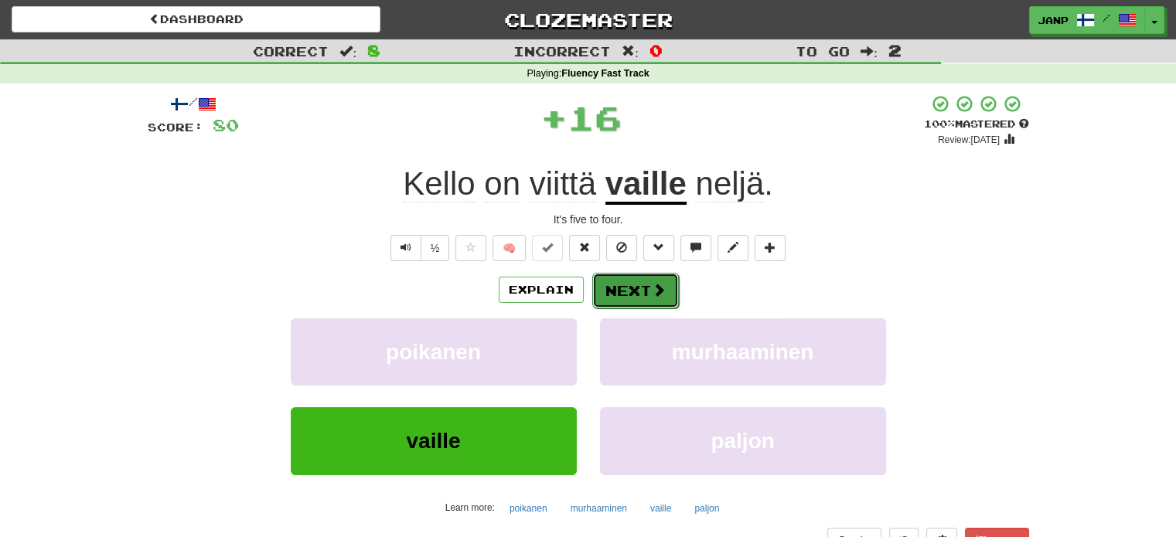
click at [612, 286] on button "Next" at bounding box center [635, 291] width 87 height 36
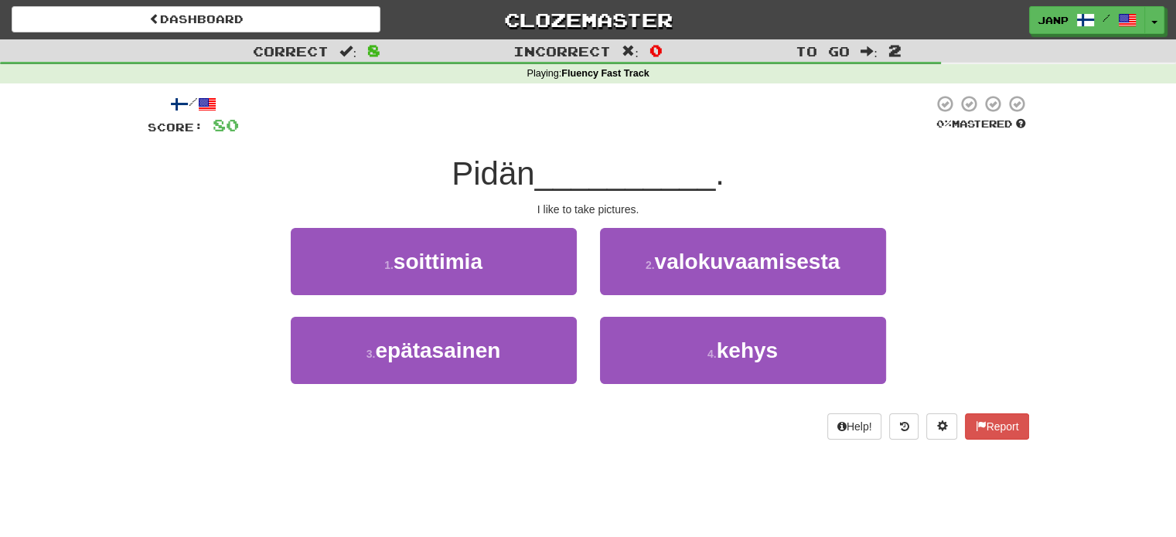
click at [635, 295] on div "2 . valokuvaamisesta" at bounding box center [742, 272] width 309 height 89
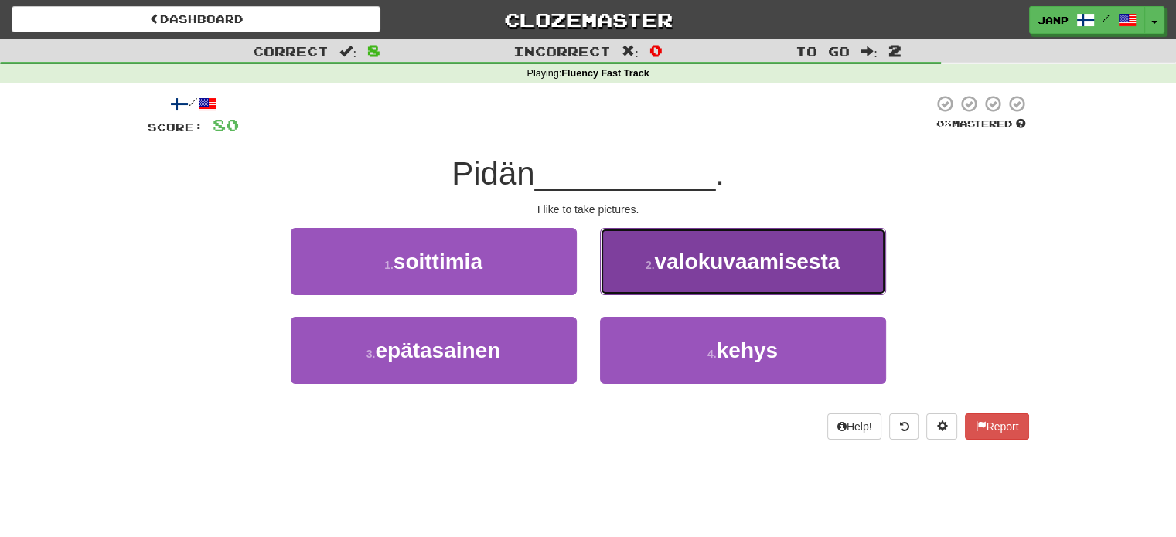
click at [652, 265] on small "2 ." at bounding box center [650, 265] width 9 height 12
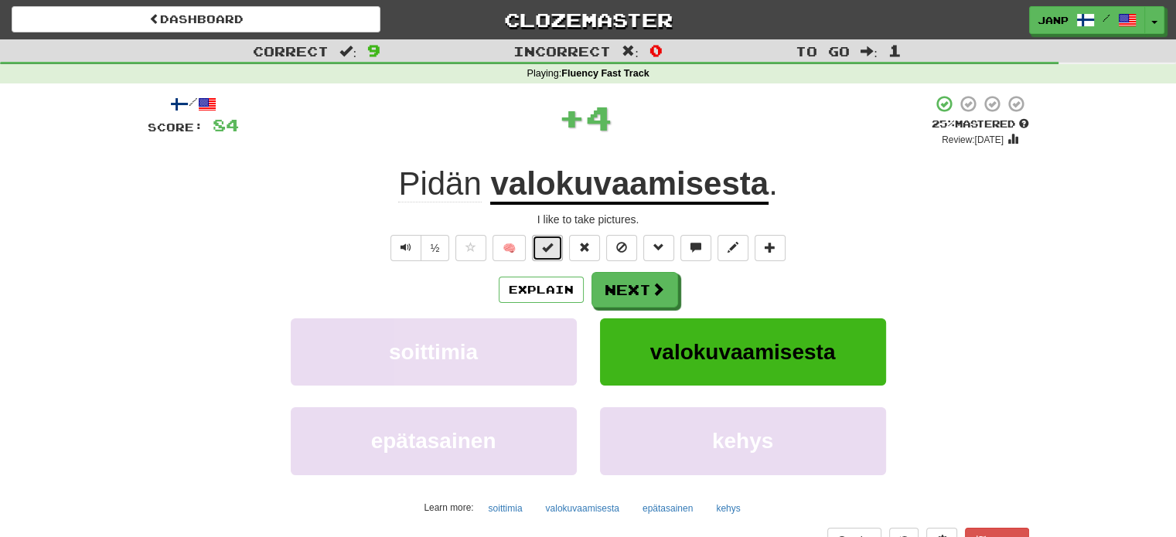
click at [545, 243] on span at bounding box center [547, 247] width 11 height 11
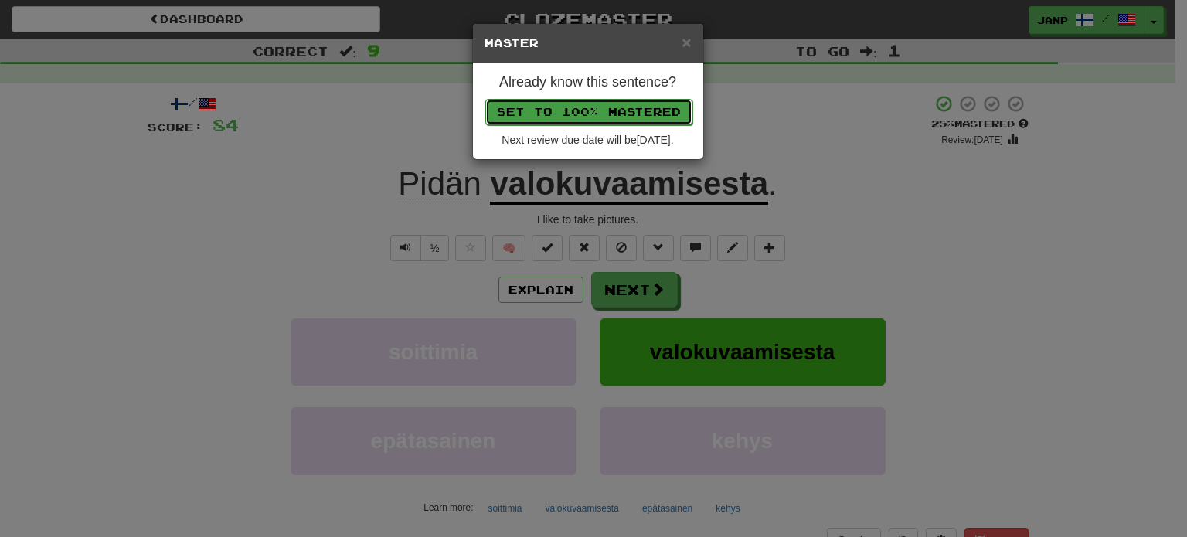
click at [597, 99] on button "Set to 100% Mastered" at bounding box center [588, 112] width 207 height 26
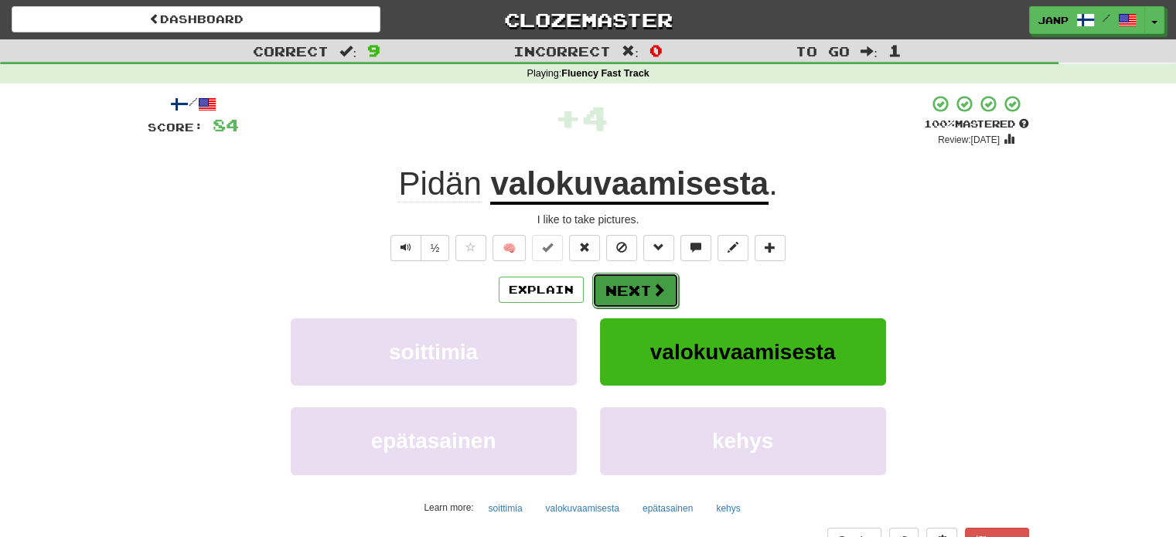
click at [642, 290] on button "Next" at bounding box center [635, 291] width 87 height 36
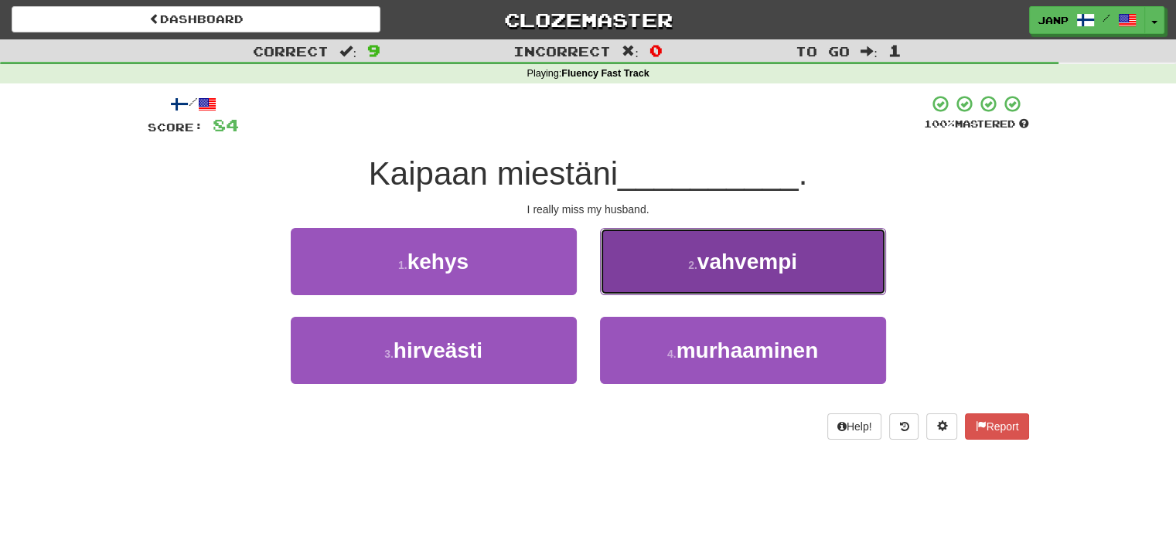
click at [676, 278] on button "2 . vahvempi" at bounding box center [743, 261] width 286 height 67
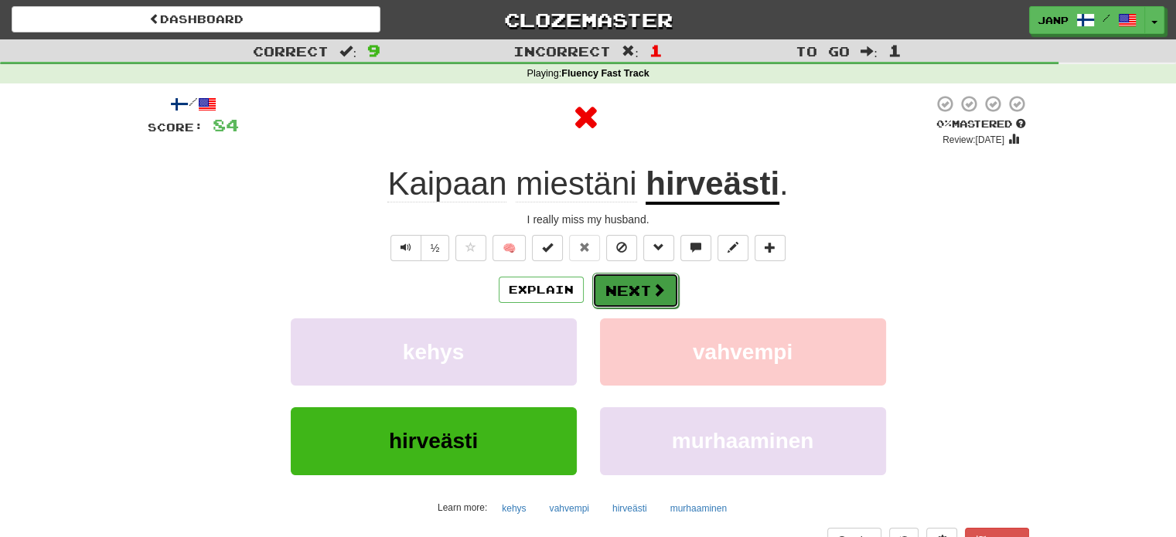
click at [652, 299] on button "Next" at bounding box center [635, 291] width 87 height 36
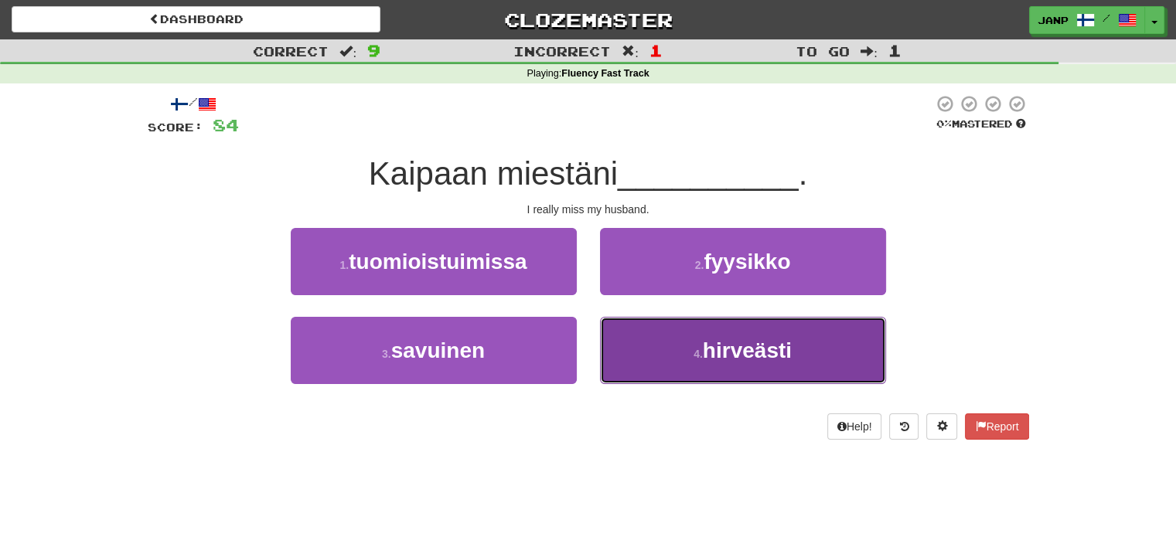
click at [642, 349] on button "4 . hirveästi" at bounding box center [743, 350] width 286 height 67
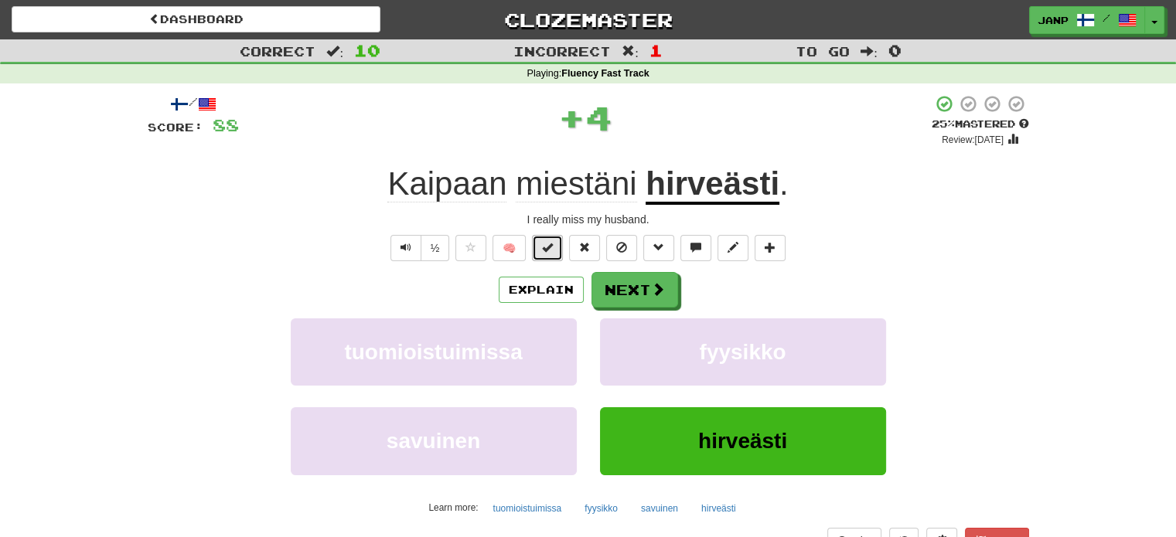
click at [555, 253] on button at bounding box center [547, 248] width 31 height 26
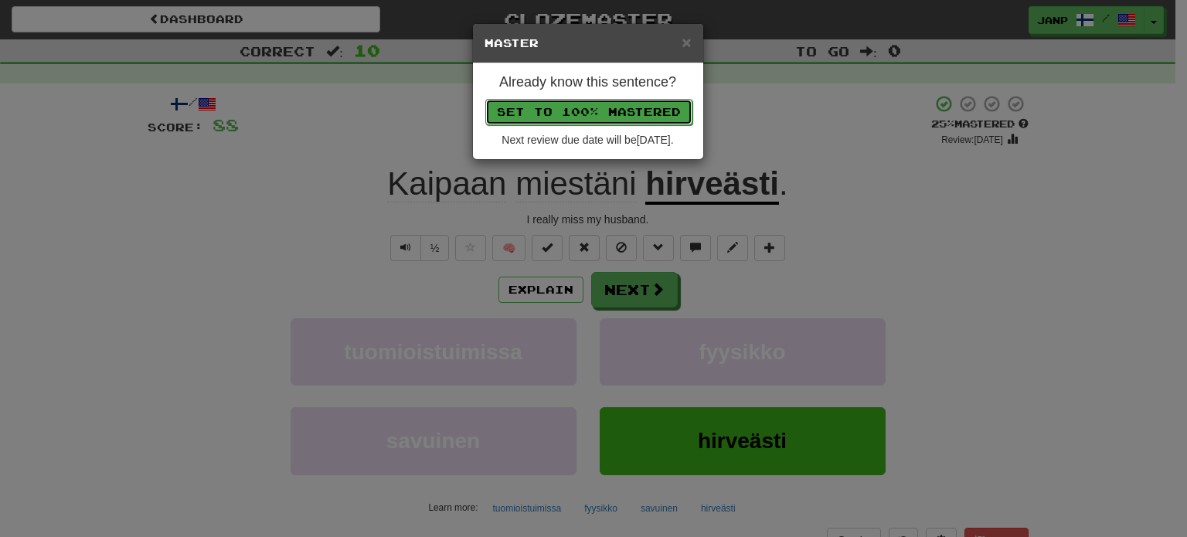
click at [601, 110] on button "Set to 100% Mastered" at bounding box center [588, 112] width 207 height 26
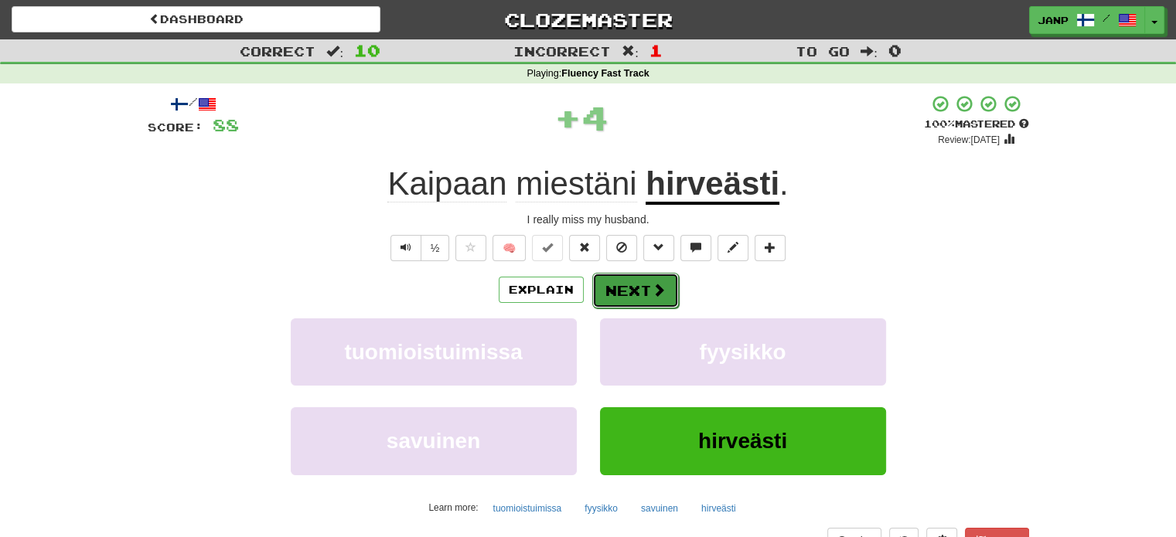
click at [646, 298] on button "Next" at bounding box center [635, 291] width 87 height 36
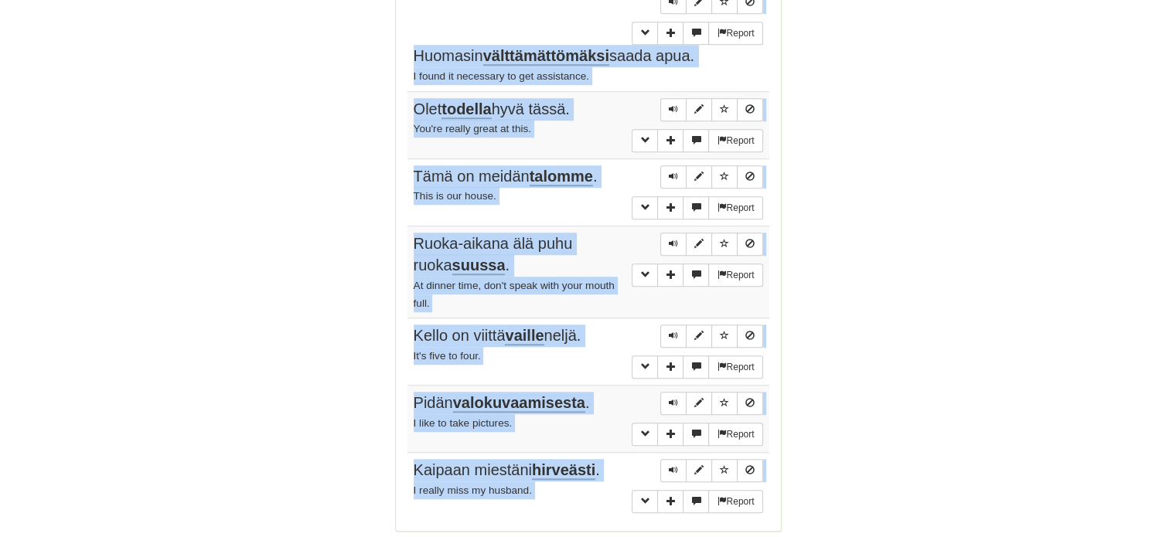
scroll to position [1209, 0]
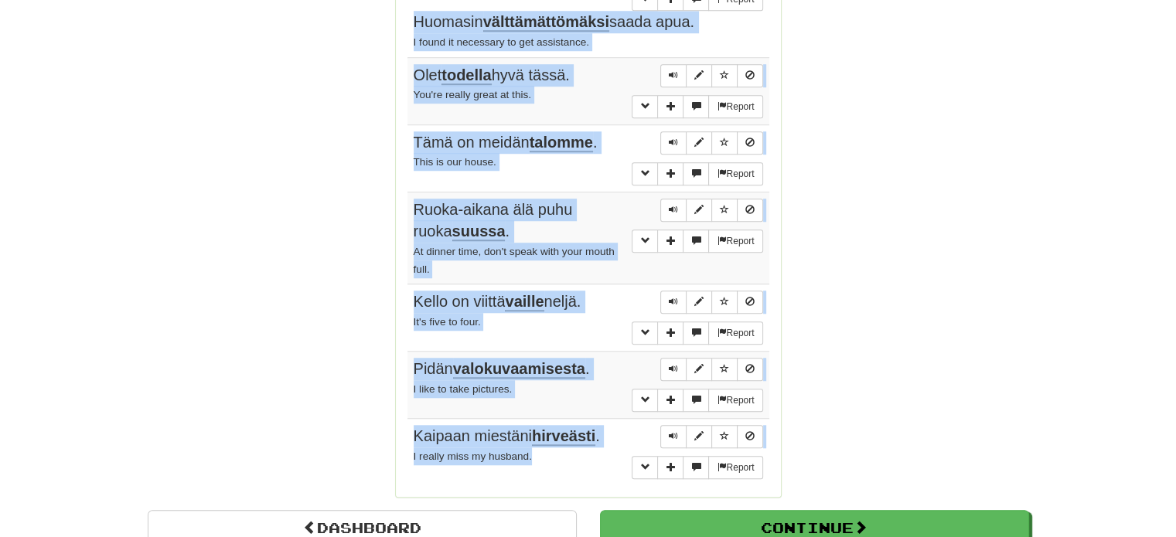
drag, startPoint x: 411, startPoint y: 222, endPoint x: 553, endPoint y: 349, distance: 190.0
click at [553, 349] on tbody "Report Poliisi eristi alueen ja etsi karkulaista kattavasti . Police cordoned o…" at bounding box center [588, 54] width 362 height 864
copy tbody "Poliisi eristi alueen ja etsi karkulaista kattavasti . Police cordoned off the …"
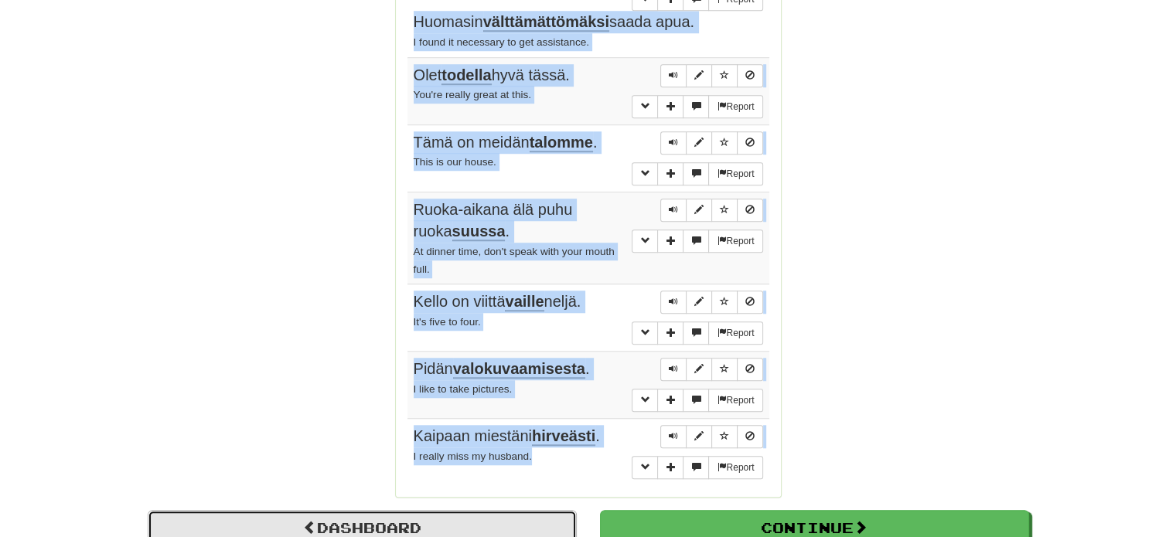
click at [322, 510] on link "Dashboard" at bounding box center [362, 528] width 429 height 36
